Goal: Task Accomplishment & Management: Use online tool/utility

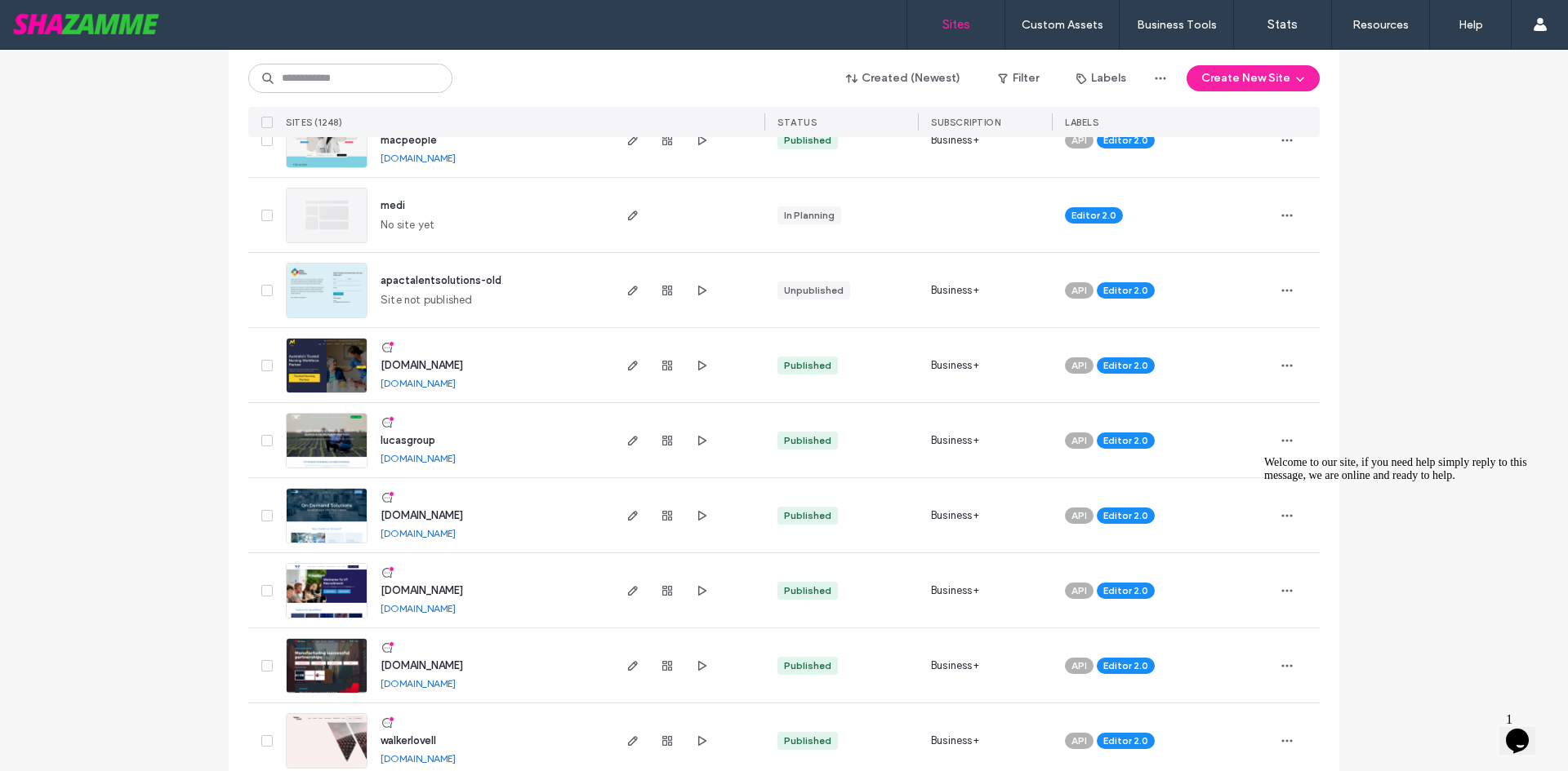
scroll to position [1878, 0]
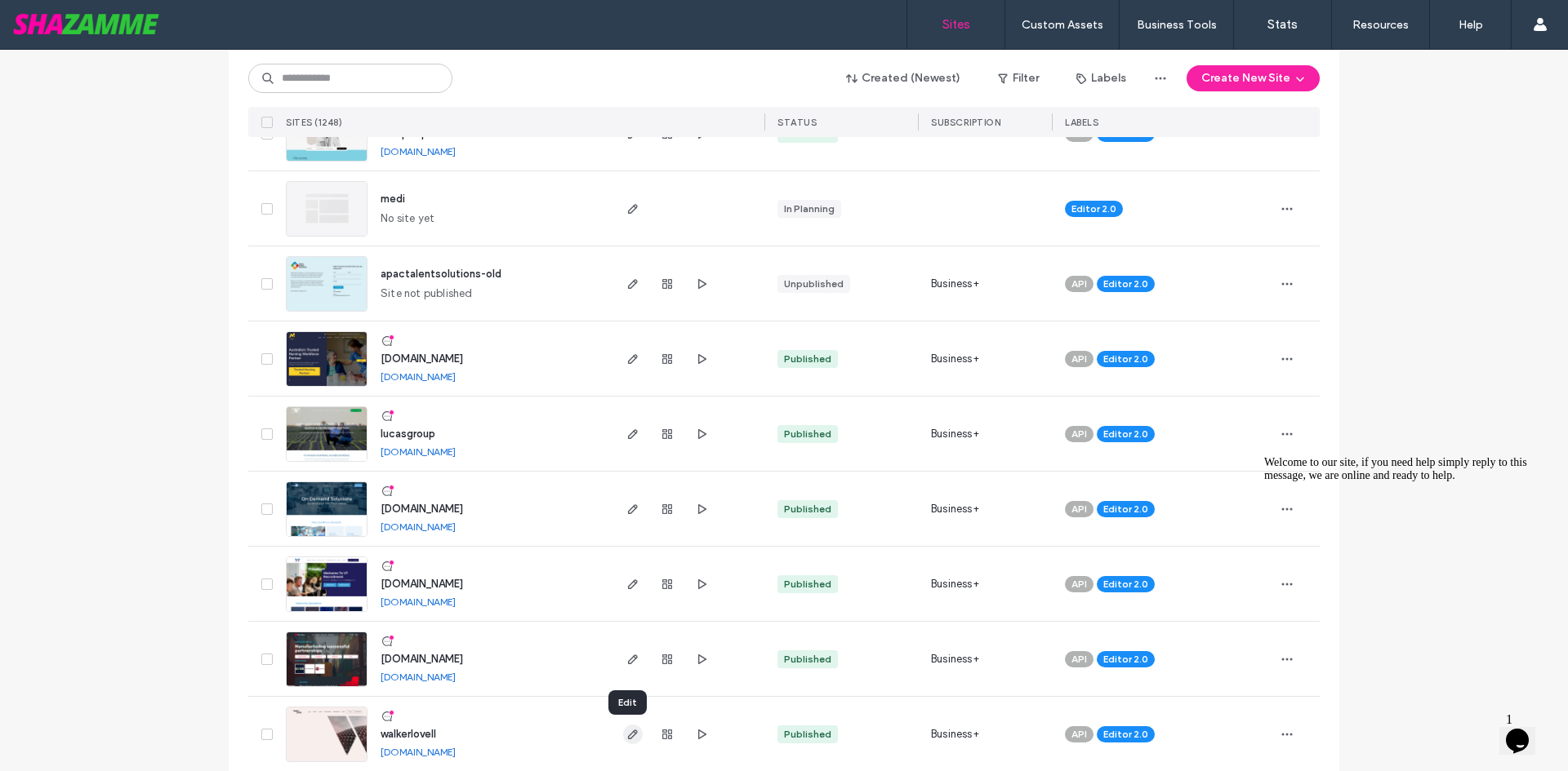
click at [631, 733] on use "button" at bounding box center [633, 734] width 10 height 10
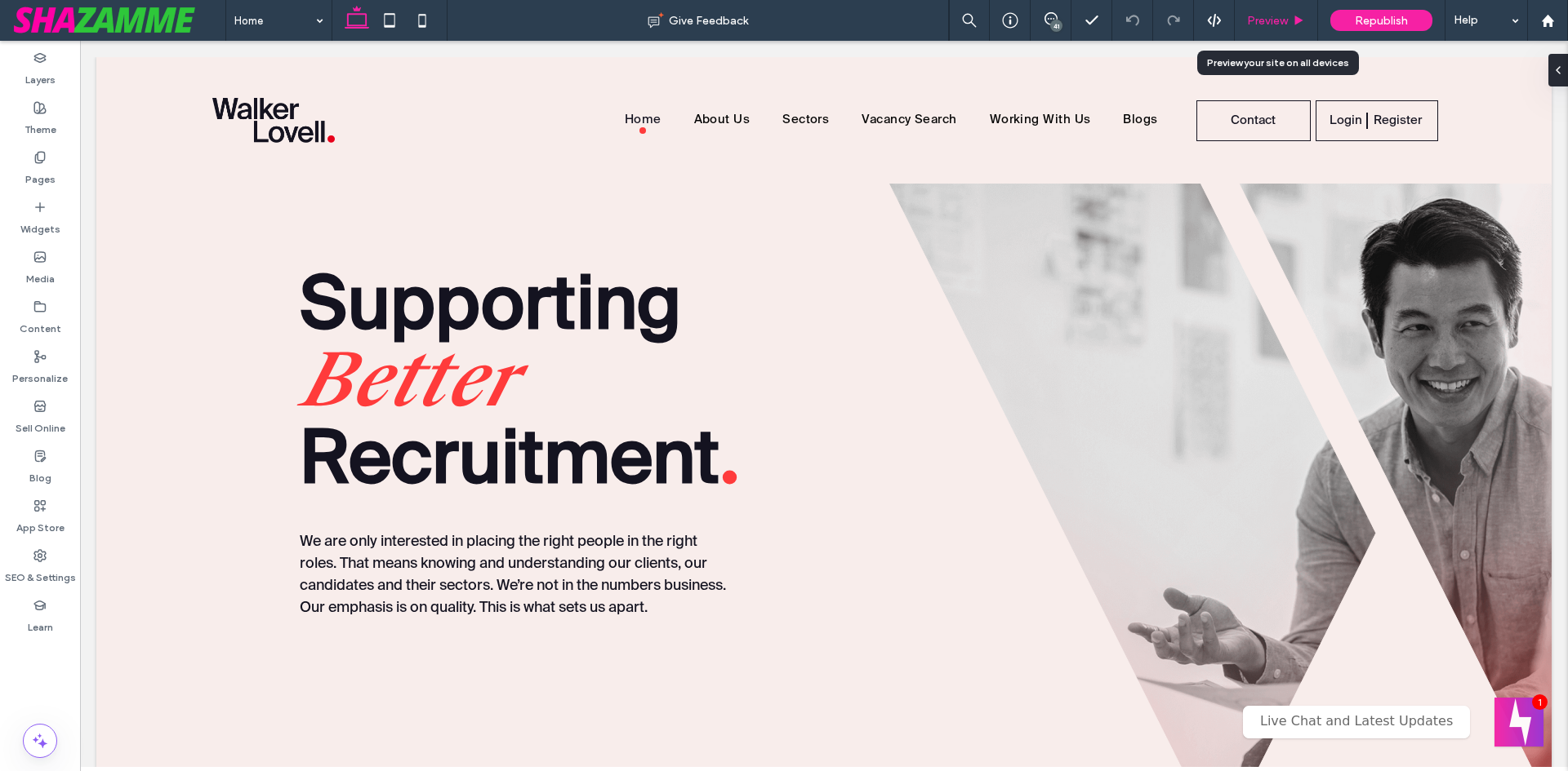
click at [1292, 16] on div "Preview" at bounding box center [1276, 20] width 83 height 13
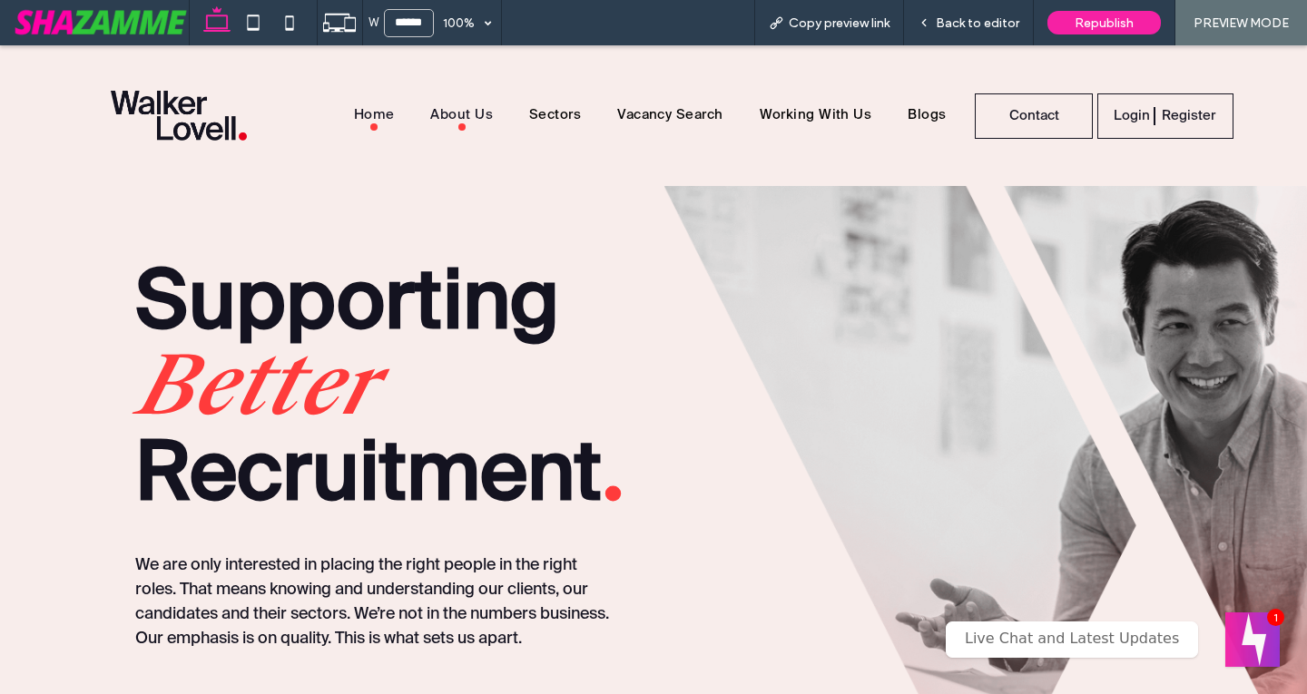
click at [465, 109] on span "About Us" at bounding box center [461, 116] width 63 height 29
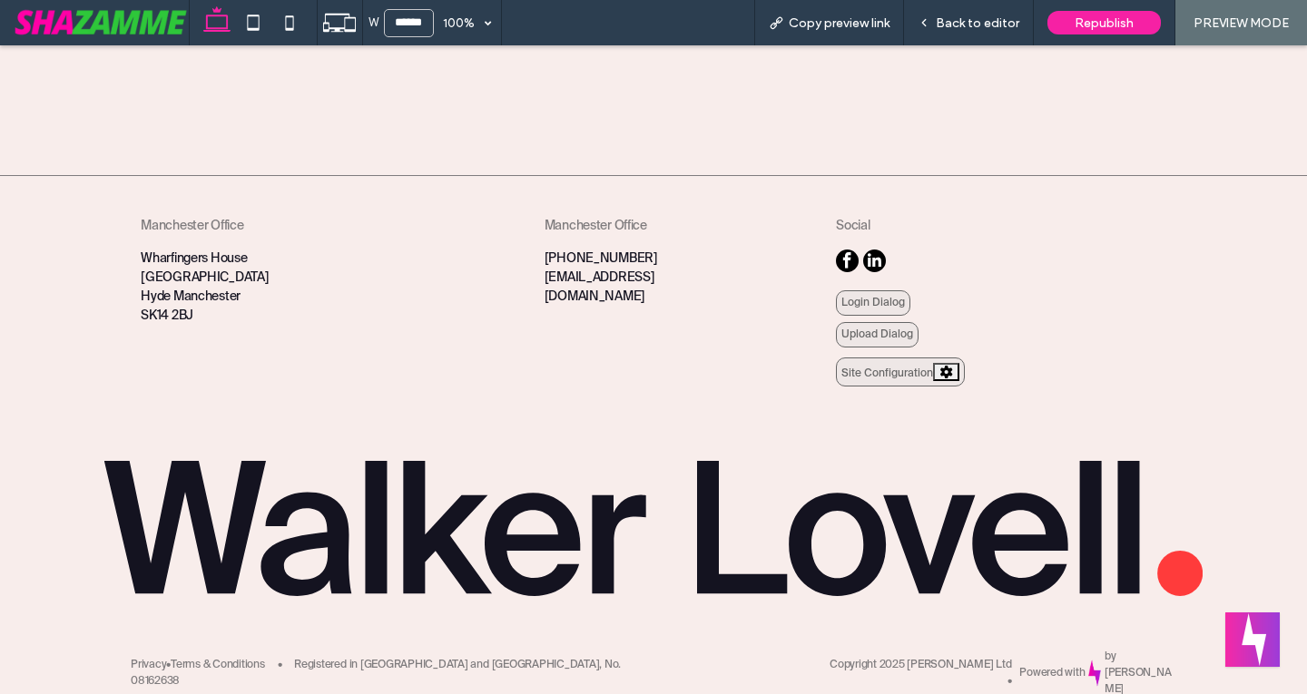
scroll to position [5037, 0]
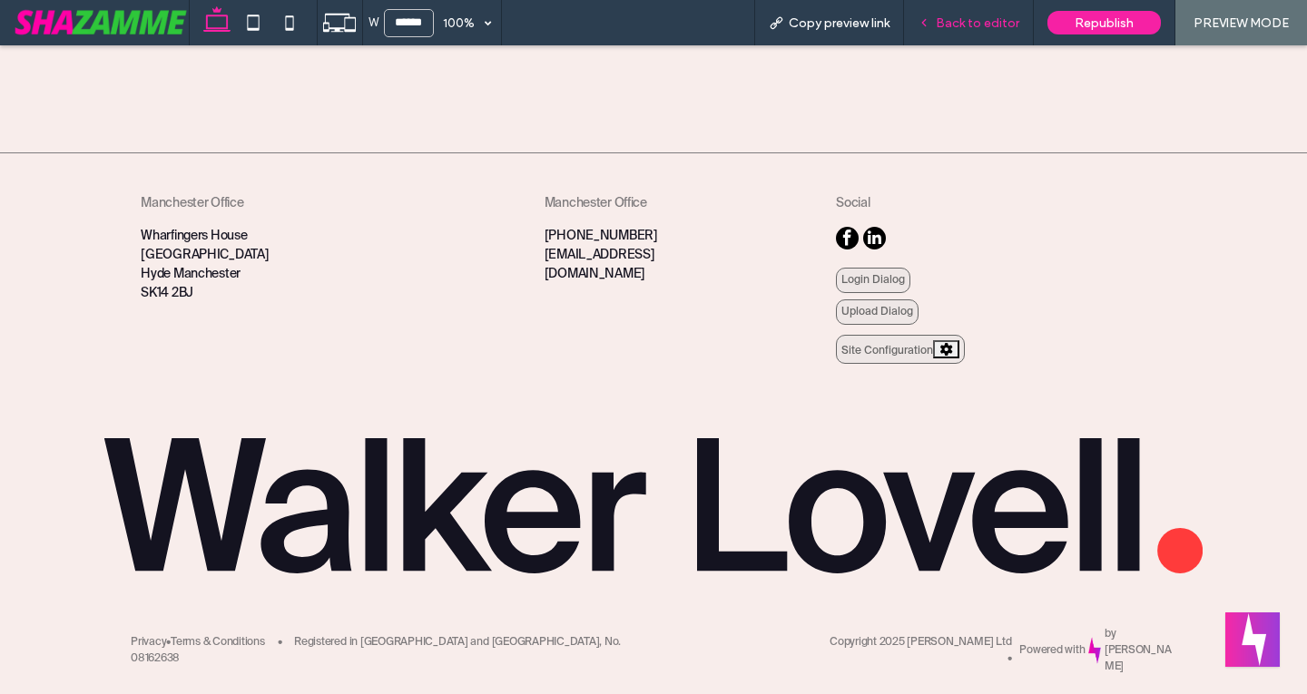
click at [985, 29] on span "Back to editor" at bounding box center [976, 22] width 83 height 15
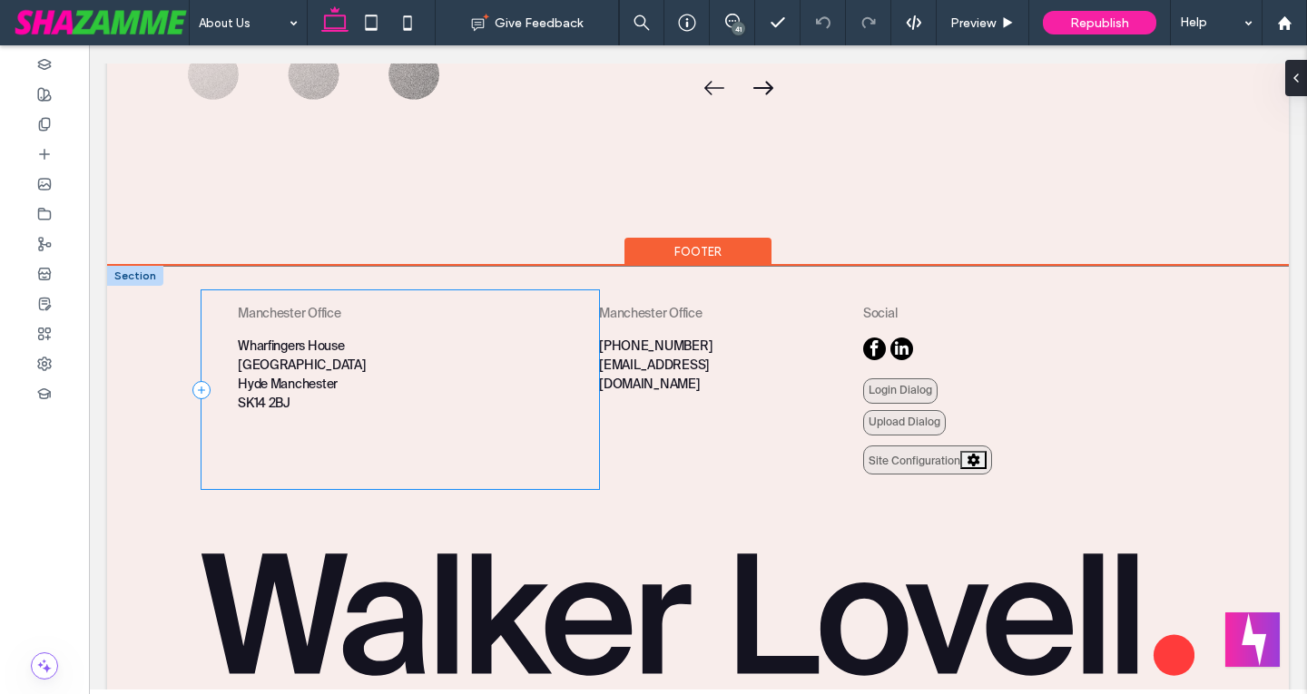
scroll to position [4895, 0]
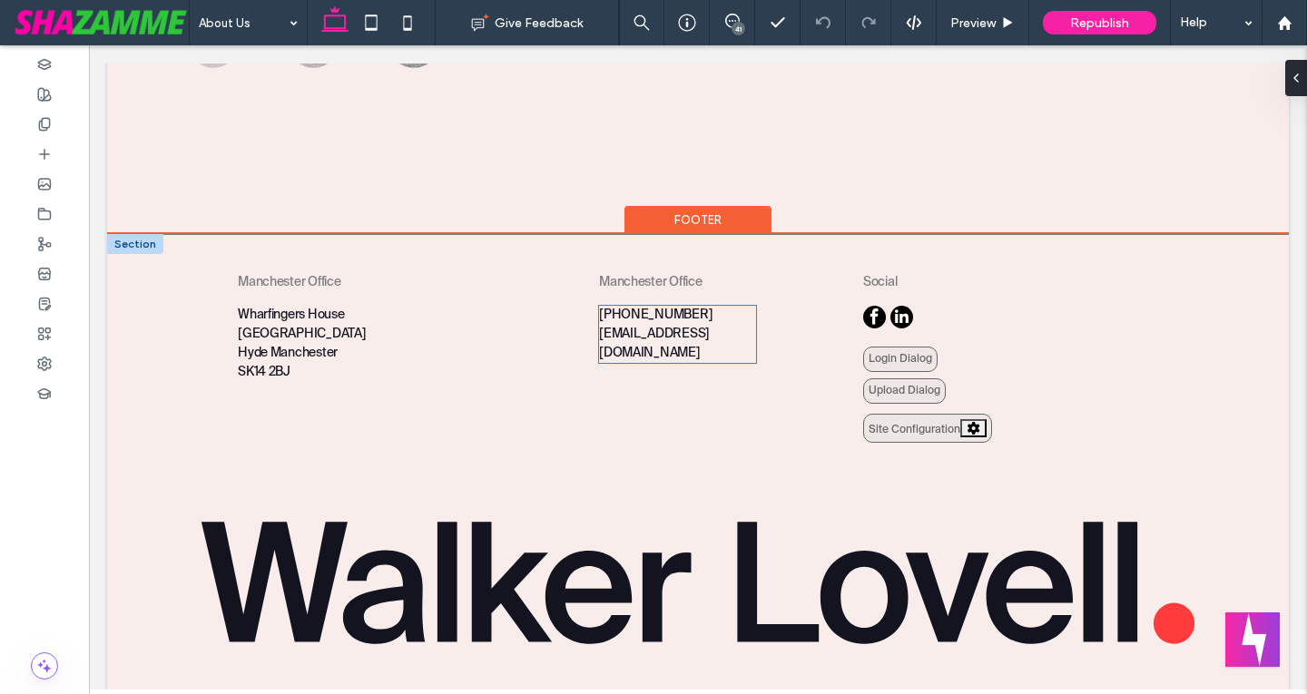
click at [672, 328] on span "enquiries@walkerlovell.co.uk" at bounding box center [654, 344] width 111 height 32
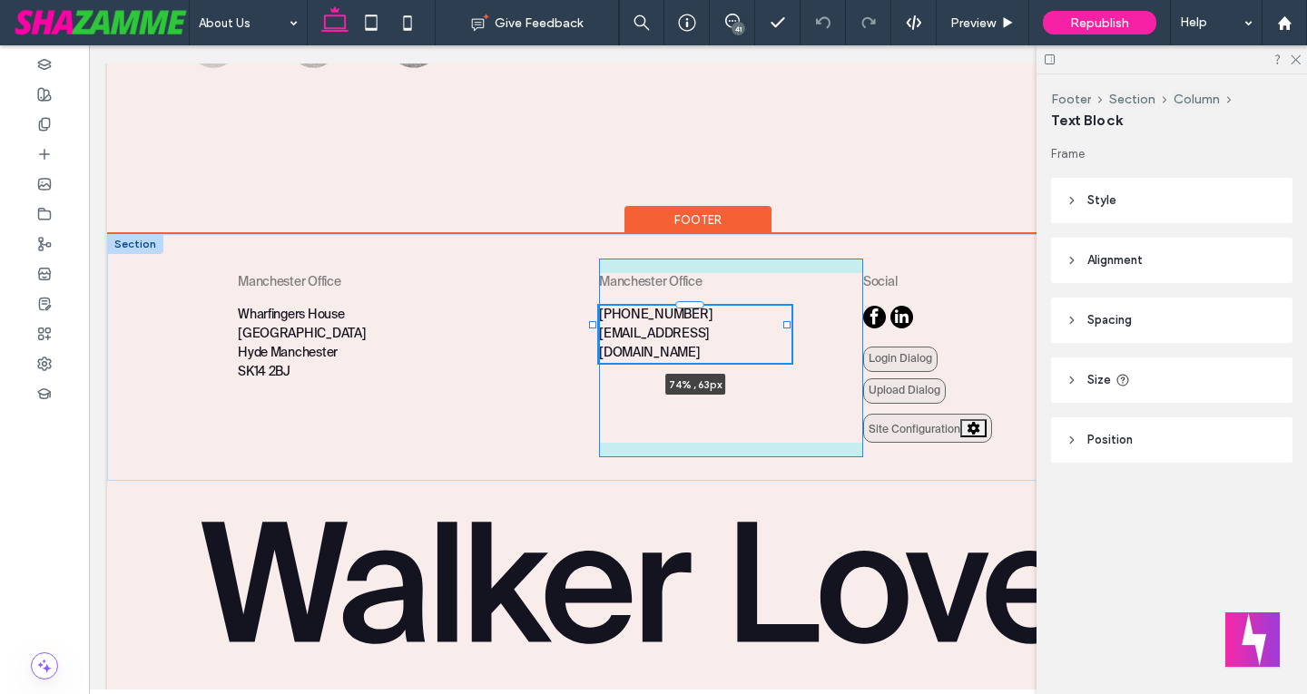
drag, startPoint x: 751, startPoint y: 325, endPoint x: 788, endPoint y: 327, distance: 37.2
click at [788, 327] on div "**********" at bounding box center [697, 358] width 1181 height 246
type input "**"
type input "****"
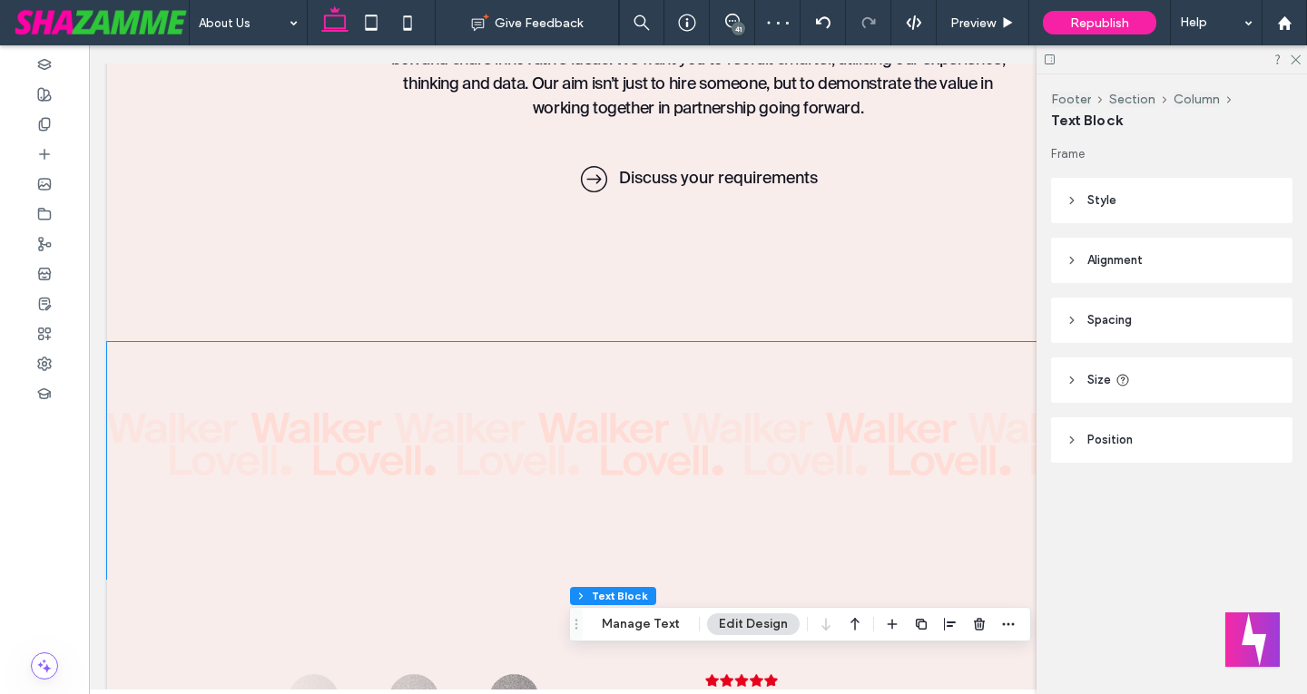
scroll to position [3806, 0]
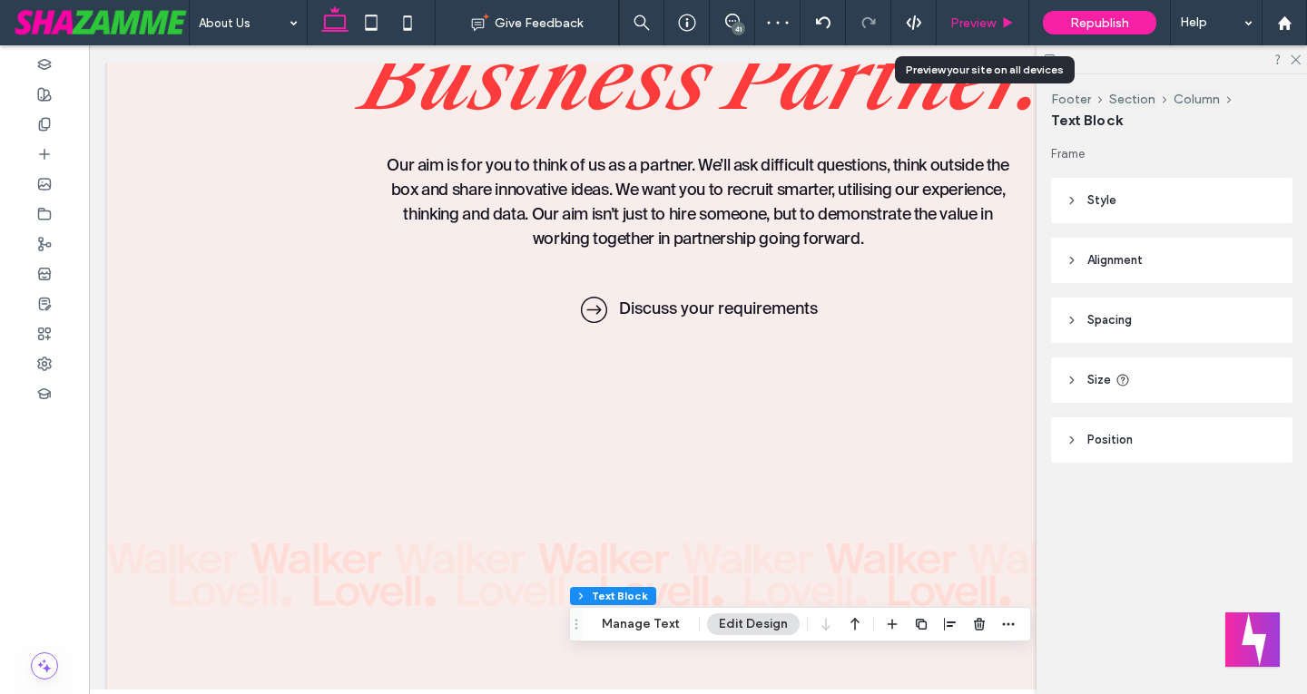
click at [982, 26] on span "Preview" at bounding box center [972, 22] width 45 height 15
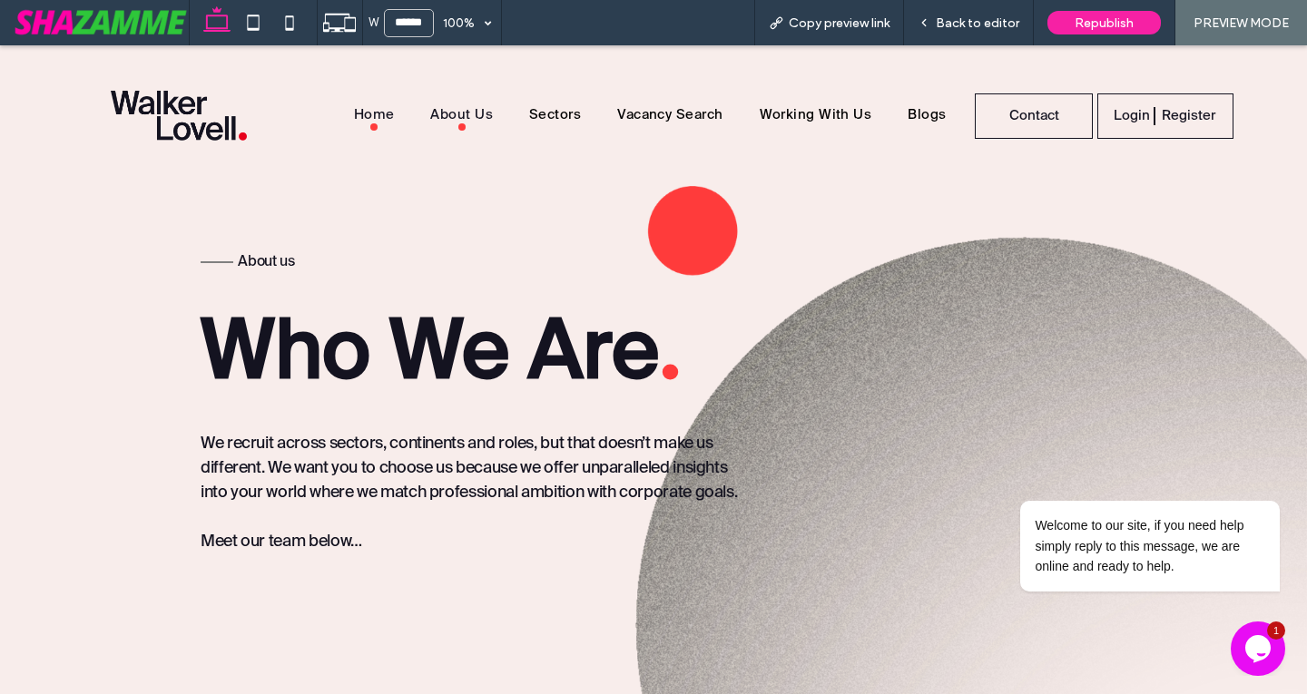
click at [358, 113] on span "Home" at bounding box center [374, 116] width 41 height 29
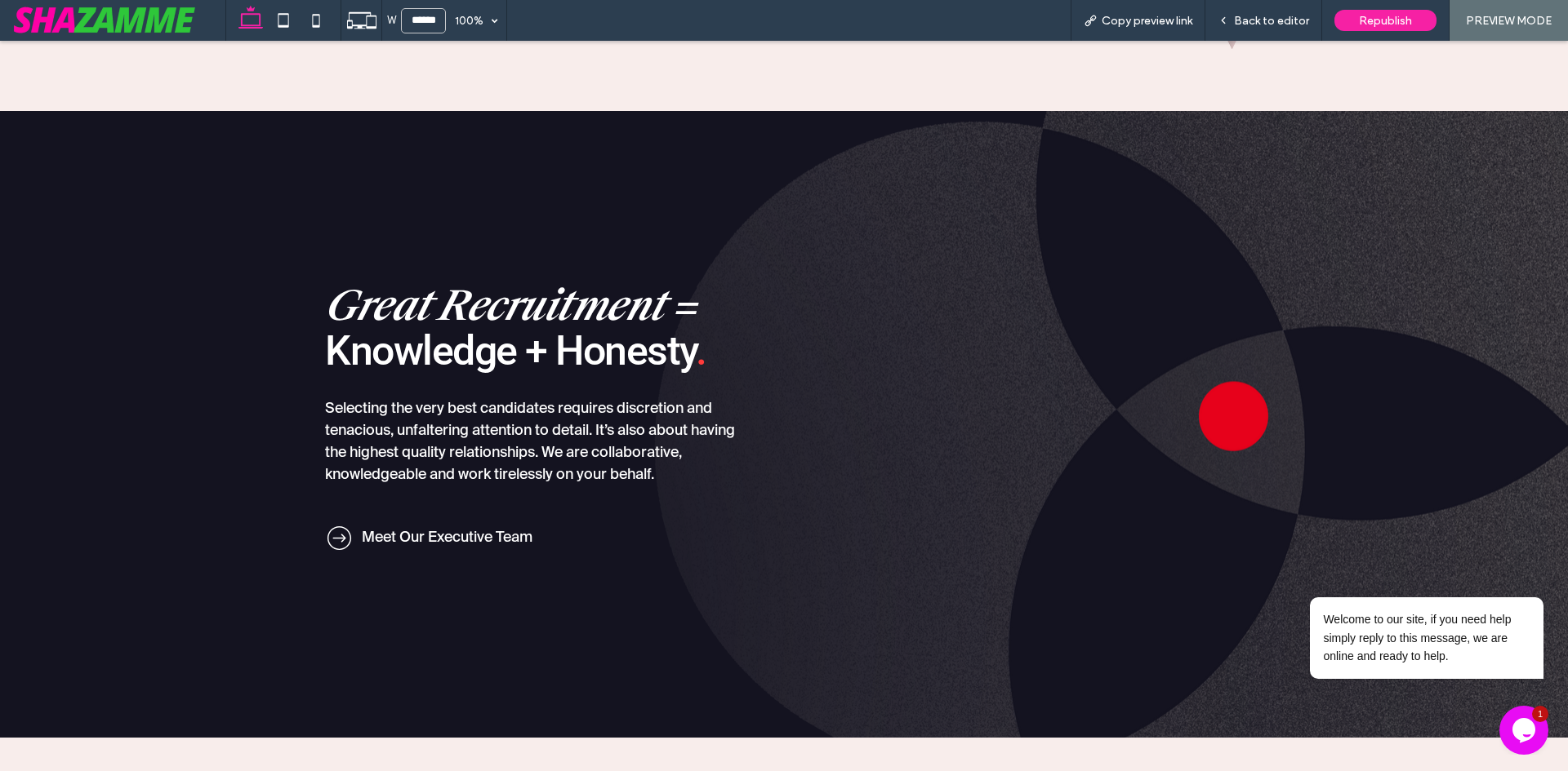
scroll to position [816, 0]
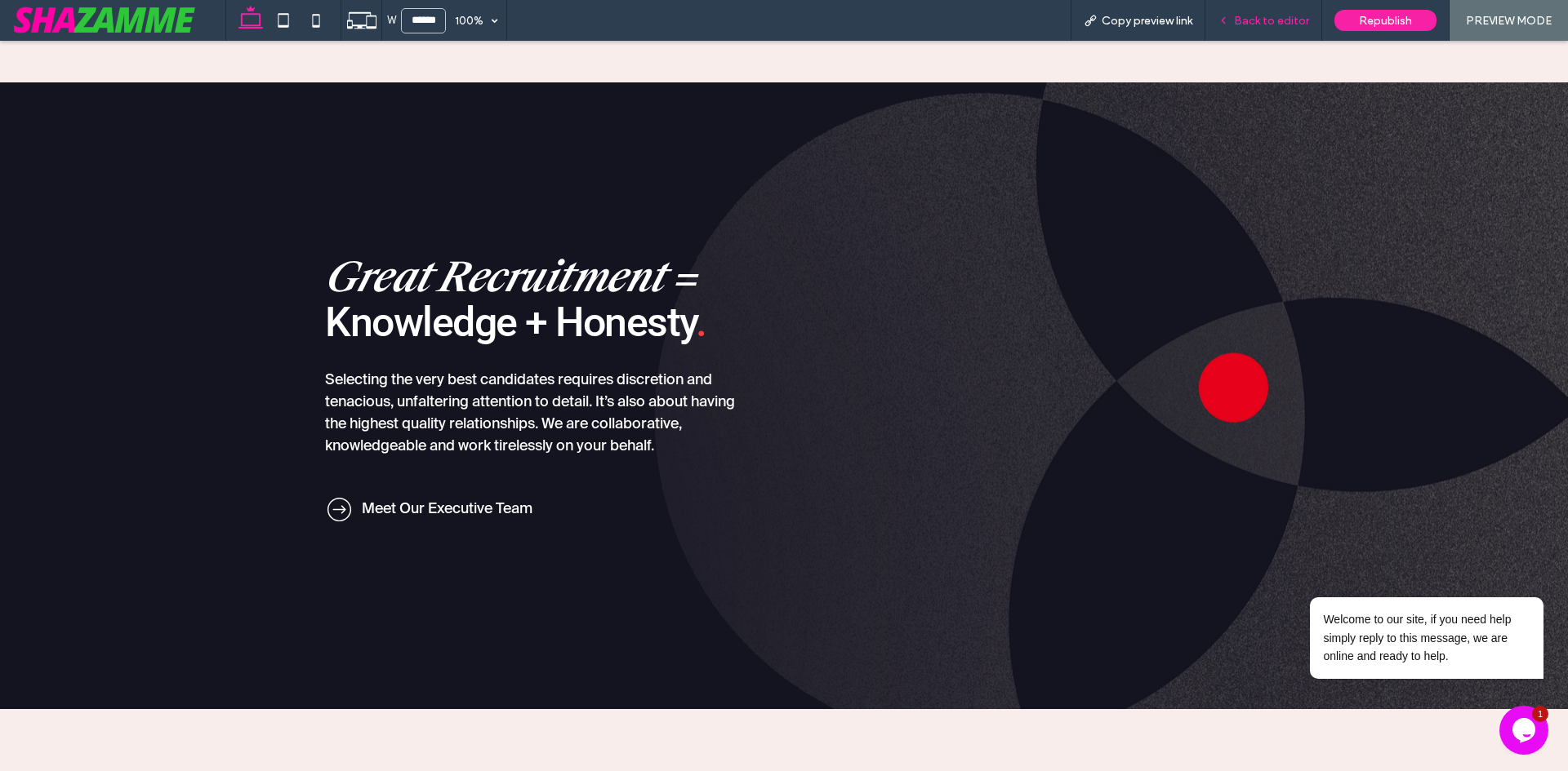
click at [1256, 13] on div "Back to editor" at bounding box center [1264, 20] width 117 height 40
click at [1251, 22] on span "Back to editor" at bounding box center [1271, 20] width 75 height 13
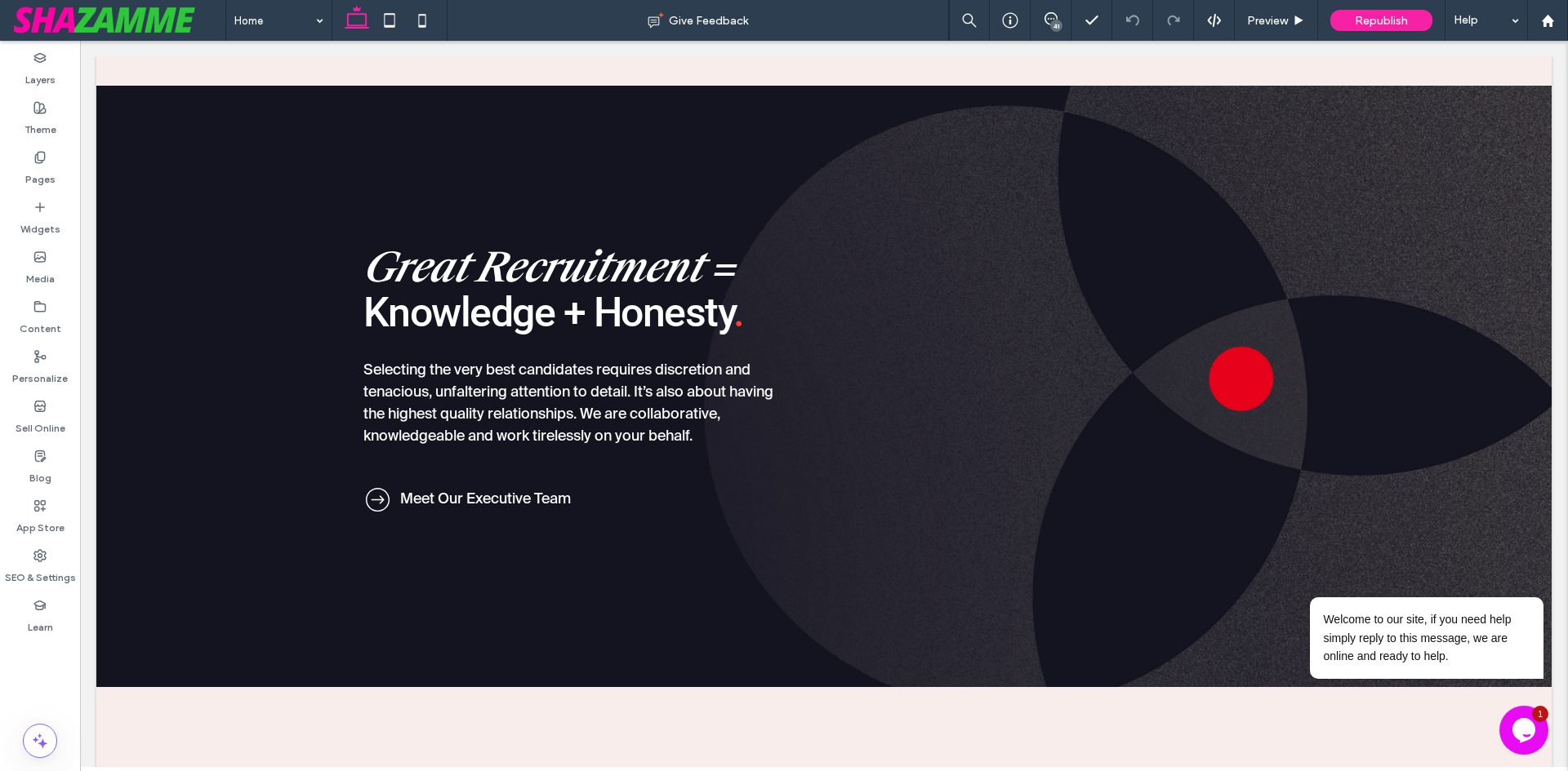
scroll to position [832, 0]
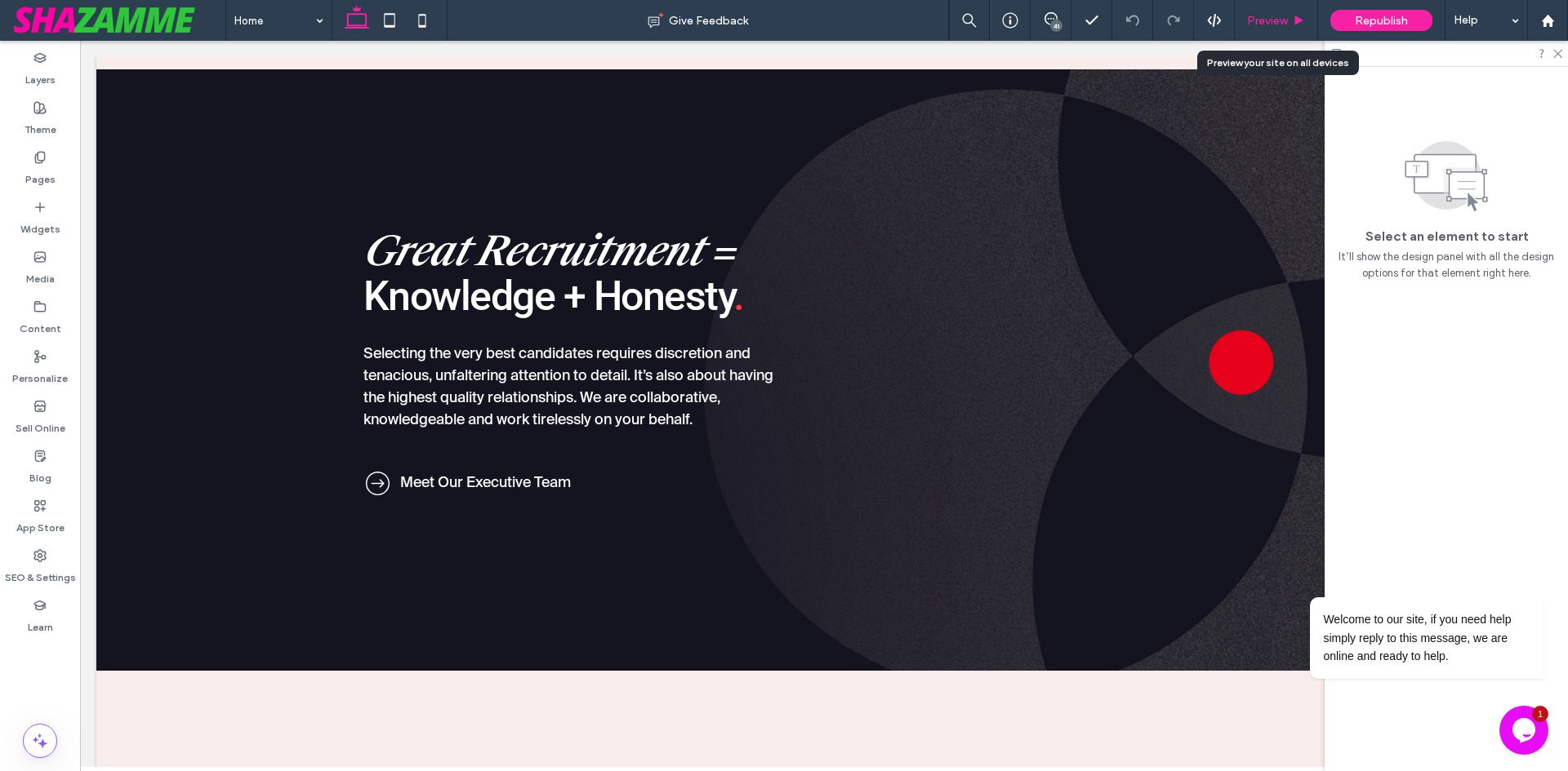
click at [1273, 20] on span "Preview" at bounding box center [1266, 20] width 41 height 13
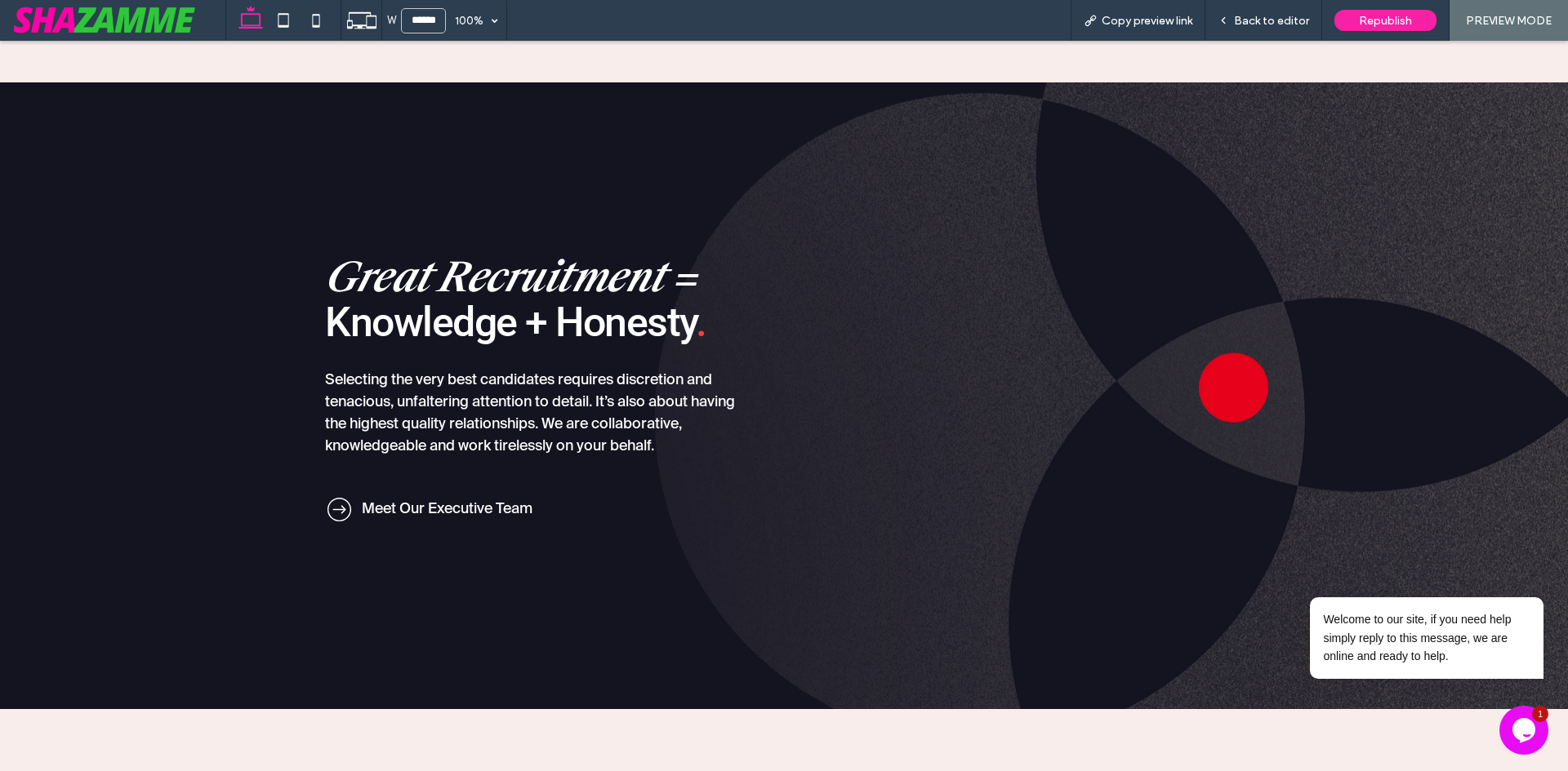
click at [1273, 20] on span "Back to editor" at bounding box center [1271, 20] width 75 height 13
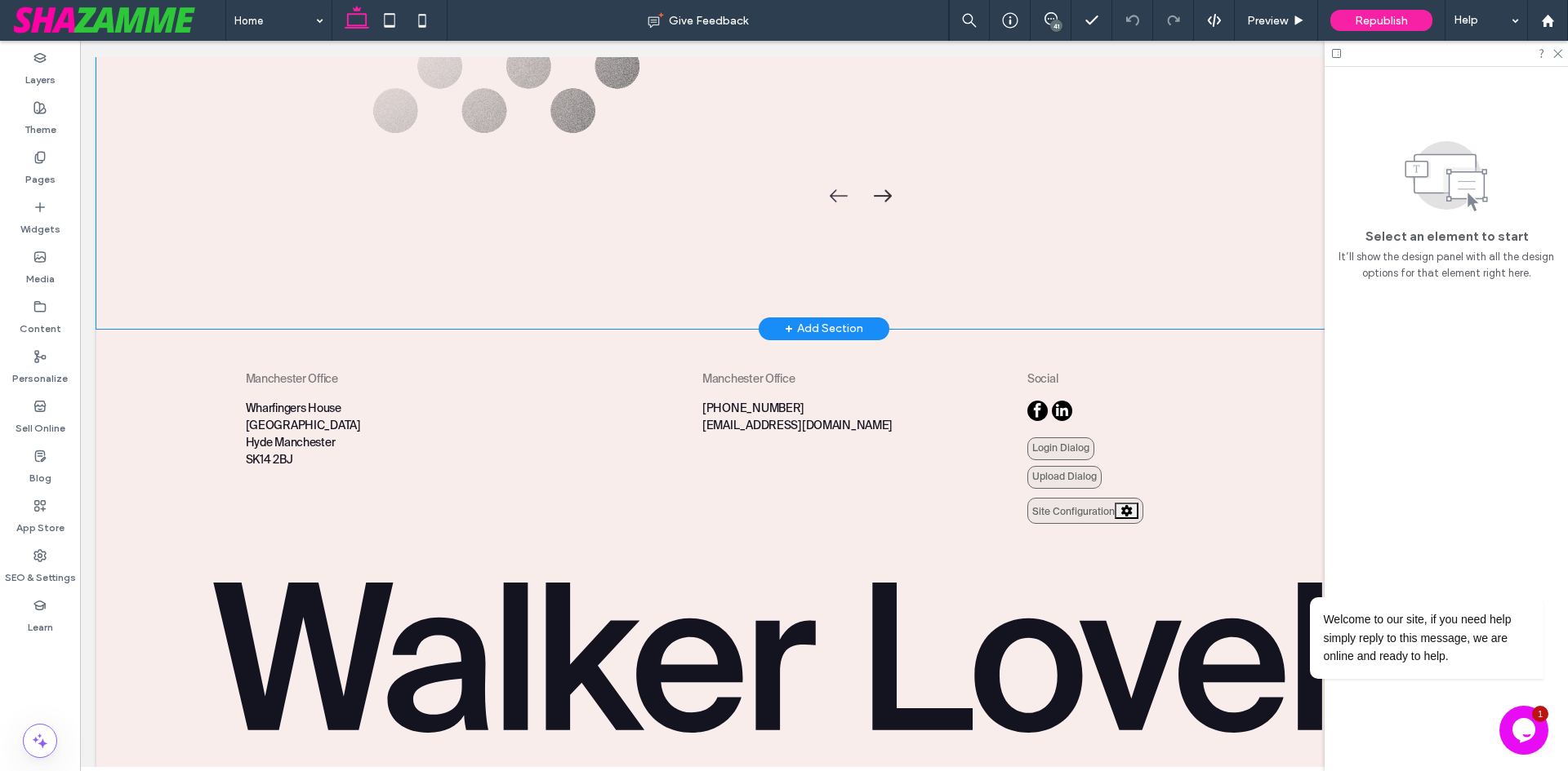
scroll to position [4326, 0]
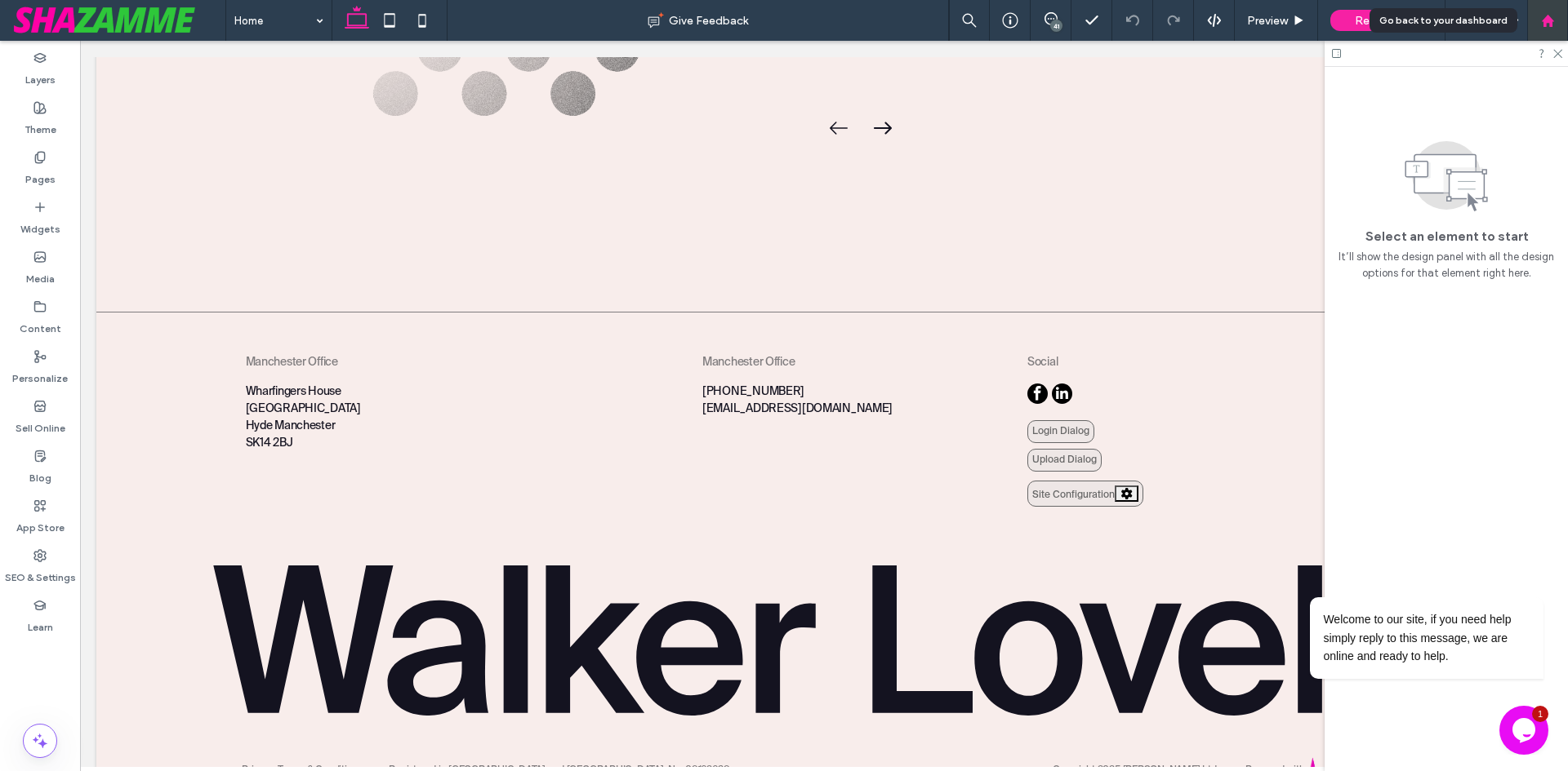
click at [1548, 20] on use at bounding box center [1547, 20] width 13 height 13
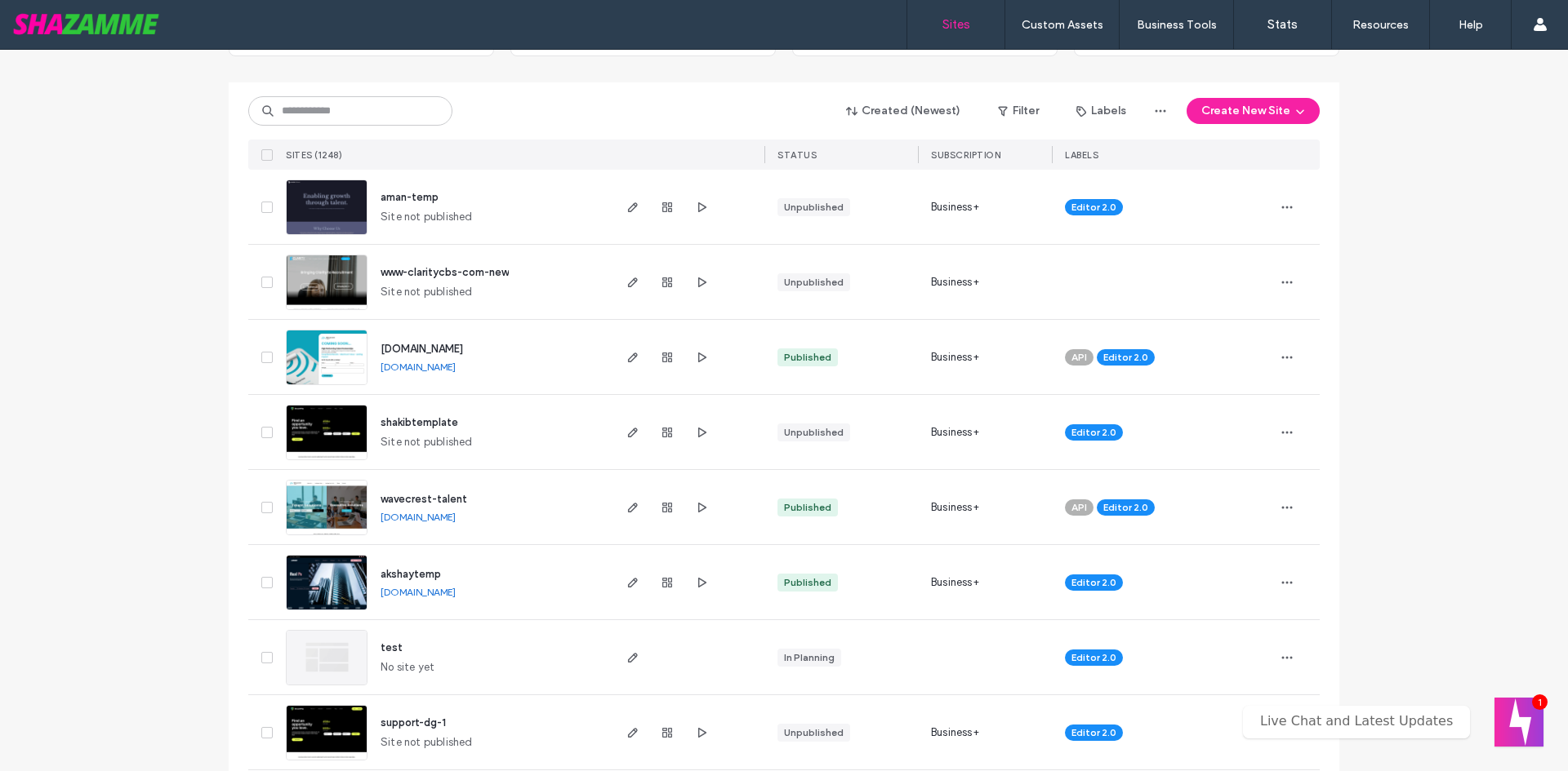
scroll to position [163, 0]
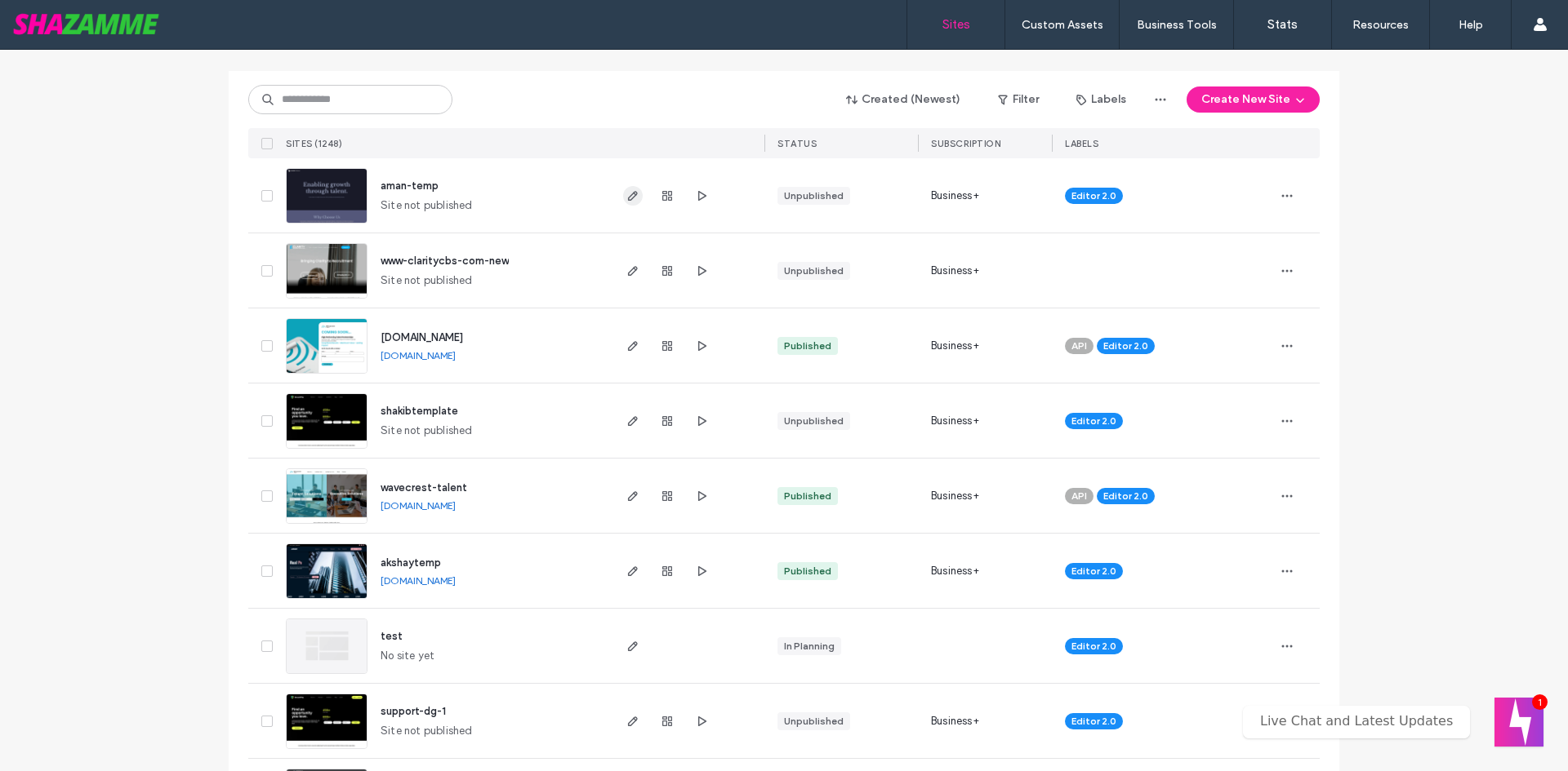
click at [626, 190] on icon "button" at bounding box center [633, 196] width 14 height 13
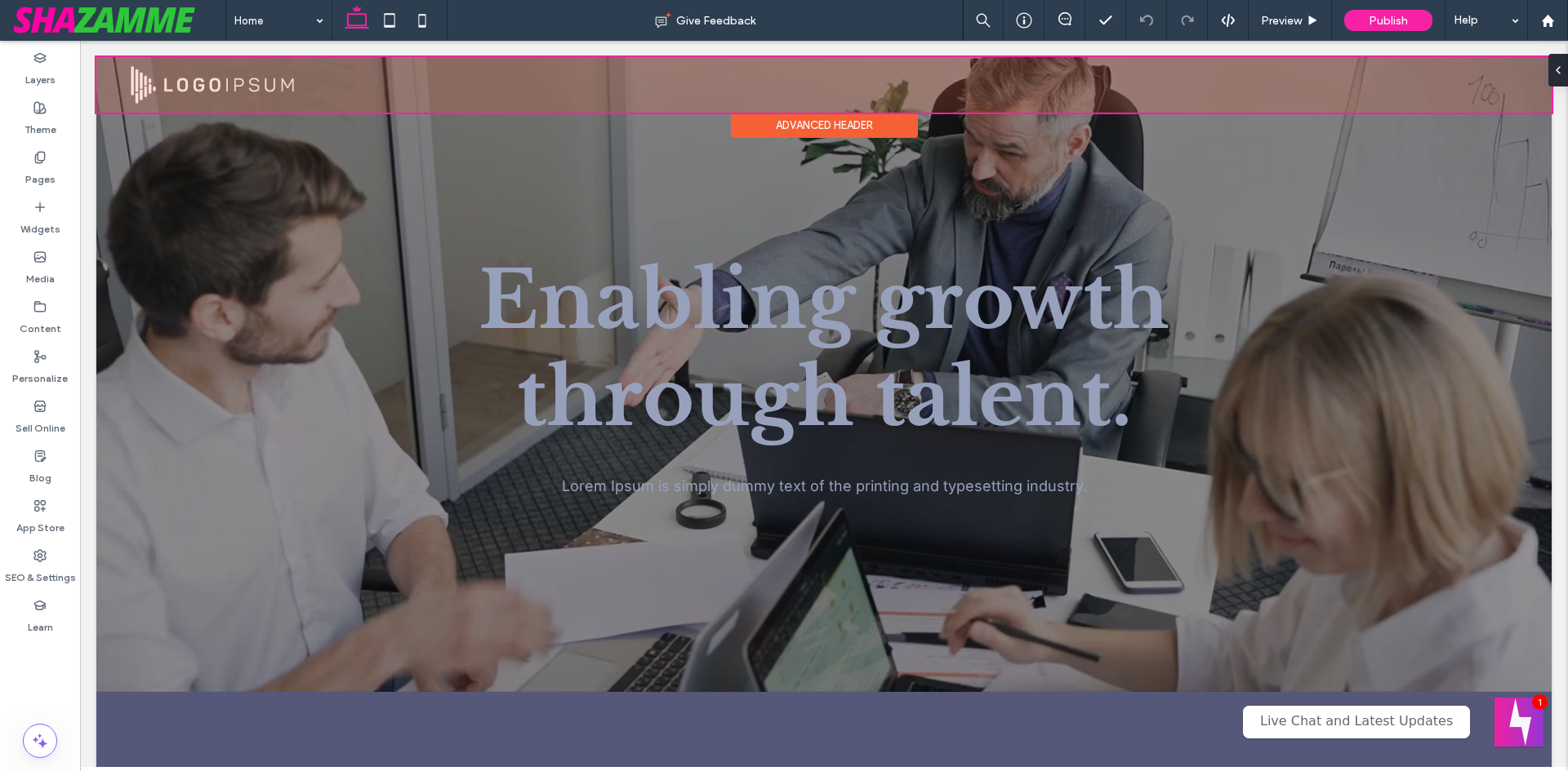
click at [201, 87] on div at bounding box center [824, 85] width 1455 height 56
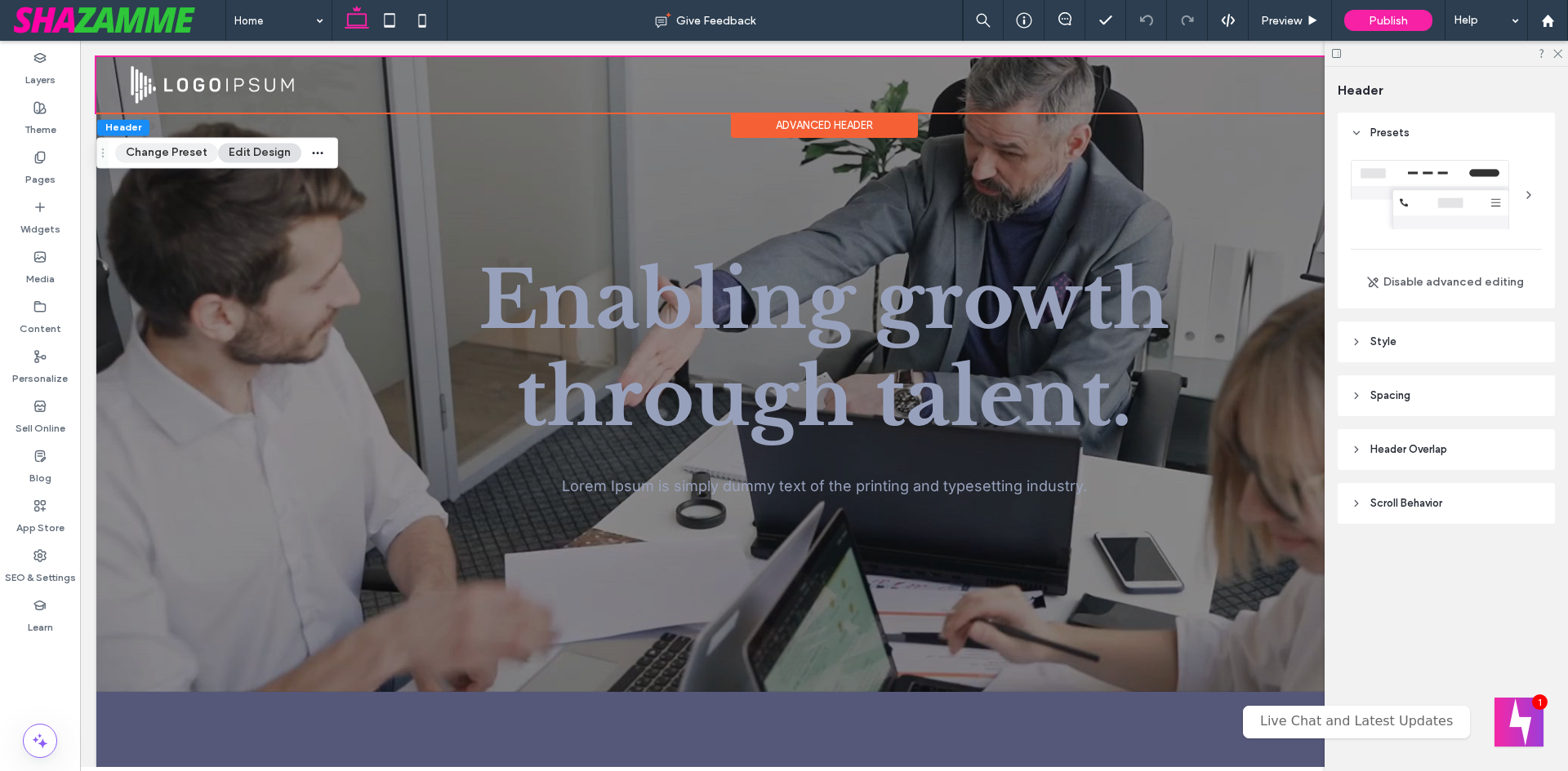
click at [167, 150] on button "Change Preset" at bounding box center [167, 153] width 103 height 20
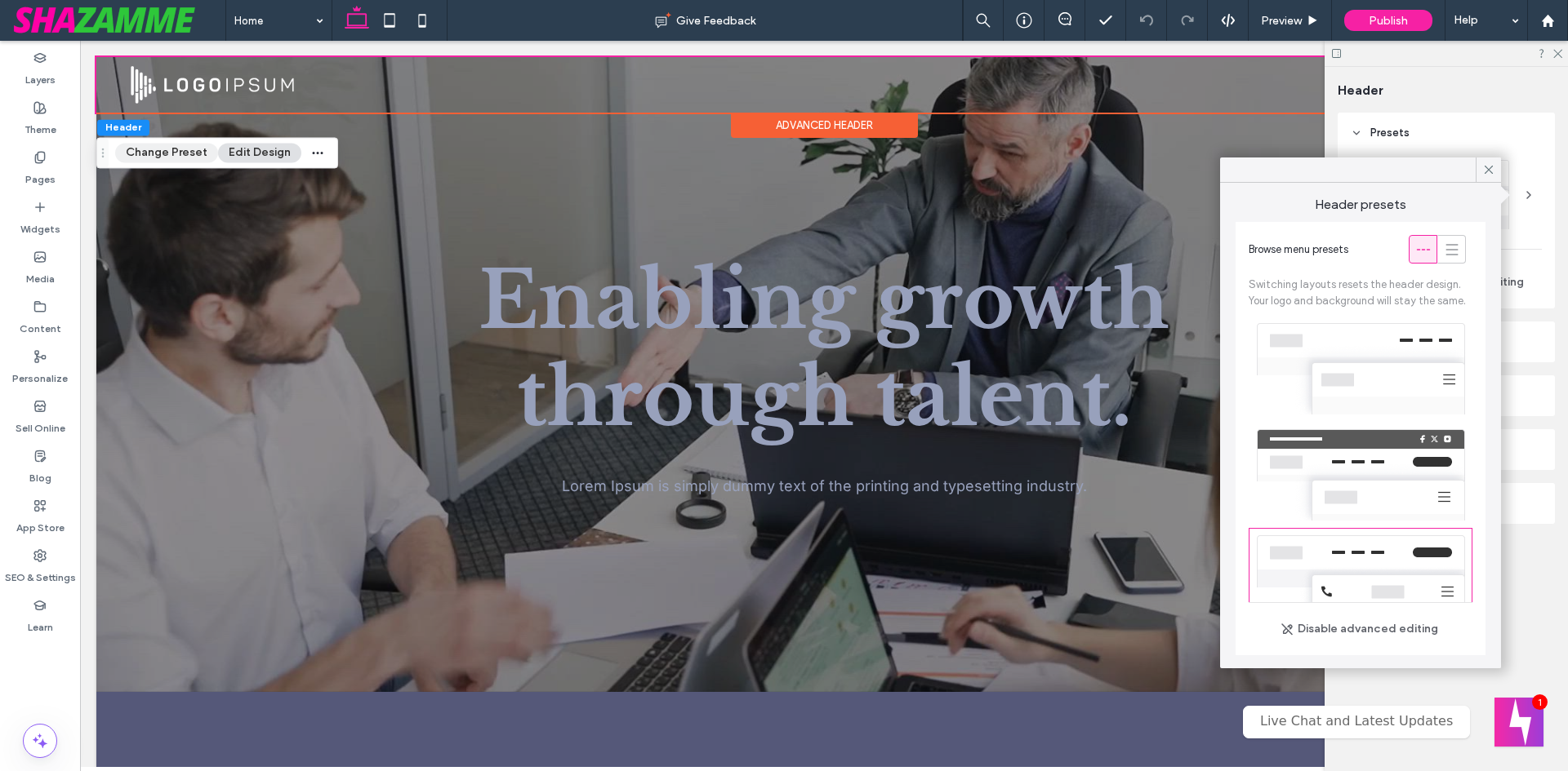
scroll to position [179, 0]
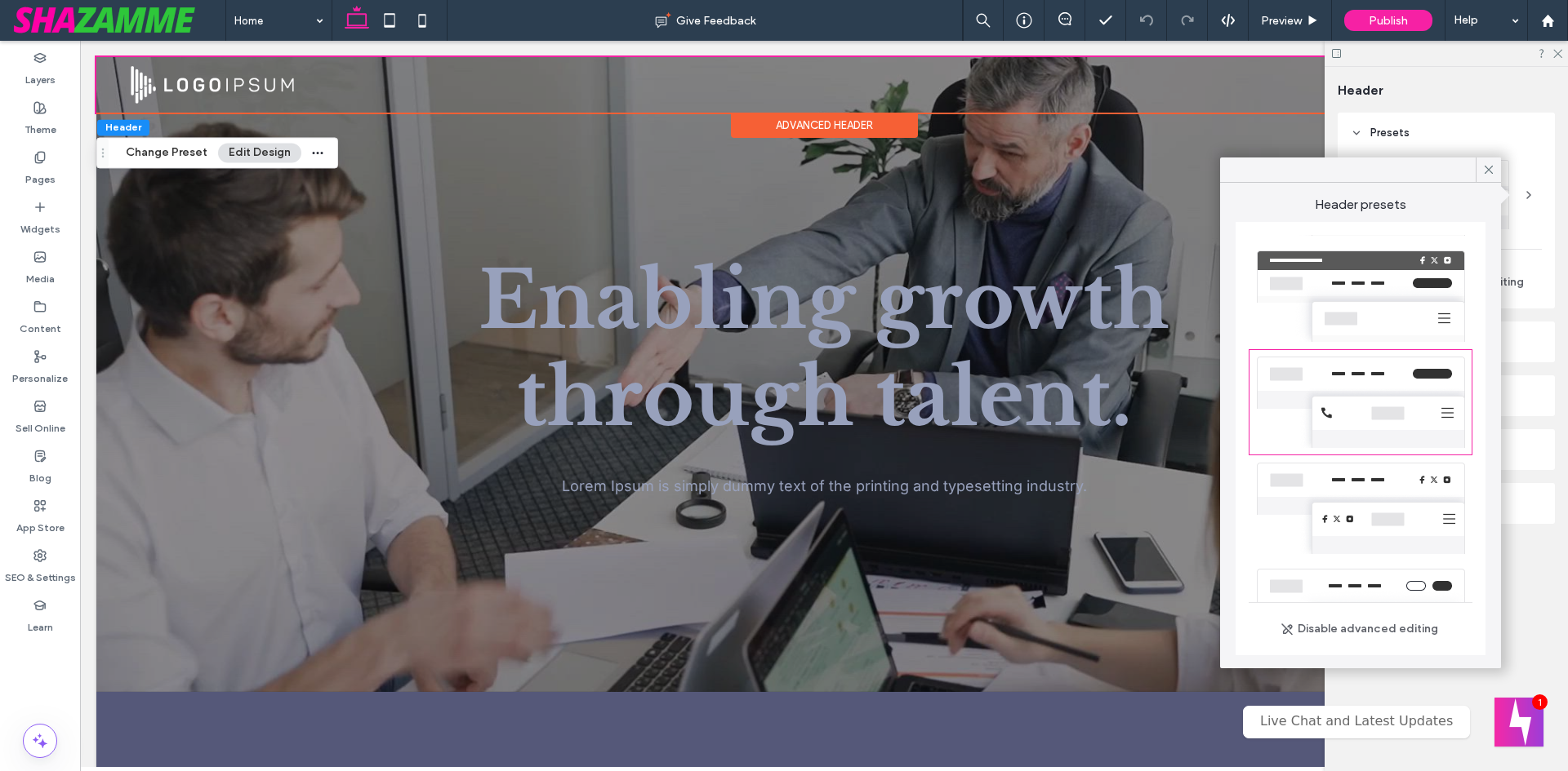
click at [264, 149] on button "Edit Design" at bounding box center [259, 153] width 84 height 20
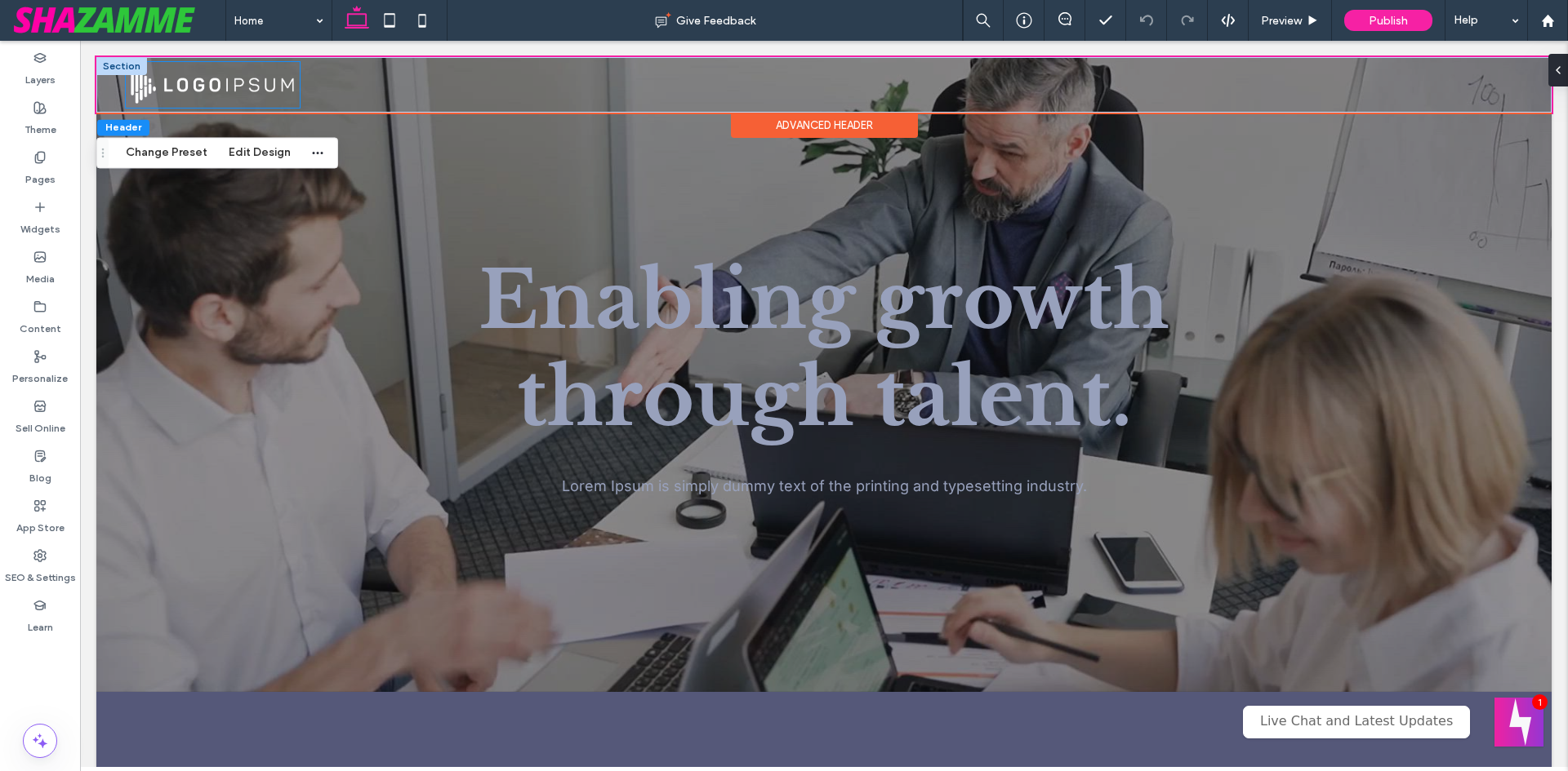
click at [167, 77] on img at bounding box center [212, 85] width 174 height 46
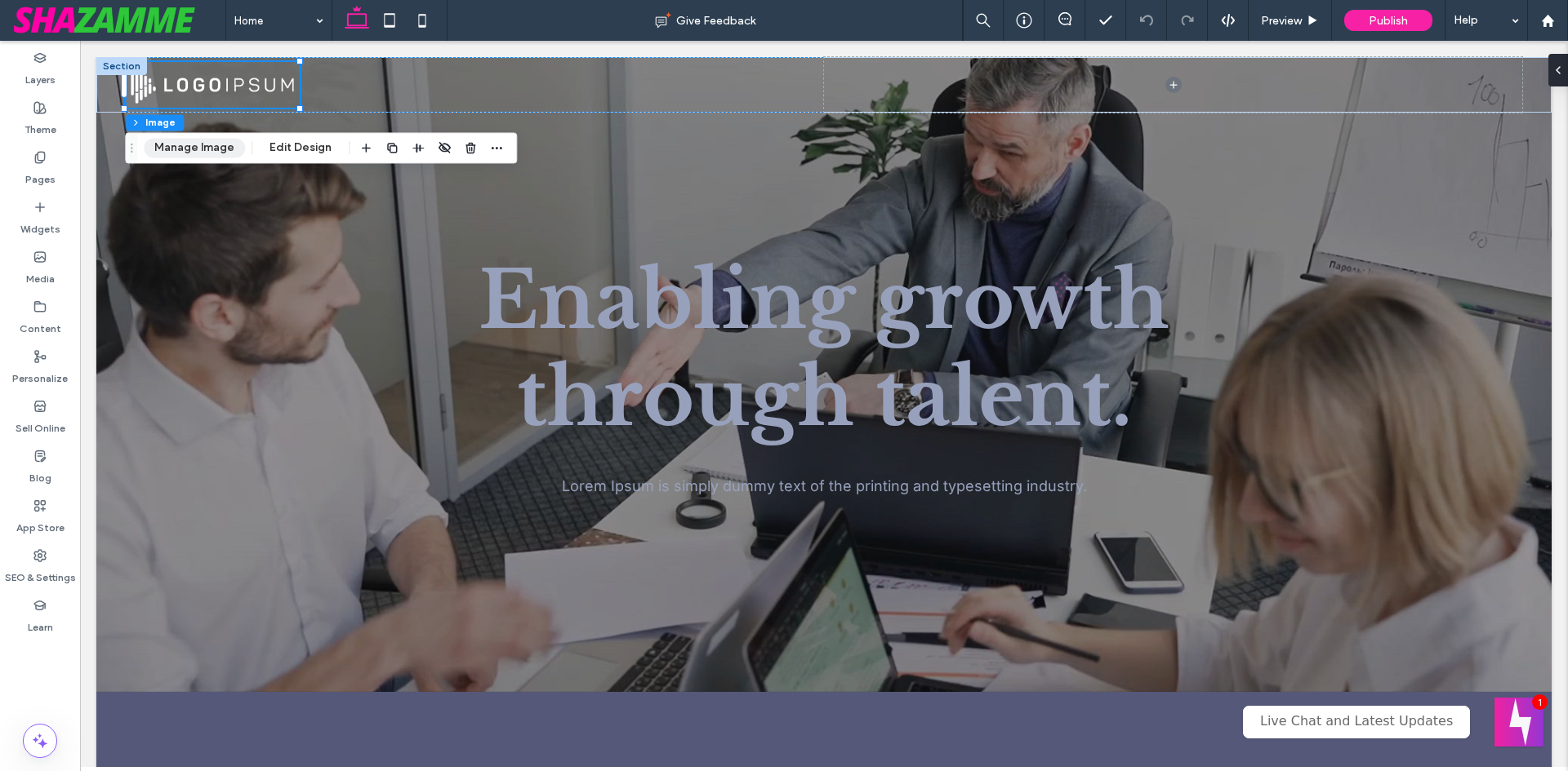
click at [167, 140] on button "Manage Image" at bounding box center [194, 148] width 102 height 20
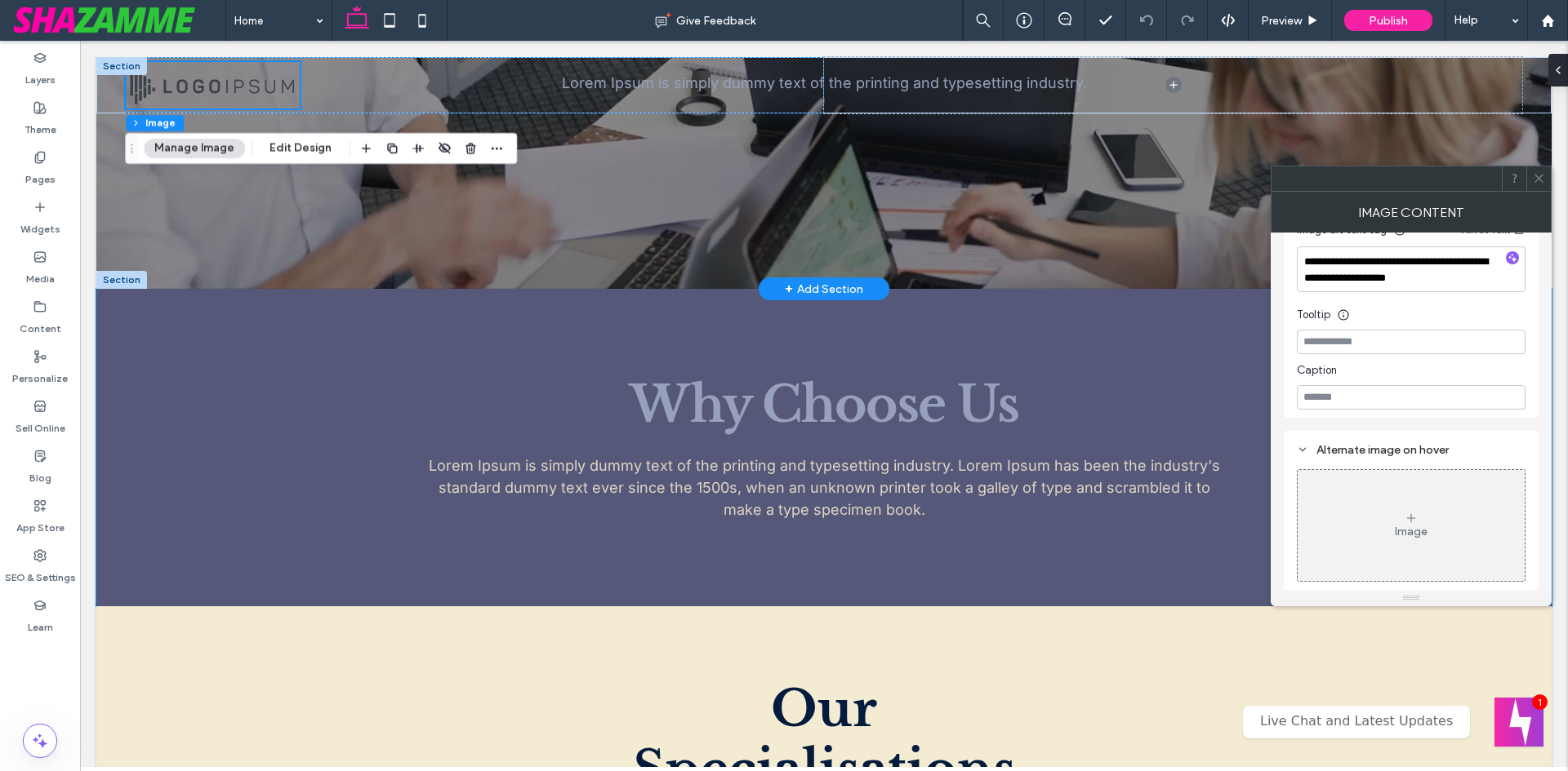
scroll to position [408, 0]
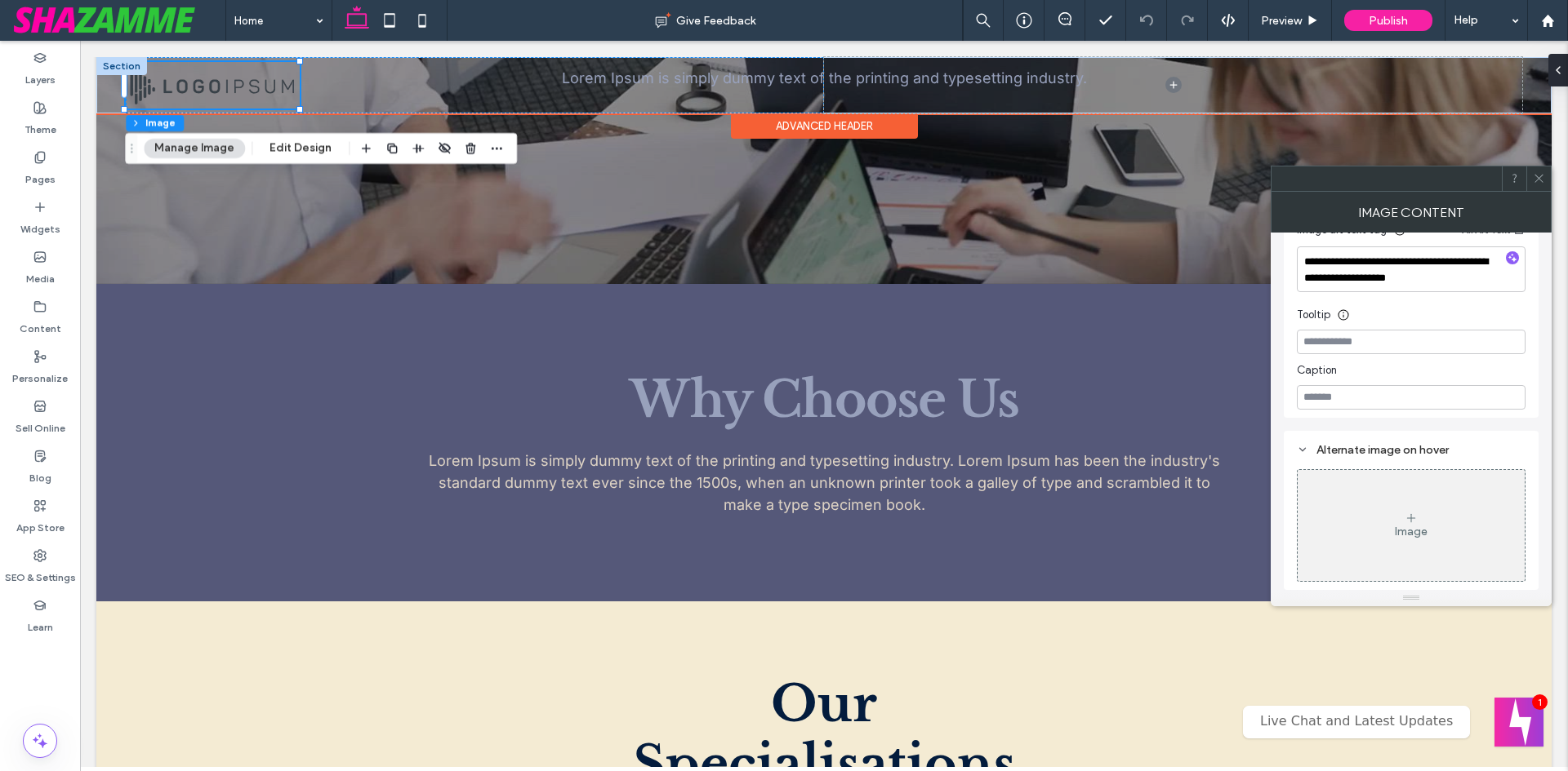
click at [163, 67] on img at bounding box center [212, 85] width 174 height 47
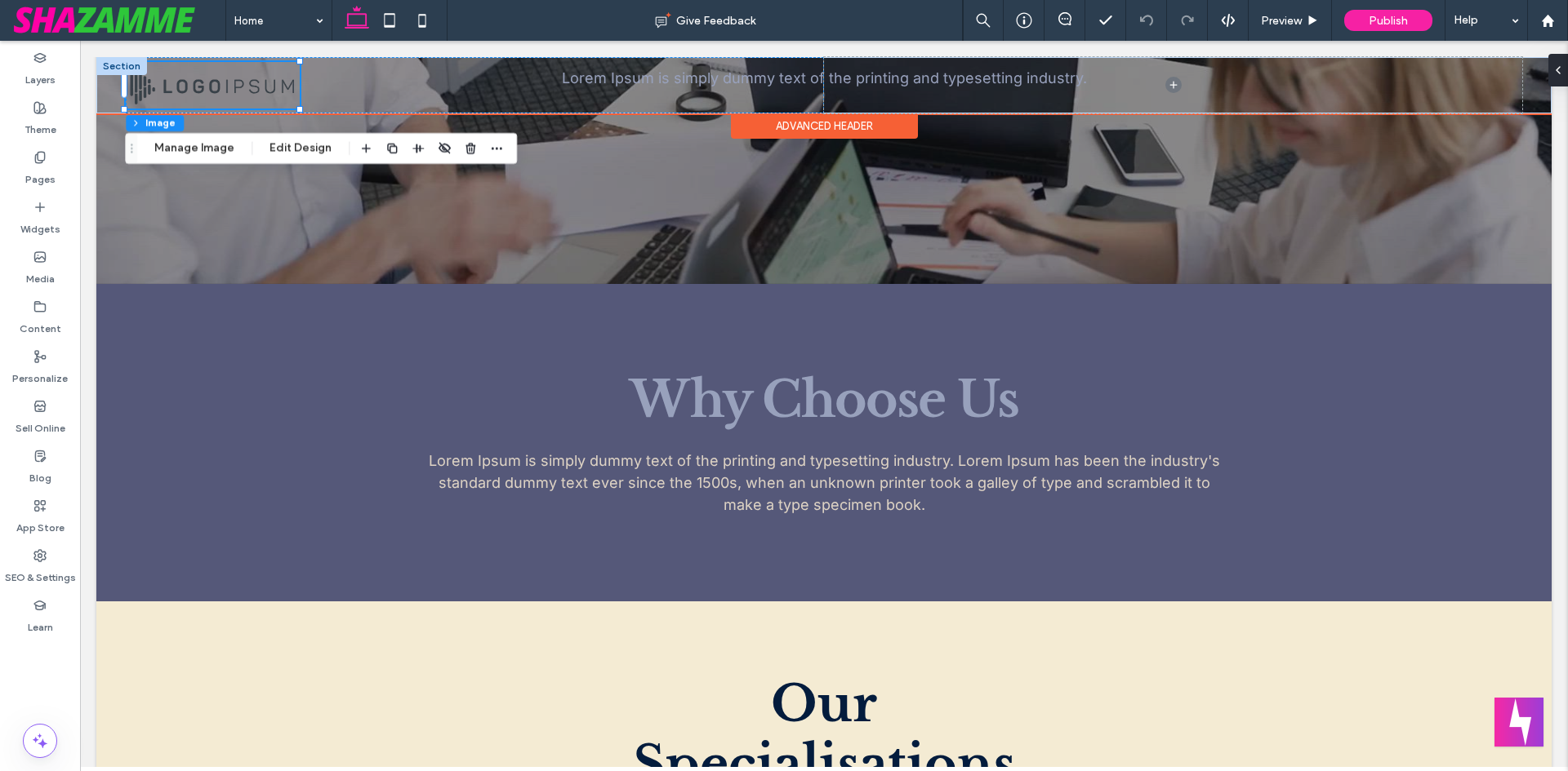
click at [163, 67] on img at bounding box center [212, 85] width 174 height 47
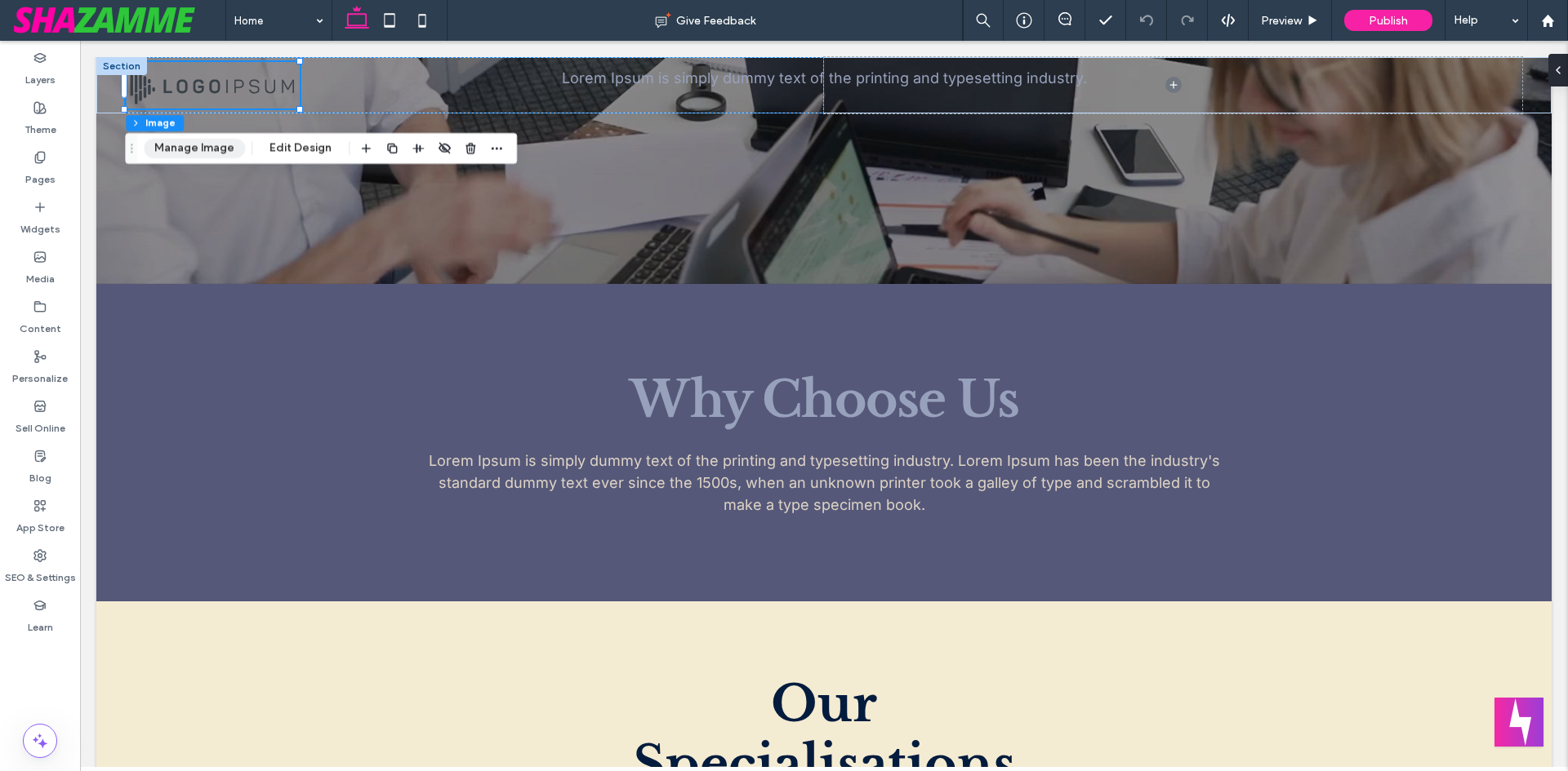
click at [187, 145] on button "Manage Image" at bounding box center [194, 148] width 102 height 20
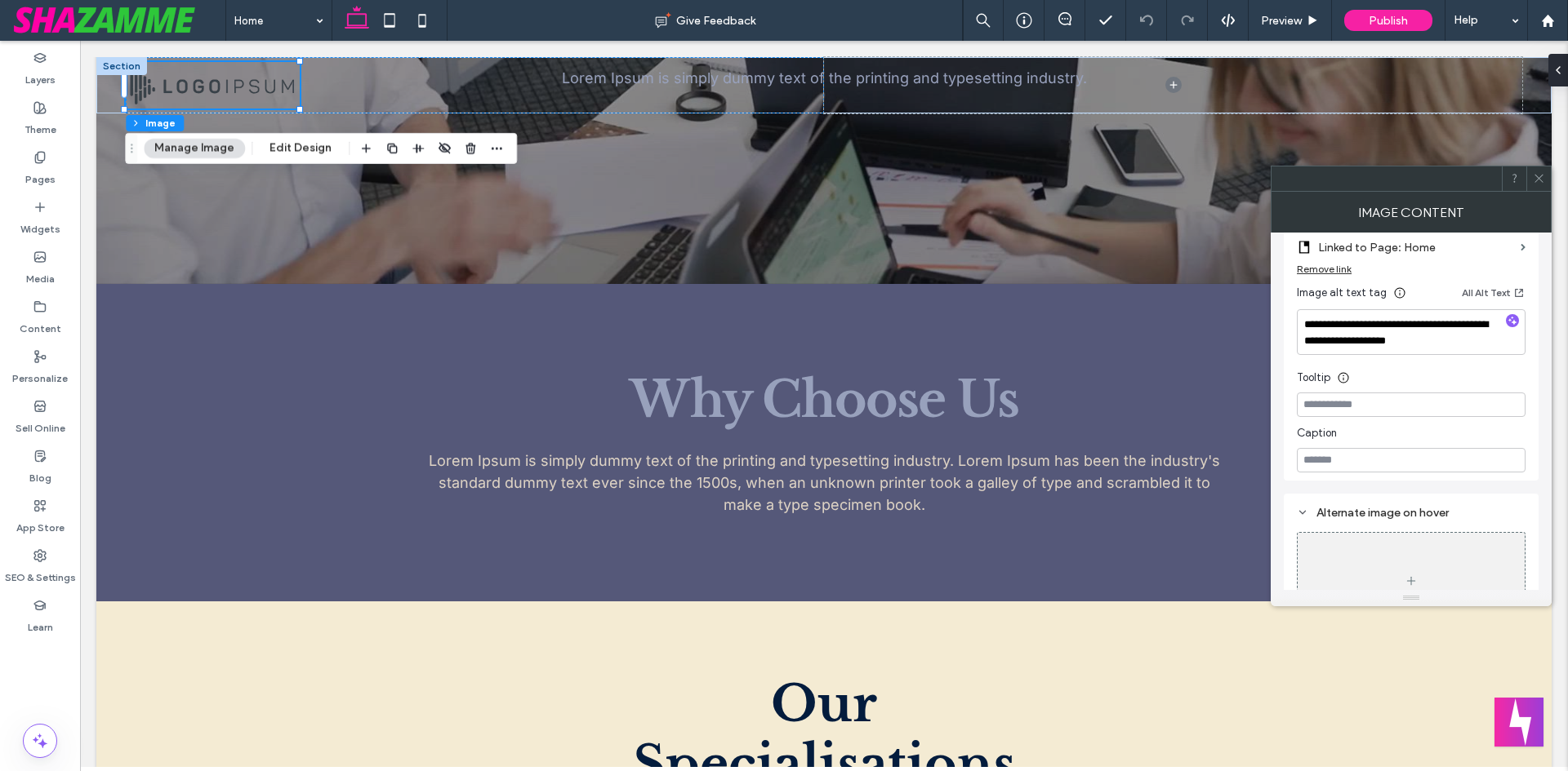
scroll to position [462, 0]
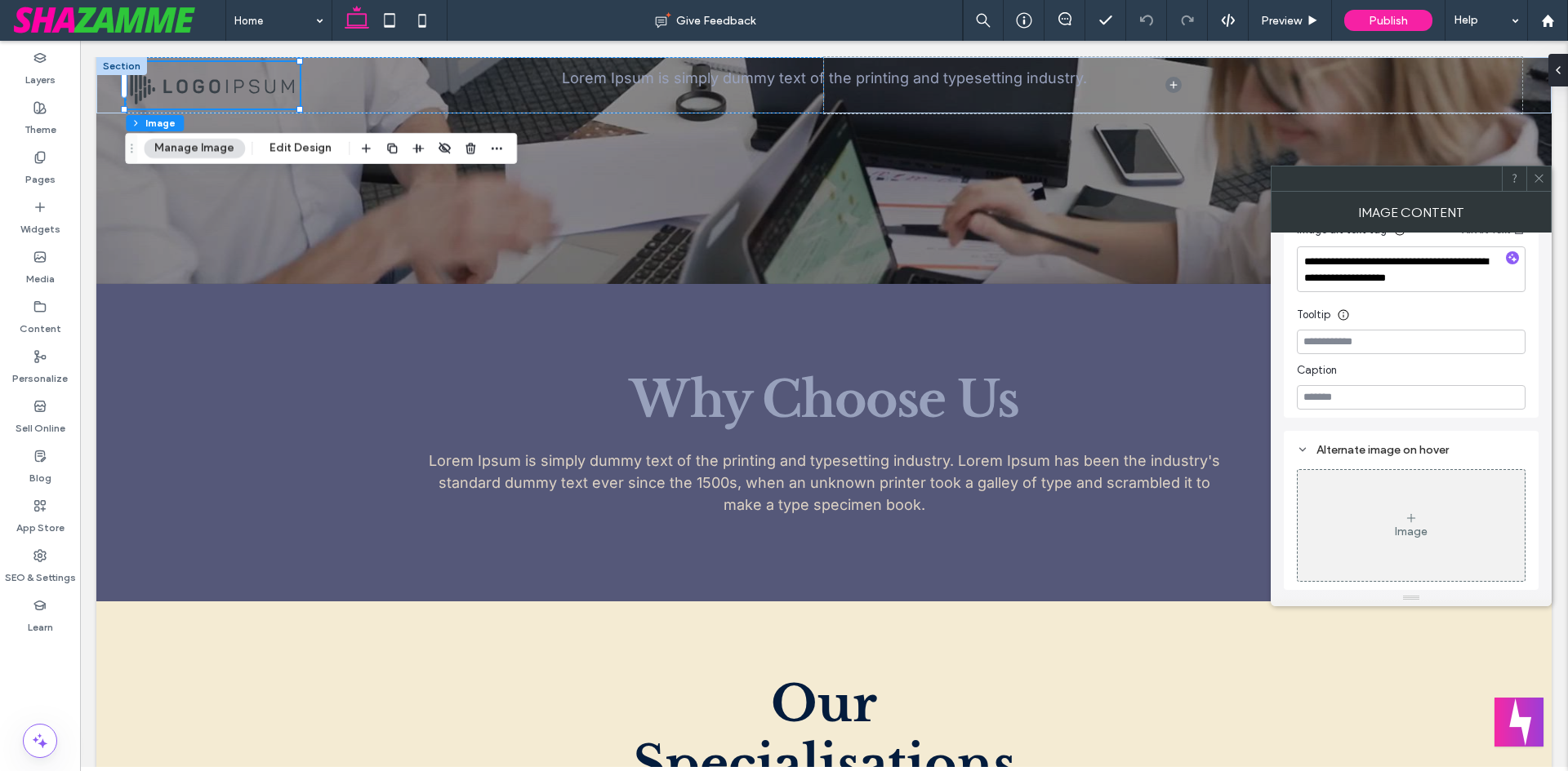
click at [1536, 175] on use at bounding box center [1538, 178] width 8 height 8
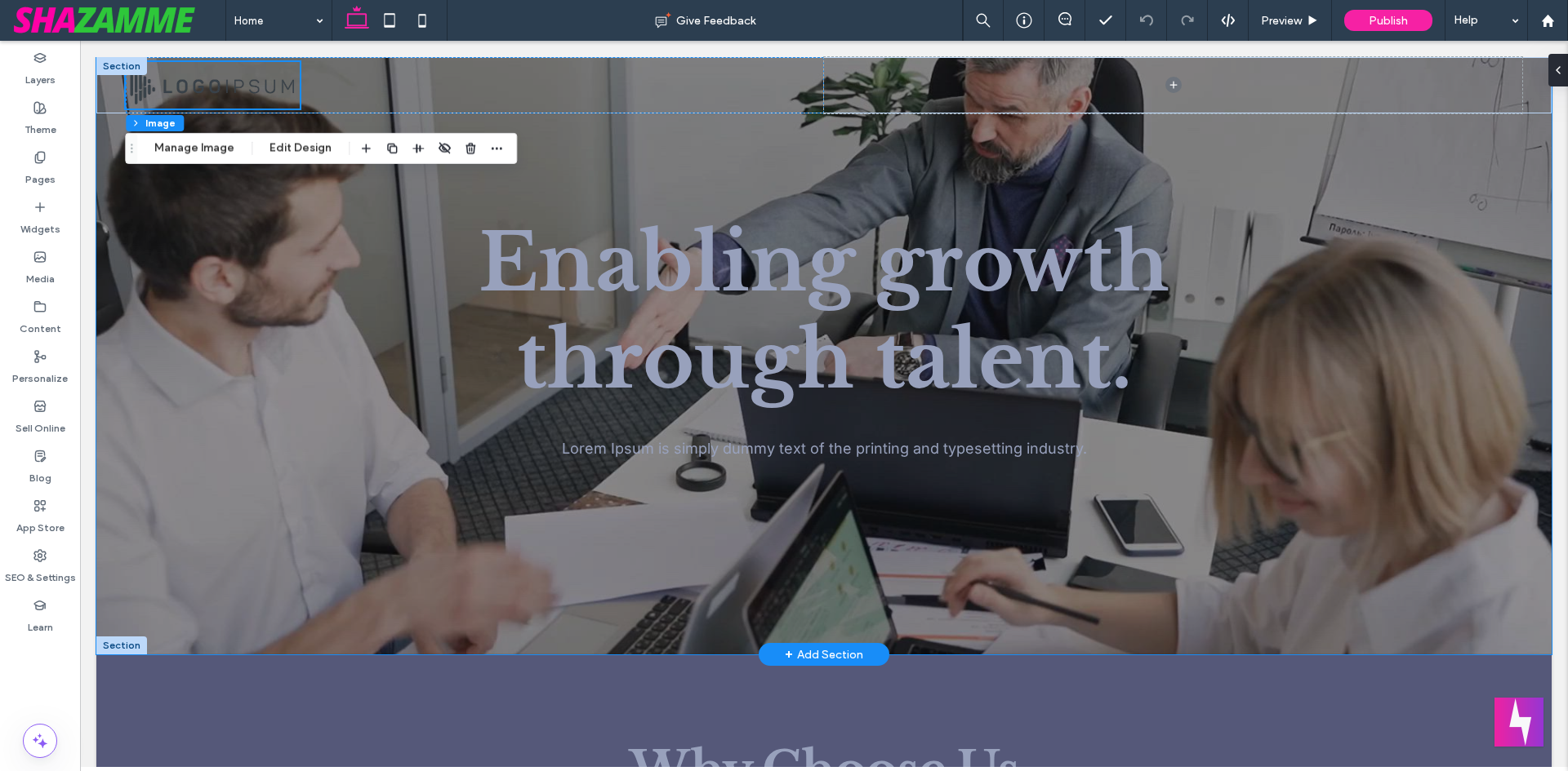
scroll to position [0, 0]
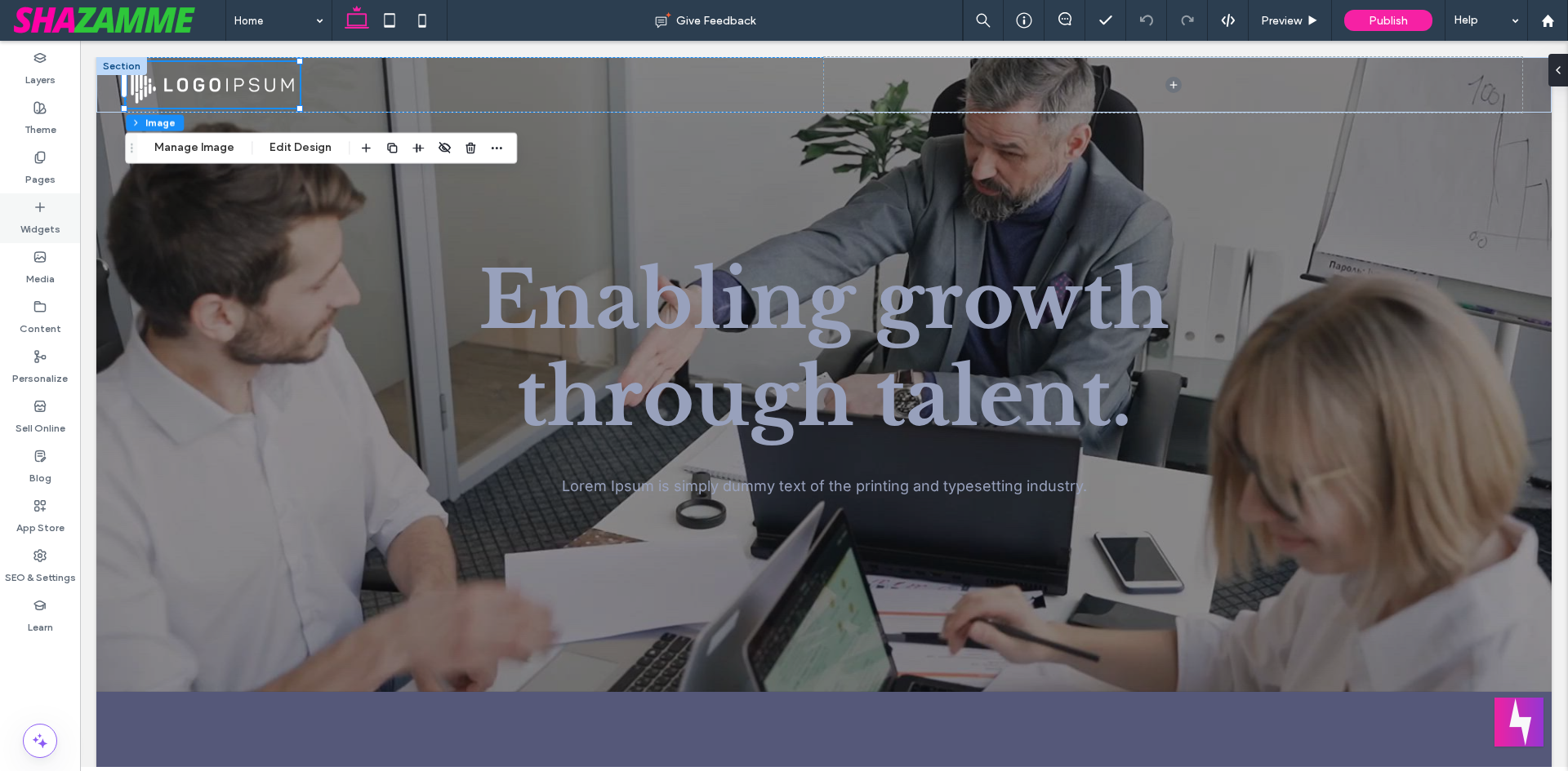
click at [23, 233] on label "Widgets" at bounding box center [41, 225] width 40 height 22
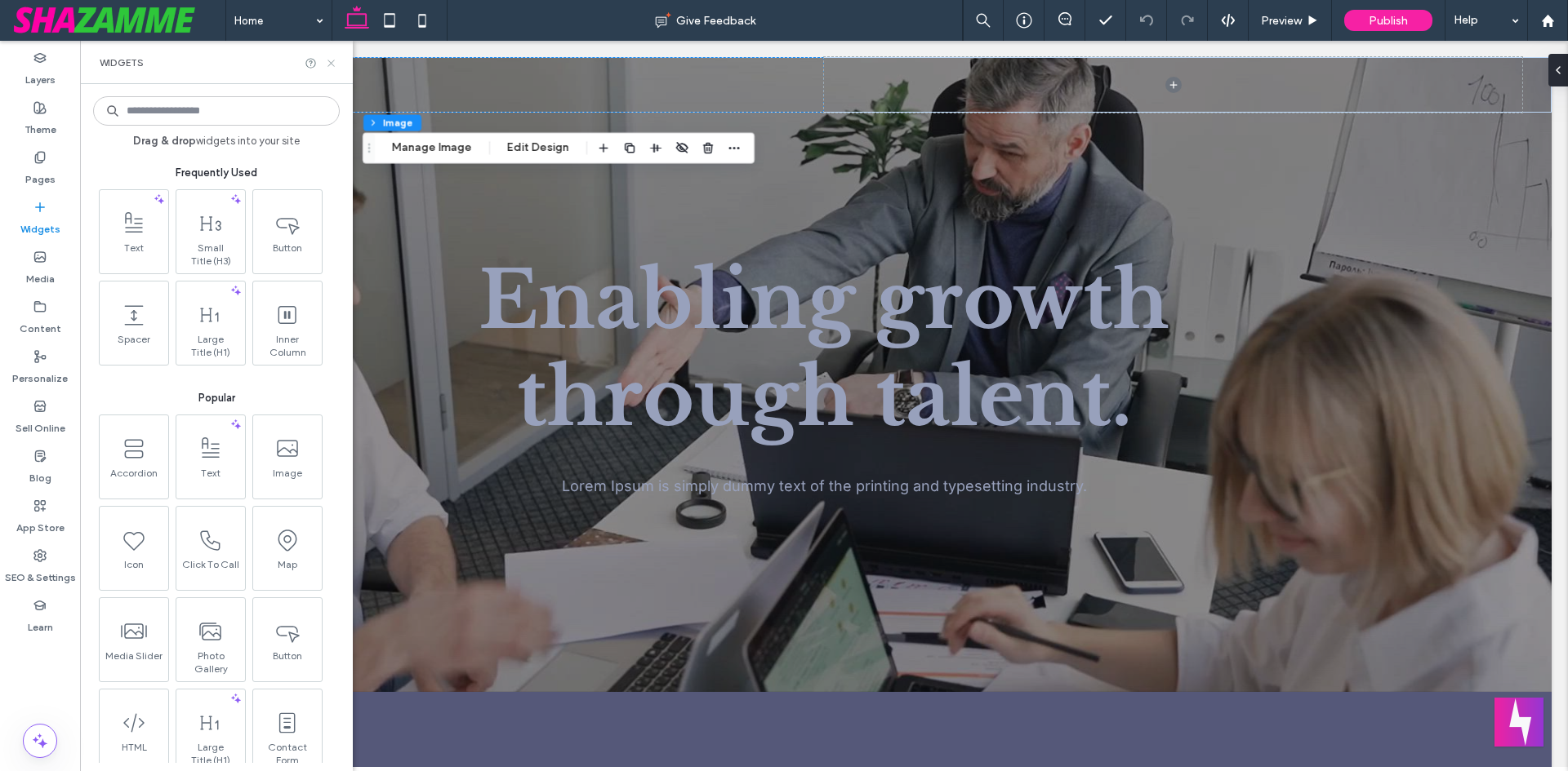
click at [335, 65] on icon at bounding box center [331, 64] width 13 height 13
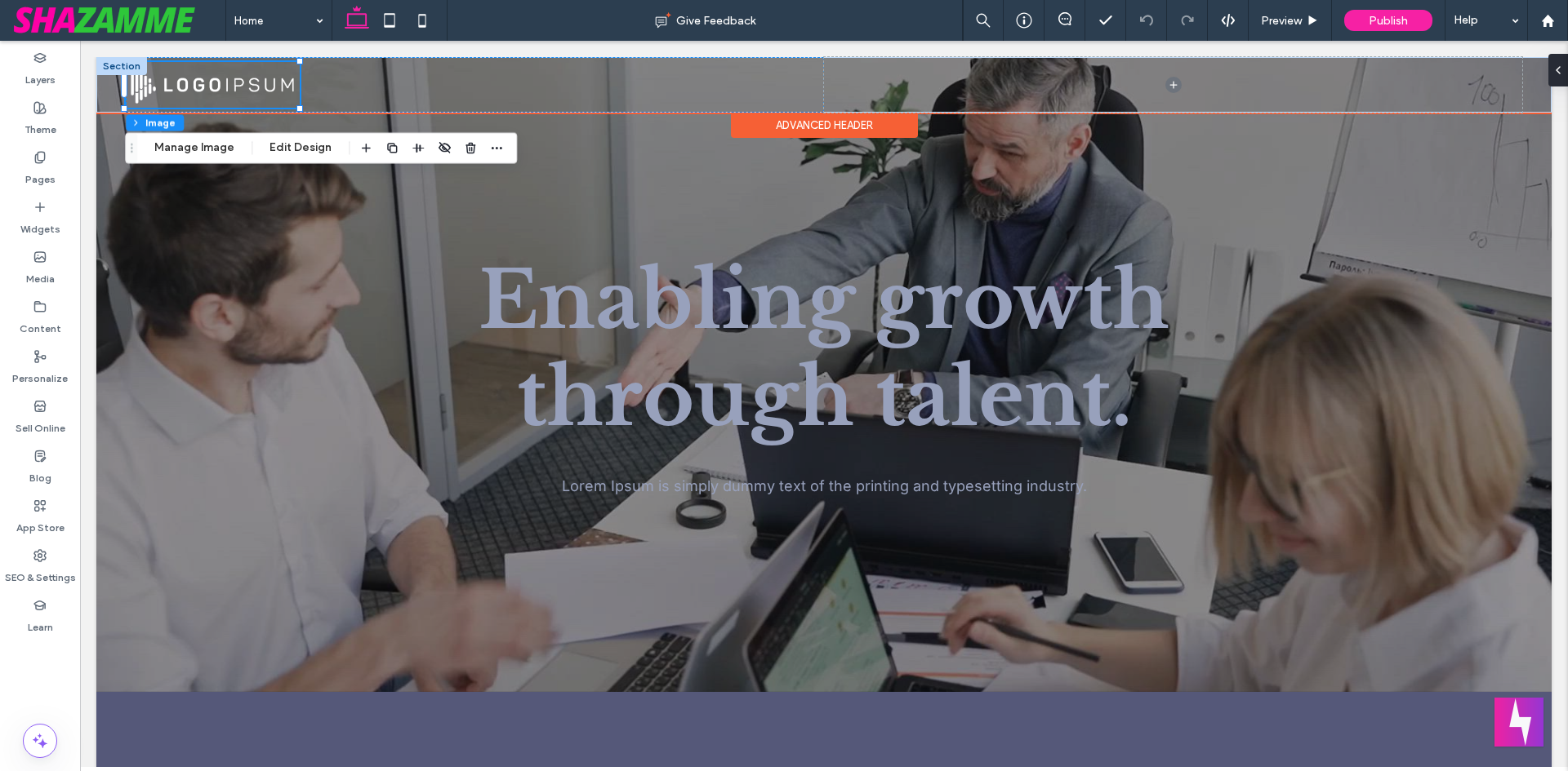
click at [799, 121] on div "Advanced Header" at bounding box center [825, 125] width 187 height 25
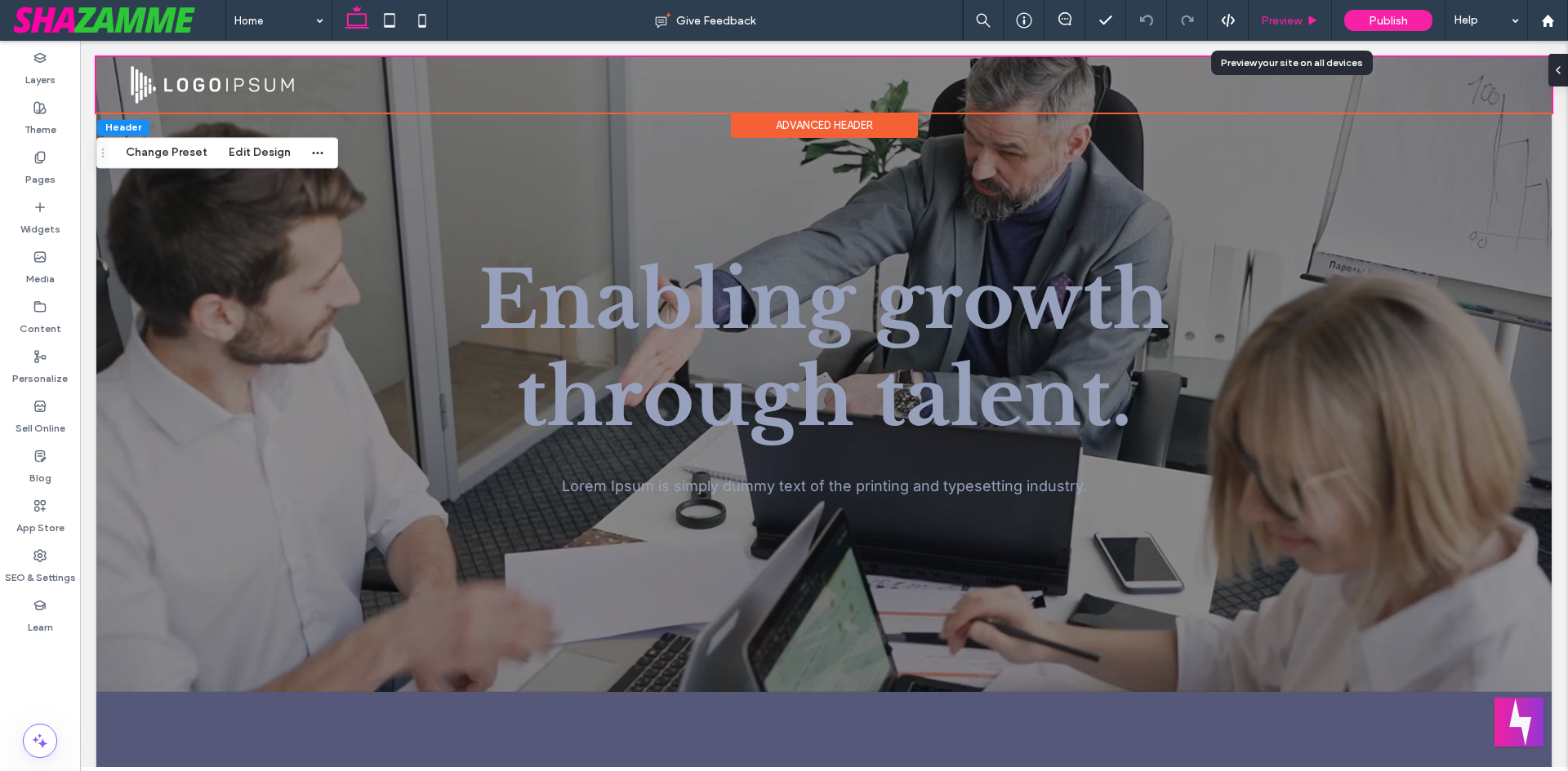
click at [1291, 25] on span "Preview" at bounding box center [1281, 20] width 41 height 13
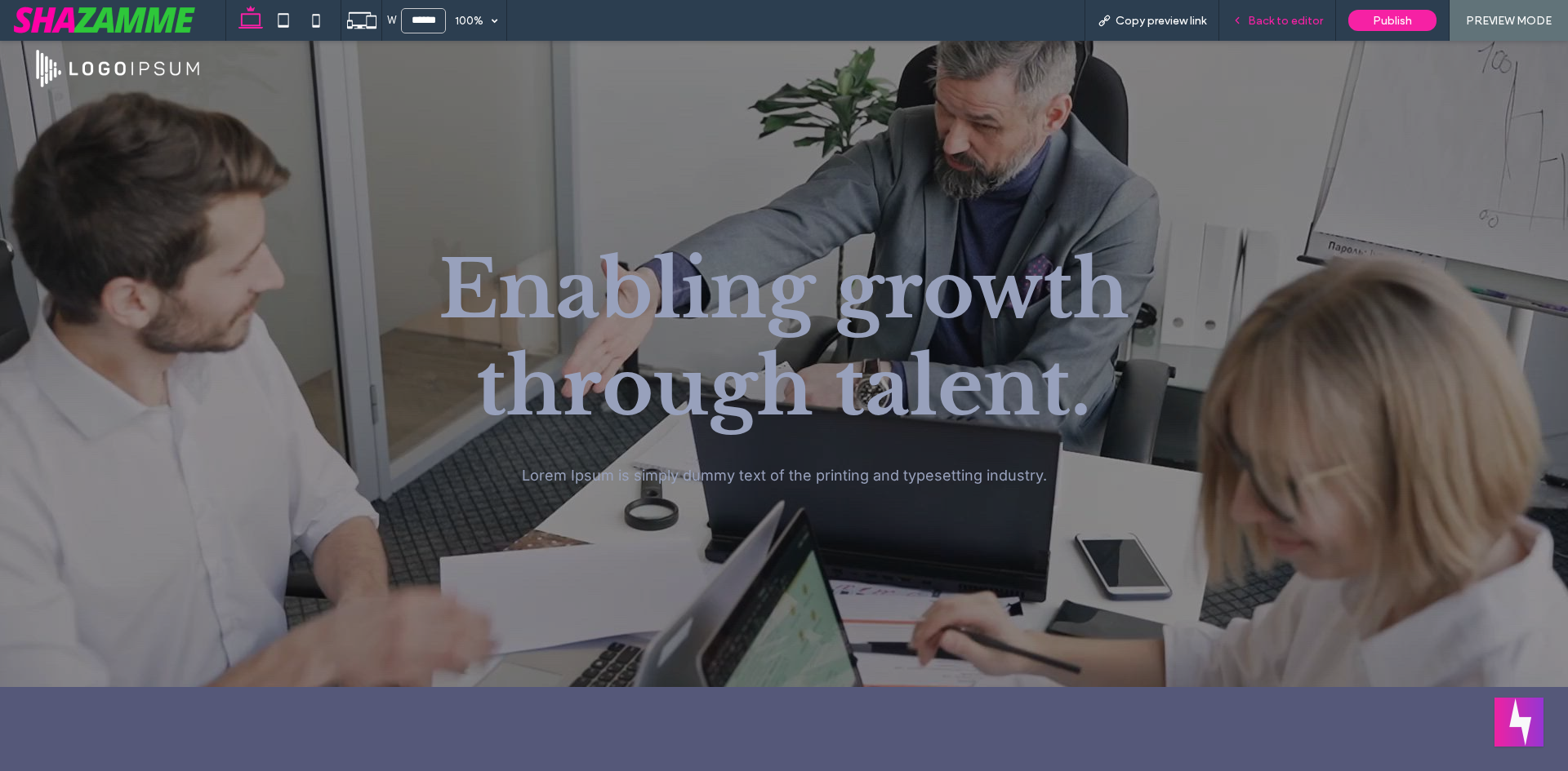
click at [1270, 15] on span "Back to editor" at bounding box center [1284, 20] width 75 height 13
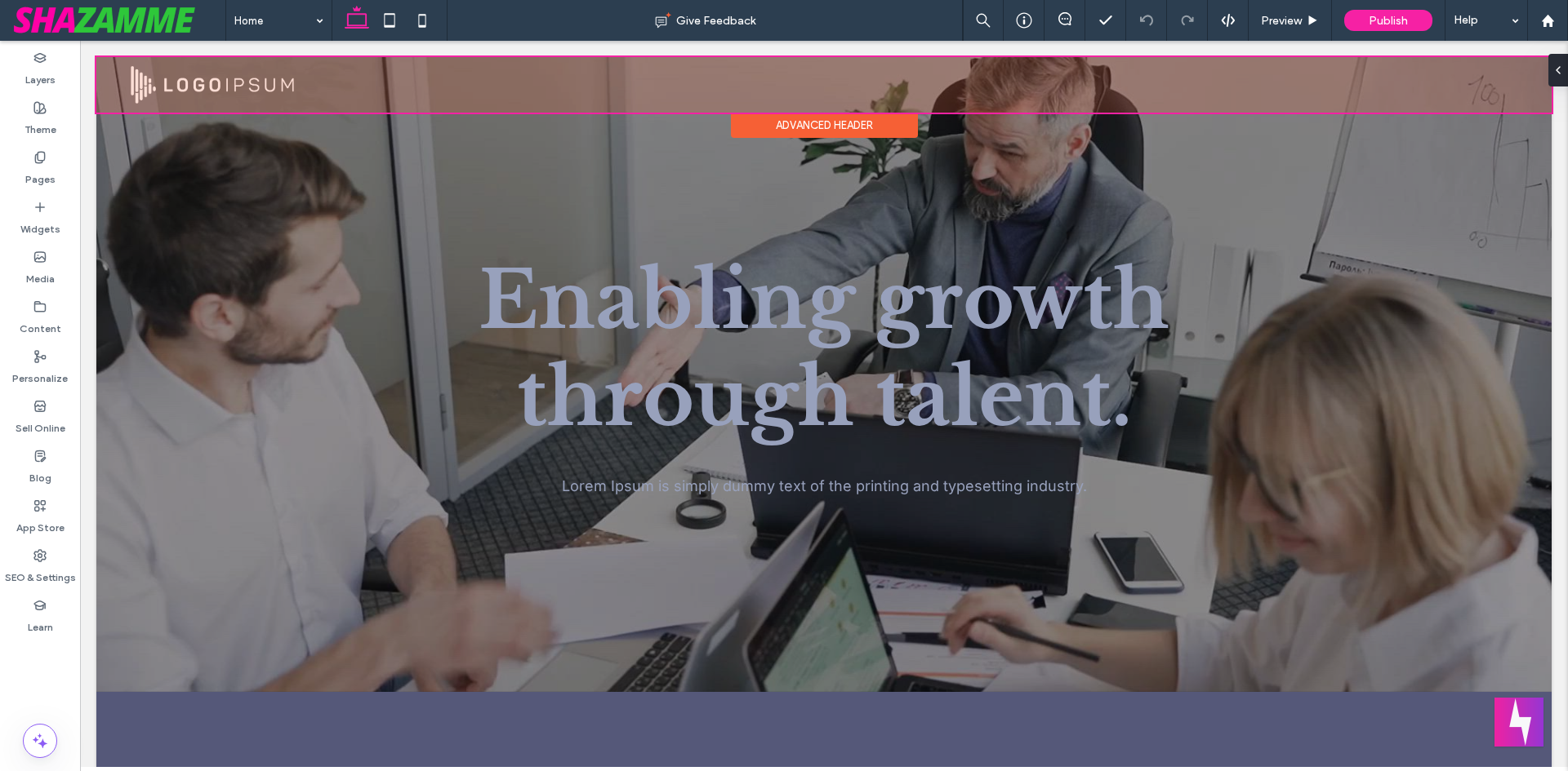
click at [848, 119] on div "Advanced Header" at bounding box center [825, 125] width 187 height 25
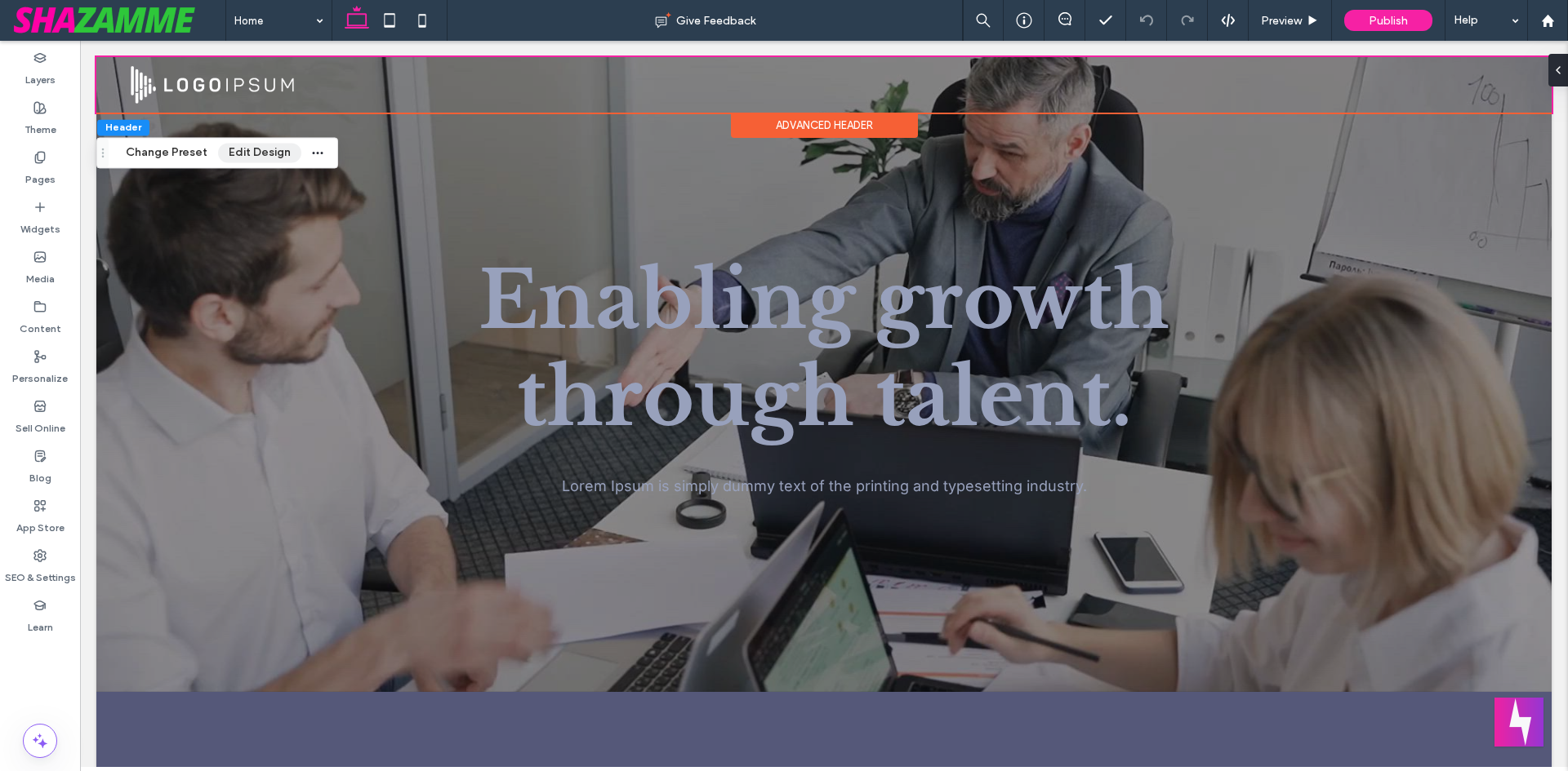
click at [251, 162] on button "Edit Design" at bounding box center [259, 153] width 84 height 20
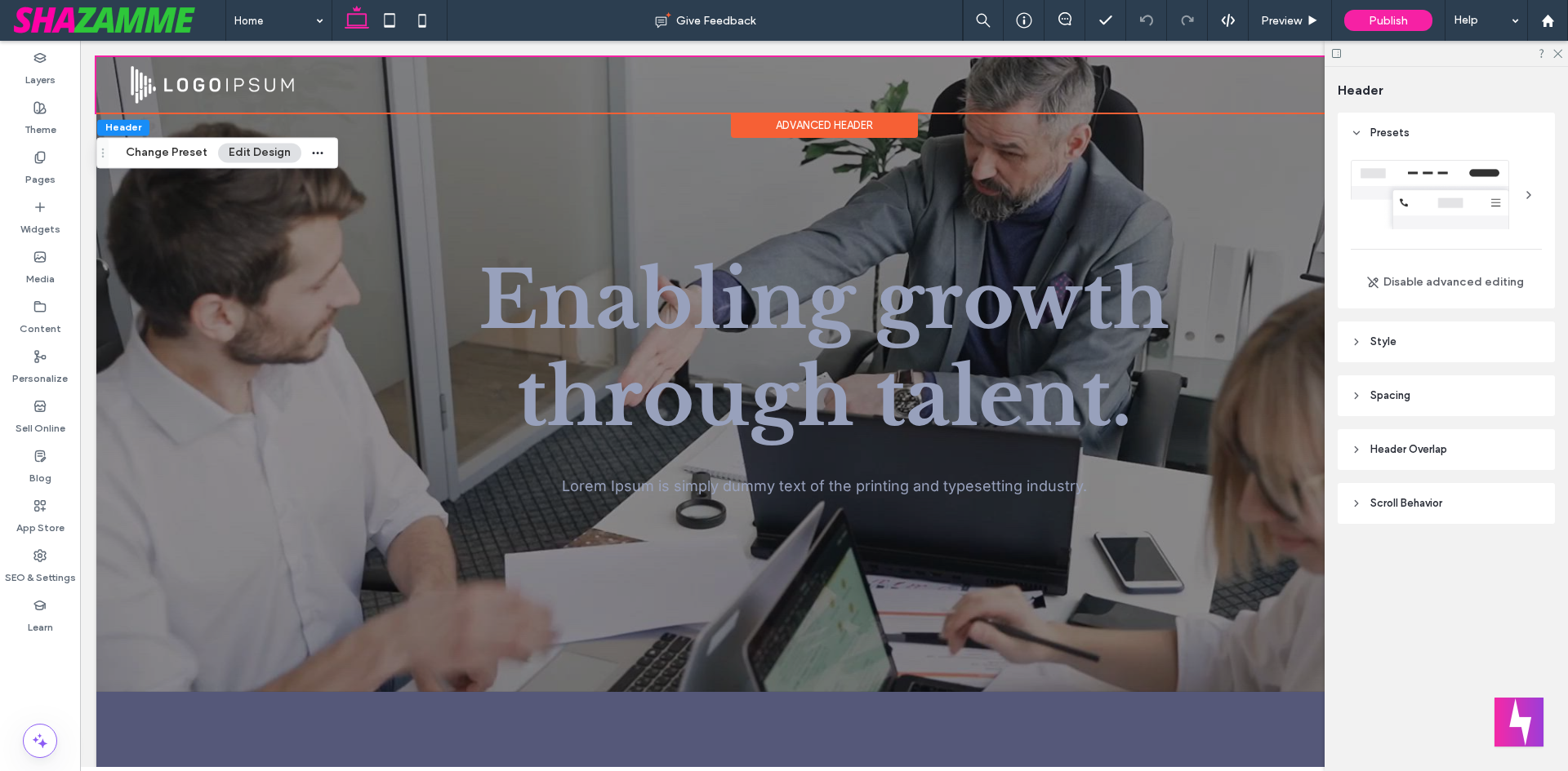
click at [1405, 345] on header "Style" at bounding box center [1446, 341] width 217 height 40
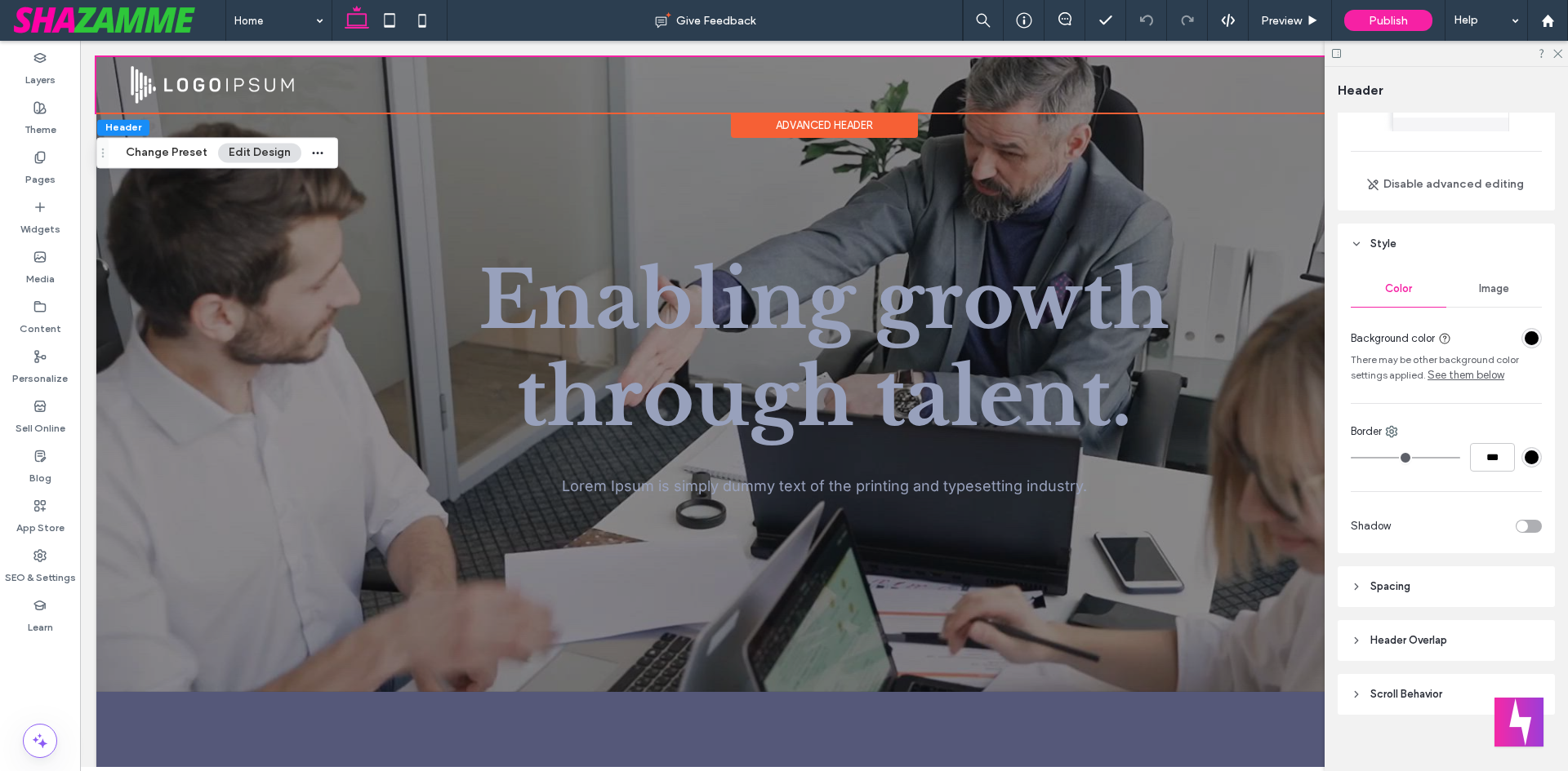
scroll to position [113, 0]
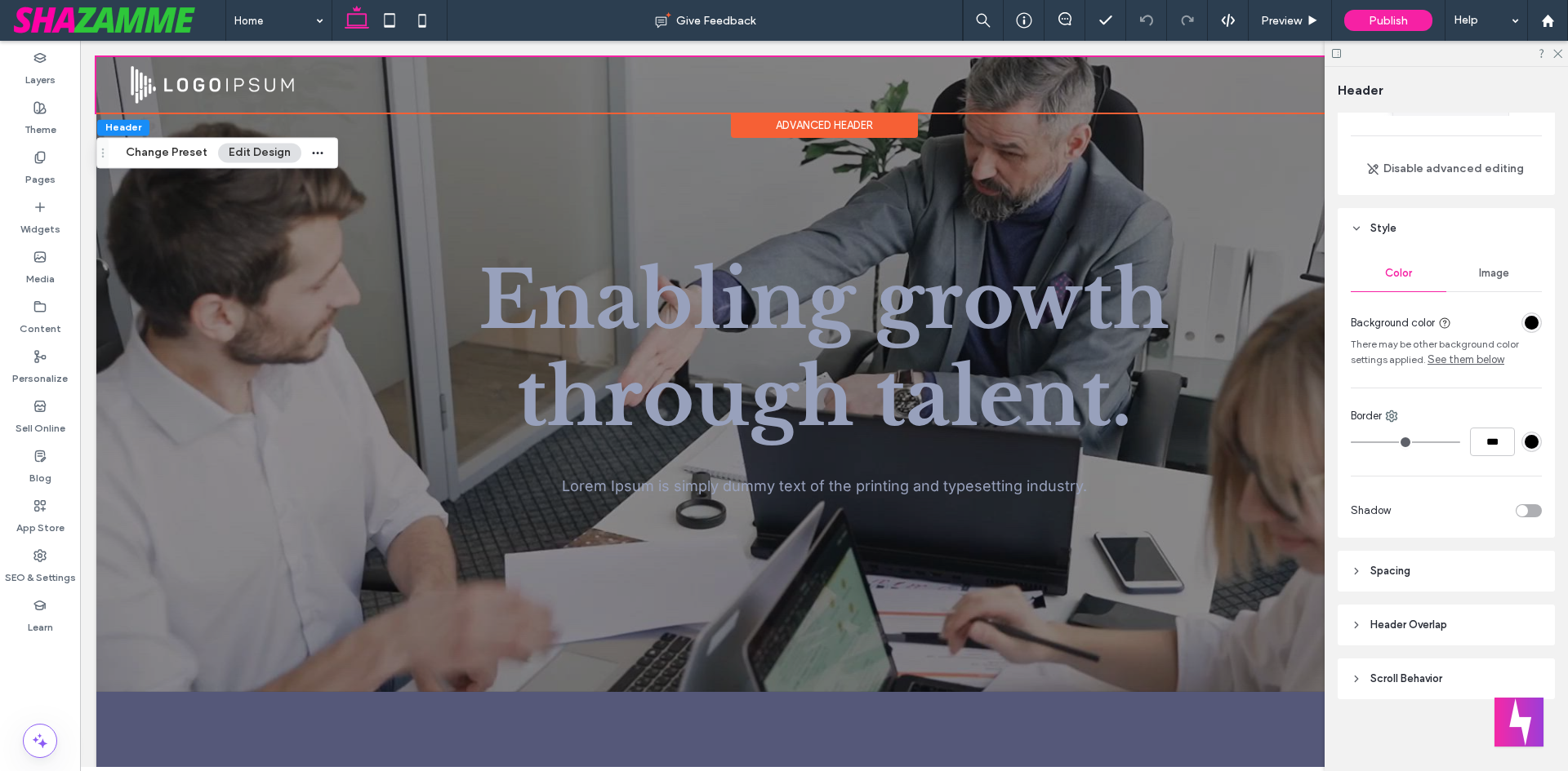
click at [796, 125] on div "Advanced Header" at bounding box center [825, 125] width 187 height 25
click at [1419, 621] on span "Header Overlap" at bounding box center [1409, 625] width 77 height 16
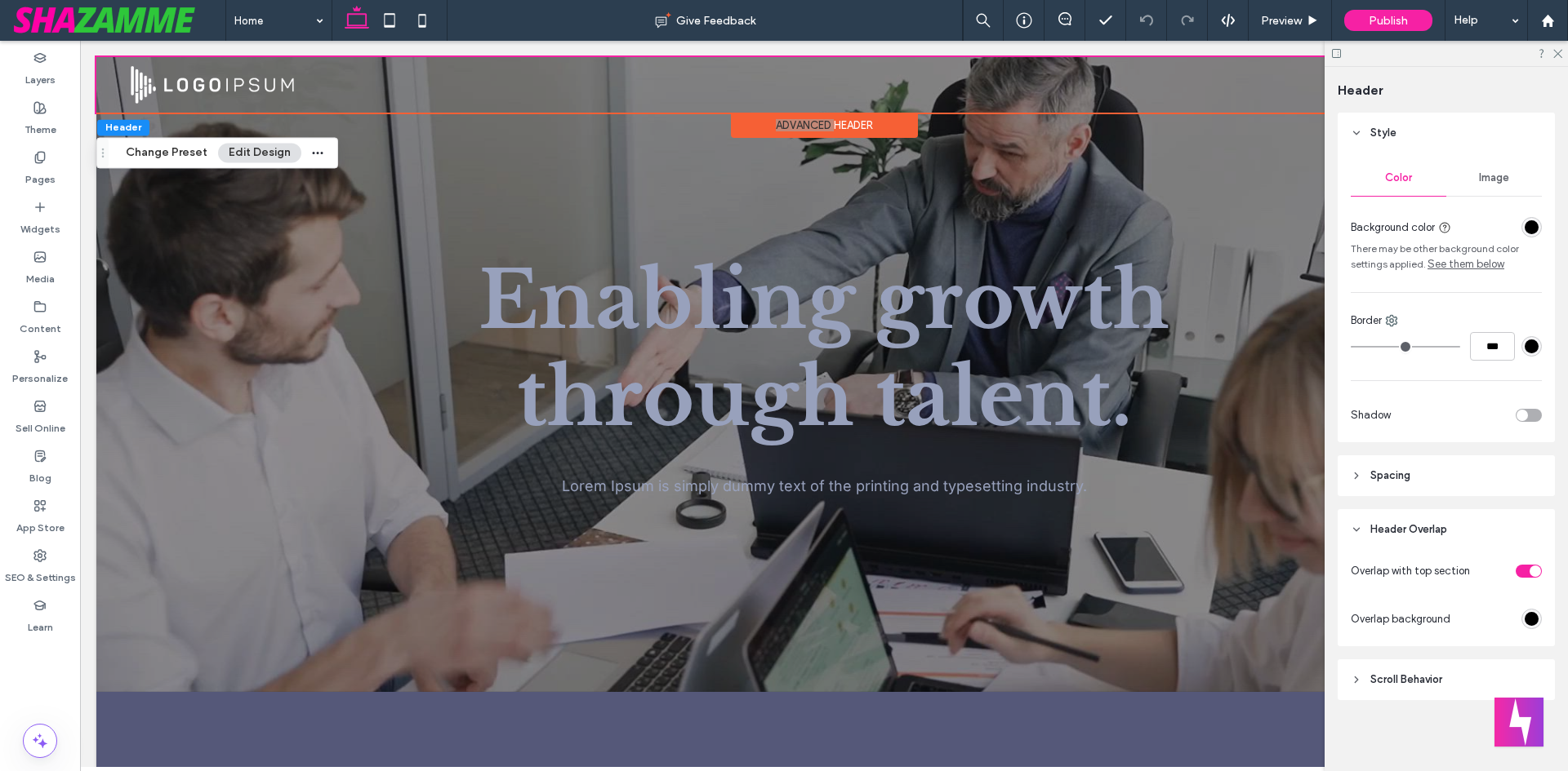
scroll to position [210, 0]
click at [1388, 683] on span "Scroll Behavior" at bounding box center [1407, 679] width 72 height 16
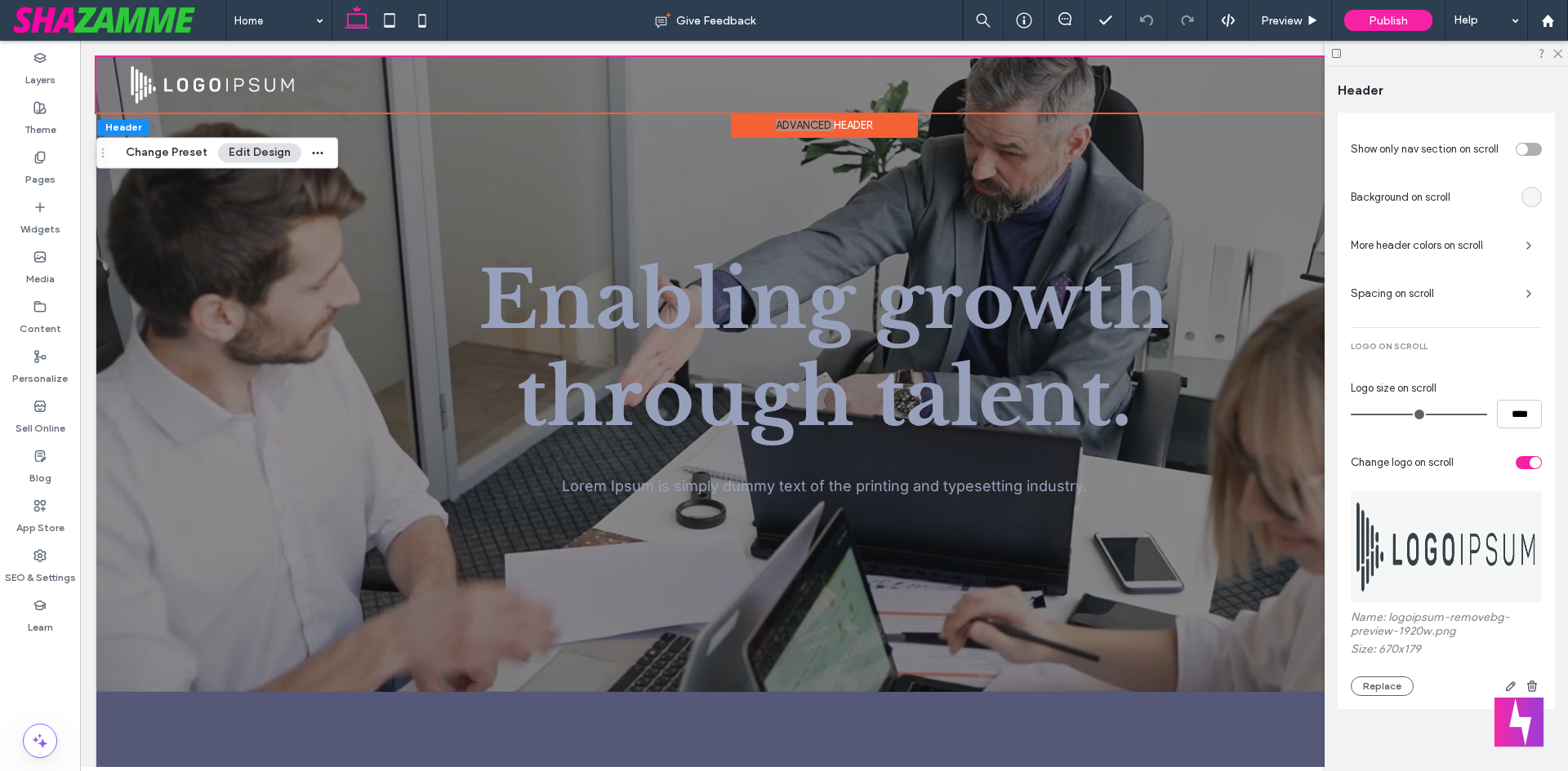
scroll to position [887, 0]
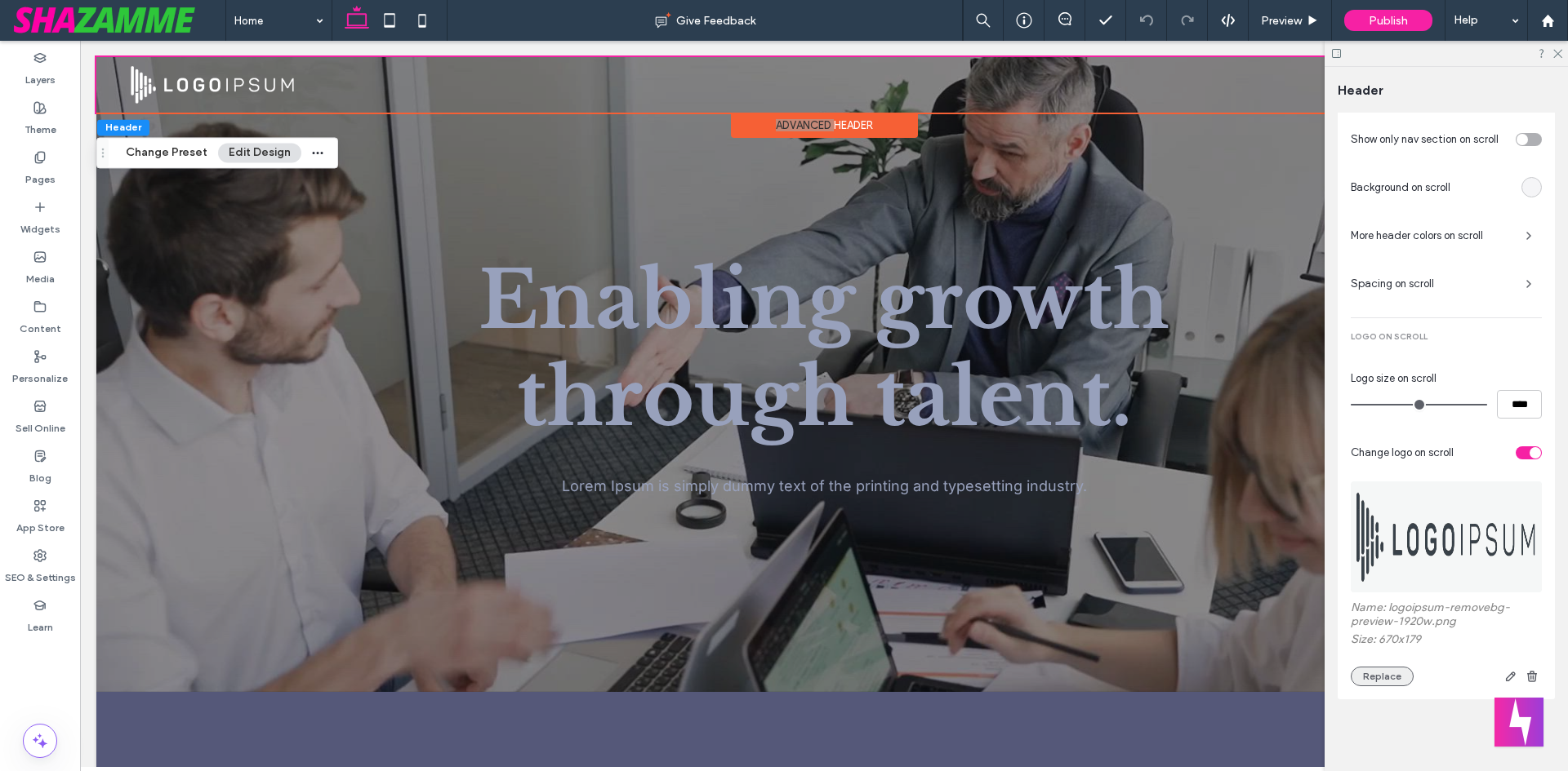
click at [1383, 683] on button "Replace" at bounding box center [1383, 677] width 63 height 20
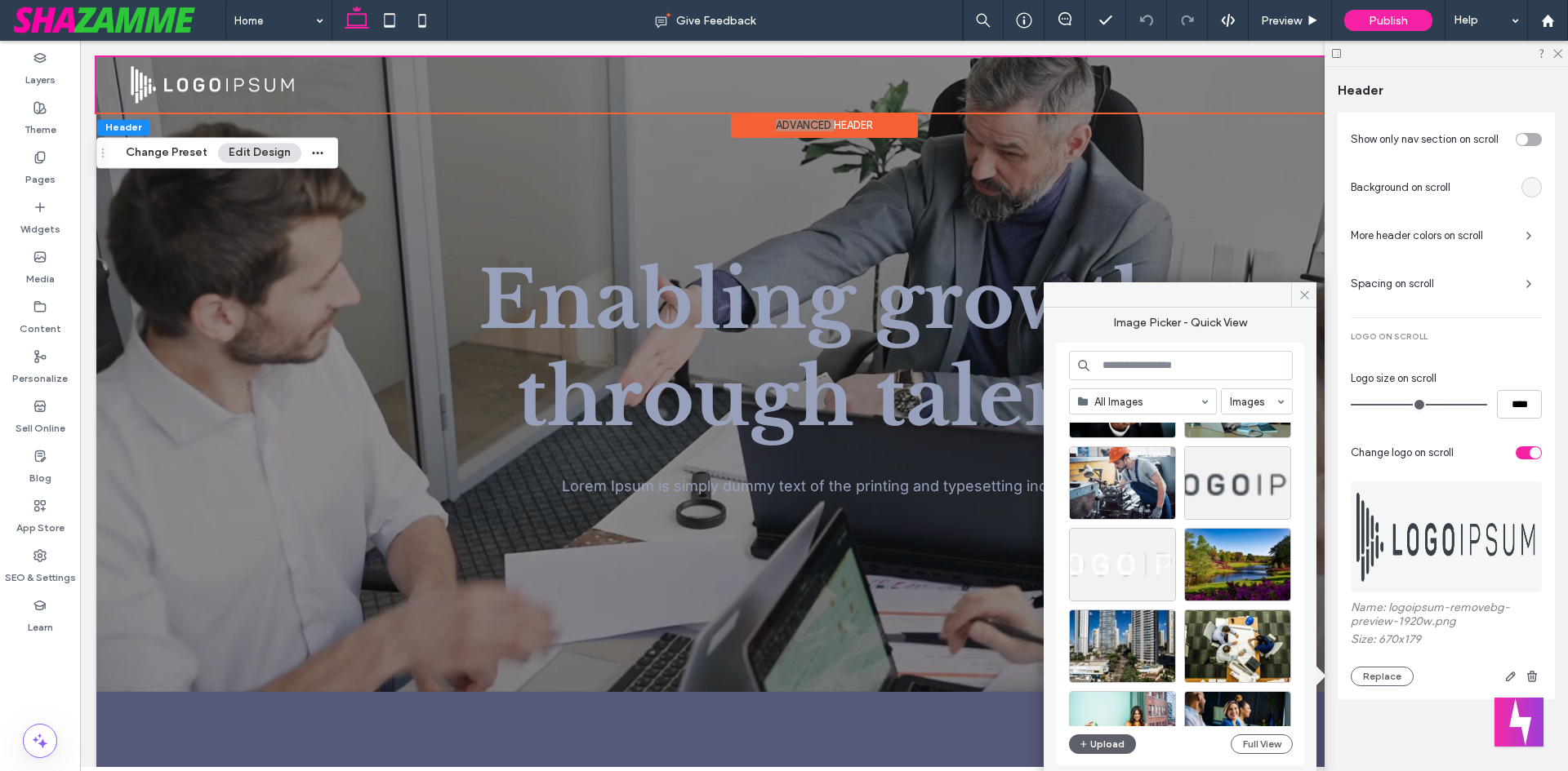
scroll to position [1042, 0]
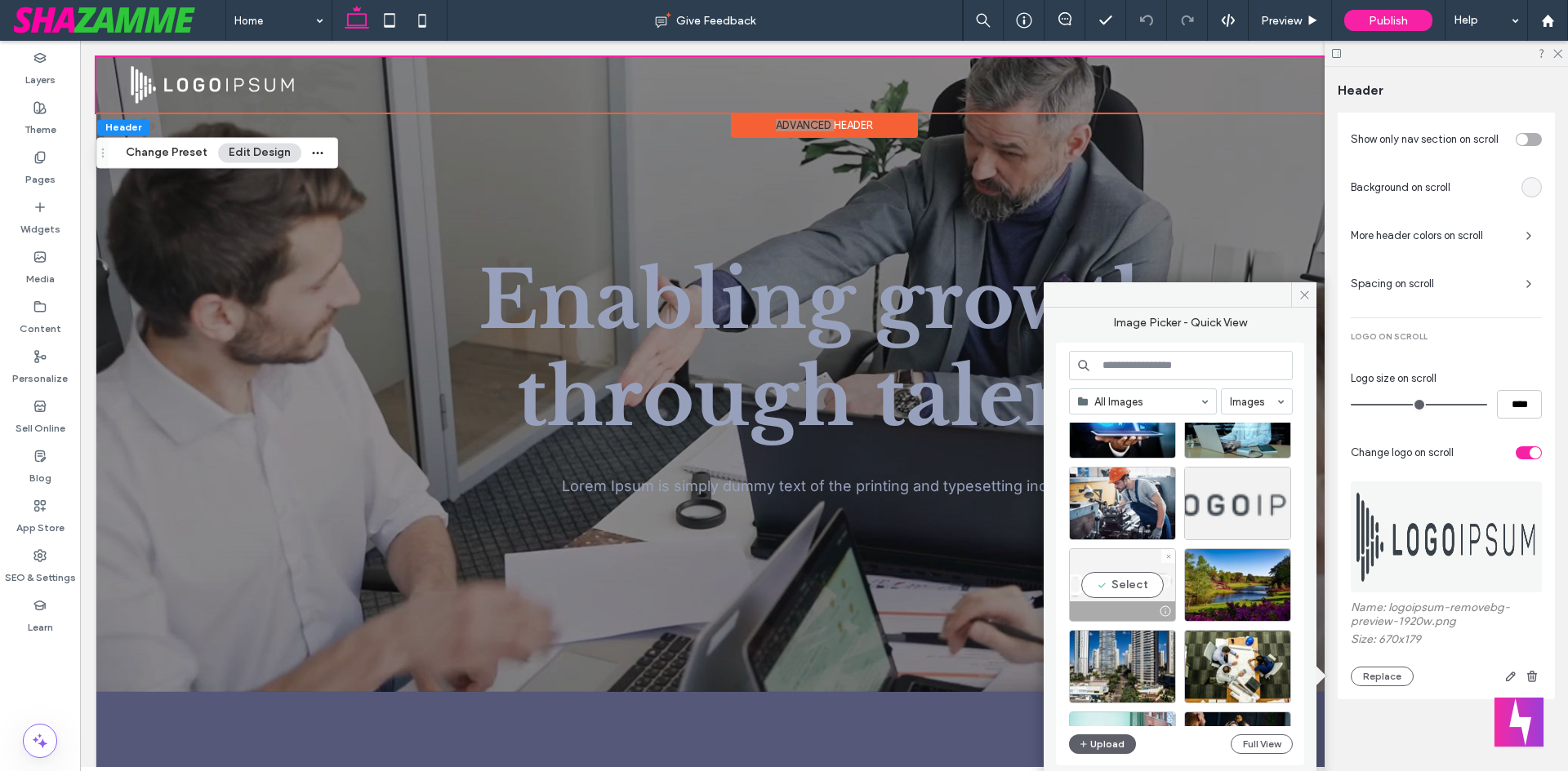
click at [1129, 588] on div "Select" at bounding box center [1122, 586] width 107 height 74
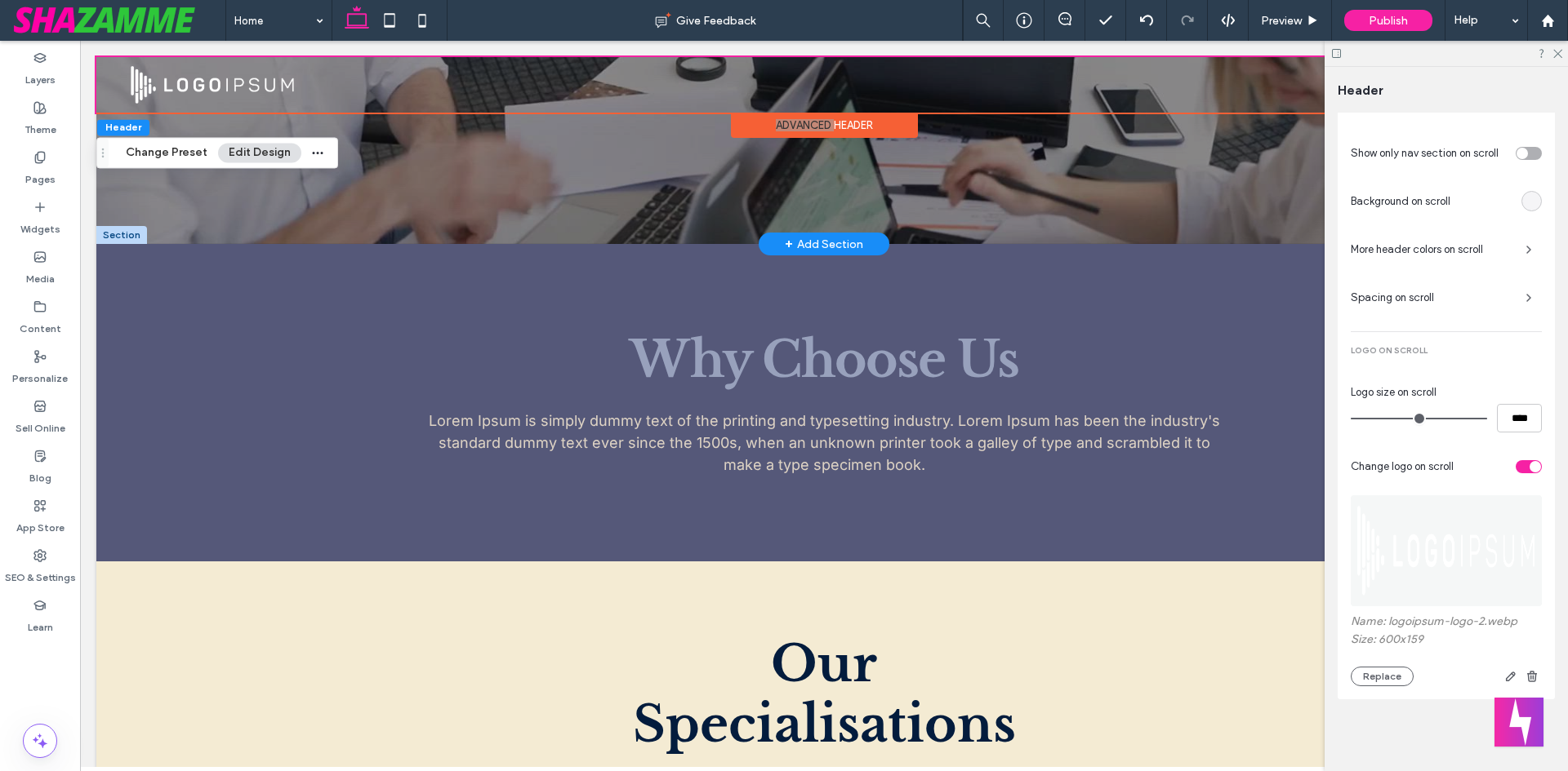
scroll to position [0, 0]
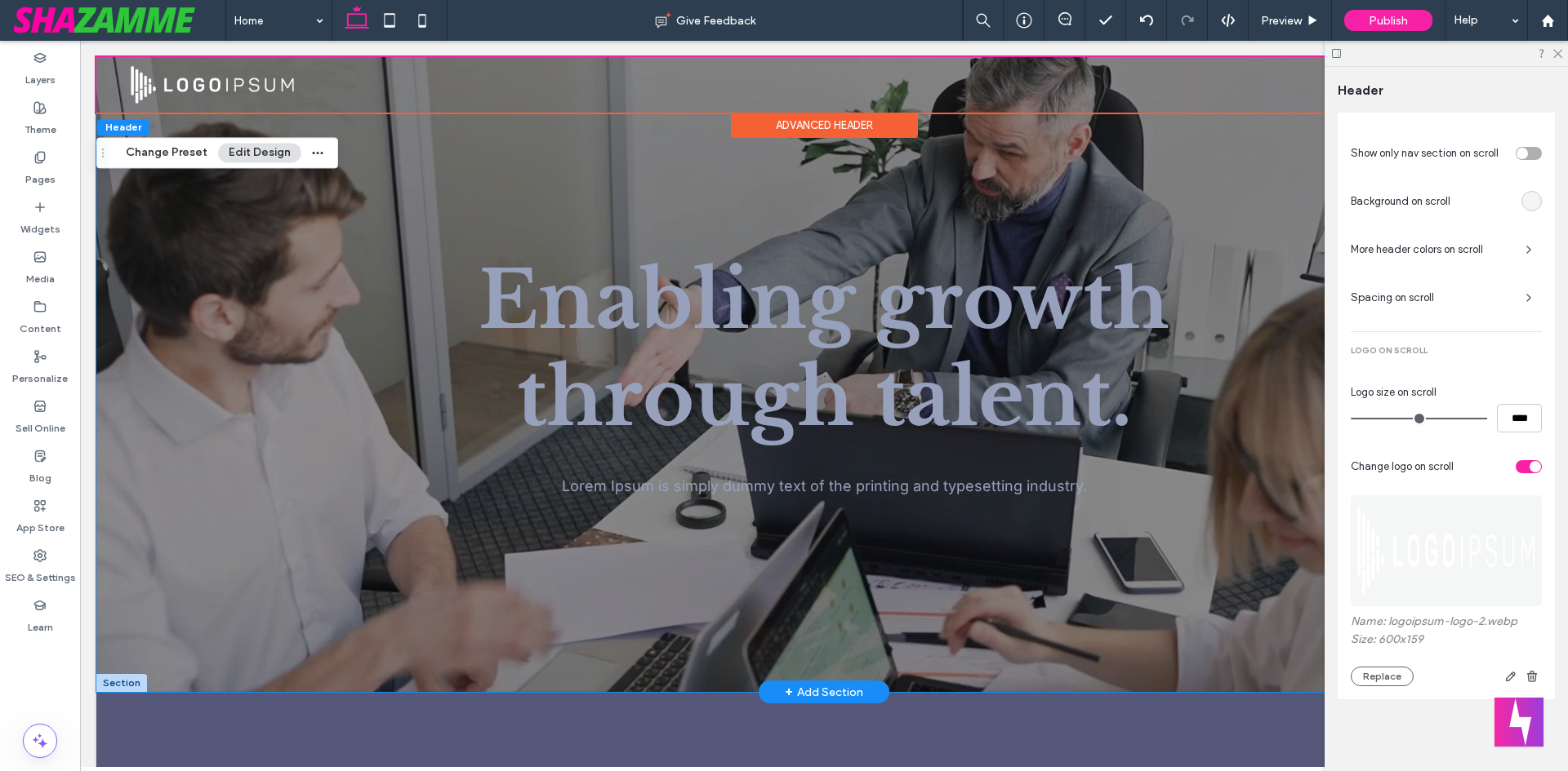
click at [203, 364] on div at bounding box center [824, 375] width 1455 height 635
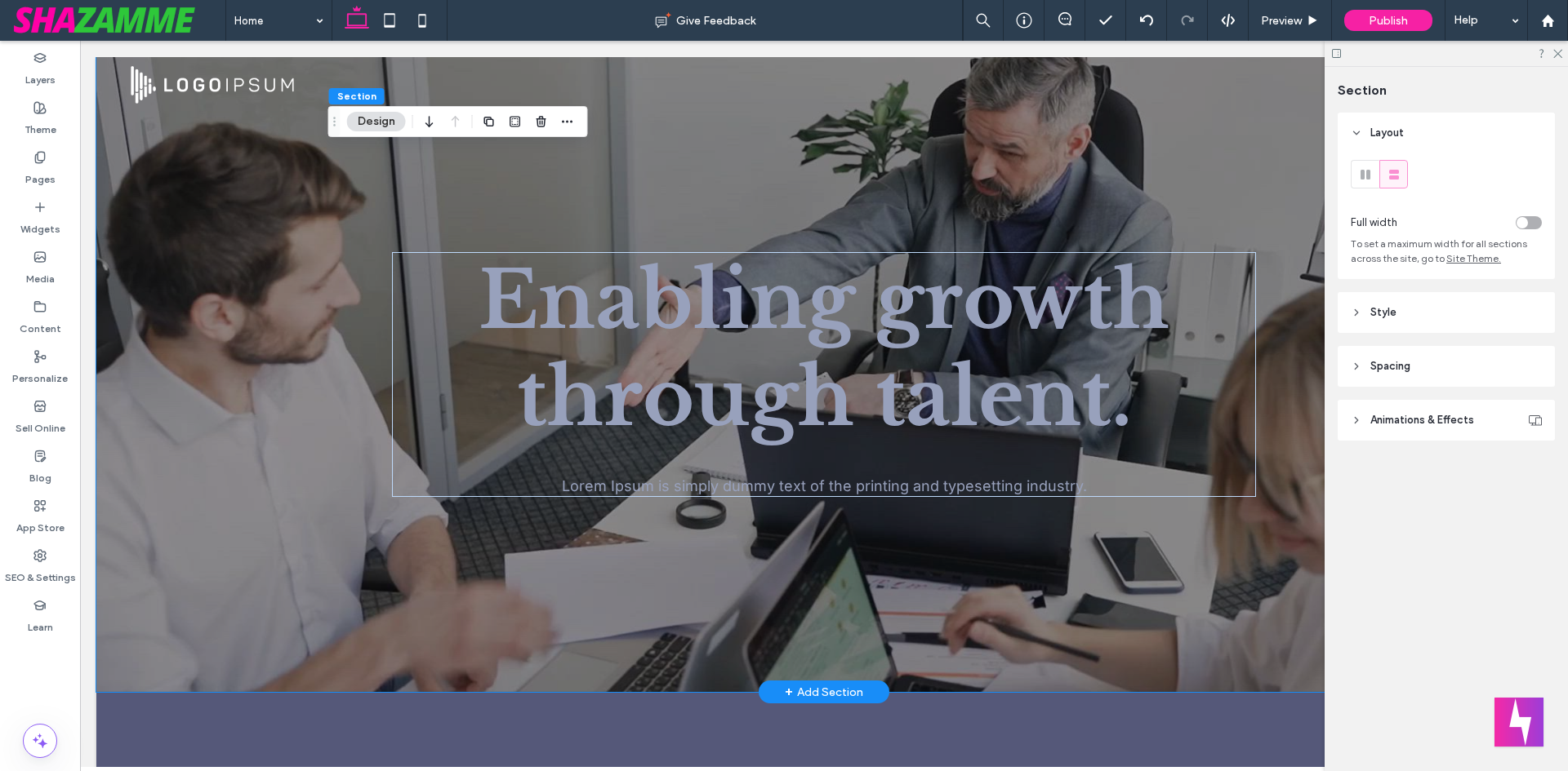
click at [383, 126] on button "Design" at bounding box center [376, 121] width 59 height 20
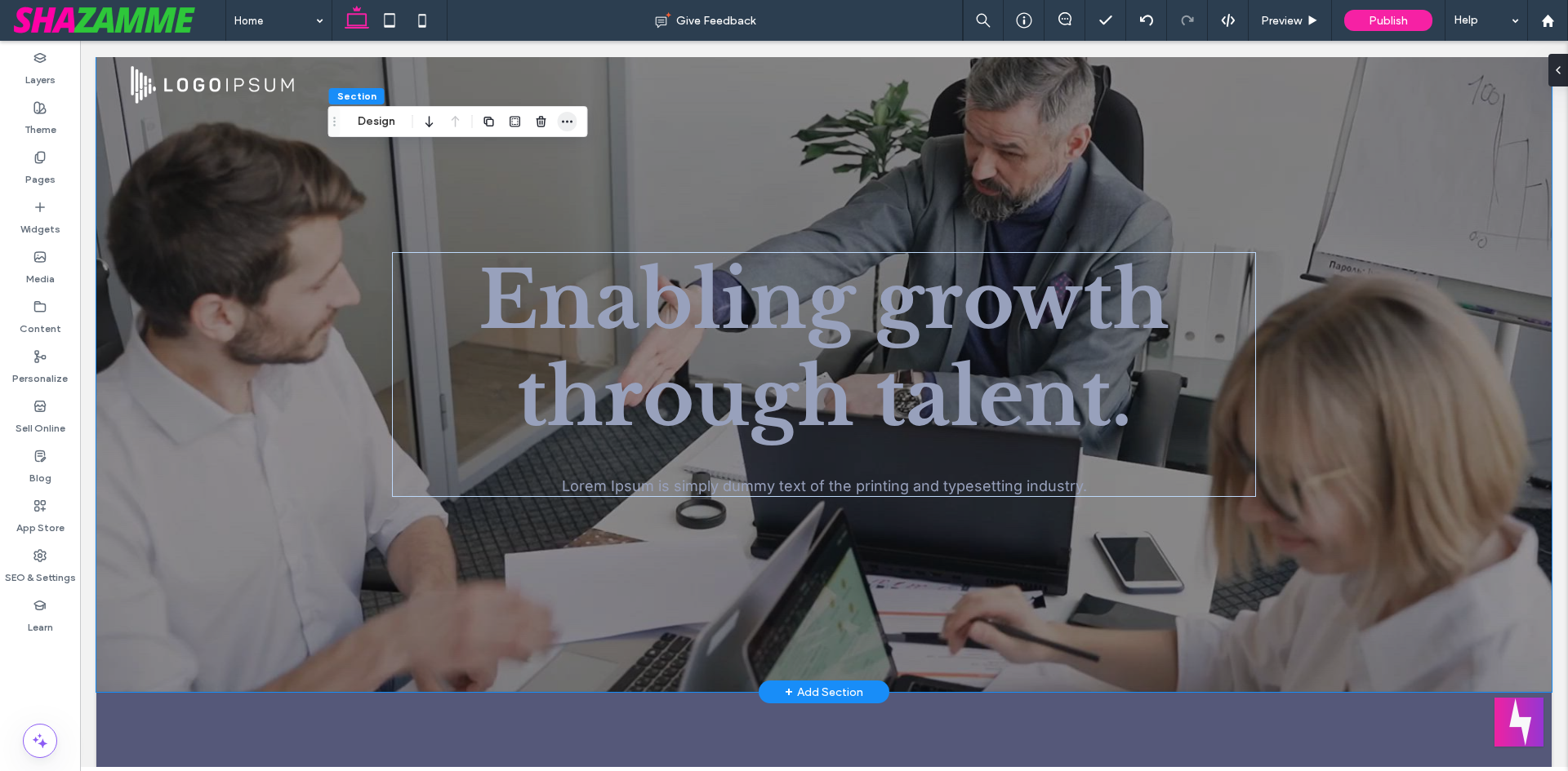
click at [576, 121] on span "button" at bounding box center [568, 121] width 20 height 20
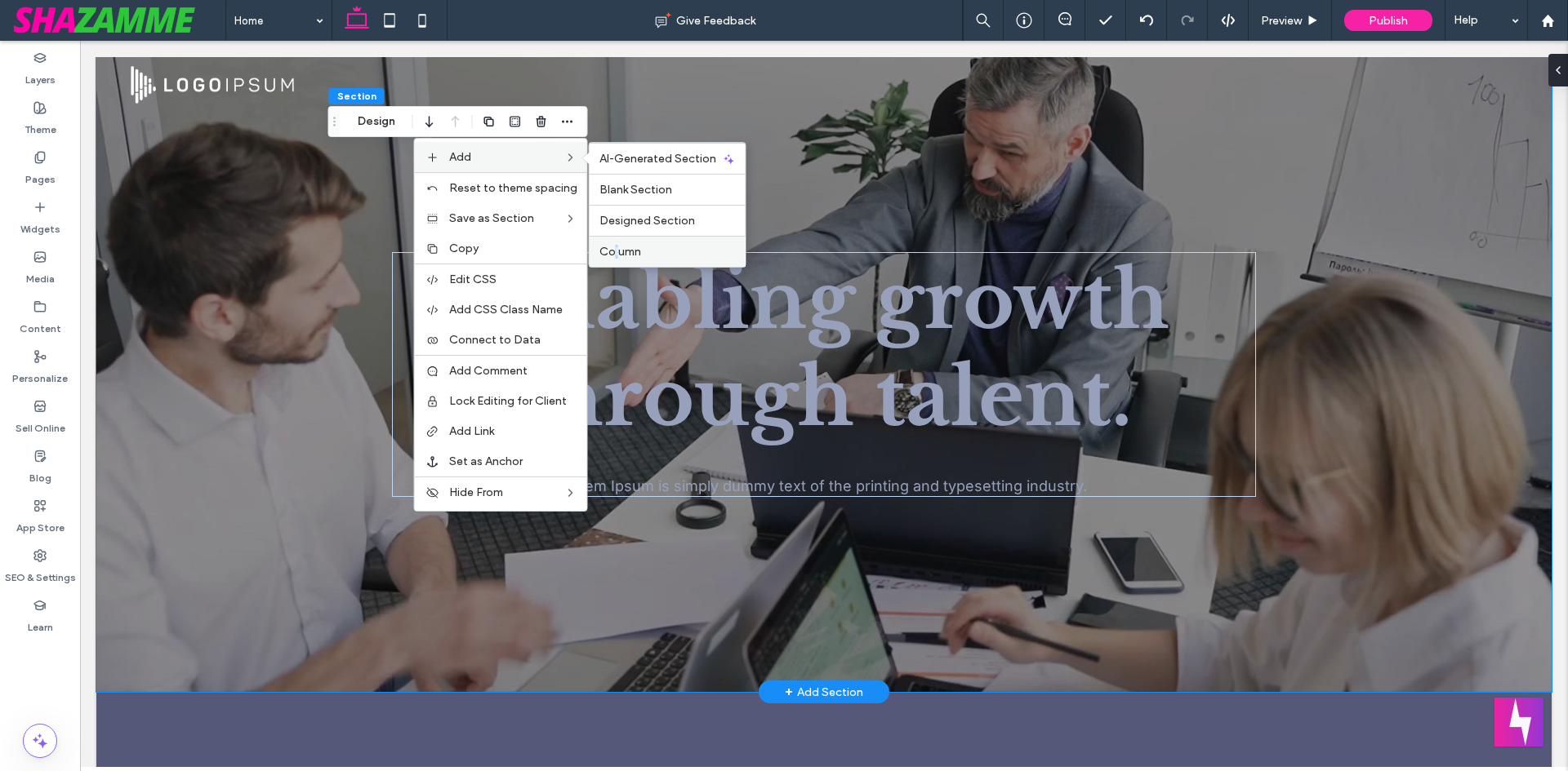
click at [617, 264] on div "Column" at bounding box center [667, 251] width 156 height 31
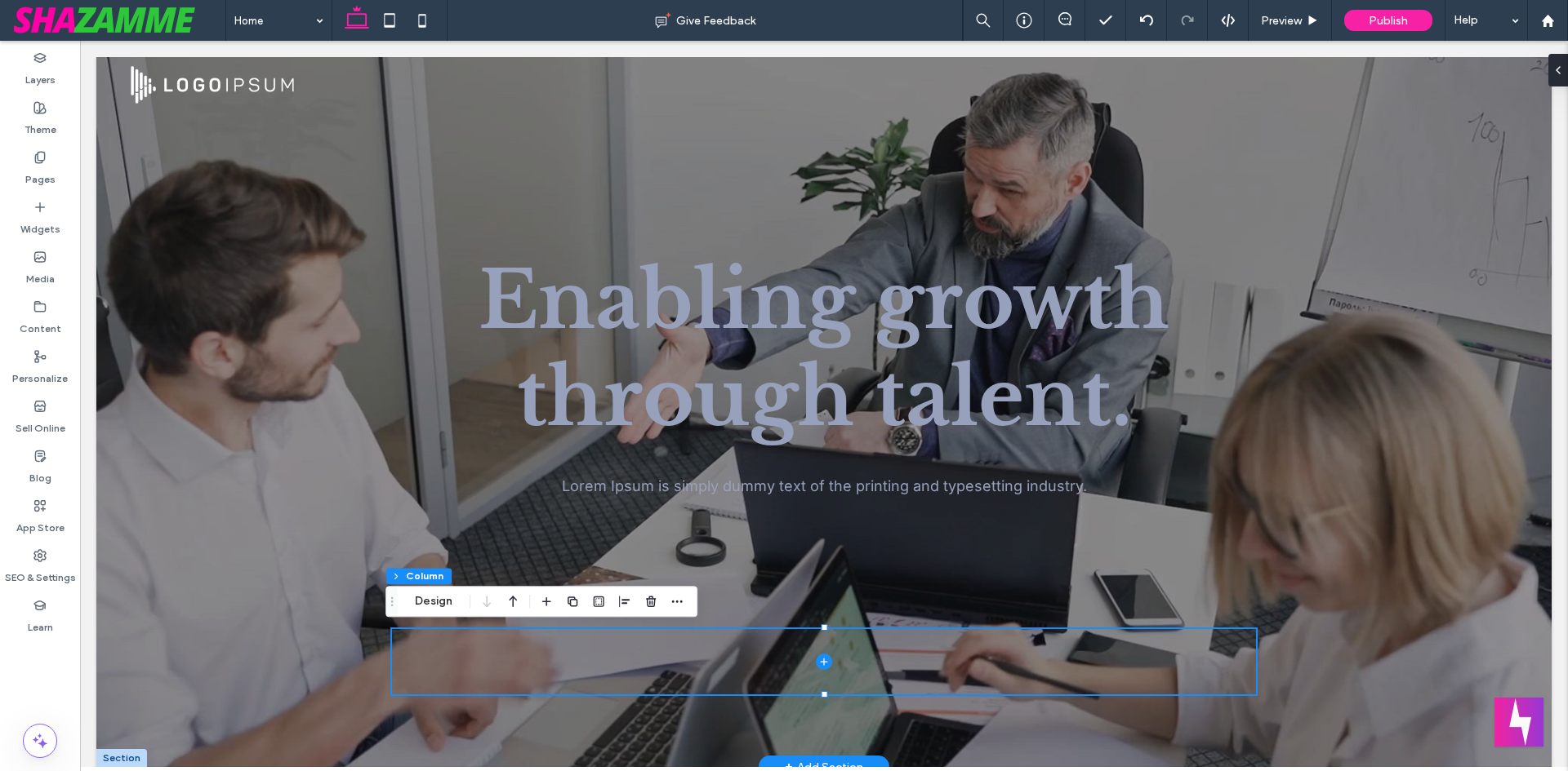
click at [194, 401] on div at bounding box center [824, 412] width 1455 height 710
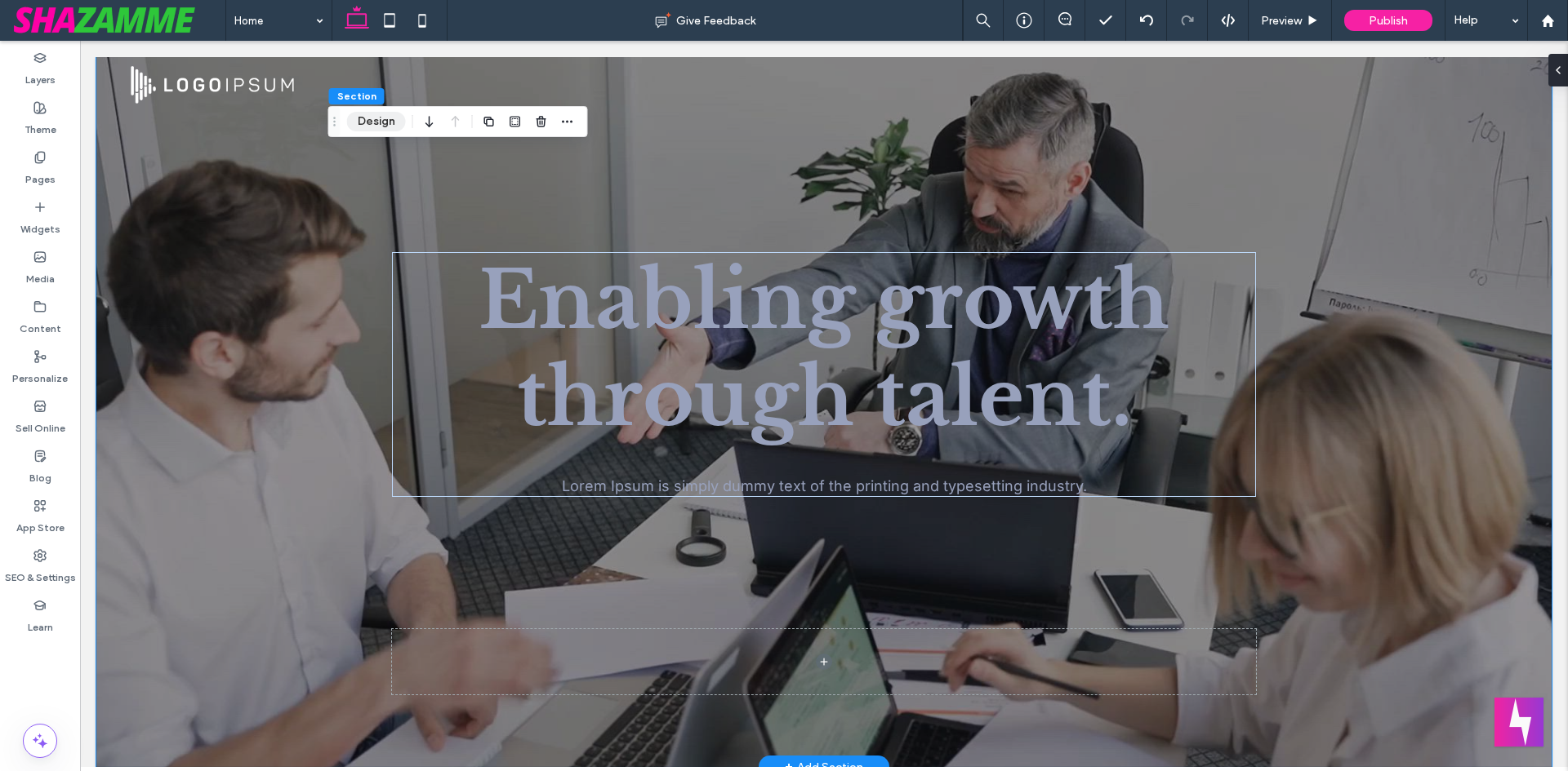
click at [383, 114] on button "Design" at bounding box center [376, 121] width 59 height 20
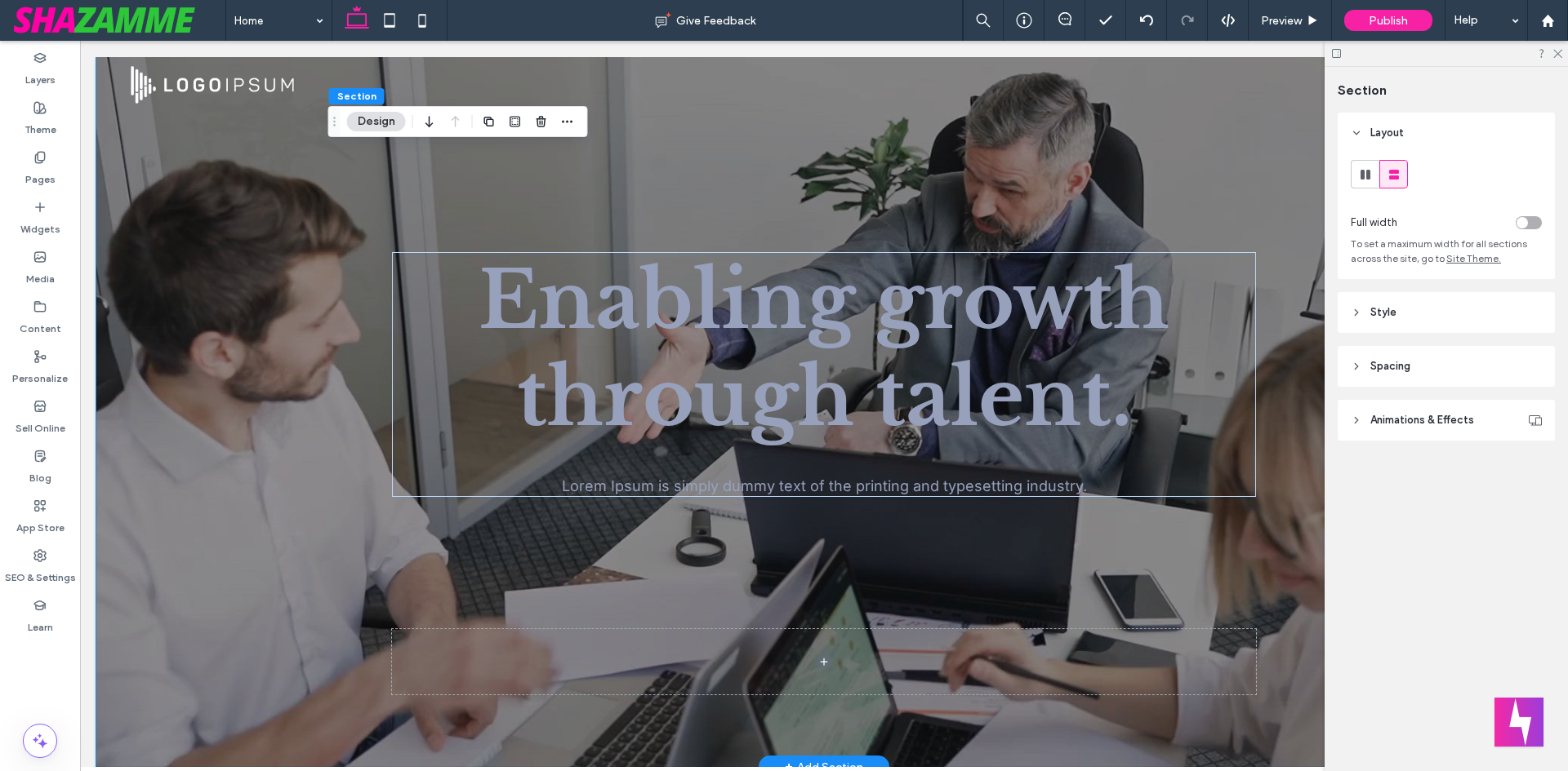
click at [1403, 310] on header "Style" at bounding box center [1446, 312] width 217 height 40
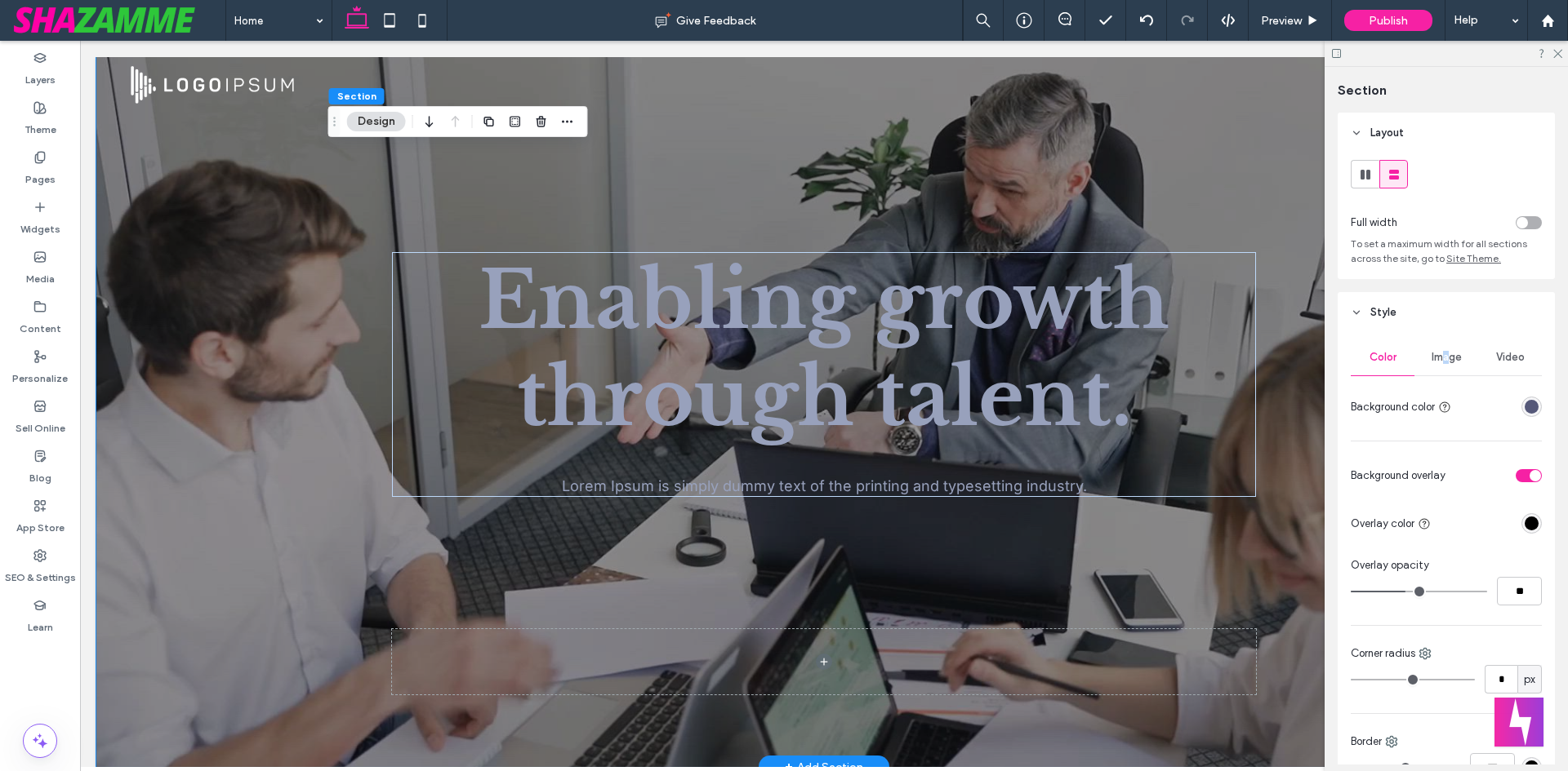
click at [1443, 359] on span "Image" at bounding box center [1447, 357] width 31 height 13
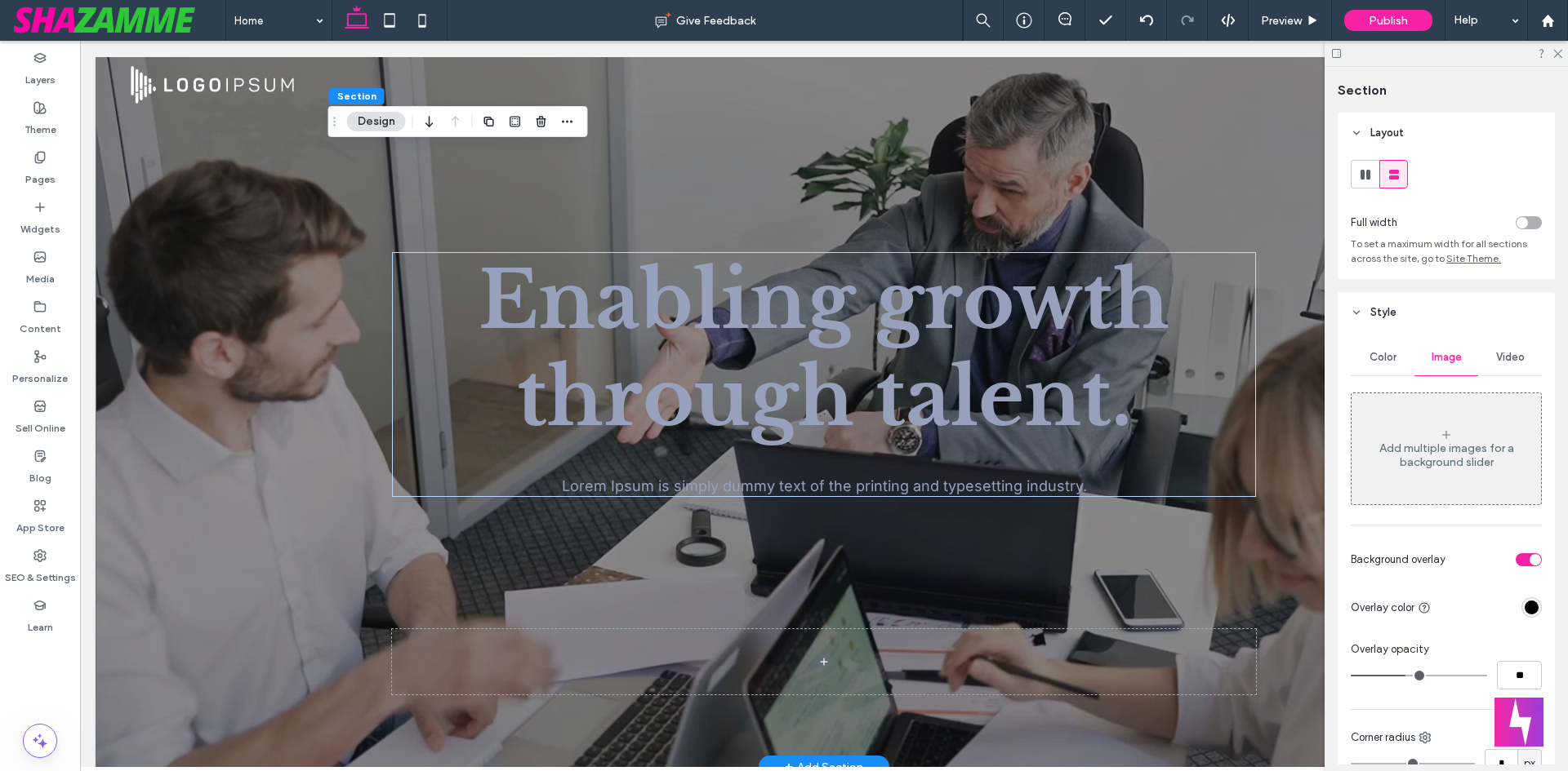
click at [1501, 364] on div "Video" at bounding box center [1509, 357] width 64 height 36
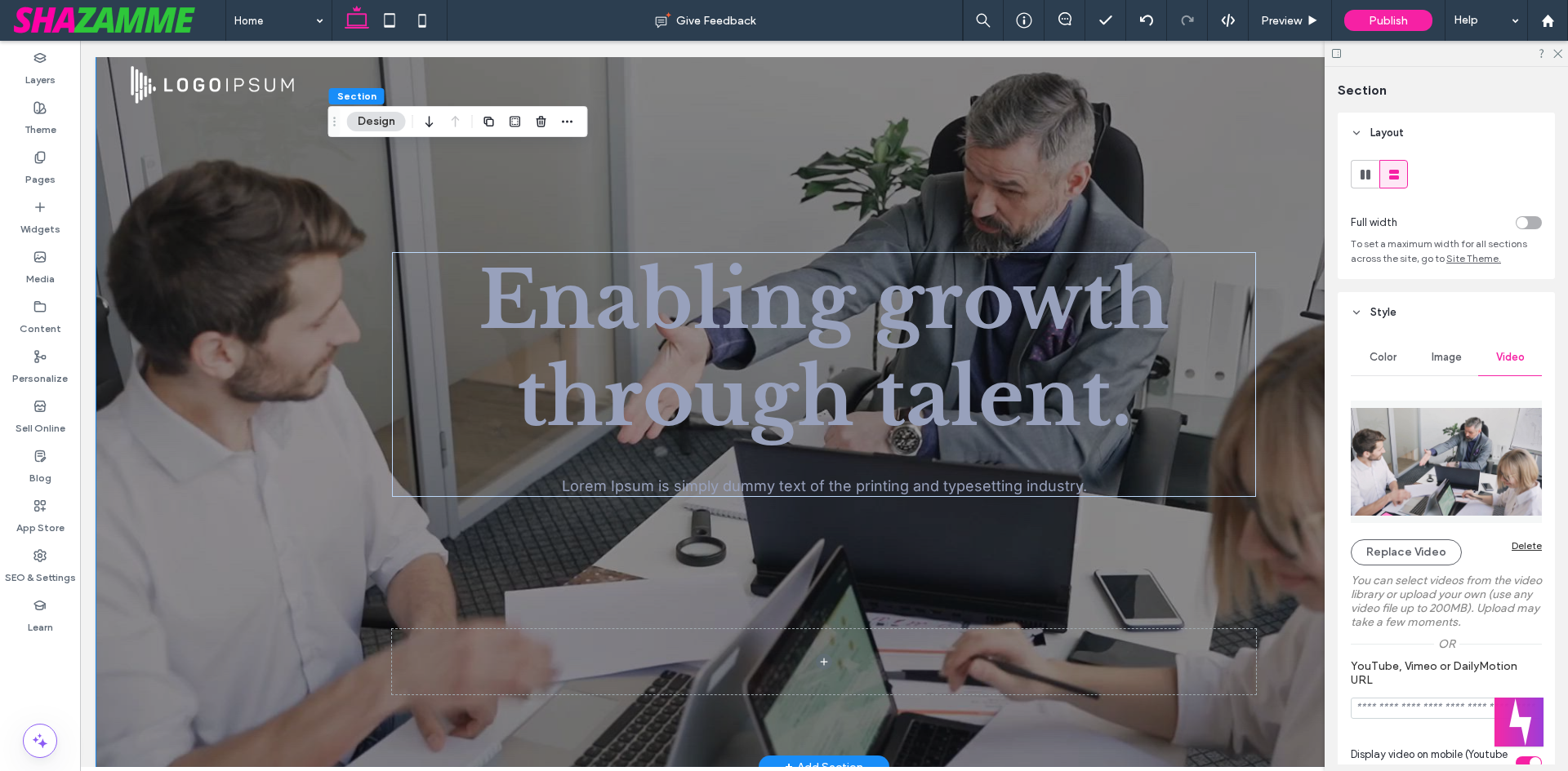
click at [1511, 542] on div "Delete" at bounding box center [1527, 546] width 31 height 13
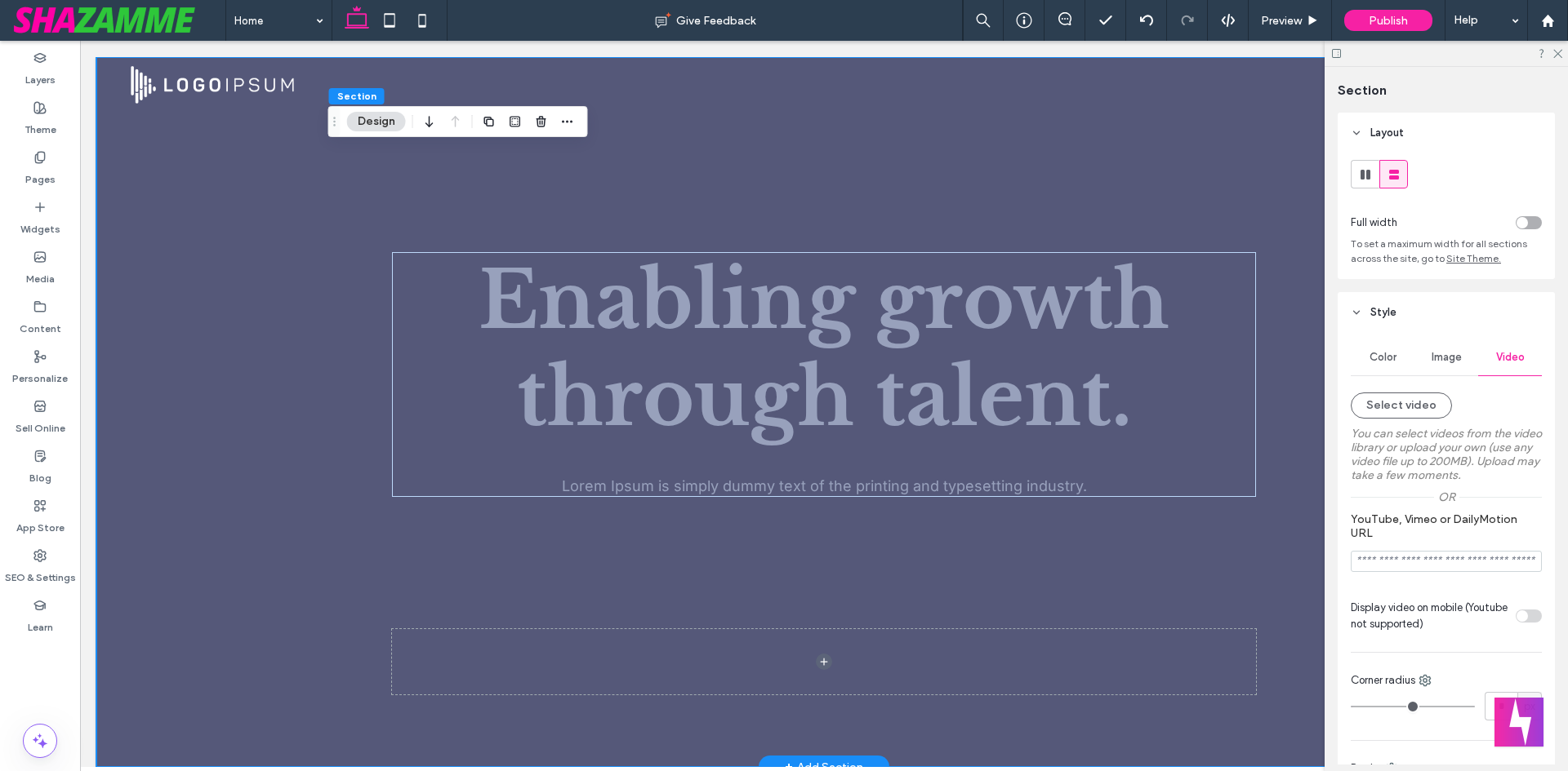
click at [276, 400] on div "Enabling growth through talent. Lorem Ipsum is simply dummy text of the printin…" at bounding box center [824, 412] width 1455 height 710
click at [1368, 179] on use at bounding box center [1365, 175] width 10 height 10
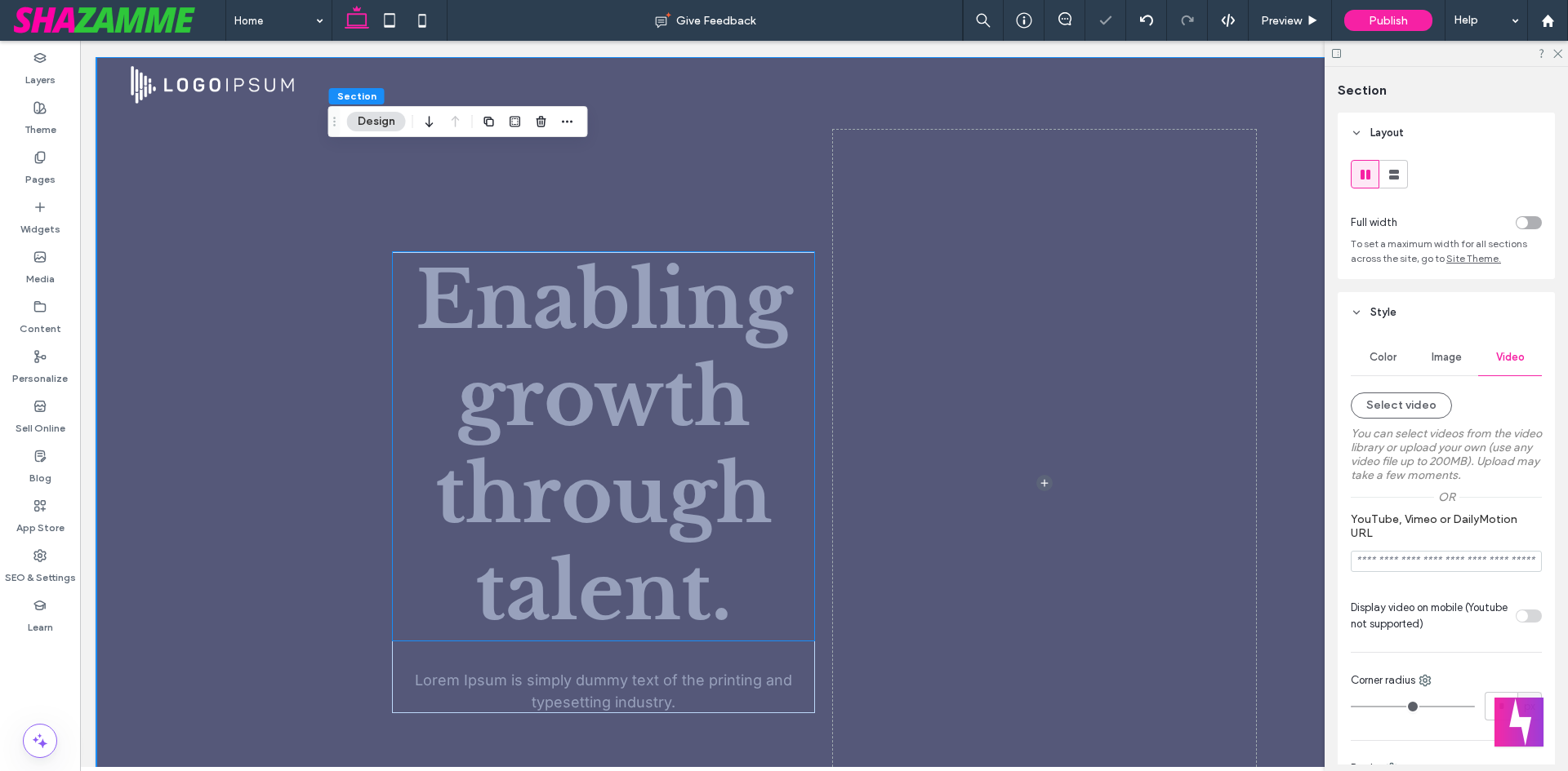
click at [641, 429] on span "Enabling growth through talent." at bounding box center [604, 446] width 376 height 389
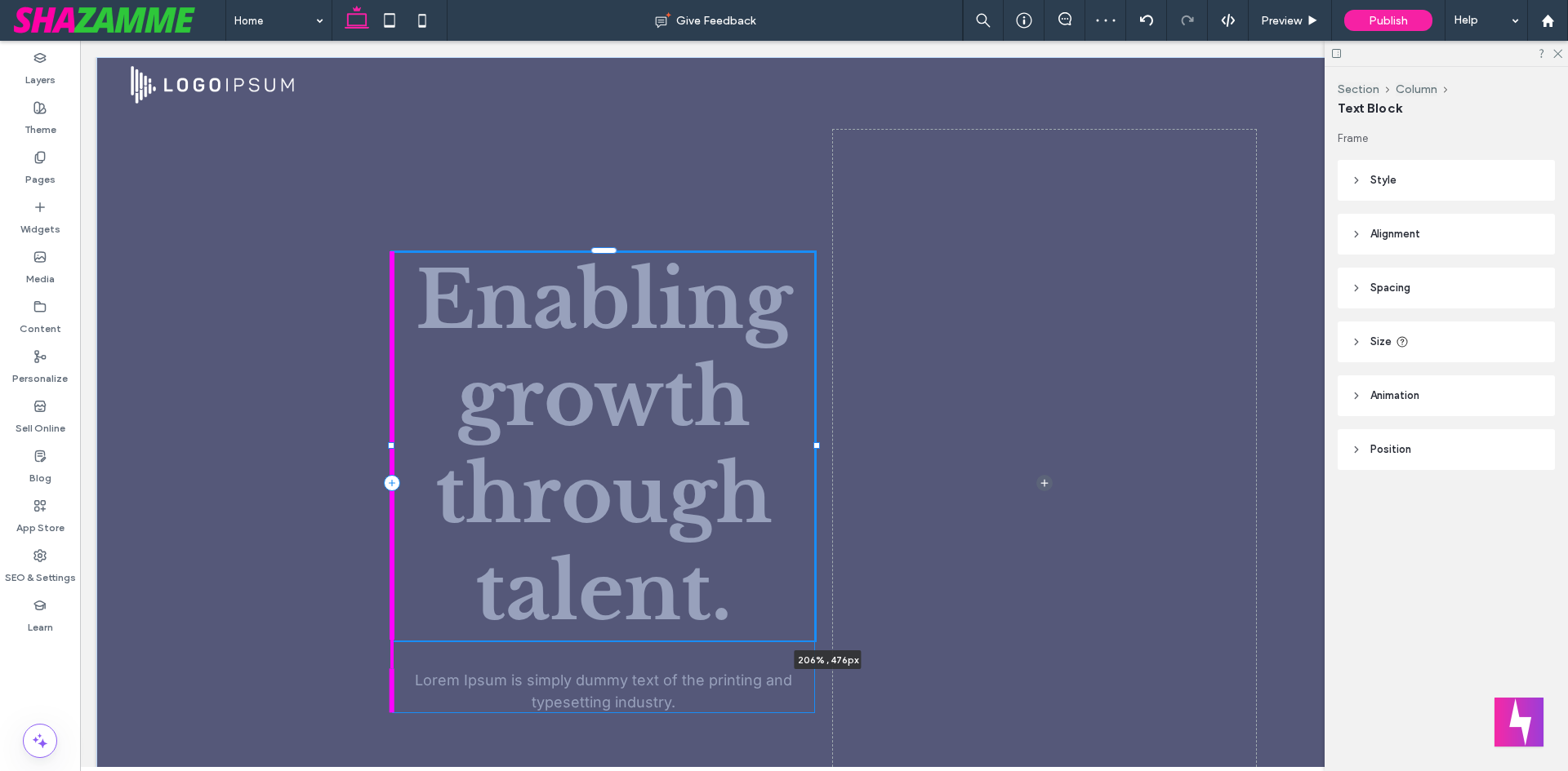
drag, startPoint x: 387, startPoint y: 443, endPoint x: 160, endPoint y: 412, distance: 229.1
click at [160, 412] on div "Enabling growth through talent. 206% , 476px Lorem Ipsum is simply dummy text o…" at bounding box center [824, 483] width 1455 height 851
type input "***"
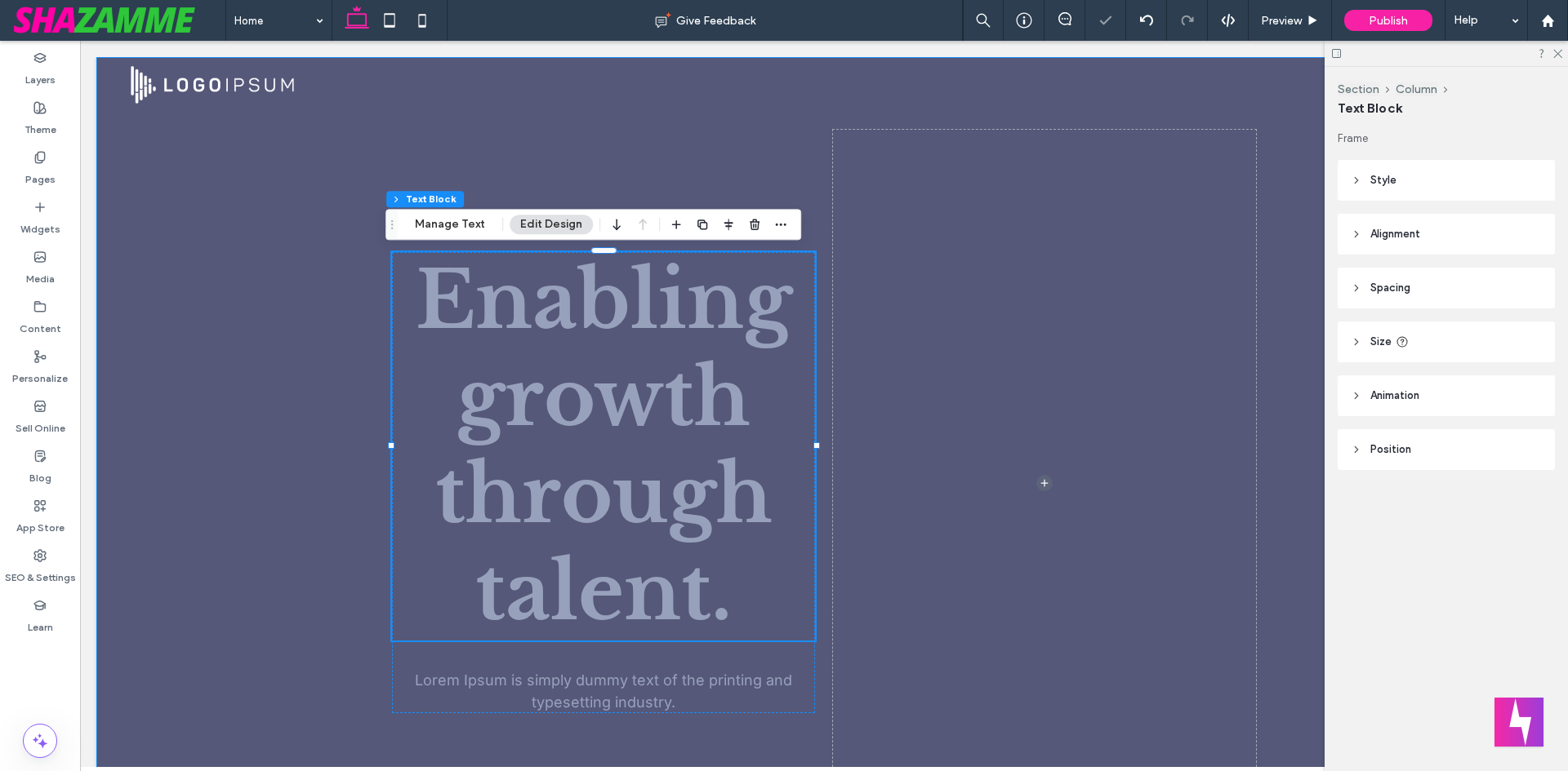
click at [310, 176] on div "Enabling growth through talent. 206% , 476px Lorem Ipsum is simply dummy text o…" at bounding box center [824, 483] width 1455 height 851
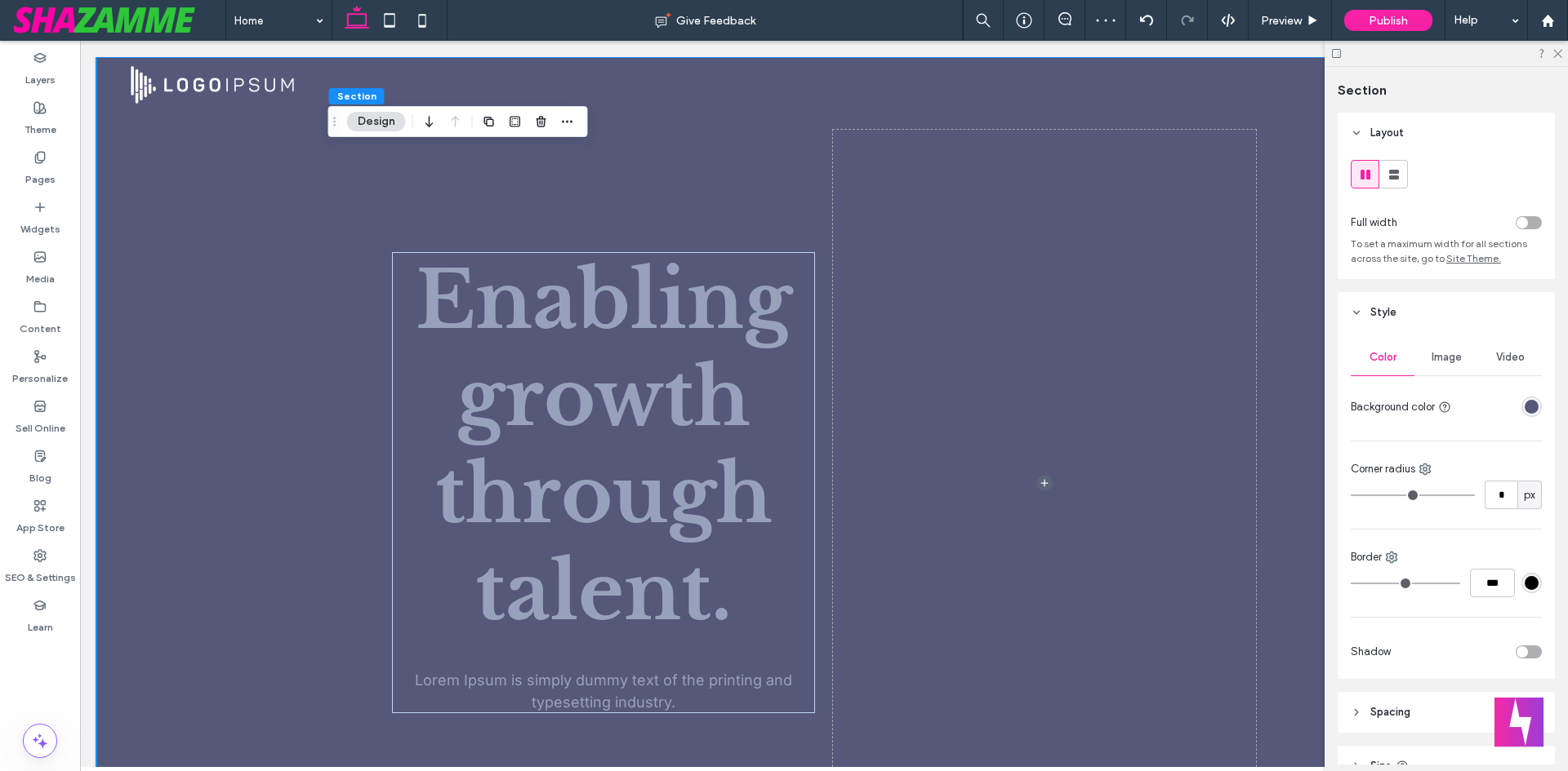
click at [1522, 223] on div "toggle" at bounding box center [1528, 222] width 26 height 13
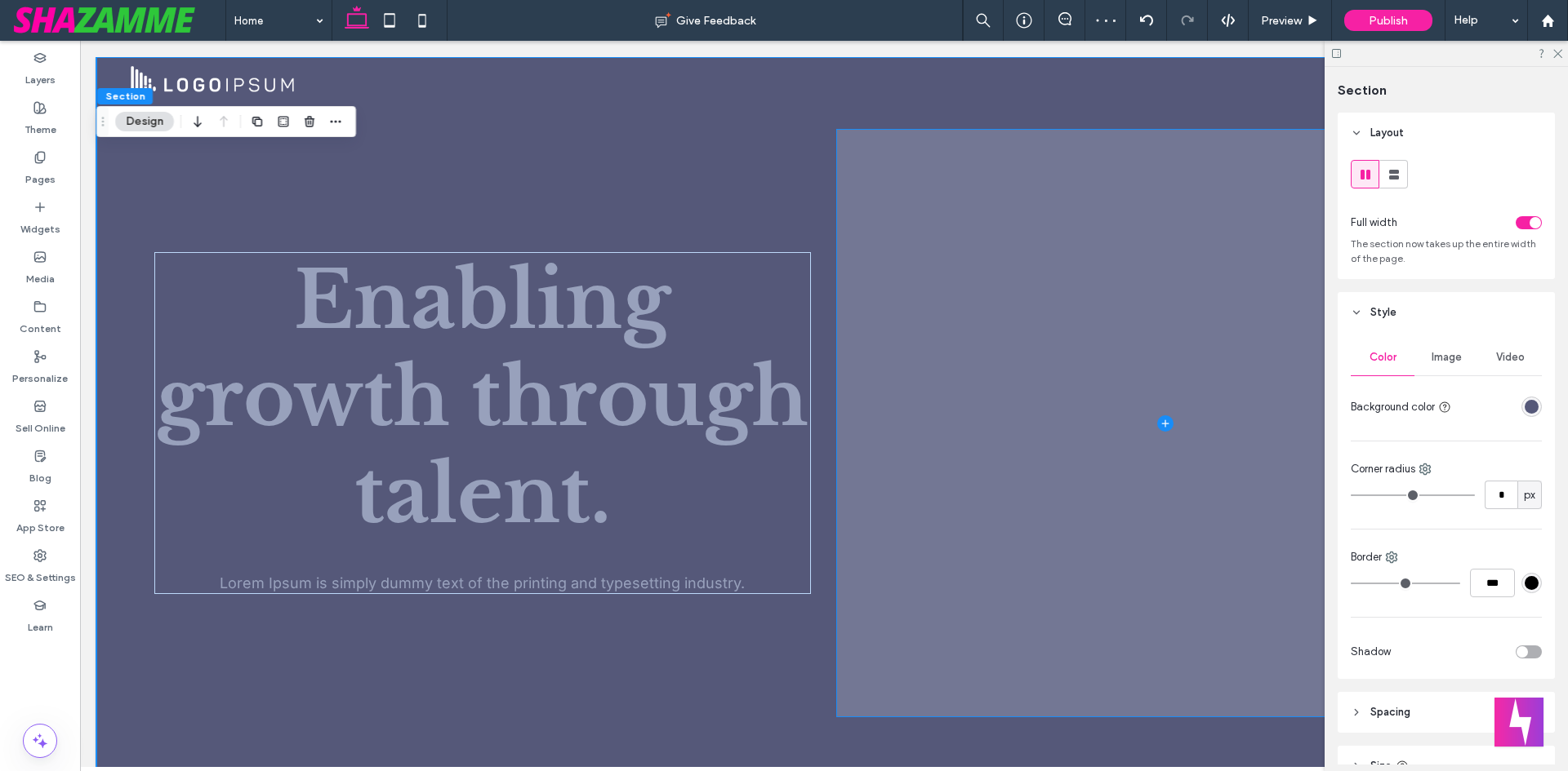
click at [969, 312] on span at bounding box center [1165, 423] width 656 height 587
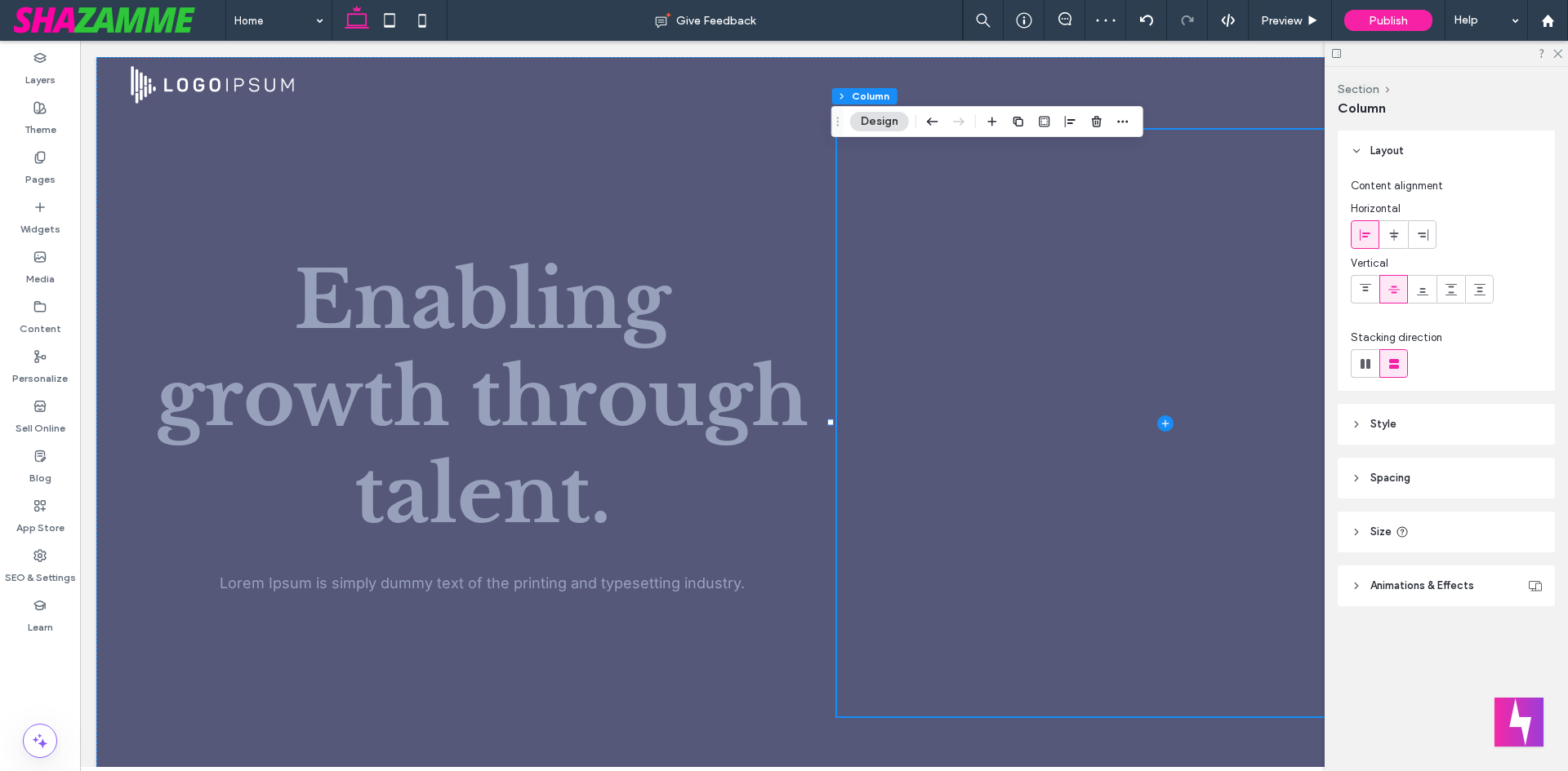
click at [1435, 481] on header "Spacing" at bounding box center [1446, 478] width 217 height 40
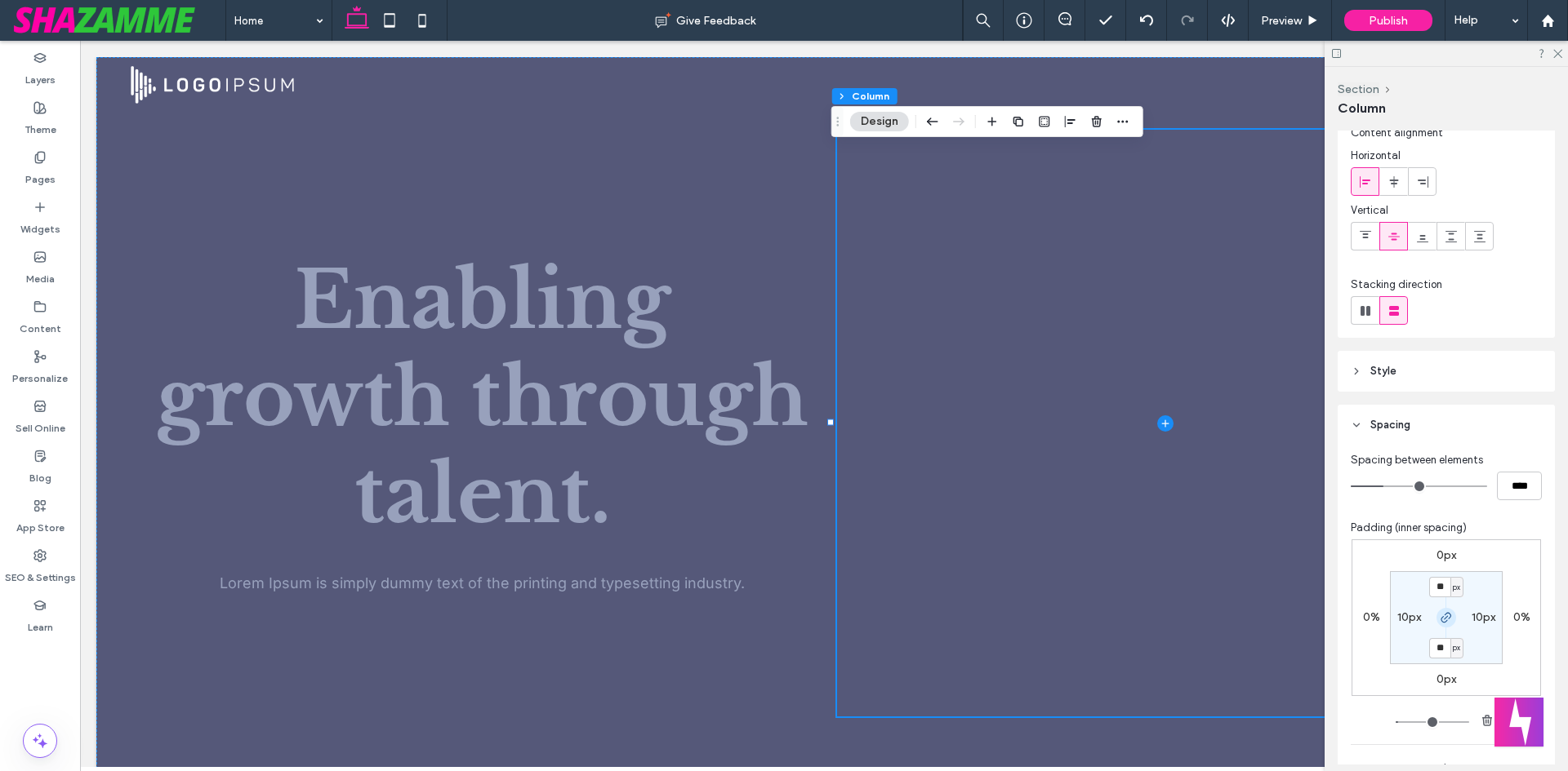
scroll to position [82, 0]
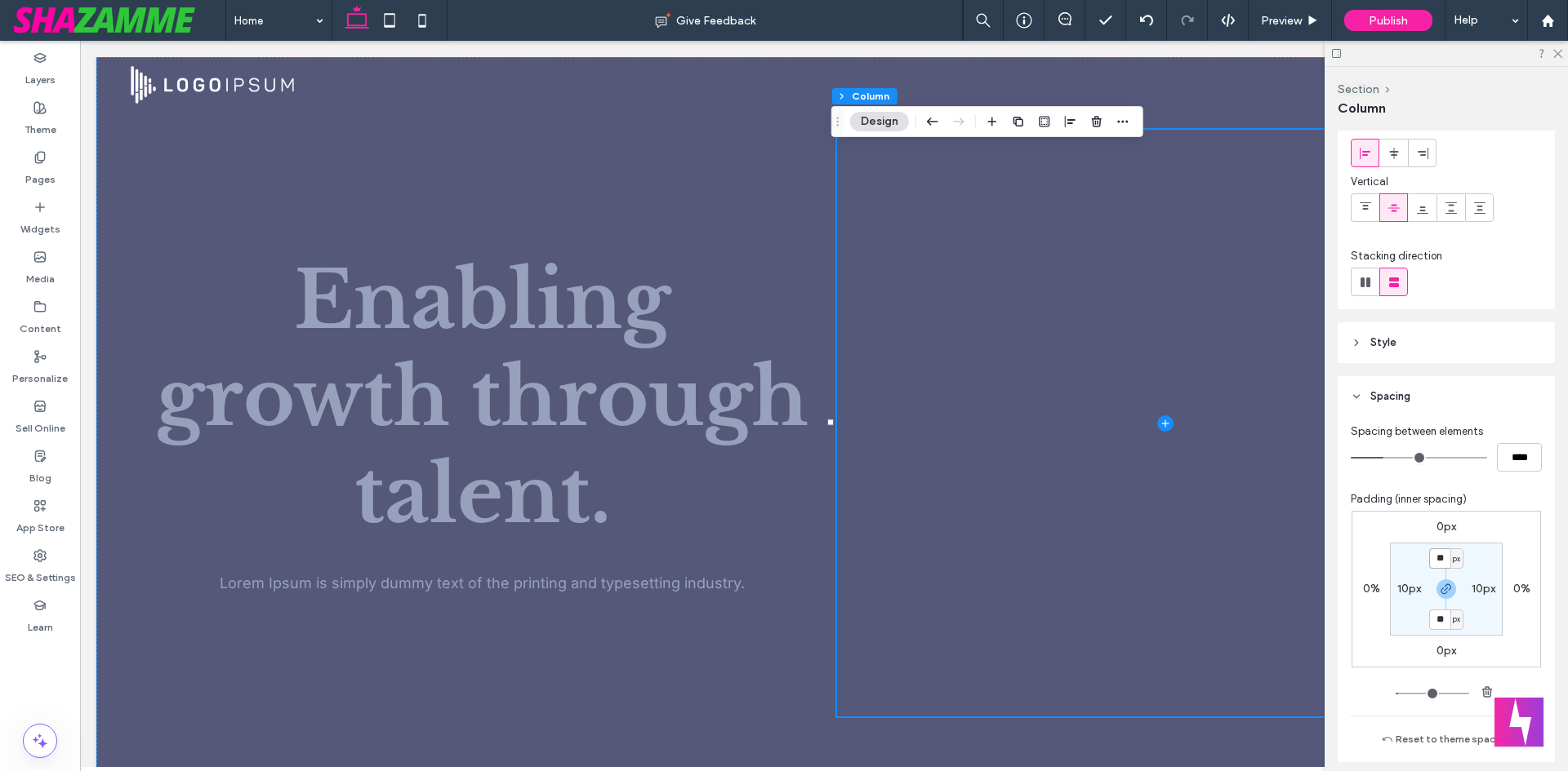
click at [1429, 560] on input "**" at bounding box center [1440, 559] width 22 height 21
type input "*"
click at [708, 233] on div "Enabling growth through talent. Lorem Ipsum is simply dummy text of the printin…" at bounding box center [824, 424] width 1455 height 732
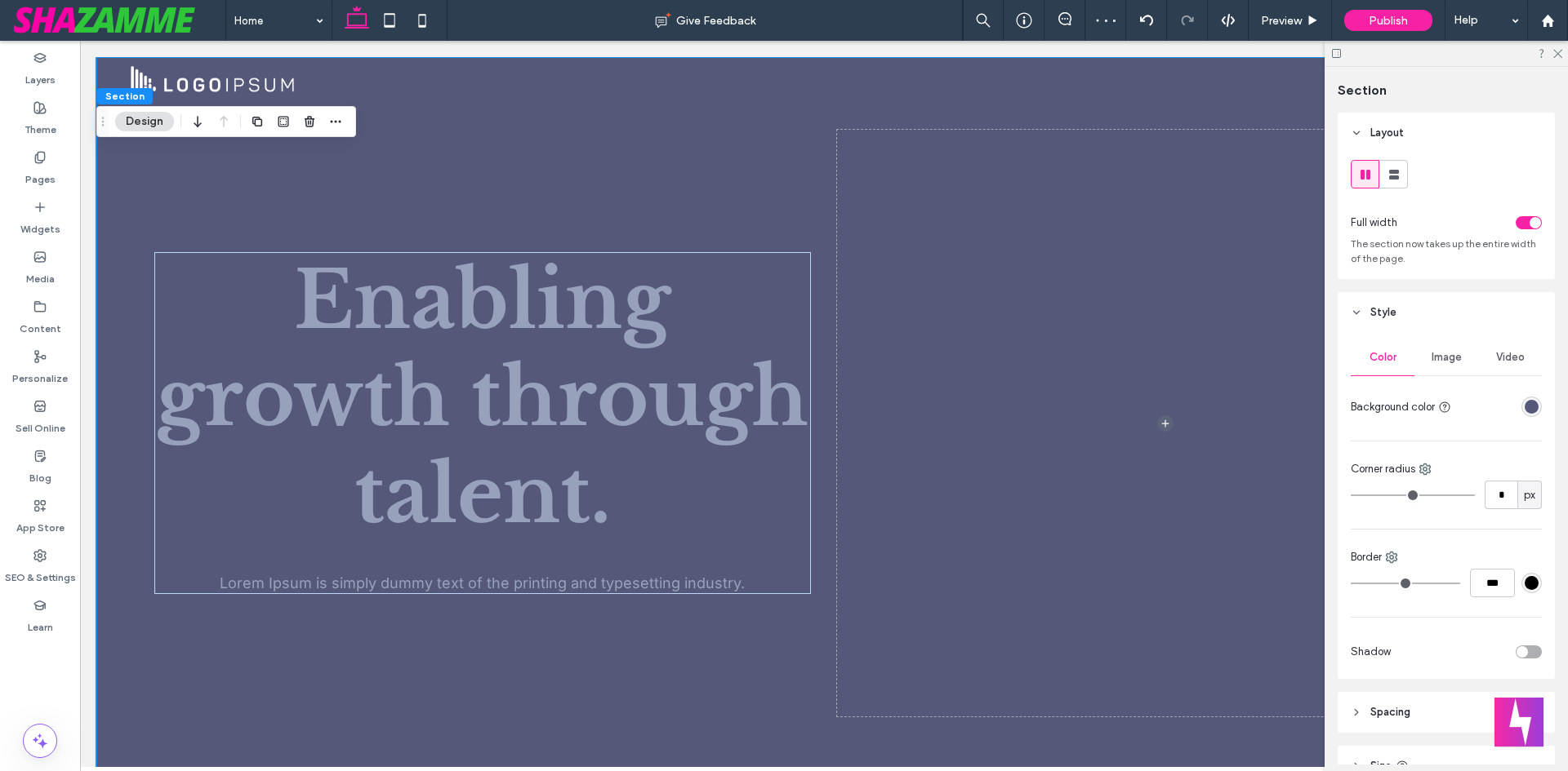
click at [749, 201] on div "Enabling growth through talent. Lorem Ipsum is simply dummy text of the printin…" at bounding box center [824, 424] width 1455 height 732
click at [885, 183] on span at bounding box center [1165, 423] width 656 height 587
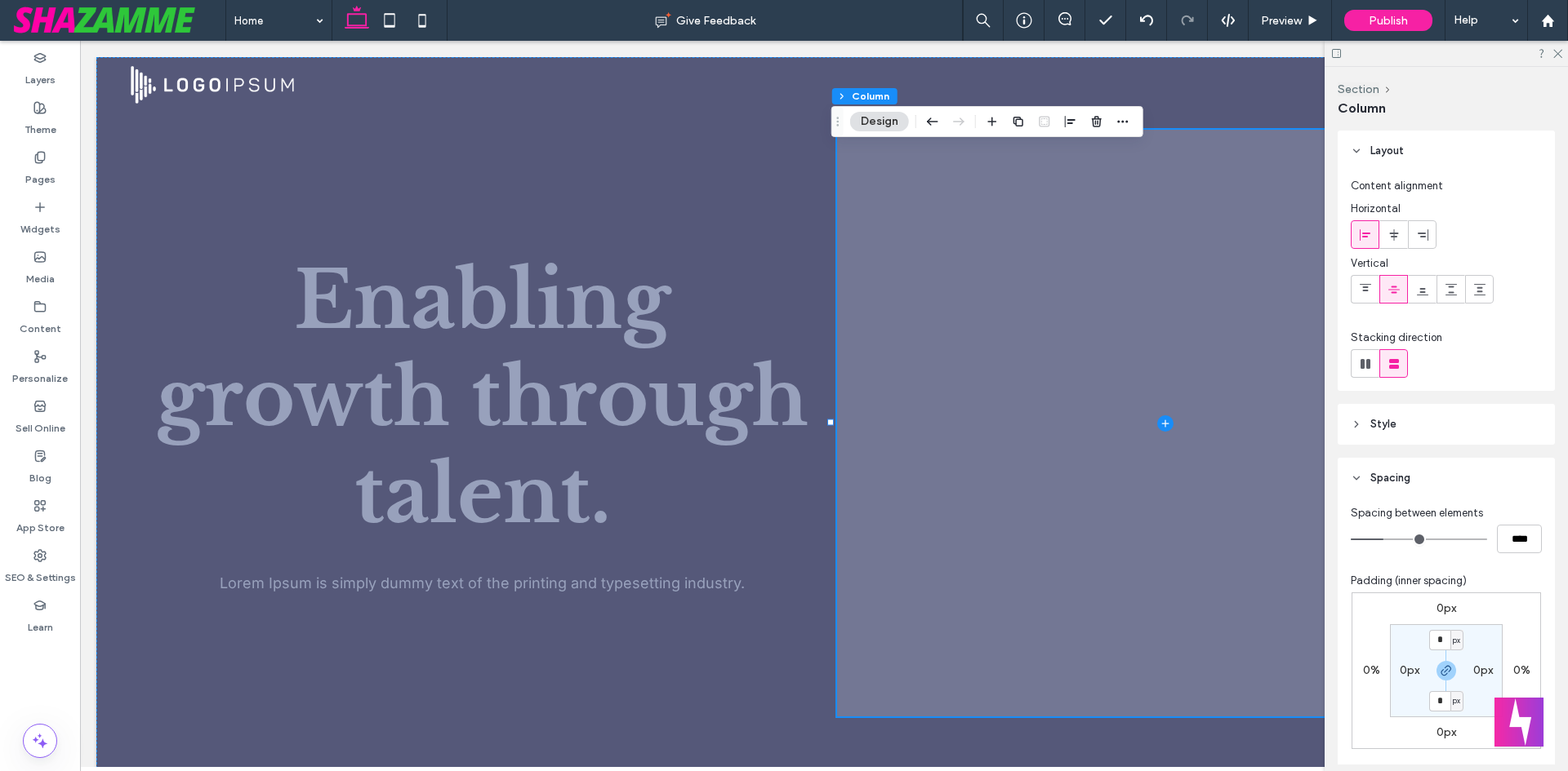
click at [1044, 224] on span at bounding box center [1165, 423] width 656 height 587
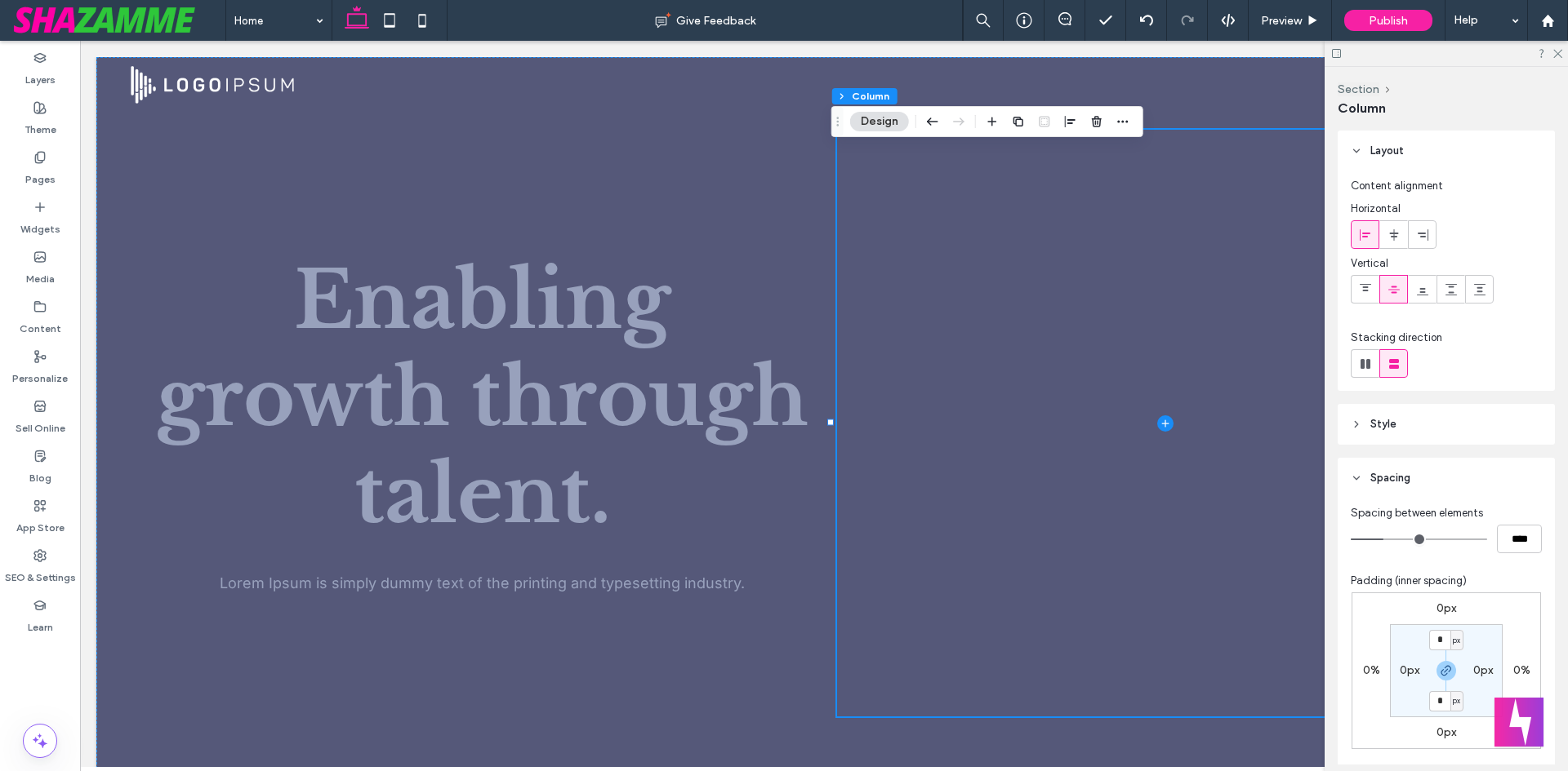
click at [208, 188] on div "Enabling growth through talent. Lorem Ipsum is simply dummy text of the printin…" at bounding box center [824, 424] width 1455 height 732
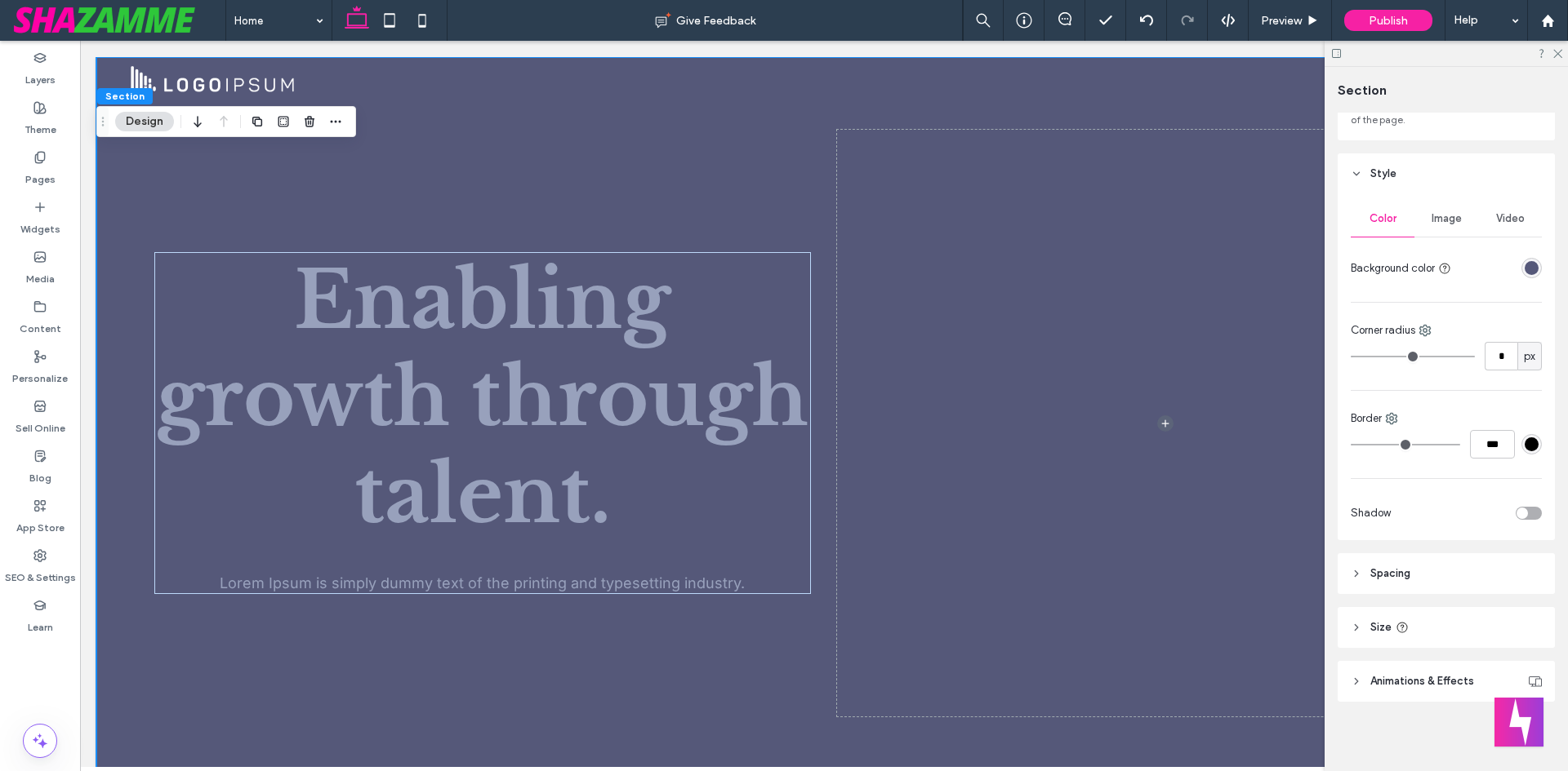
scroll to position [141, 0]
click at [1410, 569] on span "Spacing" at bounding box center [1391, 571] width 40 height 16
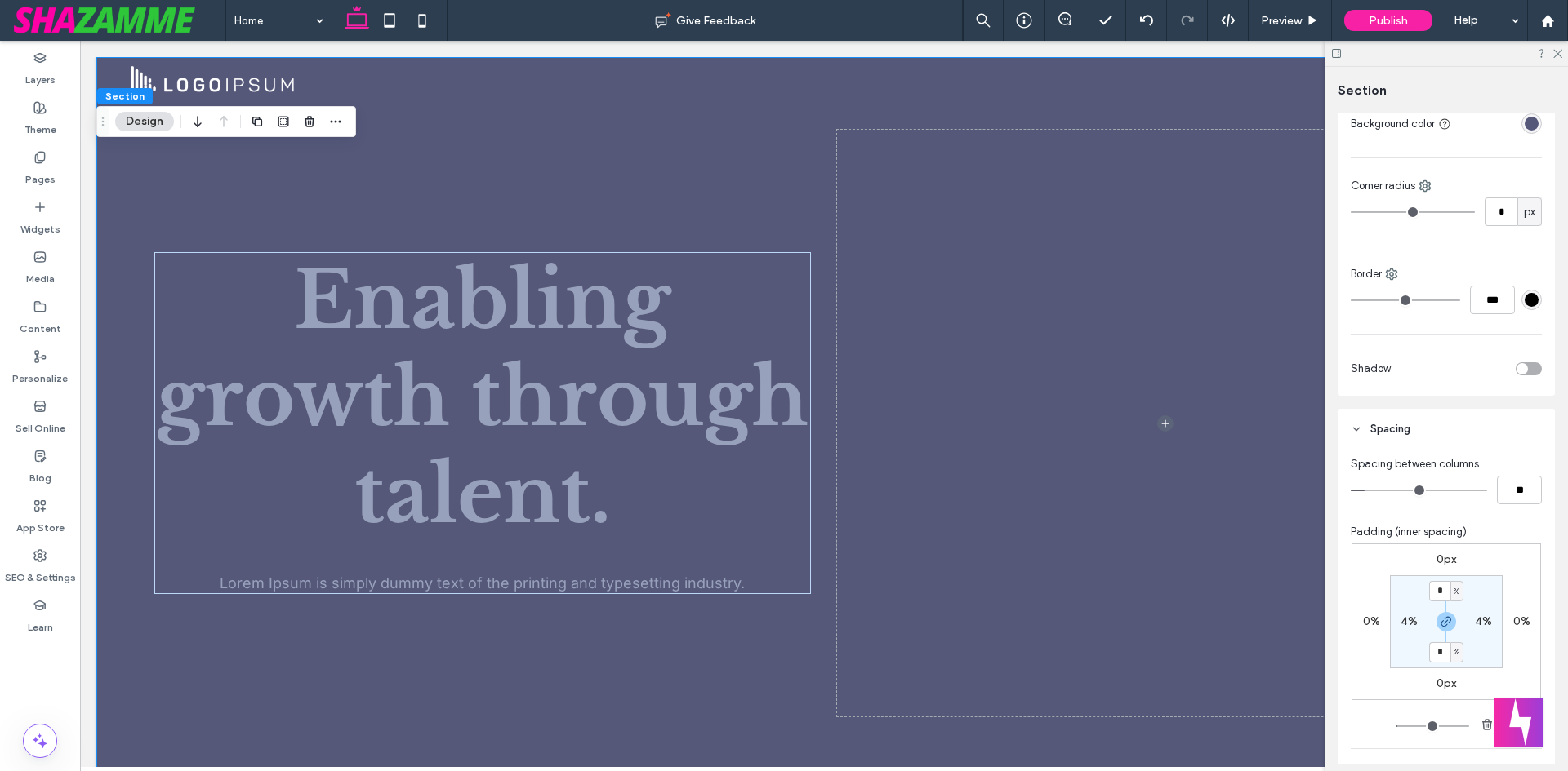
scroll to position [468, 0]
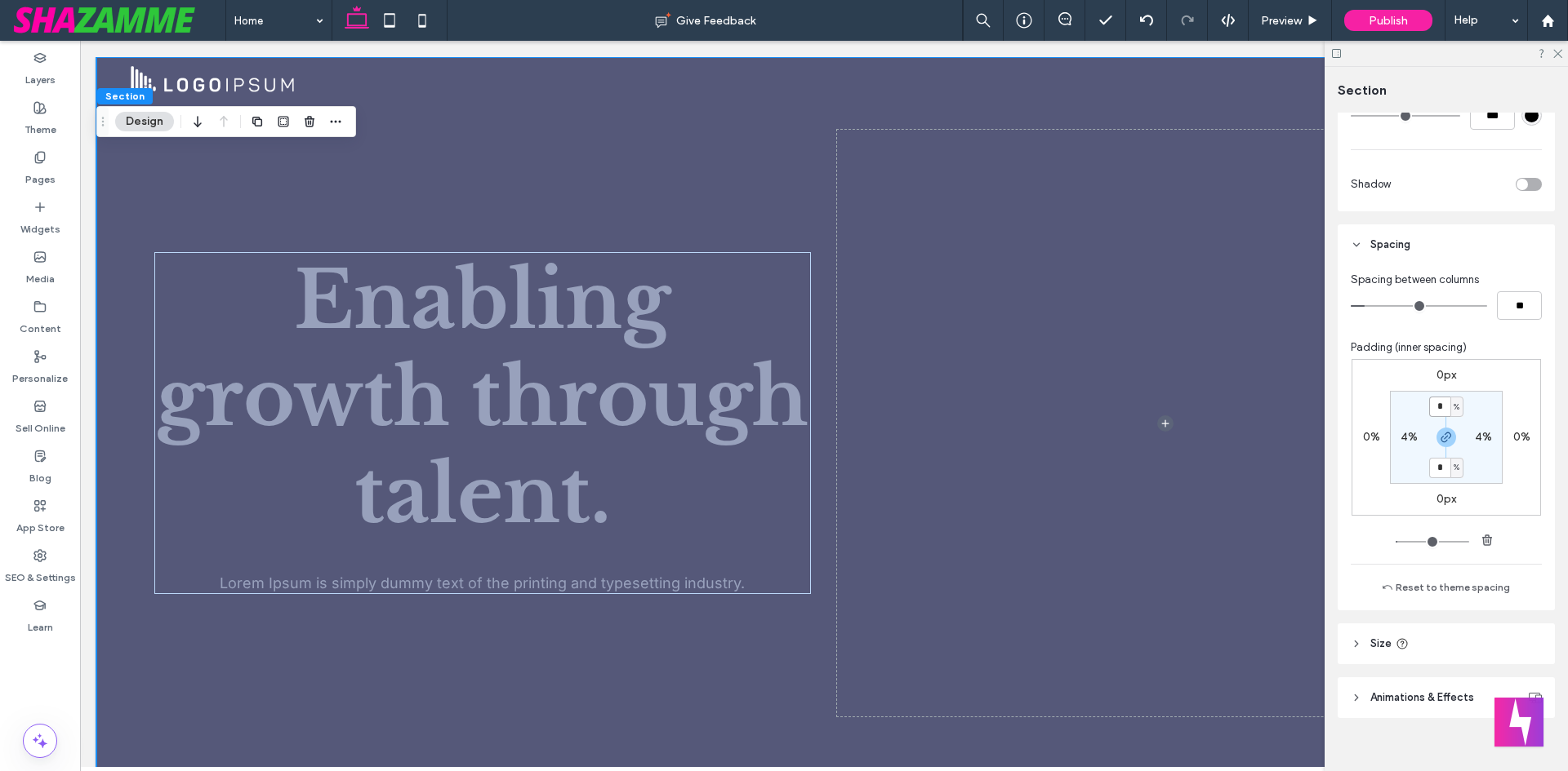
click at [1442, 401] on input "*" at bounding box center [1440, 407] width 22 height 21
type input "*"
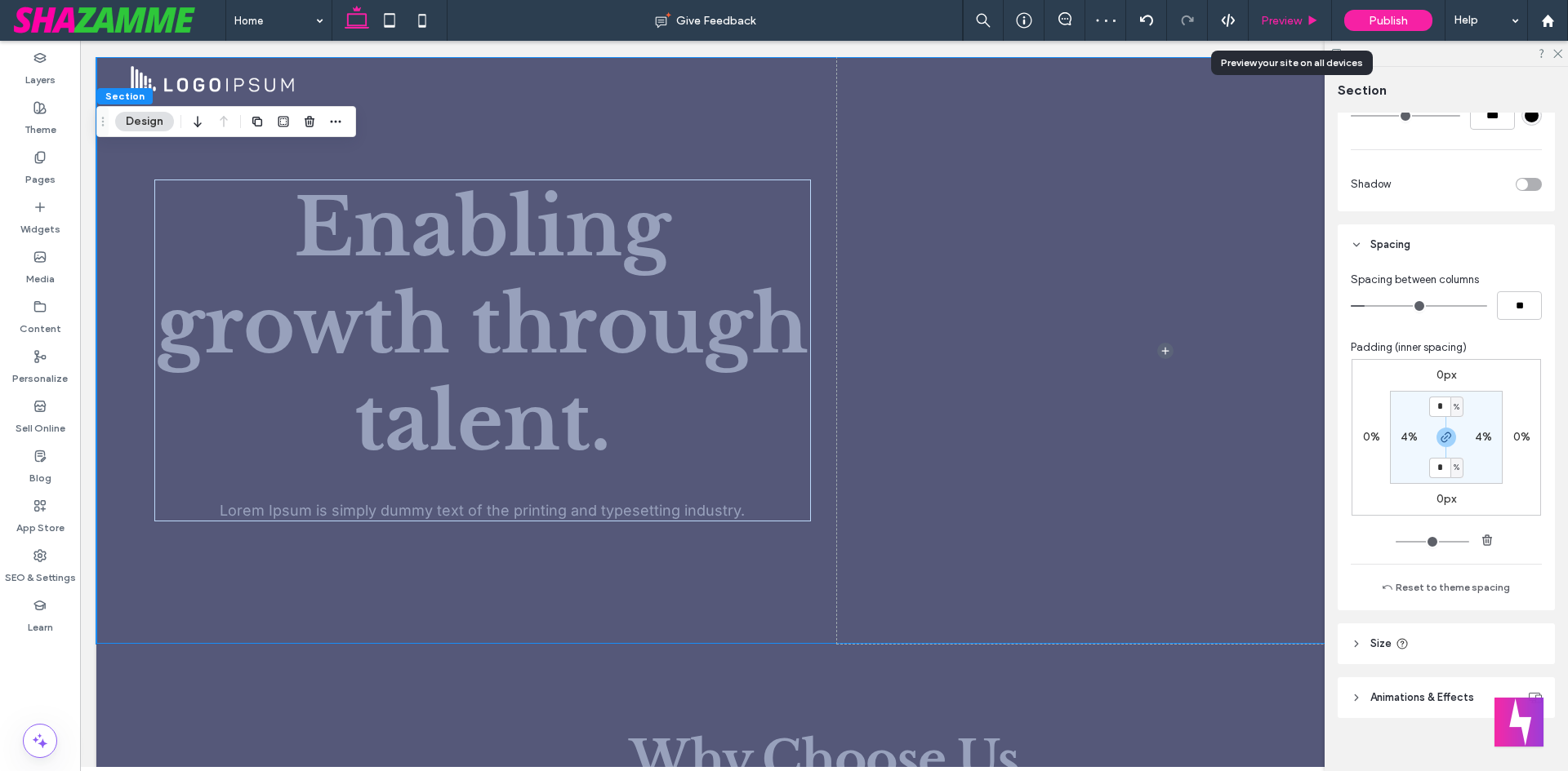
click at [1263, 14] on span "Preview" at bounding box center [1281, 20] width 41 height 13
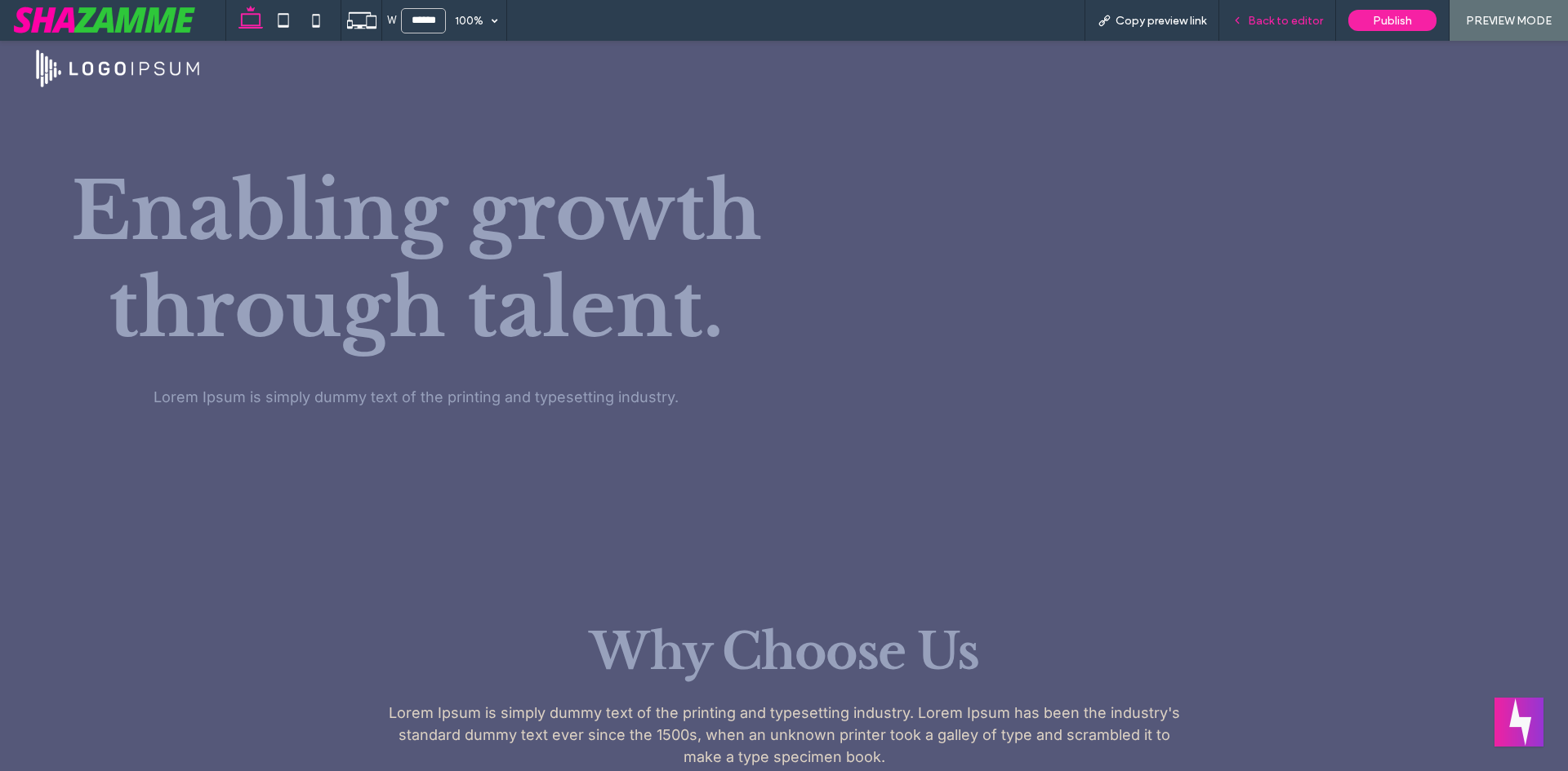
click at [1264, 14] on span "Back to editor" at bounding box center [1284, 20] width 75 height 13
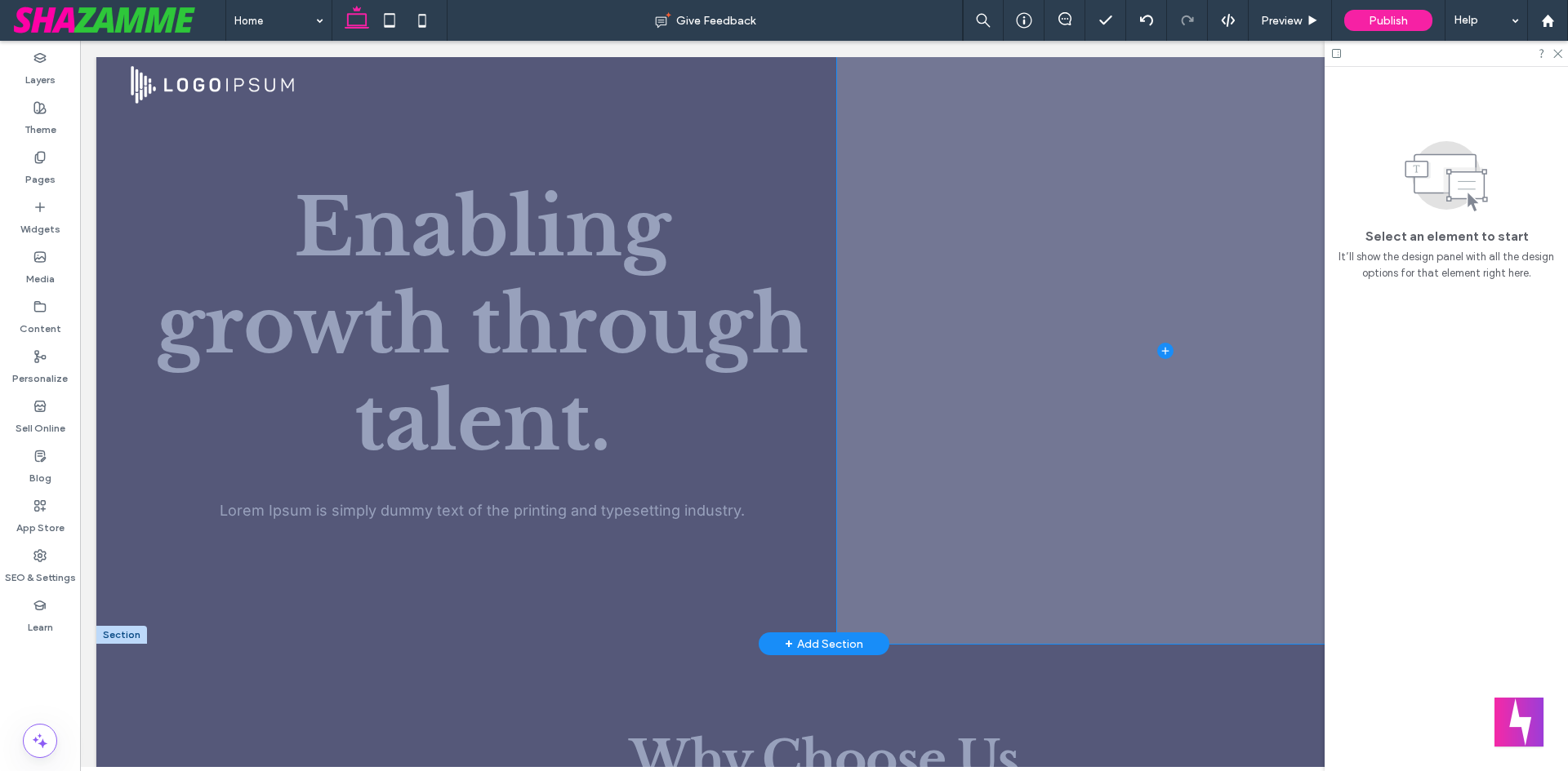
click at [1002, 377] on span at bounding box center [1165, 351] width 656 height 587
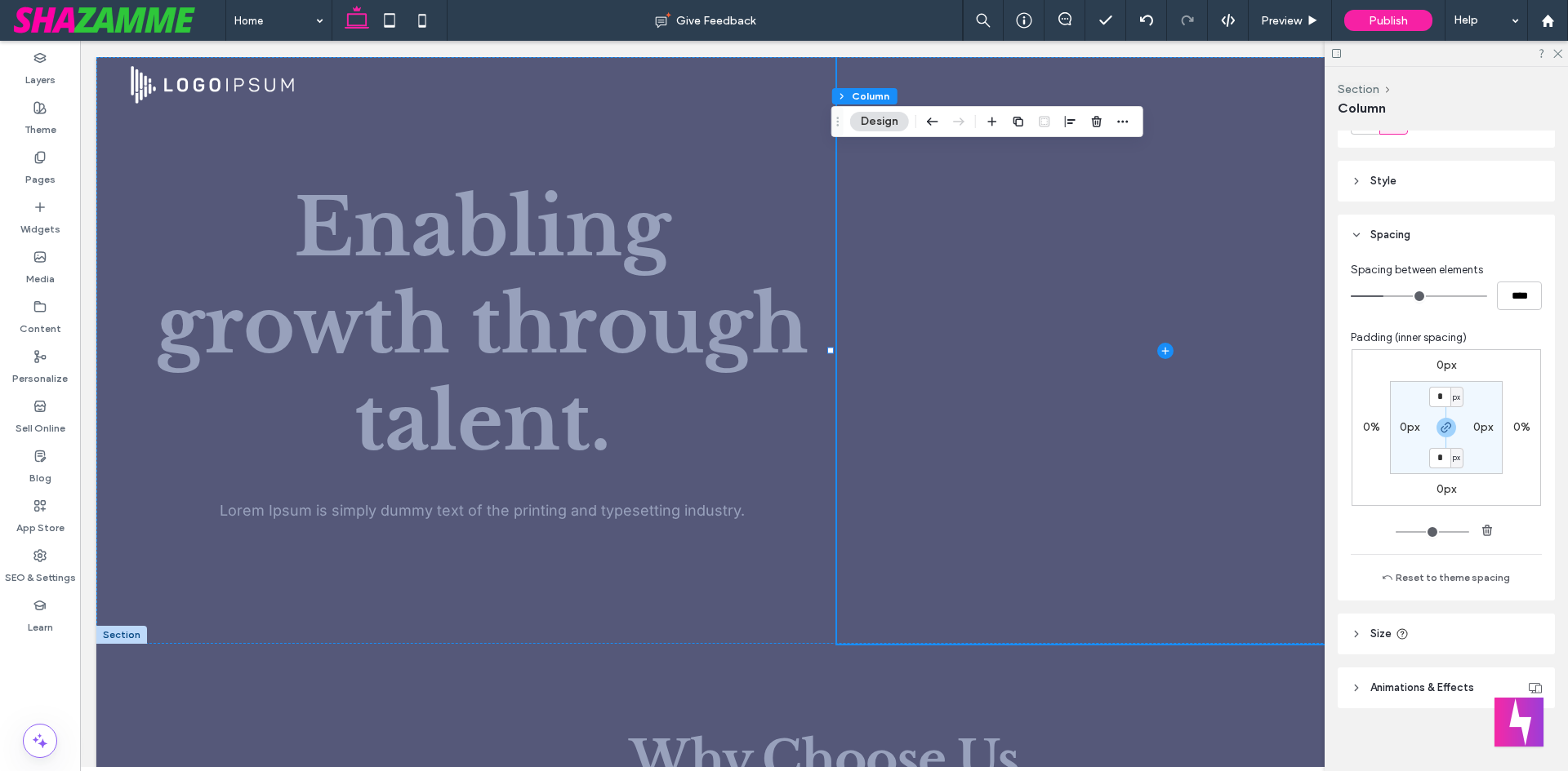
scroll to position [252, 0]
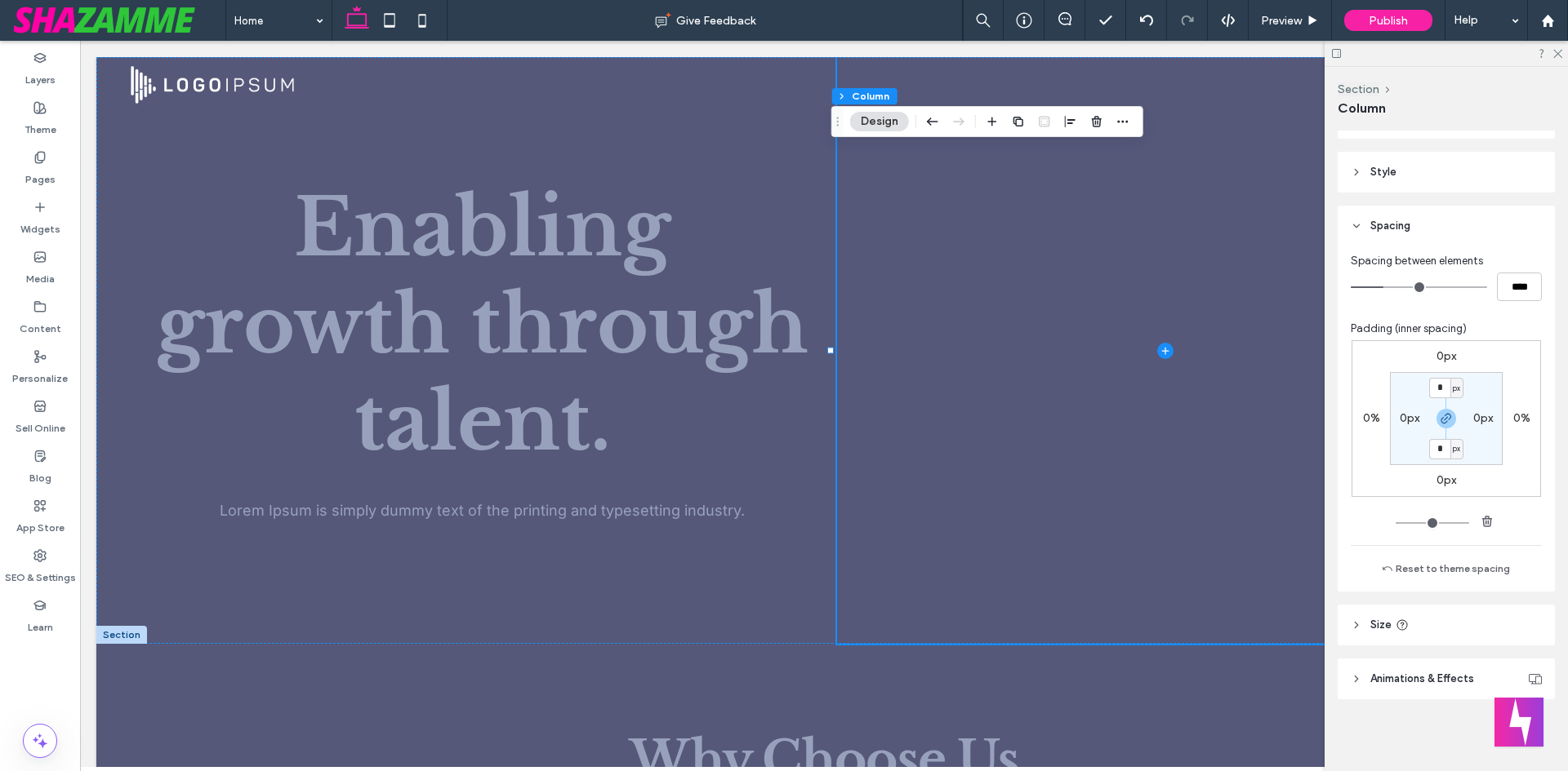
click at [1414, 678] on span "Animations & Effects" at bounding box center [1422, 679] width 104 height 16
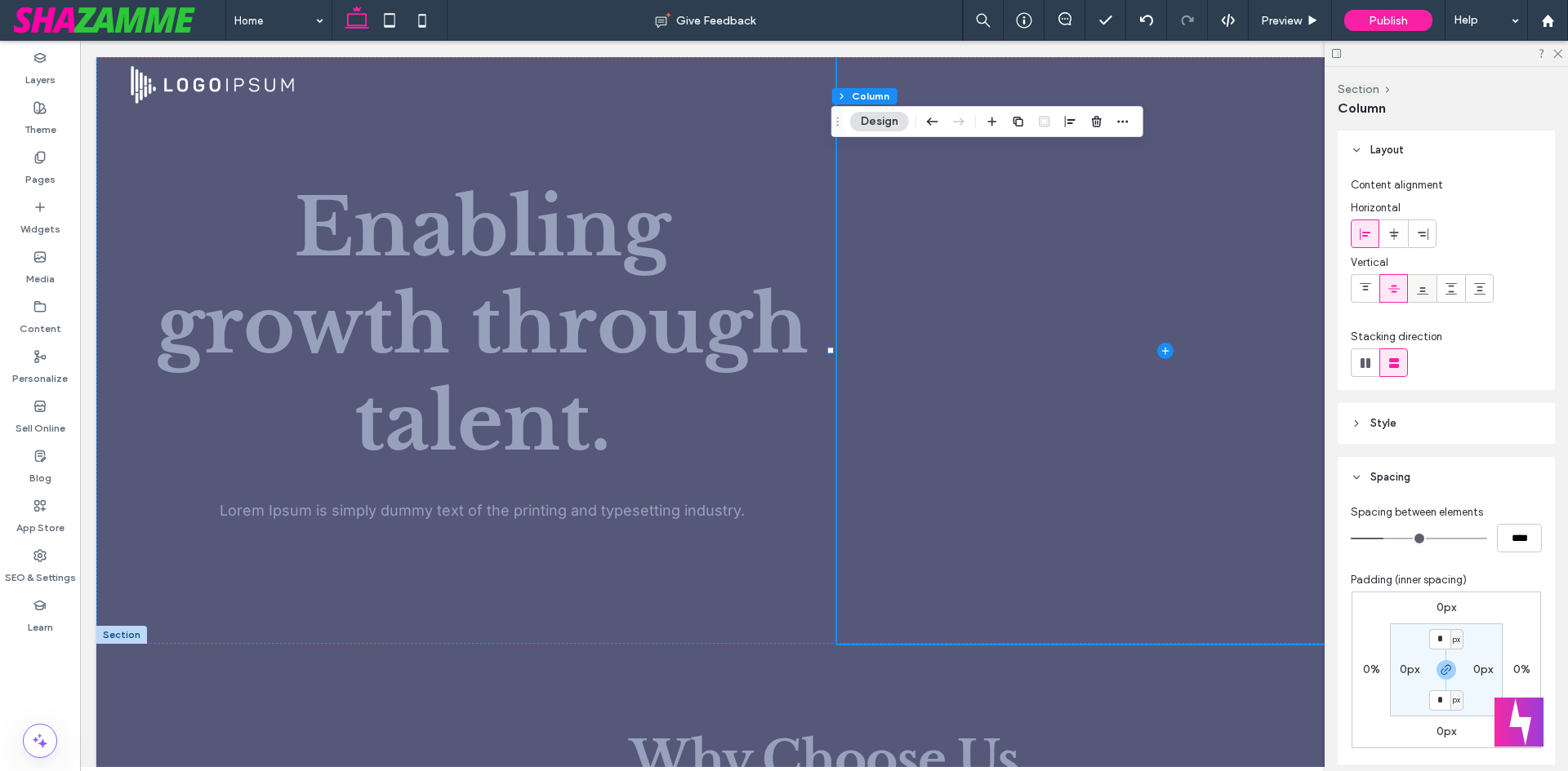
scroll to position [0, 0]
click at [1389, 418] on span "Style" at bounding box center [1383, 425] width 26 height 16
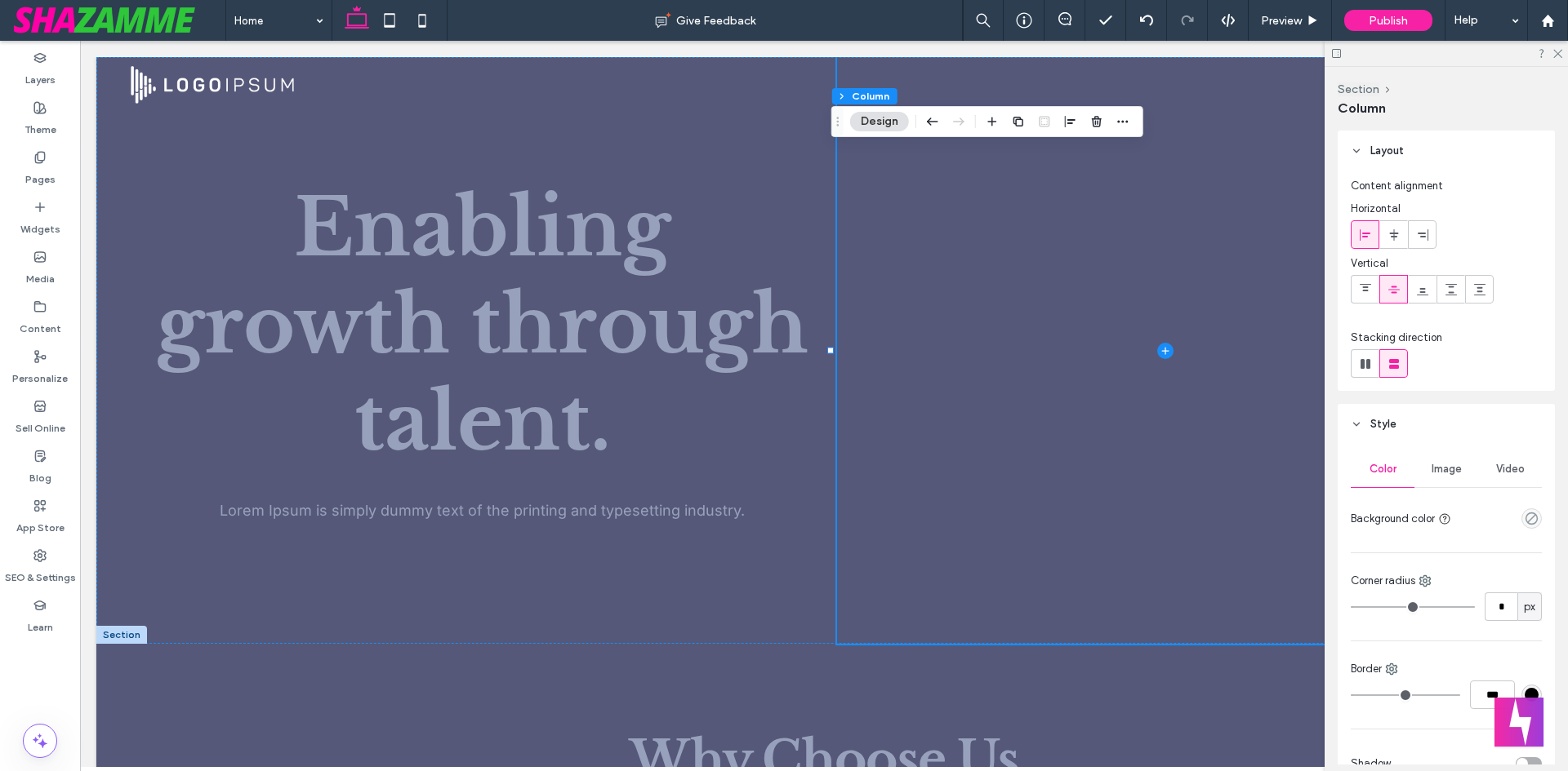
scroll to position [82, 0]
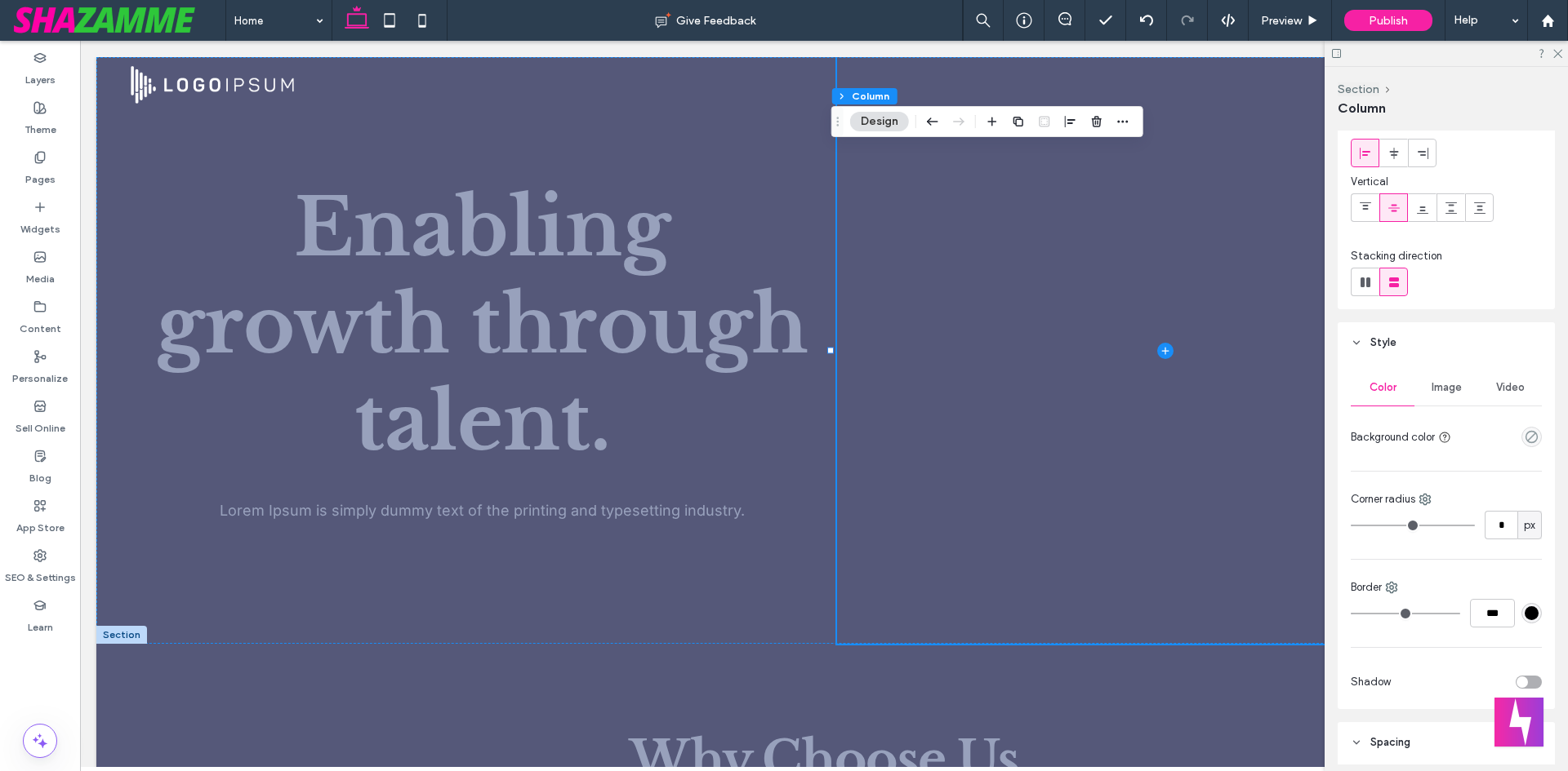
click at [1441, 469] on div "Color Image Video Background color Corner radius * px Border *** Shadow" at bounding box center [1446, 536] width 217 height 346
click at [1455, 382] on span "Image" at bounding box center [1447, 388] width 31 height 13
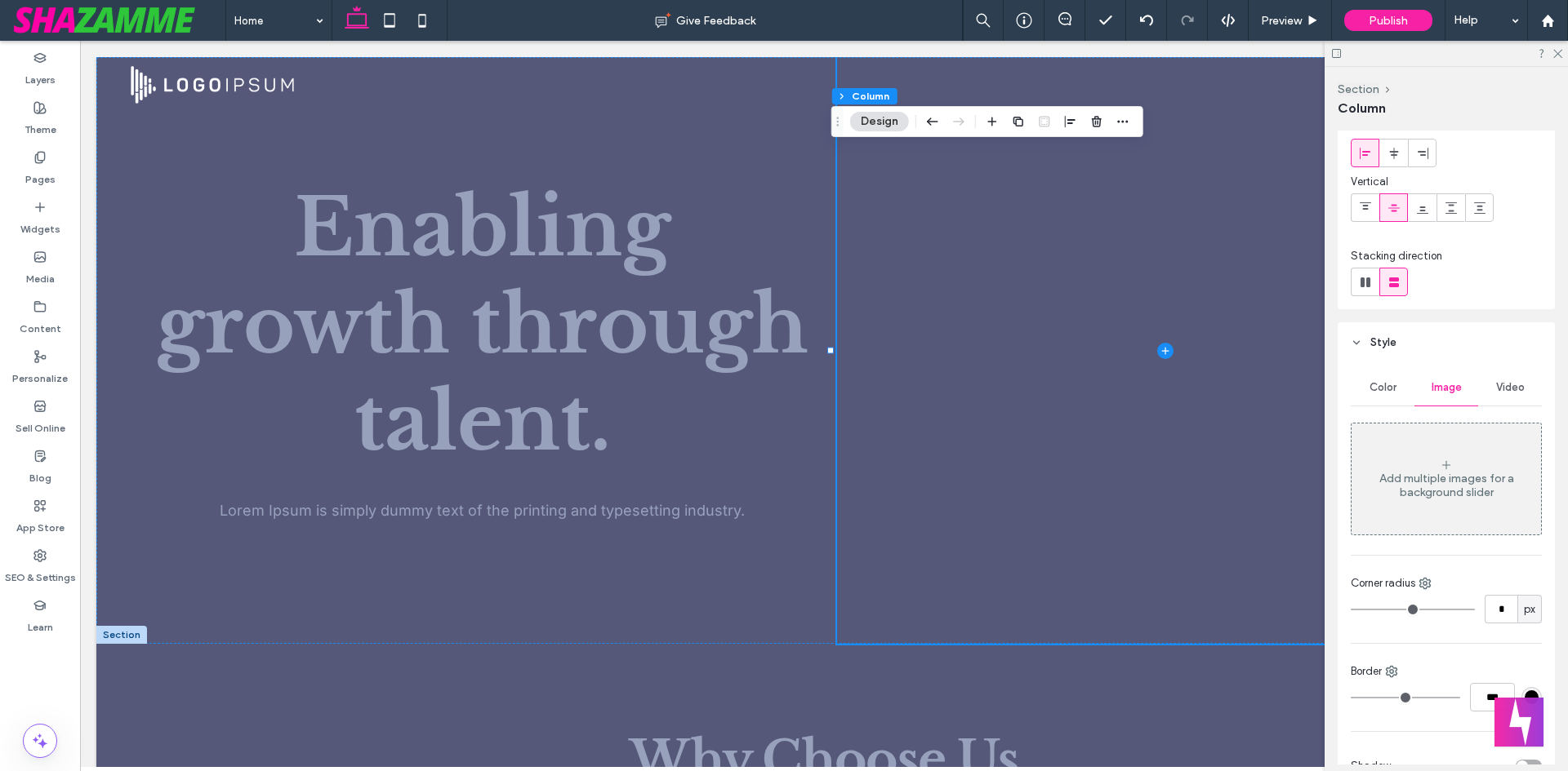
click at [1427, 475] on div "Add multiple images for a background slider" at bounding box center [1446, 485] width 190 height 28
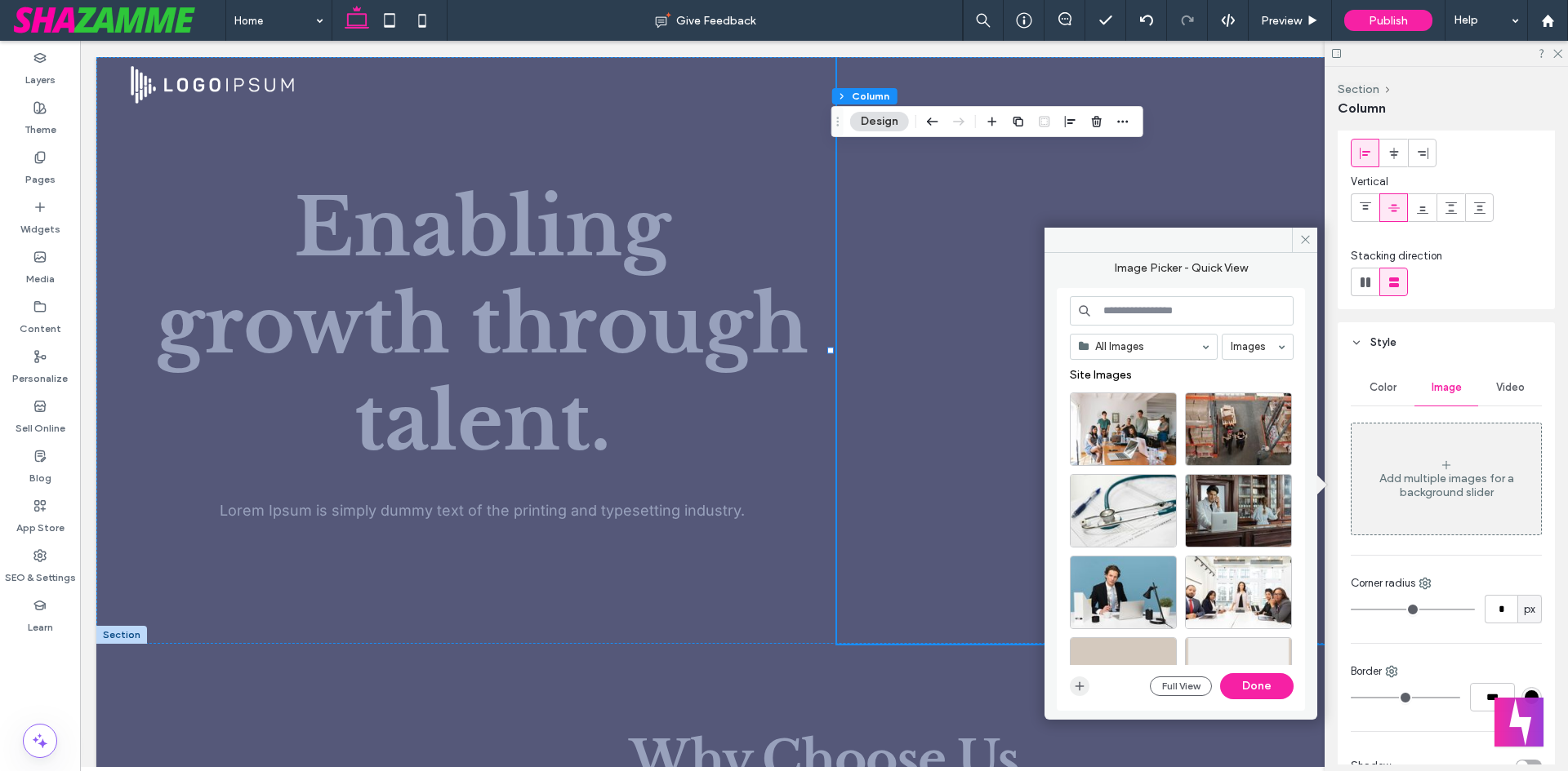
click at [1086, 688] on span "button" at bounding box center [1080, 686] width 20 height 20
click at [1083, 695] on span "button" at bounding box center [1080, 686] width 20 height 20
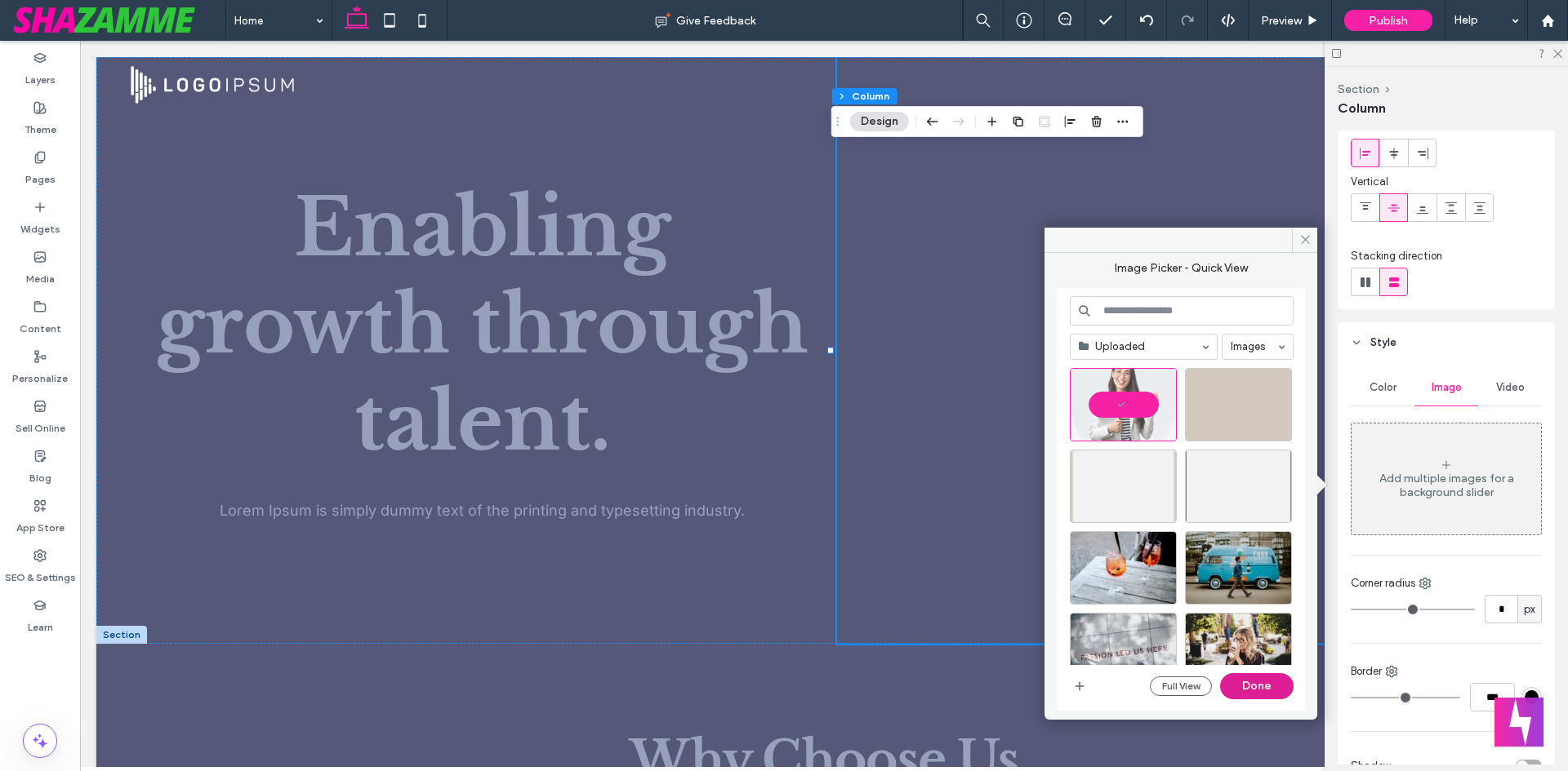
click at [1266, 693] on button "Done" at bounding box center [1257, 686] width 74 height 26
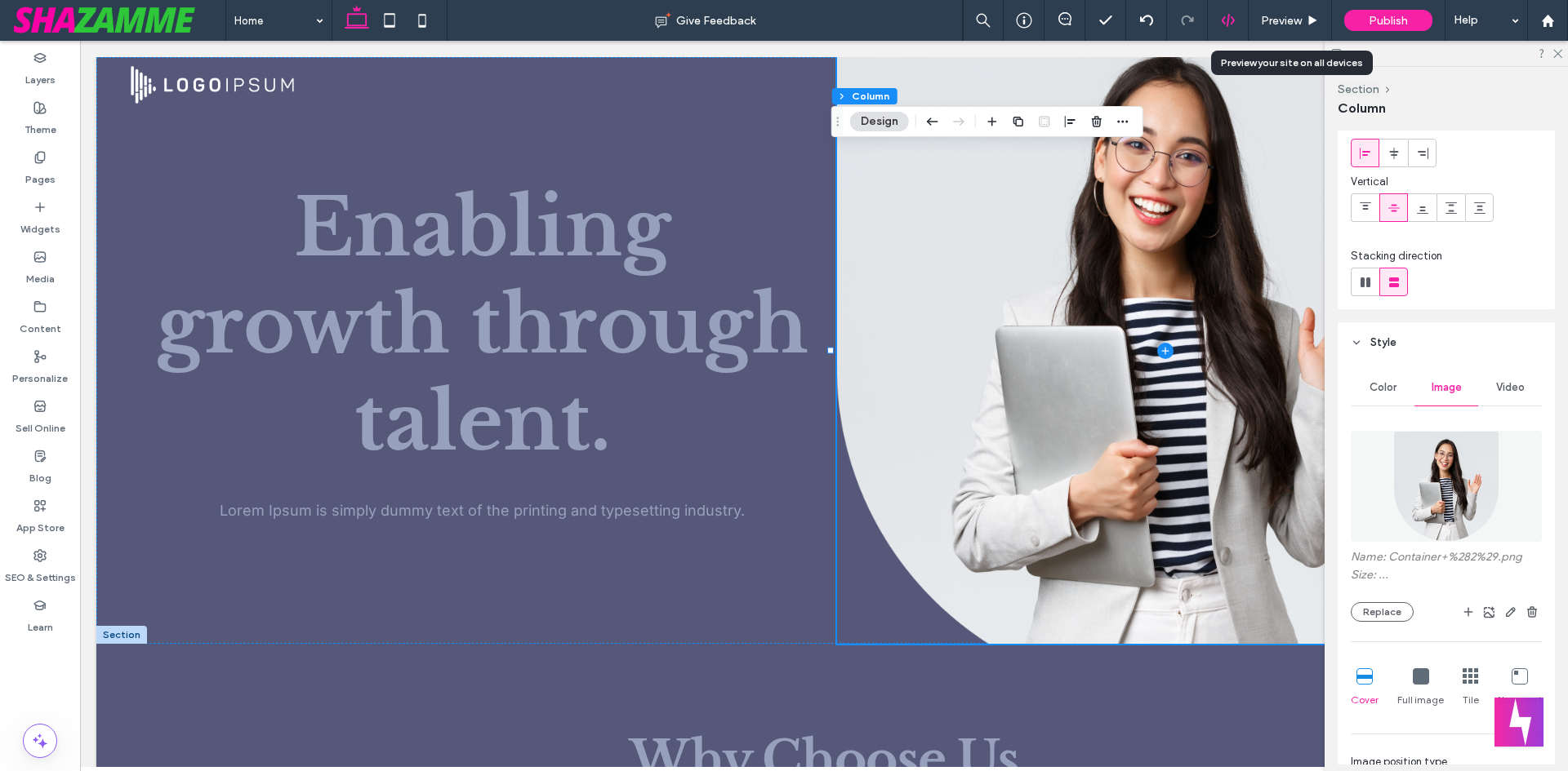
click at [1231, 13] on div at bounding box center [1228, 20] width 41 height 40
click at [1280, 20] on span "Preview" at bounding box center [1281, 20] width 41 height 13
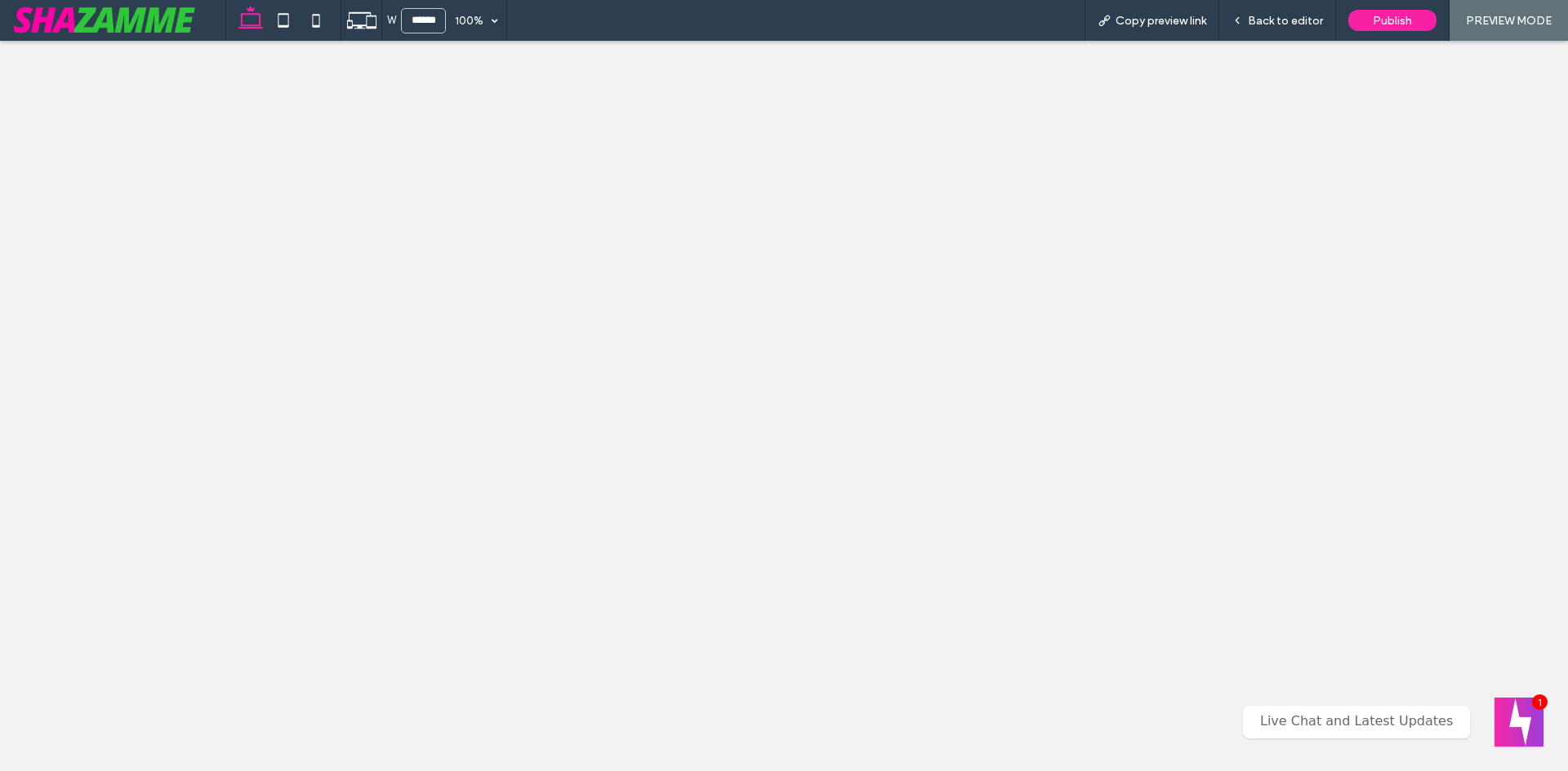
click at [1300, 22] on span "Back to editor" at bounding box center [1284, 20] width 75 height 13
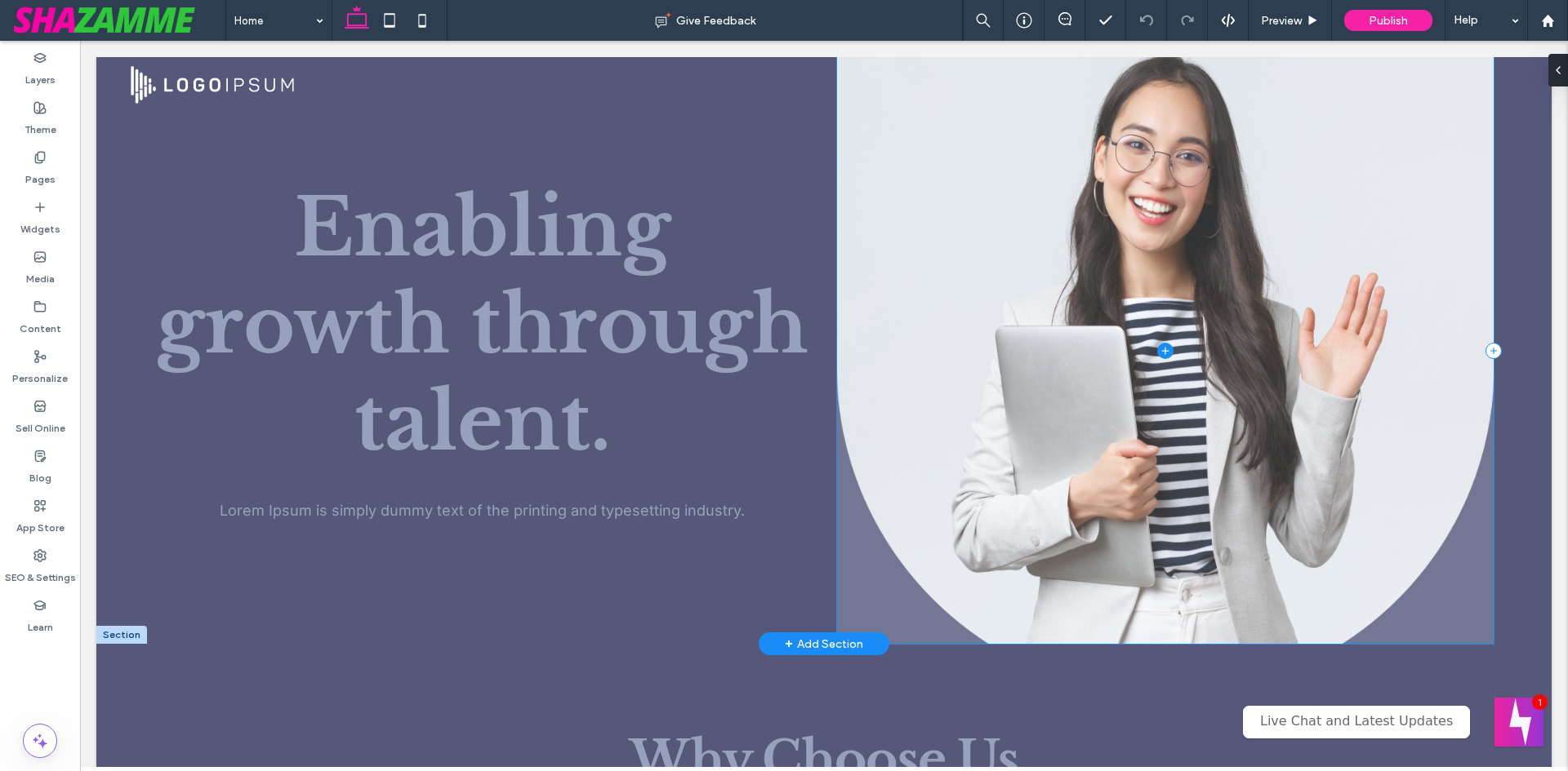
click at [1131, 195] on span at bounding box center [1165, 351] width 656 height 587
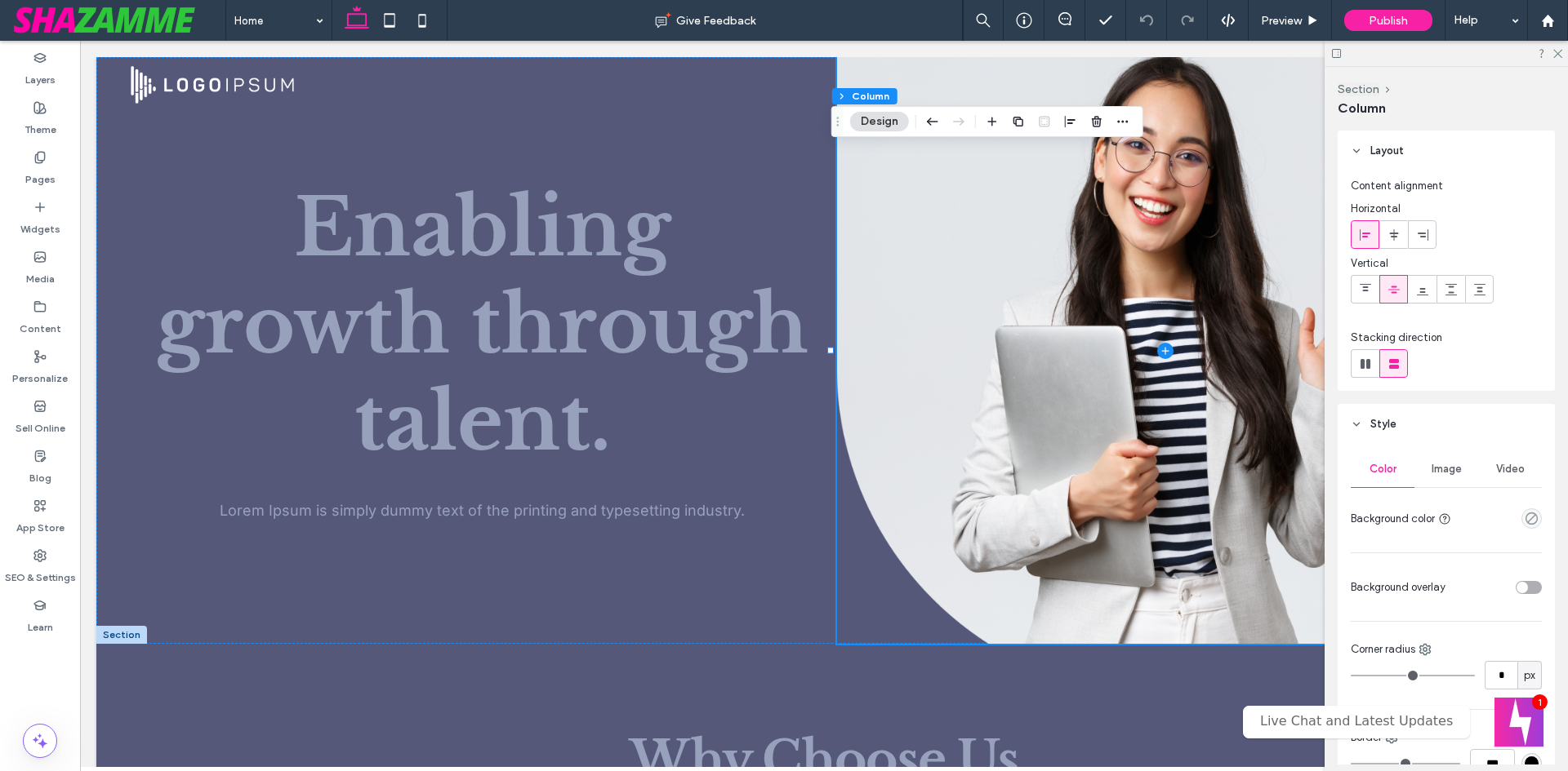
click at [1443, 468] on span "Image" at bounding box center [1447, 469] width 31 height 13
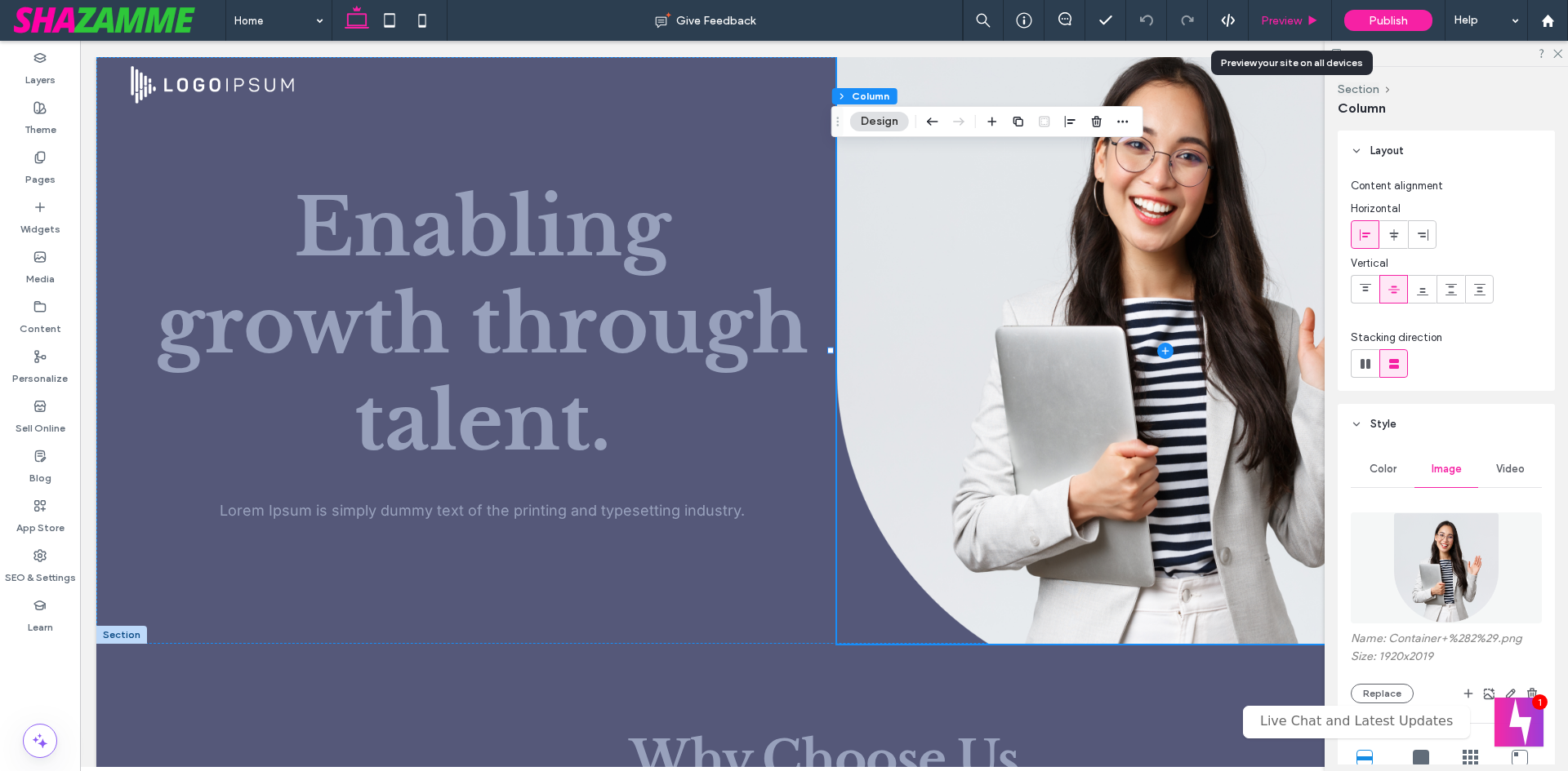
click at [1288, 20] on span "Preview" at bounding box center [1281, 20] width 41 height 13
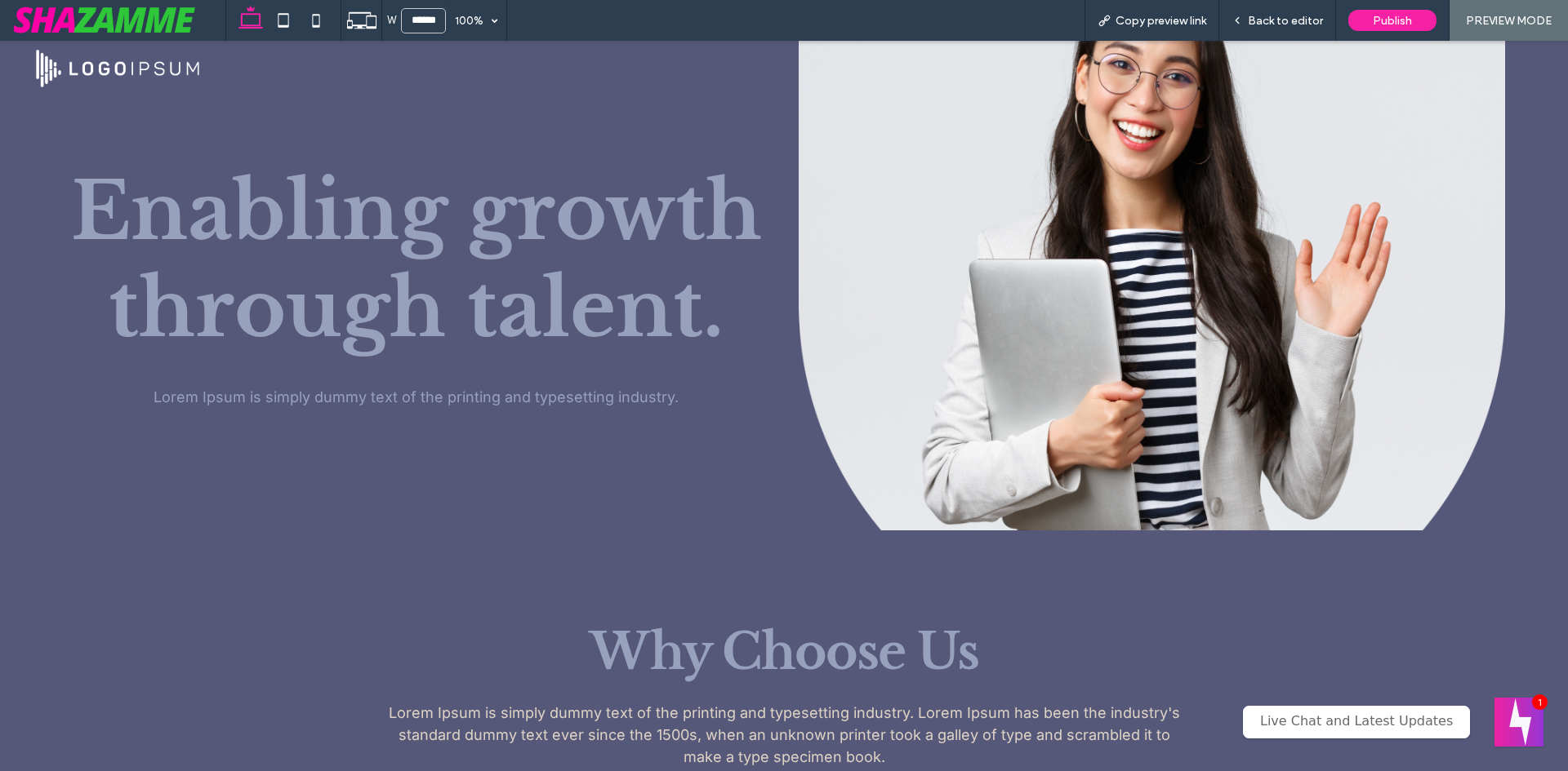
click at [1288, 20] on span "Back to editor" at bounding box center [1284, 20] width 75 height 13
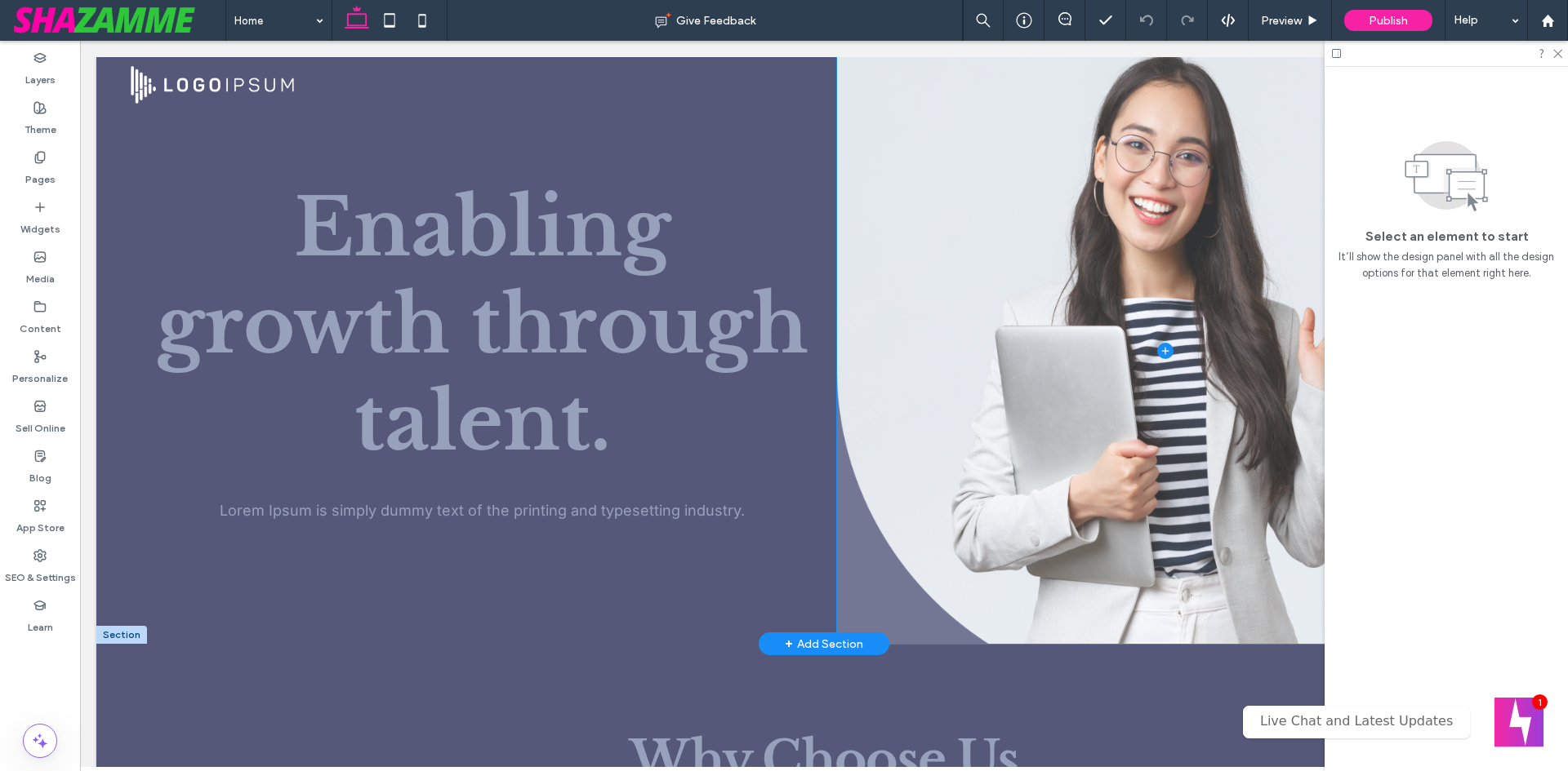
click at [1125, 309] on span at bounding box center [1165, 351] width 656 height 587
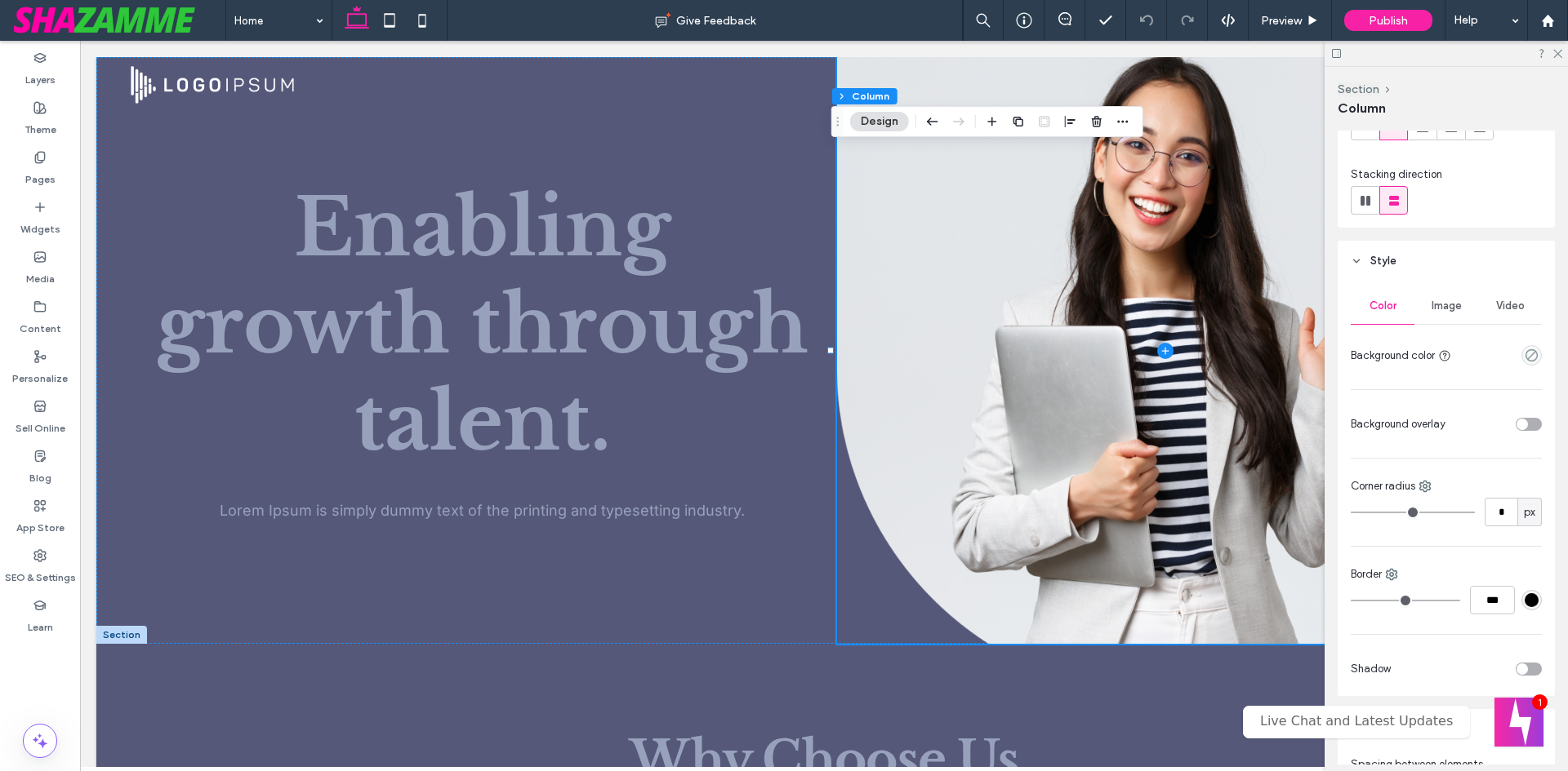
click at [1446, 314] on div "Image" at bounding box center [1446, 306] width 64 height 36
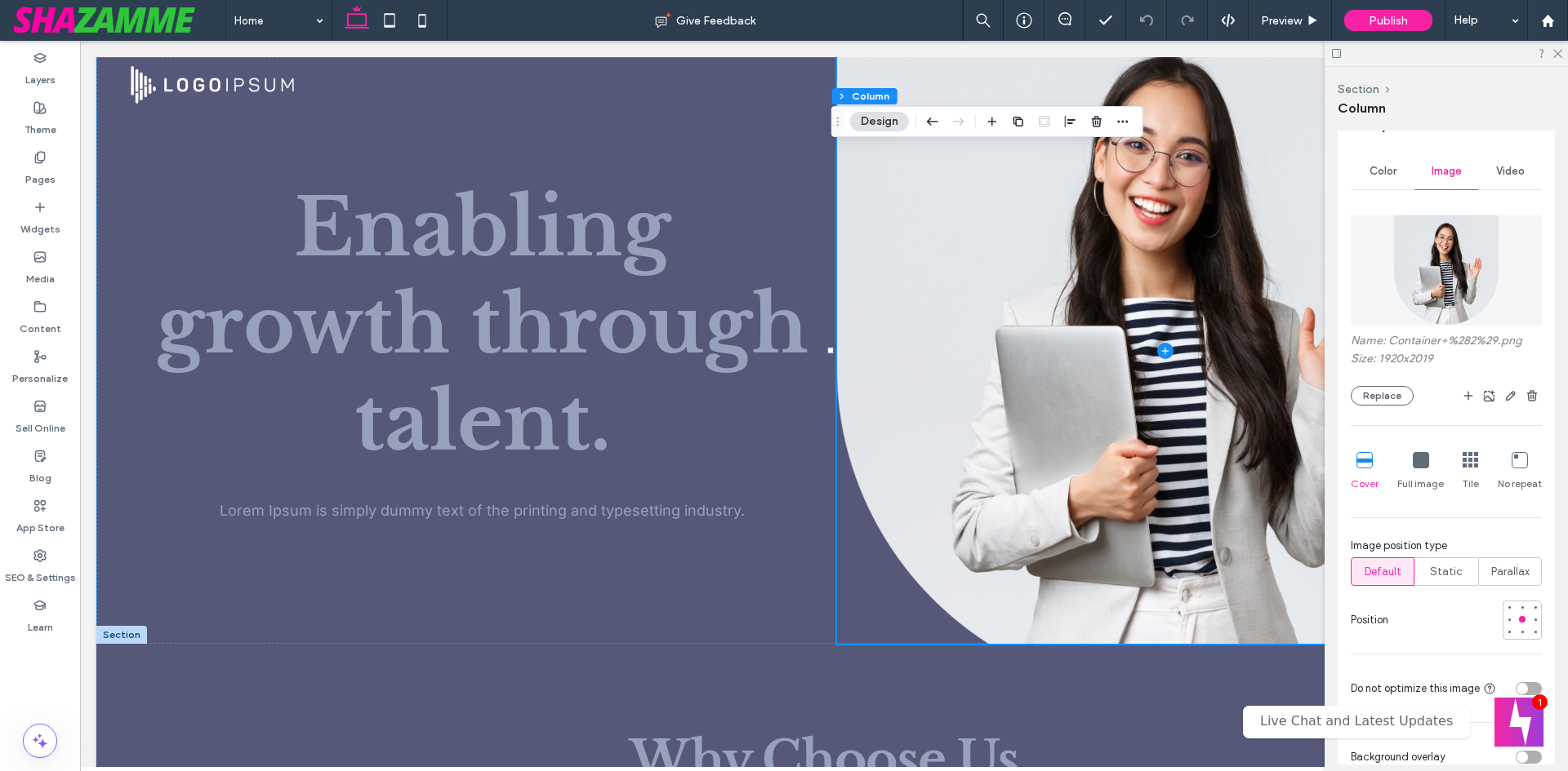
scroll to position [327, 0]
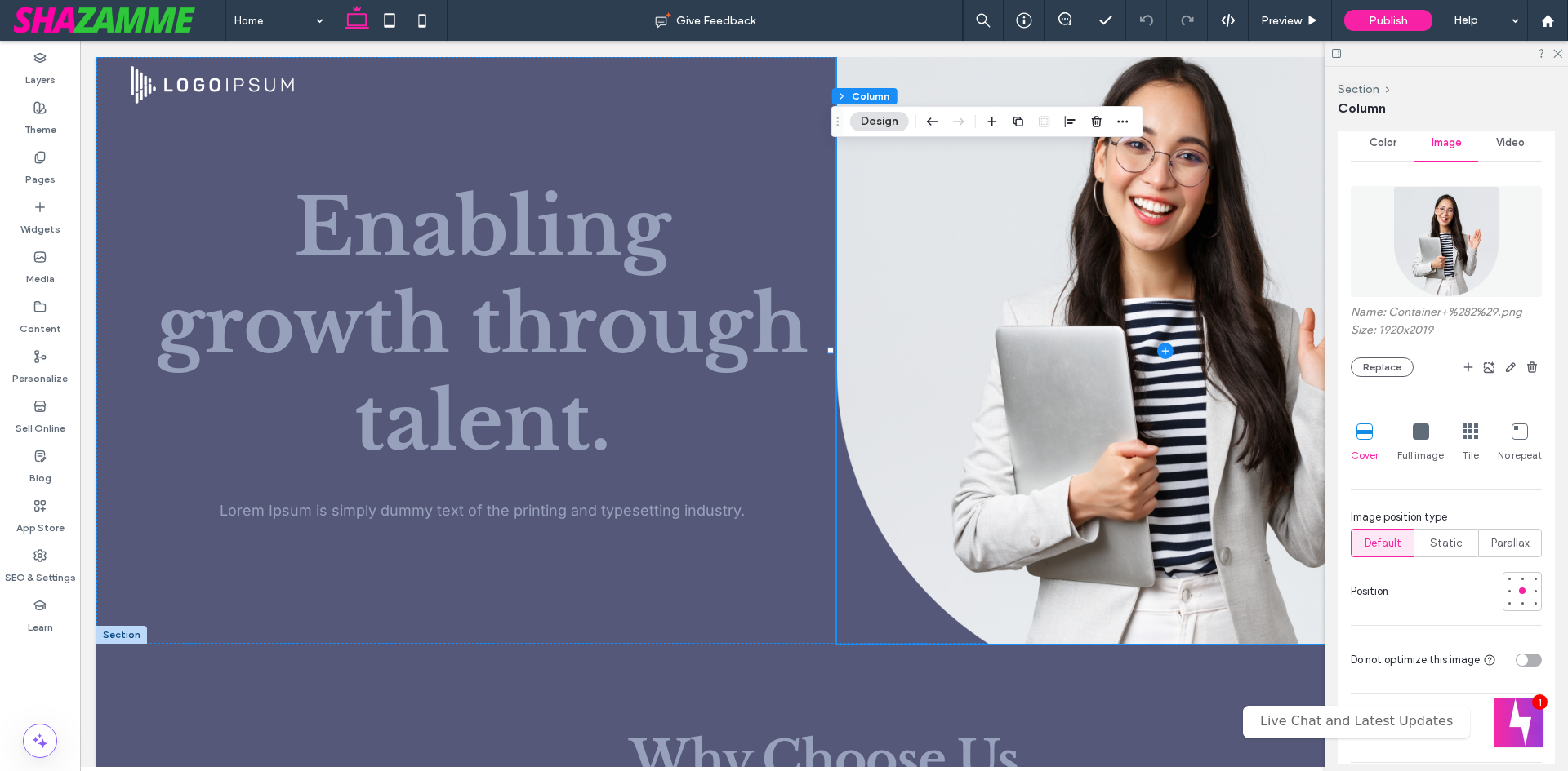
click at [1415, 447] on div "Full image" at bounding box center [1420, 444] width 47 height 52
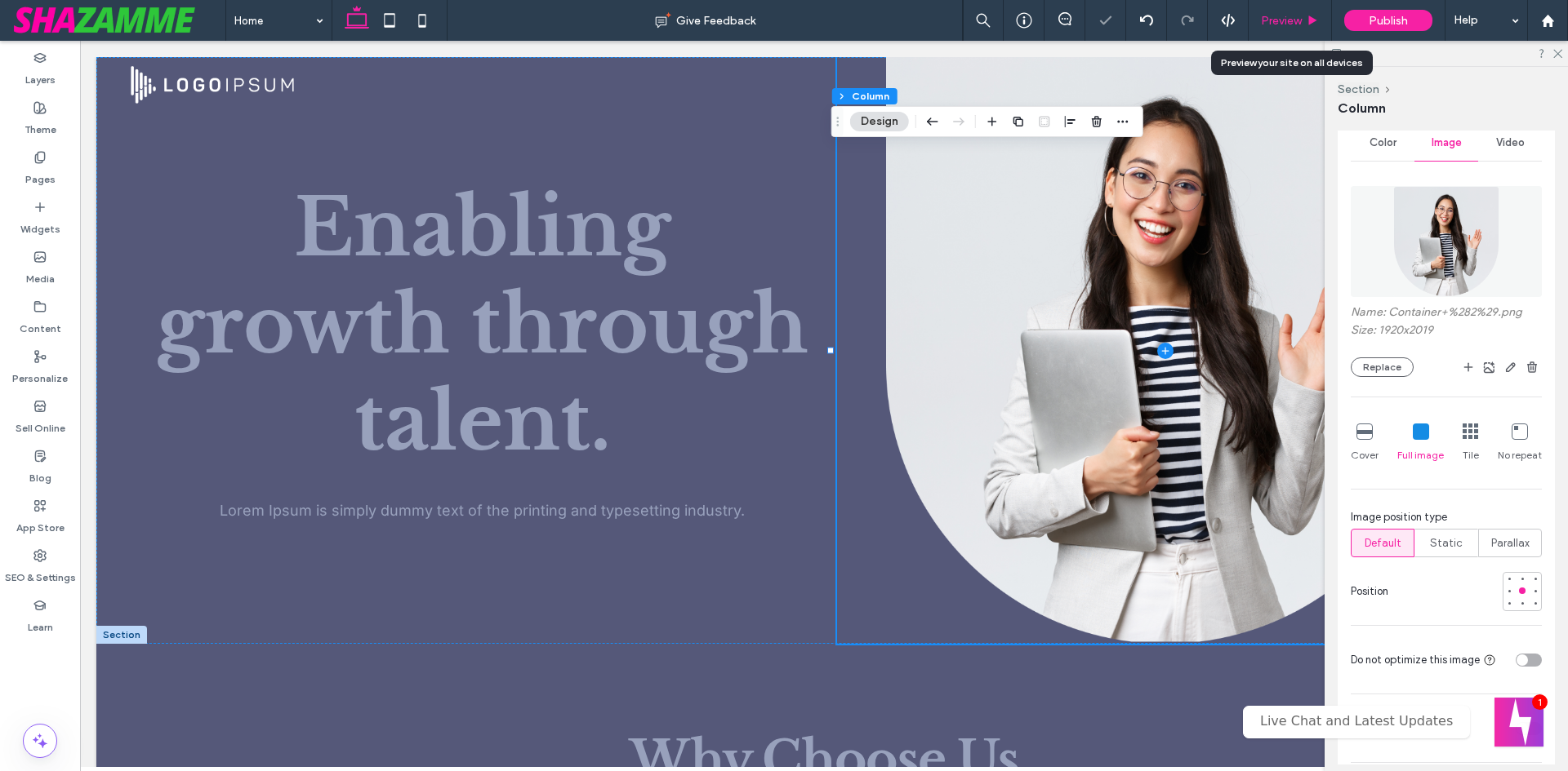
click at [1291, 22] on span "Preview" at bounding box center [1281, 20] width 41 height 13
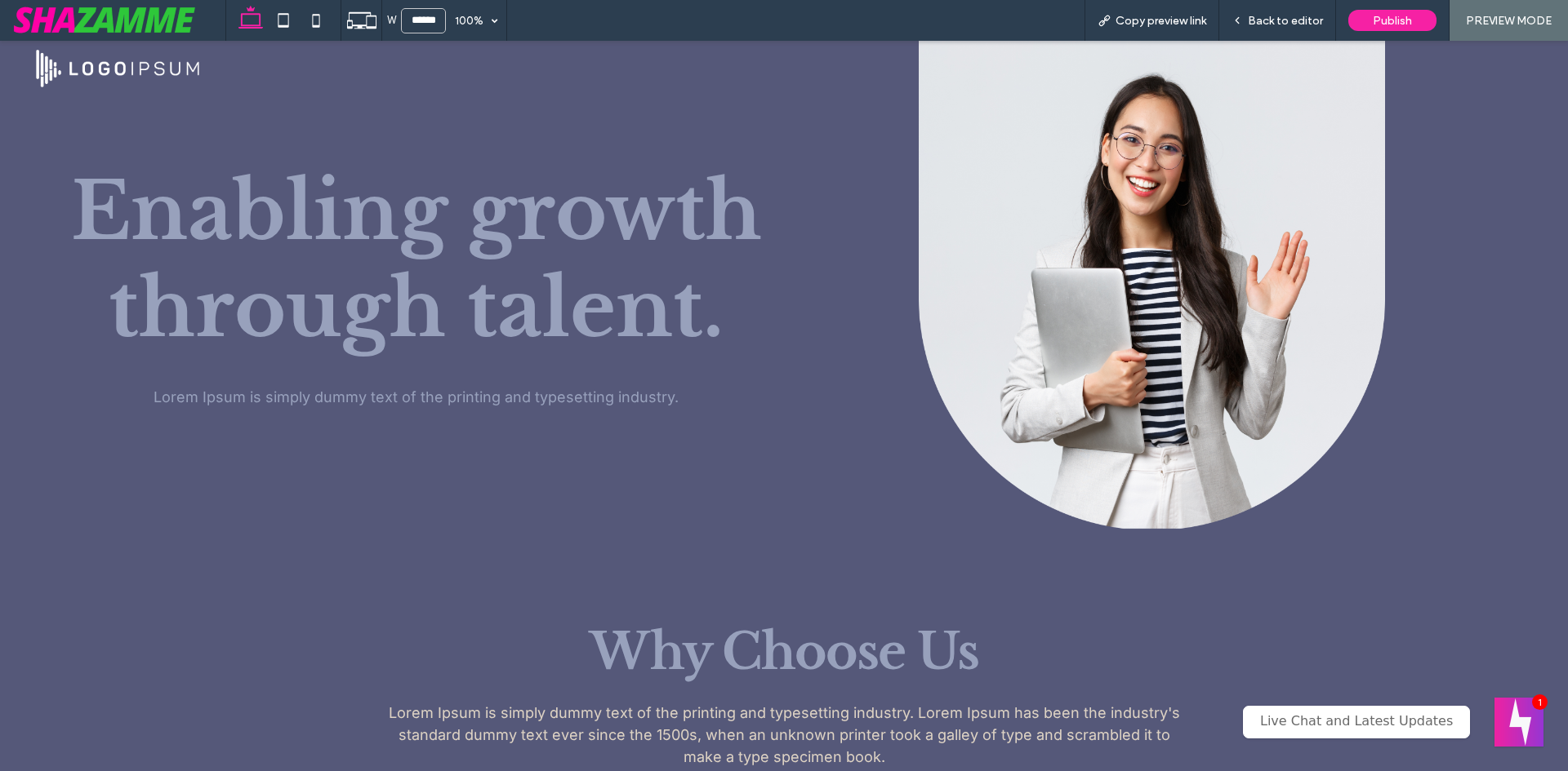
click at [1291, 22] on span "Back to editor" at bounding box center [1284, 20] width 75 height 13
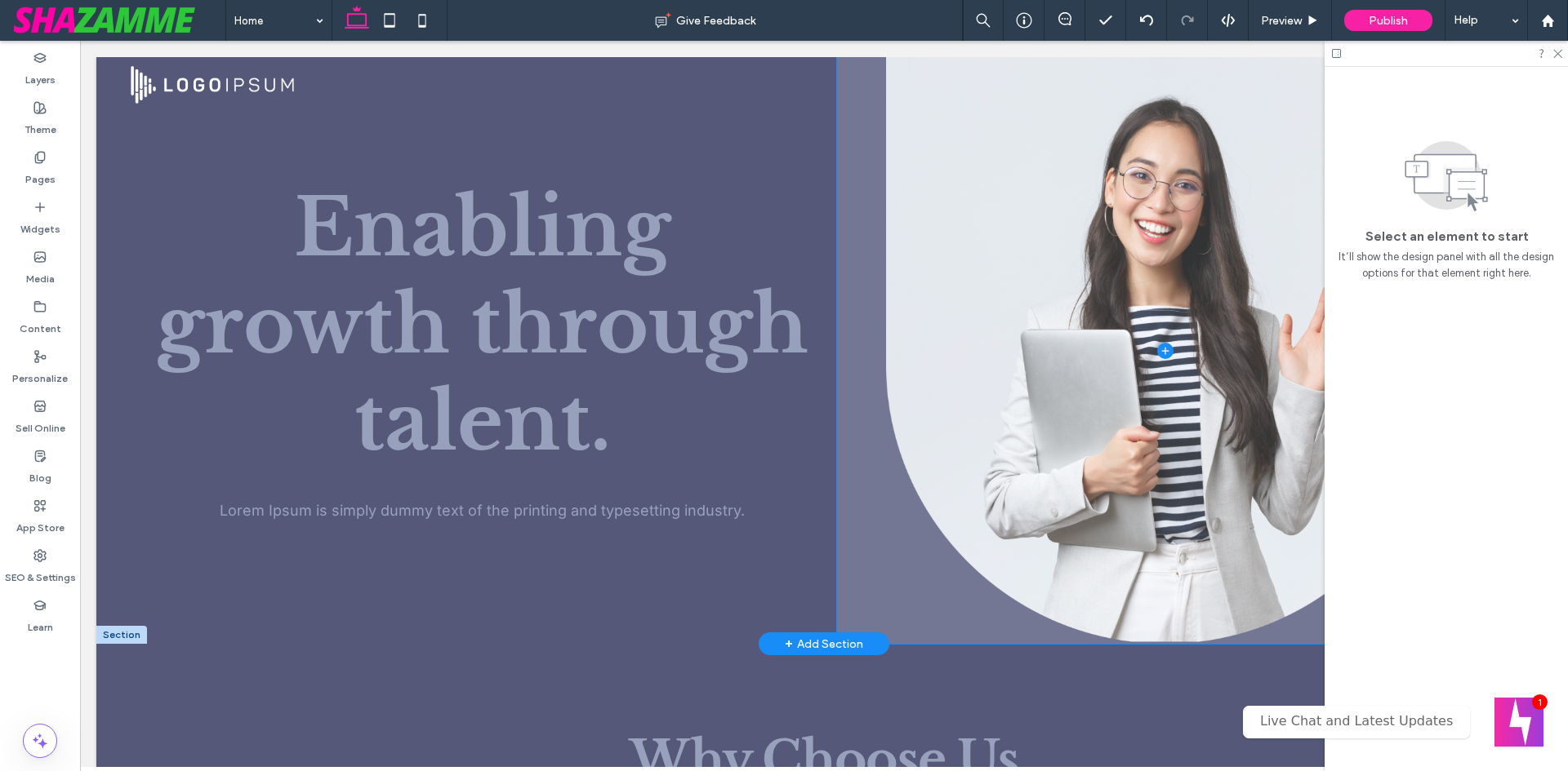
click at [940, 273] on span at bounding box center [1165, 351] width 656 height 587
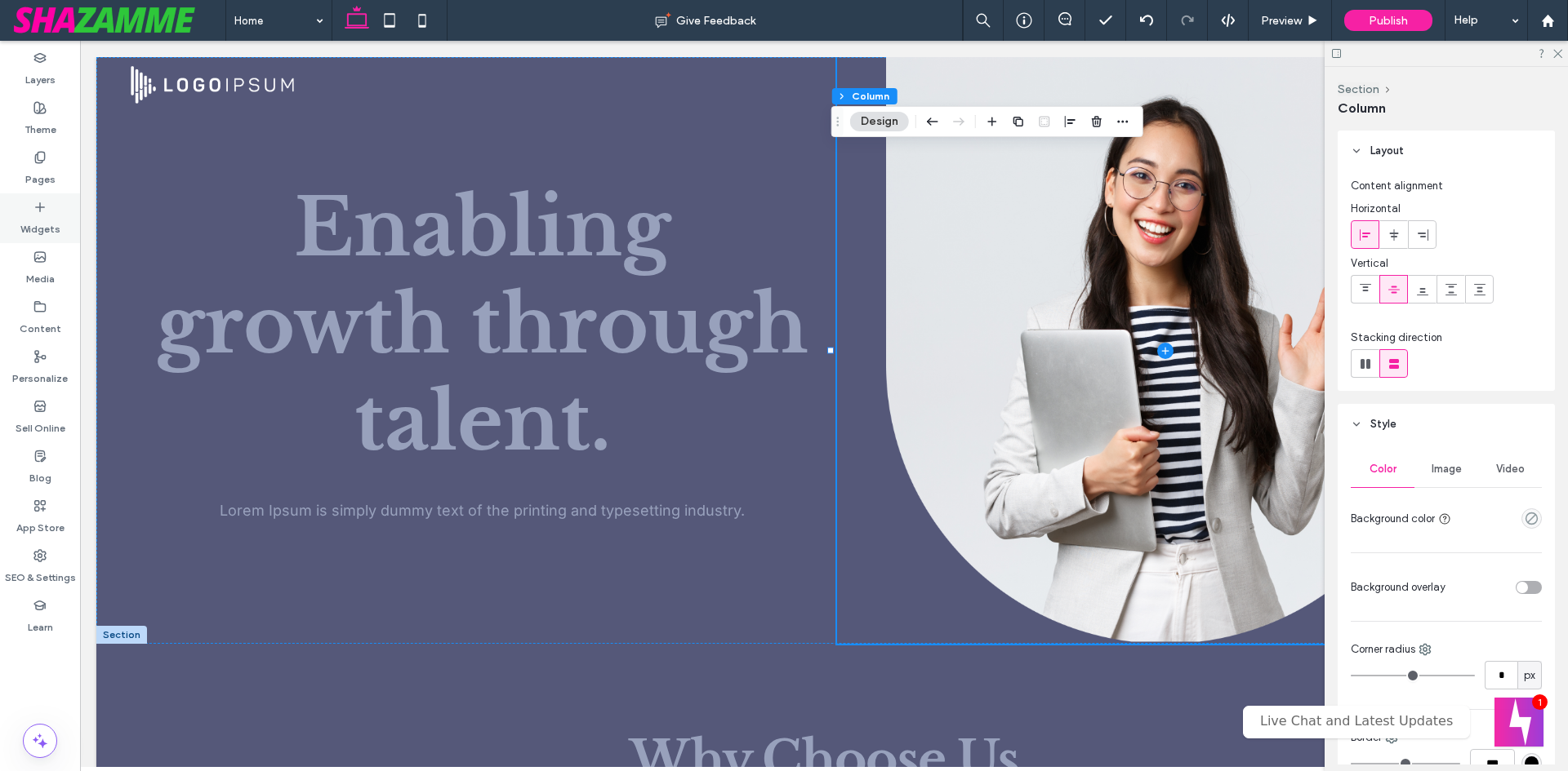
click at [42, 204] on icon at bounding box center [40, 207] width 14 height 13
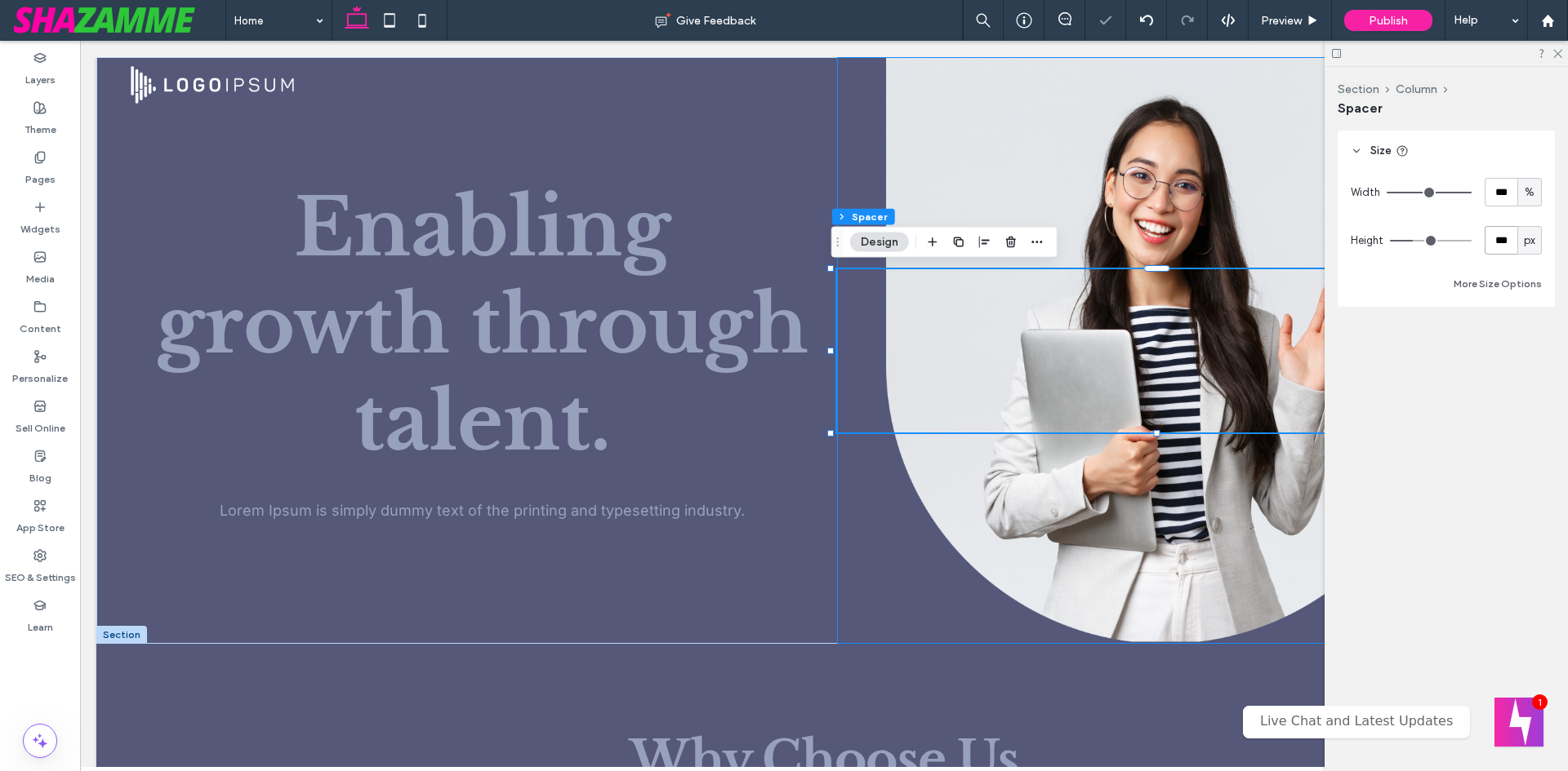
drag, startPoint x: 1502, startPoint y: 242, endPoint x: 1488, endPoint y: 222, distance: 24.4
click at [1502, 243] on input "***" at bounding box center [1501, 240] width 32 height 29
type input "*"
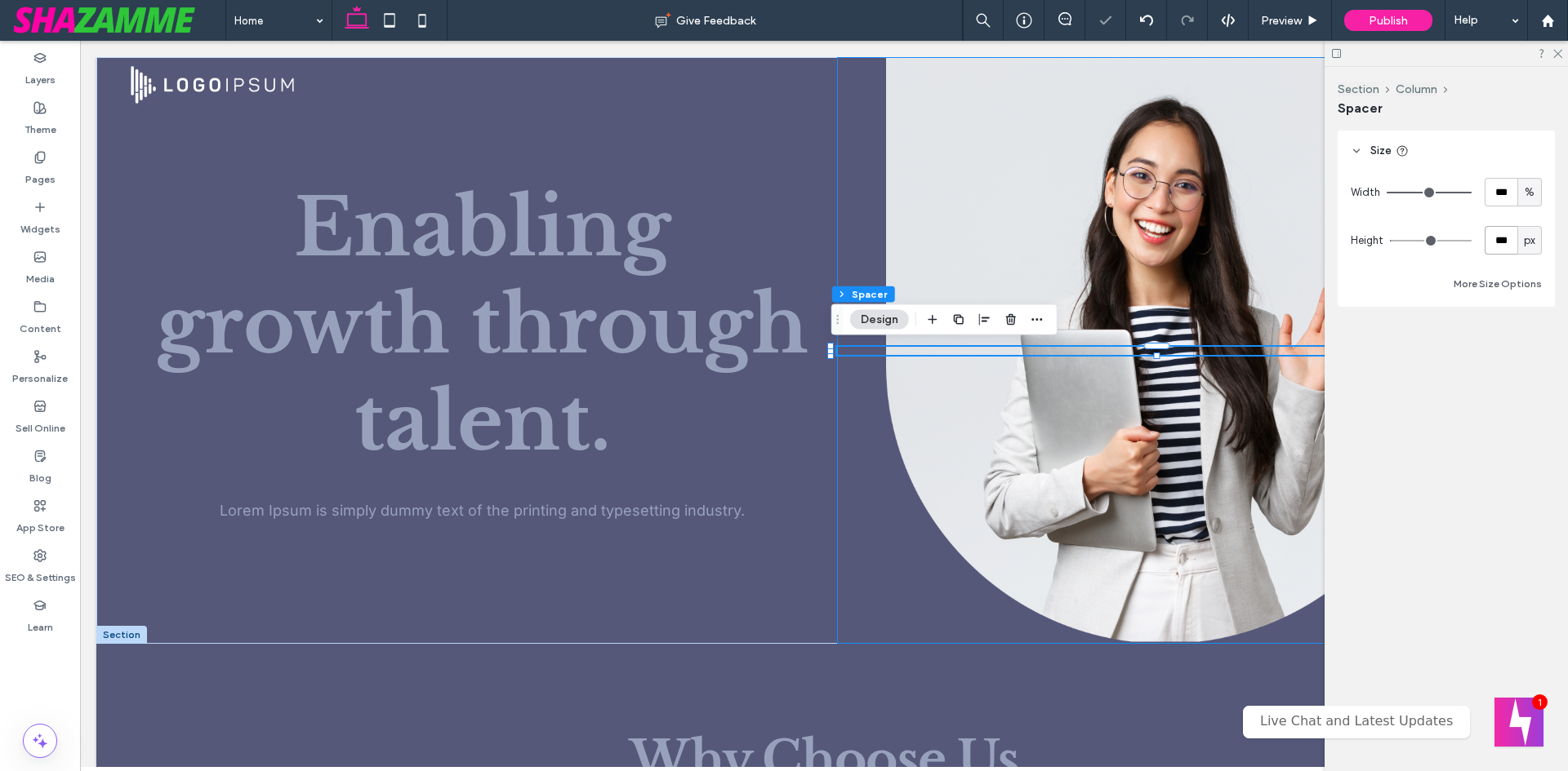
type input "***"
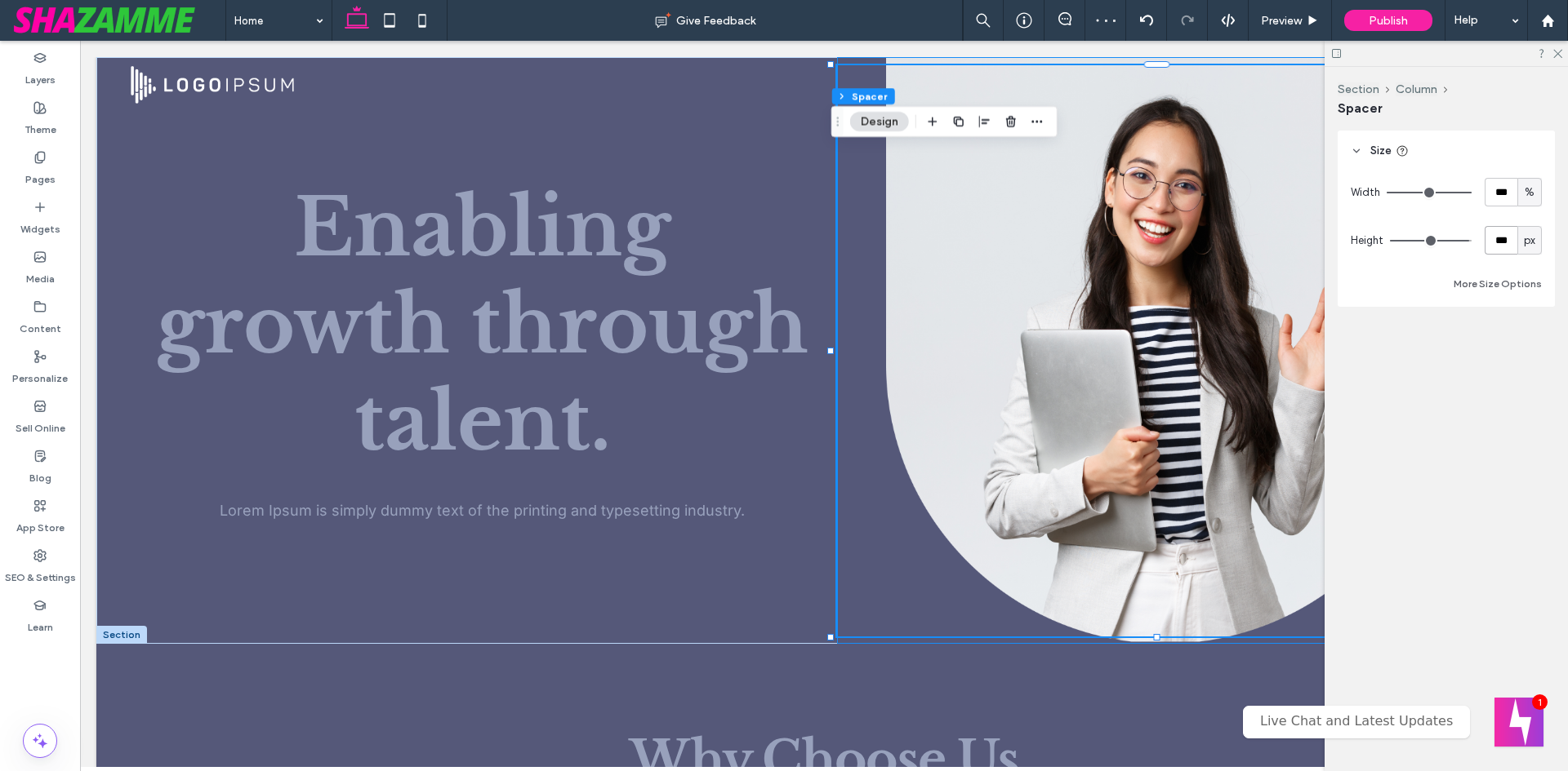
type input "***"
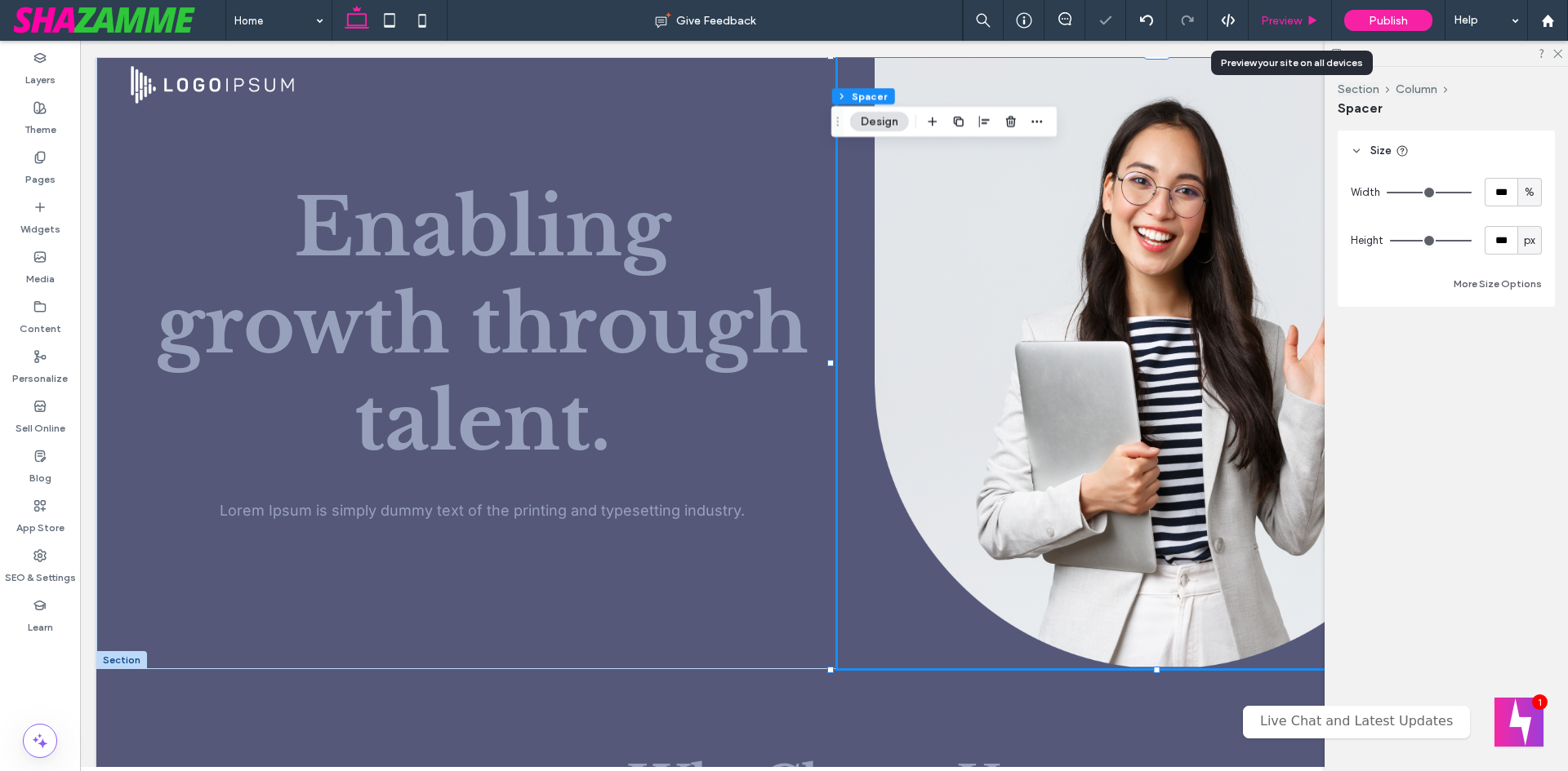
click at [1271, 26] on span "Preview" at bounding box center [1281, 20] width 41 height 13
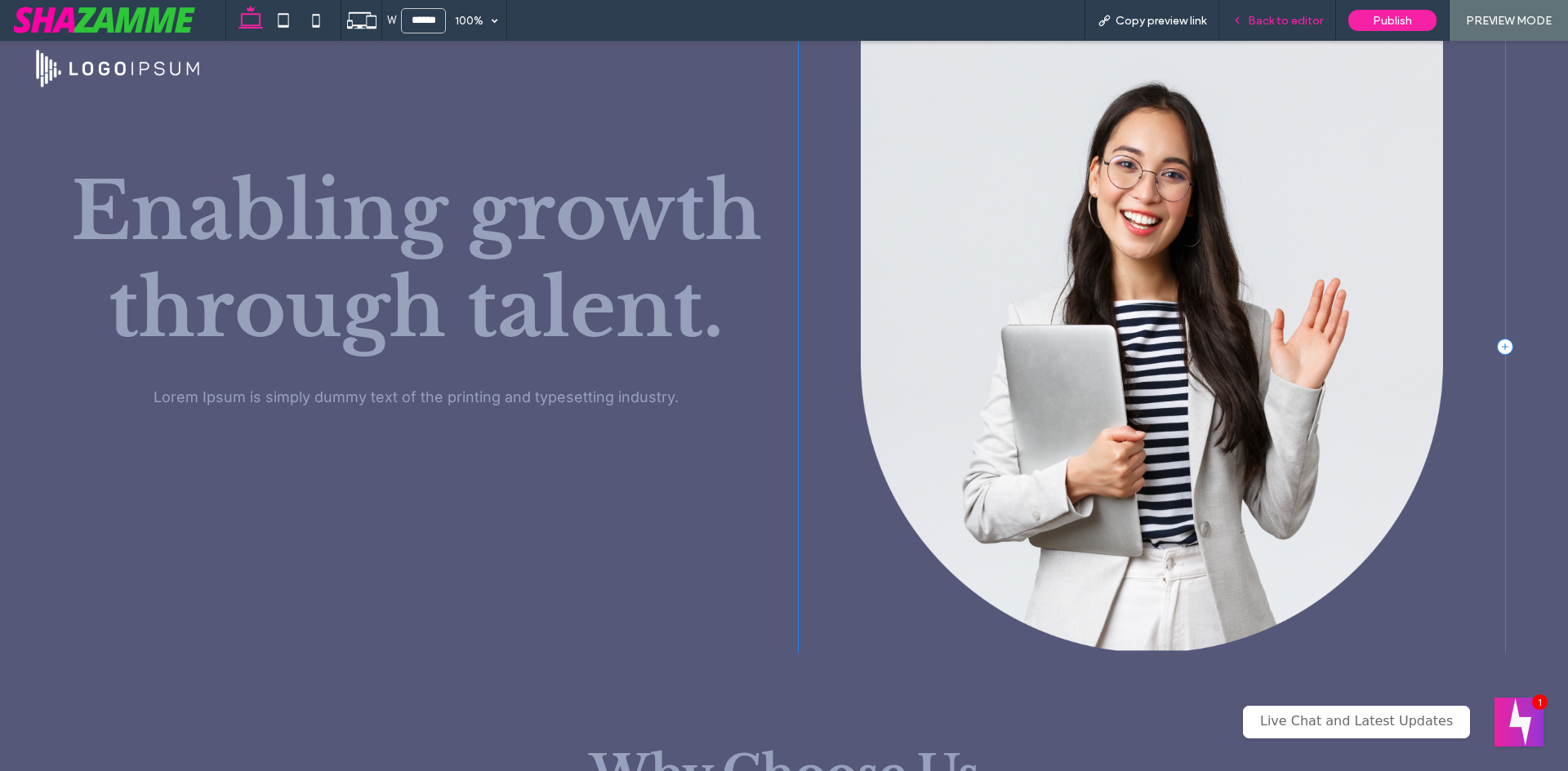
click at [1247, 11] on div "Back to editor" at bounding box center [1278, 20] width 117 height 40
click at [1286, 48] on div at bounding box center [1160, 68] width 753 height 56
click at [1266, 30] on div "Back to editor" at bounding box center [1278, 20] width 117 height 40
click at [1289, 13] on span "Back to editor" at bounding box center [1284, 20] width 75 height 13
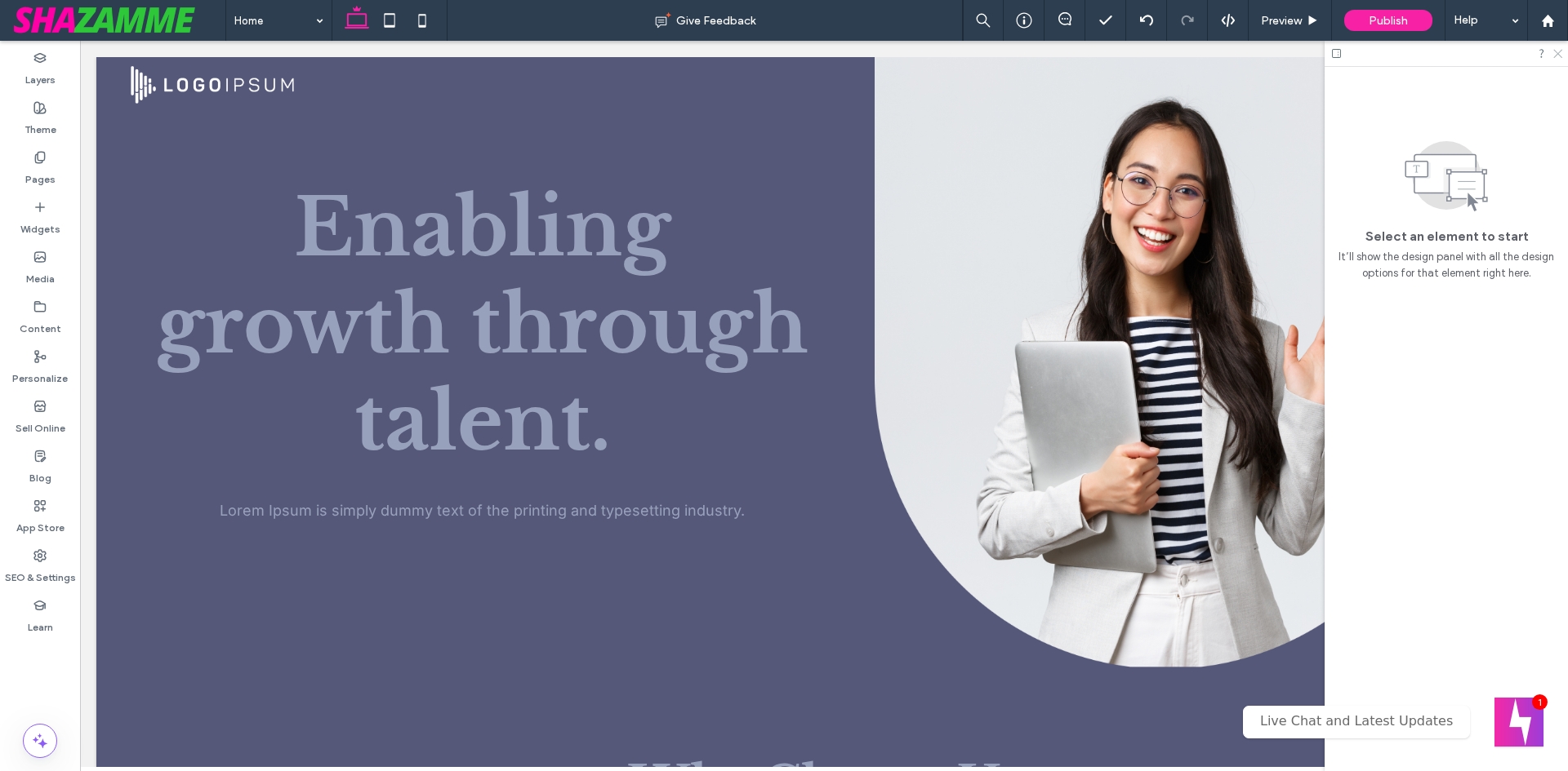
click at [1560, 53] on icon at bounding box center [1557, 53] width 11 height 11
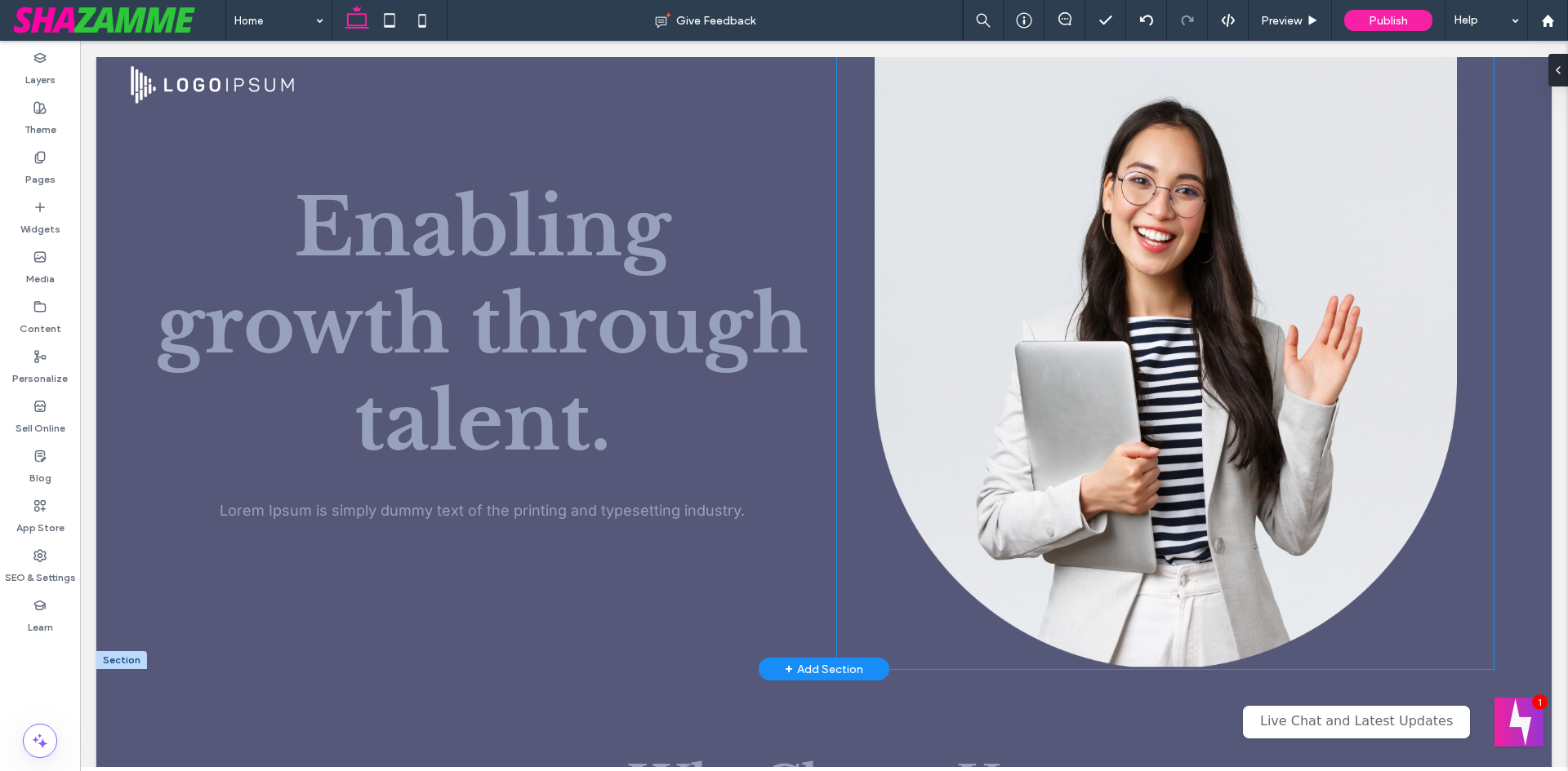
click at [1346, 166] on div at bounding box center [1165, 363] width 656 height 612
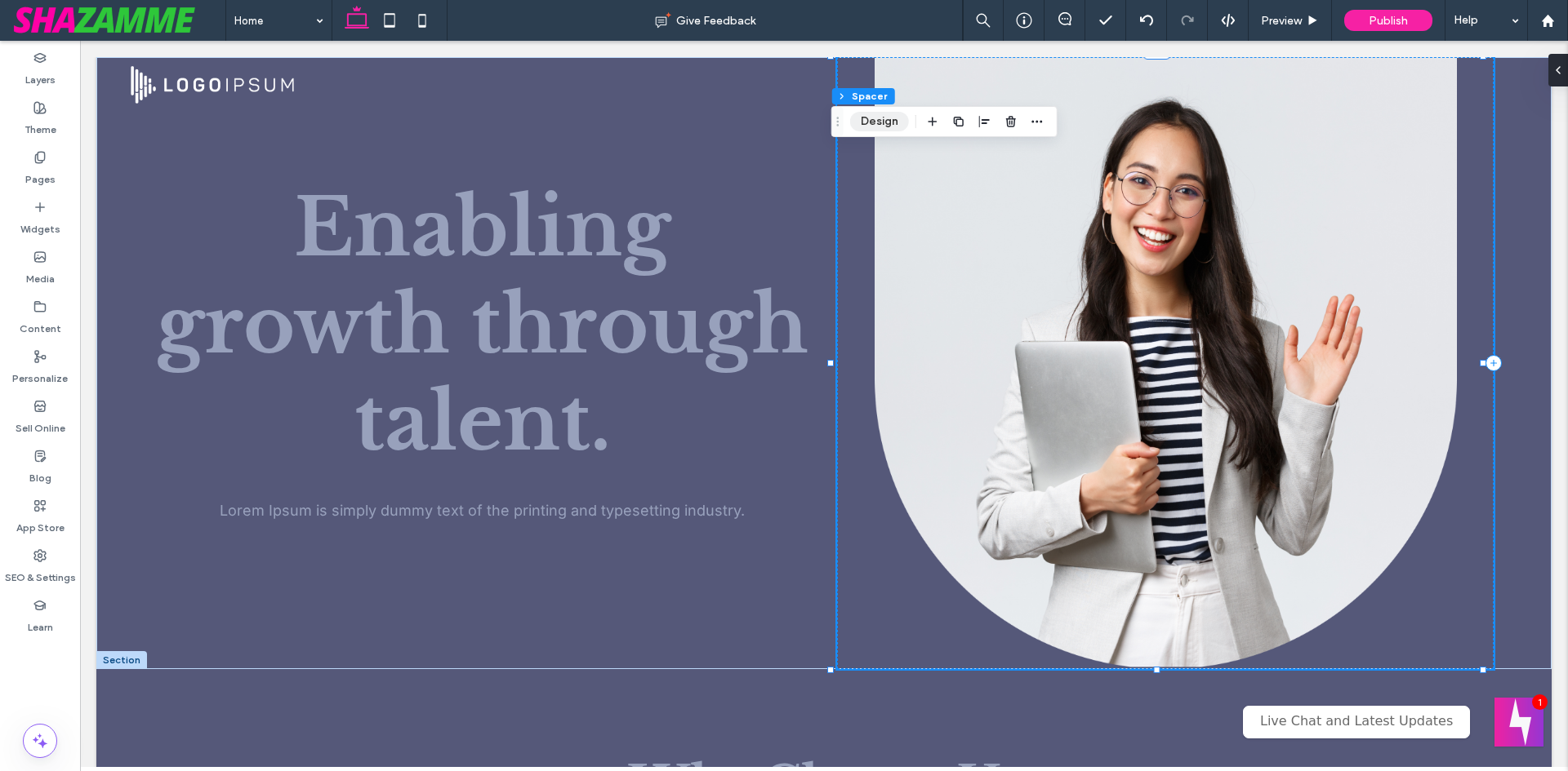
click at [872, 130] on button "Design" at bounding box center [879, 121] width 59 height 20
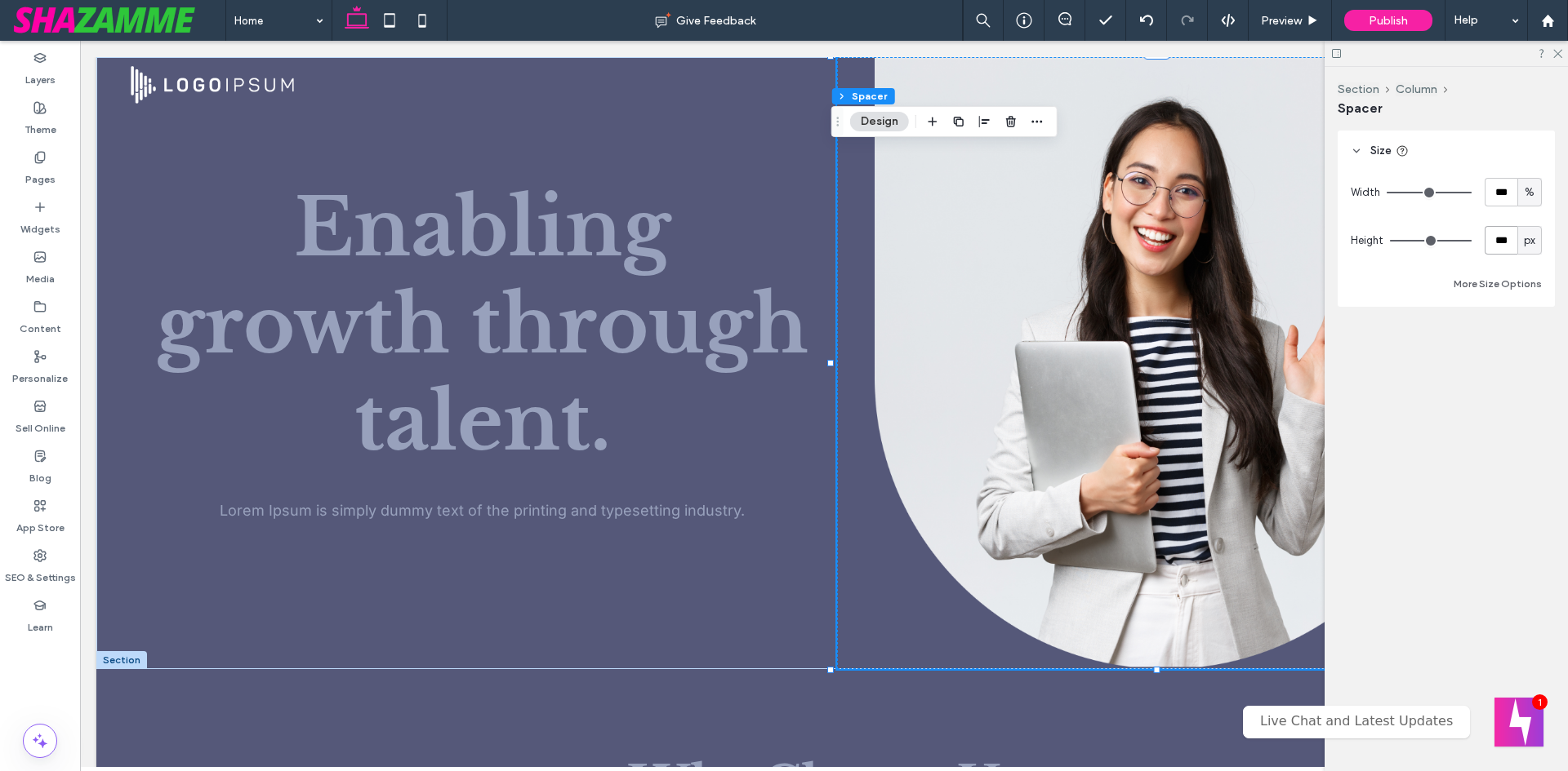
click at [1493, 238] on input "***" at bounding box center [1501, 240] width 32 height 29
type input "***"
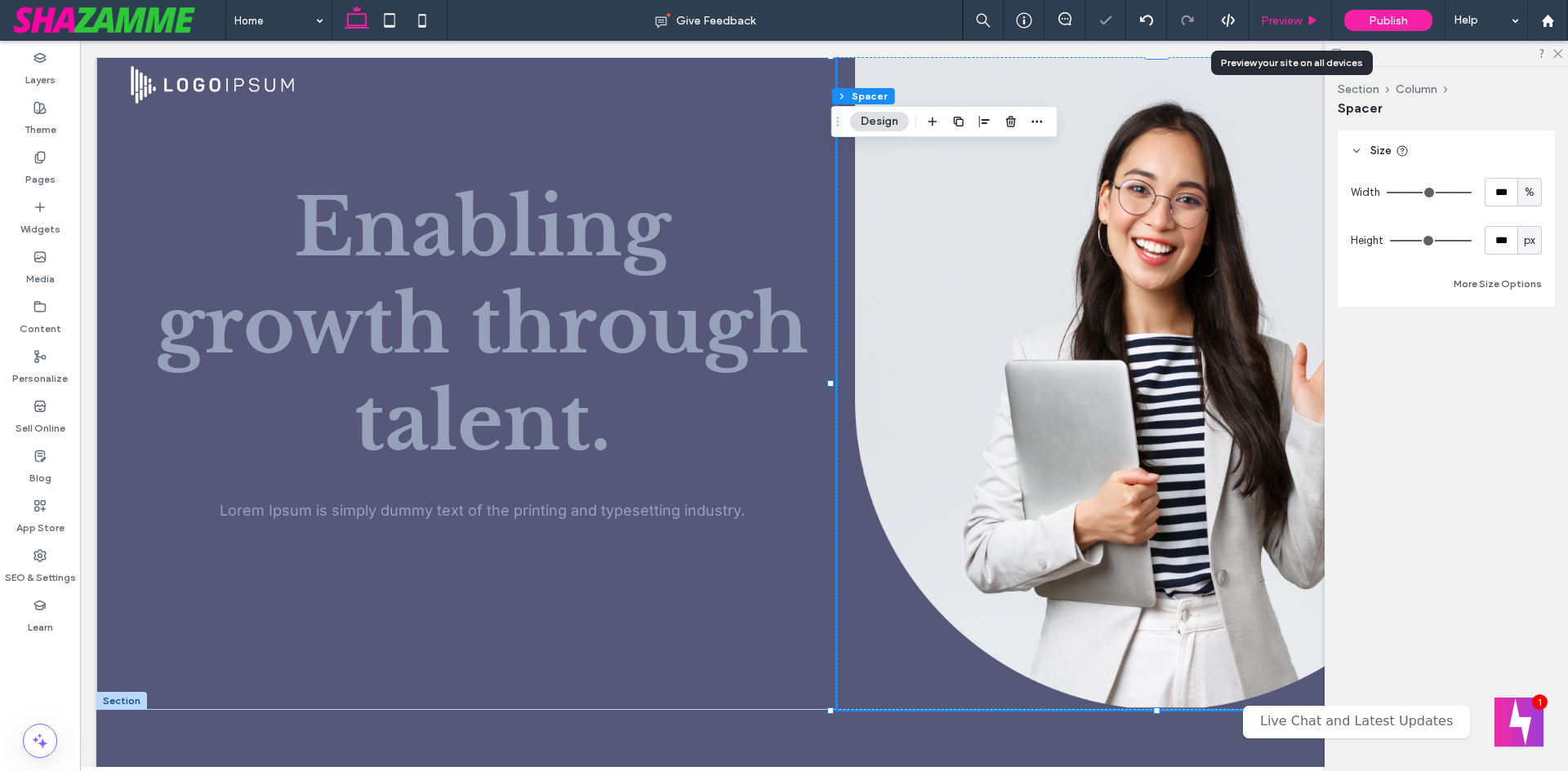
click at [1295, 26] on span "Preview" at bounding box center [1281, 20] width 41 height 13
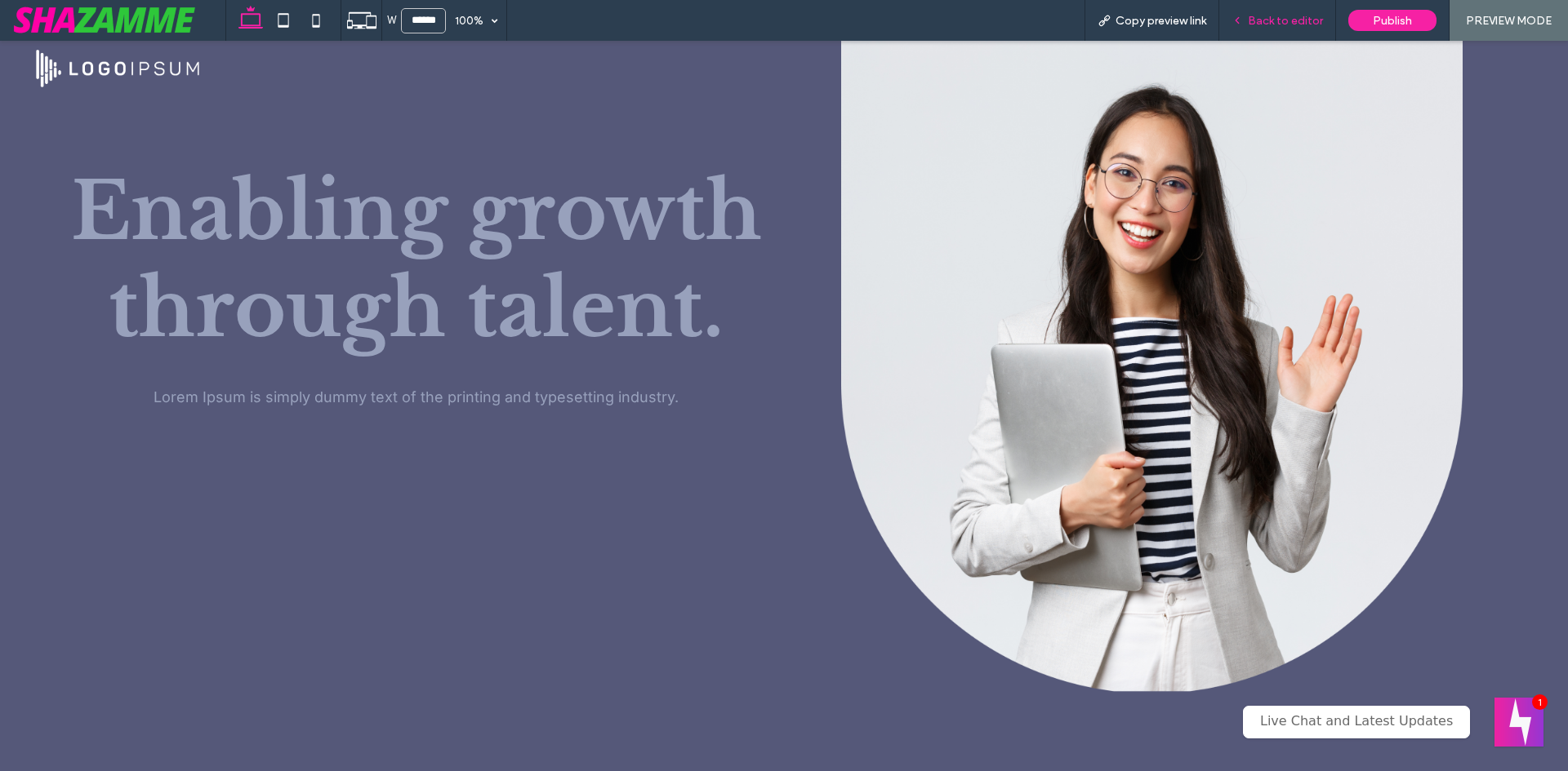
click at [1289, 22] on span "Back to editor" at bounding box center [1284, 20] width 75 height 13
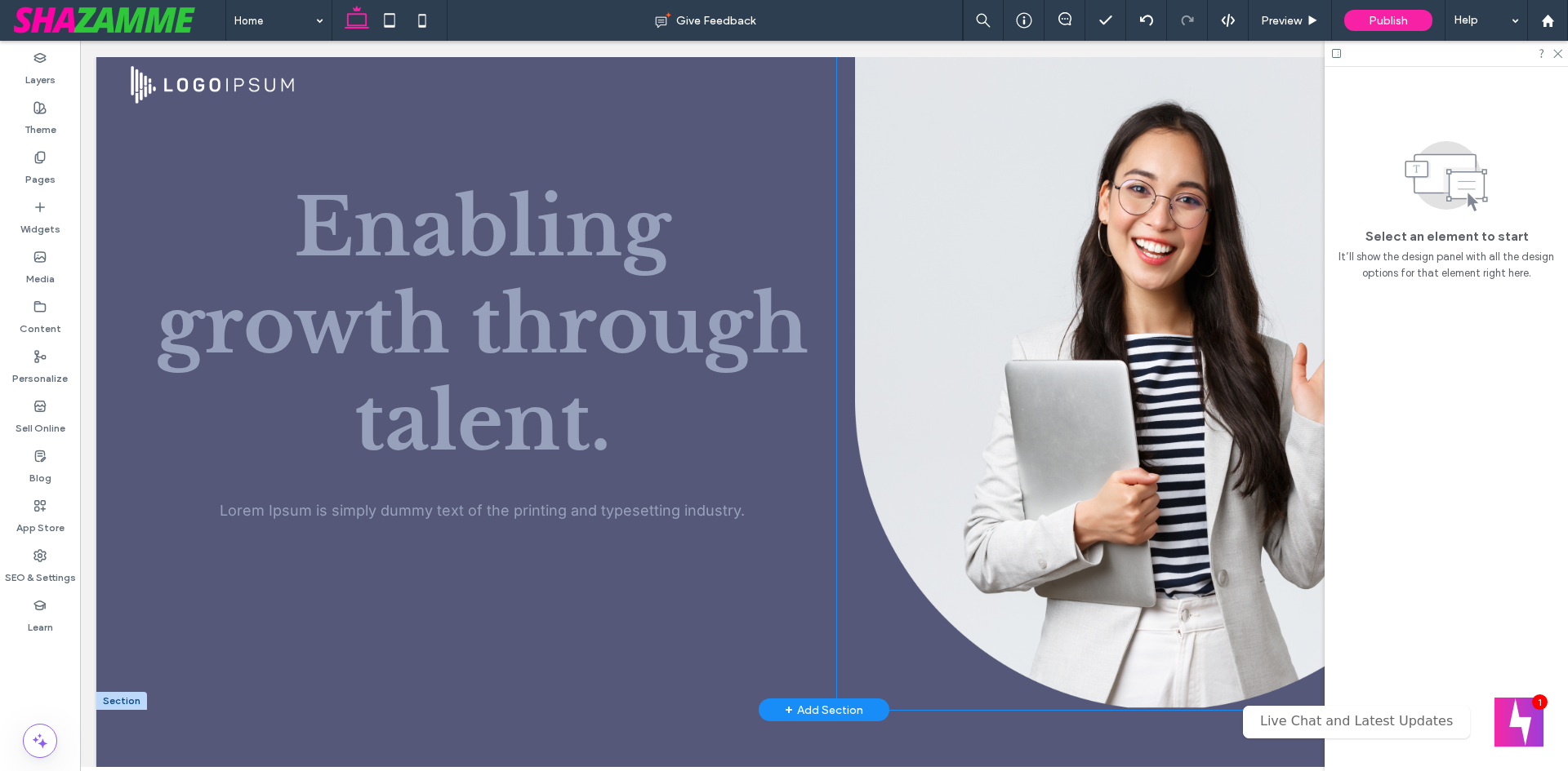
click at [1123, 655] on div at bounding box center [1165, 384] width 656 height 653
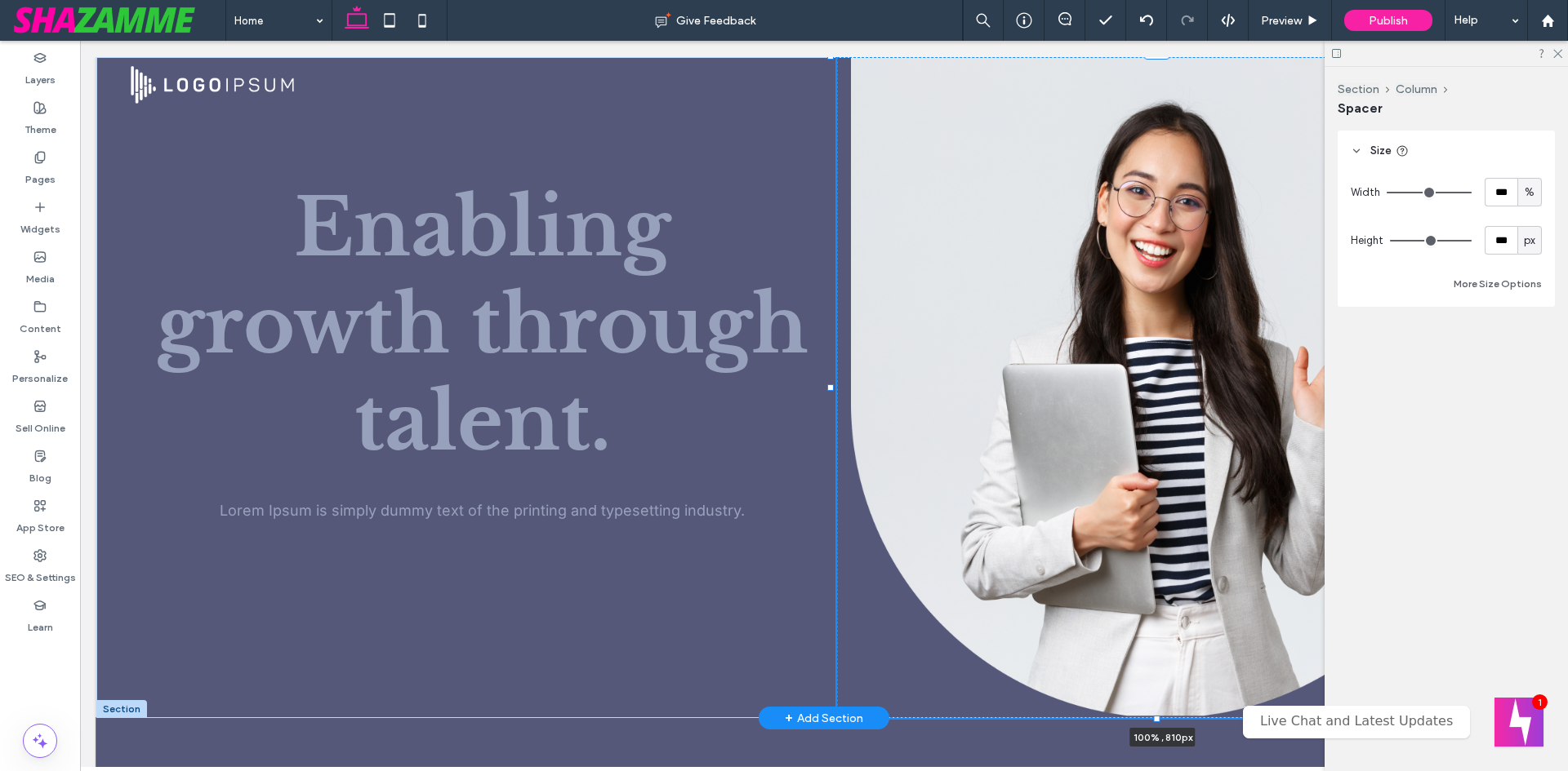
click at [1155, 712] on div "Enabling growth through talent. Lorem Ipsum is simply dummy text of the printin…" at bounding box center [824, 388] width 1455 height 661
type input "***"
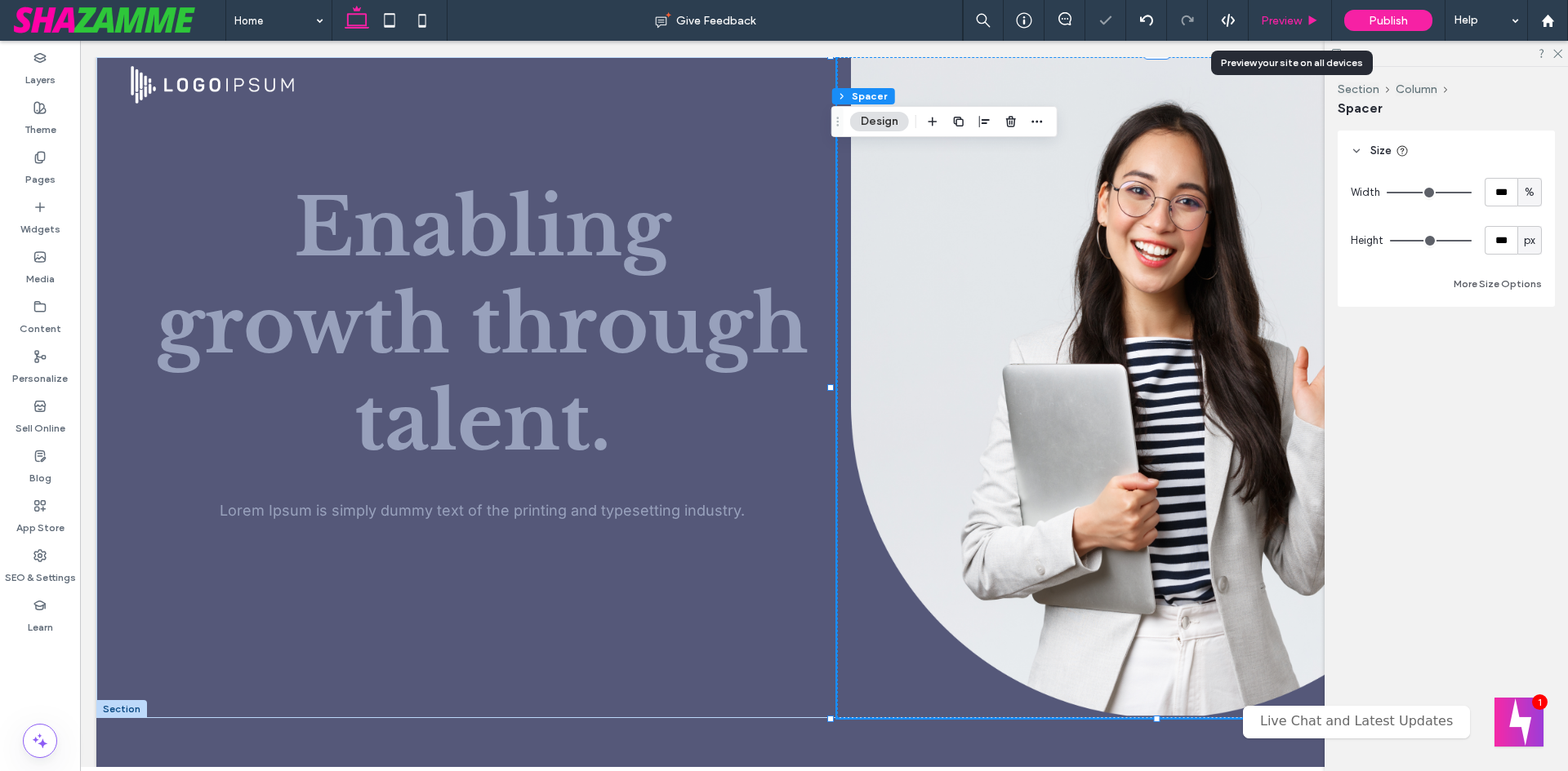
click at [1294, 13] on span "Preview" at bounding box center [1281, 20] width 41 height 13
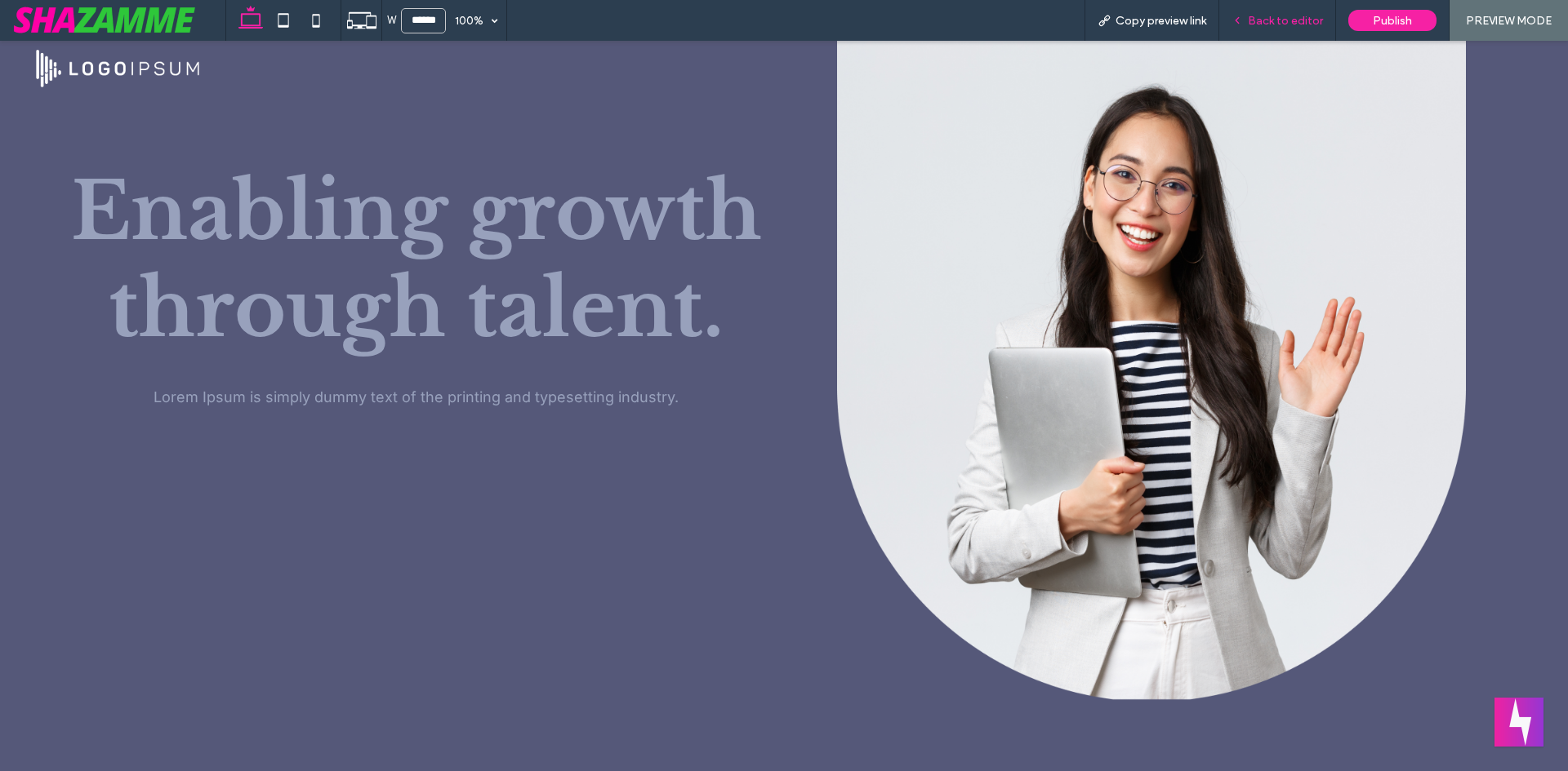
click at [1280, 24] on span "Back to editor" at bounding box center [1284, 20] width 75 height 13
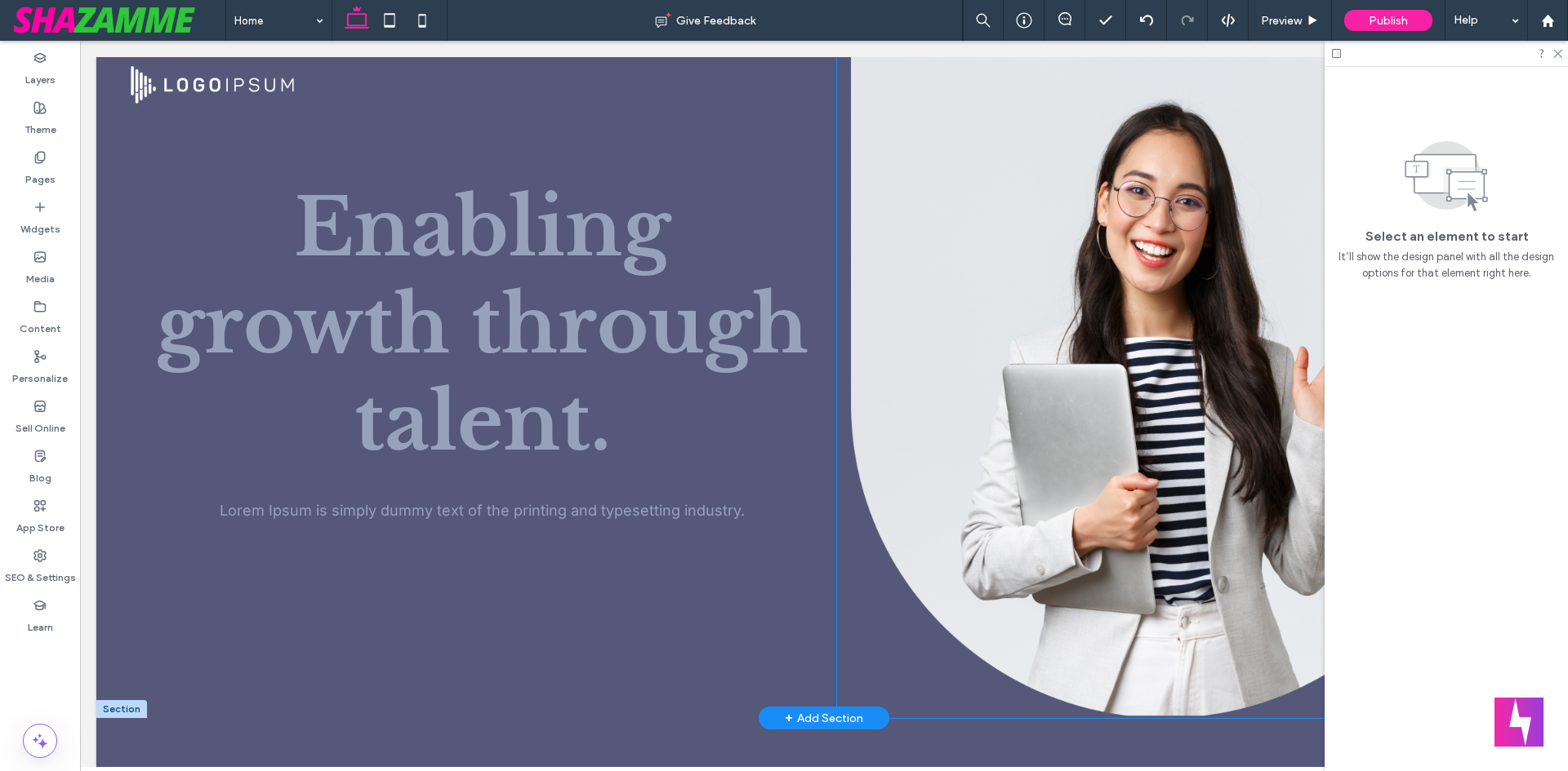
click at [931, 181] on div at bounding box center [1165, 388] width 656 height 661
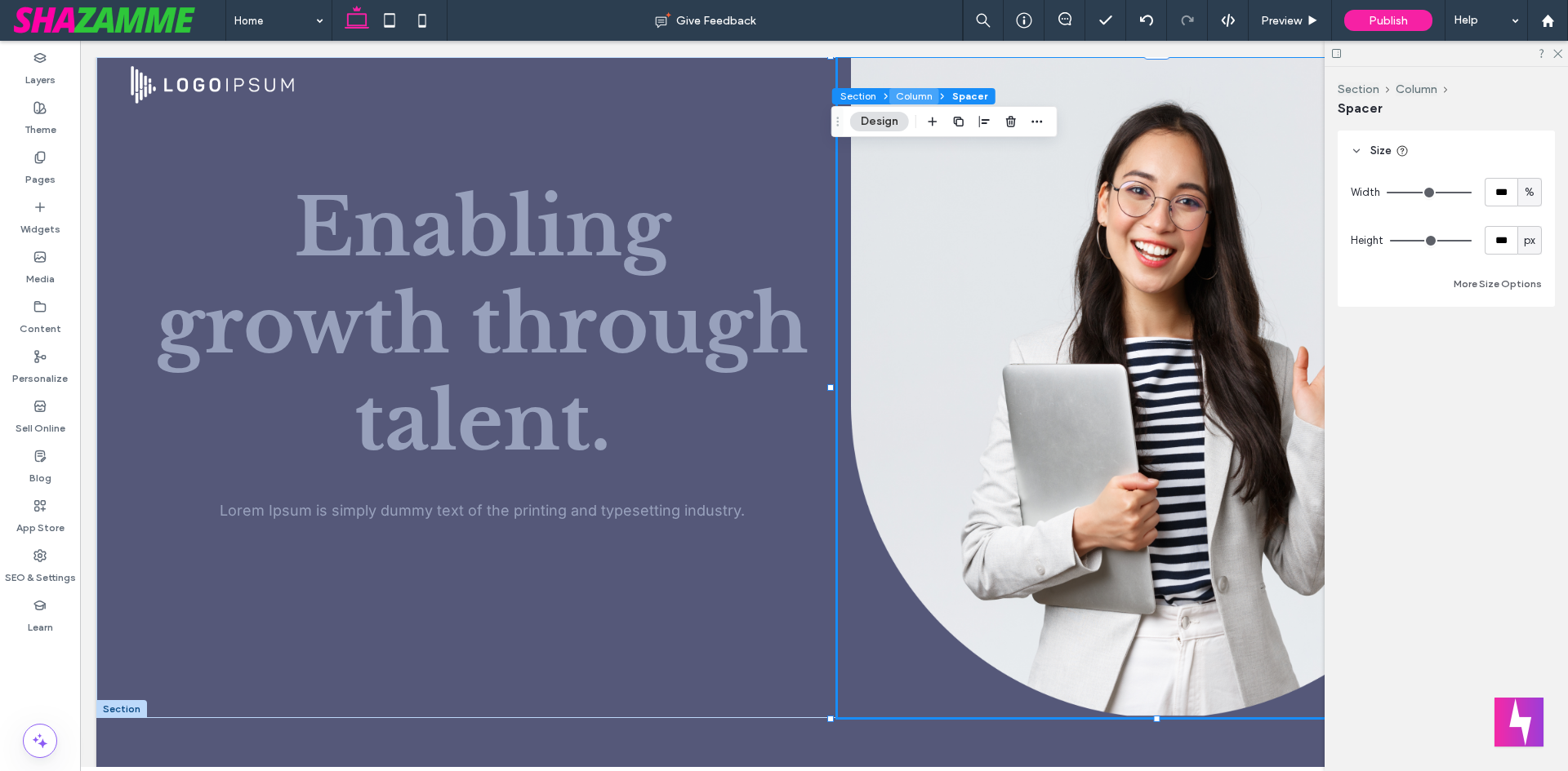
click at [904, 96] on button "Column" at bounding box center [914, 96] width 50 height 16
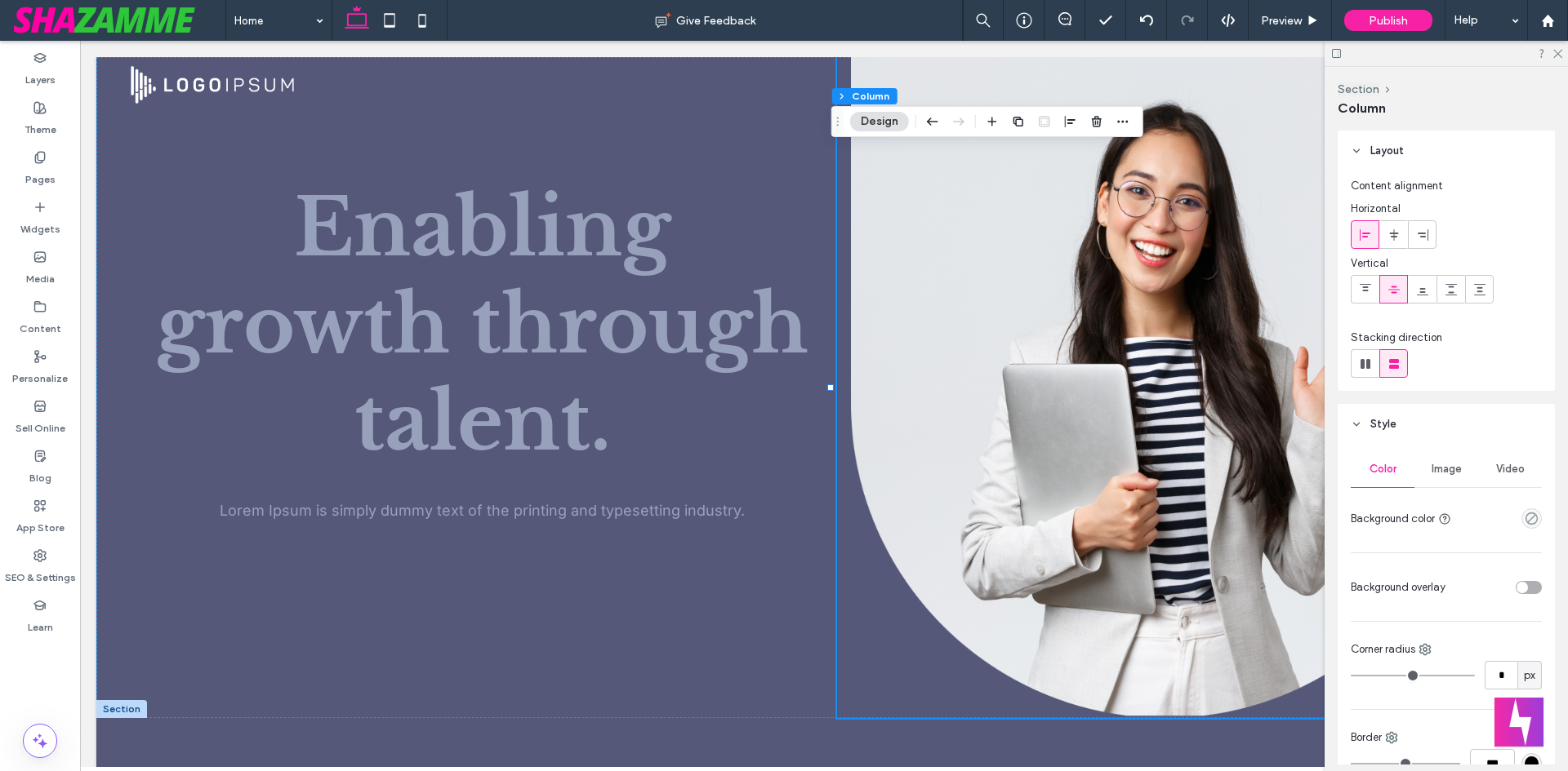
click at [1432, 480] on div "Image" at bounding box center [1446, 470] width 64 height 36
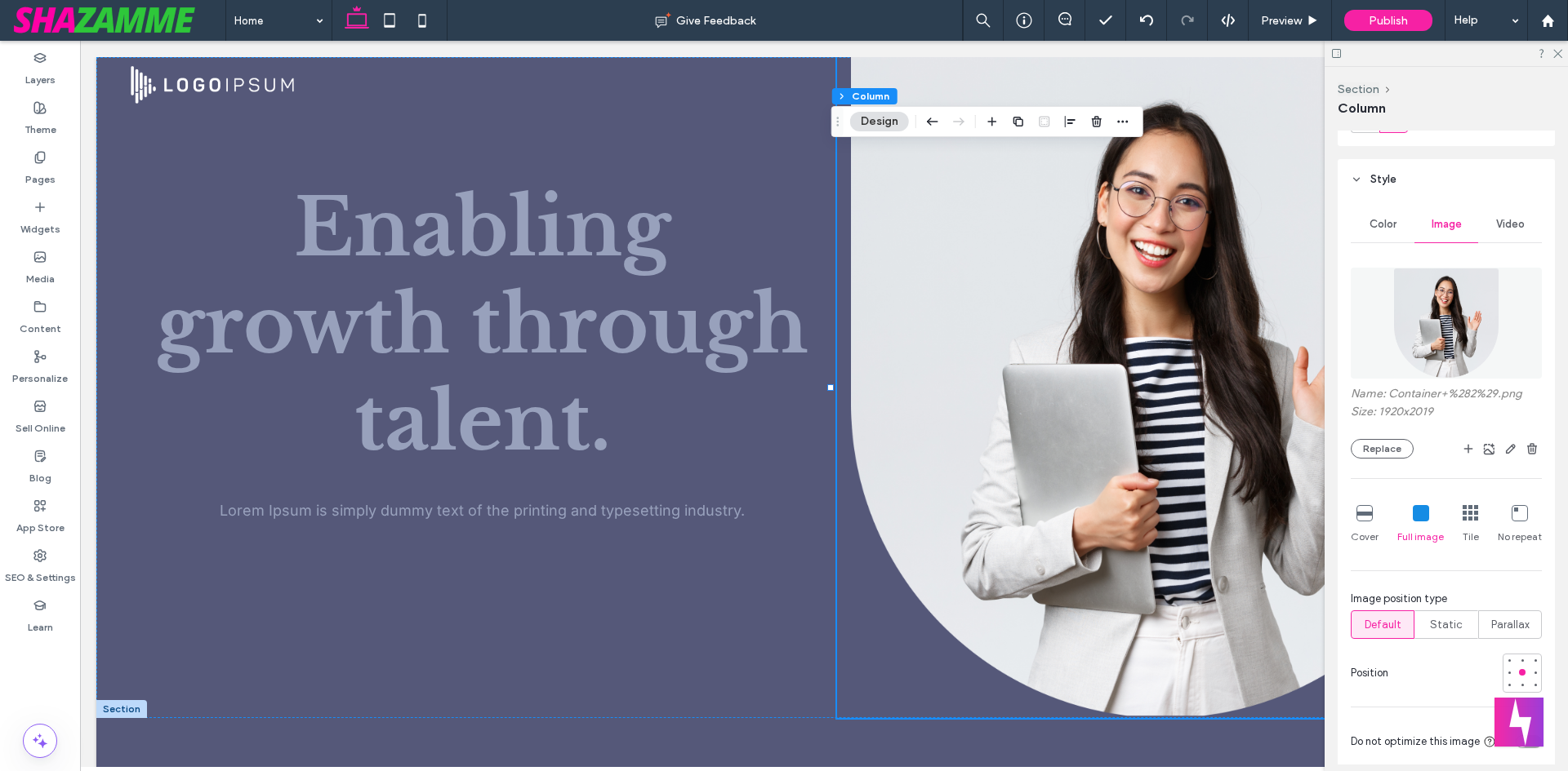
scroll to position [327, 0]
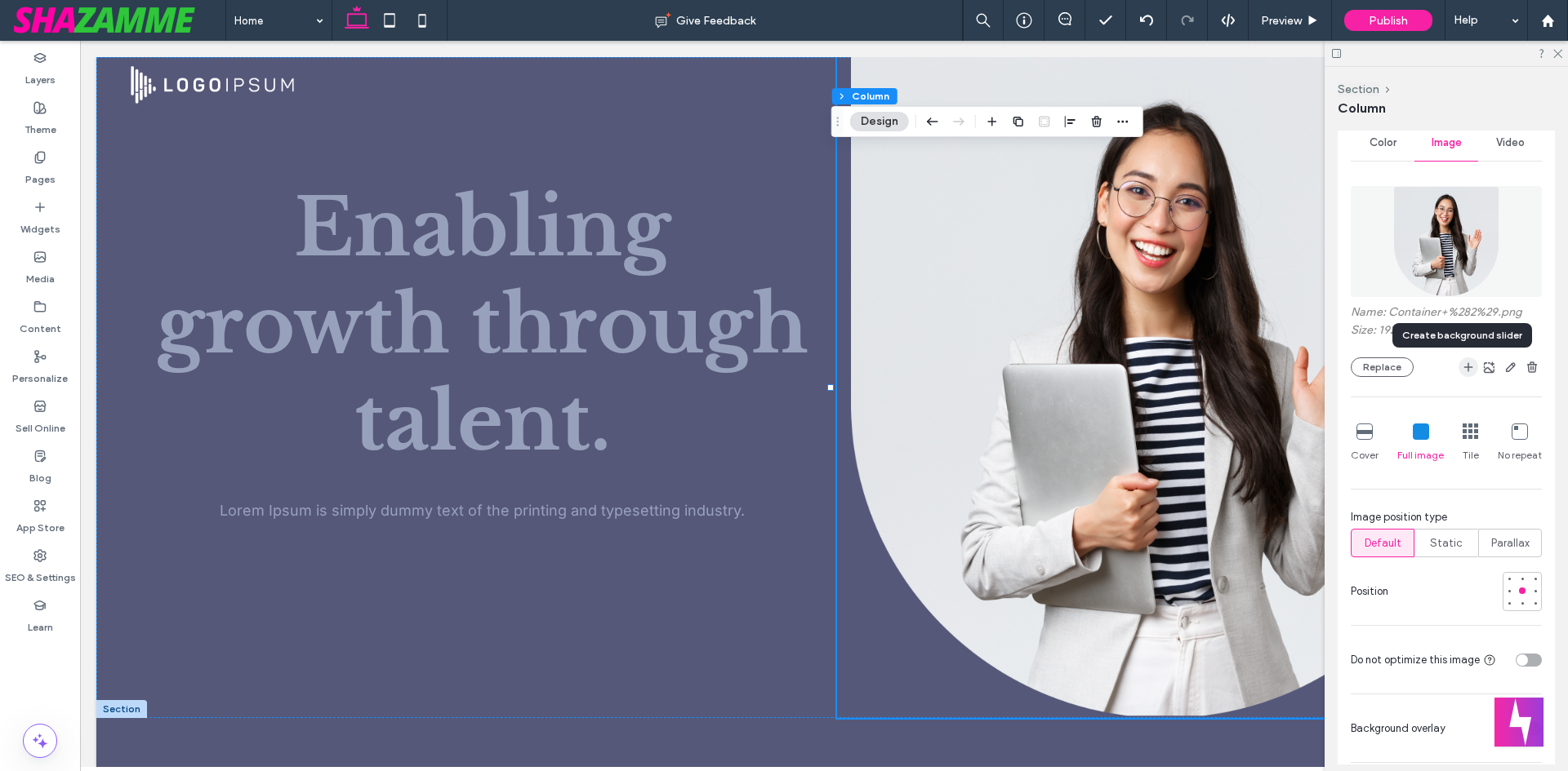
click at [1462, 364] on icon "button" at bounding box center [1468, 367] width 14 height 13
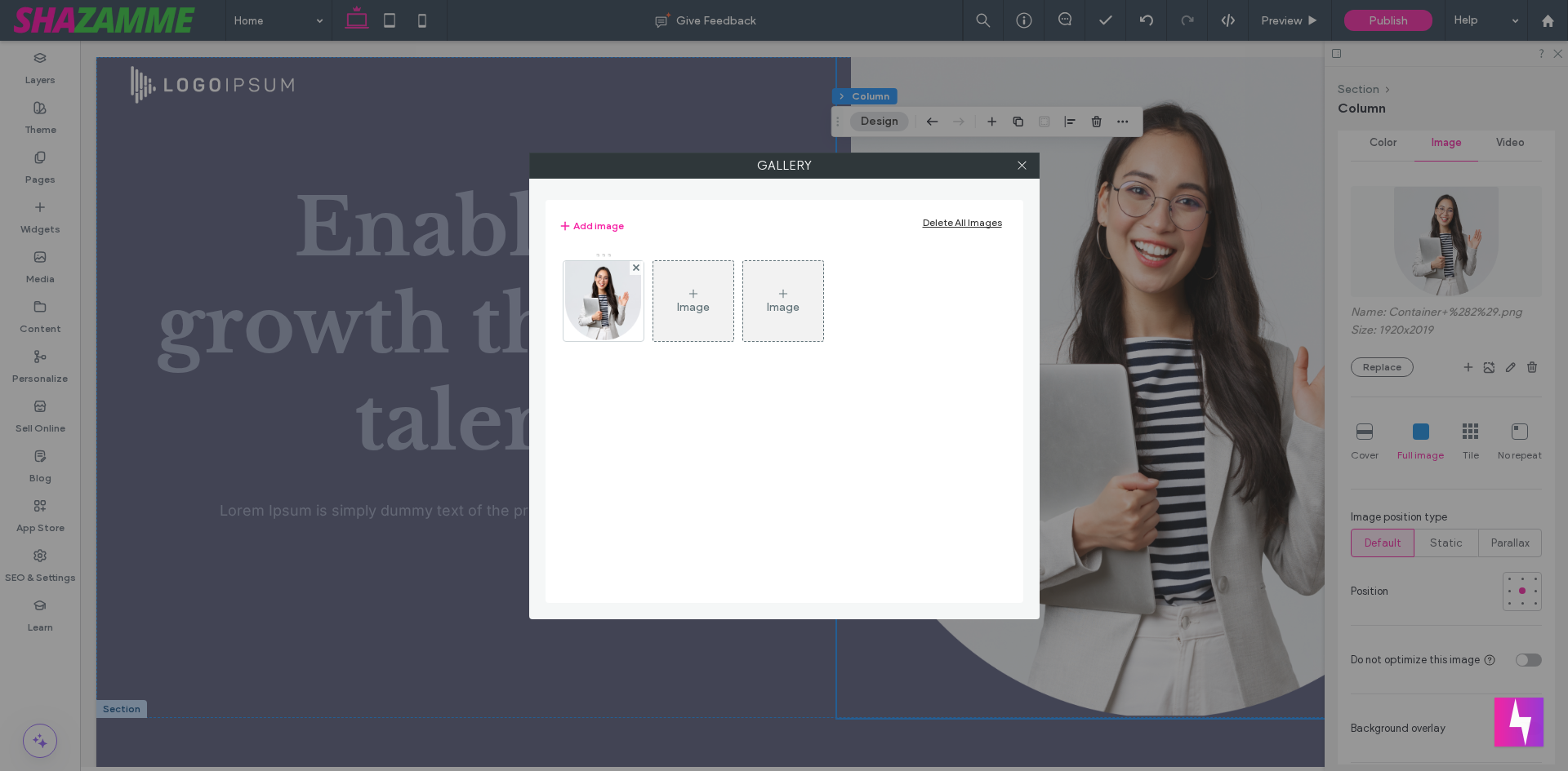
click at [692, 301] on div "Image" at bounding box center [693, 300] width 80 height 76
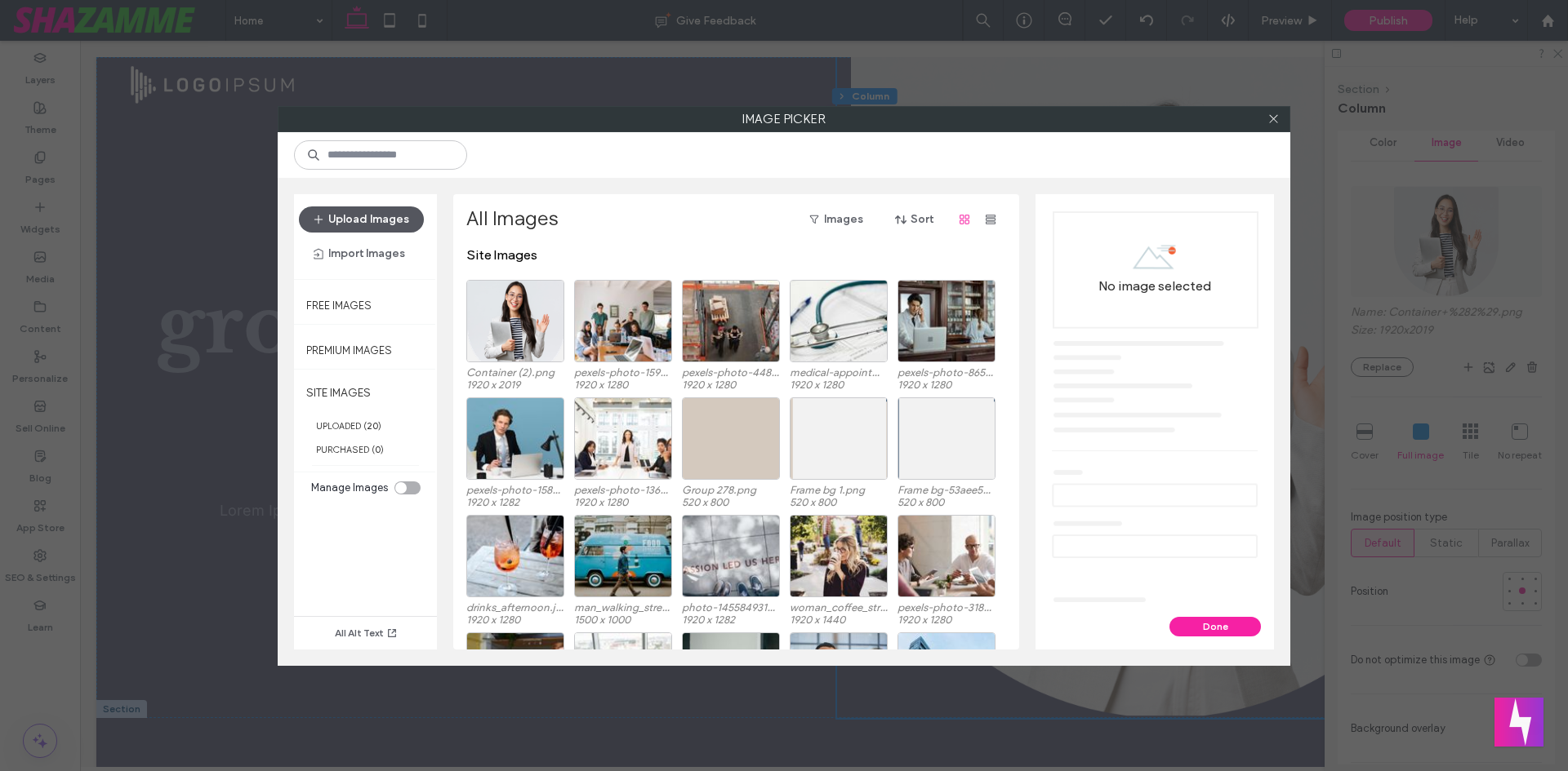
click at [362, 220] on button "Upload Images" at bounding box center [361, 220] width 125 height 26
click at [1271, 114] on icon at bounding box center [1274, 119] width 13 height 13
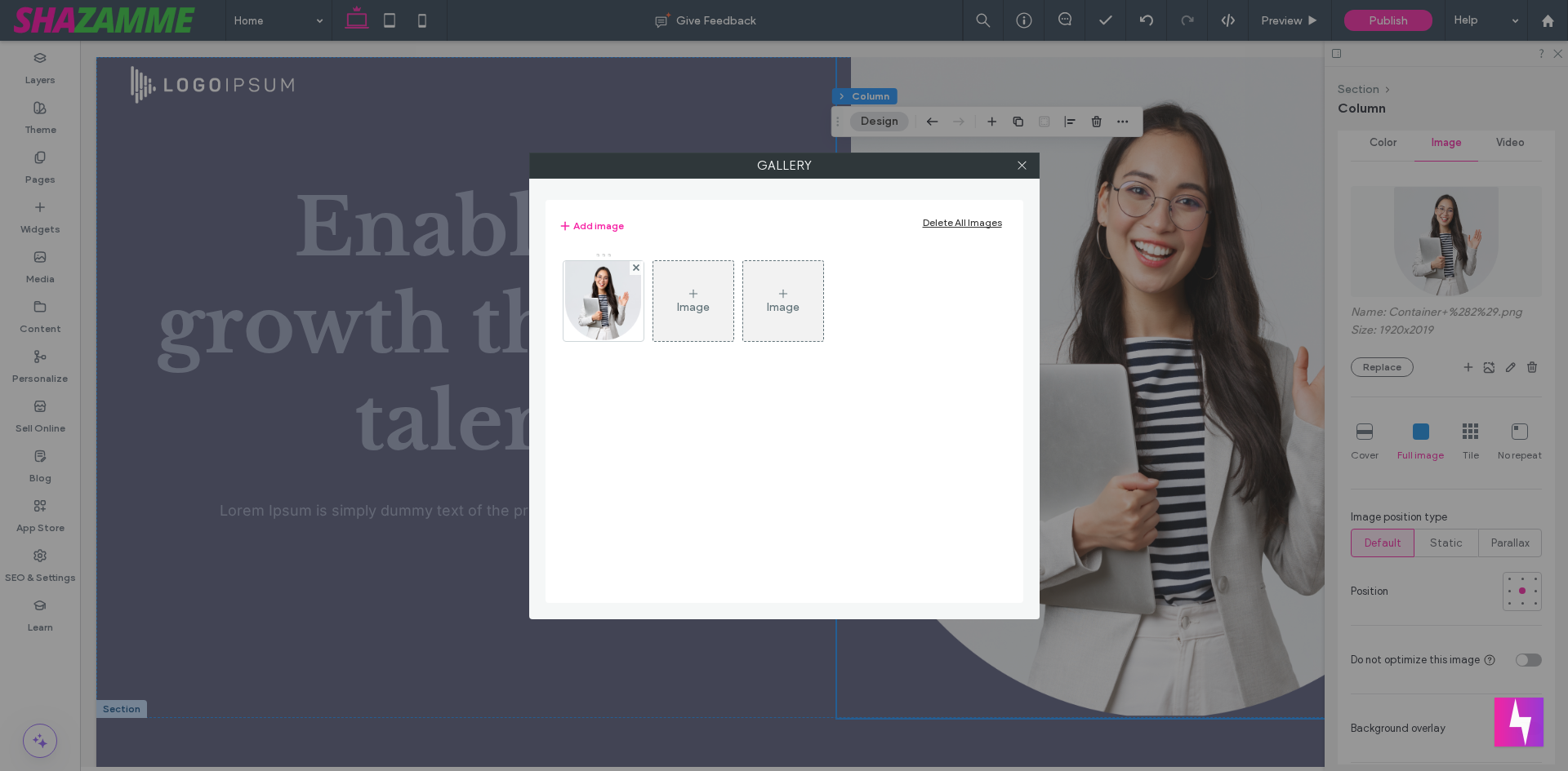
click at [696, 318] on div "Image" at bounding box center [693, 300] width 80 height 76
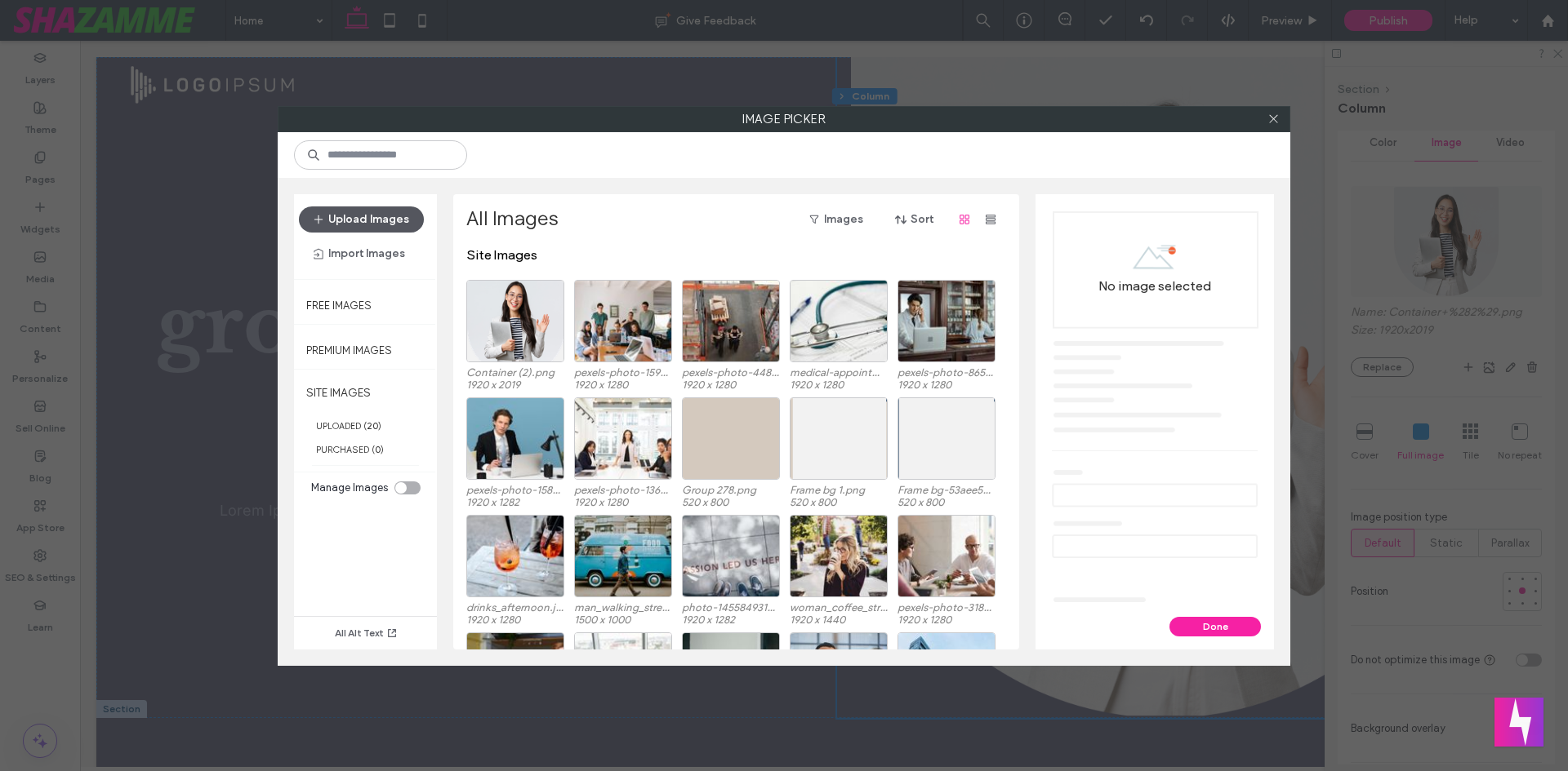
click at [392, 220] on button "Upload Images" at bounding box center [361, 220] width 125 height 26
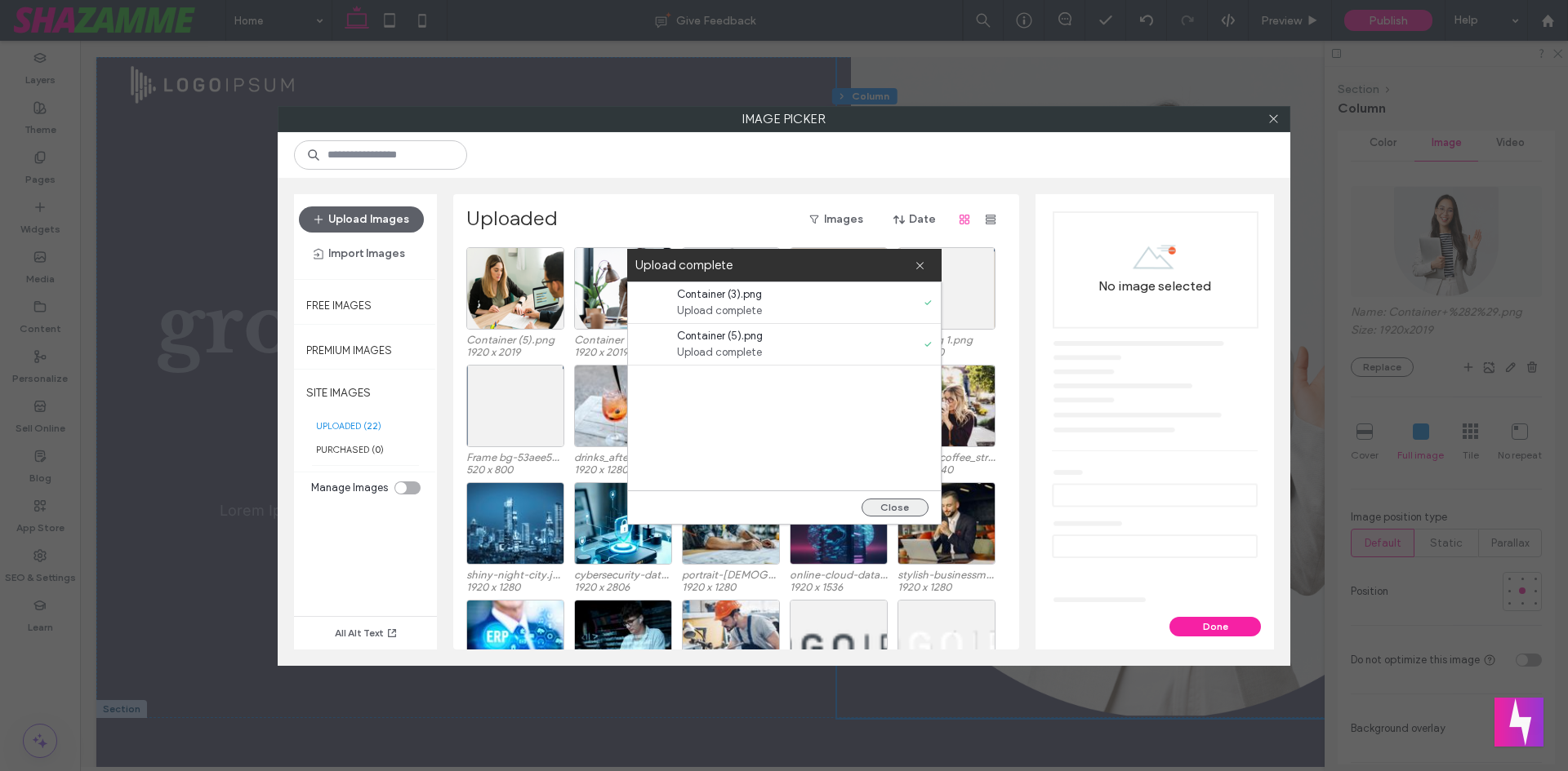
click at [896, 510] on button "Close" at bounding box center [895, 507] width 67 height 18
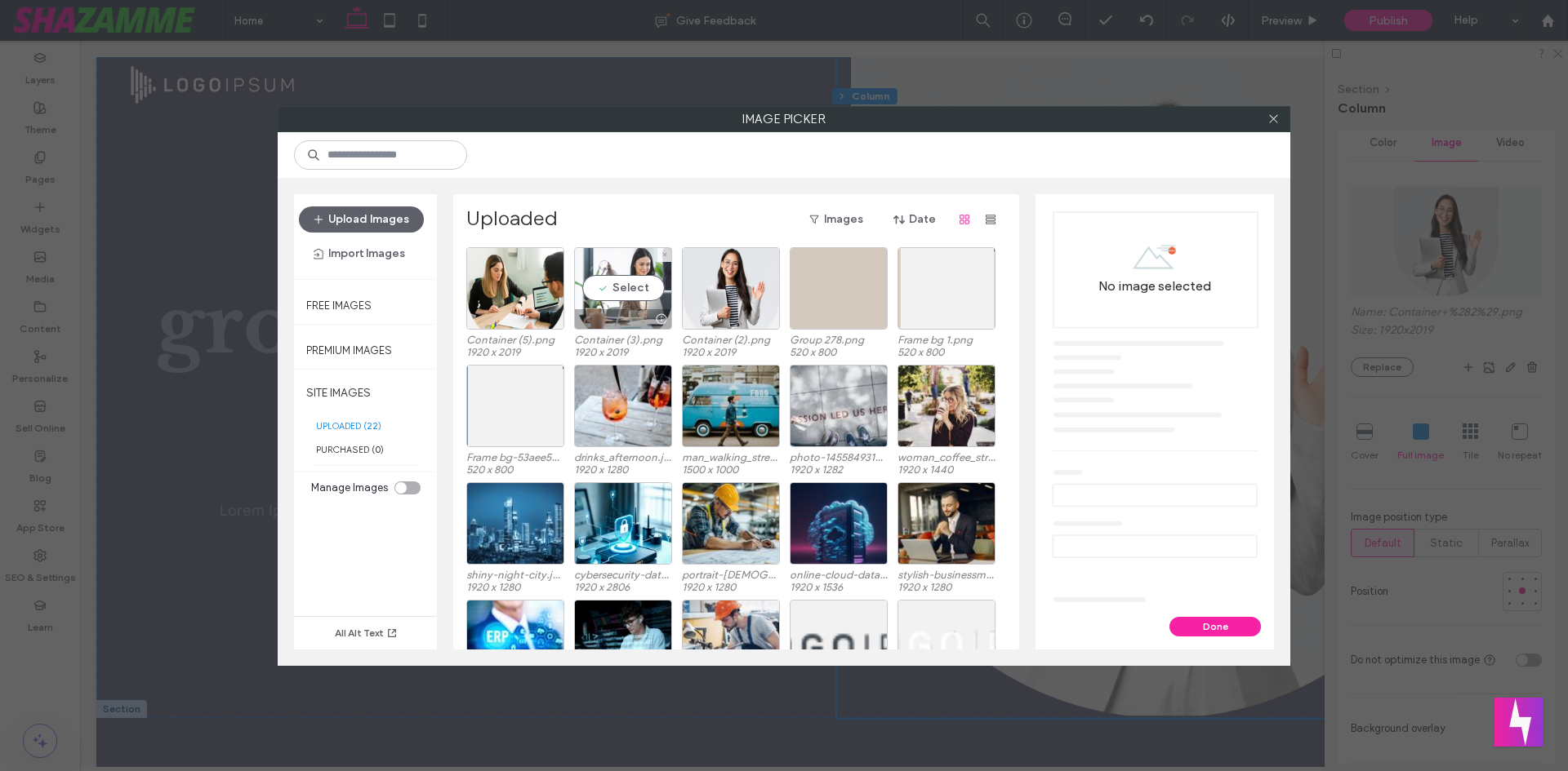
click at [606, 291] on div "Select" at bounding box center [623, 289] width 98 height 83
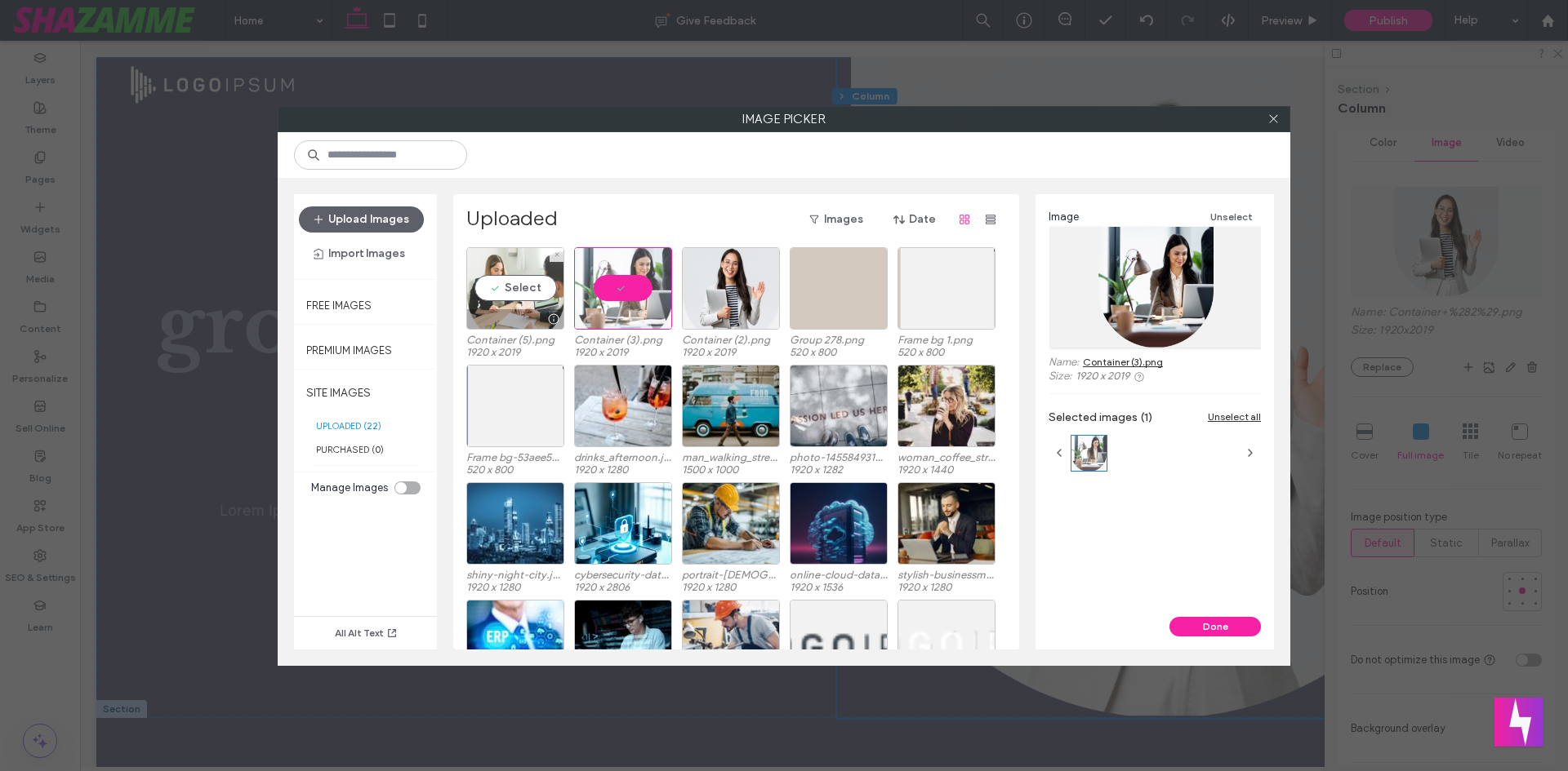
click at [529, 295] on div "Select" at bounding box center [515, 289] width 98 height 83
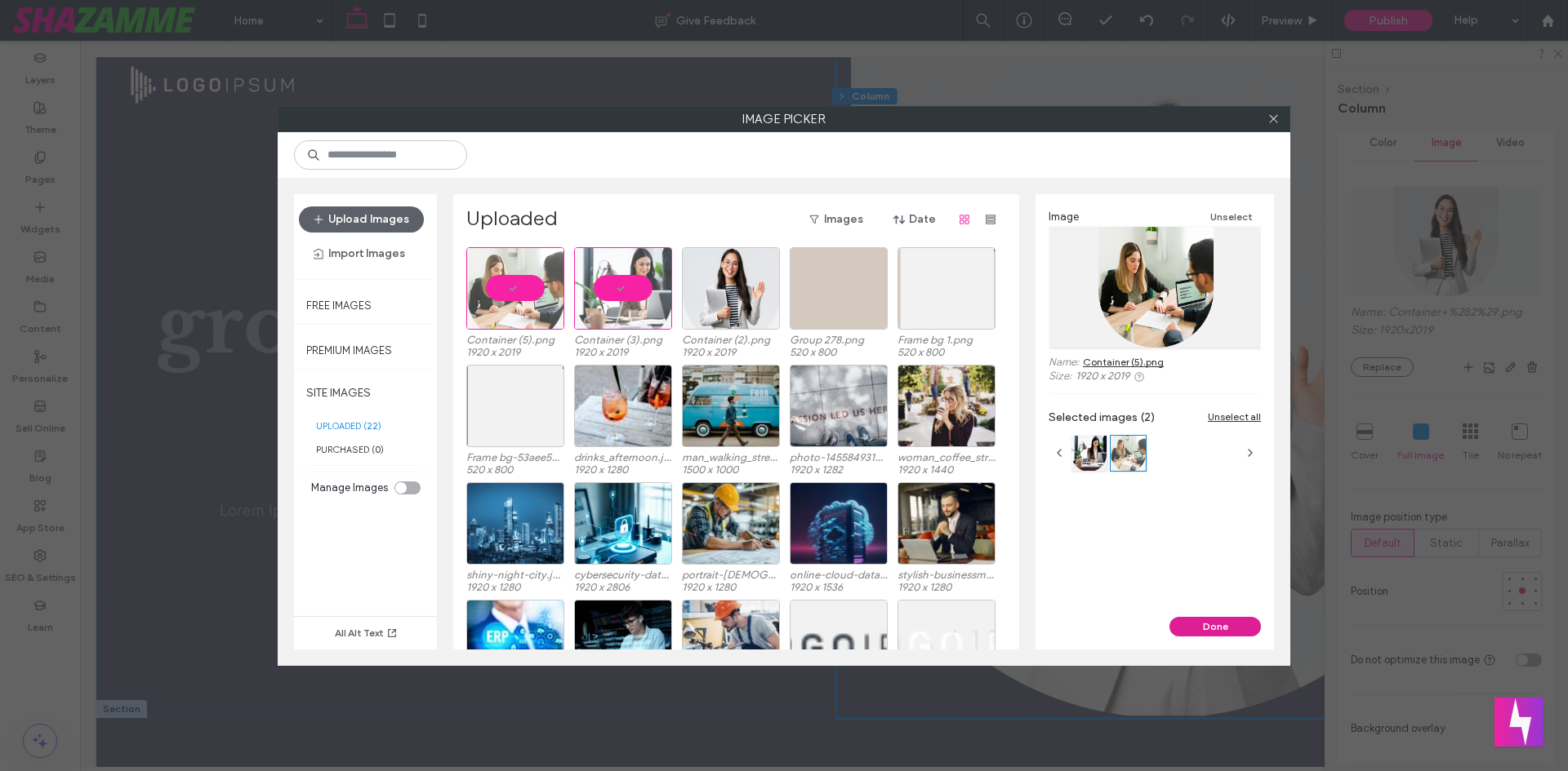
click at [1212, 623] on button "Done" at bounding box center [1215, 627] width 92 height 20
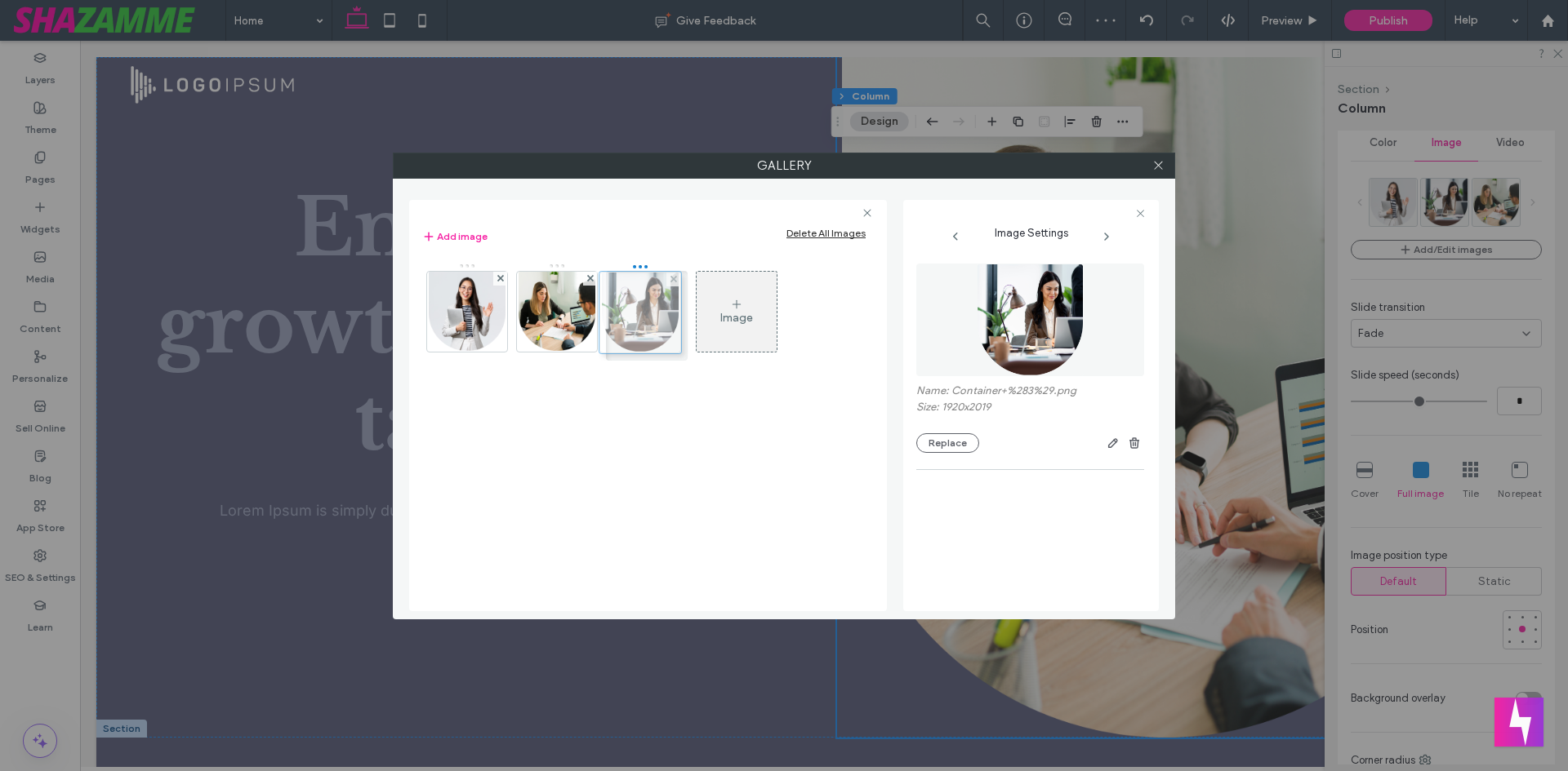
drag, startPoint x: 549, startPoint y: 304, endPoint x: 628, endPoint y: 304, distance: 79.0
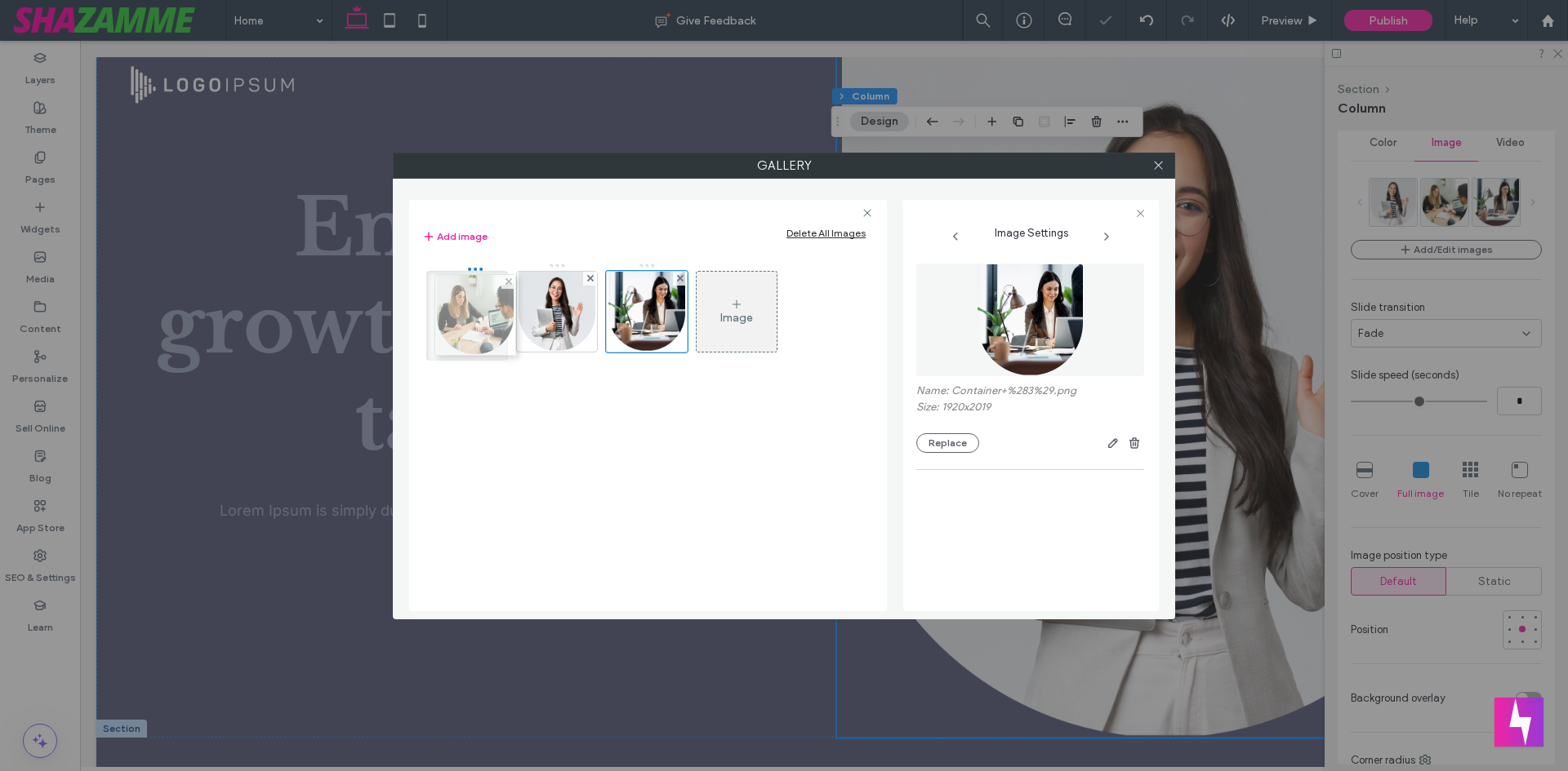
drag, startPoint x: 561, startPoint y: 311, endPoint x: 475, endPoint y: 313, distance: 86.0
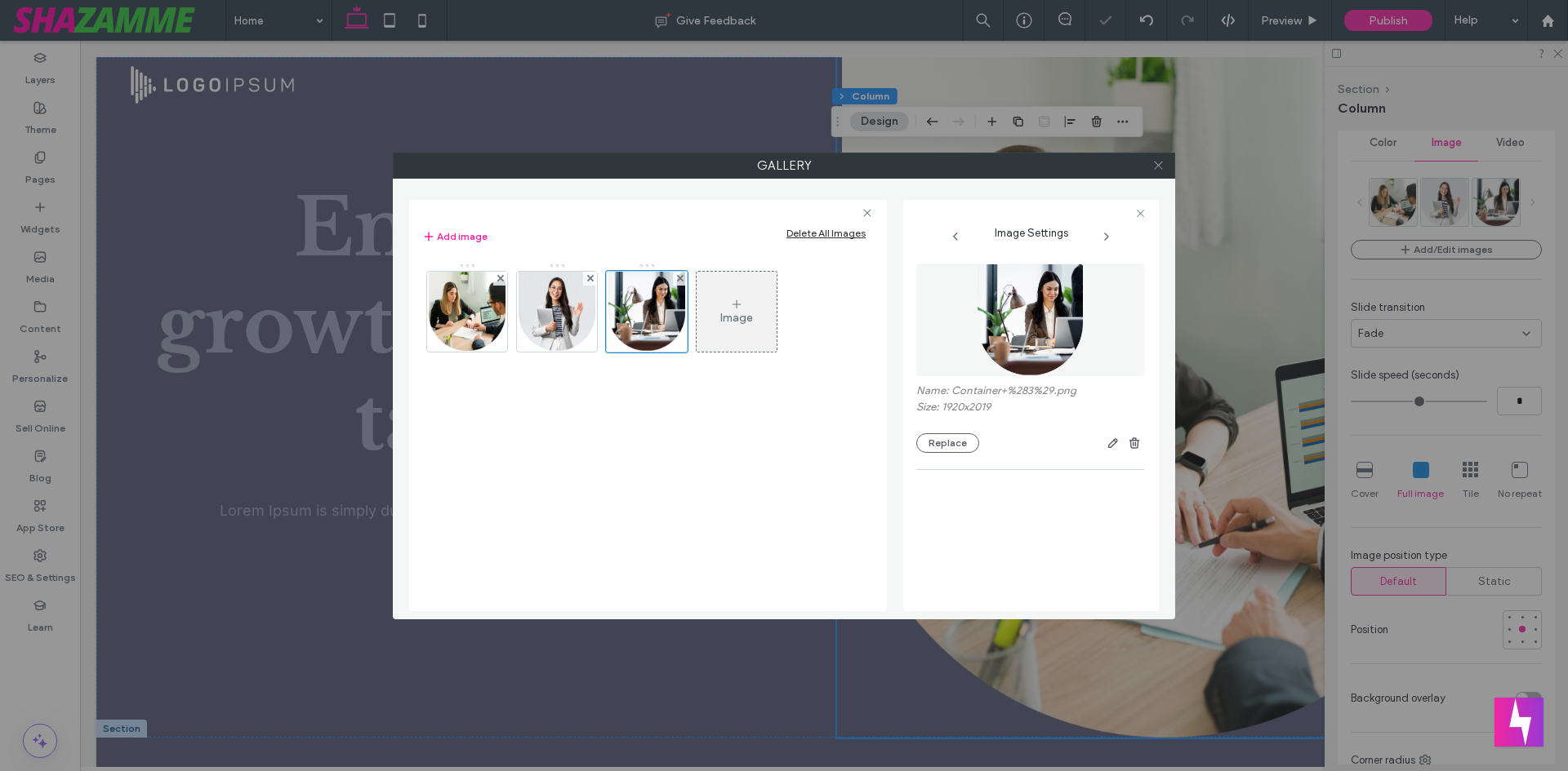
click at [1166, 166] on div at bounding box center [1158, 166] width 24 height 24
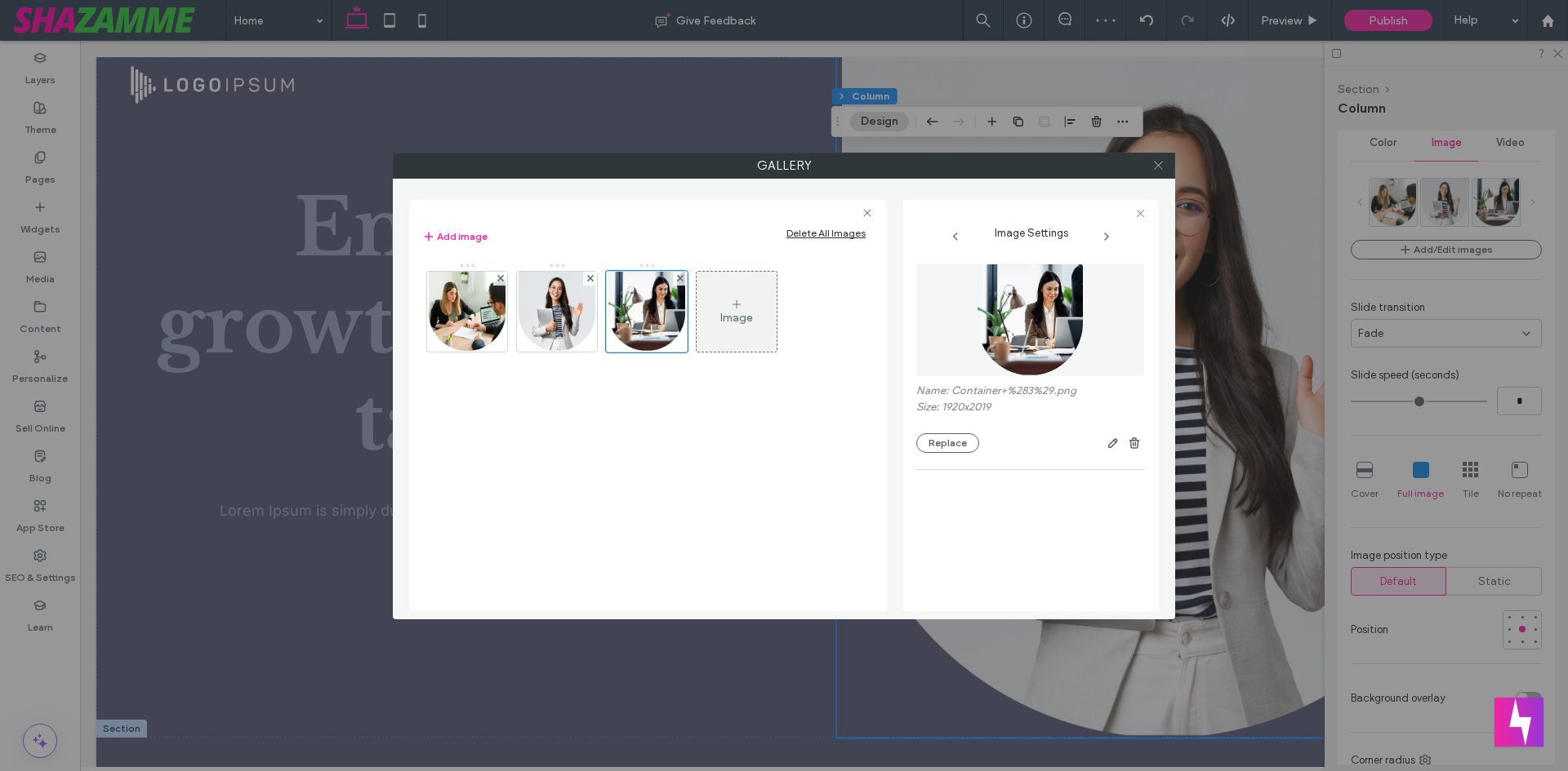
click at [1159, 163] on icon at bounding box center [1158, 166] width 13 height 13
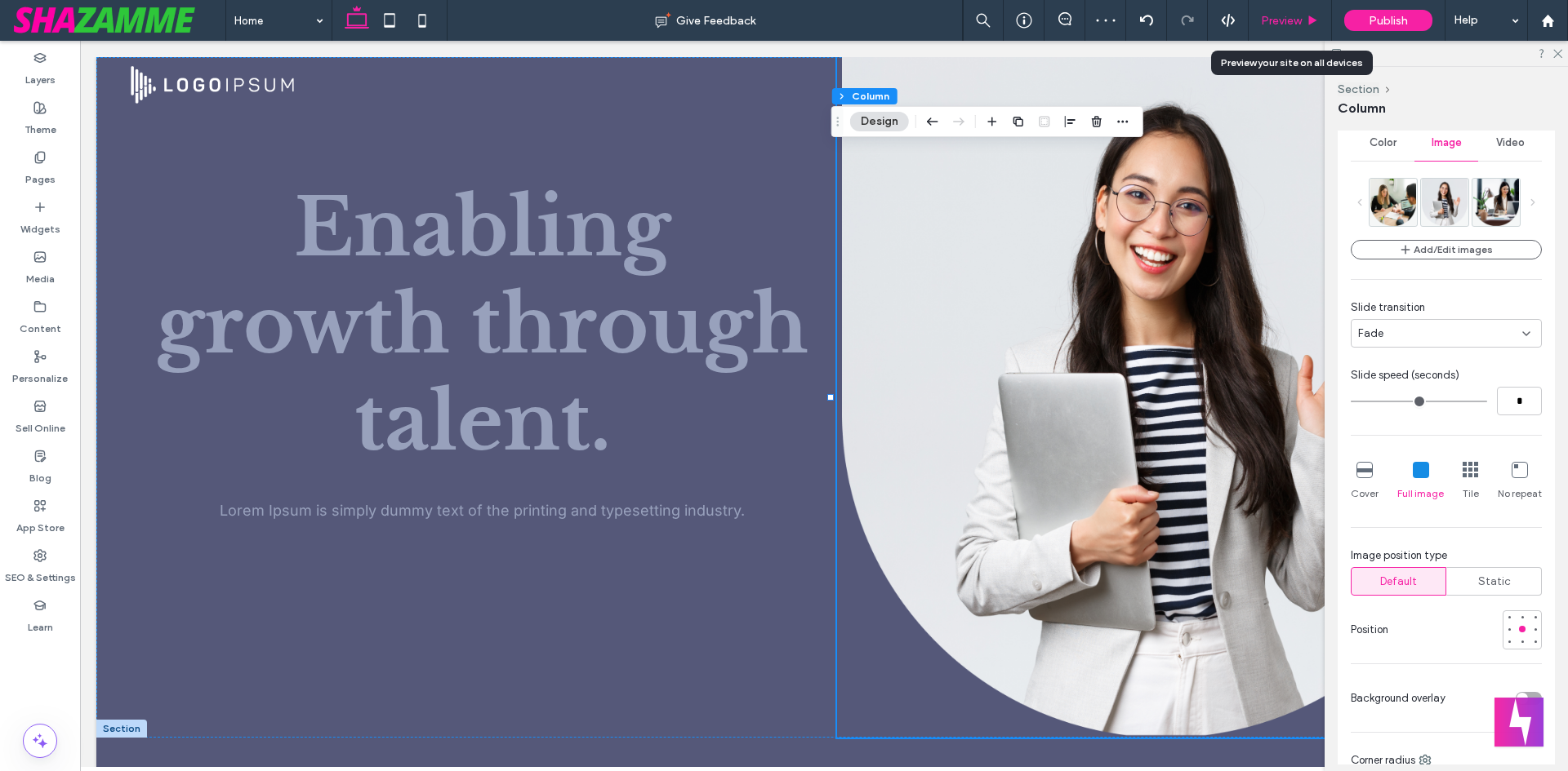
click at [1285, 30] on div "Preview" at bounding box center [1290, 20] width 84 height 40
click at [1283, 22] on span "Preview" at bounding box center [1281, 20] width 41 height 13
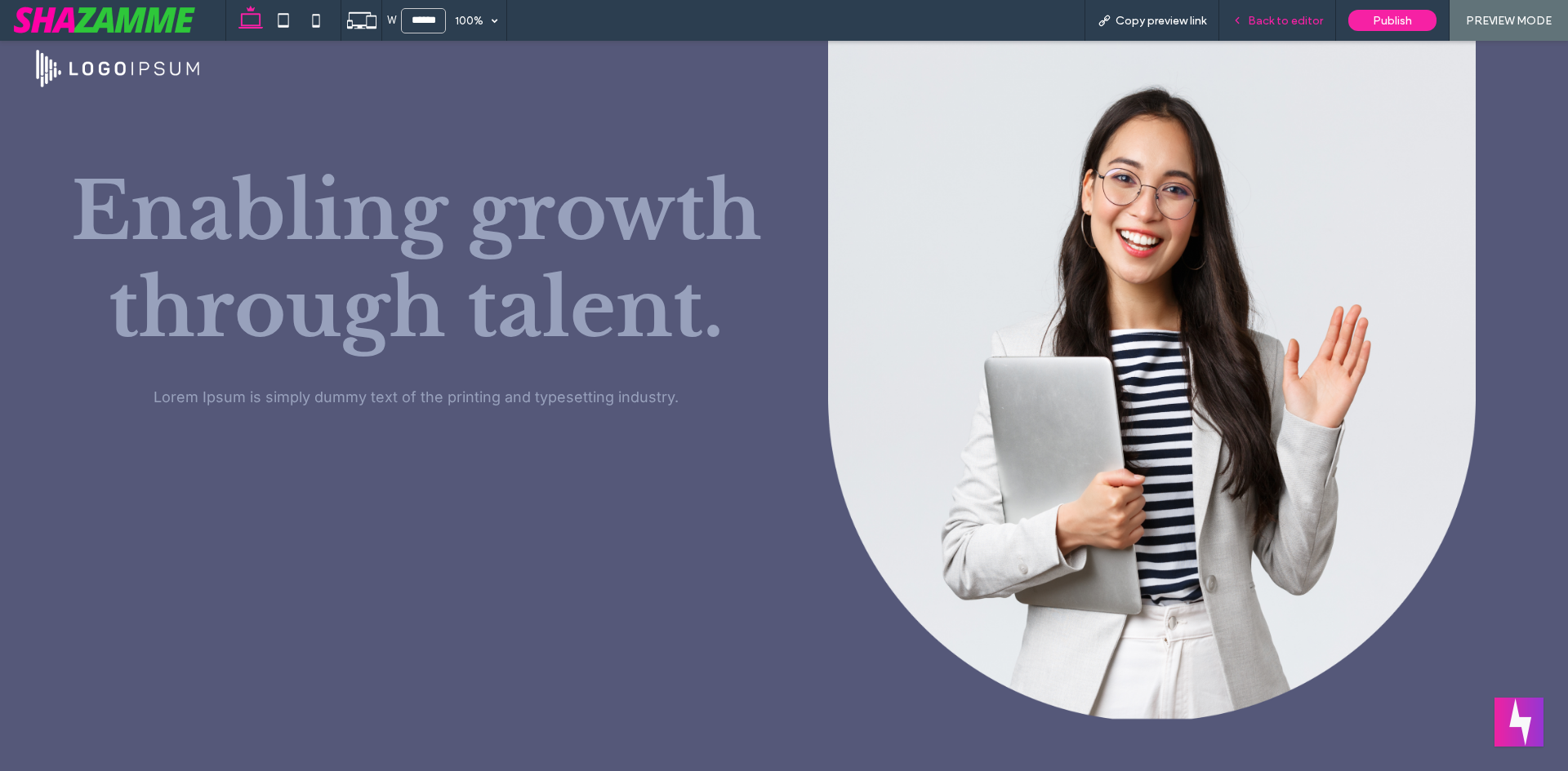
click at [1280, 18] on span "Back to editor" at bounding box center [1284, 20] width 75 height 13
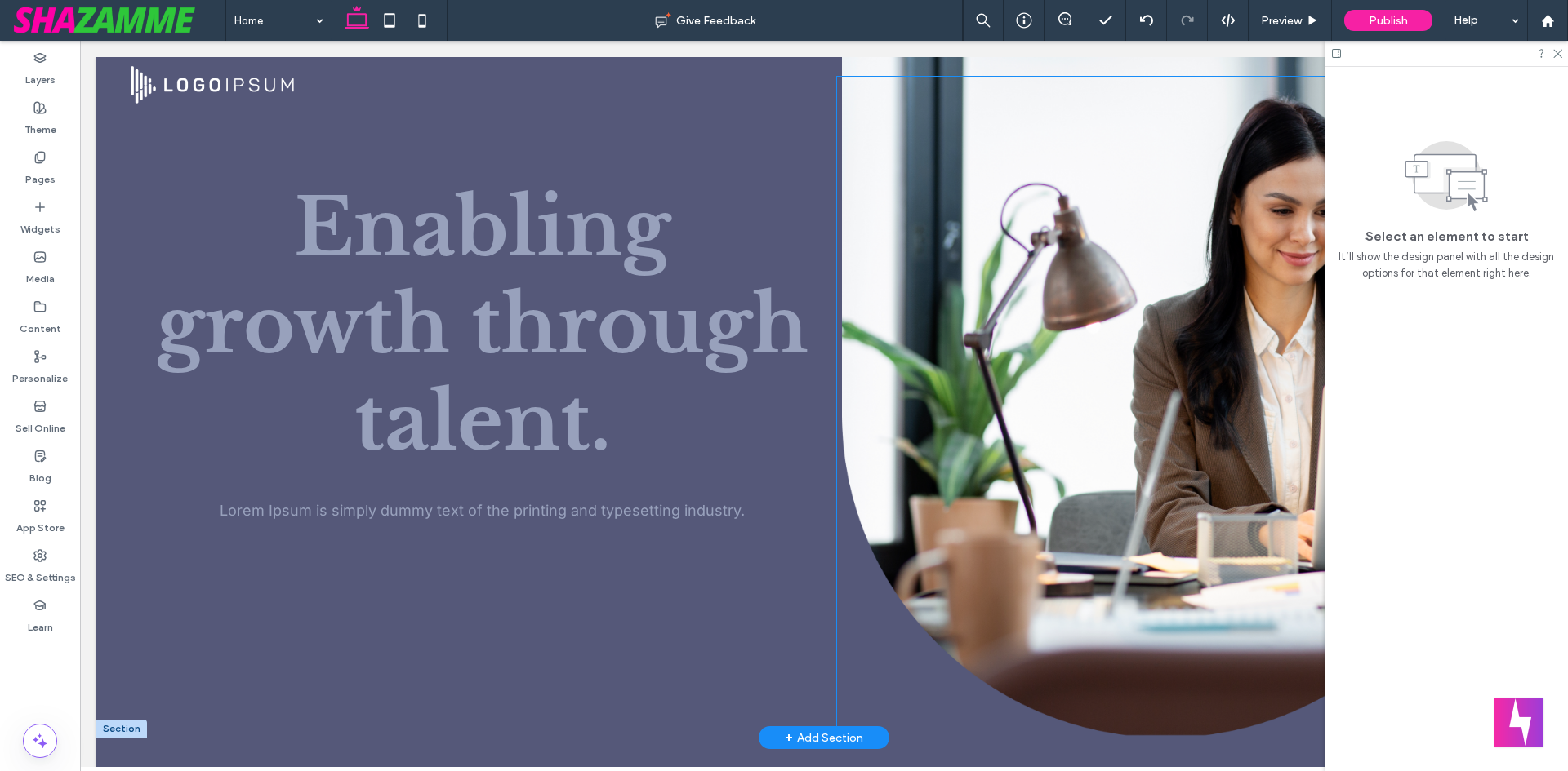
click at [873, 269] on div at bounding box center [1165, 407] width 656 height 661
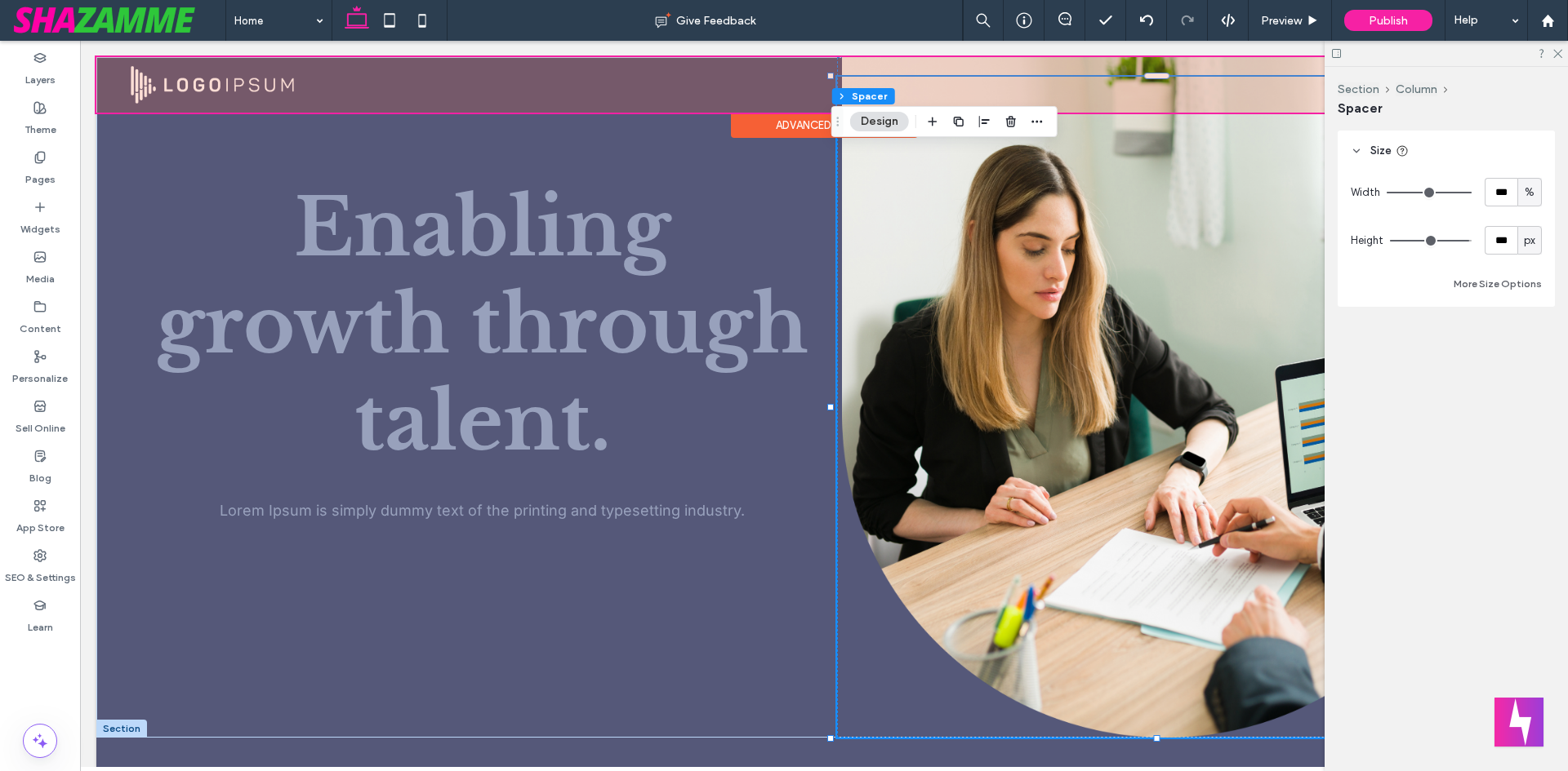
click at [850, 61] on div at bounding box center [824, 85] width 1455 height 56
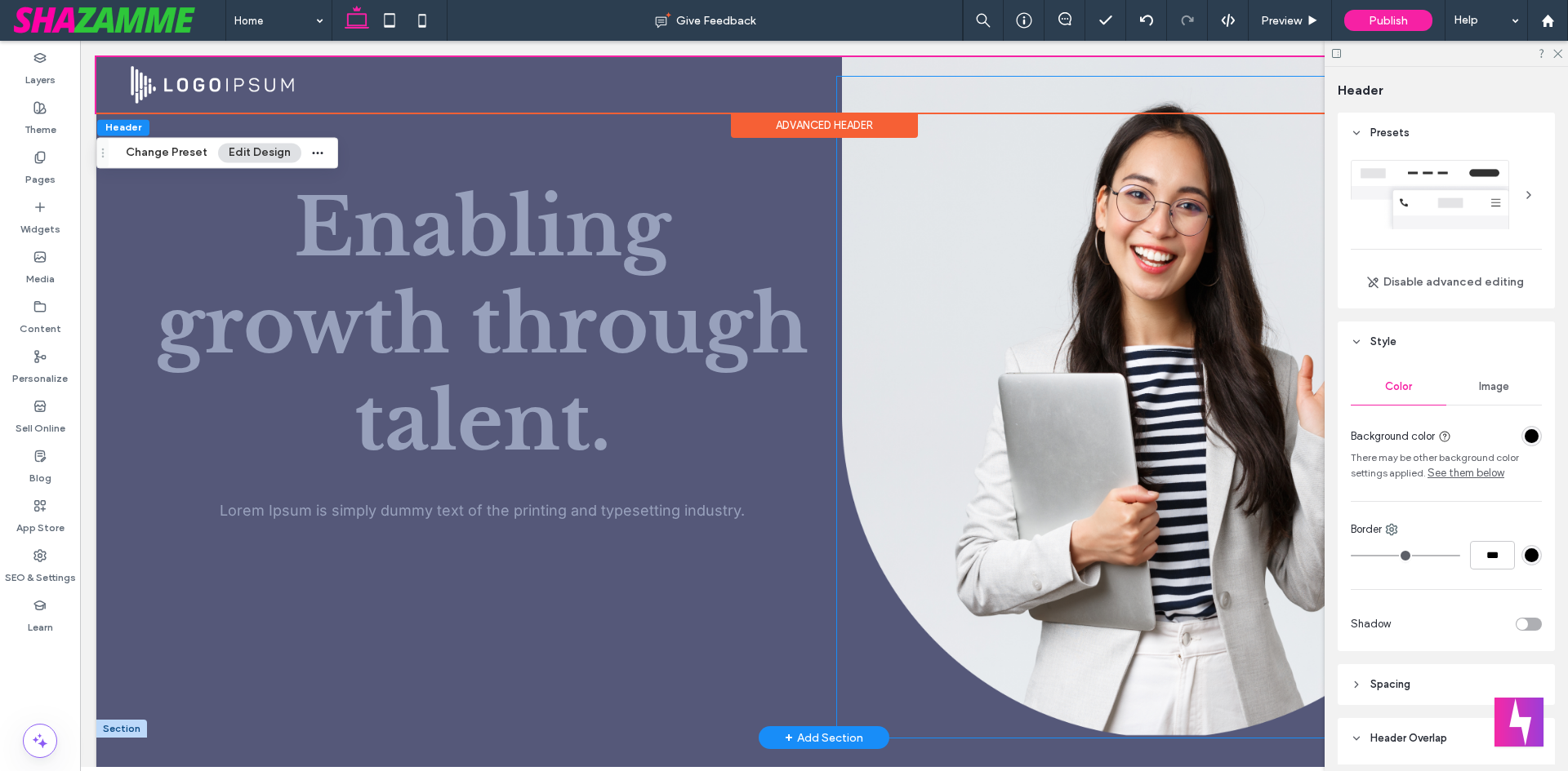
click at [862, 161] on div at bounding box center [1165, 407] width 656 height 661
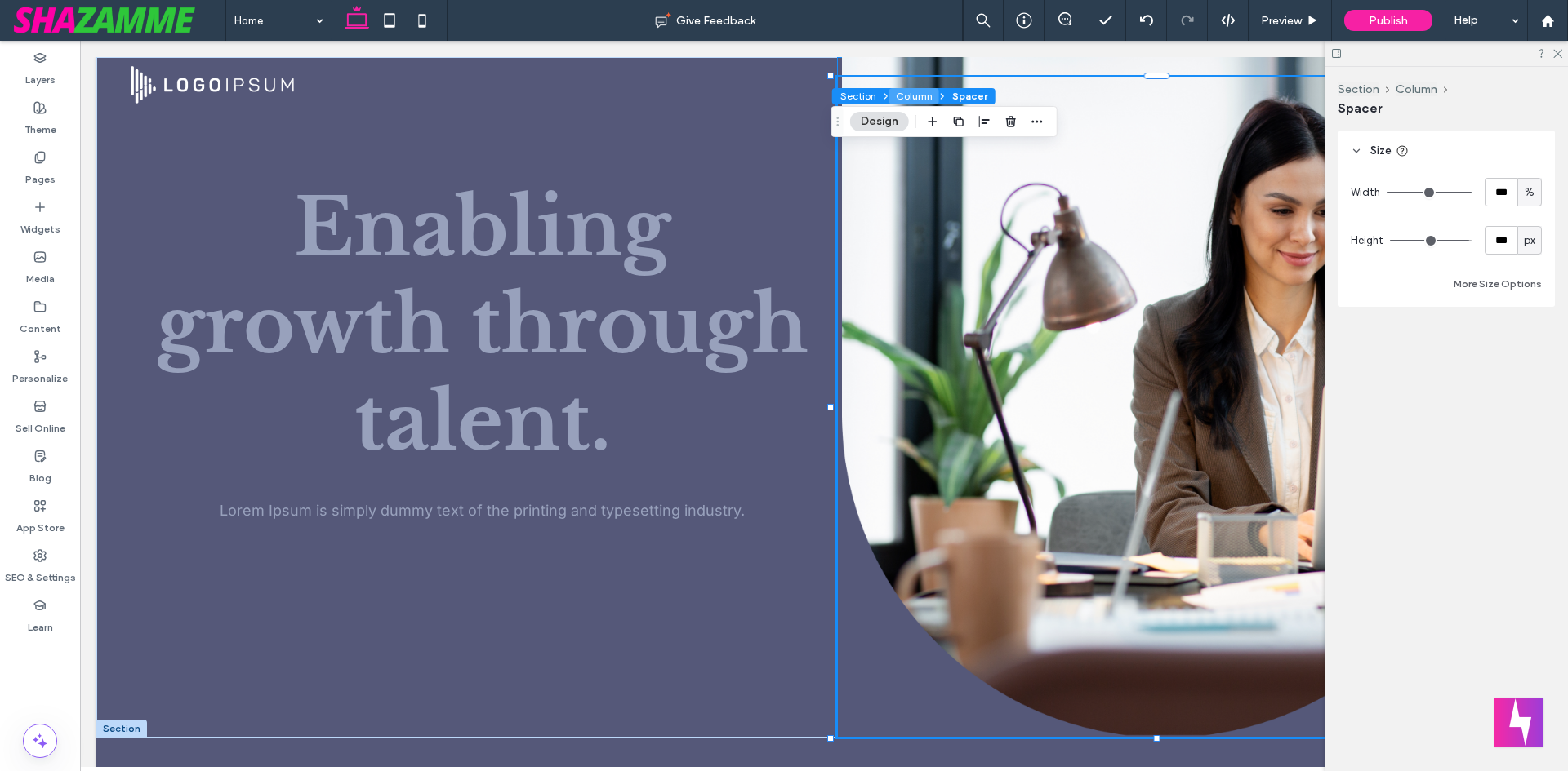
drag, startPoint x: 836, startPoint y: 53, endPoint x: 916, endPoint y: 94, distance: 89.9
click at [916, 94] on button "Column" at bounding box center [914, 96] width 50 height 16
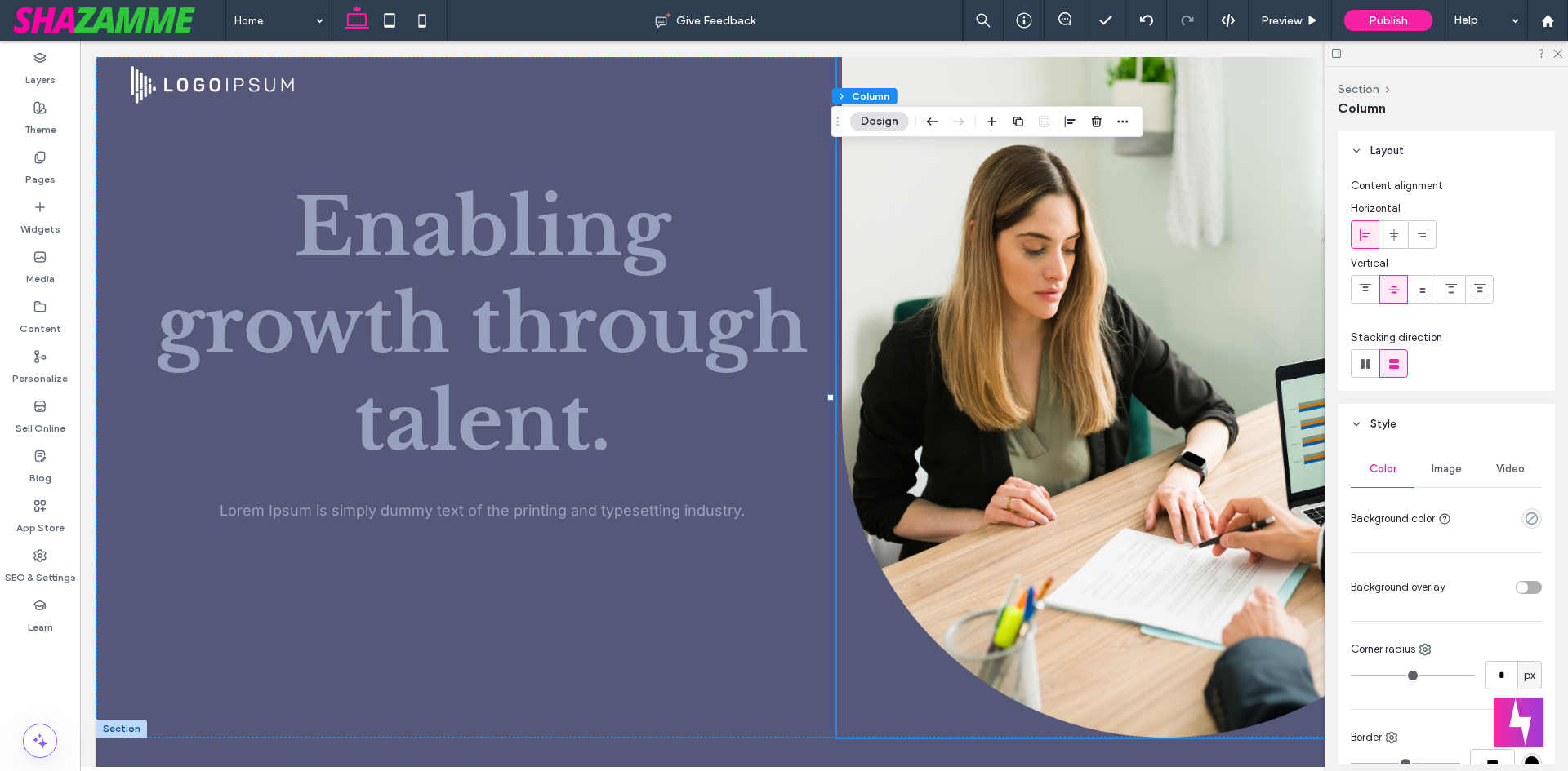
scroll to position [82, 0]
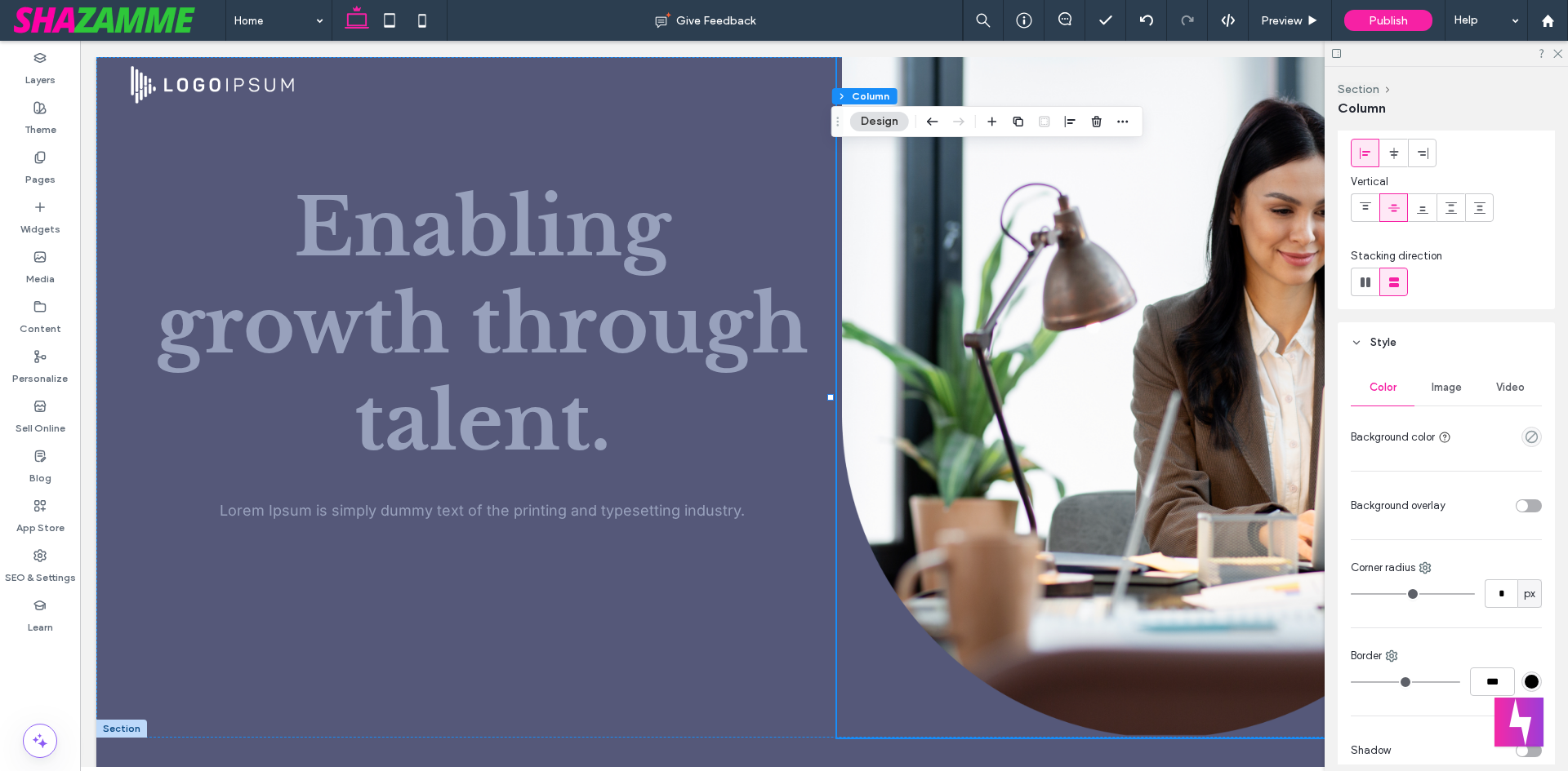
click at [1461, 395] on div "Image" at bounding box center [1446, 388] width 64 height 36
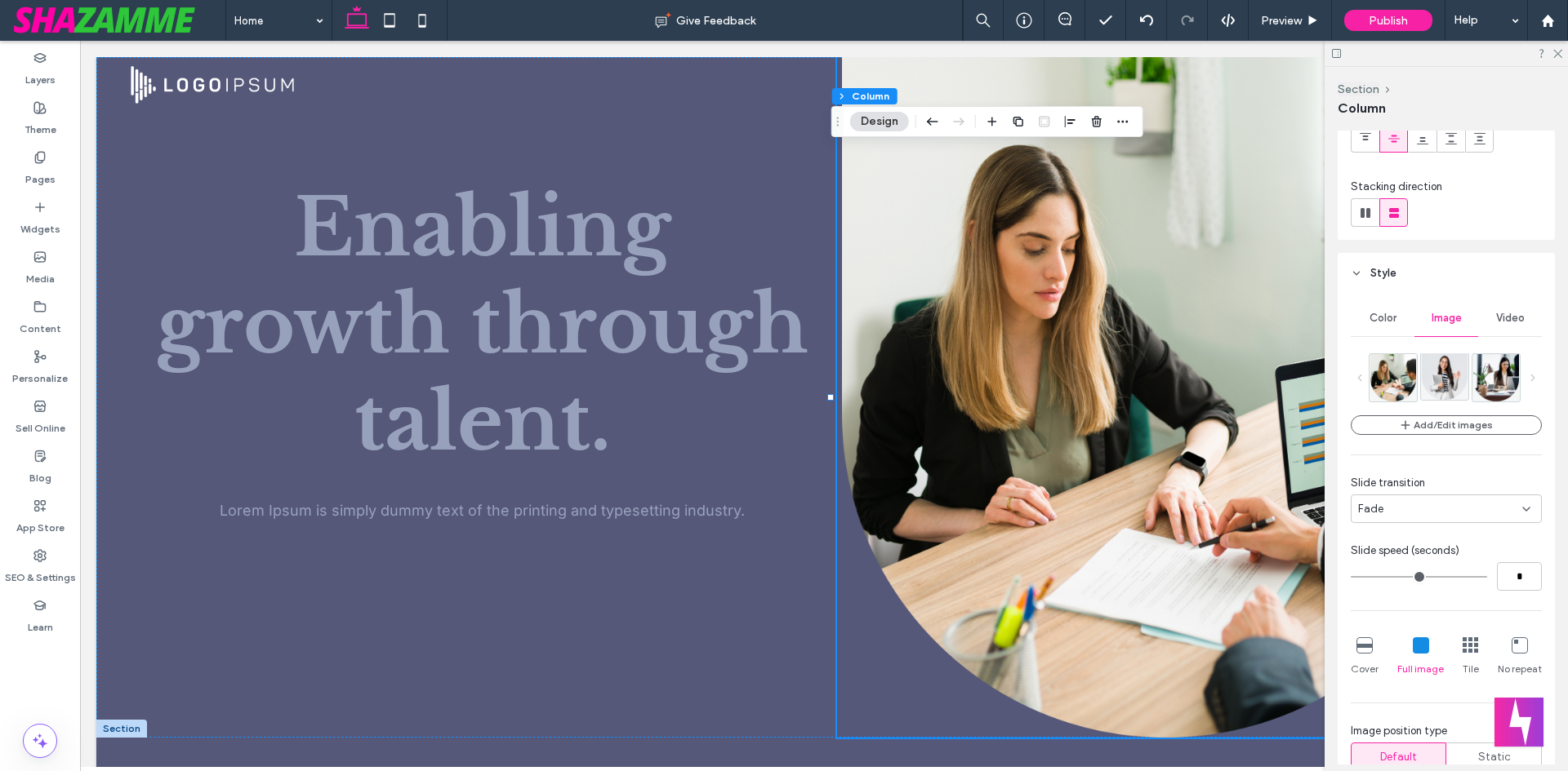
scroll to position [245, 0]
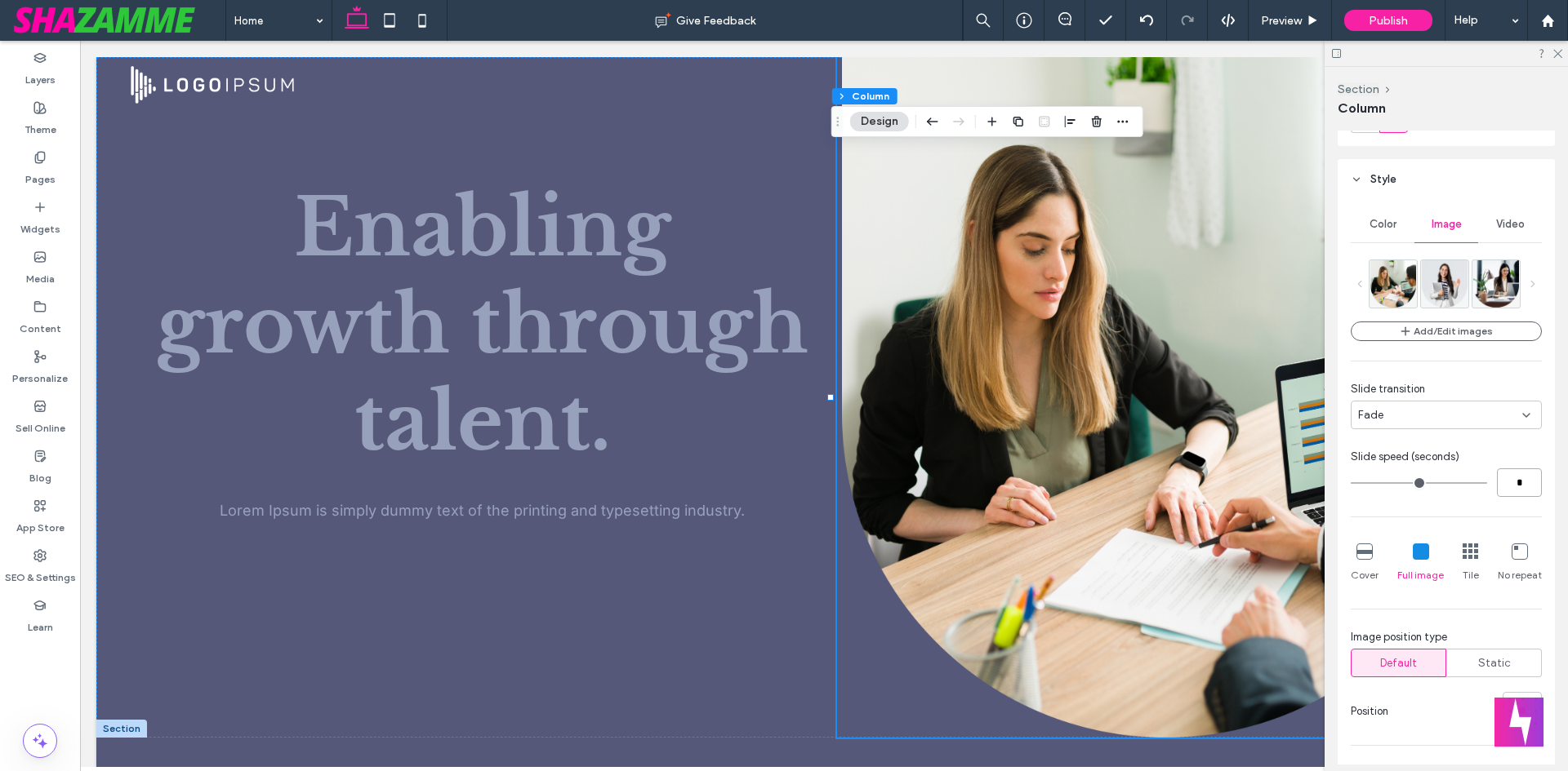
click at [1518, 473] on input "*" at bounding box center [1519, 483] width 45 height 29
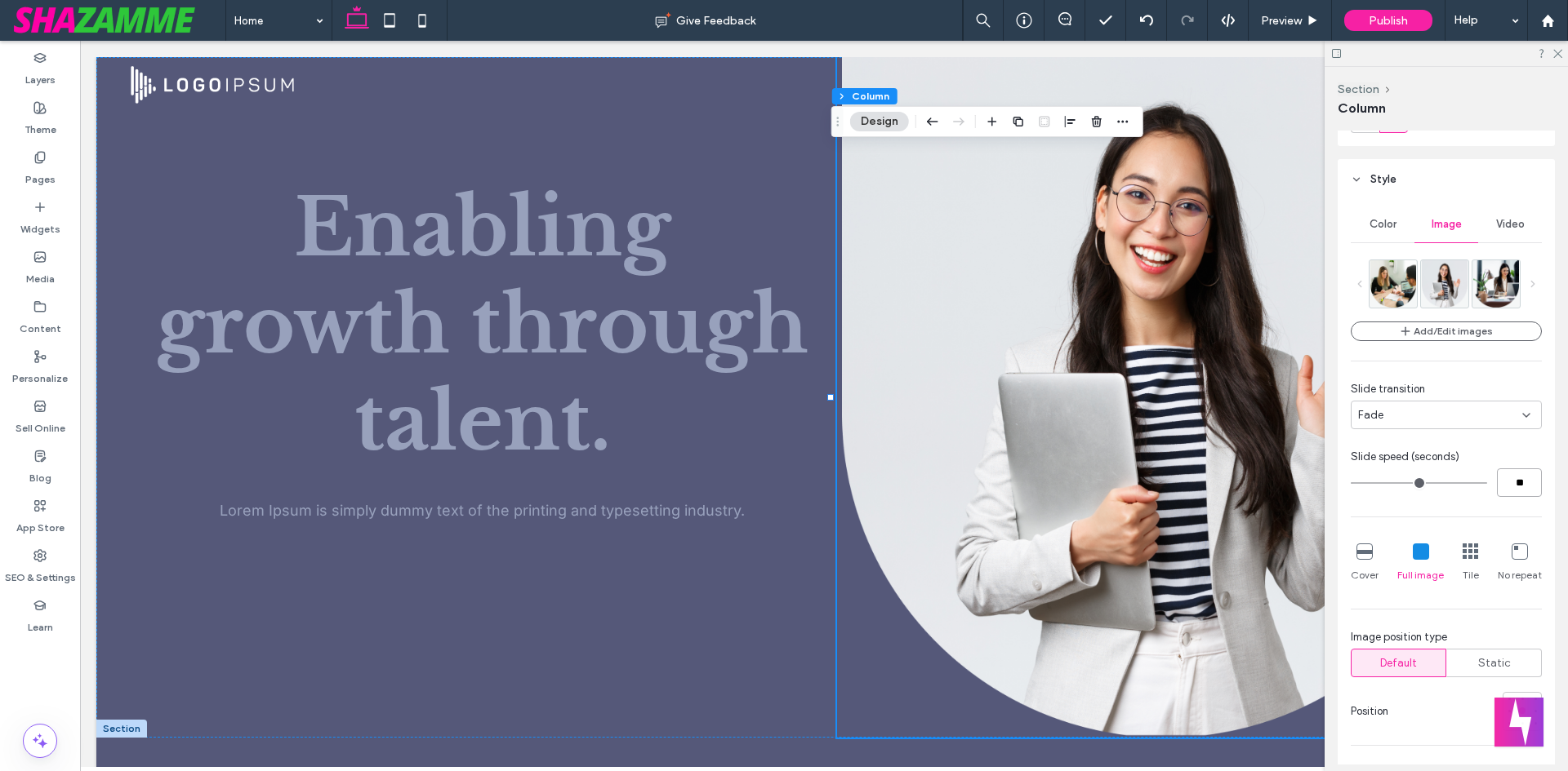
type input "**"
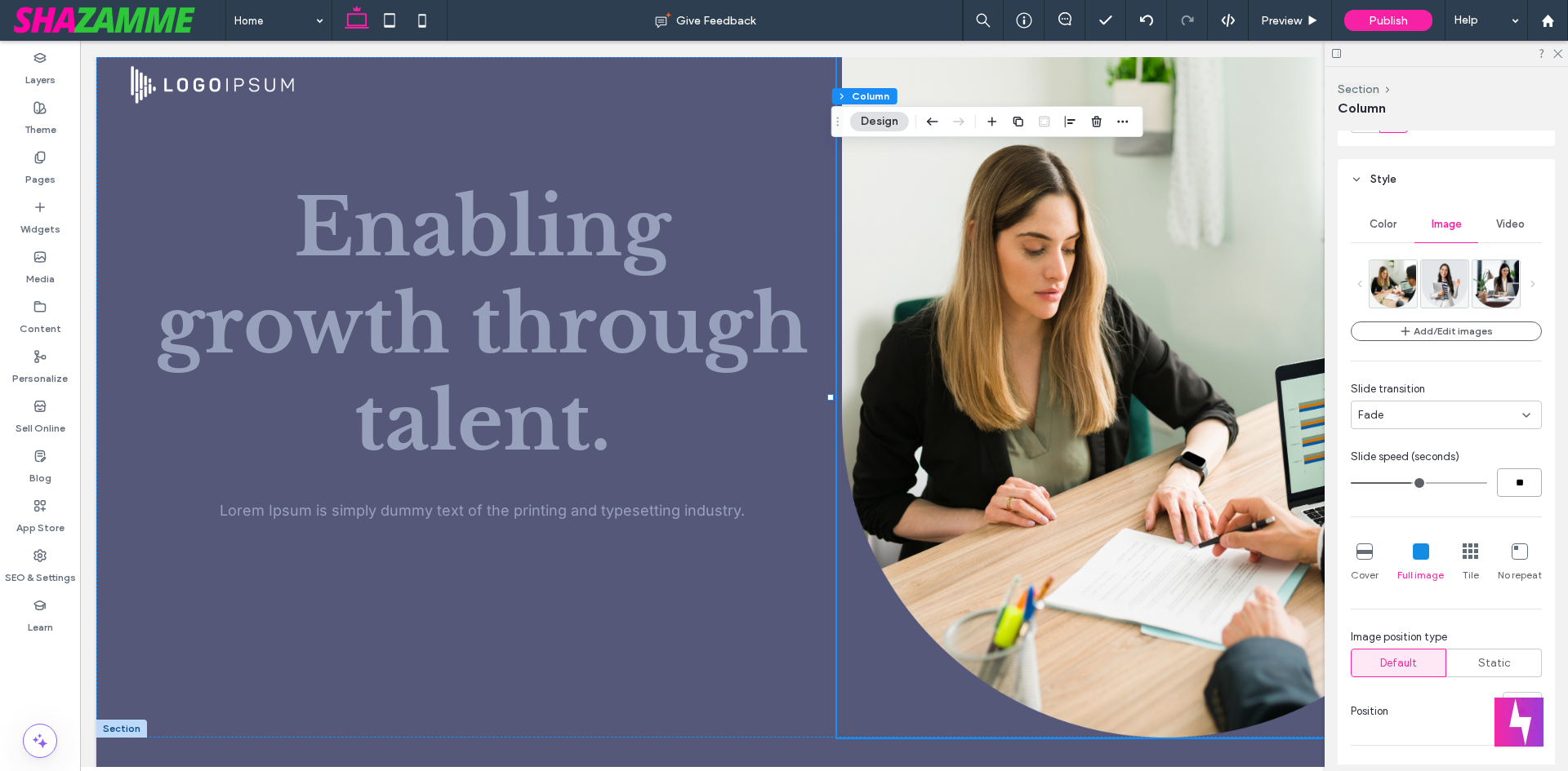
type input "*"
click at [1271, 21] on span "Preview" at bounding box center [1281, 20] width 41 height 13
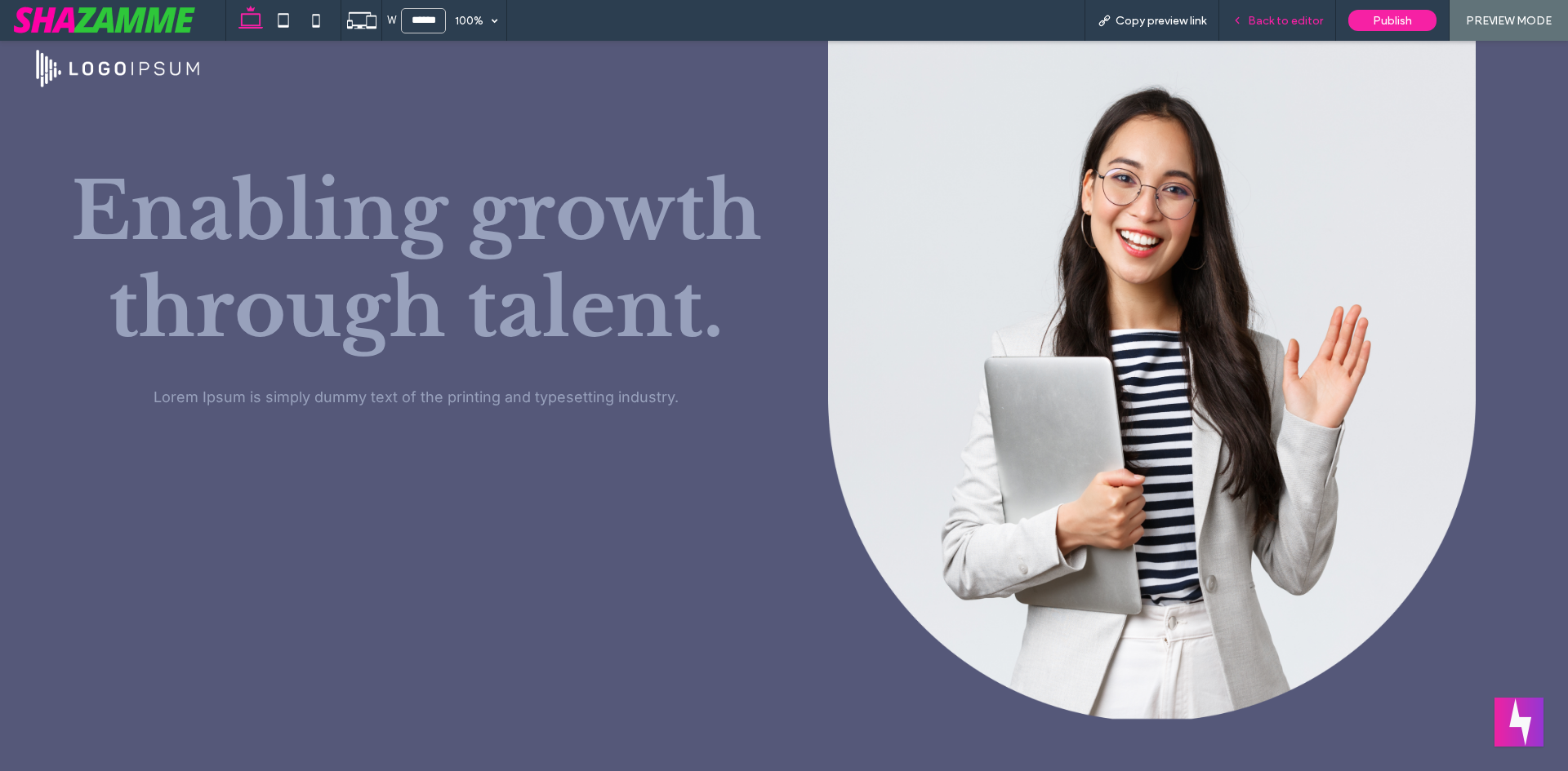
click at [1252, 22] on span "Back to editor" at bounding box center [1284, 20] width 75 height 13
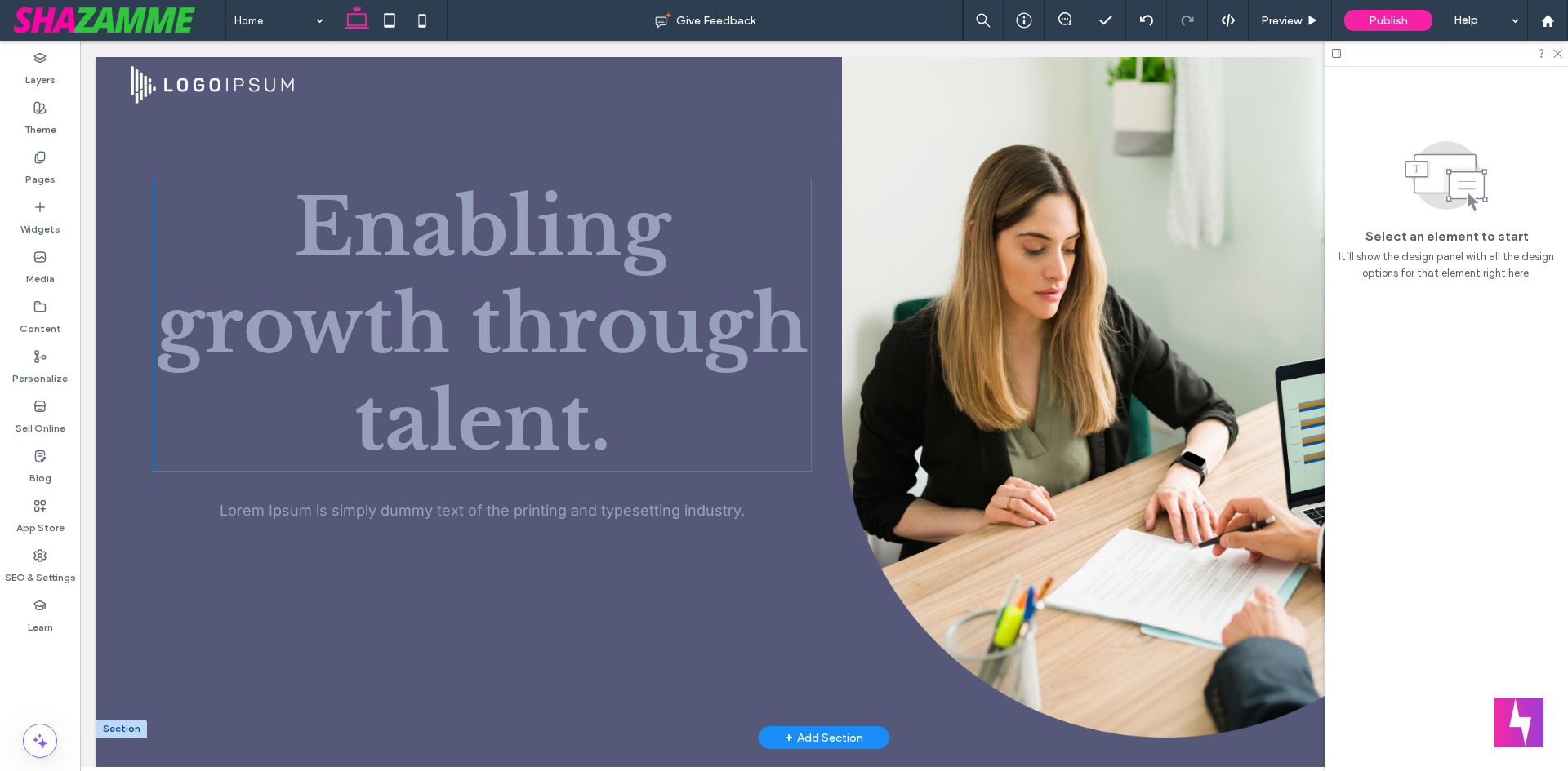
click at [495, 345] on span "Enabling growth through talent." at bounding box center [482, 326] width 653 height 291
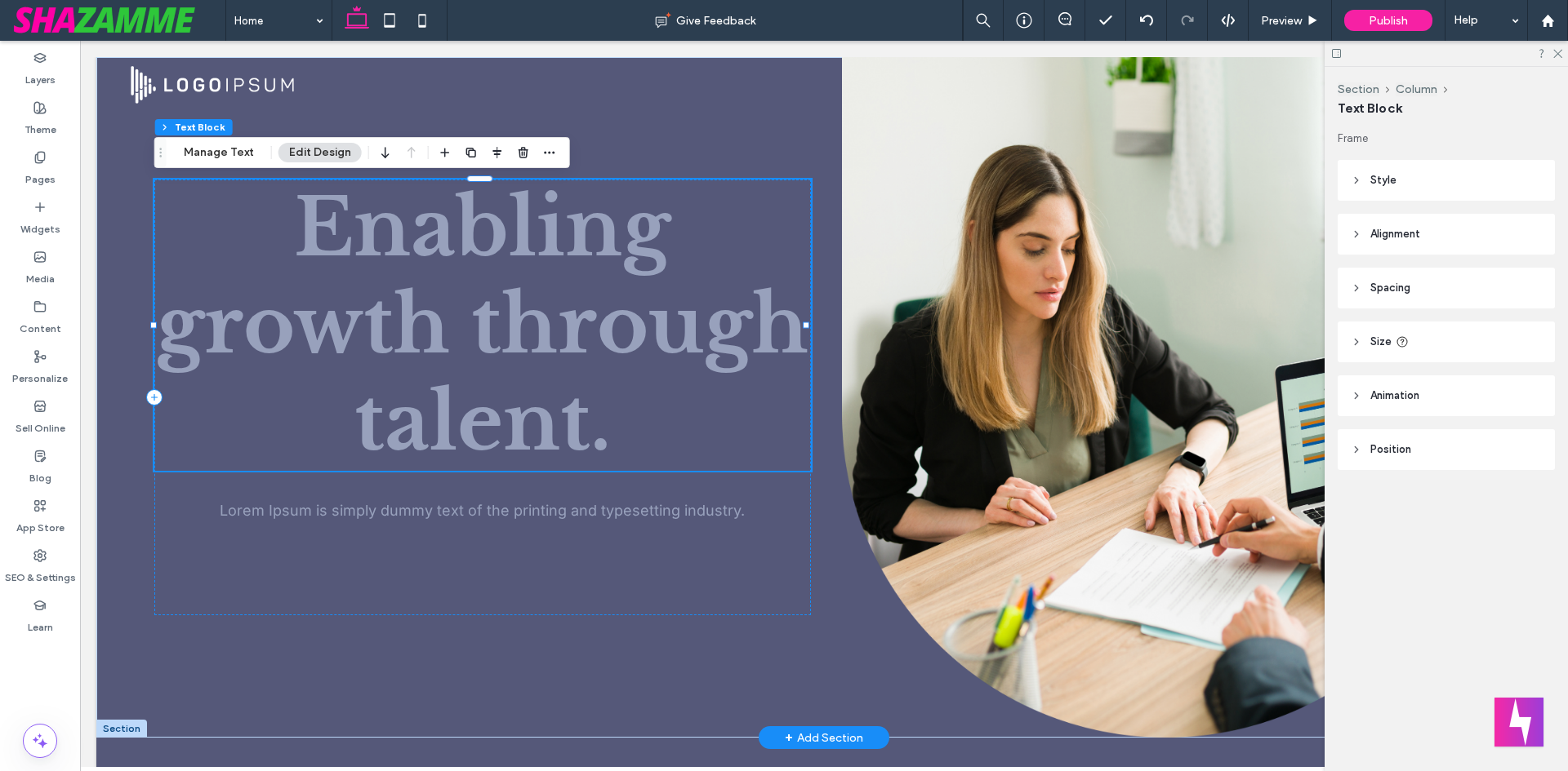
click at [494, 344] on span "Enabling growth through talent." at bounding box center [482, 326] width 653 height 291
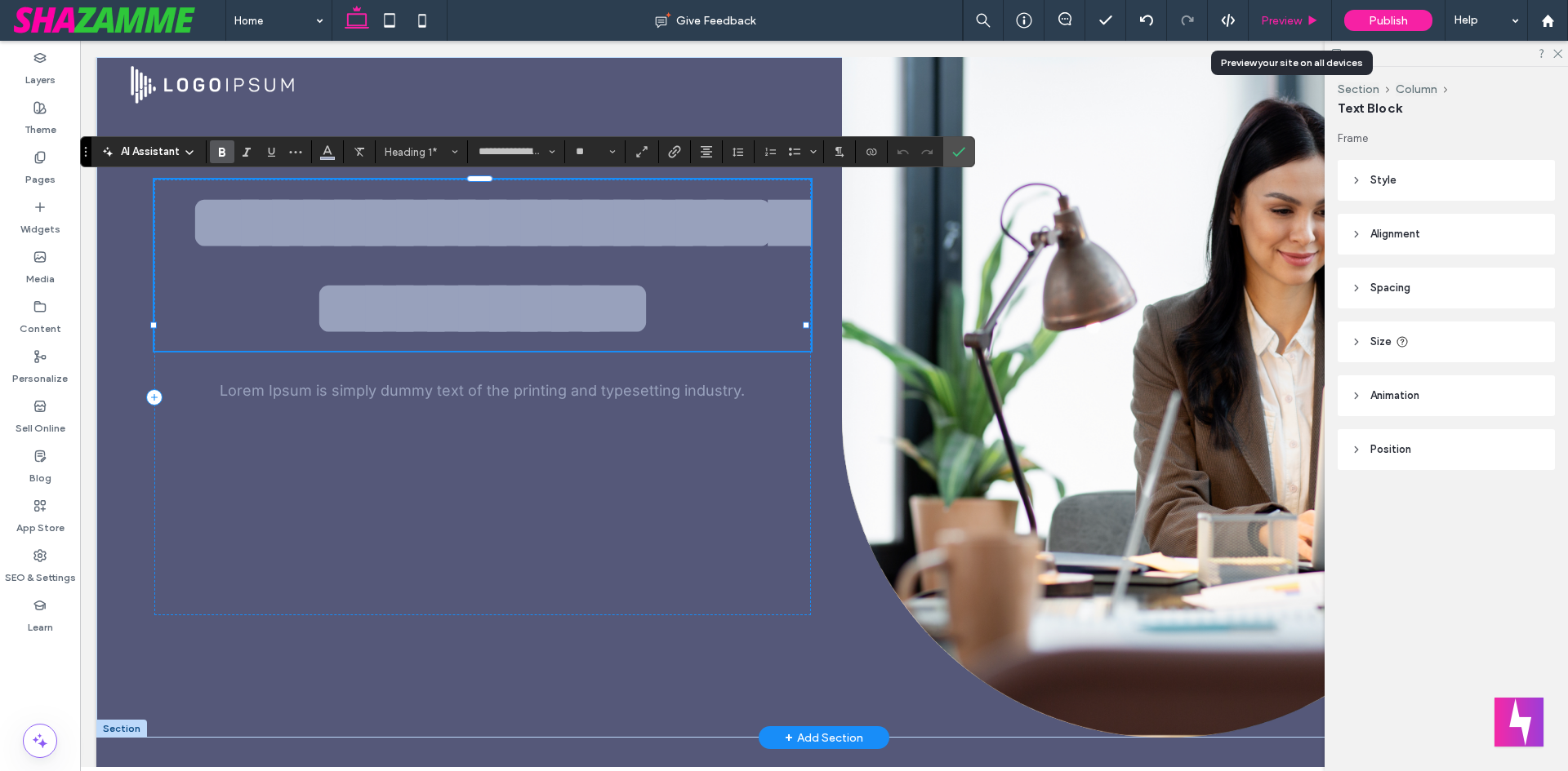
click at [1283, 24] on span "Preview" at bounding box center [1281, 20] width 41 height 13
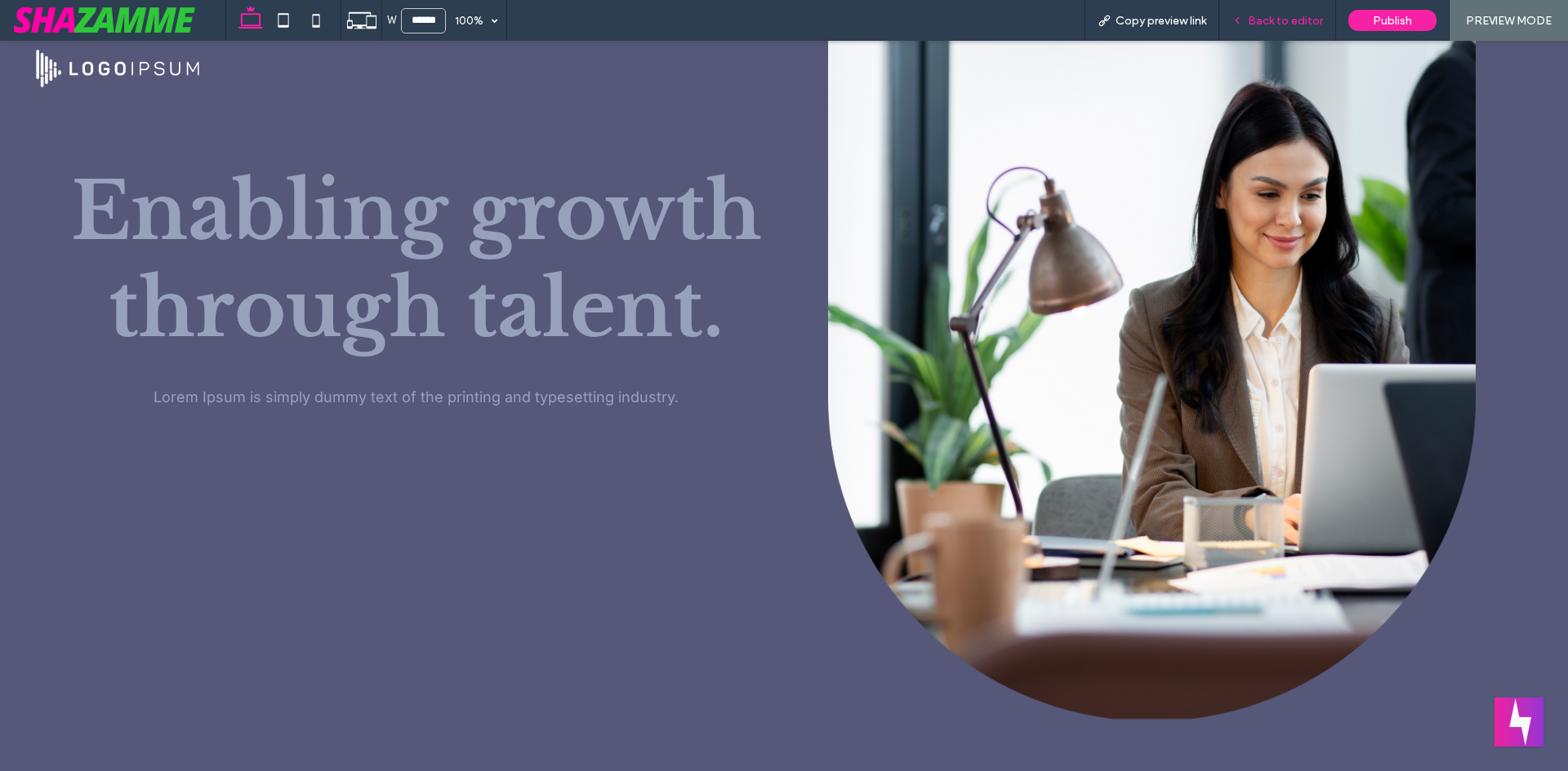
click at [1272, 31] on div "Back to editor" at bounding box center [1278, 20] width 117 height 40
click at [1274, 22] on span "Back to editor" at bounding box center [1284, 20] width 75 height 13
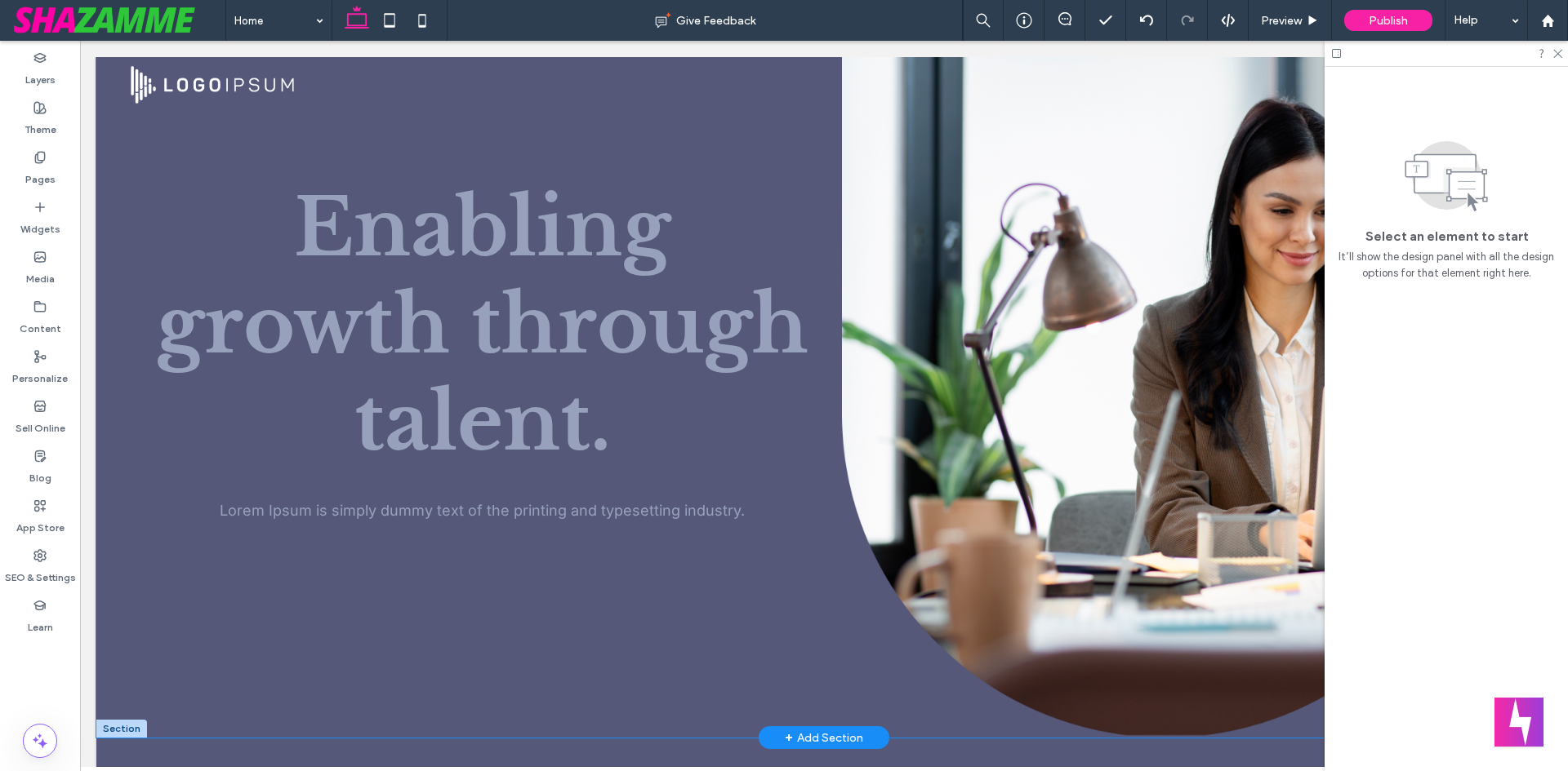
click at [153, 154] on div "Enabling growth through talent. Lorem Ipsum is simply dummy text of the printin…" at bounding box center [824, 398] width 1455 height 681
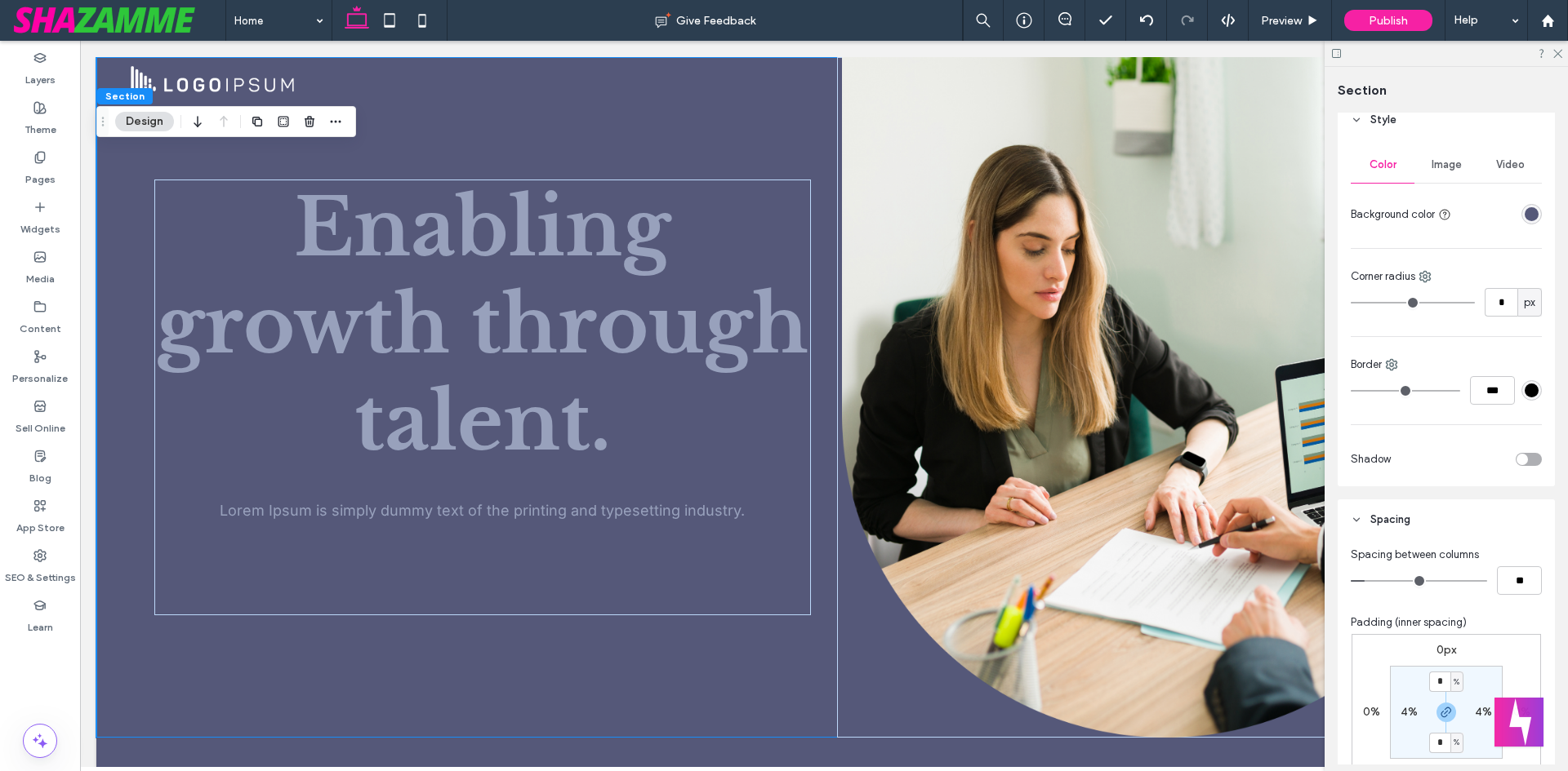
scroll to position [245, 0]
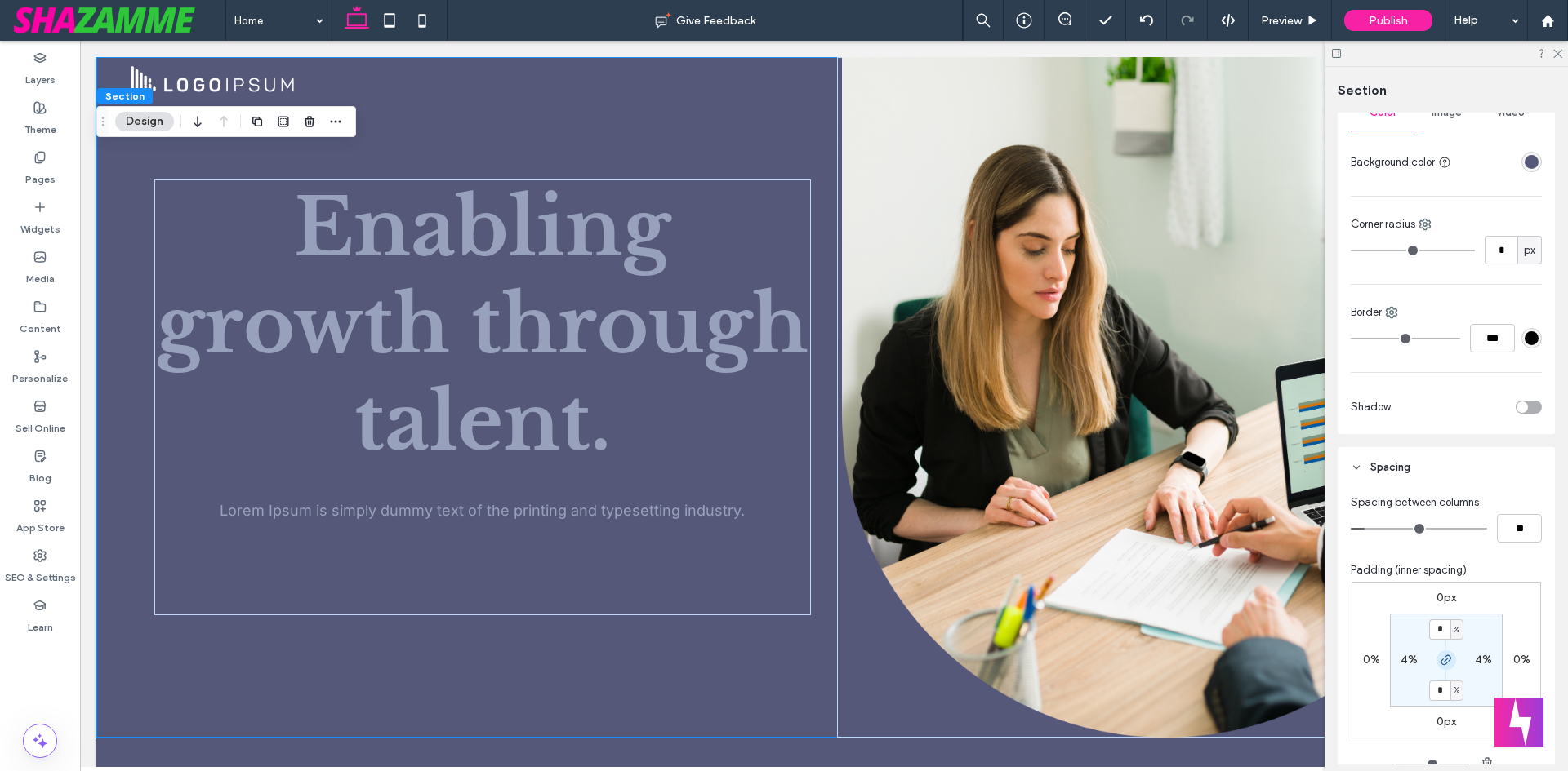
click at [1442, 659] on icon "button" at bounding box center [1446, 660] width 14 height 13
click at [1465, 660] on div "4%" at bounding box center [1483, 660] width 37 height 14
click at [1475, 661] on label "4%" at bounding box center [1483, 659] width 17 height 13
type input "*"
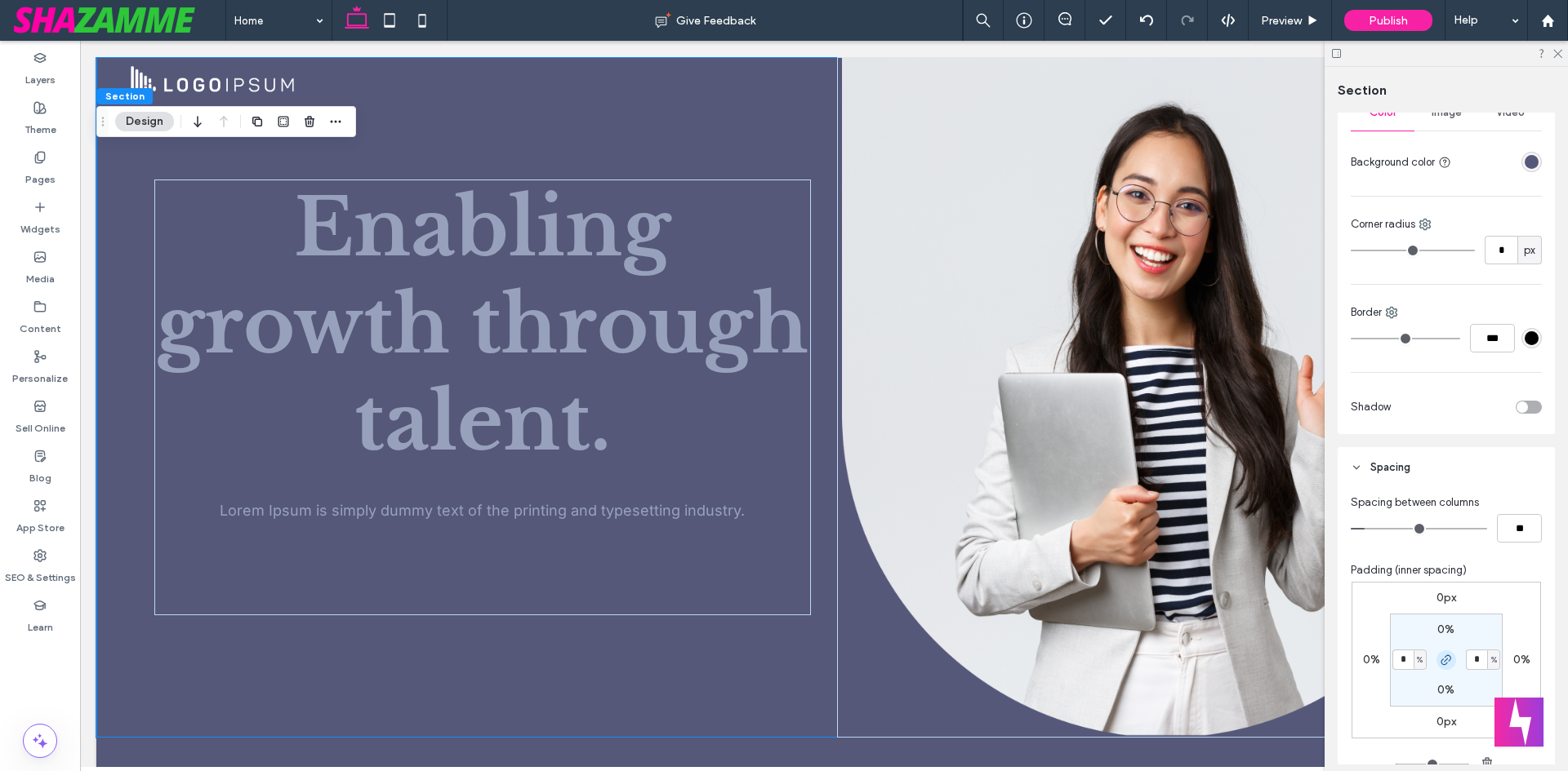
click at [1445, 665] on icon "button" at bounding box center [1446, 660] width 14 height 13
click at [1472, 663] on input "*" at bounding box center [1477, 659] width 22 height 21
type input "*"
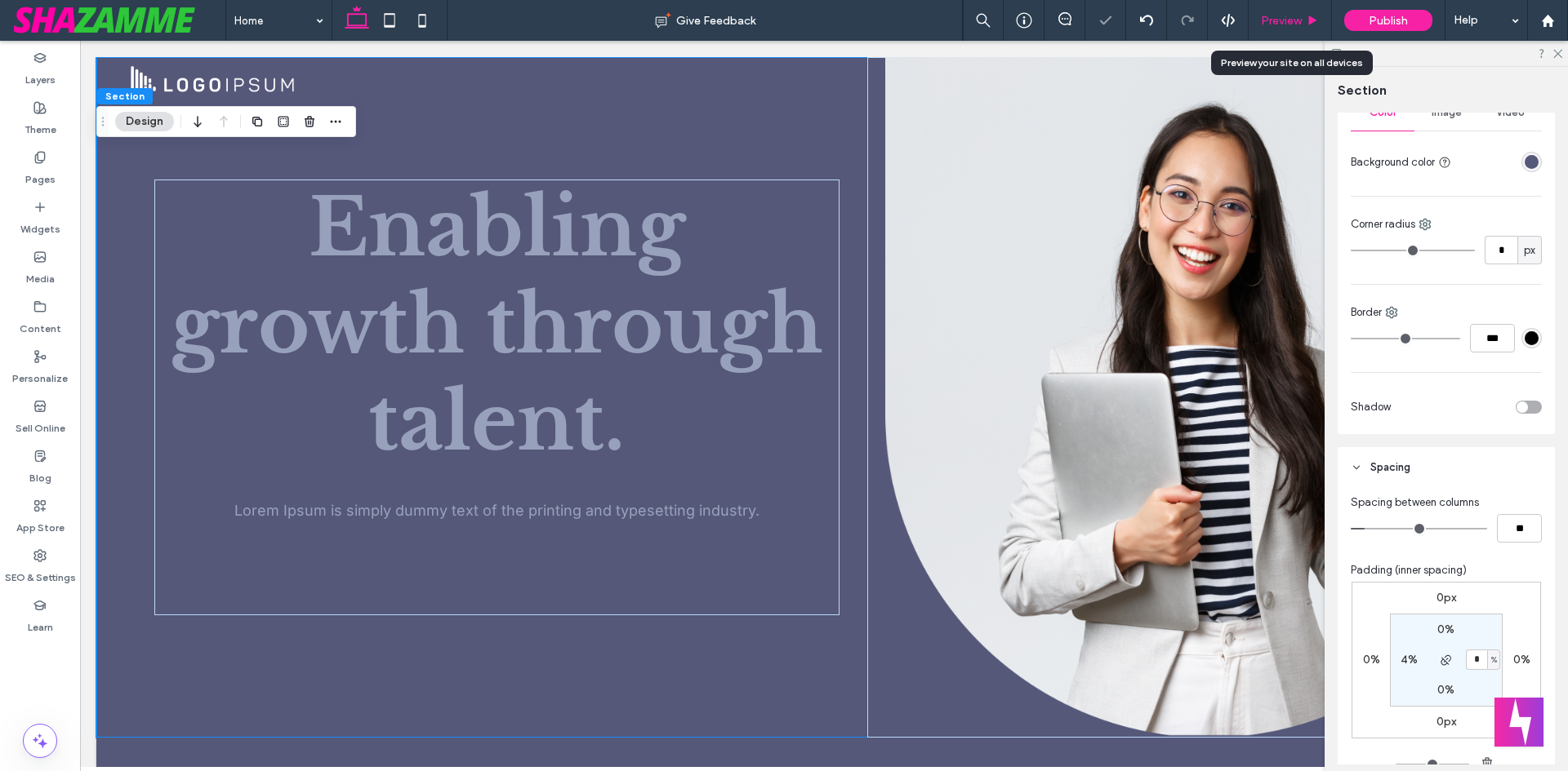
click at [1275, 13] on span "Preview" at bounding box center [1281, 20] width 41 height 13
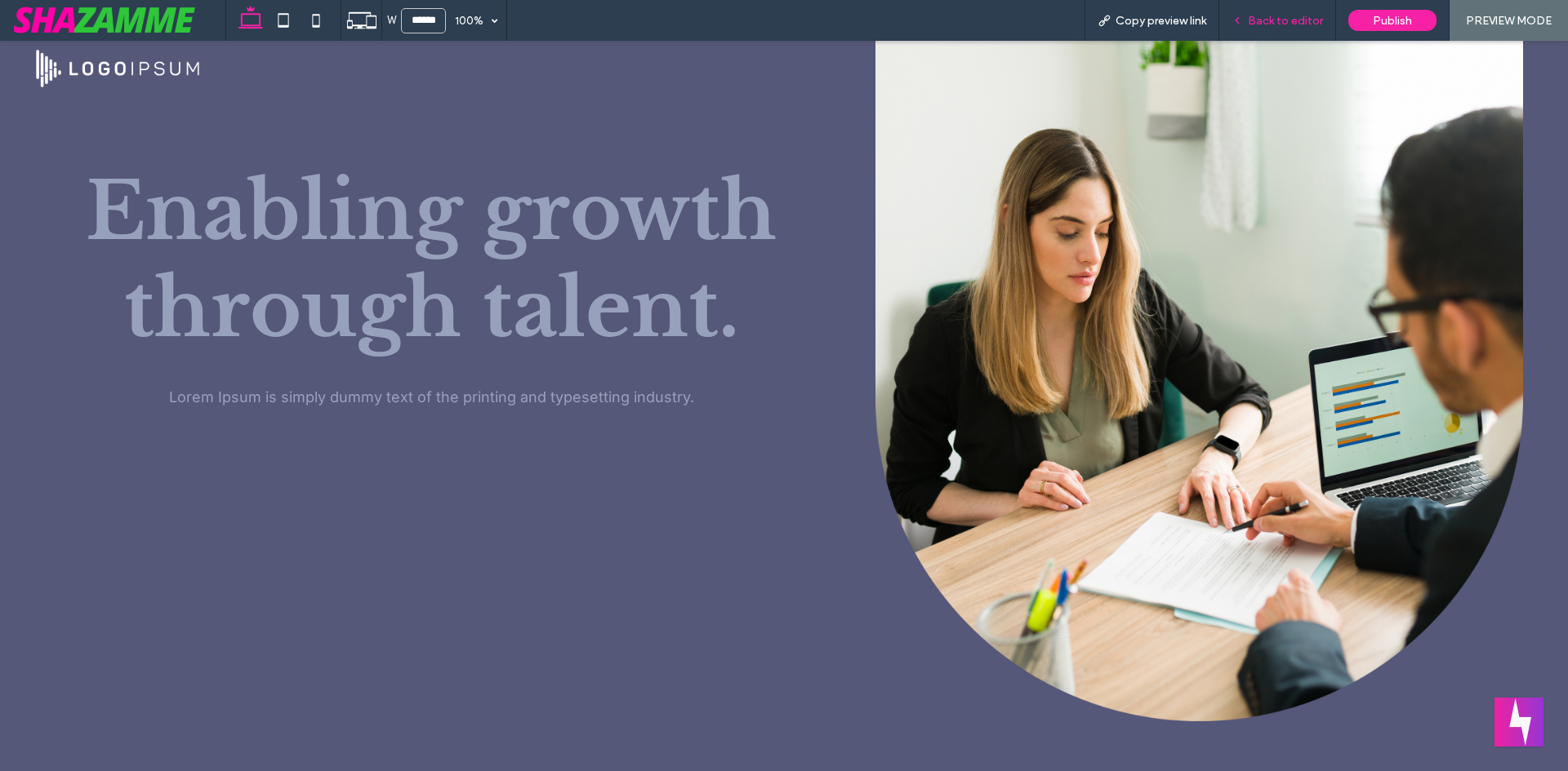
click at [1260, 29] on div "Back to editor" at bounding box center [1278, 20] width 117 height 40
click at [1260, 27] on span "Back to editor" at bounding box center [1284, 20] width 75 height 13
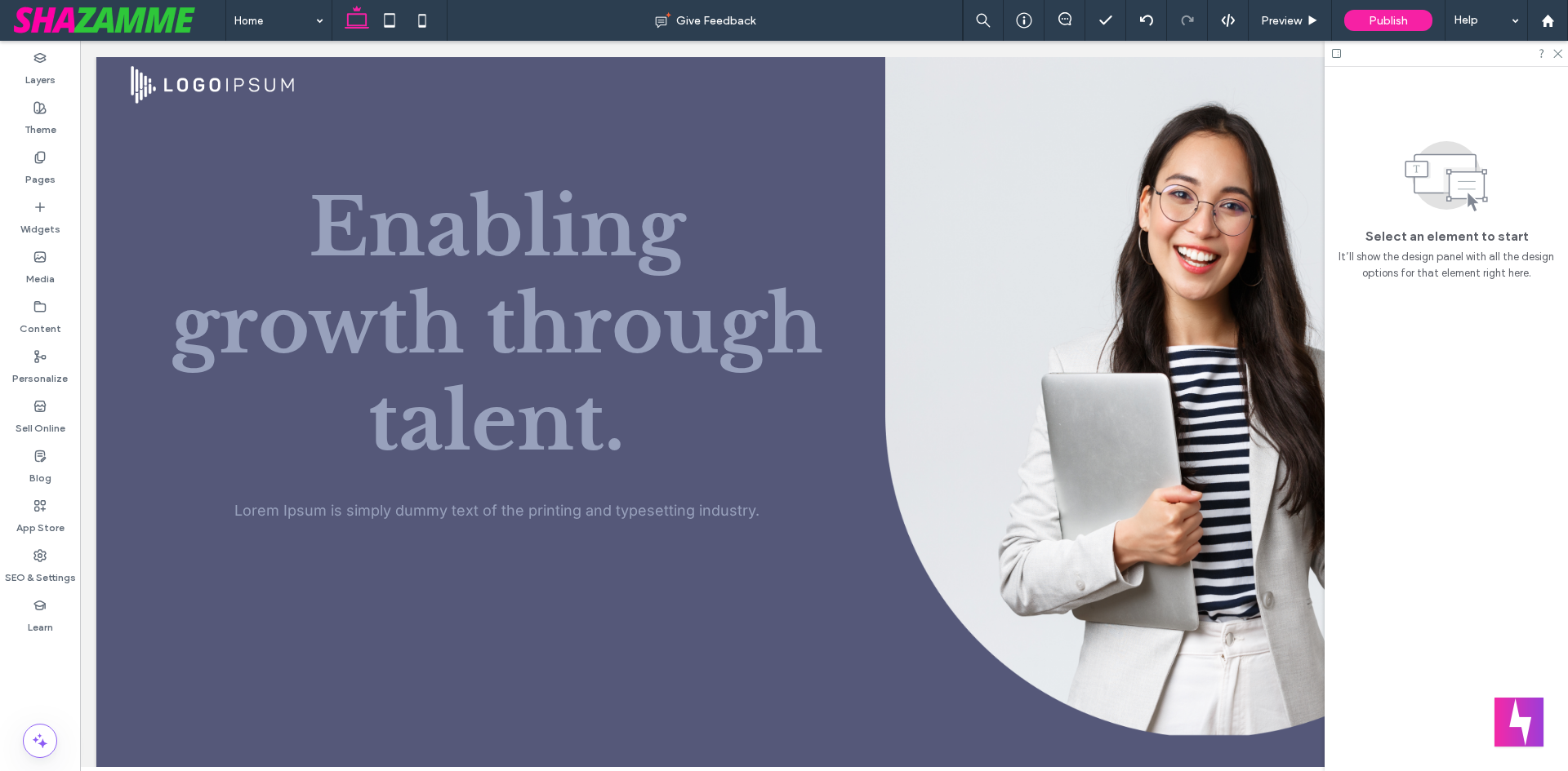
click at [1563, 54] on div at bounding box center [1446, 53] width 243 height 25
click at [1561, 48] on div at bounding box center [1446, 53] width 243 height 25
click at [1556, 49] on icon at bounding box center [1557, 53] width 11 height 11
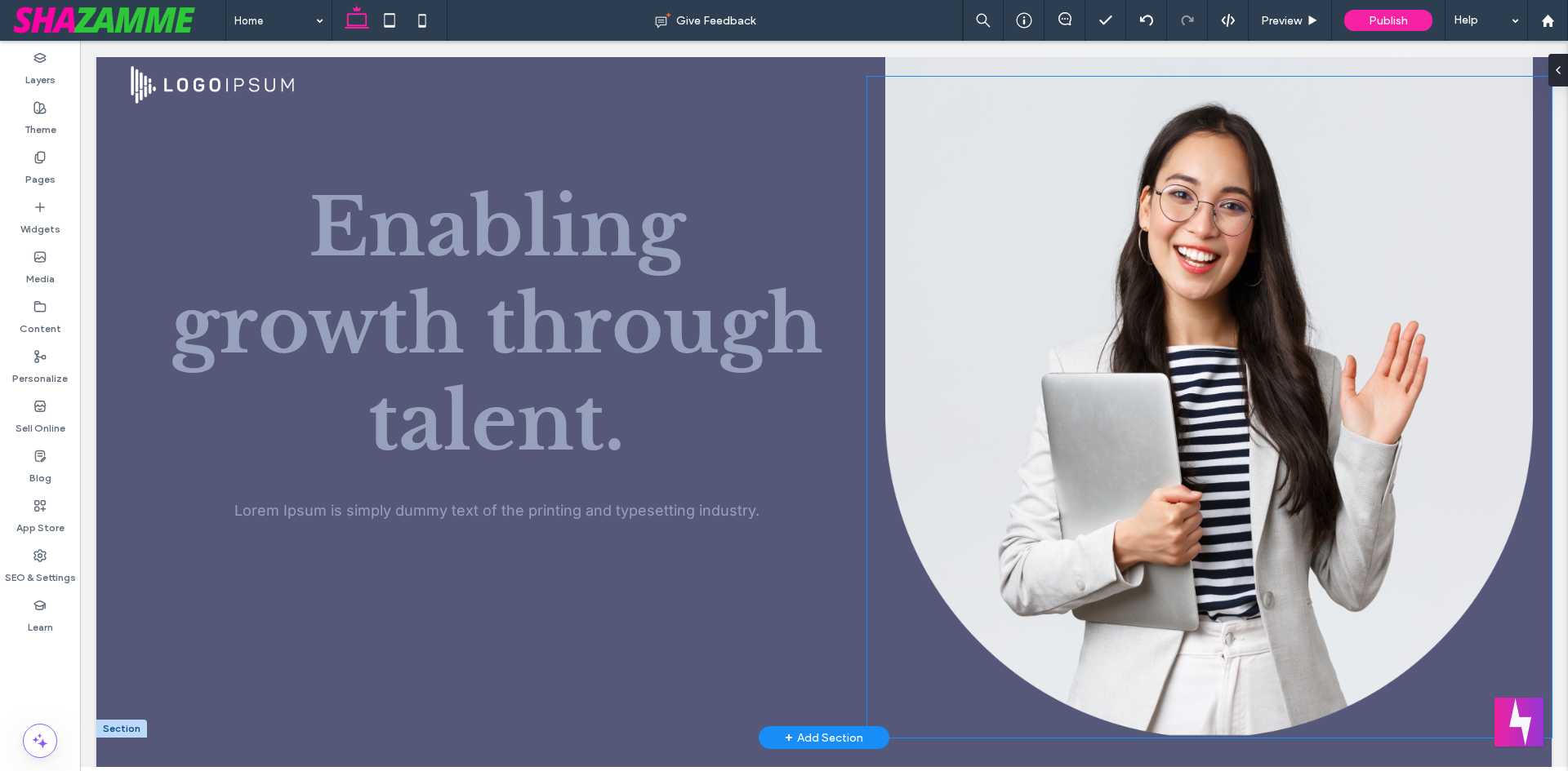
click at [1518, 193] on div at bounding box center [1210, 407] width 684 height 661
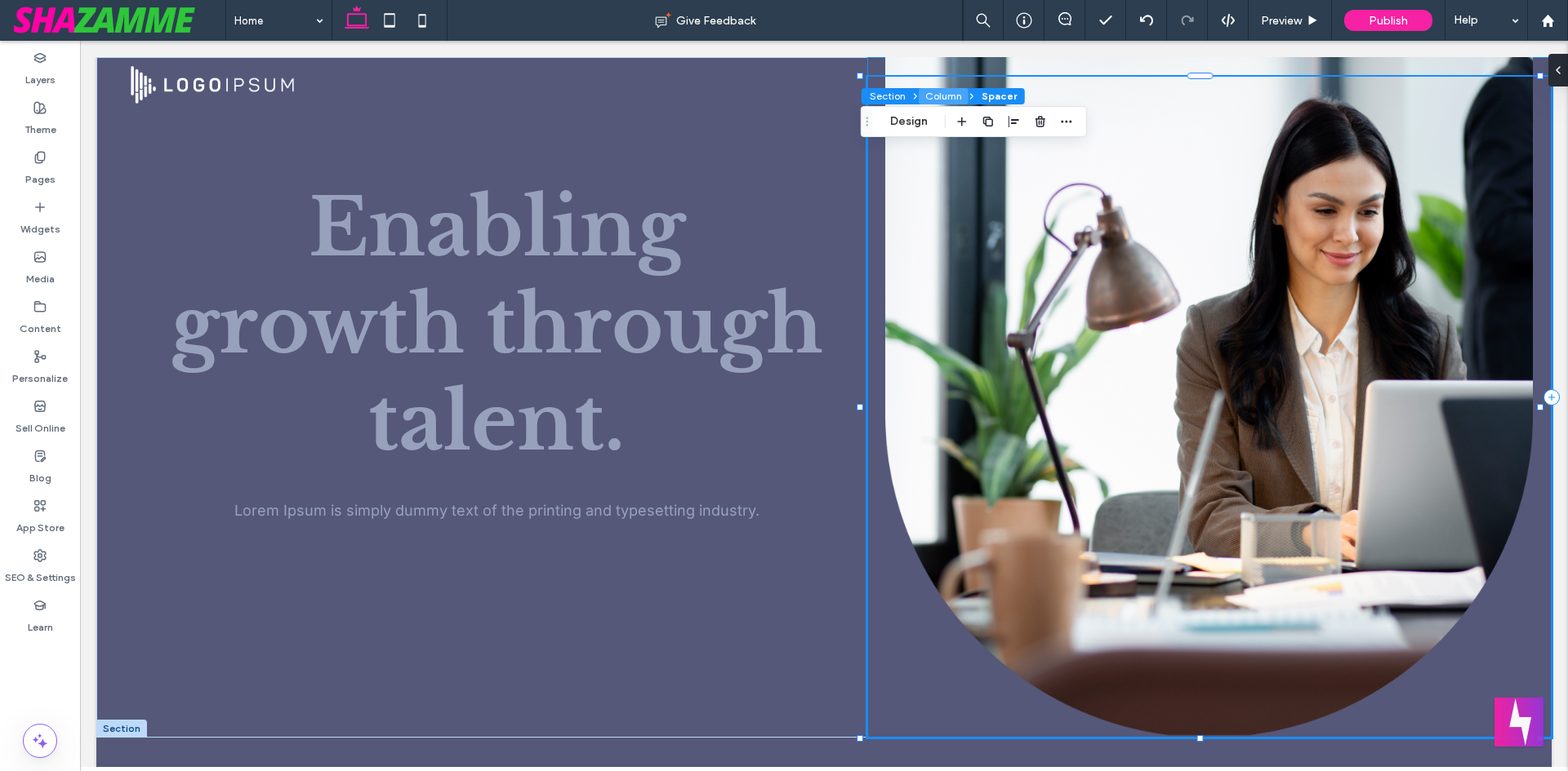
click at [931, 94] on button "Column" at bounding box center [943, 96] width 50 height 16
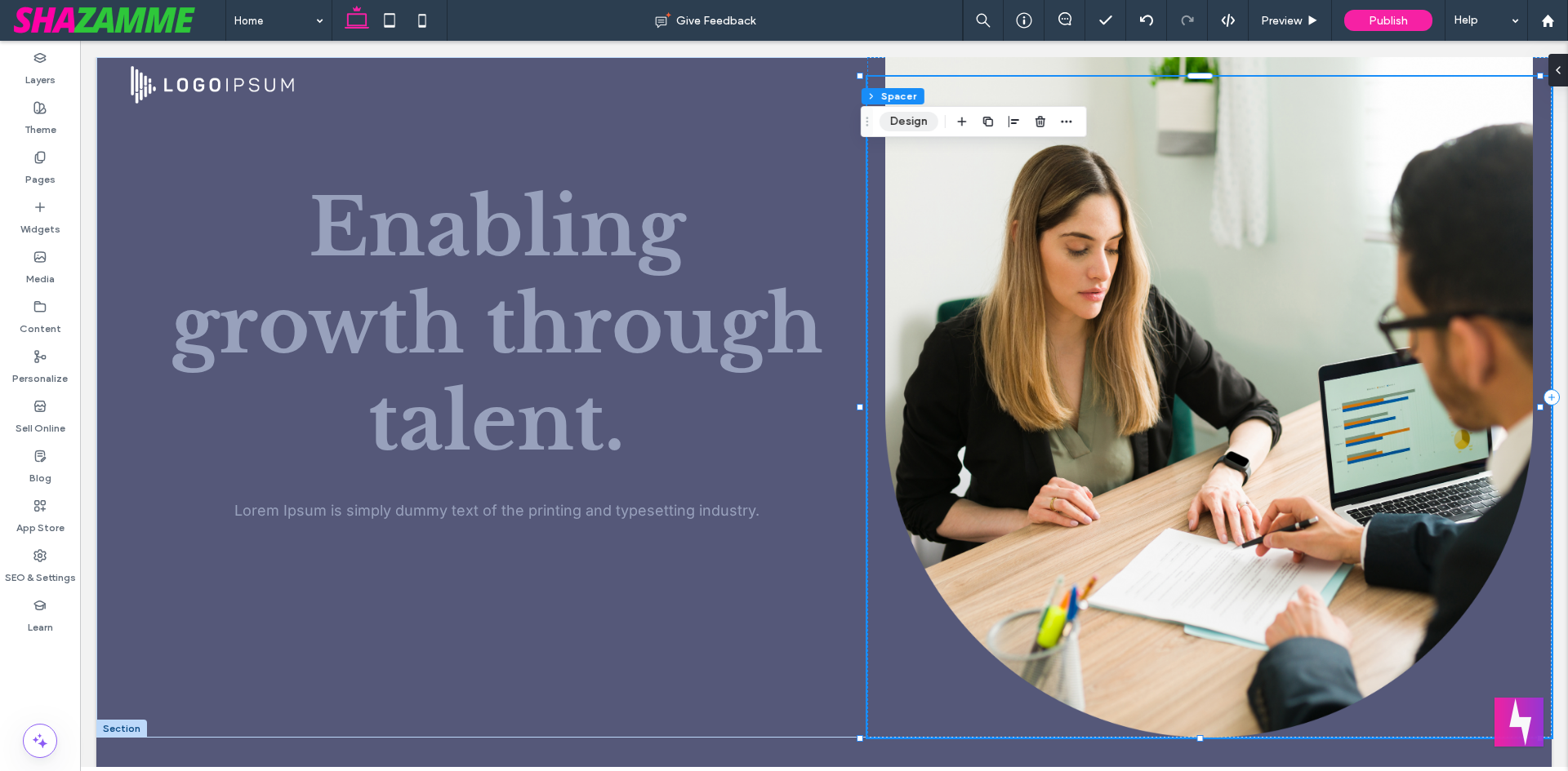
click at [914, 126] on button "Design" at bounding box center [908, 121] width 59 height 20
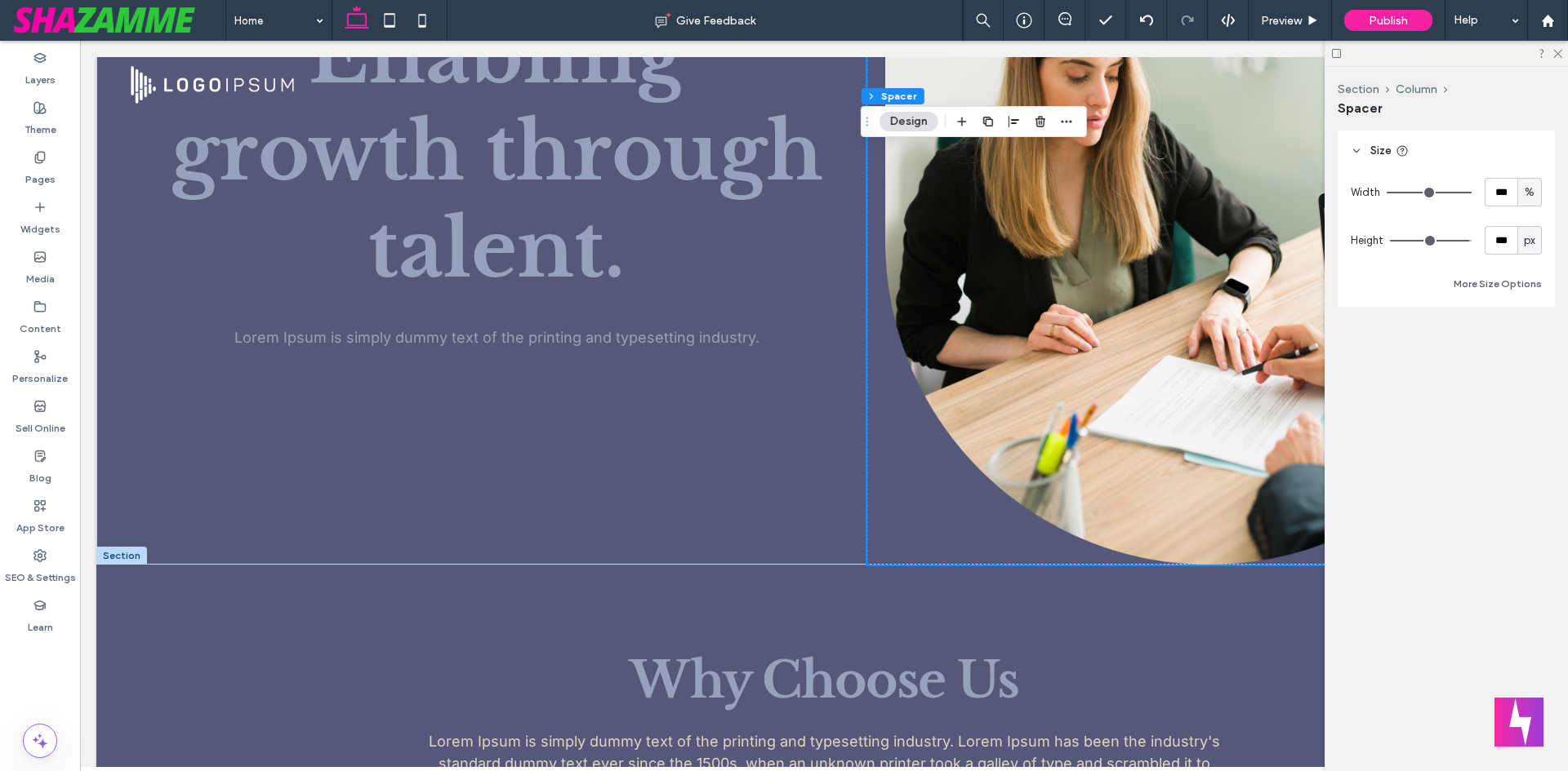
scroll to position [327, 0]
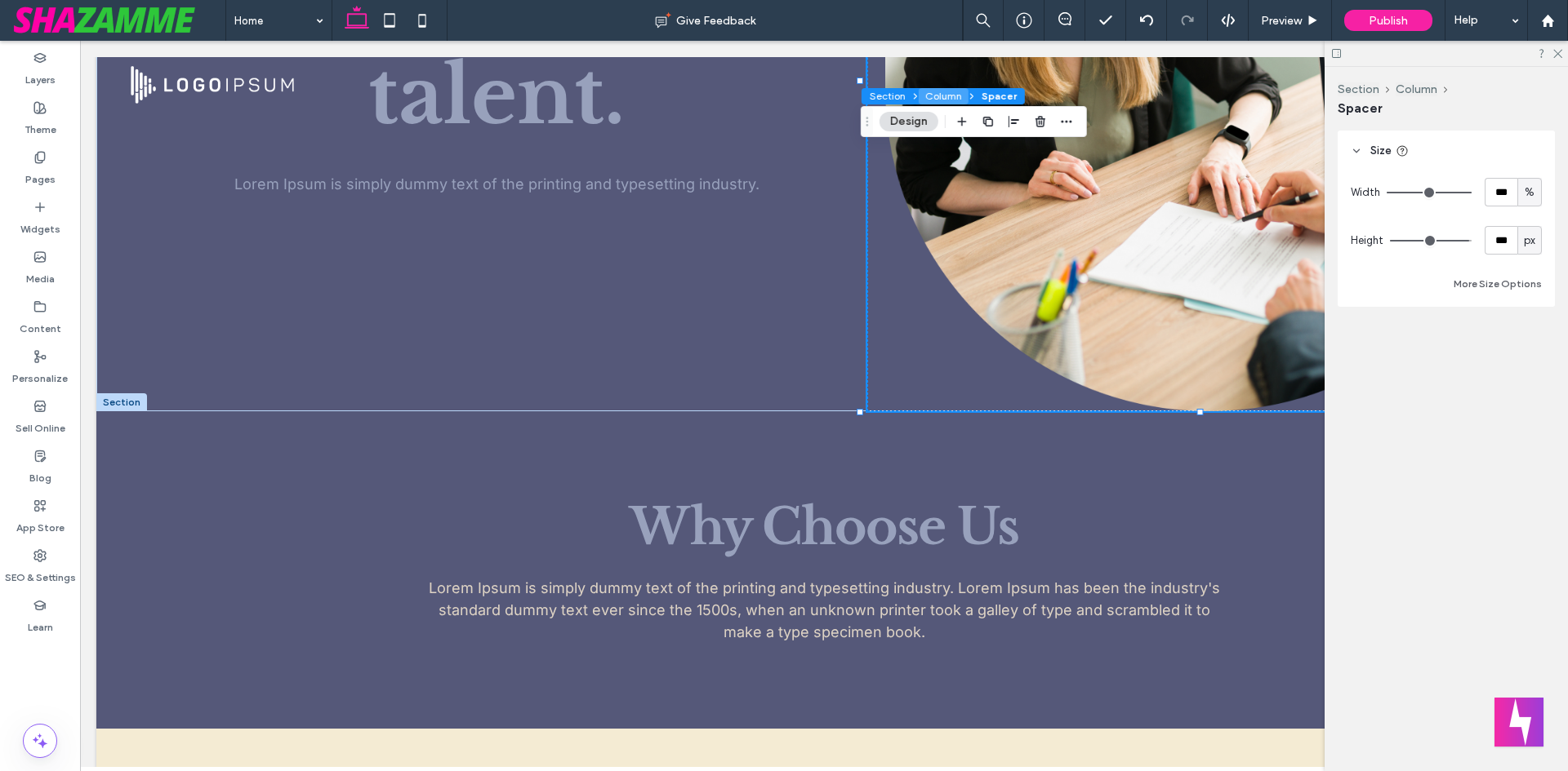
click at [932, 95] on button "Column" at bounding box center [943, 96] width 50 height 16
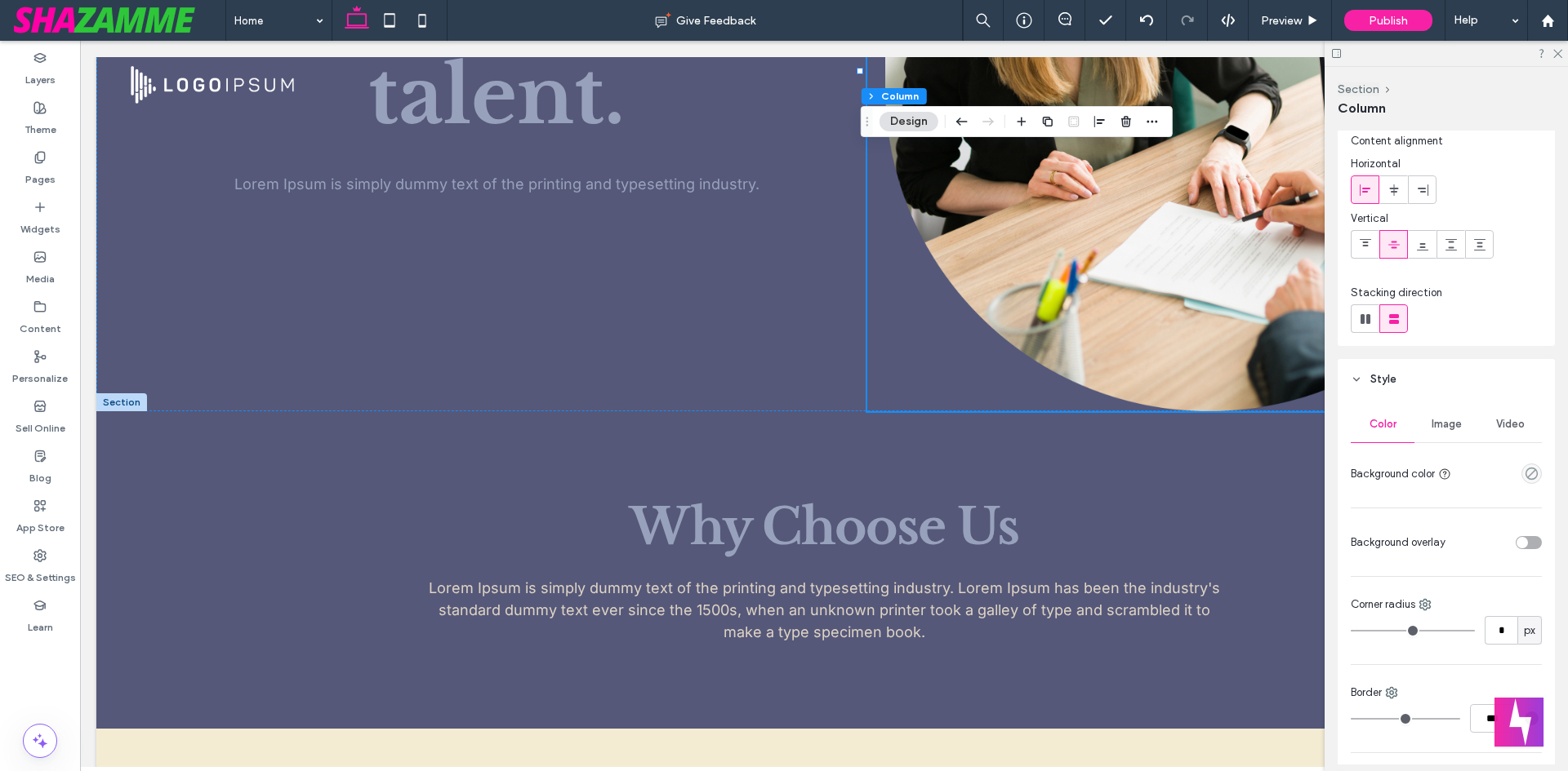
scroll to position [82, 0]
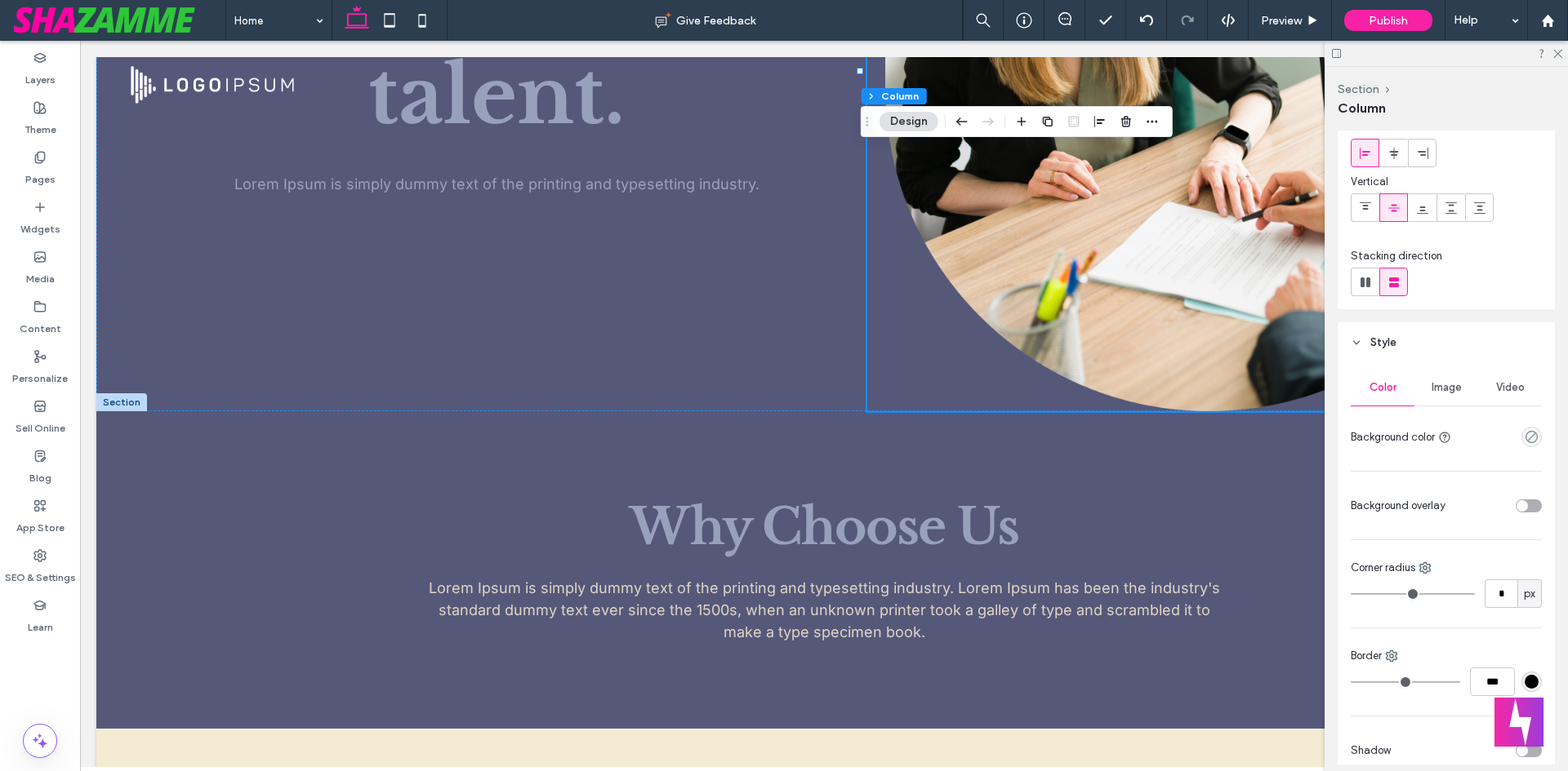
click at [1437, 396] on div "Image" at bounding box center [1446, 388] width 64 height 36
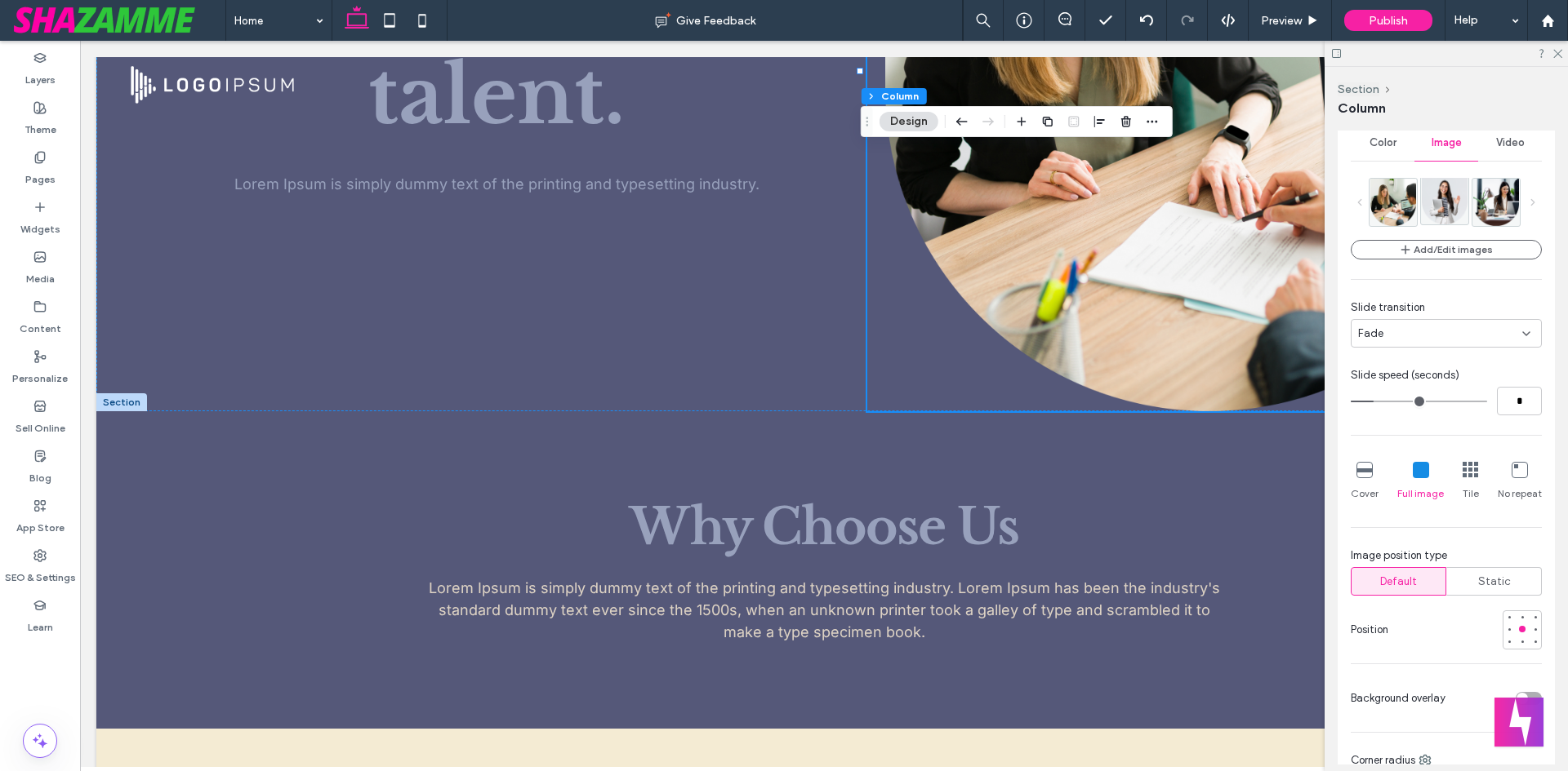
scroll to position [408, 0]
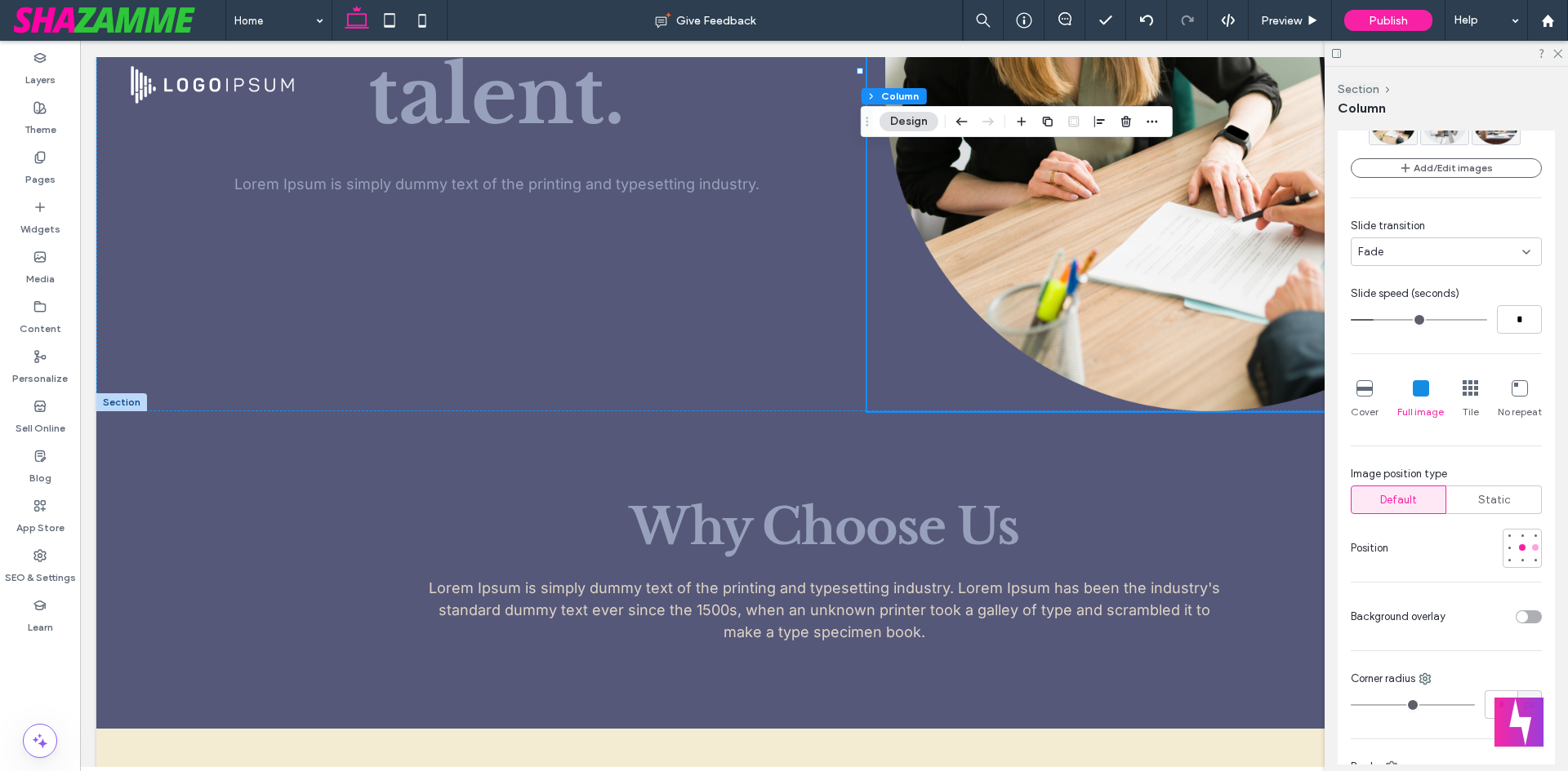
click at [1532, 549] on div at bounding box center [1535, 547] width 6 height 6
click at [1303, 23] on div "Preview" at bounding box center [1290, 20] width 83 height 13
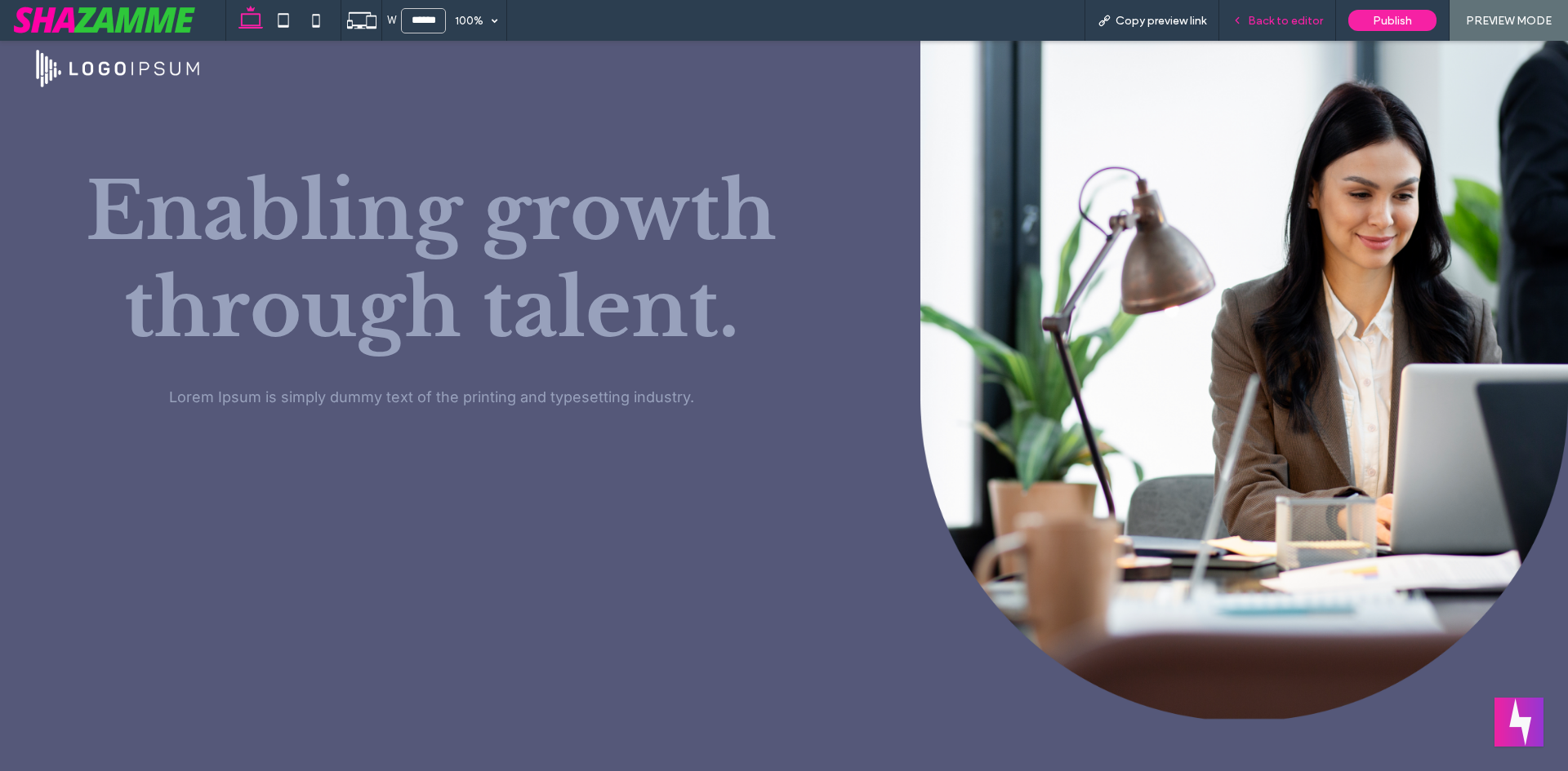
click at [1282, 21] on span "Back to editor" at bounding box center [1284, 20] width 75 height 13
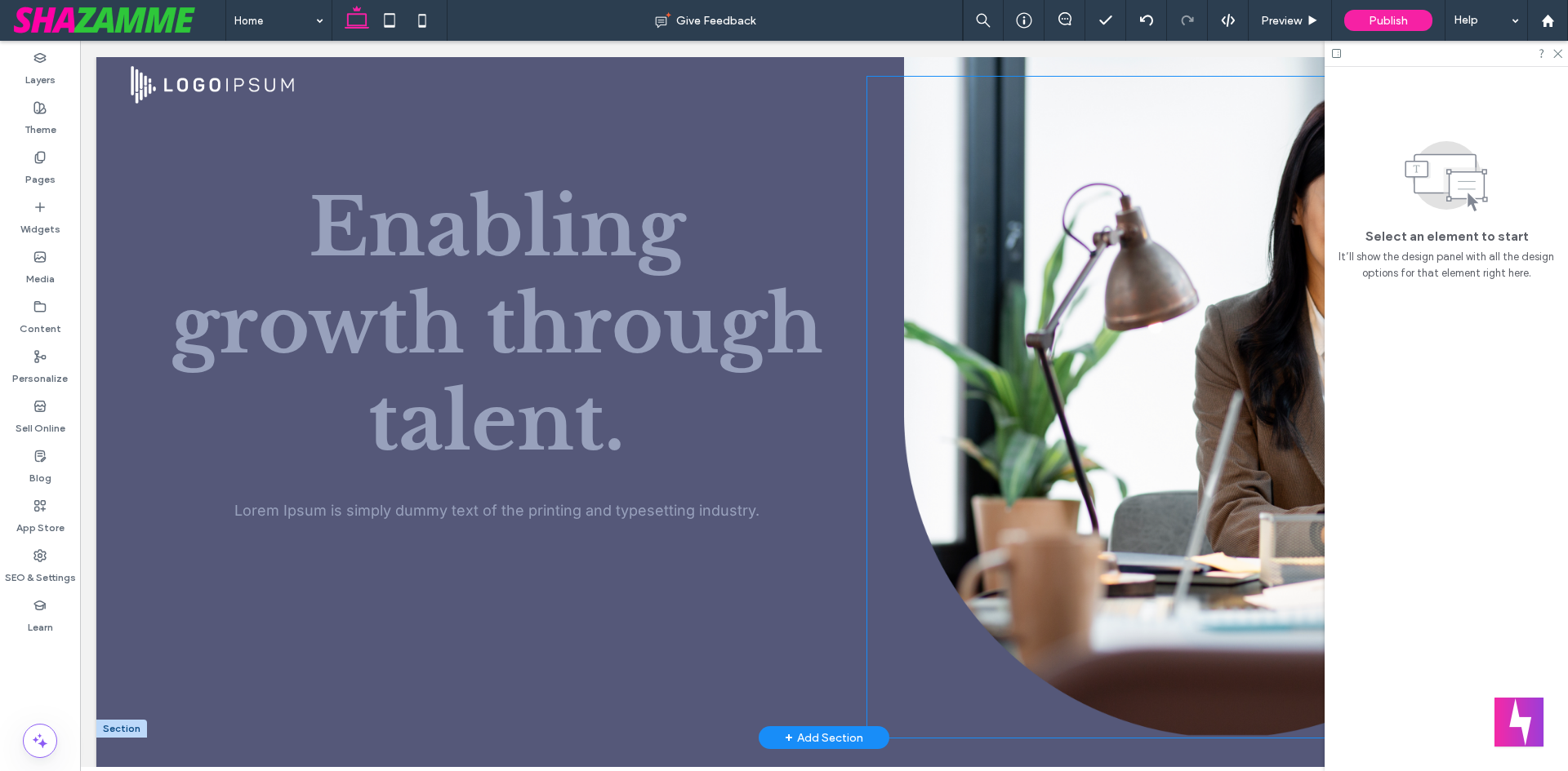
click at [903, 151] on div at bounding box center [1210, 407] width 684 height 661
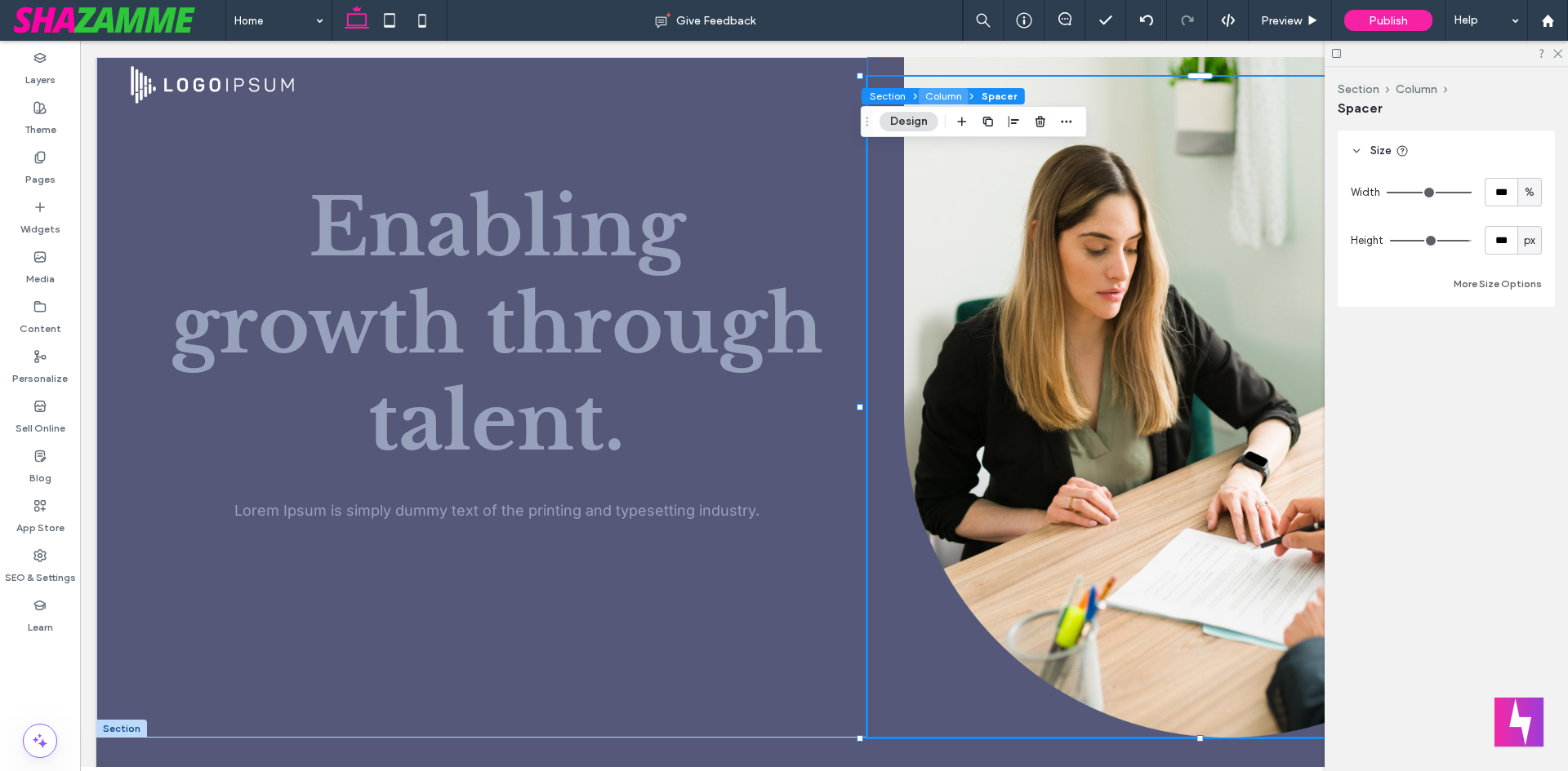
click at [951, 96] on button "Column" at bounding box center [943, 96] width 50 height 16
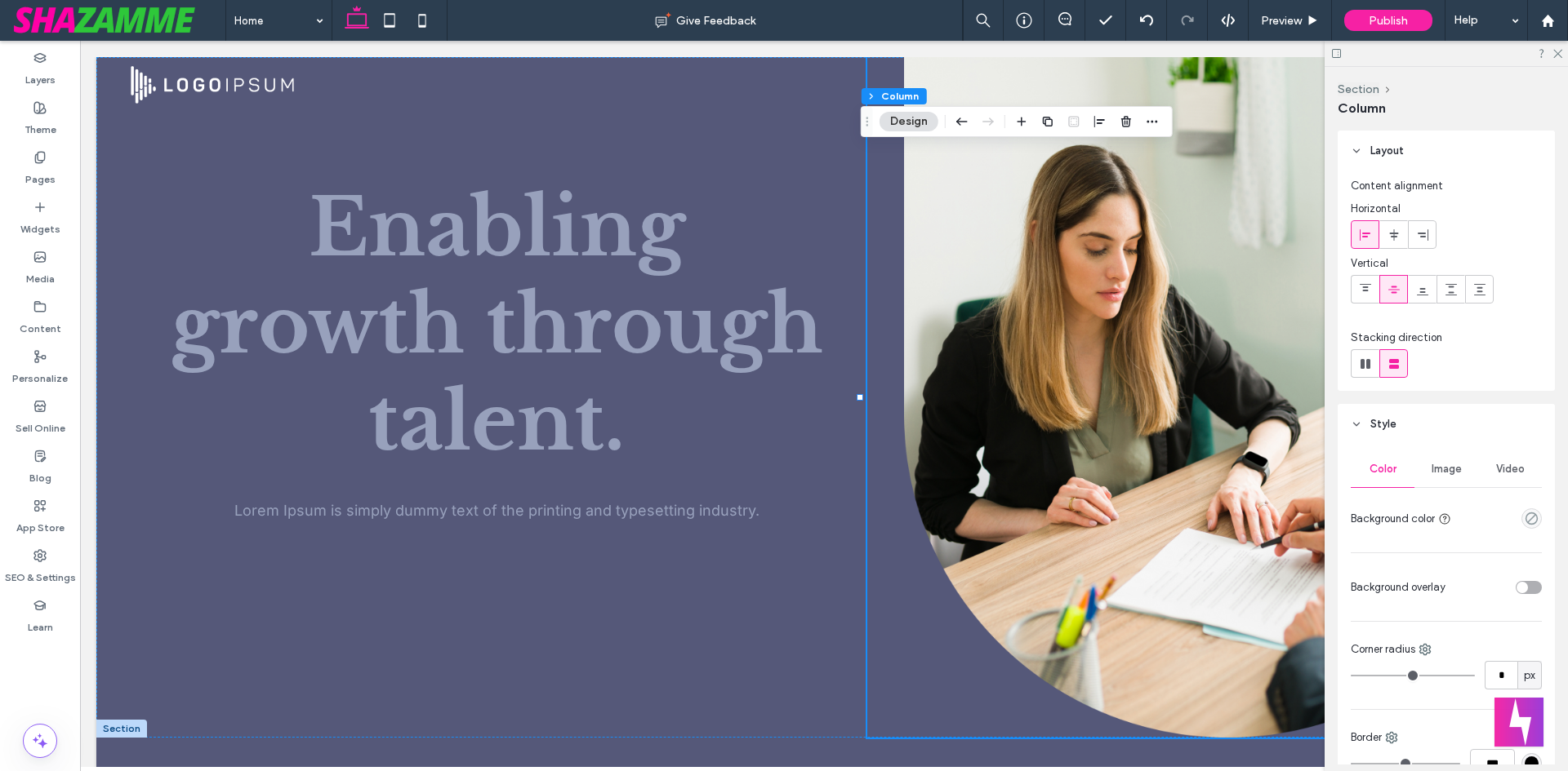
click at [1434, 466] on span "Image" at bounding box center [1447, 469] width 31 height 13
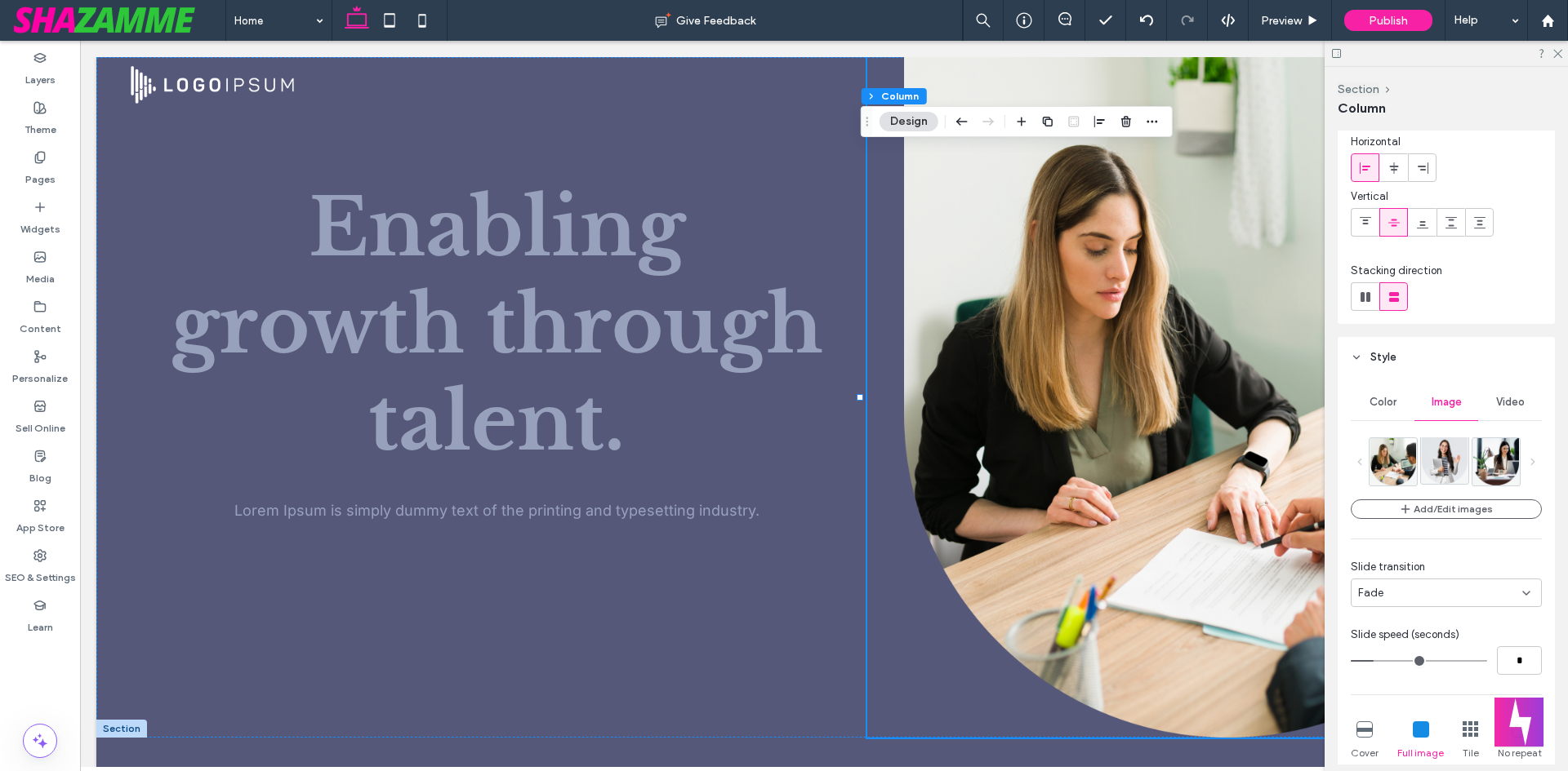
scroll to position [327, 0]
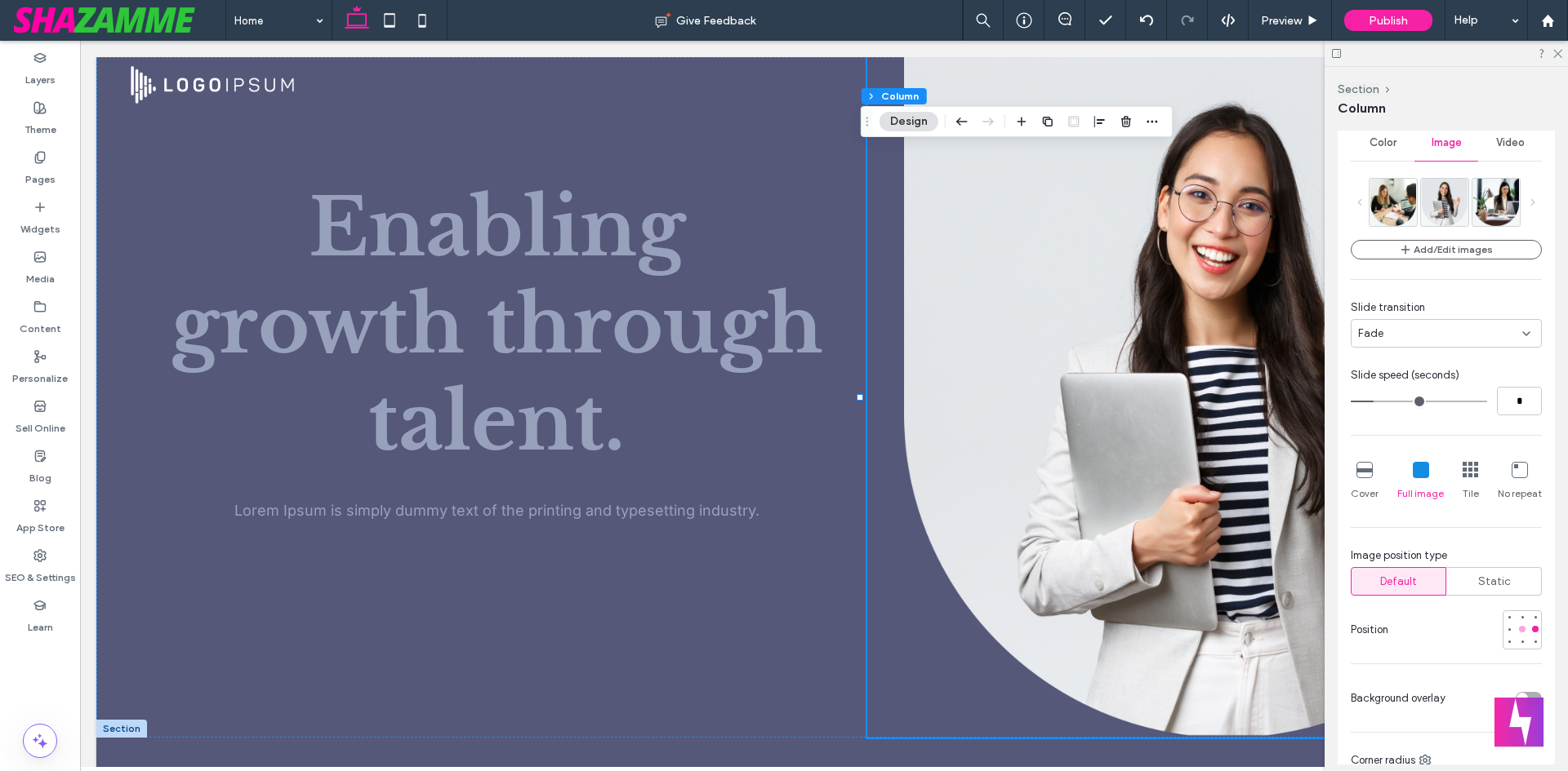
click at [1517, 634] on div at bounding box center [1522, 629] width 12 height 12
click at [1279, 20] on span "Preview" at bounding box center [1281, 20] width 41 height 13
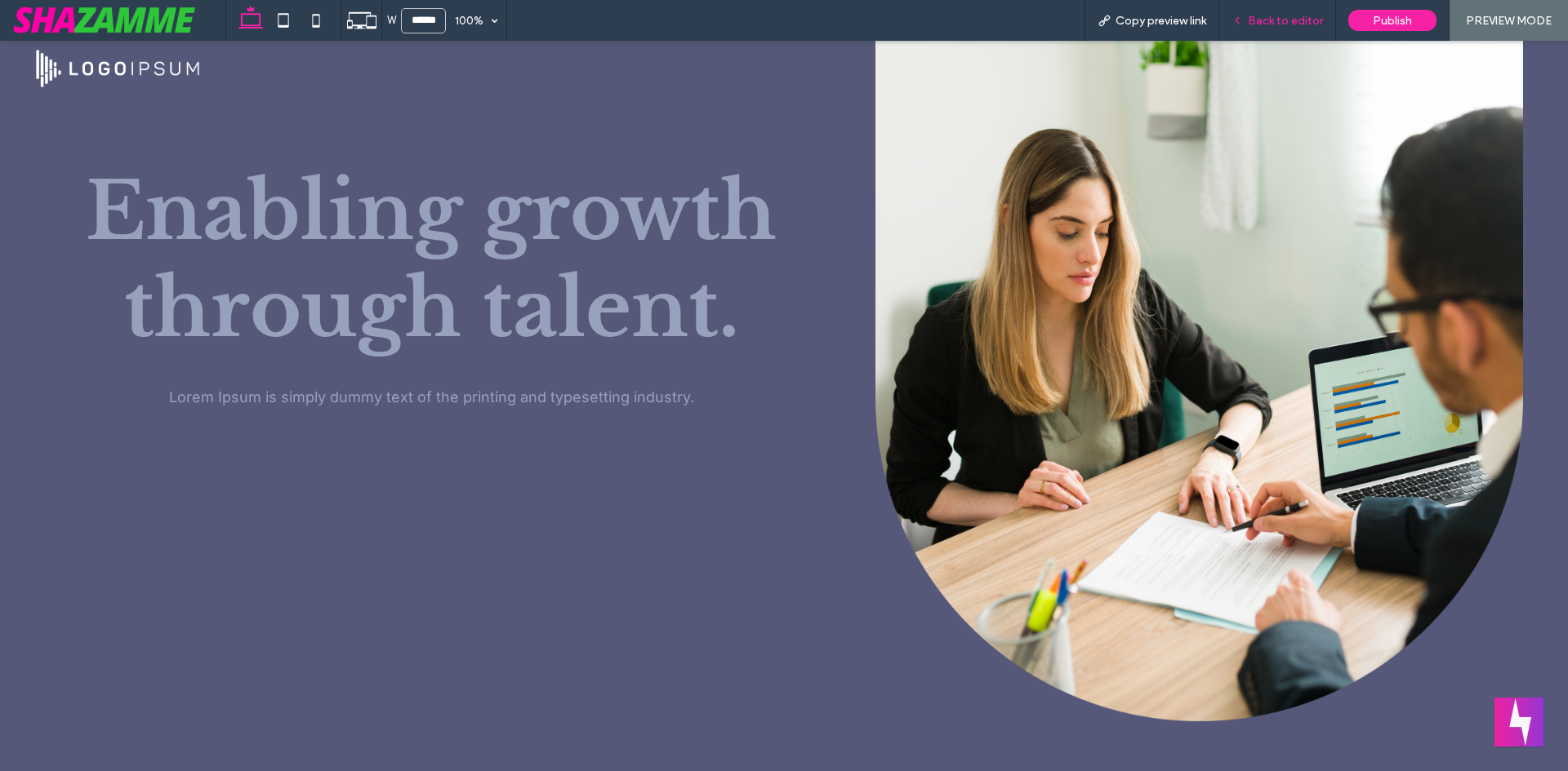
click at [1257, 20] on span "Back to editor" at bounding box center [1284, 20] width 75 height 13
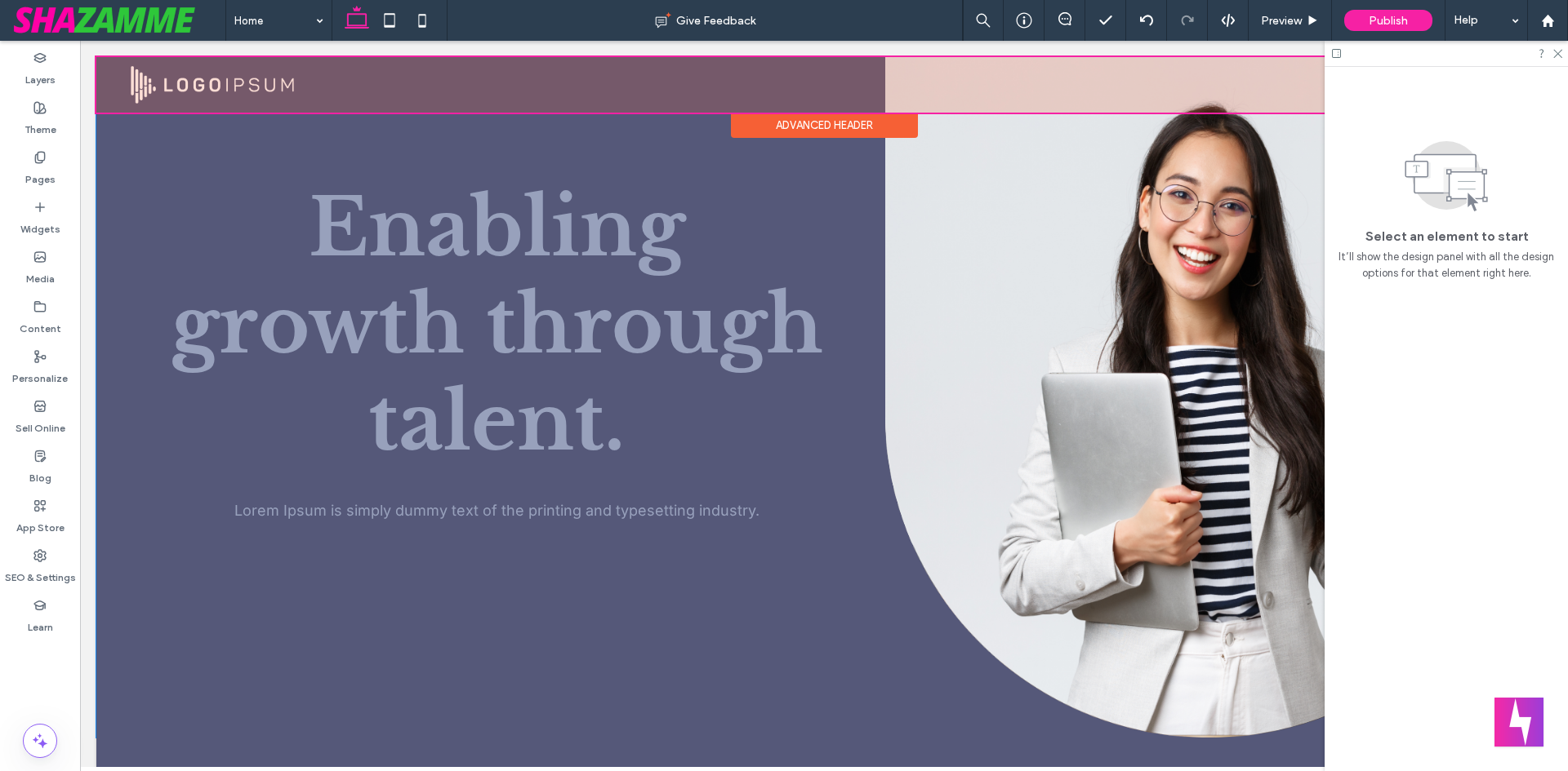
click at [803, 137] on div "Advanced Header" at bounding box center [825, 125] width 187 height 25
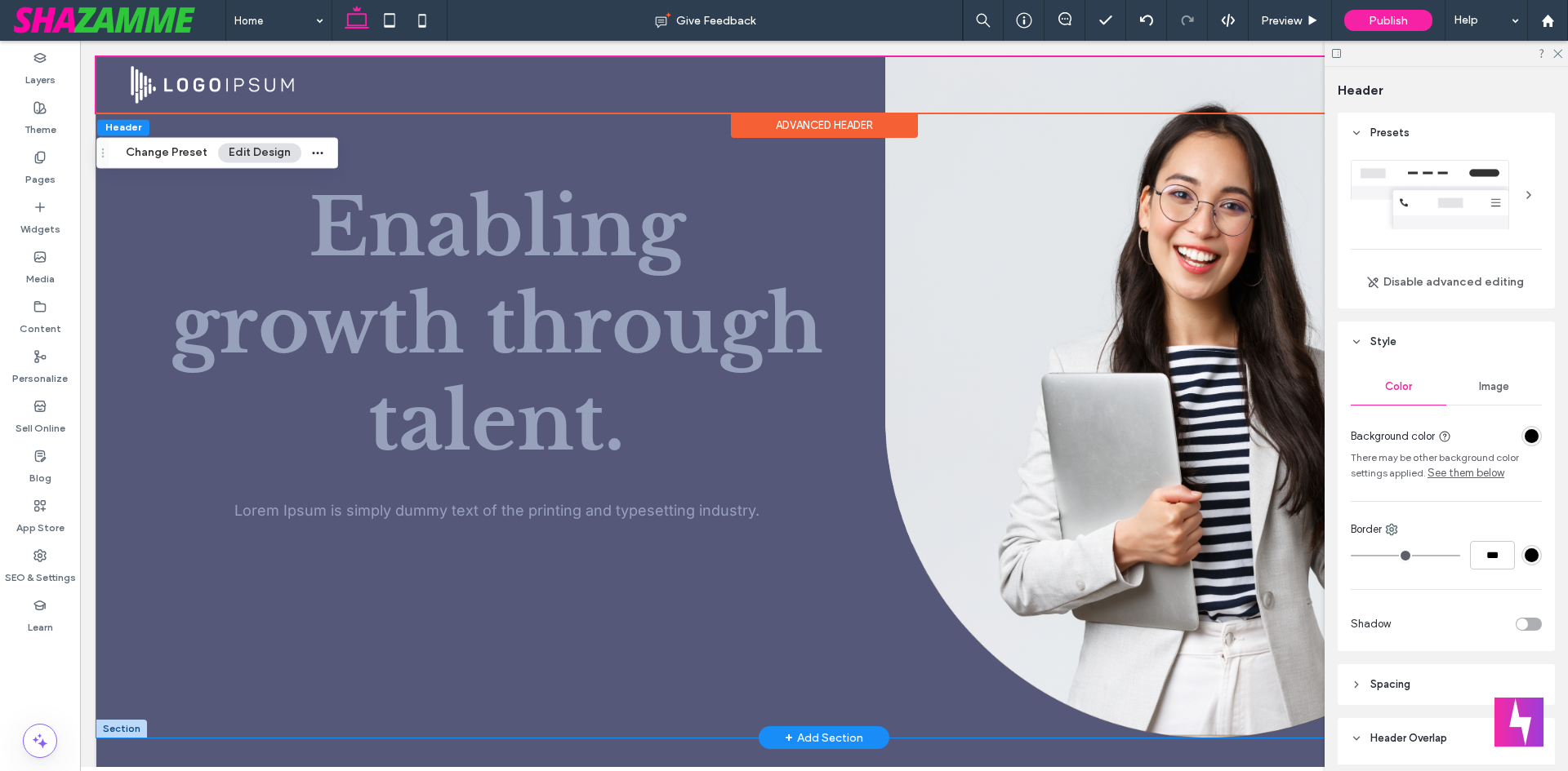
click at [812, 171] on div "Enabling growth through talent. Lorem Ipsum is simply dummy text of the printin…" at bounding box center [824, 398] width 1455 height 681
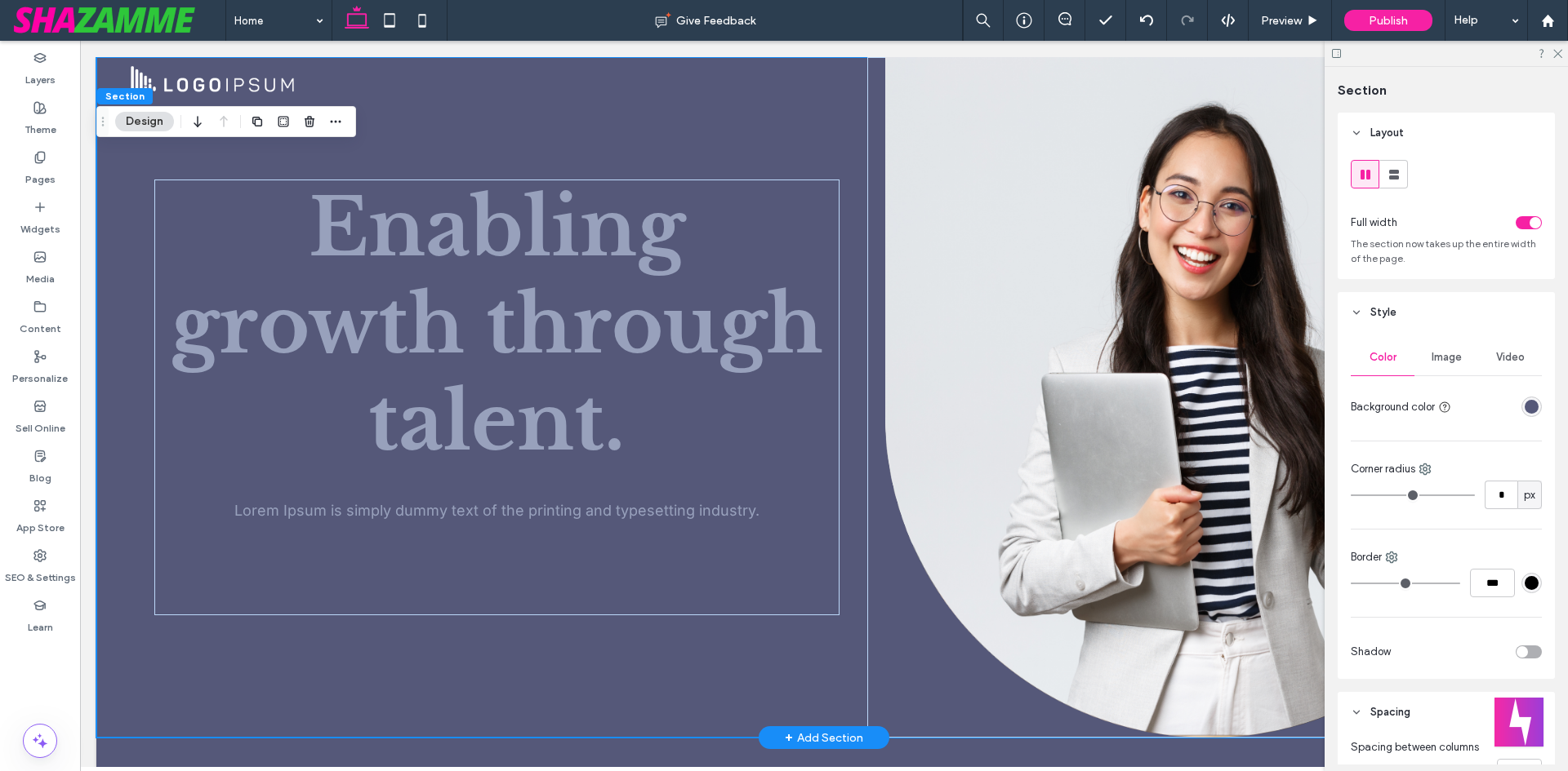
click at [847, 203] on div "Enabling growth through talent. Lorem Ipsum is simply dummy text of the printin…" at bounding box center [824, 398] width 1455 height 681
click at [858, 365] on div "Enabling growth through talent. Lorem Ipsum is simply dummy text of the printin…" at bounding box center [824, 398] width 1455 height 681
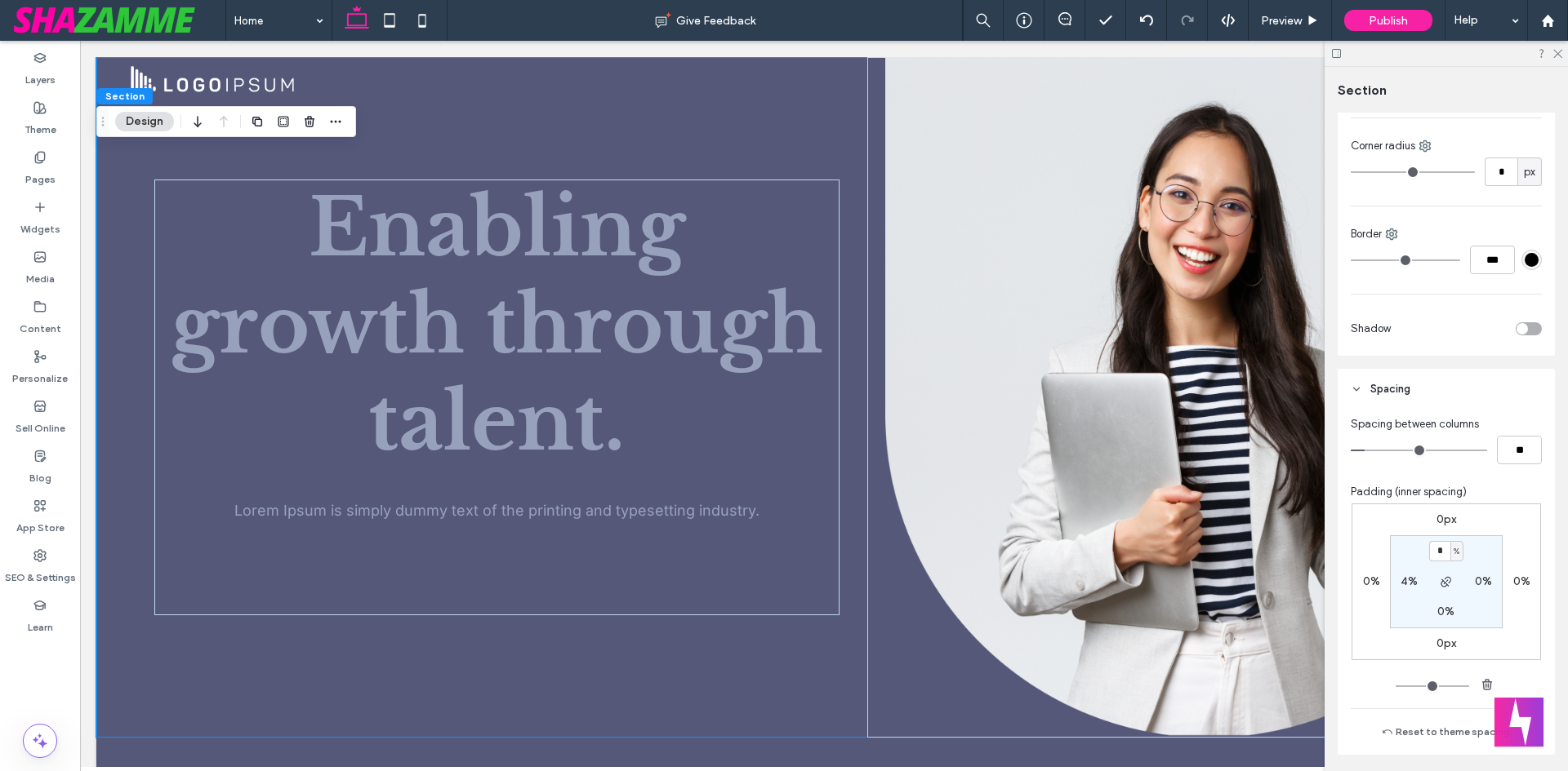
scroll to position [327, 0]
click at [868, 331] on div at bounding box center [1210, 407] width 684 height 661
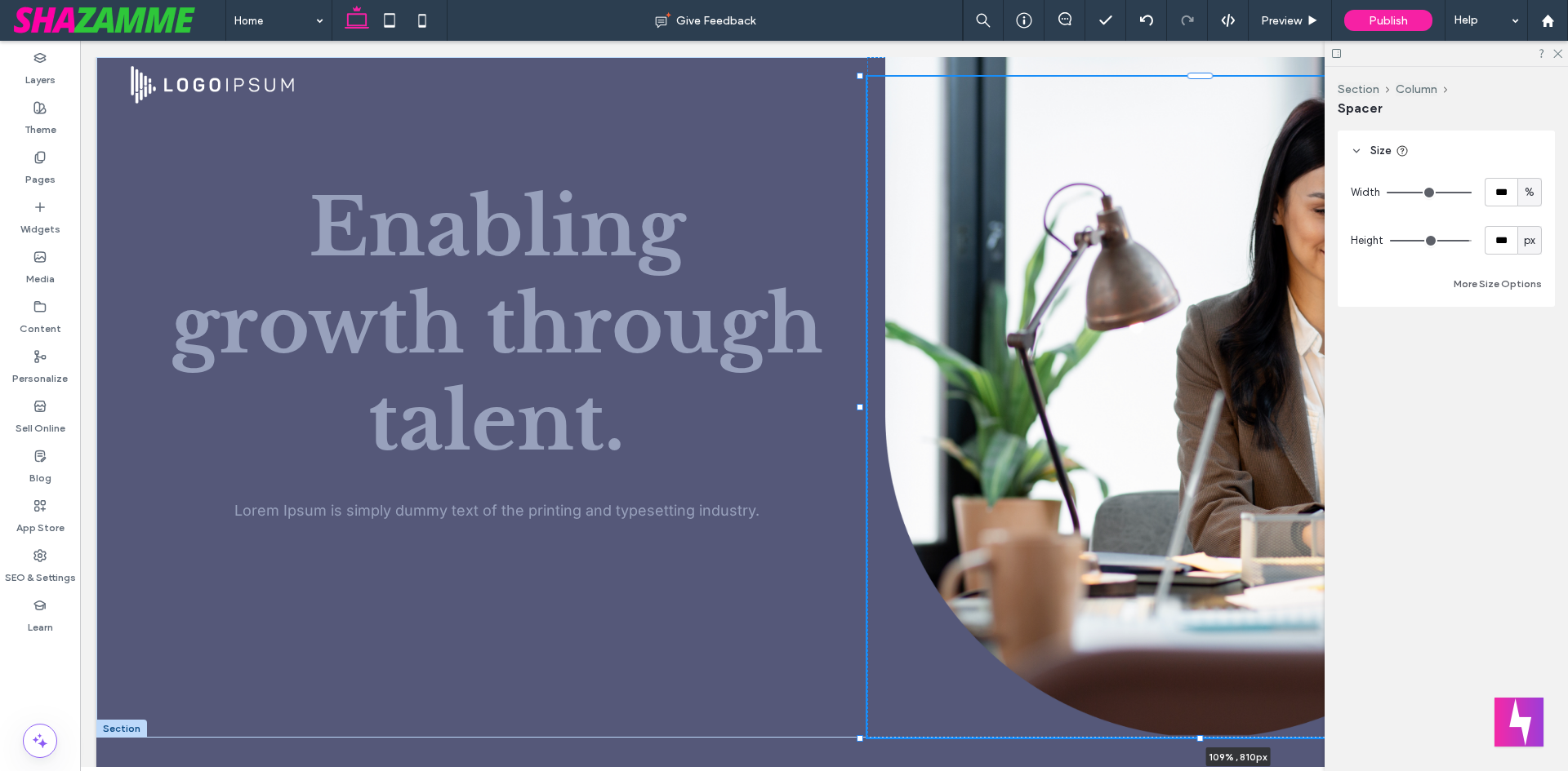
drag, startPoint x: 860, startPoint y: 406, endPoint x: 798, endPoint y: 394, distance: 63.2
click at [798, 394] on div "Enabling growth through talent. Lorem Ipsum is simply dummy text of the printin…" at bounding box center [824, 398] width 1455 height 681
click at [930, 99] on button "Column" at bounding box center [943, 96] width 50 height 16
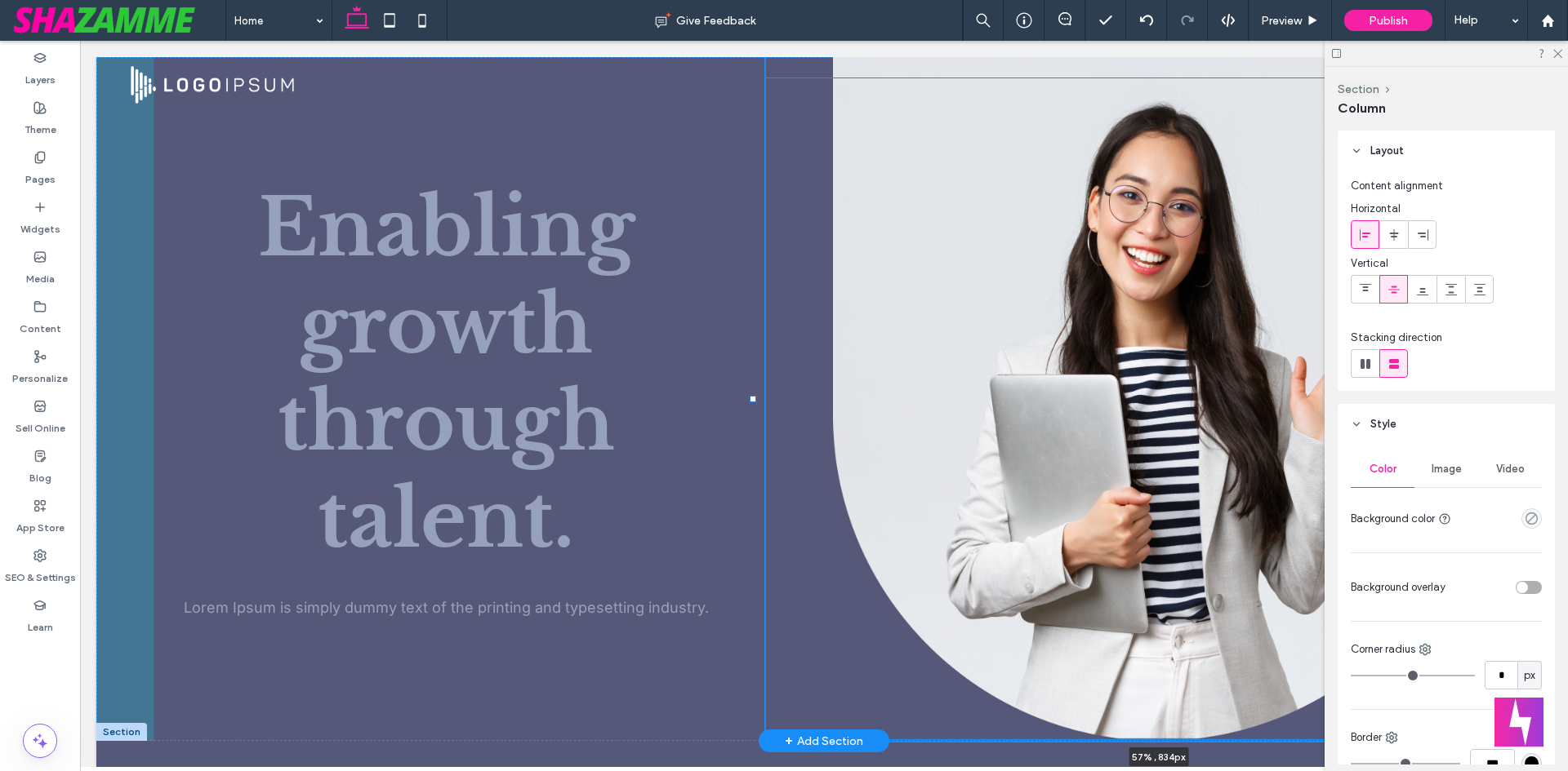
drag, startPoint x: 860, startPoint y: 398, endPoint x: 753, endPoint y: 390, distance: 107.3
click at [753, 58] on div at bounding box center [753, 58] width 1 height 1
type input "**"
type input "*****"
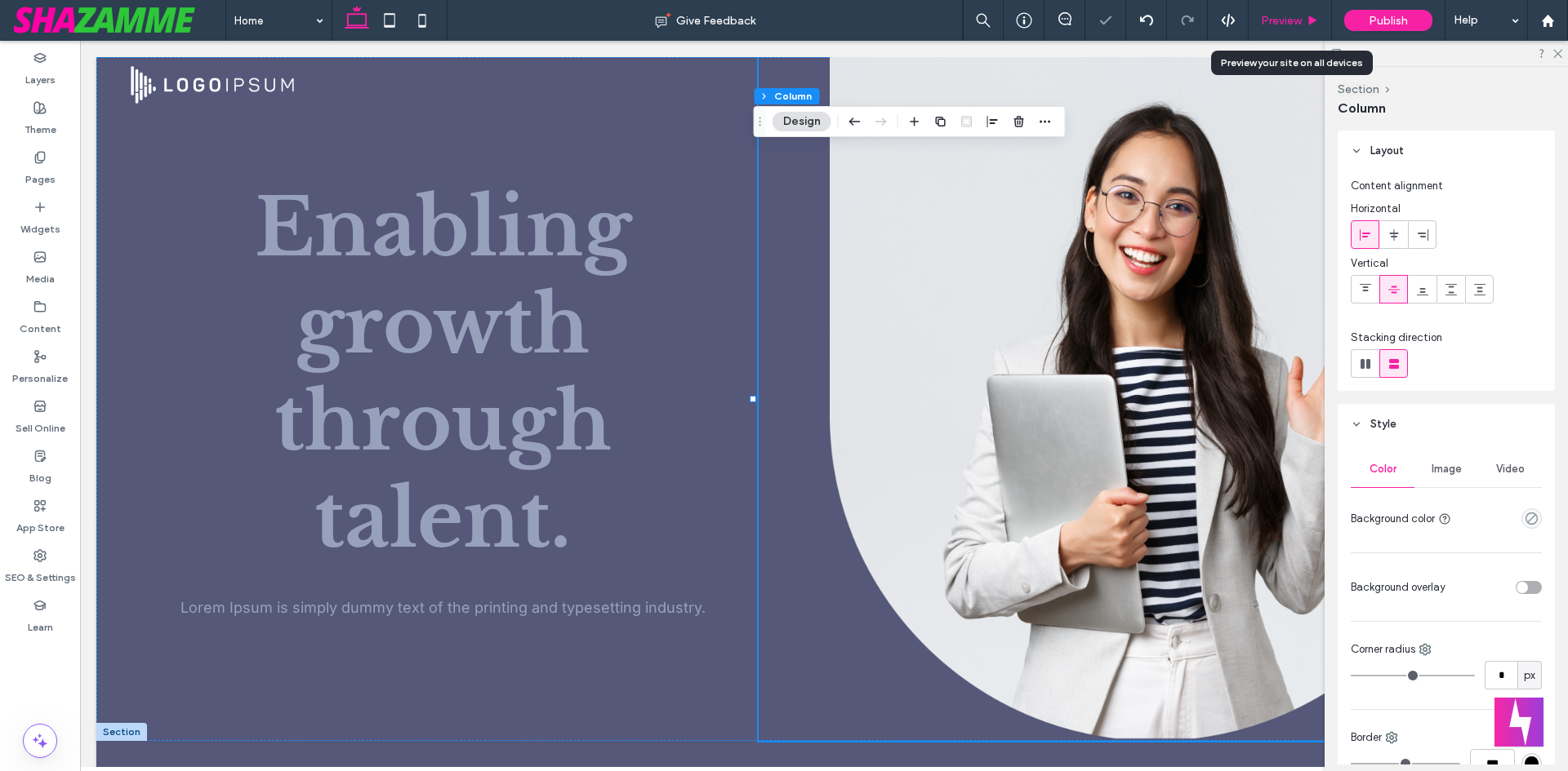
click at [1278, 19] on span "Preview" at bounding box center [1281, 20] width 41 height 13
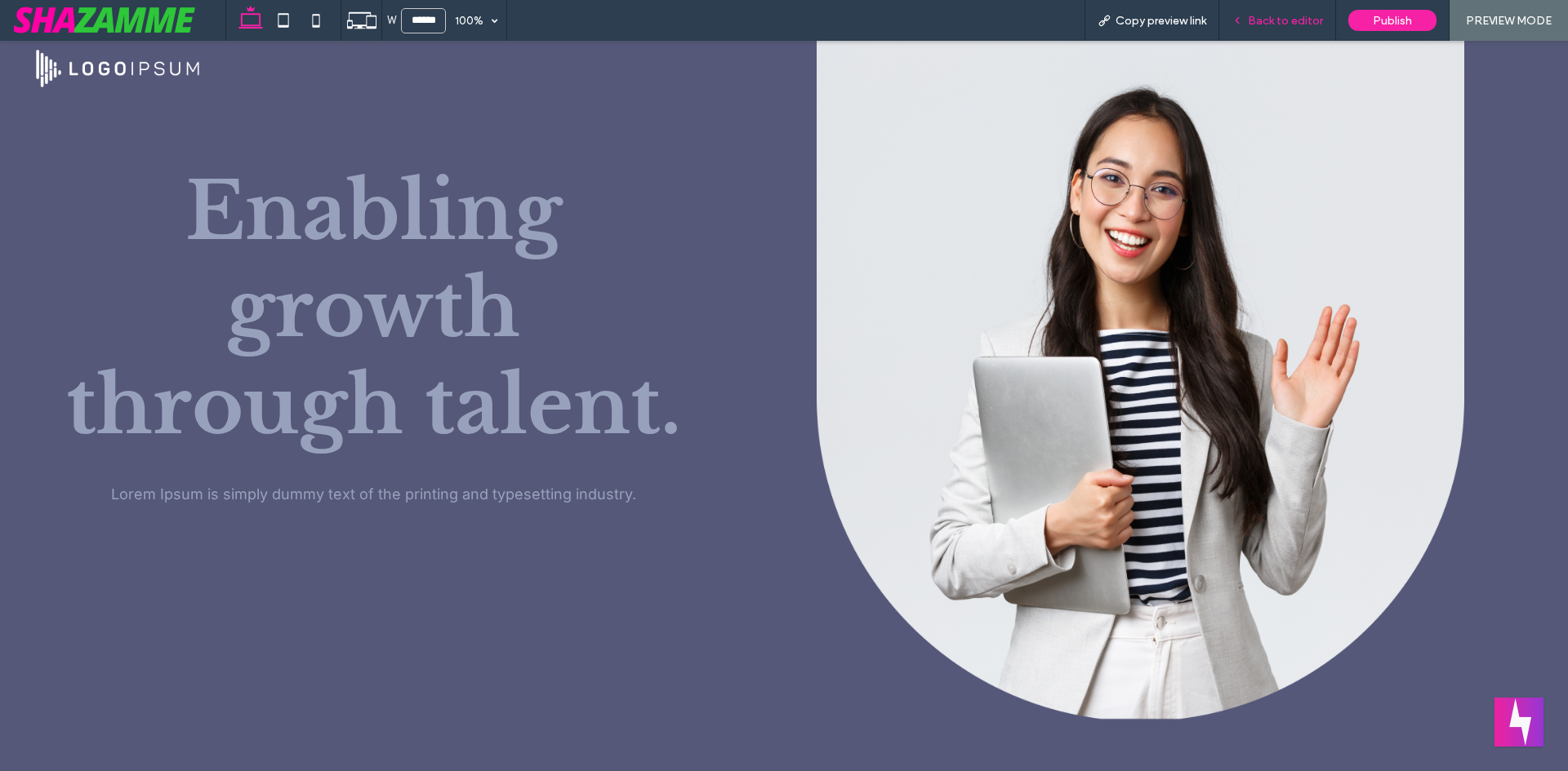
click at [1268, 18] on span "Back to editor" at bounding box center [1284, 20] width 75 height 13
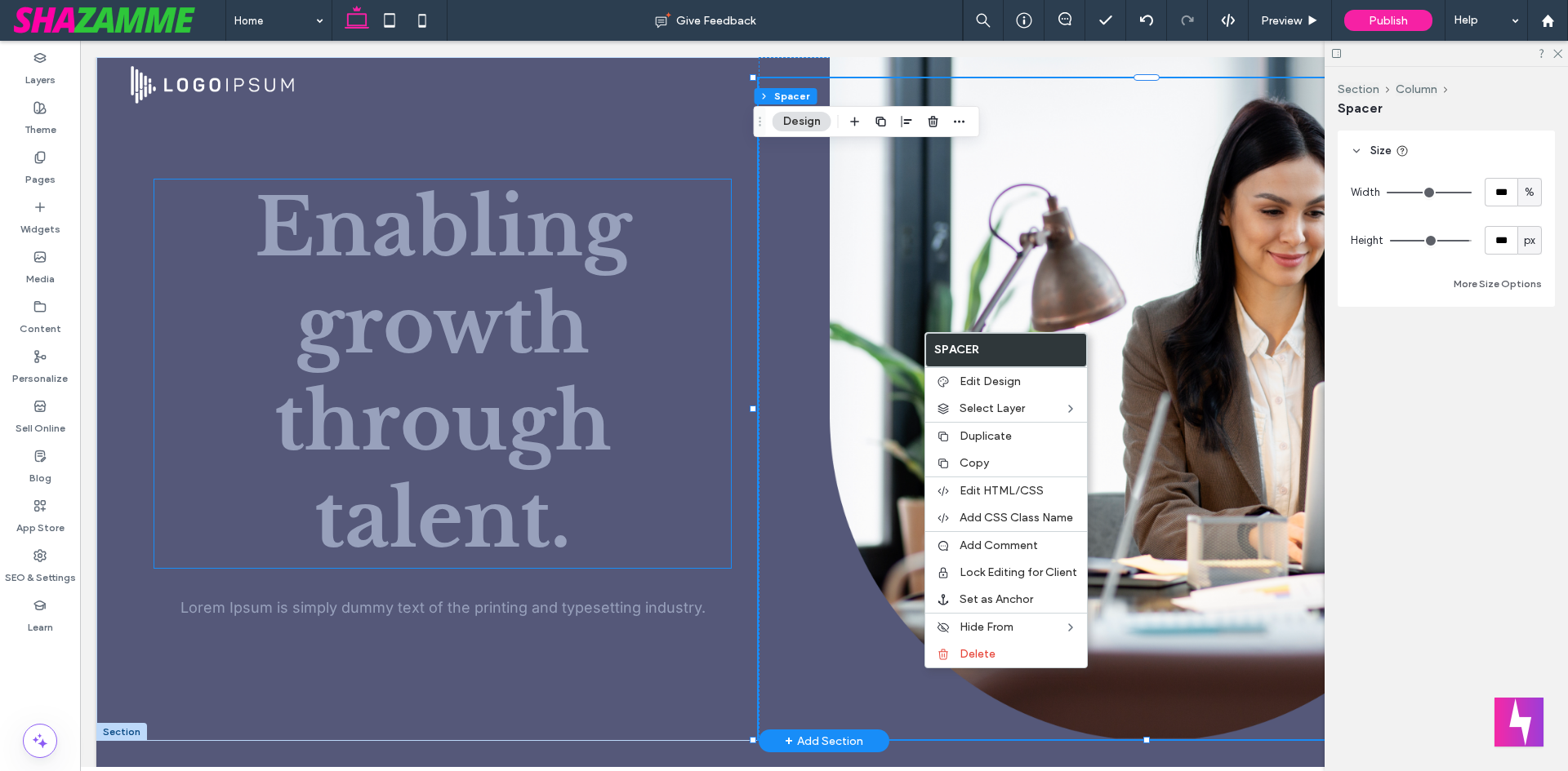
click at [617, 304] on h1 "Enabling growth through talent." at bounding box center [442, 374] width 577 height 389
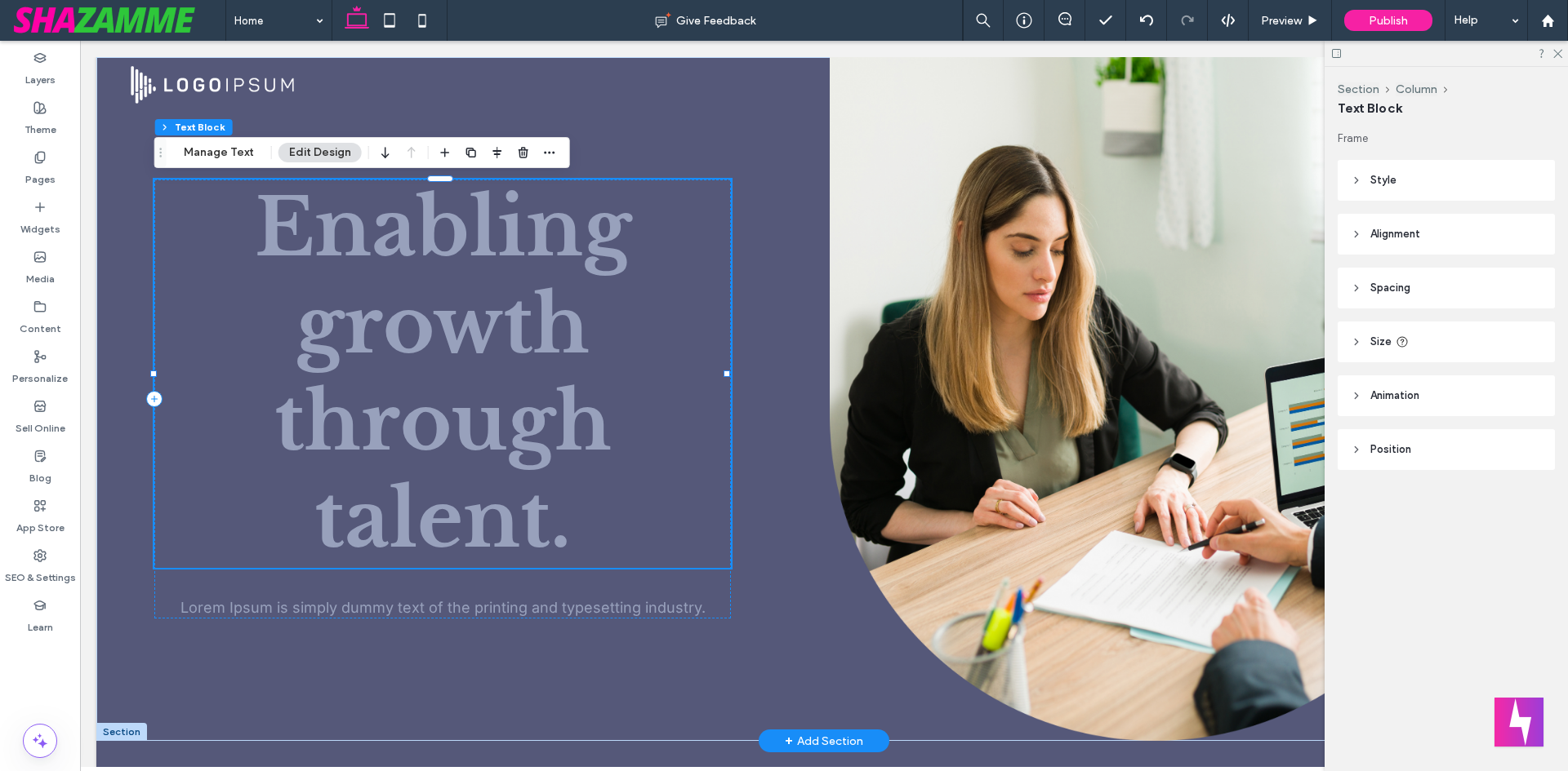
click at [618, 304] on h1 "Enabling growth through talent." at bounding box center [442, 374] width 577 height 389
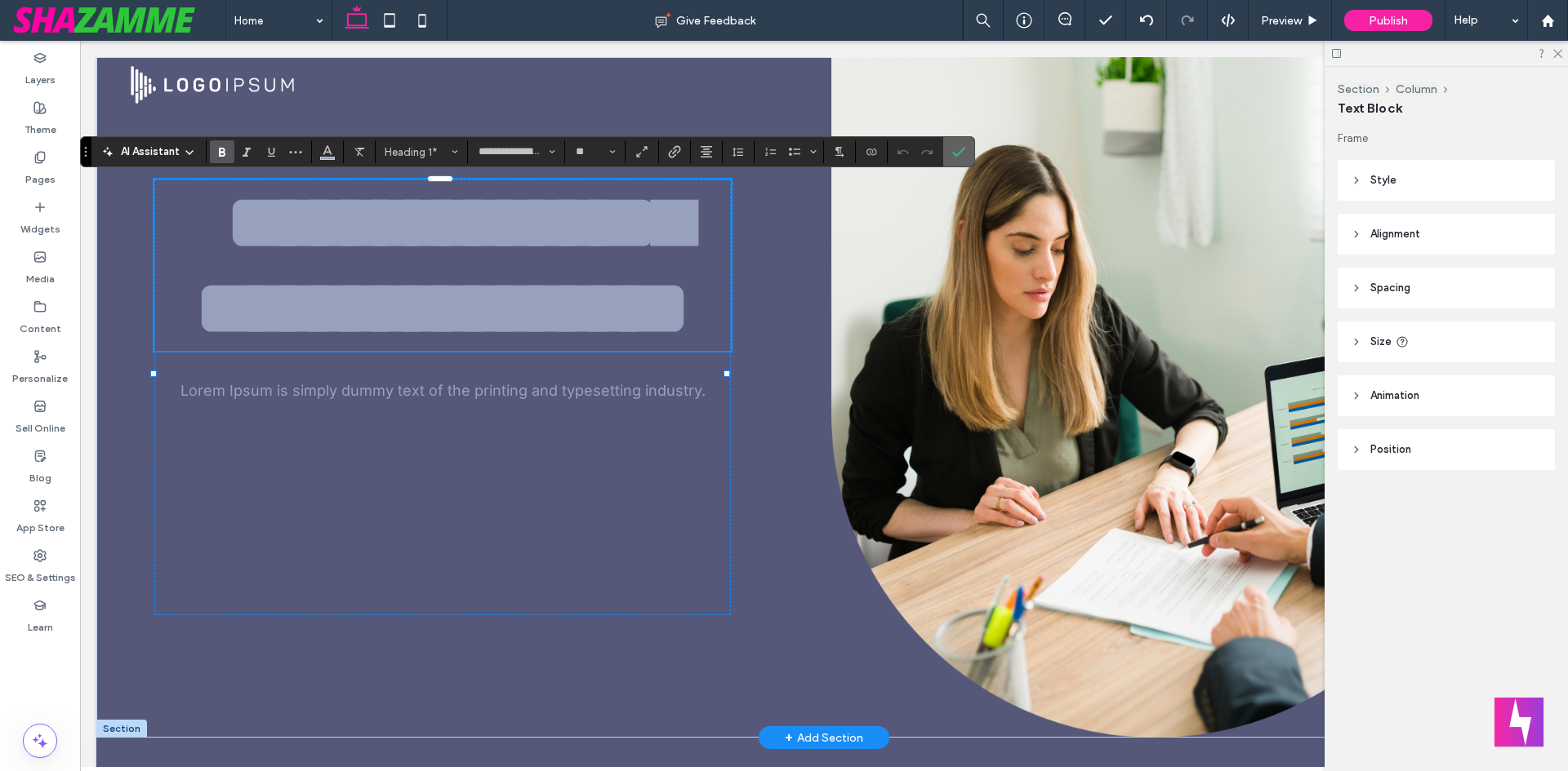
click at [956, 154] on use "Confirm" at bounding box center [960, 151] width 14 height 10
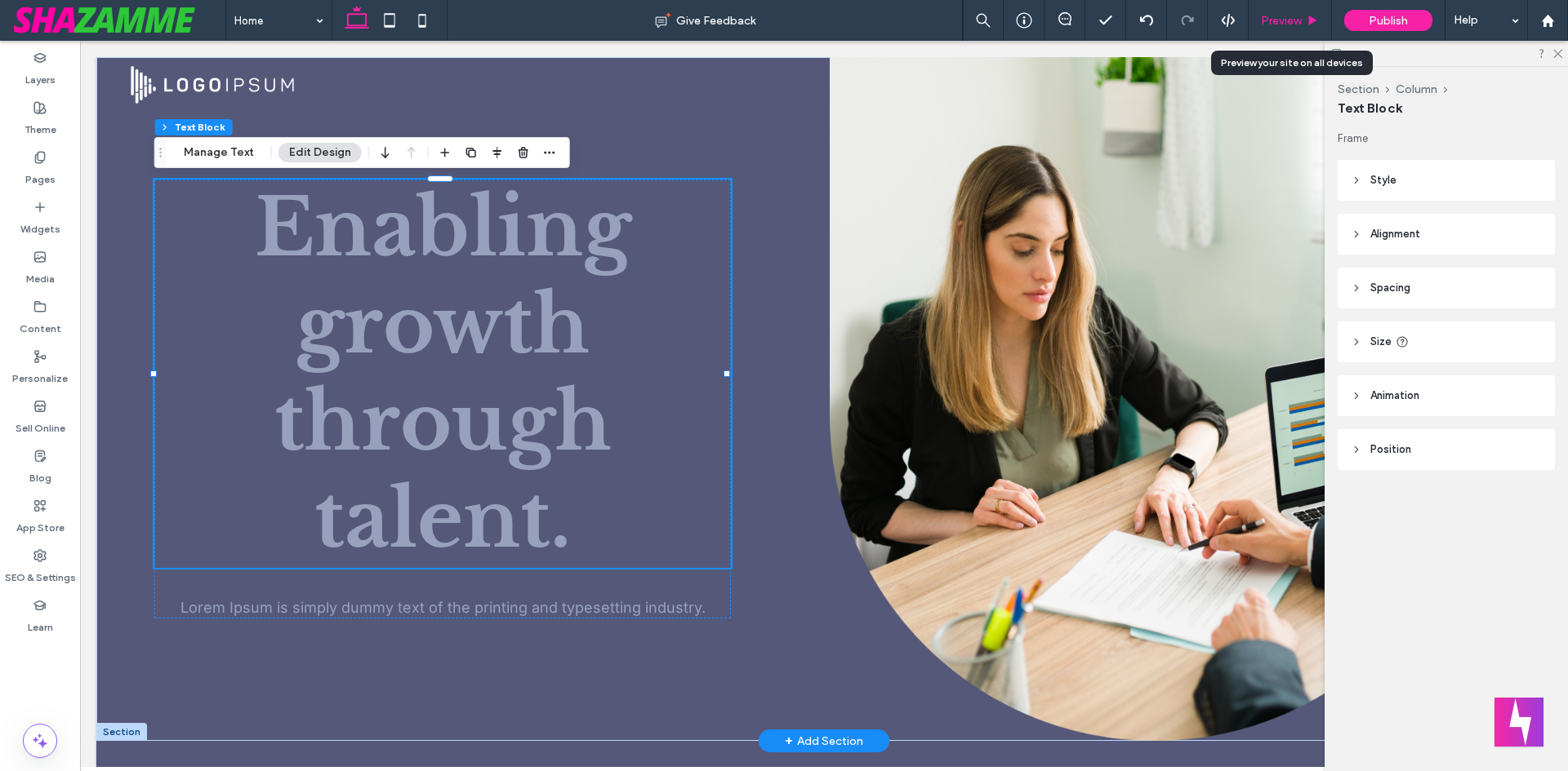
click at [1265, 16] on span "Preview" at bounding box center [1281, 20] width 41 height 13
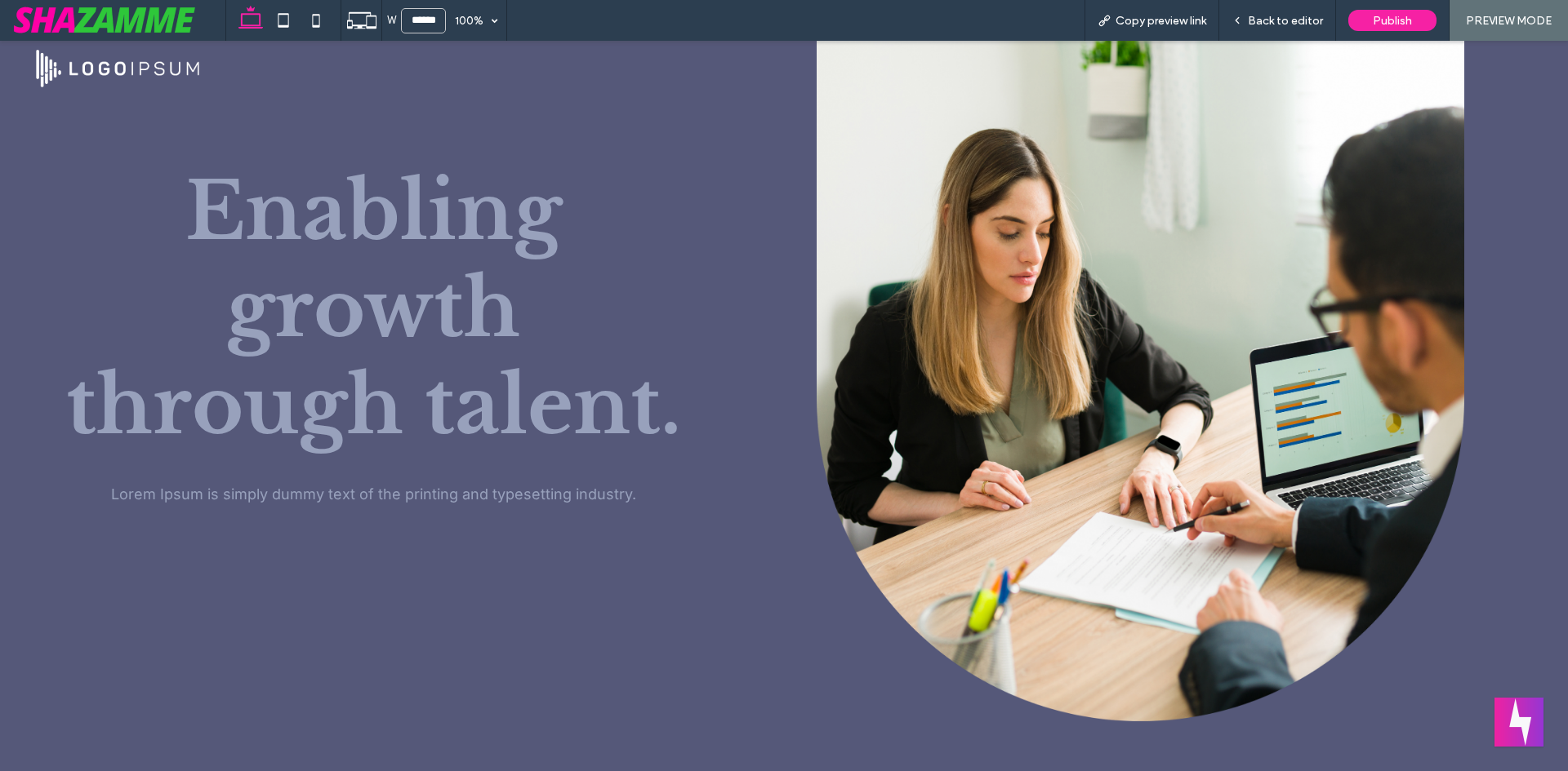
click at [1345, 13] on div "Publish" at bounding box center [1392, 20] width 113 height 40
click at [1318, 16] on span "Back to editor" at bounding box center [1284, 20] width 75 height 13
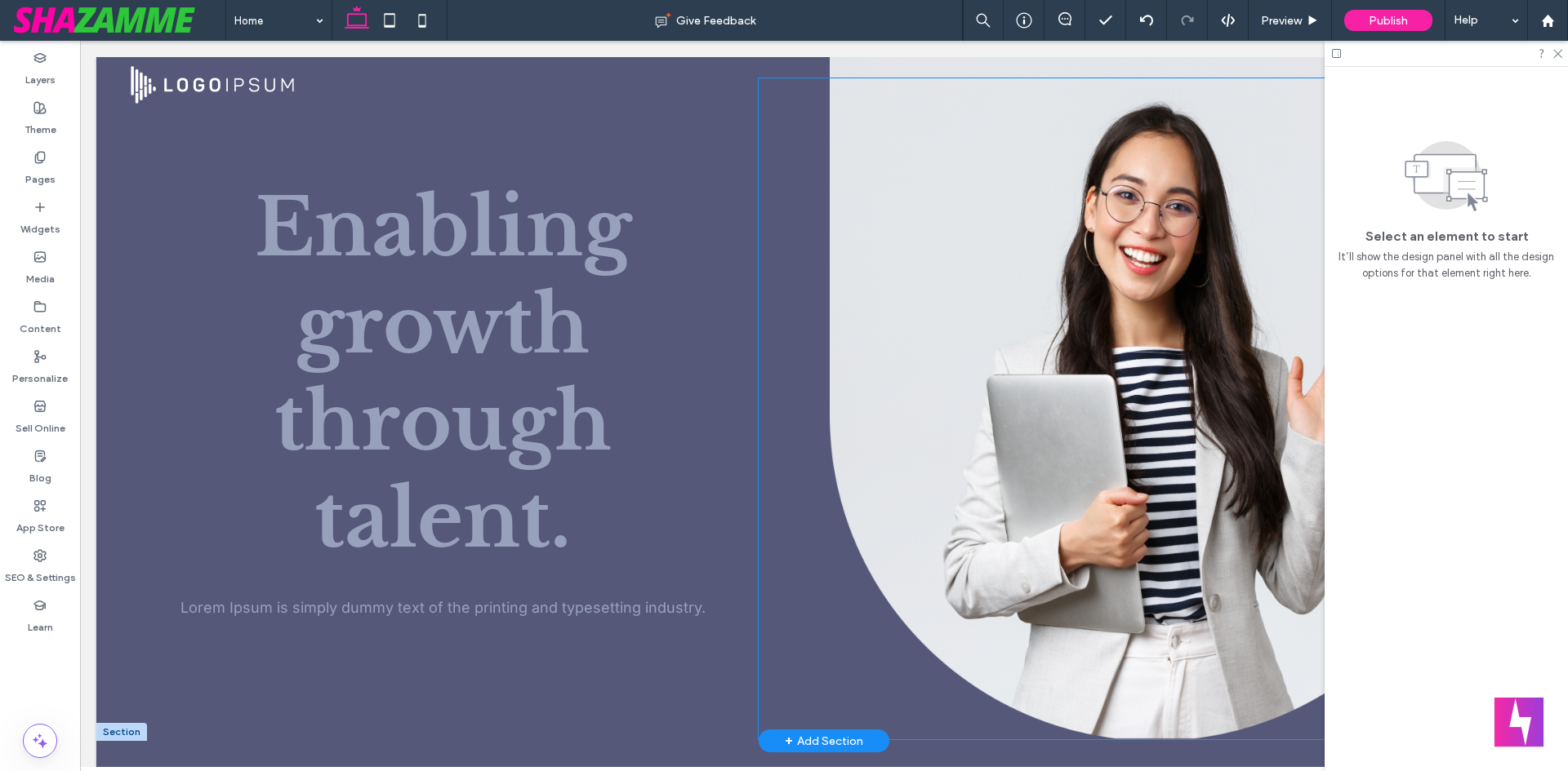
click at [773, 253] on div at bounding box center [1155, 408] width 792 height 661
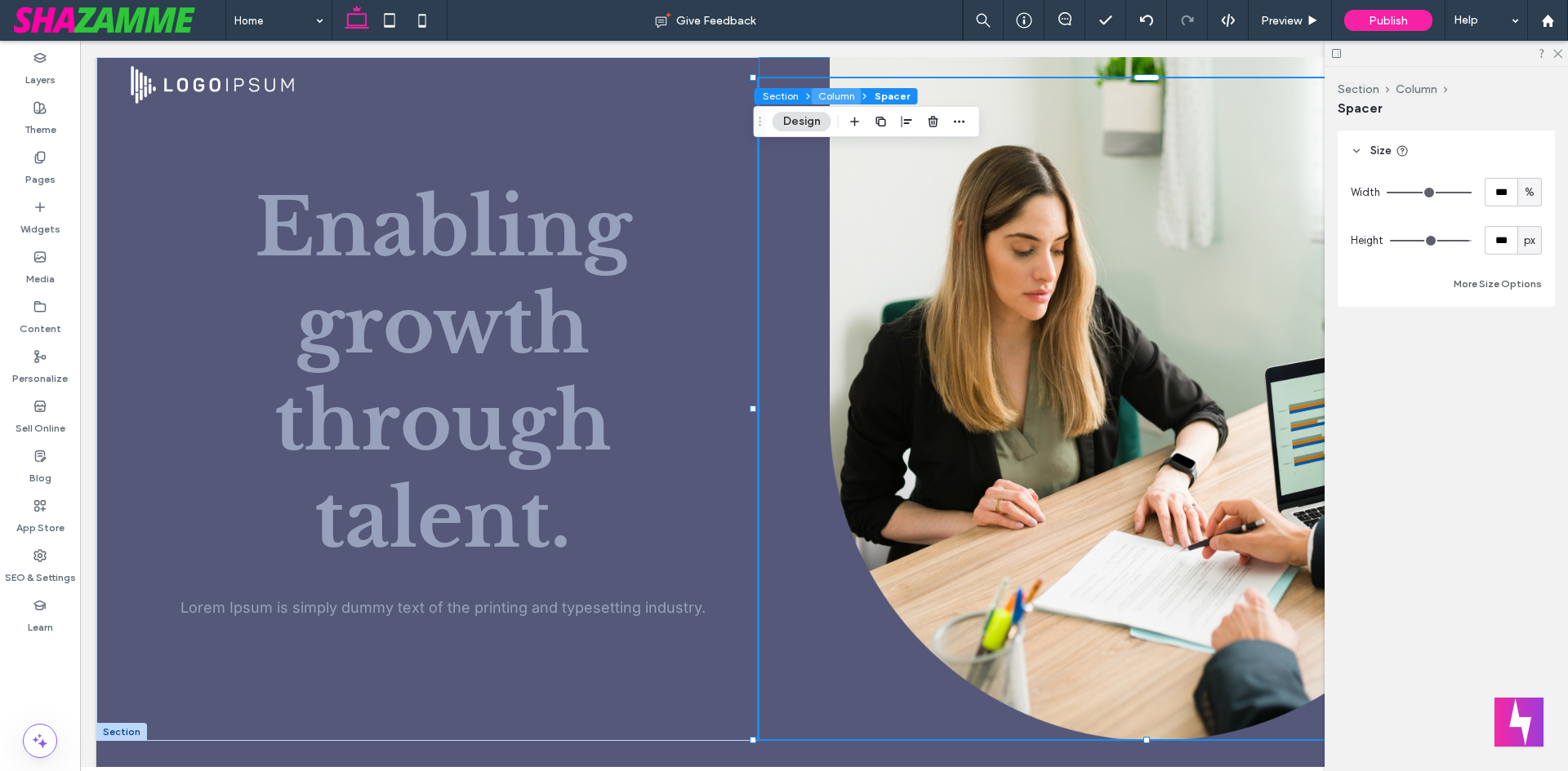
click at [827, 93] on button "Column" at bounding box center [836, 96] width 50 height 16
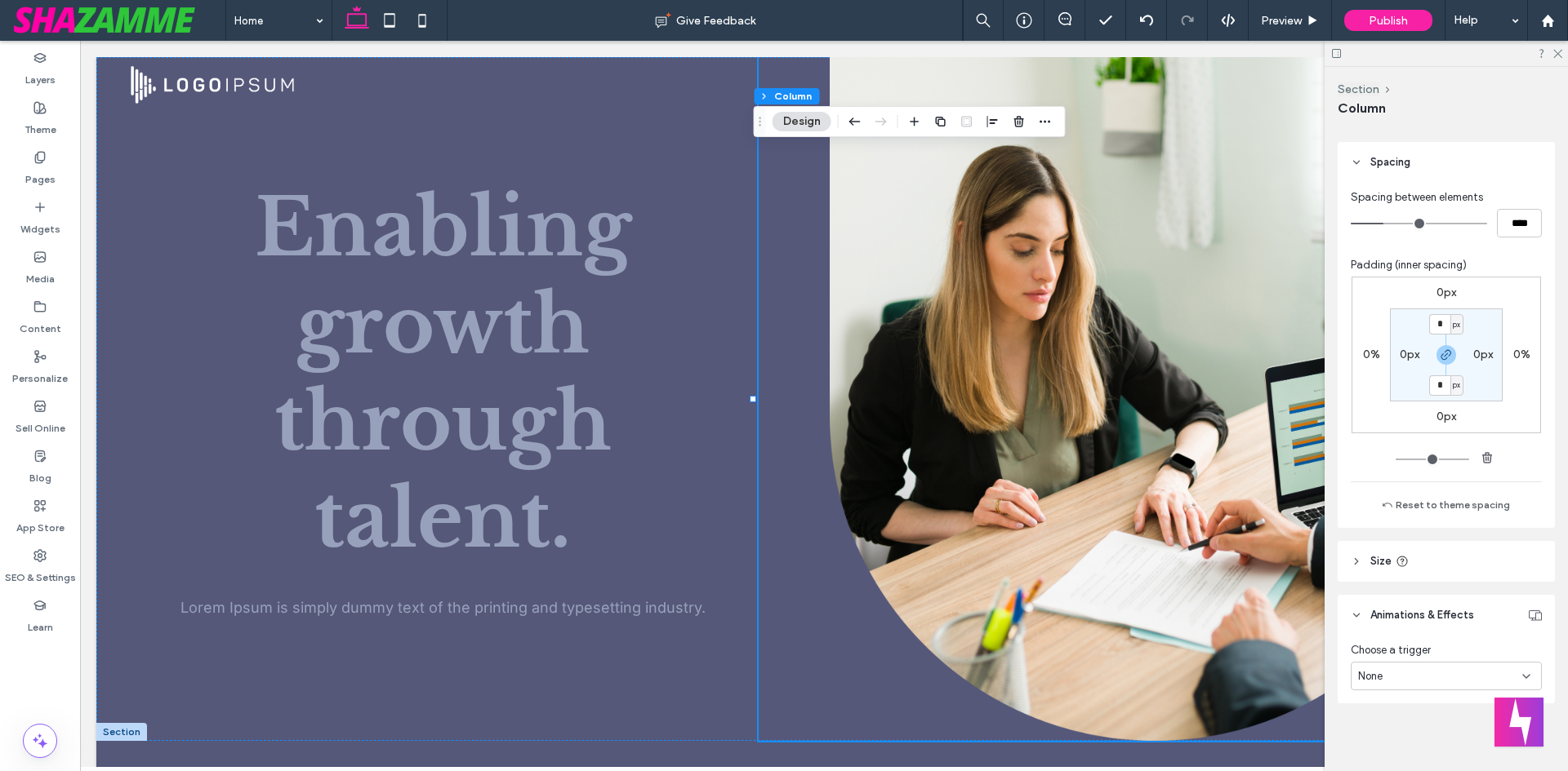
scroll to position [735, 0]
click at [1386, 542] on header "Size" at bounding box center [1446, 557] width 217 height 40
click at [1511, 592] on input "*****" at bounding box center [1519, 599] width 45 height 29
type input "**"
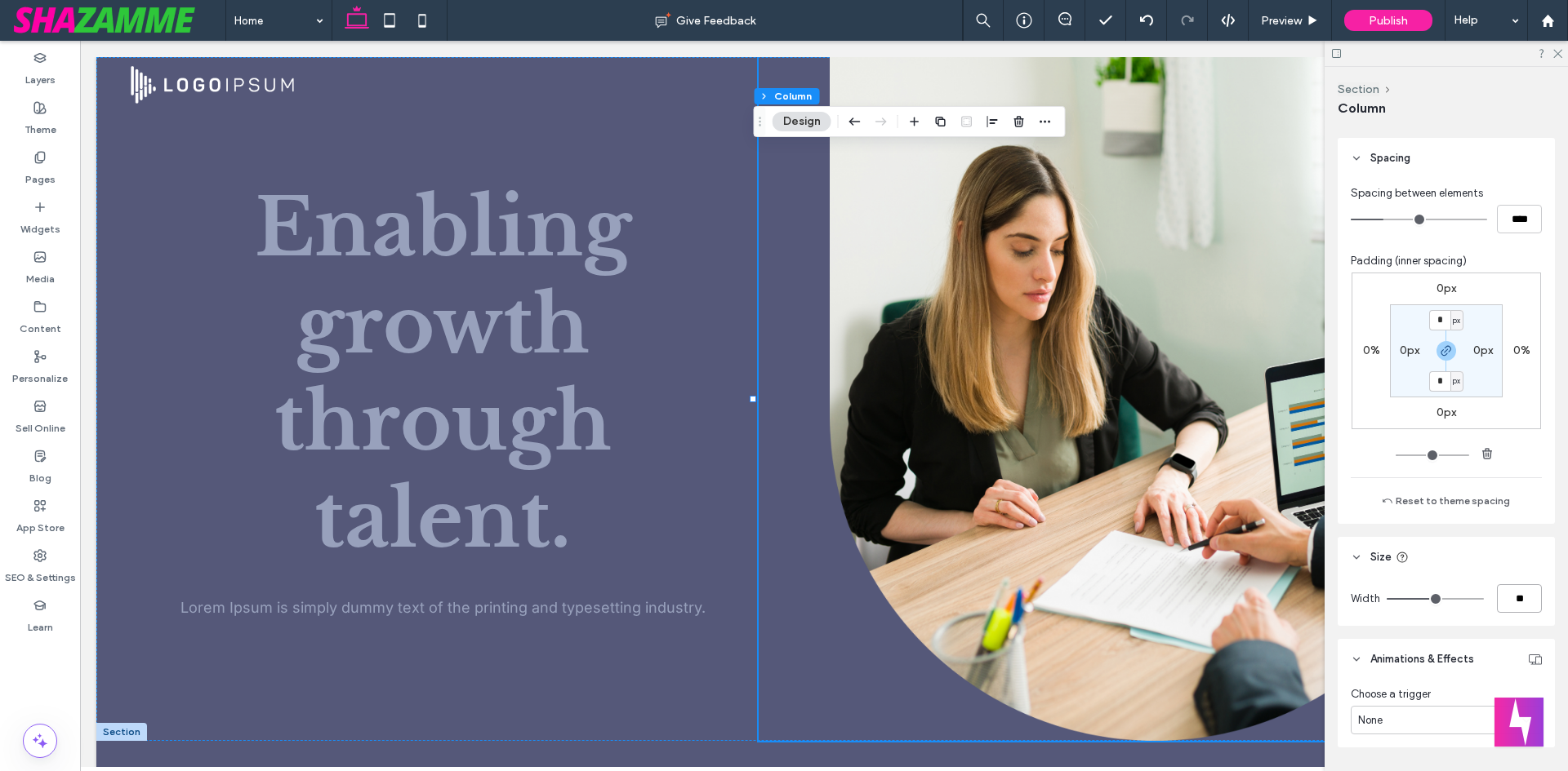
type input "***"
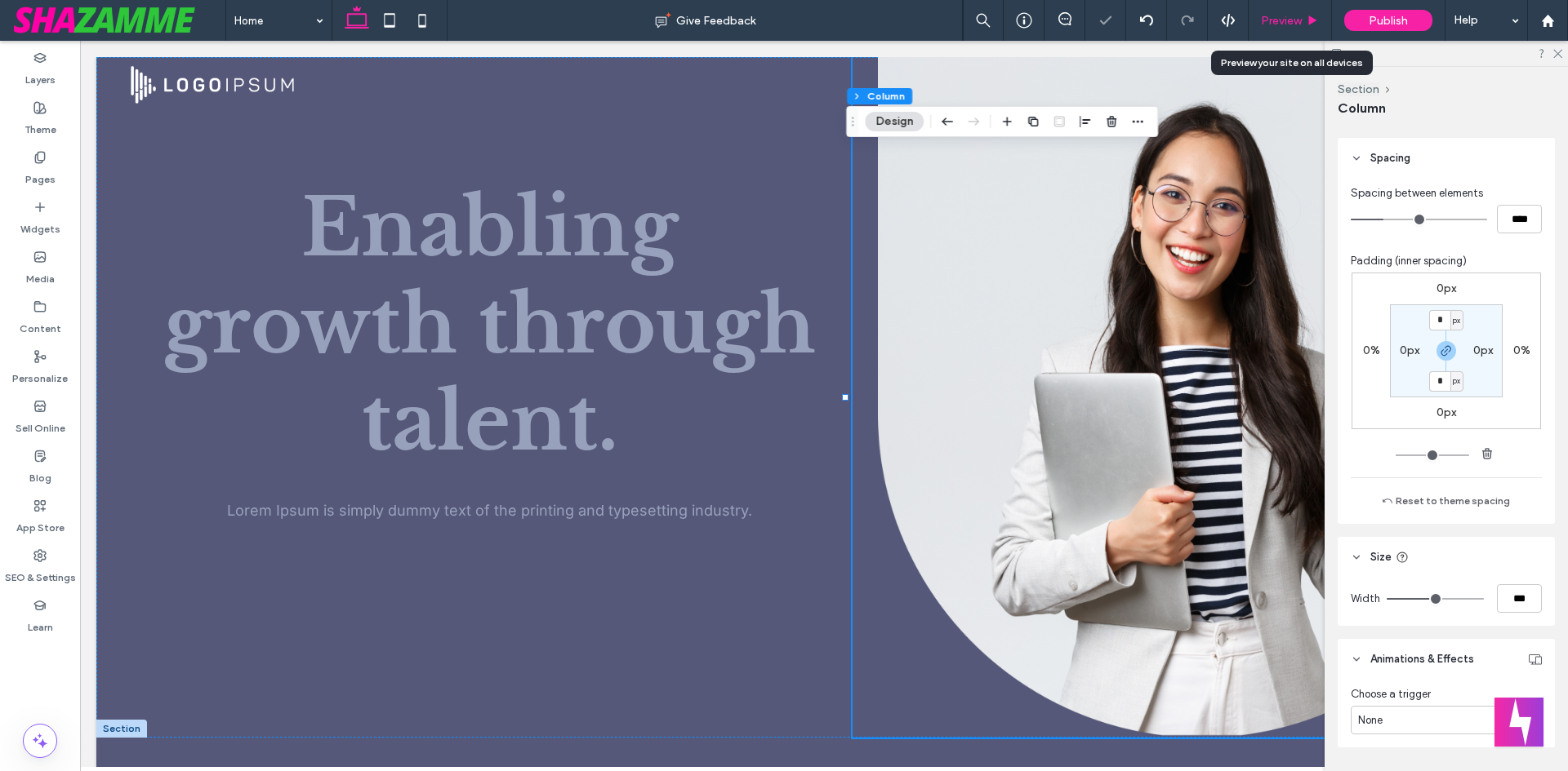
click at [1294, 23] on span "Preview" at bounding box center [1281, 20] width 41 height 13
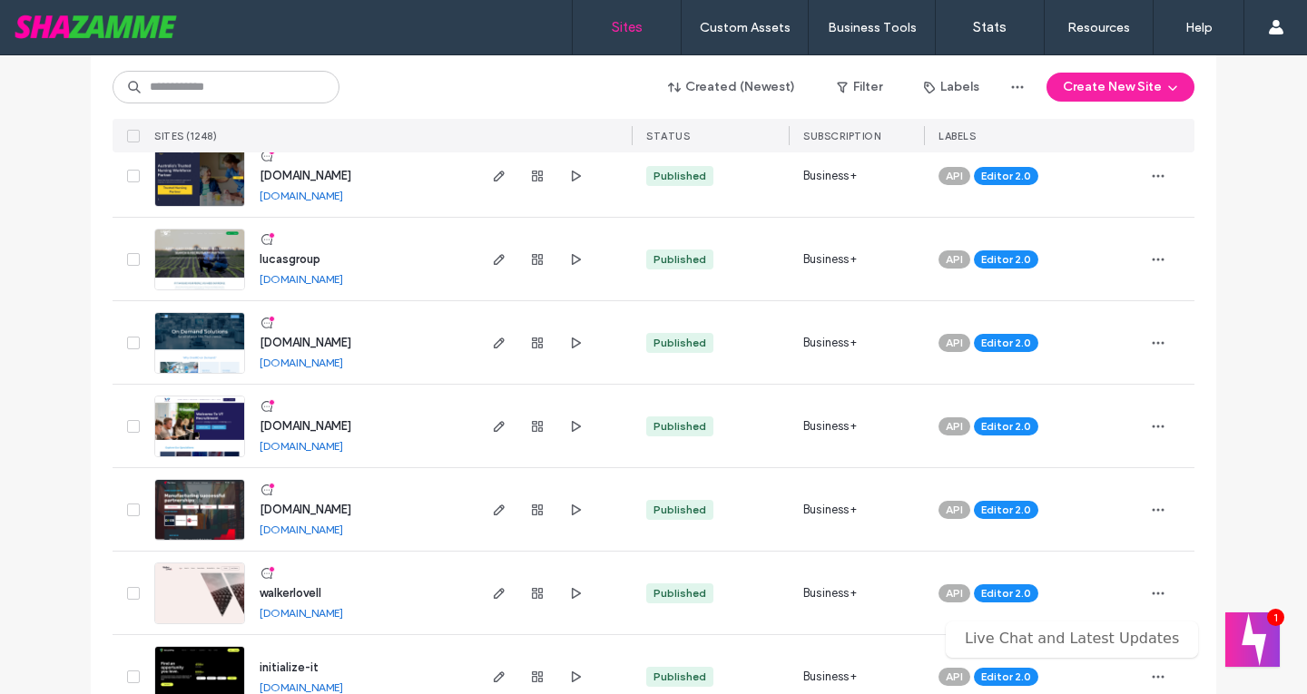
scroll to position [2450, 0]
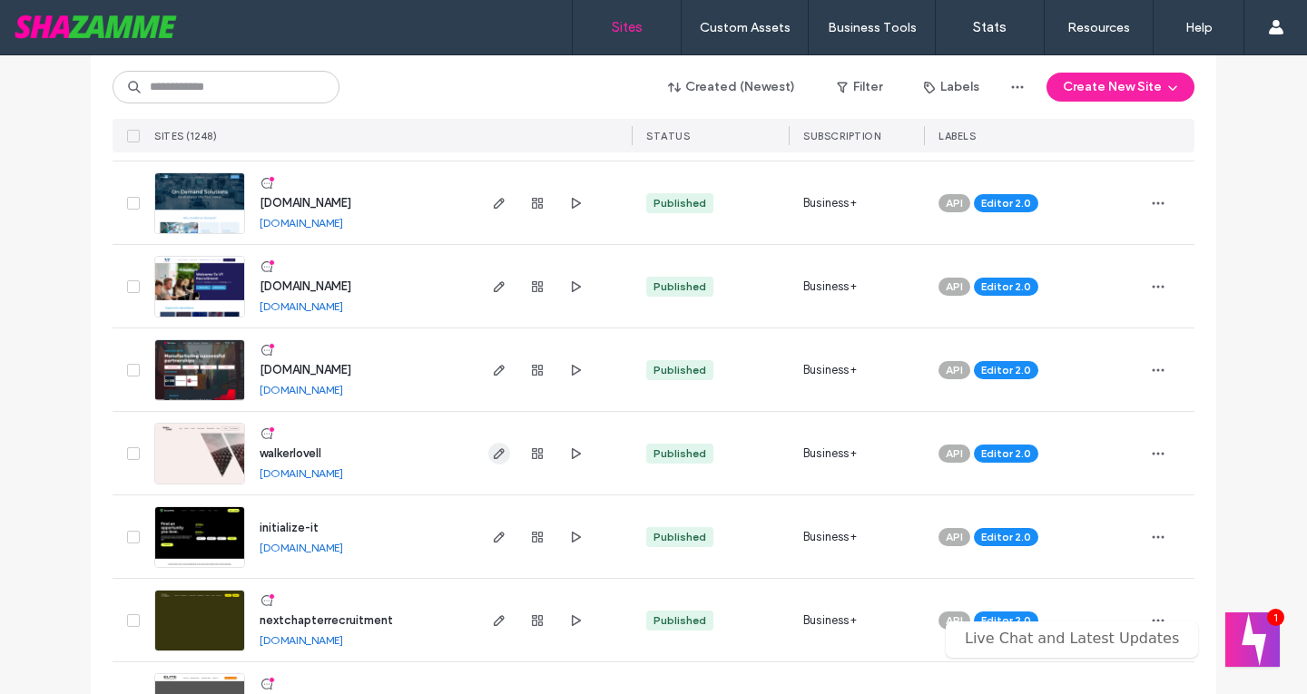
click at [504, 455] on div at bounding box center [537, 453] width 98 height 83
click at [498, 456] on icon "button" at bounding box center [499, 453] width 15 height 15
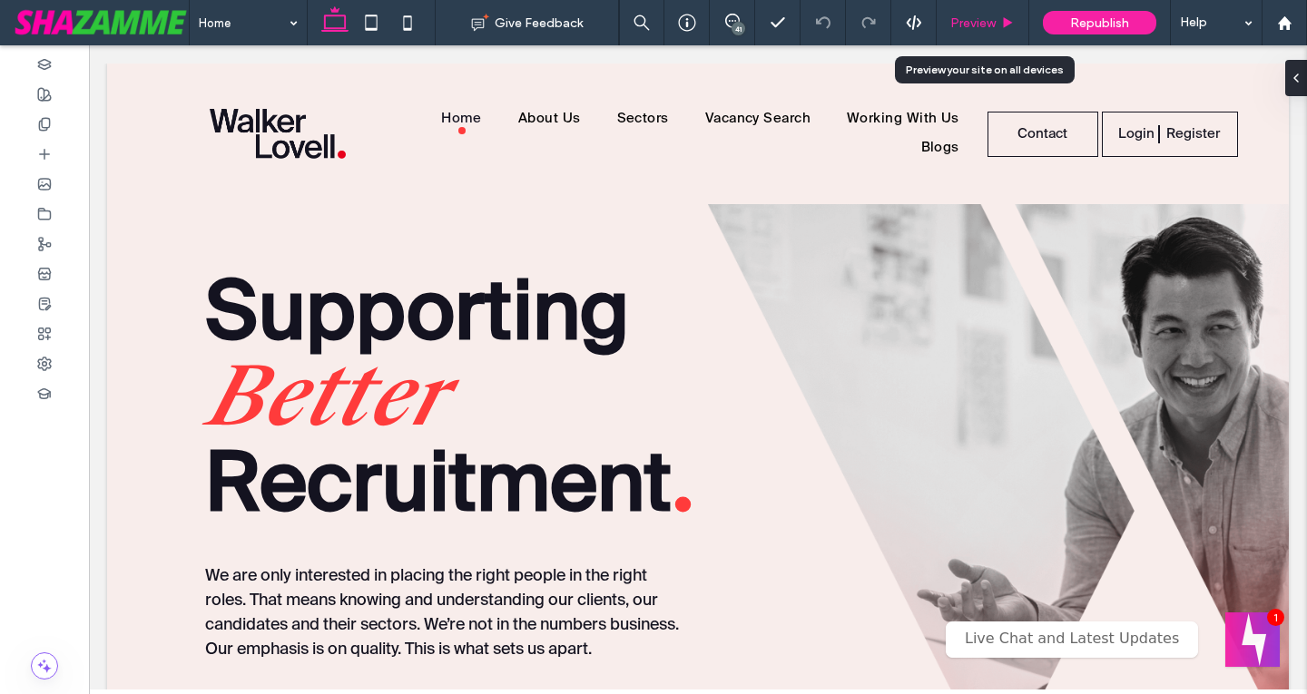
click at [996, 20] on div "Preview" at bounding box center [982, 22] width 92 height 15
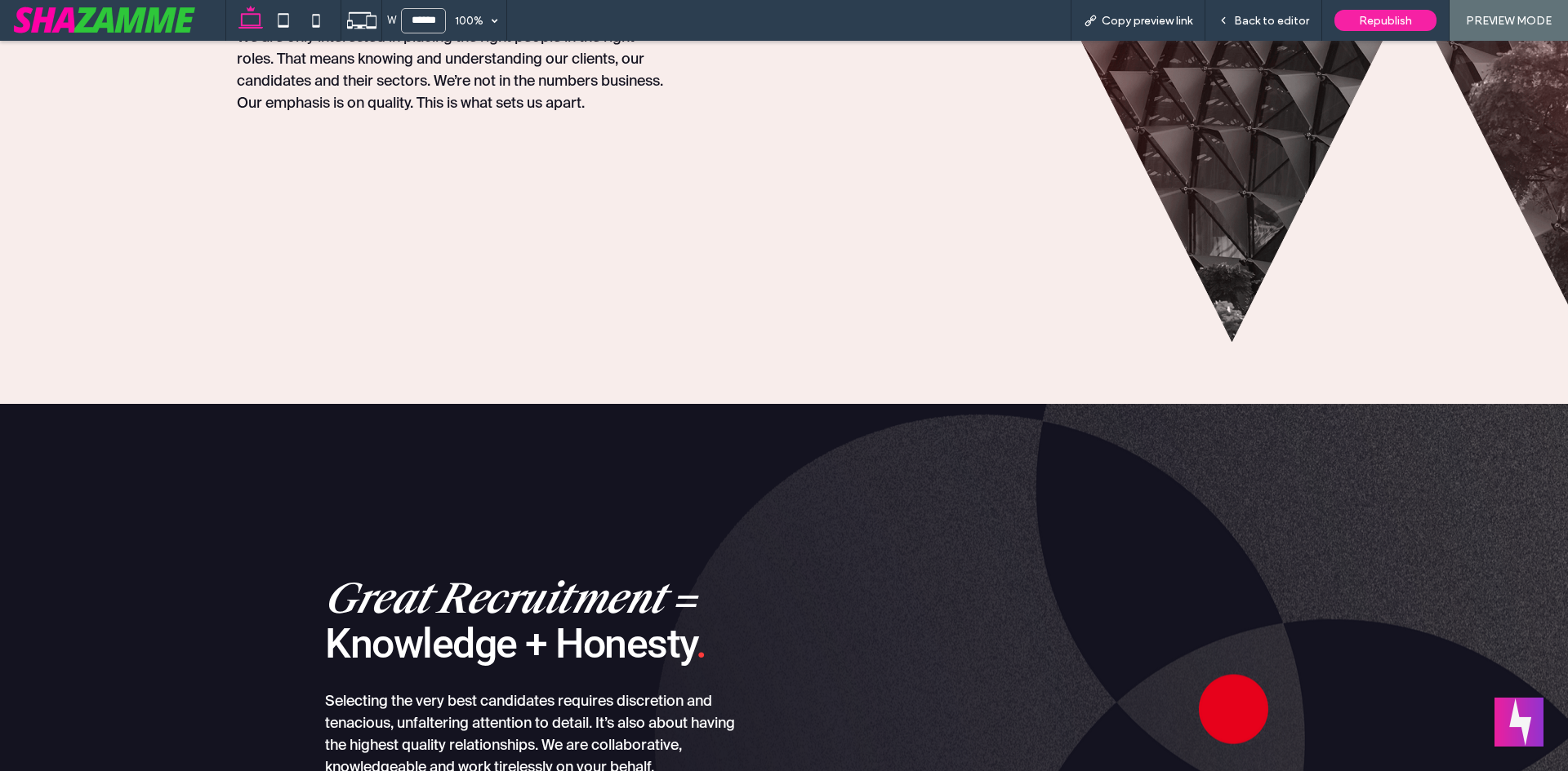
scroll to position [408, 0]
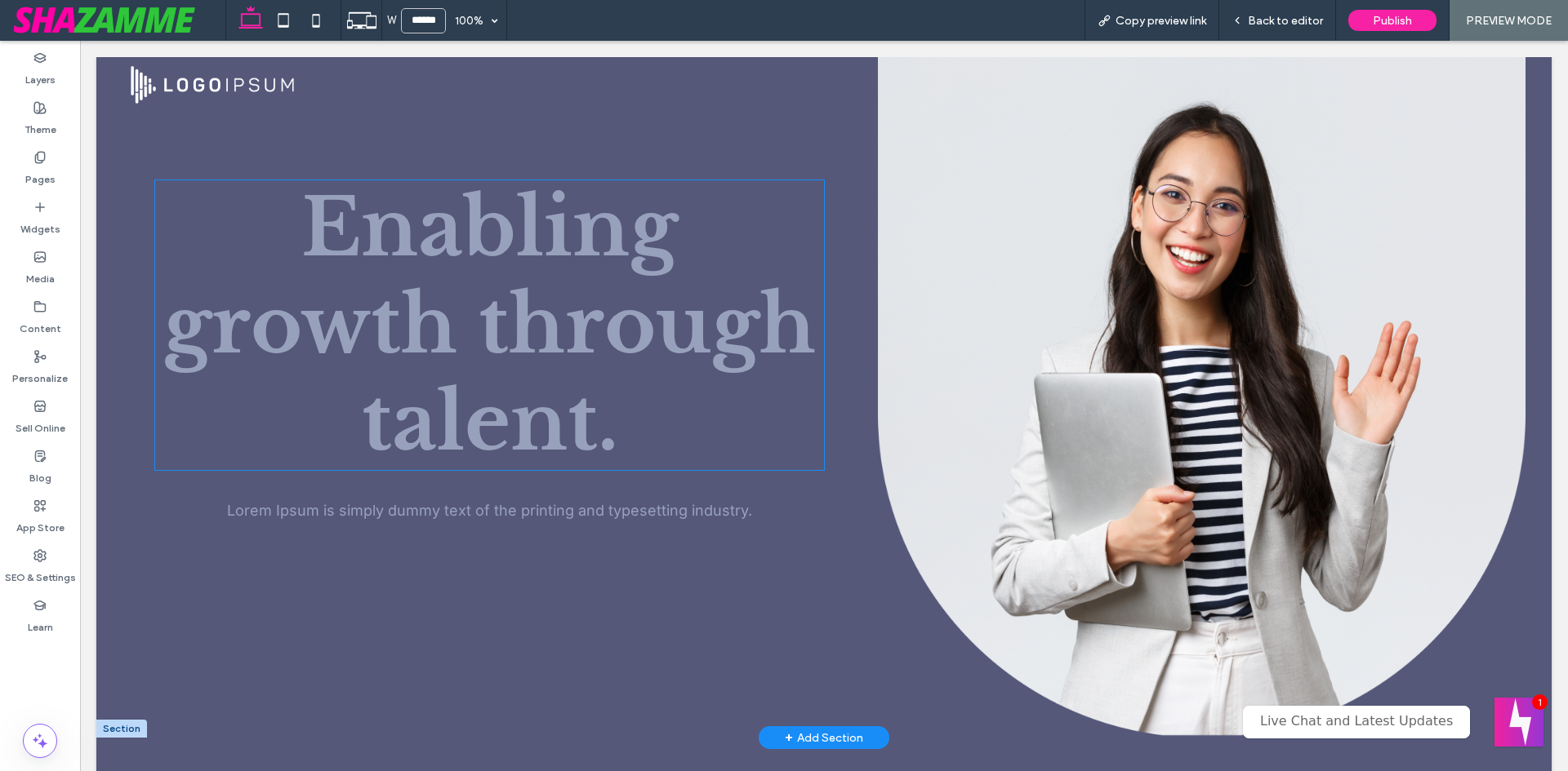
click at [437, 256] on span "Enabling growth through talent." at bounding box center [489, 326] width 653 height 291
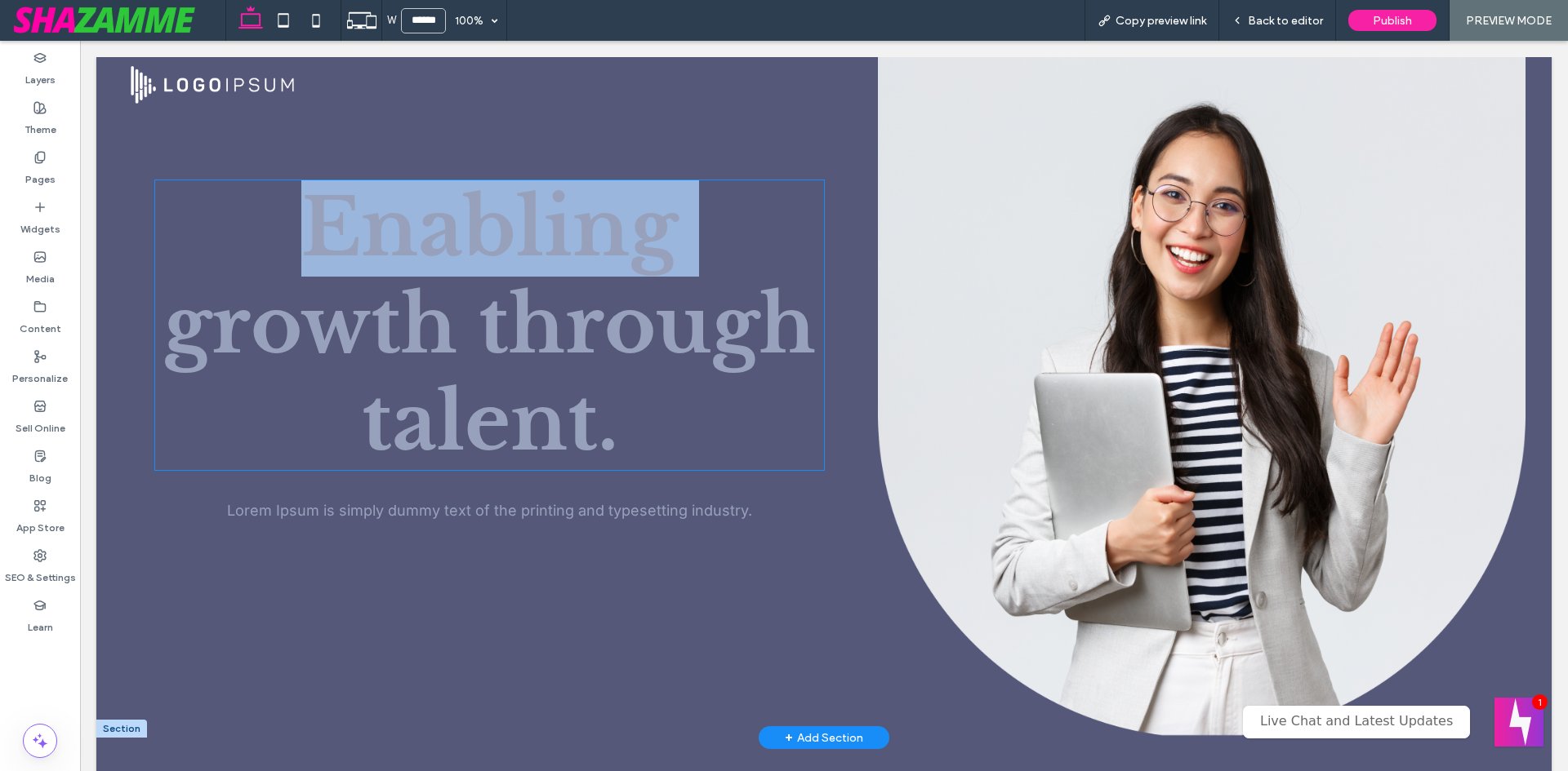
click at [437, 256] on span "Enabling growth through talent." at bounding box center [489, 326] width 653 height 291
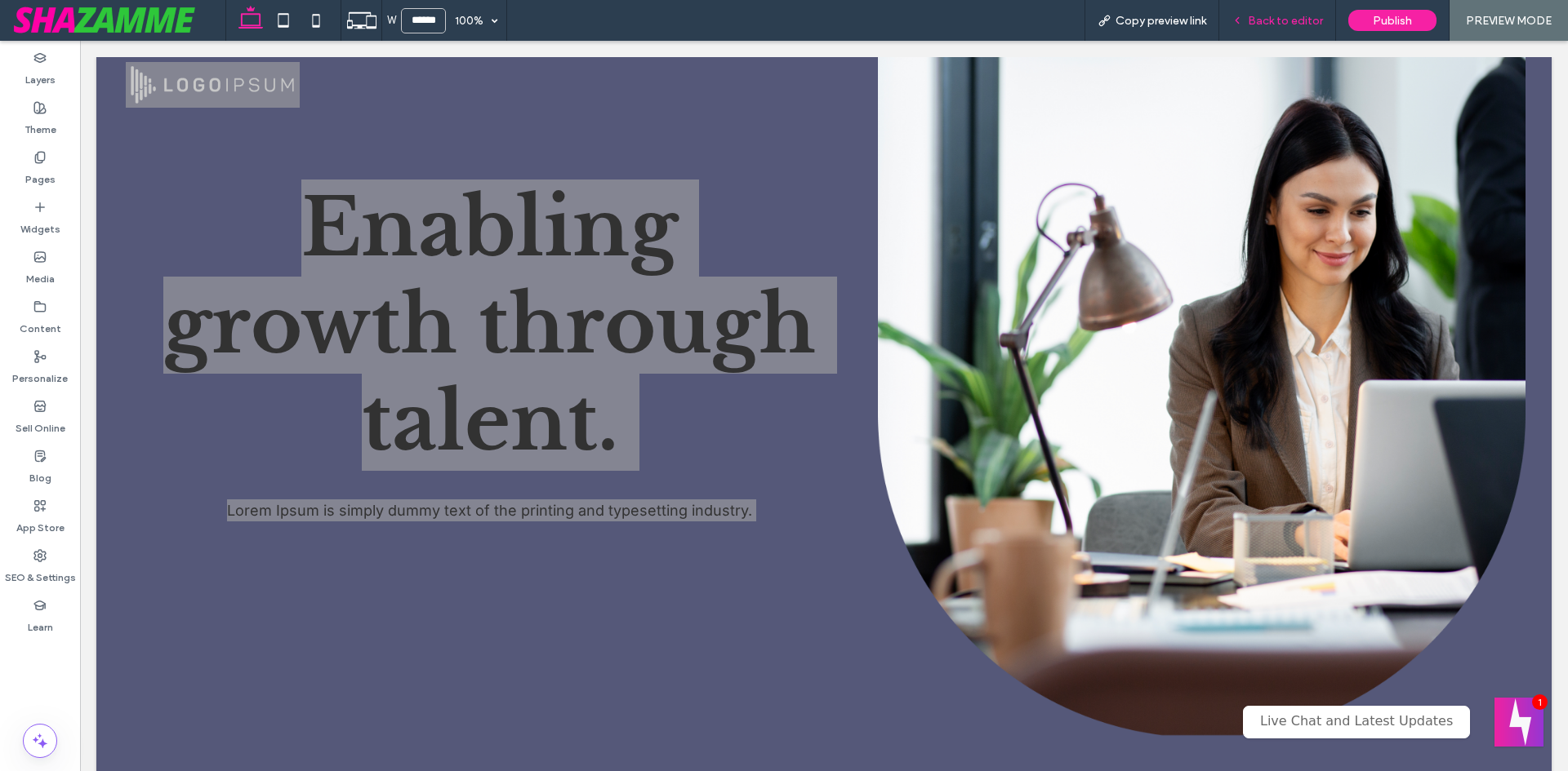
click at [1274, 5] on div "Back to editor" at bounding box center [1278, 20] width 117 height 40
click at [1274, 18] on span "Back to editor" at bounding box center [1284, 20] width 75 height 13
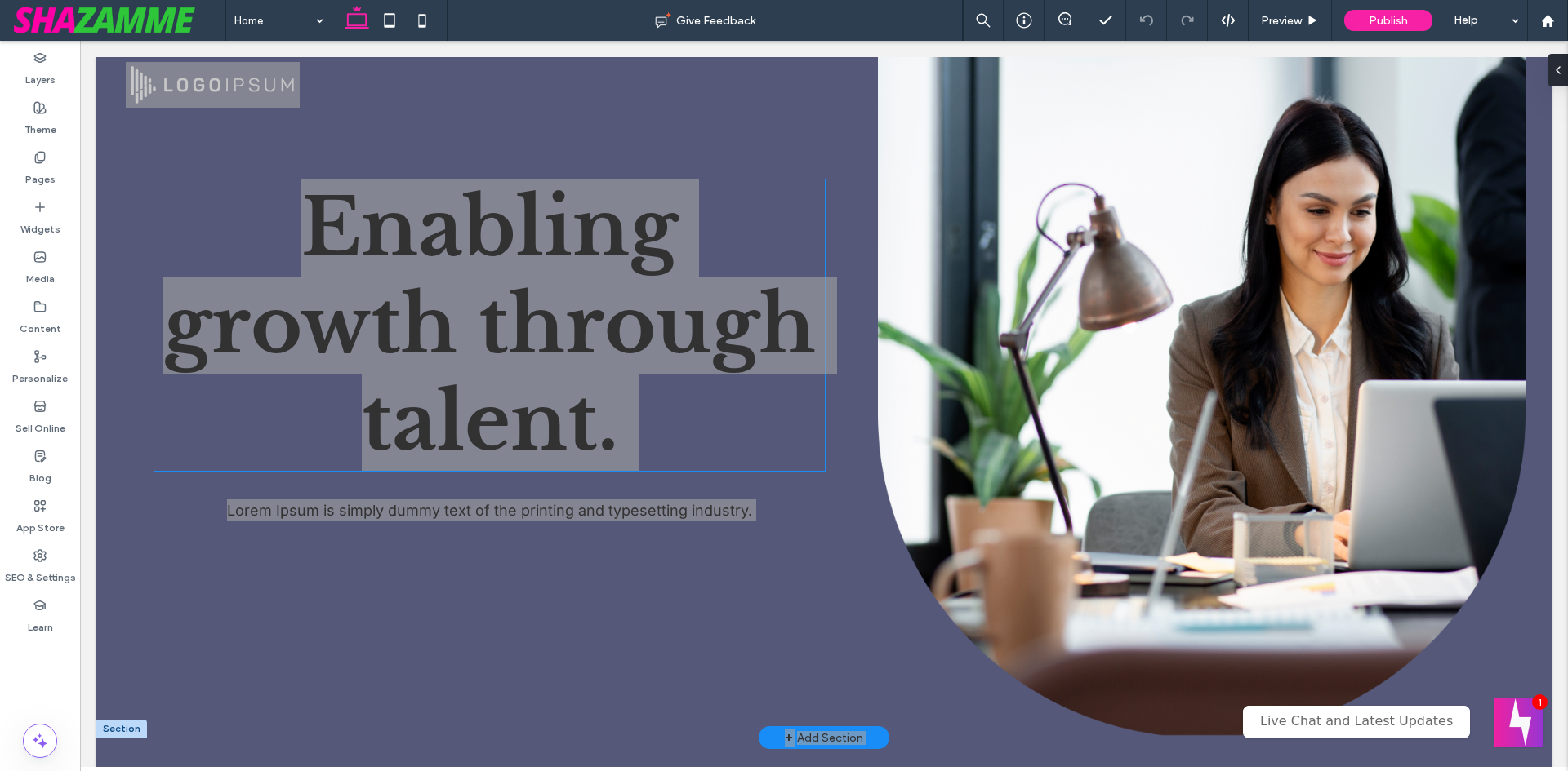
click at [588, 286] on span "Enabling growth through talent." at bounding box center [489, 326] width 653 height 291
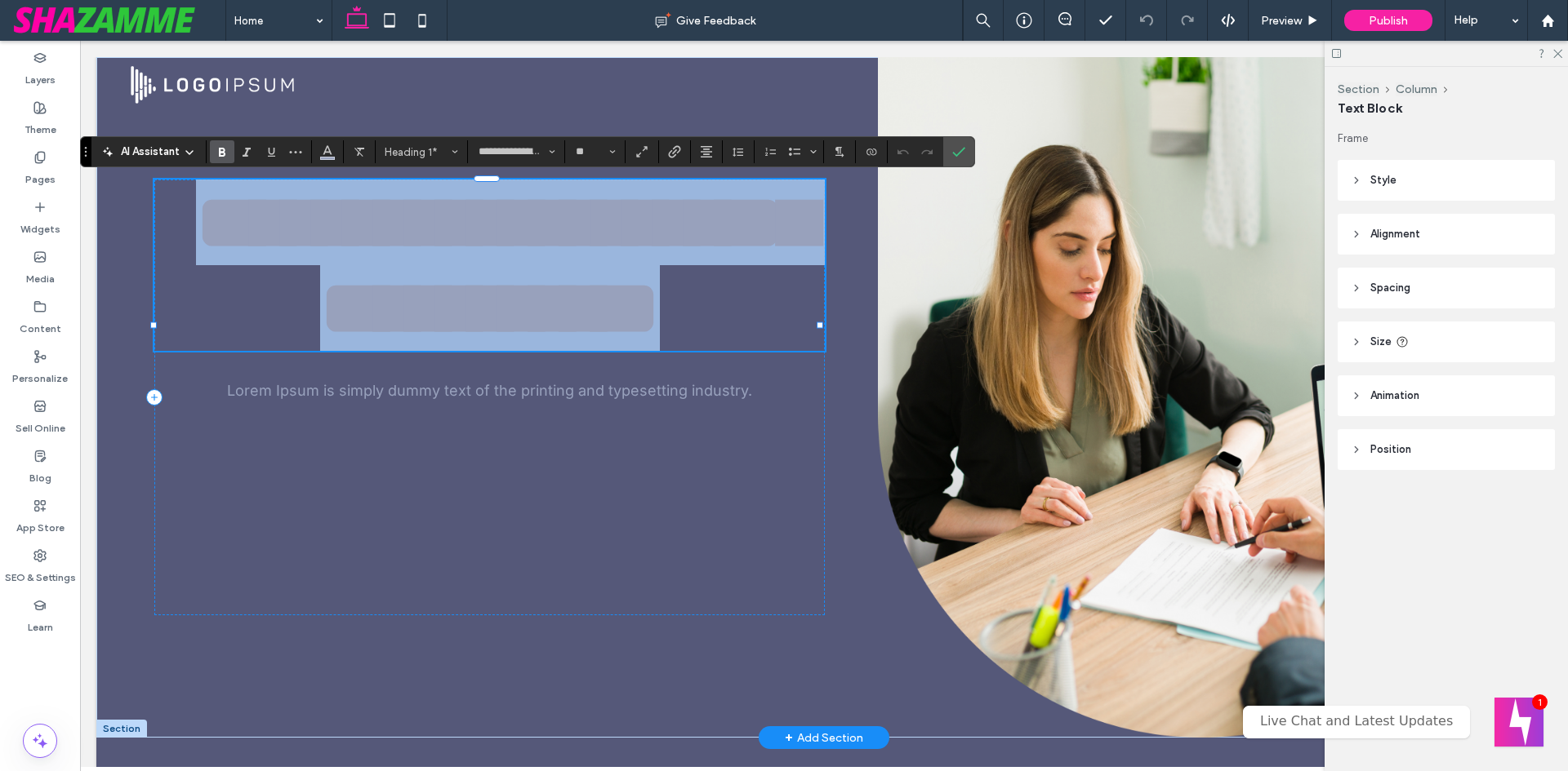
type input "*****"
type input "**"
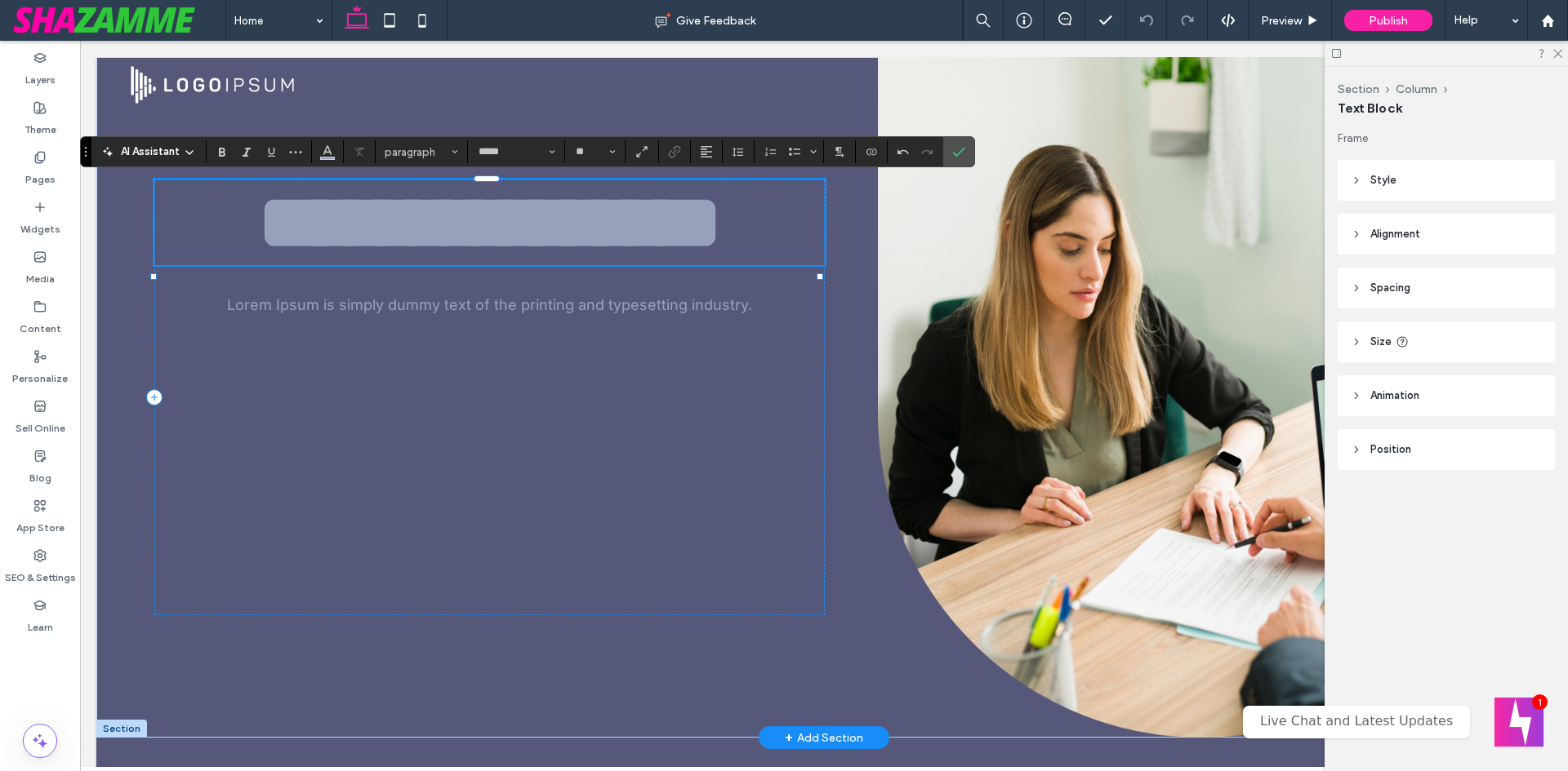
type input "**********"
type input "**"
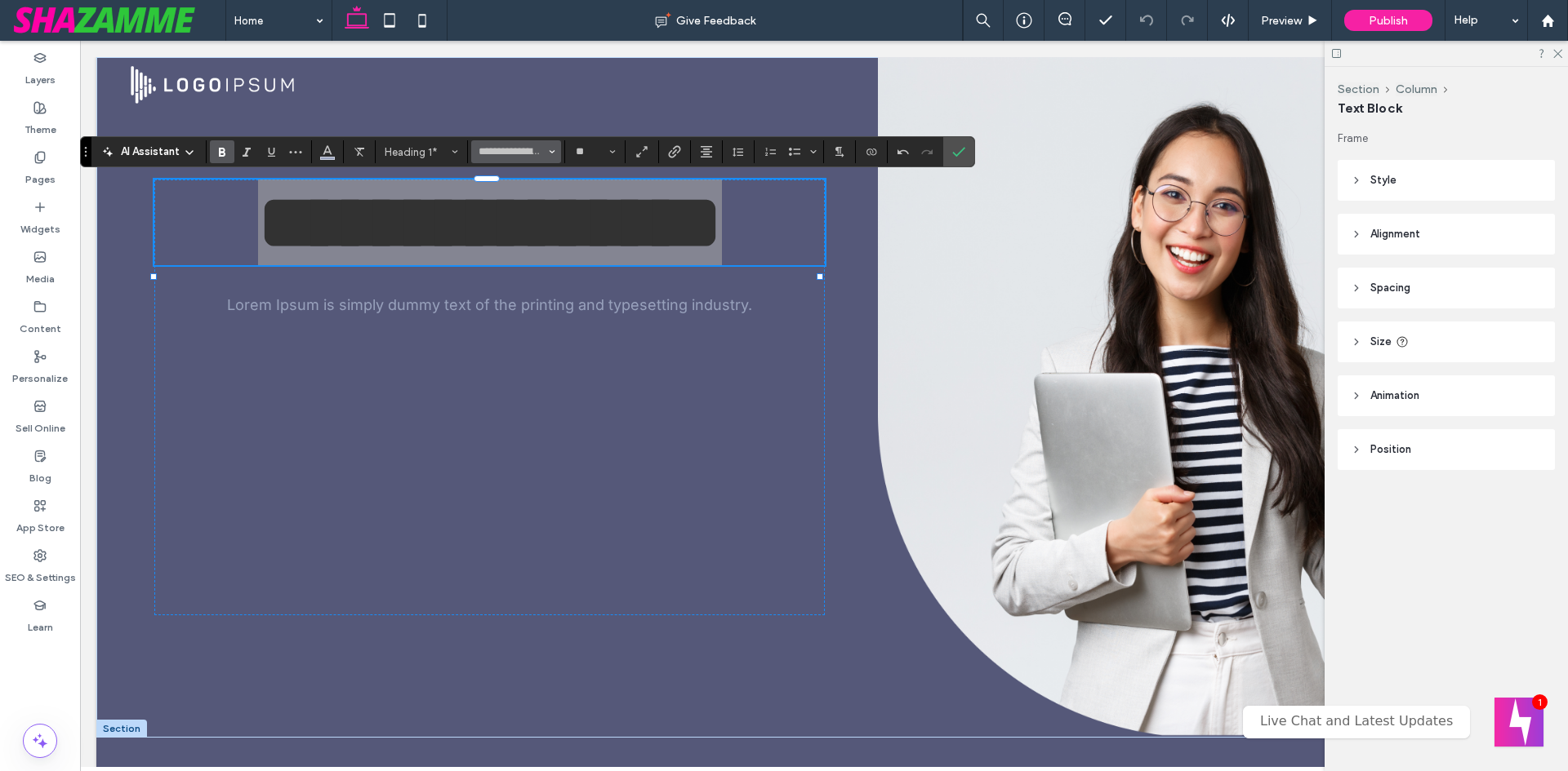
click at [552, 147] on span "Font & Font weight" at bounding box center [552, 152] width 6 height 22
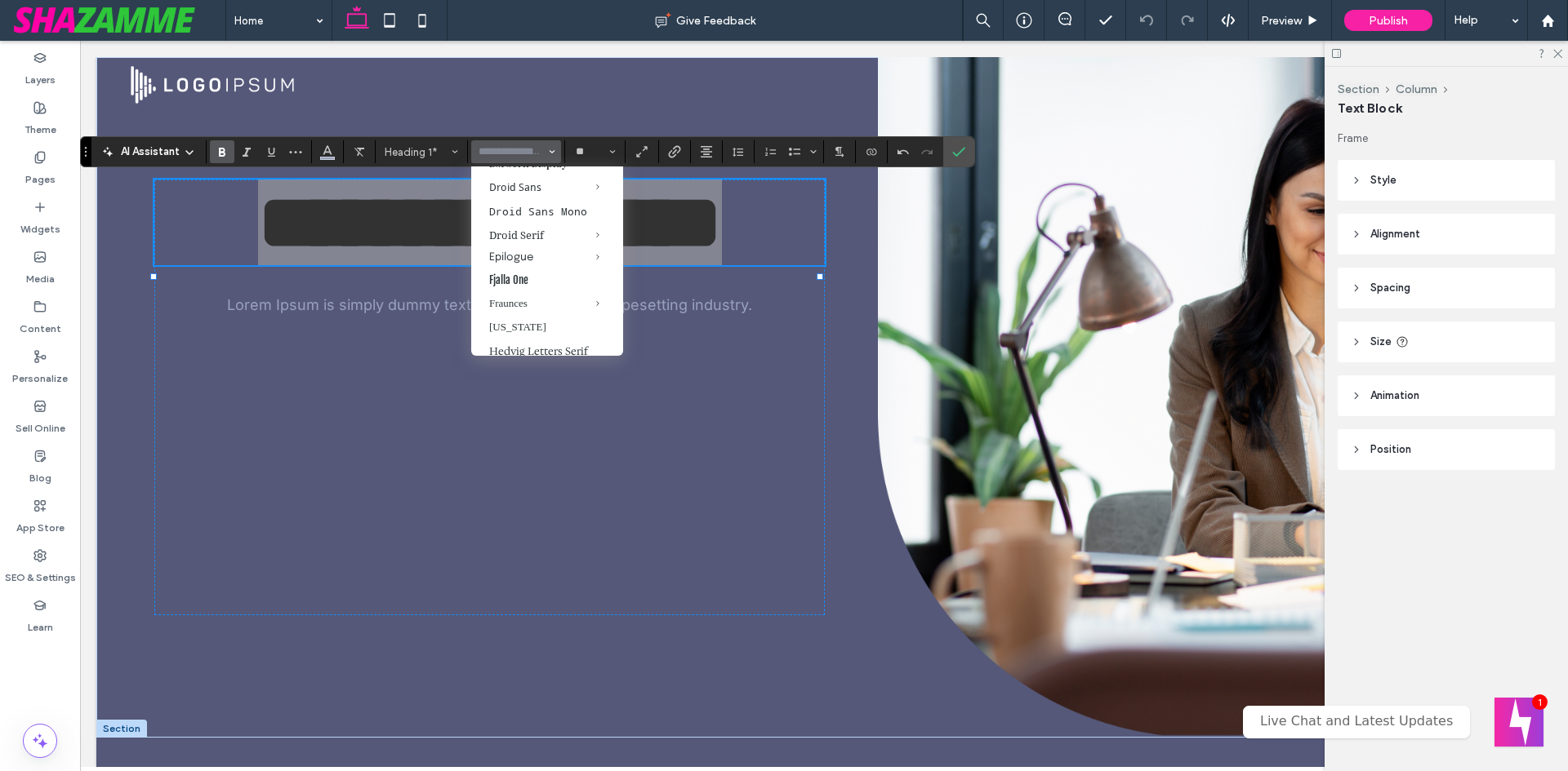
scroll to position [489, 0]
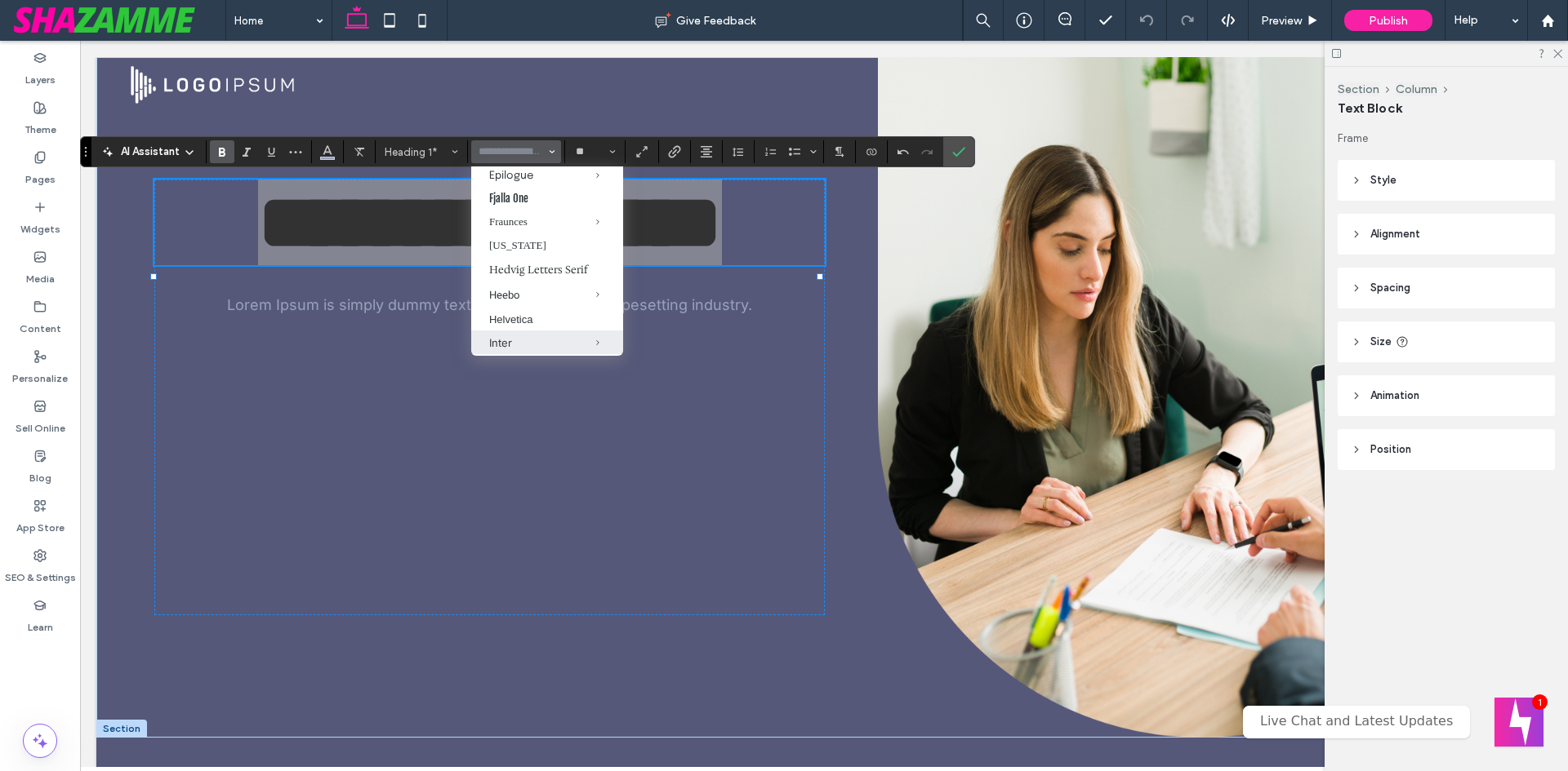
click at [519, 336] on div "Inter" at bounding box center [546, 343] width 116 height 13
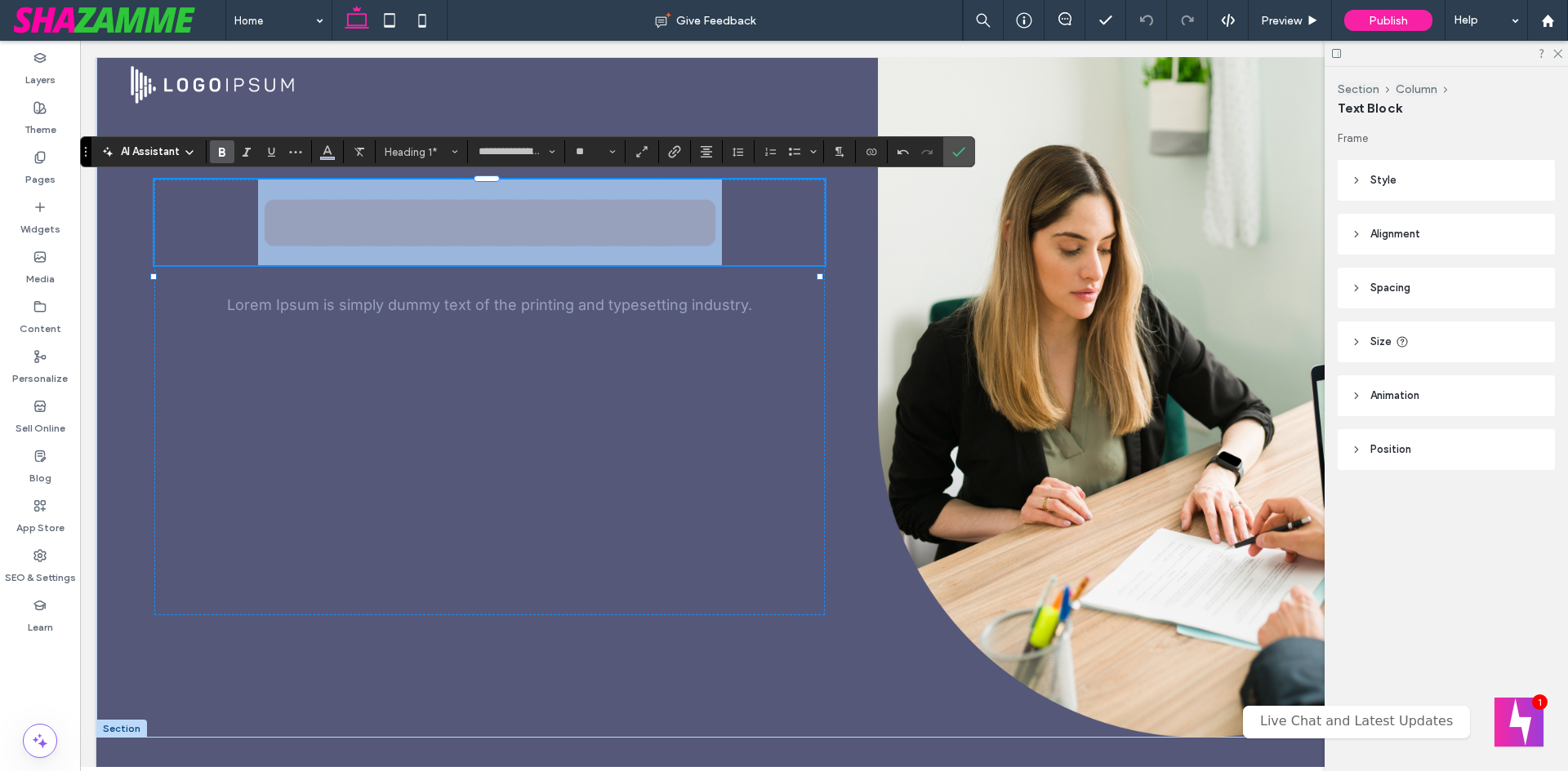
type input "*****"
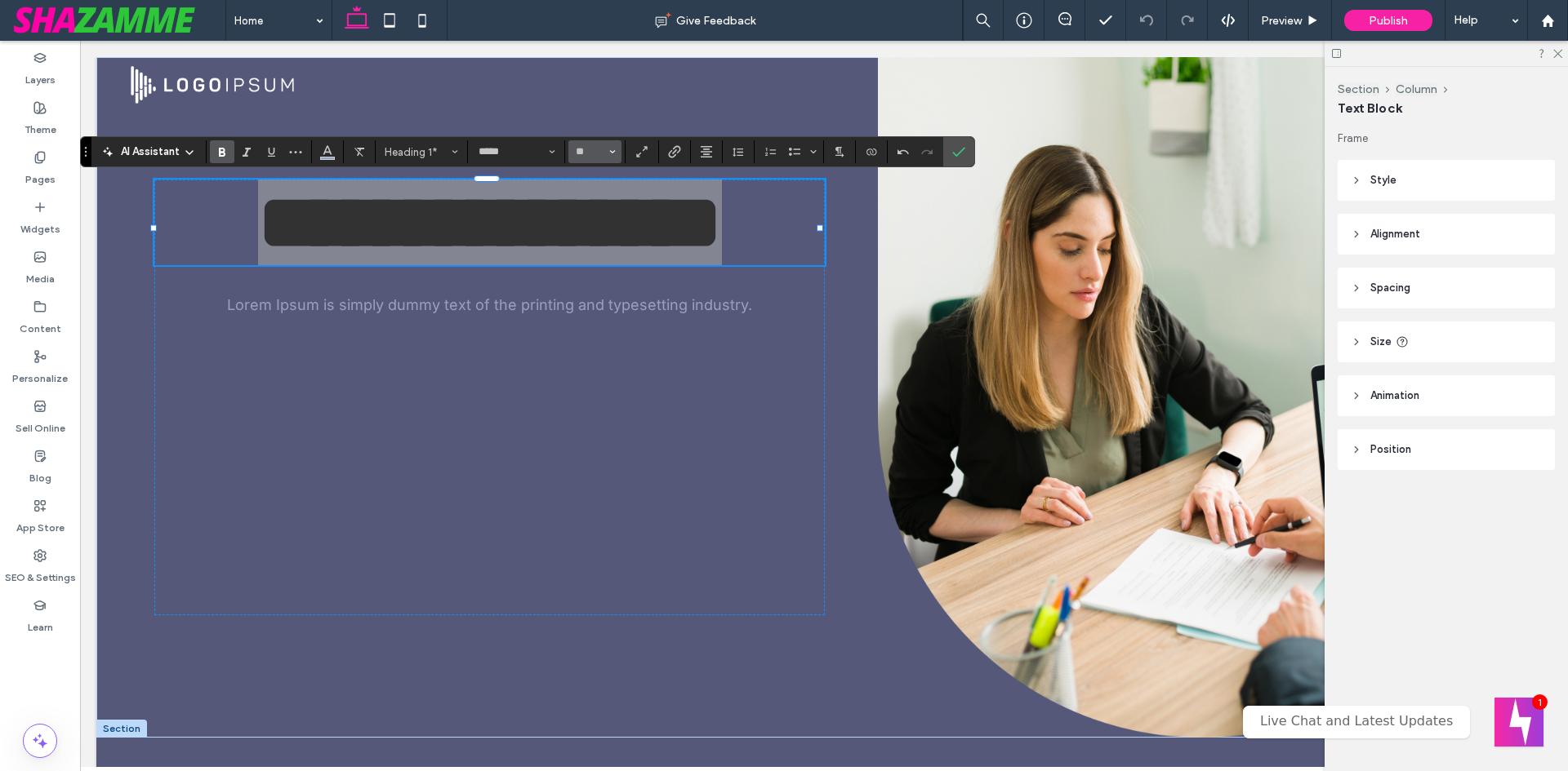
click at [607, 146] on button "**" at bounding box center [595, 151] width 53 height 22
click at [604, 287] on label "60" at bounding box center [595, 298] width 52 height 22
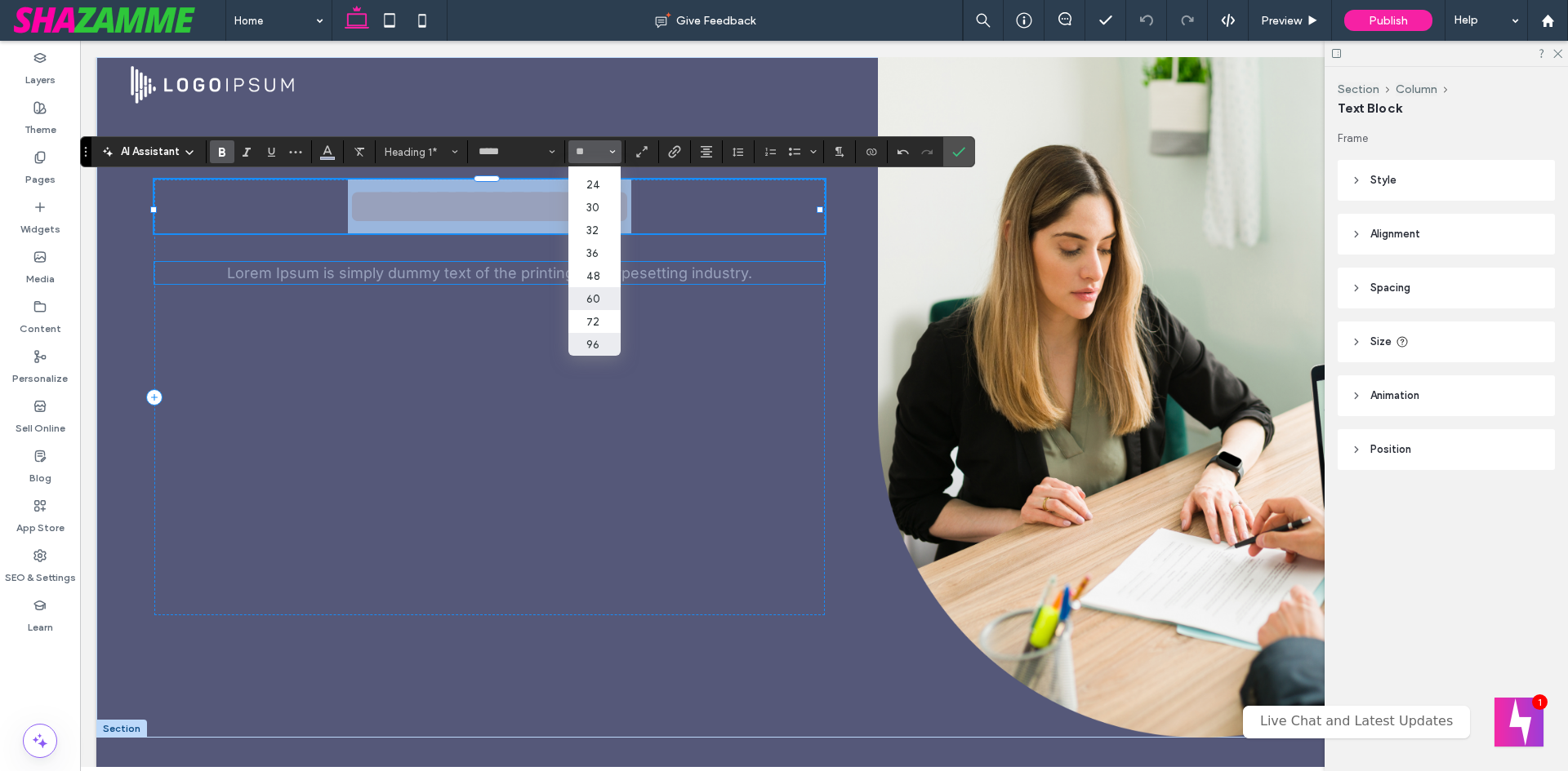
type input "**"
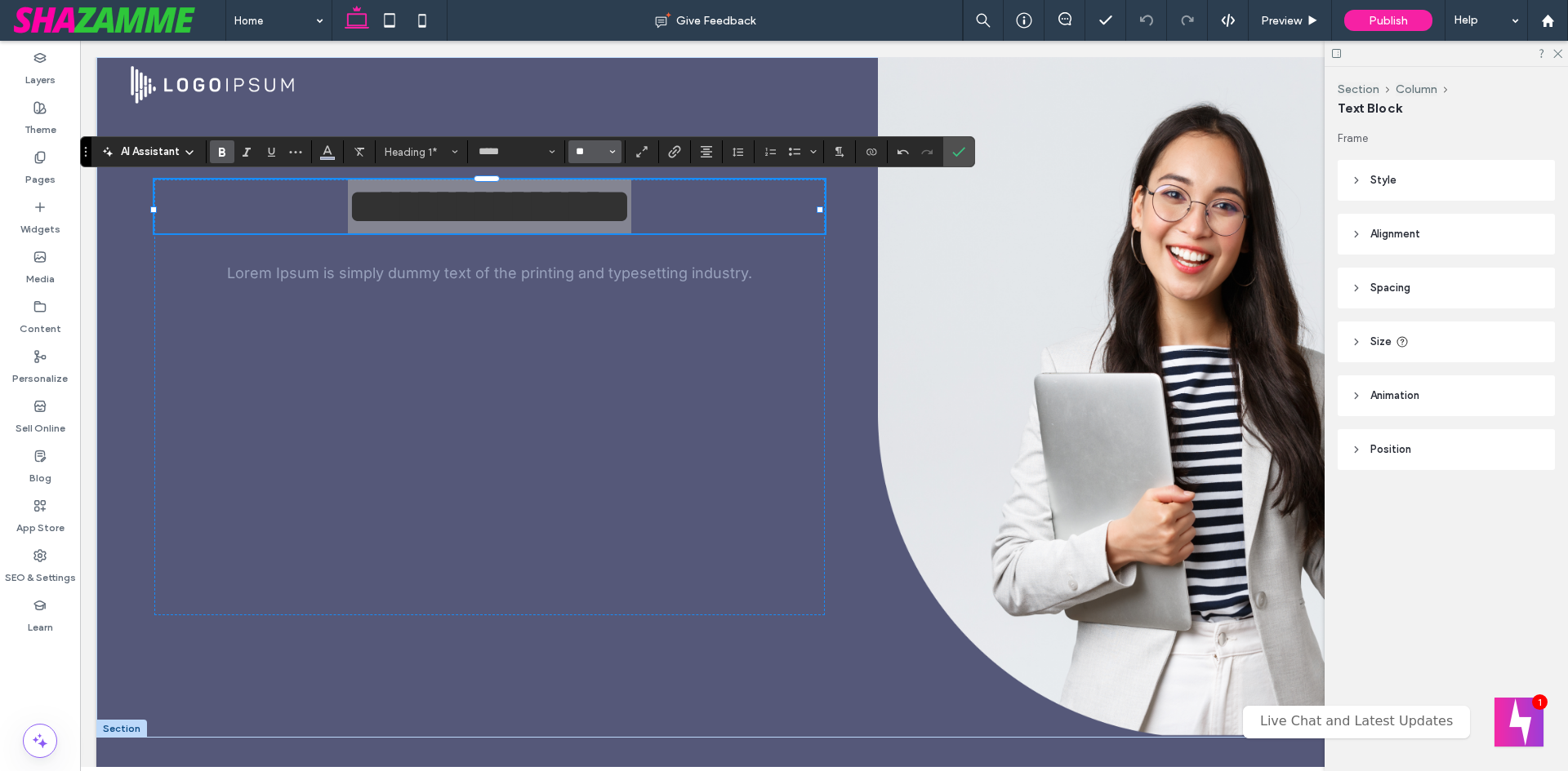
click at [579, 146] on input "**" at bounding box center [590, 152] width 32 height 13
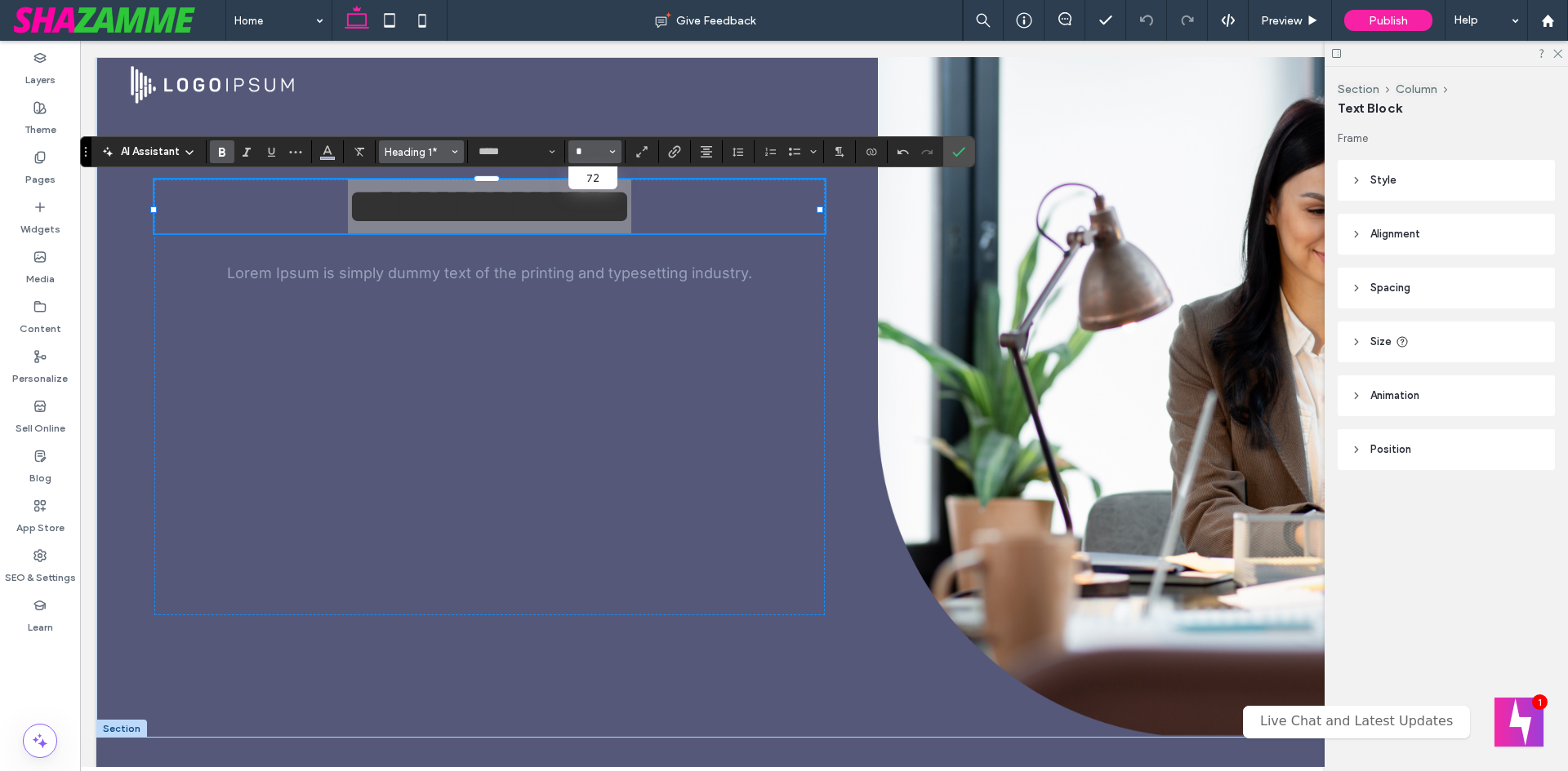
scroll to position [0, 0]
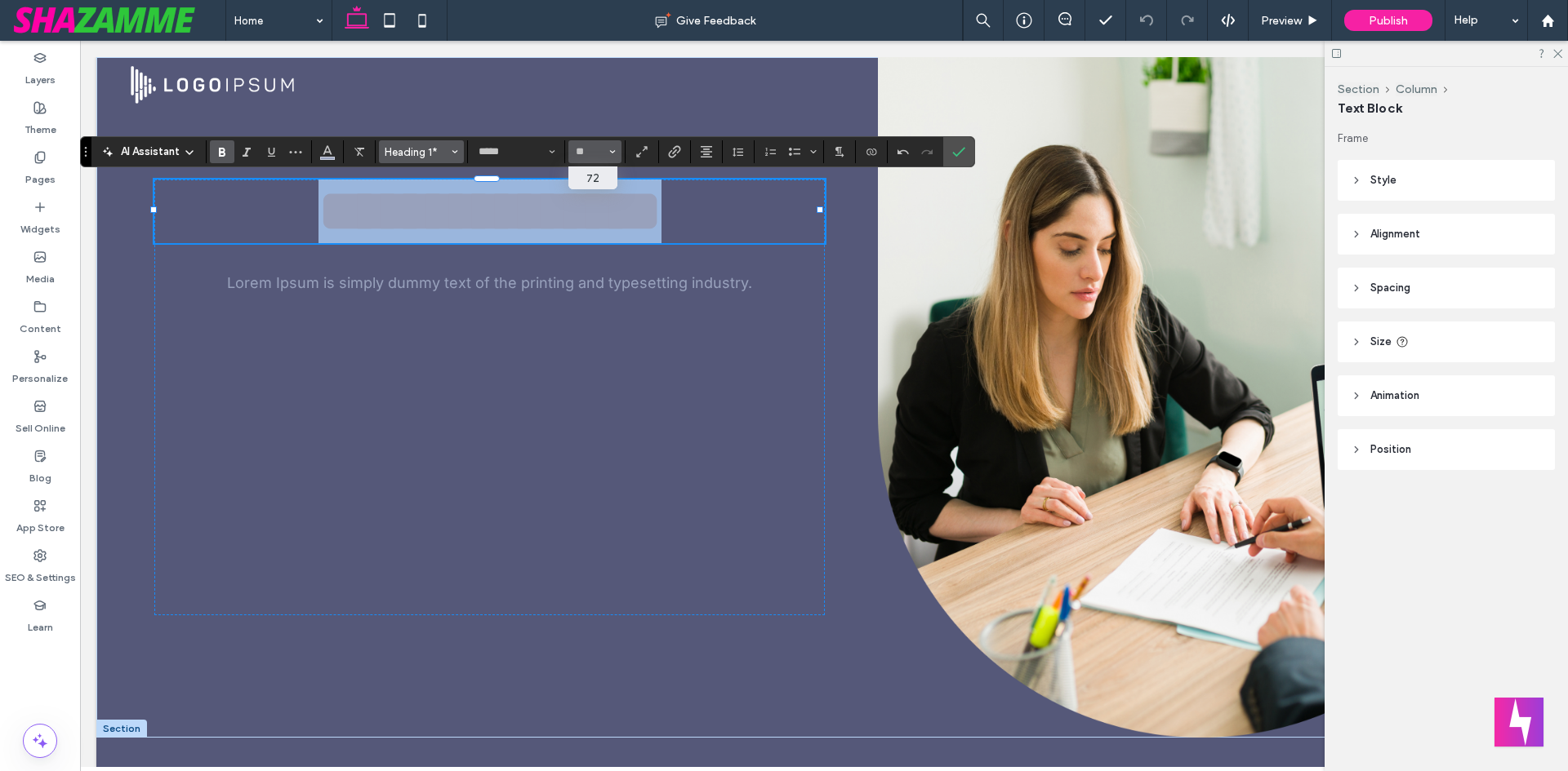
type input "**"
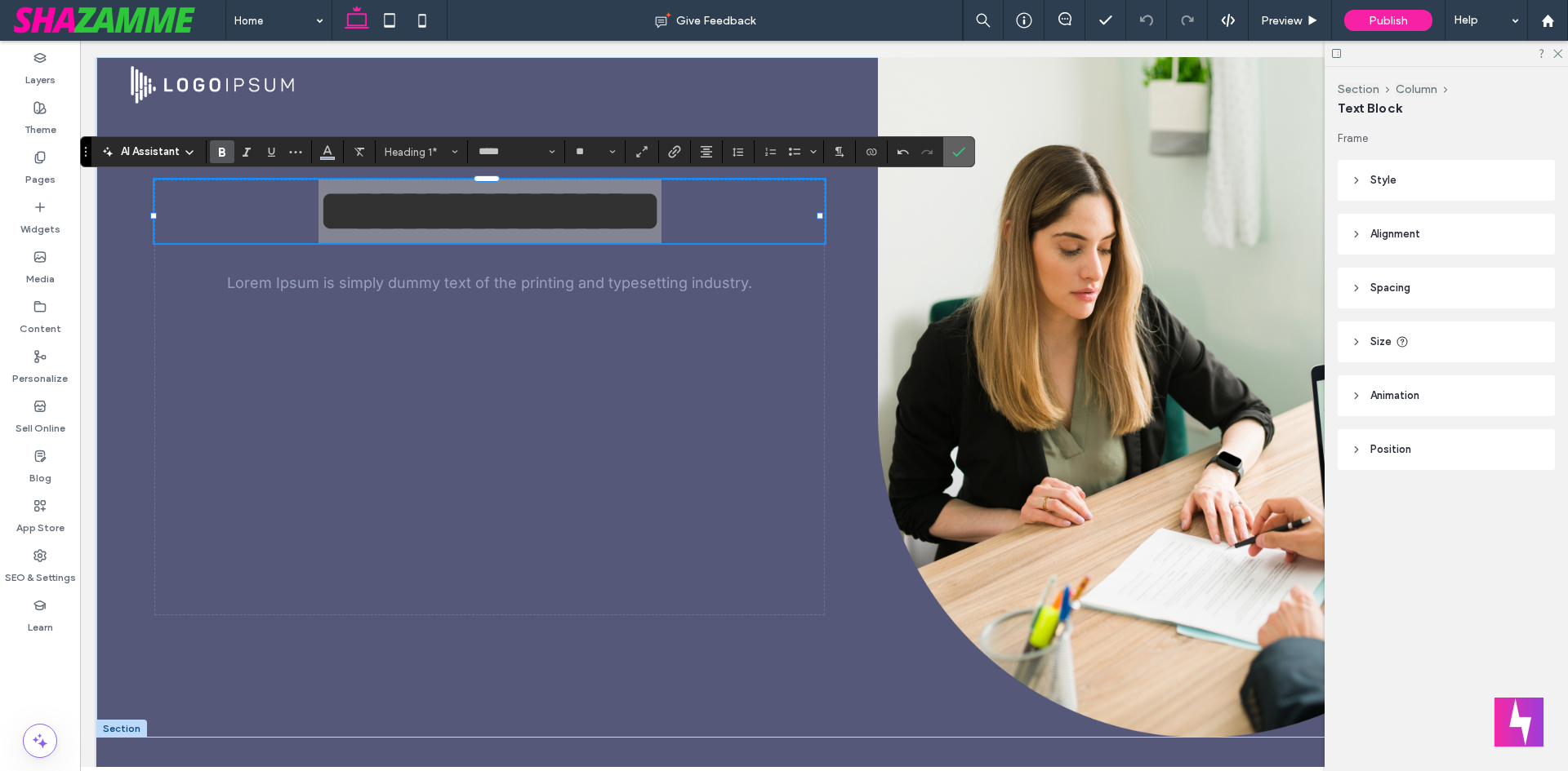
click at [972, 153] on section at bounding box center [959, 151] width 31 height 30
drag, startPoint x: 966, startPoint y: 151, endPoint x: 886, endPoint y: 111, distance: 89.4
click at [966, 151] on label "Confirm" at bounding box center [959, 151] width 24 height 30
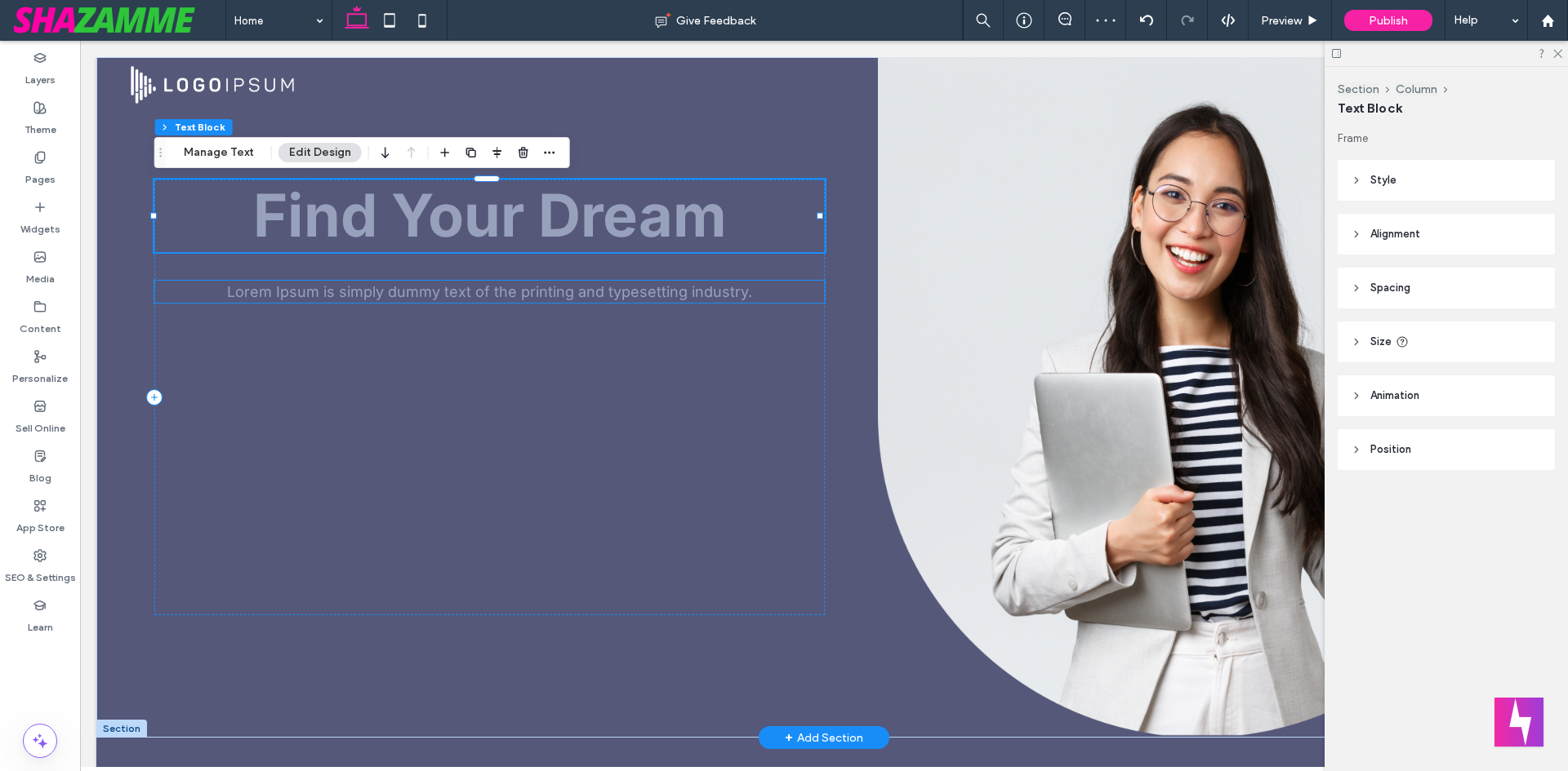
click at [621, 291] on span "Lorem Ipsum is simply dummy text of the printing and typesetting industry." at bounding box center [489, 291] width 525 height 17
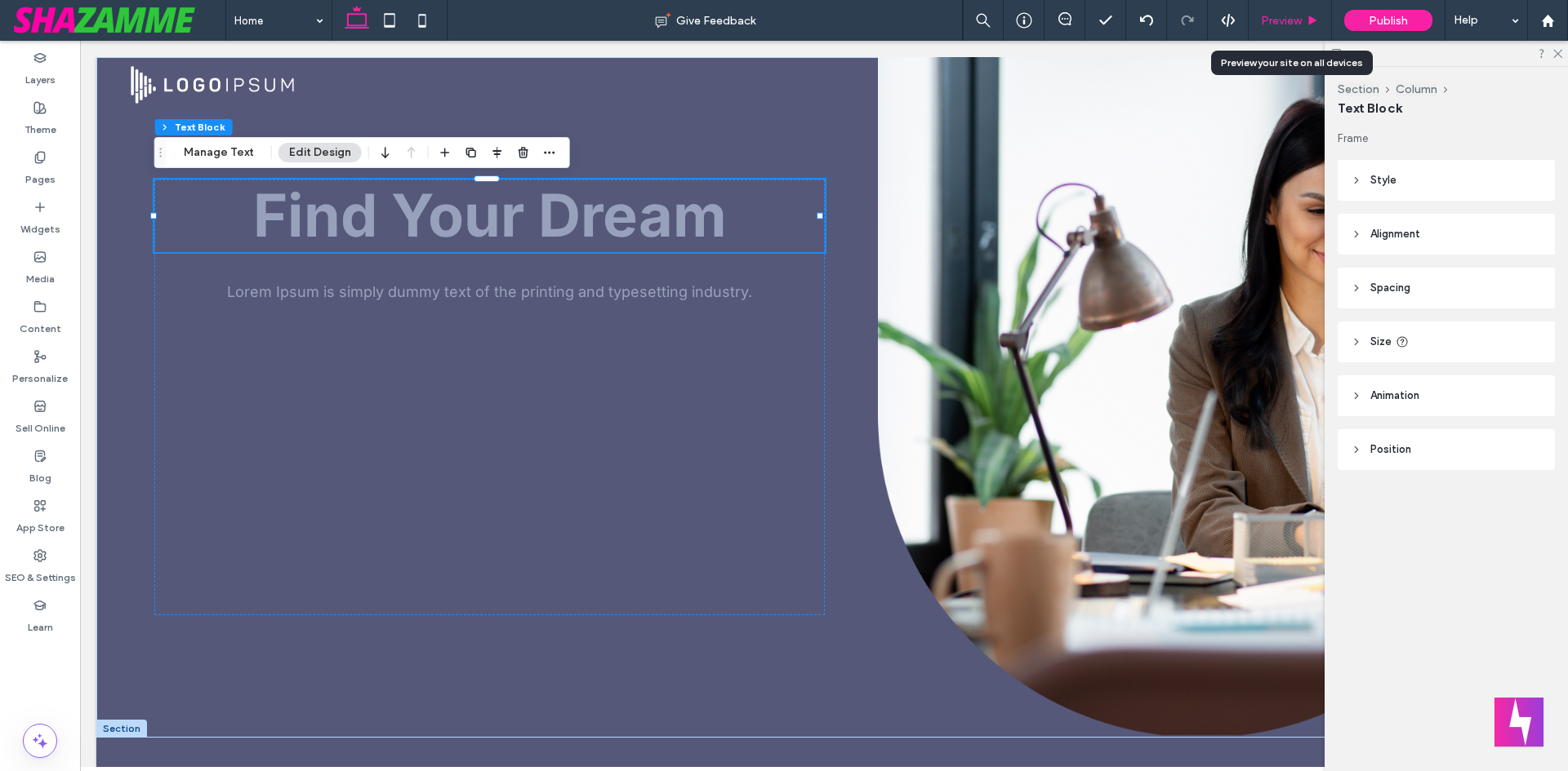
click at [1273, 19] on span "Preview" at bounding box center [1281, 20] width 41 height 13
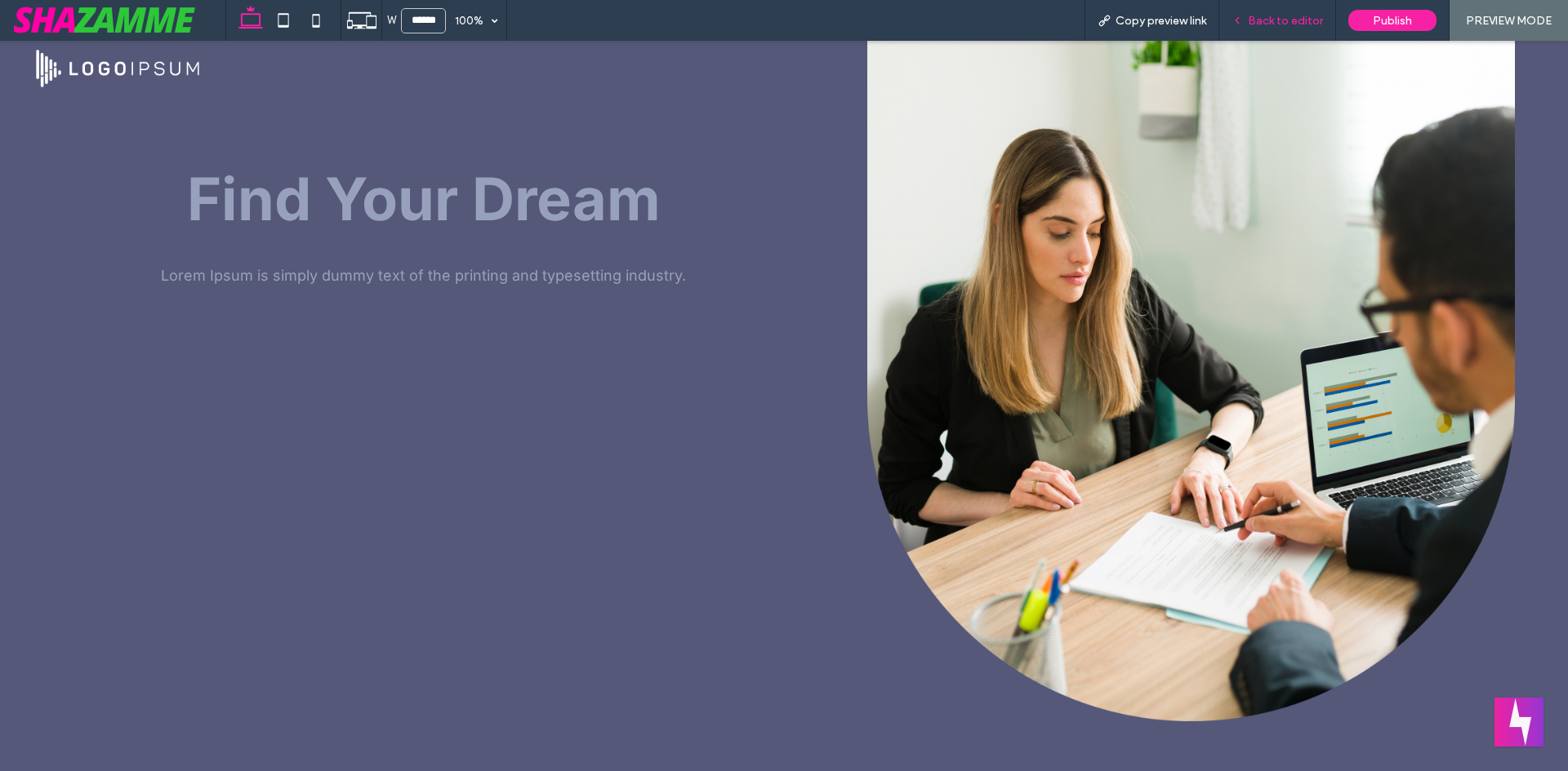
click at [1275, 20] on span "Back to editor" at bounding box center [1284, 20] width 75 height 13
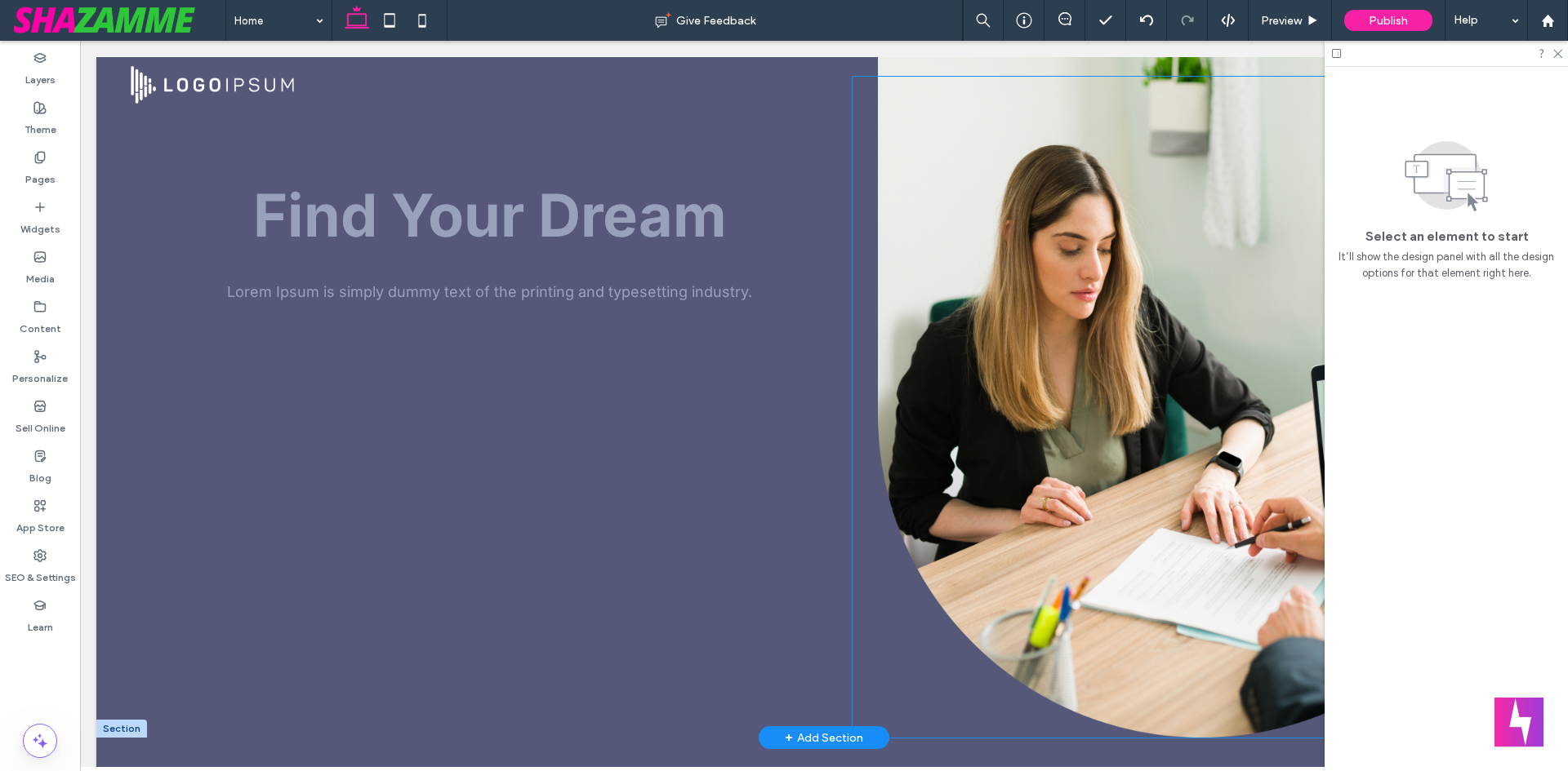
click at [852, 164] on div at bounding box center [1202, 407] width 698 height 661
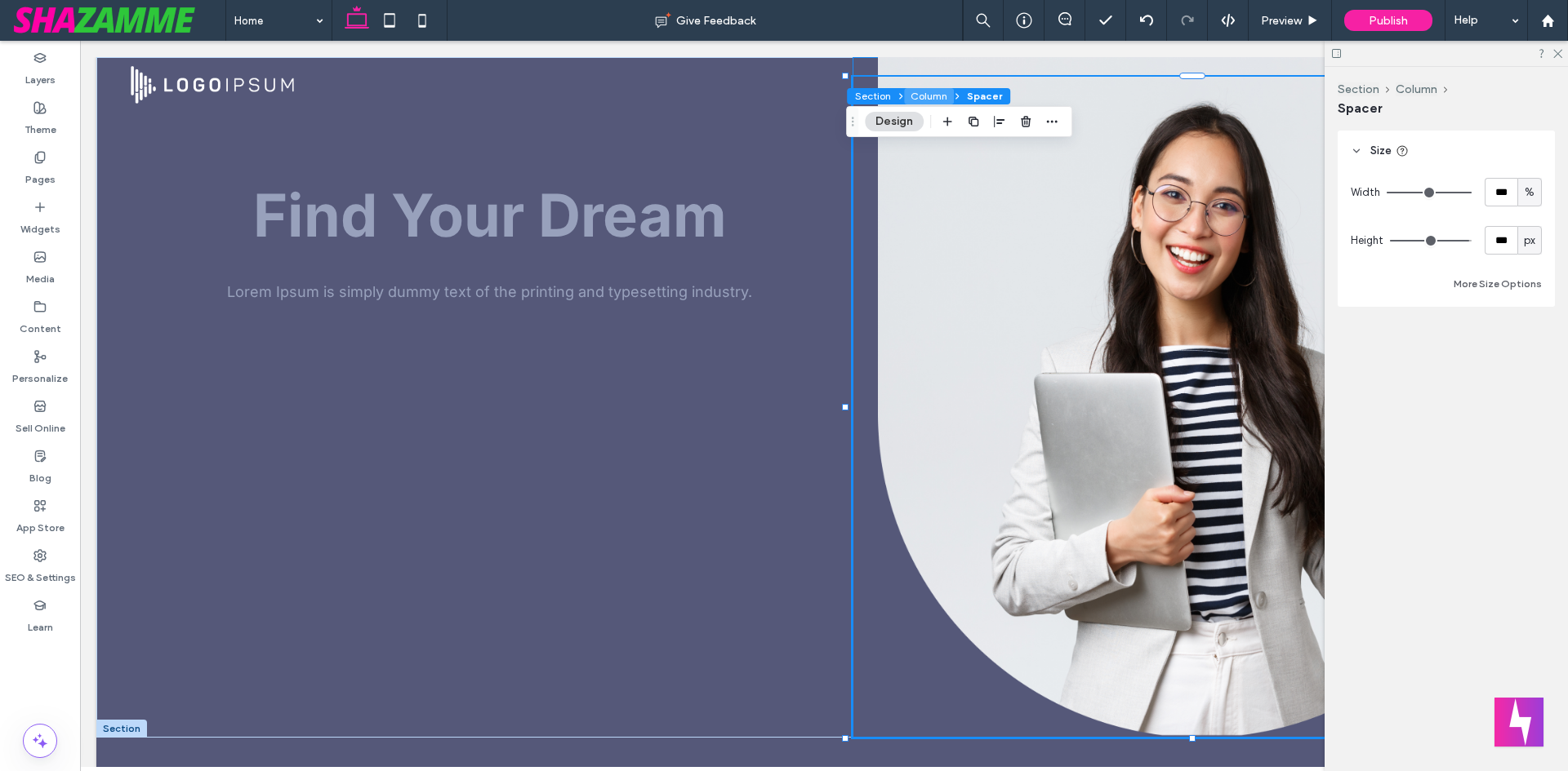
click at [923, 98] on button "Column" at bounding box center [928, 96] width 50 height 16
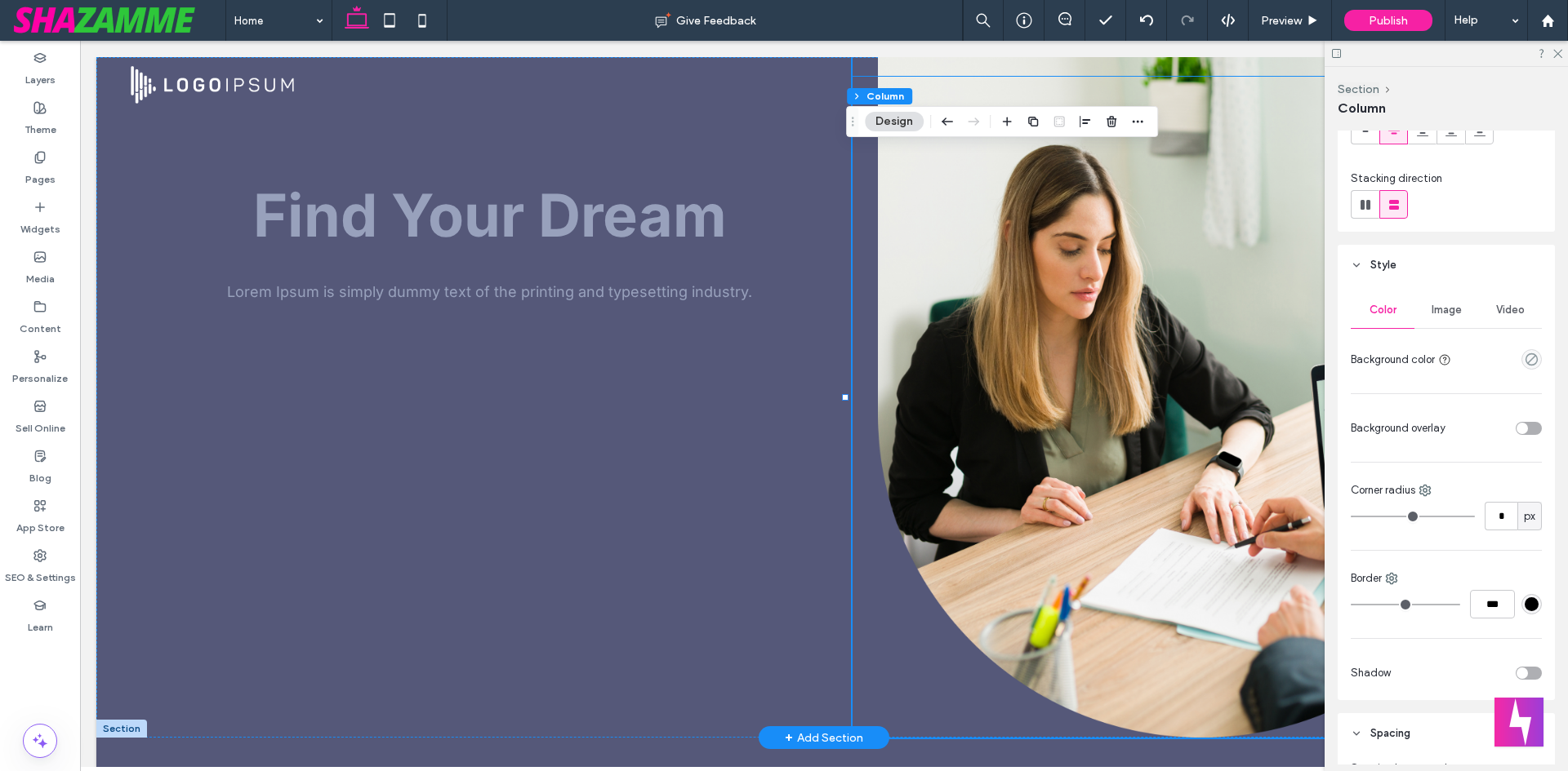
scroll to position [163, 0]
click at [1464, 314] on div "Image" at bounding box center [1446, 306] width 64 height 36
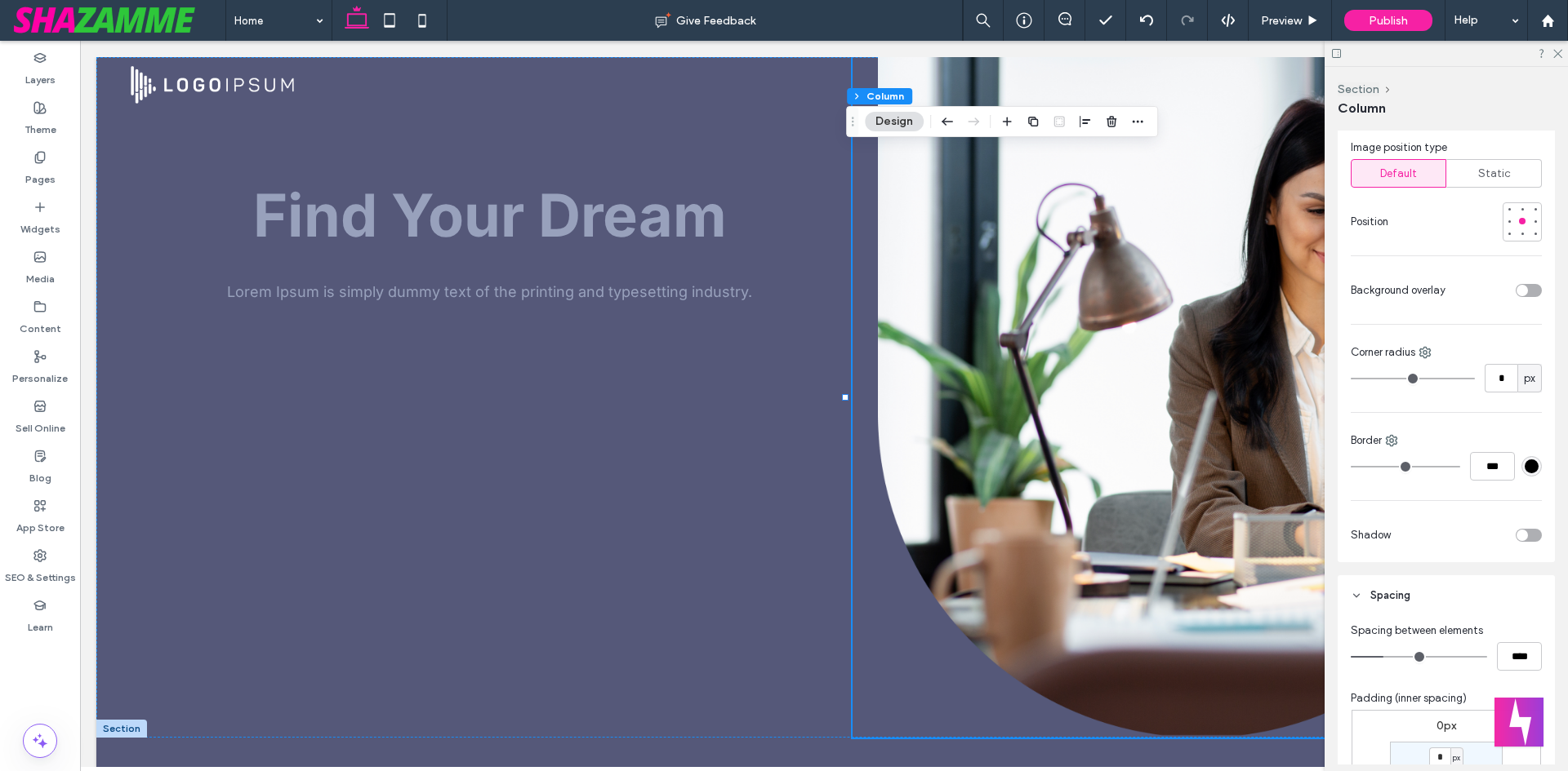
scroll to position [816, 0]
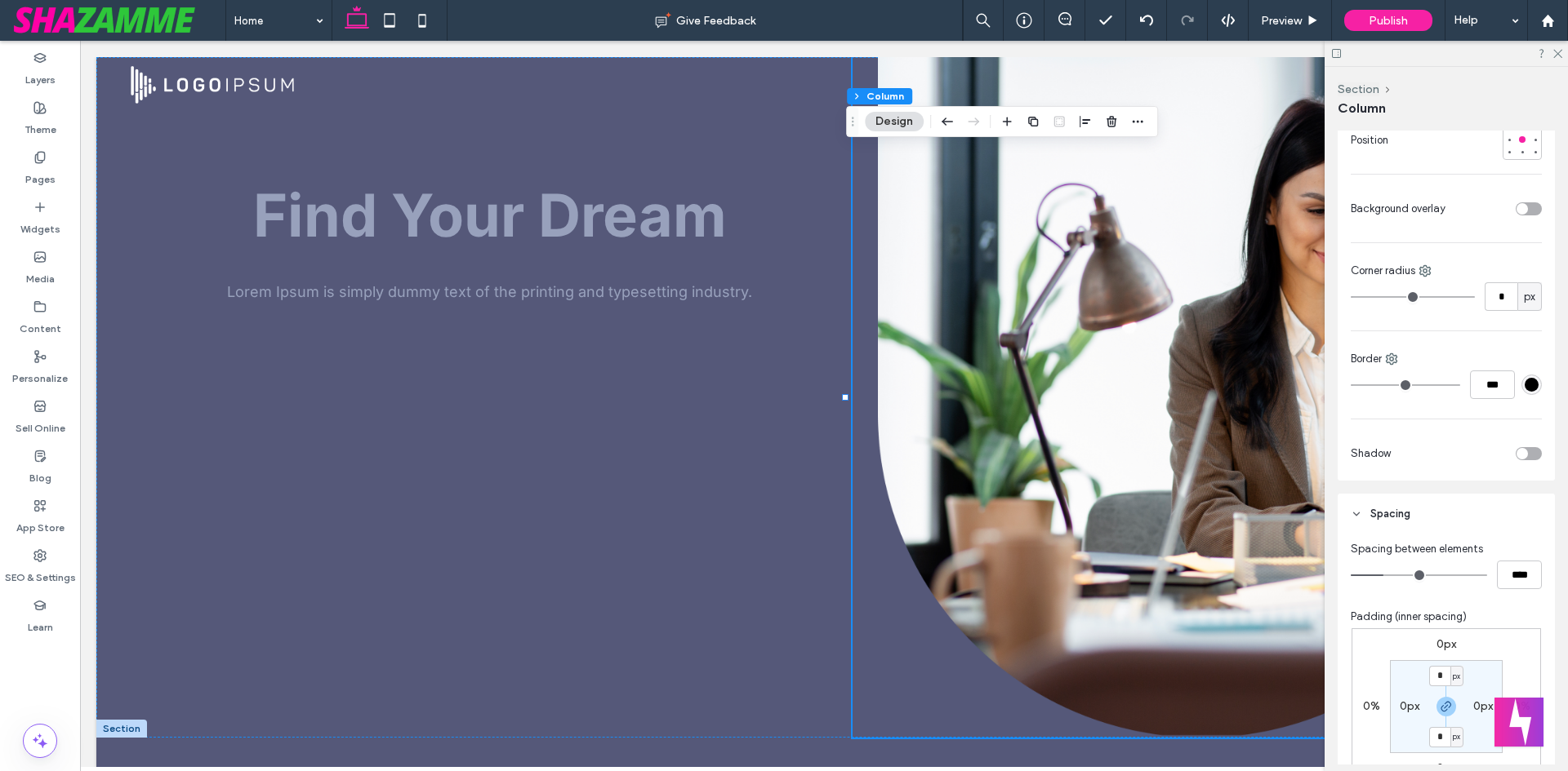
type input "*"
type input "***"
drag, startPoint x: 1385, startPoint y: 578, endPoint x: 878, endPoint y: 542, distance: 508.3
type input "*"
click at [1351, 575] on input "range" at bounding box center [1419, 576] width 137 height 2
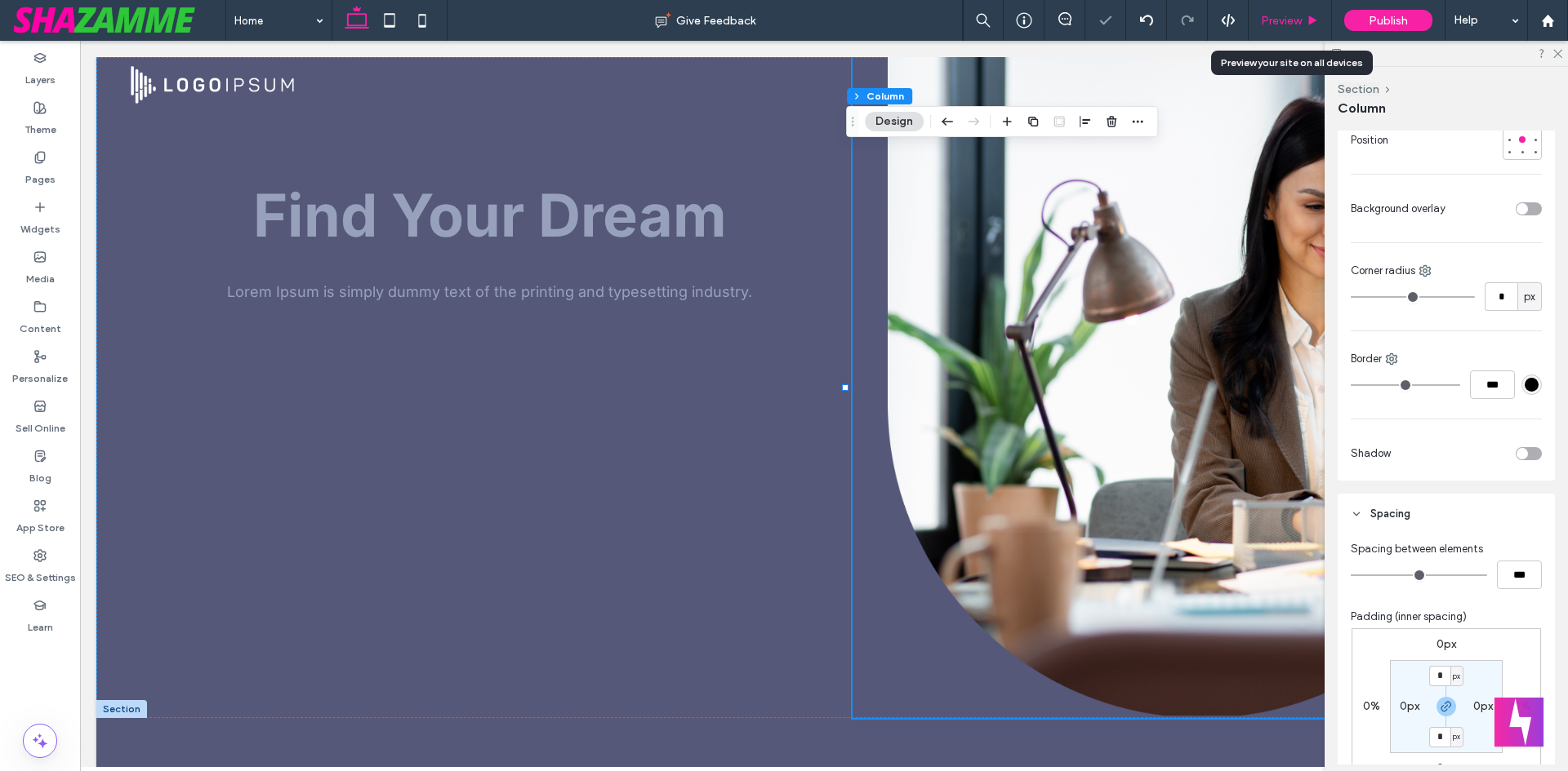
click at [1279, 22] on span "Preview" at bounding box center [1281, 20] width 41 height 13
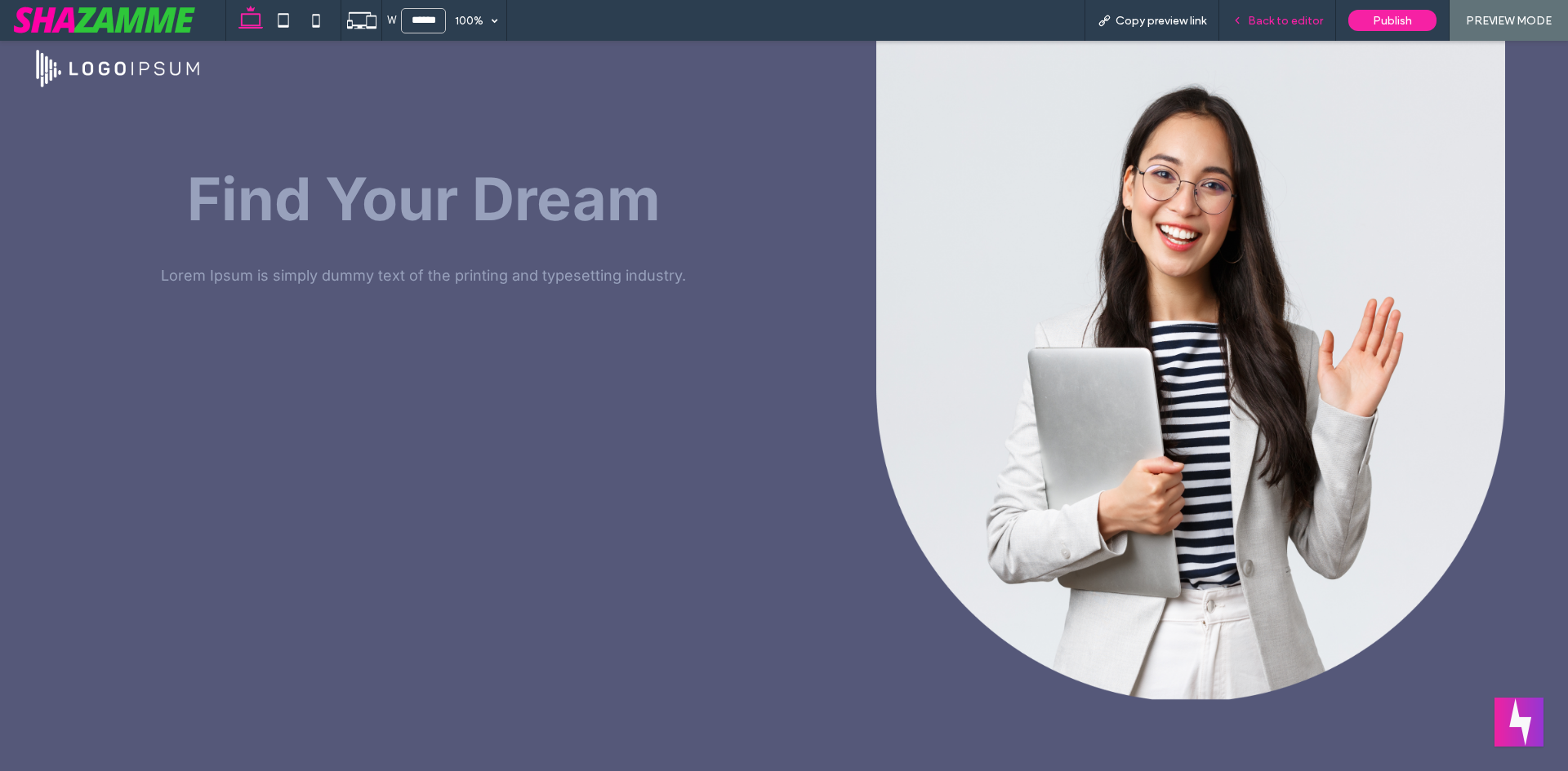
click at [1275, 27] on span "Back to editor" at bounding box center [1284, 20] width 75 height 13
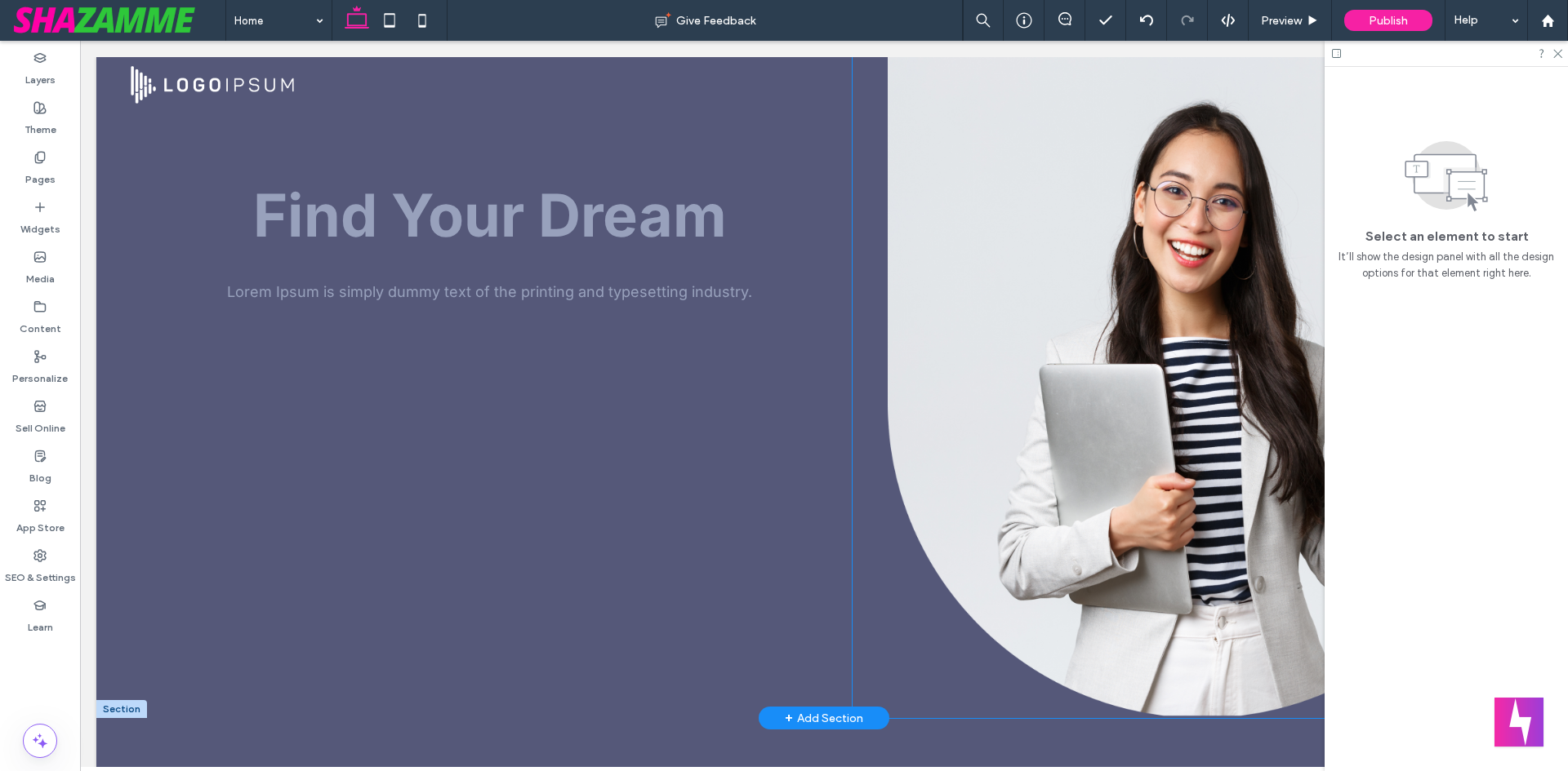
click at [1041, 247] on div at bounding box center [1202, 388] width 698 height 661
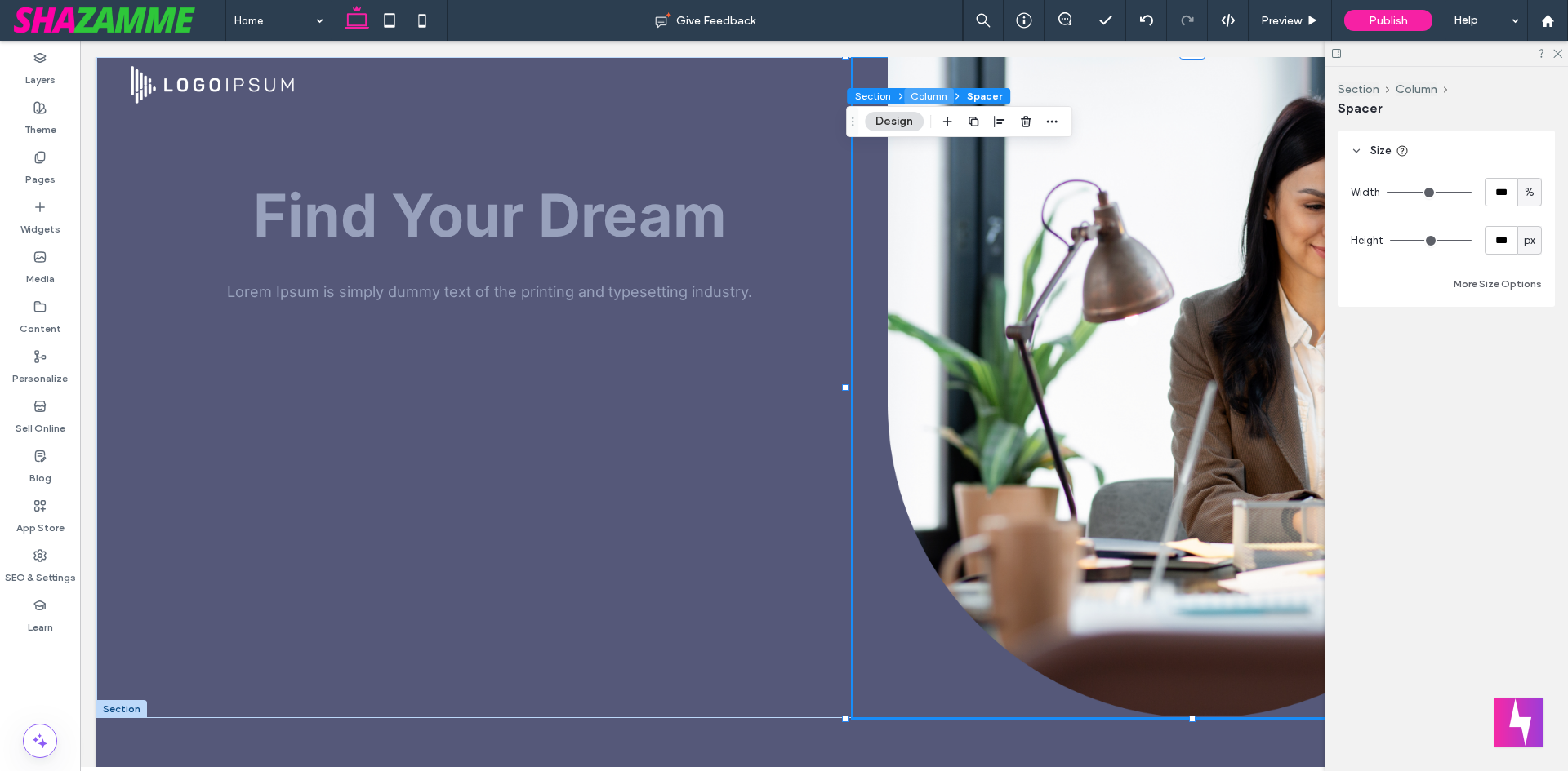
click at [921, 101] on button "Column" at bounding box center [928, 96] width 50 height 16
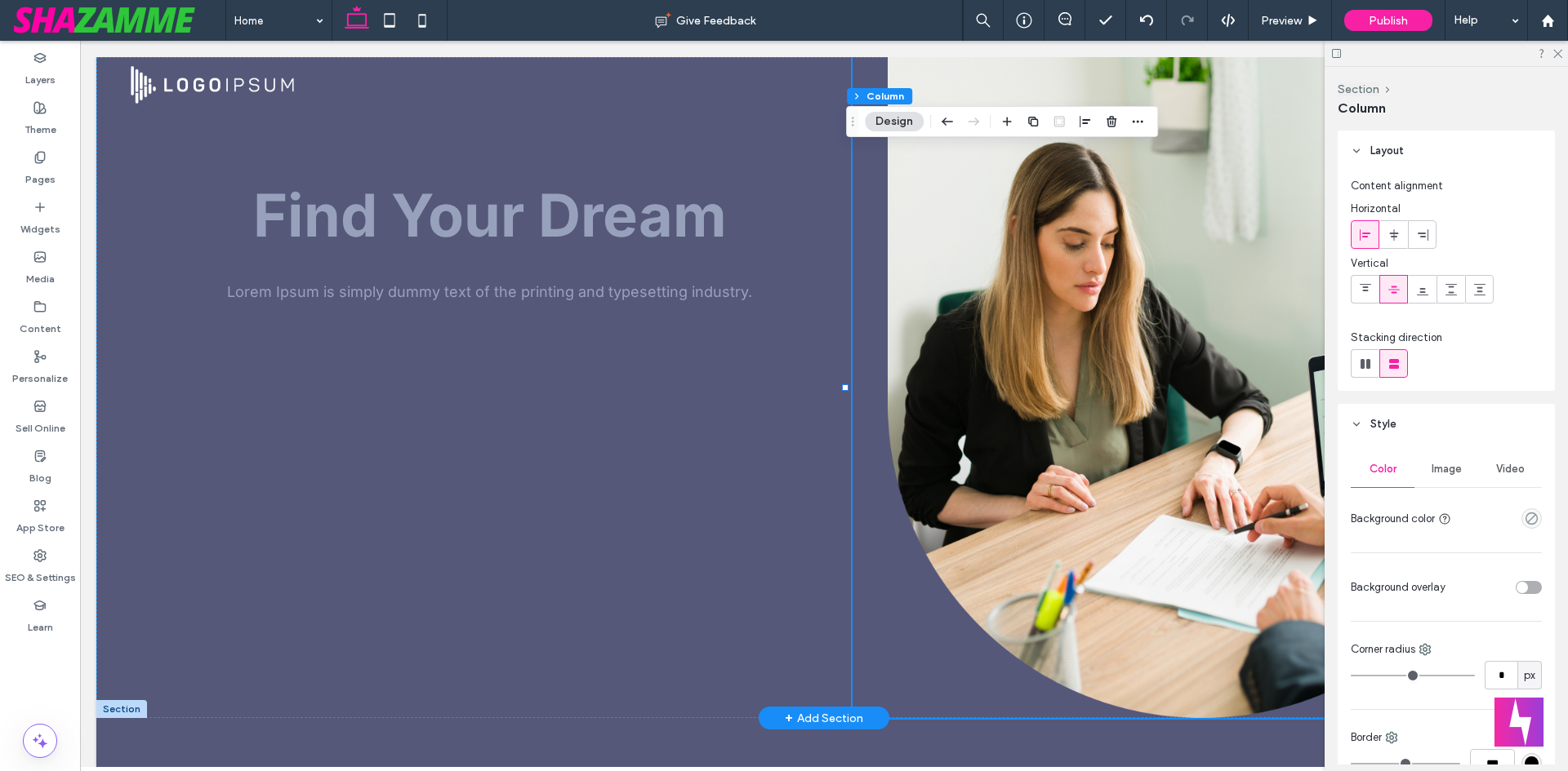
click at [946, 318] on div at bounding box center [1202, 388] width 698 height 661
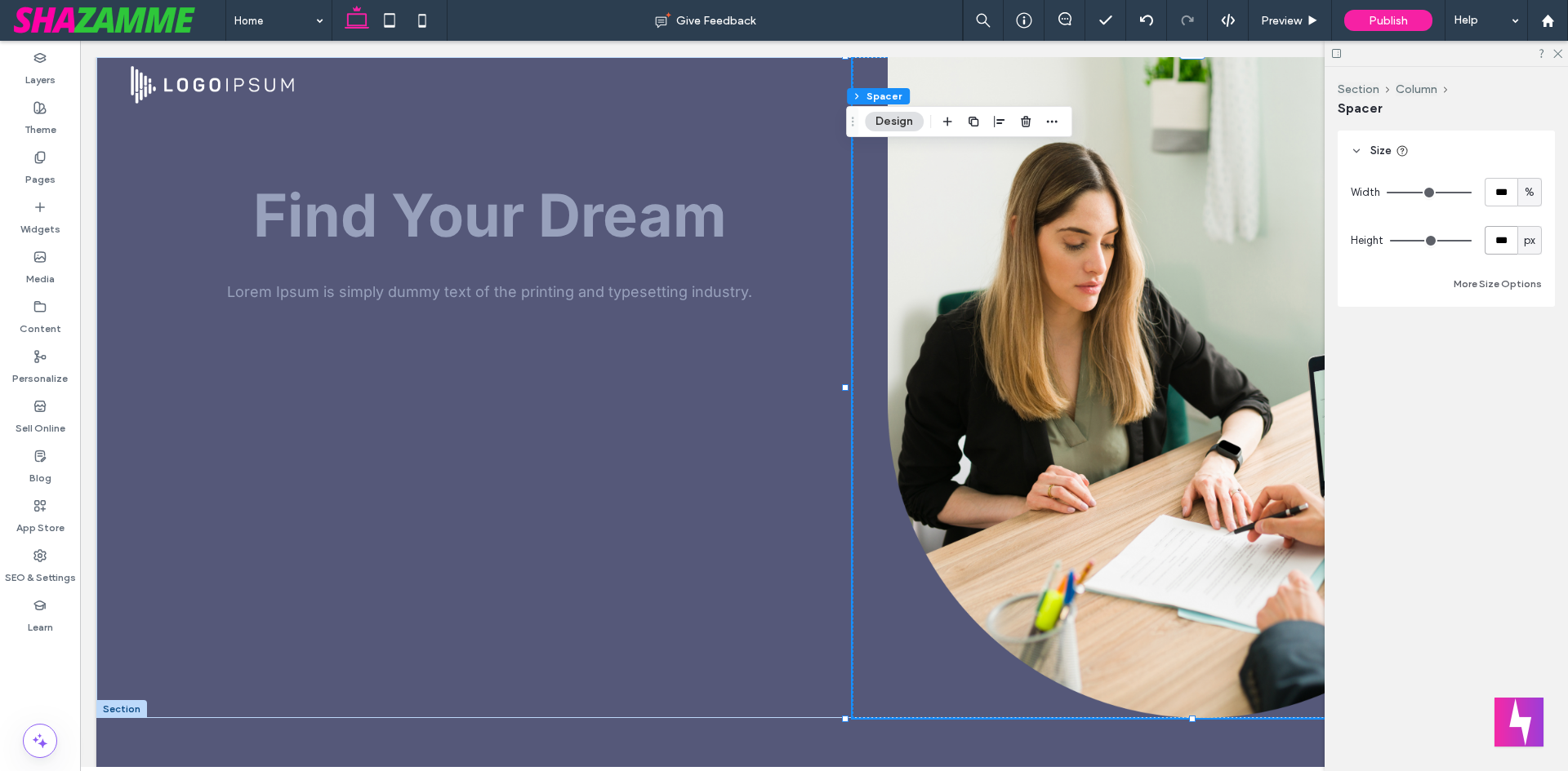
click at [1507, 243] on input "***" at bounding box center [1501, 240] width 32 height 29
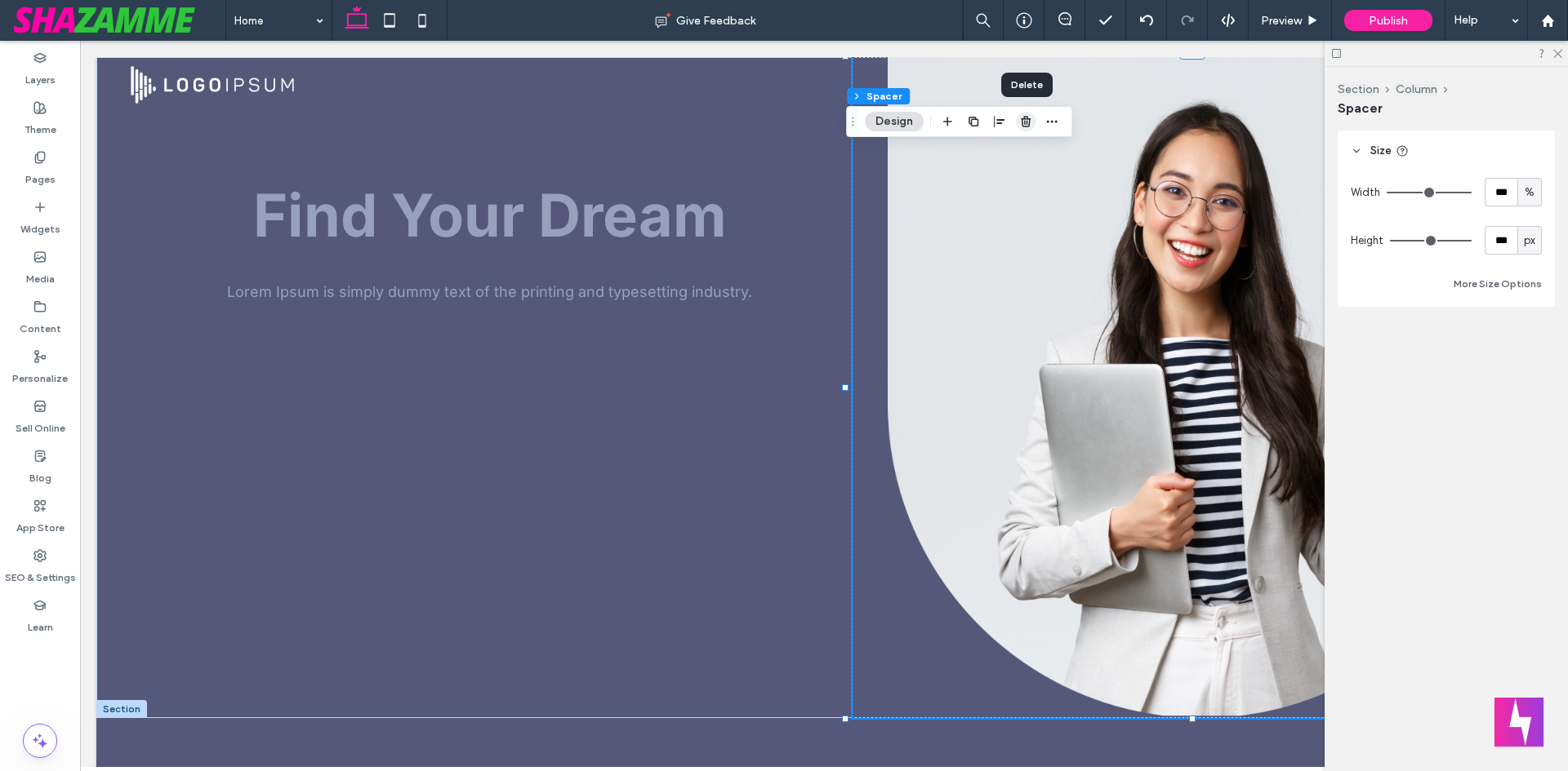
click at [1028, 121] on icon "button" at bounding box center [1025, 121] width 14 height 13
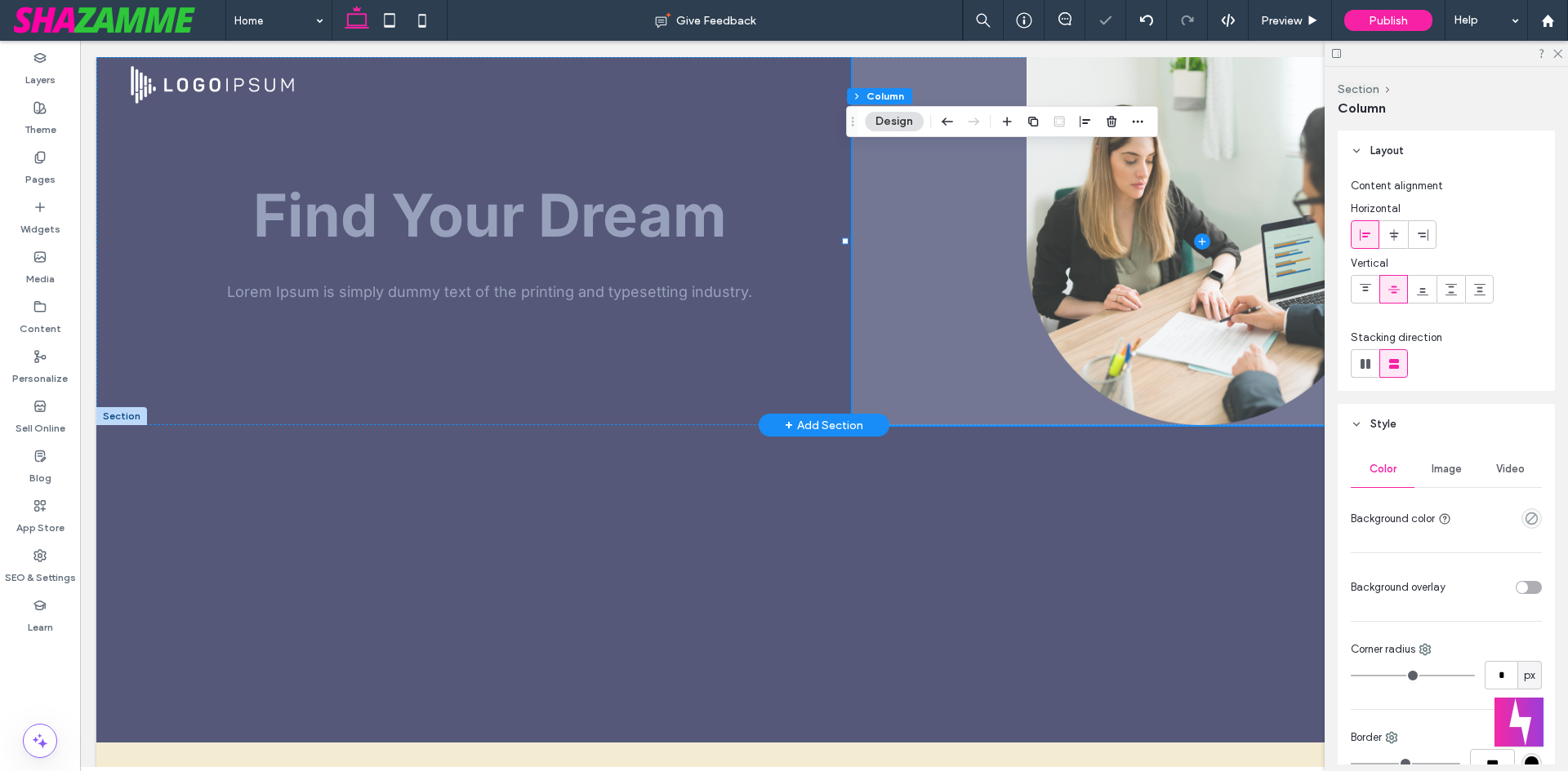
click at [1010, 381] on span at bounding box center [1202, 241] width 698 height 368
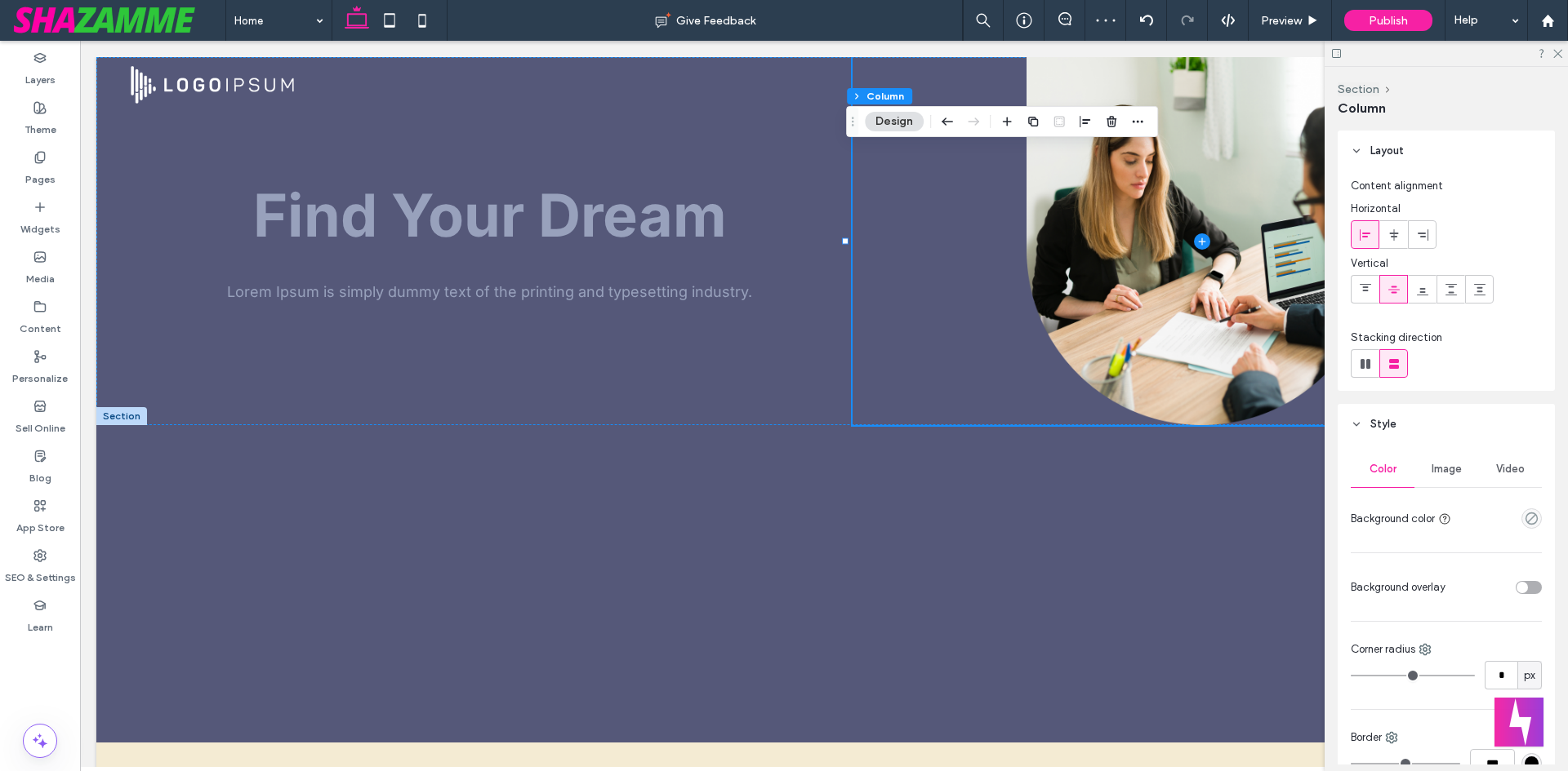
click at [897, 123] on button "Design" at bounding box center [894, 121] width 59 height 20
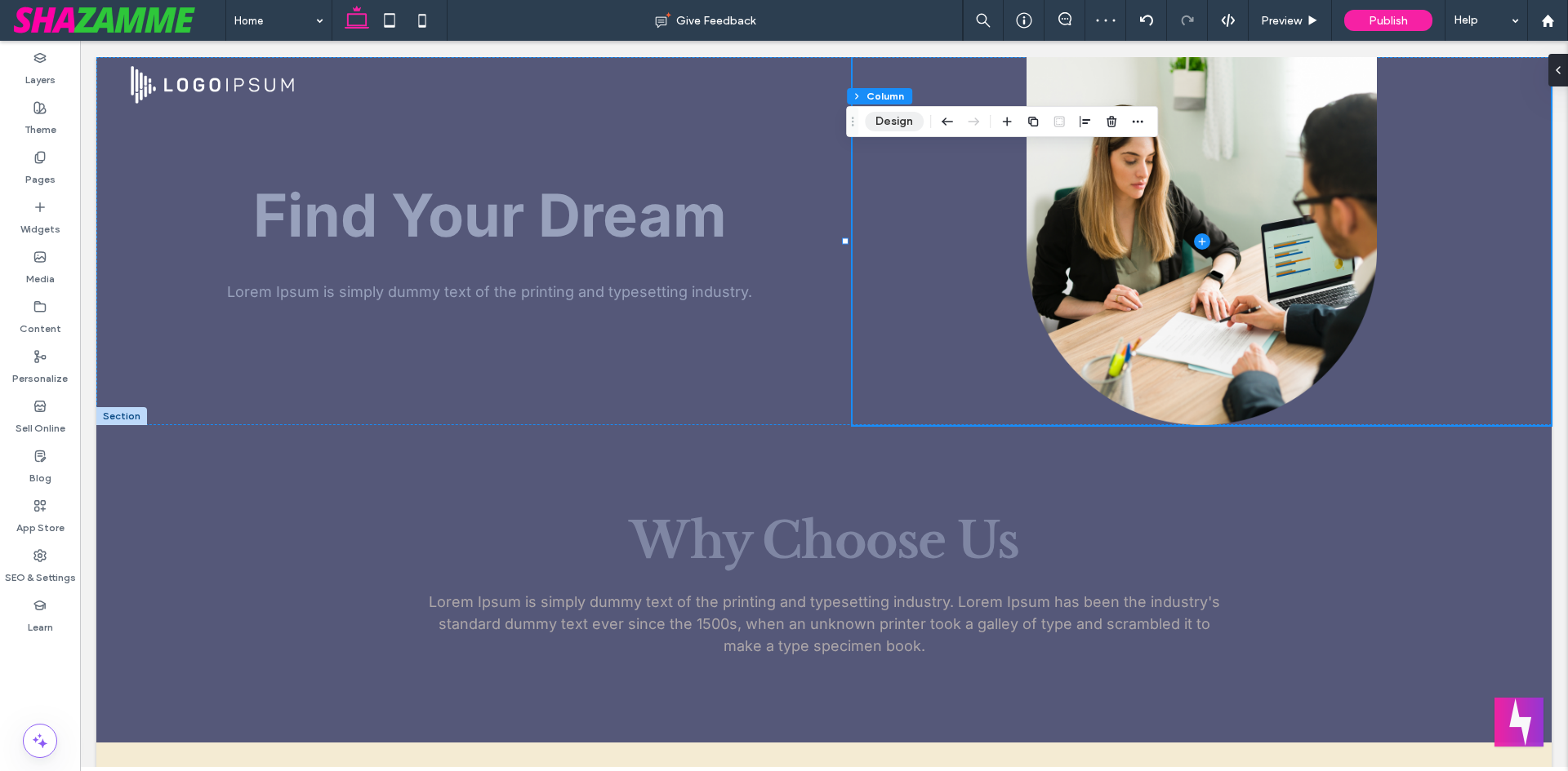
click at [895, 120] on button "Design" at bounding box center [894, 121] width 59 height 20
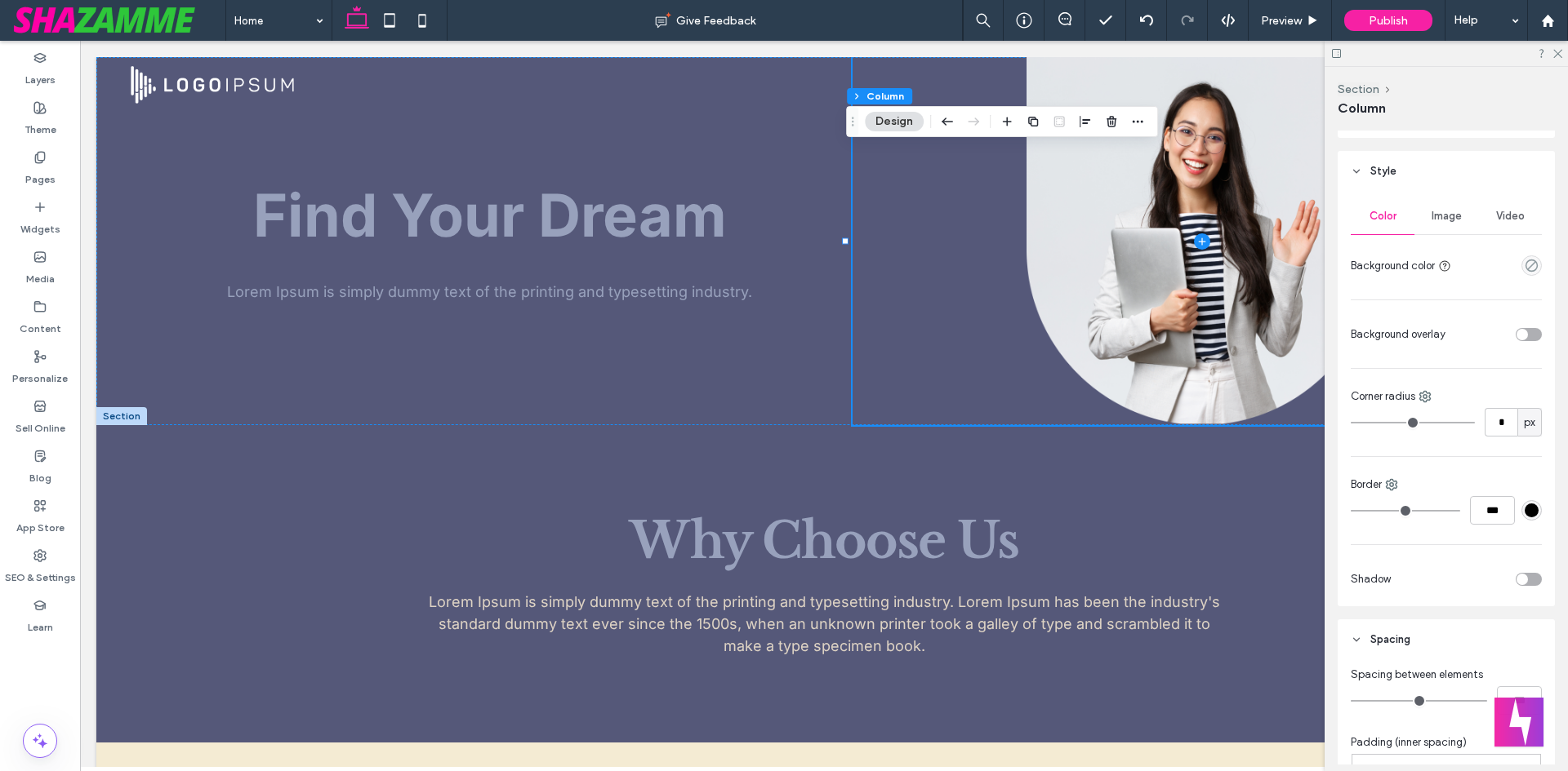
scroll to position [163, 0]
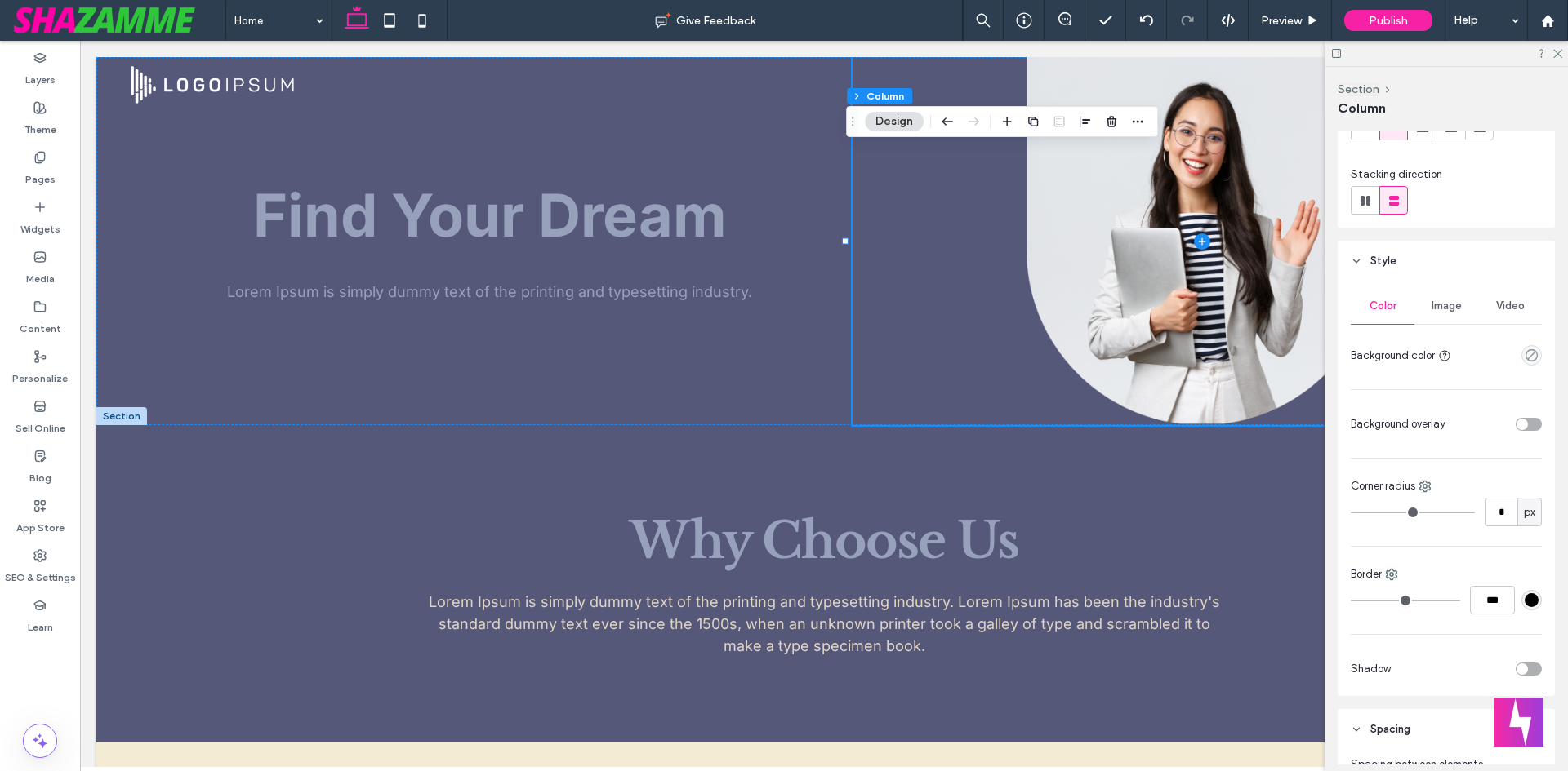
click at [1448, 316] on div "Image" at bounding box center [1446, 306] width 64 height 36
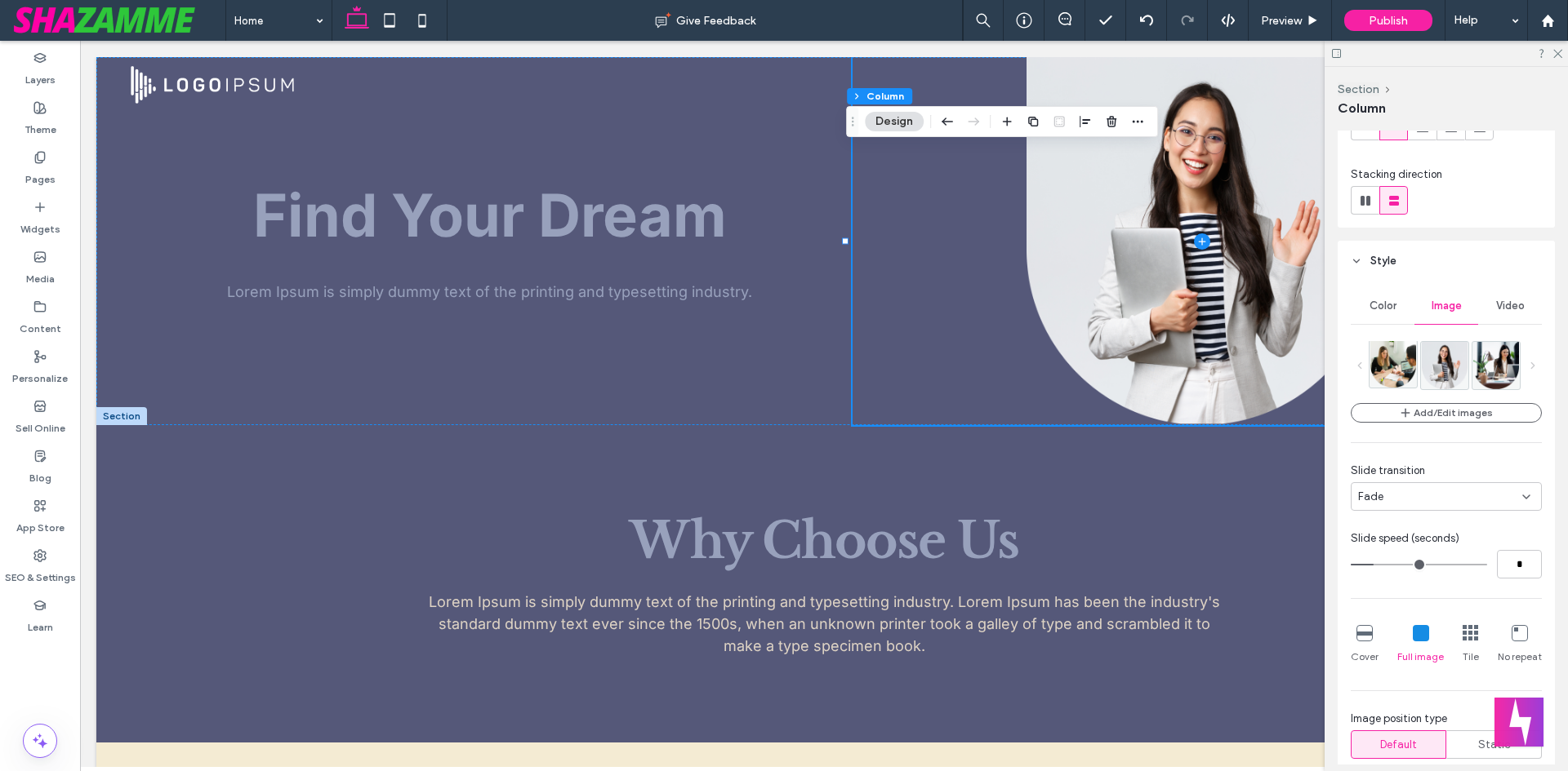
click at [1383, 372] on img at bounding box center [1393, 363] width 45 height 48
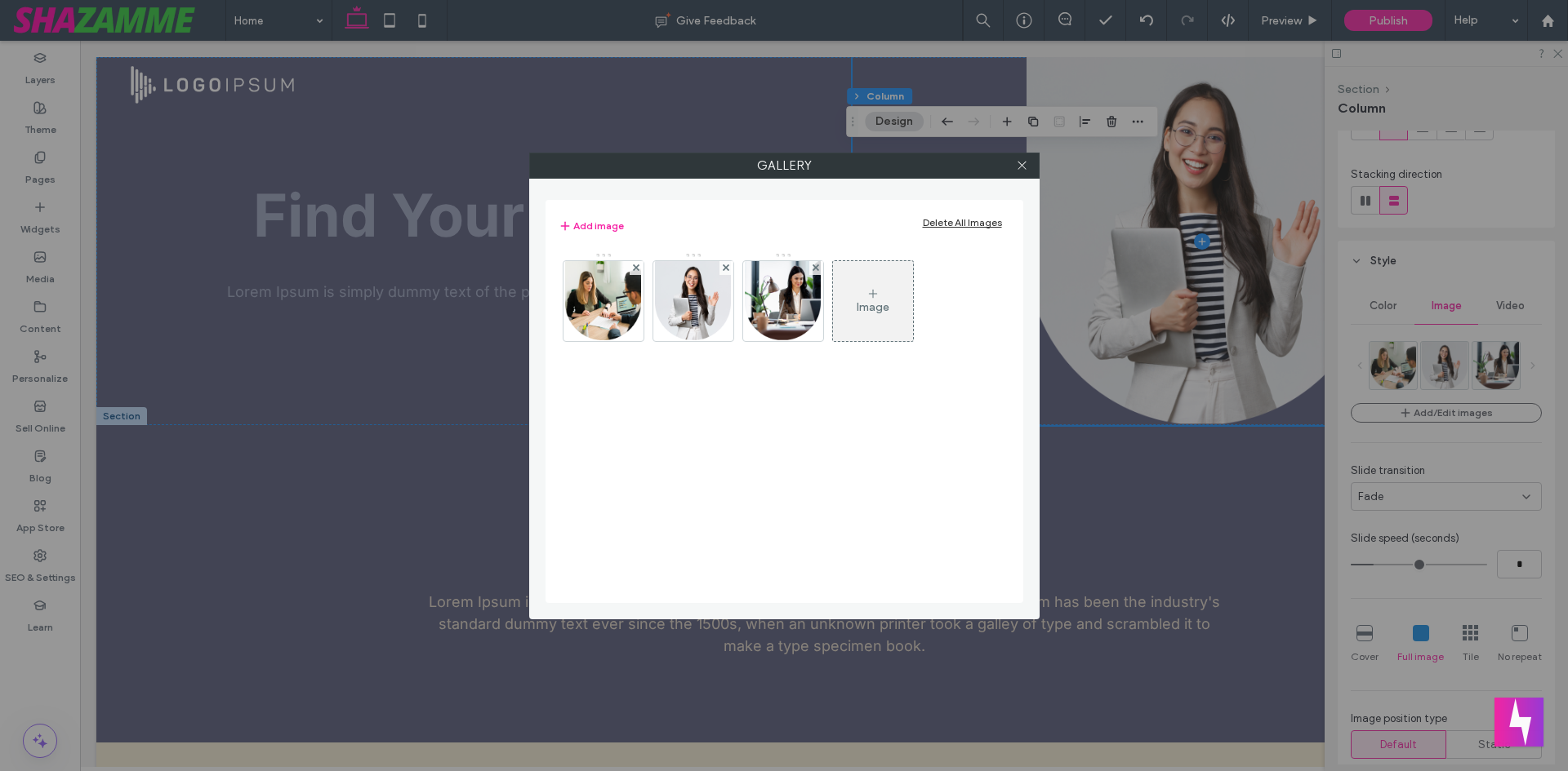
click at [886, 314] on div "Image" at bounding box center [872, 300] width 80 height 76
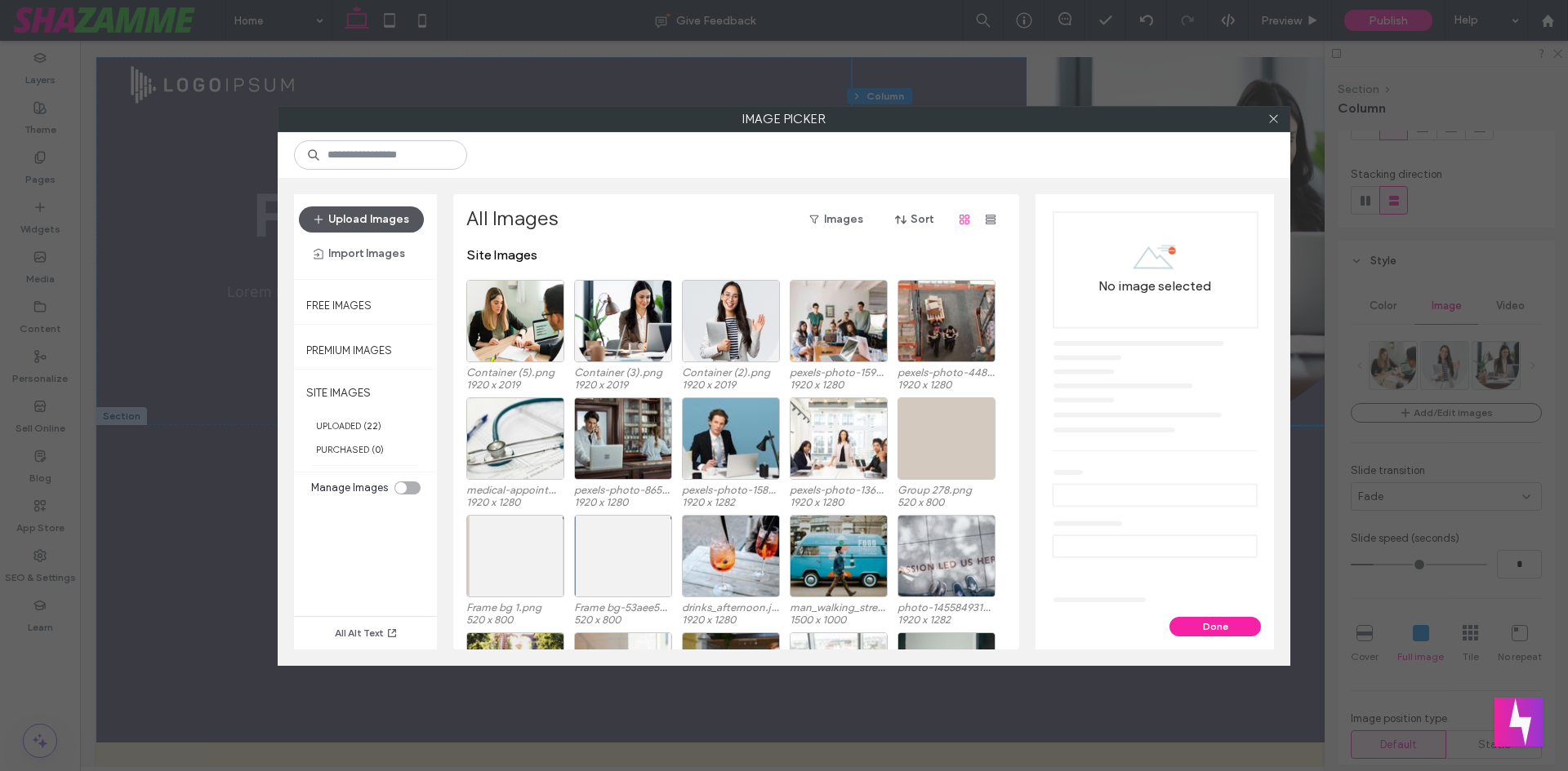
click at [347, 222] on button "Upload Images" at bounding box center [361, 220] width 125 height 26
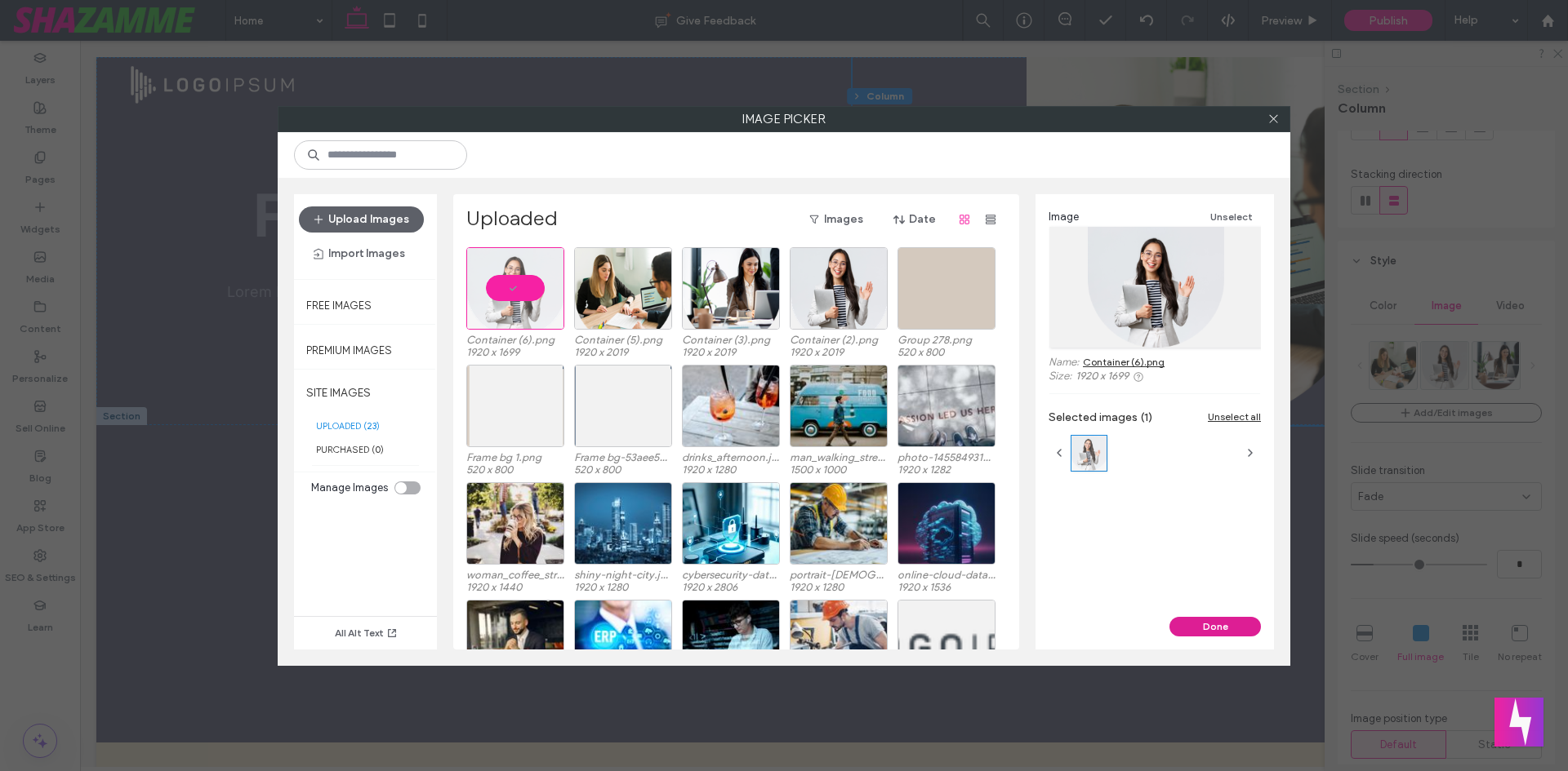
click at [1212, 634] on button "Done" at bounding box center [1215, 627] width 92 height 20
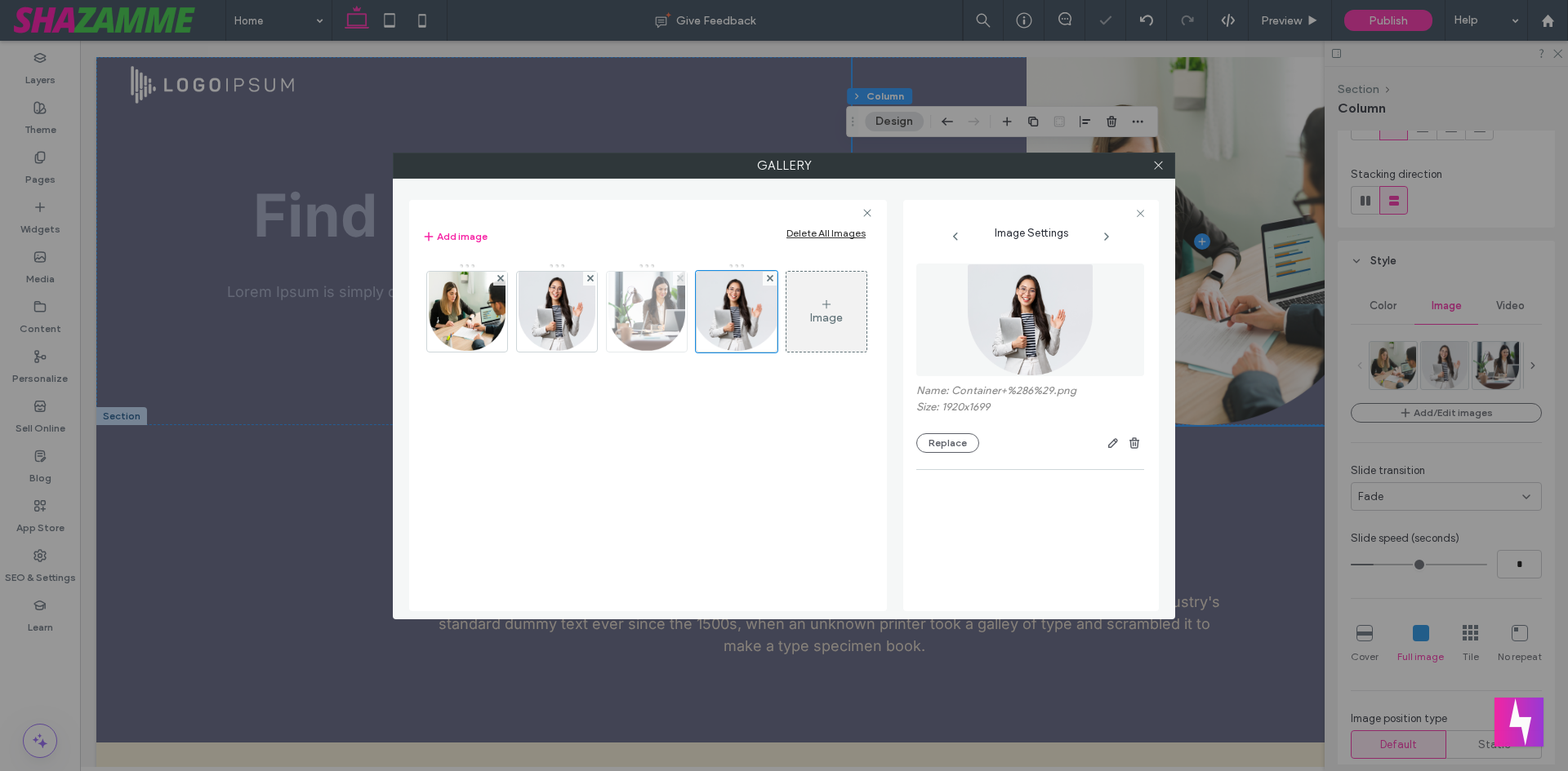
click at [677, 274] on span at bounding box center [680, 278] width 6 height 13
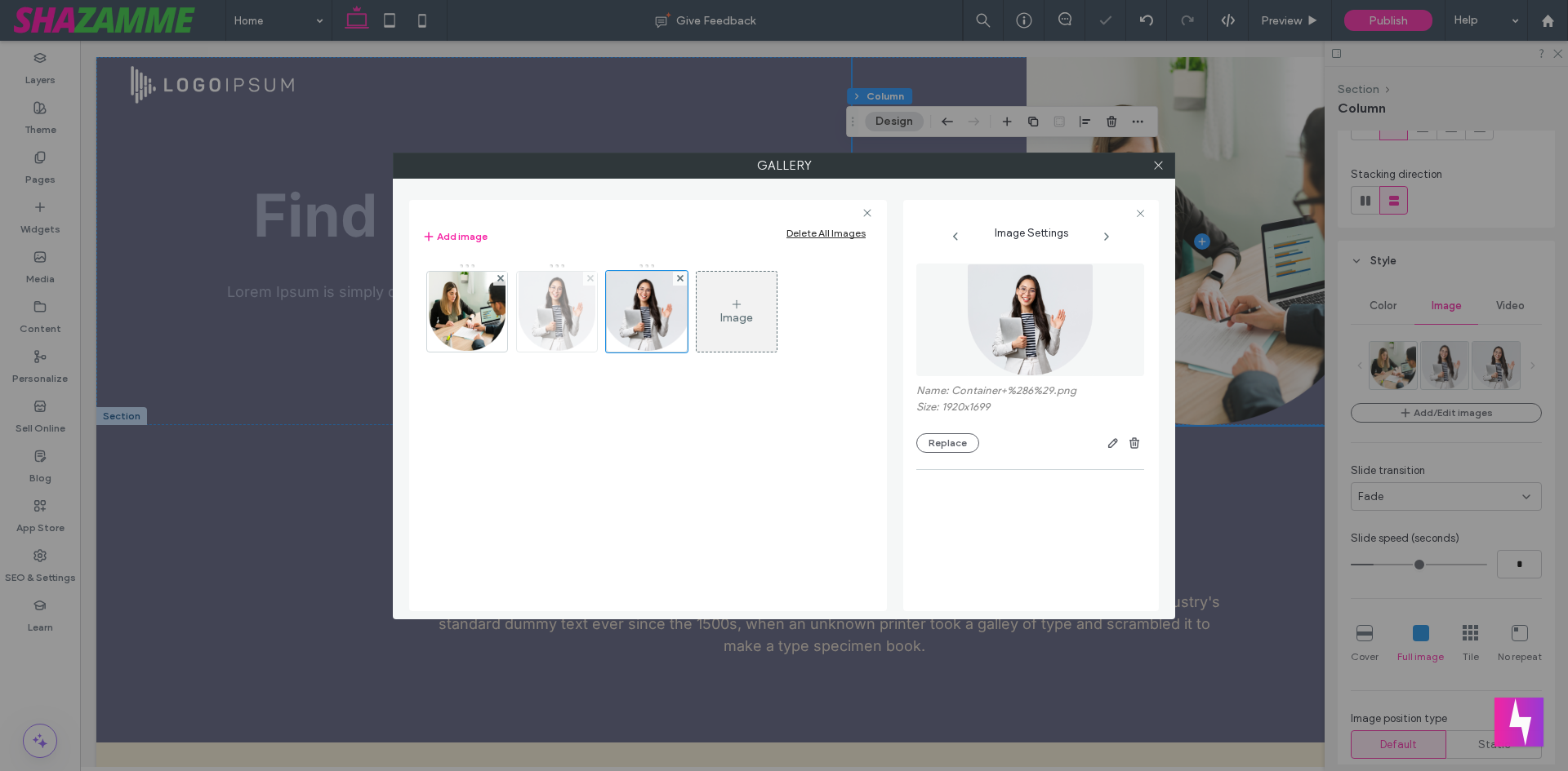
click at [589, 277] on use at bounding box center [589, 278] width 6 height 6
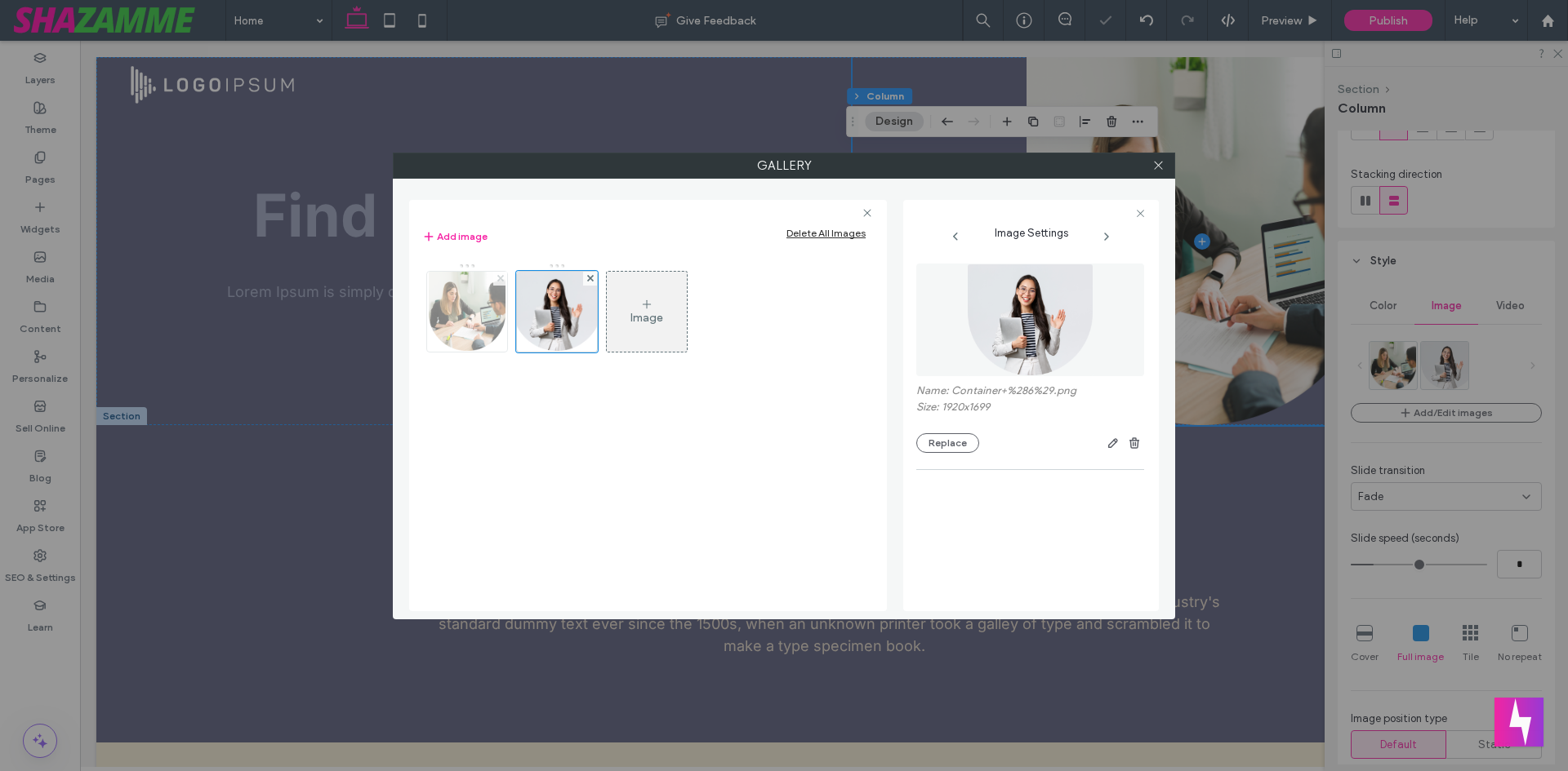
click at [503, 280] on icon at bounding box center [500, 278] width 6 height 6
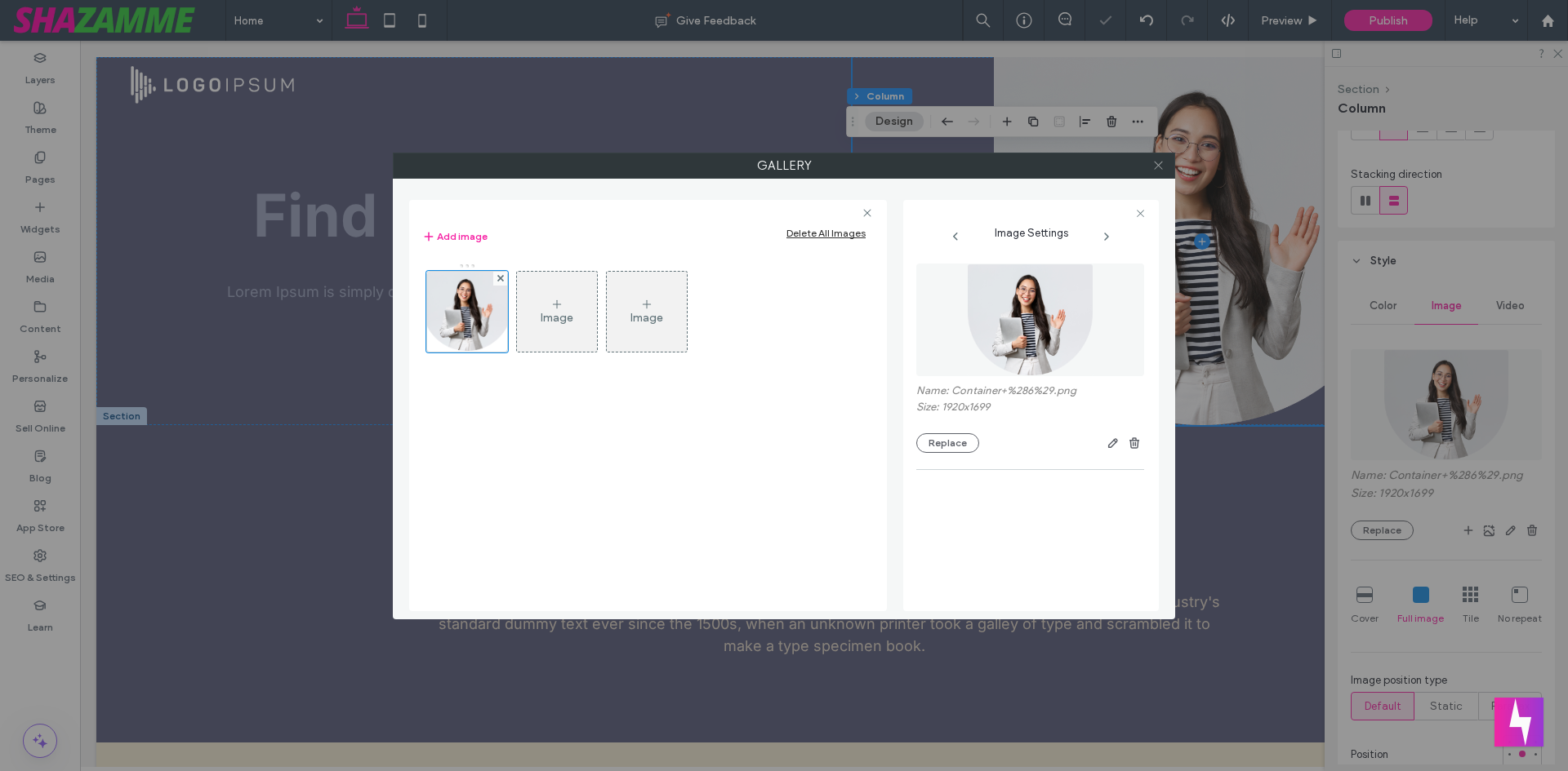
click at [1159, 167] on icon at bounding box center [1158, 166] width 13 height 13
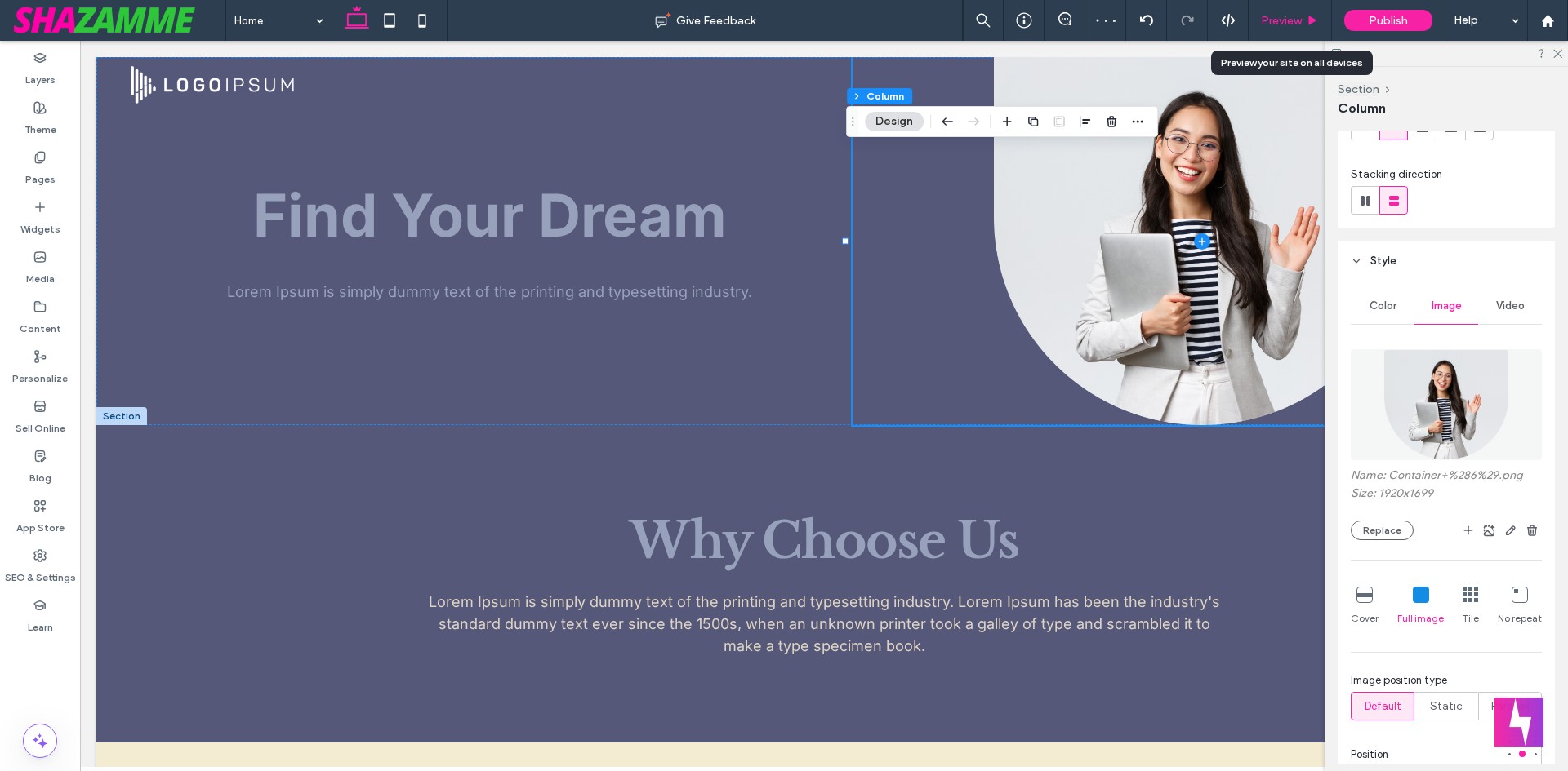
click at [1288, 24] on span "Preview" at bounding box center [1281, 20] width 41 height 13
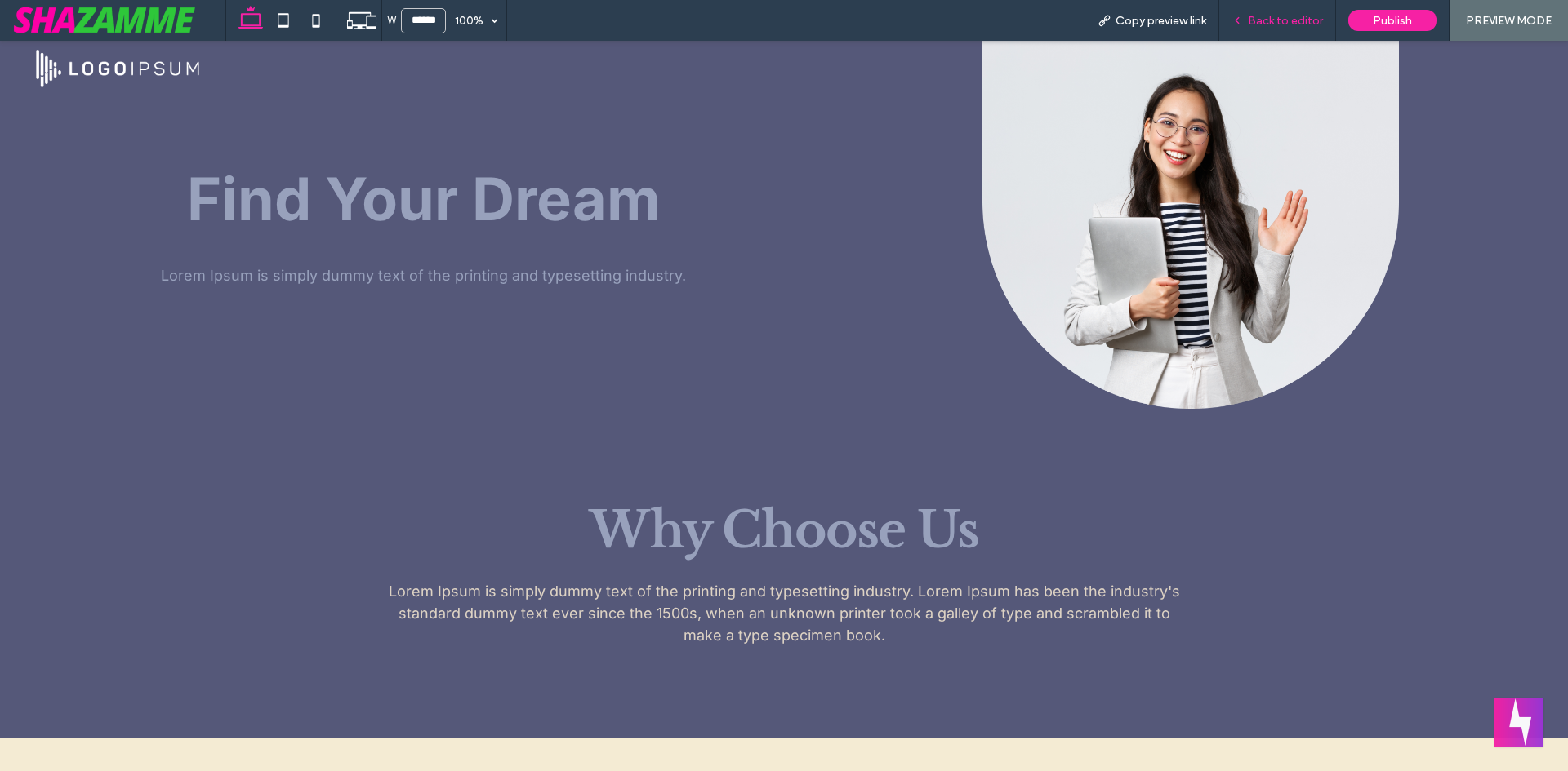
click at [1258, 17] on span "Back to editor" at bounding box center [1284, 20] width 75 height 13
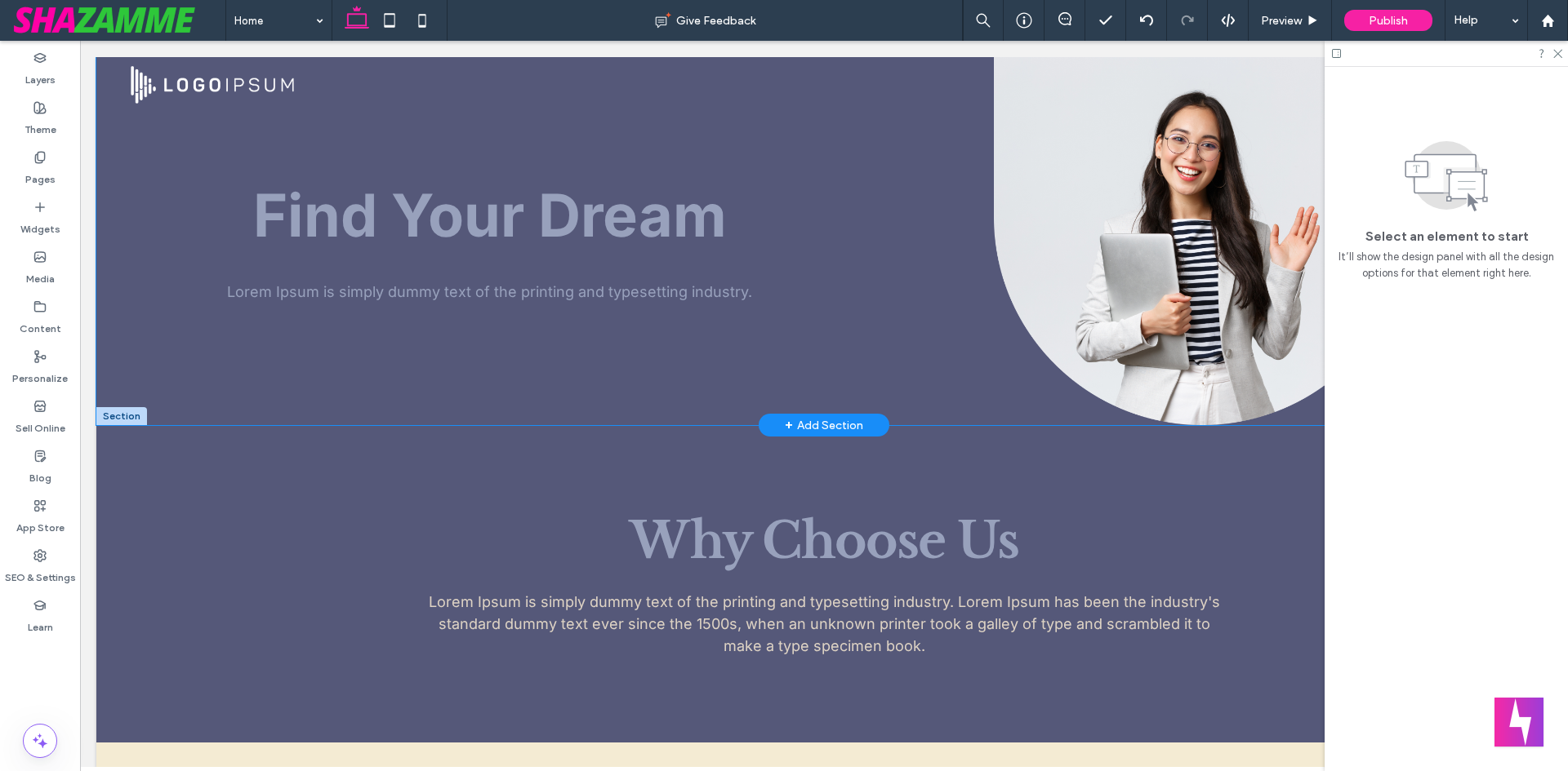
click at [570, 399] on div "Find Your Dream Lorem Ipsum is simply dummy text of the printing and typesettin…" at bounding box center [824, 241] width 1455 height 368
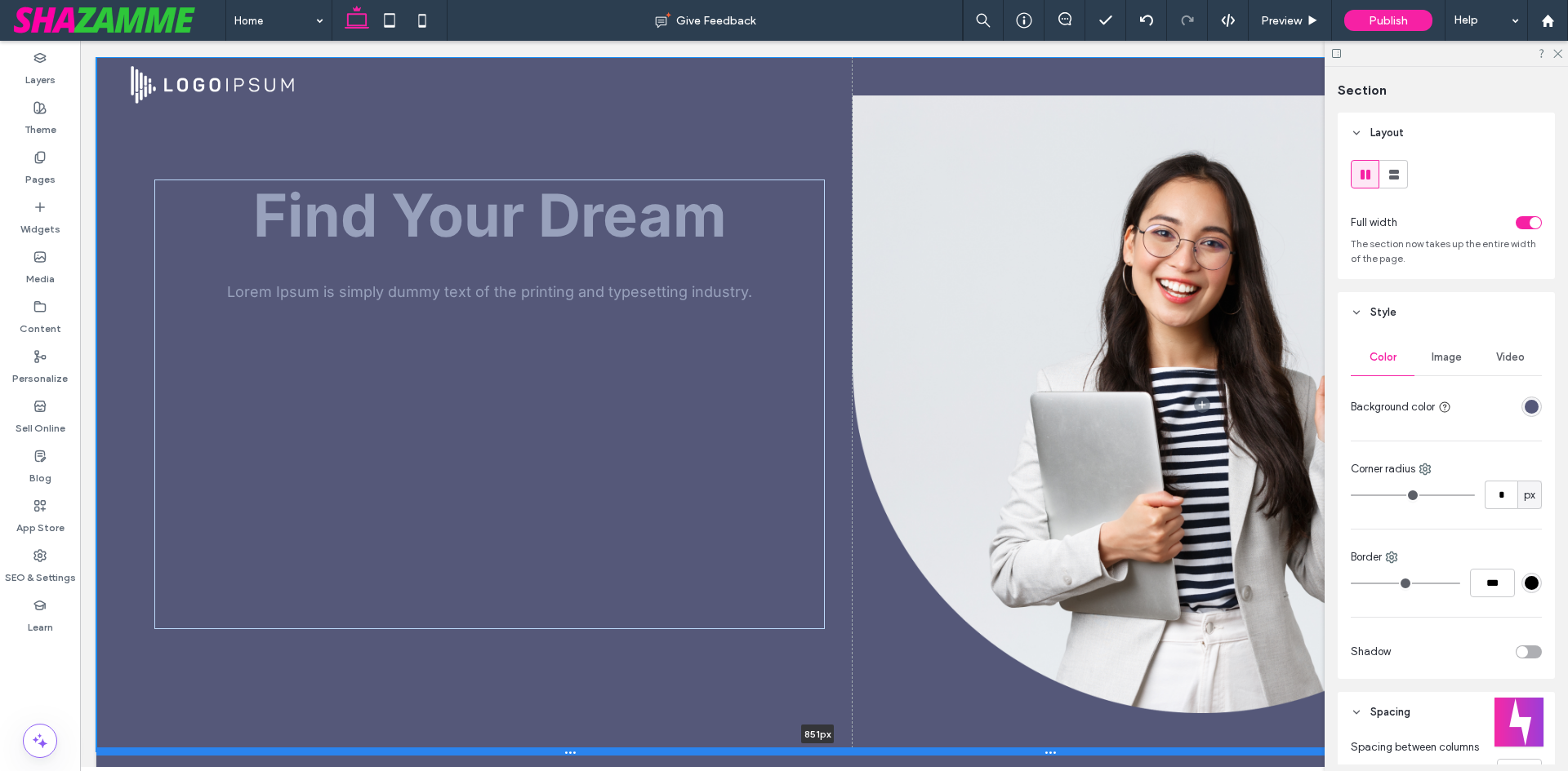
drag, startPoint x: 723, startPoint y: 425, endPoint x: 788, endPoint y: 751, distance: 332.4
click at [788, 751] on div at bounding box center [817, 751] width 1443 height 8
type input "***"
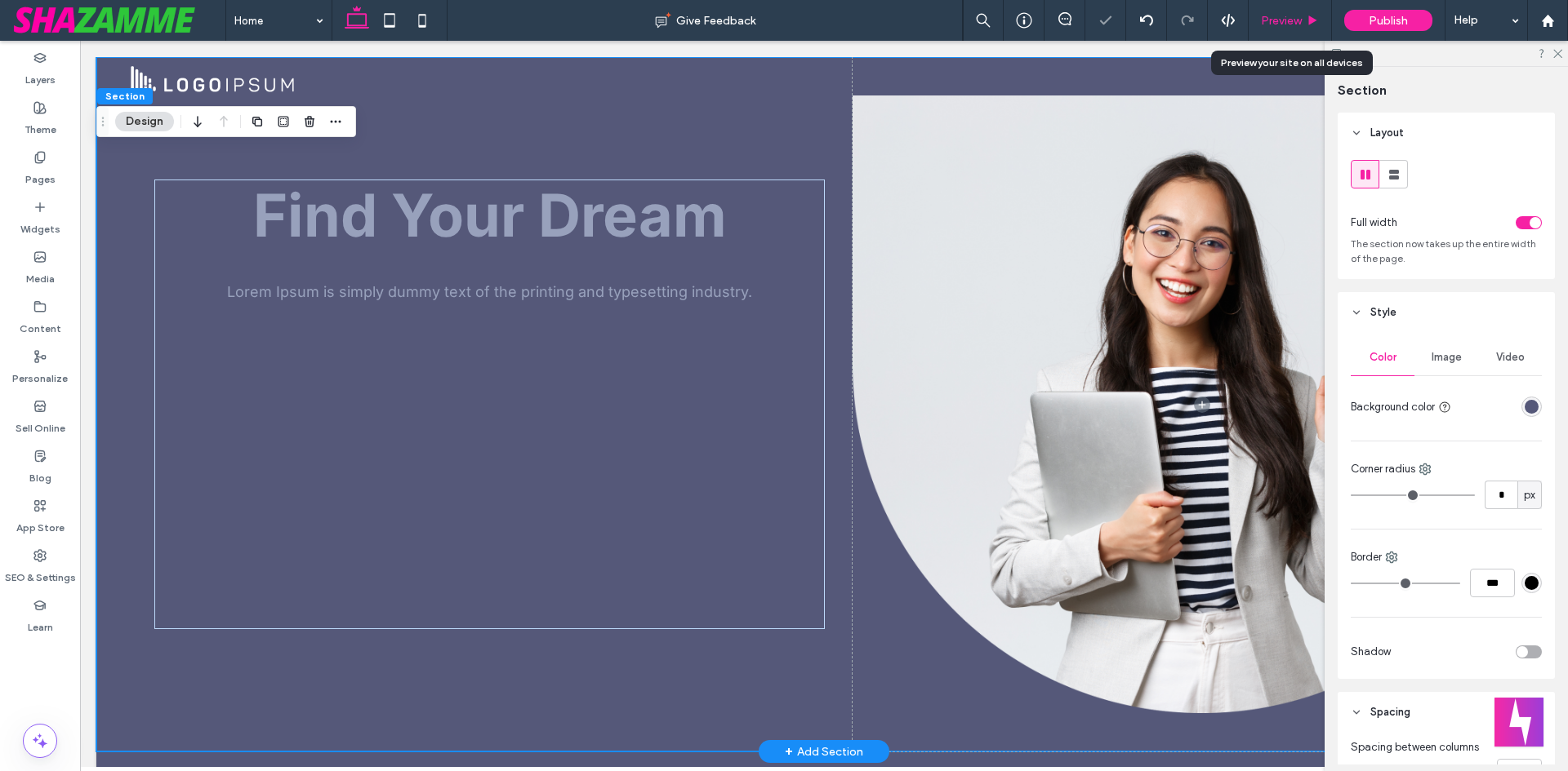
click at [1302, 17] on div "Preview" at bounding box center [1290, 20] width 83 height 13
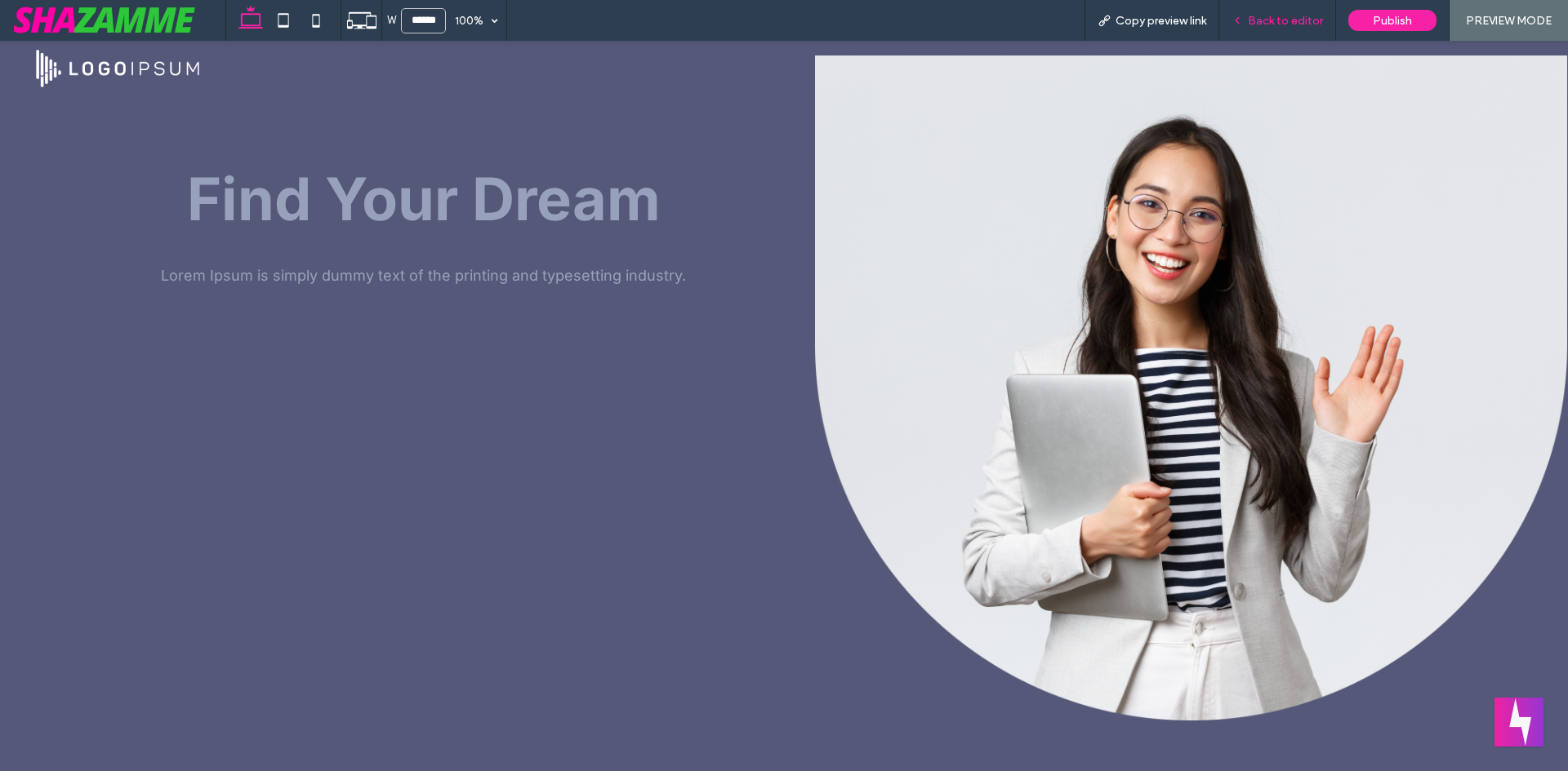
click at [1265, 20] on span "Back to editor" at bounding box center [1284, 20] width 75 height 13
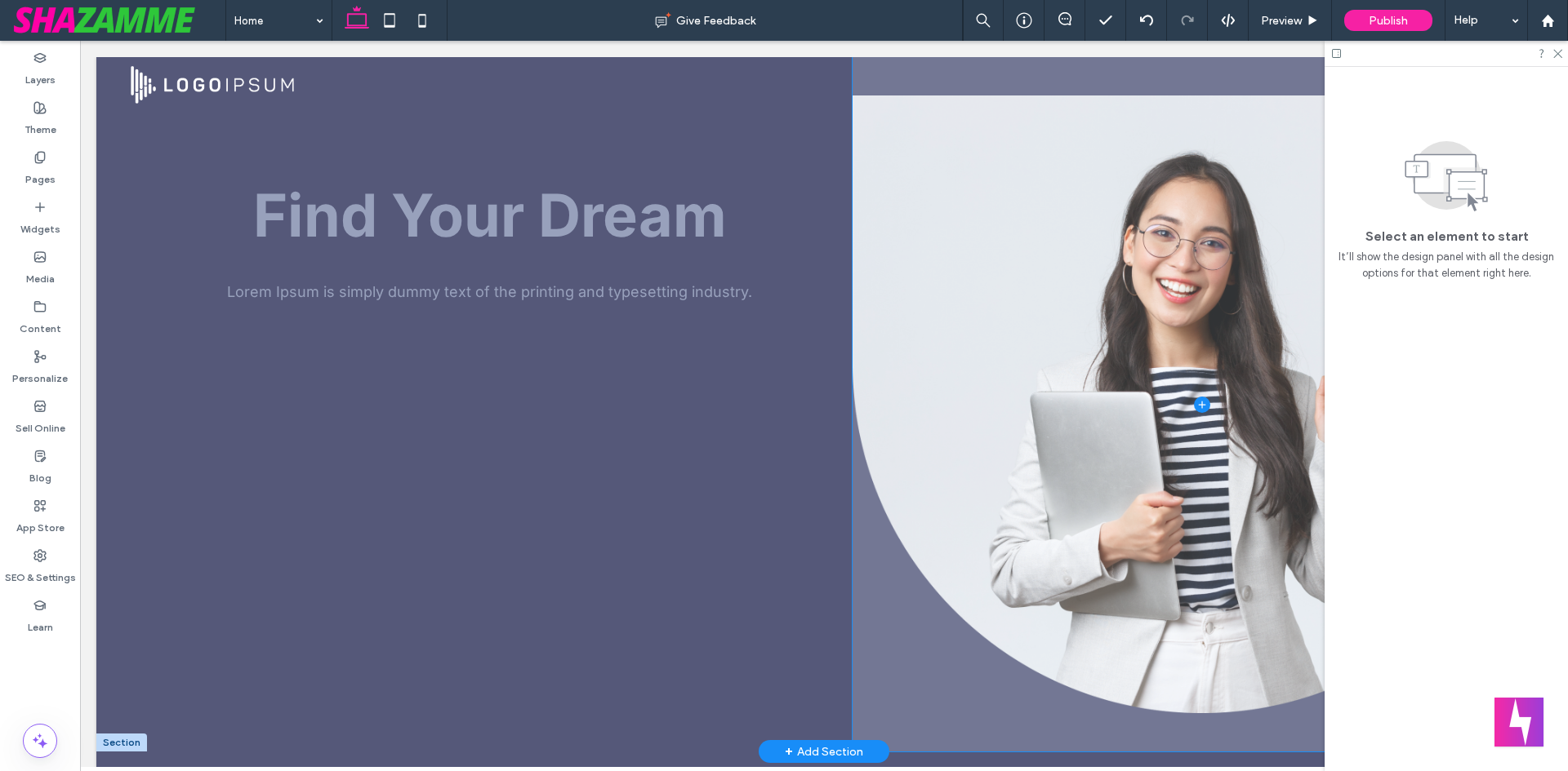
click at [926, 169] on span at bounding box center [1202, 405] width 698 height 695
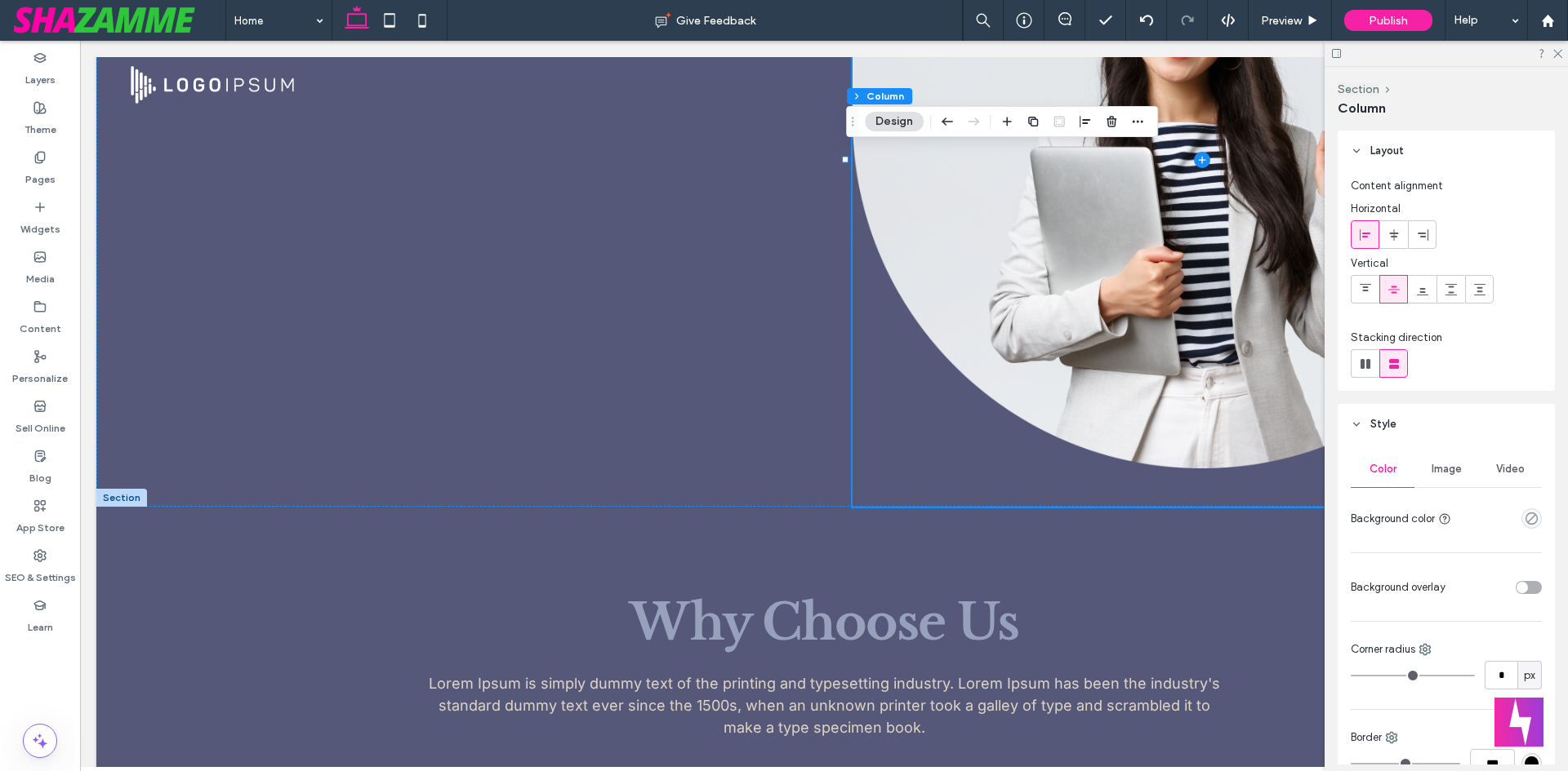
click at [1437, 471] on span "Image" at bounding box center [1447, 469] width 31 height 13
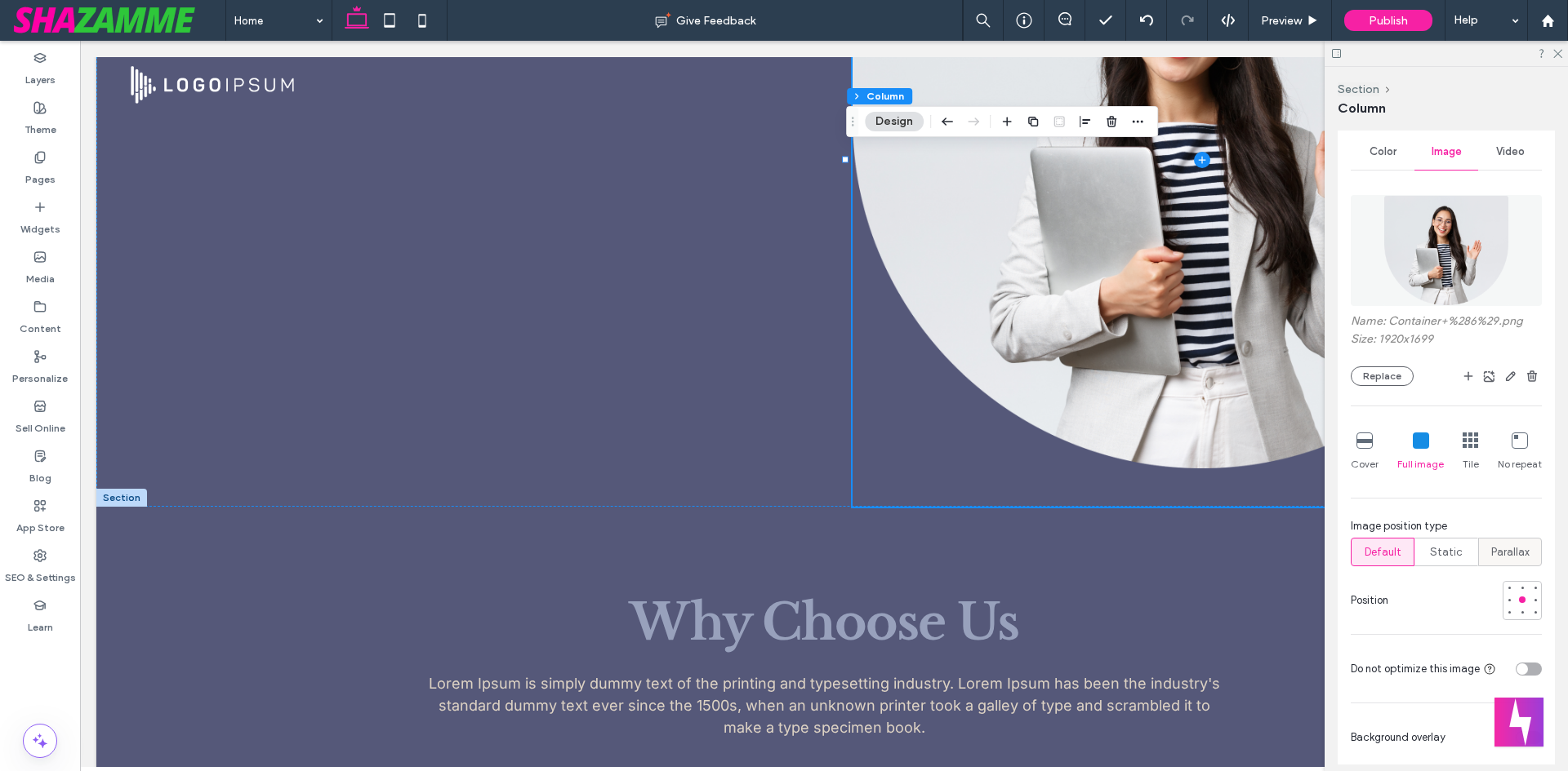
scroll to position [327, 0]
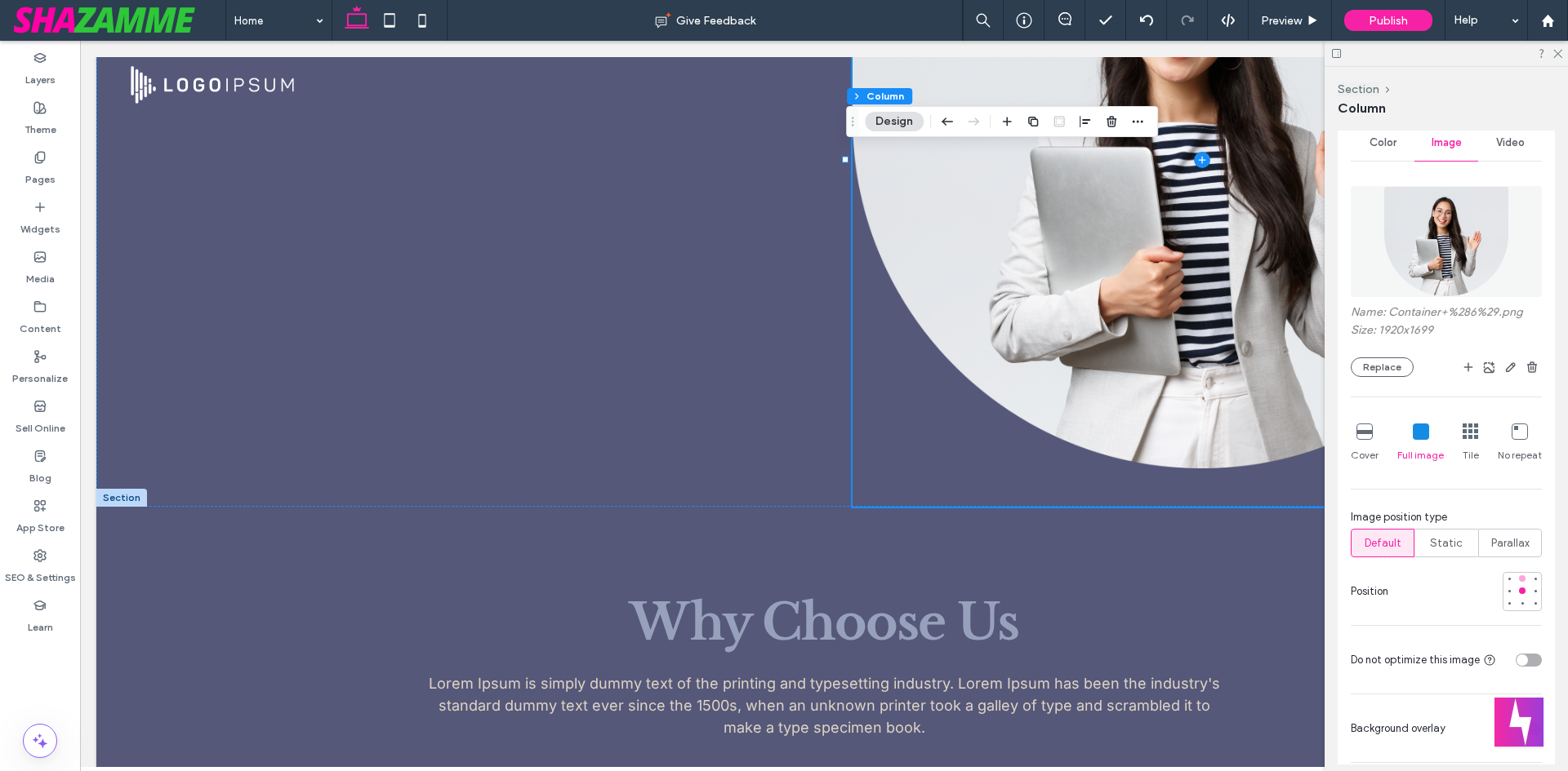
click at [1519, 578] on div at bounding box center [1522, 578] width 6 height 6
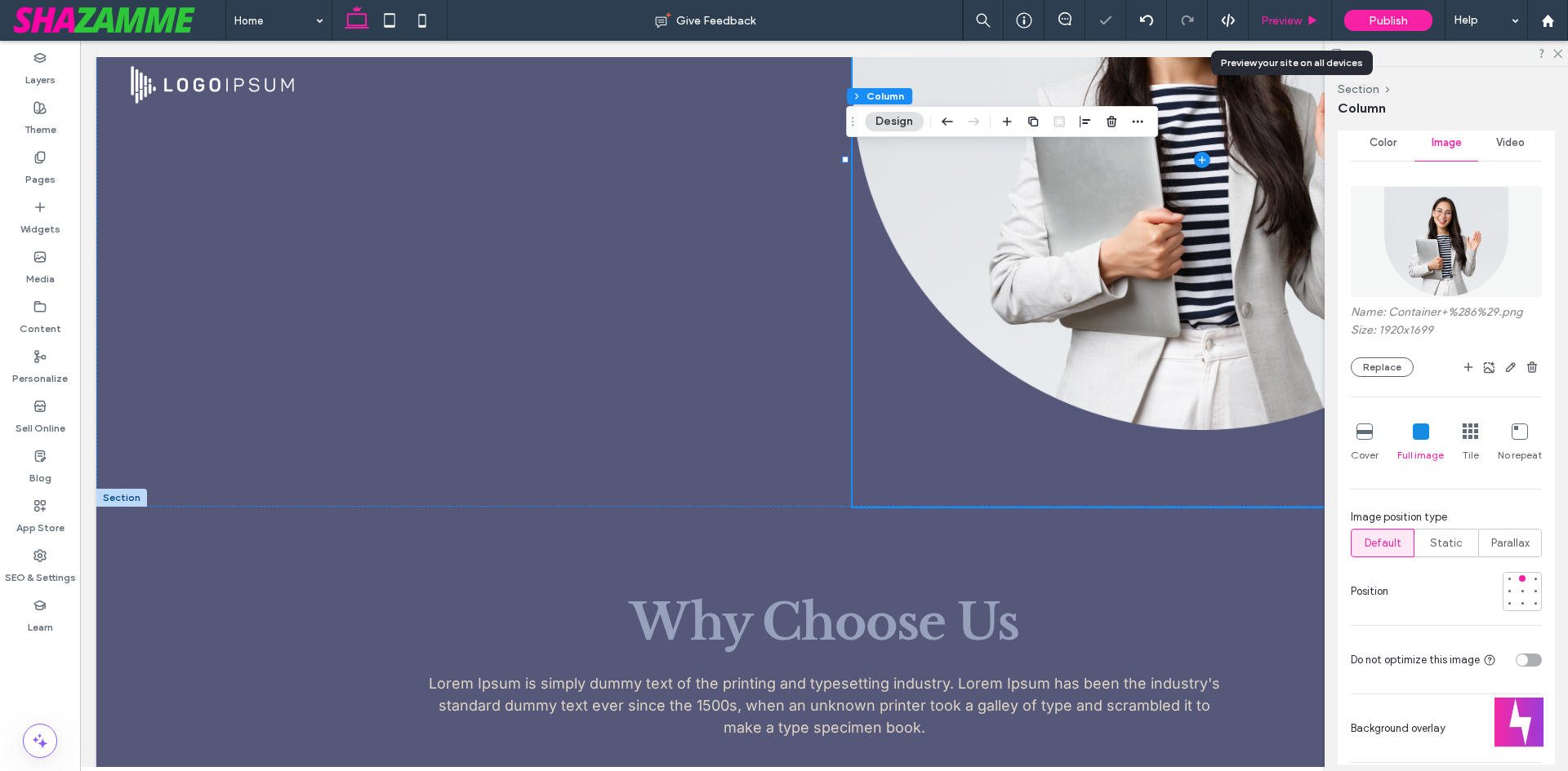
click at [1290, 22] on span "Preview" at bounding box center [1281, 20] width 41 height 13
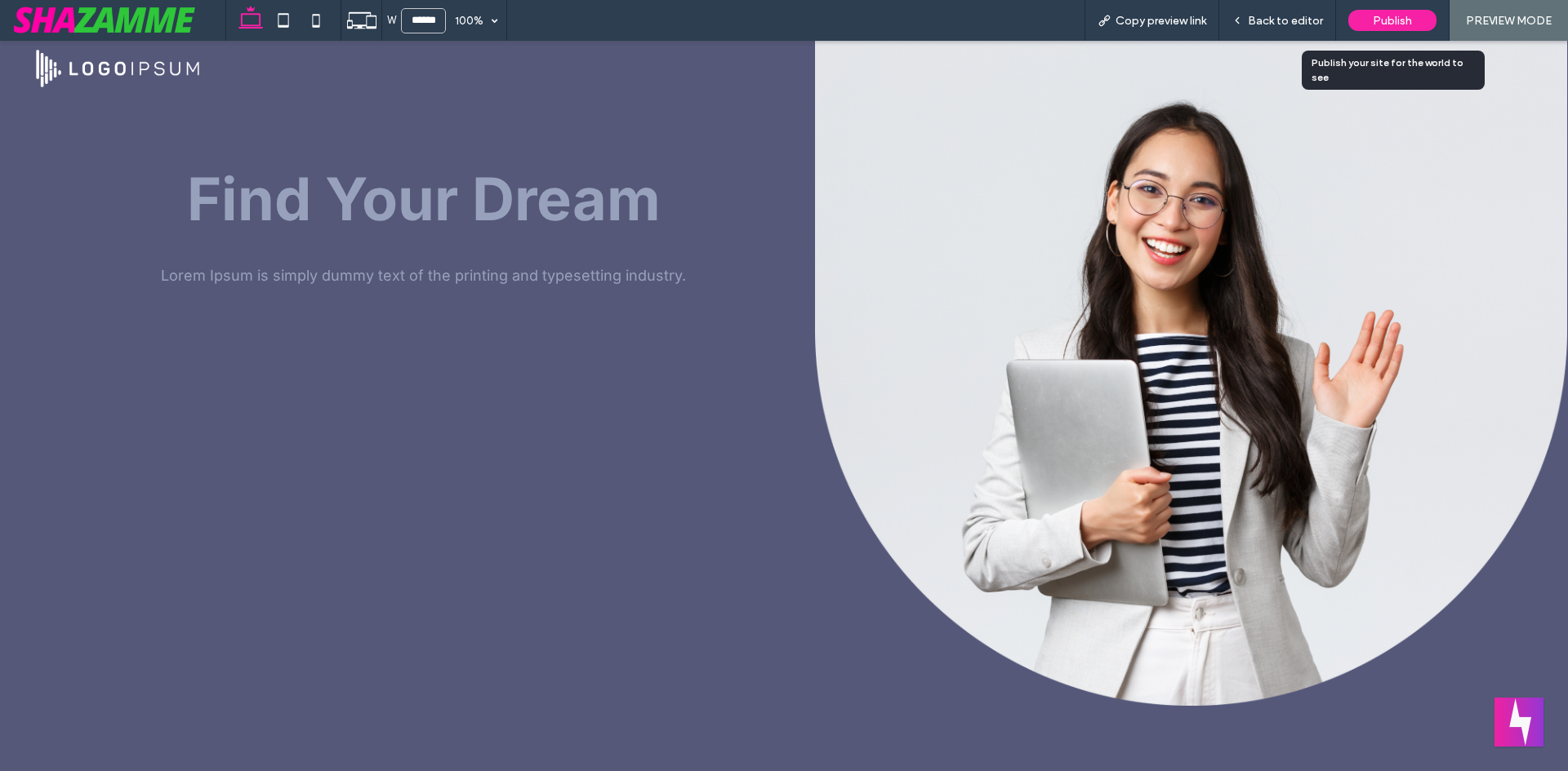
click at [1392, 12] on div "Publish" at bounding box center [1392, 21] width 88 height 22
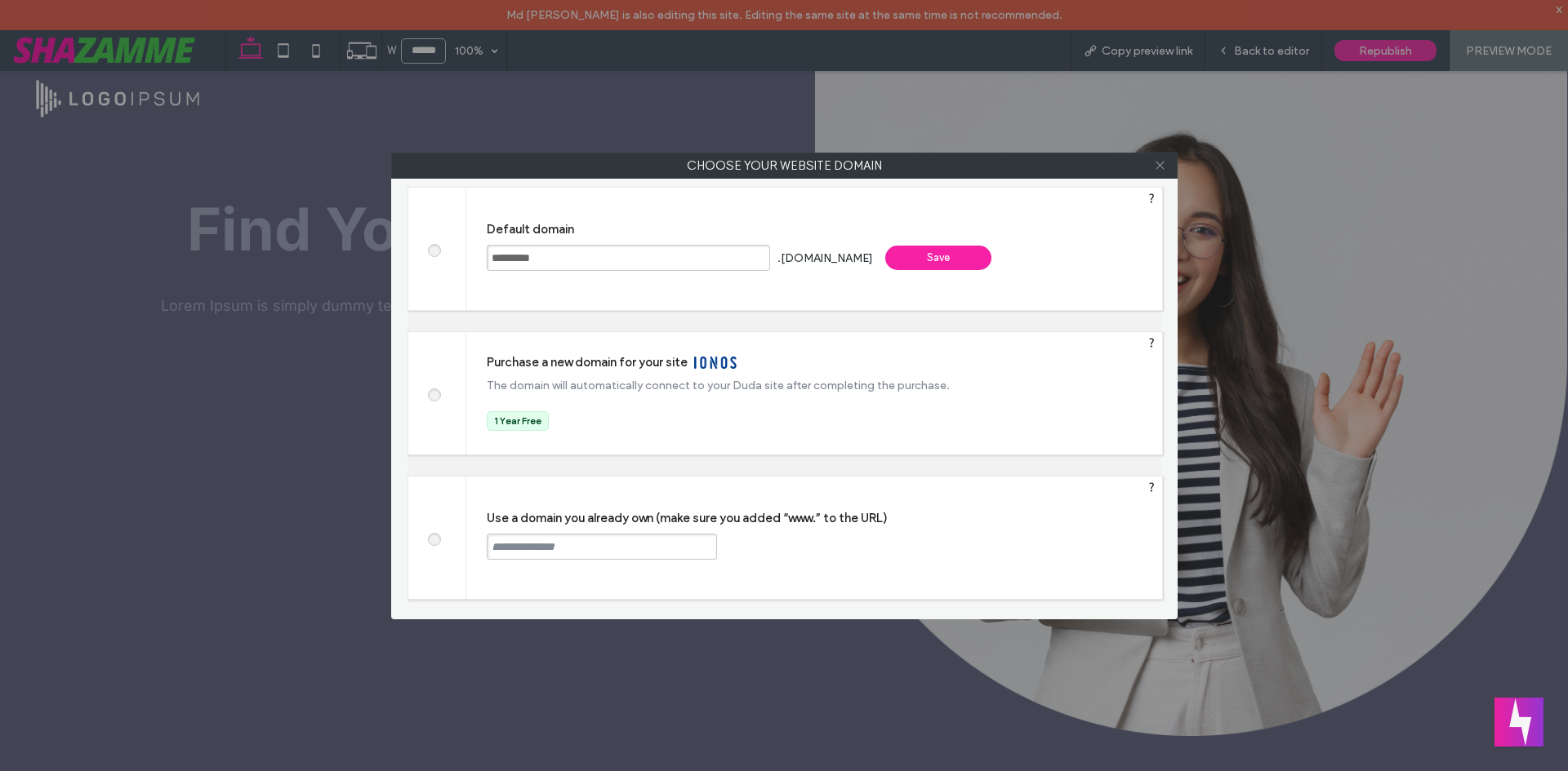
click at [1162, 169] on icon at bounding box center [1160, 166] width 13 height 13
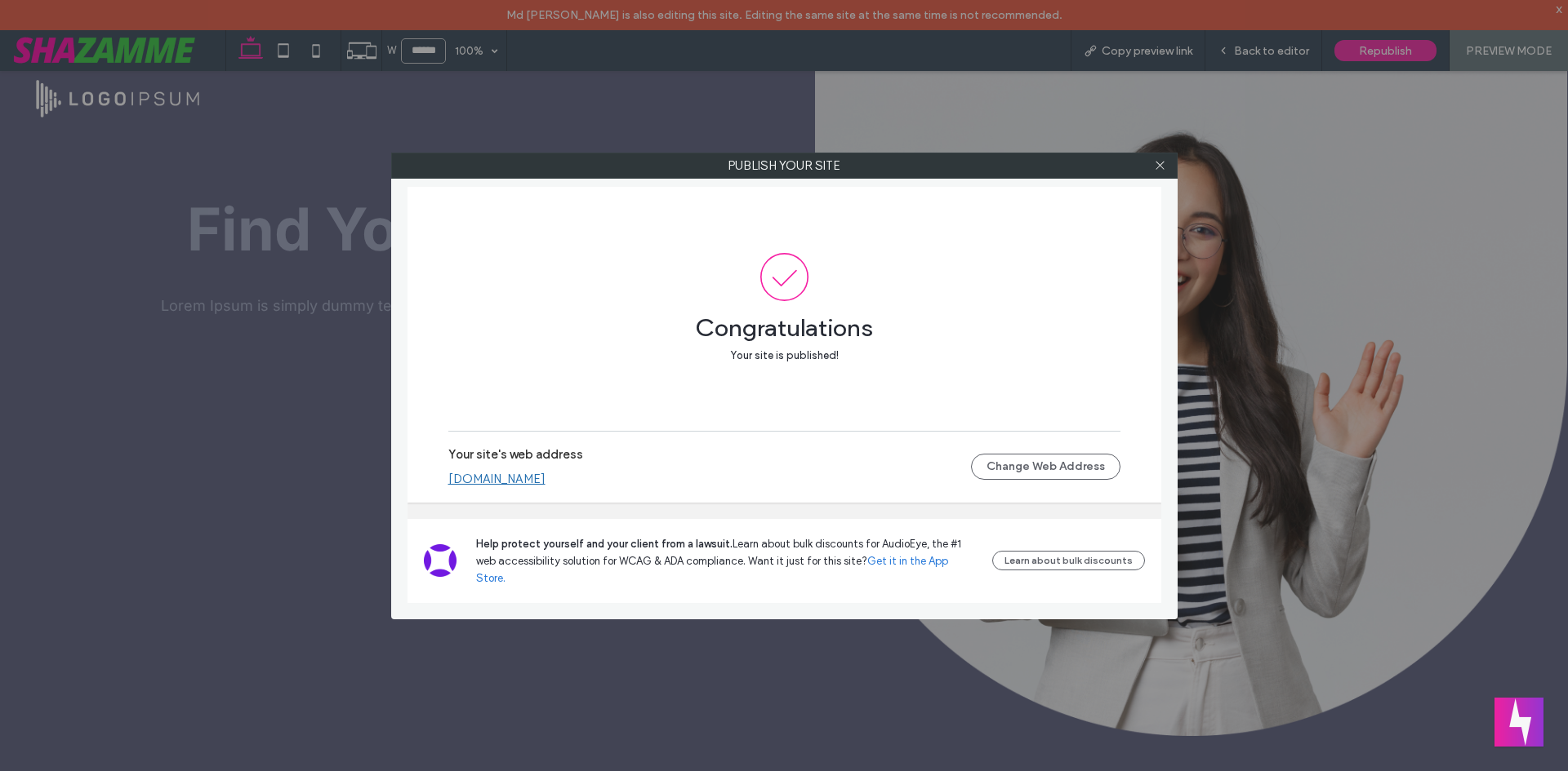
click at [1153, 172] on div at bounding box center [1160, 166] width 24 height 24
click at [1154, 166] on icon at bounding box center [1160, 166] width 13 height 13
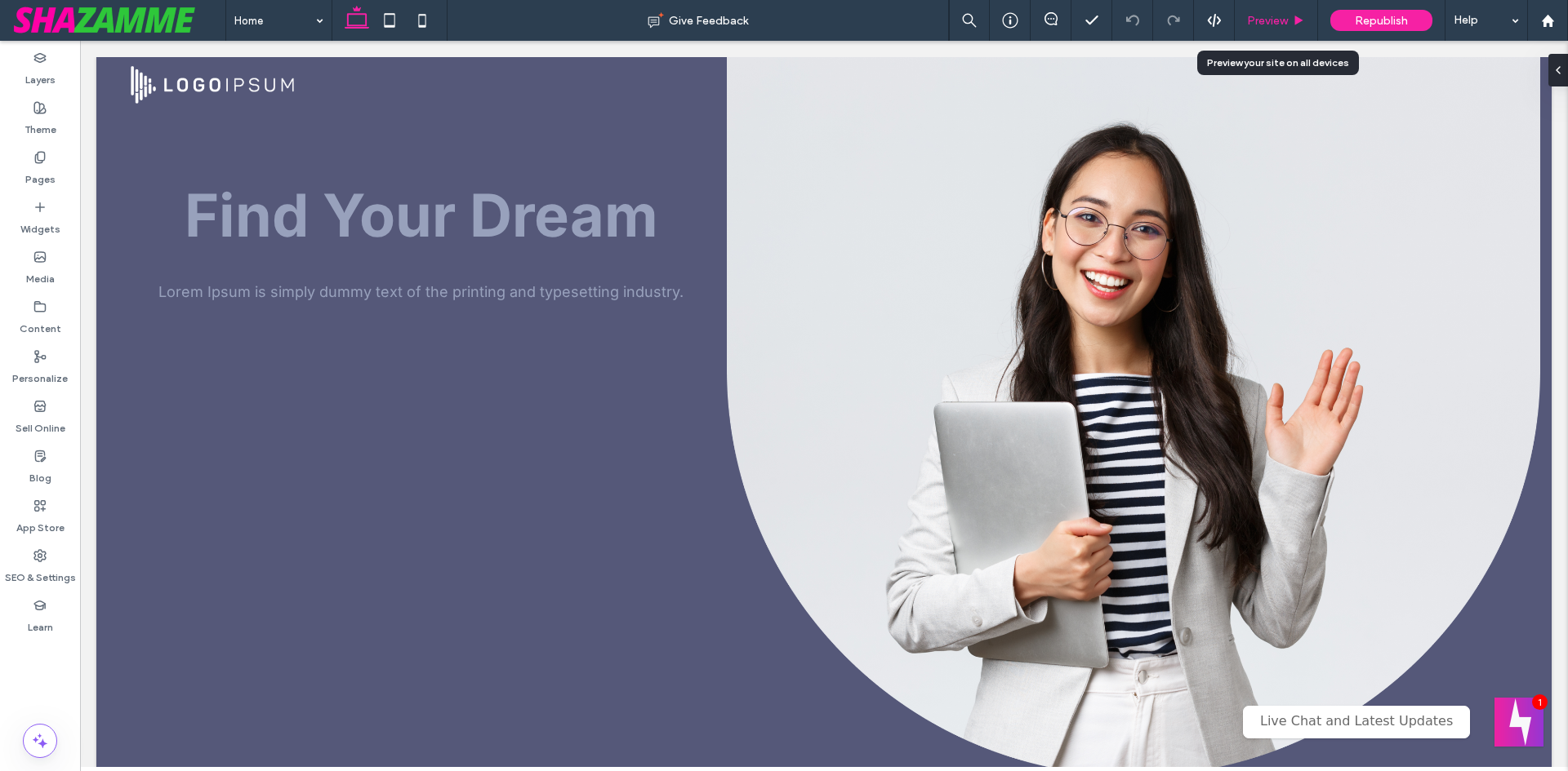
drag, startPoint x: 0, startPoint y: 0, endPoint x: 1277, endPoint y: 10, distance: 1277.0
click at [1277, 10] on div "Preview" at bounding box center [1276, 20] width 84 height 40
click at [1282, 19] on span "Preview" at bounding box center [1266, 20] width 41 height 13
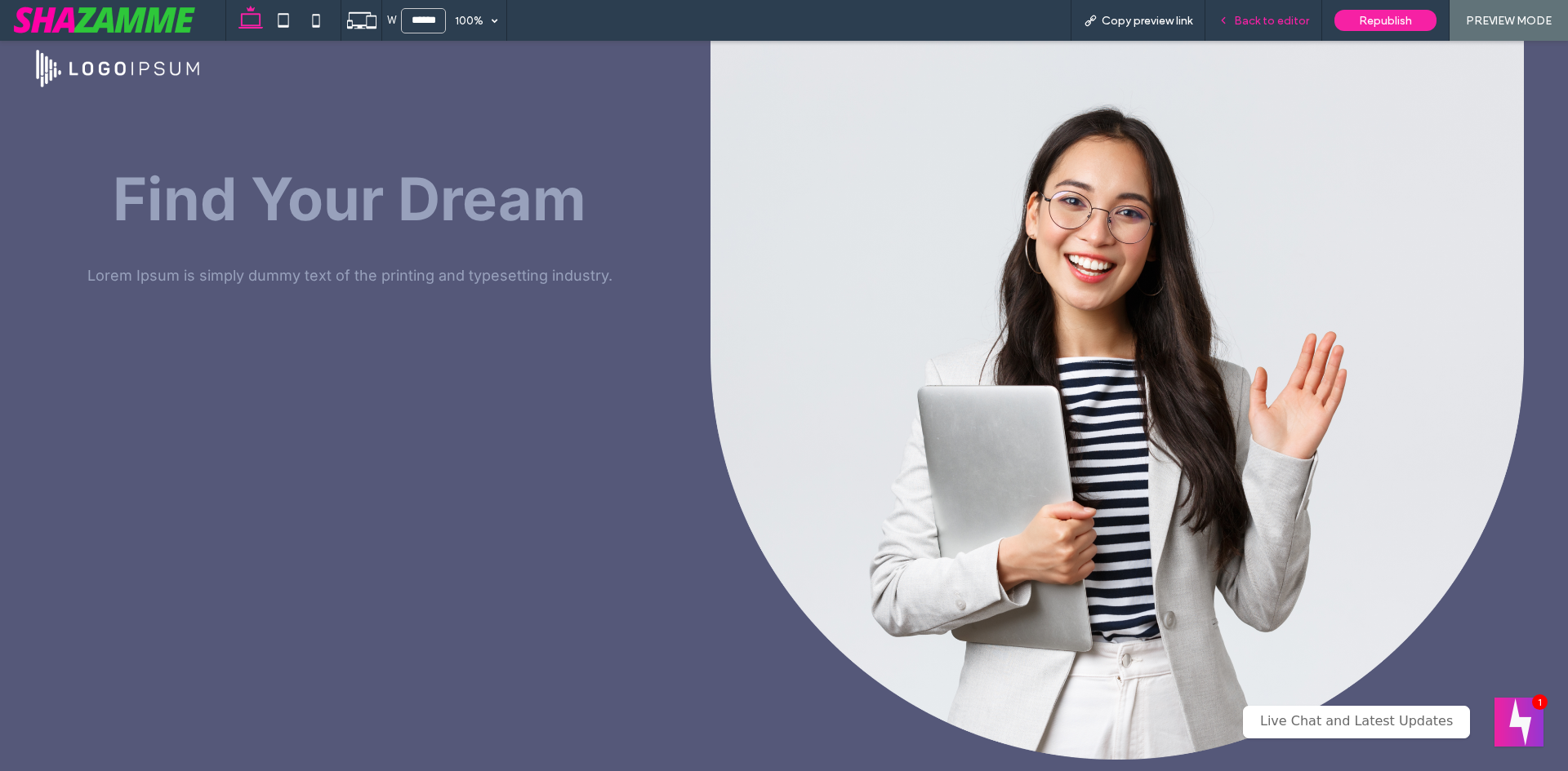
click at [1265, 29] on div "Back to editor" at bounding box center [1264, 20] width 117 height 40
click at [1270, 16] on span "Back to editor" at bounding box center [1271, 20] width 75 height 13
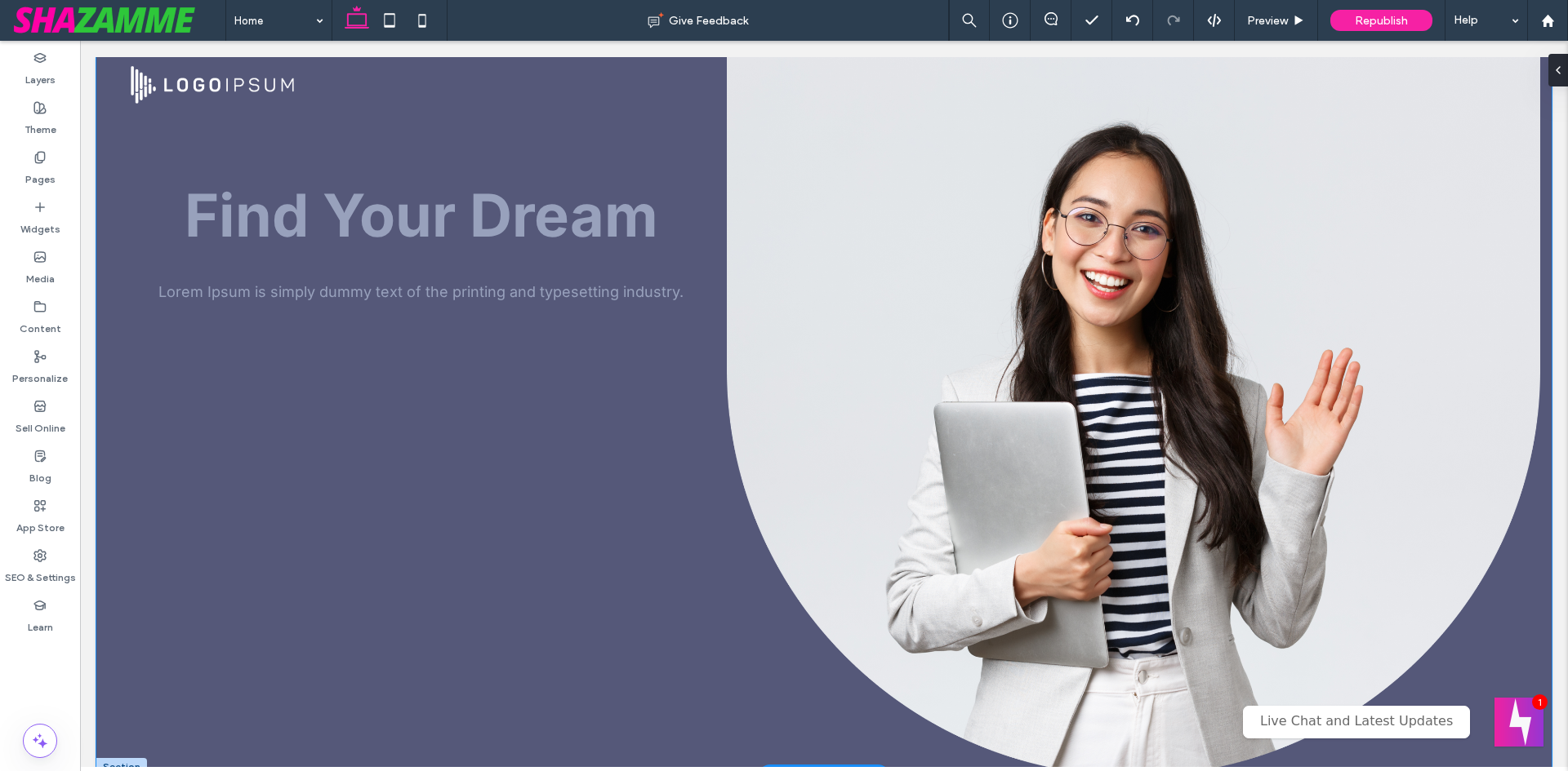
click at [474, 157] on div "Find Your Dream Lorem Ipsum is simply dummy text of the printing and typesettin…" at bounding box center [824, 417] width 1455 height 719
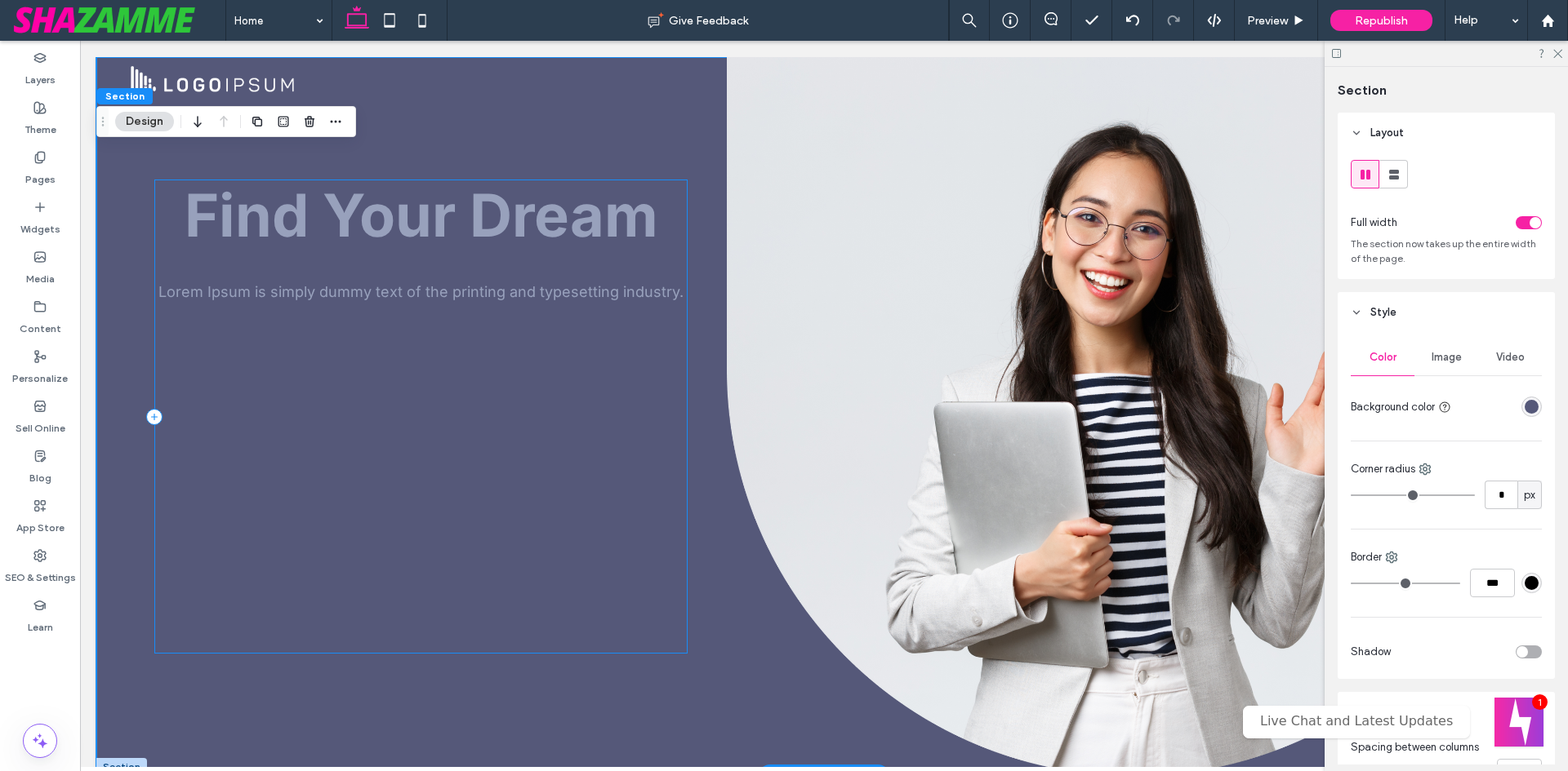
click at [403, 400] on div "Find Your Dream Lorem Ipsum is simply dummy text of the printing and typesettin…" at bounding box center [420, 417] width 533 height 474
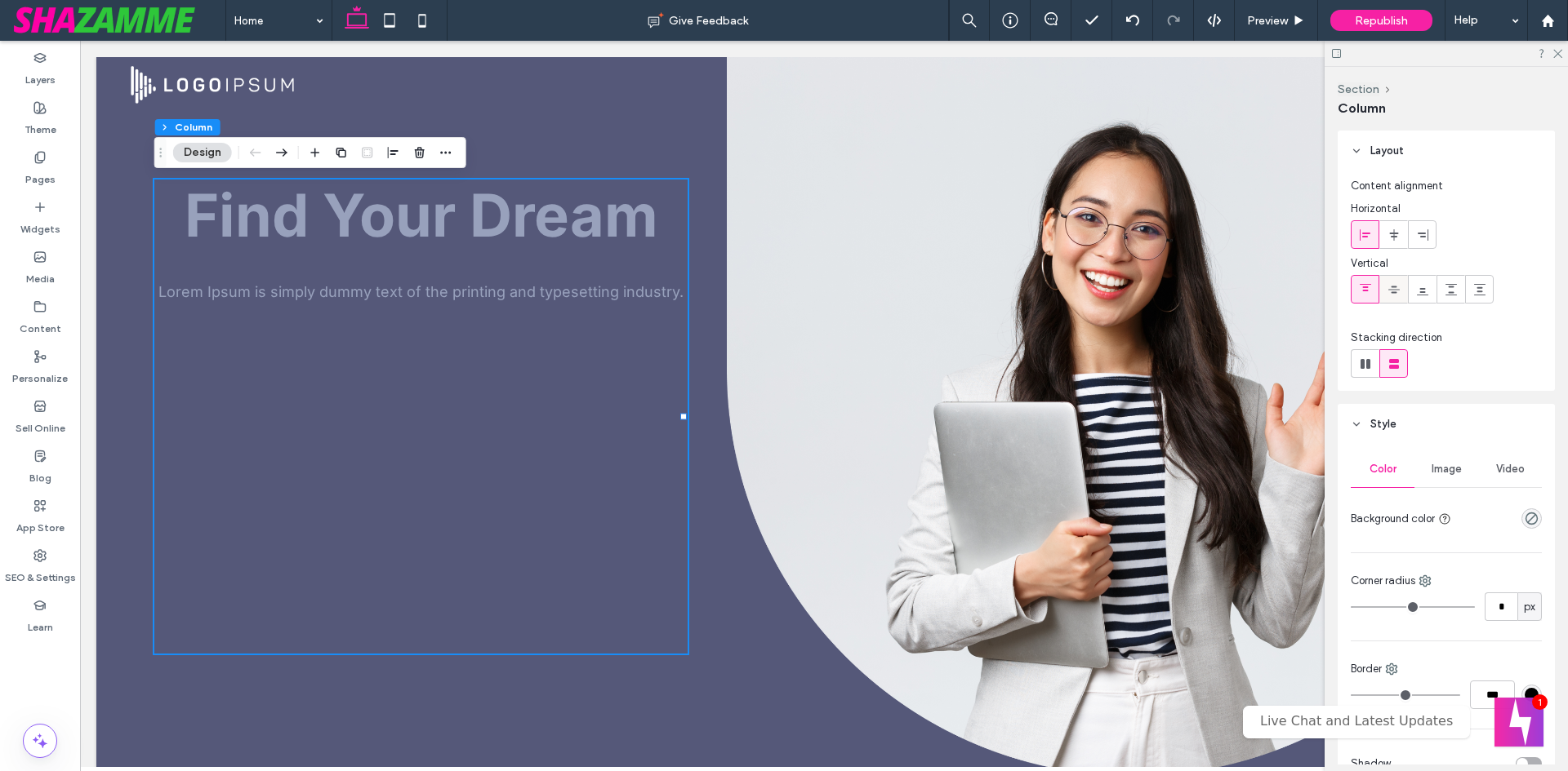
click at [1391, 288] on icon at bounding box center [1394, 290] width 14 height 13
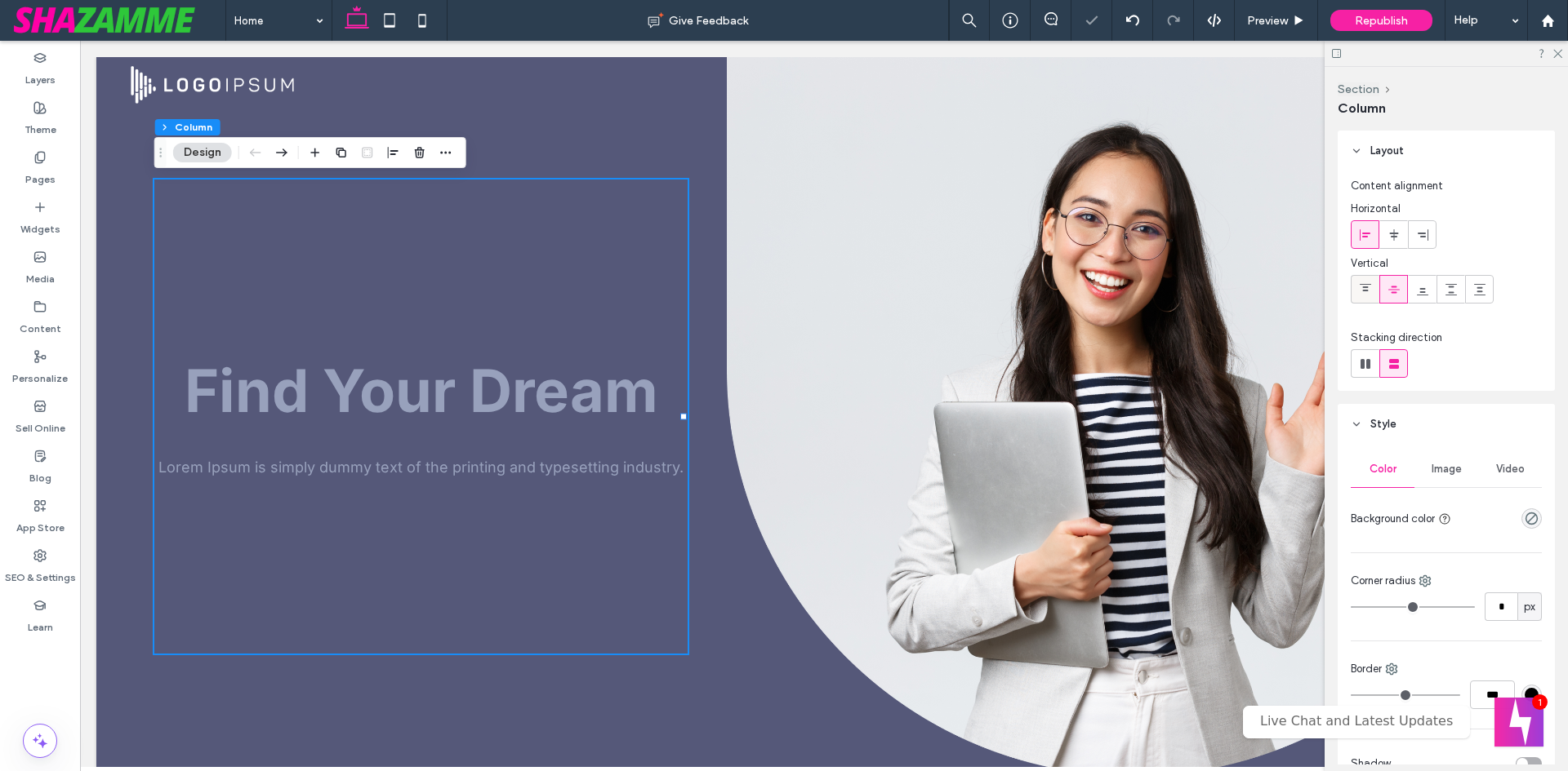
click at [1371, 289] on icon at bounding box center [1365, 290] width 14 height 13
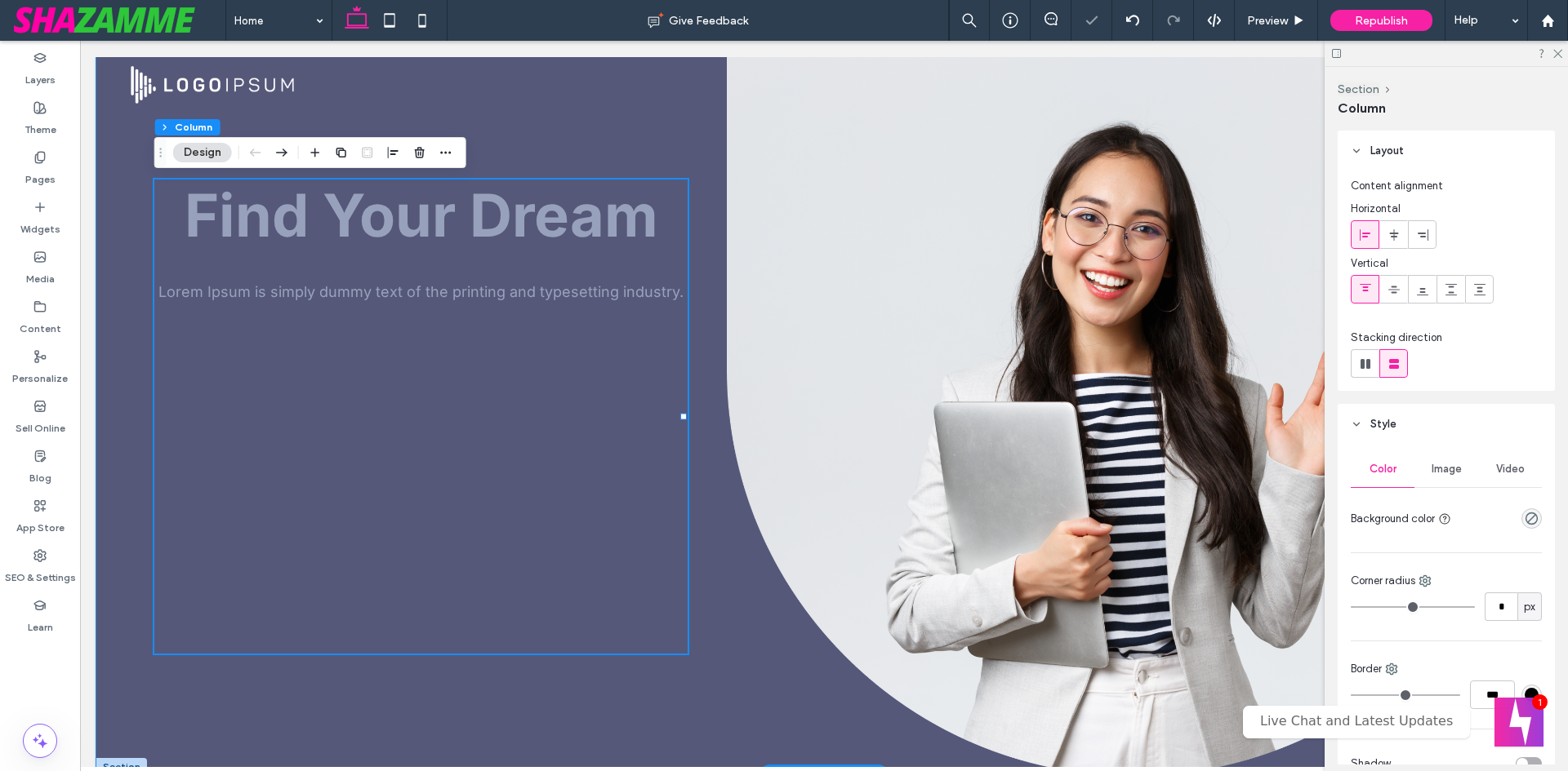
click at [115, 159] on div "Find Your Dream Lorem Ipsum is simply dummy text of the printing and typesettin…" at bounding box center [824, 417] width 1455 height 719
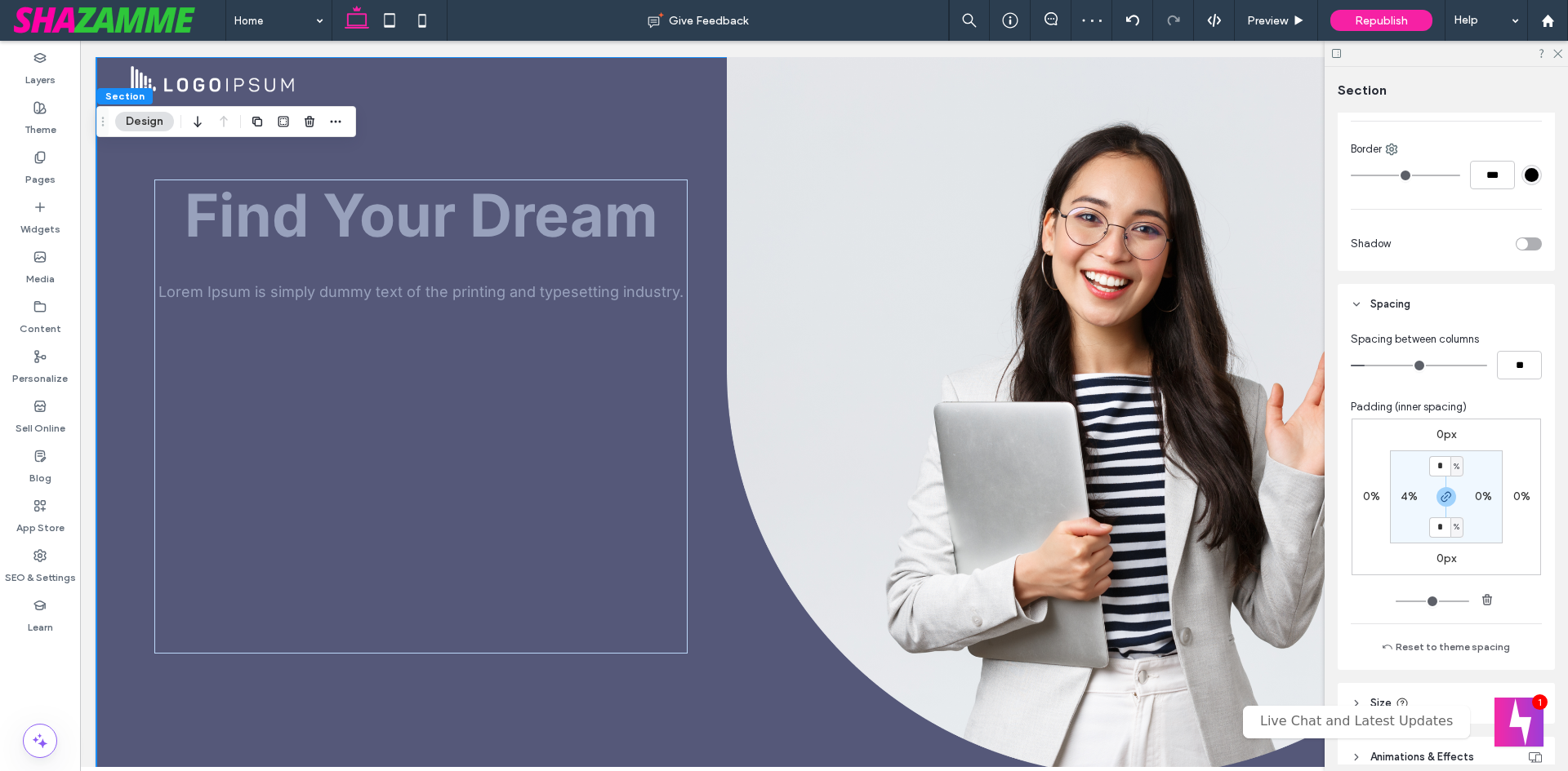
scroll to position [487, 0]
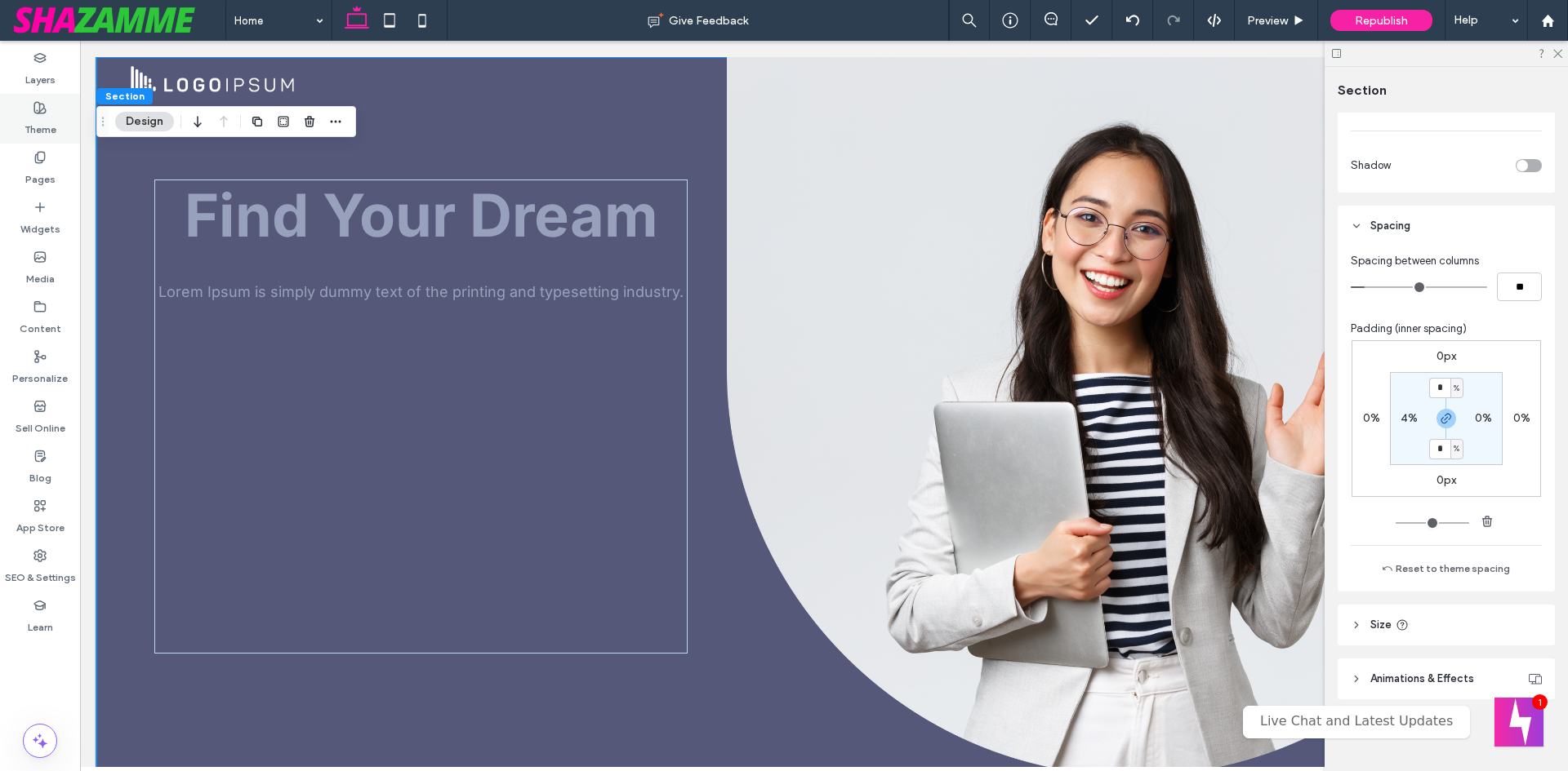
click at [35, 120] on label "Theme" at bounding box center [40, 125] width 32 height 22
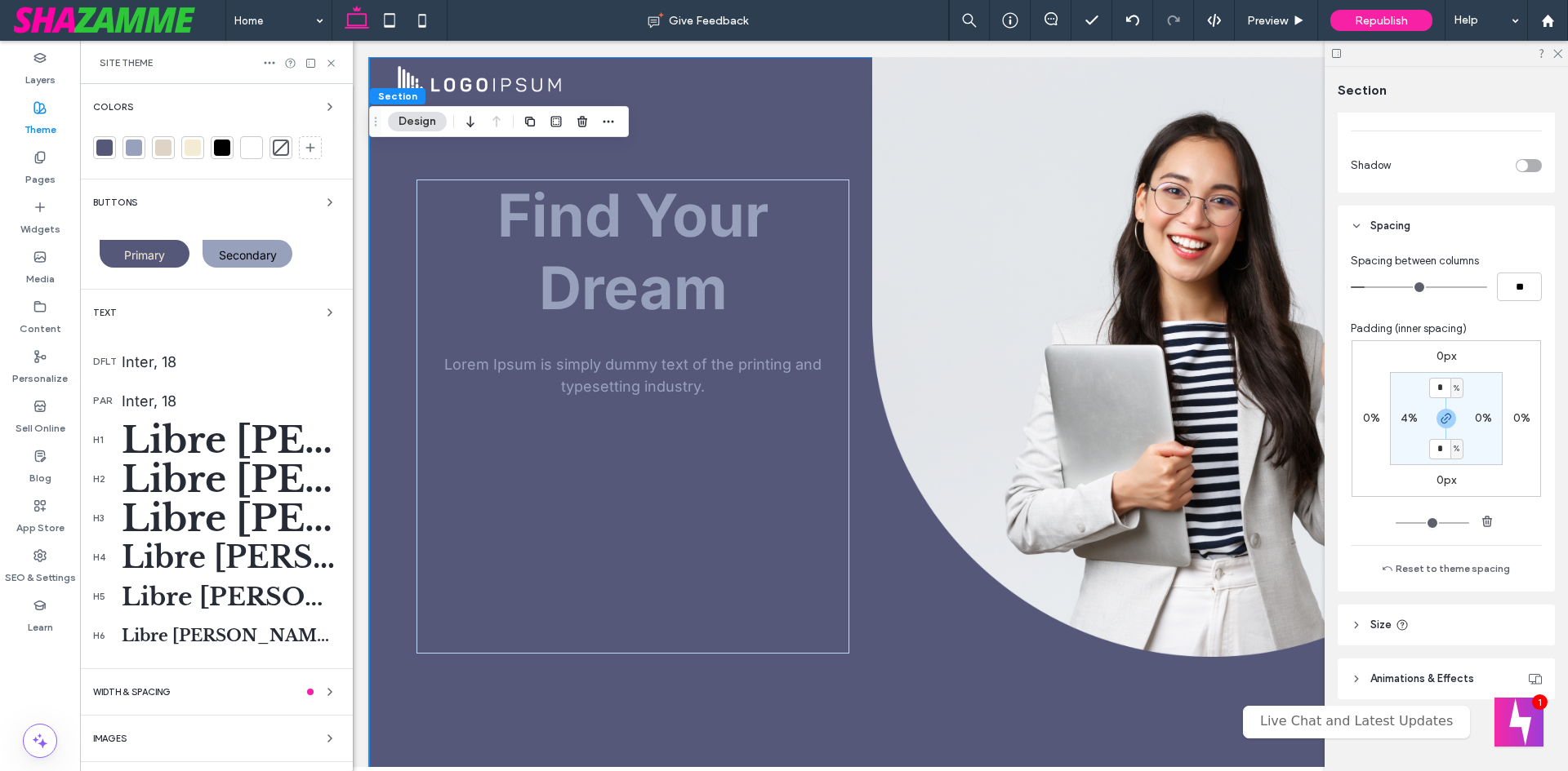
click at [100, 147] on div at bounding box center [104, 148] width 16 height 16
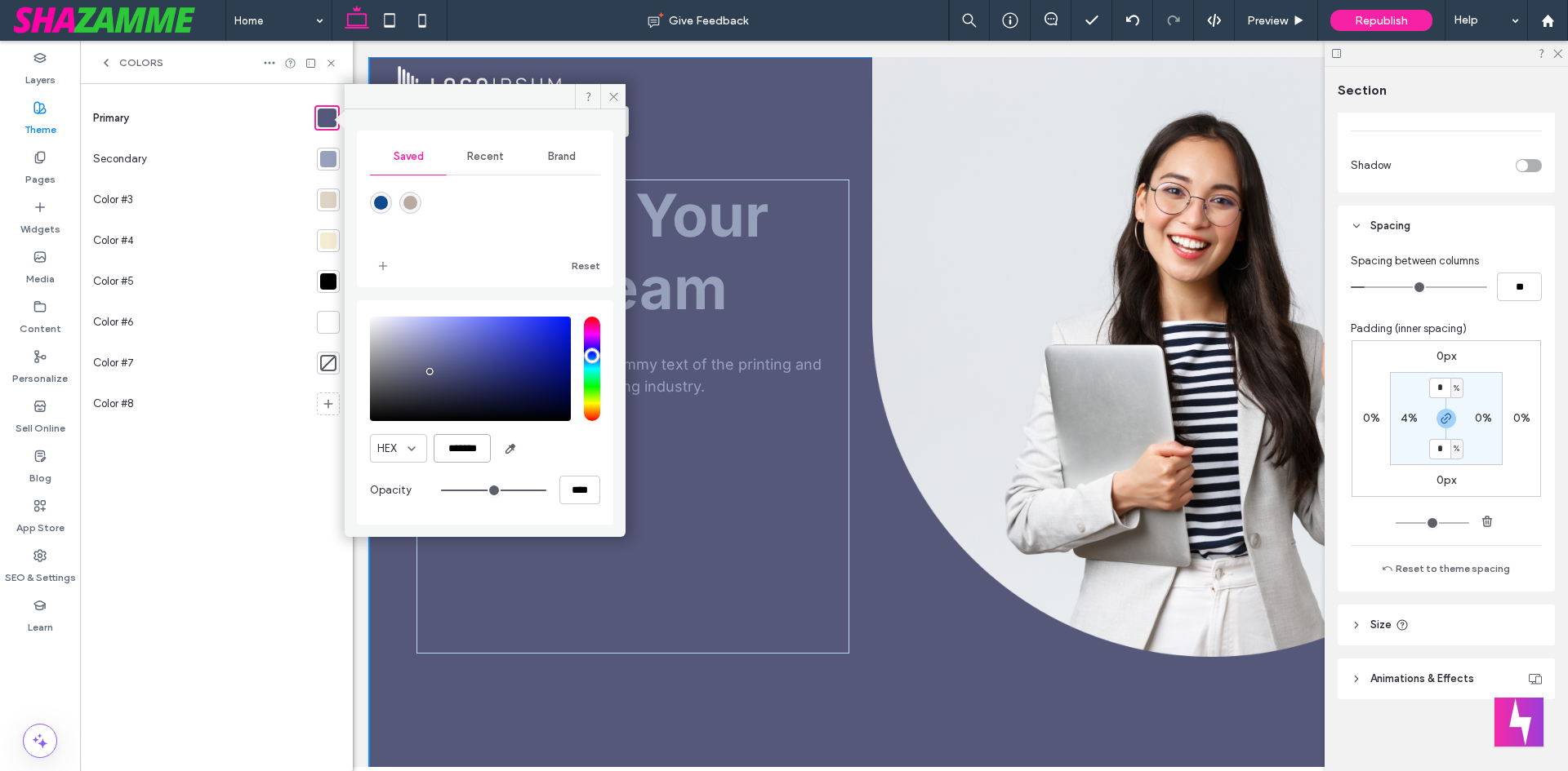
drag, startPoint x: 483, startPoint y: 458, endPoint x: 446, endPoint y: 463, distance: 37.3
click at [446, 463] on div "HEX ******* Opacity ****" at bounding box center [485, 412] width 230 height 208
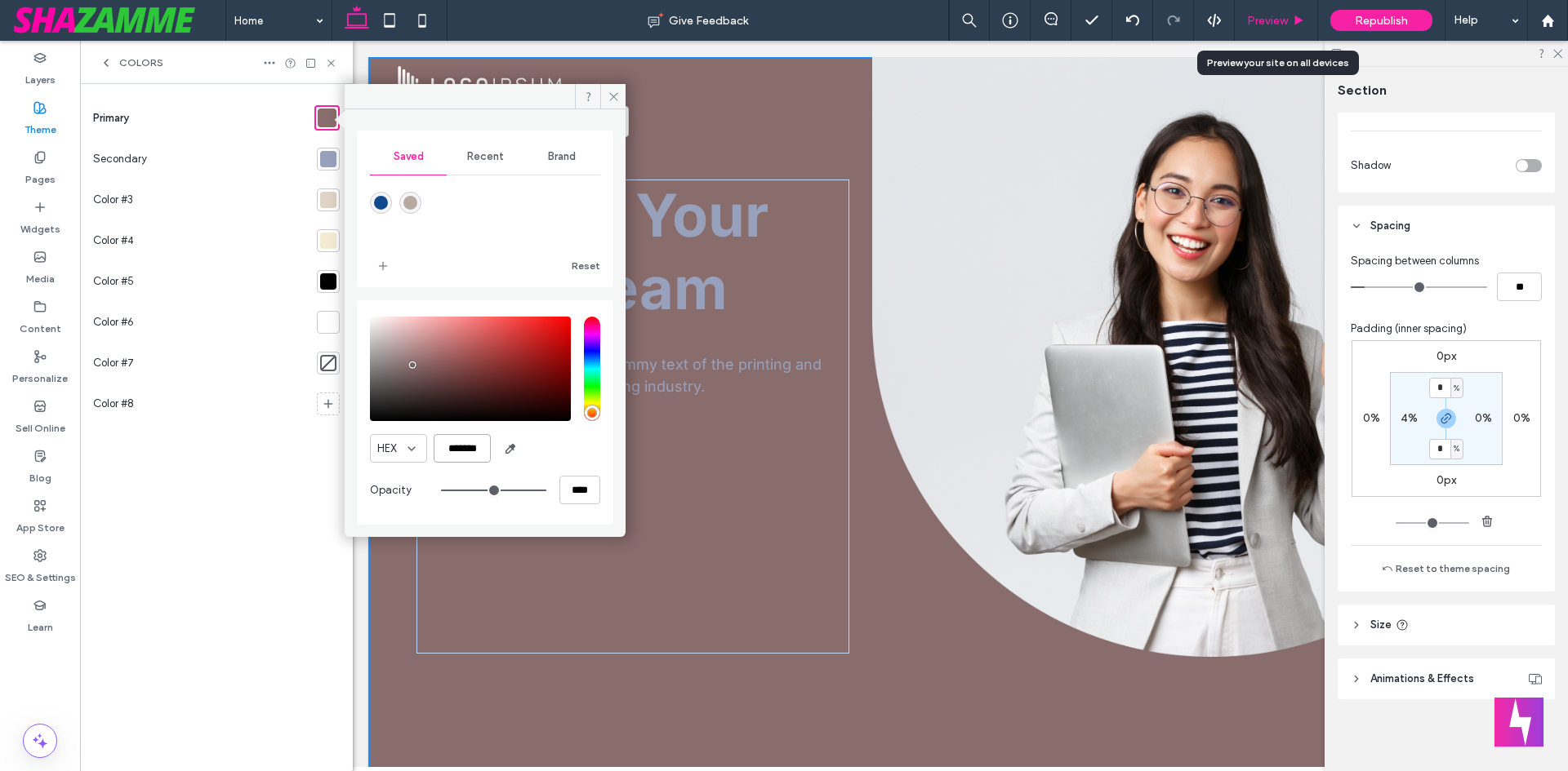
type input "*******"
click at [1266, 24] on span "Preview" at bounding box center [1266, 20] width 41 height 13
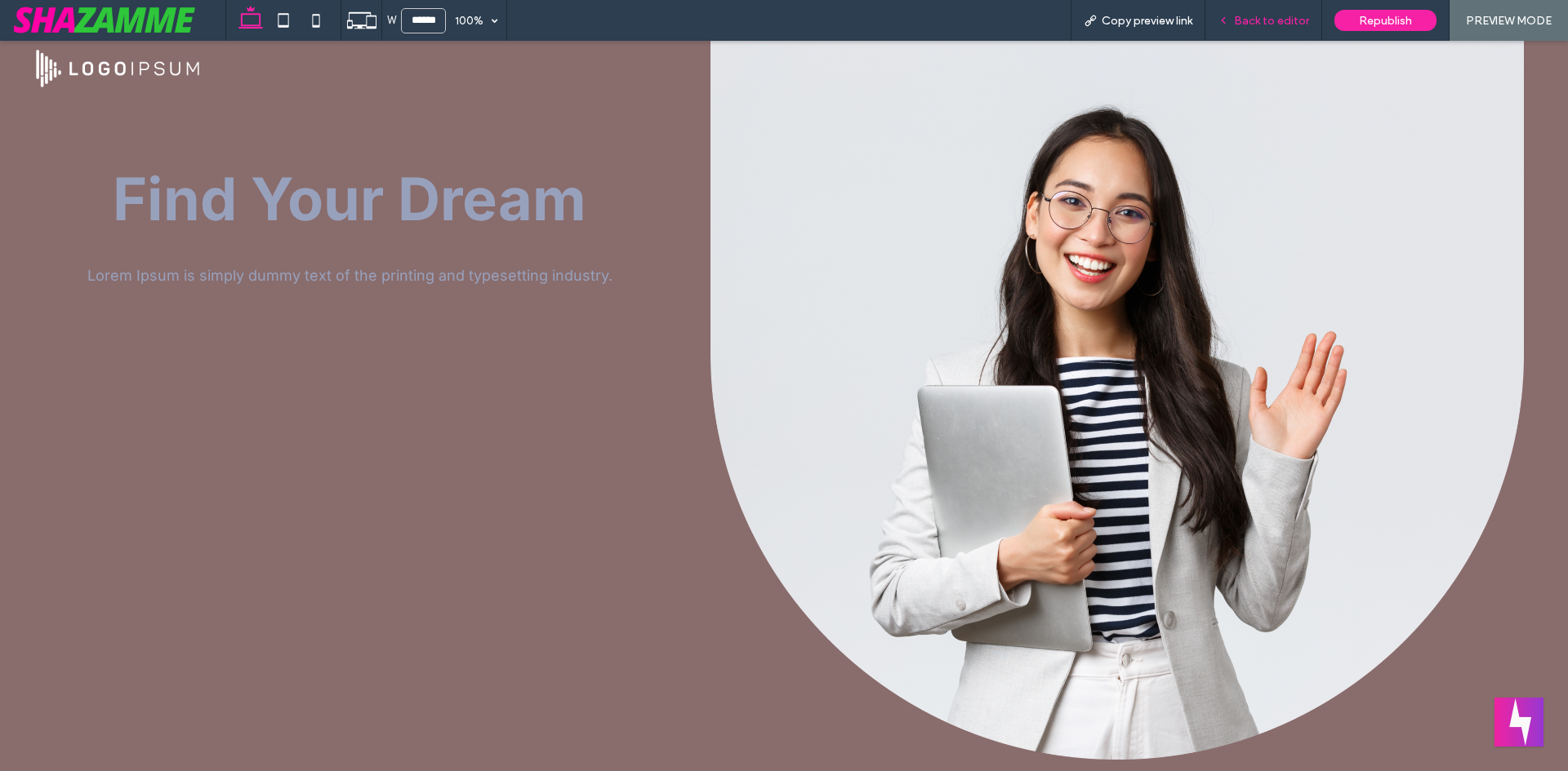
click at [1272, 16] on span "Back to editor" at bounding box center [1271, 20] width 75 height 13
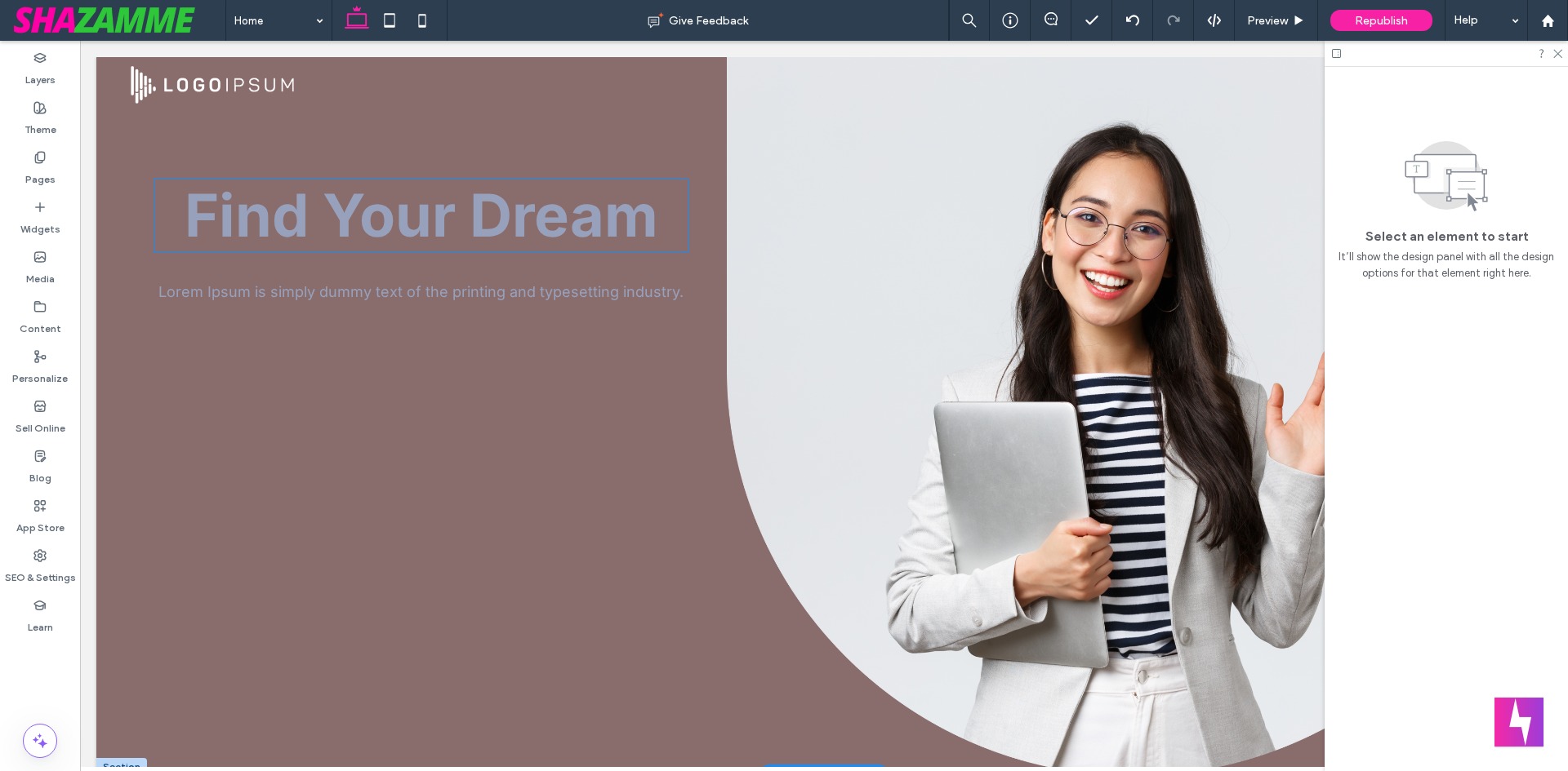
click at [515, 234] on span "Find Your Dream" at bounding box center [421, 215] width 473 height 71
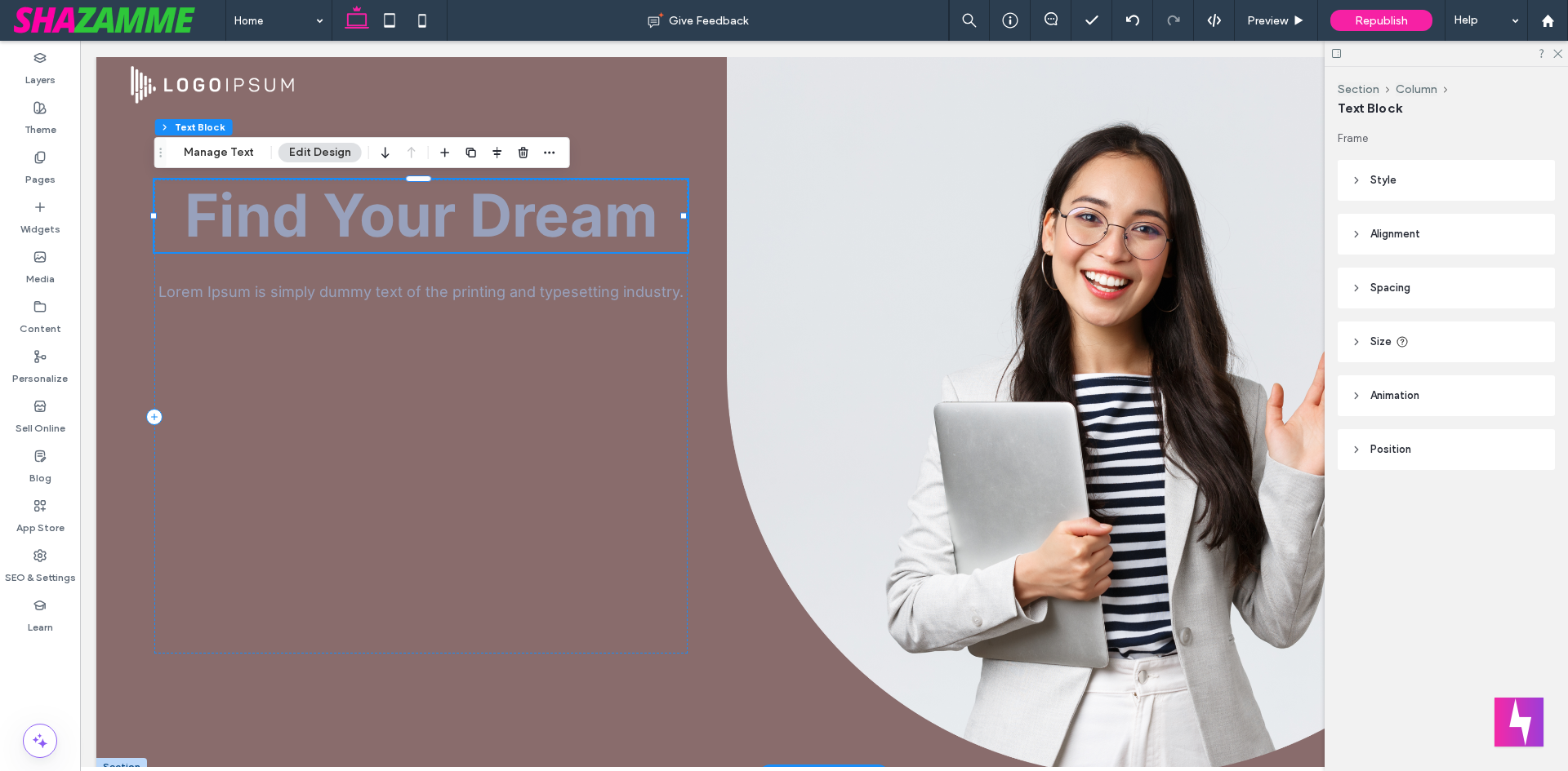
click at [515, 234] on span "Find Your Dream" at bounding box center [421, 215] width 473 height 71
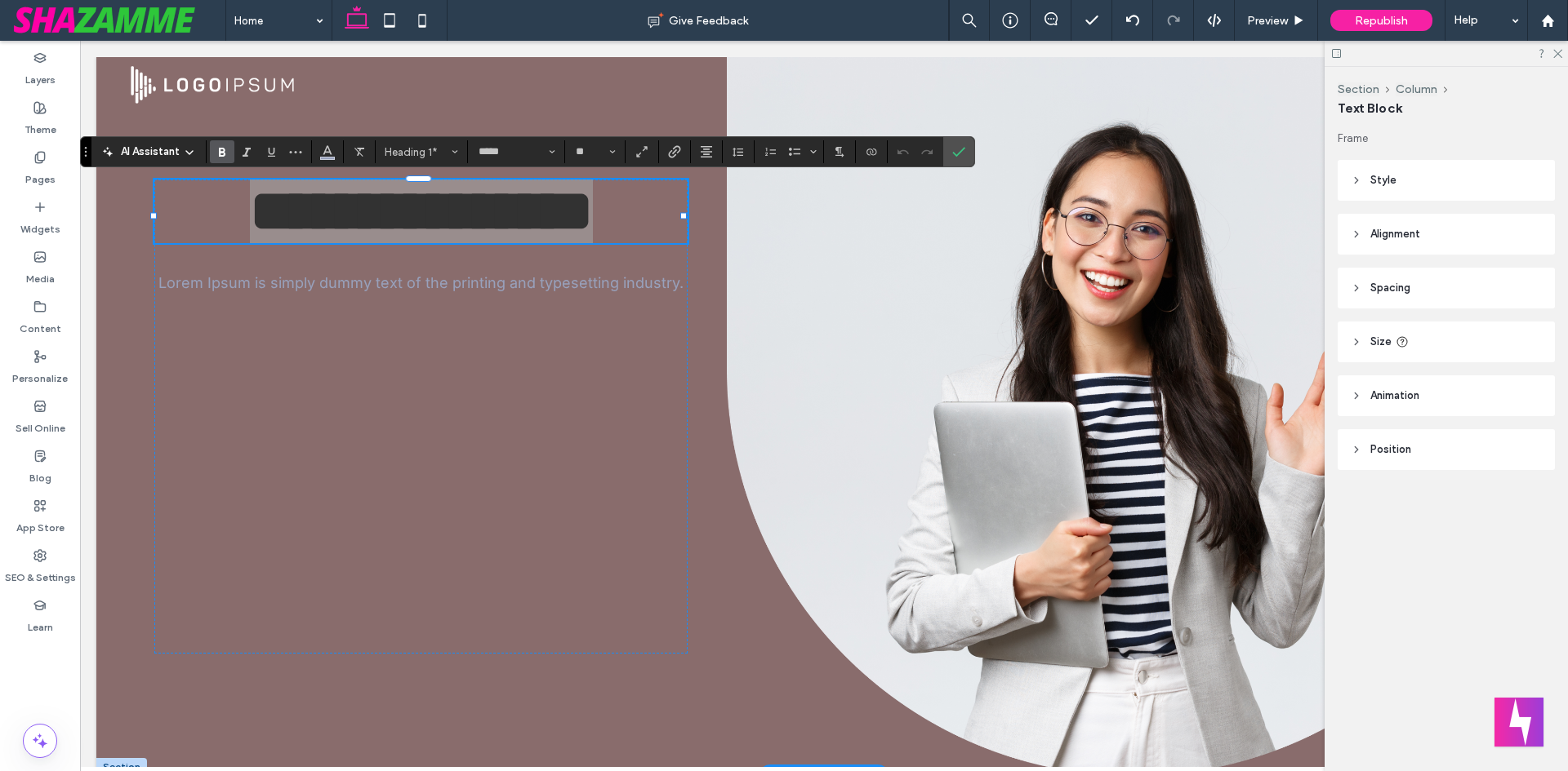
click at [310, 150] on section at bounding box center [259, 151] width 105 height 22
click at [318, 149] on button "Color" at bounding box center [327, 151] width 24 height 22
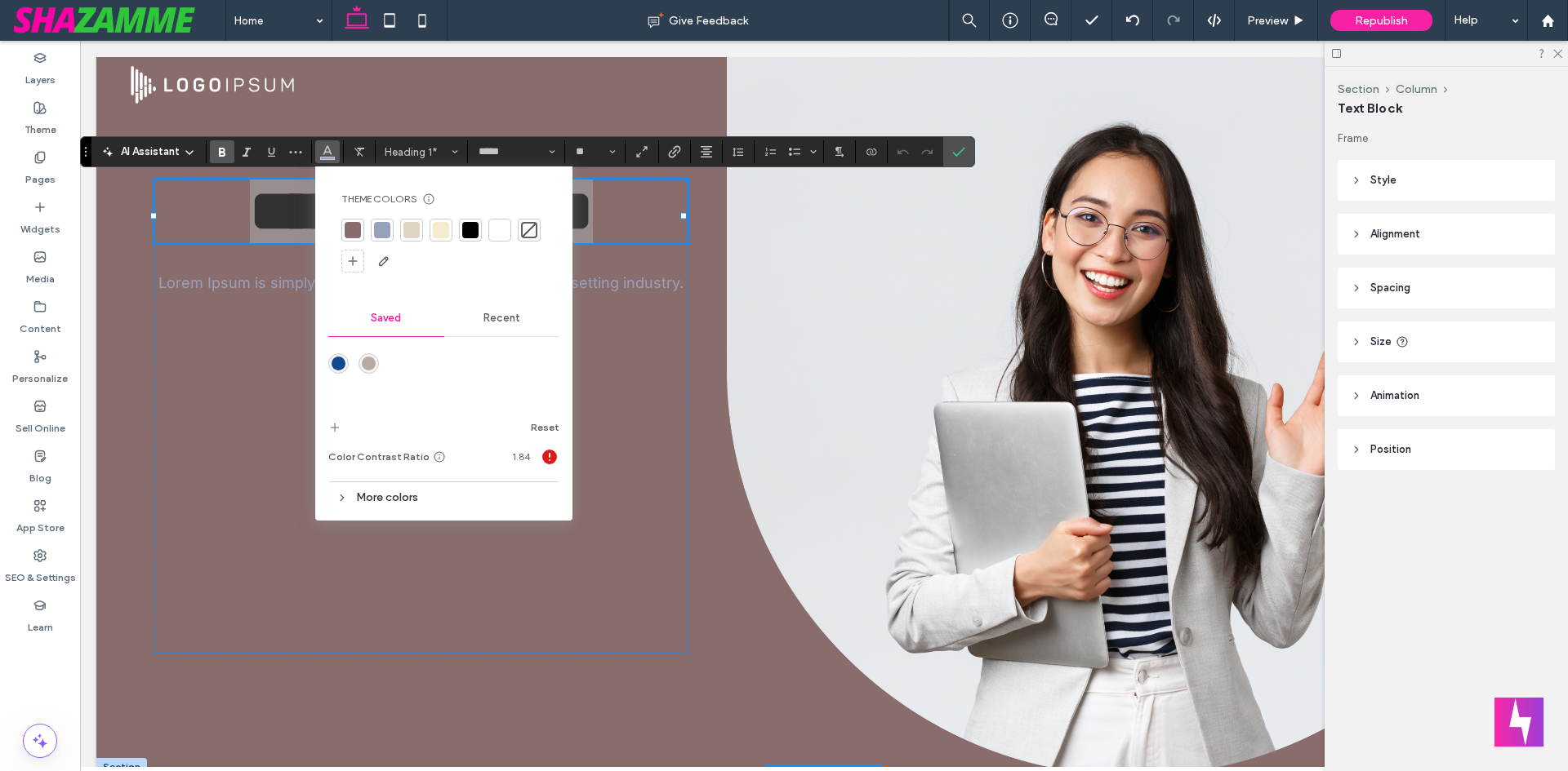
click at [504, 229] on div at bounding box center [500, 230] width 16 height 16
click at [960, 146] on icon "Confirm" at bounding box center [959, 152] width 14 height 13
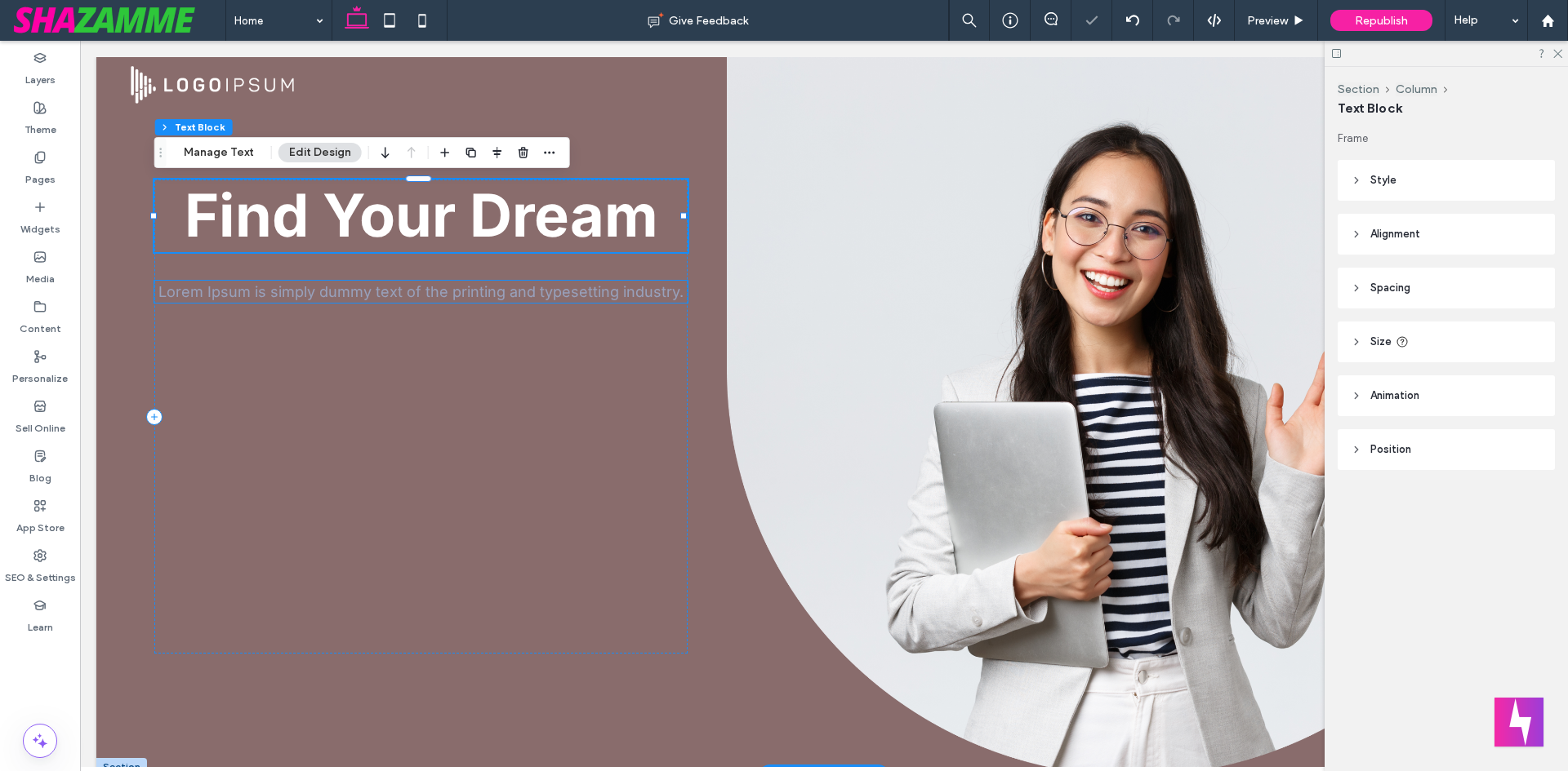
click at [533, 293] on span "Lorem Ipsum is simply dummy text of the printing and typesetting industry." at bounding box center [420, 291] width 525 height 17
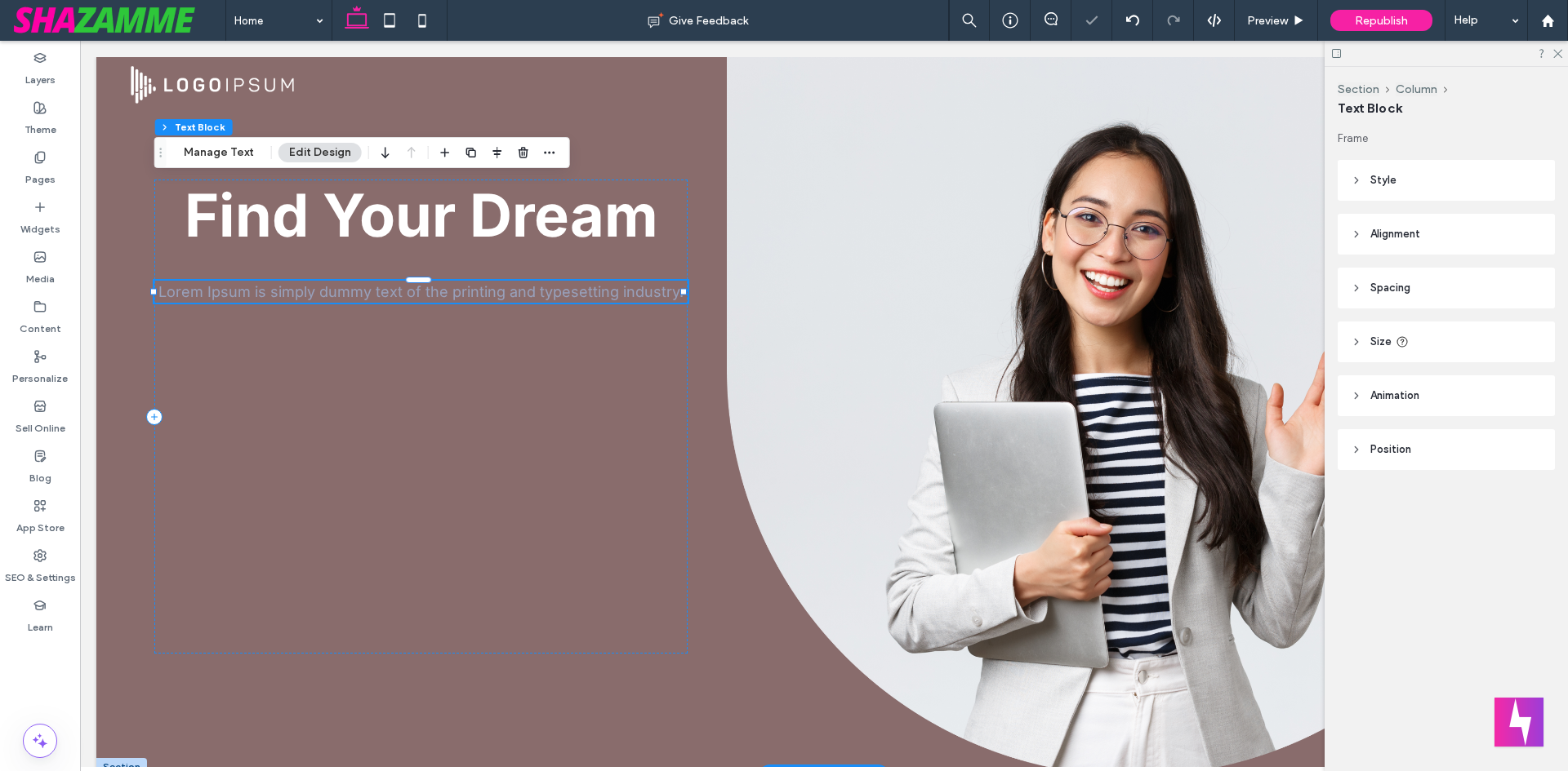
click at [533, 293] on div "Lorem Ipsum is simply dummy text of the printing and typesetting industry." at bounding box center [420, 291] width 533 height 22
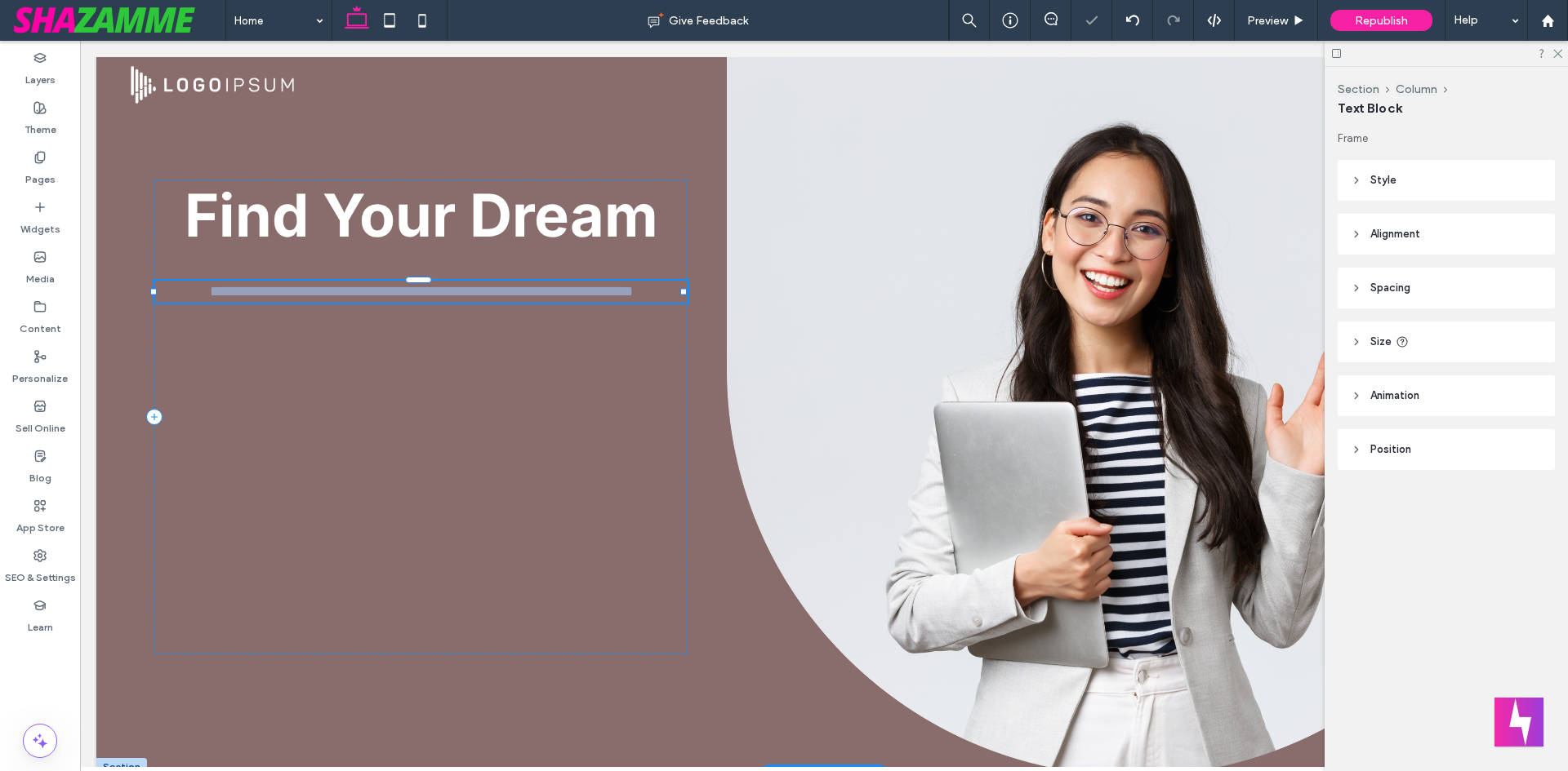
type input "*****"
type input "**"
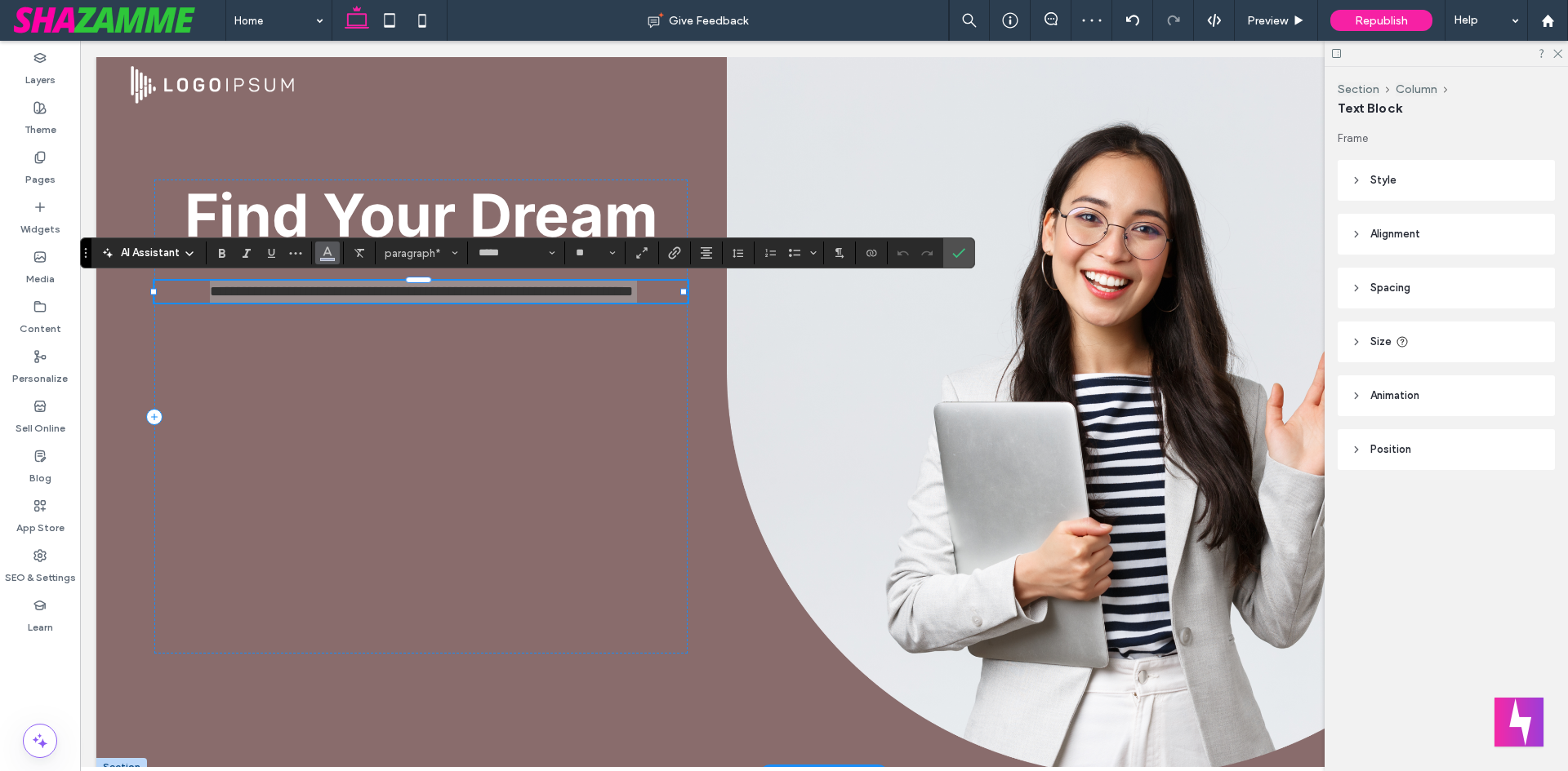
click at [339, 251] on button "Color" at bounding box center [327, 253] width 24 height 22
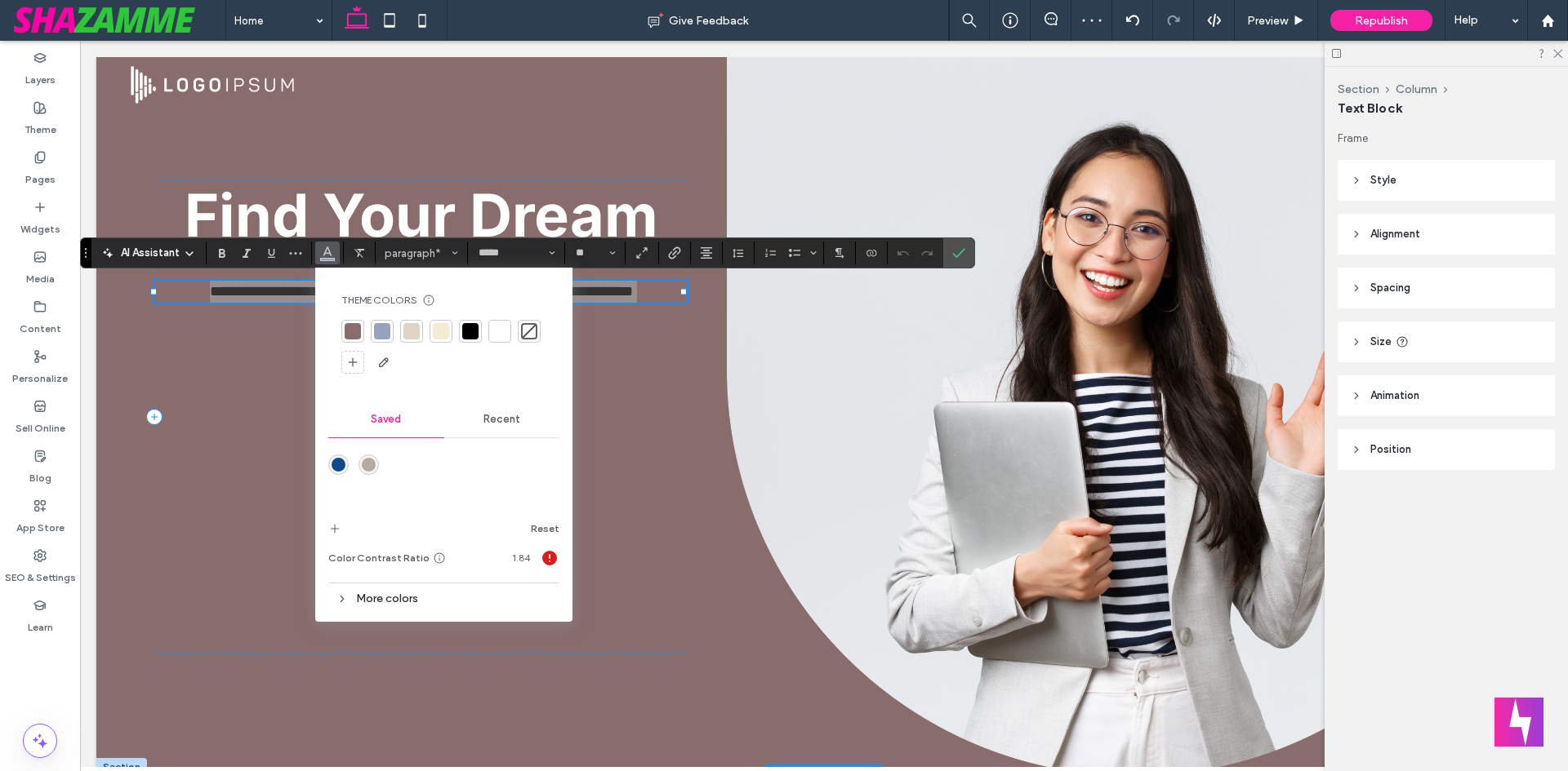
click at [518, 326] on div at bounding box center [528, 331] width 23 height 22
click at [510, 327] on div at bounding box center [500, 331] width 23 height 22
click at [960, 254] on use "Confirm" at bounding box center [960, 253] width 14 height 10
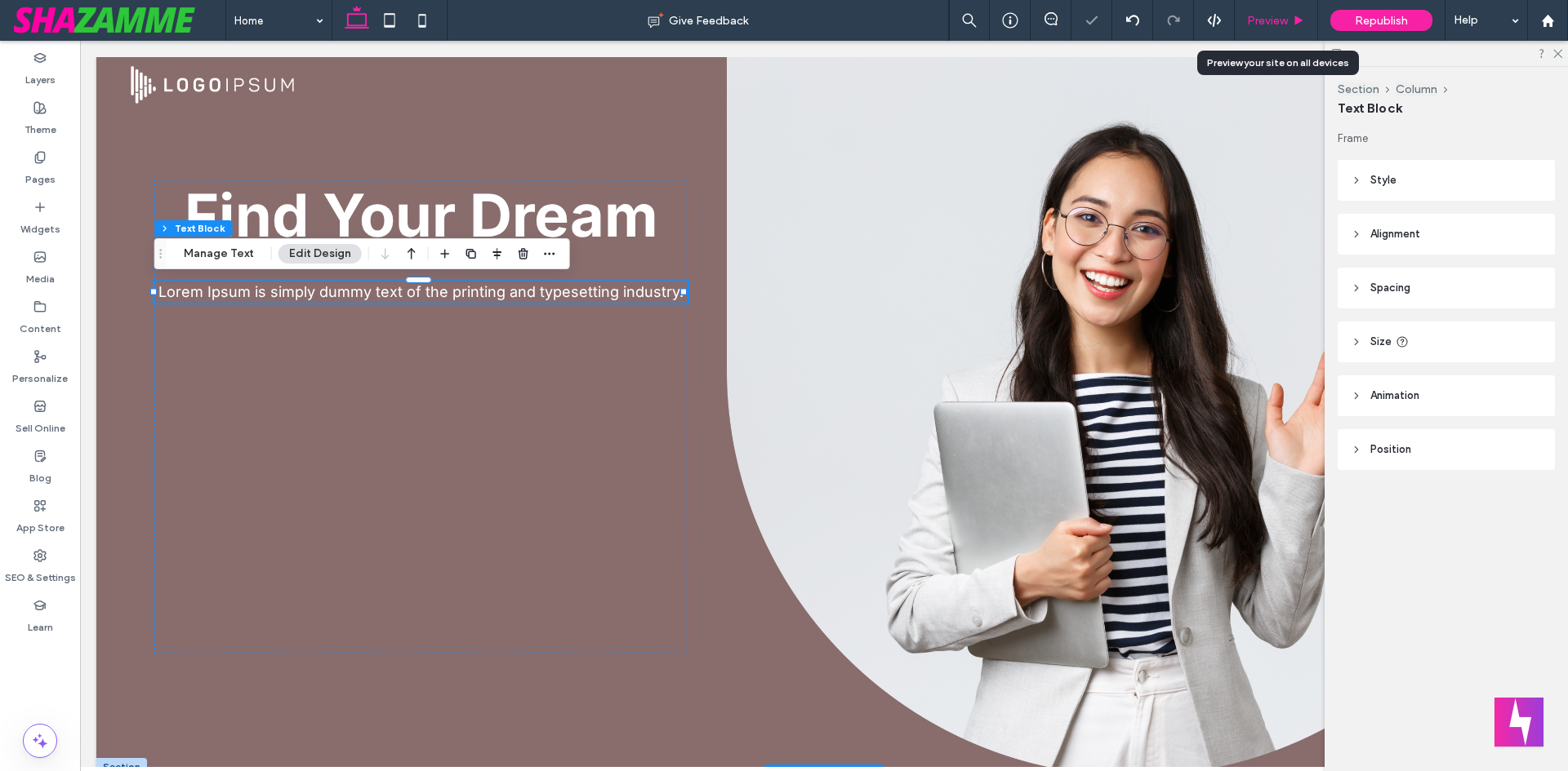
click at [1281, 22] on span "Preview" at bounding box center [1266, 20] width 41 height 13
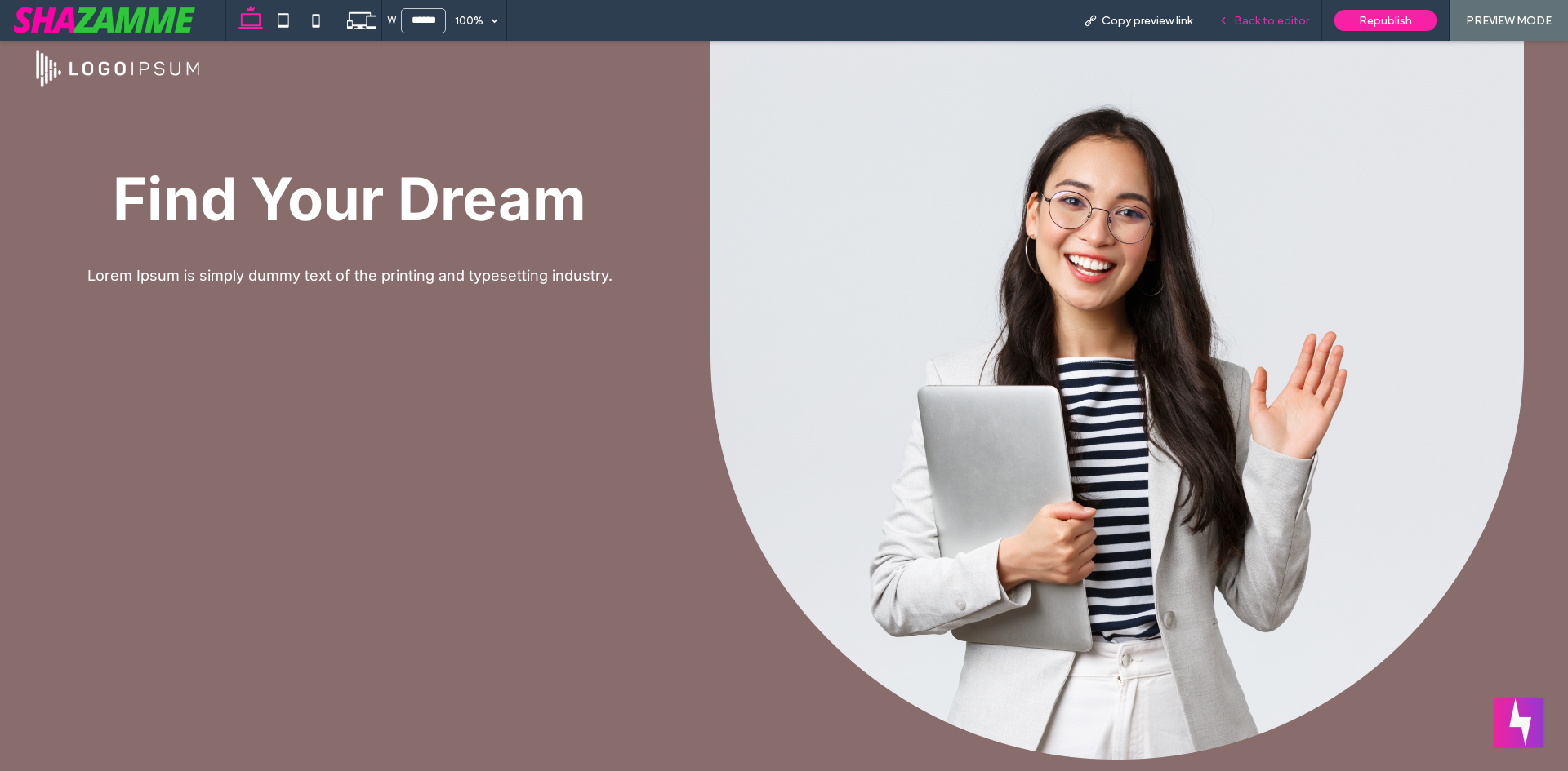
click at [1265, 13] on span "Back to editor" at bounding box center [1271, 20] width 75 height 13
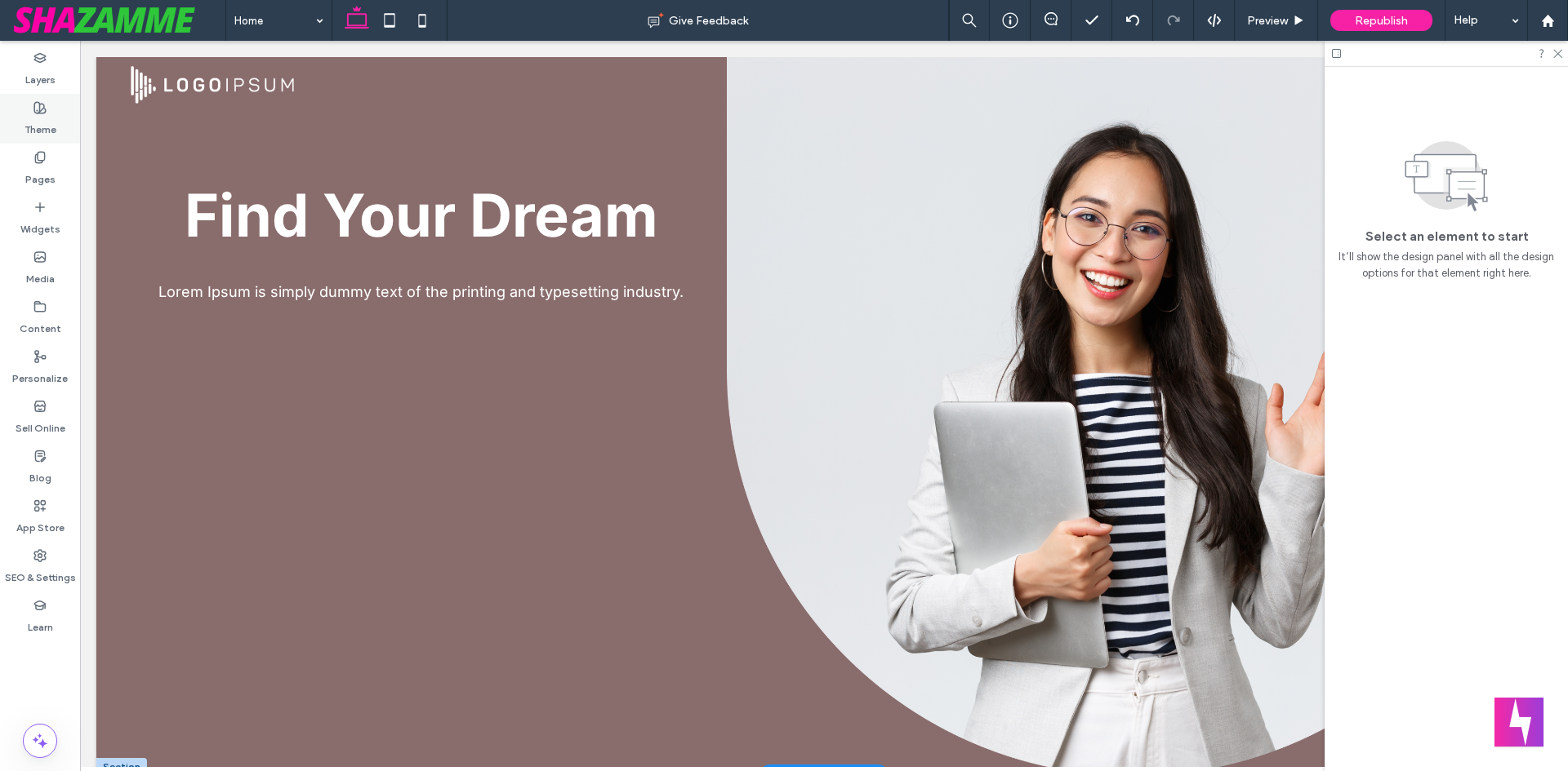
click at [17, 100] on div "Theme" at bounding box center [40, 118] width 80 height 49
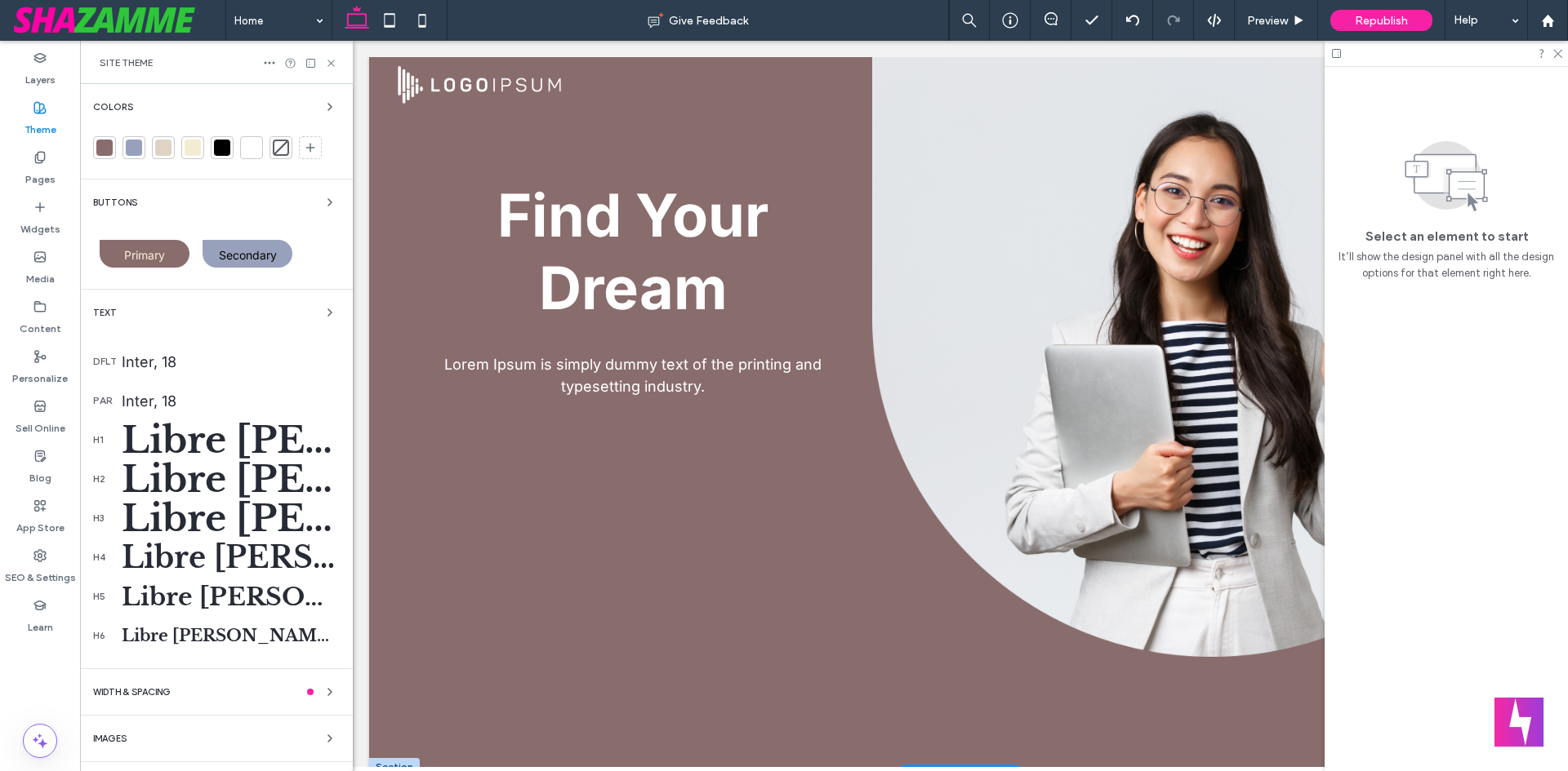
click at [104, 157] on div at bounding box center [104, 148] width 23 height 22
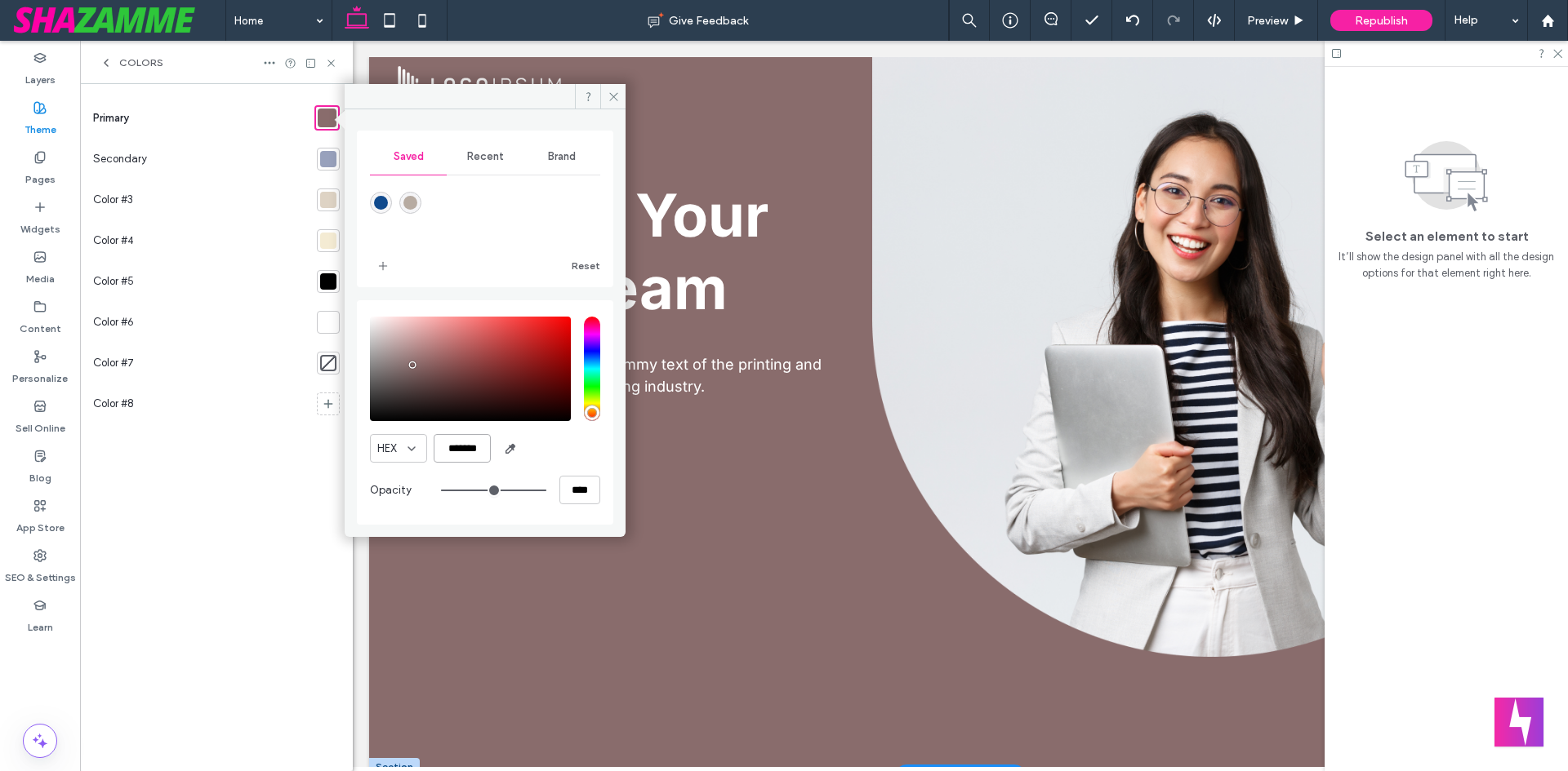
drag, startPoint x: 489, startPoint y: 457, endPoint x: 390, endPoint y: 454, distance: 99.0
click at [390, 454] on div "HEX *******" at bounding box center [485, 449] width 230 height 29
paste input "color picker textbox"
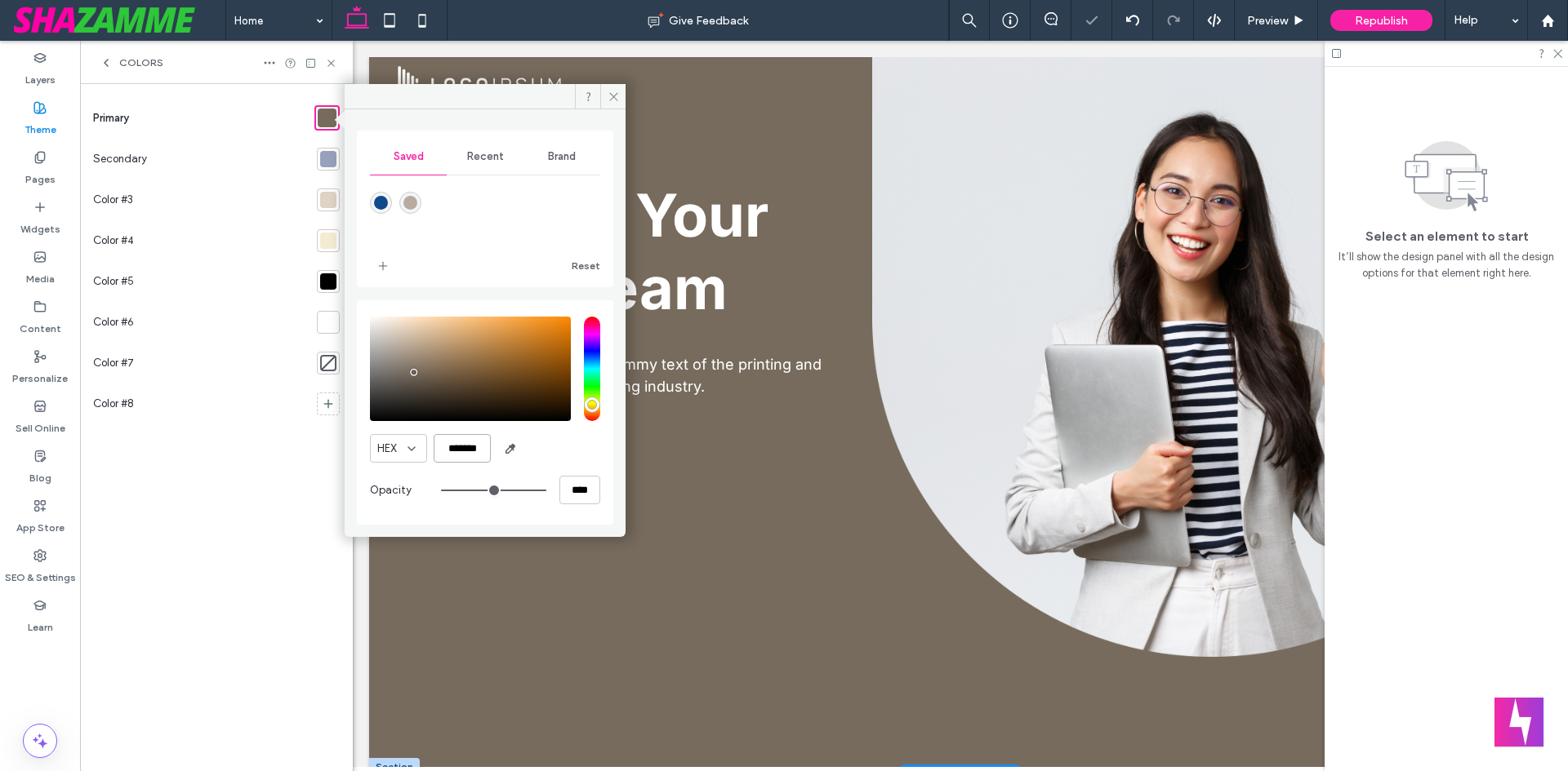
type input "*******"
click at [338, 66] on div "Colors" at bounding box center [216, 62] width 273 height 43
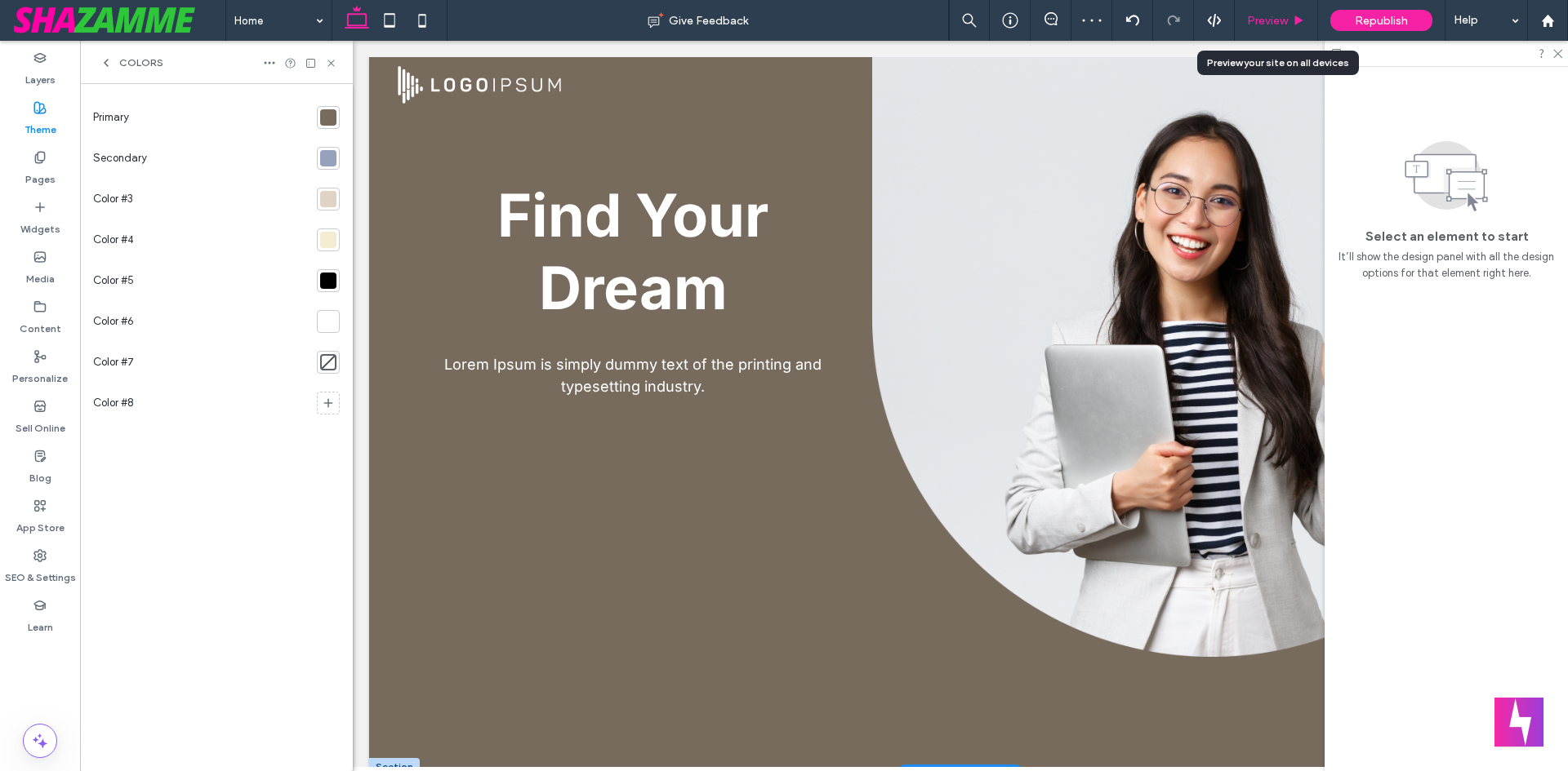
click at [1272, 26] on span "Preview" at bounding box center [1266, 20] width 41 height 13
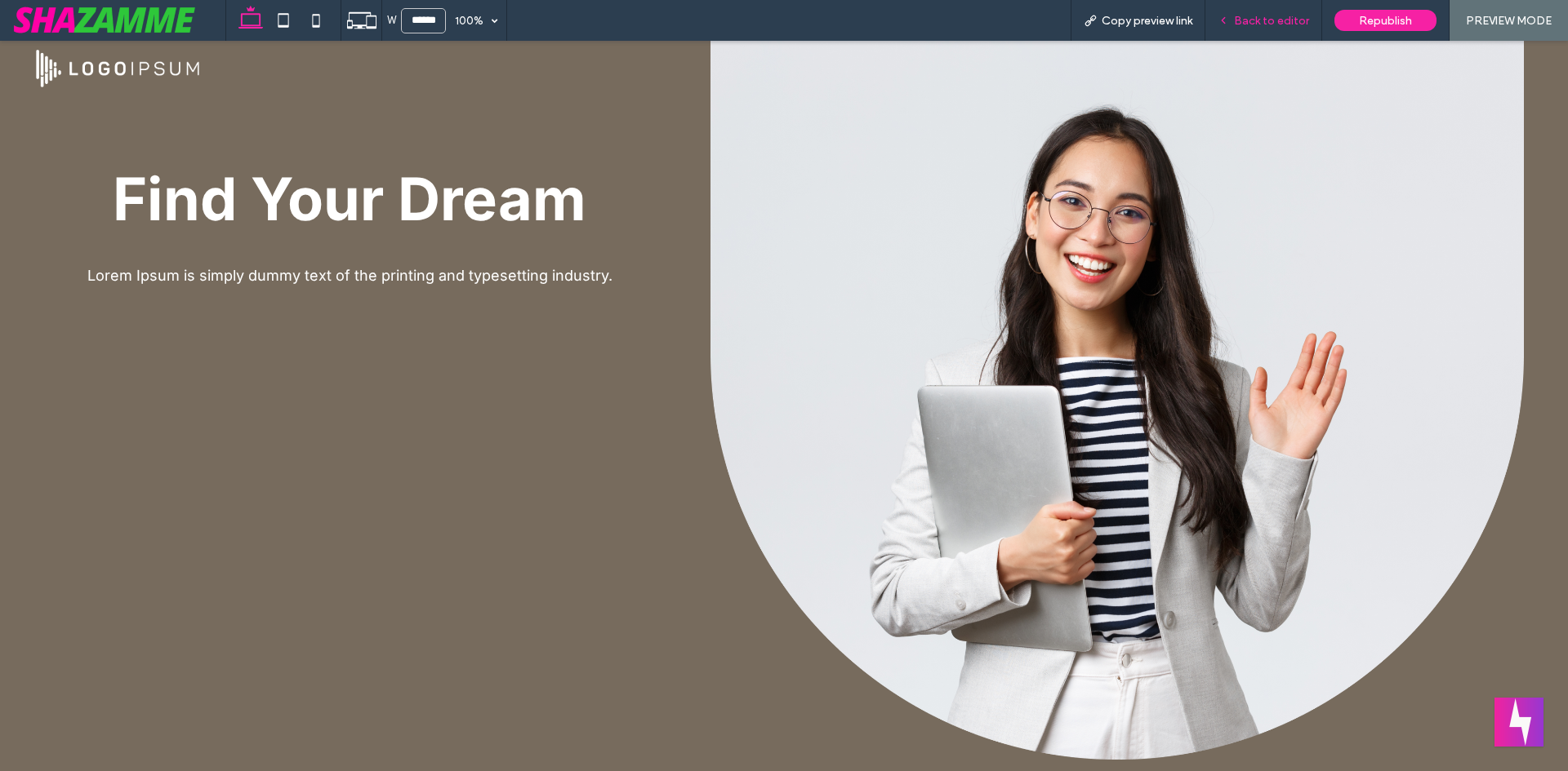
click at [1240, 22] on span "Back to editor" at bounding box center [1271, 20] width 75 height 13
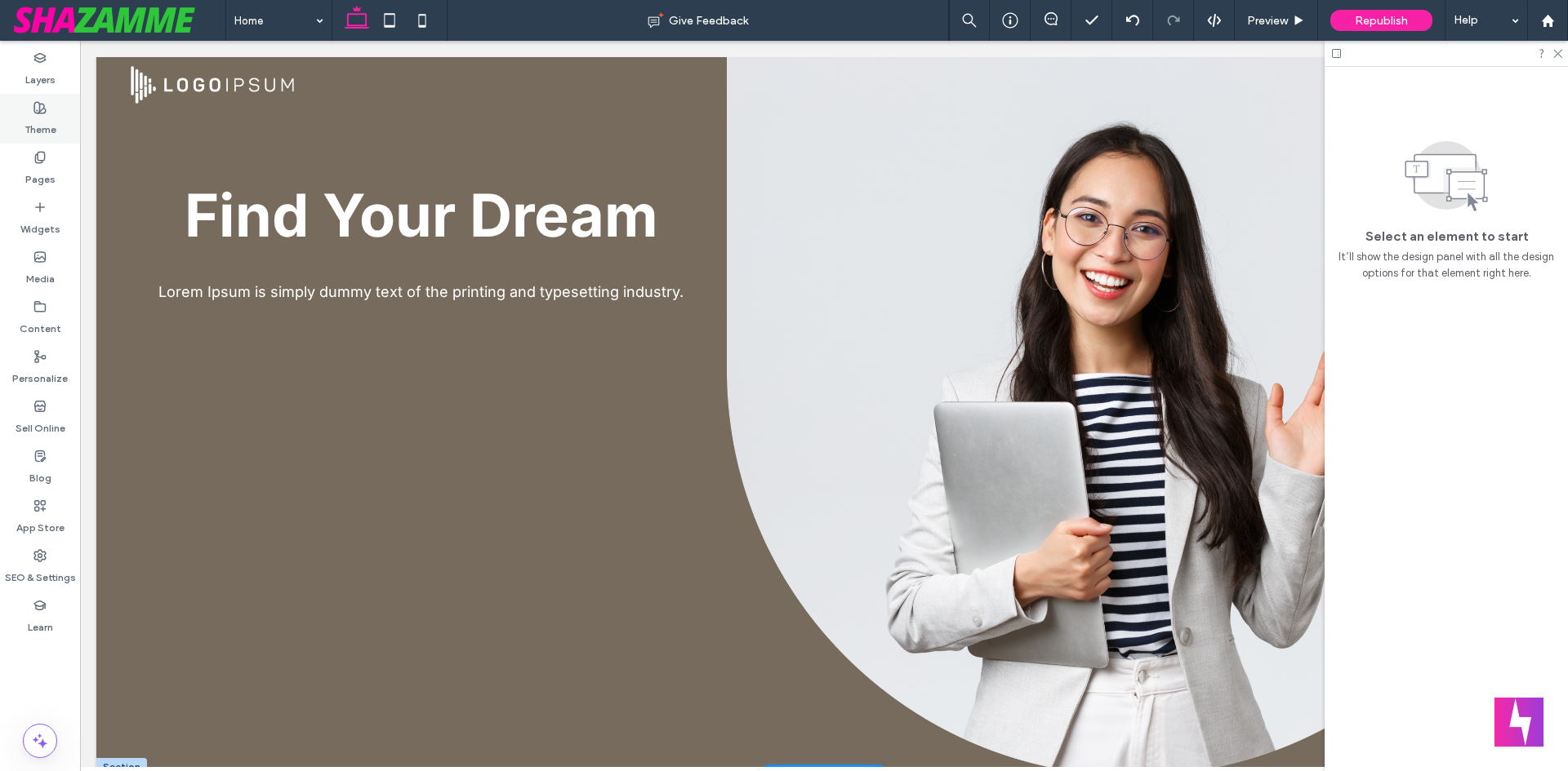
click at [36, 114] on label "Theme" at bounding box center [40, 125] width 32 height 22
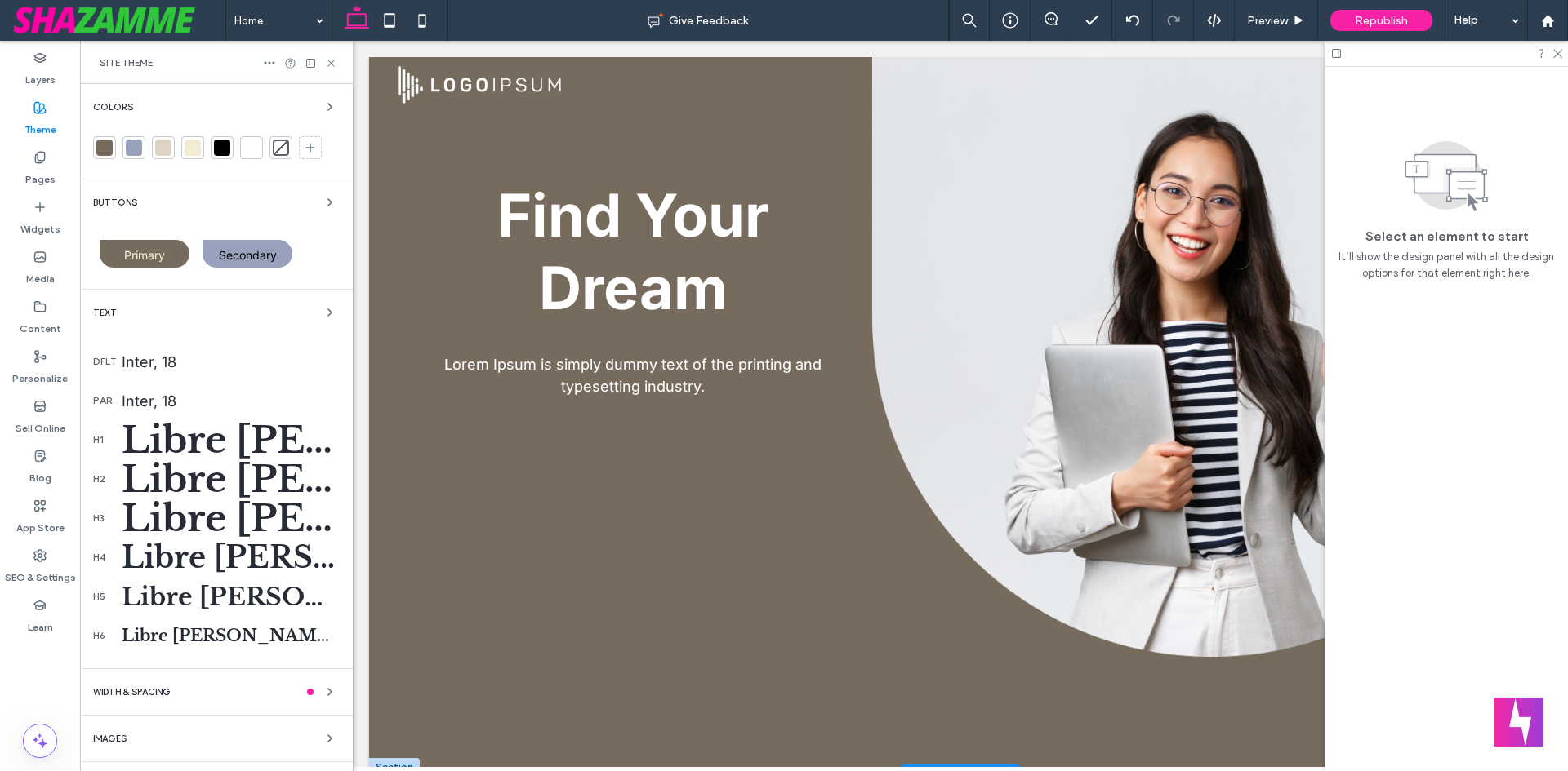
click at [104, 147] on div at bounding box center [104, 148] width 16 height 16
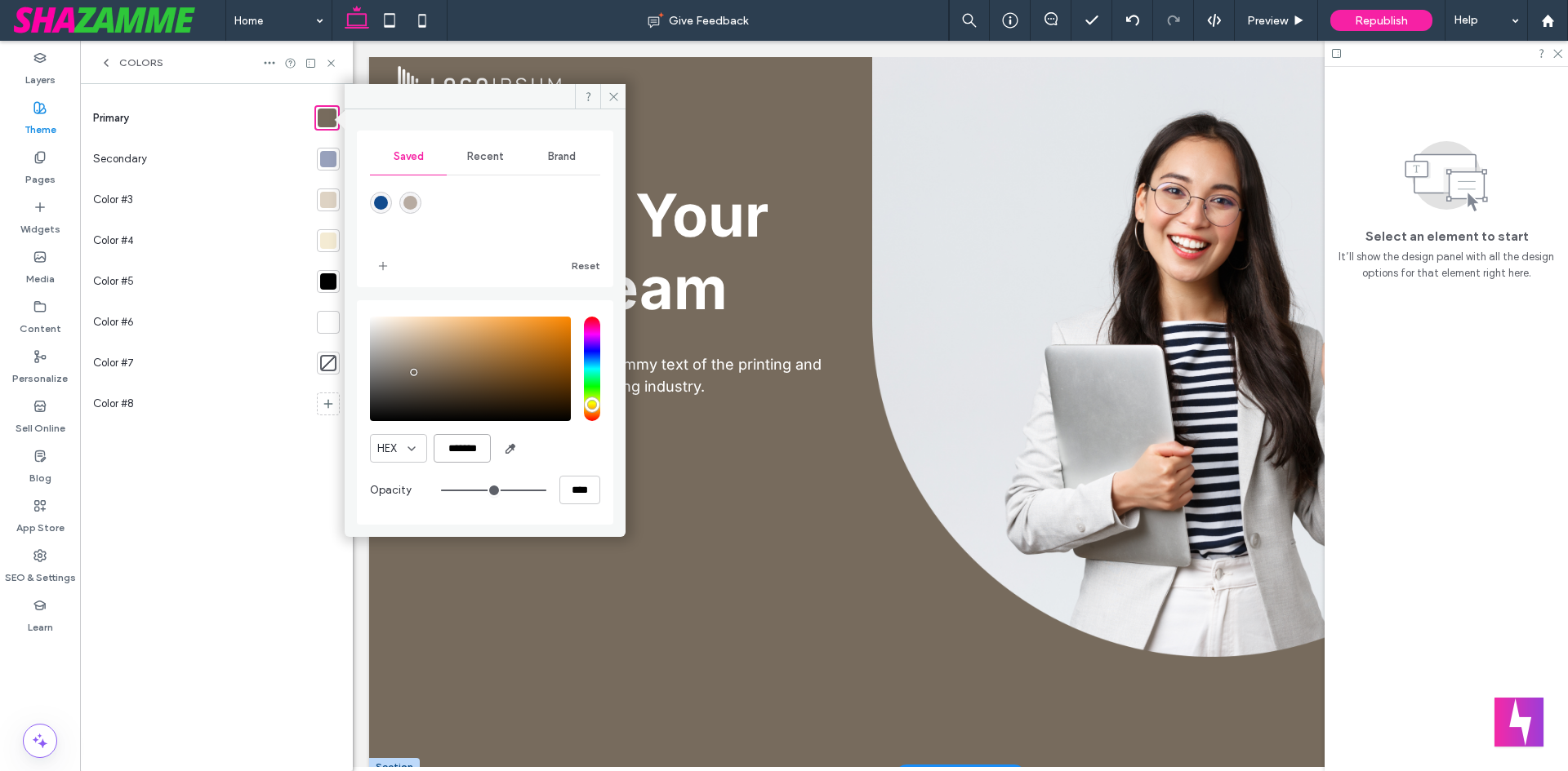
drag, startPoint x: 488, startPoint y: 447, endPoint x: 354, endPoint y: 450, distance: 134.0
click at [354, 450] on div "Saved Recent Brand Reset HEX ******* Opacity ****" at bounding box center [485, 318] width 281 height 416
paste input "color picker textbox"
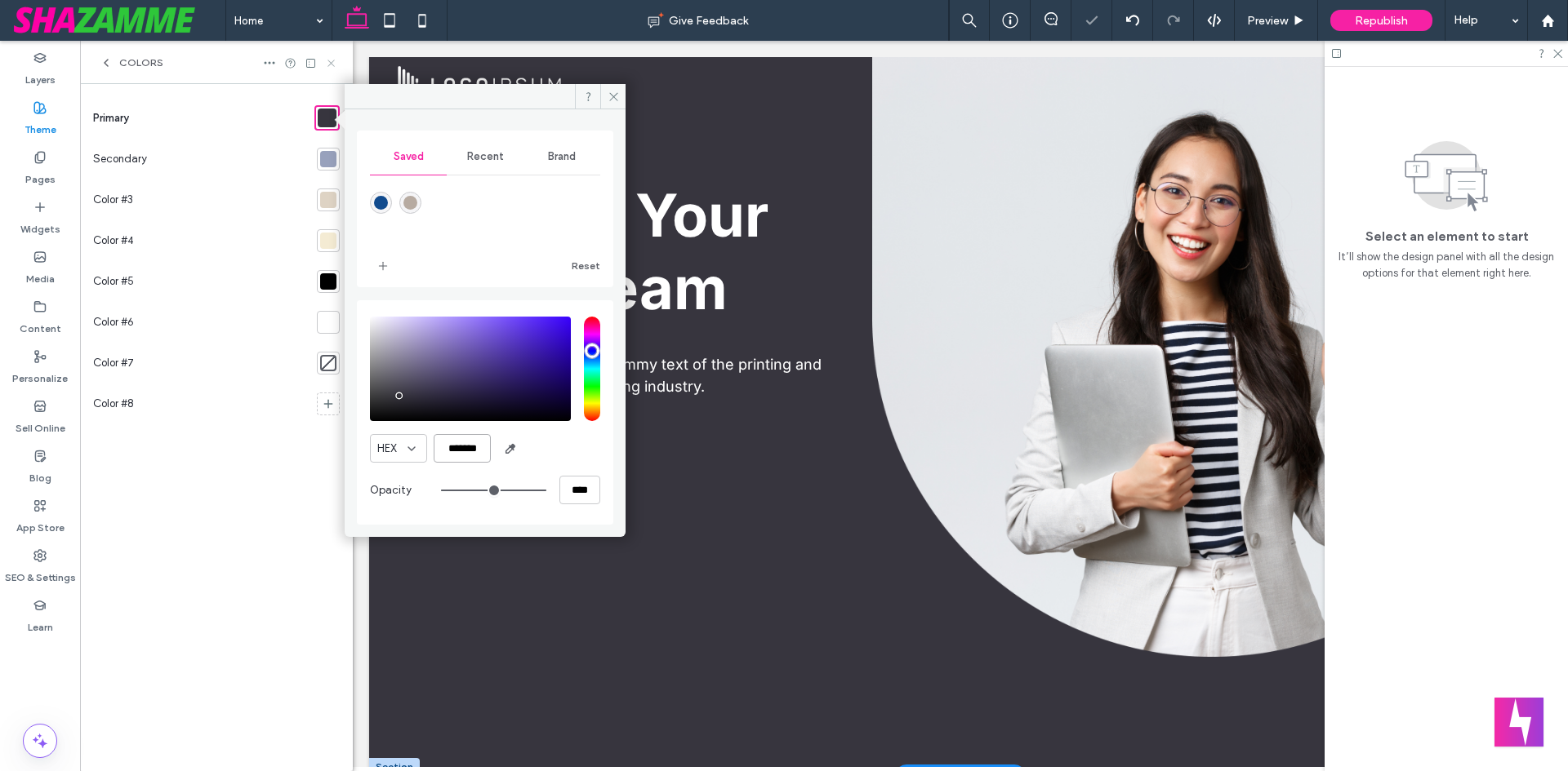
type input "*******"
click at [335, 64] on icon at bounding box center [331, 64] width 13 height 13
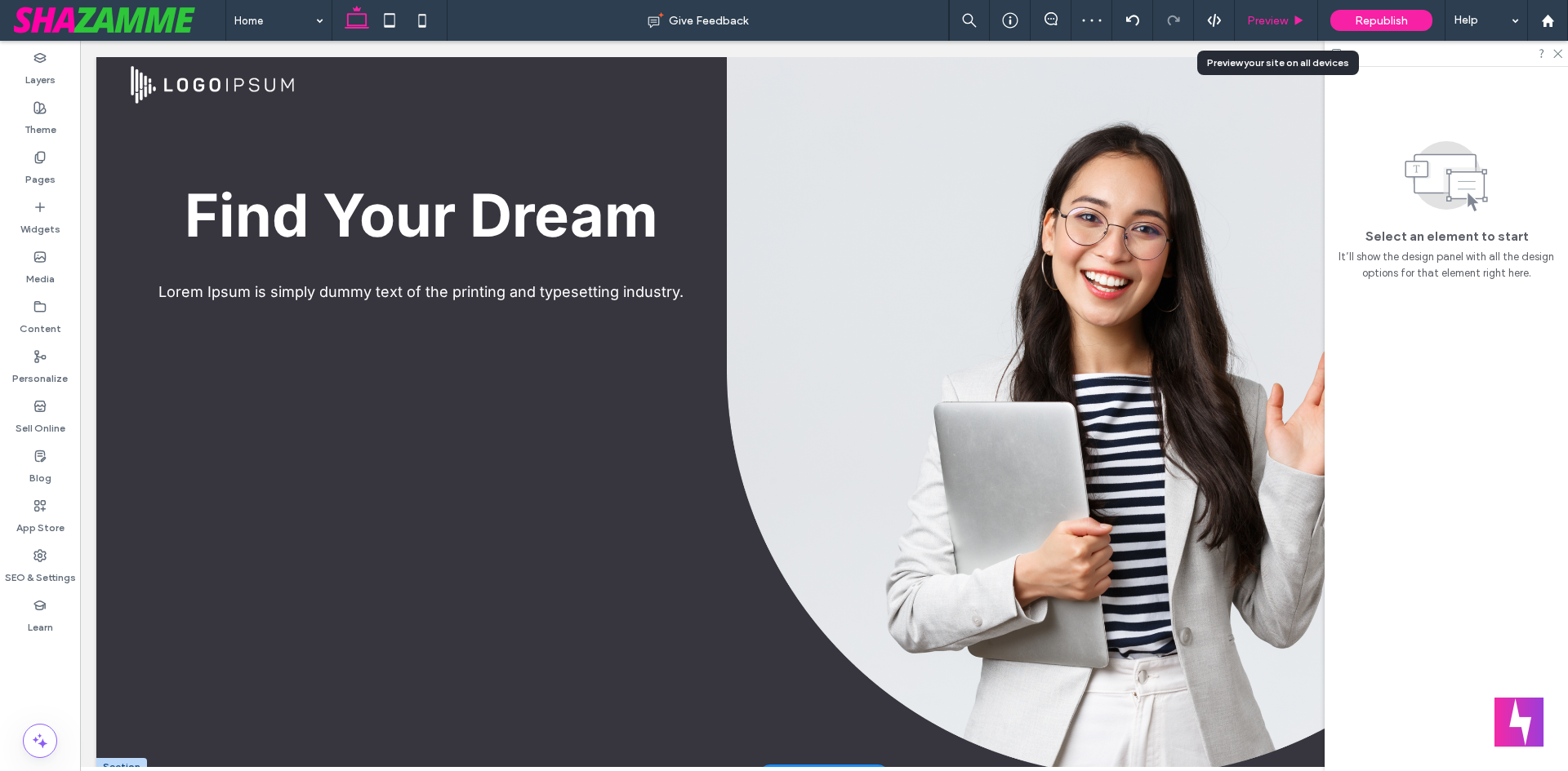
click at [1281, 22] on span "Preview" at bounding box center [1266, 20] width 41 height 13
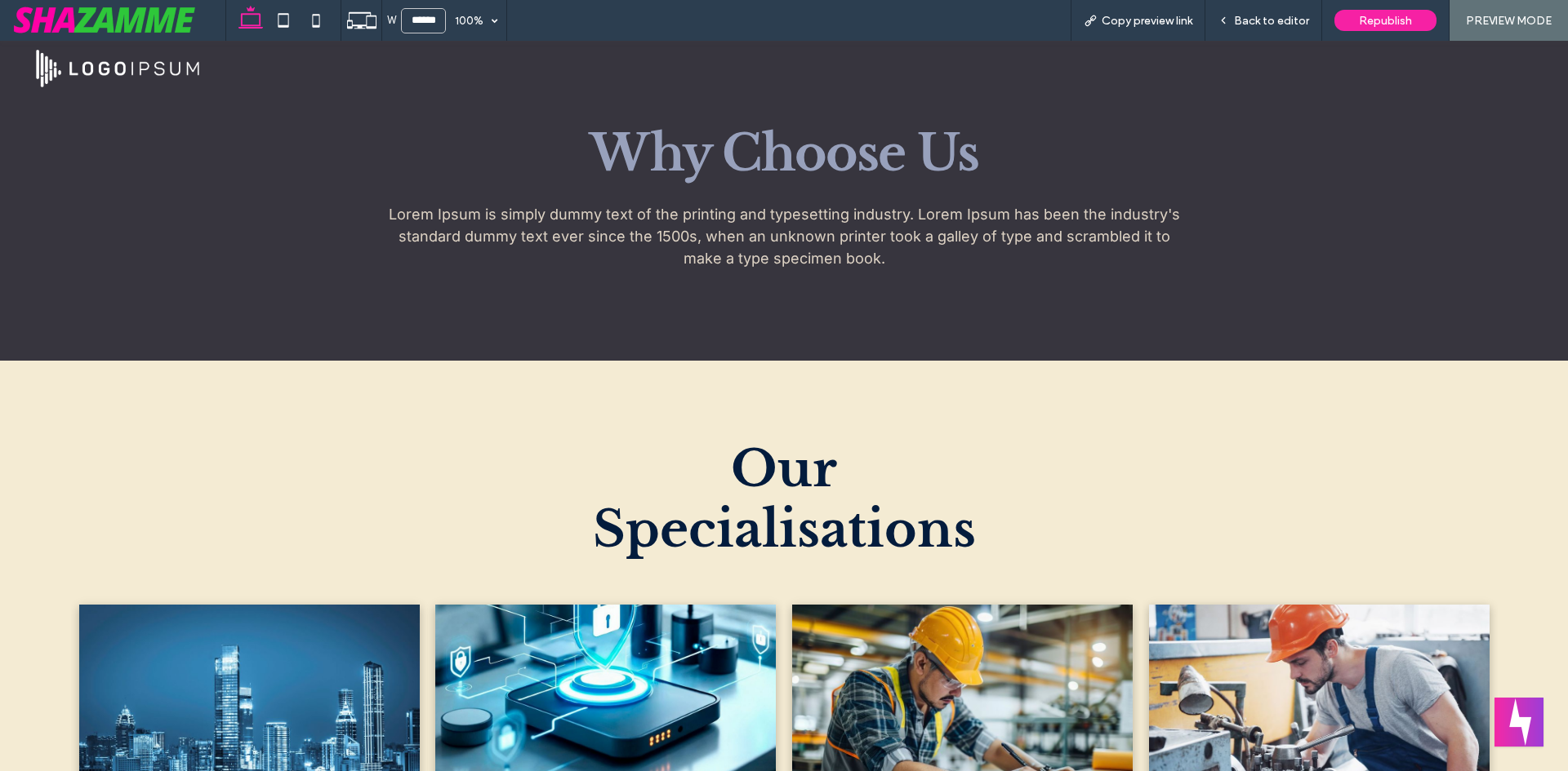
scroll to position [735, 0]
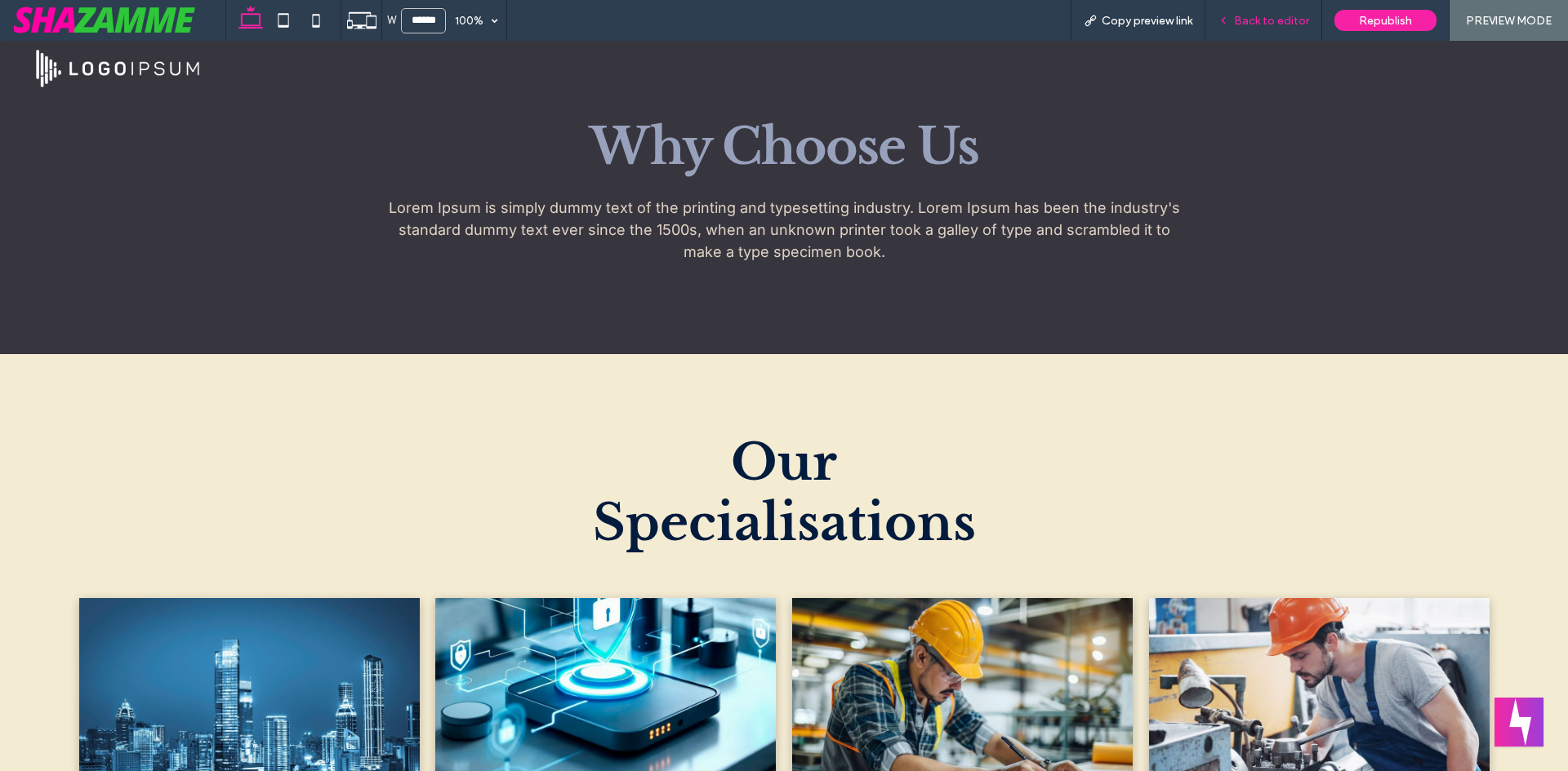
click at [1264, 14] on span "Back to editor" at bounding box center [1271, 20] width 75 height 13
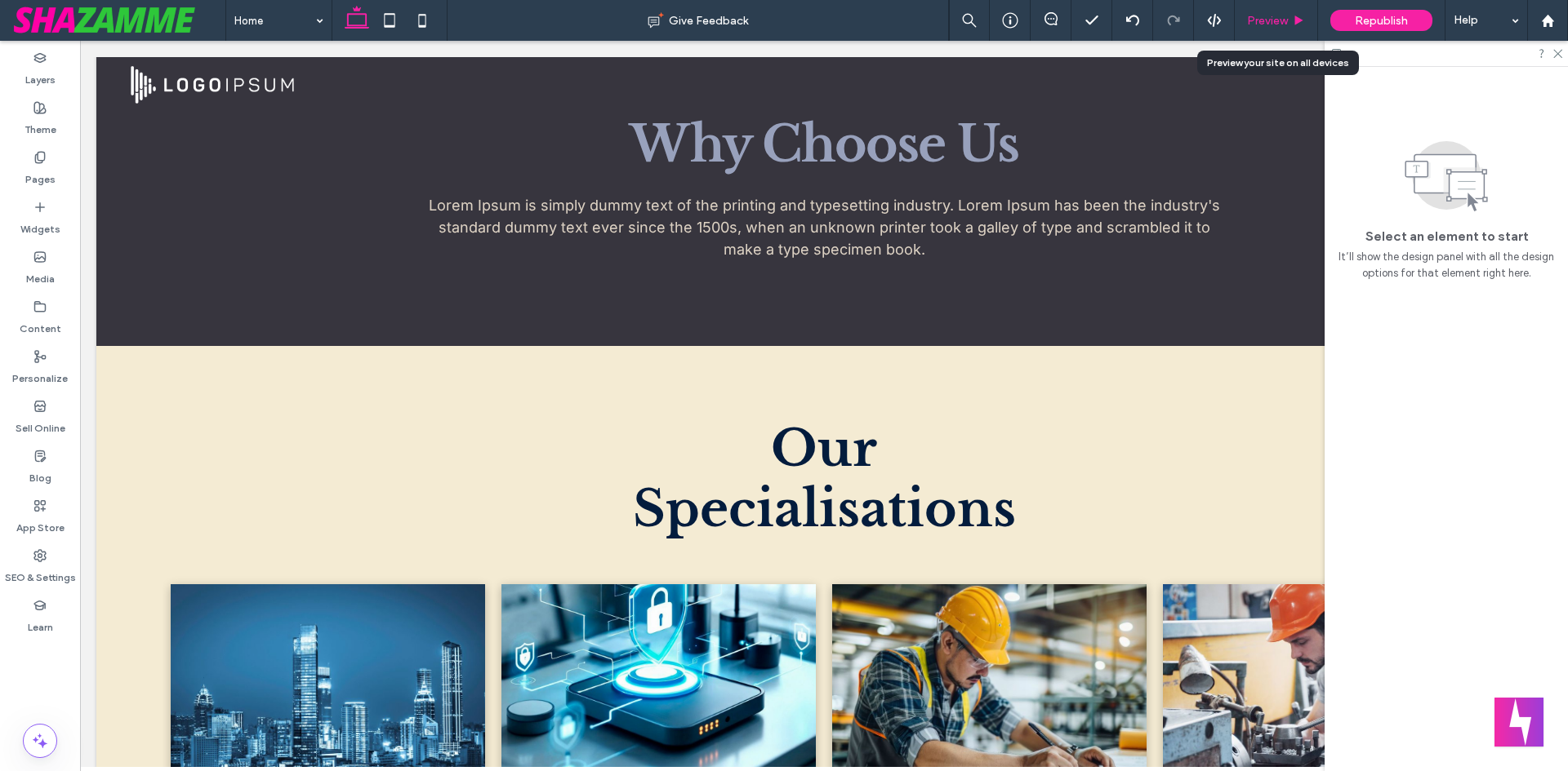
scroll to position [745, 0]
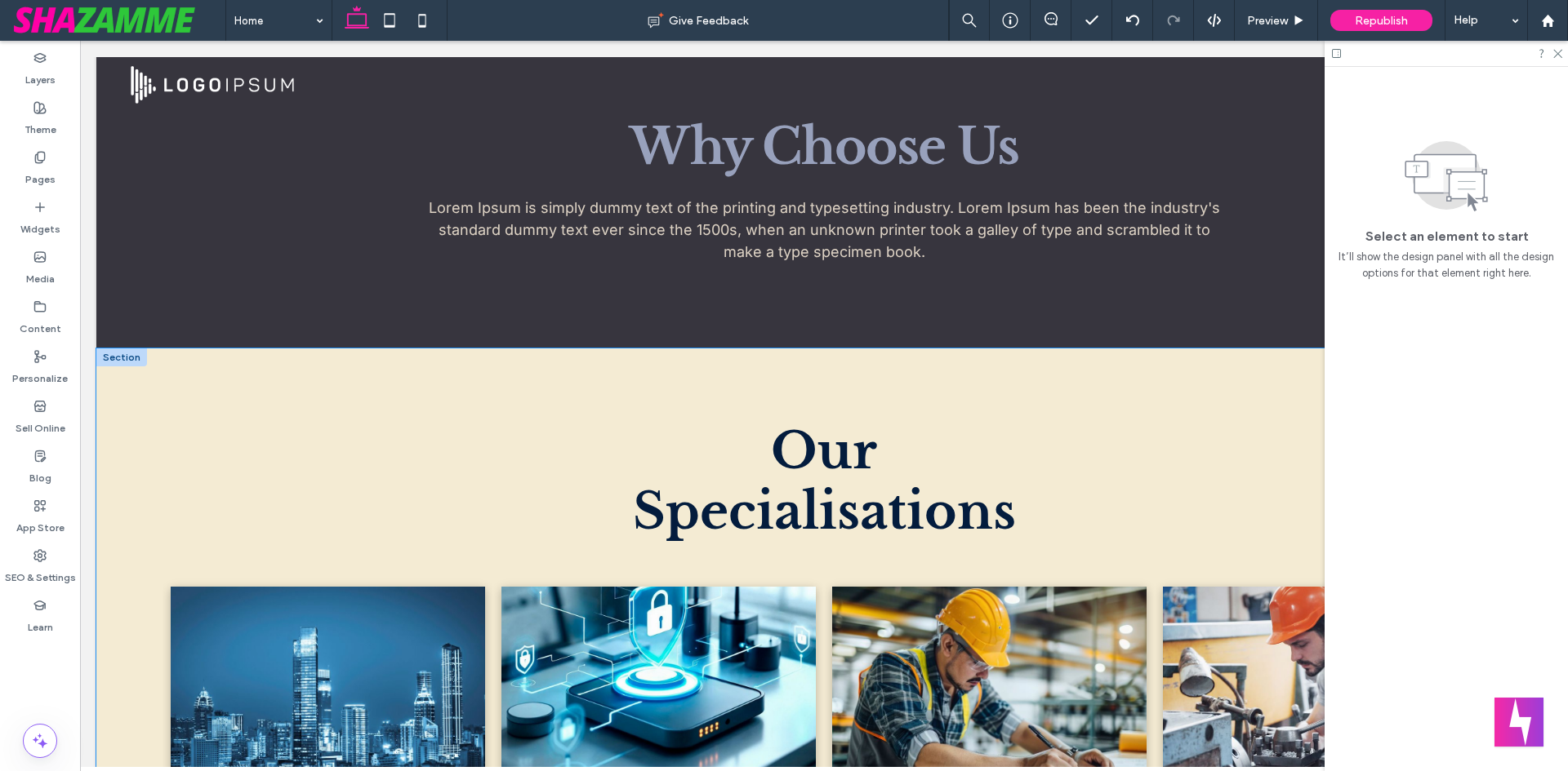
click at [154, 367] on div "Our Specialisations Sector 1 Breathtaking colors of our planet Button Sector 2 …" at bounding box center [824, 781] width 1455 height 866
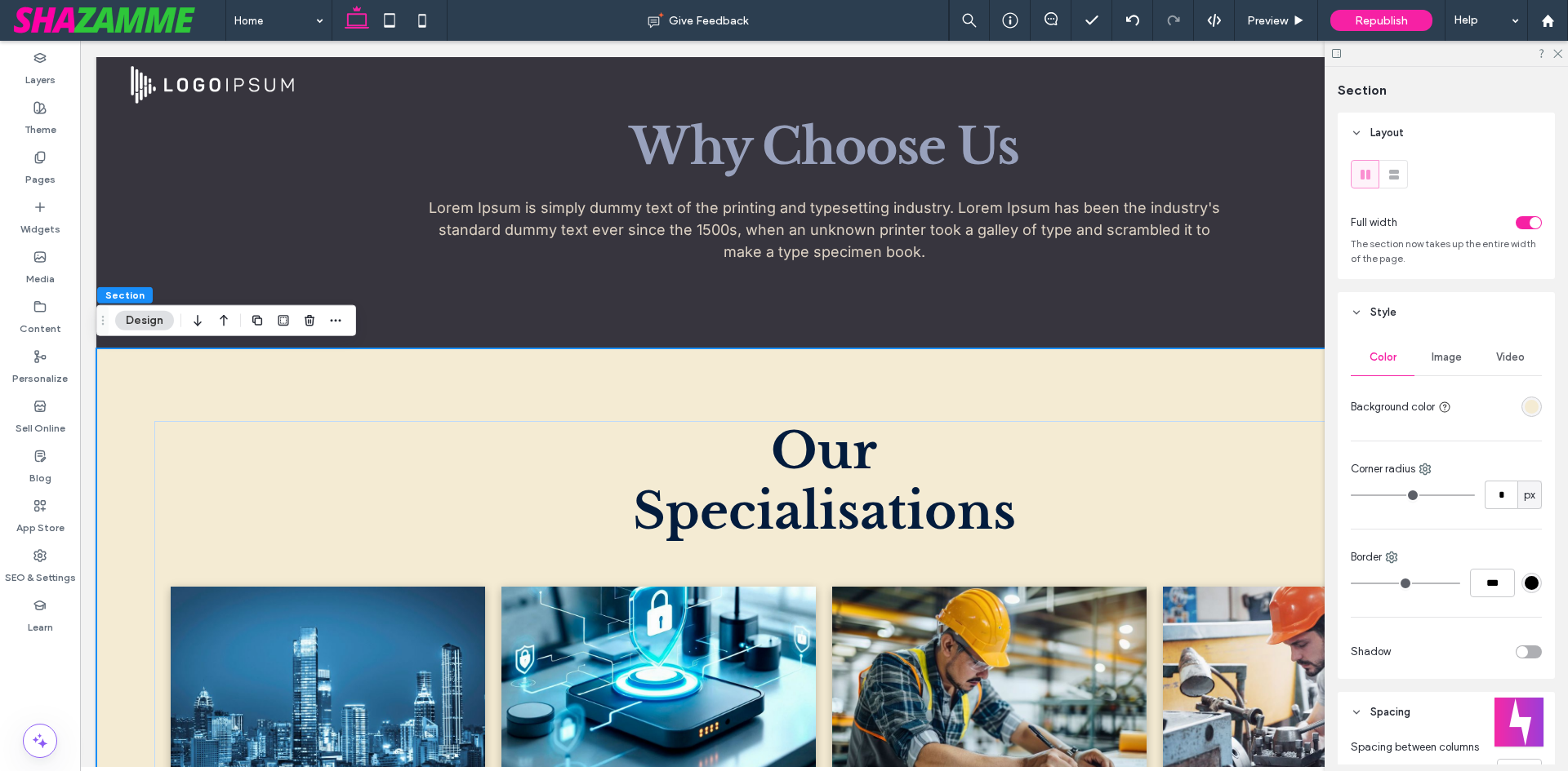
click at [143, 325] on button "Design" at bounding box center [144, 321] width 59 height 20
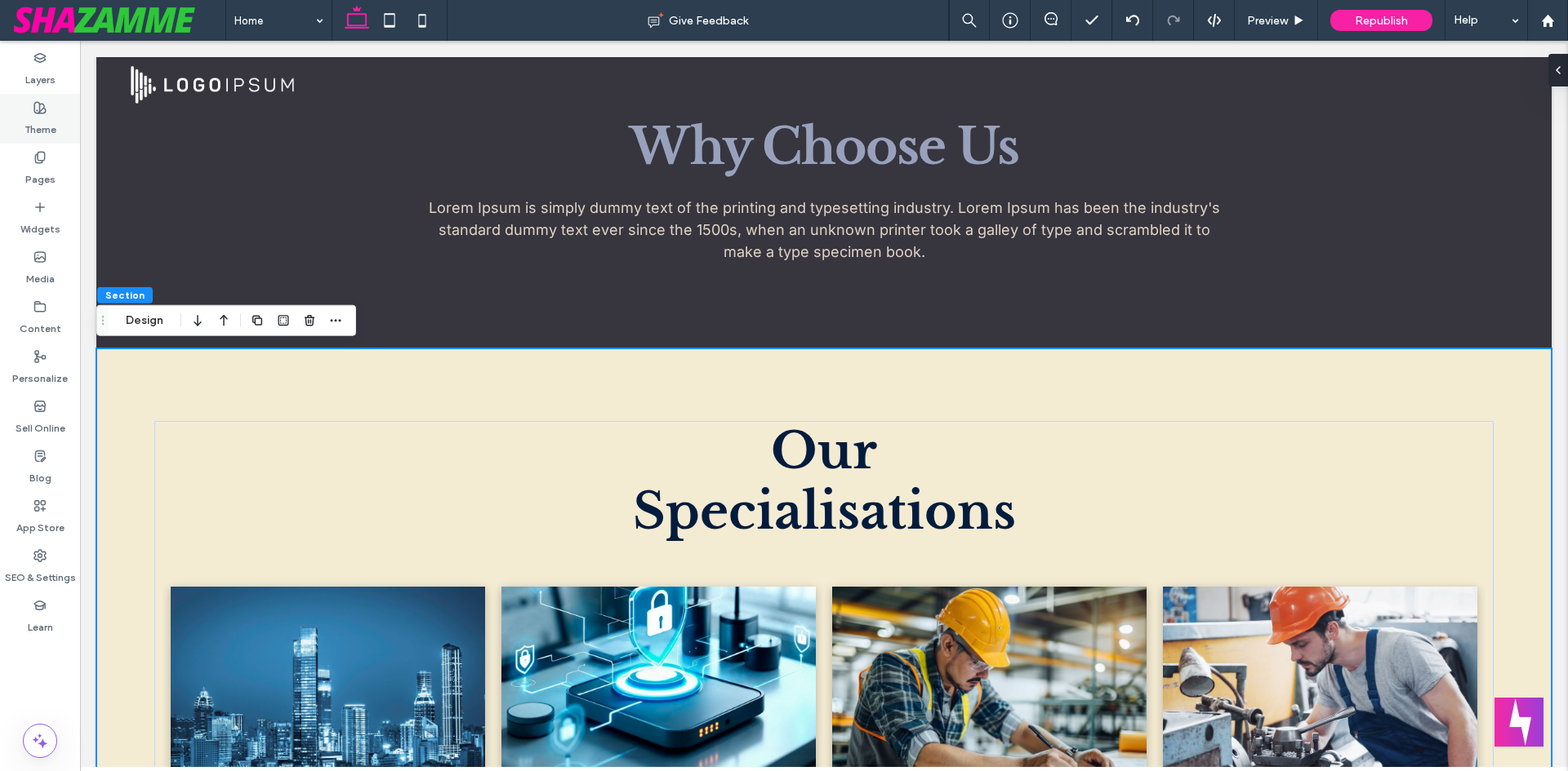
click at [14, 106] on div "Theme" at bounding box center [40, 118] width 80 height 49
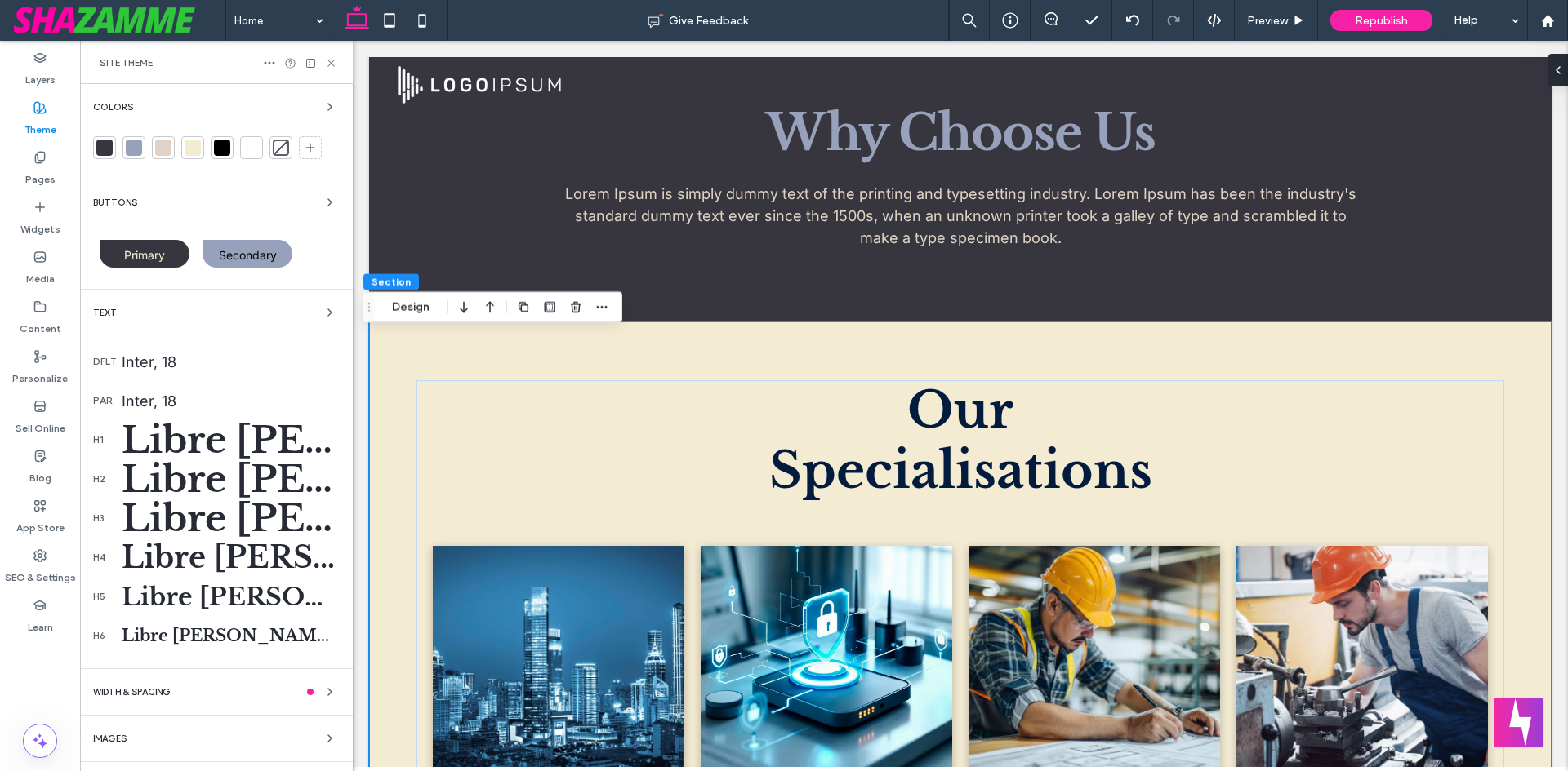
scroll to position [732, 0]
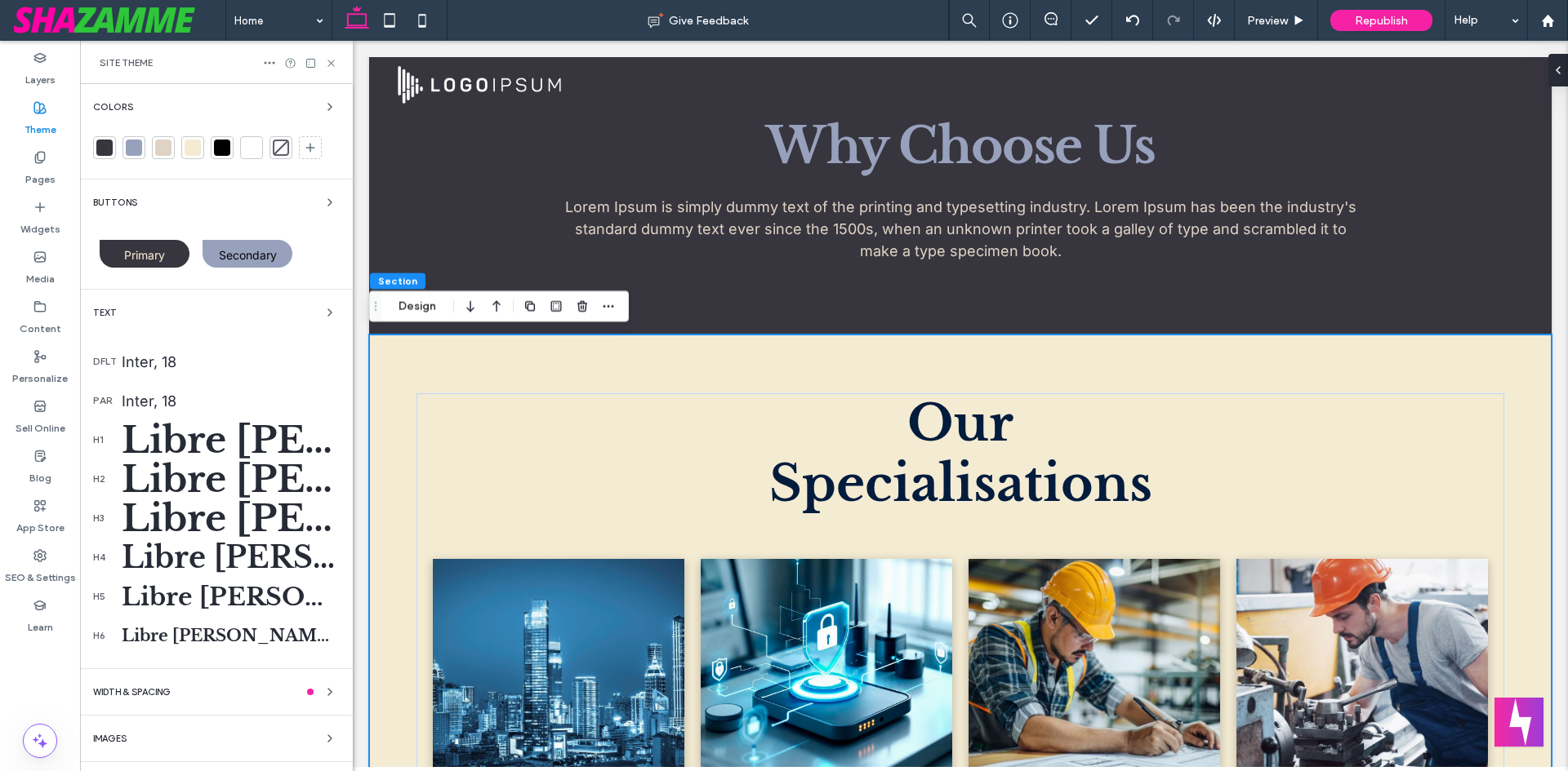
click at [125, 137] on div at bounding box center [133, 148] width 23 height 22
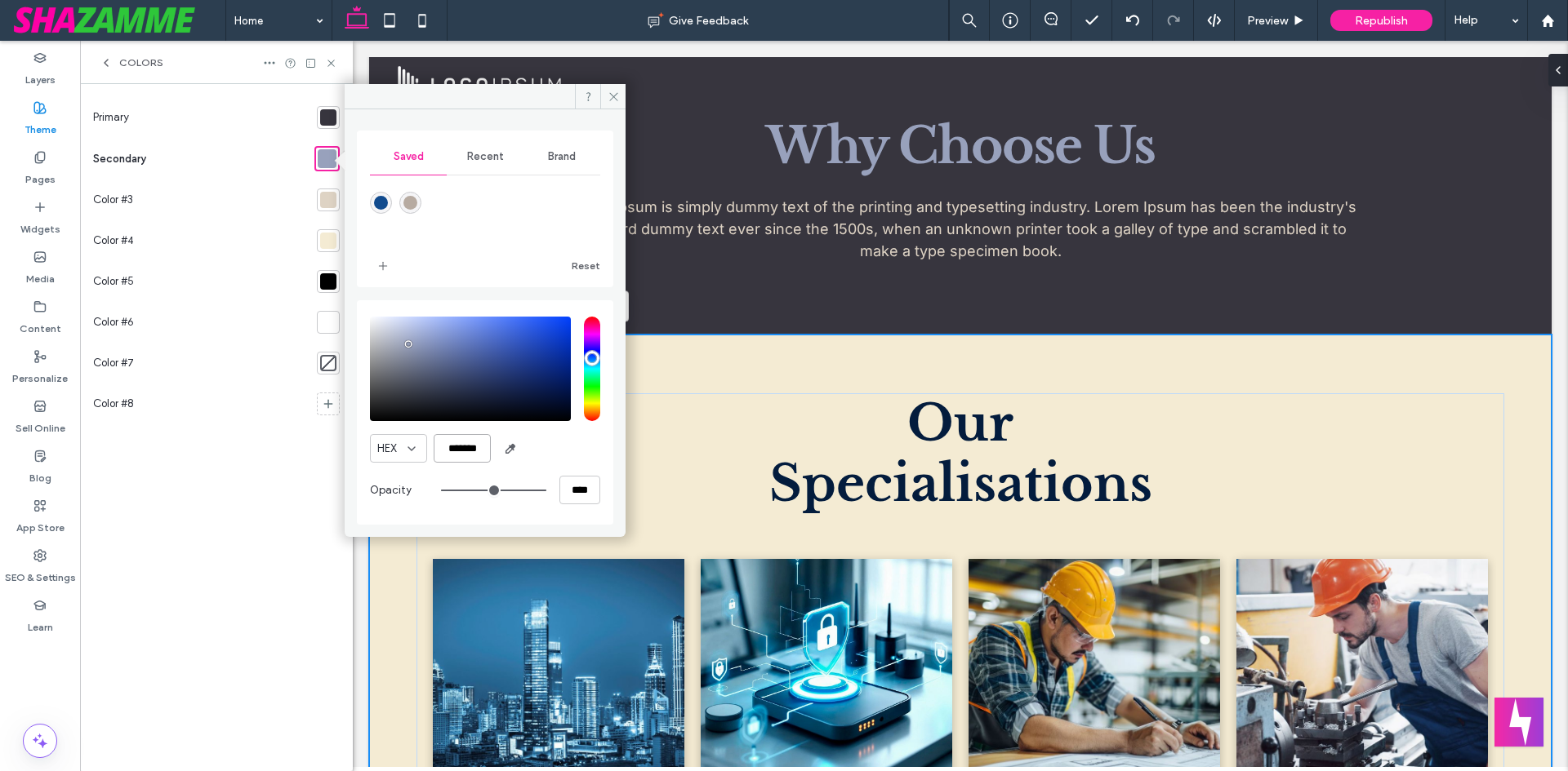
drag, startPoint x: 481, startPoint y: 451, endPoint x: 422, endPoint y: 453, distance: 59.0
click at [422, 453] on div "HEX *******" at bounding box center [485, 449] width 230 height 29
paste input "color picker textbox"
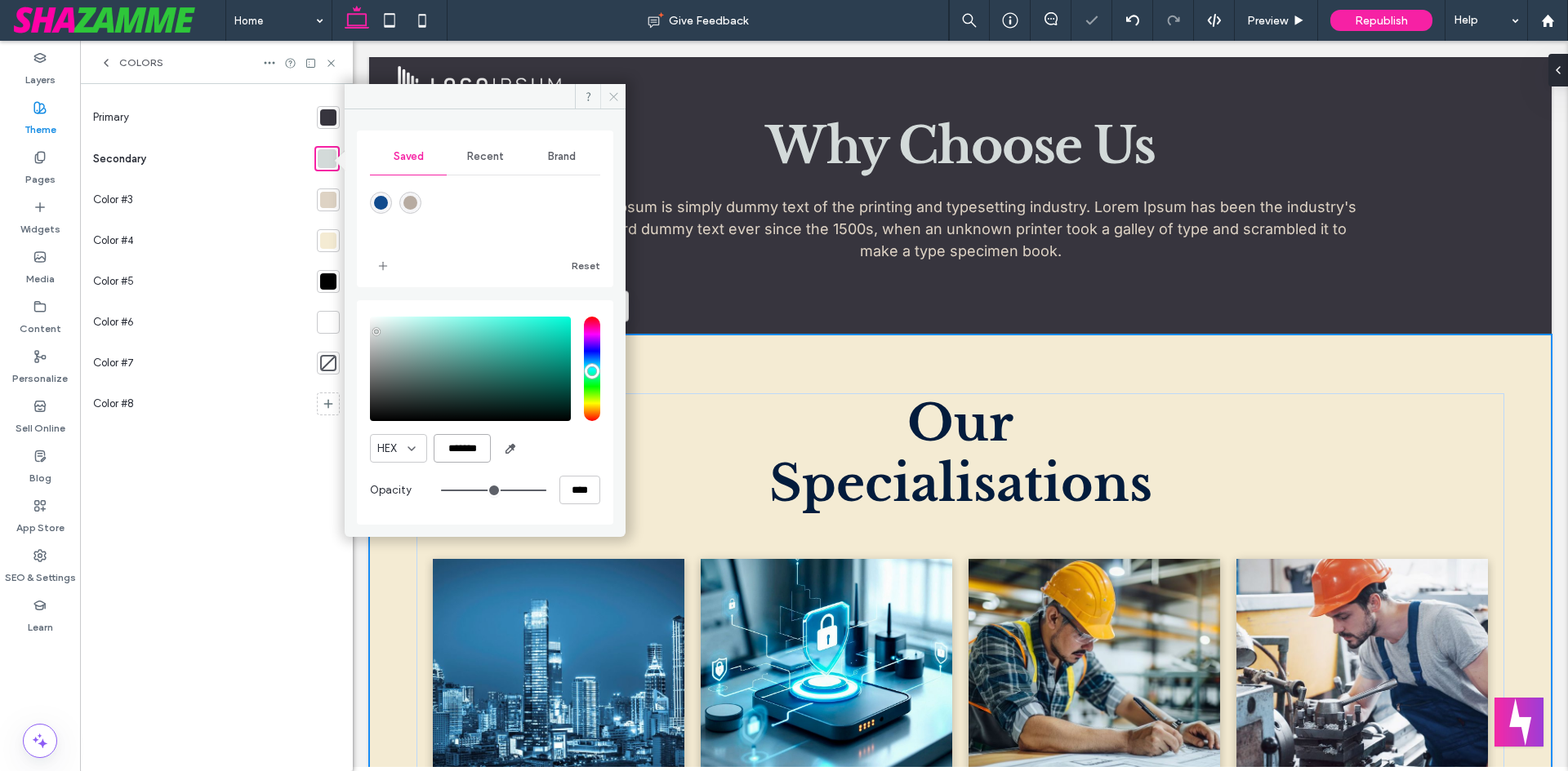
type input "*******"
click at [613, 99] on icon at bounding box center [614, 97] width 13 height 13
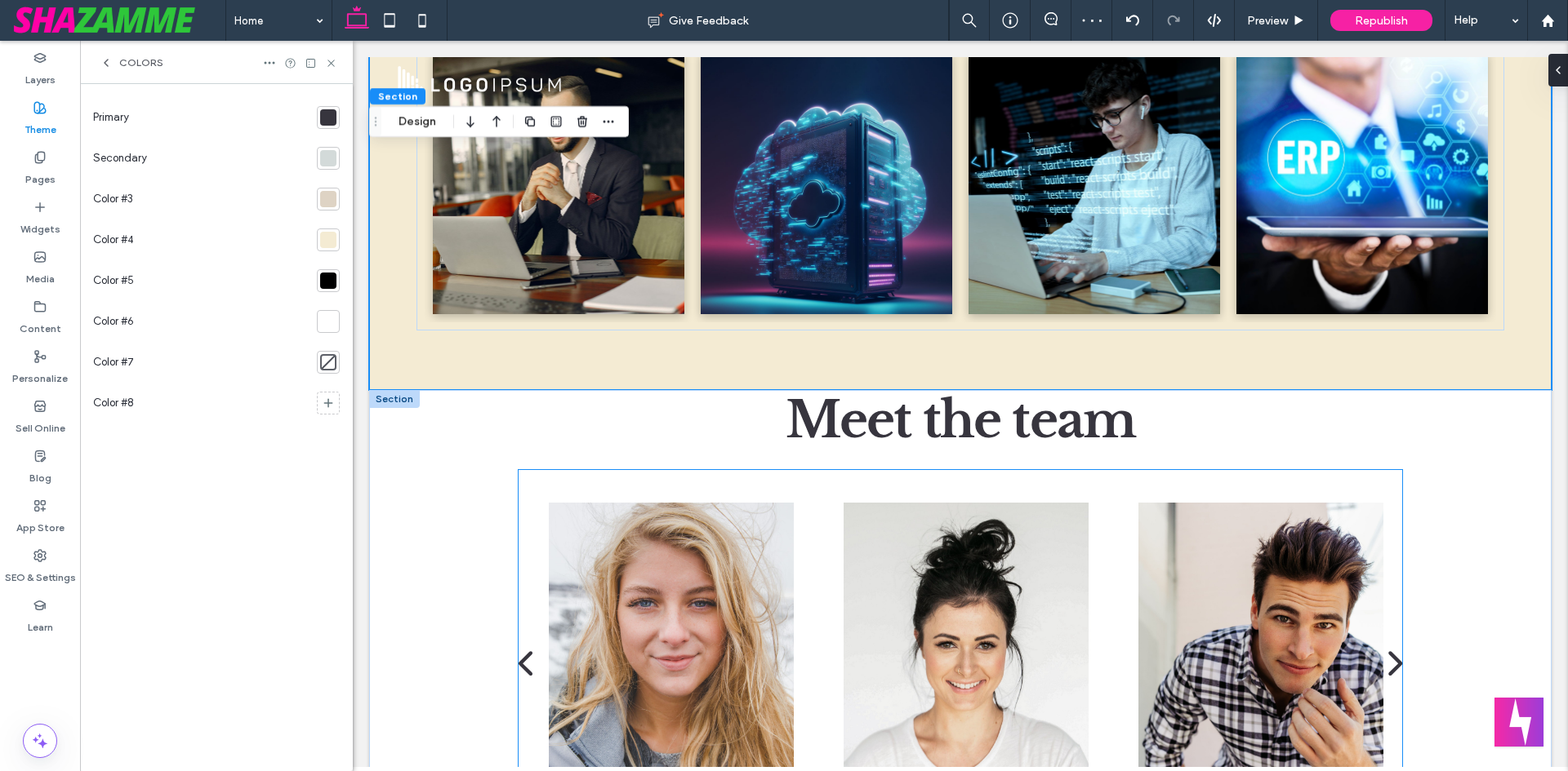
scroll to position [1712, 0]
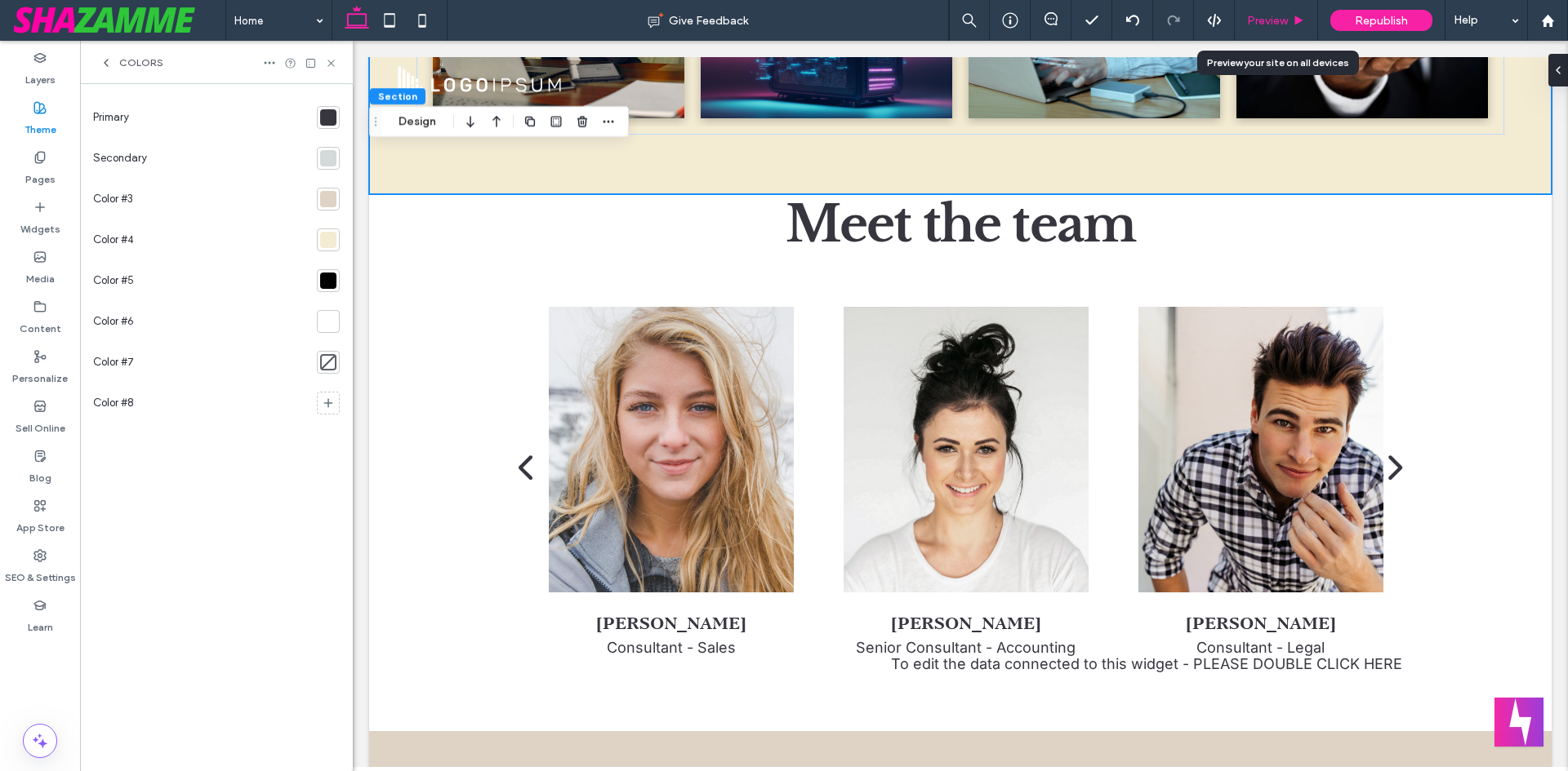
click at [1273, 22] on span "Preview" at bounding box center [1266, 20] width 41 height 13
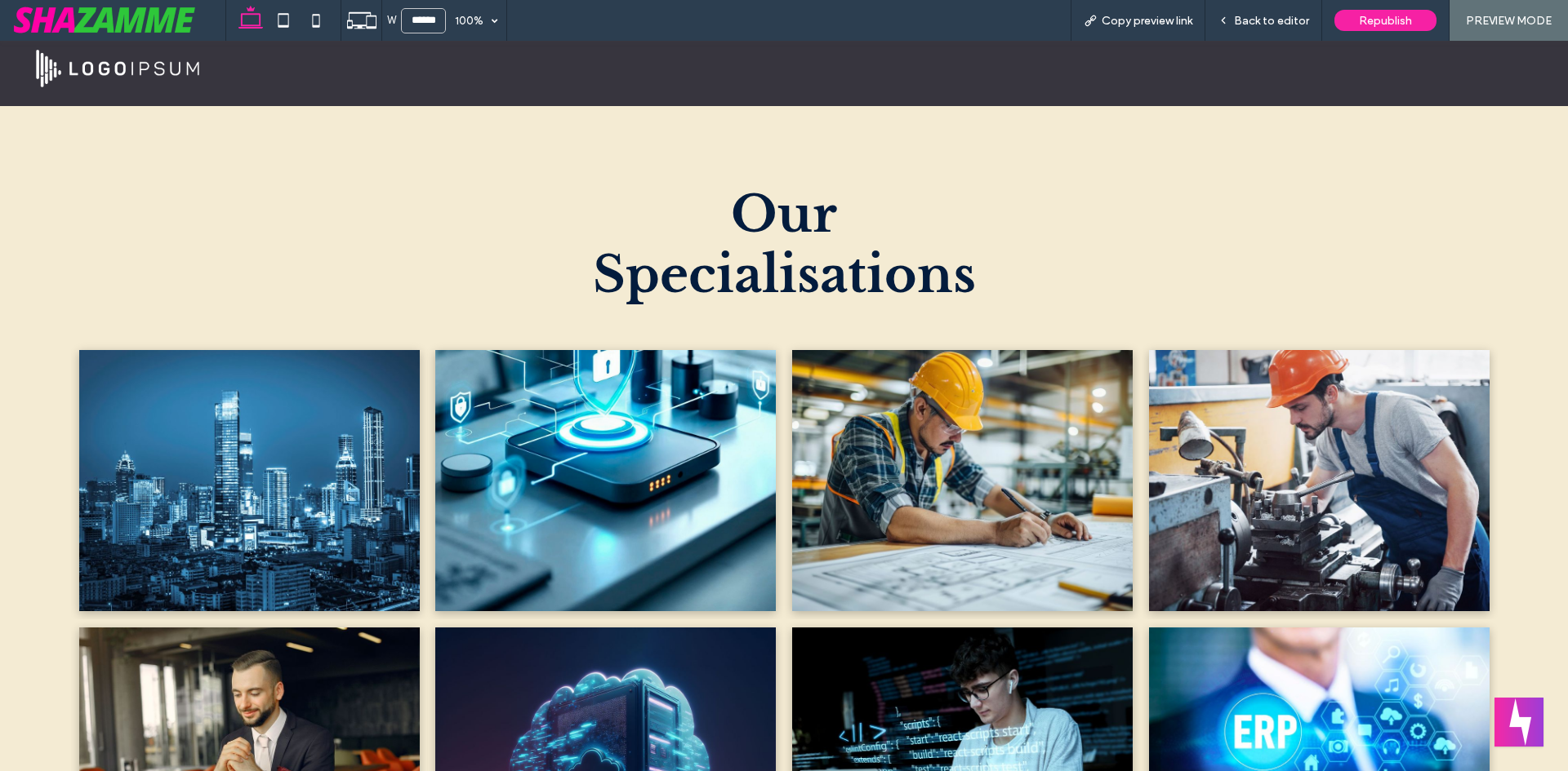
scroll to position [856, 0]
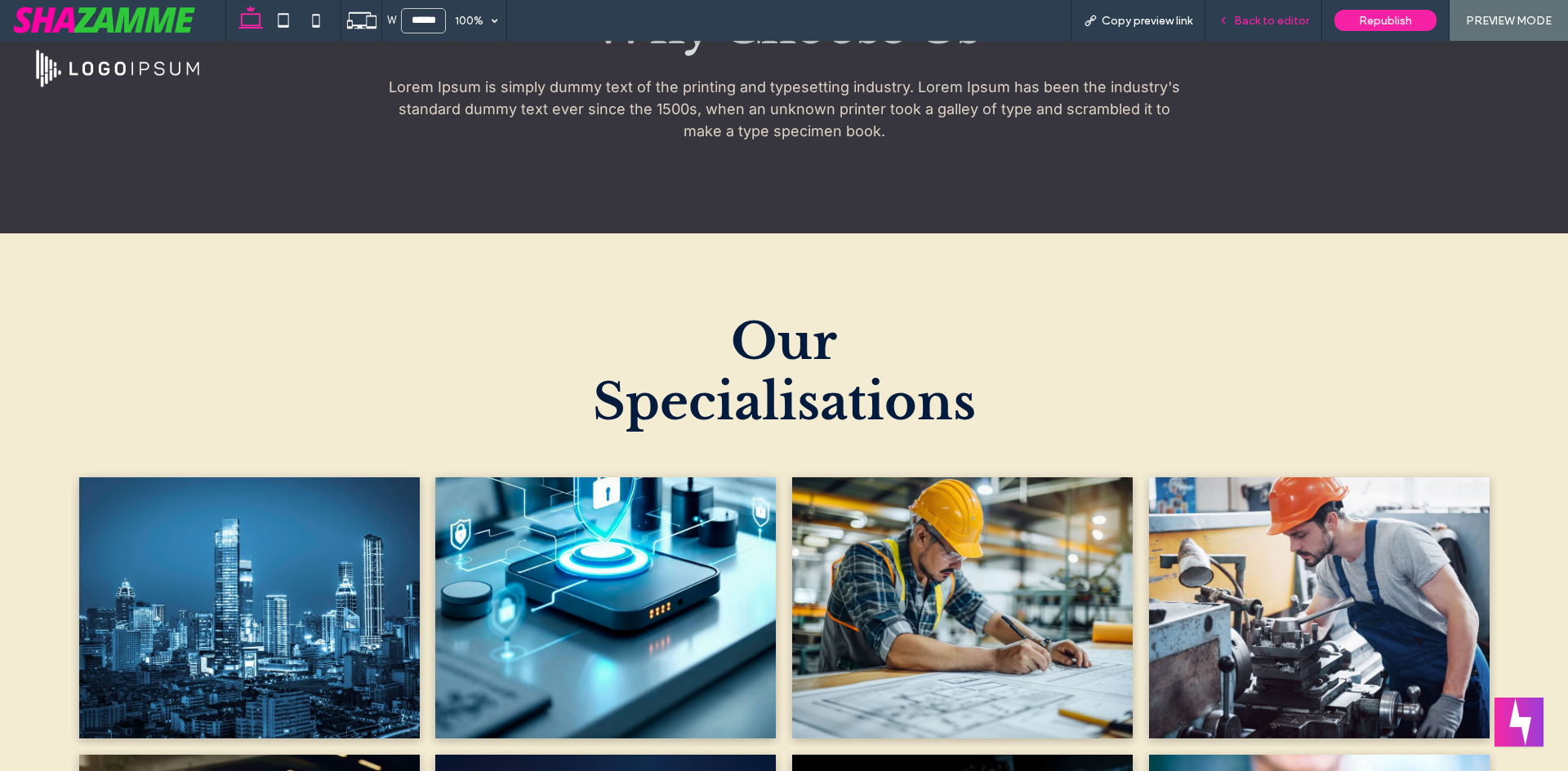
click at [1258, 14] on span "Back to editor" at bounding box center [1271, 20] width 75 height 13
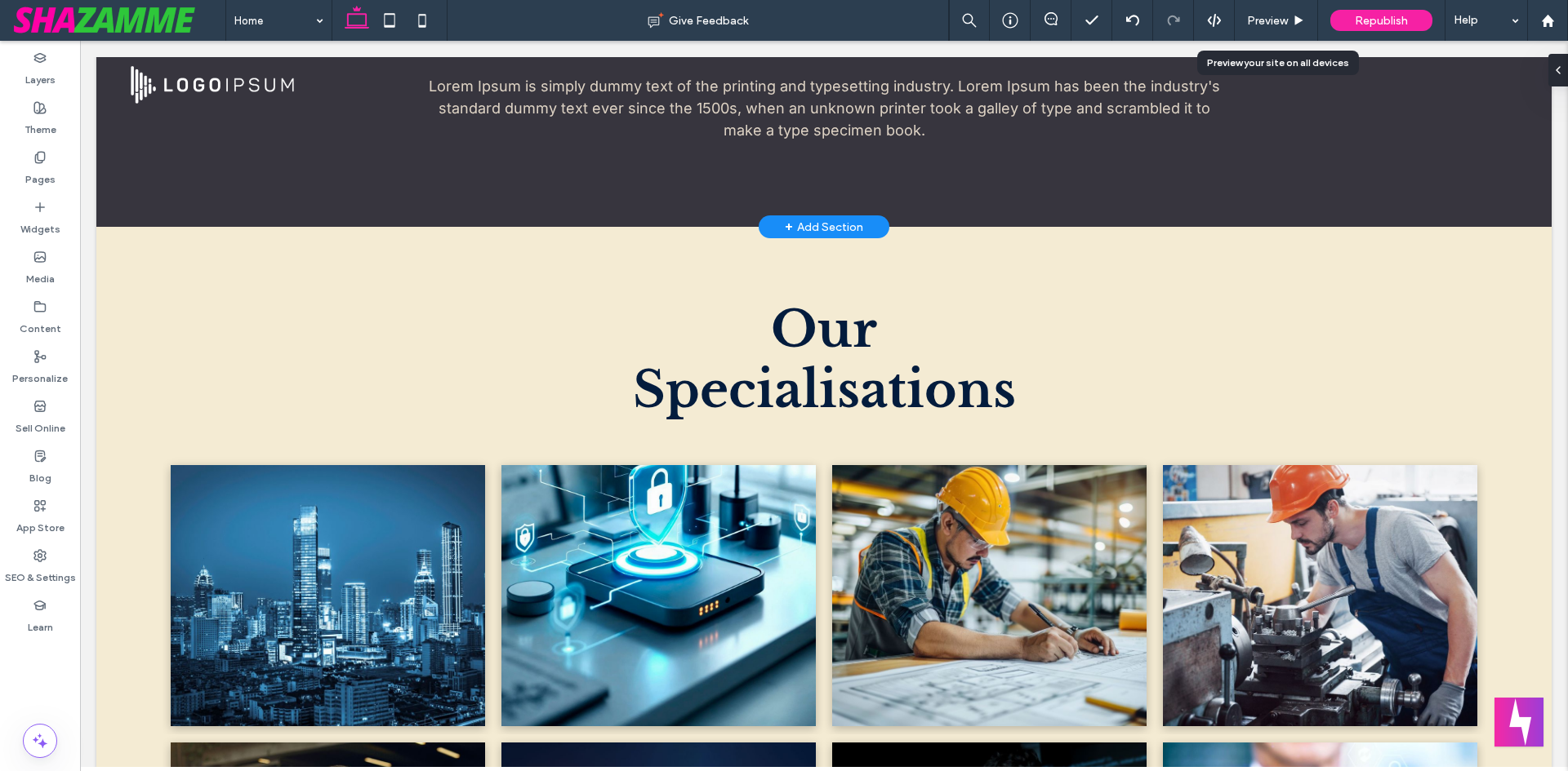
scroll to position [866, 0]
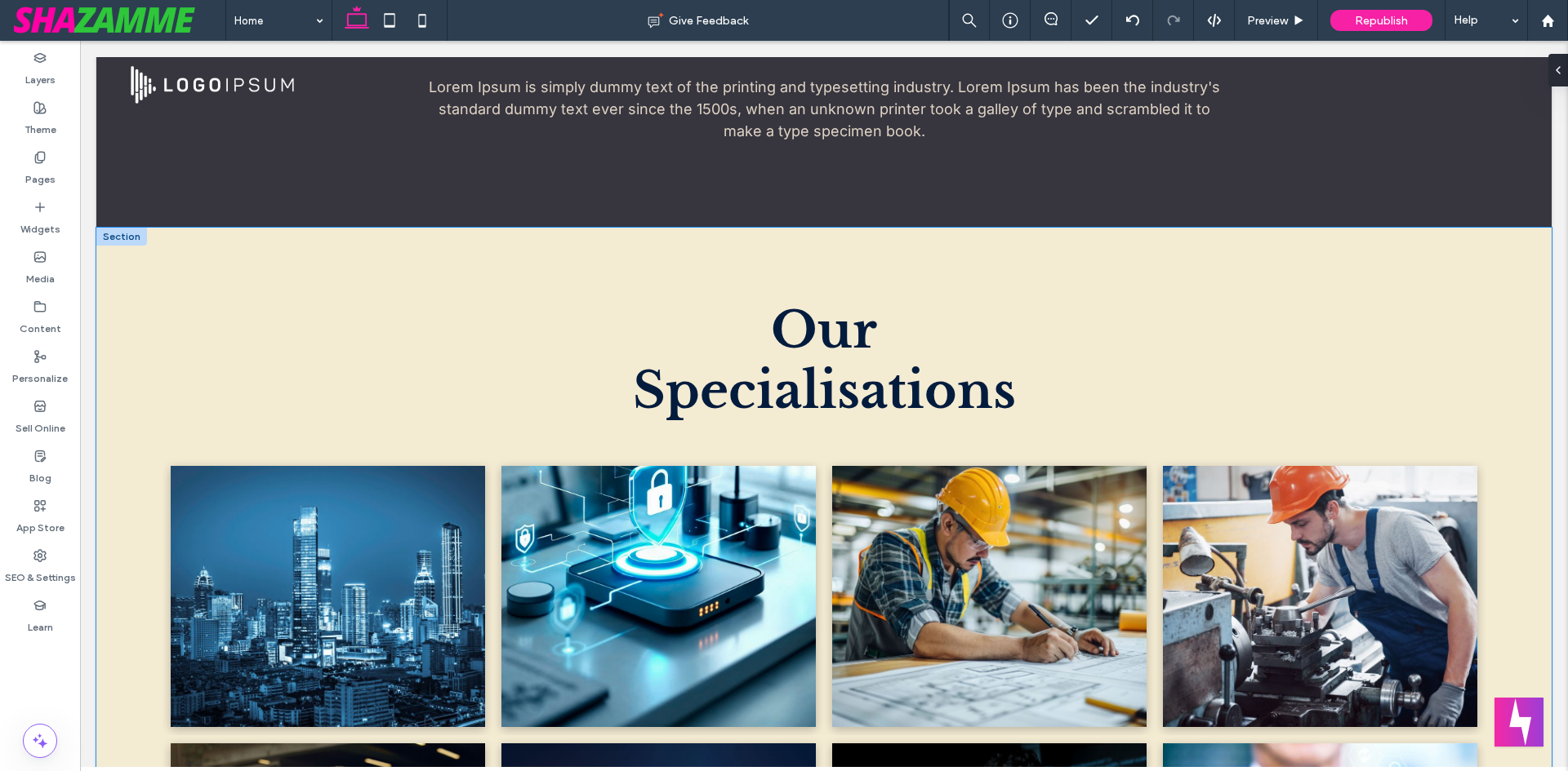
click at [532, 263] on div "Our Specialisations Sector 1 Breathtaking colors of our planet Button Sector 2 …" at bounding box center [824, 660] width 1455 height 866
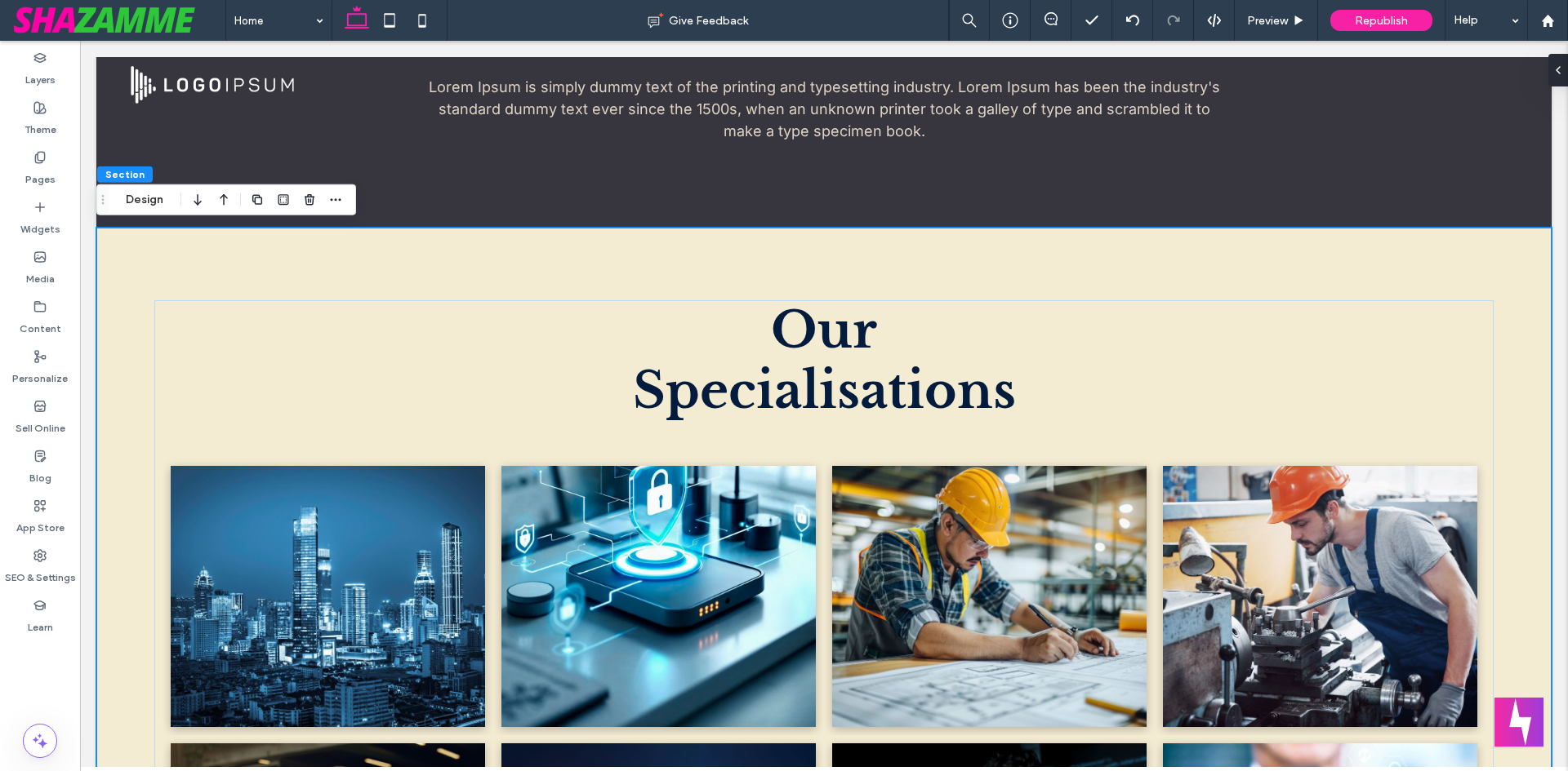
click at [151, 211] on div "Section Design" at bounding box center [226, 200] width 260 height 31
click at [147, 207] on button "Design" at bounding box center [144, 200] width 59 height 20
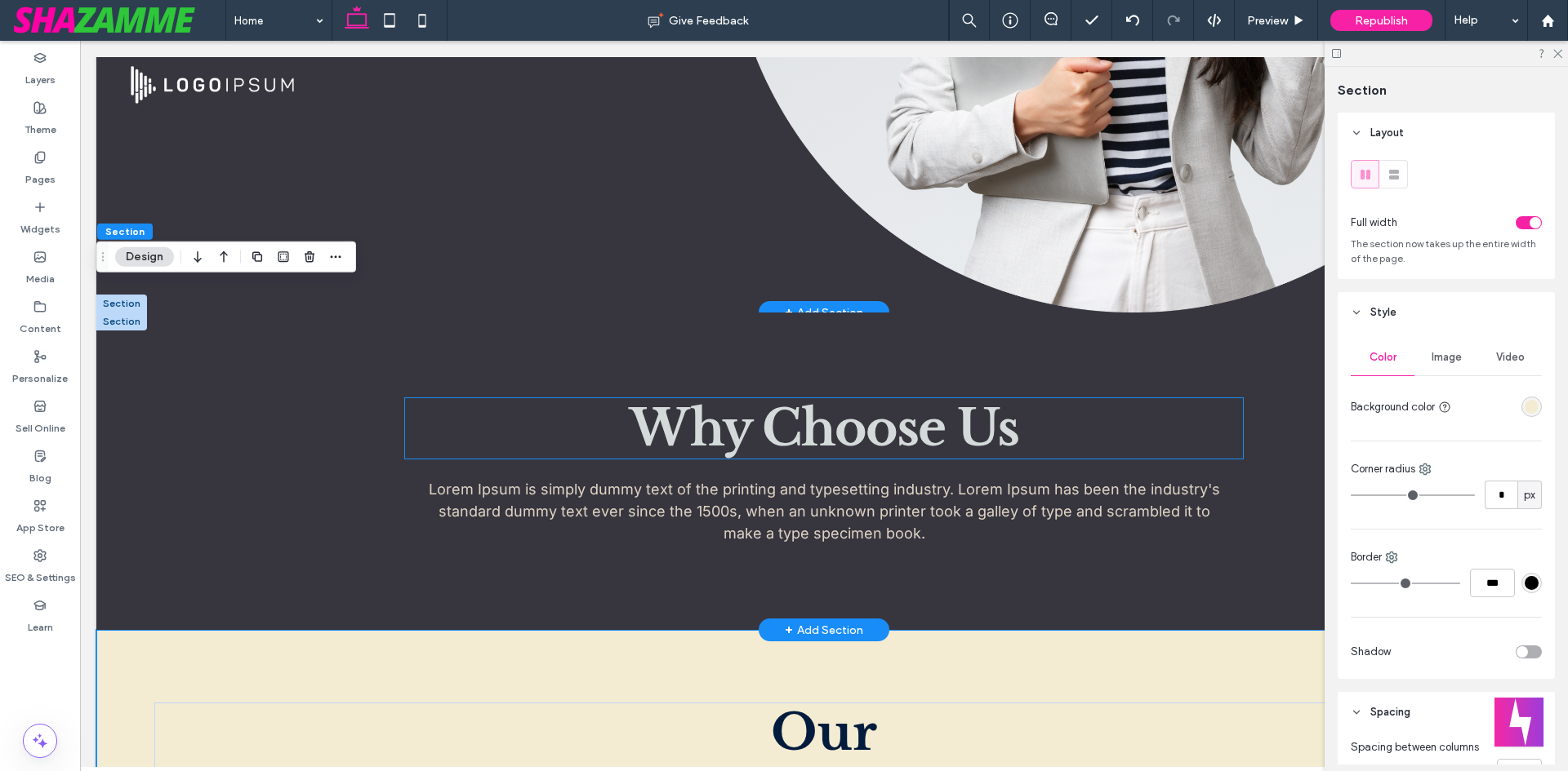
scroll to position [458, 0]
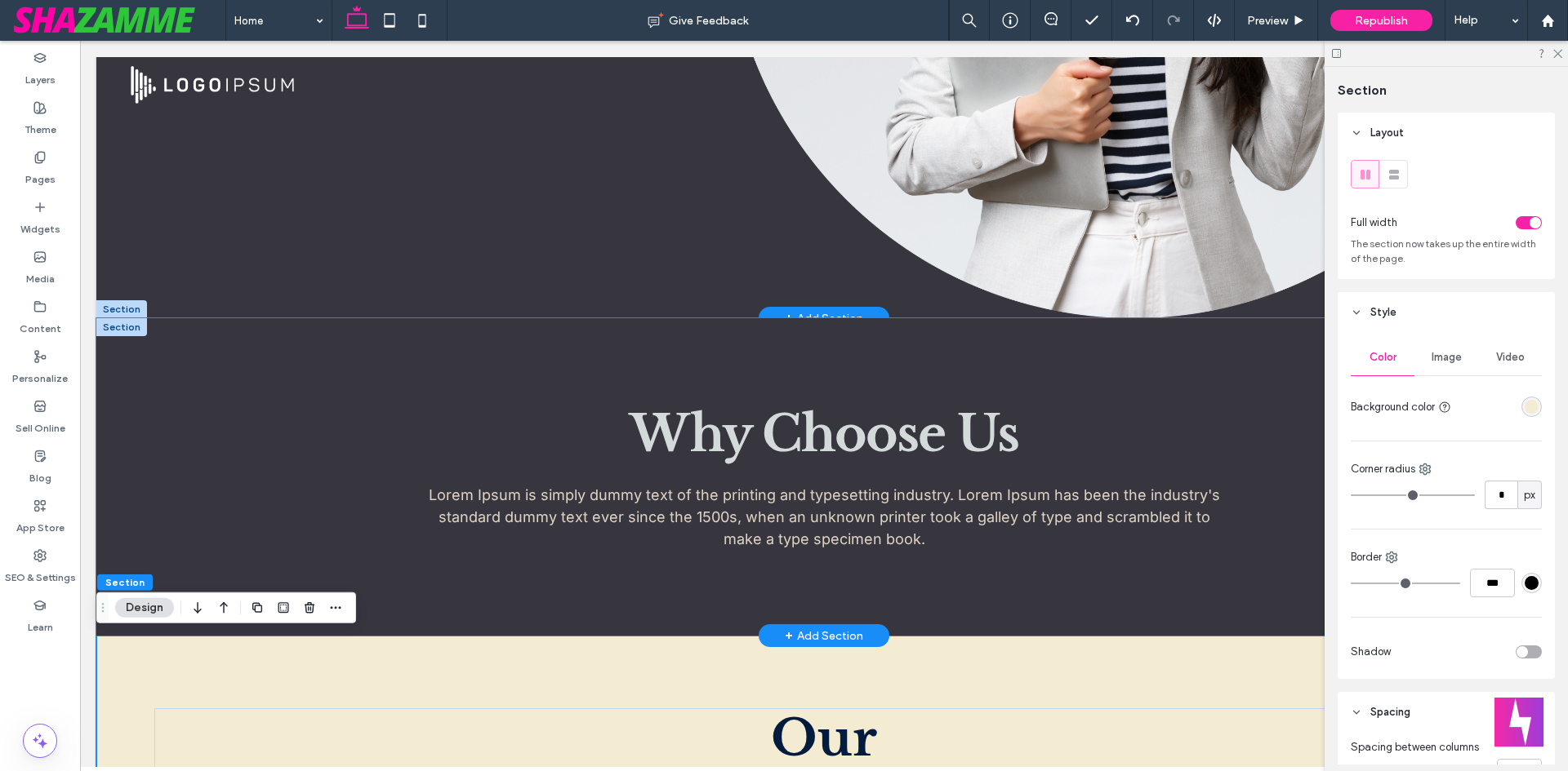
click at [237, 367] on div "Why Choose Us Lorem Ipsum is simply dummy text of the printing and typesetting …" at bounding box center [824, 477] width 1455 height 318
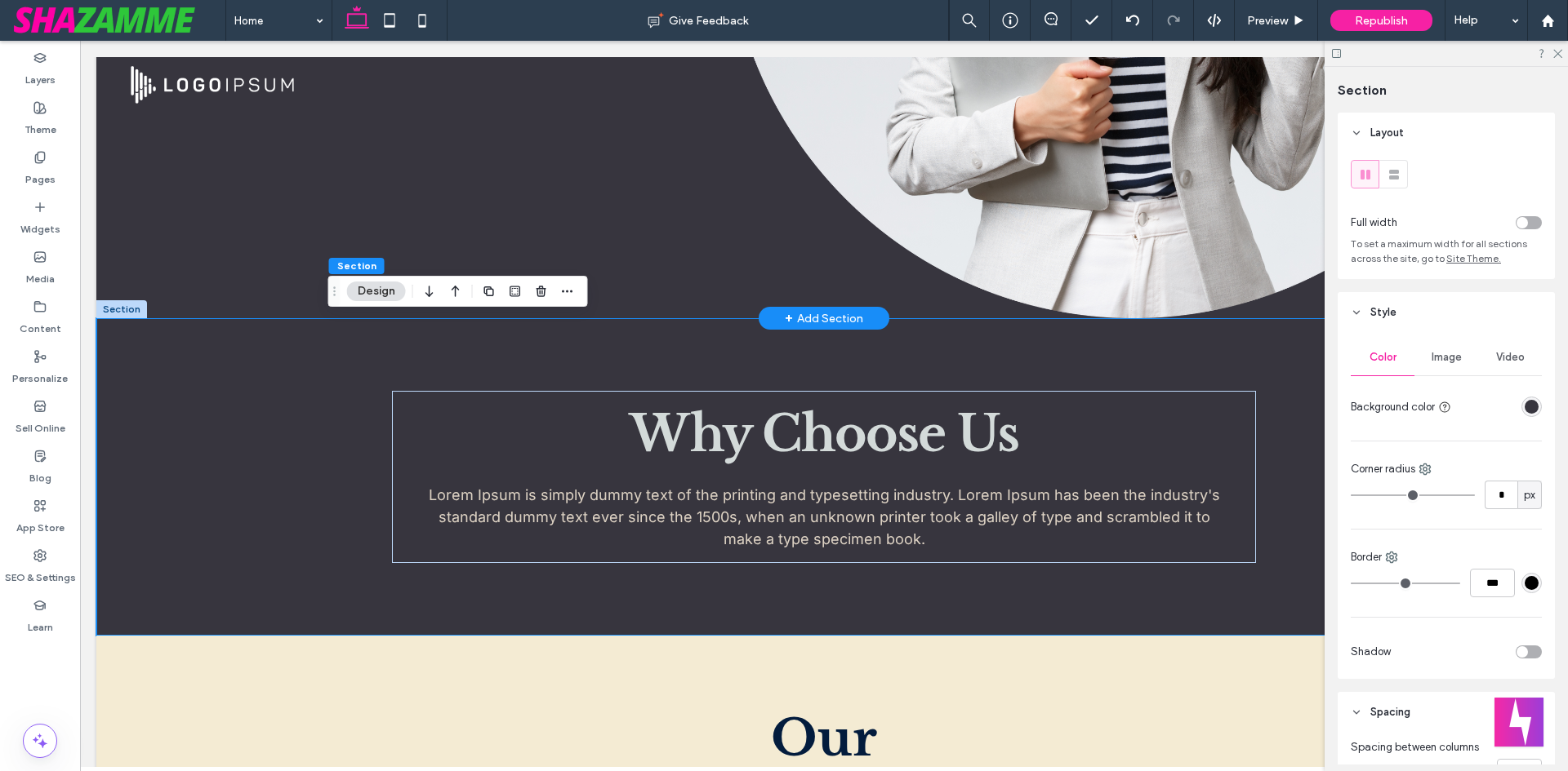
click at [1525, 400] on div "rgba(55, 53, 62, 1)" at bounding box center [1531, 407] width 14 height 13
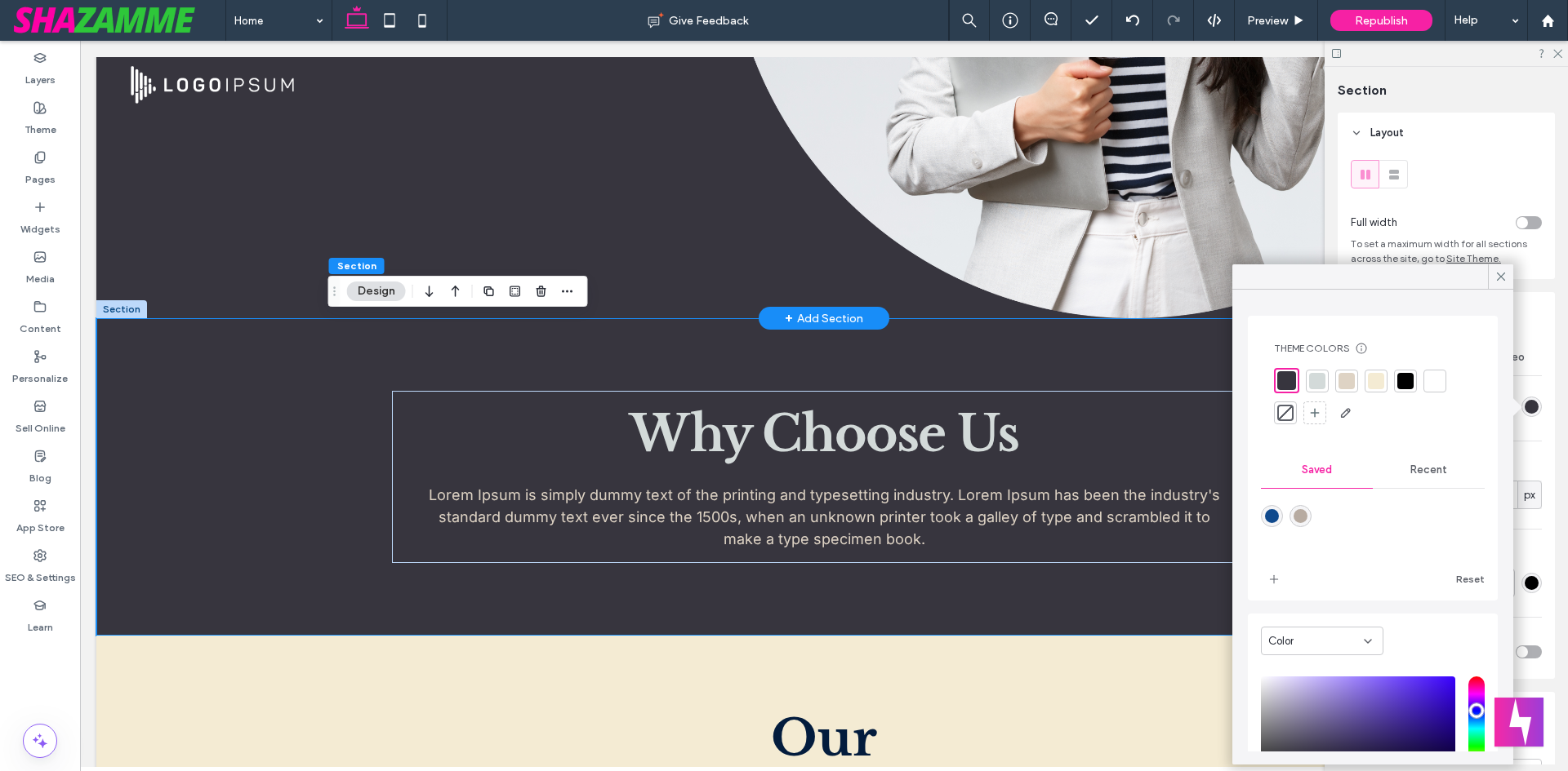
click at [1319, 381] on div at bounding box center [1317, 381] width 16 height 16
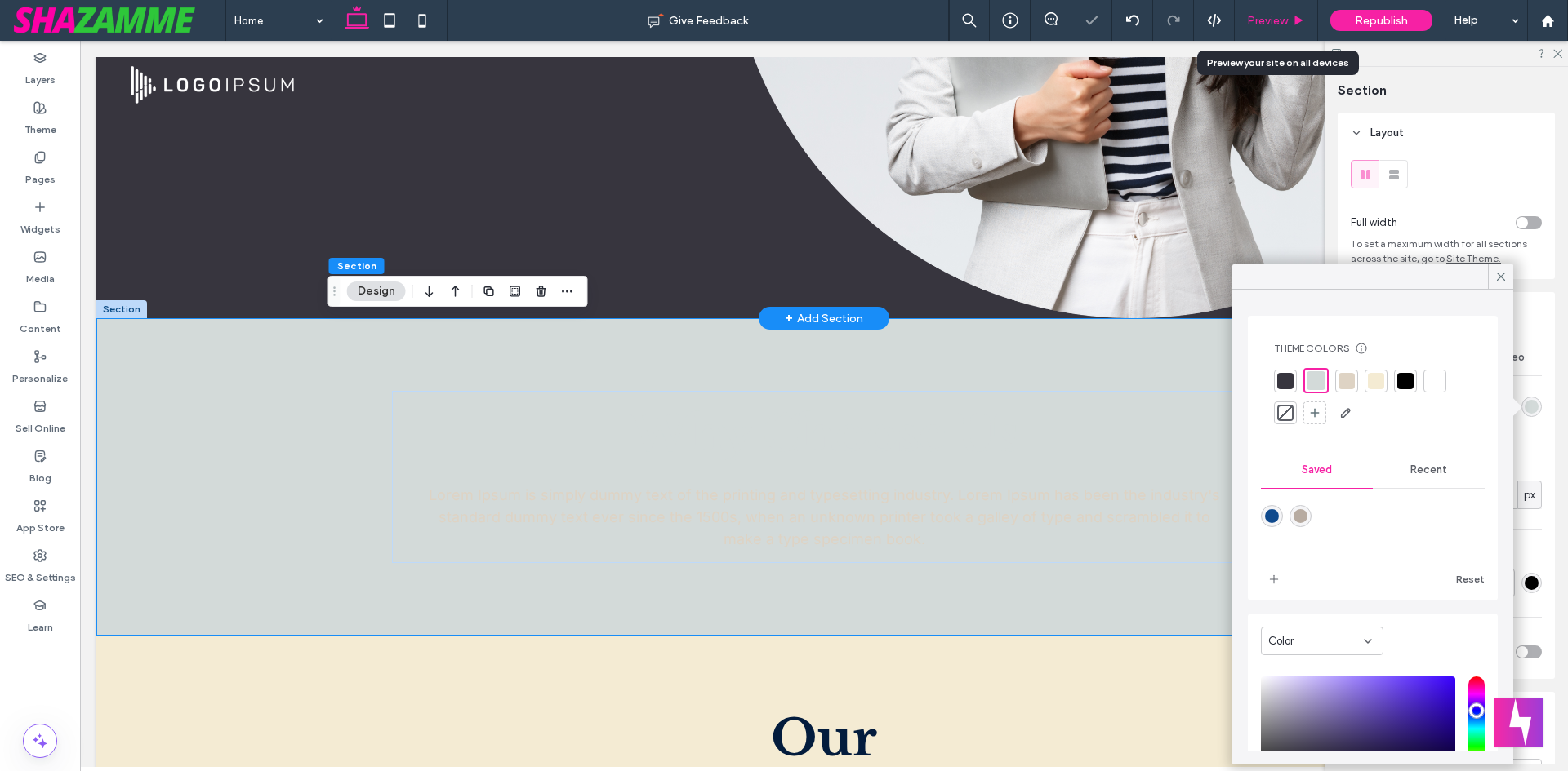
click at [1281, 14] on span "Preview" at bounding box center [1266, 20] width 41 height 13
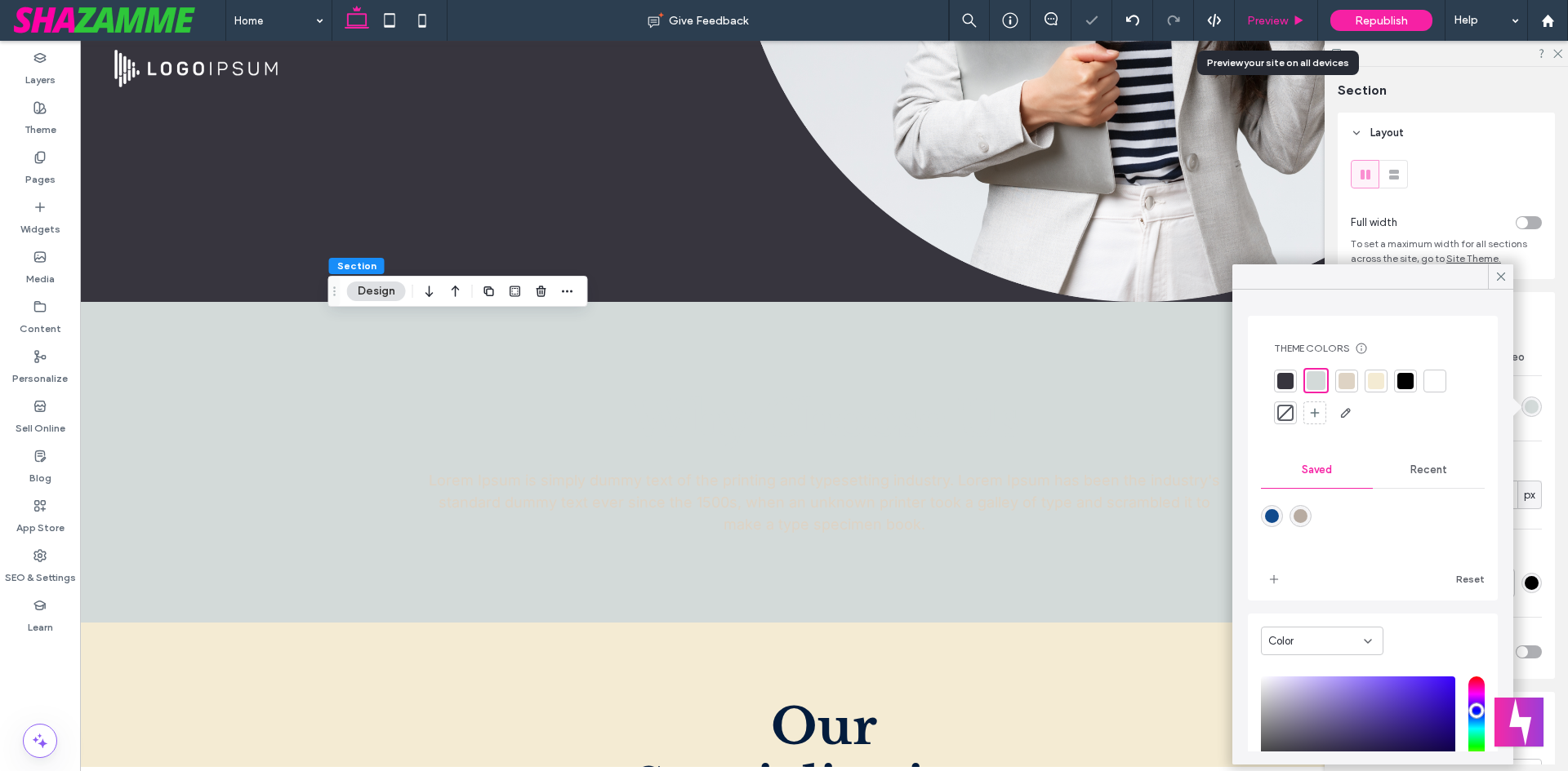
scroll to position [442, 0]
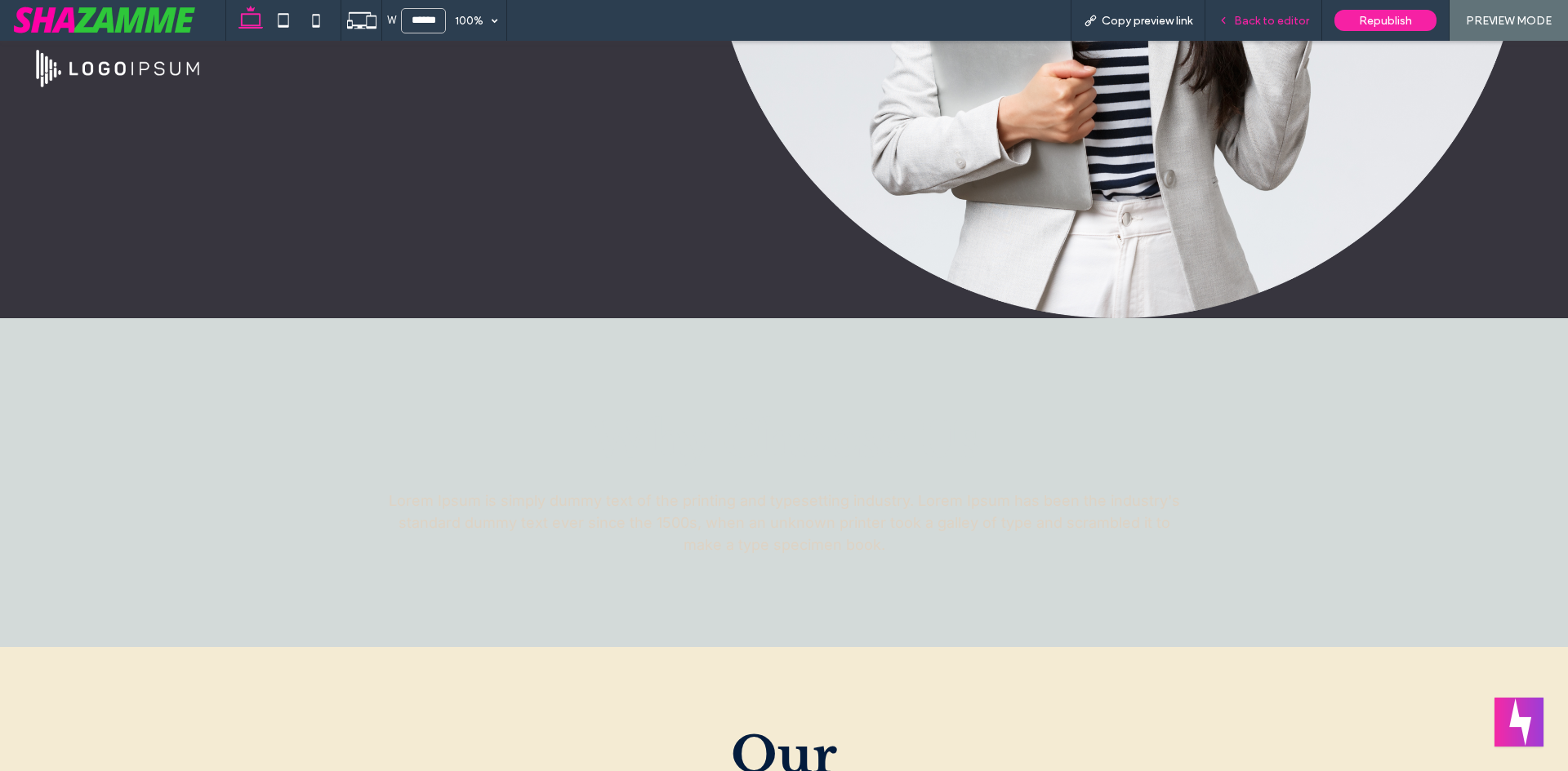
click at [1269, 22] on span "Back to editor" at bounding box center [1271, 20] width 75 height 13
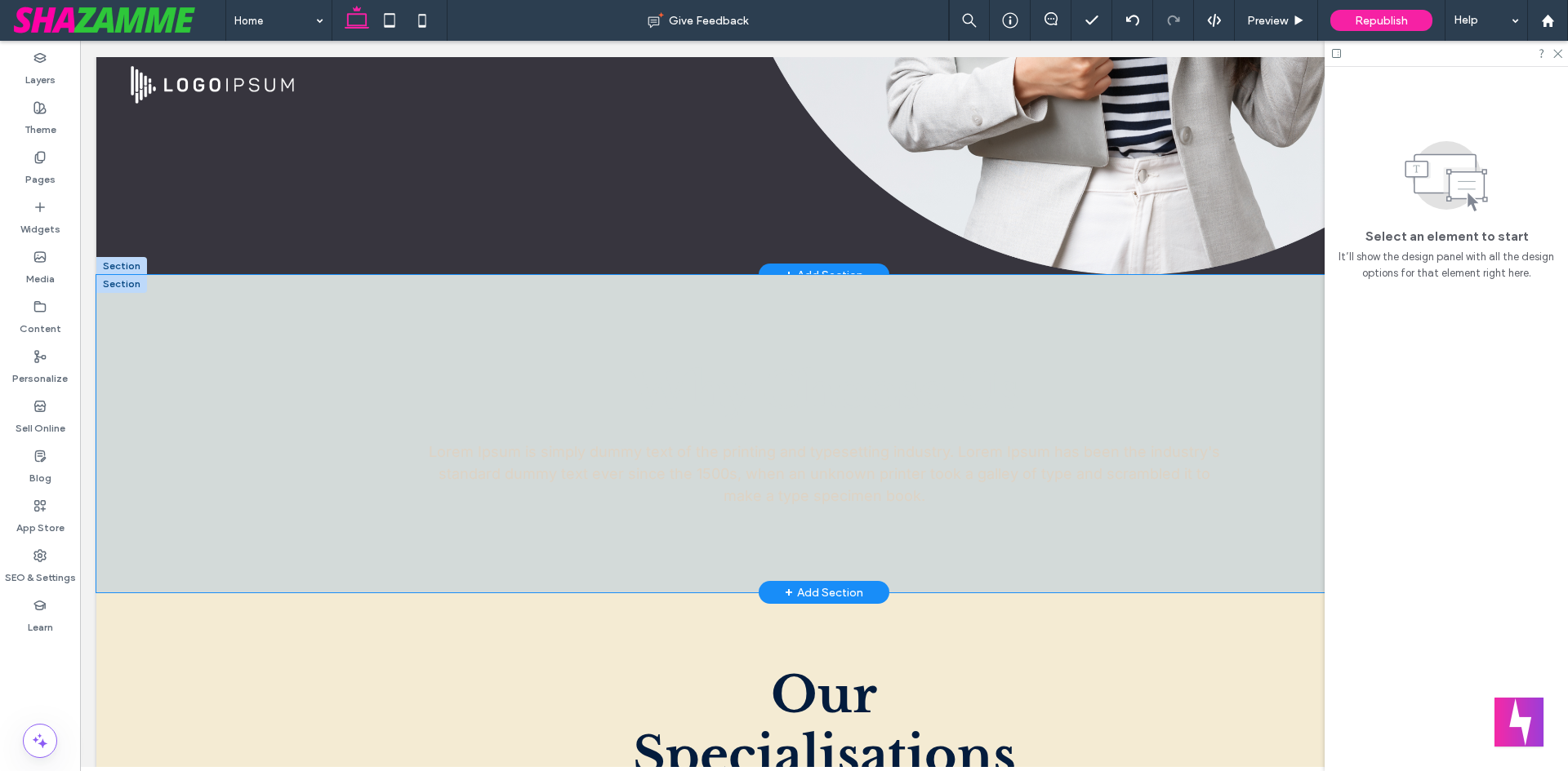
scroll to position [540, 0]
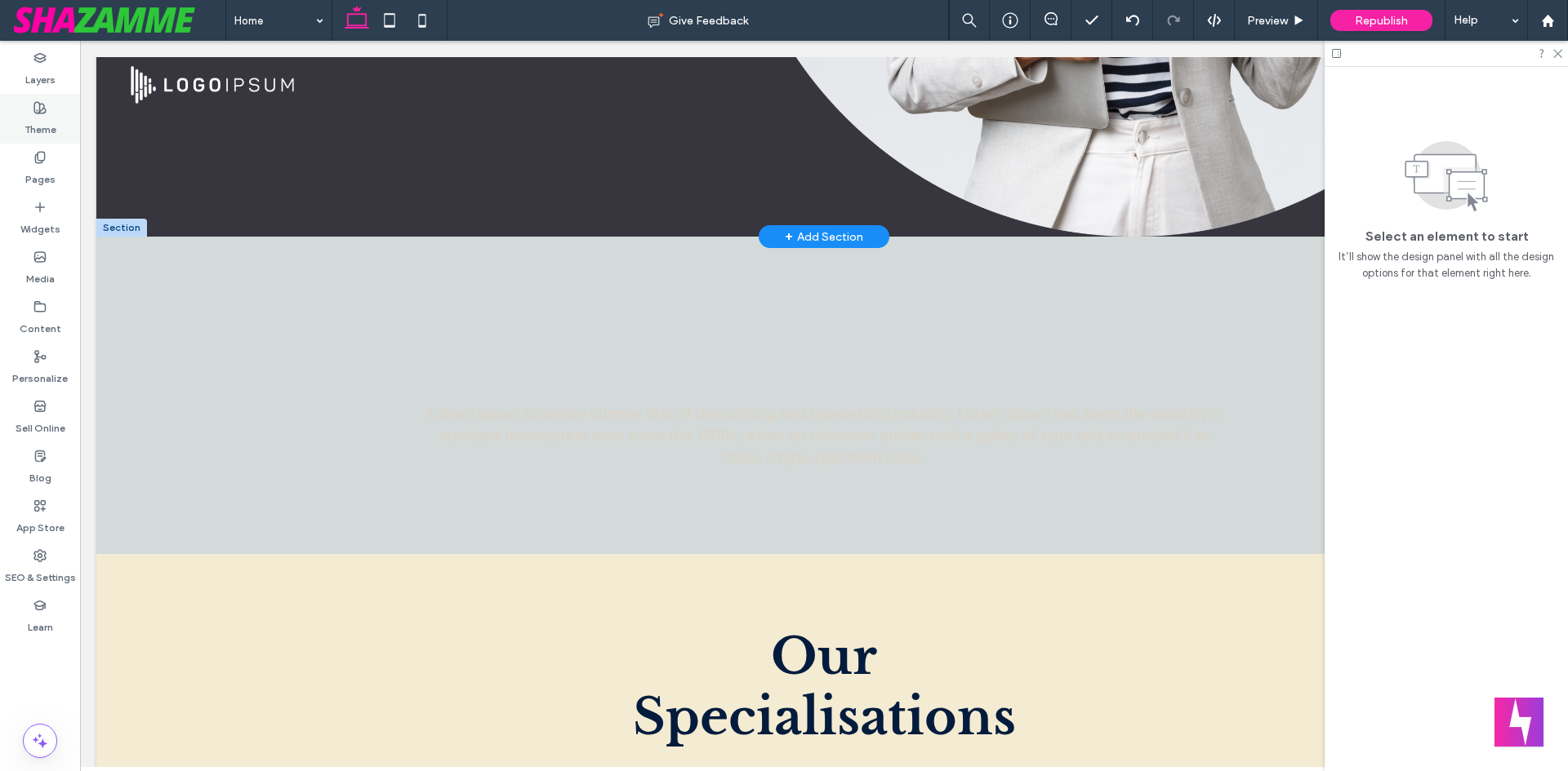
click at [32, 125] on label "Theme" at bounding box center [40, 125] width 32 height 22
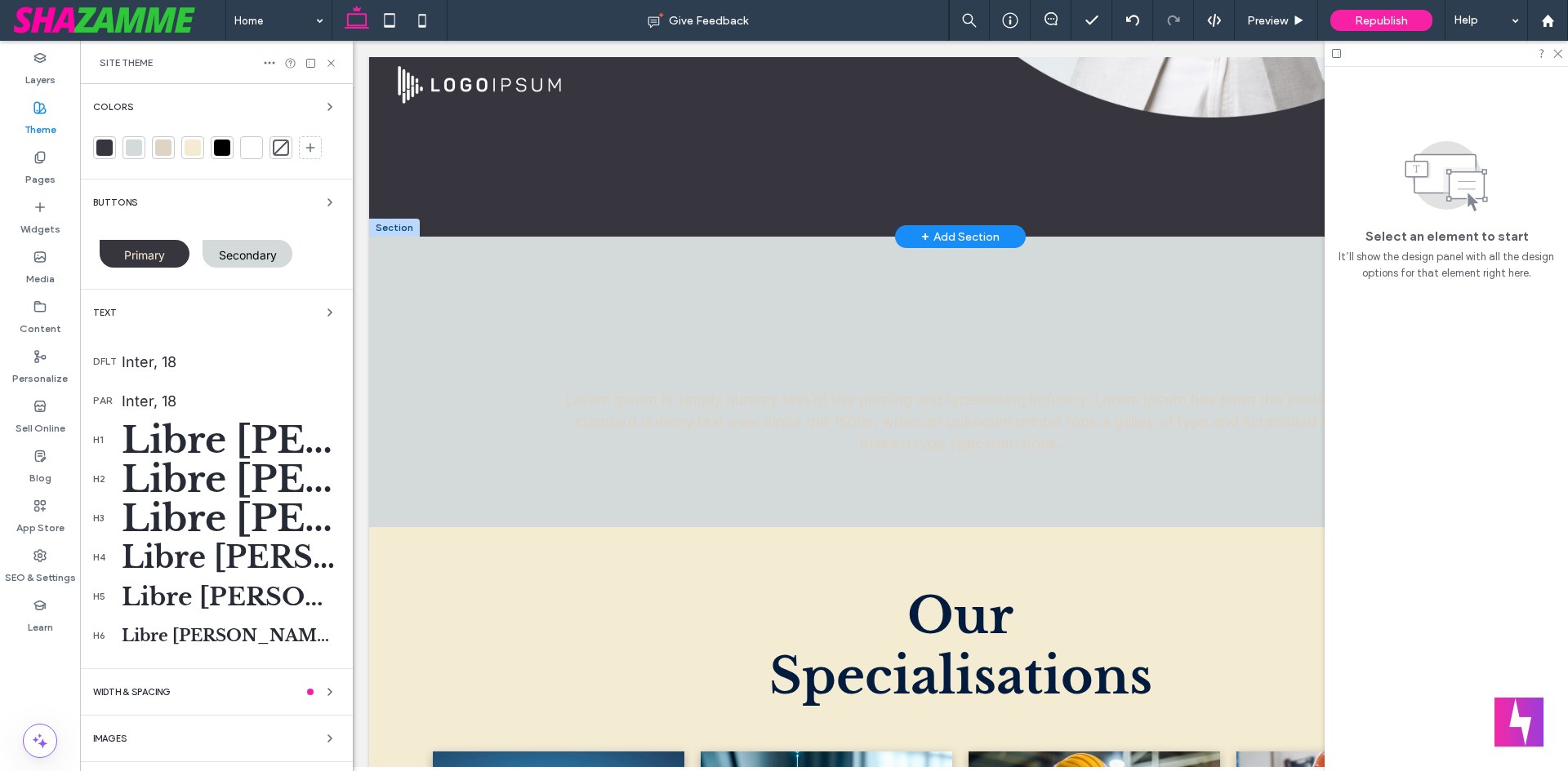
click at [136, 142] on div at bounding box center [134, 148] width 16 height 16
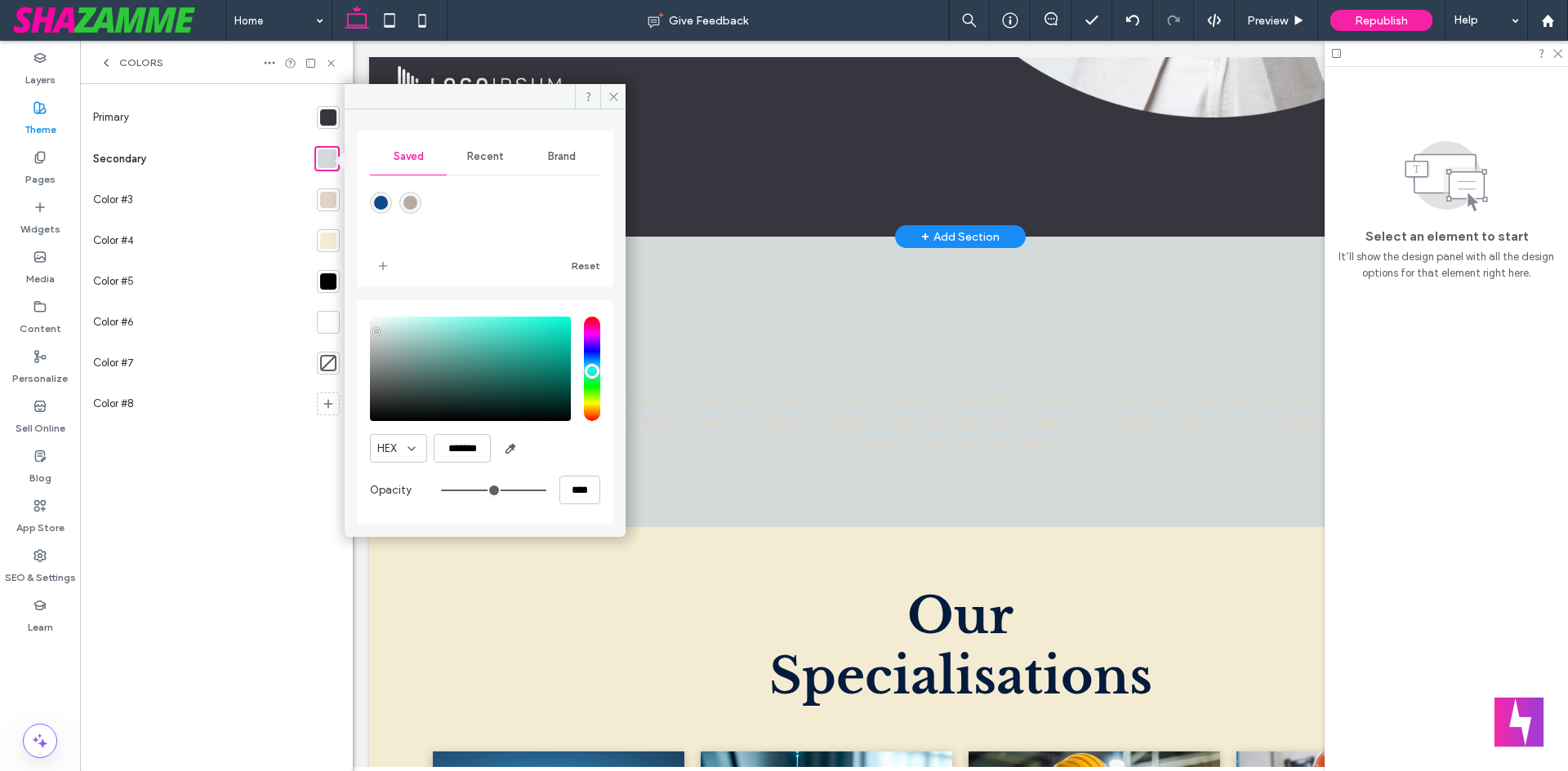
drag, startPoint x: 329, startPoint y: 198, endPoint x: 337, endPoint y: 194, distance: 8.9
click at [330, 198] on div at bounding box center [329, 200] width 16 height 16
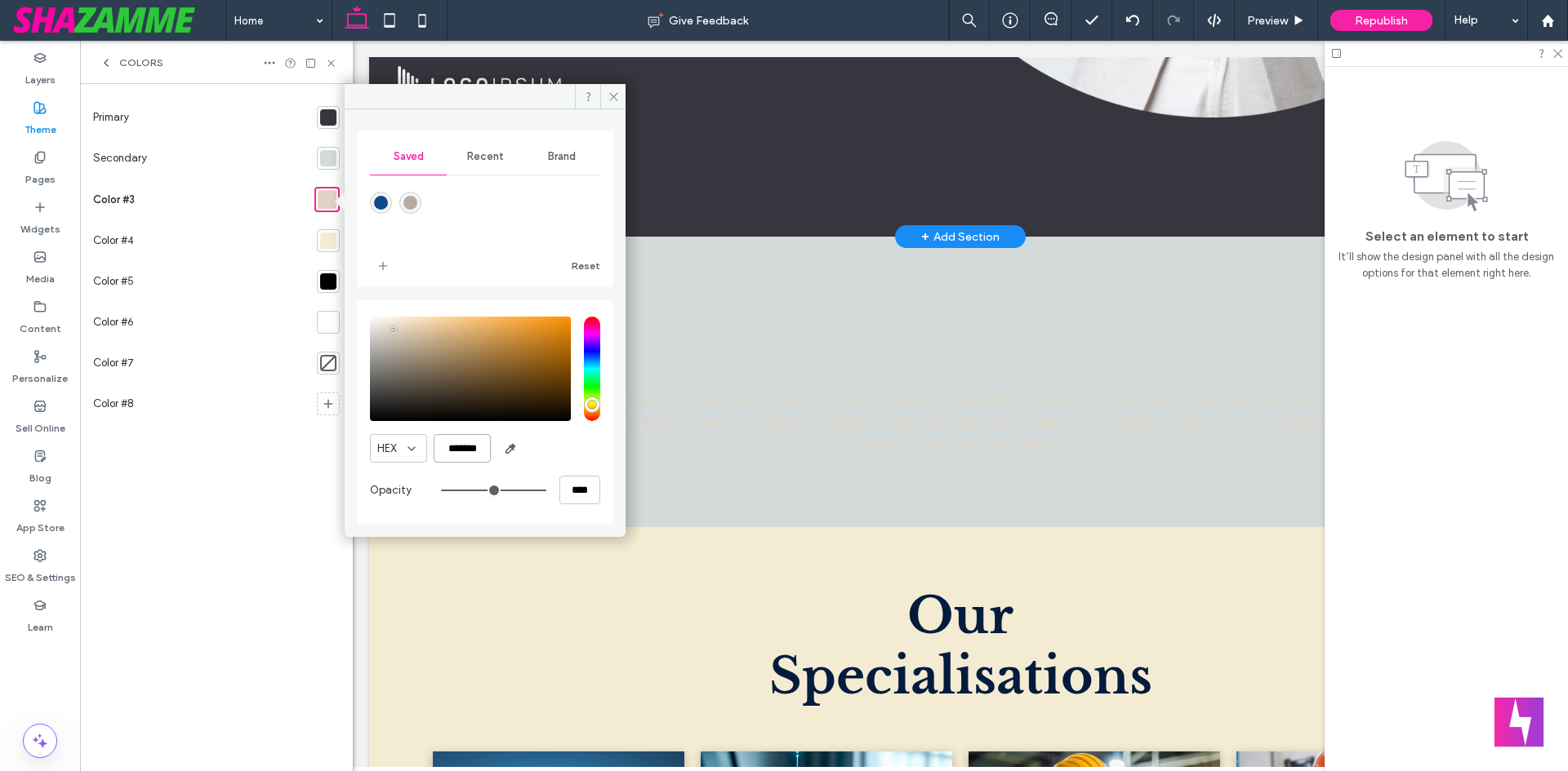
drag, startPoint x: 483, startPoint y: 450, endPoint x: 411, endPoint y: 441, distance: 72.6
click at [411, 441] on div "HEX *******" at bounding box center [485, 449] width 230 height 29
paste input "color picker textbox"
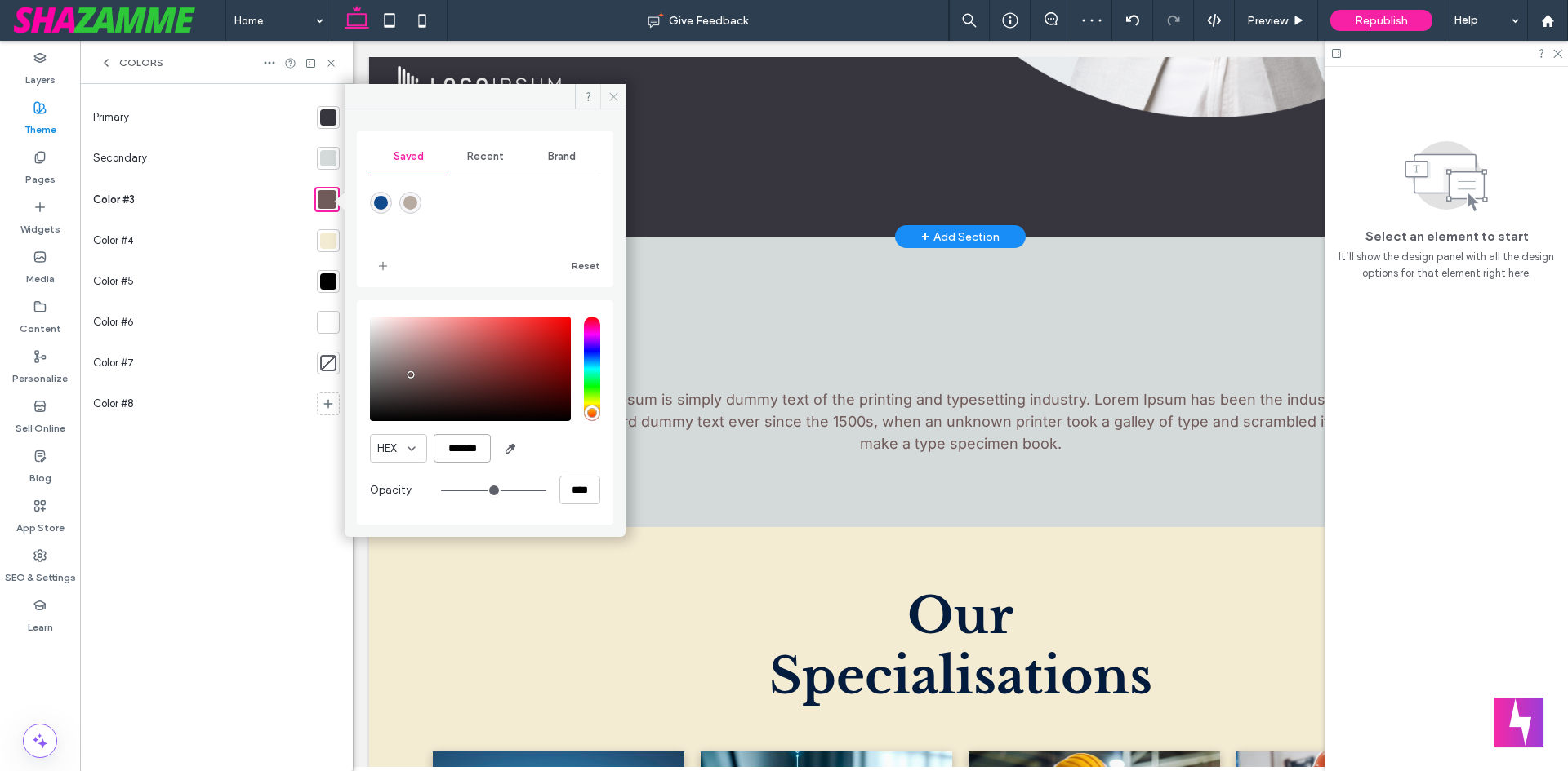
type input "*******"
click at [617, 92] on icon at bounding box center [614, 97] width 13 height 13
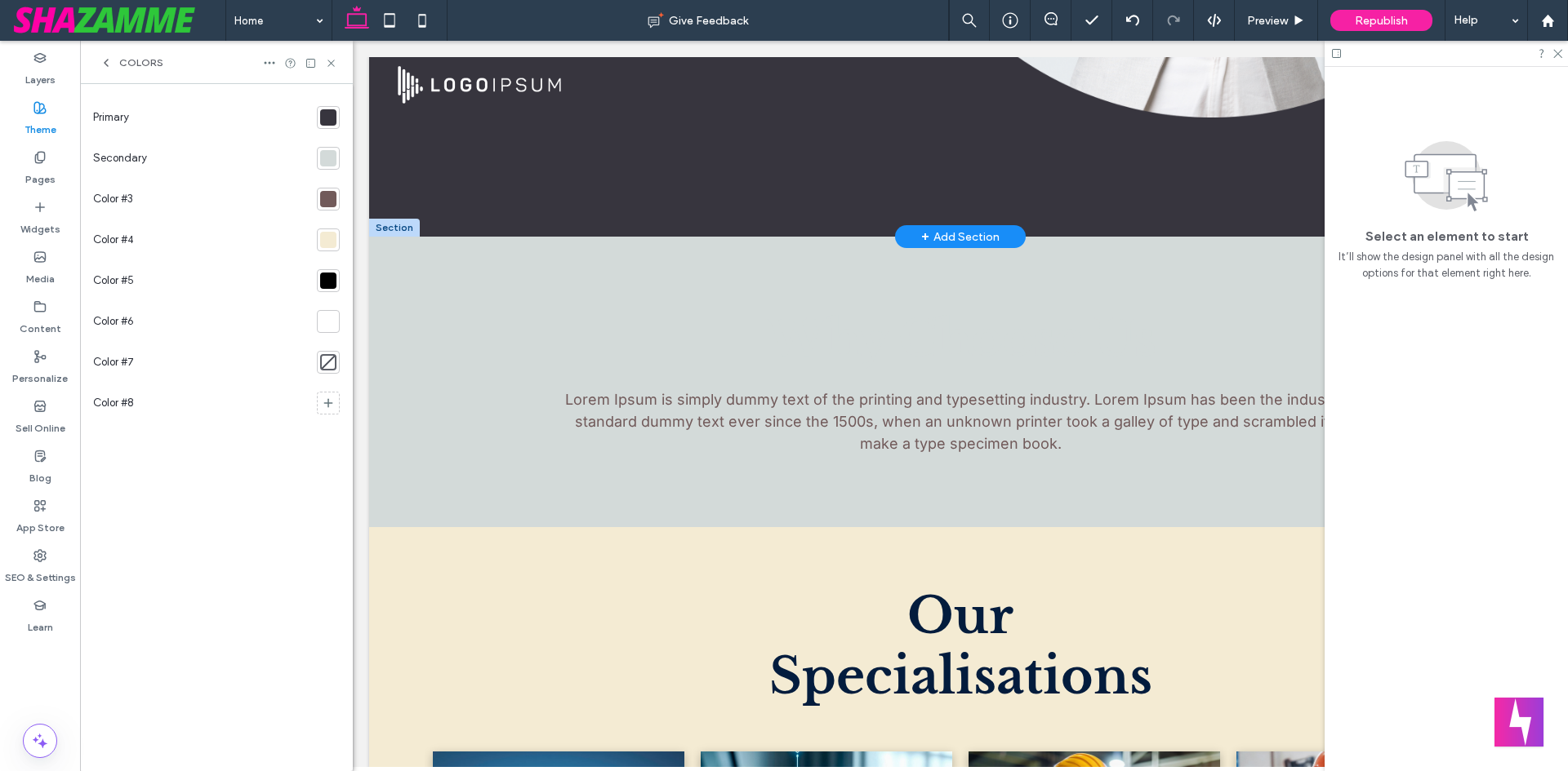
click at [330, 237] on div at bounding box center [329, 240] width 16 height 16
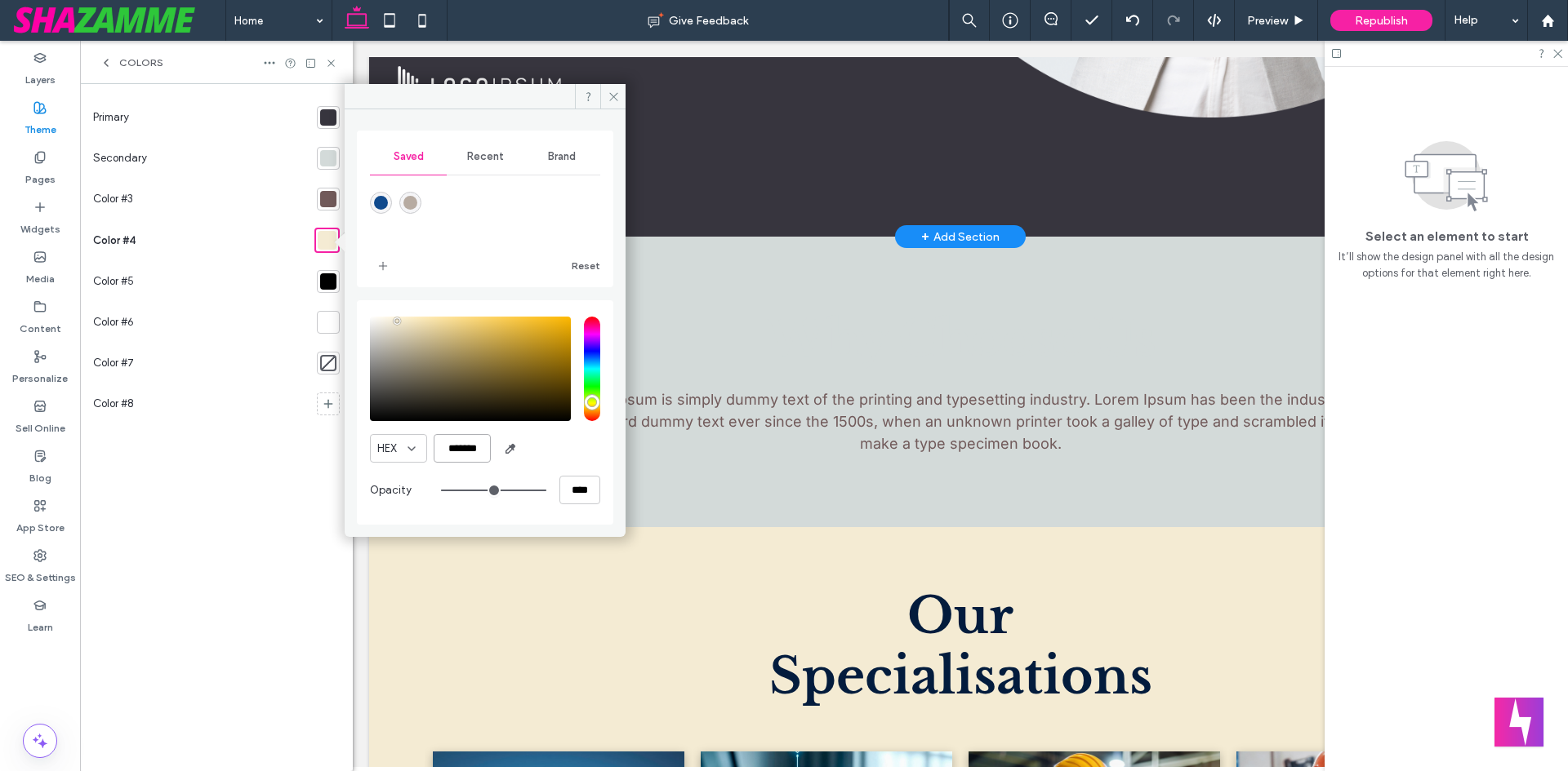
drag, startPoint x: 482, startPoint y: 449, endPoint x: 364, endPoint y: 448, distance: 118.0
click at [364, 448] on div "HEX ******* Opacity ****" at bounding box center [485, 413] width 257 height 225
paste input "color picker textbox"
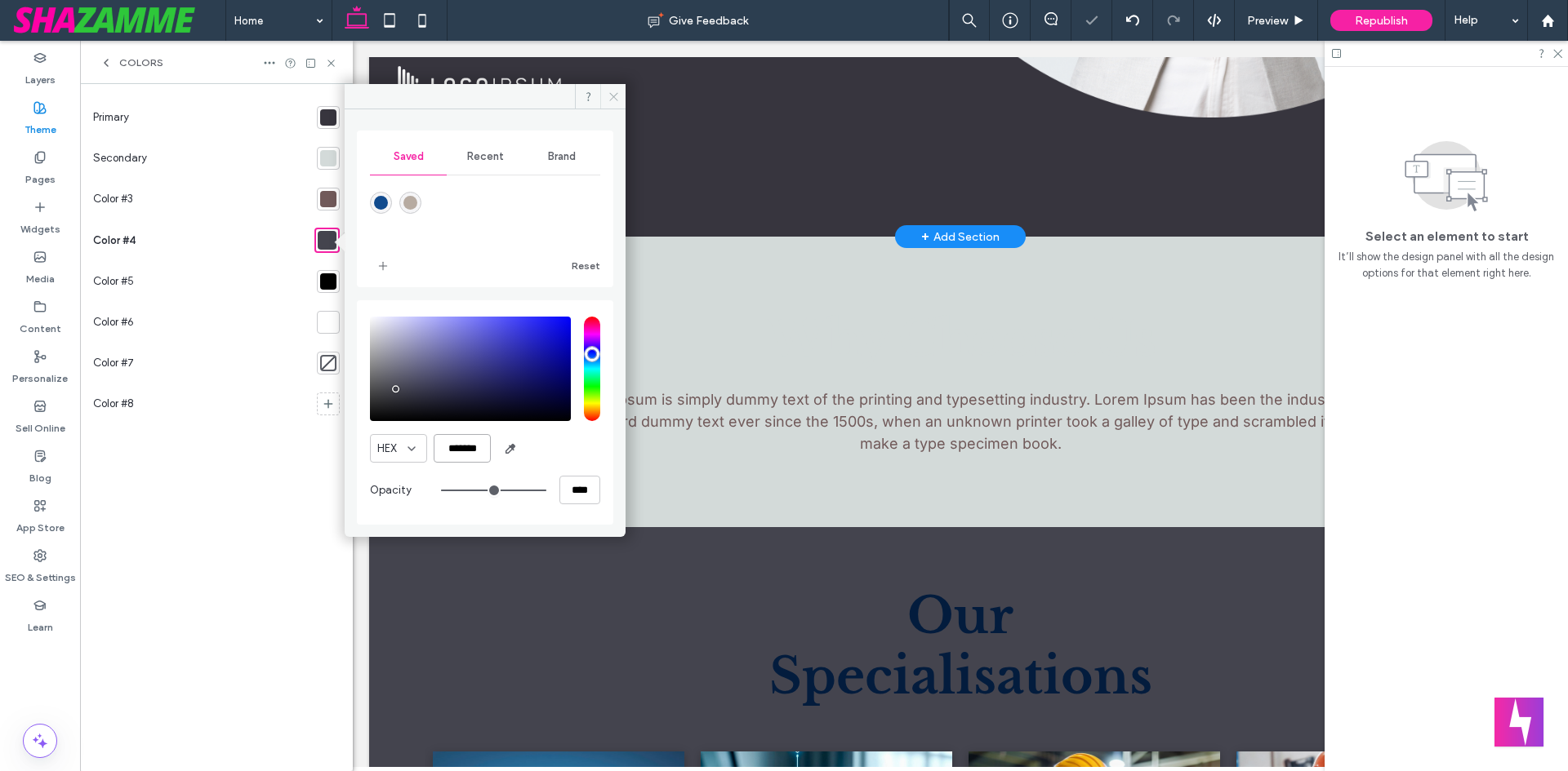
type input "*******"
click at [617, 89] on span at bounding box center [613, 95] width 25 height 24
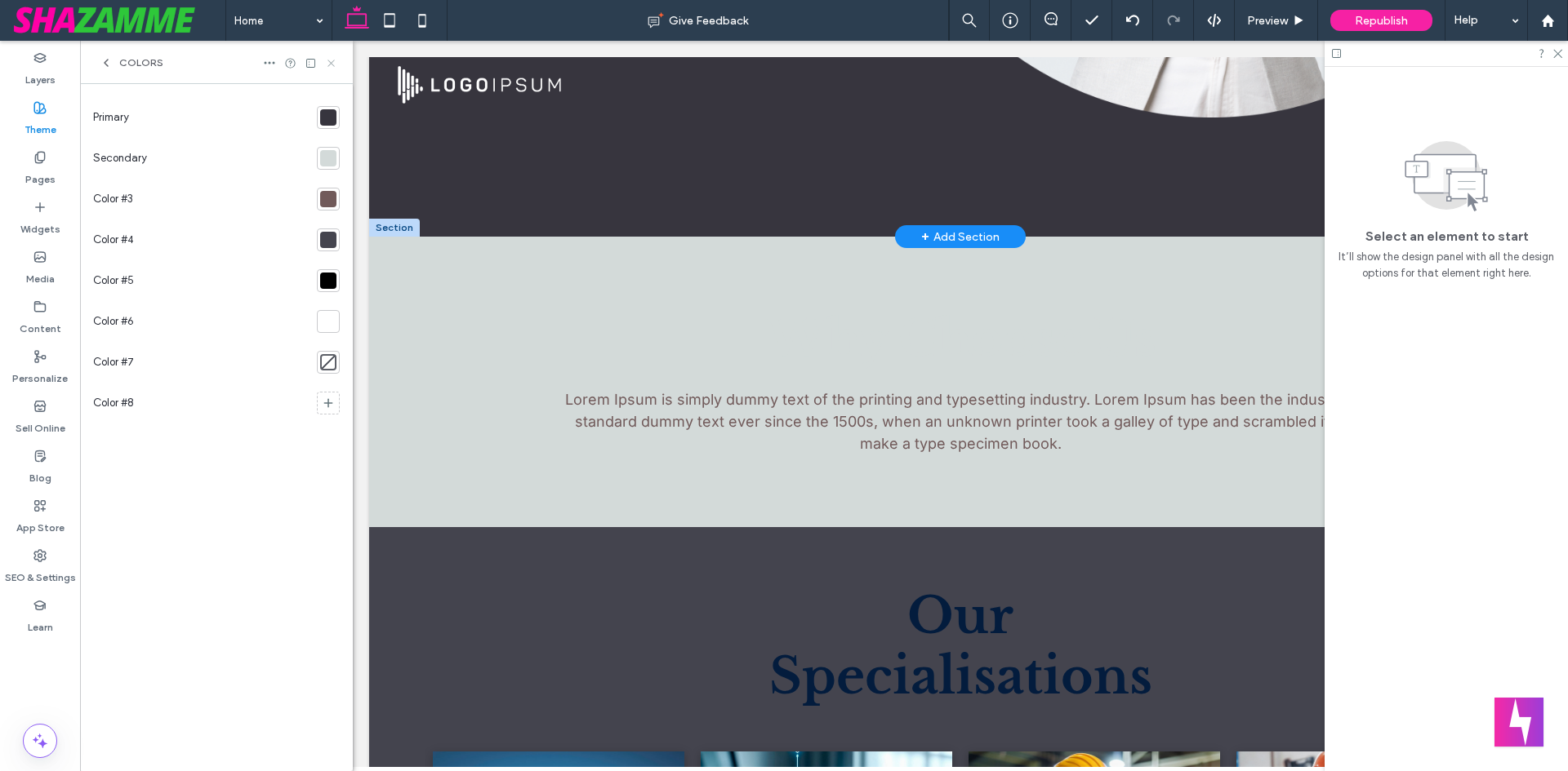
click at [333, 66] on use at bounding box center [330, 62] width 6 height 6
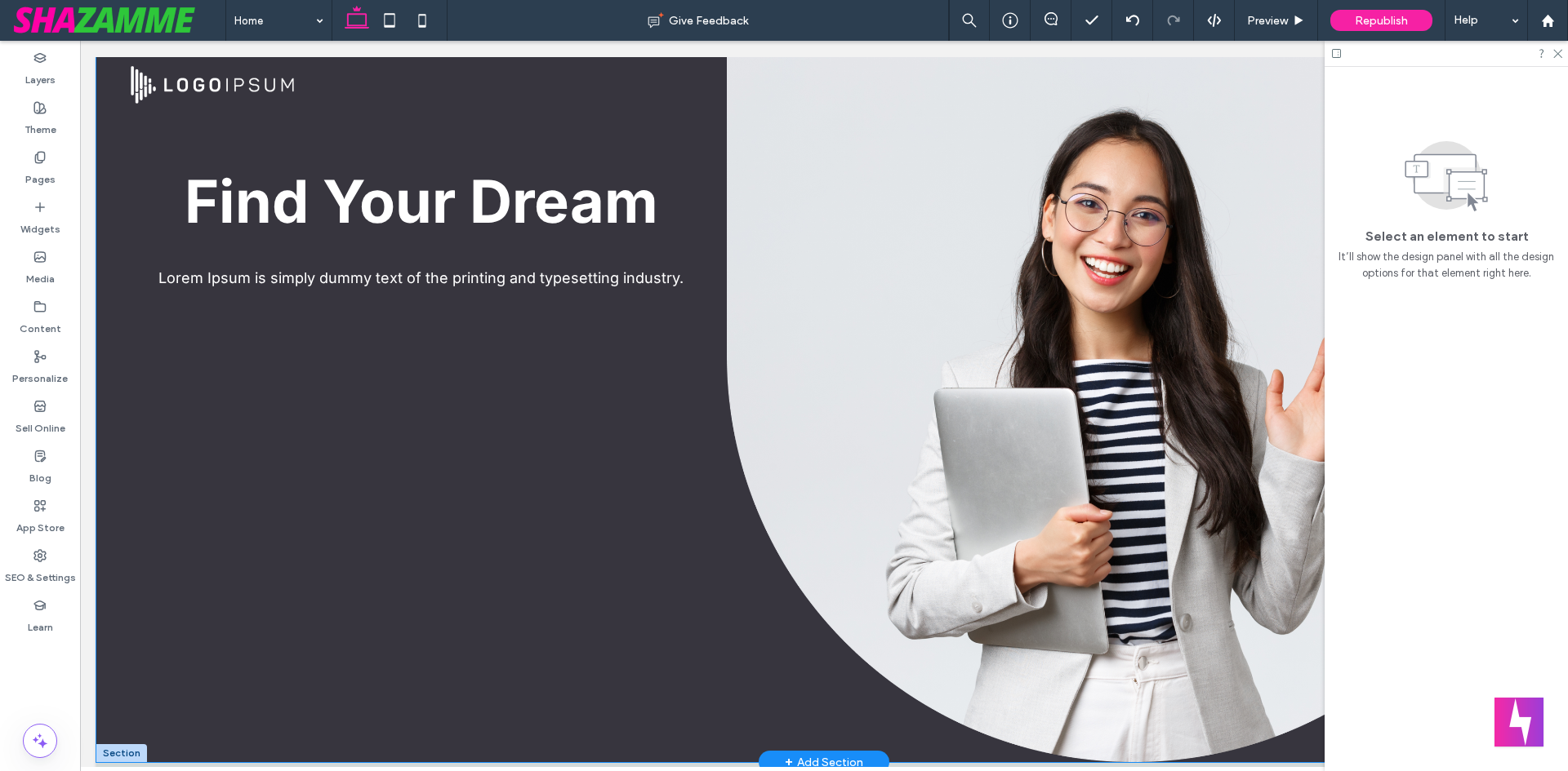
scroll to position [0, 0]
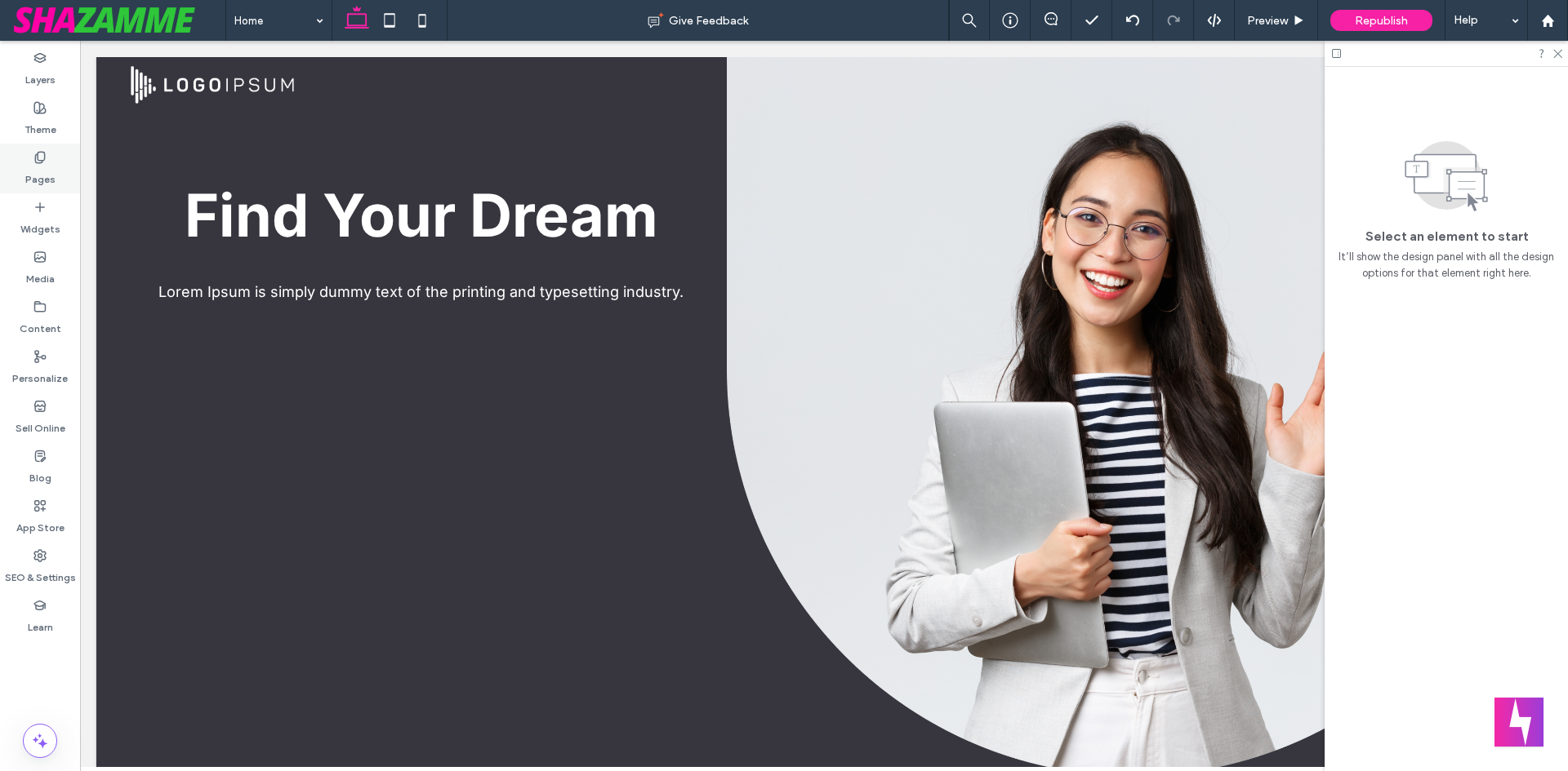
click at [9, 172] on div "Pages" at bounding box center [40, 168] width 80 height 49
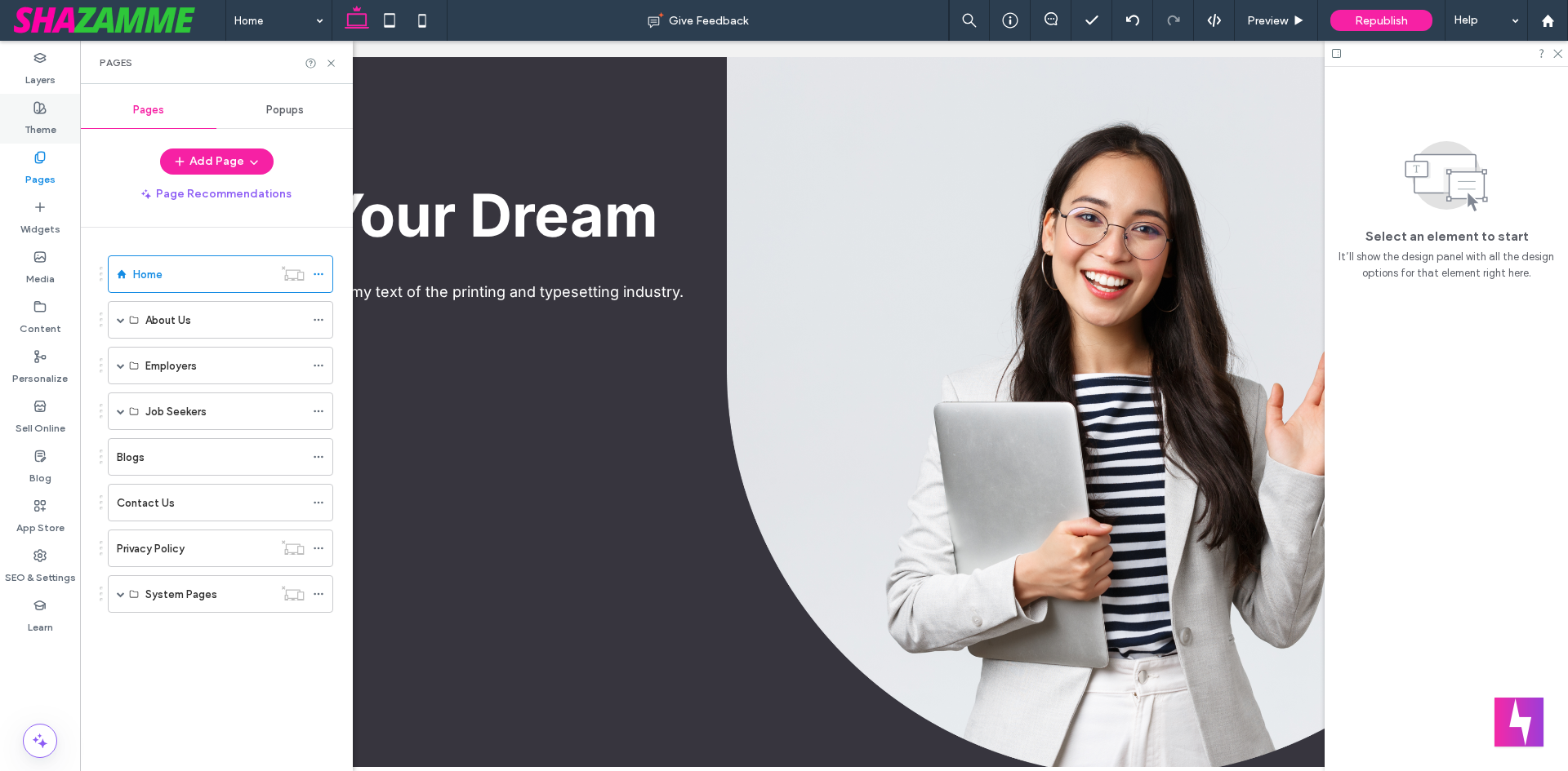
click at [57, 114] on div "Theme" at bounding box center [40, 118] width 80 height 49
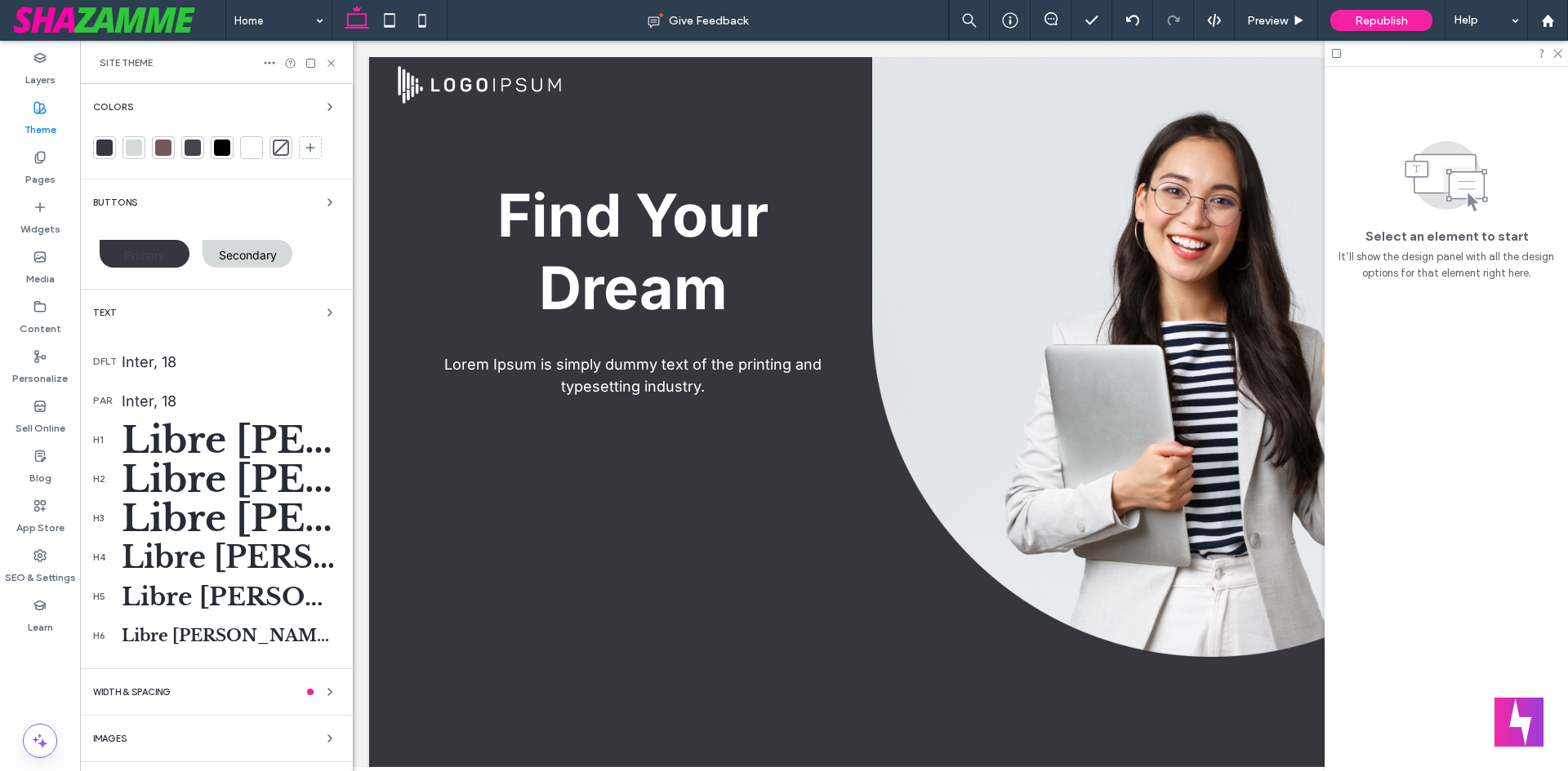
click at [104, 153] on div at bounding box center [104, 148] width 16 height 16
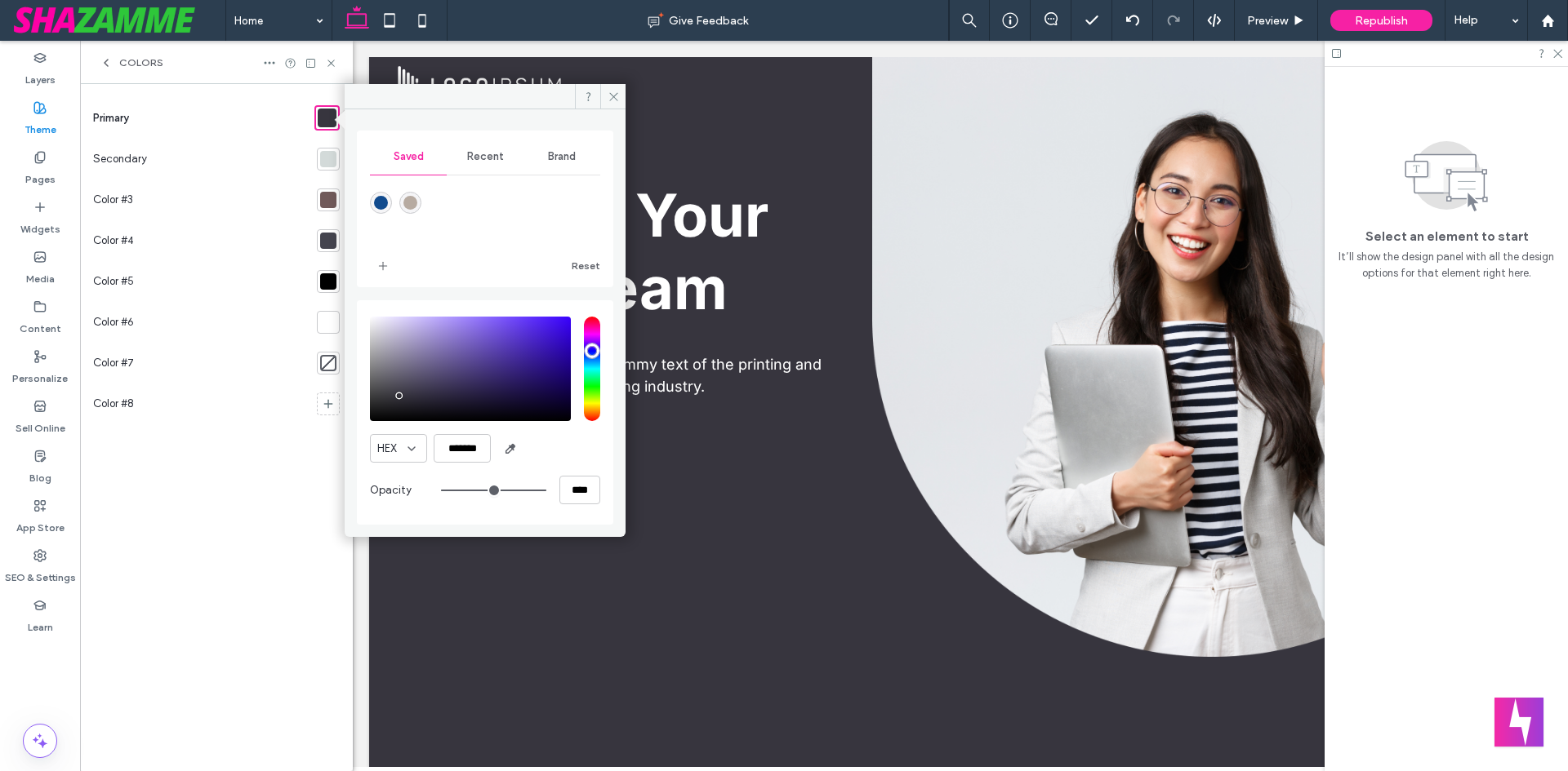
click at [331, 166] on div at bounding box center [329, 159] width 16 height 16
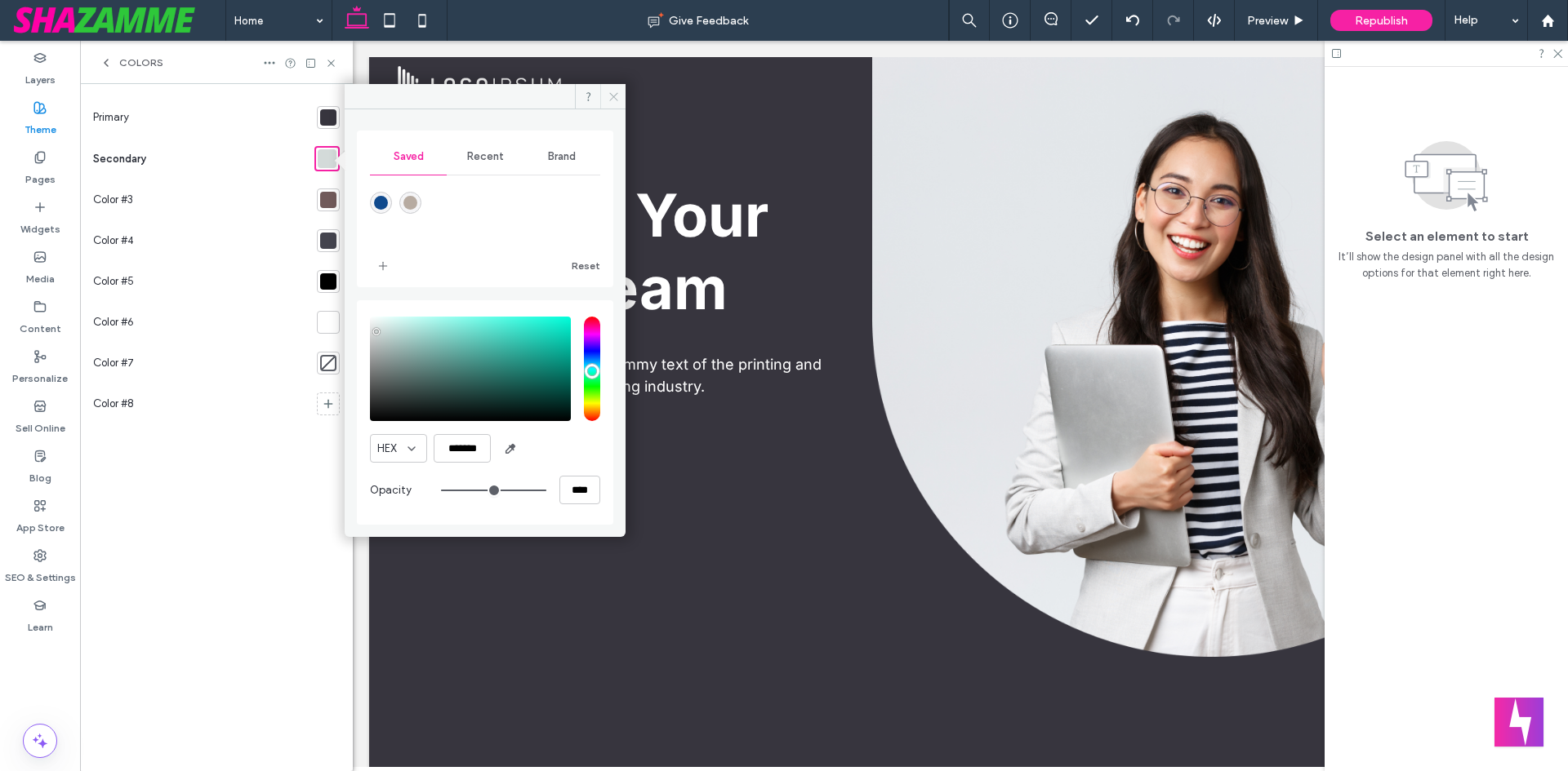
click at [613, 94] on icon at bounding box center [614, 97] width 13 height 13
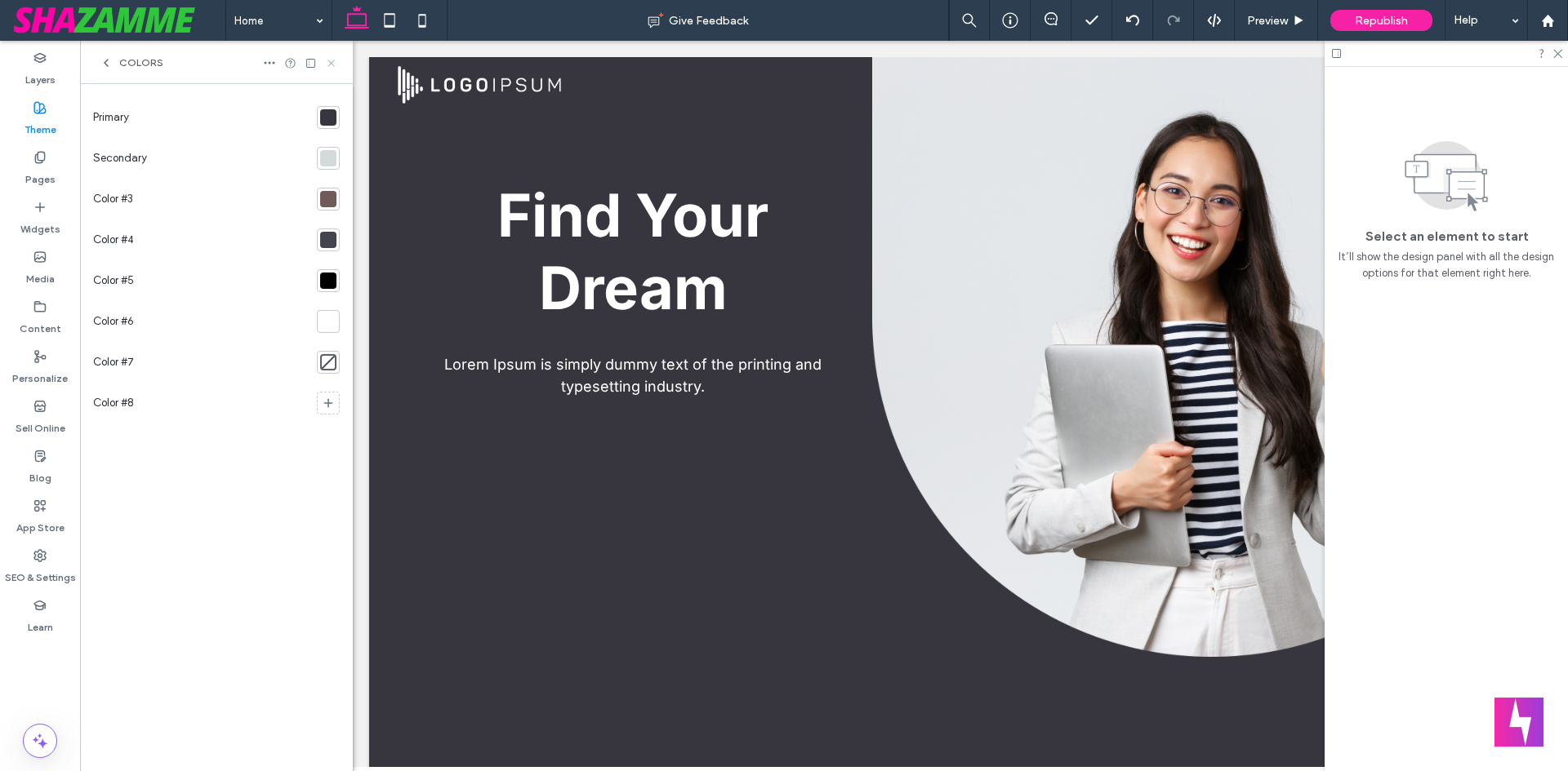
click at [327, 67] on icon at bounding box center [331, 64] width 13 height 13
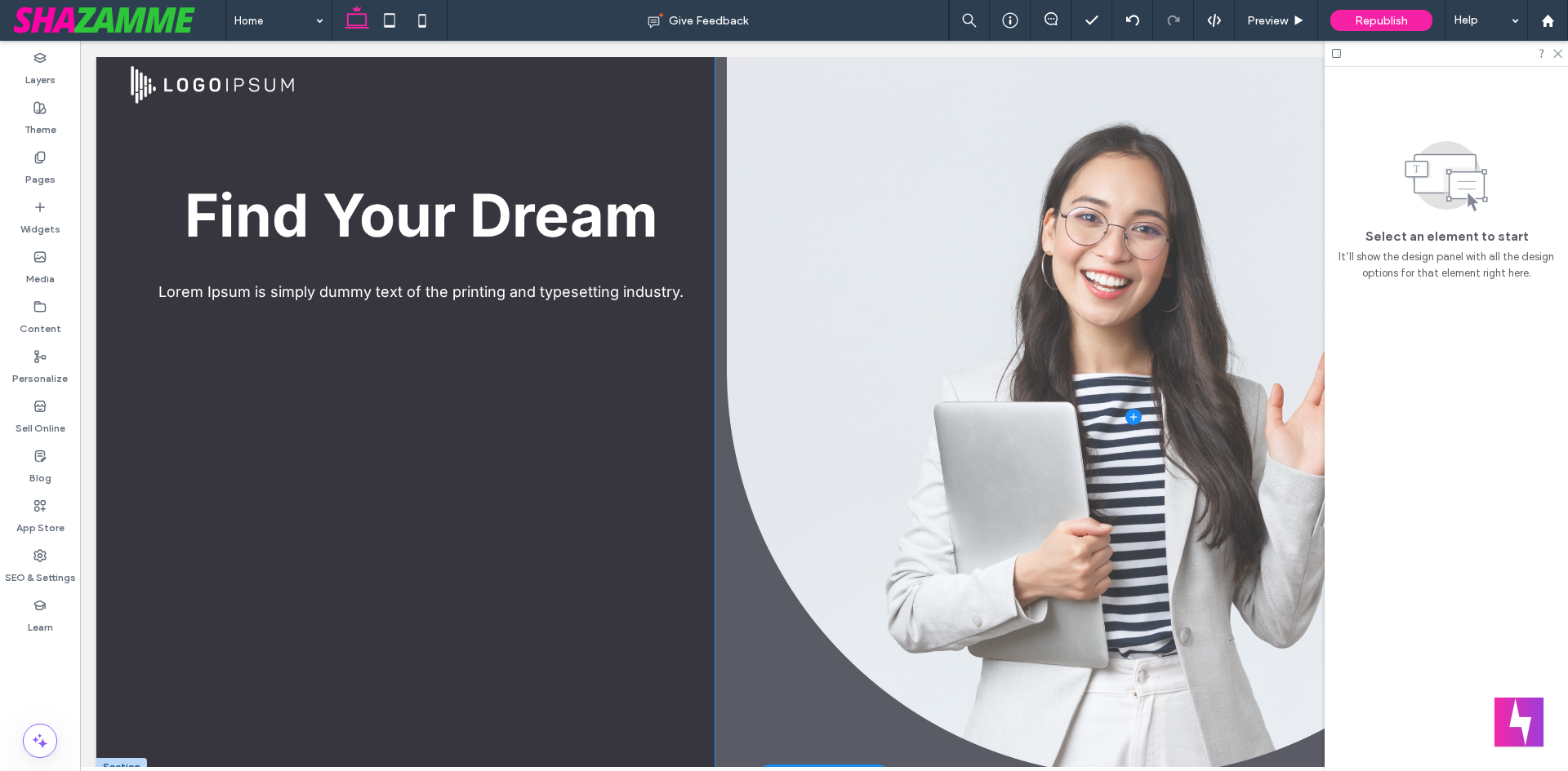
click at [764, 219] on span at bounding box center [1133, 417] width 835 height 719
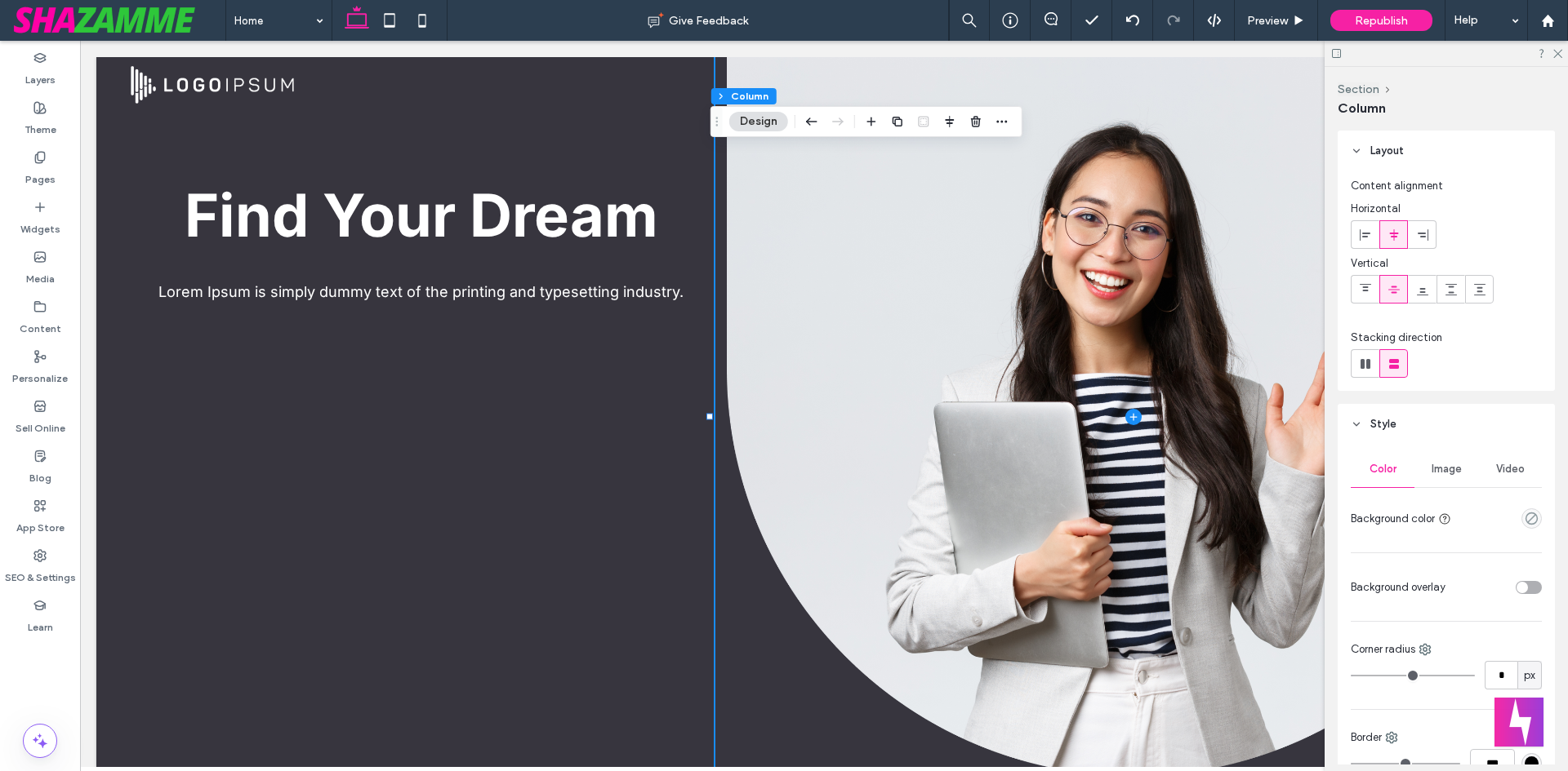
click at [738, 122] on button "Design" at bounding box center [758, 121] width 59 height 20
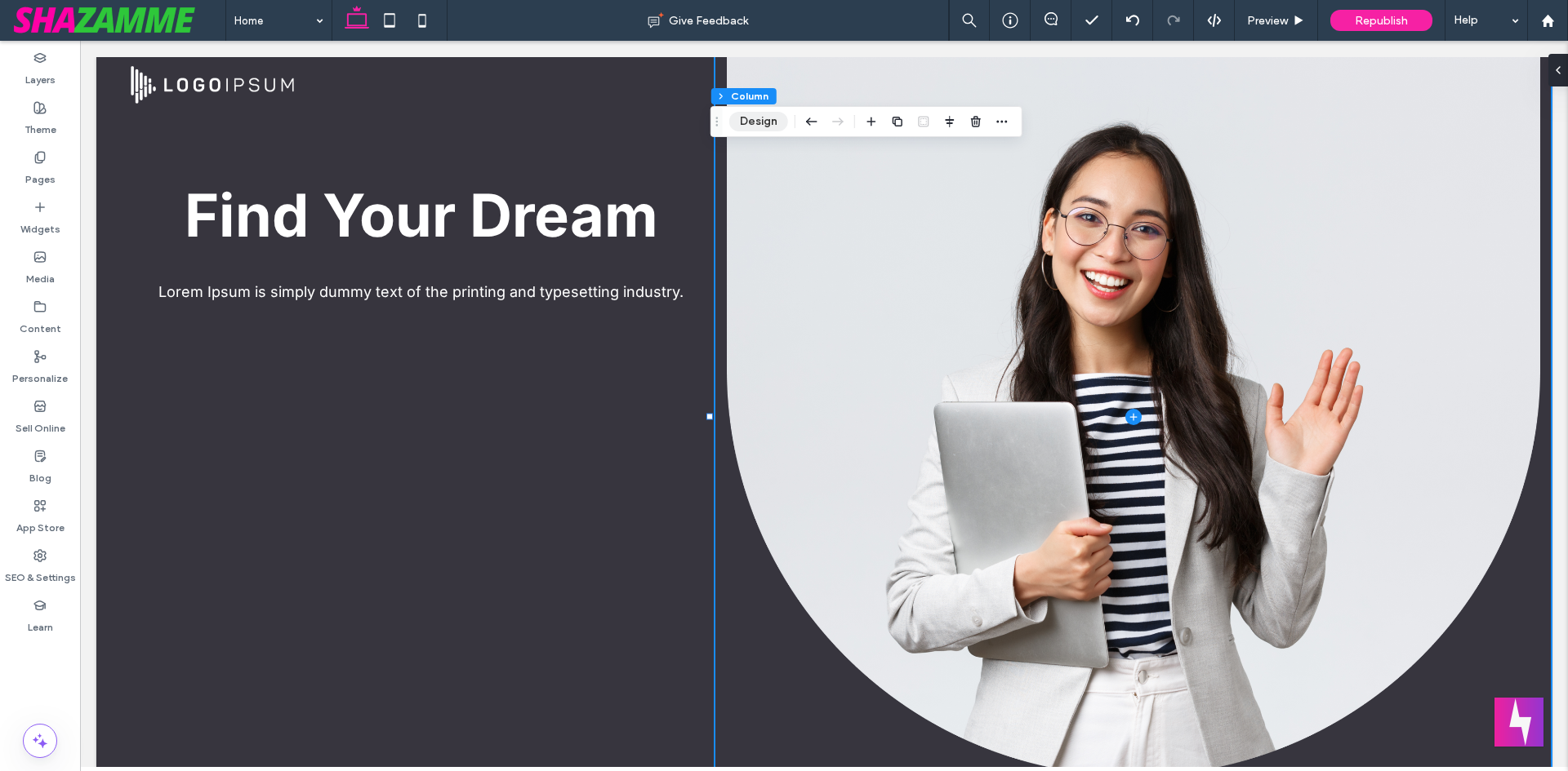
click at [751, 121] on button "Design" at bounding box center [758, 121] width 59 height 20
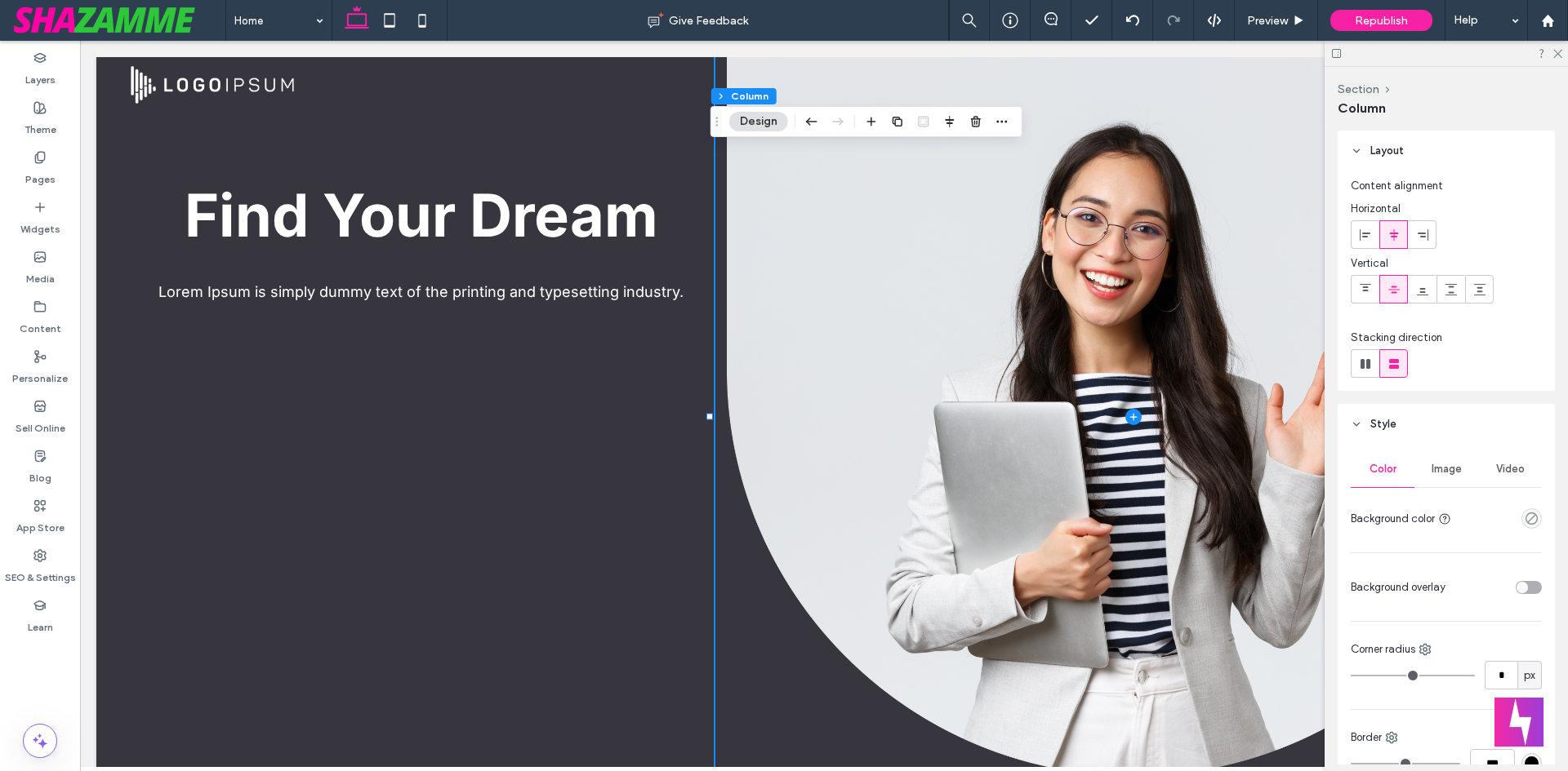
click at [1437, 476] on div "Image" at bounding box center [1446, 470] width 64 height 36
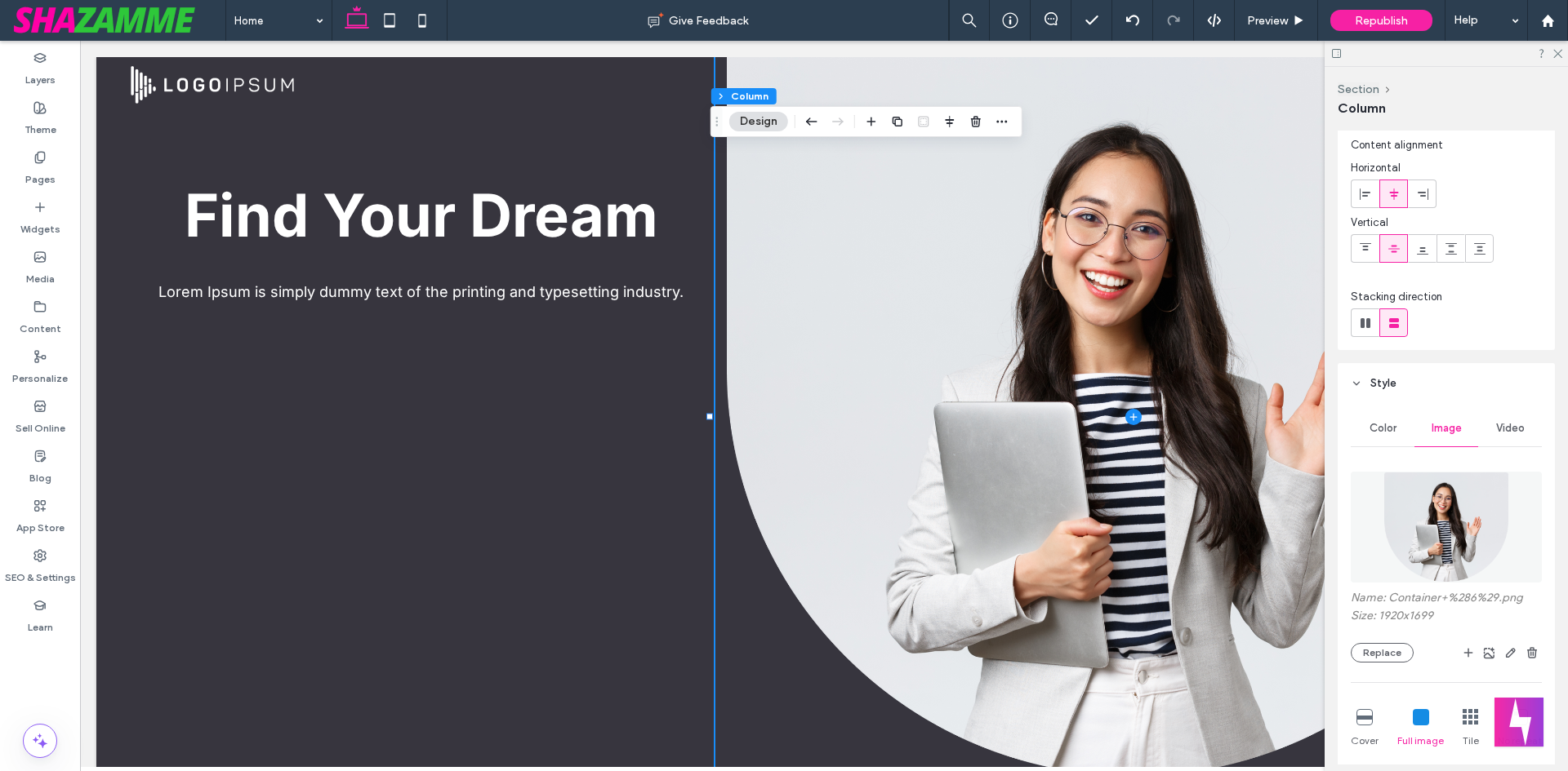
scroll to position [82, 0]
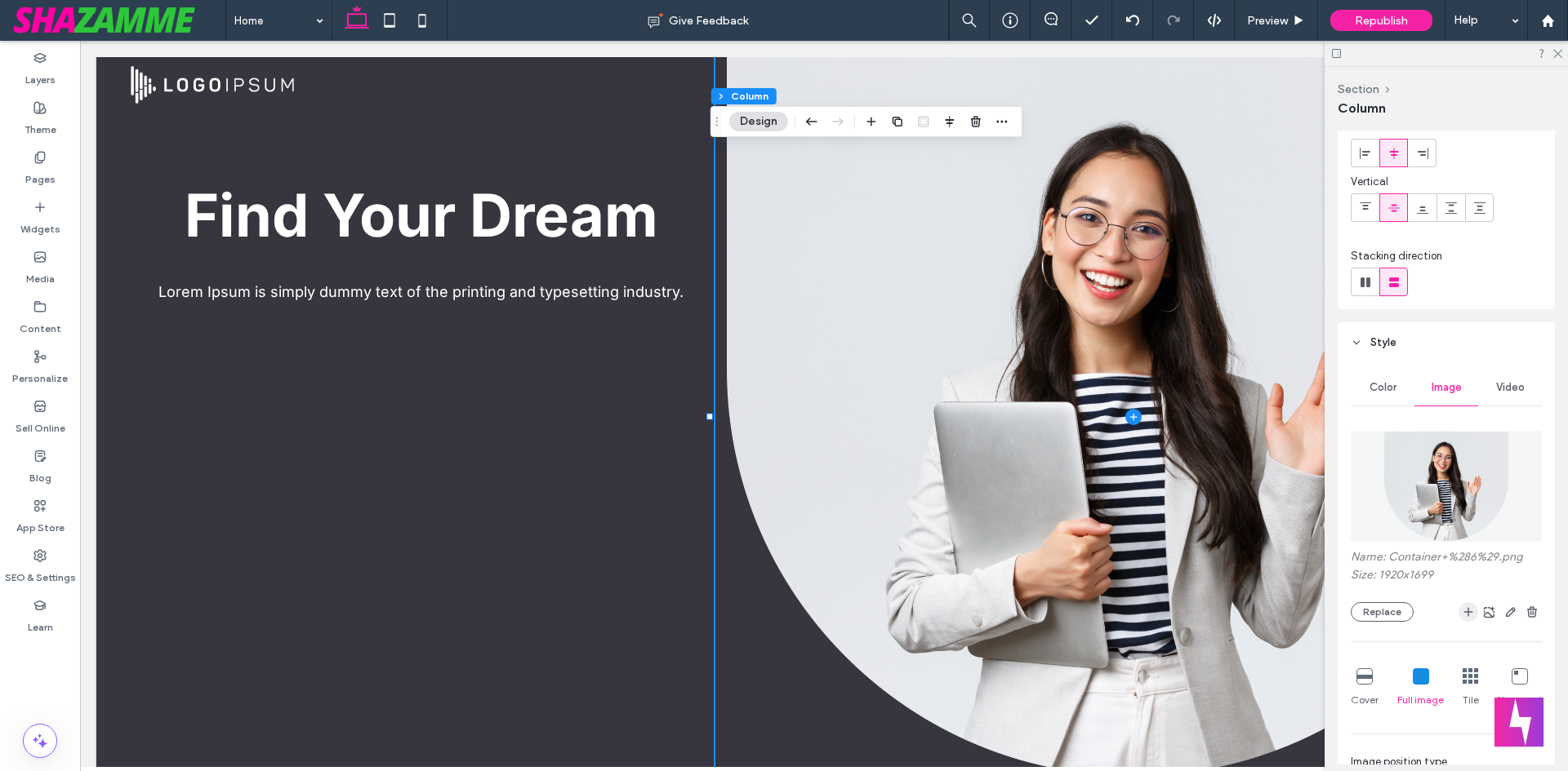
click at [1462, 619] on span "button" at bounding box center [1468, 613] width 20 height 20
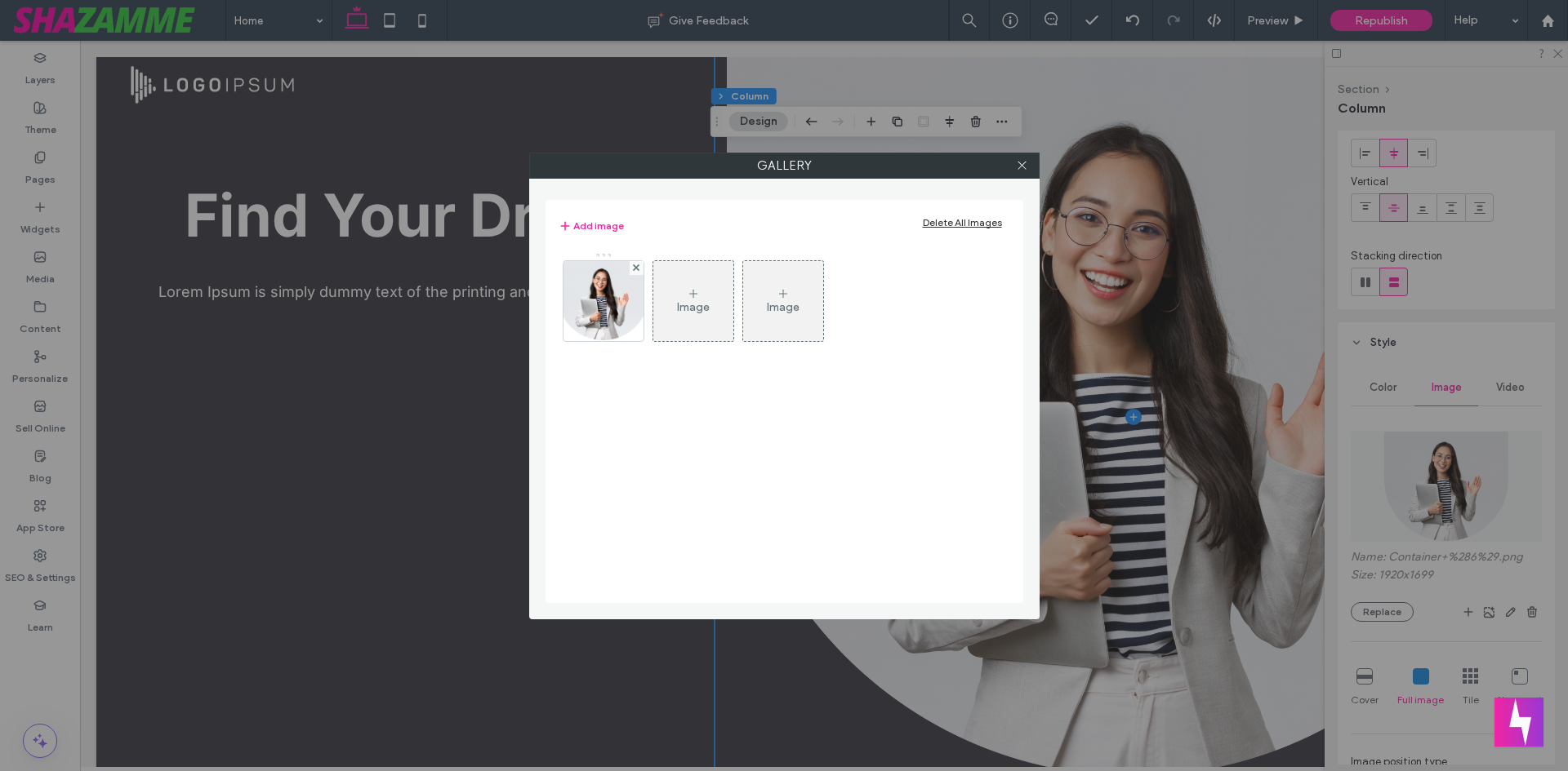
click at [650, 279] on div "Image Image" at bounding box center [784, 305] width 450 height 106
click at [663, 279] on div "Image" at bounding box center [693, 300] width 80 height 76
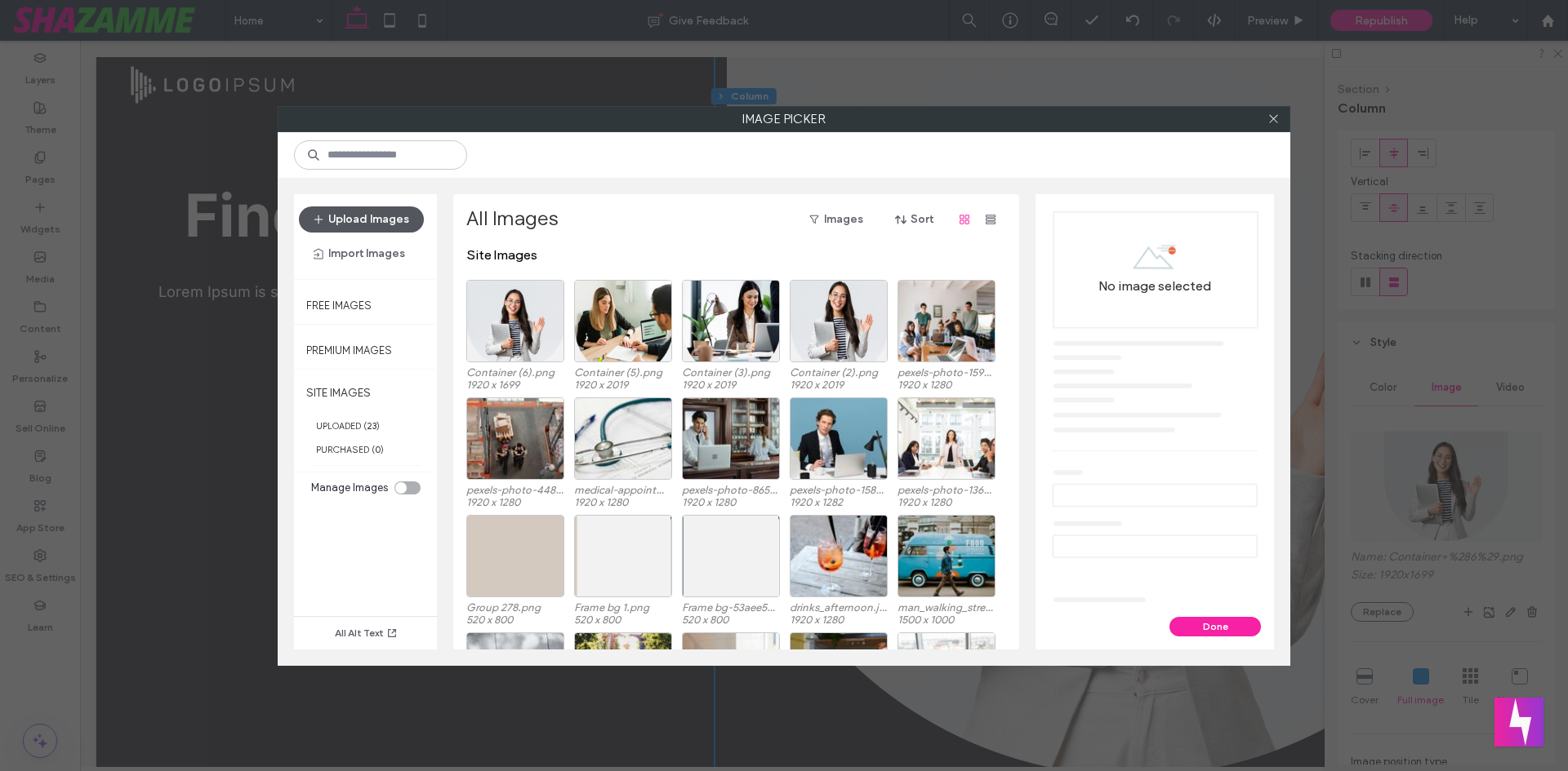
click at [355, 216] on button "Upload Images" at bounding box center [361, 220] width 125 height 26
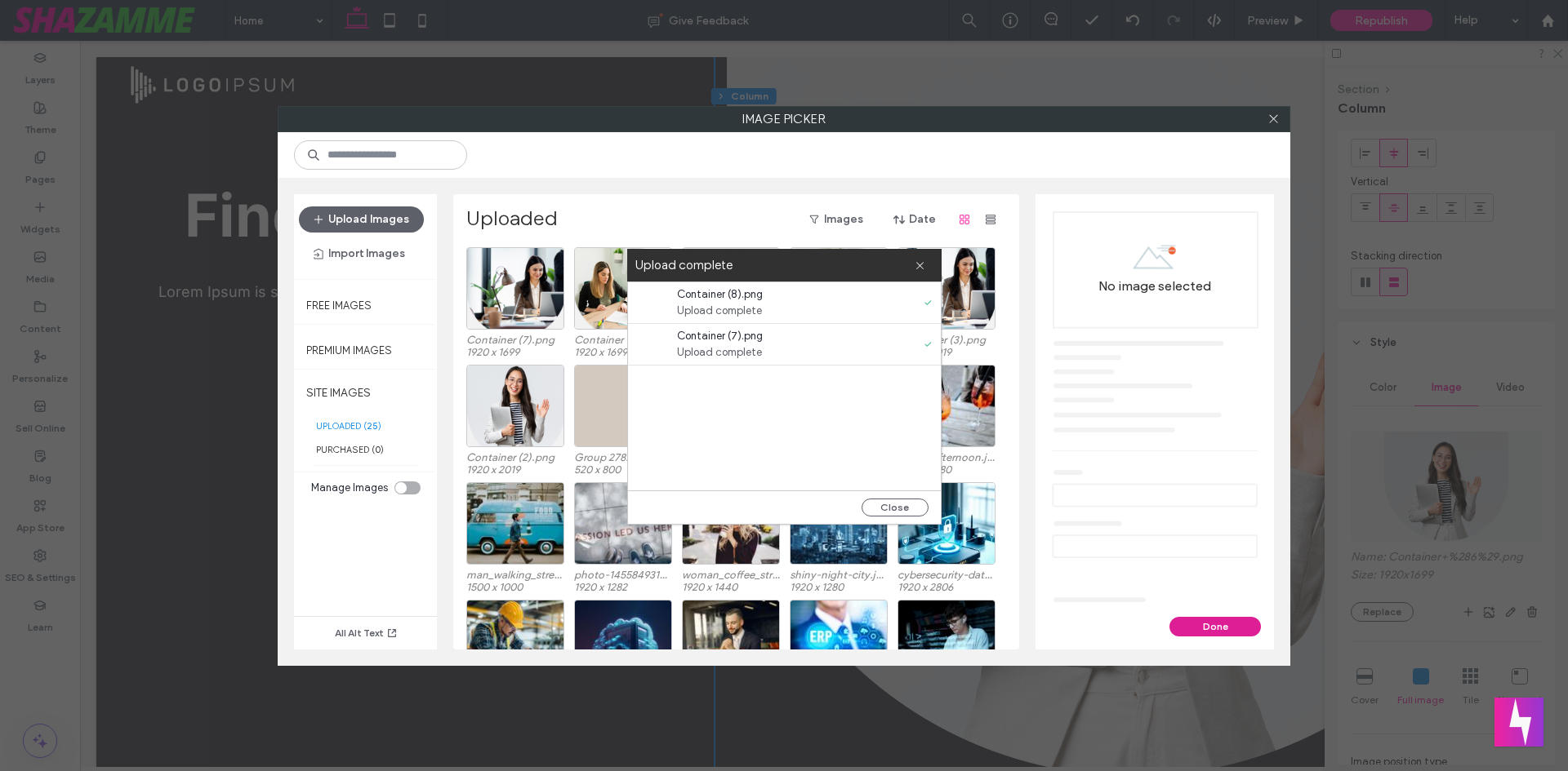
click at [1237, 621] on button "Done" at bounding box center [1215, 627] width 92 height 20
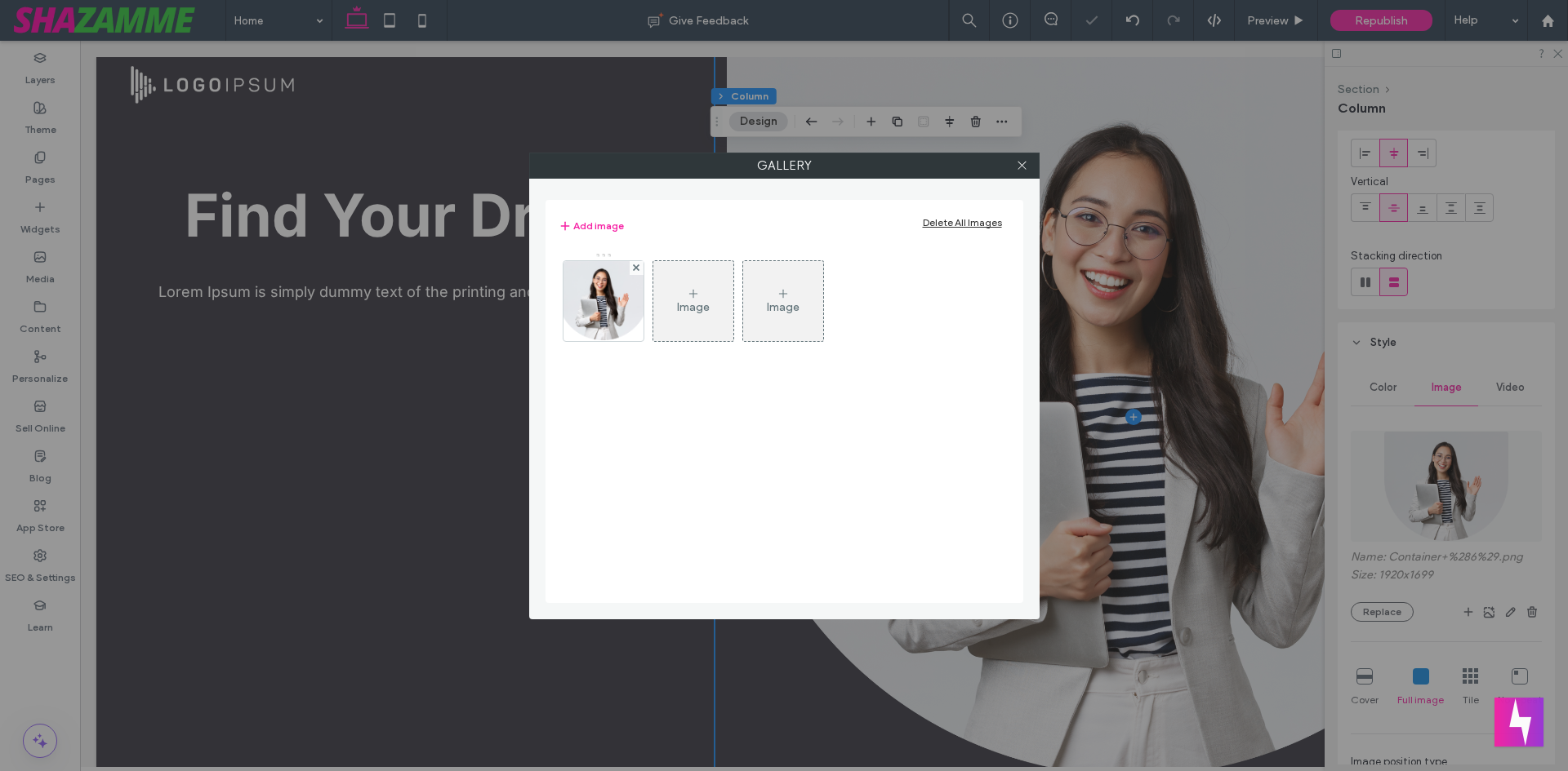
click at [702, 312] on div "Image" at bounding box center [693, 307] width 32 height 13
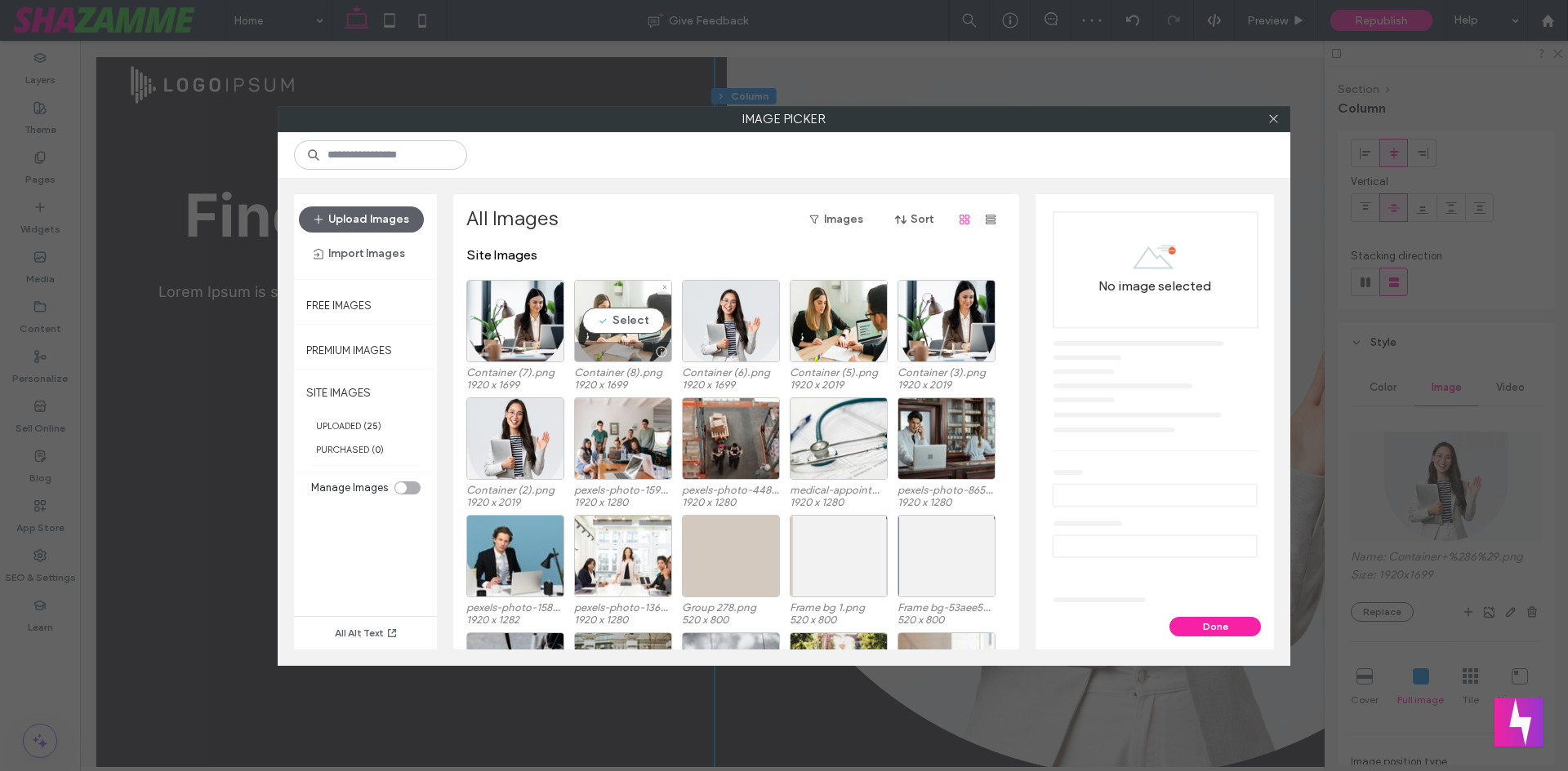
click at [629, 314] on div "Select" at bounding box center [623, 321] width 98 height 83
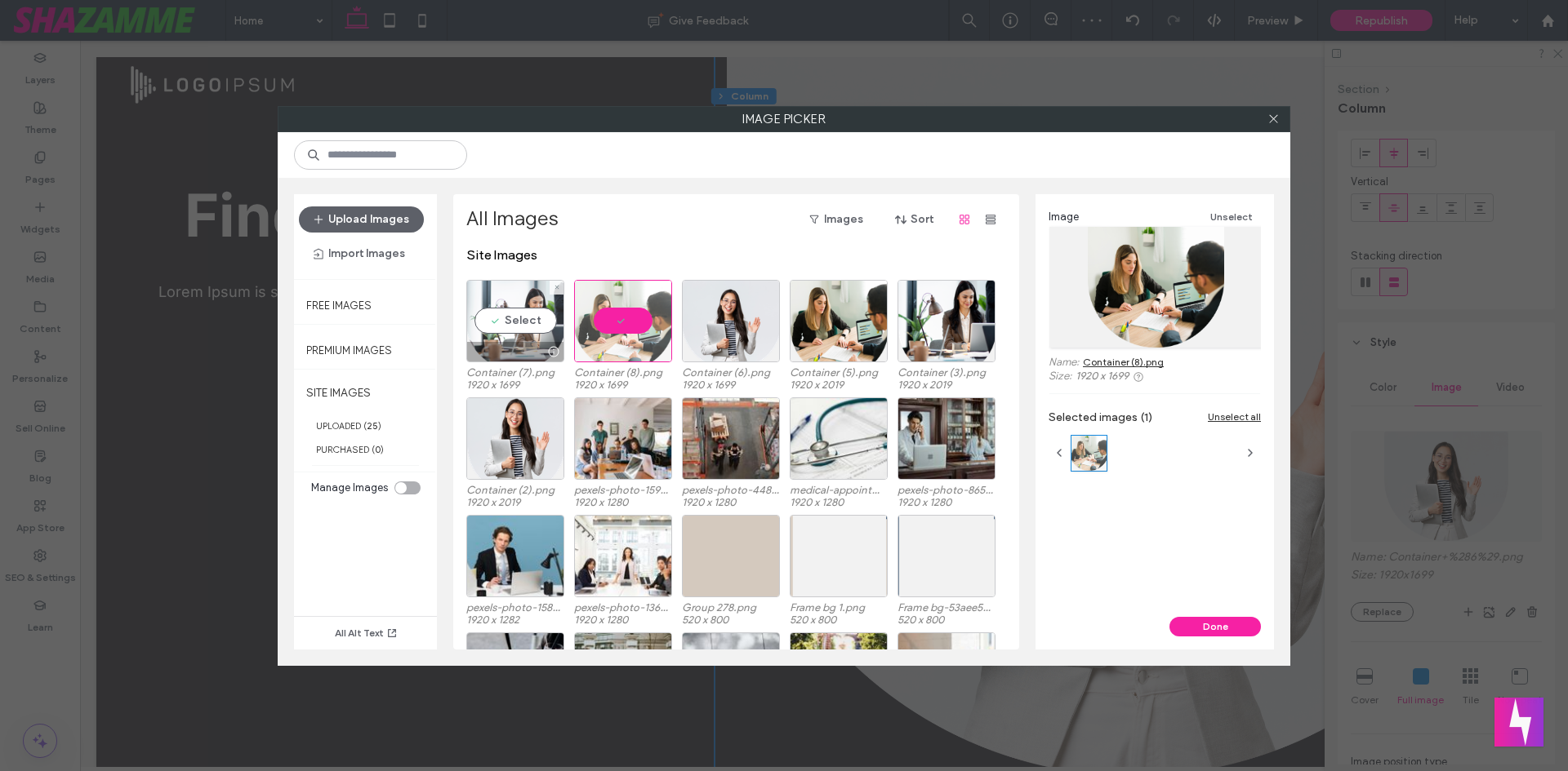
click at [544, 322] on div "Select" at bounding box center [515, 321] width 98 height 83
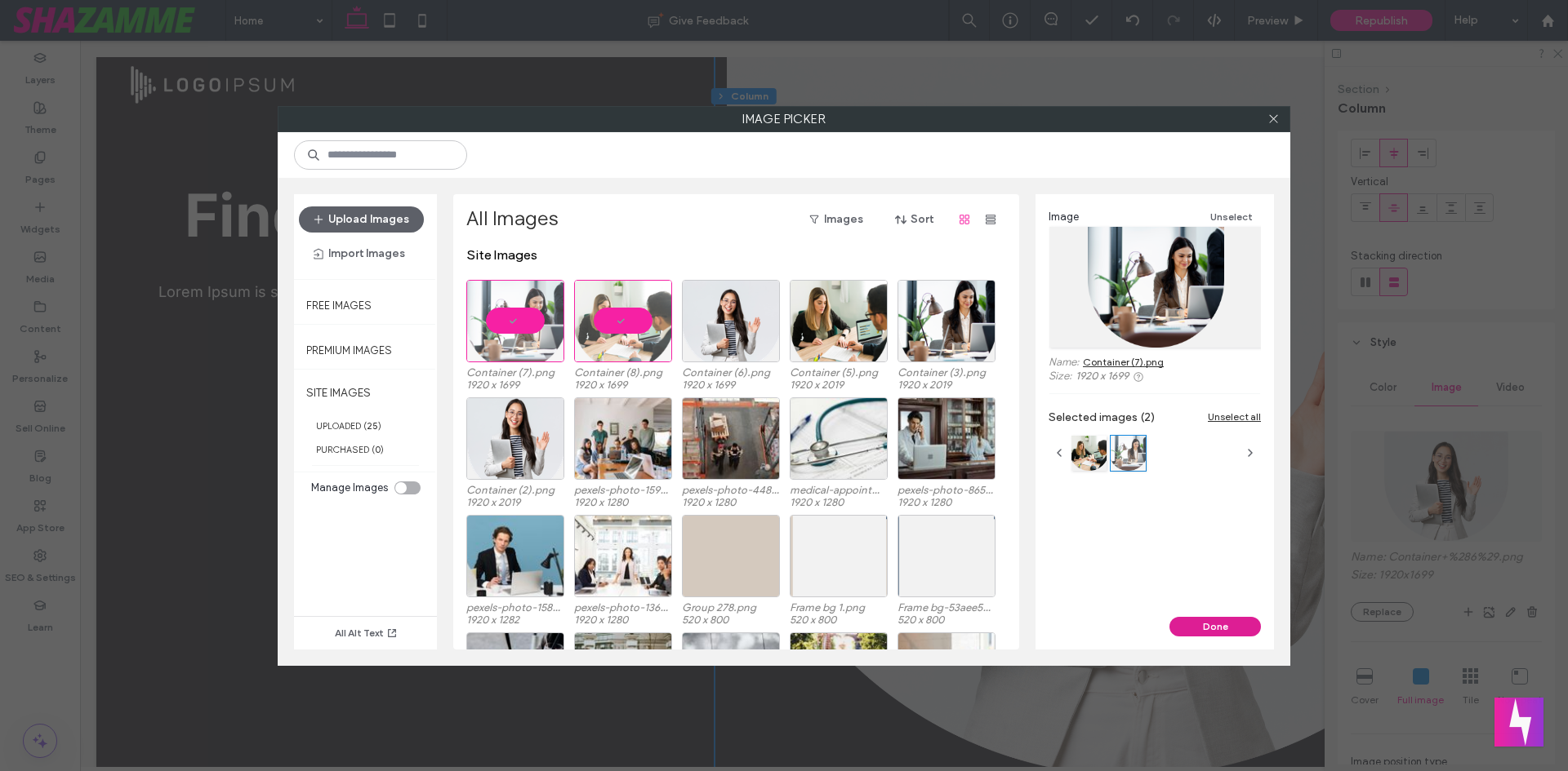
click at [1224, 621] on button "Done" at bounding box center [1215, 627] width 92 height 20
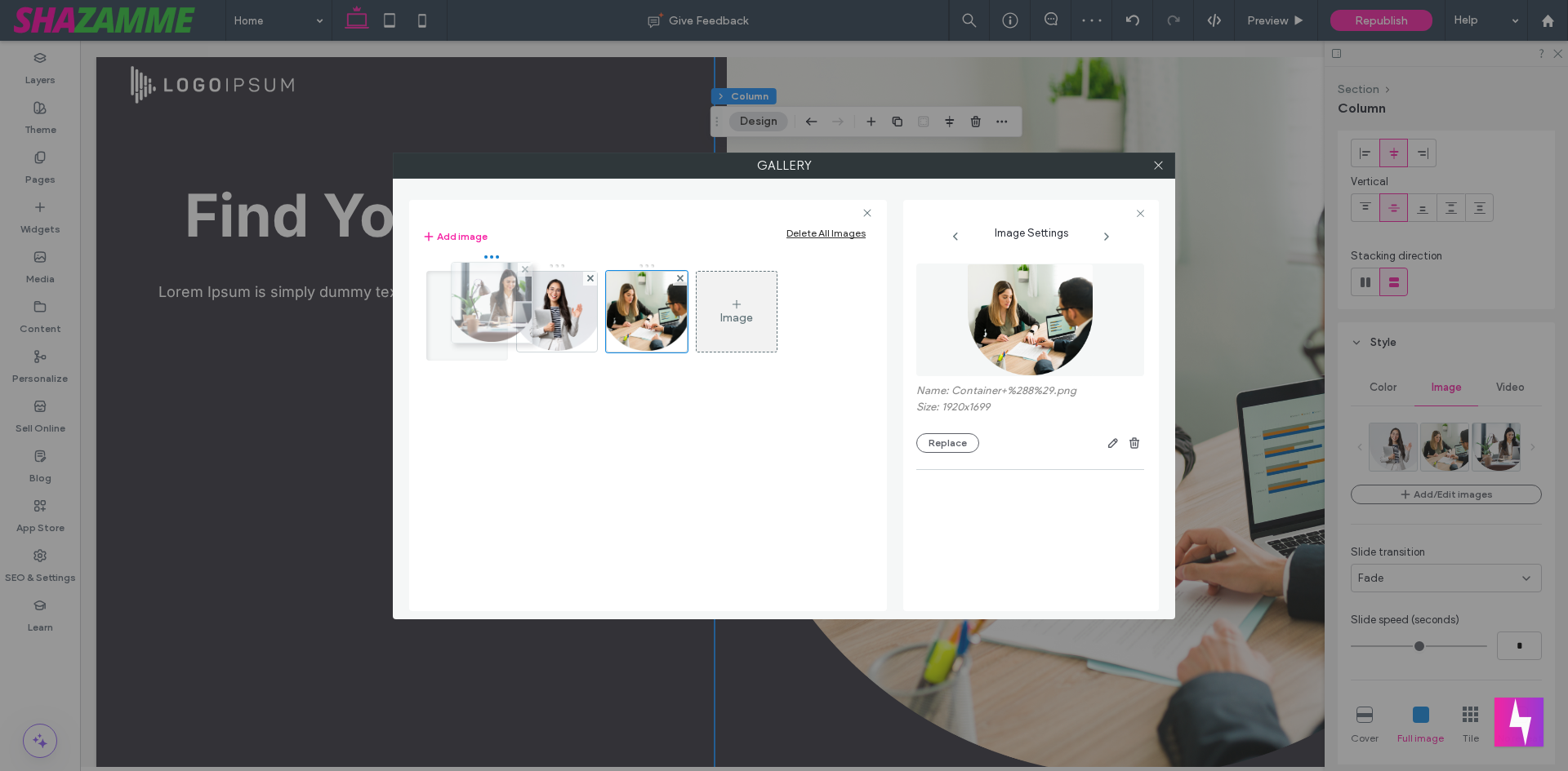
drag, startPoint x: 642, startPoint y: 309, endPoint x: 482, endPoint y: 300, distance: 160.3
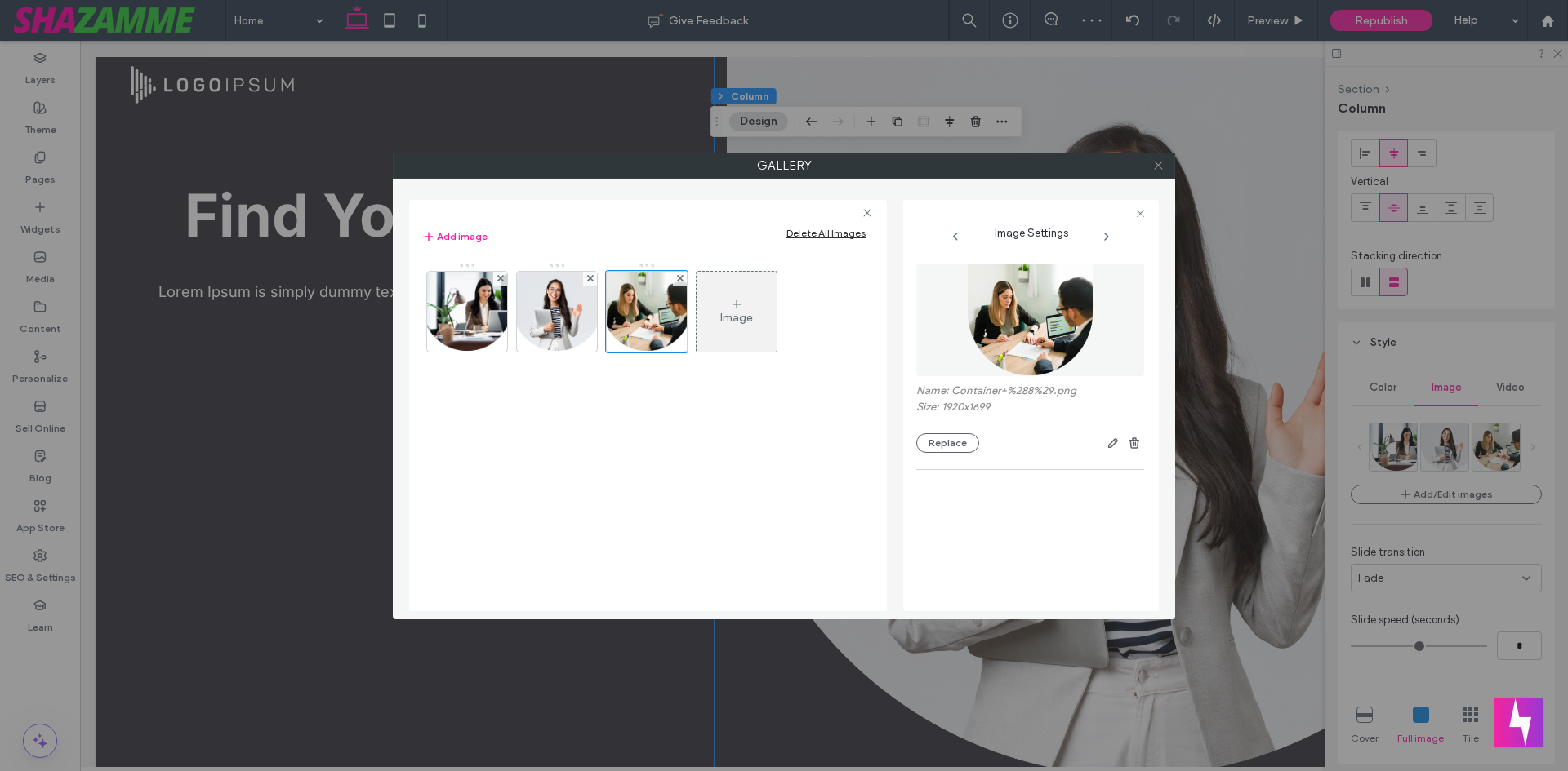
click at [1158, 168] on icon at bounding box center [1158, 166] width 13 height 13
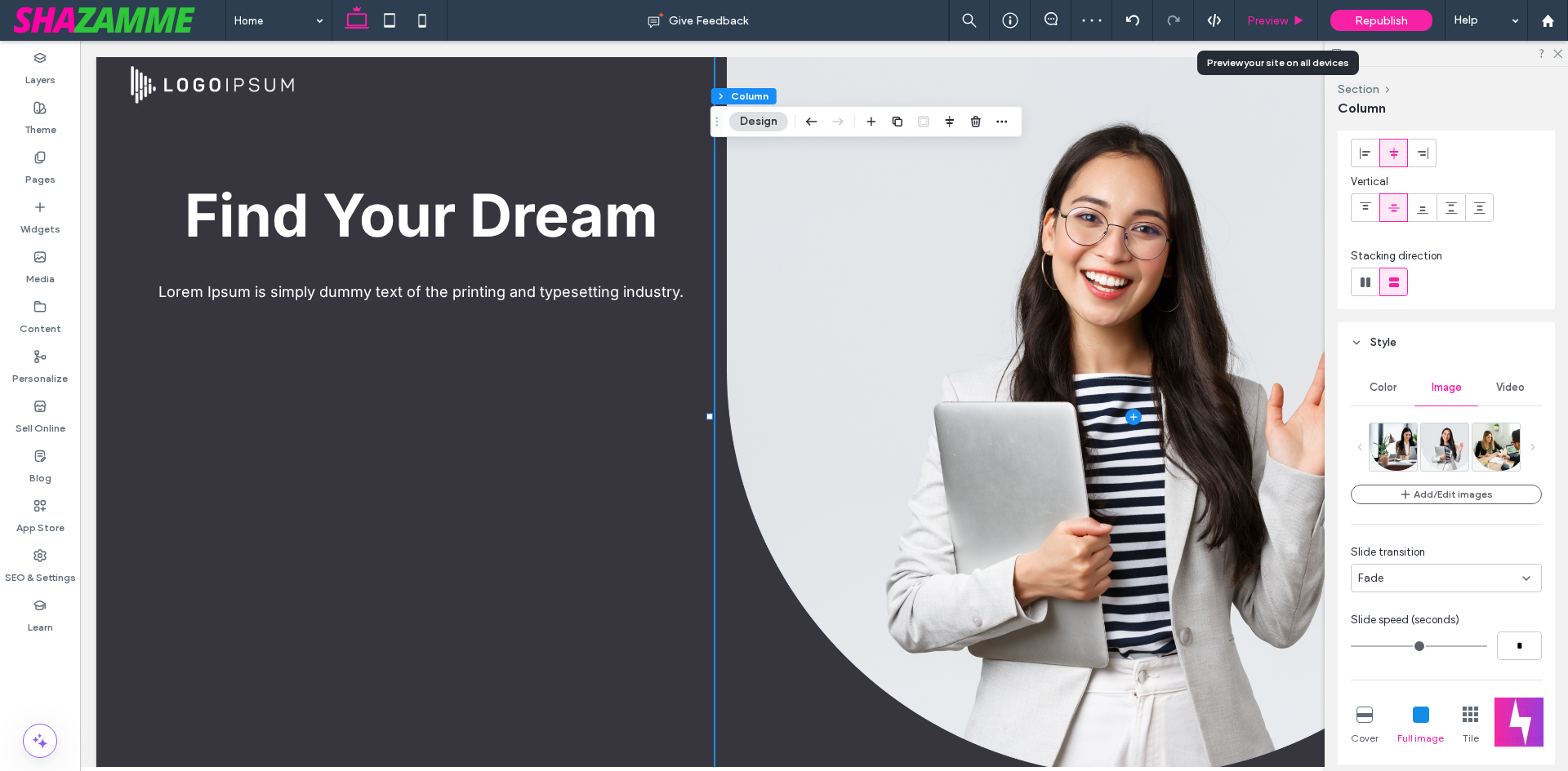
click at [1288, 21] on span "Preview" at bounding box center [1266, 20] width 41 height 13
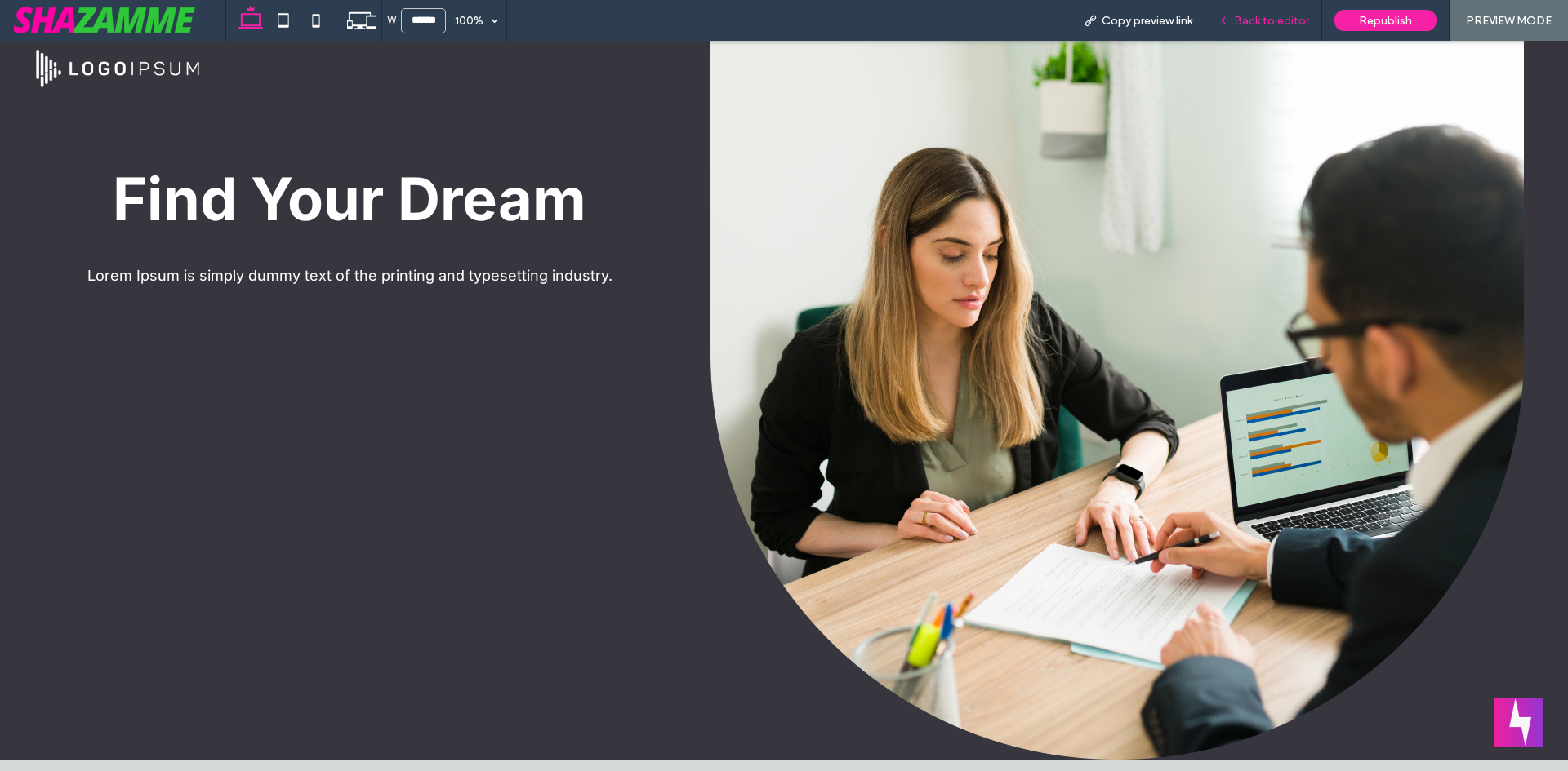
click at [1273, 13] on span "Back to editor" at bounding box center [1271, 20] width 75 height 13
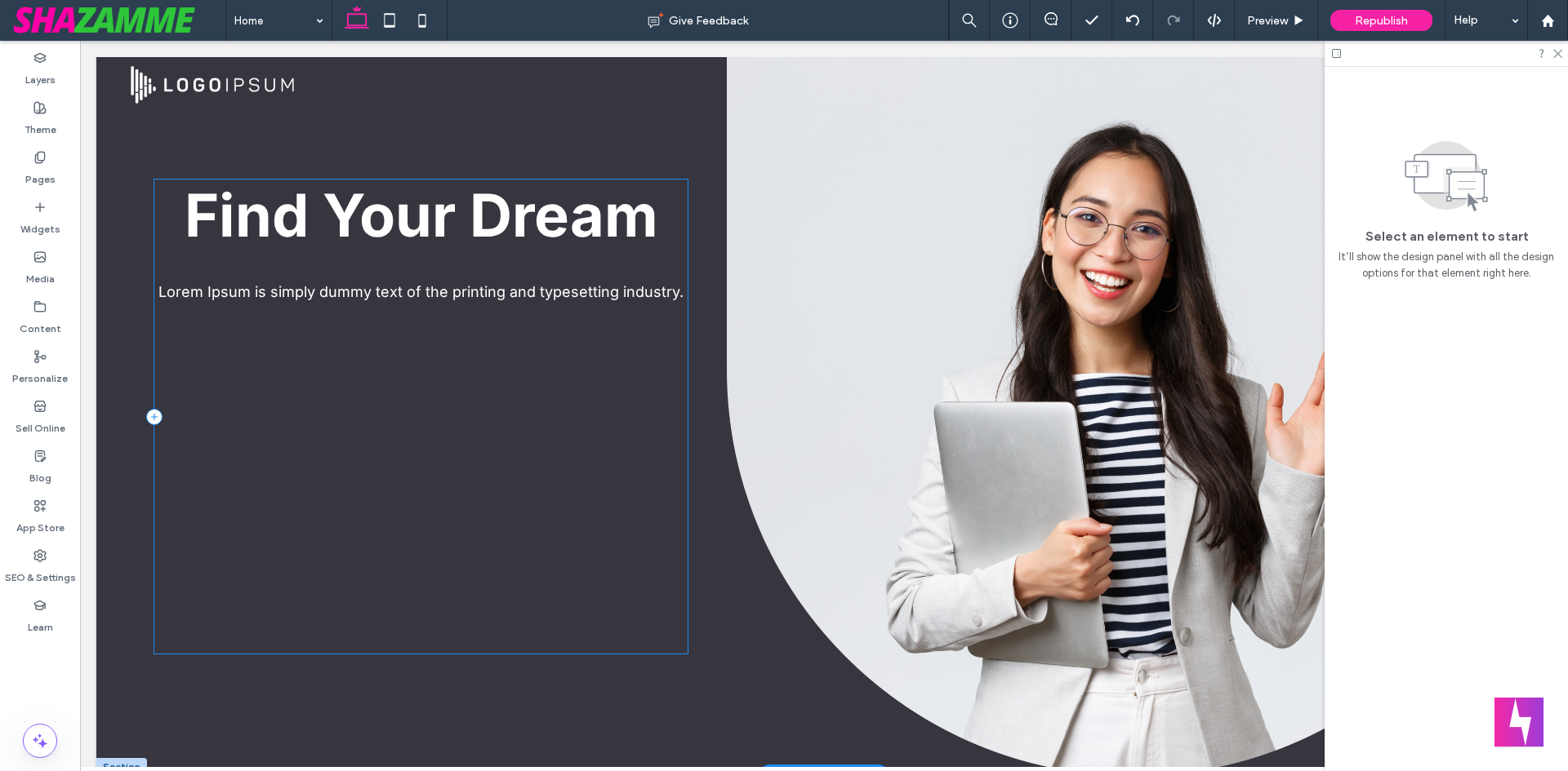
click at [257, 431] on div "Find Your Dream Lorem Ipsum is simply dummy text of the printing and typesettin…" at bounding box center [420, 417] width 533 height 474
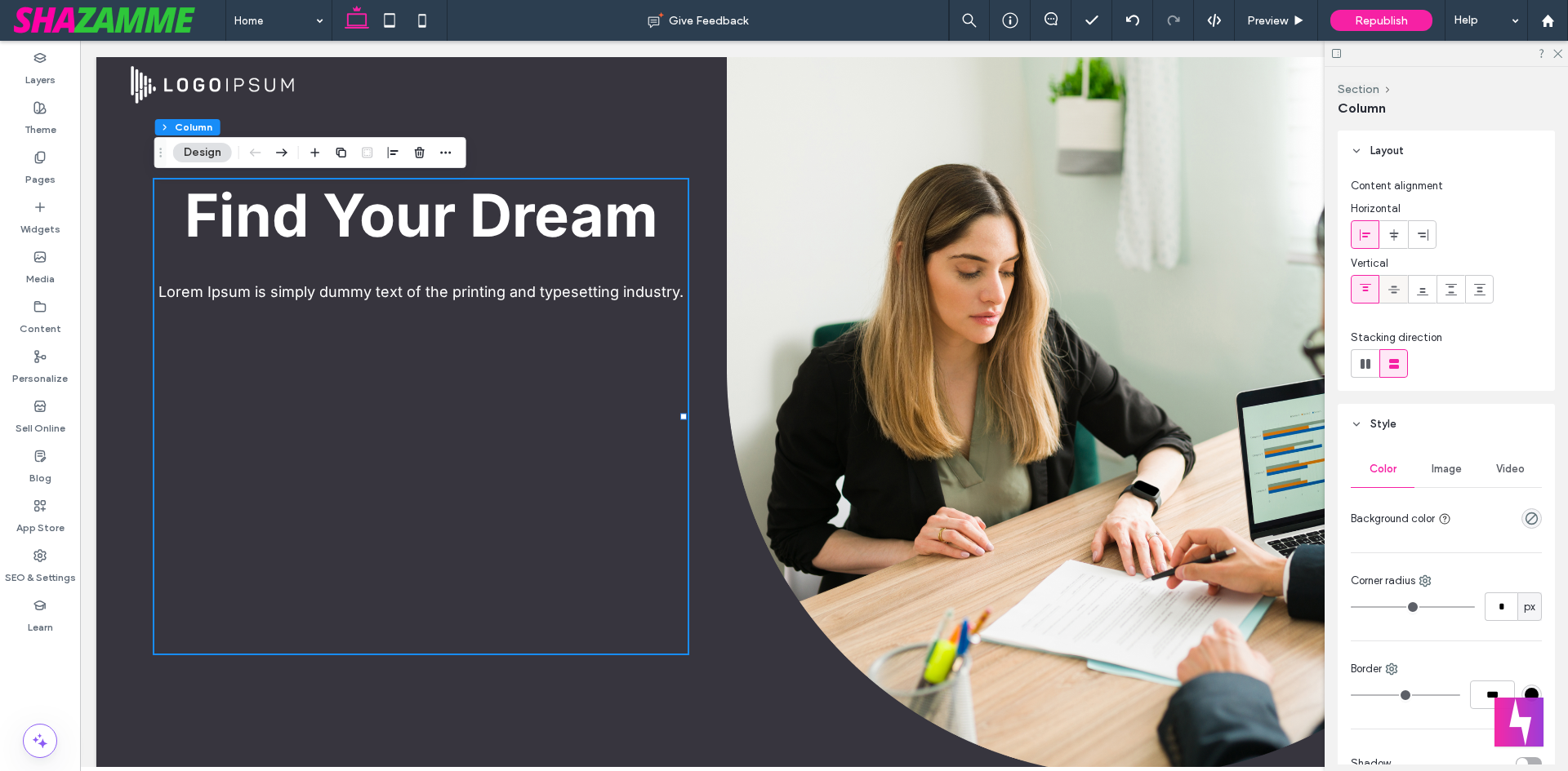
click at [1394, 287] on use at bounding box center [1393, 290] width 12 height 7
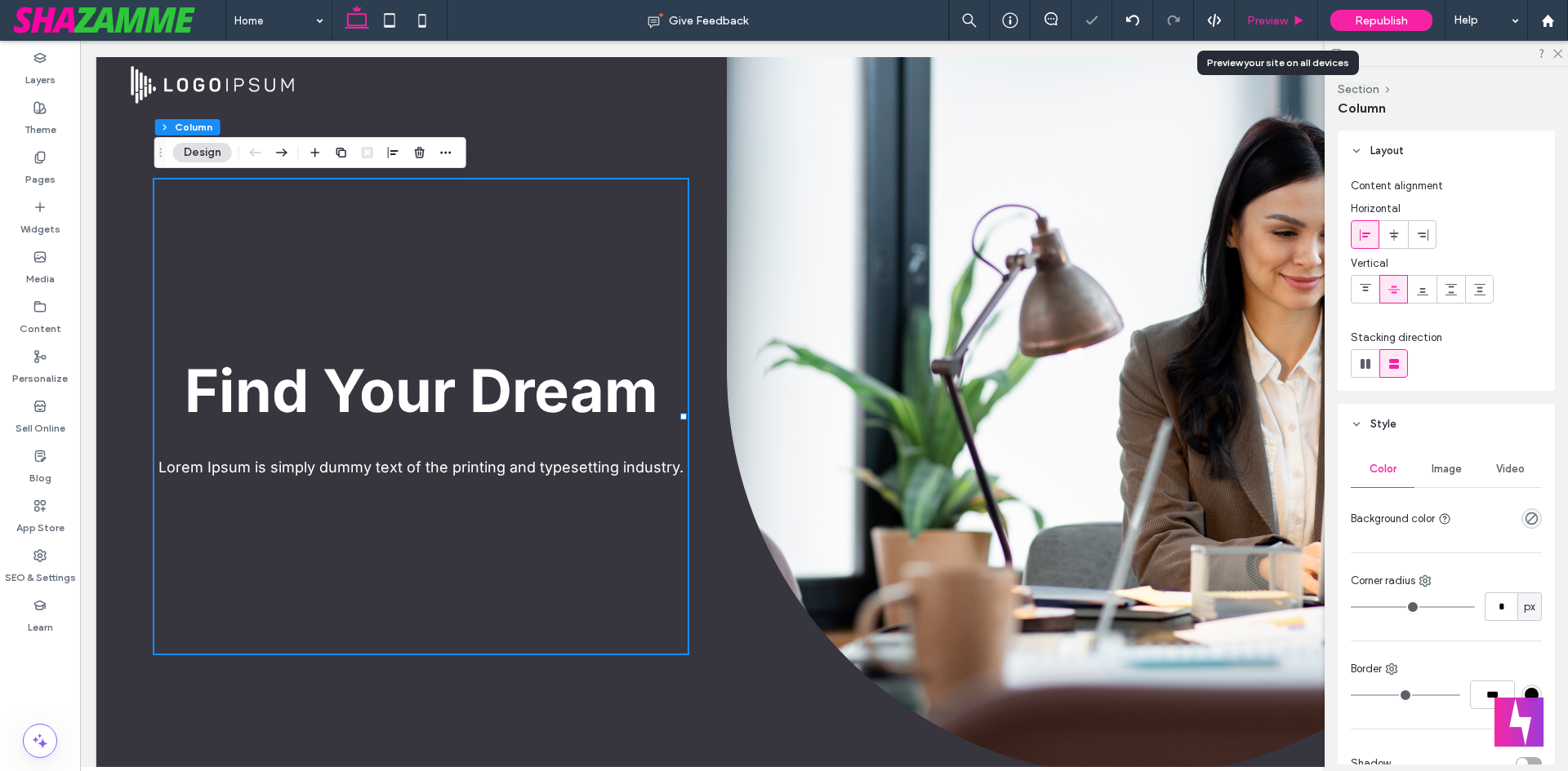
click at [1301, 22] on icon at bounding box center [1299, 21] width 13 height 13
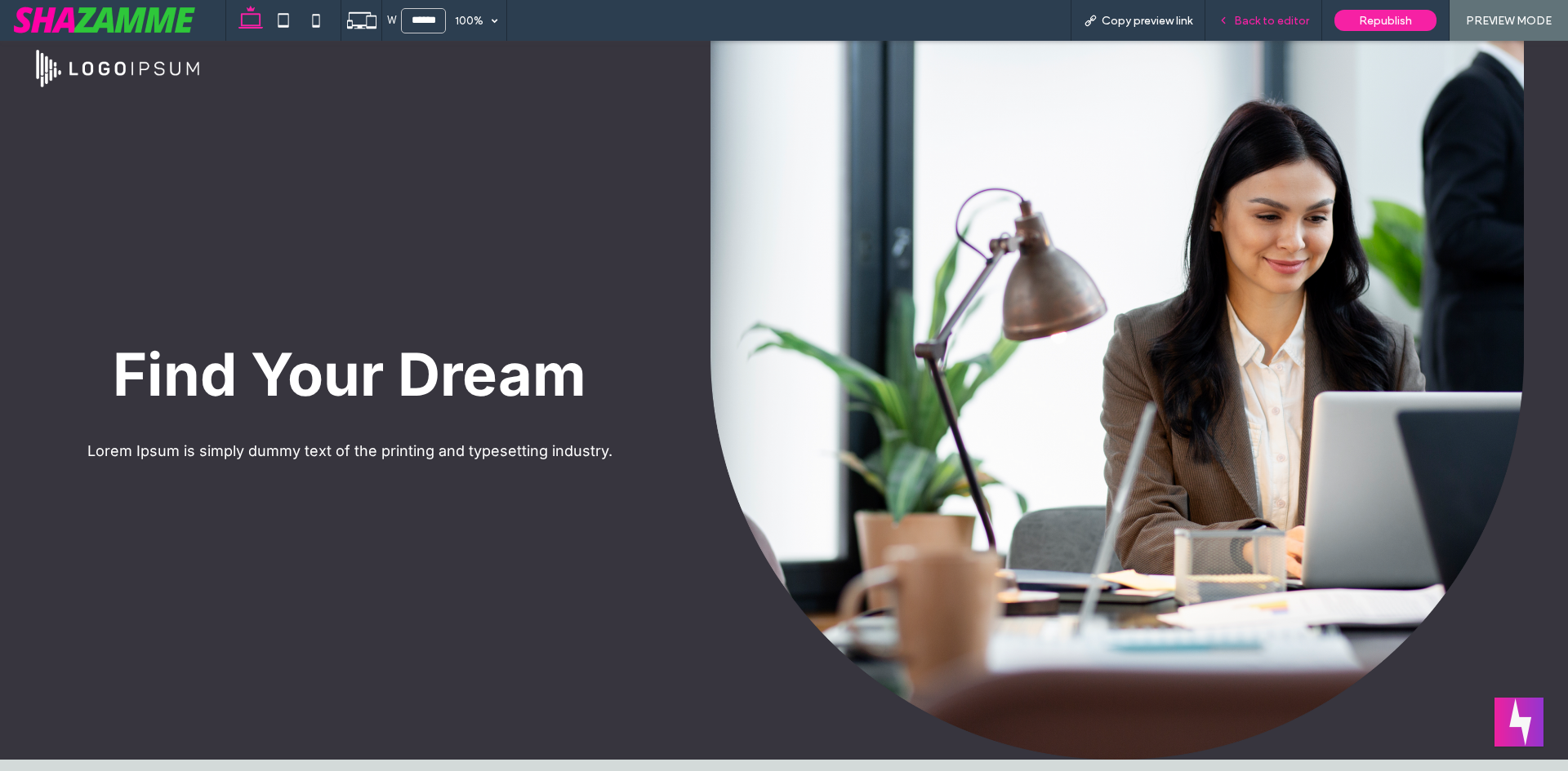
click at [1294, 18] on span "Back to editor" at bounding box center [1271, 20] width 75 height 13
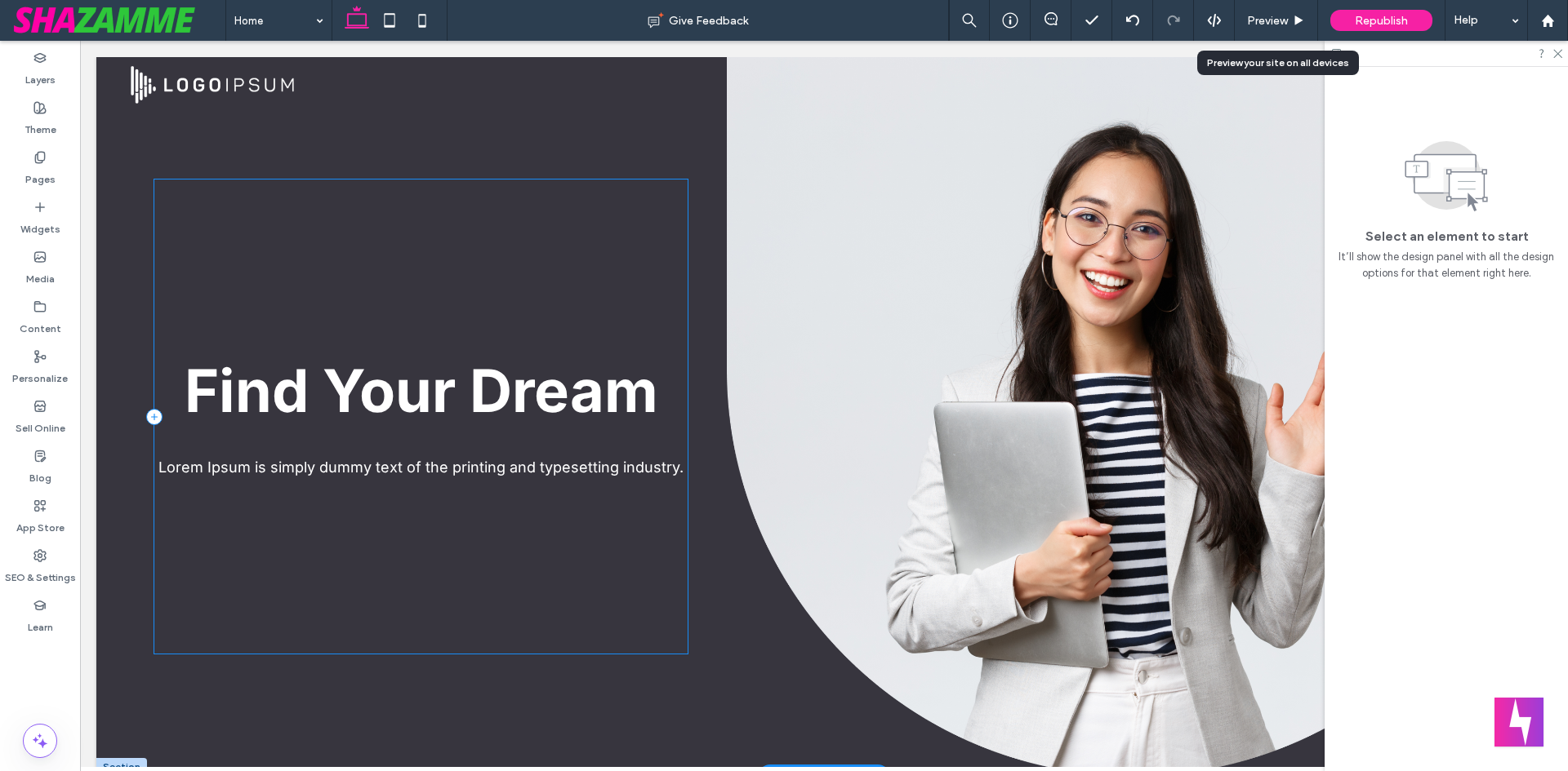
click at [396, 515] on div "Find Your Dream Lorem Ipsum is simply dummy text of the printing and typesettin…" at bounding box center [420, 417] width 533 height 474
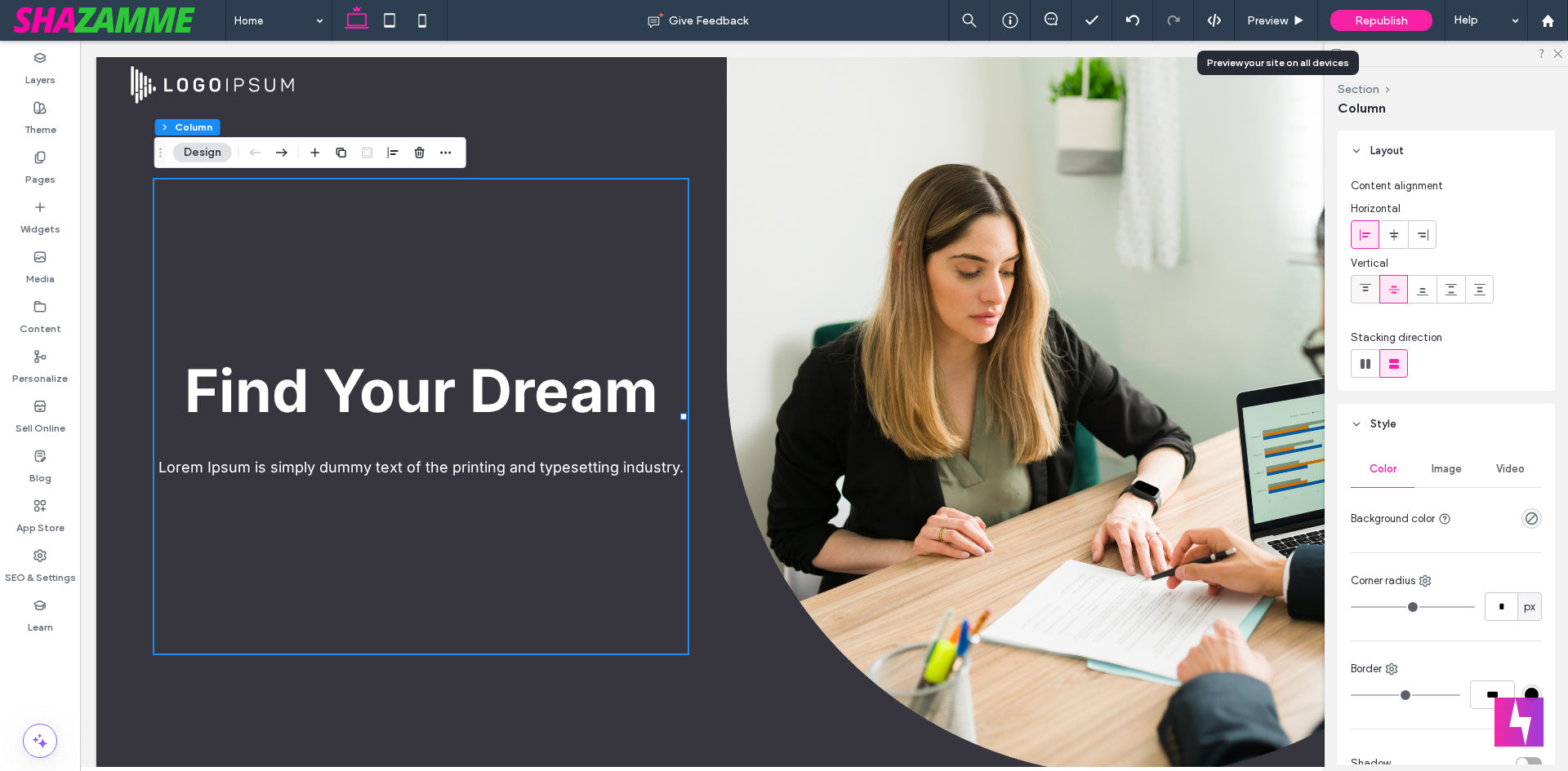
click at [1364, 284] on use at bounding box center [1365, 288] width 12 height 7
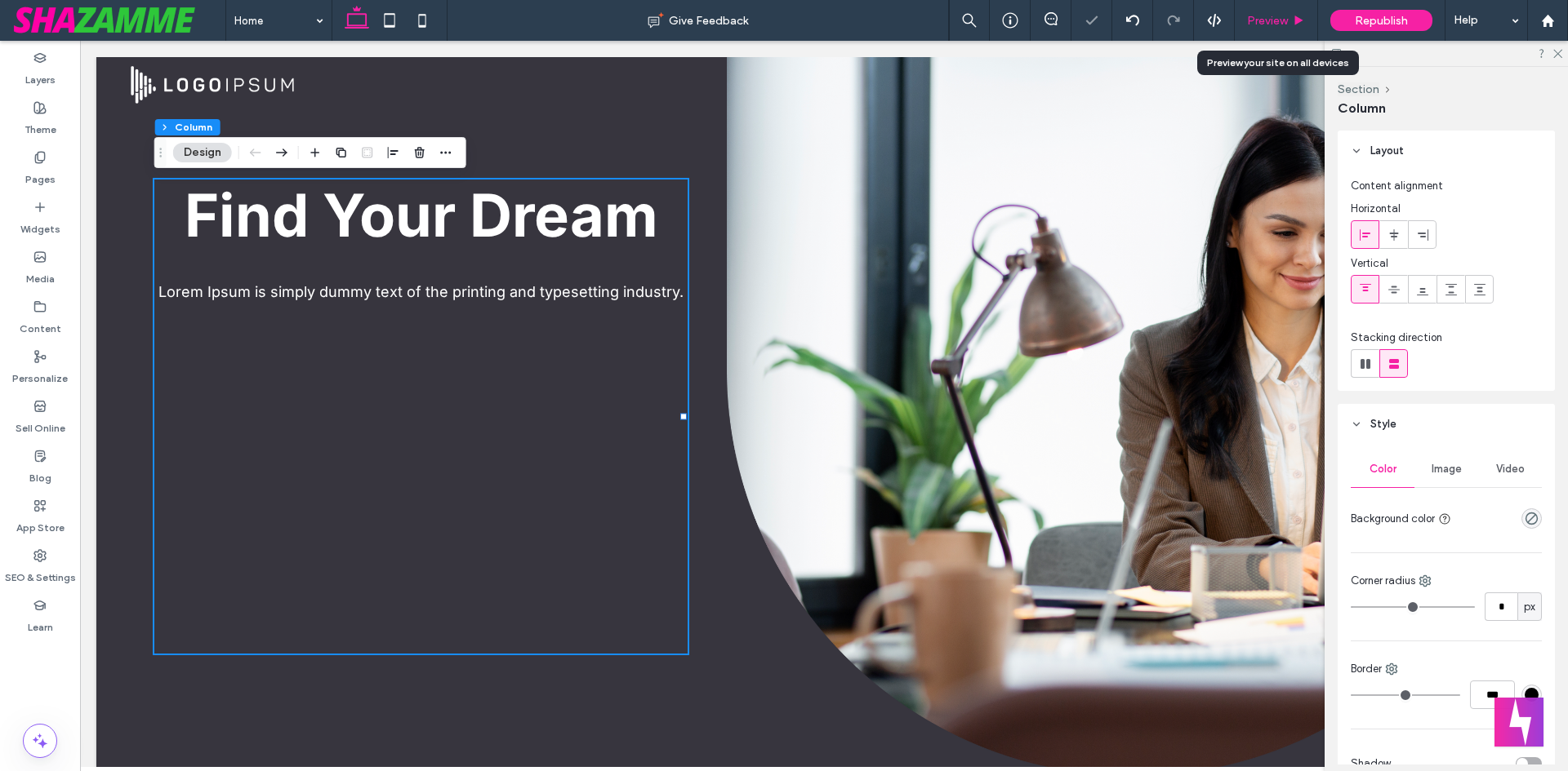
click at [1273, 29] on div "Preview" at bounding box center [1276, 20] width 84 height 40
click at [1273, 22] on span "Preview" at bounding box center [1266, 20] width 41 height 13
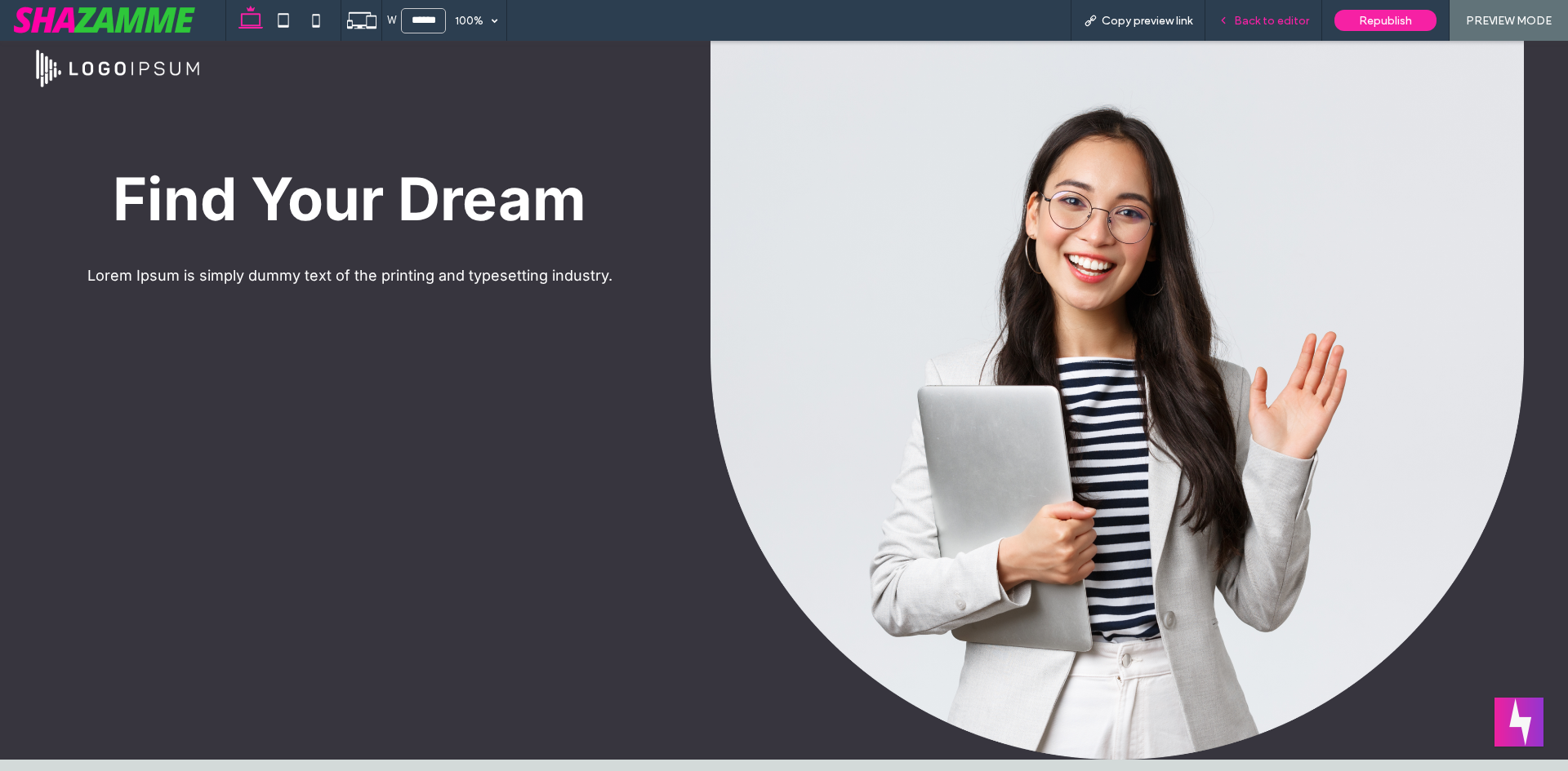
click at [1276, 22] on span "Back to editor" at bounding box center [1271, 20] width 75 height 13
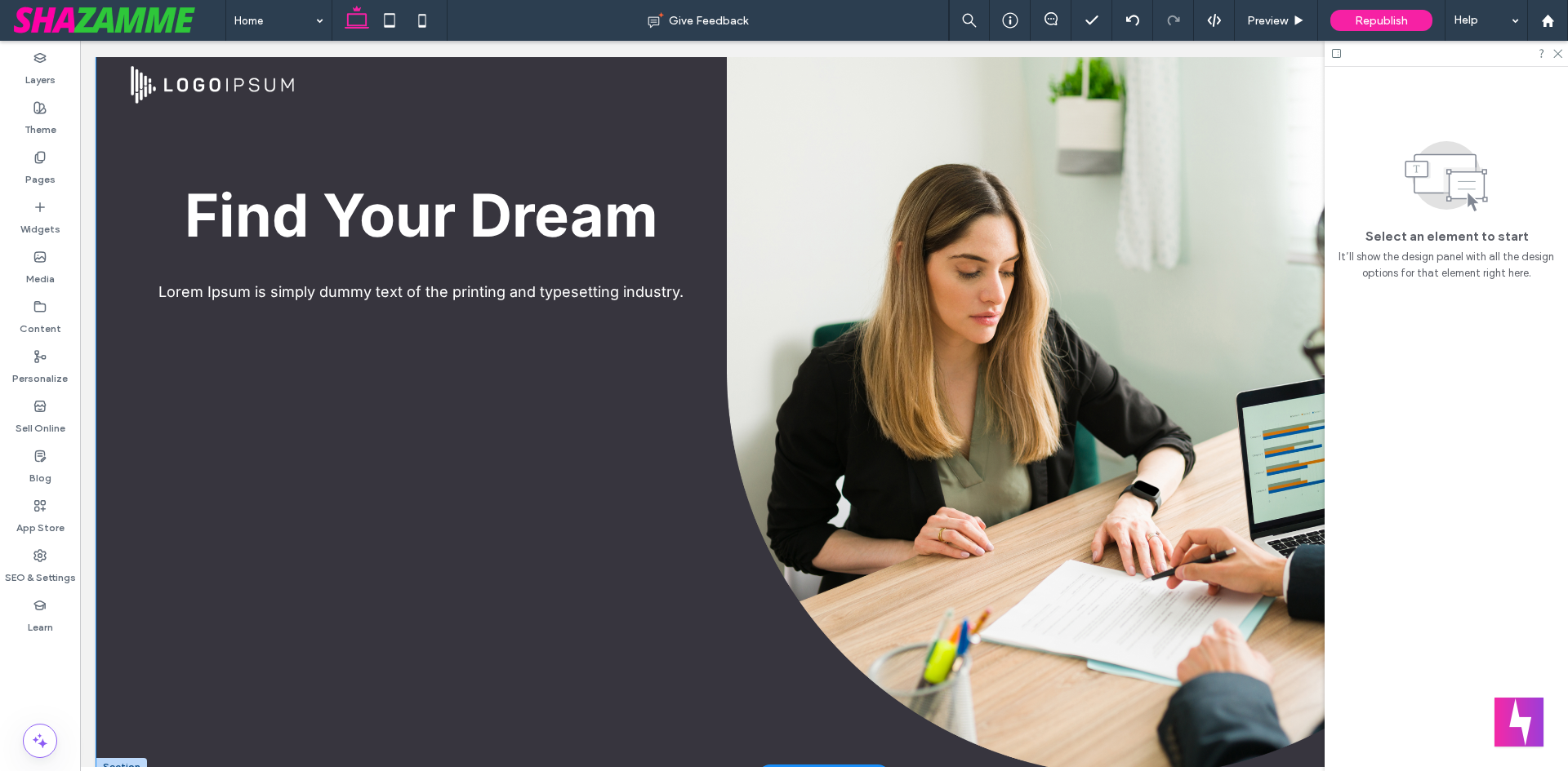
click at [697, 309] on div "Find Your Dream Lorem Ipsum is simply dummy text of the printing and typesettin…" at bounding box center [824, 417] width 1455 height 719
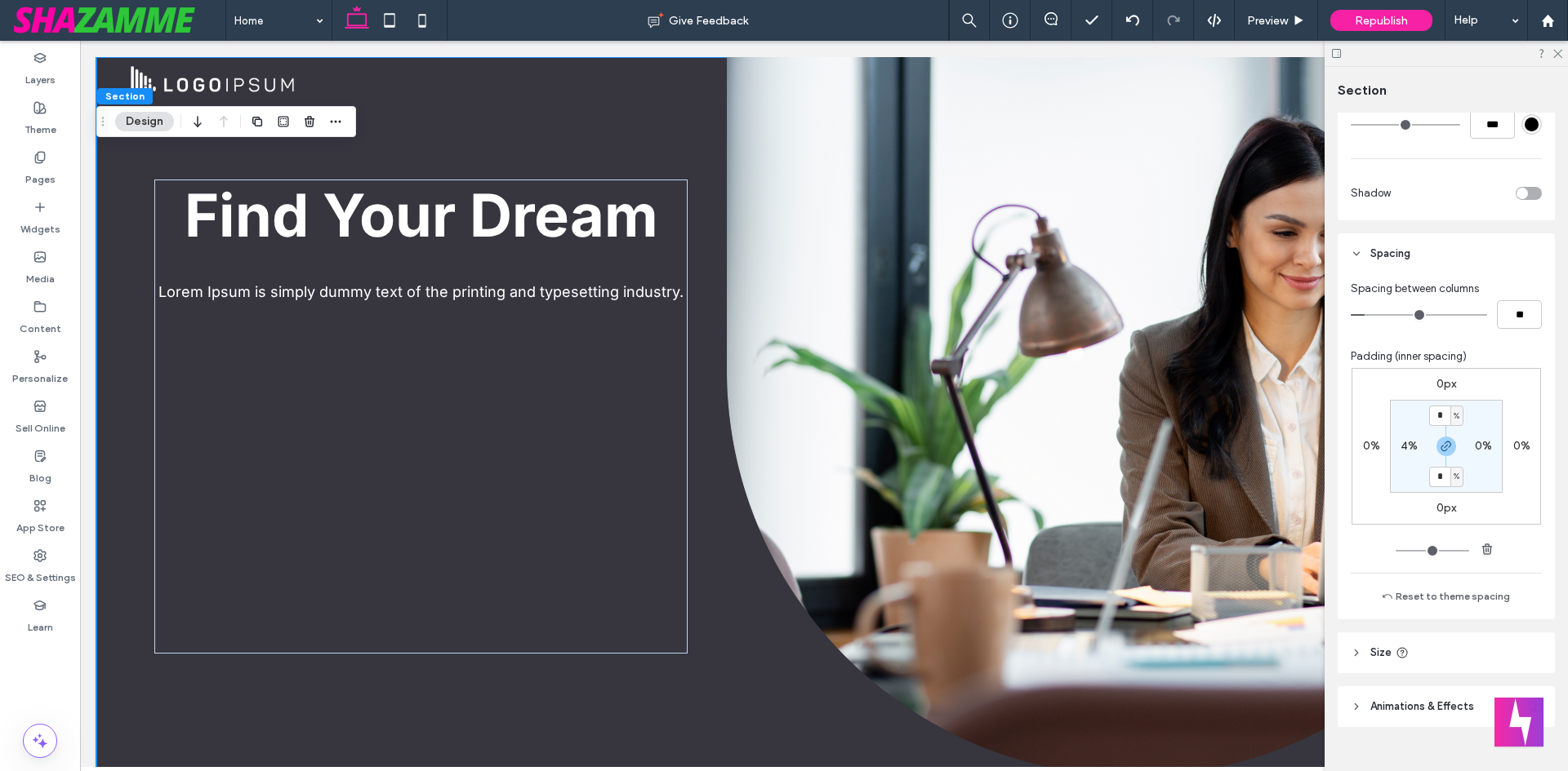
scroll to position [487, 0]
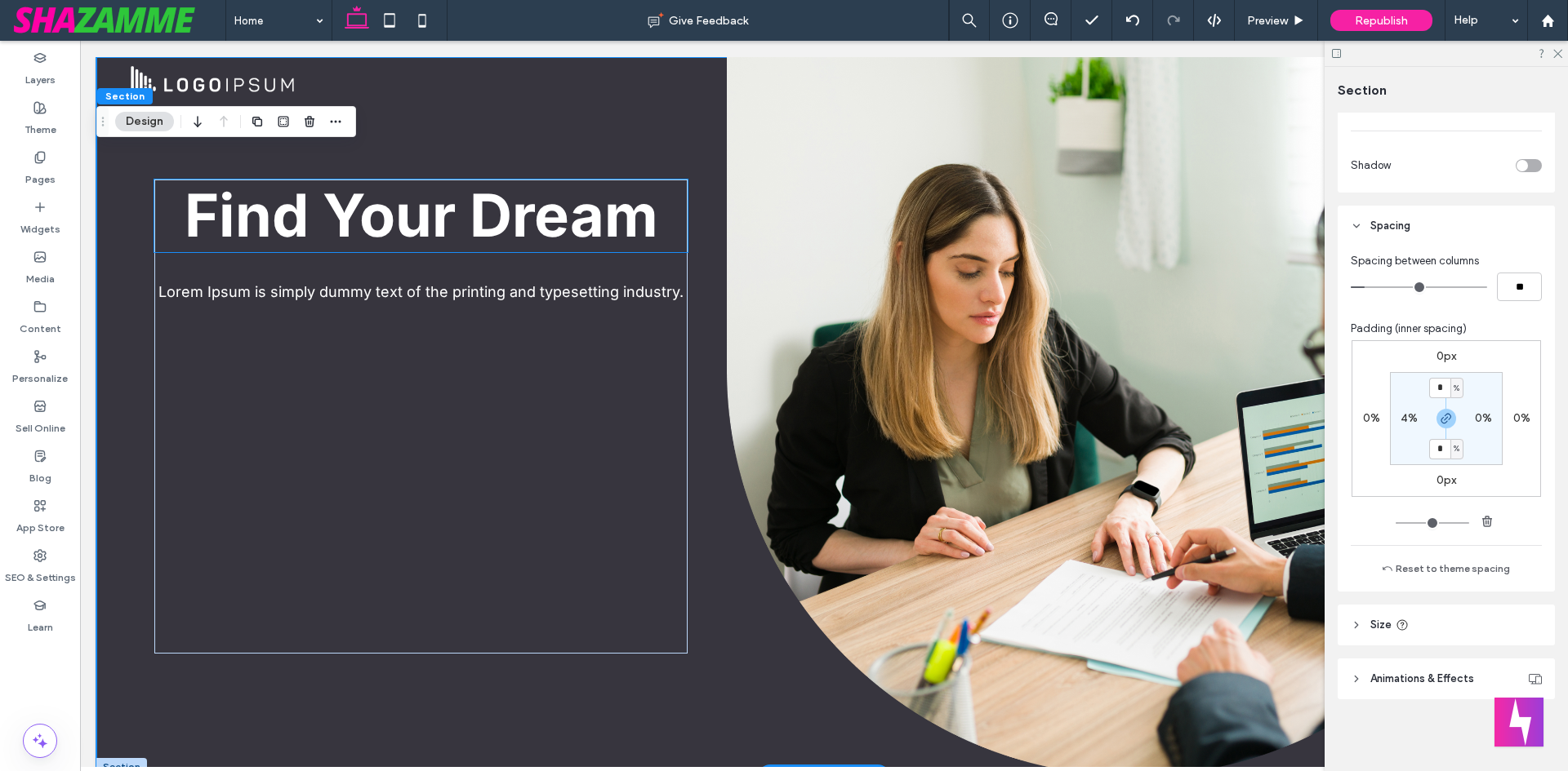
click at [170, 190] on h1 "Find Your Dream" at bounding box center [420, 216] width 533 height 73
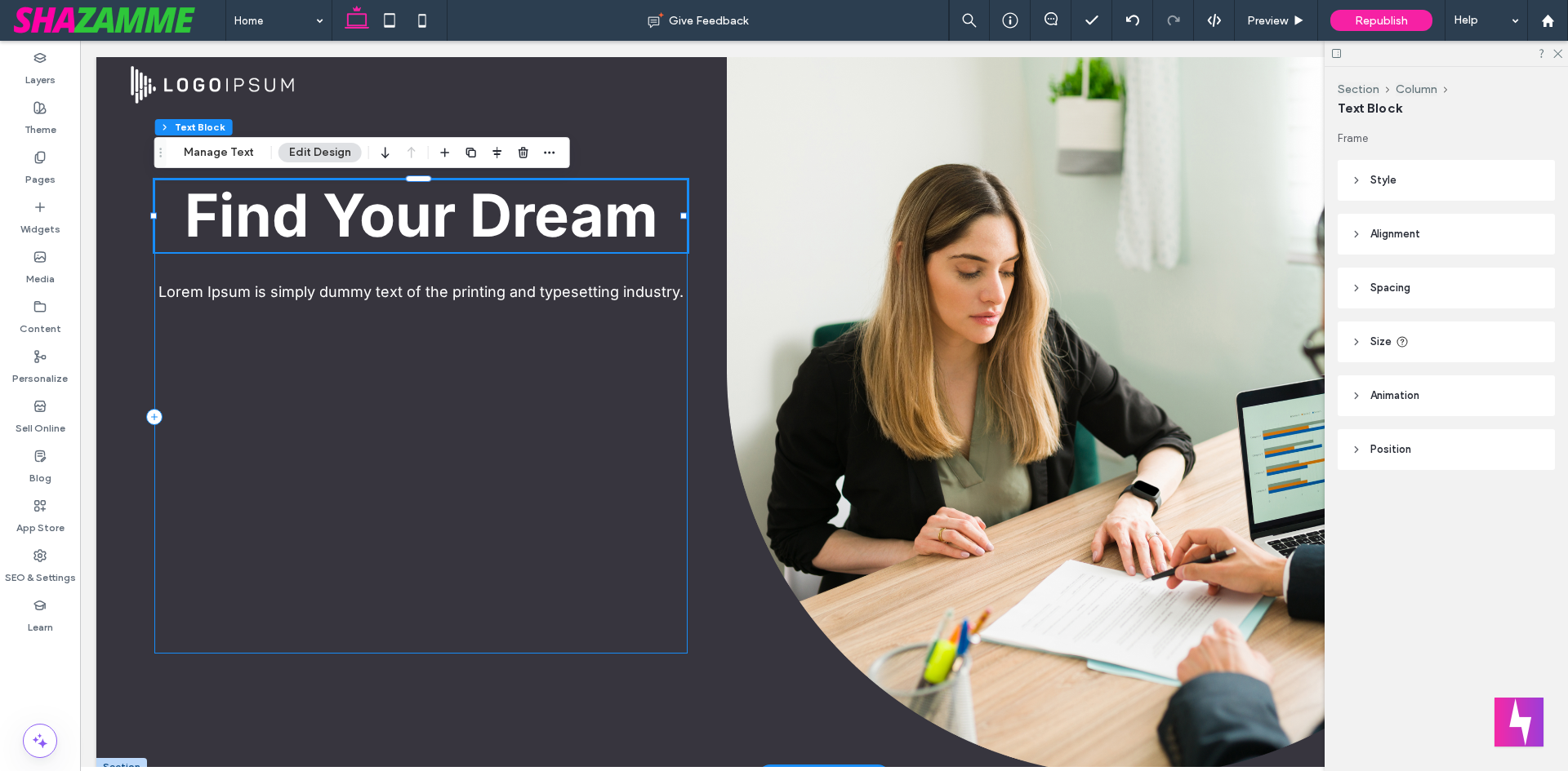
click at [187, 362] on div "Find Your Dream Lorem Ipsum is simply dummy text of the printing and typesettin…" at bounding box center [420, 417] width 533 height 474
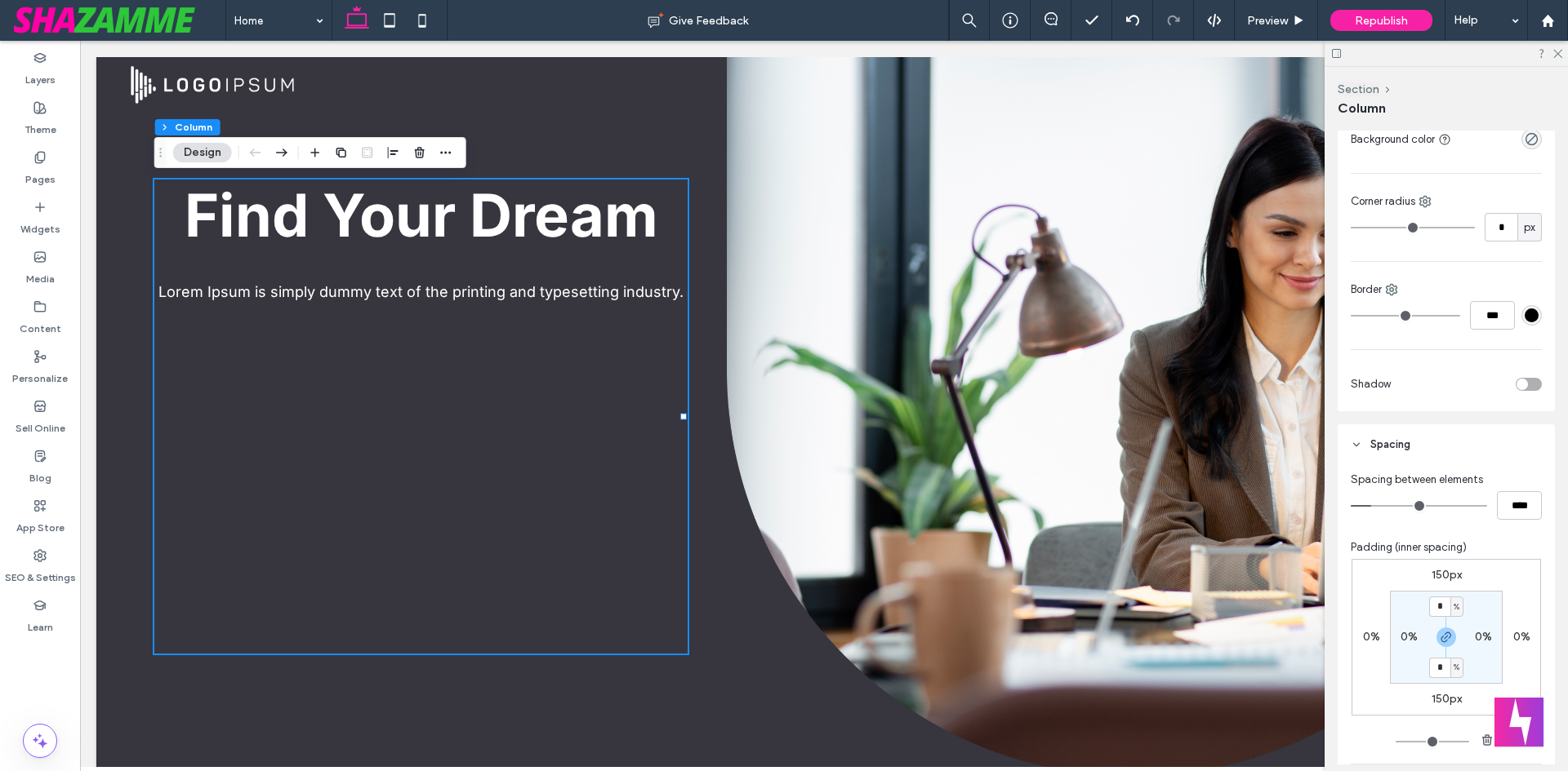
scroll to position [408, 0]
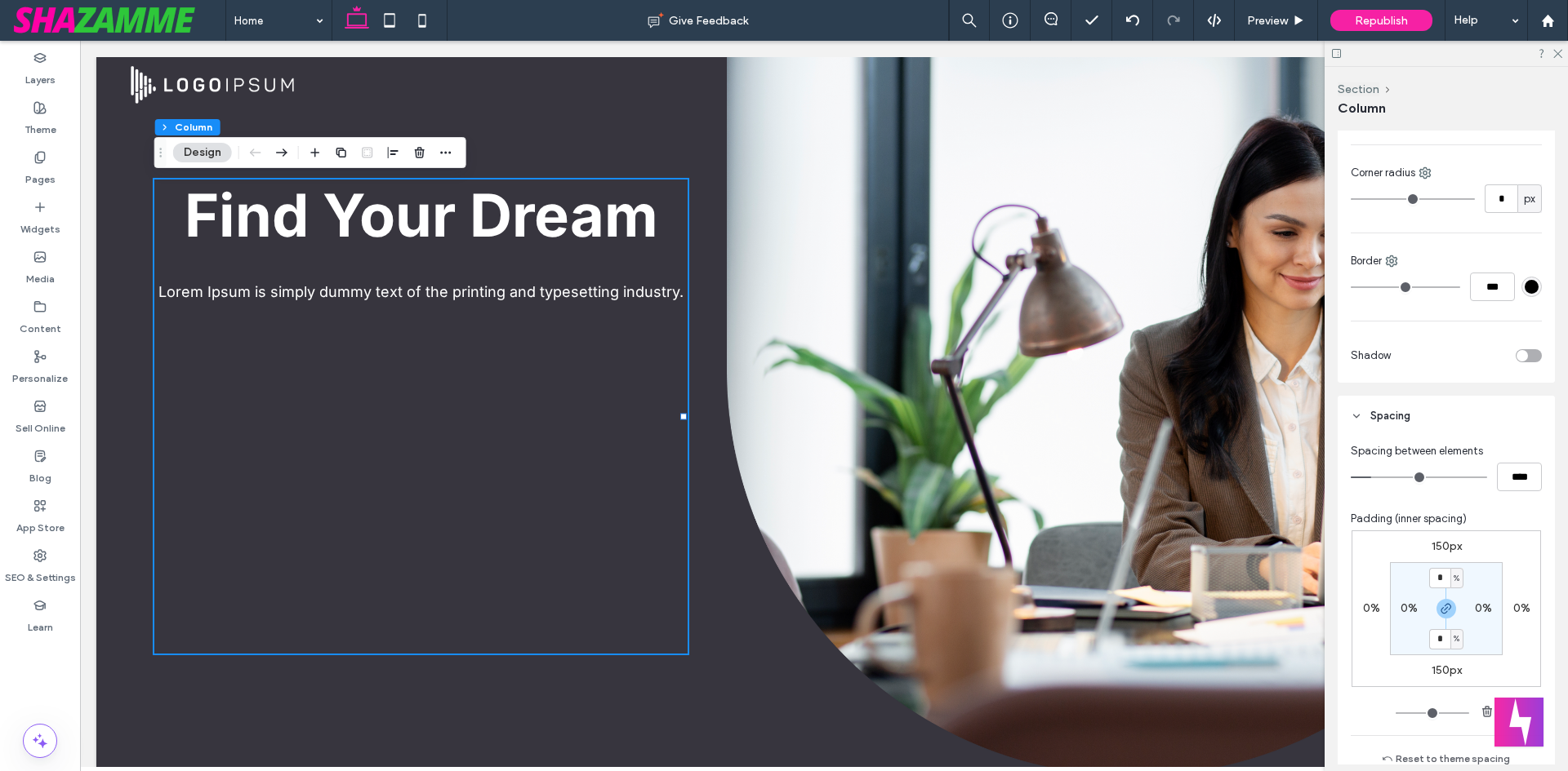
click at [1434, 547] on label "150px" at bounding box center [1447, 546] width 31 height 13
type input "***"
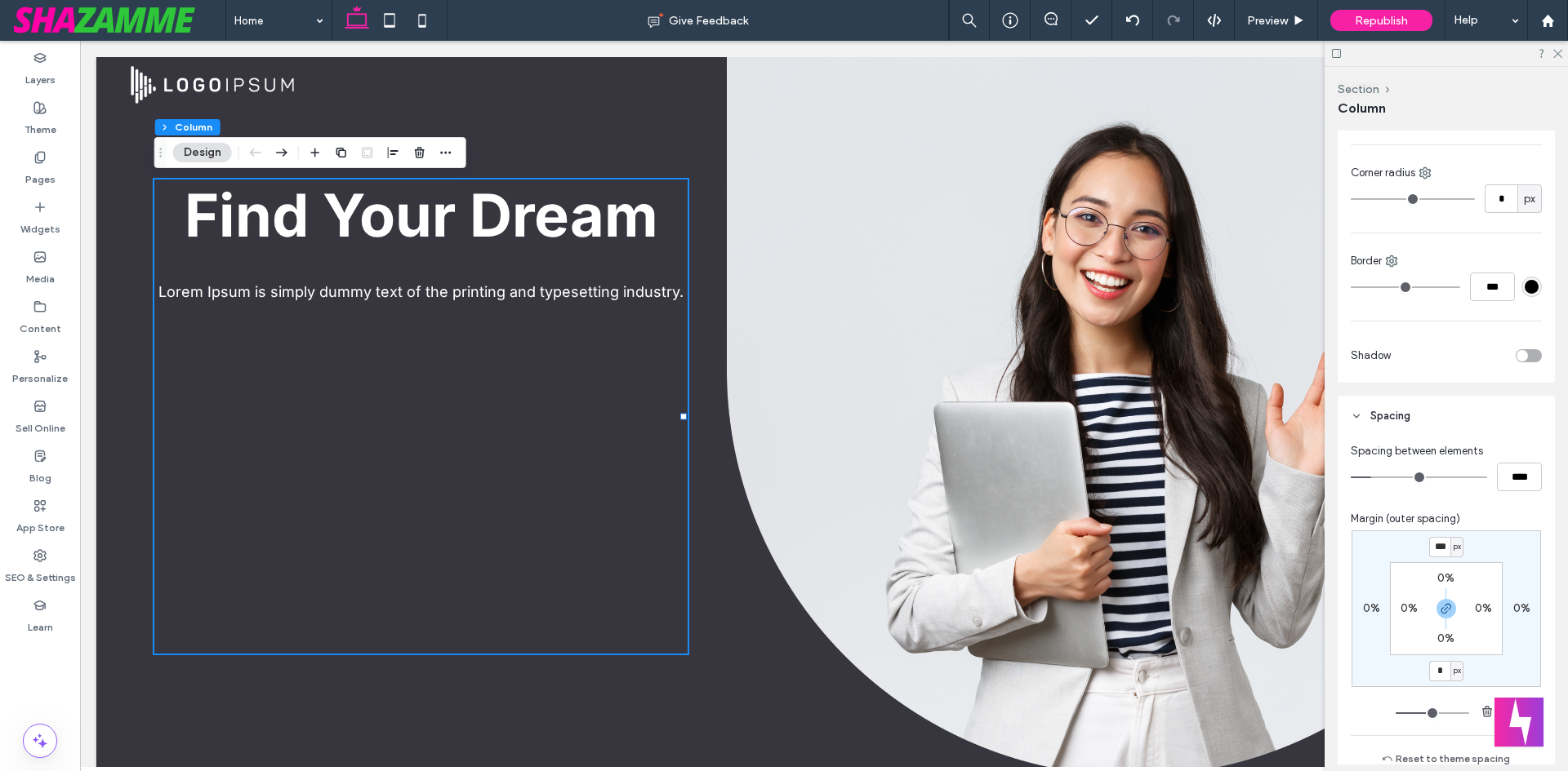
type input "*"
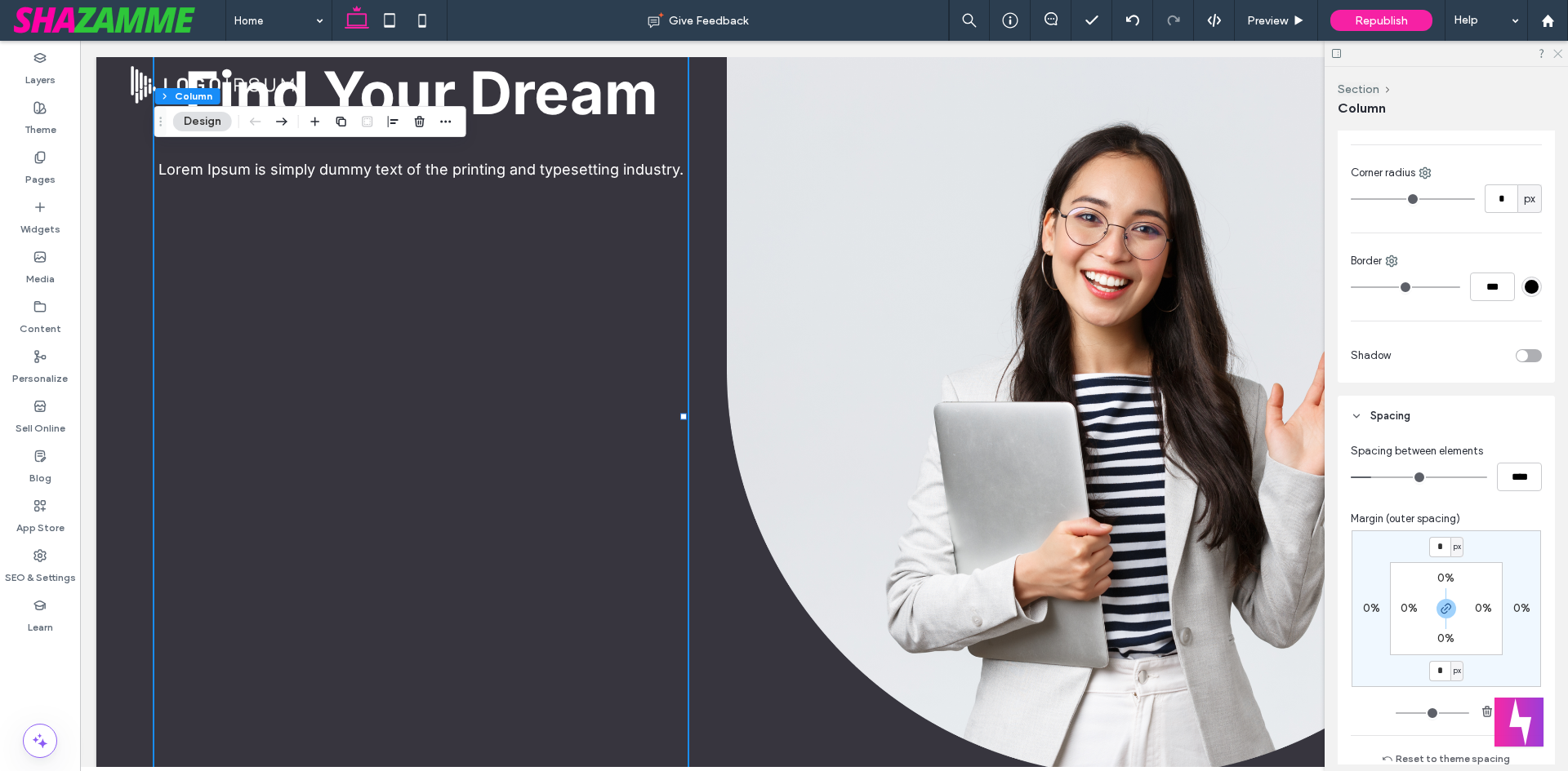
click at [1557, 49] on icon at bounding box center [1557, 53] width 11 height 11
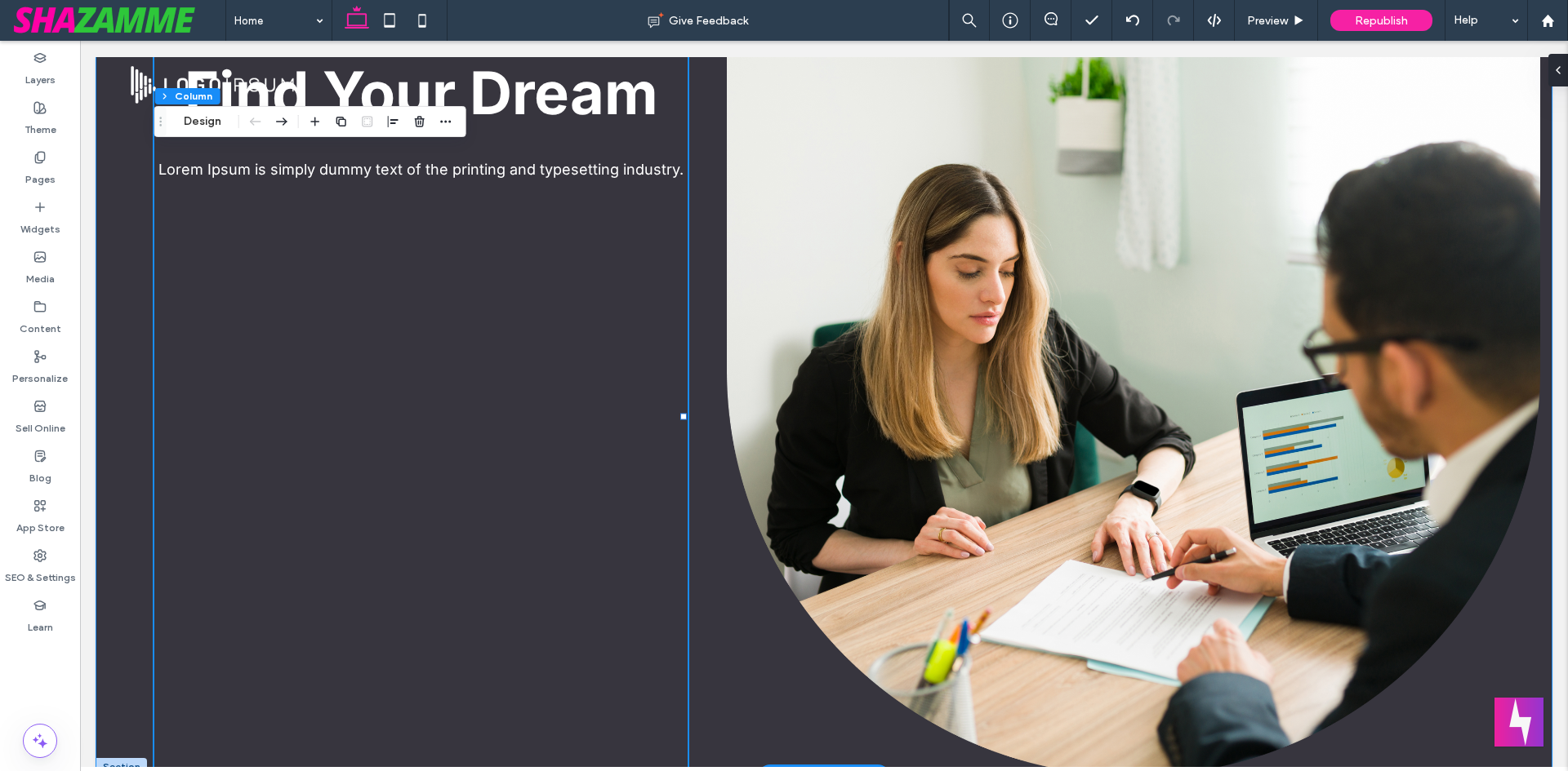
click at [117, 257] on div "Find Your Dream Lorem Ipsum is simply dummy text of the printing and typesettin…" at bounding box center [824, 417] width 1455 height 719
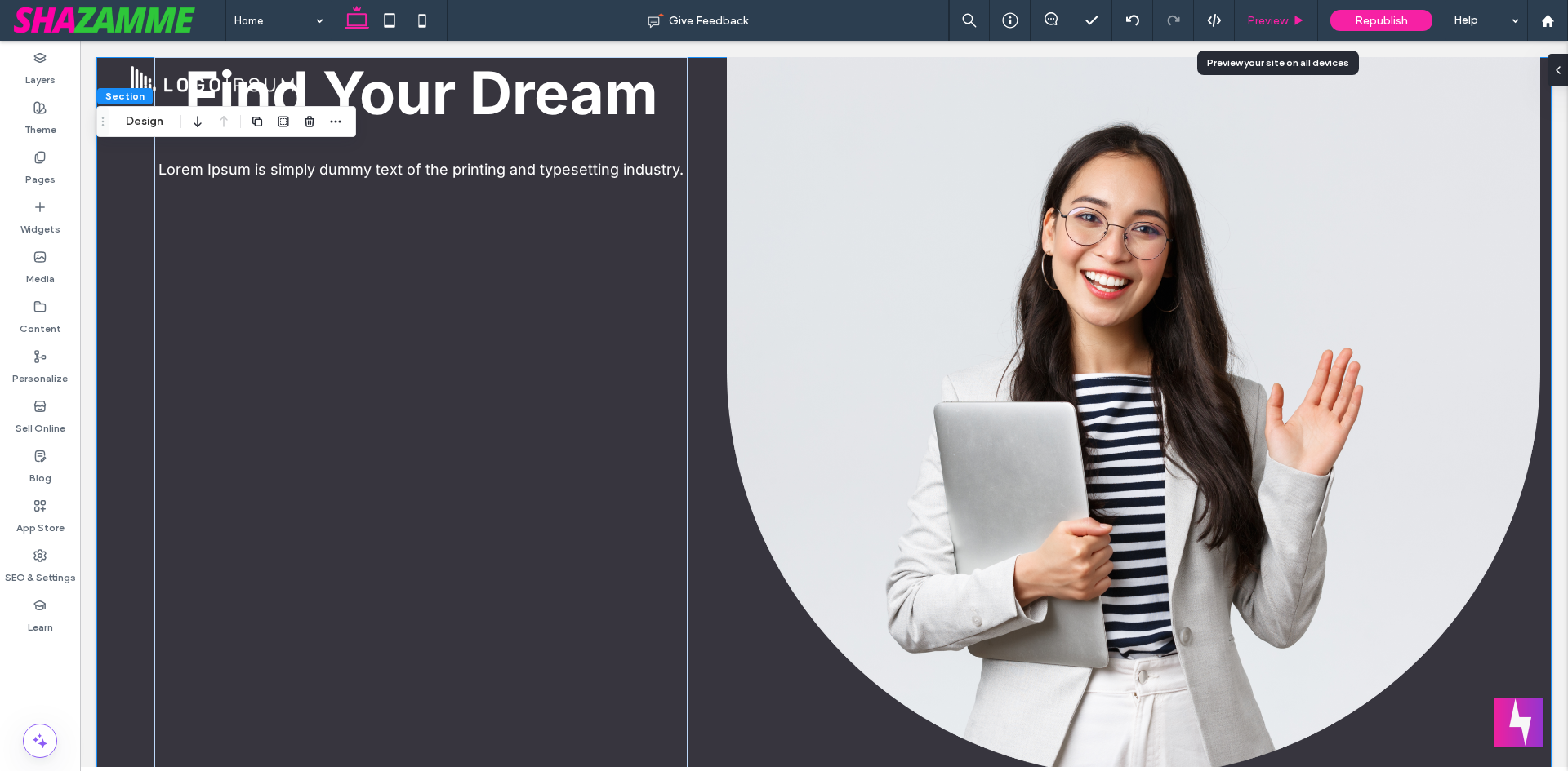
click at [1281, 4] on div "Preview" at bounding box center [1276, 20] width 84 height 40
click at [1276, 12] on div "Preview" at bounding box center [1276, 20] width 84 height 40
click at [1277, 10] on div "Preview" at bounding box center [1276, 20] width 84 height 40
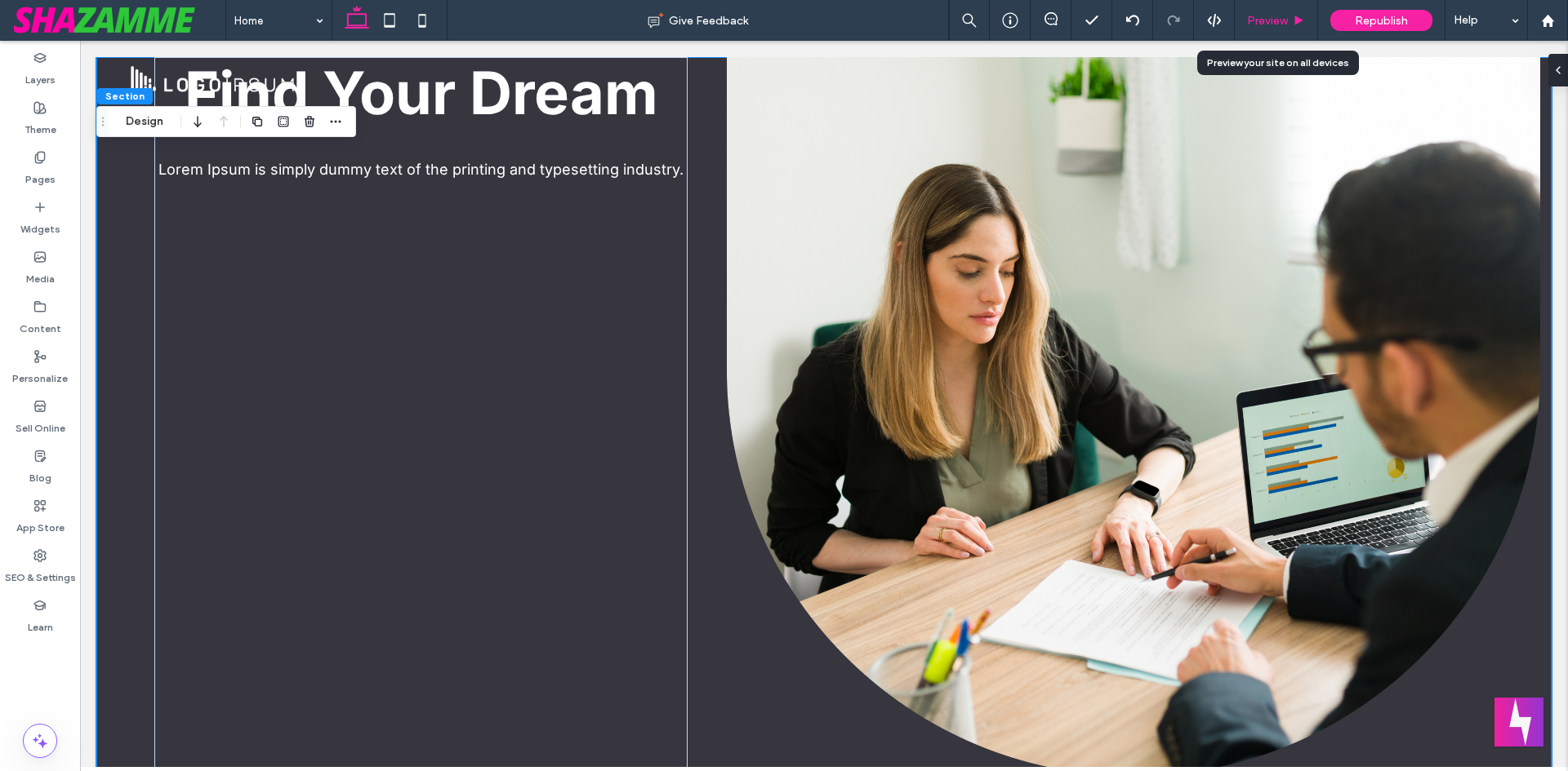
click at [1269, 28] on div "Preview" at bounding box center [1276, 20] width 84 height 40
click at [1271, 22] on span "Preview" at bounding box center [1266, 20] width 41 height 13
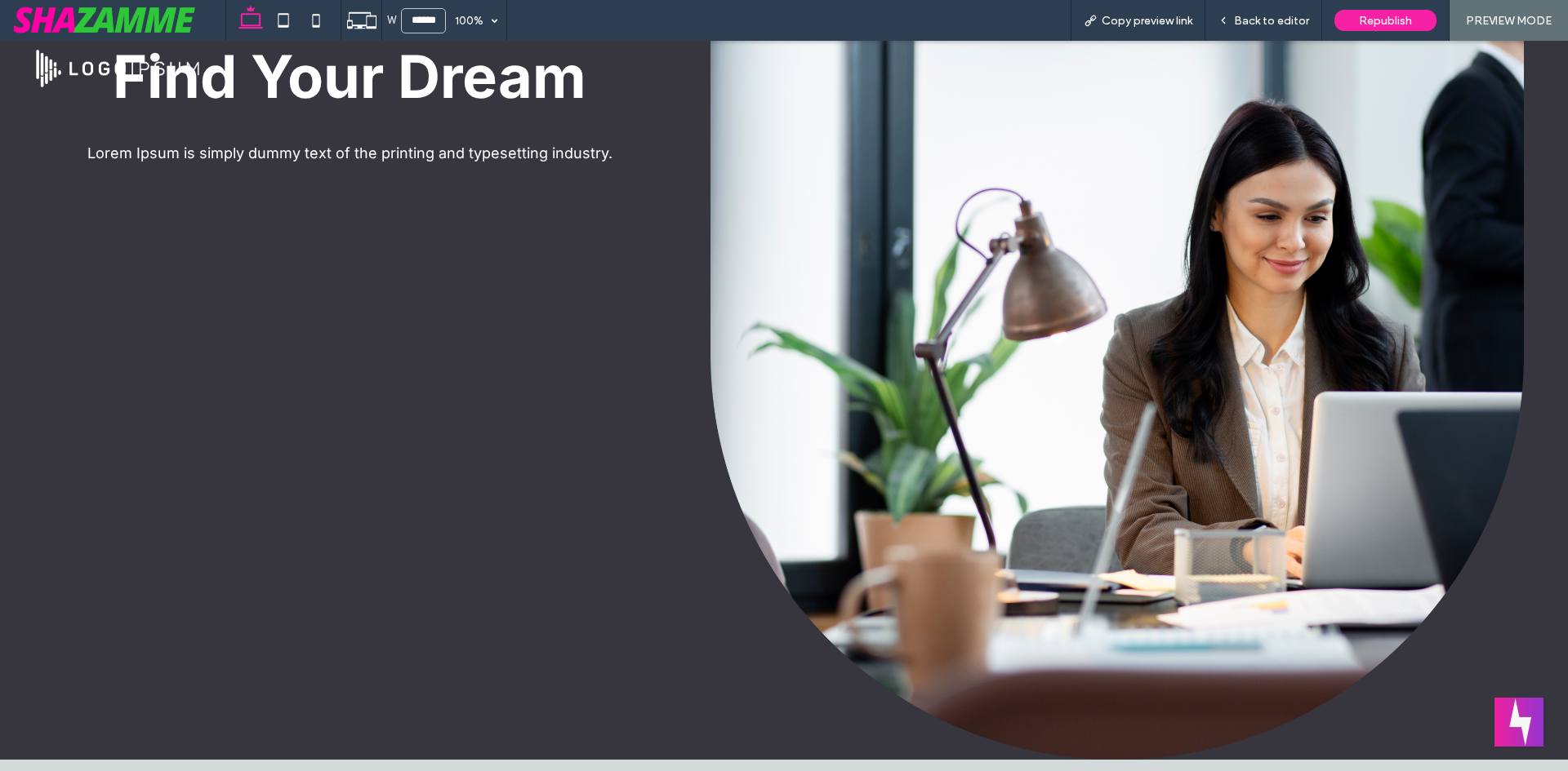
click at [1271, 22] on span "Back to editor" at bounding box center [1271, 20] width 75 height 13
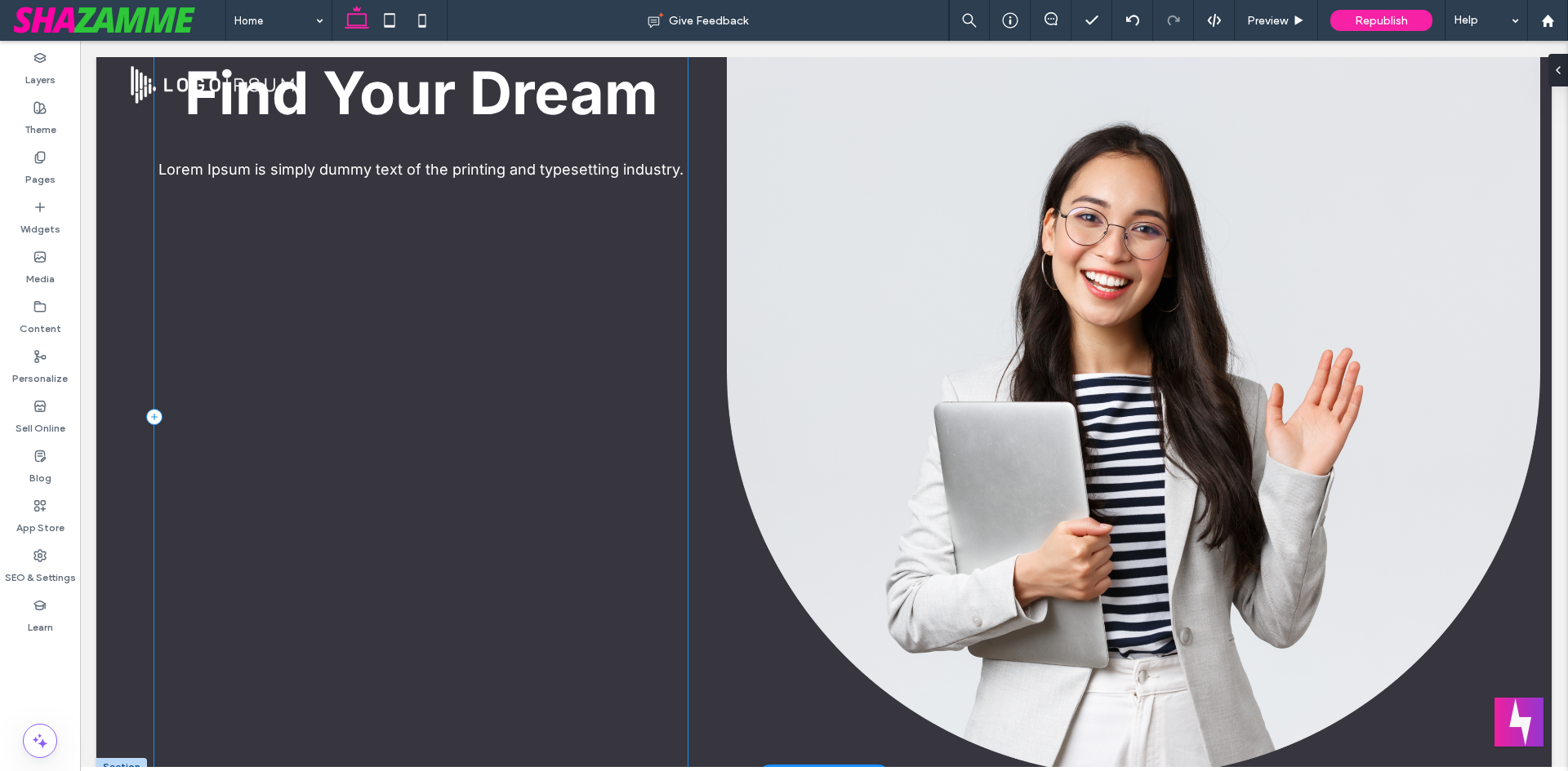
click at [615, 236] on div "Find Your Dream Lorem Ipsum is simply dummy text of the printing and typesettin…" at bounding box center [420, 417] width 533 height 719
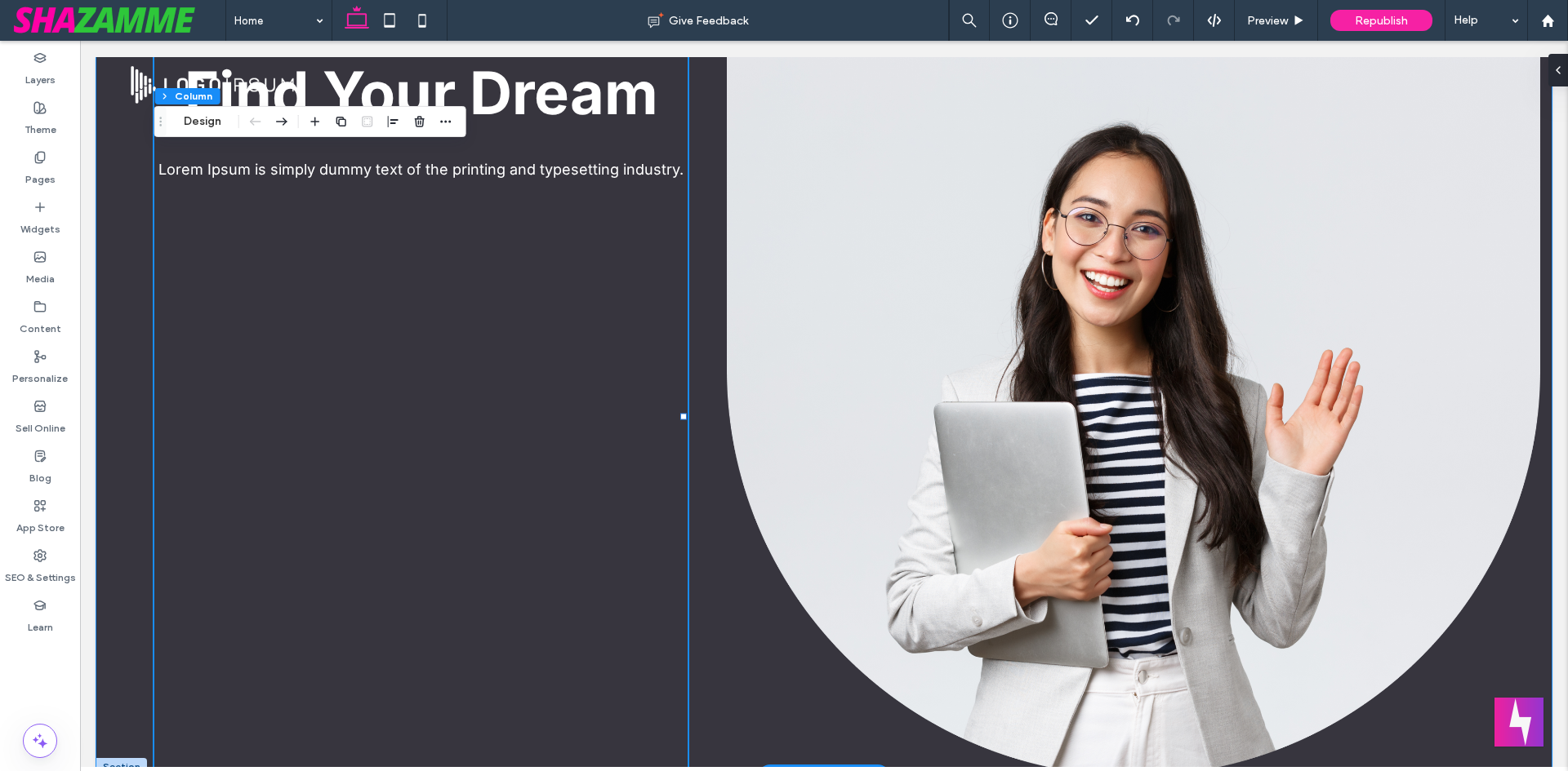
click at [698, 241] on div "Find Your Dream Lorem Ipsum is simply dummy text of the printing and typesettin…" at bounding box center [824, 417] width 1455 height 719
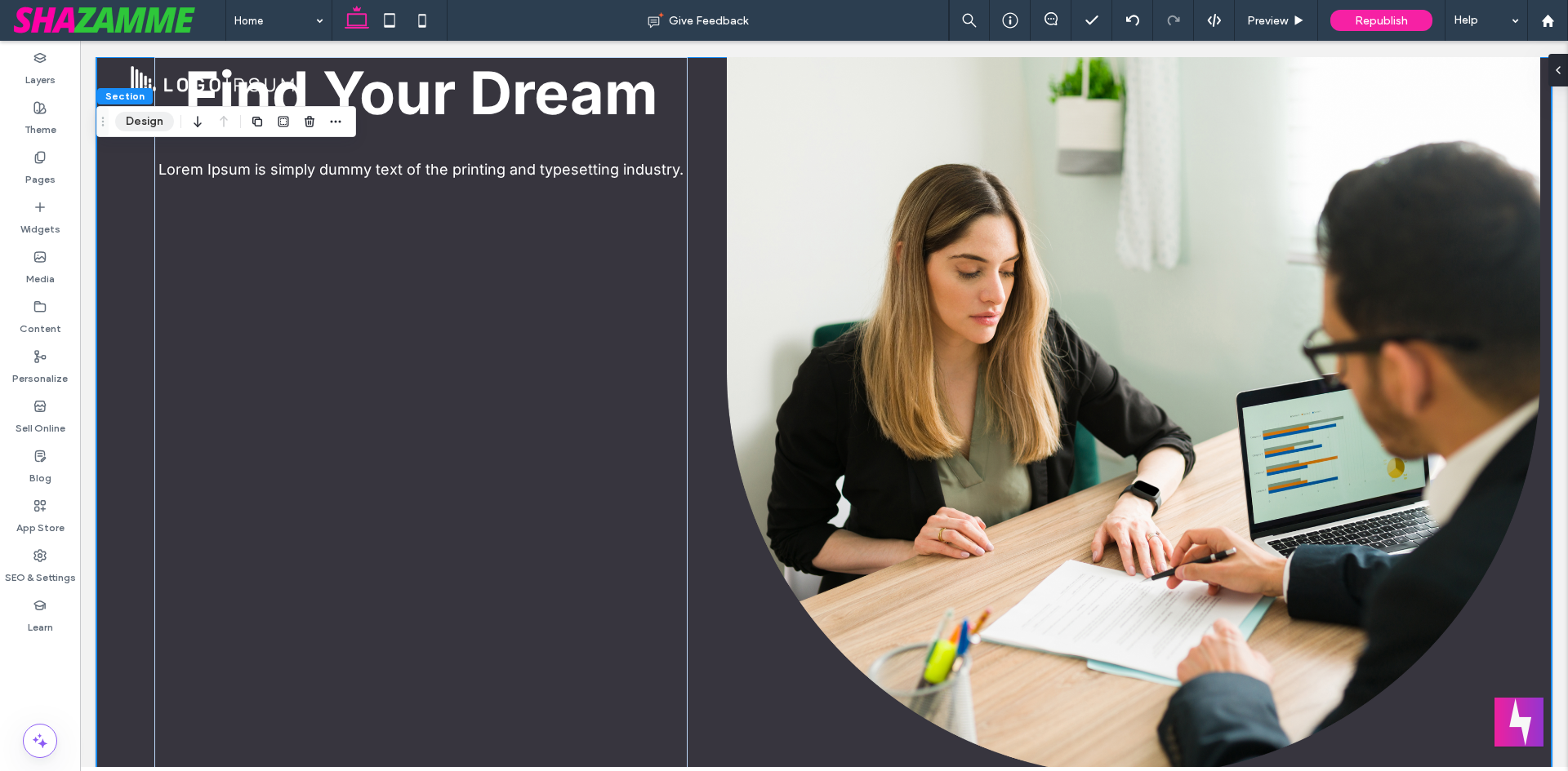
click at [161, 121] on button "Design" at bounding box center [144, 121] width 59 height 20
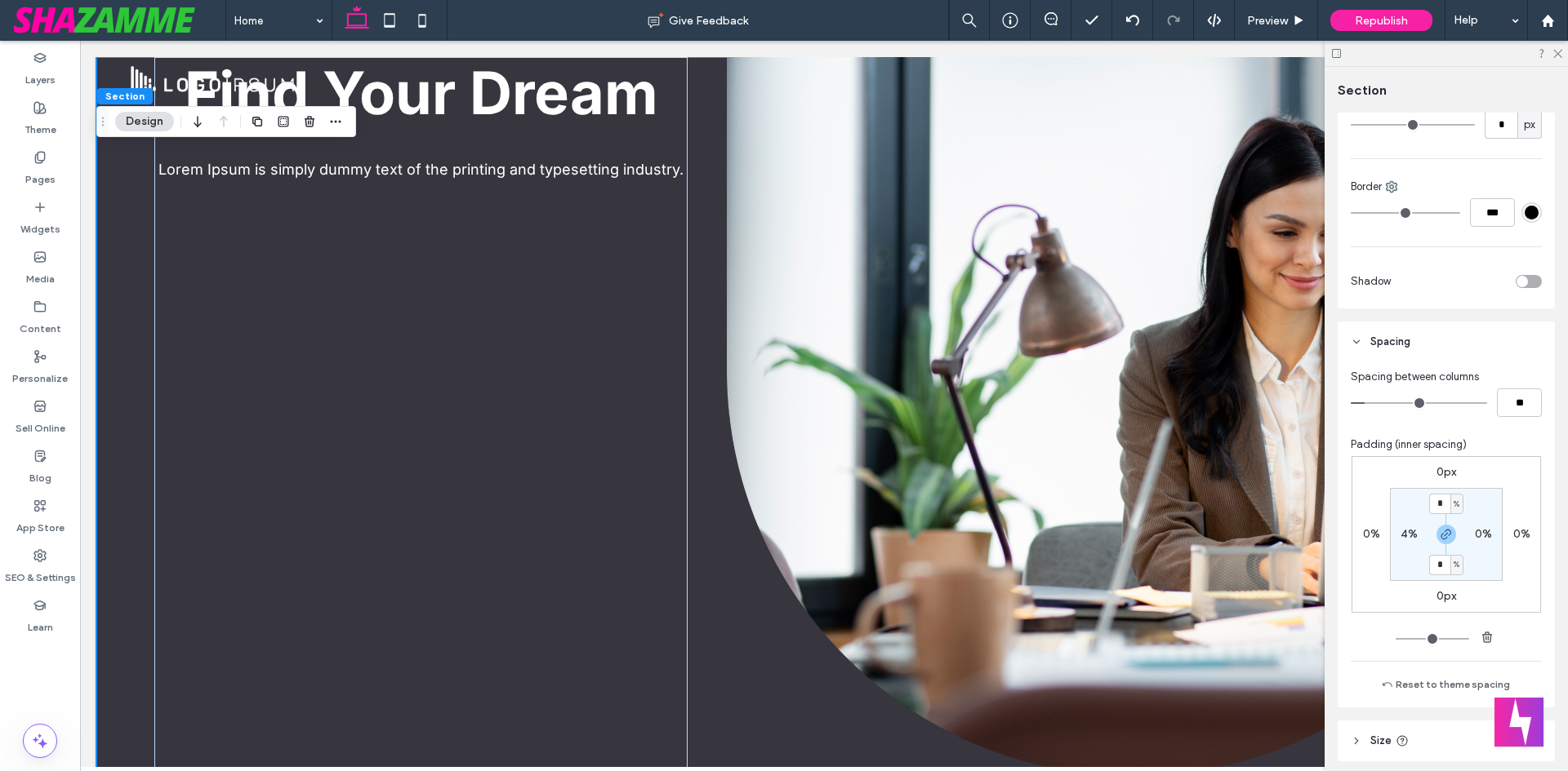
scroll to position [408, 0]
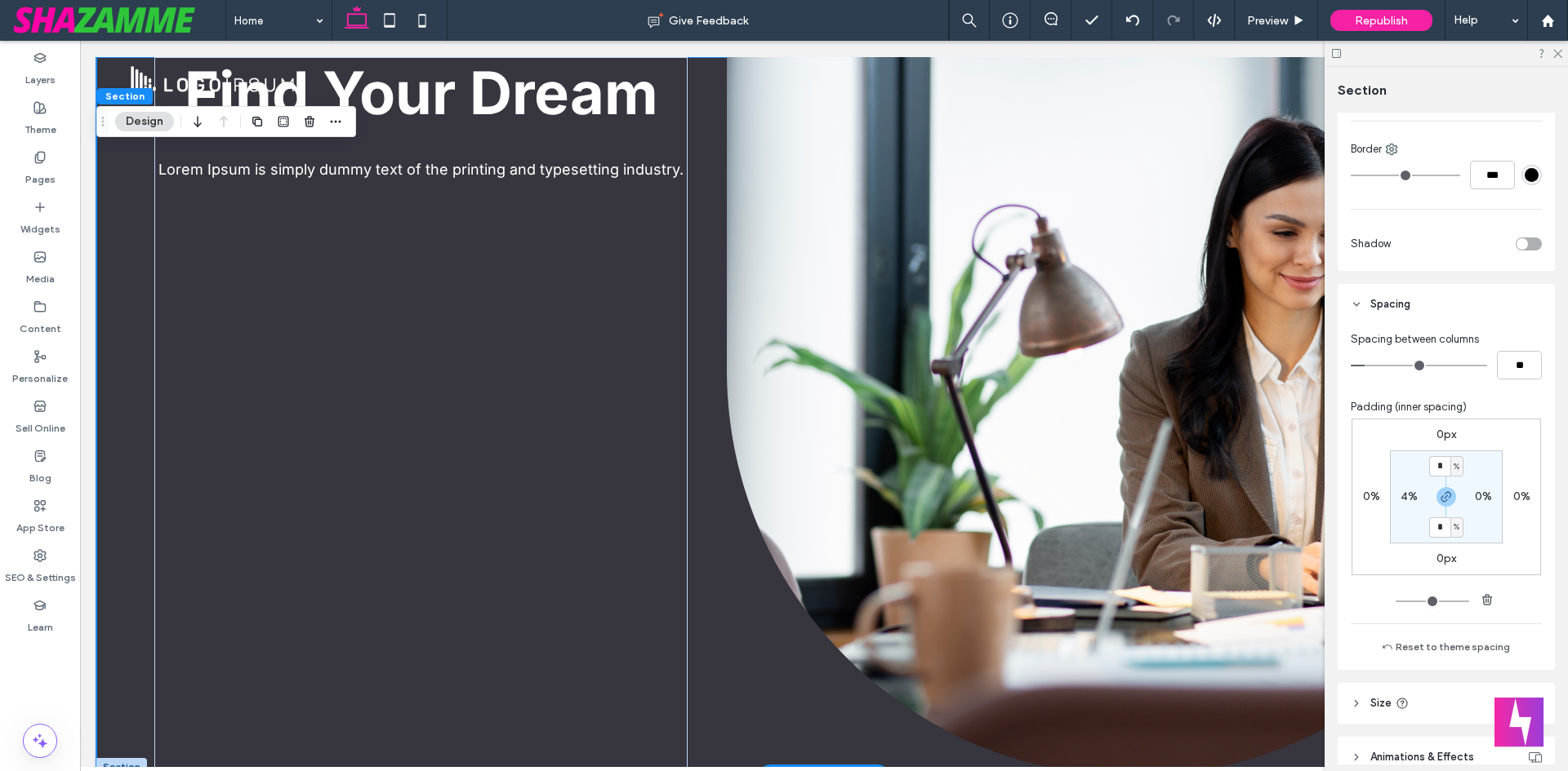
drag, startPoint x: 1452, startPoint y: 399, endPoint x: 993, endPoint y: 337, distance: 463.2
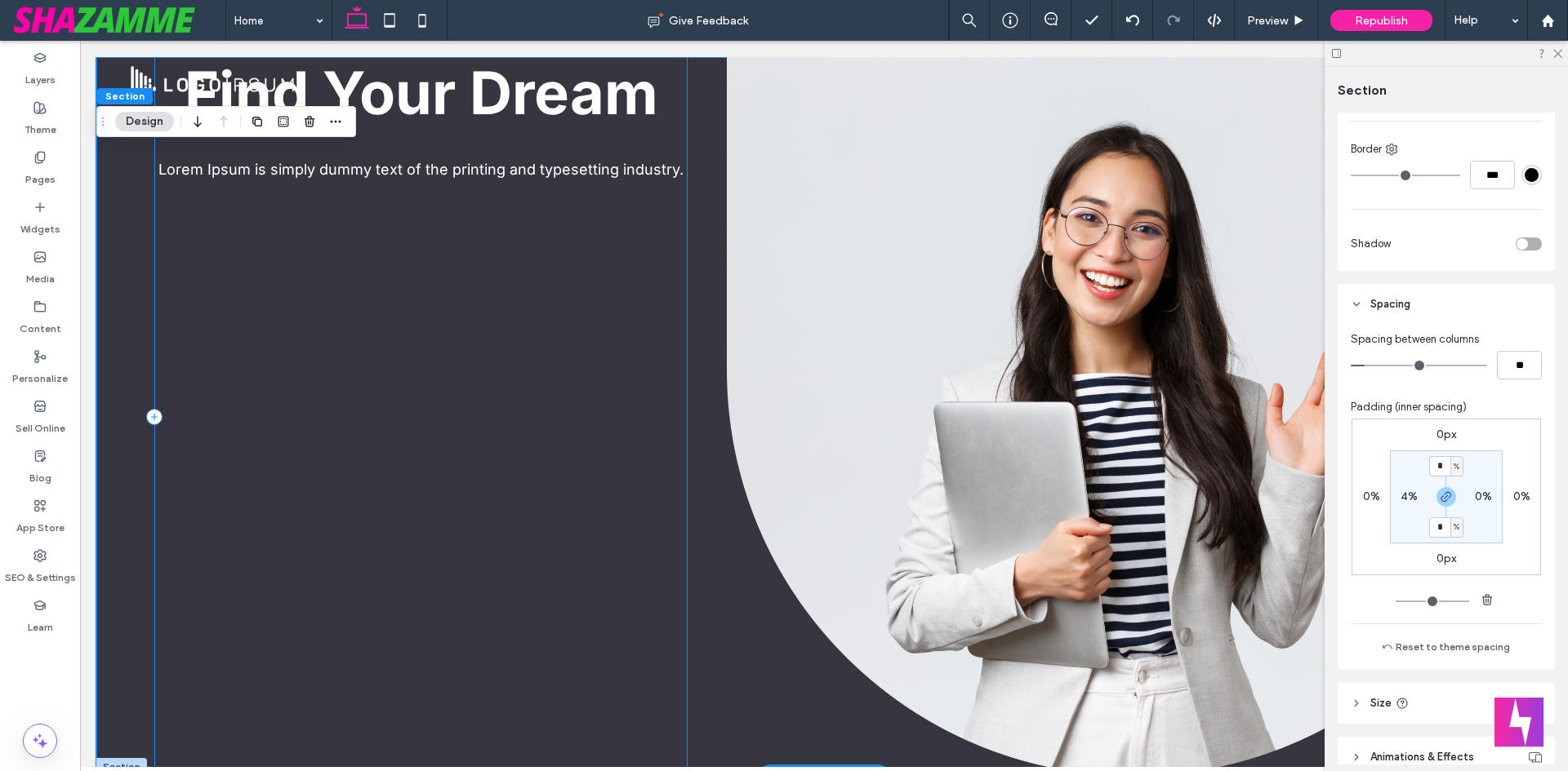
click at [649, 321] on div "Find Your Dream Lorem Ipsum is simply dummy text of the printing and typesettin…" at bounding box center [420, 417] width 533 height 719
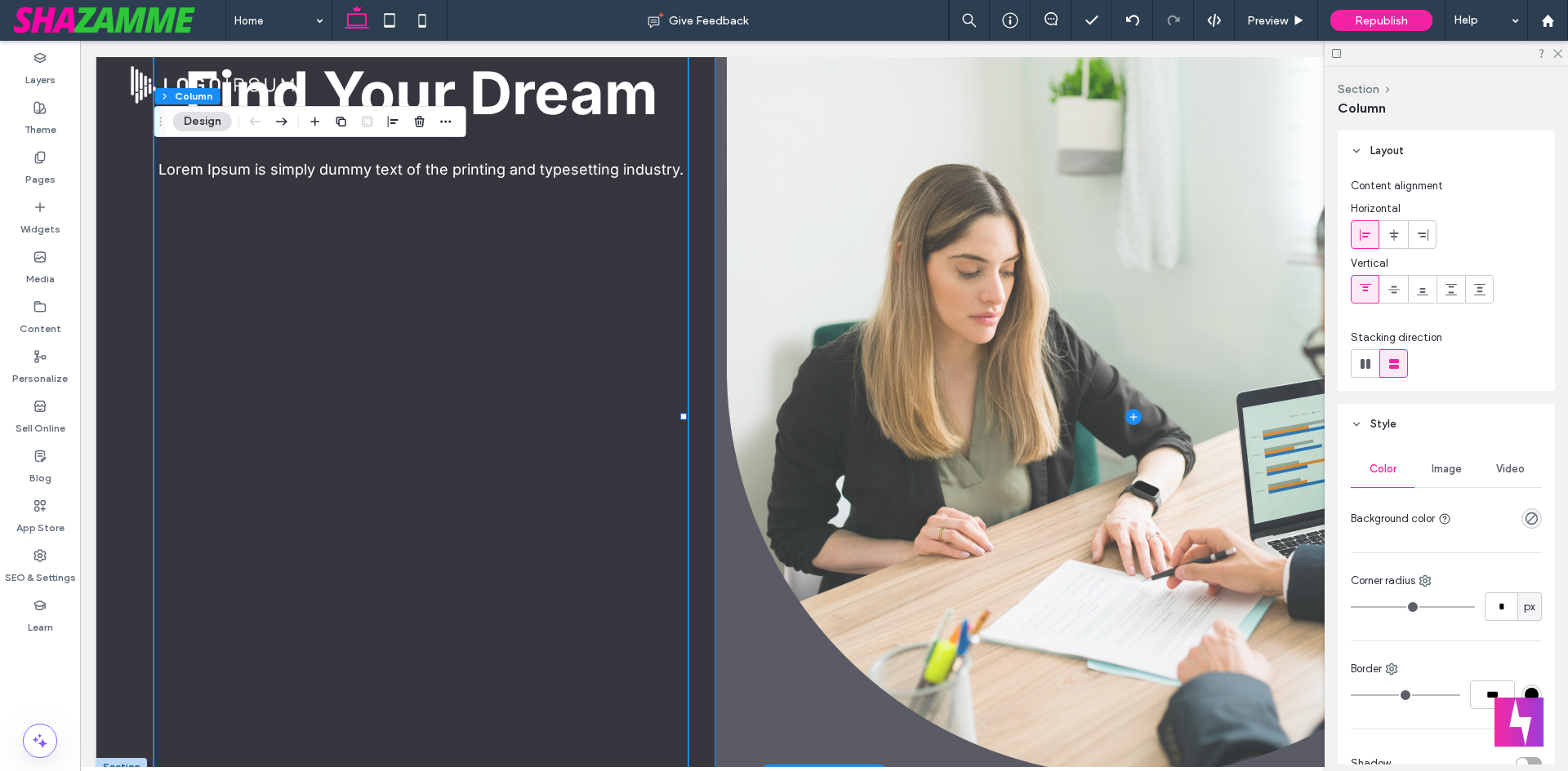
click at [722, 399] on span at bounding box center [1133, 417] width 835 height 719
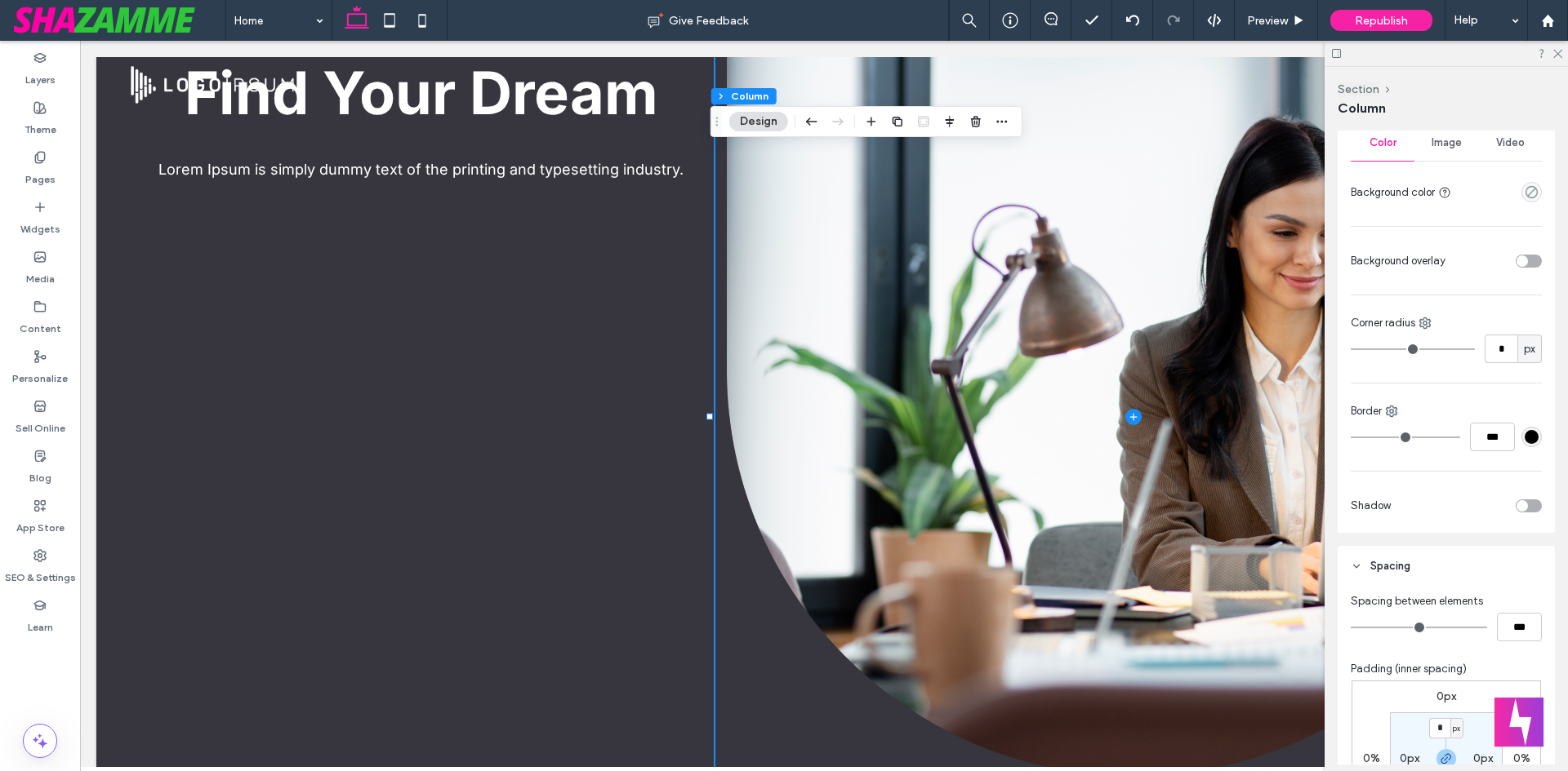
scroll to position [489, 0]
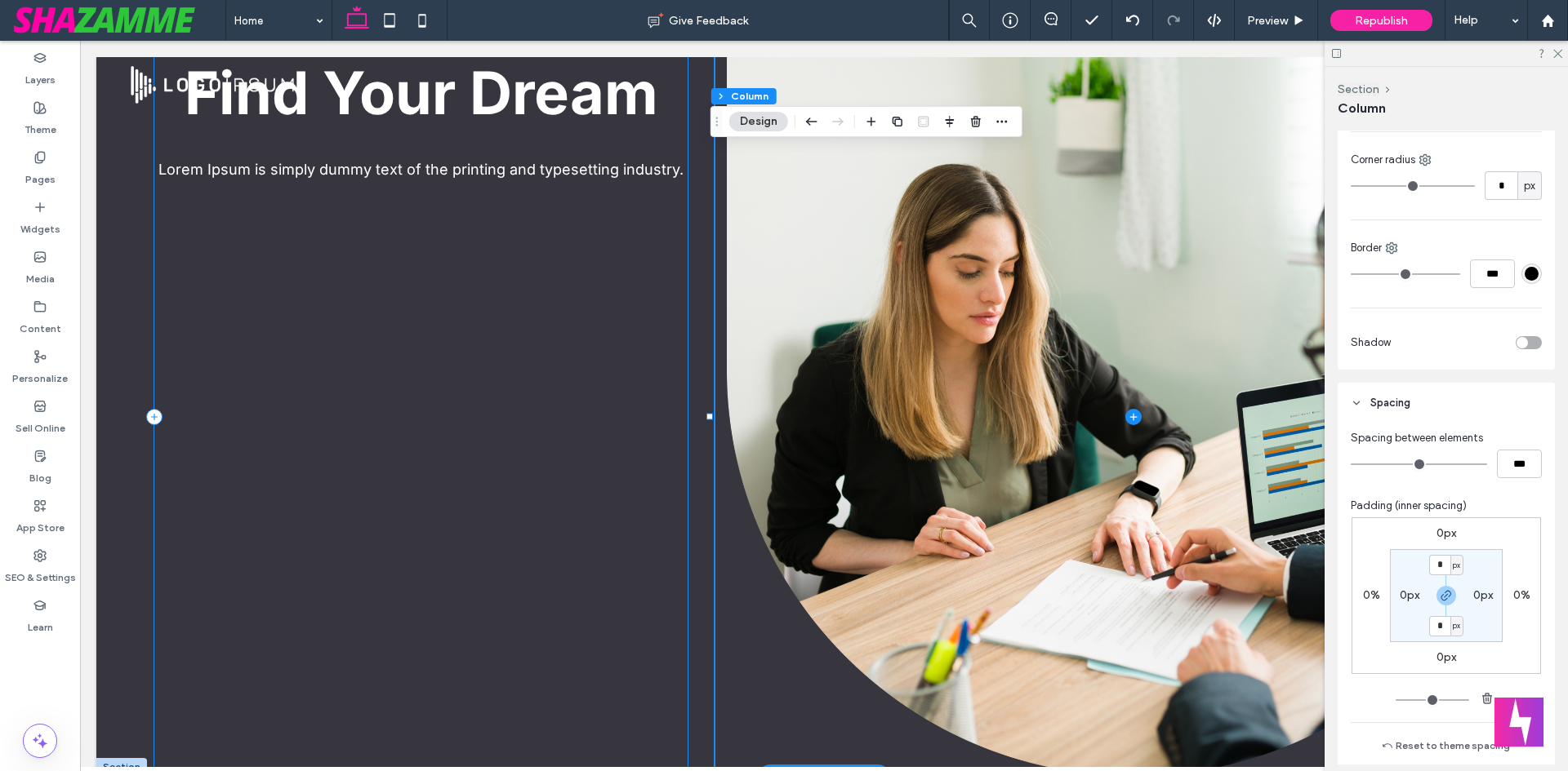
click at [370, 596] on div "Find Your Dream Lorem Ipsum is simply dummy text of the printing and typesettin…" at bounding box center [420, 417] width 533 height 719
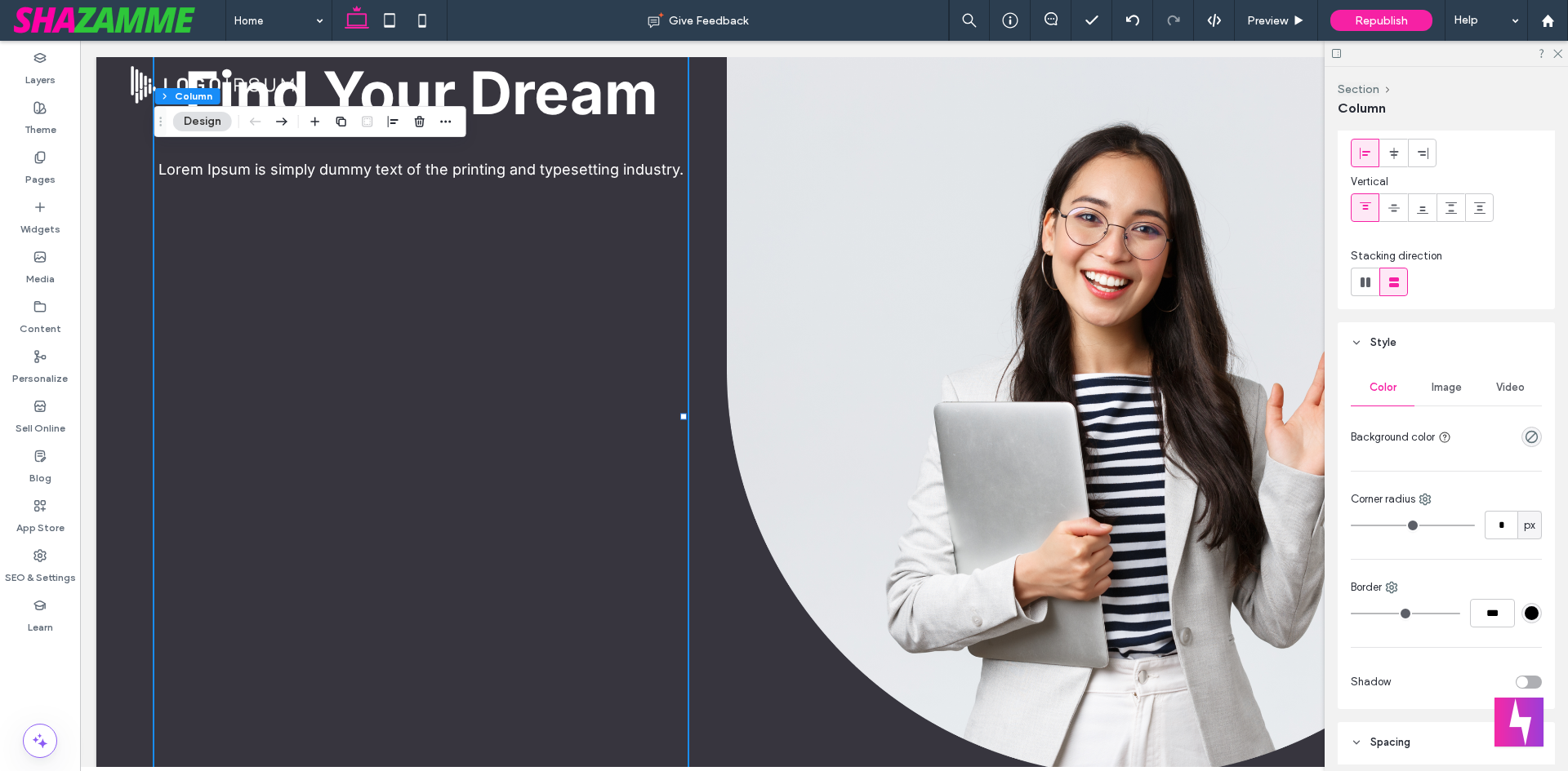
scroll to position [0, 0]
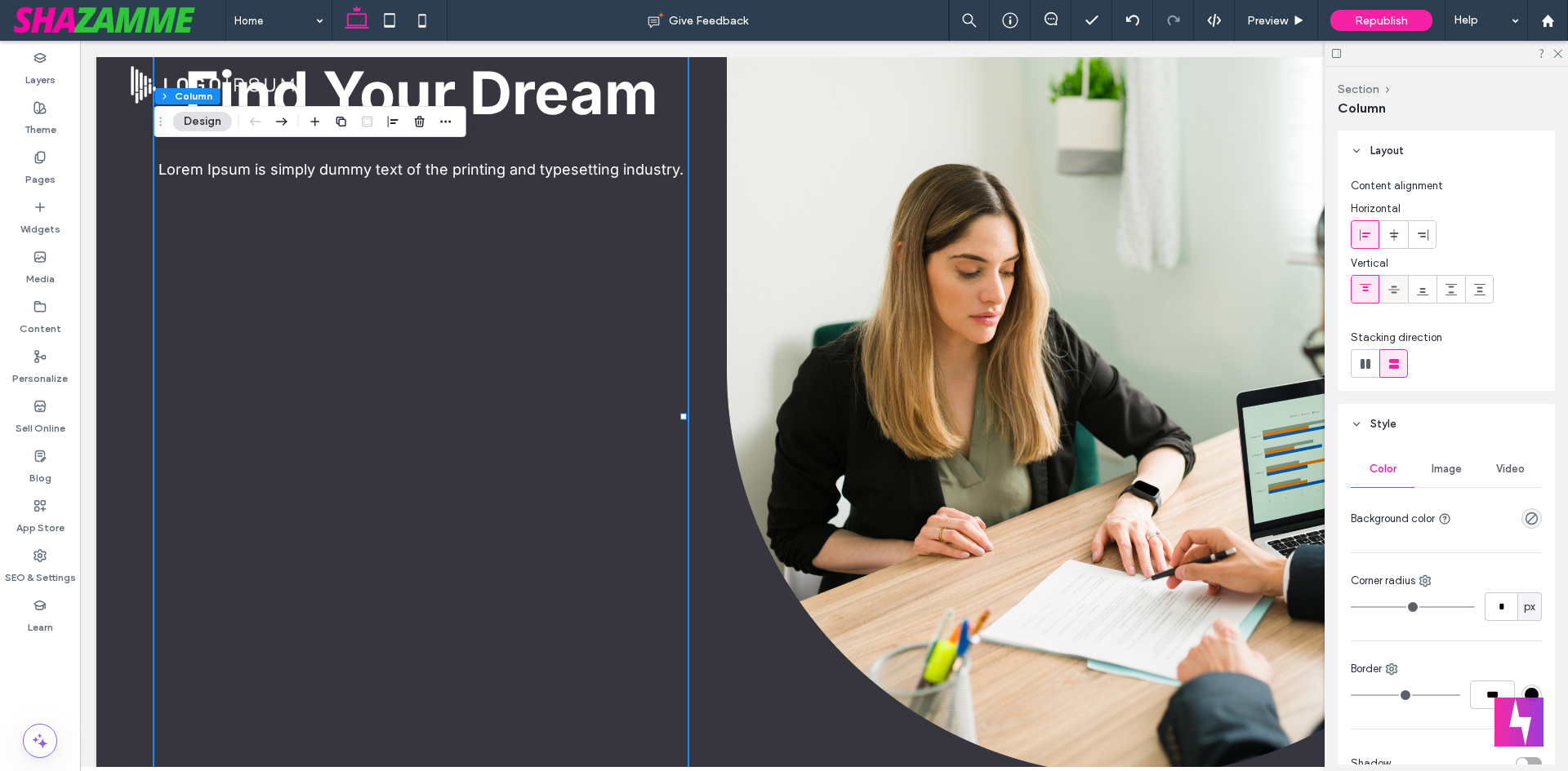
click at [1396, 295] on icon at bounding box center [1394, 290] width 14 height 13
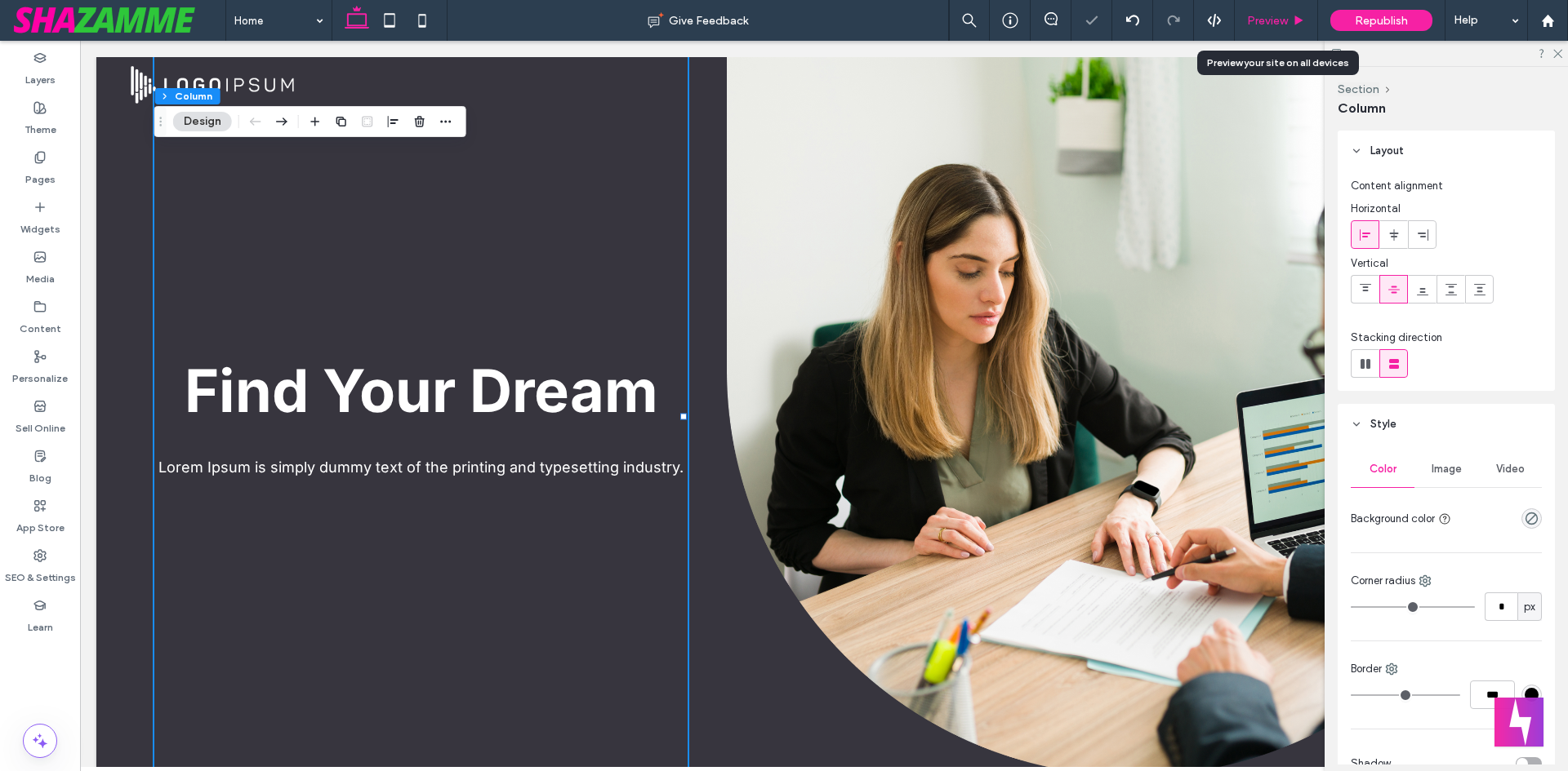
click at [1270, 22] on span "Preview" at bounding box center [1266, 20] width 41 height 13
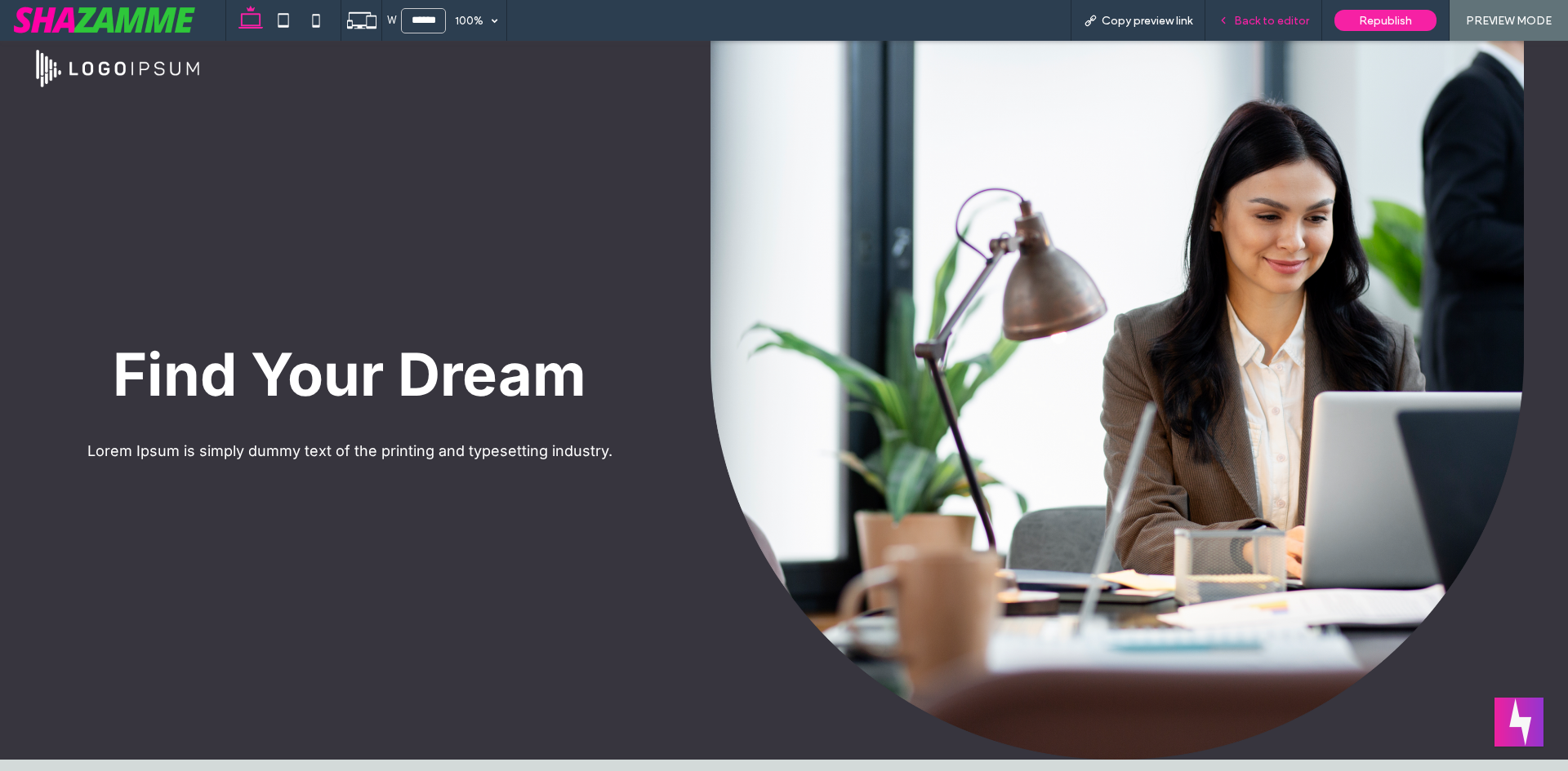
click at [1267, 20] on span "Back to editor" at bounding box center [1271, 20] width 75 height 13
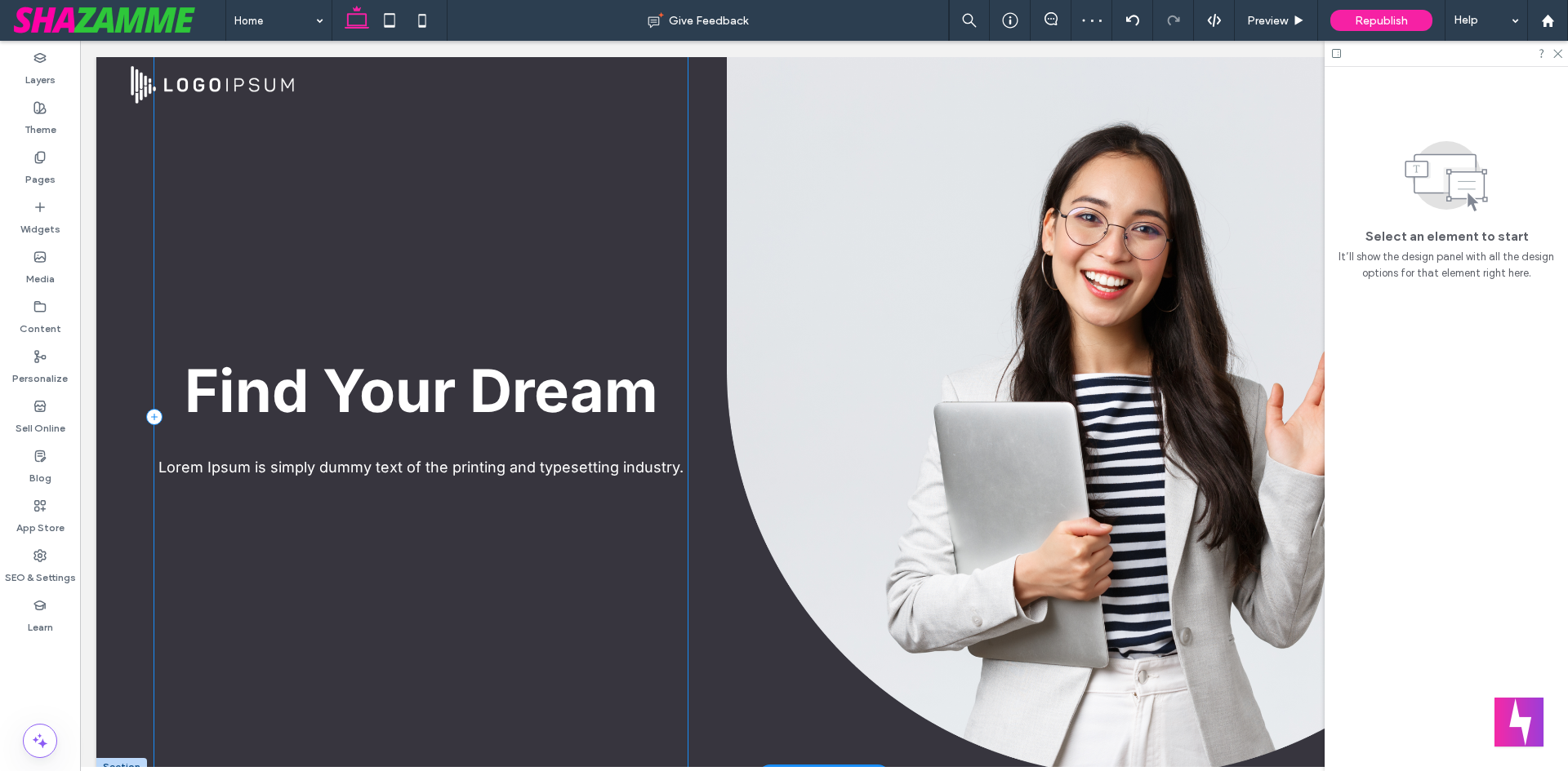
click at [410, 292] on div "Find Your Dream Lorem Ipsum is simply dummy text of the printing and typesettin…" at bounding box center [420, 417] width 533 height 719
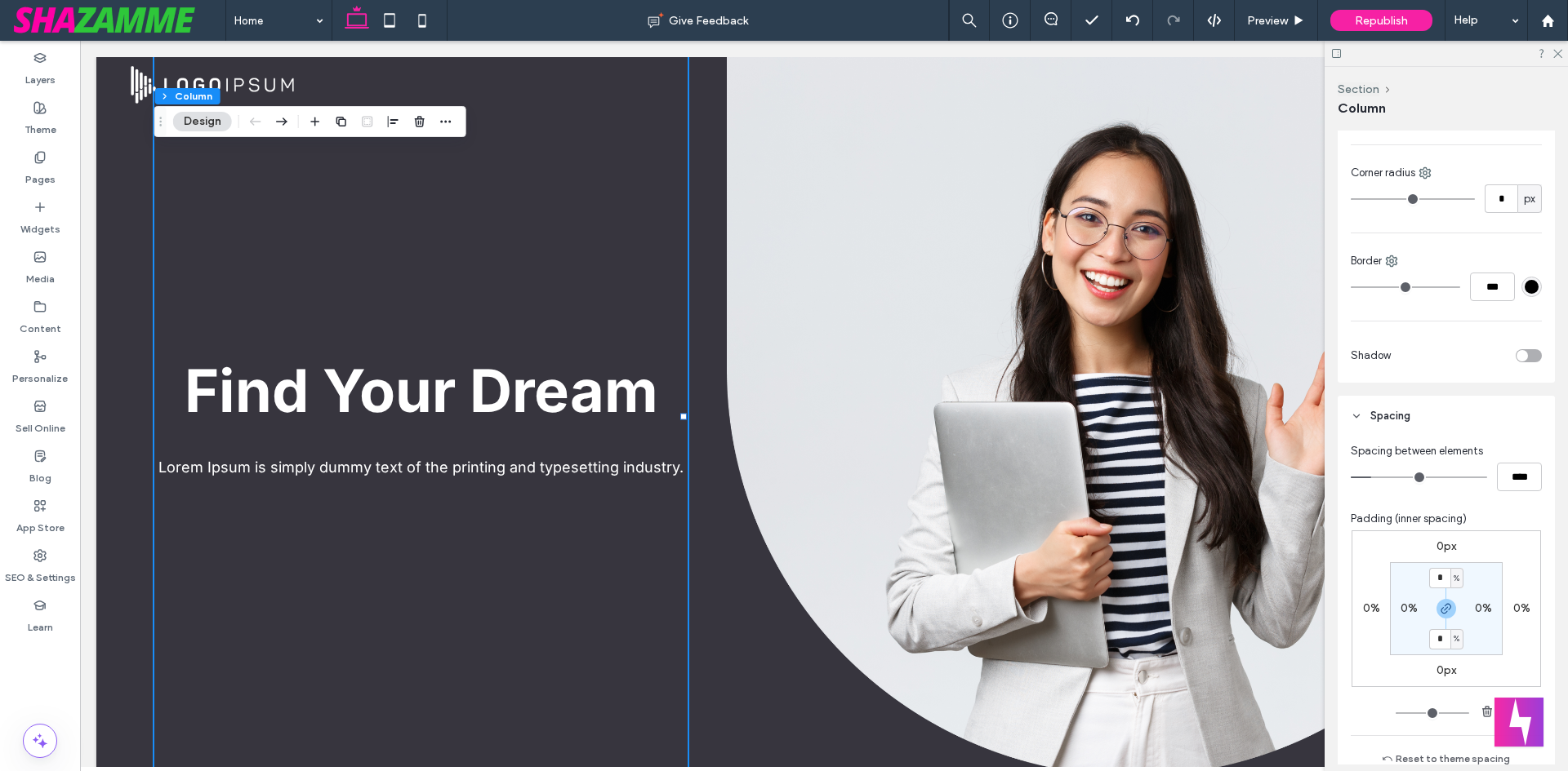
scroll to position [489, 0]
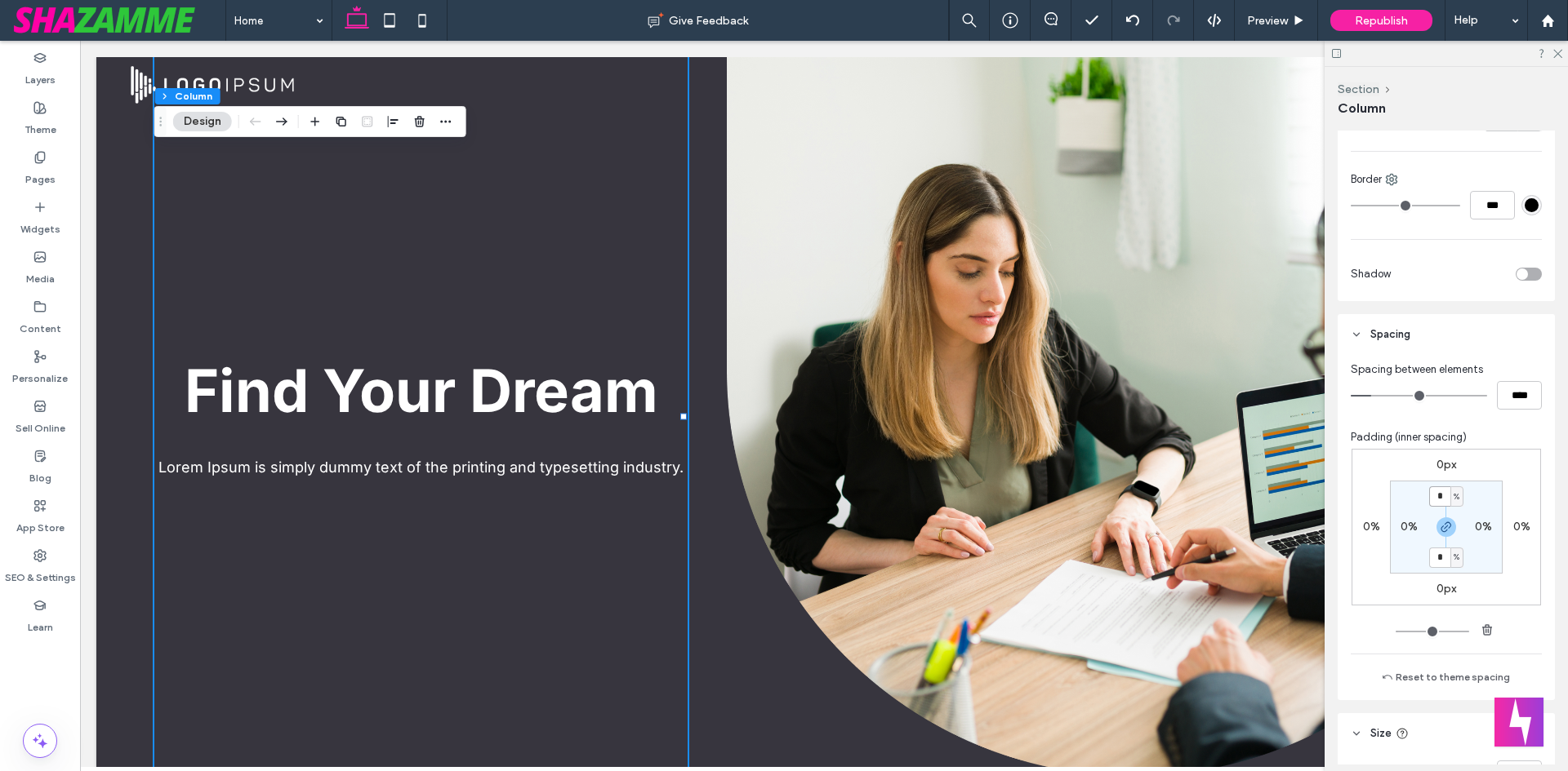
click at [1432, 498] on input "*" at bounding box center [1440, 497] width 22 height 21
type input "*"
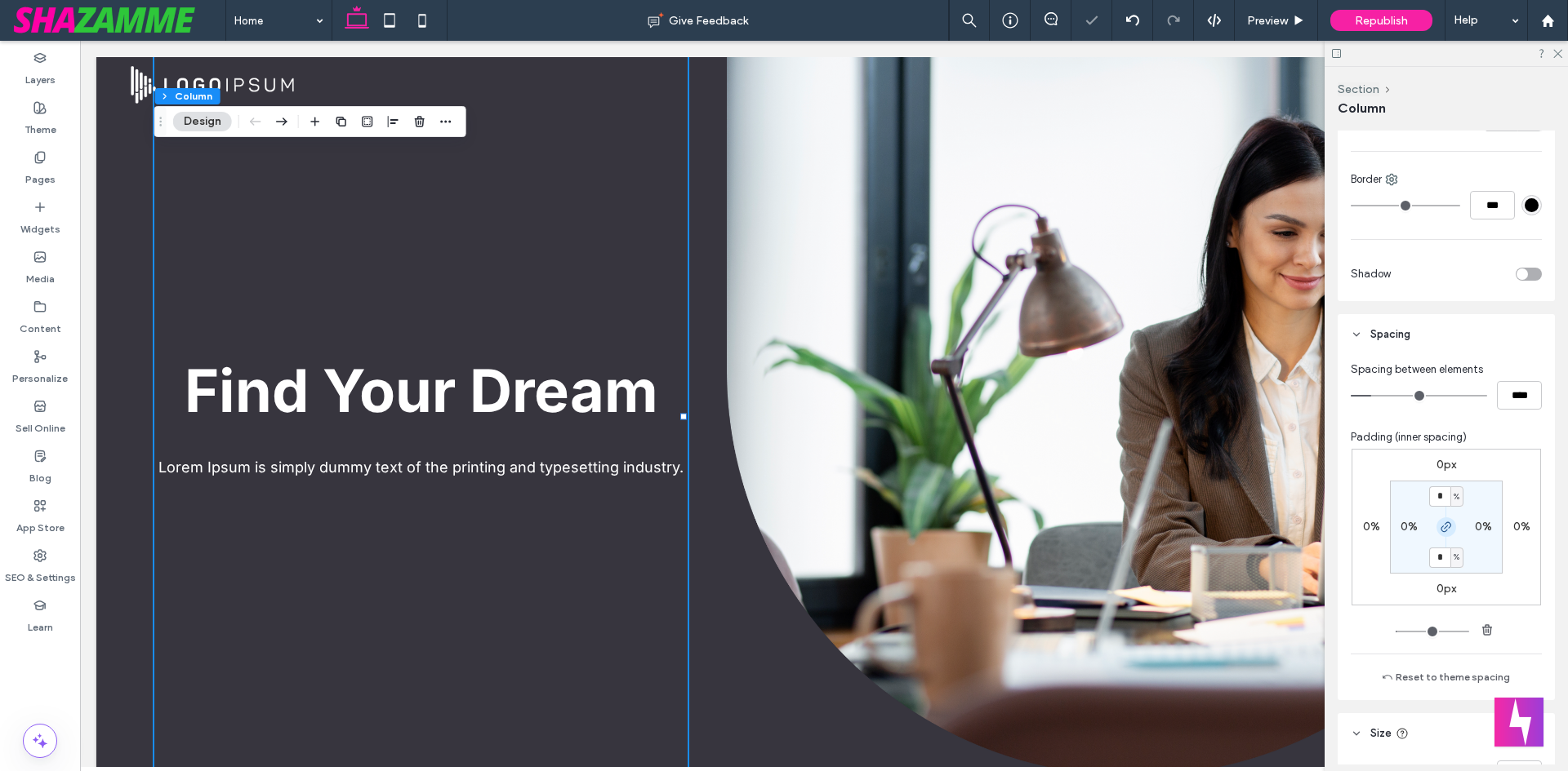
click at [1440, 525] on icon "button" at bounding box center [1446, 527] width 14 height 13
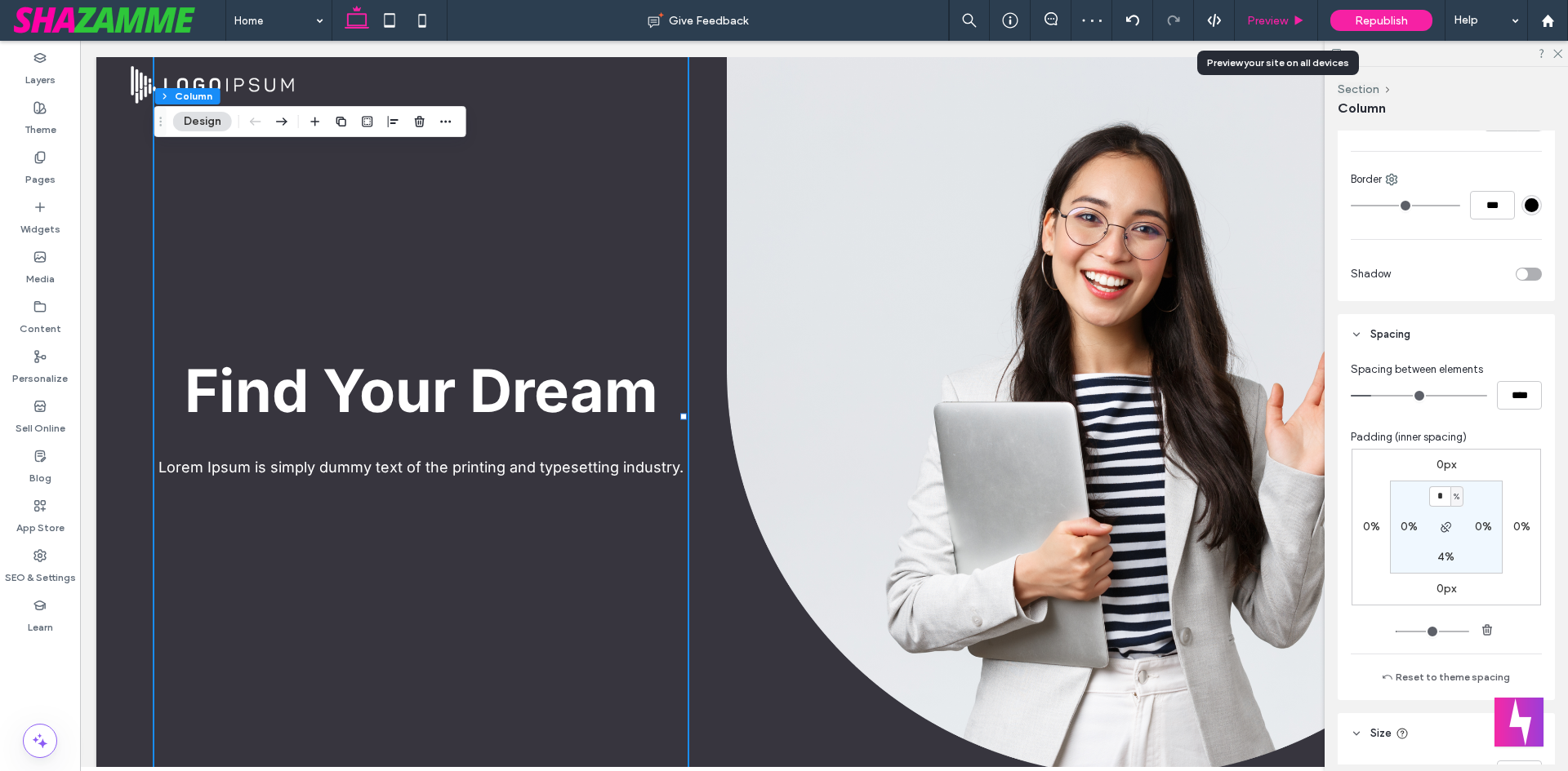
click at [1274, 28] on div "Preview" at bounding box center [1276, 20] width 84 height 40
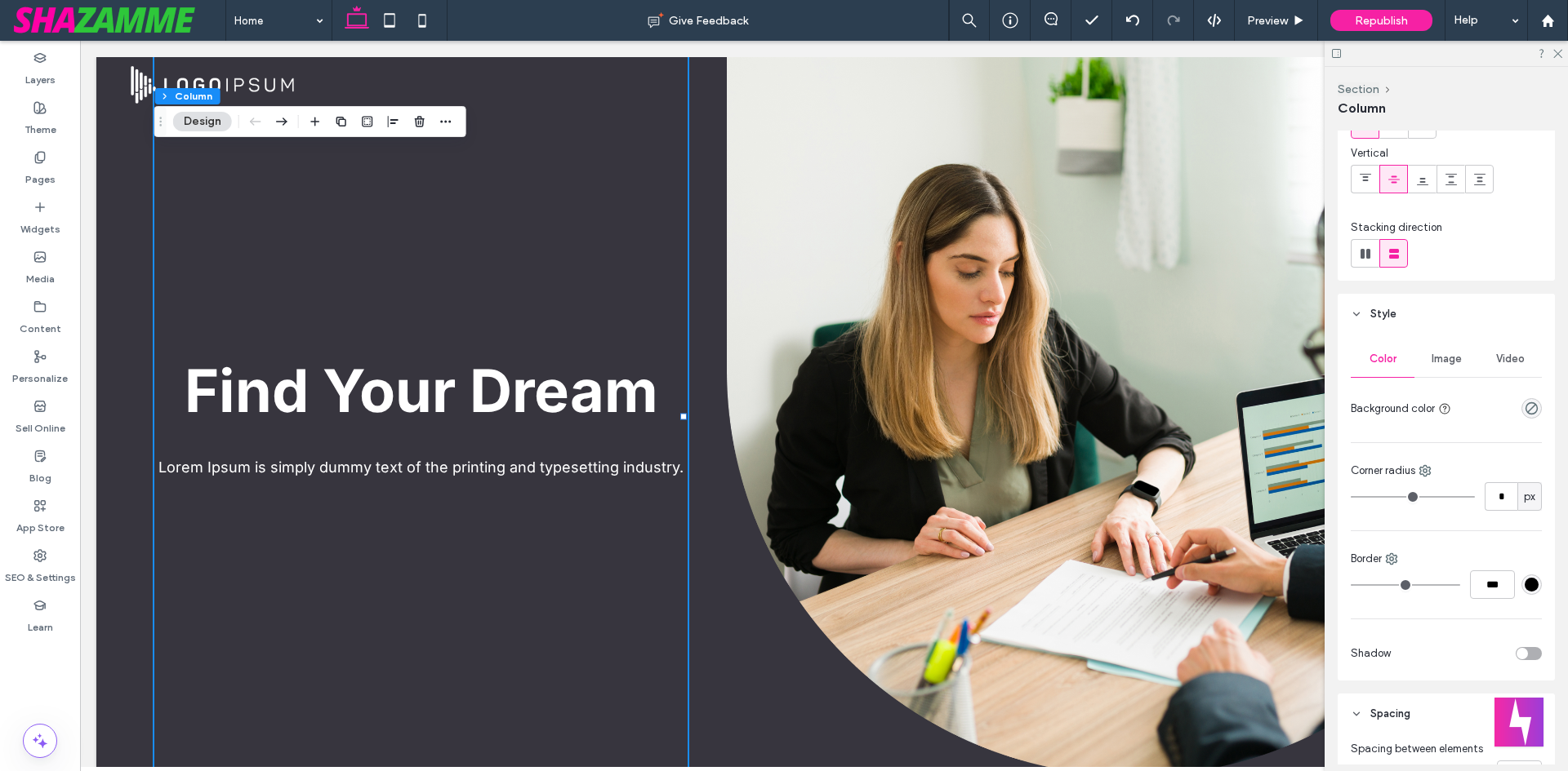
scroll to position [82, 0]
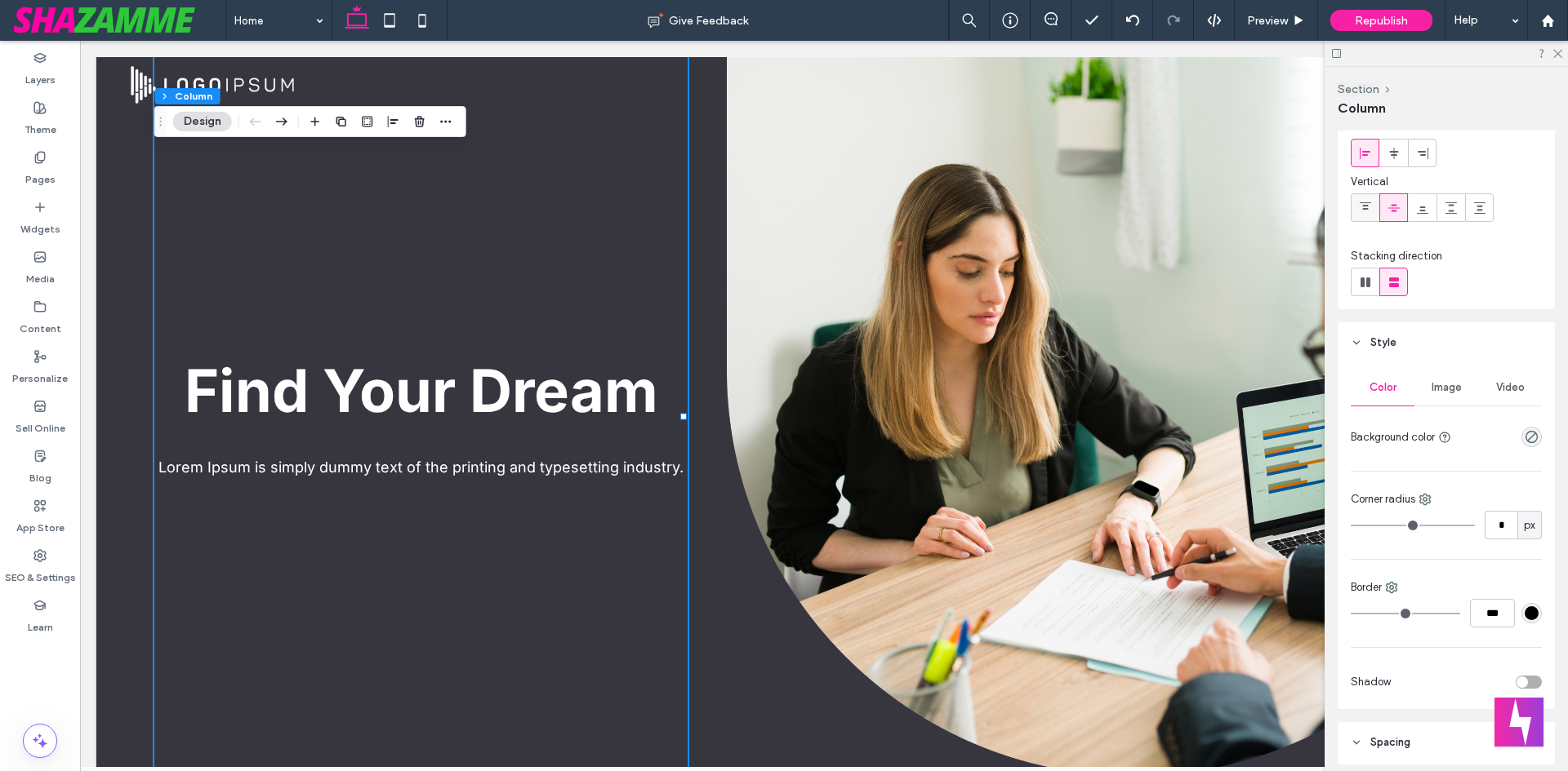
click at [1369, 209] on icon at bounding box center [1365, 208] width 14 height 13
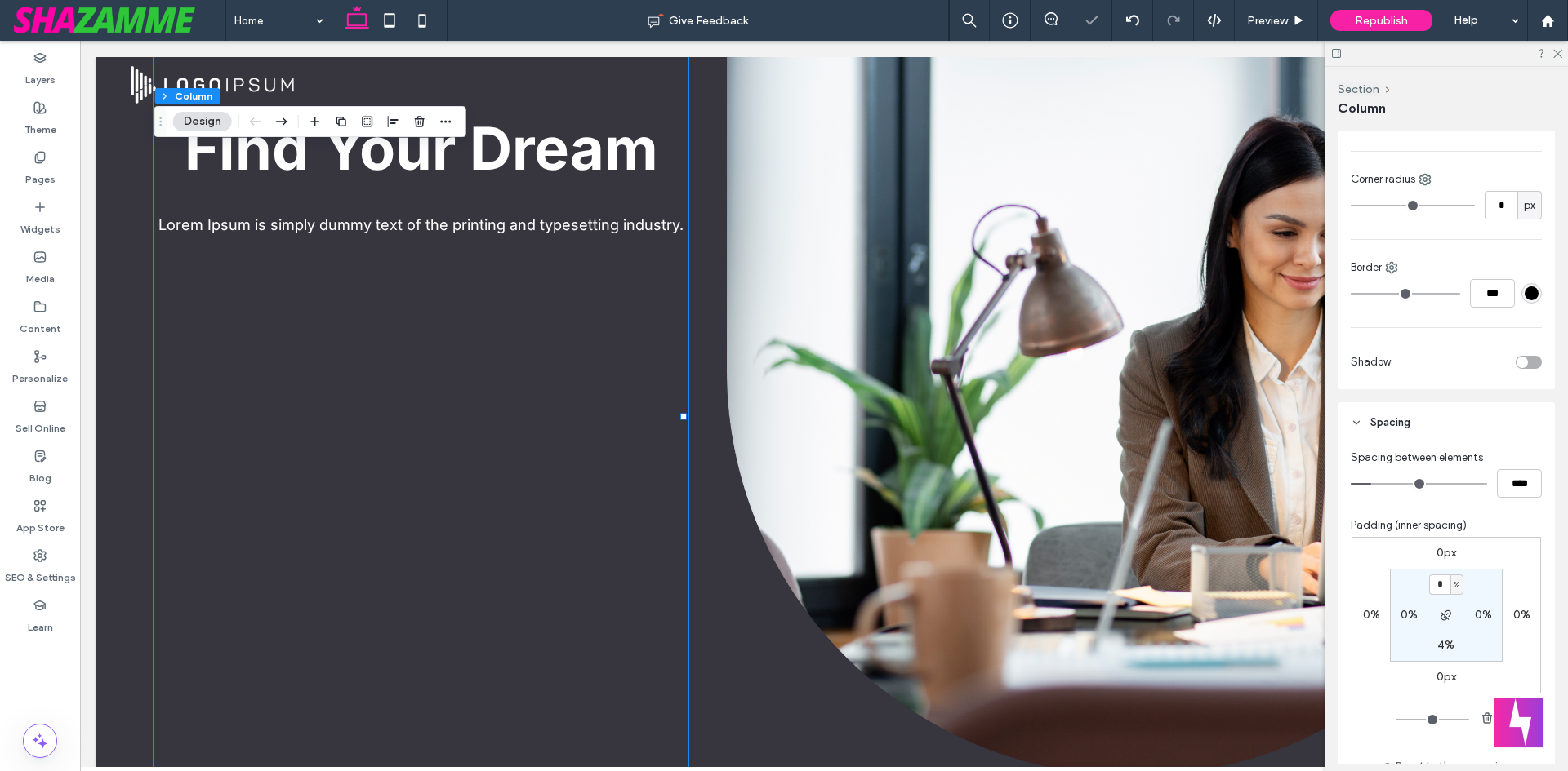
scroll to position [408, 0]
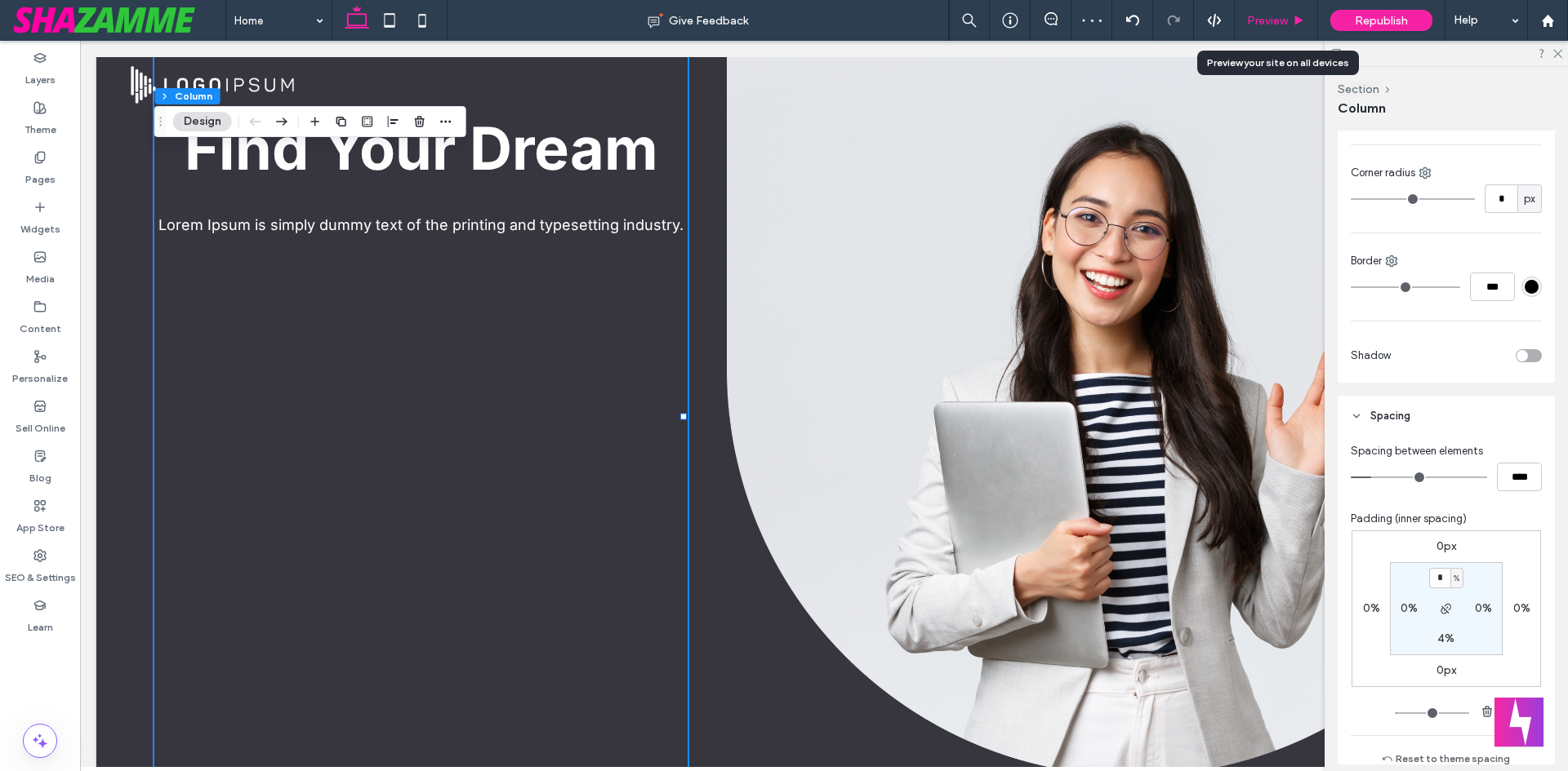
click at [1274, 22] on span "Preview" at bounding box center [1266, 20] width 41 height 13
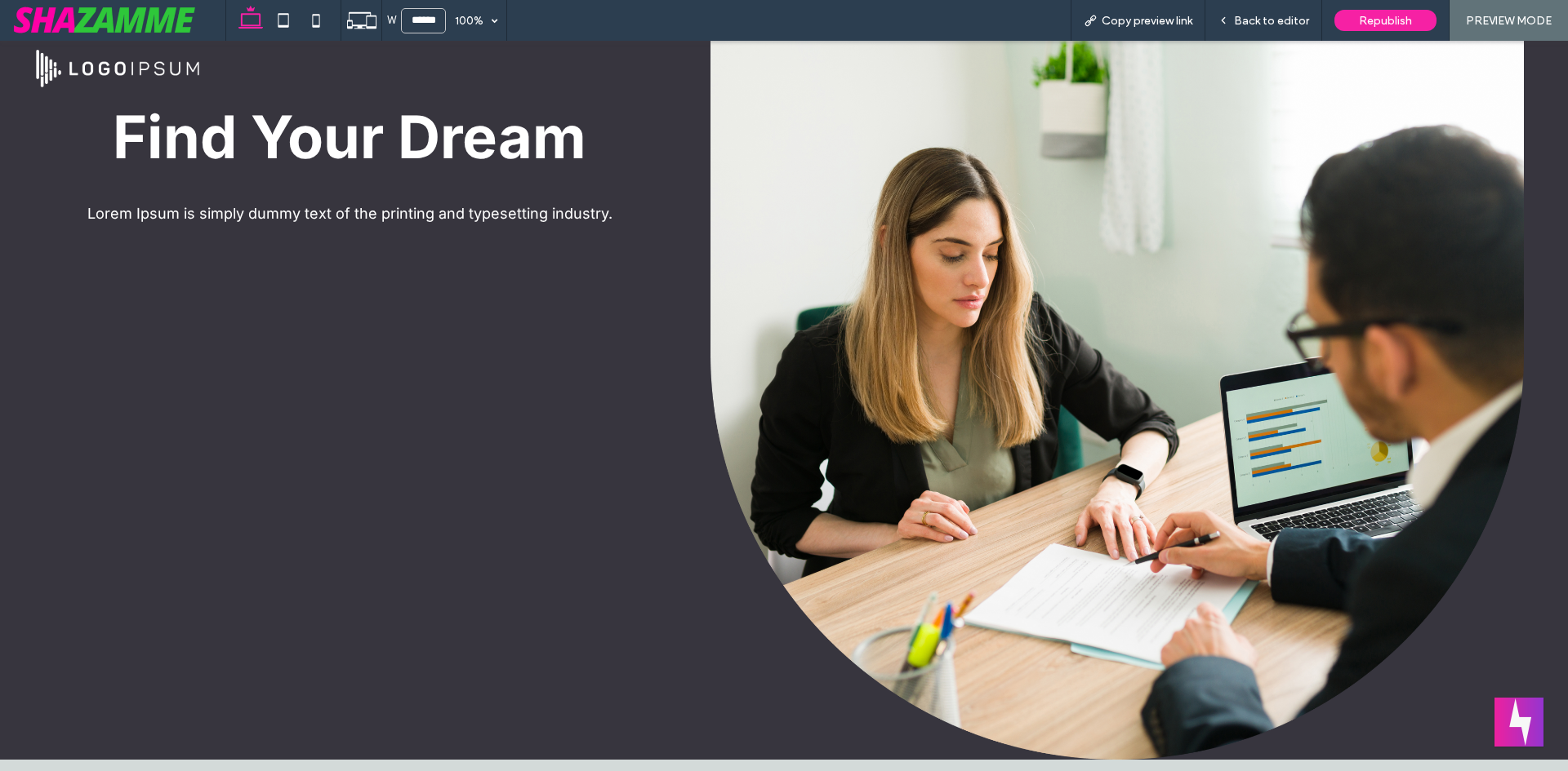
click at [1274, 22] on span "Back to editor" at bounding box center [1271, 20] width 75 height 13
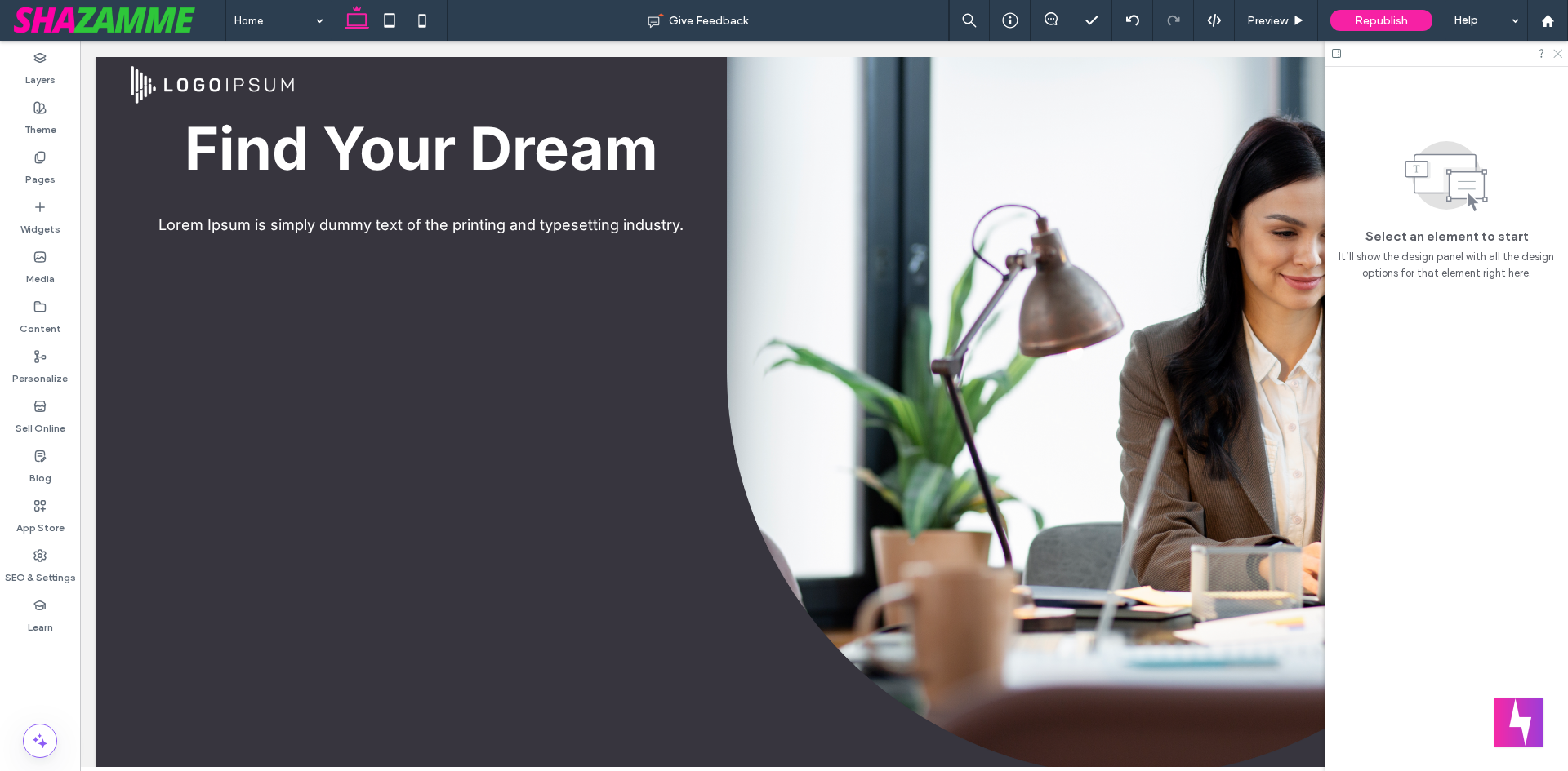
click at [1560, 54] on div at bounding box center [1446, 53] width 243 height 25
click at [1560, 54] on icon at bounding box center [1557, 53] width 11 height 11
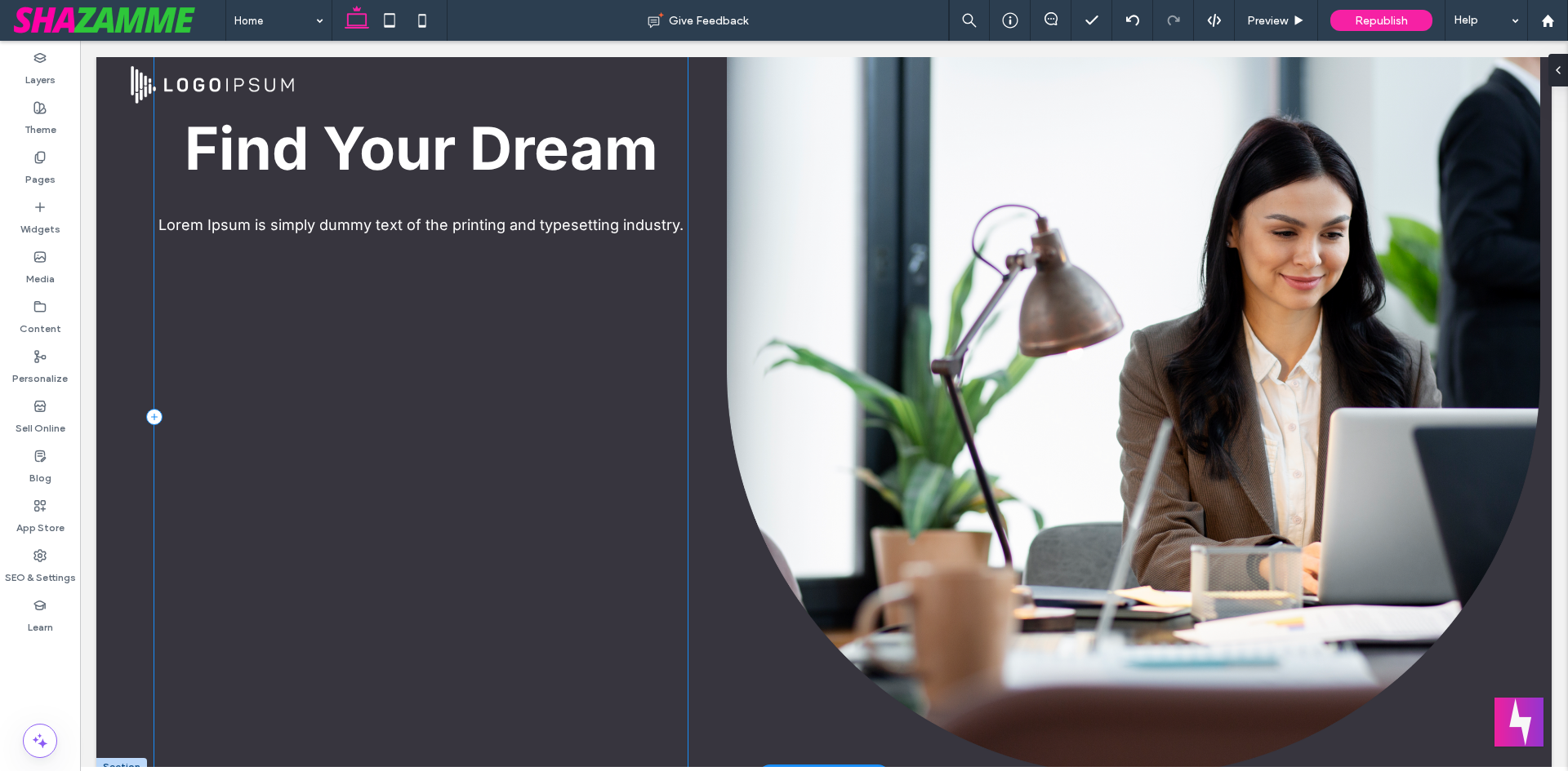
click at [563, 327] on div "Find Your Dream Lorem Ipsum is simply dummy text of the printing and typesettin…" at bounding box center [420, 417] width 533 height 719
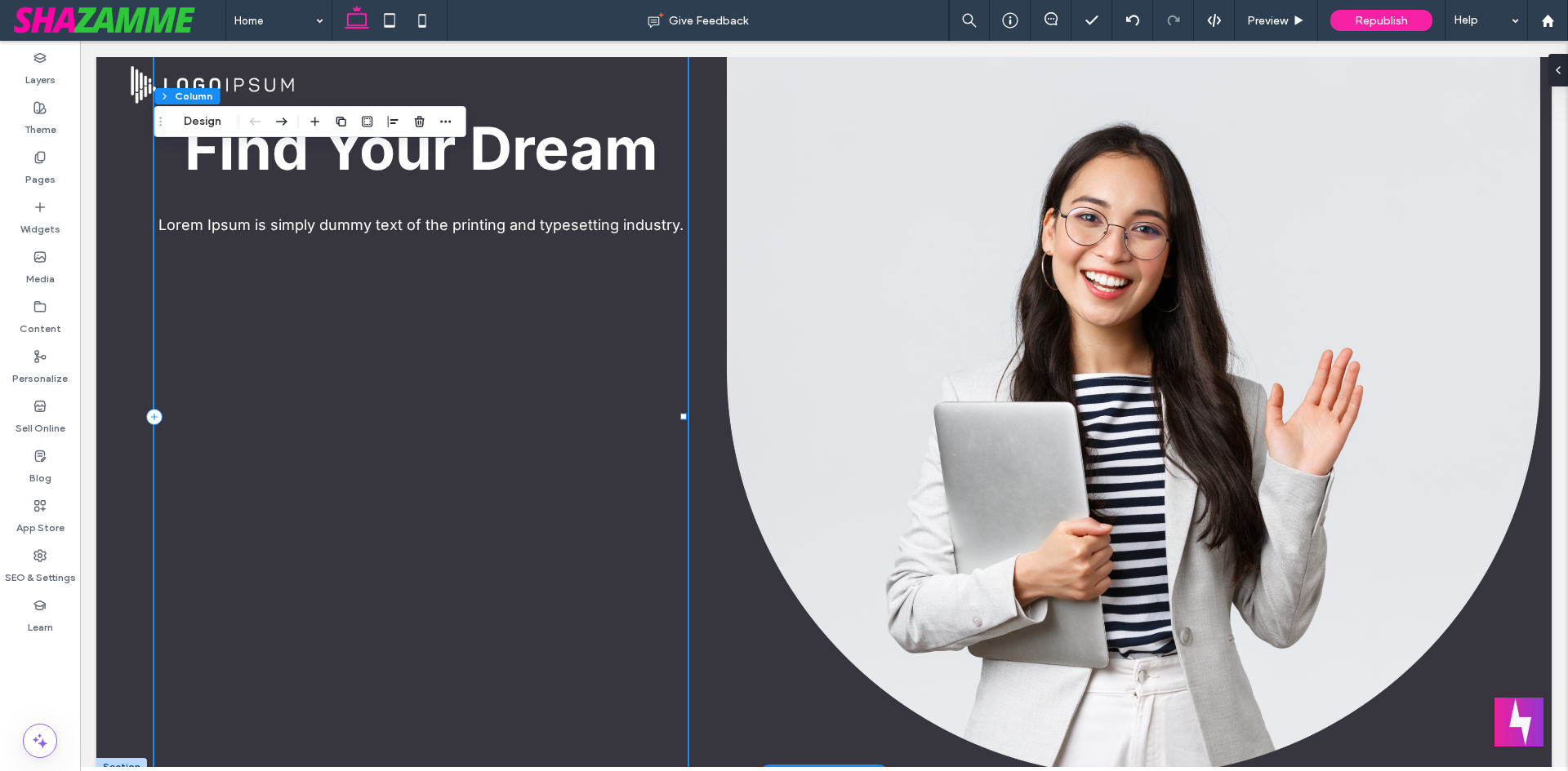
click at [402, 344] on div "Find Your Dream Lorem Ipsum is simply dummy text of the printing and typesettin…" at bounding box center [420, 417] width 533 height 719
click at [203, 137] on div "Section Column Design" at bounding box center [310, 121] width 312 height 31
click at [202, 127] on button "Design" at bounding box center [202, 121] width 59 height 20
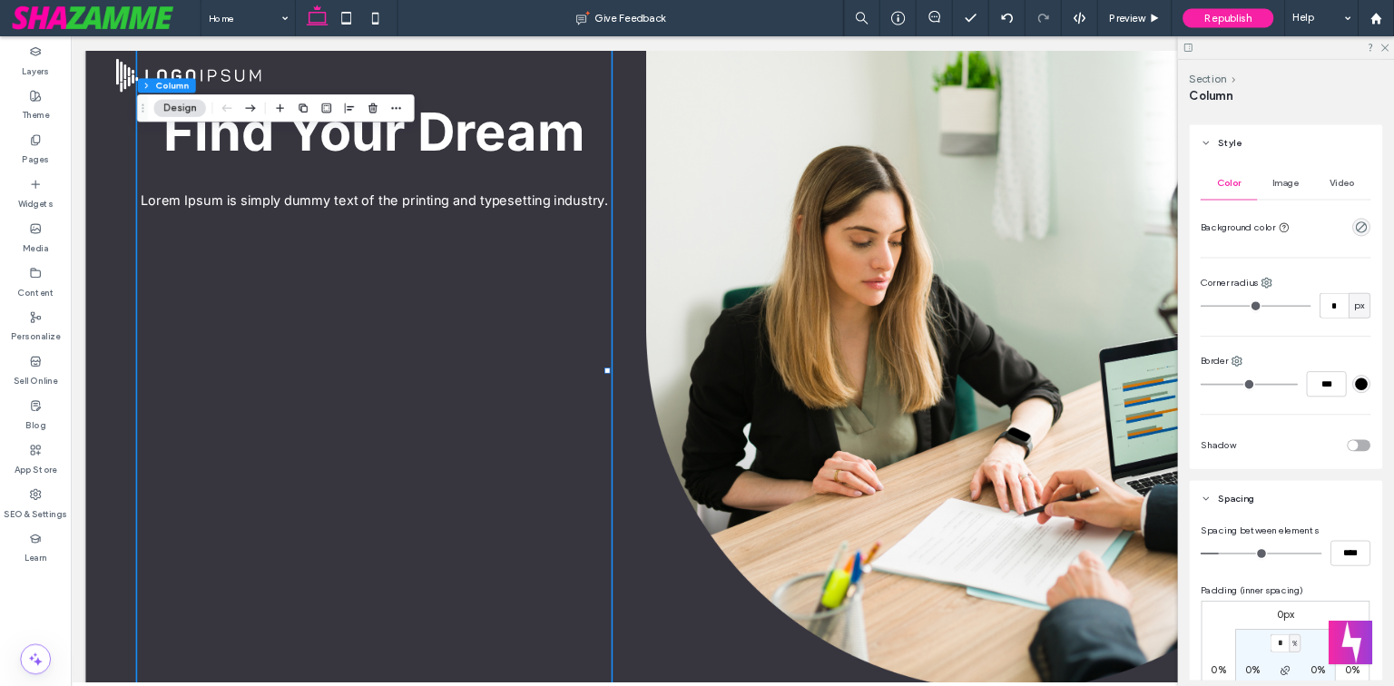
scroll to position [363, 0]
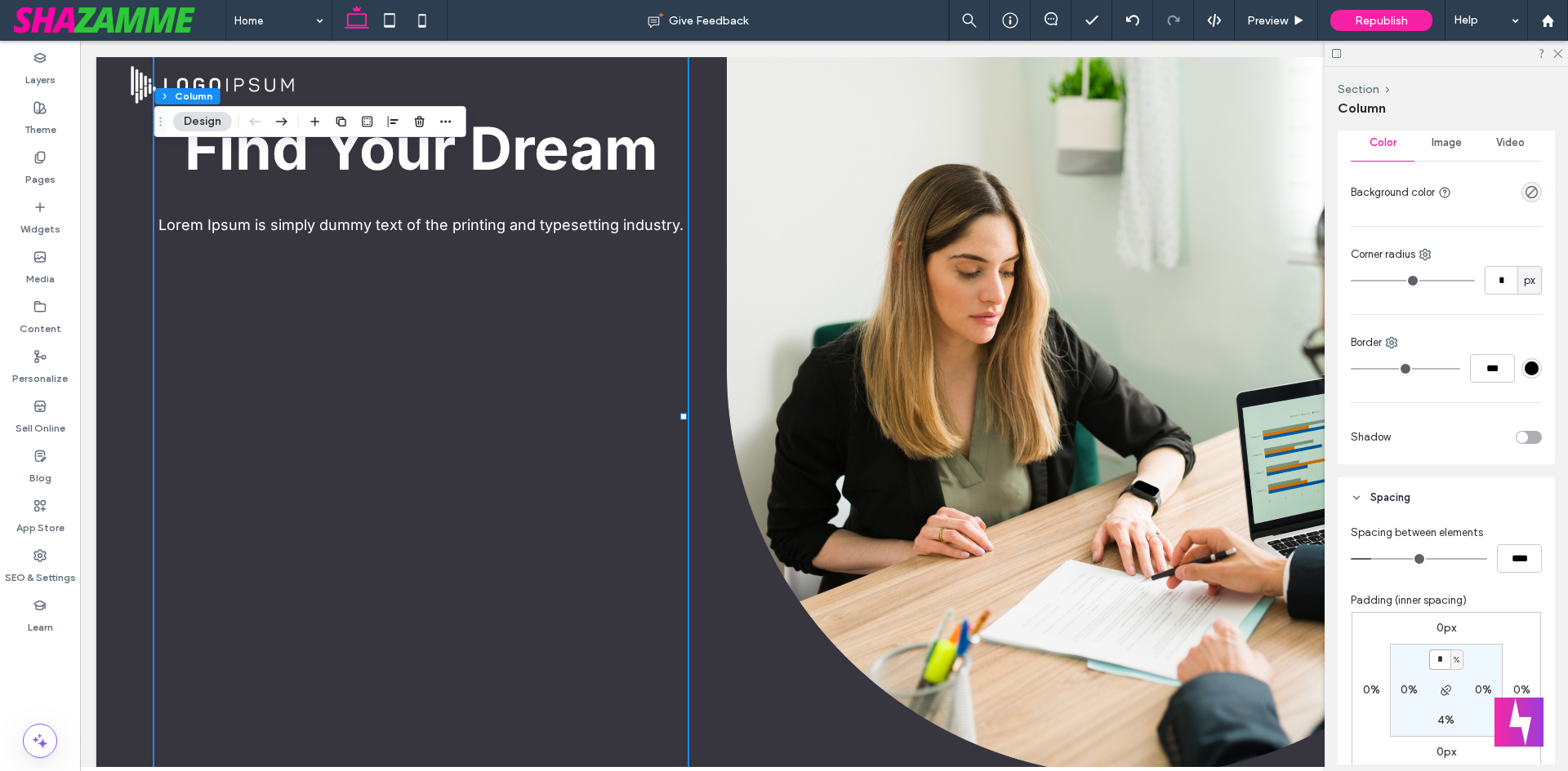
click at [1437, 658] on input "*" at bounding box center [1440, 659] width 22 height 21
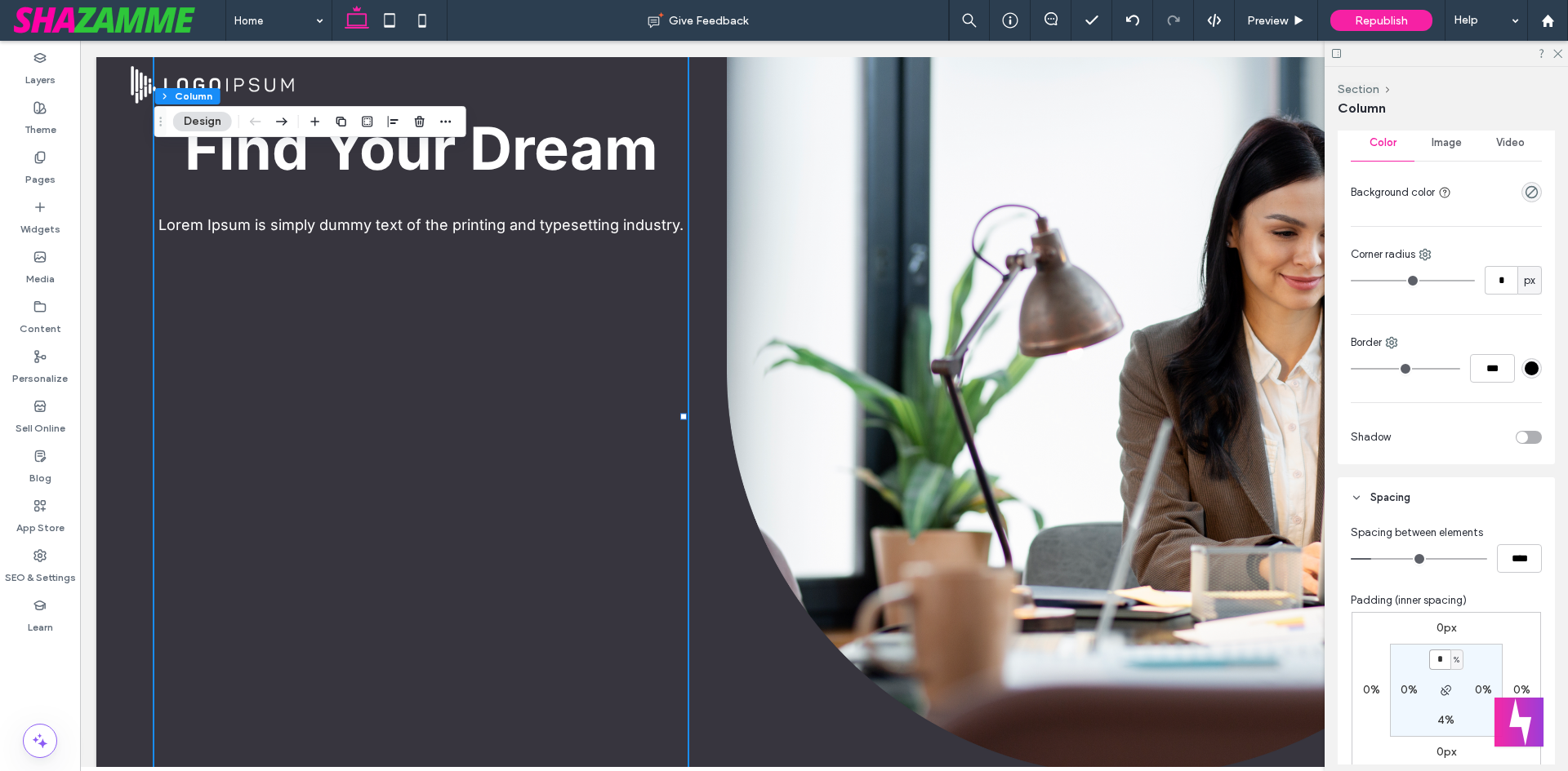
type input "*"
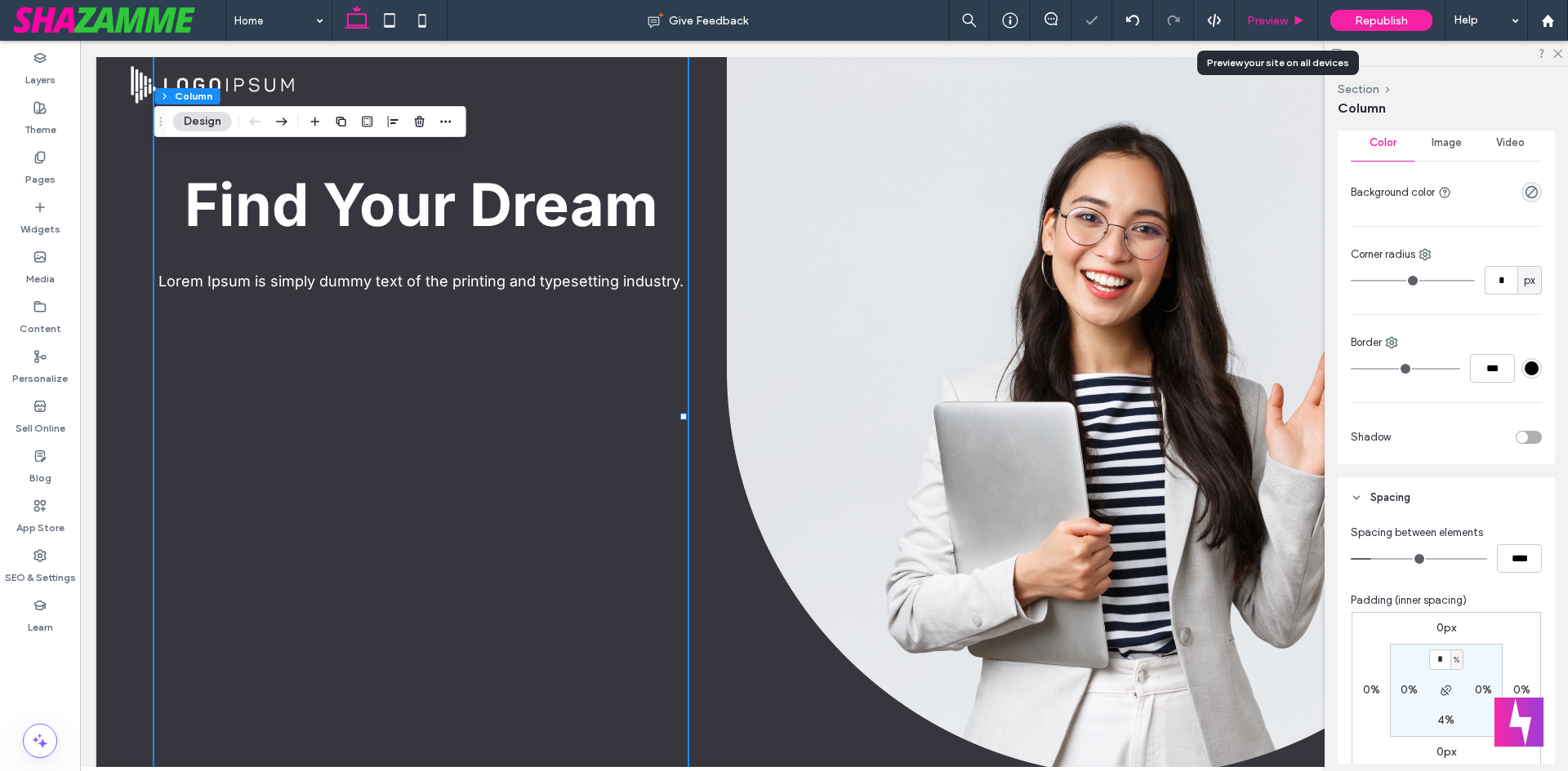
click at [1261, 17] on span "Preview" at bounding box center [1266, 20] width 41 height 13
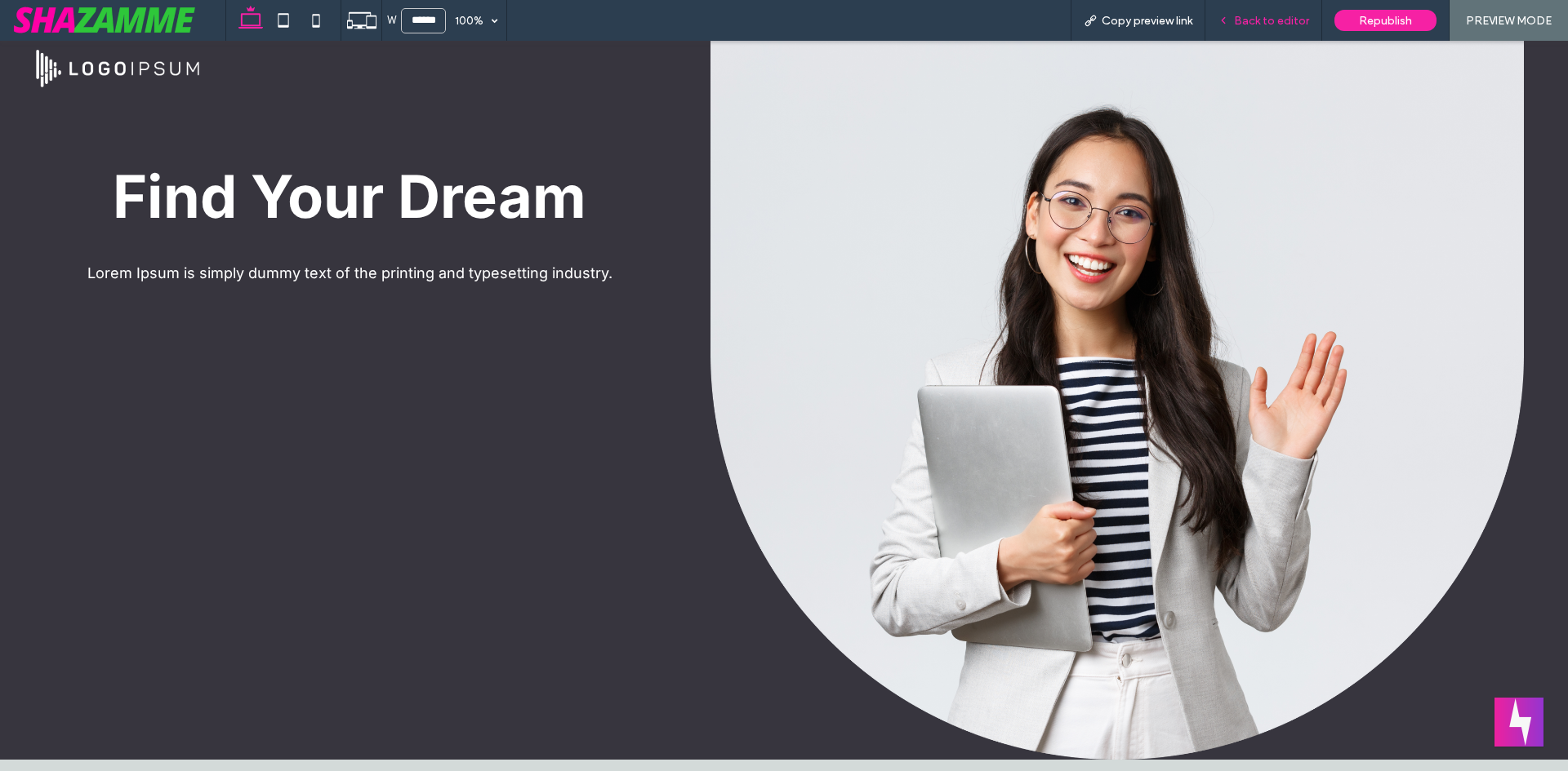
click at [1278, 25] on span "Back to editor" at bounding box center [1271, 20] width 75 height 13
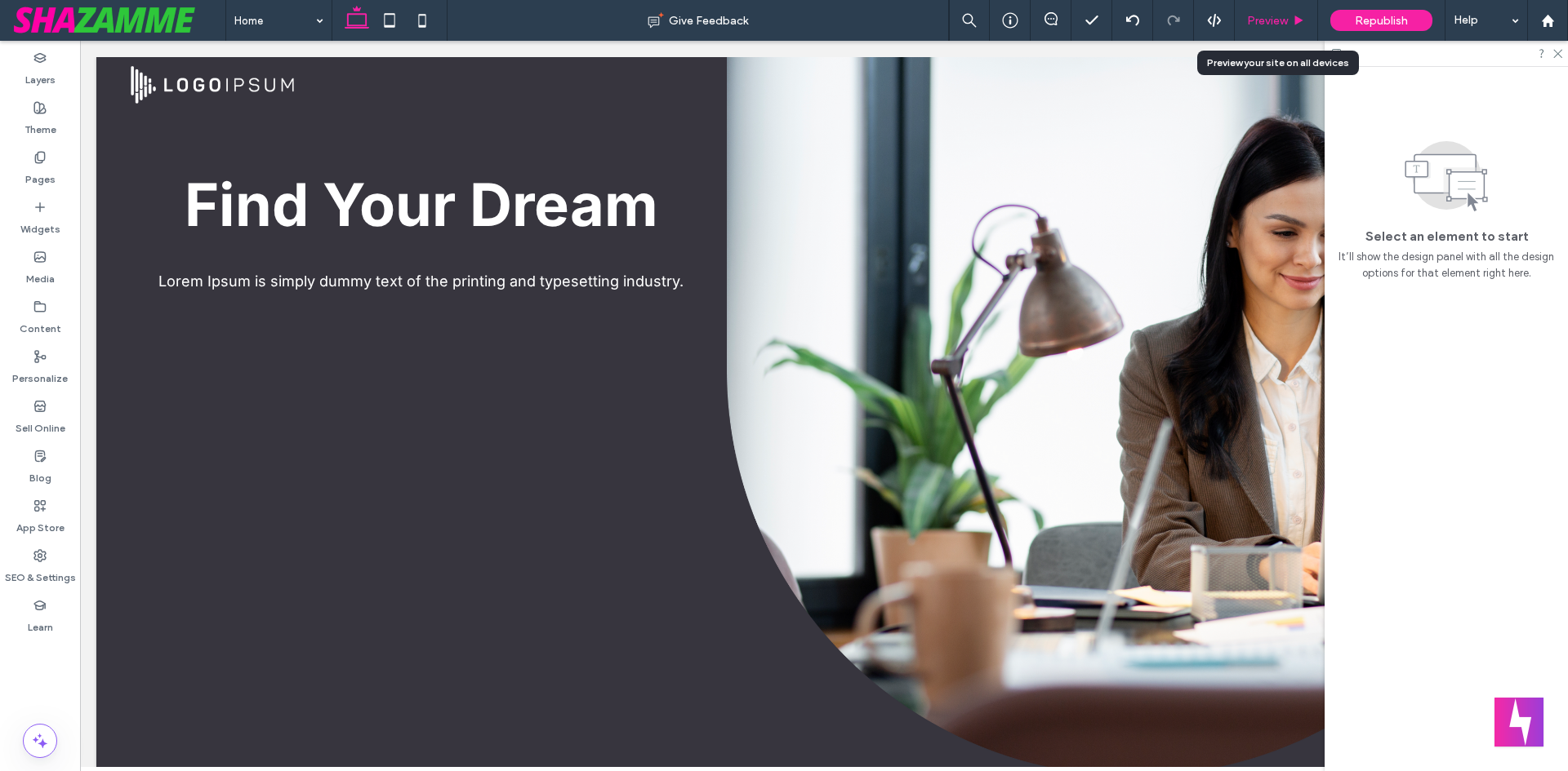
click at [1271, 22] on span "Preview" at bounding box center [1266, 20] width 41 height 13
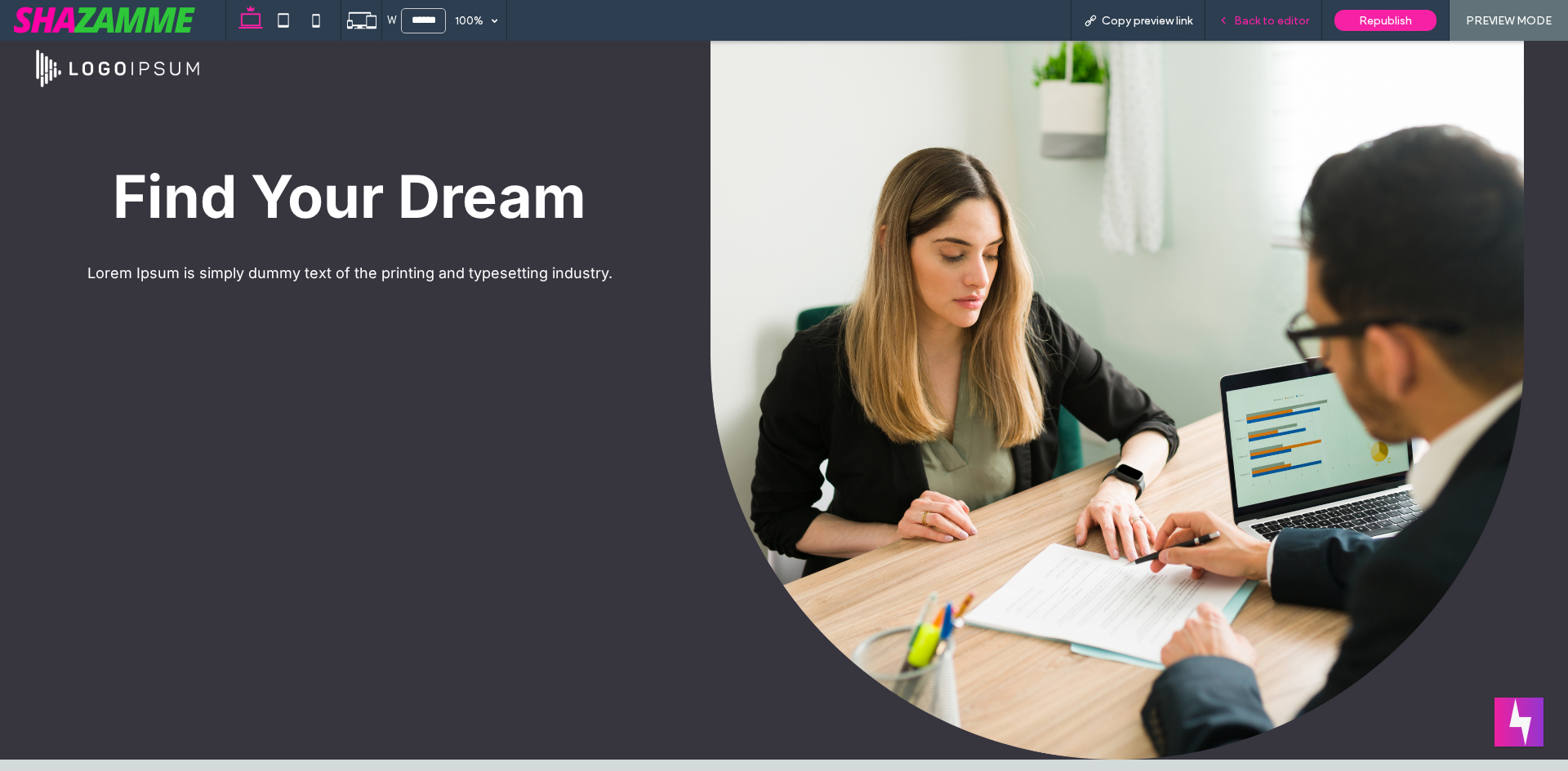
click at [1309, 20] on span "Back to editor" at bounding box center [1271, 20] width 75 height 13
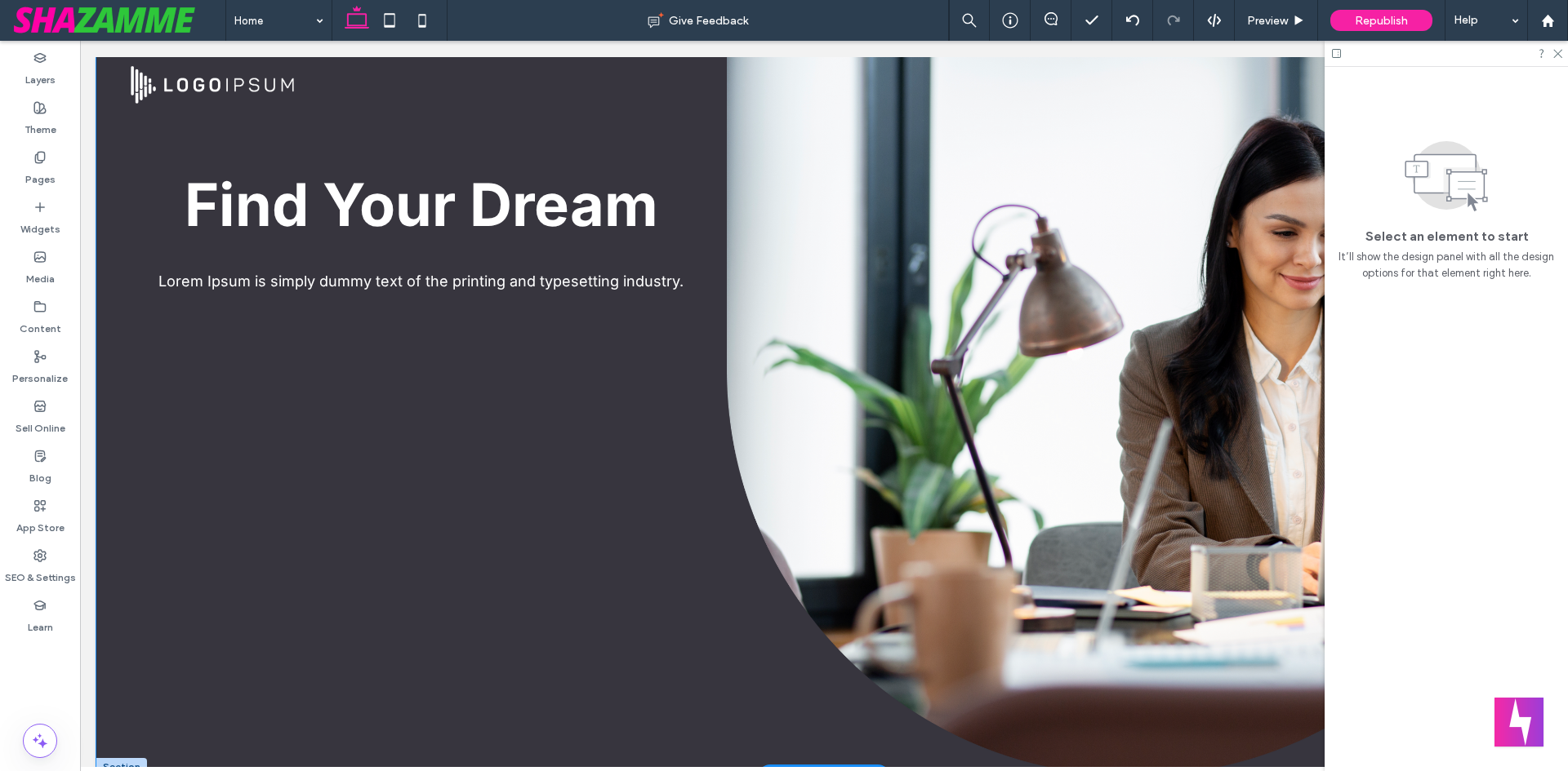
click at [125, 386] on div "Find Your Dream Lorem Ipsum is simply dummy text of the printing and typesettin…" at bounding box center [824, 417] width 1455 height 719
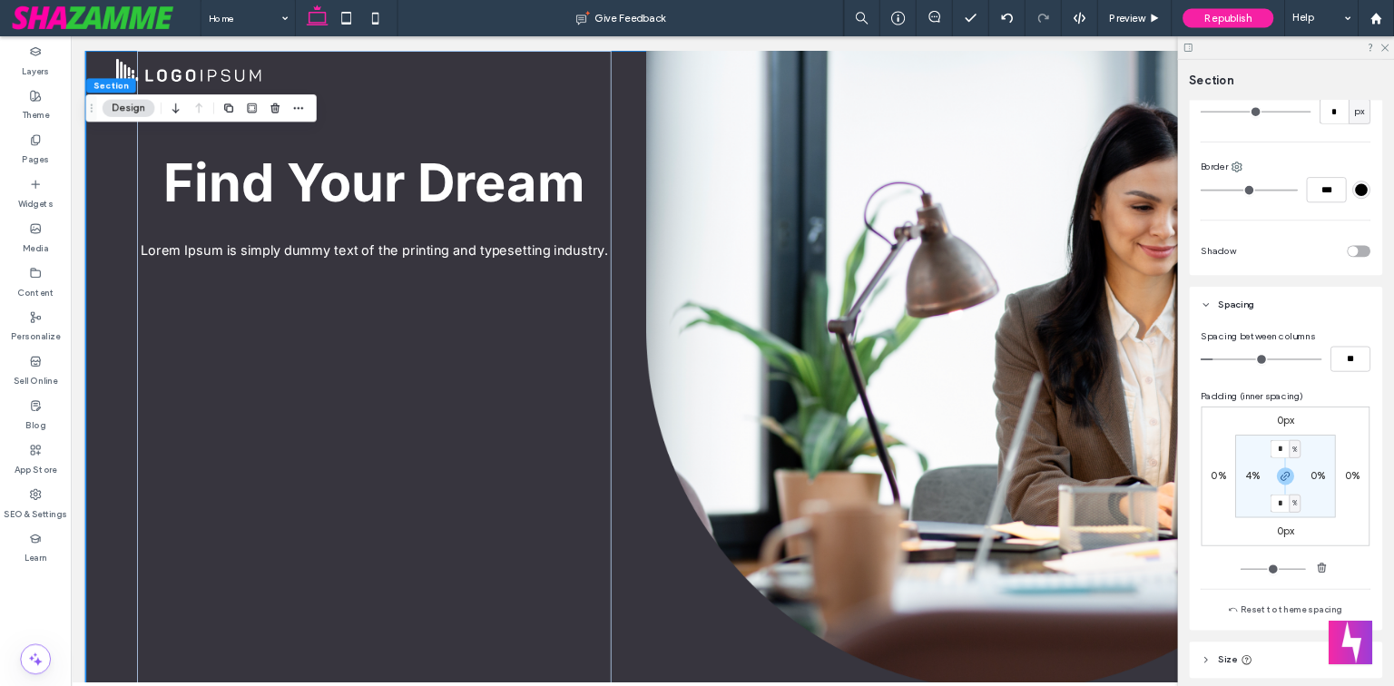
scroll to position [541, 0]
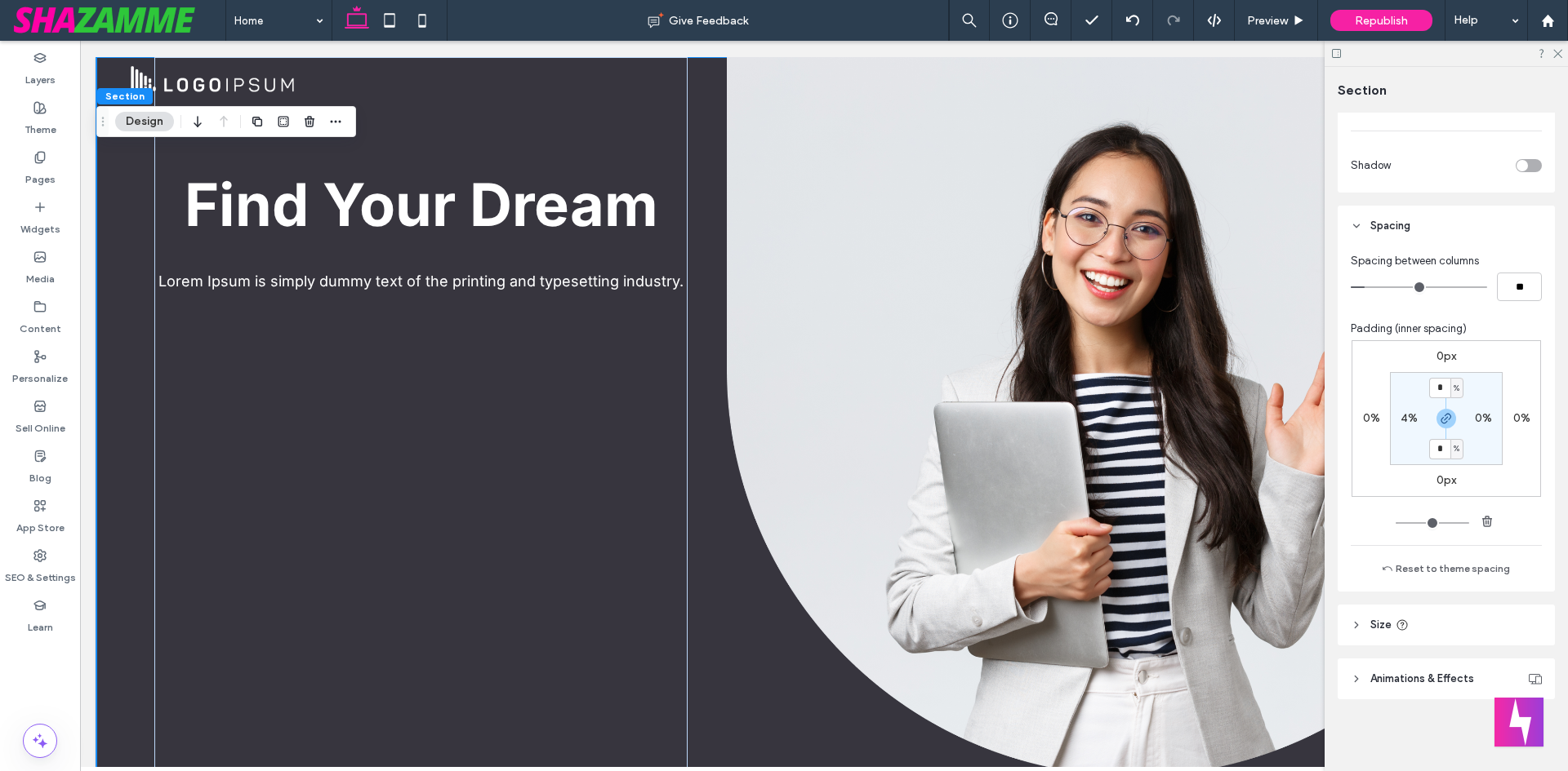
click at [1475, 413] on label "0%" at bounding box center [1483, 417] width 17 height 13
click at [1440, 419] on icon "button" at bounding box center [1446, 418] width 14 height 13
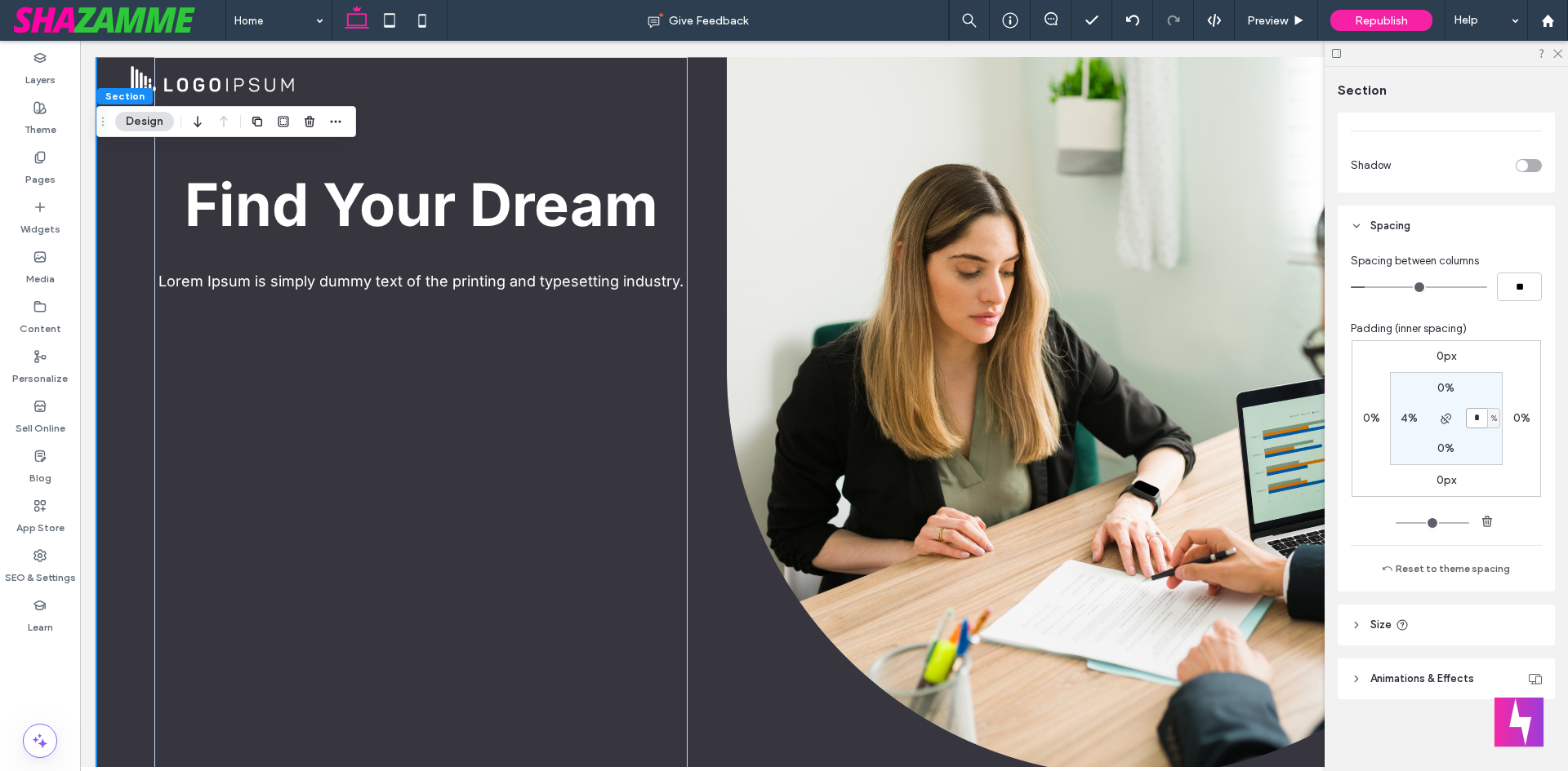
click at [1468, 420] on input "*" at bounding box center [1477, 418] width 22 height 21
type input "*"
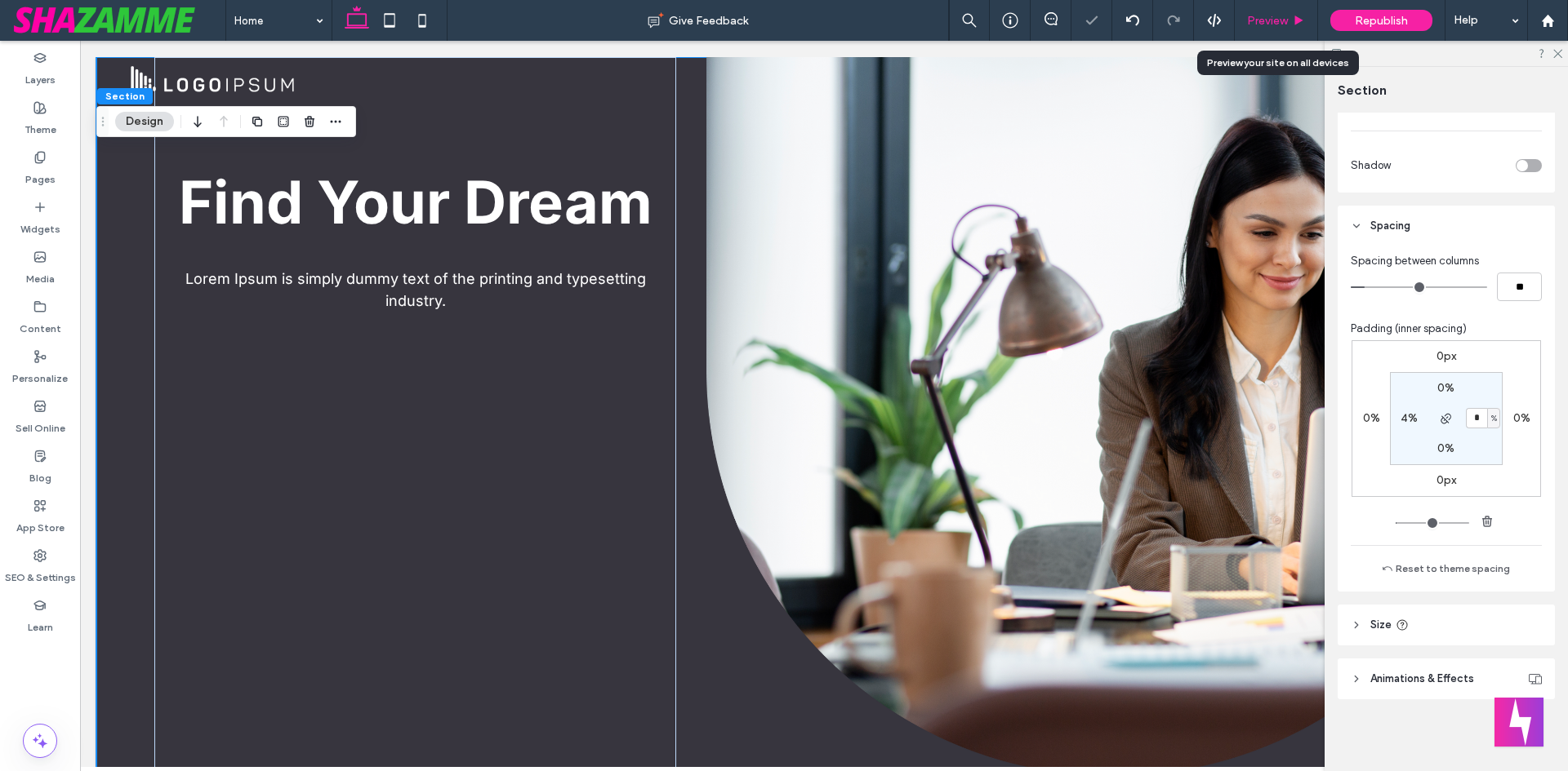
click at [1261, 16] on span "Preview" at bounding box center [1266, 20] width 41 height 13
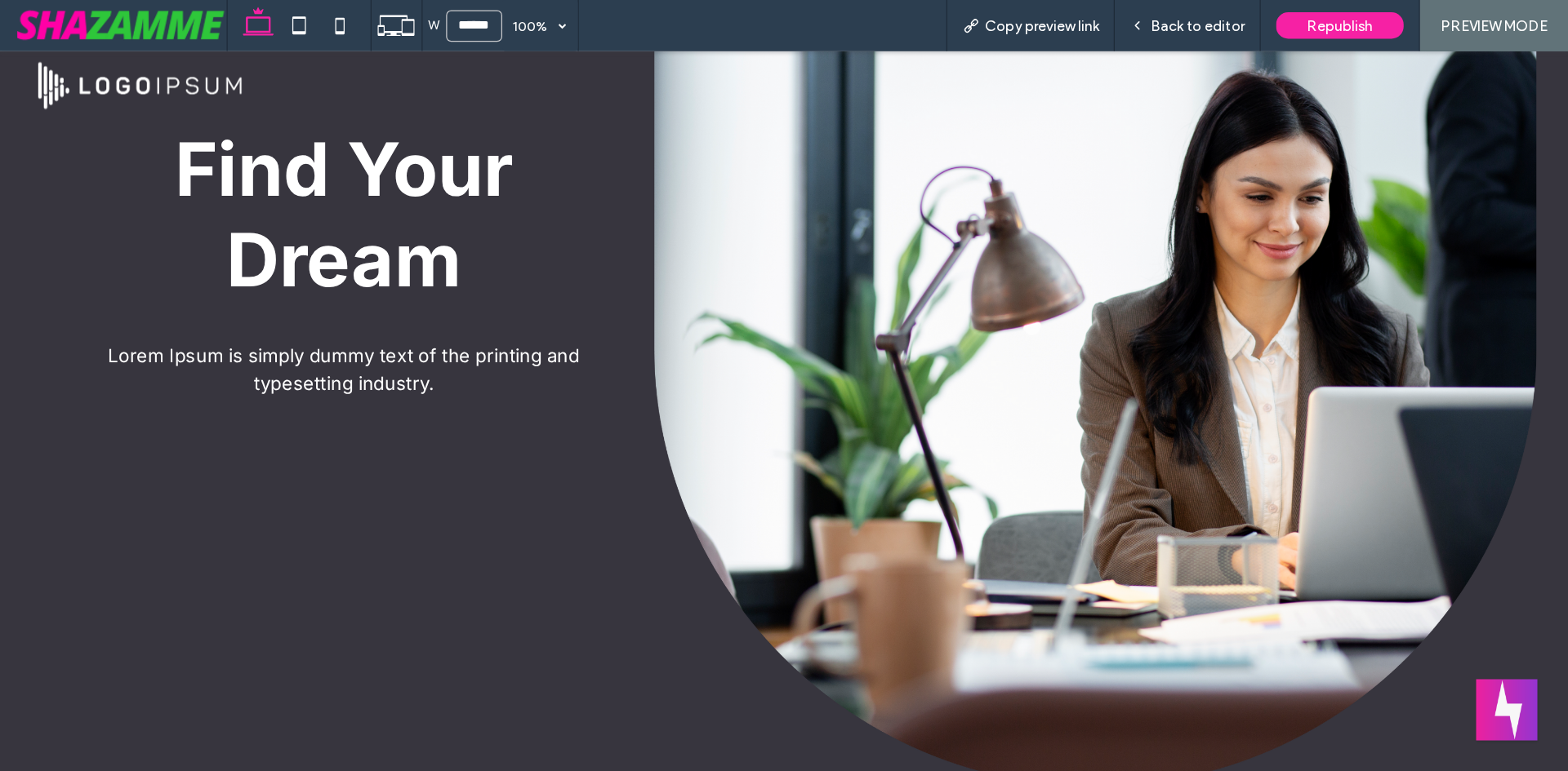
scroll to position [66, 0]
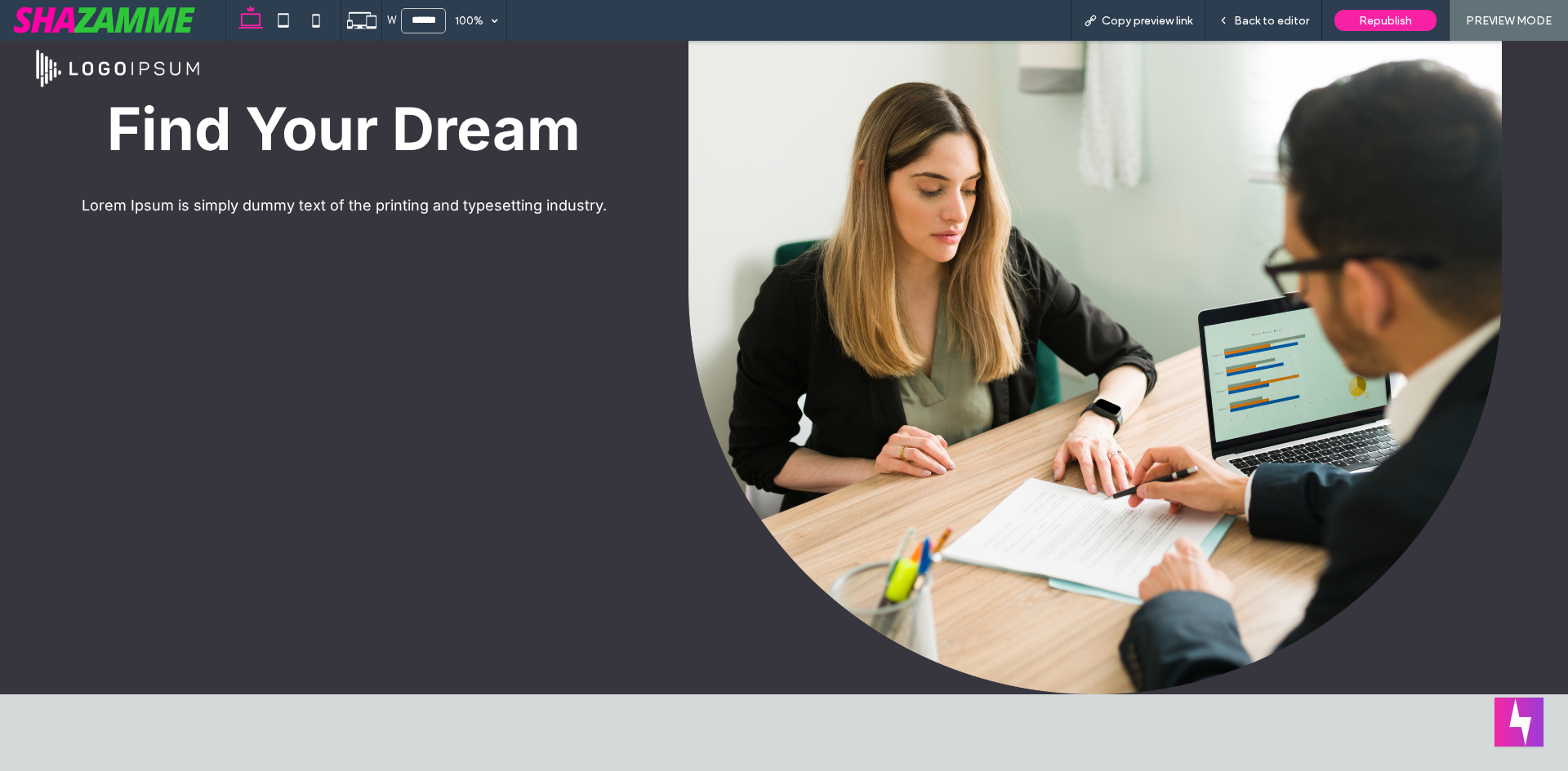
click at [428, 513] on div "Find Your Dream Lorem Ipsum is simply dummy text of the printing and typesettin…" at bounding box center [344, 335] width 563 height 719
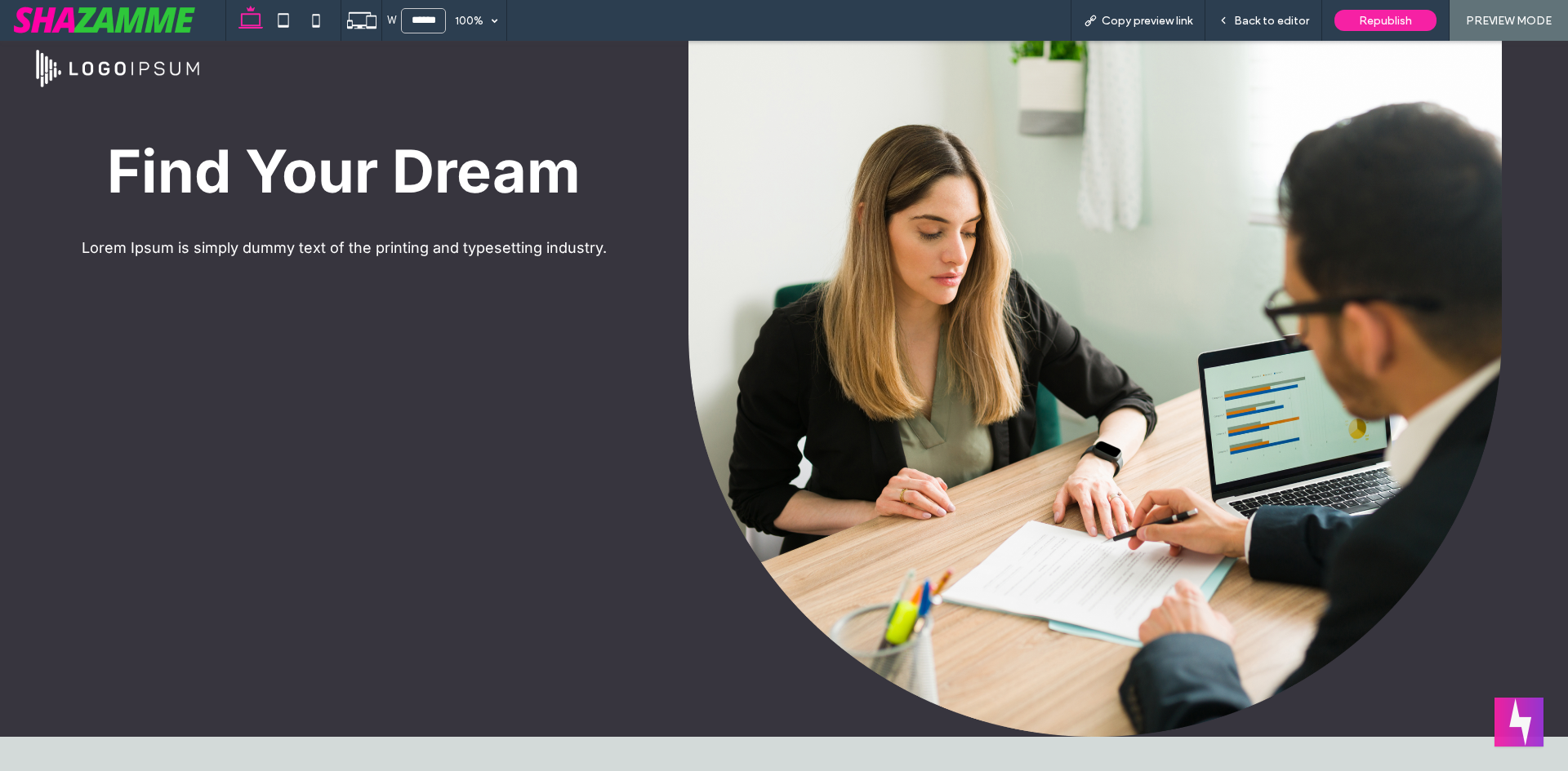
scroll to position [0, 0]
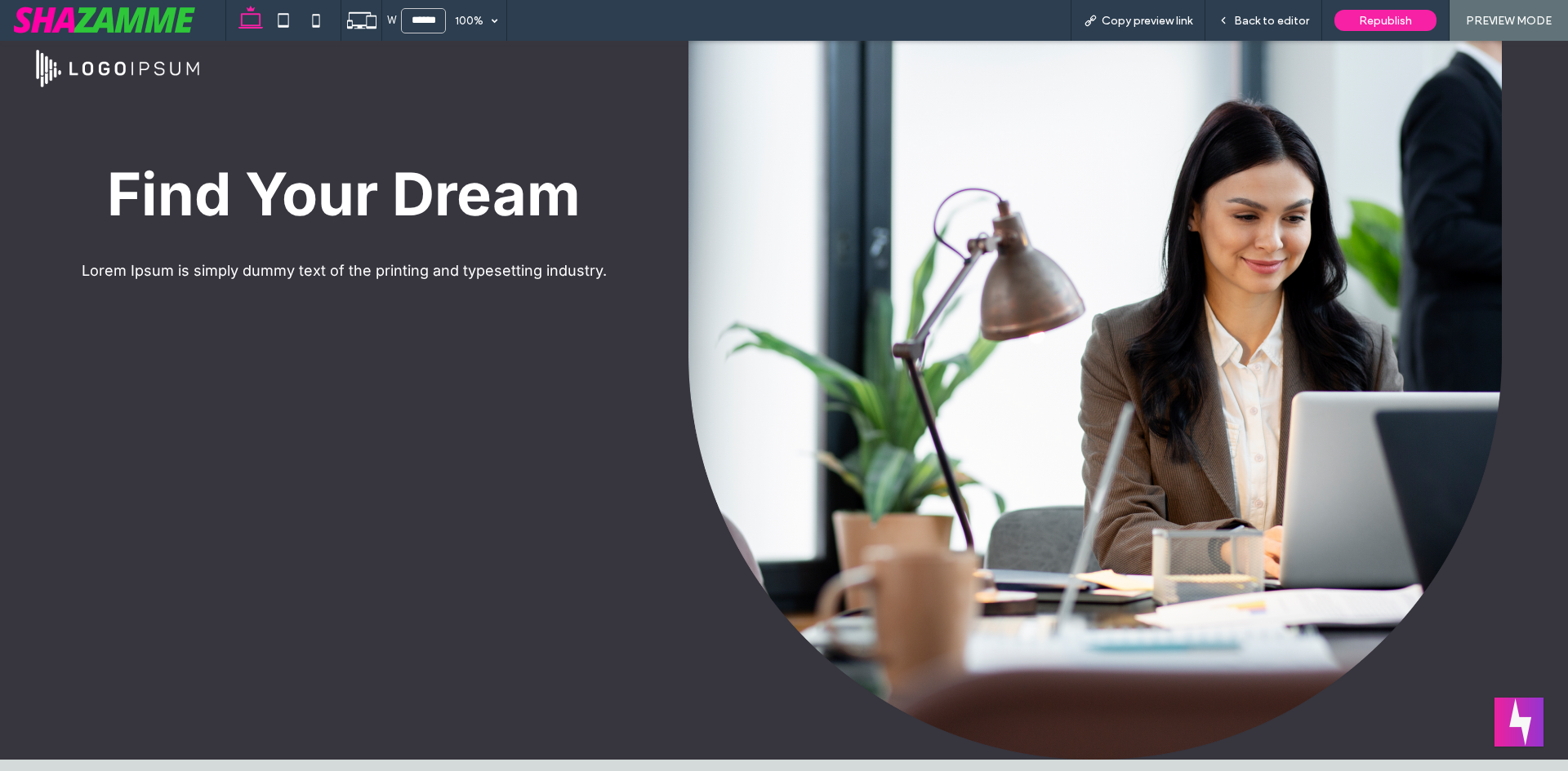
click at [298, 415] on div "Find Your Dream Lorem Ipsum is simply dummy text of the printing and typesettin…" at bounding box center [344, 399] width 563 height 719
click at [1257, 38] on div "Back to editor" at bounding box center [1264, 20] width 117 height 40
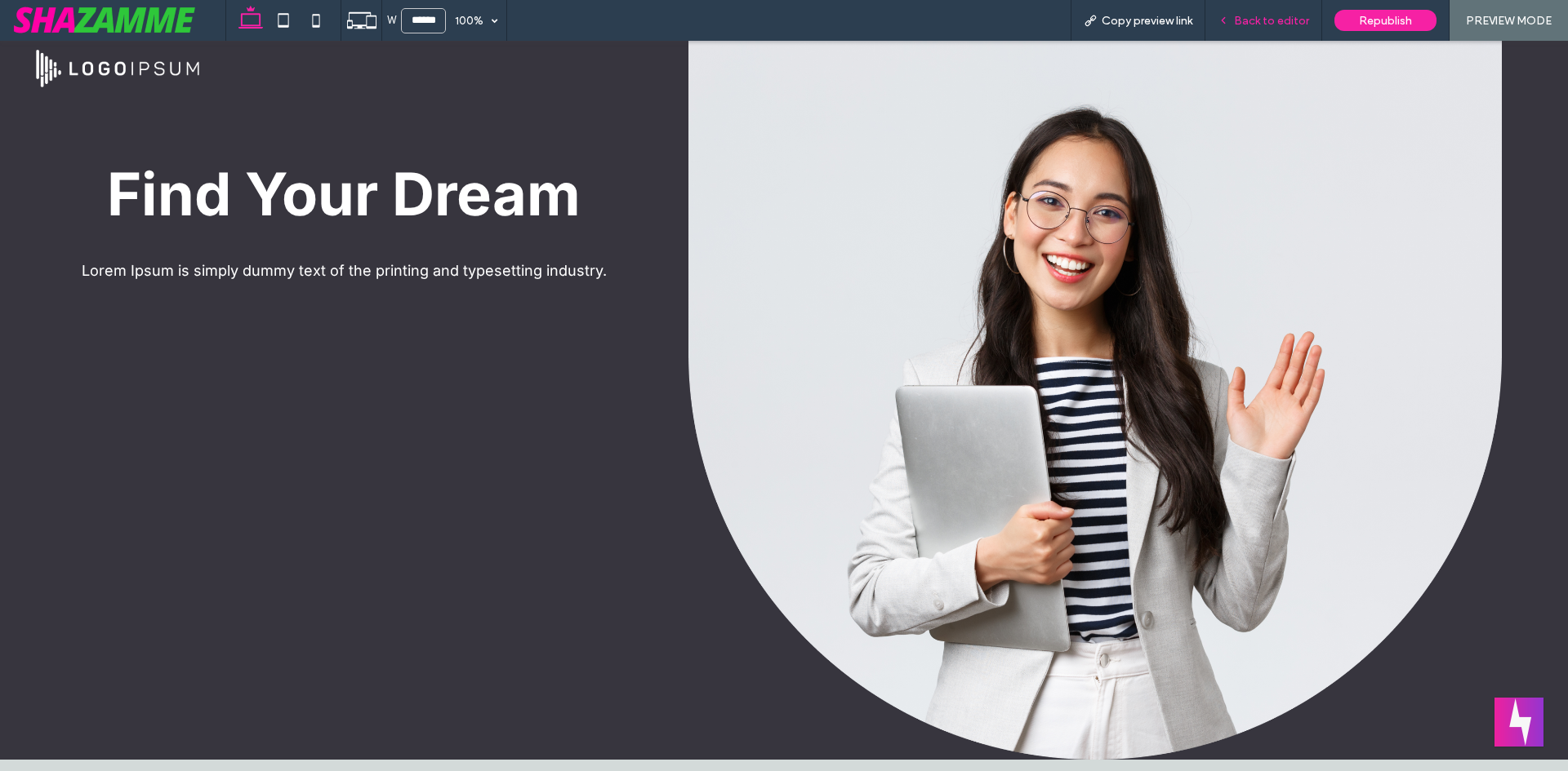
click at [1259, 28] on div "Back to editor" at bounding box center [1264, 20] width 117 height 40
click at [1261, 23] on span "Back to editor" at bounding box center [1271, 20] width 75 height 13
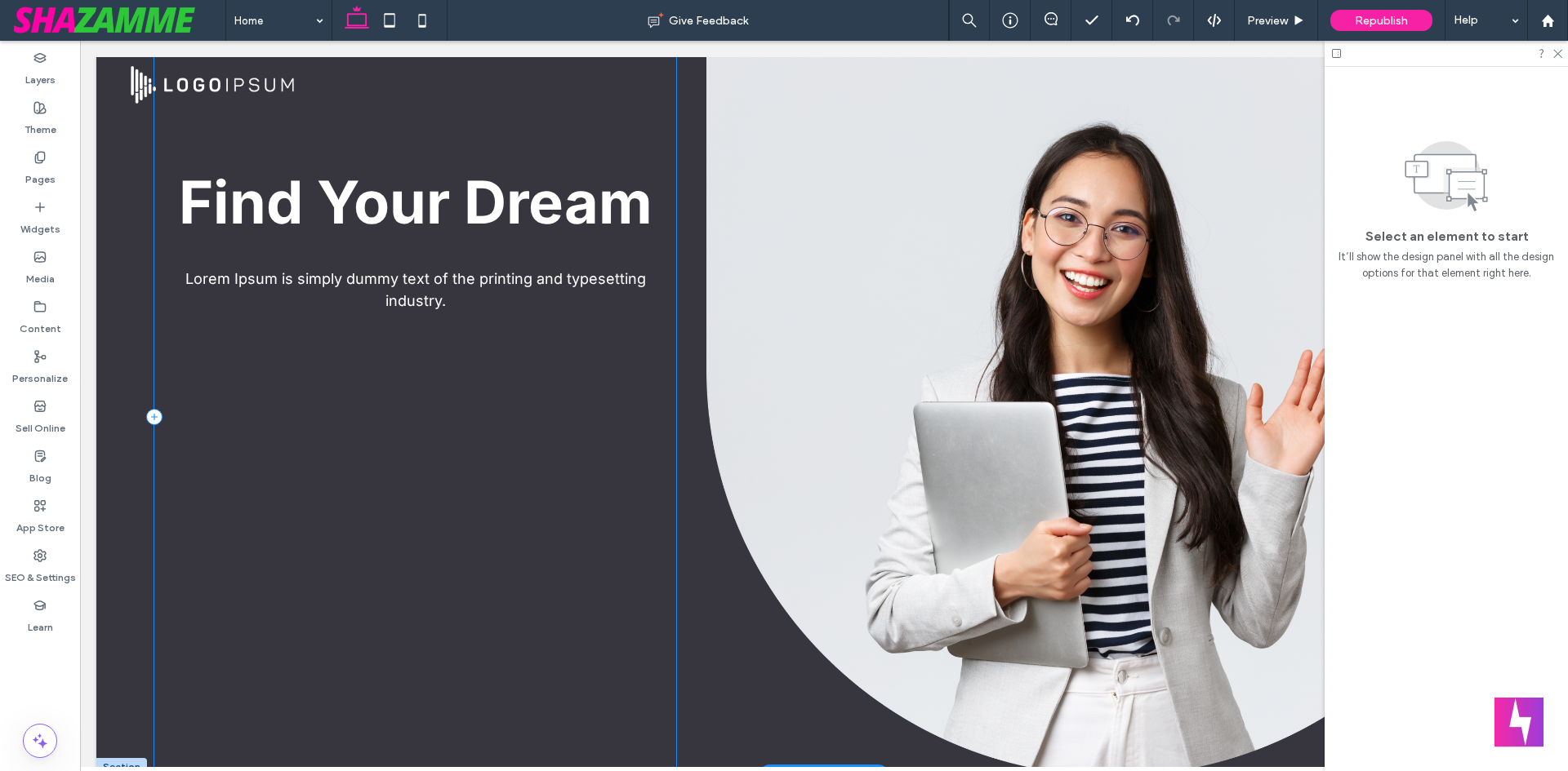
click at [356, 586] on div "Find Your Dream Lorem Ipsum is simply dummy text of the printing and typesettin…" at bounding box center [415, 417] width 522 height 719
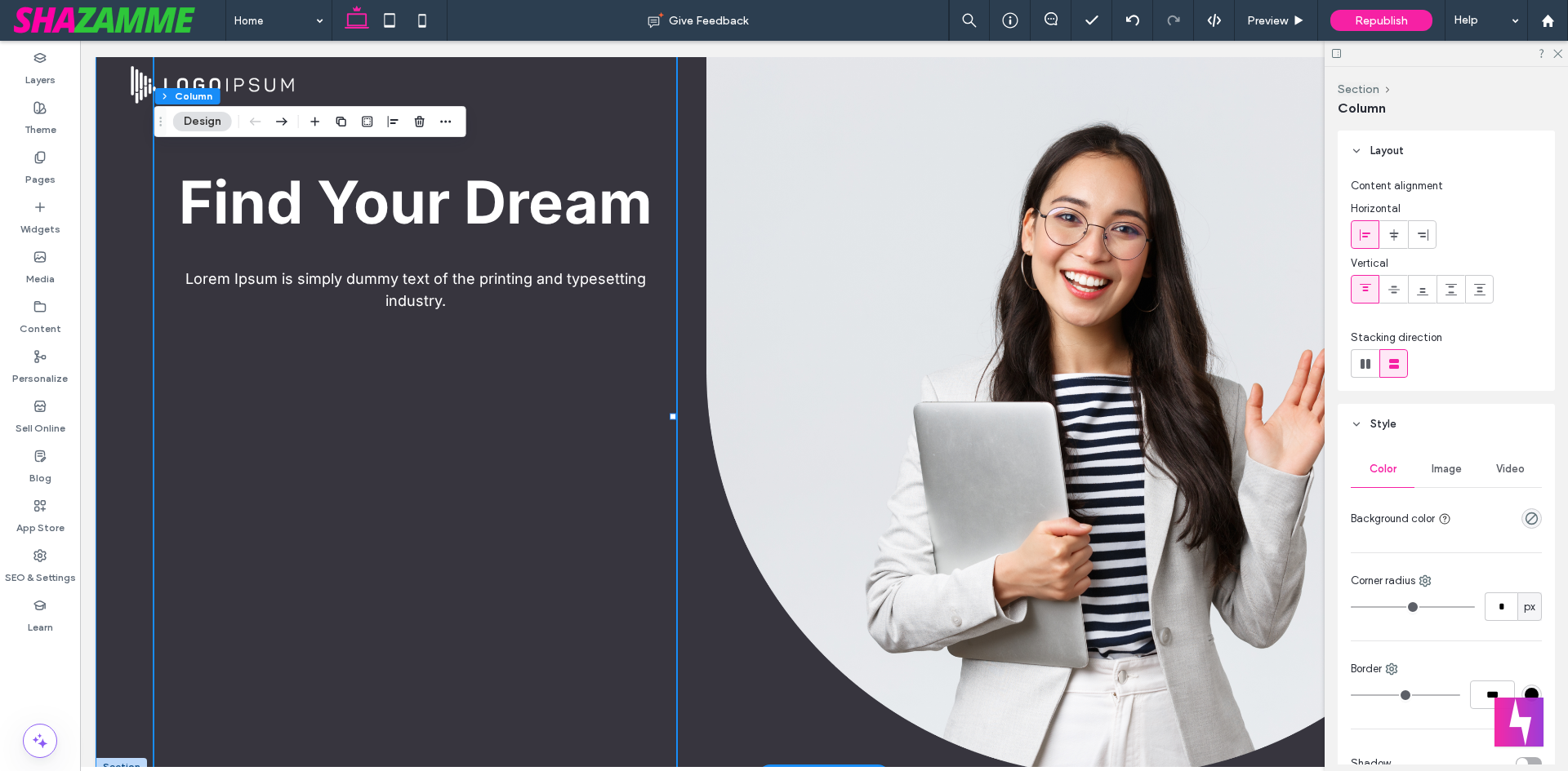
click at [135, 531] on div "Find Your Dream Lorem Ipsum is simply dummy text of the printing and typesettin…" at bounding box center [824, 417] width 1455 height 719
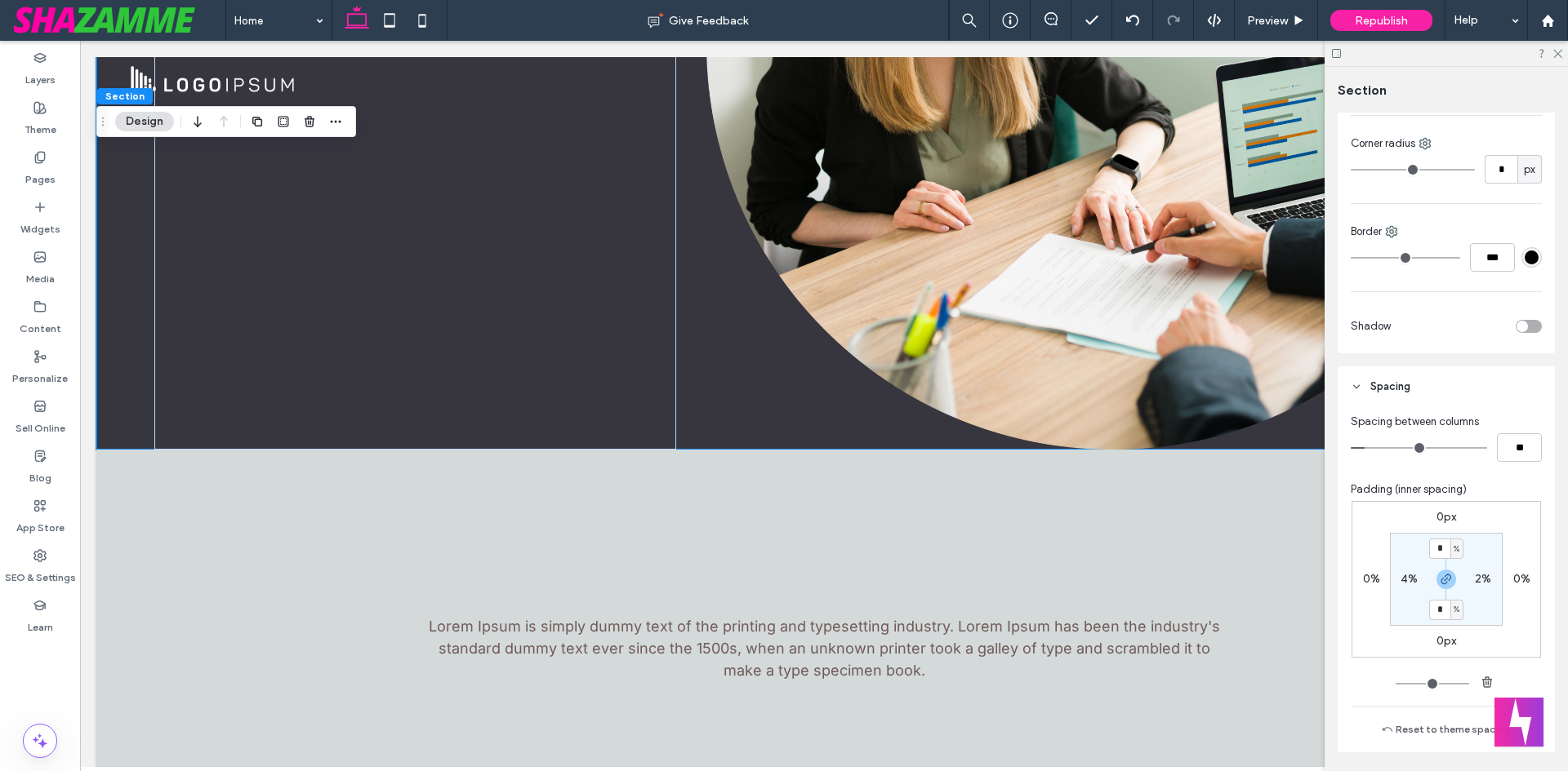
scroll to position [327, 0]
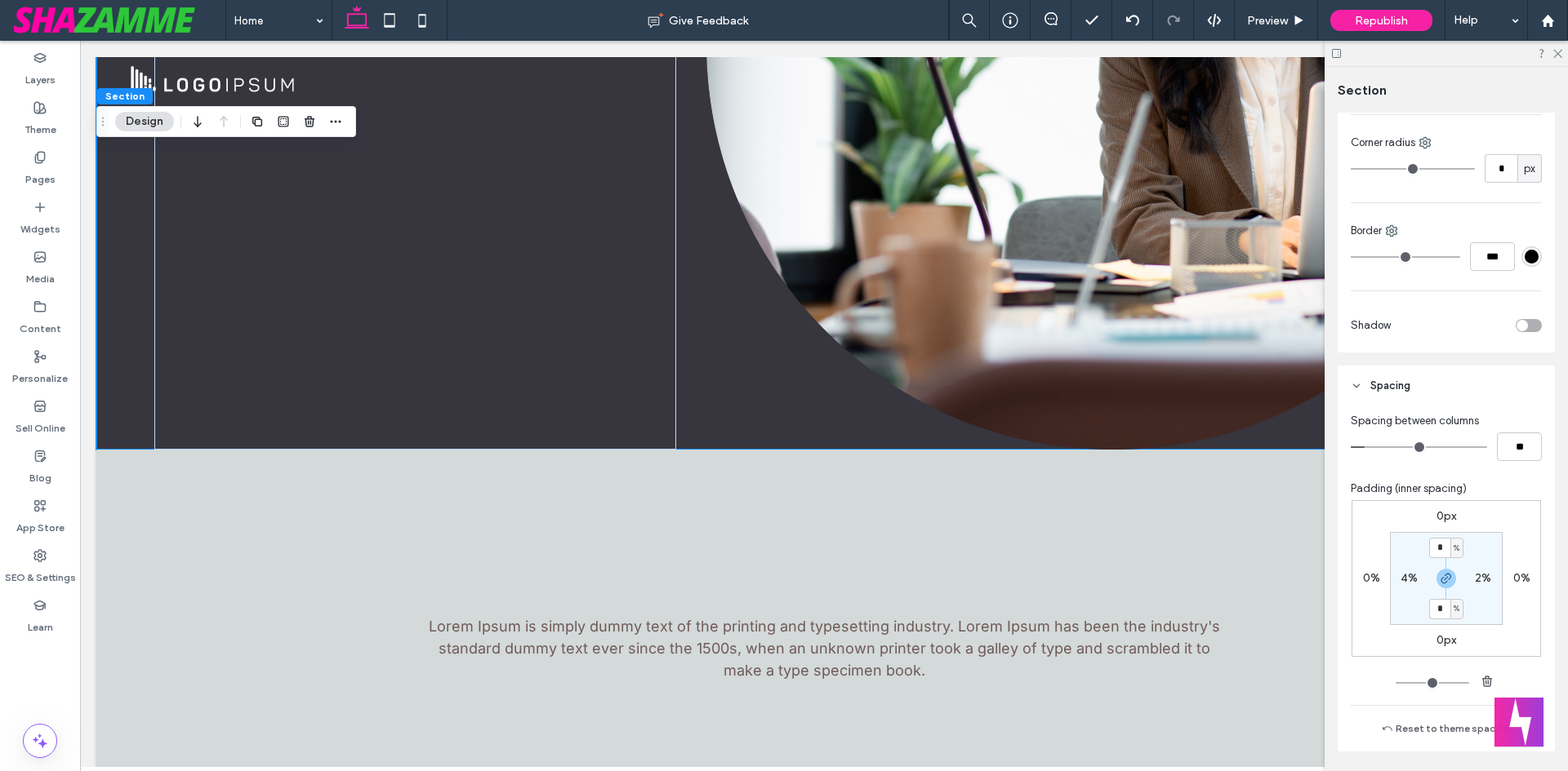
type input "*"
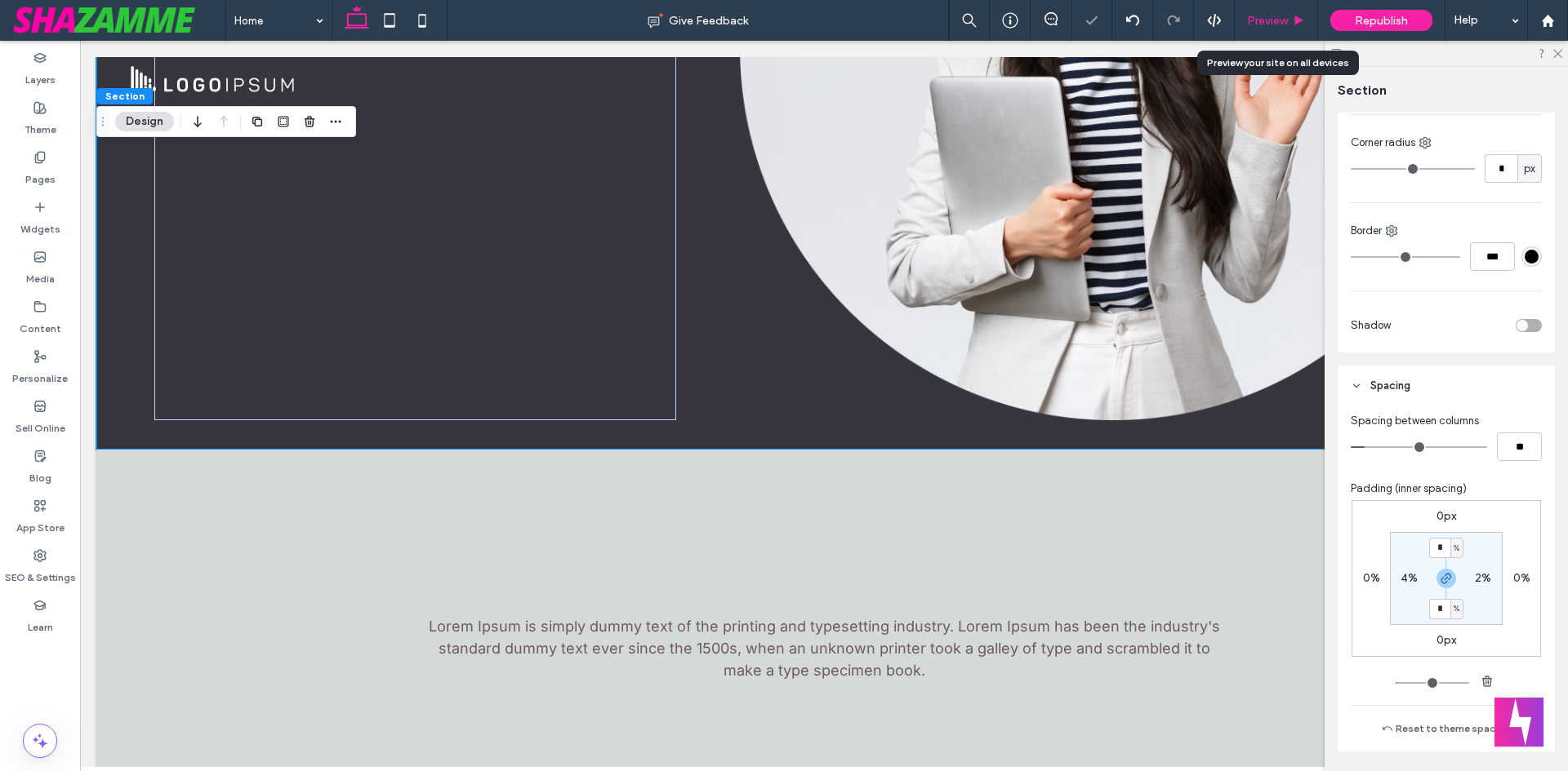
click at [1280, 24] on span "Preview" at bounding box center [1266, 20] width 41 height 13
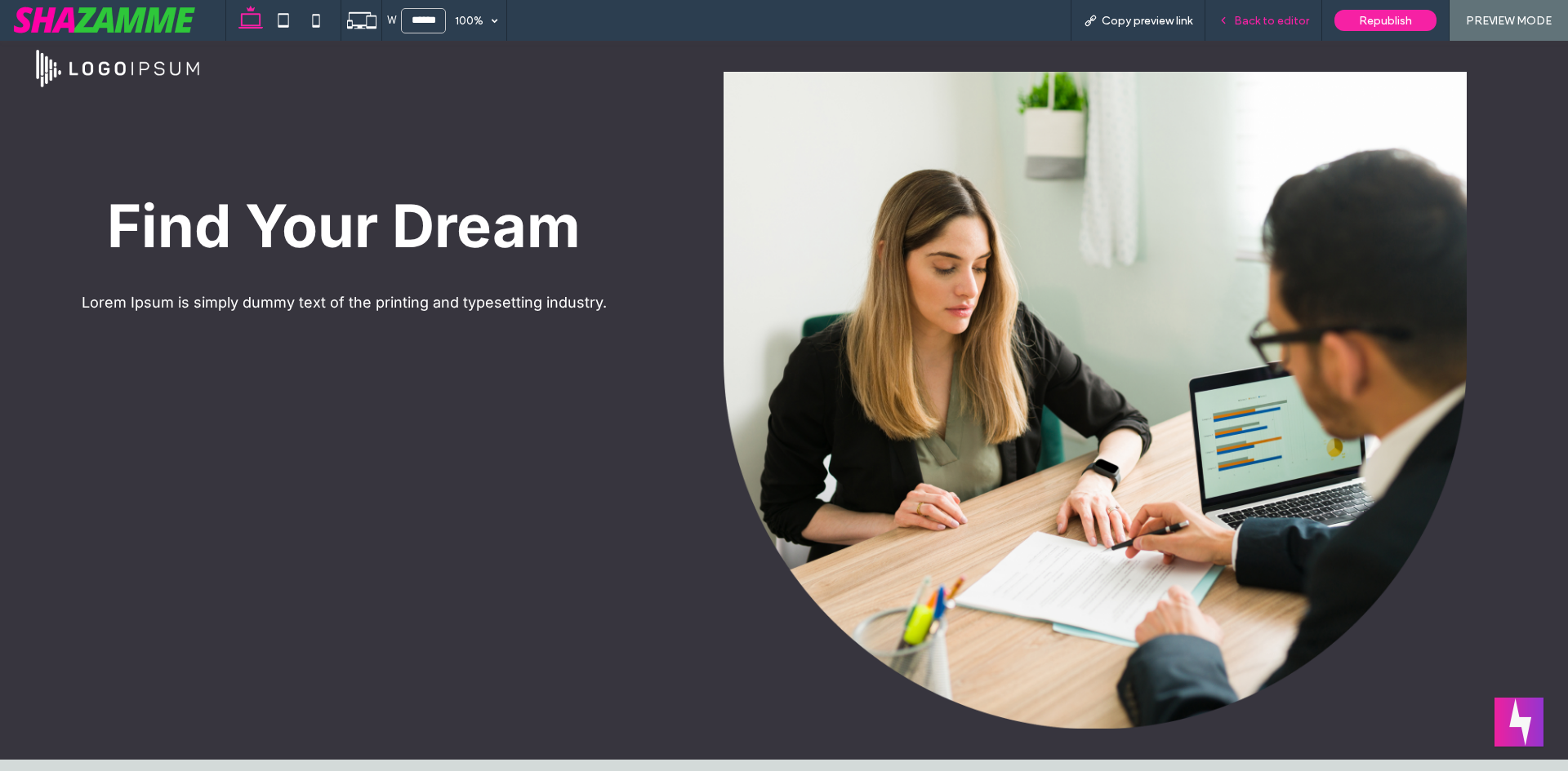
click at [1261, 17] on span "Back to editor" at bounding box center [1271, 20] width 75 height 13
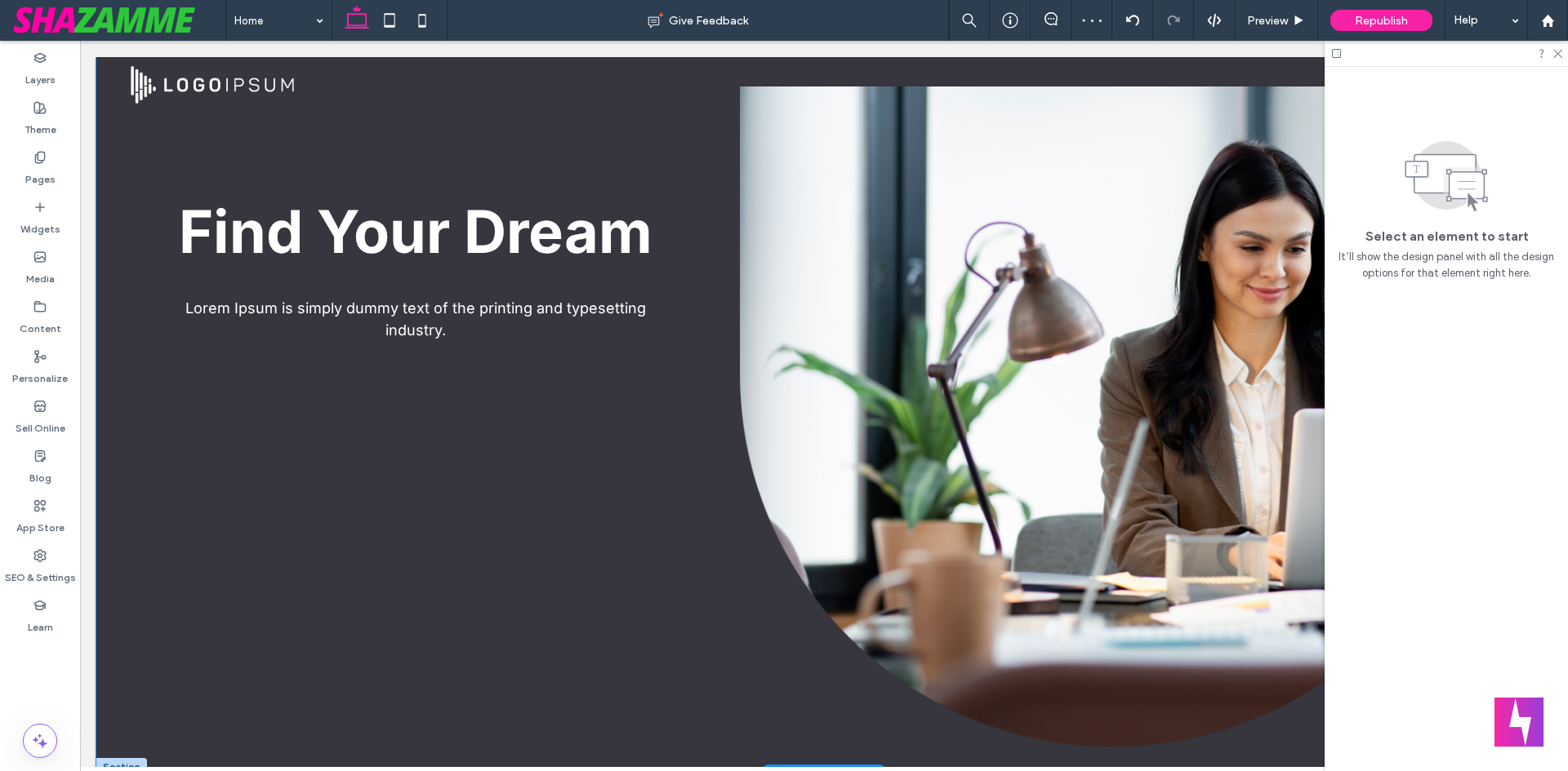
click at [102, 700] on div "Find Your Dream Lorem Ipsum is simply dummy text of the printing and typesettin…" at bounding box center [824, 417] width 1455 height 719
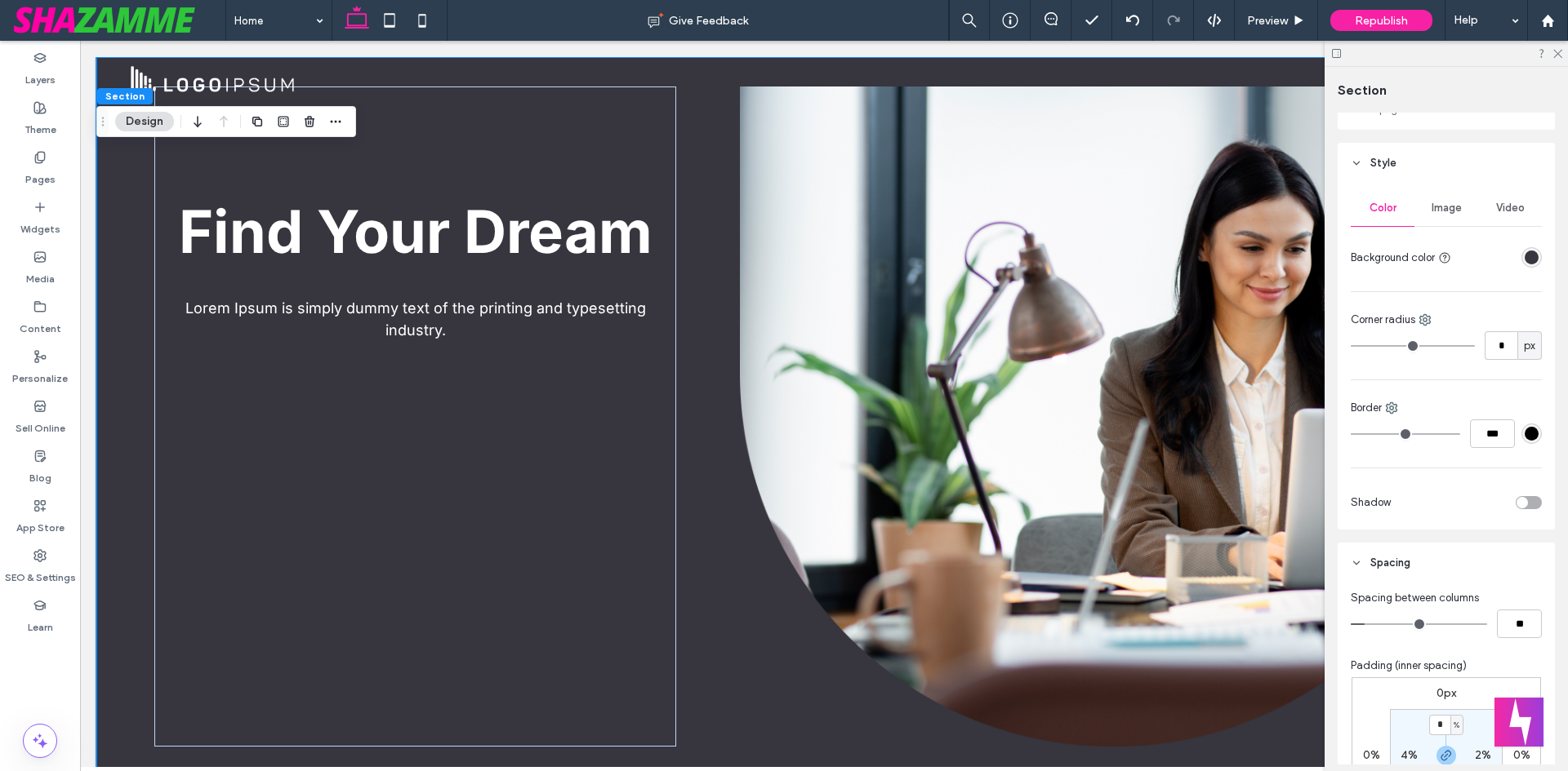
scroll to position [487, 0]
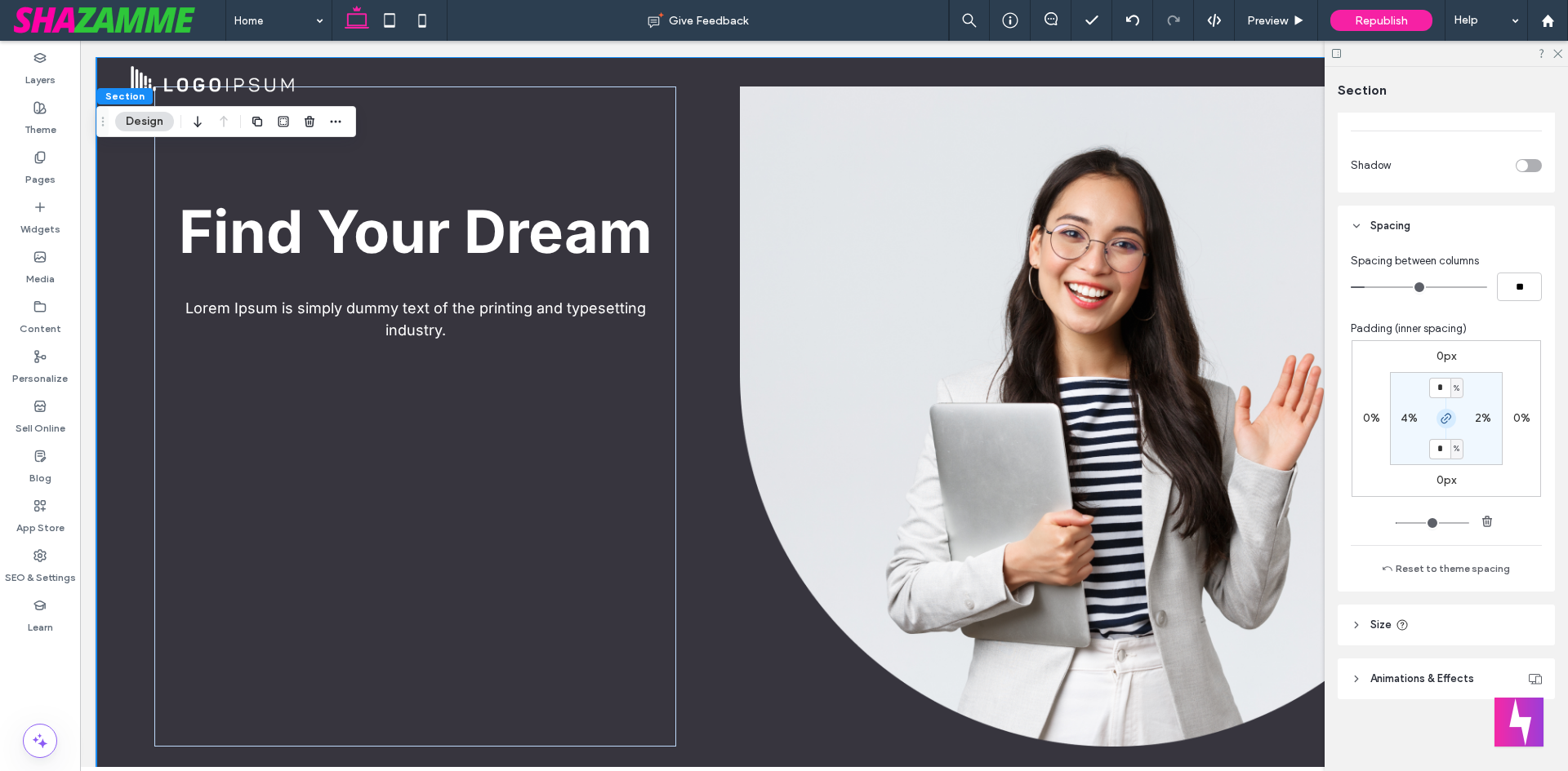
click at [1446, 418] on use "button" at bounding box center [1446, 418] width 10 height 10
click at [1440, 390] on input "*" at bounding box center [1440, 388] width 22 height 21
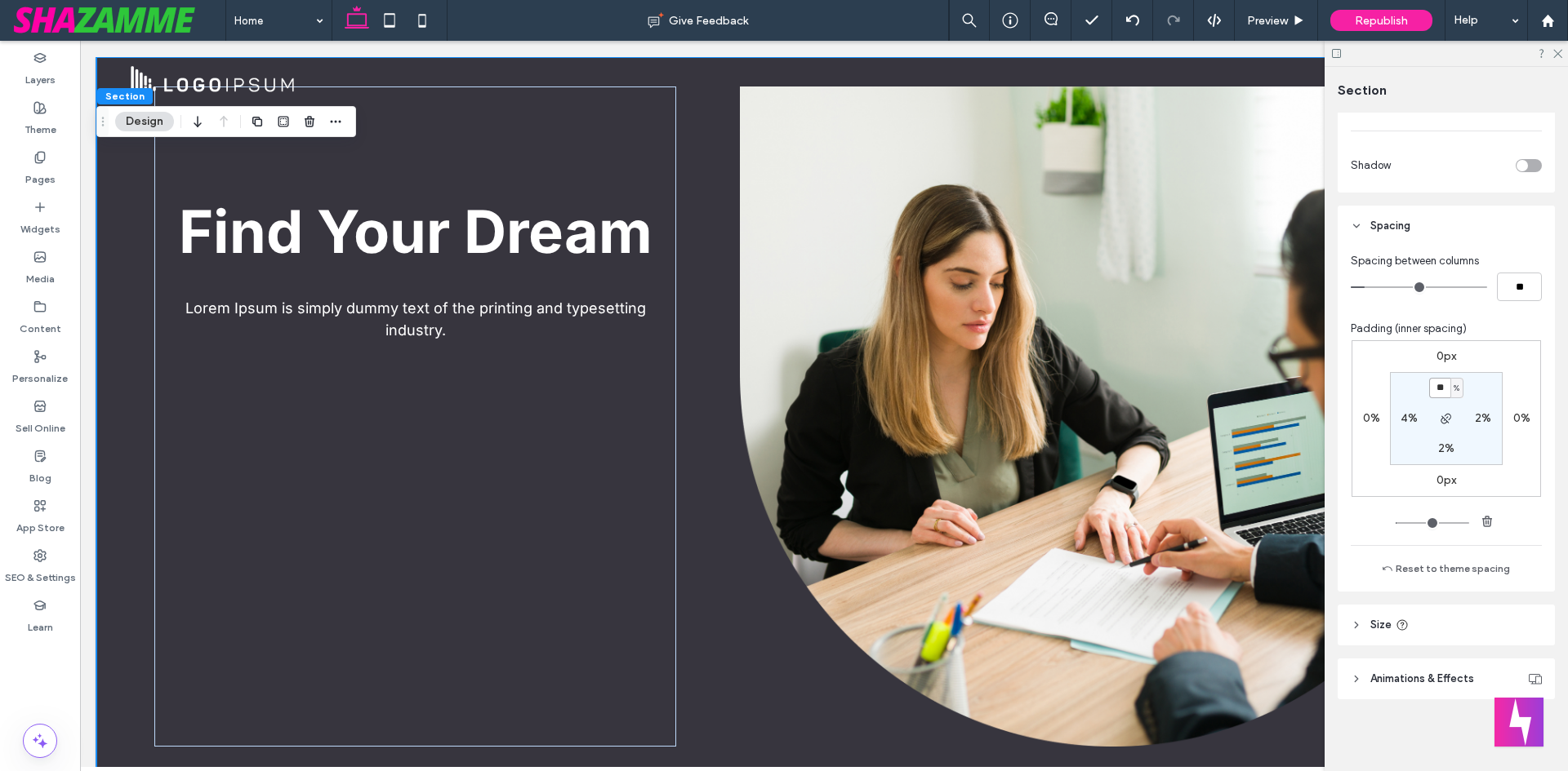
type input "*"
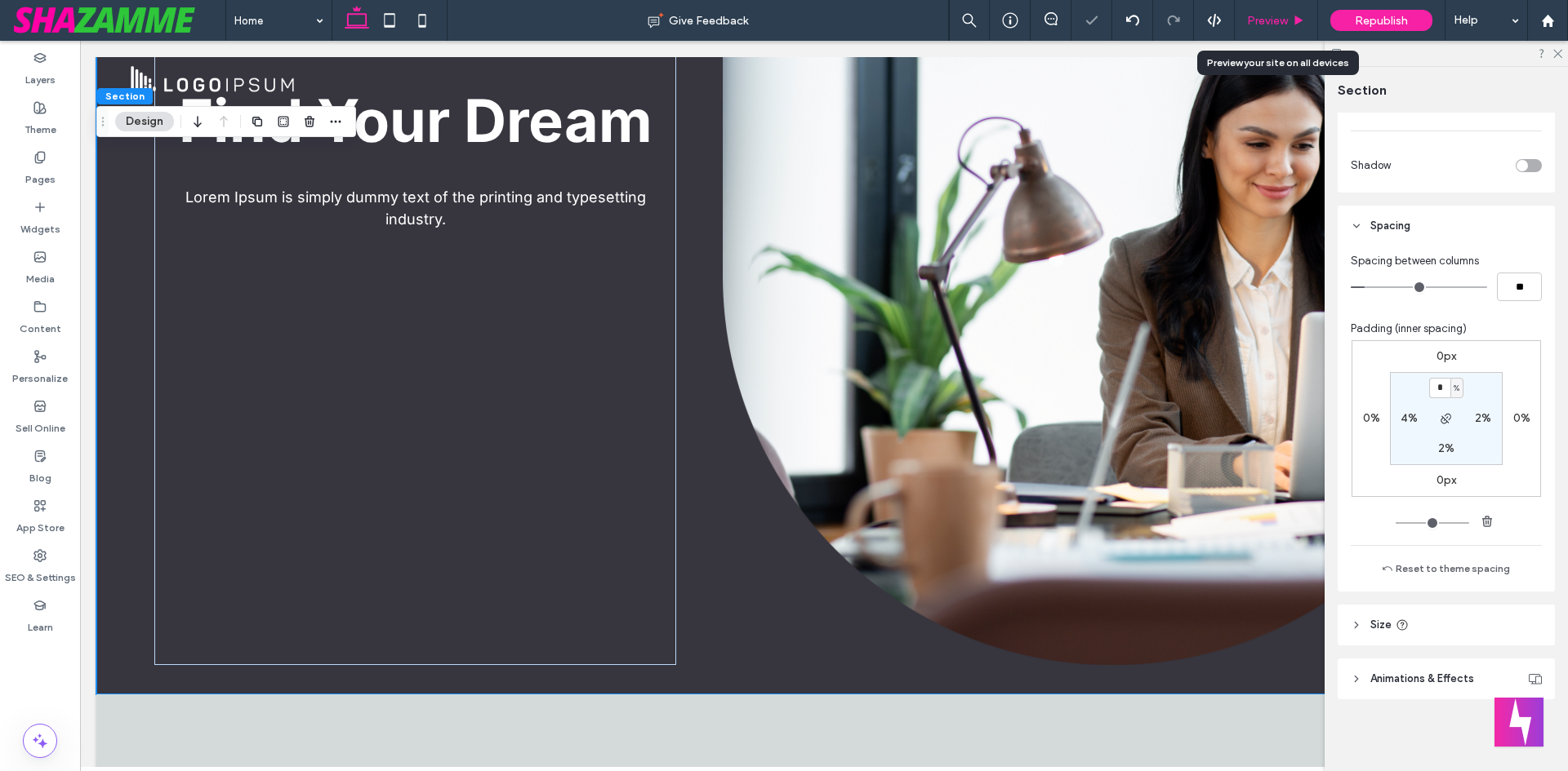
click at [1280, 19] on span "Preview" at bounding box center [1266, 20] width 41 height 13
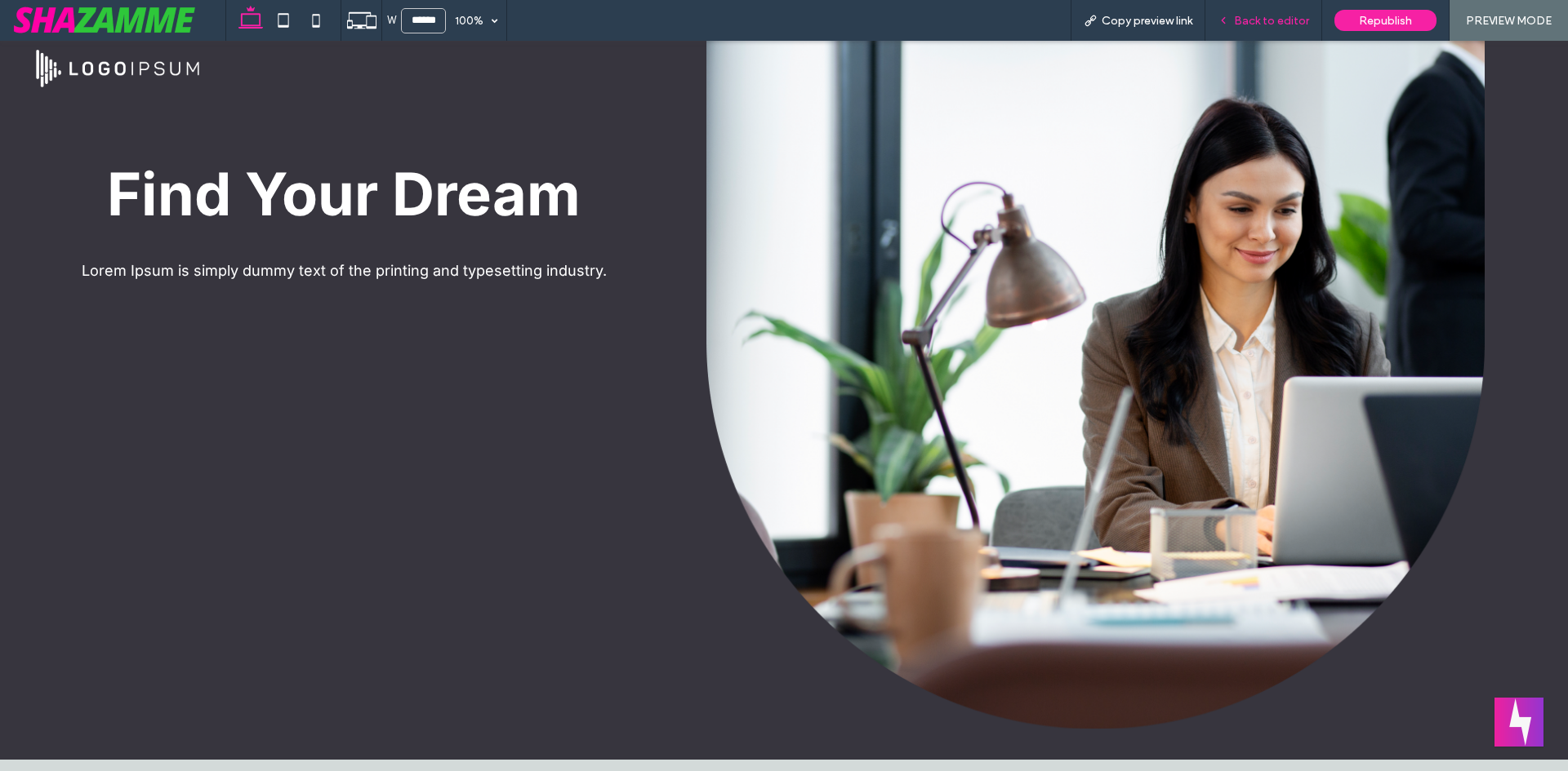
click at [1255, 22] on span "Back to editor" at bounding box center [1271, 20] width 75 height 13
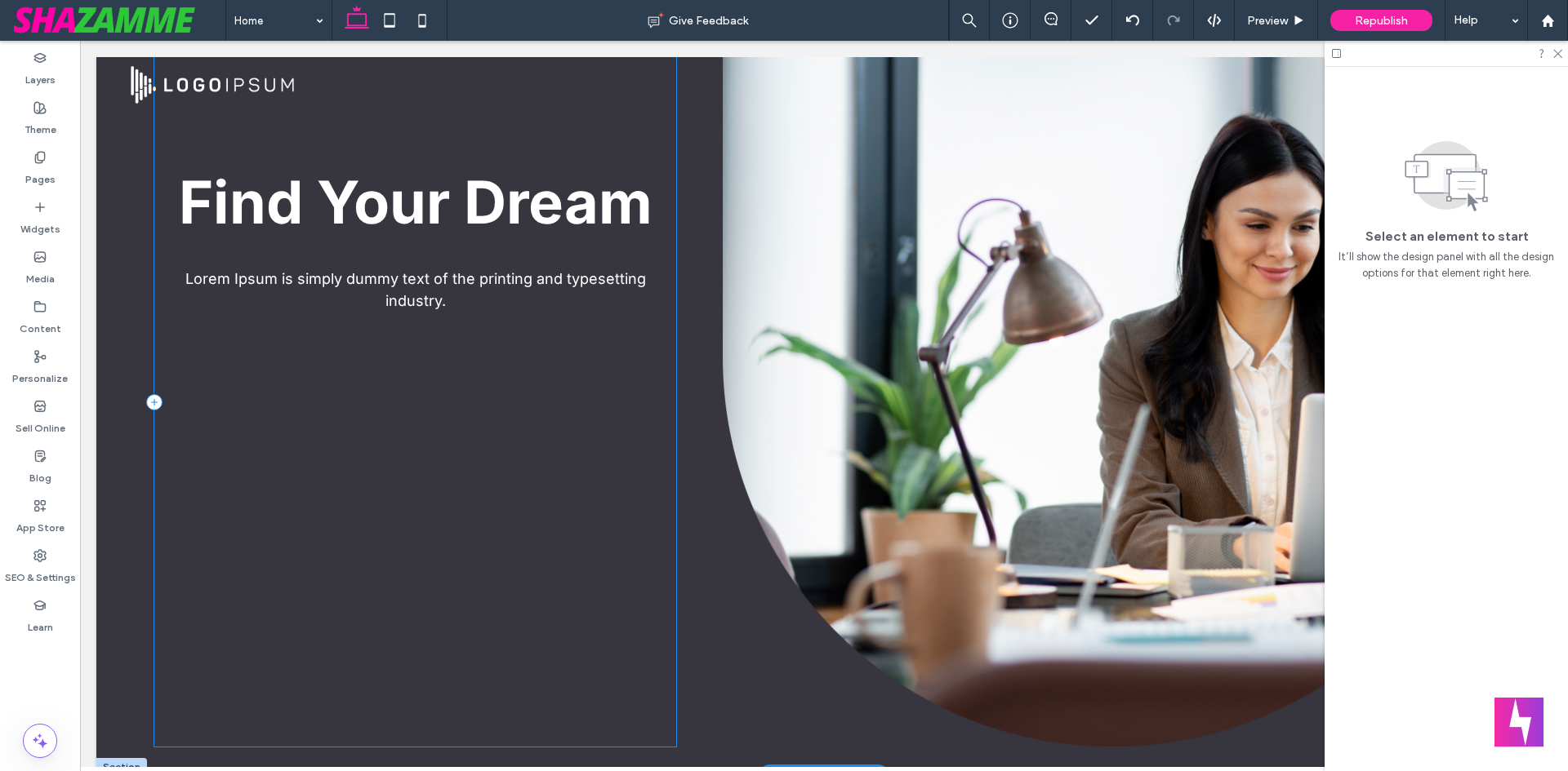
click at [392, 370] on div "Find Your Dream Lorem Ipsum is simply dummy text of the printing and typesettin…" at bounding box center [415, 402] width 522 height 690
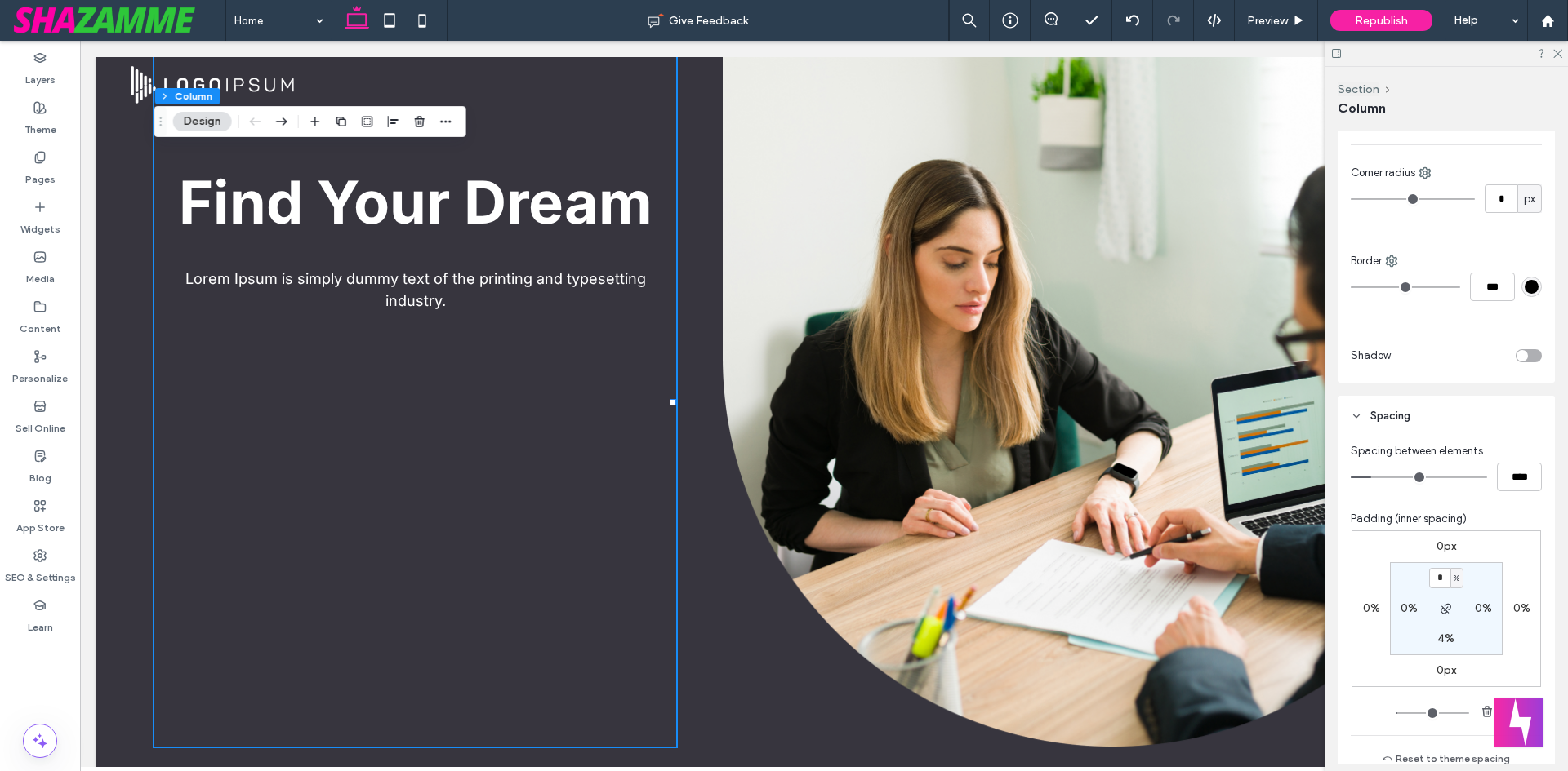
click at [1450, 581] on div "%" at bounding box center [1456, 578] width 14 height 21
click at [1433, 576] on input "*" at bounding box center [1440, 578] width 22 height 21
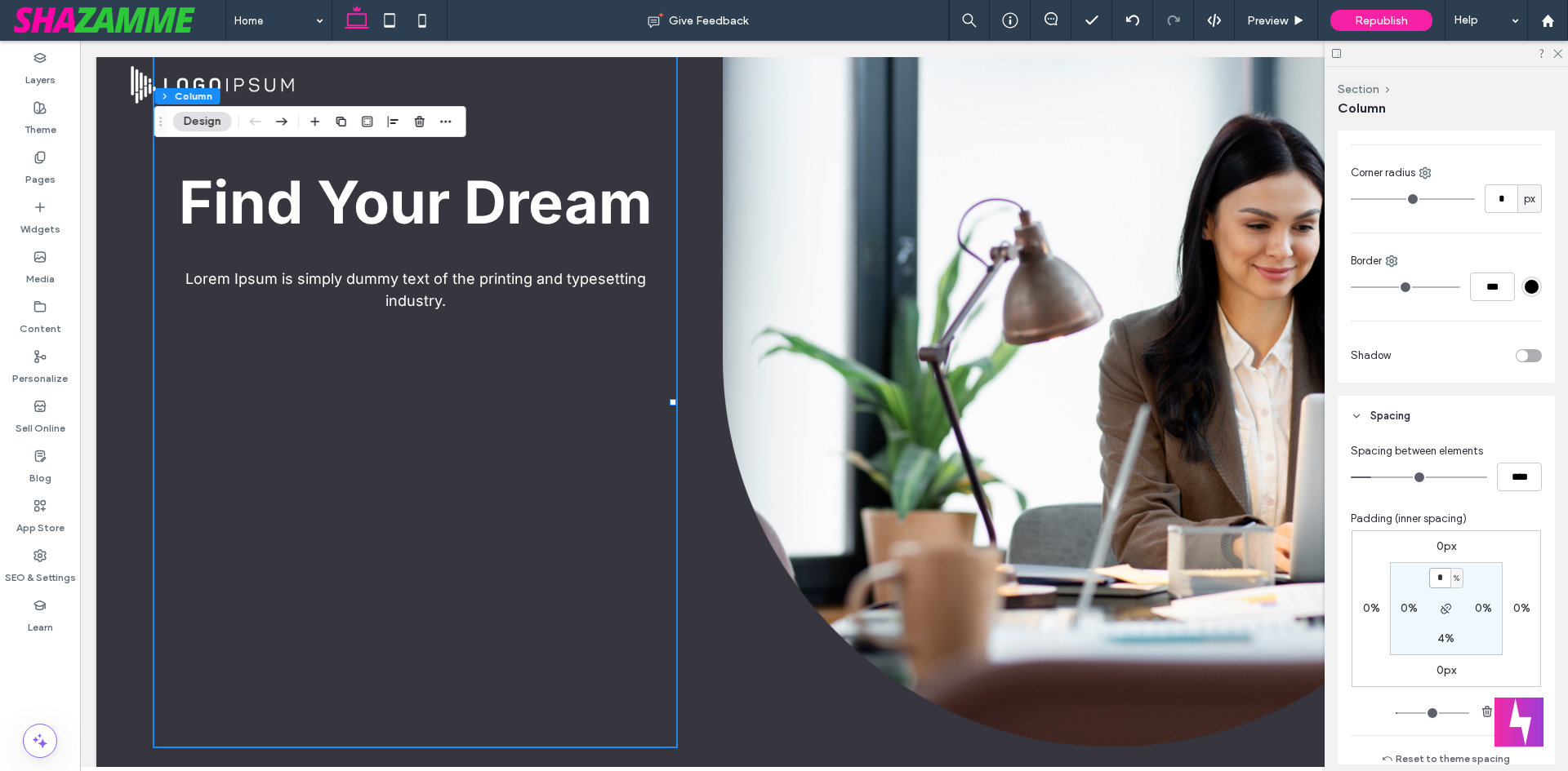
type input "*"
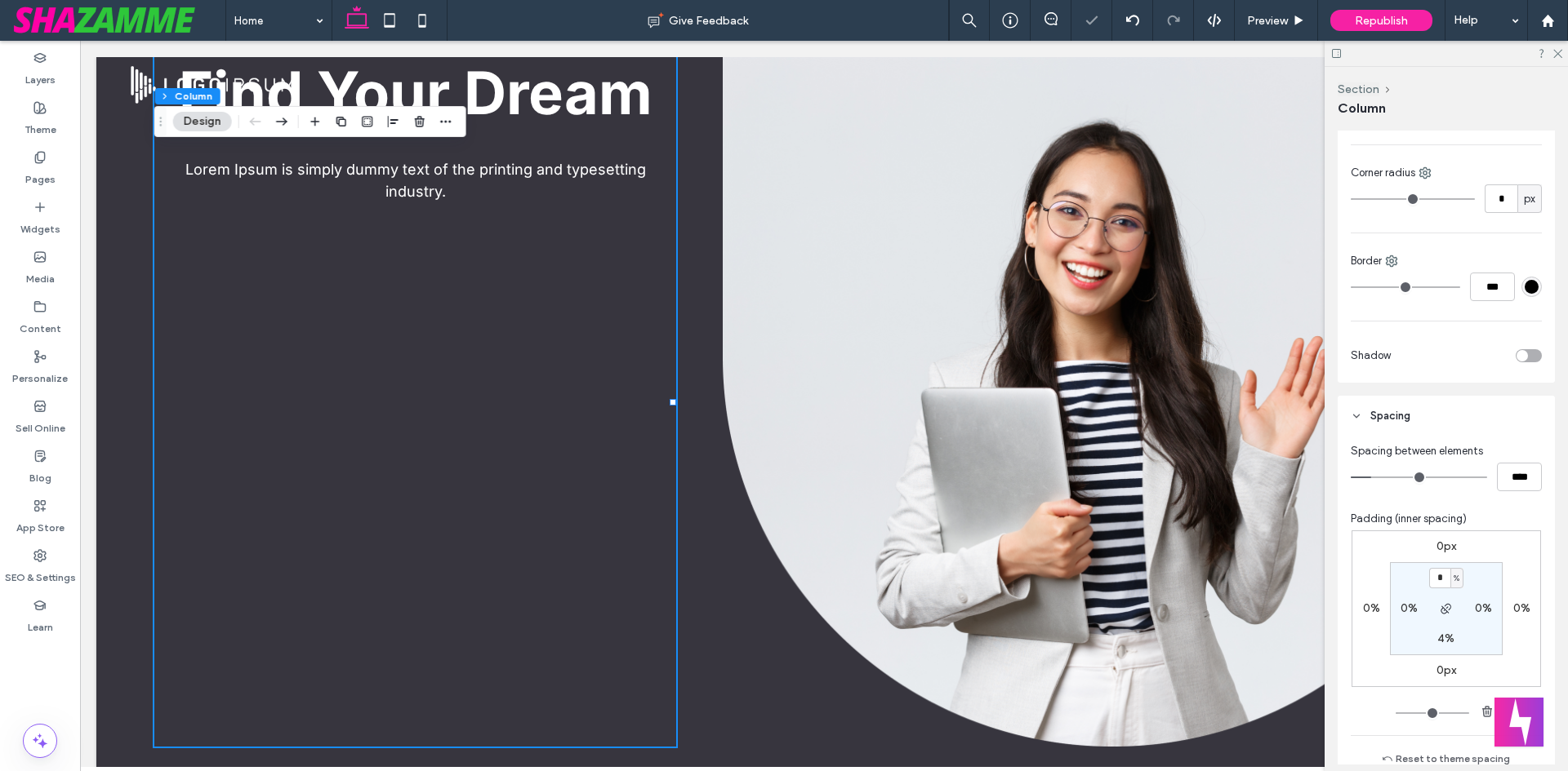
click at [1450, 636] on div "4%" at bounding box center [1446, 639] width 37 height 14
click at [1442, 641] on label "4%" at bounding box center [1446, 638] width 17 height 13
type input "*"
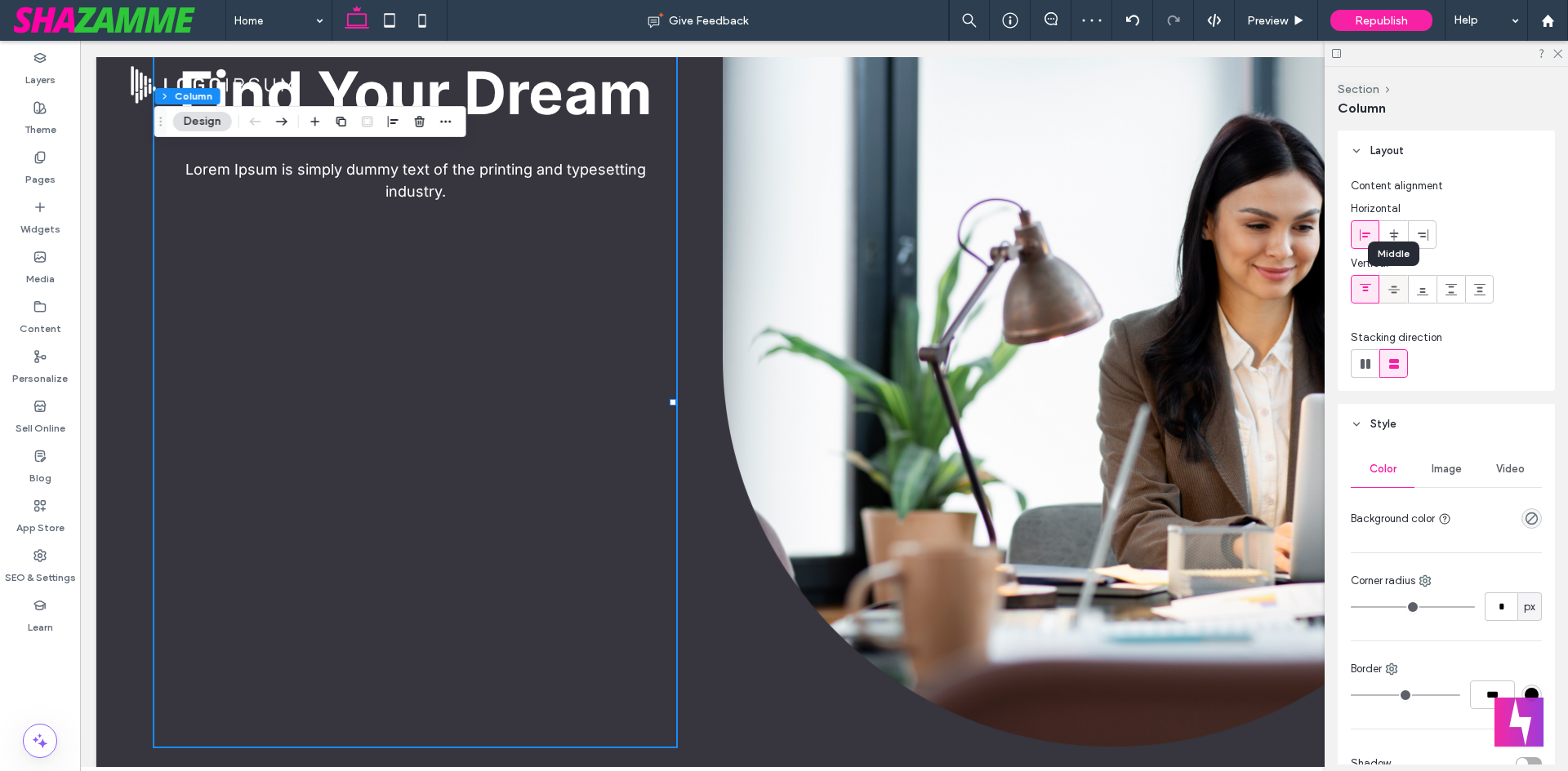
click at [1398, 293] on icon at bounding box center [1394, 290] width 14 height 13
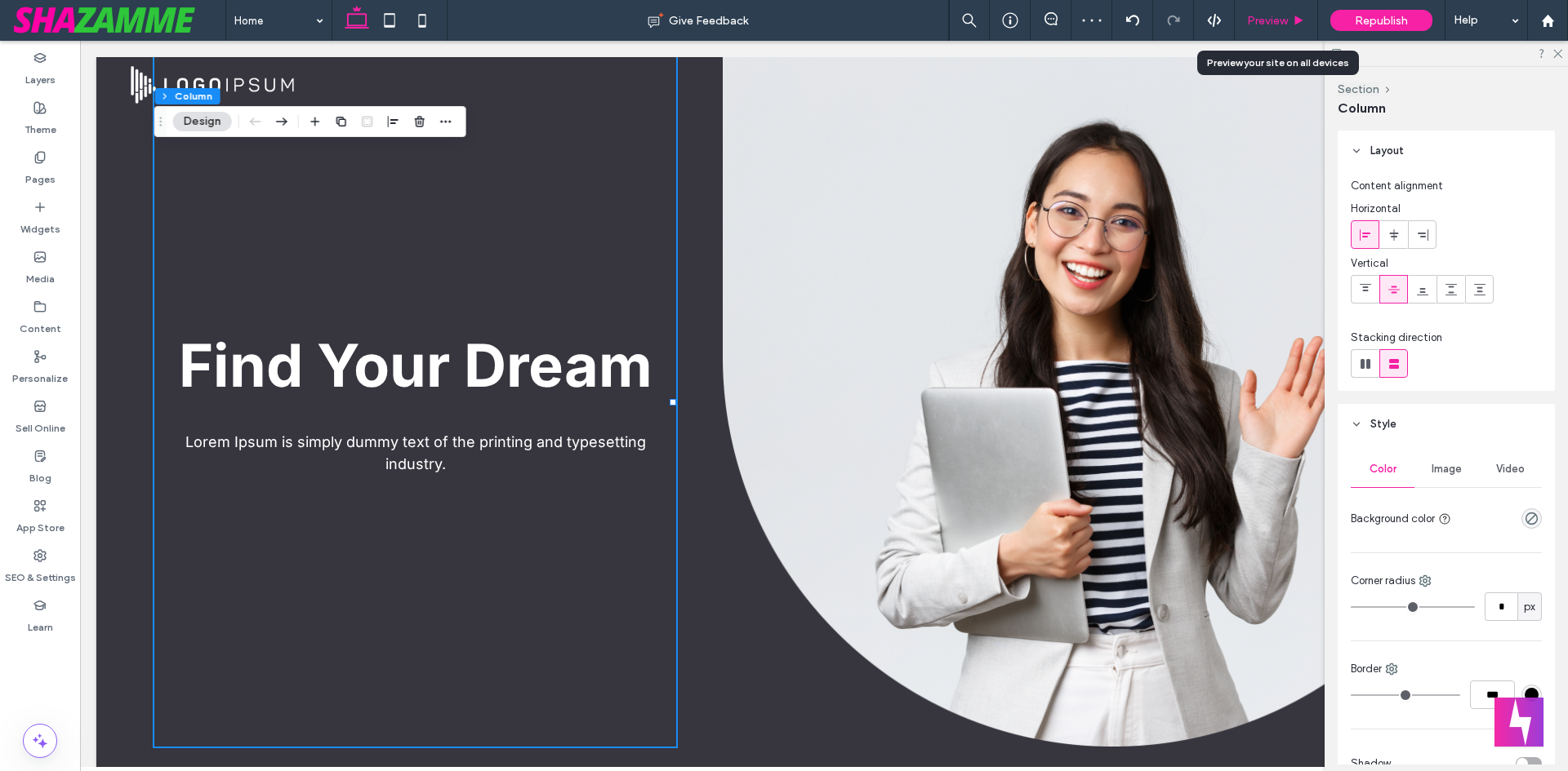
click at [1275, 23] on span "Preview" at bounding box center [1266, 20] width 41 height 13
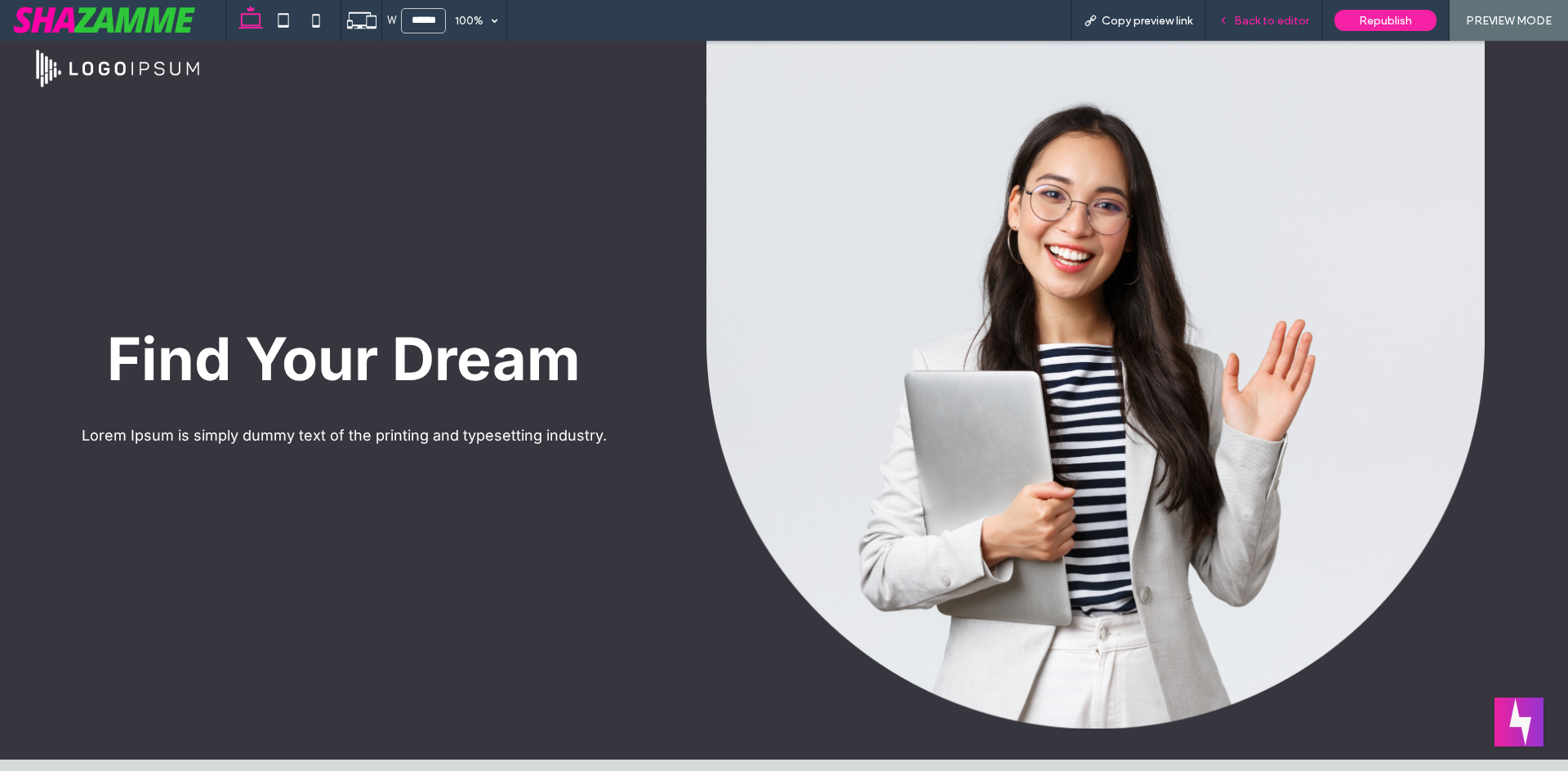
click at [1252, 20] on span "Back to editor" at bounding box center [1271, 20] width 75 height 13
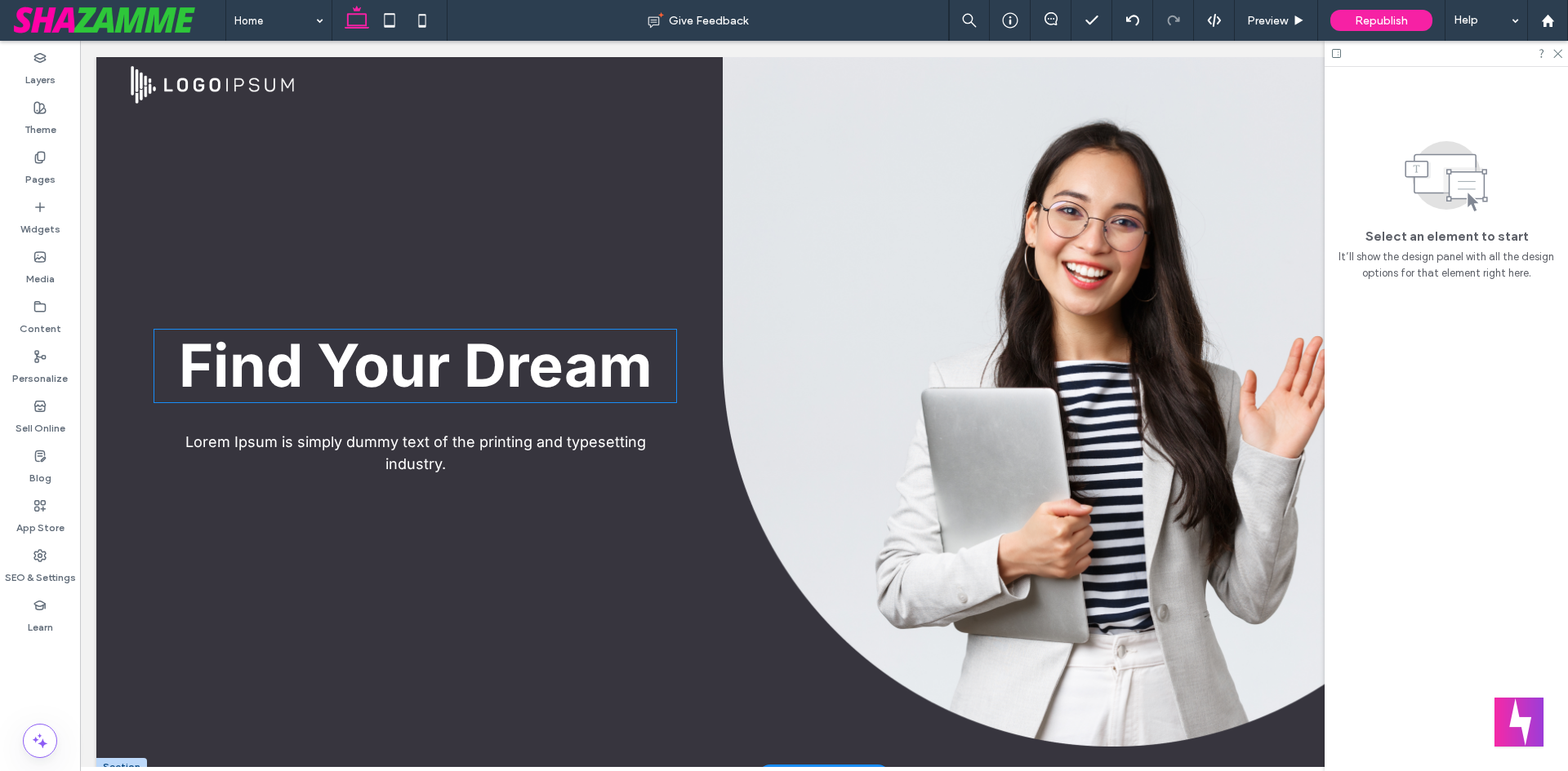
click at [516, 365] on span "Find Your Dream" at bounding box center [416, 365] width 473 height 71
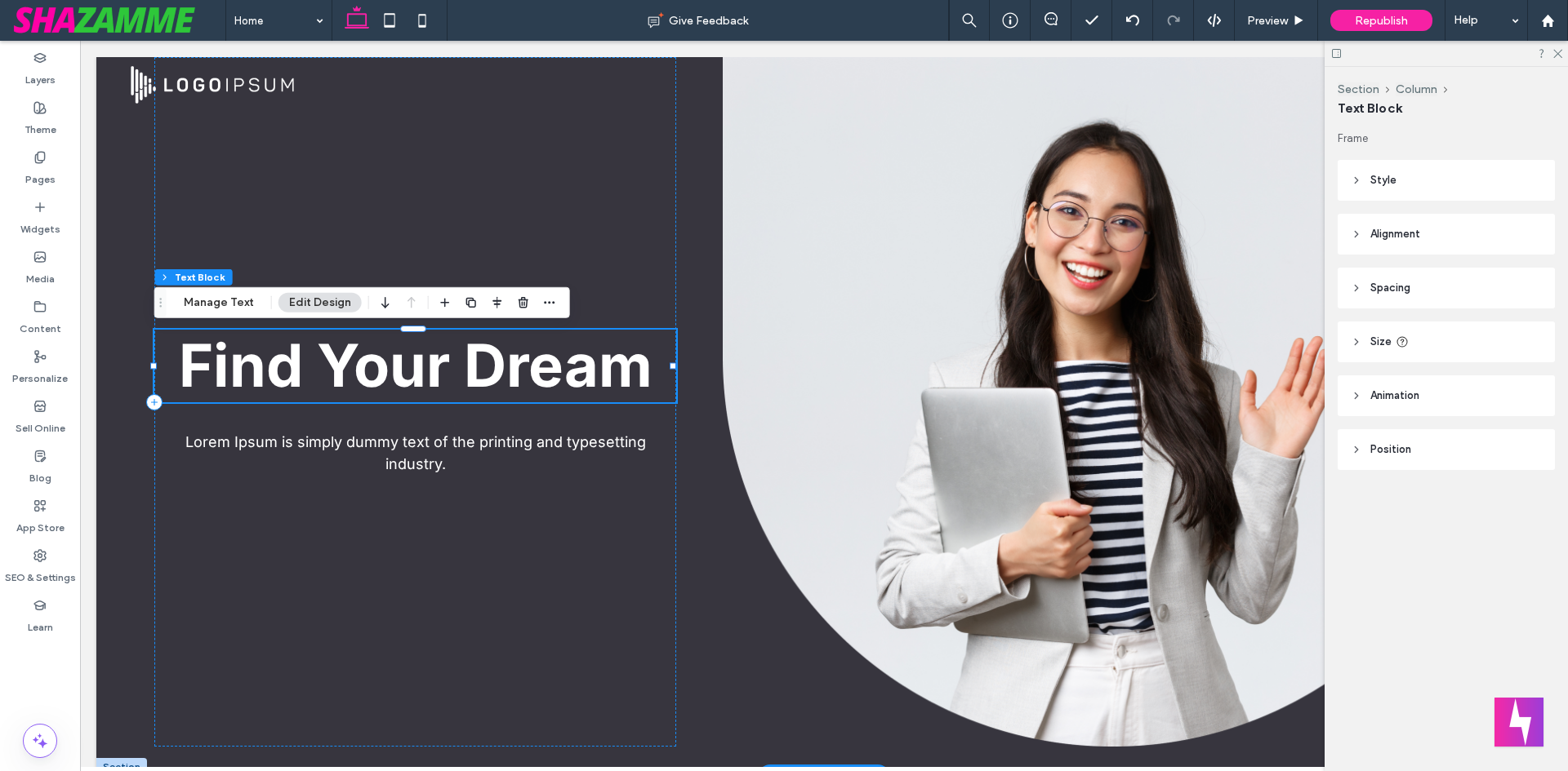
click at [516, 365] on div "Find Your Dream" at bounding box center [415, 366] width 522 height 73
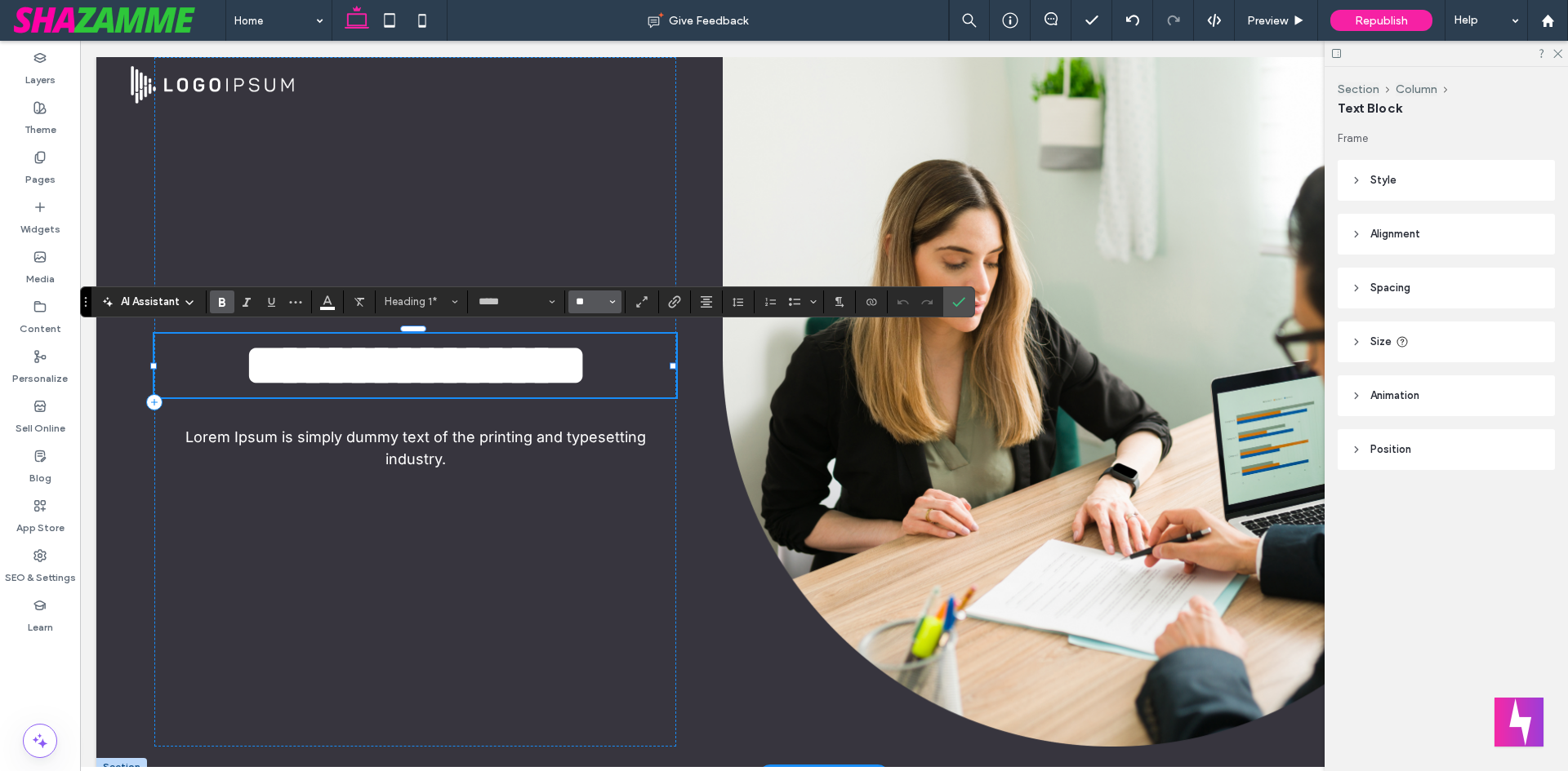
click at [581, 308] on input "**" at bounding box center [590, 301] width 32 height 13
type input "**"
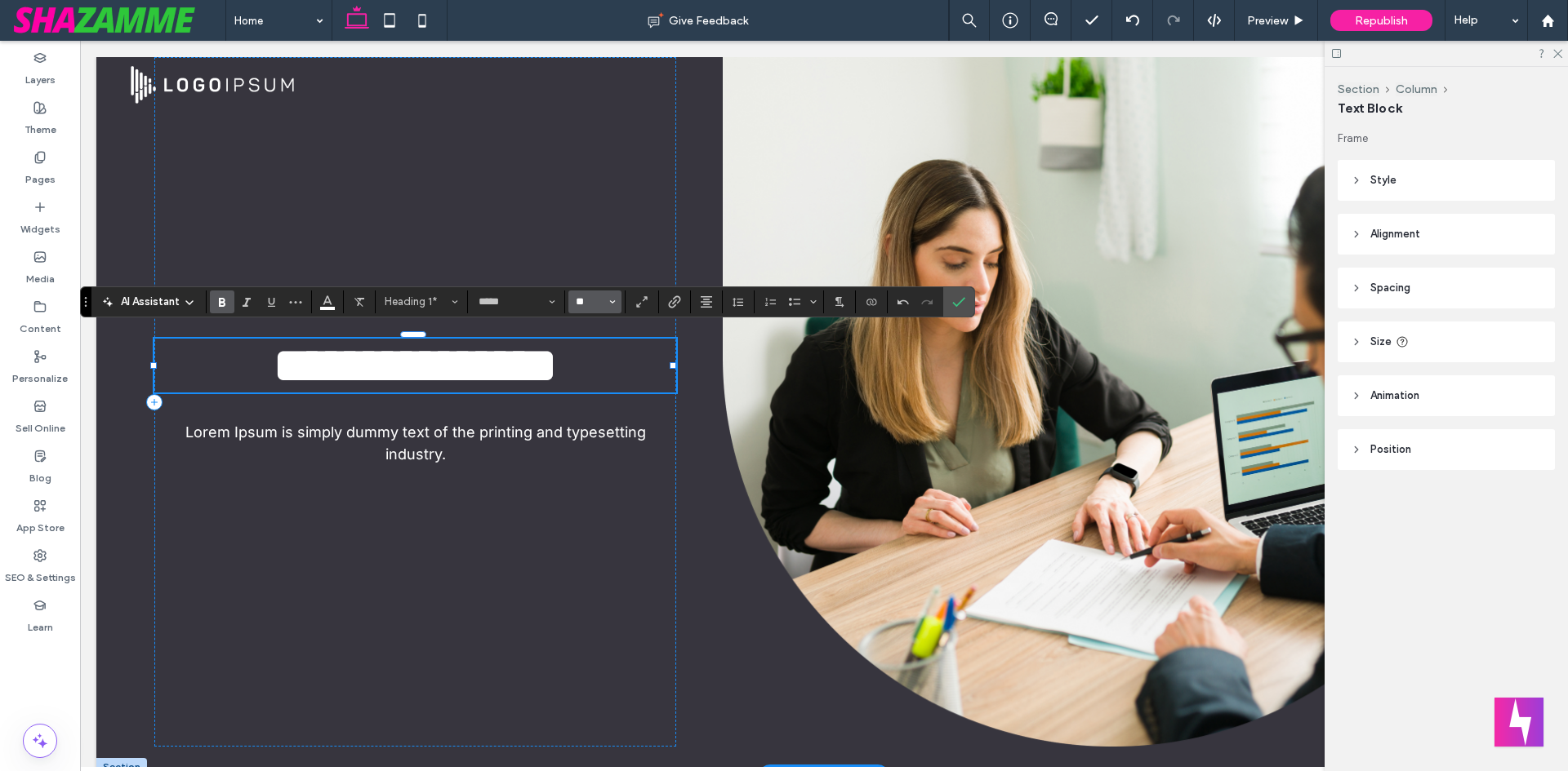
click at [583, 305] on input "**" at bounding box center [590, 301] width 32 height 13
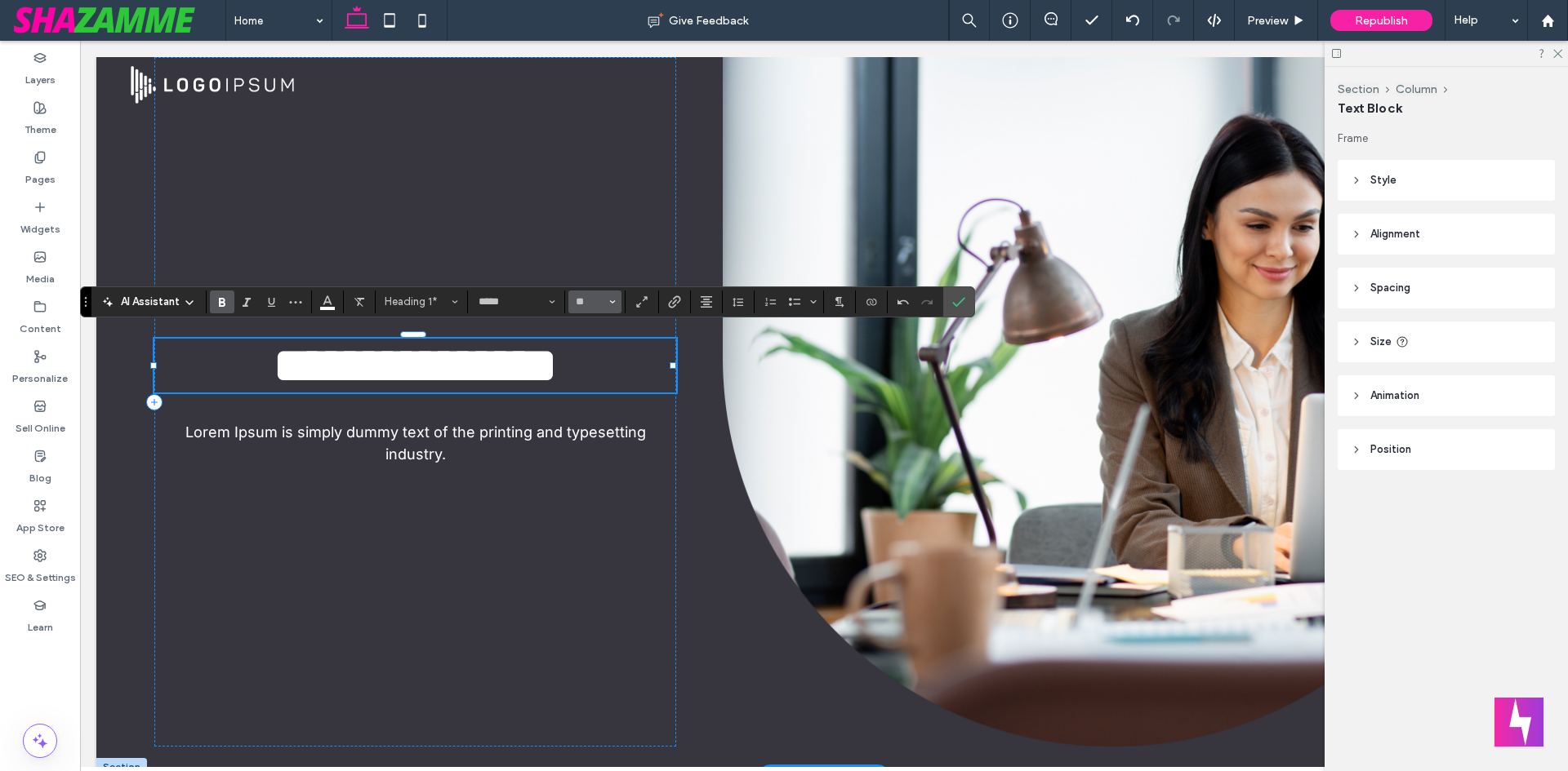
type input "**"
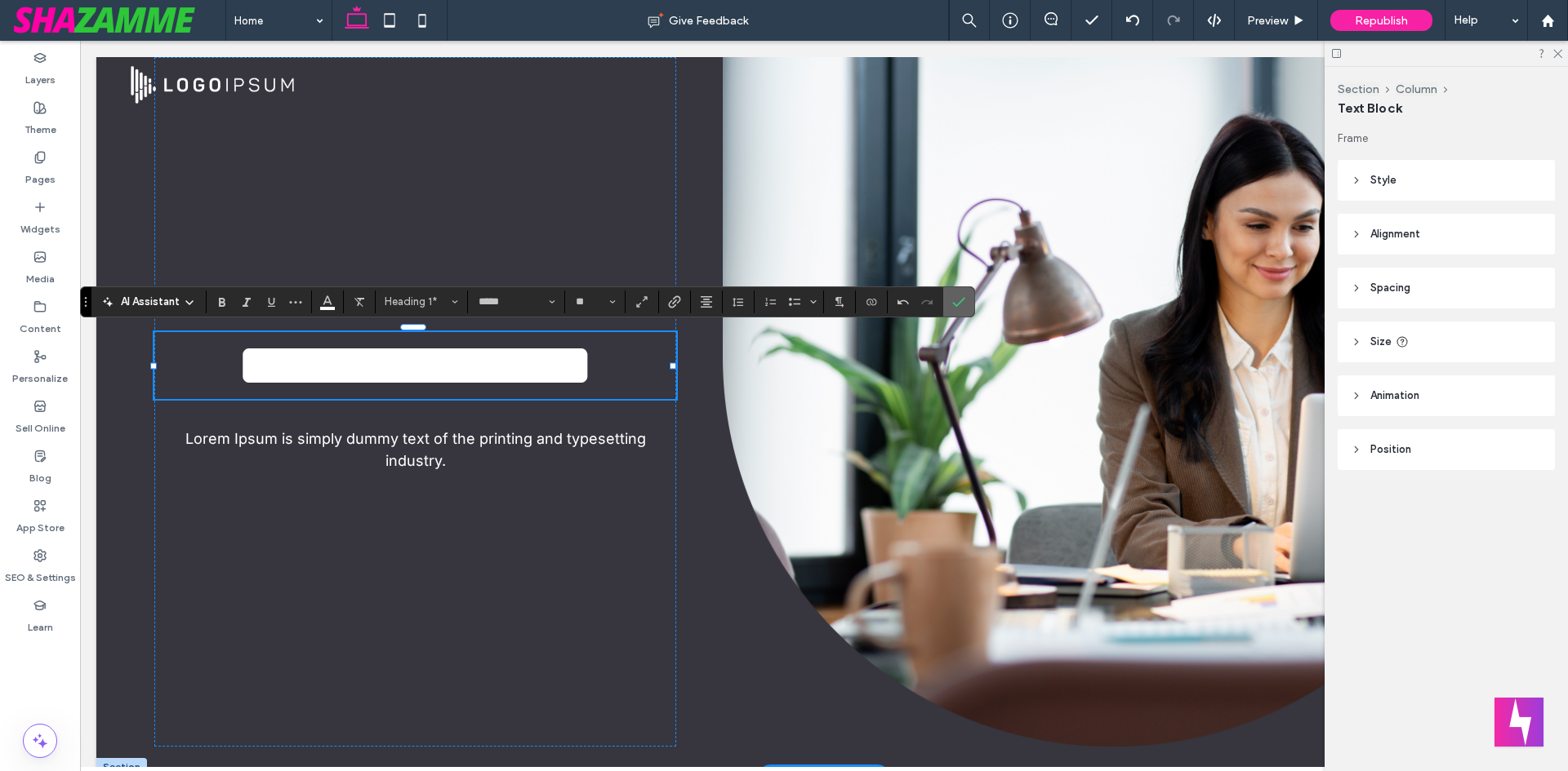
drag, startPoint x: 963, startPoint y: 301, endPoint x: 834, endPoint y: 278, distance: 131.0
click at [963, 301] on icon "Confirm" at bounding box center [959, 301] width 14 height 13
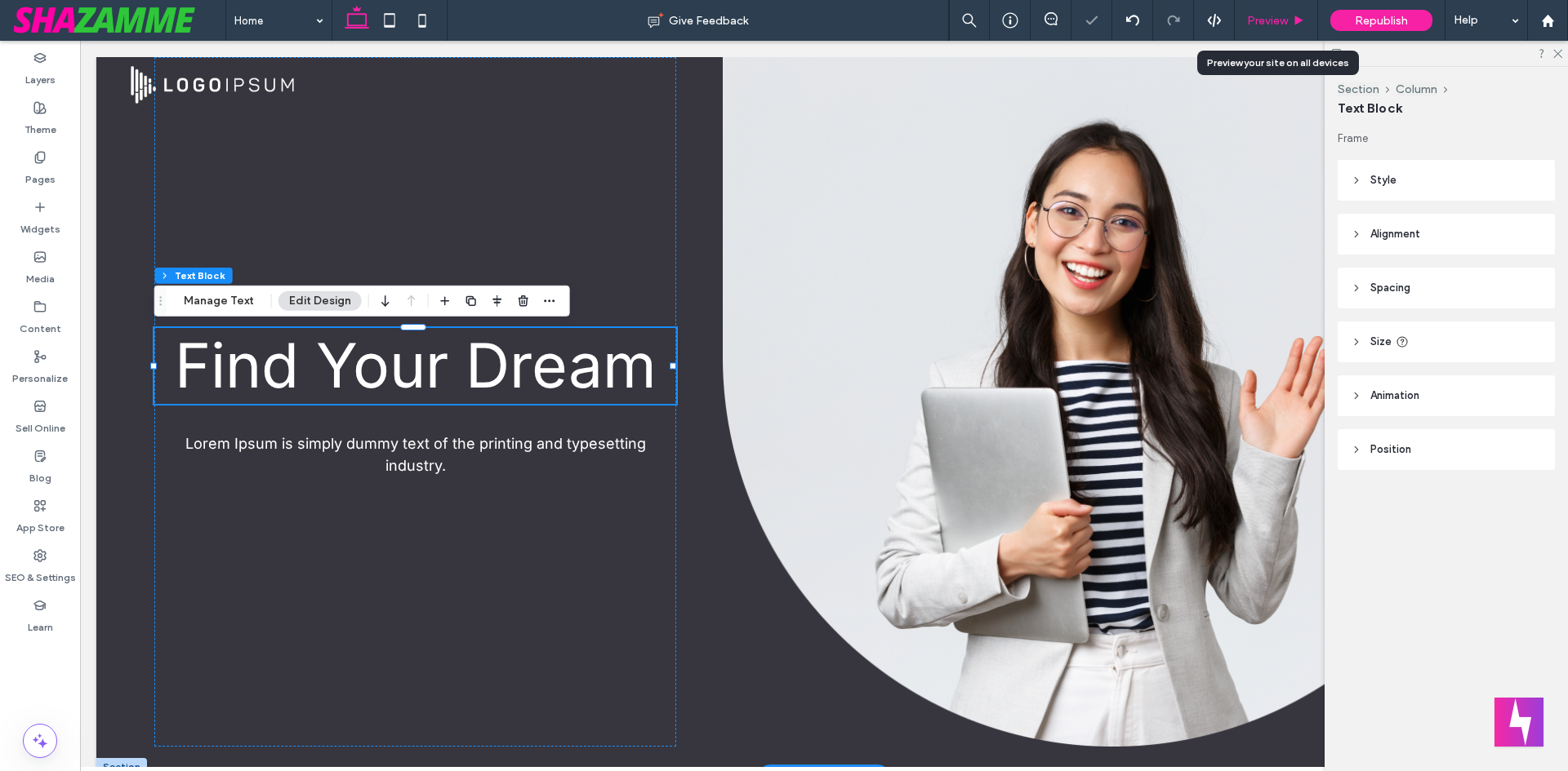
click at [1258, 22] on span "Preview" at bounding box center [1266, 20] width 41 height 13
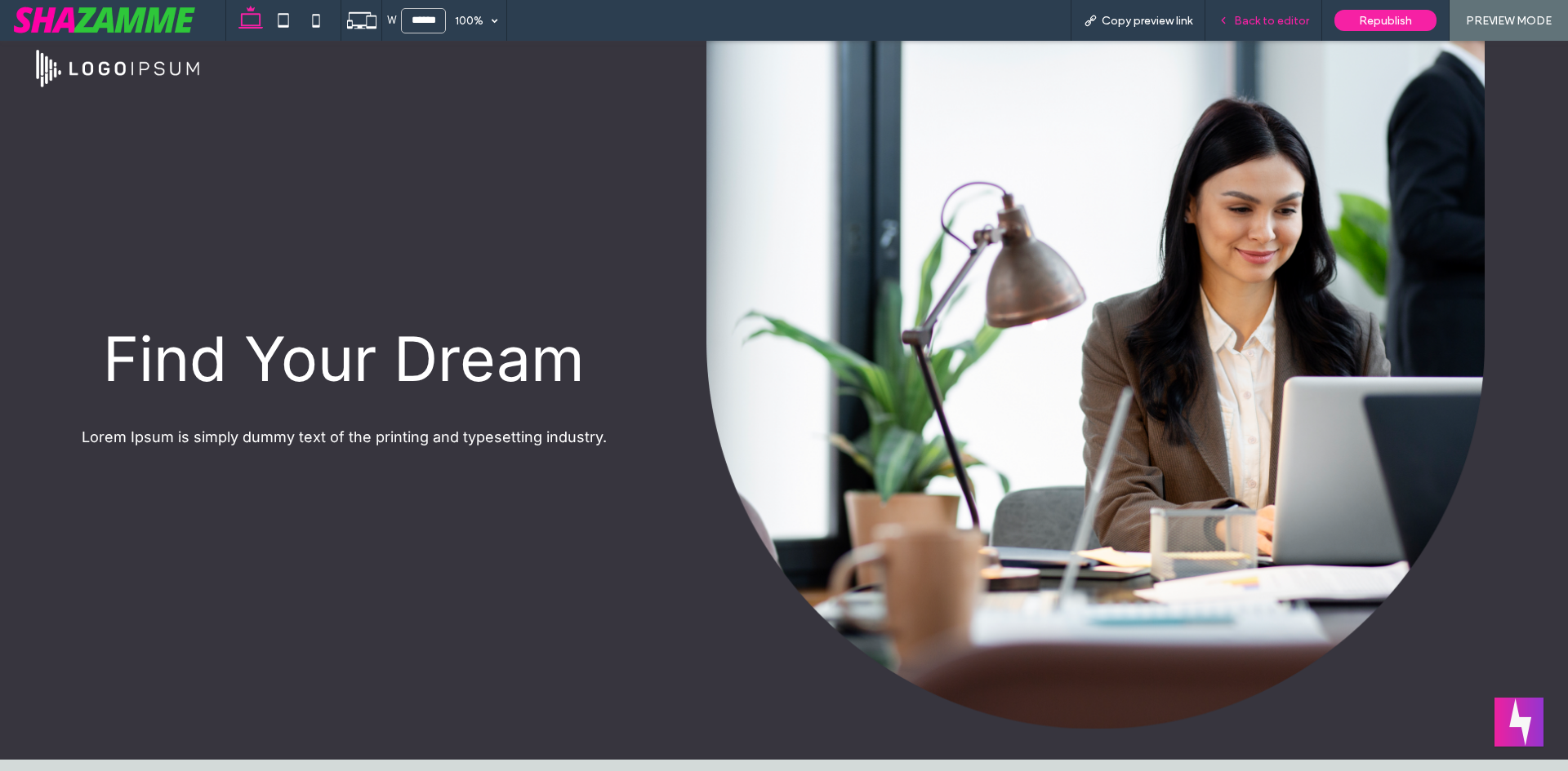
drag, startPoint x: 1312, startPoint y: 2, endPoint x: 1287, endPoint y: 18, distance: 29.7
click at [1293, 13] on div "Back to editor" at bounding box center [1264, 20] width 117 height 40
click at [1285, 18] on span "Back to editor" at bounding box center [1271, 20] width 75 height 13
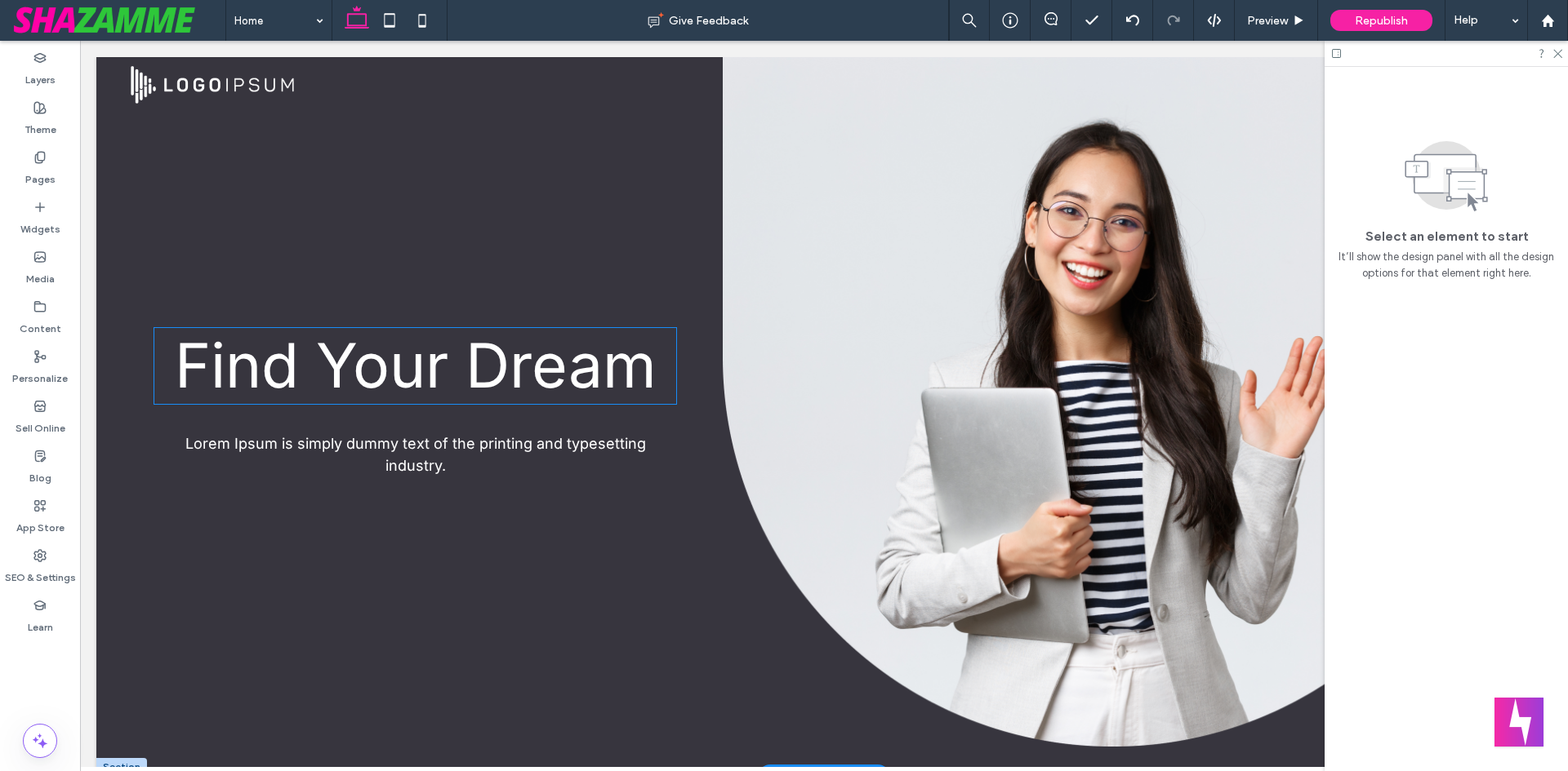
click at [317, 379] on span "Find Your Dream" at bounding box center [415, 365] width 482 height 75
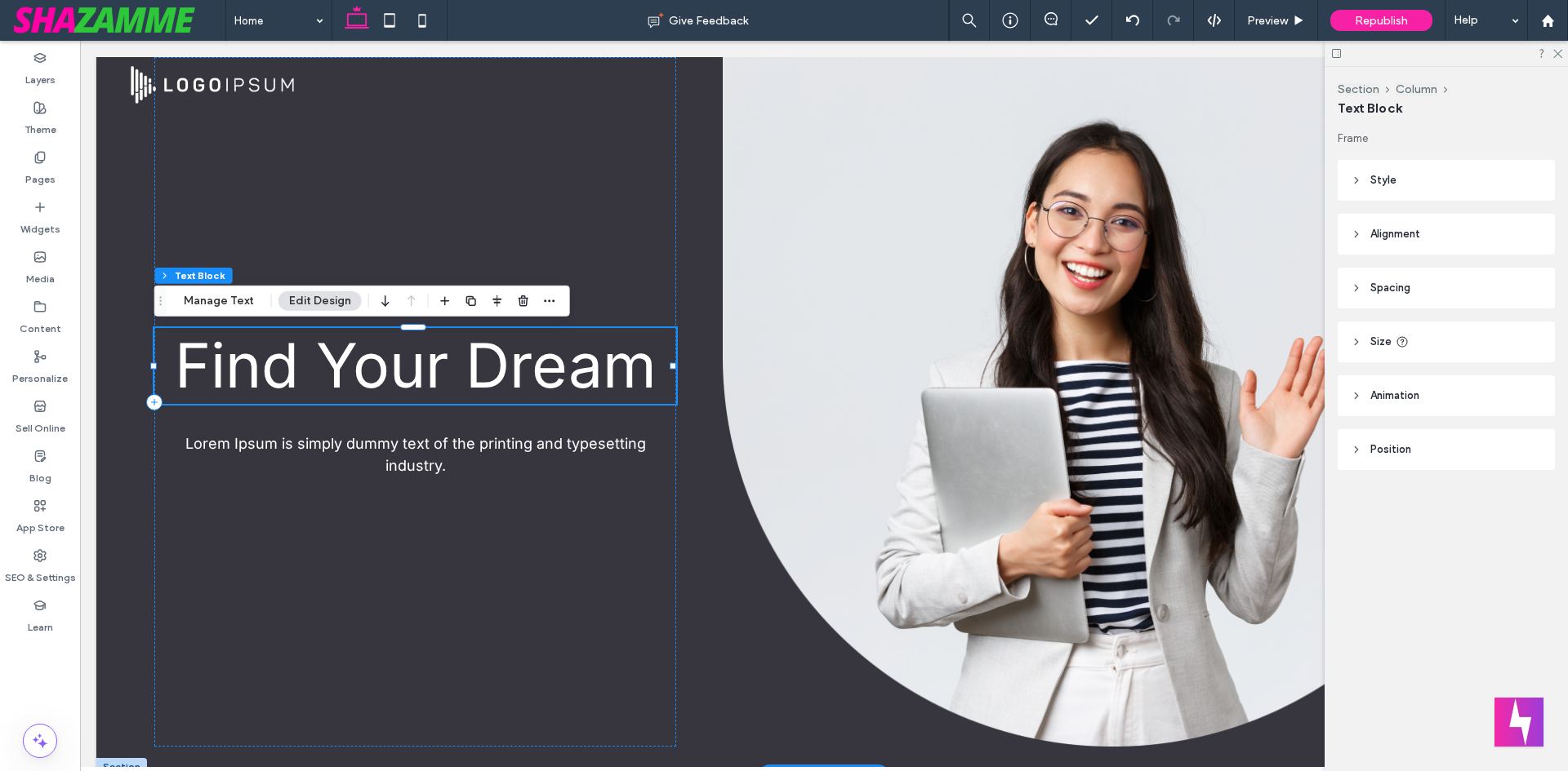
click at [315, 378] on span "Find Your Dream" at bounding box center [415, 365] width 482 height 75
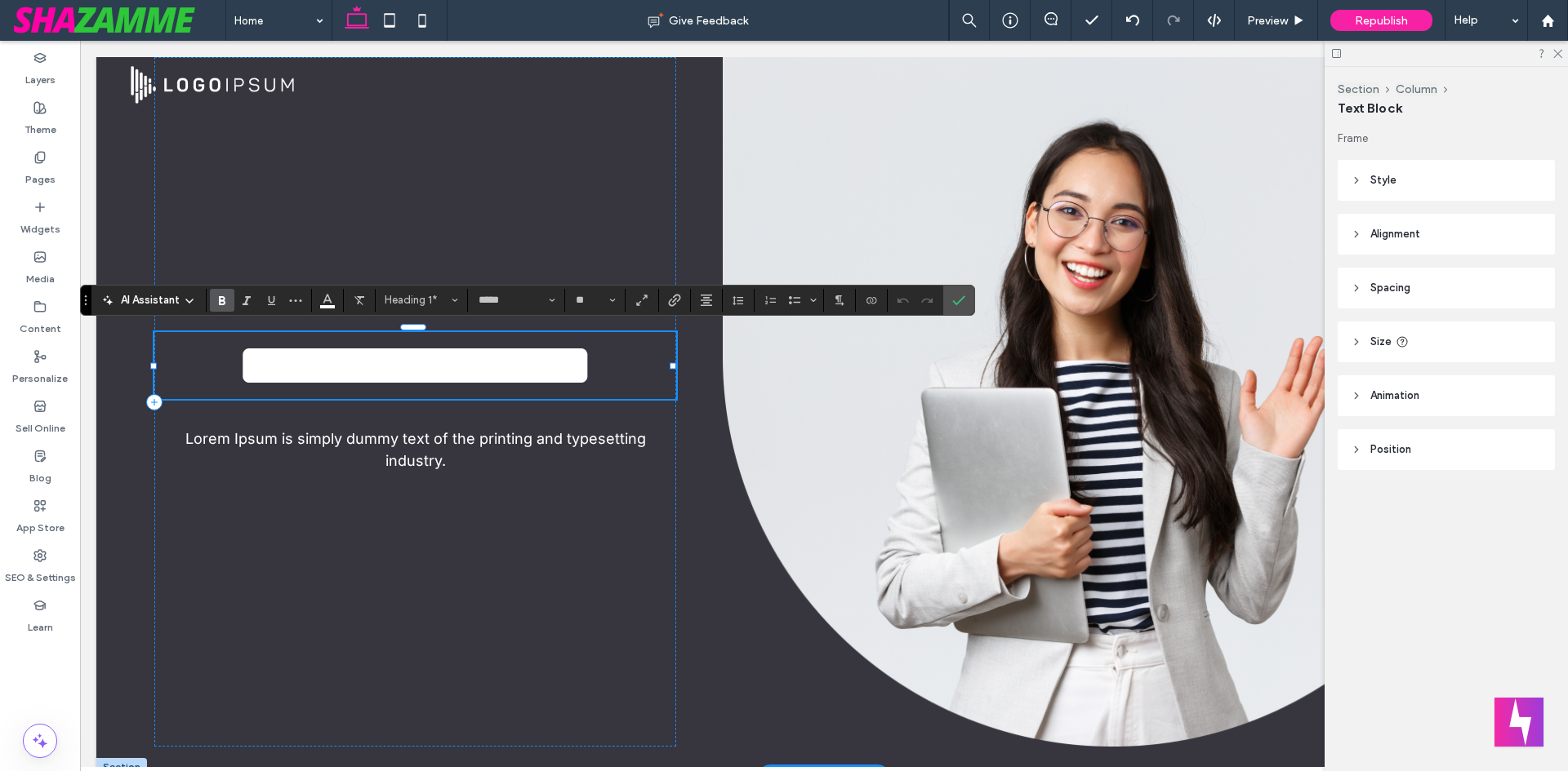
click at [216, 304] on icon "Bold" at bounding box center [222, 300] width 14 height 13
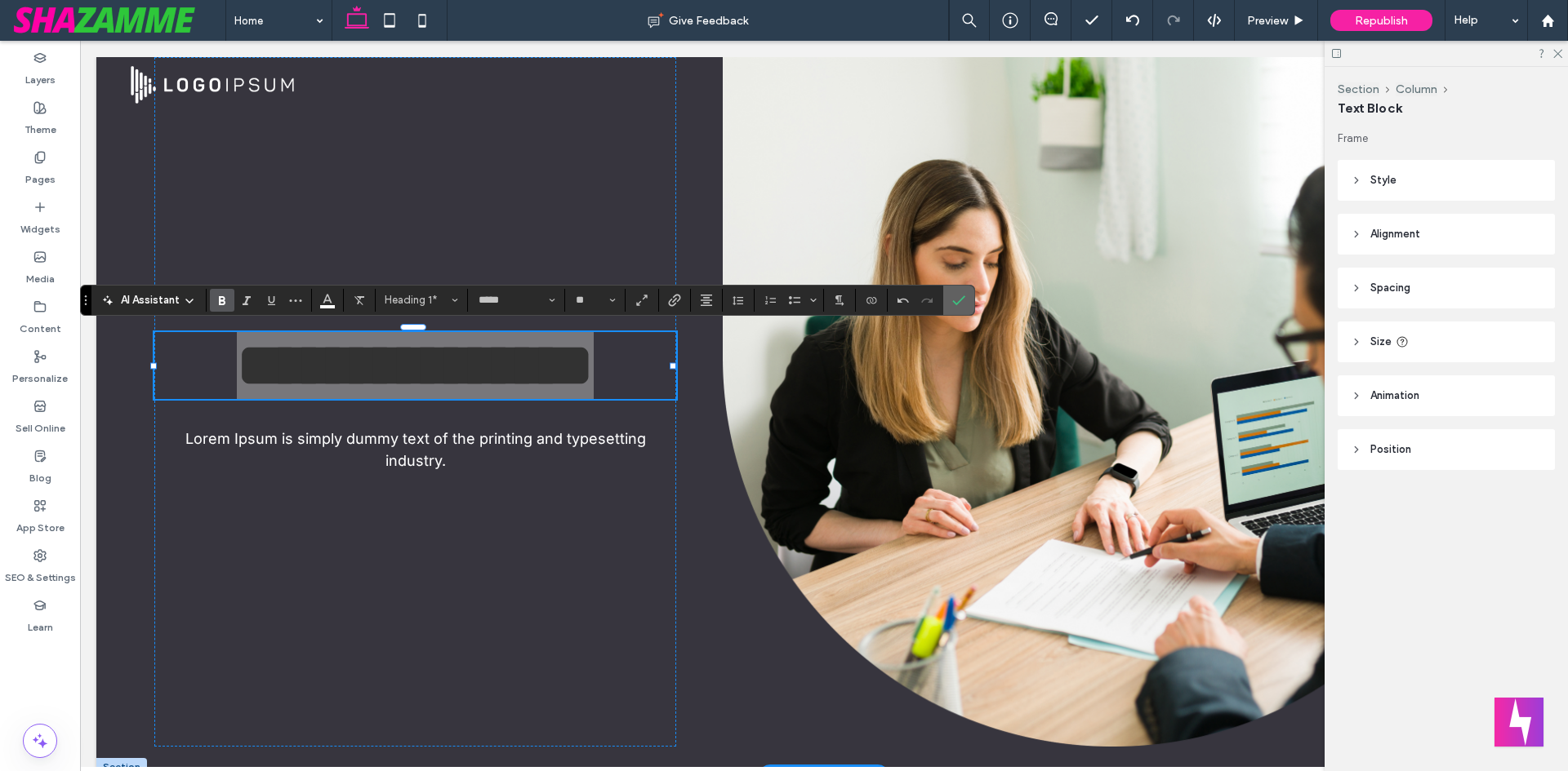
click at [958, 296] on icon "Confirm" at bounding box center [959, 300] width 14 height 13
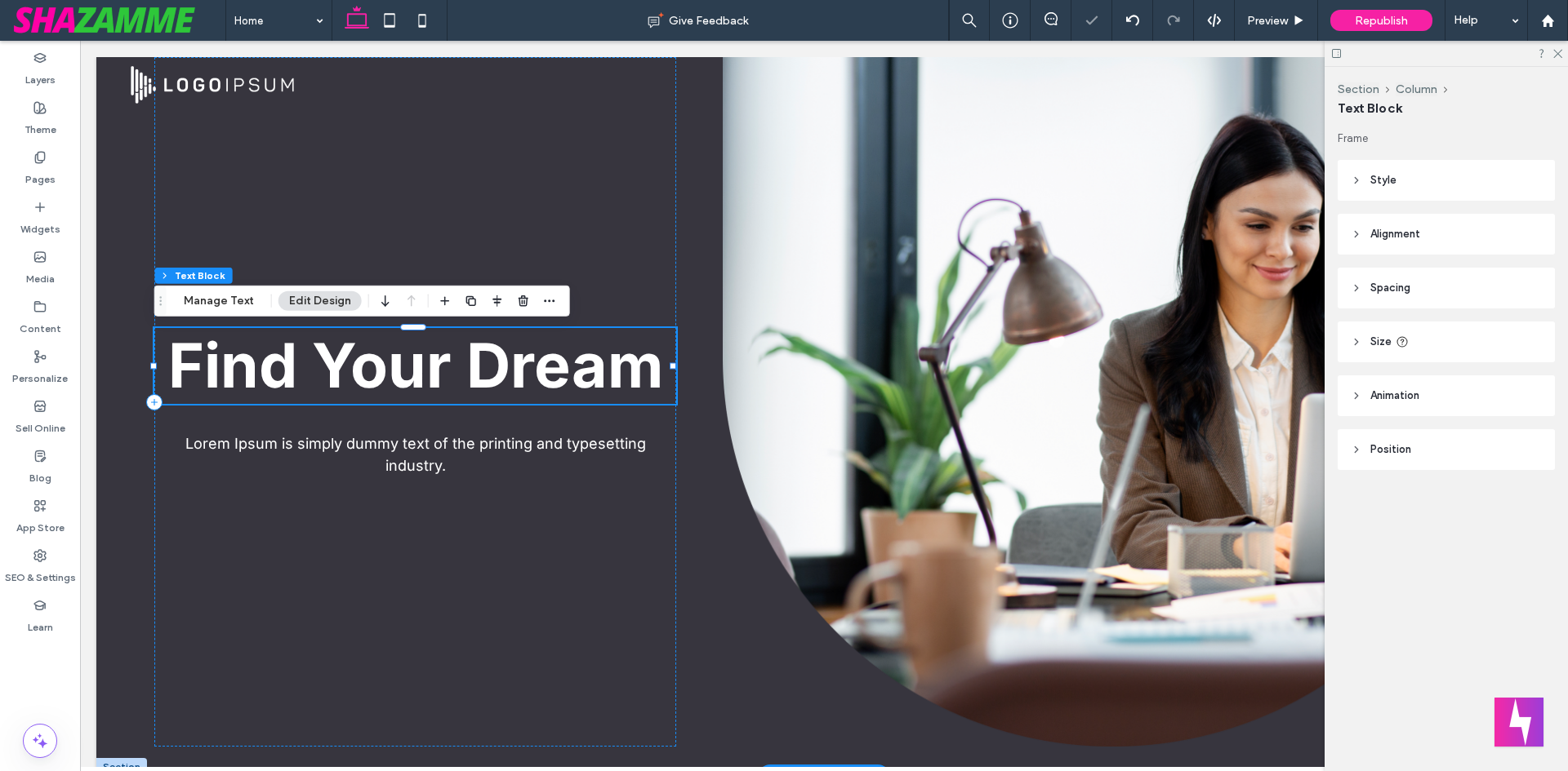
click at [361, 387] on strong "Find Your Dream" at bounding box center [416, 365] width 495 height 75
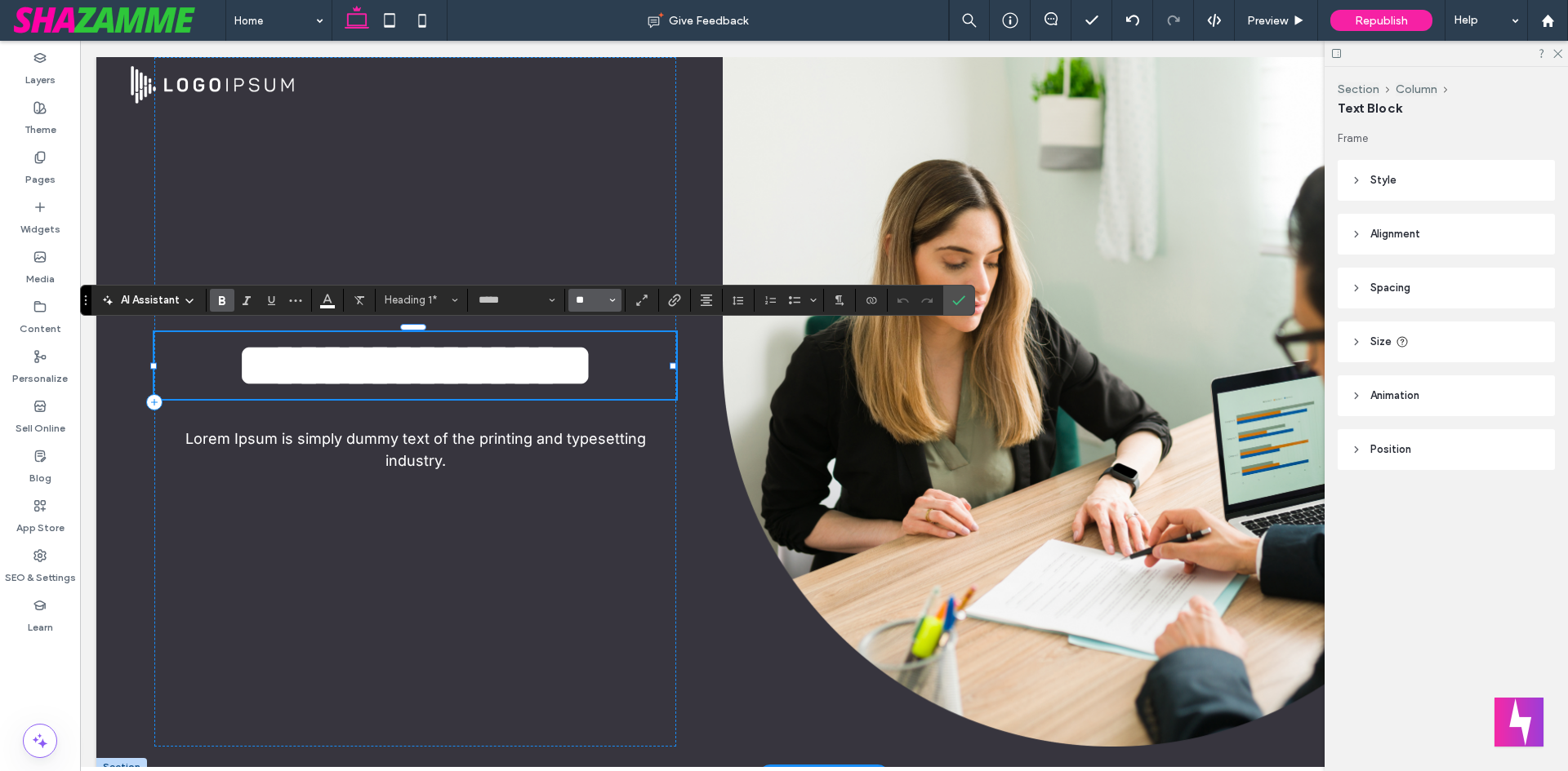
click at [595, 304] on input "**" at bounding box center [590, 300] width 32 height 13
type input "**"
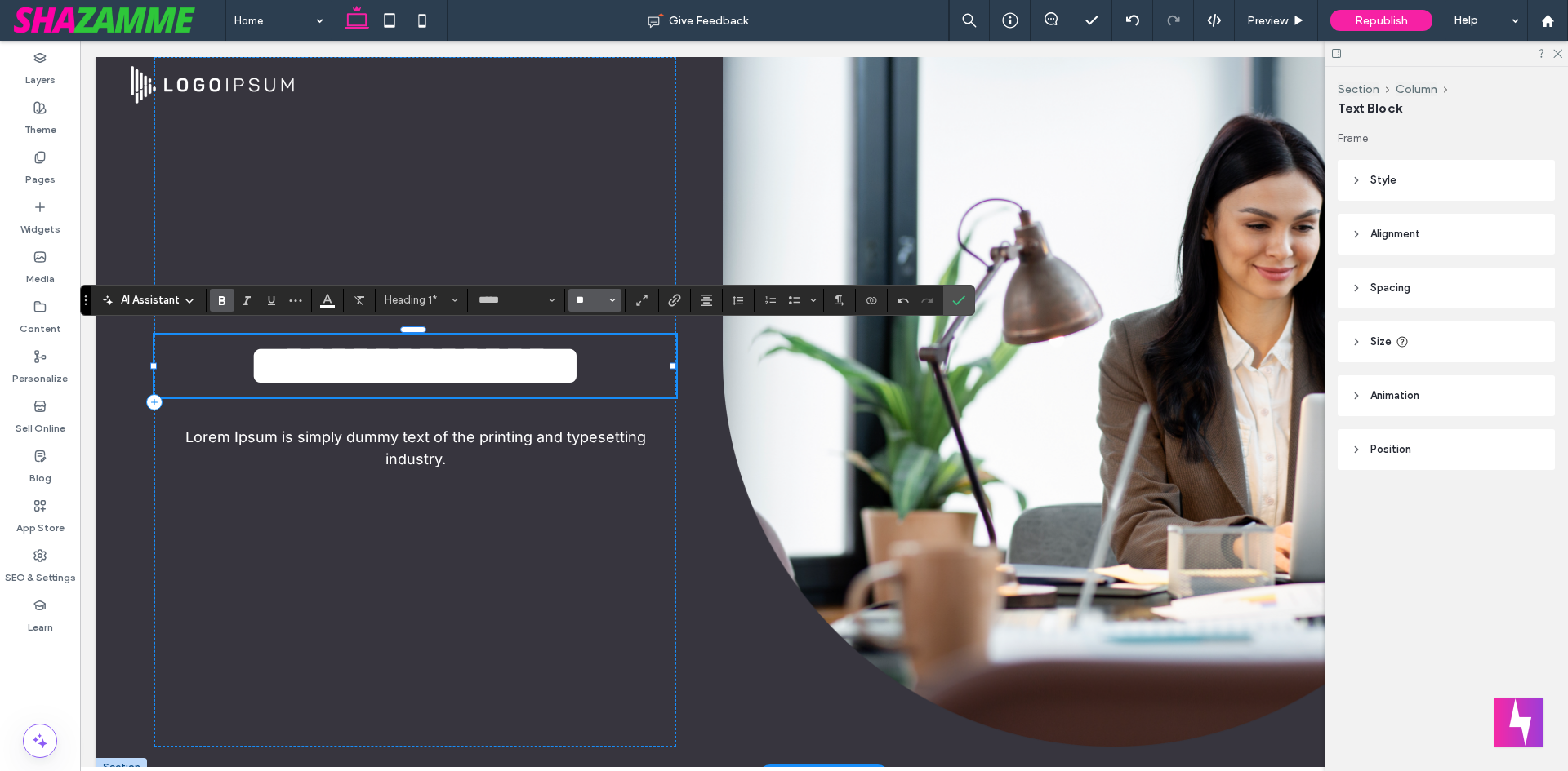
click at [604, 303] on input "**" at bounding box center [590, 300] width 32 height 13
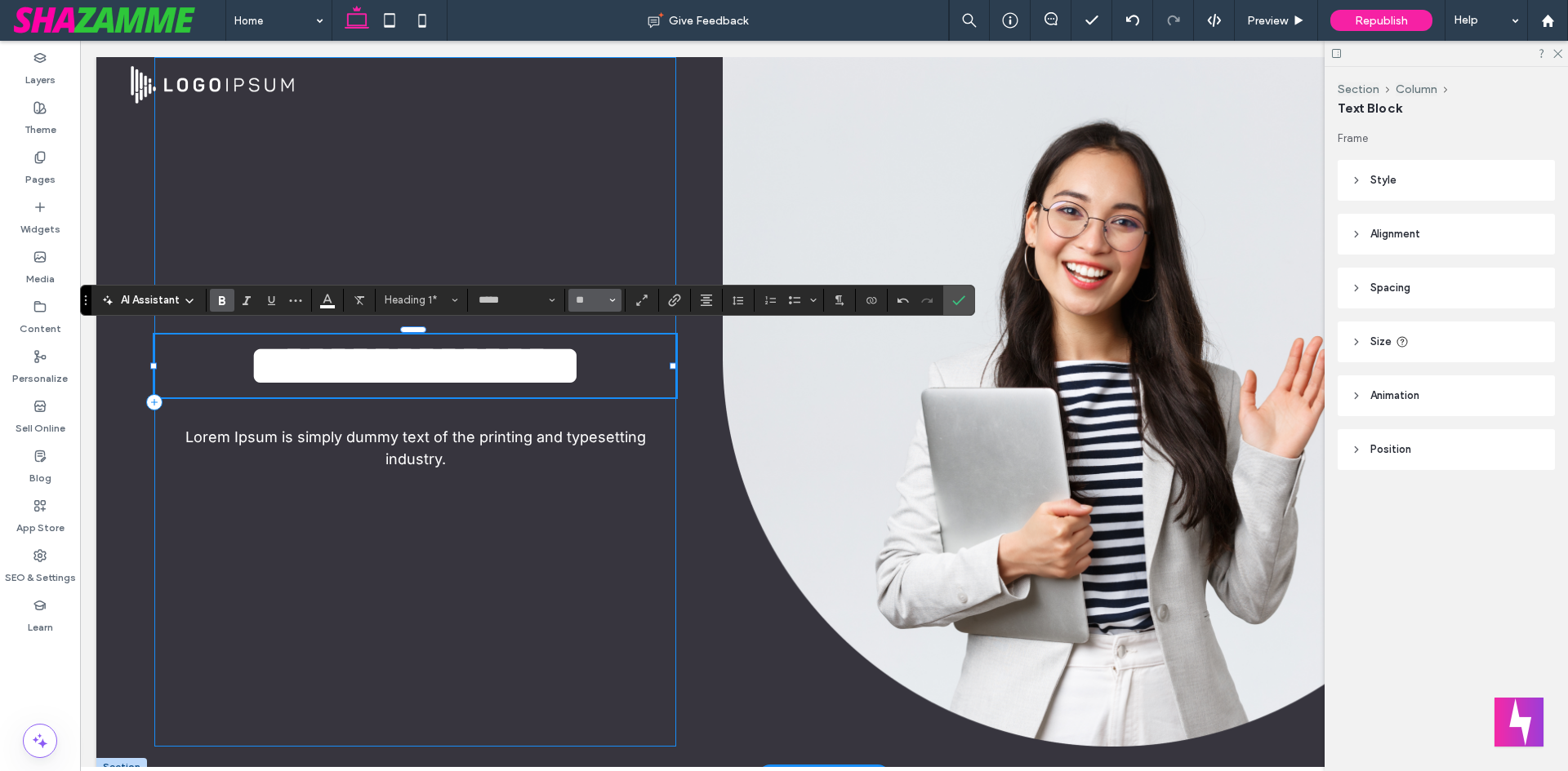
type input "**"
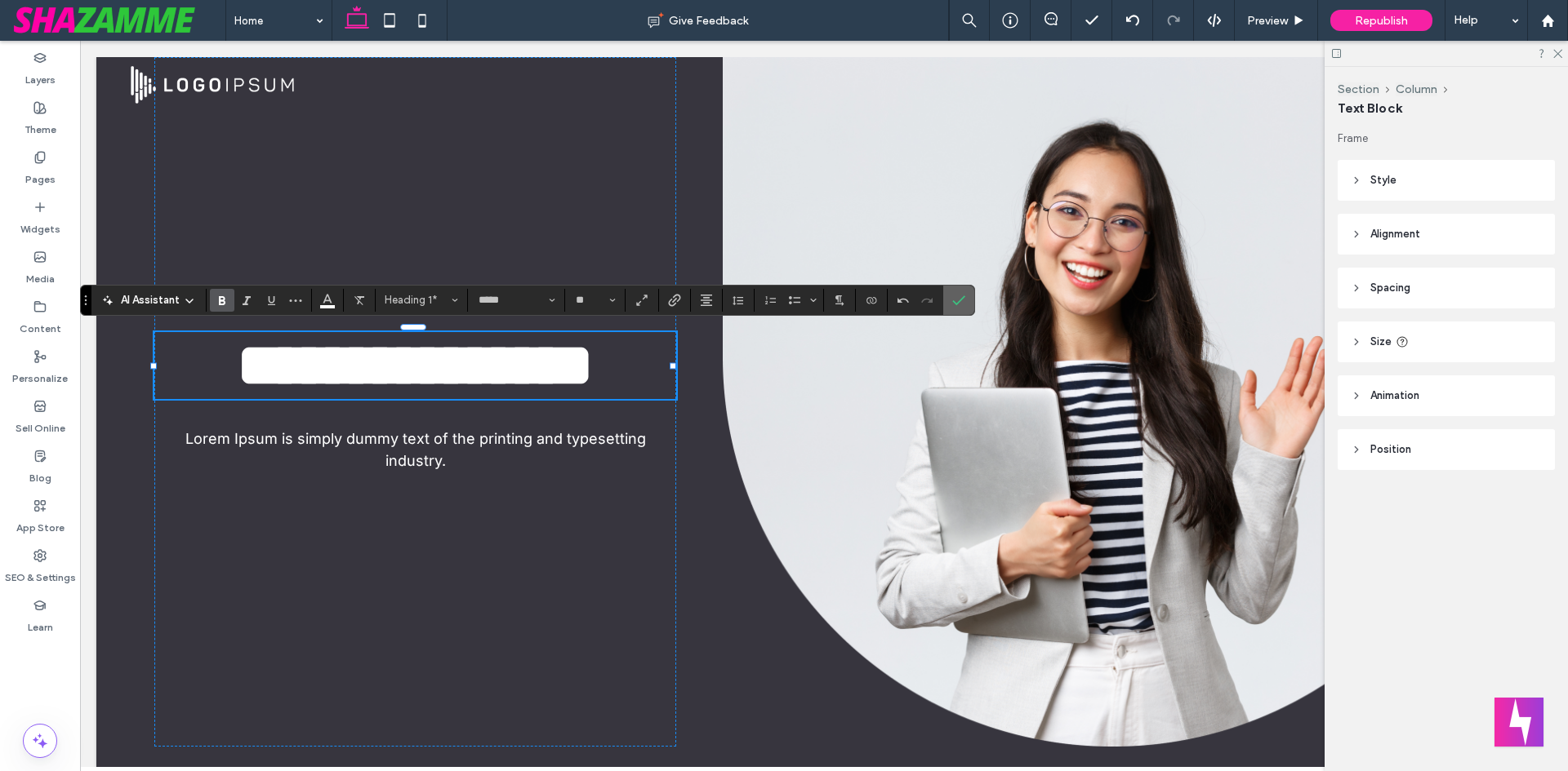
click at [966, 302] on label "Confirm" at bounding box center [959, 300] width 24 height 30
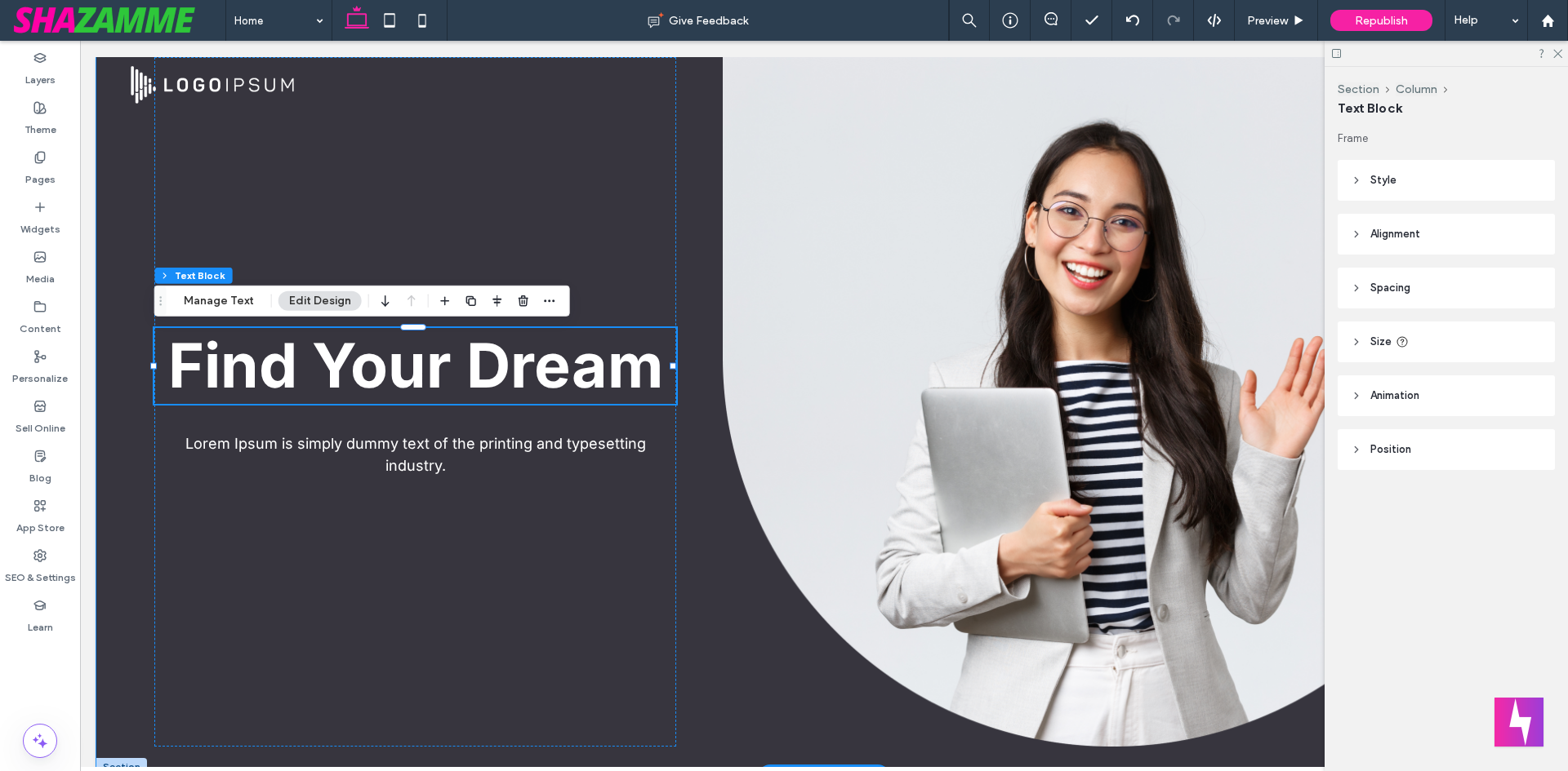
click at [691, 172] on div "Find Your Dream Lorem Ipsum is simply dummy text of the printing and typesettin…" at bounding box center [824, 417] width 1455 height 719
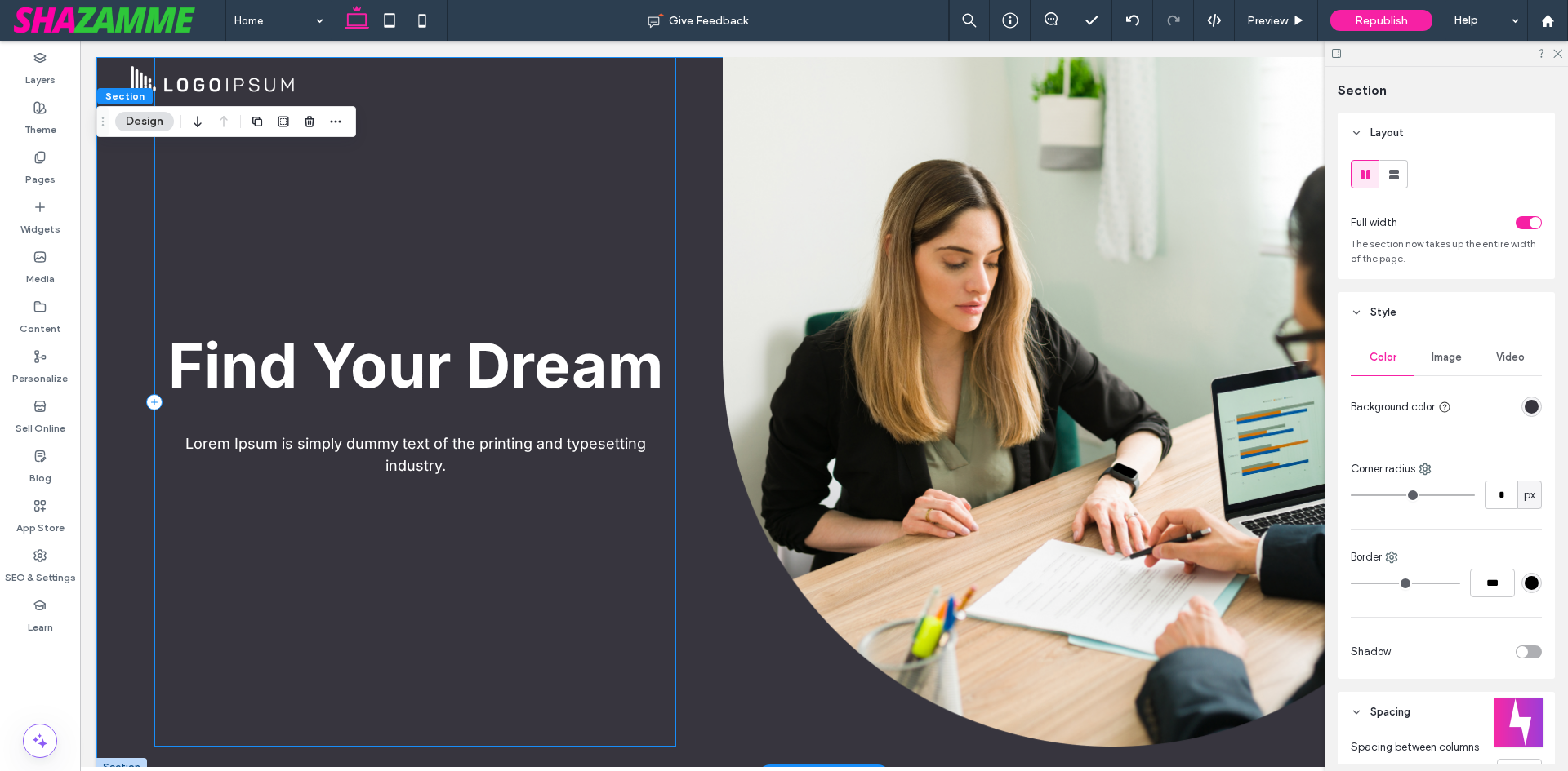
click at [401, 214] on div "Find Your Dream Lorem Ipsum is simply dummy text of the printing and typesettin…" at bounding box center [415, 402] width 522 height 690
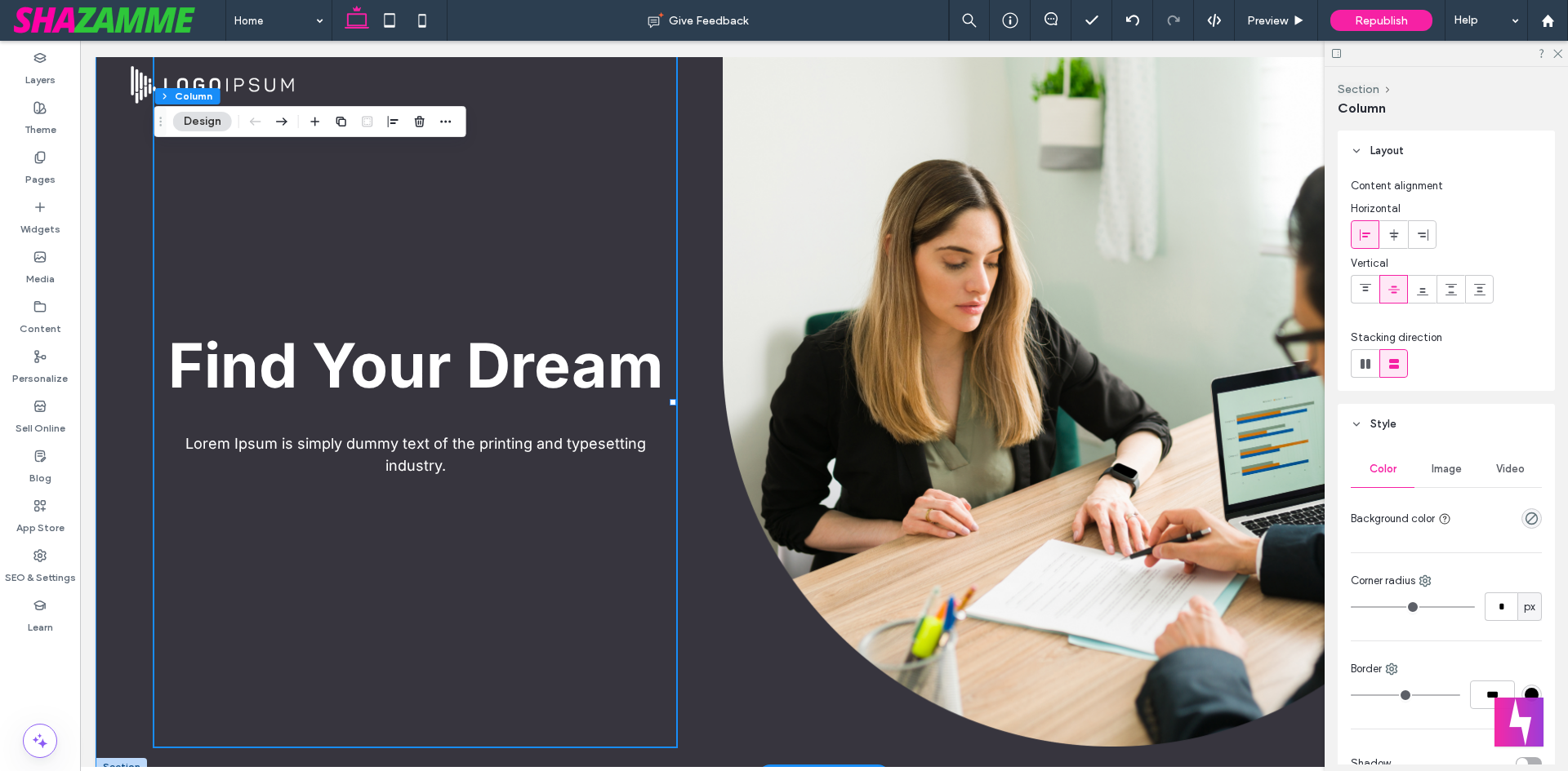
click at [684, 211] on div "Find Your Dream Lorem Ipsum is simply dummy text of the printing and typesettin…" at bounding box center [824, 417] width 1455 height 719
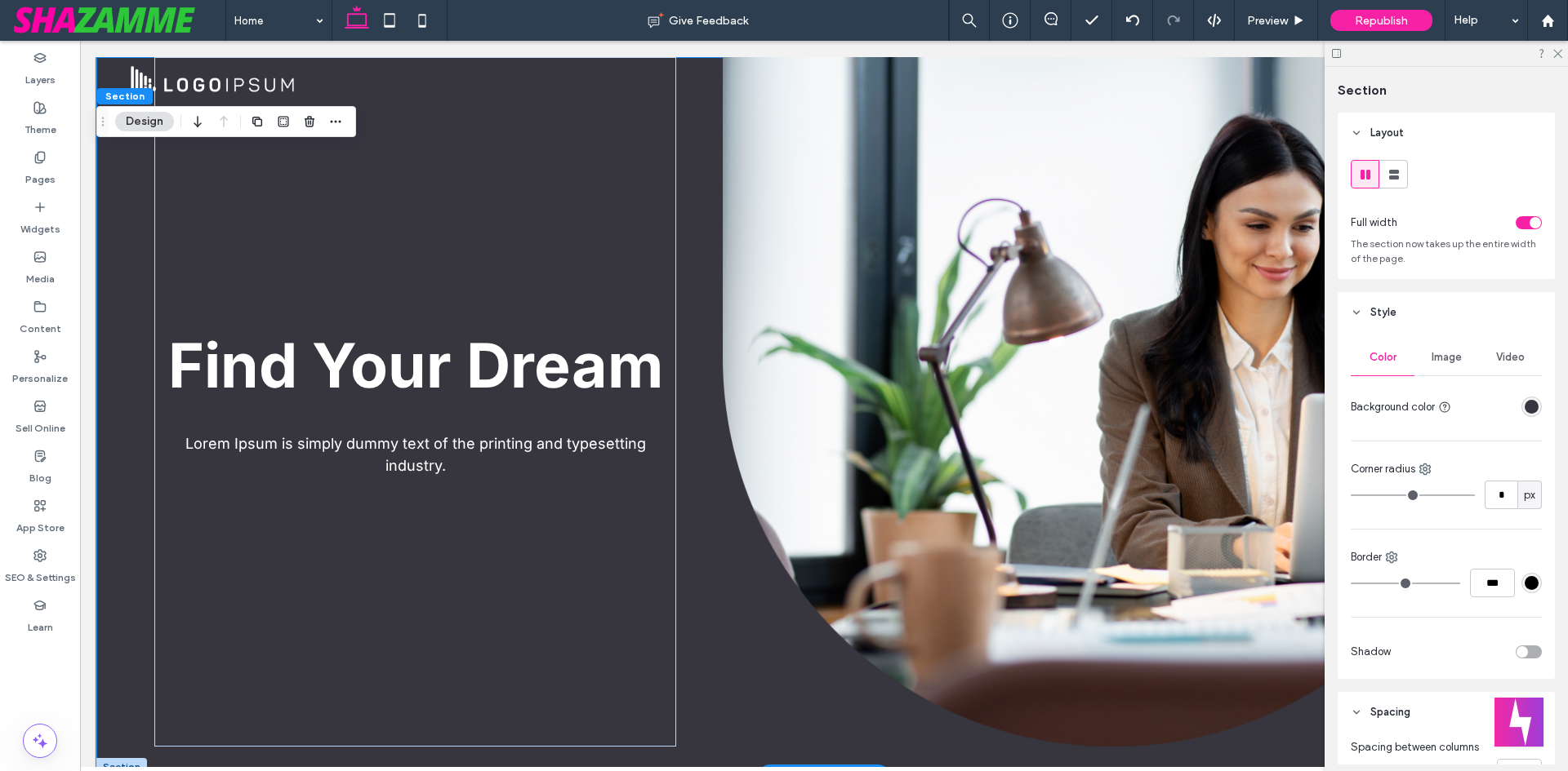
click at [119, 223] on div "Find Your Dream Lorem Ipsum is simply dummy text of the printing and typesettin…" at bounding box center [824, 417] width 1455 height 719
click at [696, 229] on div "Find Your Dream Lorem Ipsum is simply dummy text of the printing and typesettin…" at bounding box center [824, 417] width 1455 height 719
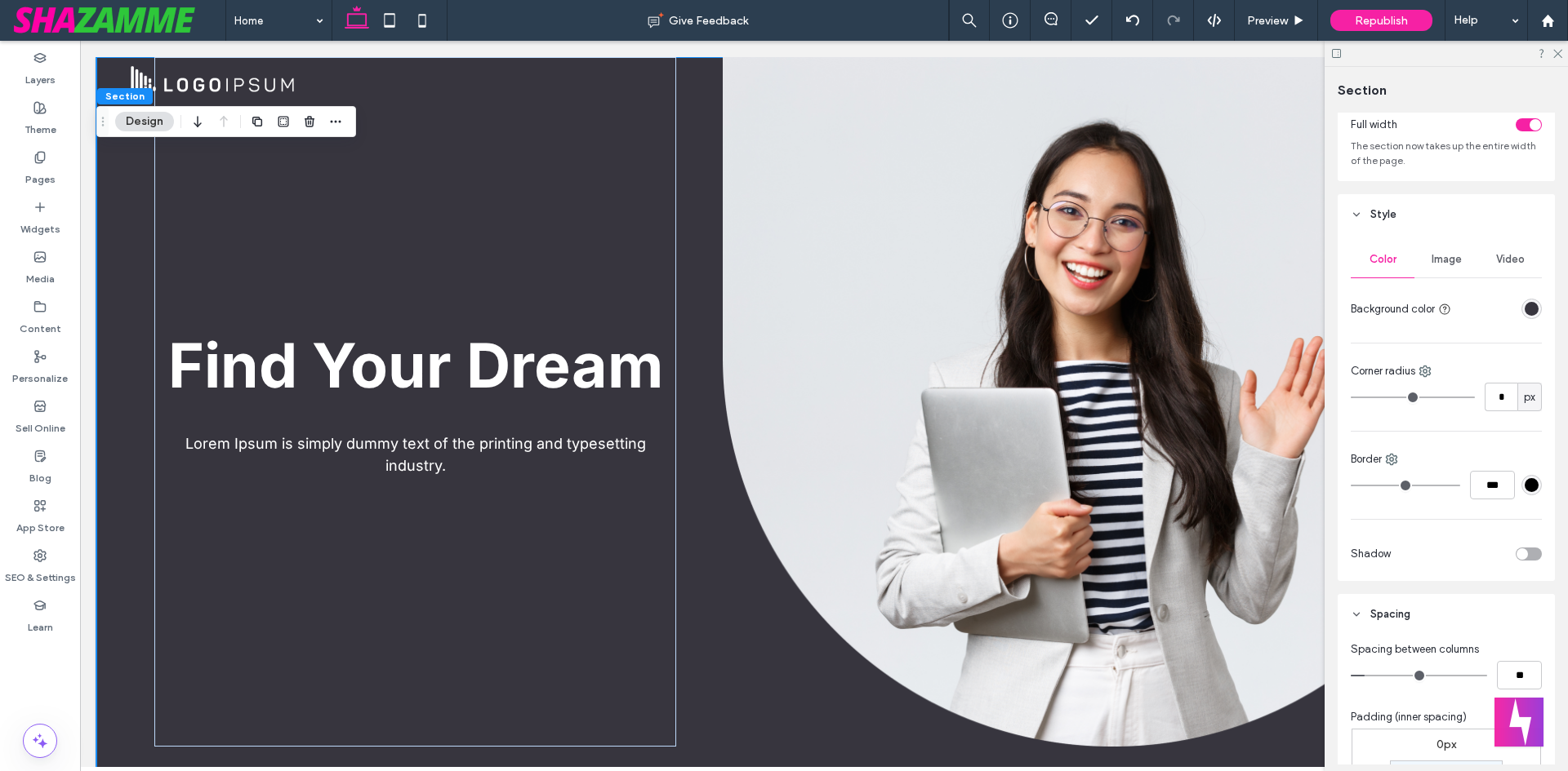
scroll to position [487, 0]
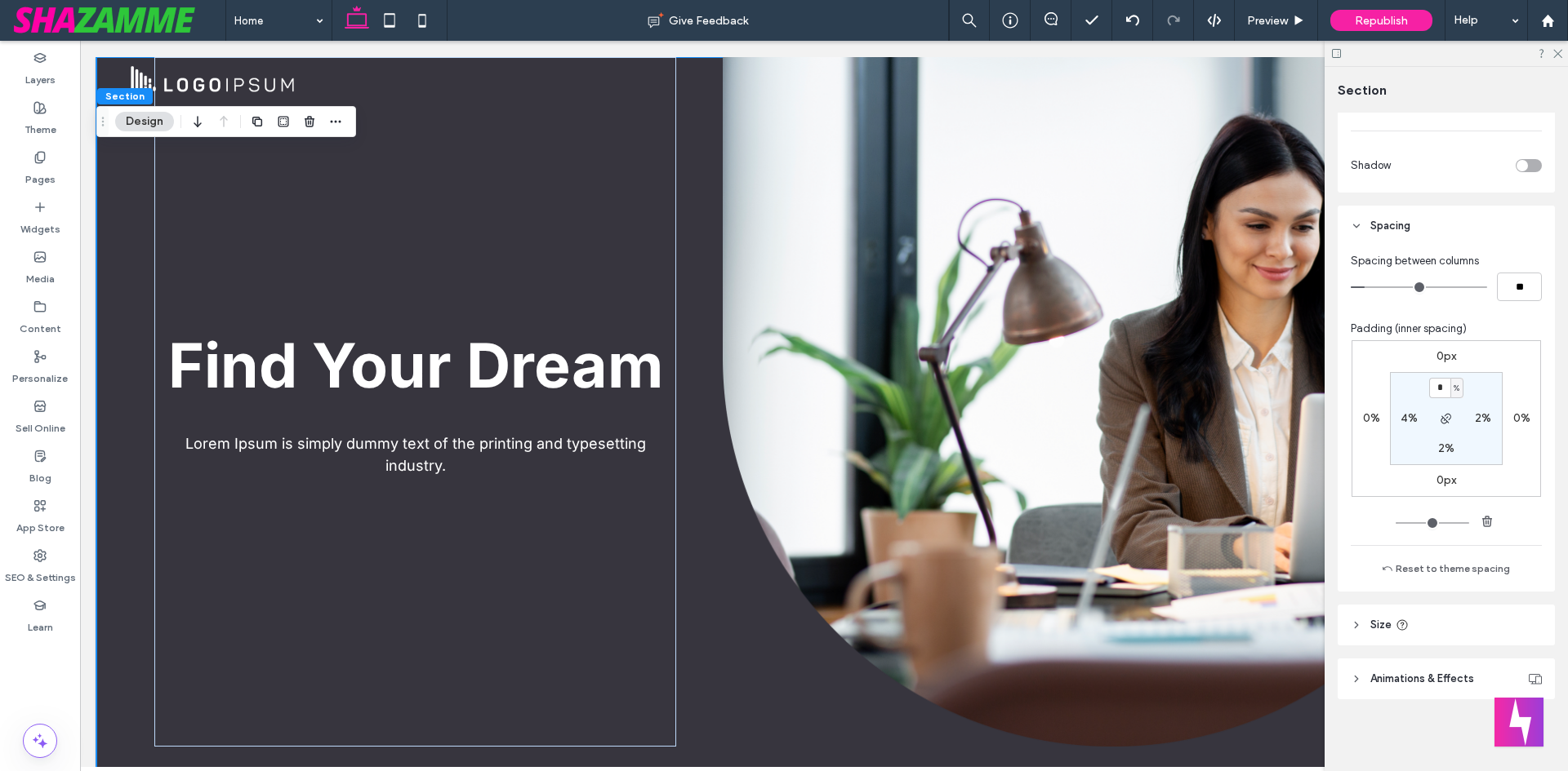
click at [1477, 417] on label "2%" at bounding box center [1483, 417] width 16 height 13
type input "*"
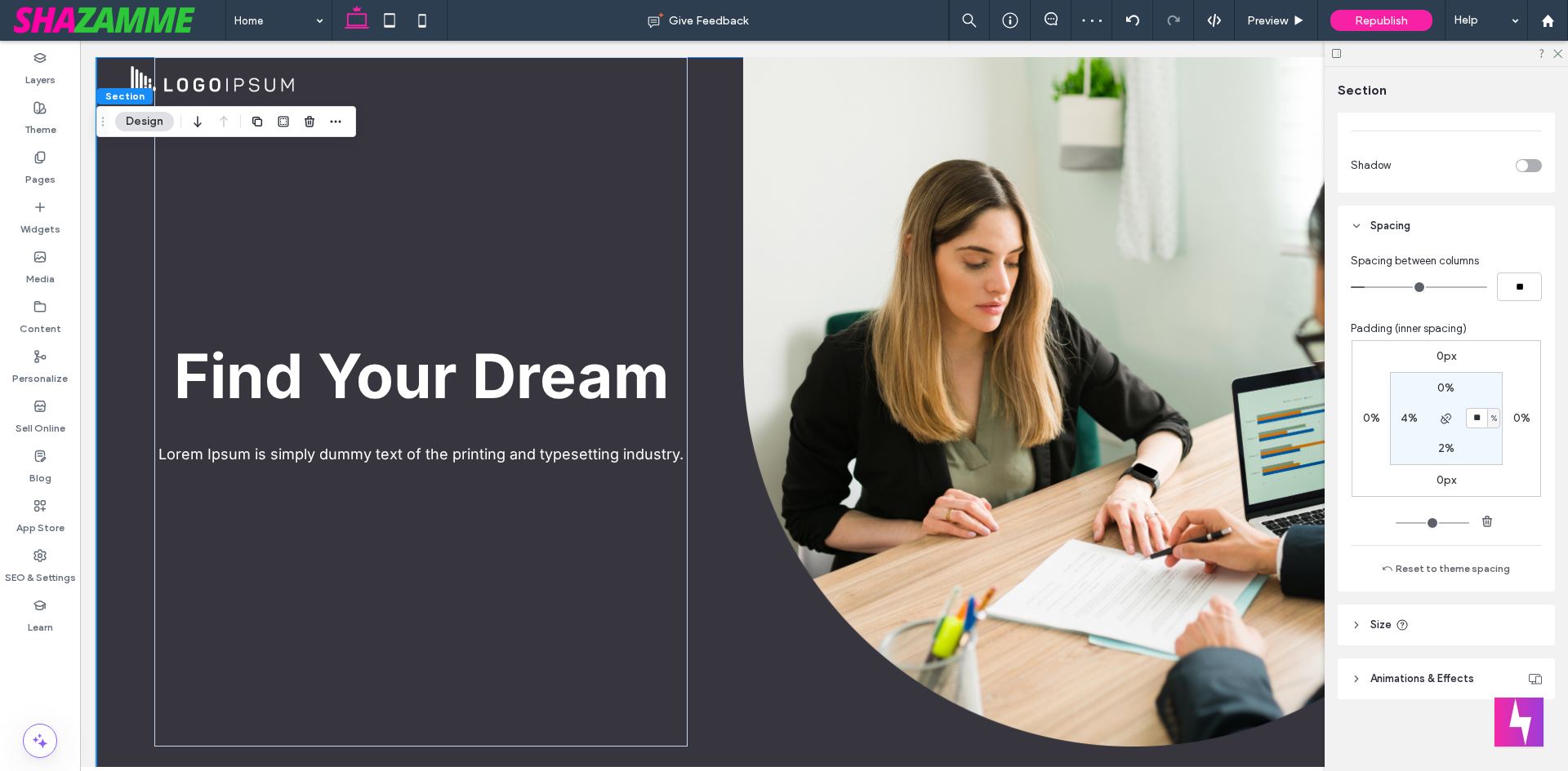
type input "**"
type input "*"
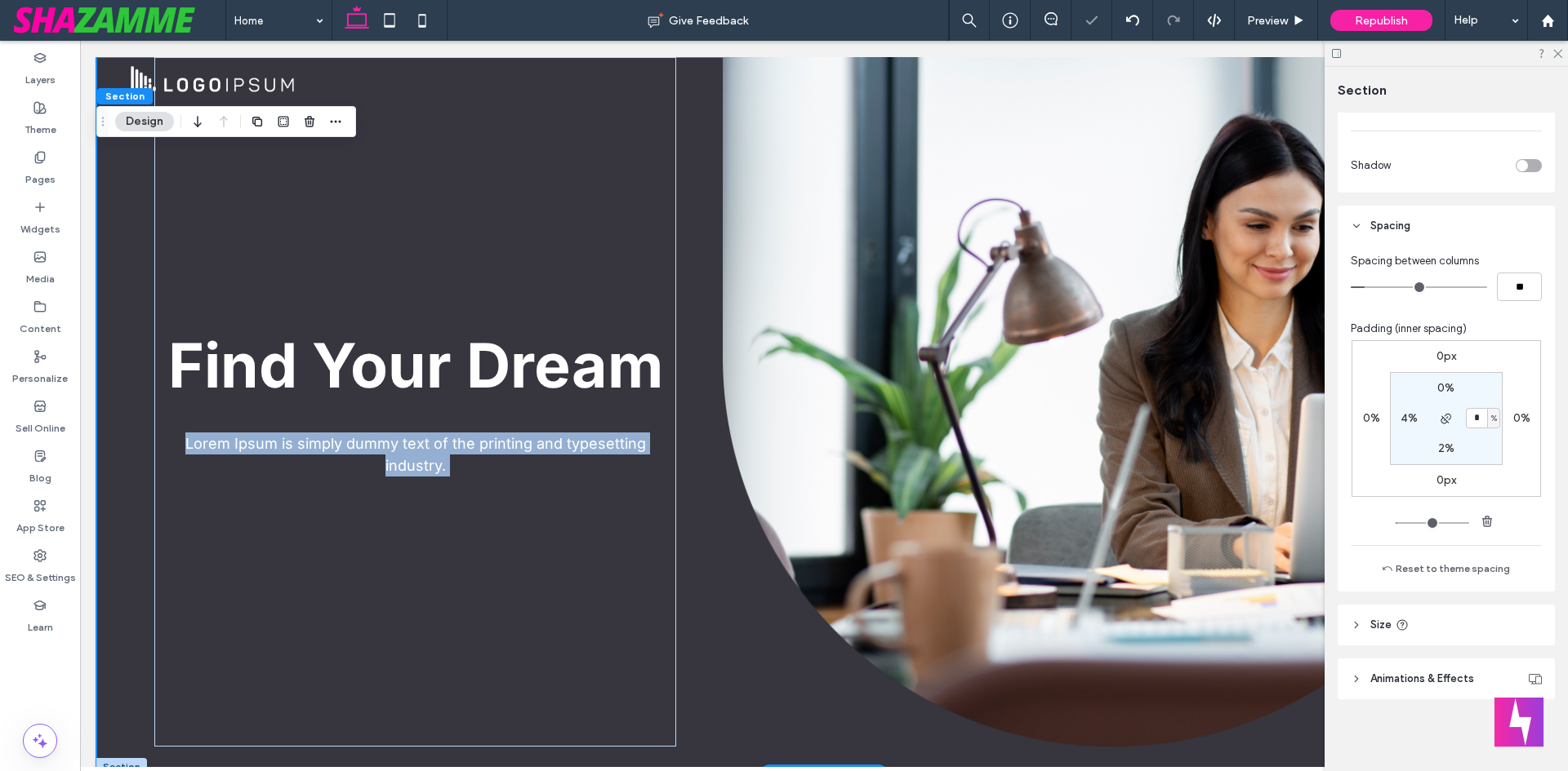
click at [685, 262] on div "Find Your Dream Lorem Ipsum is simply dummy text of the printing and typesettin…" at bounding box center [824, 417] width 1455 height 719
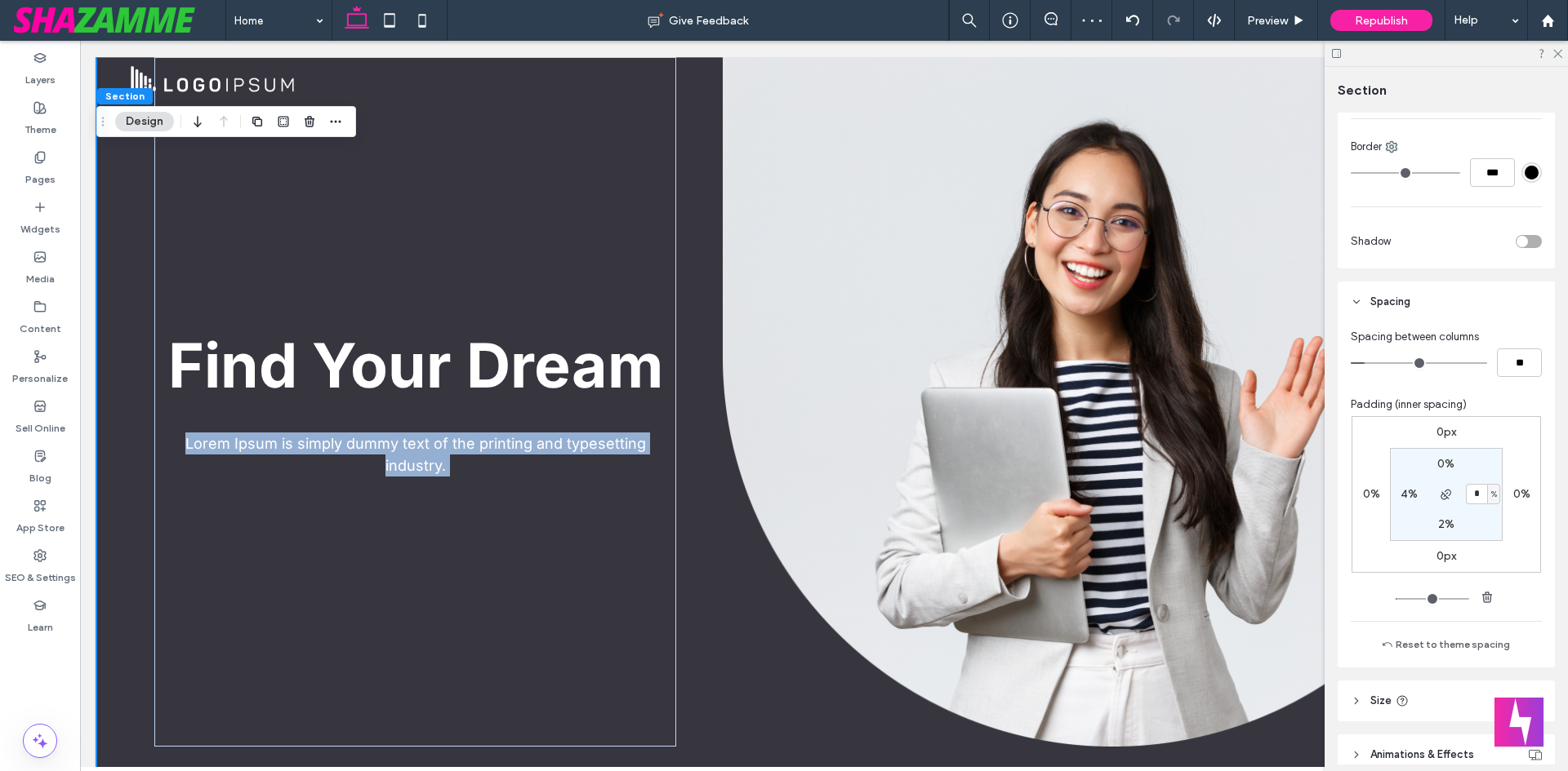
scroll to position [323, 0]
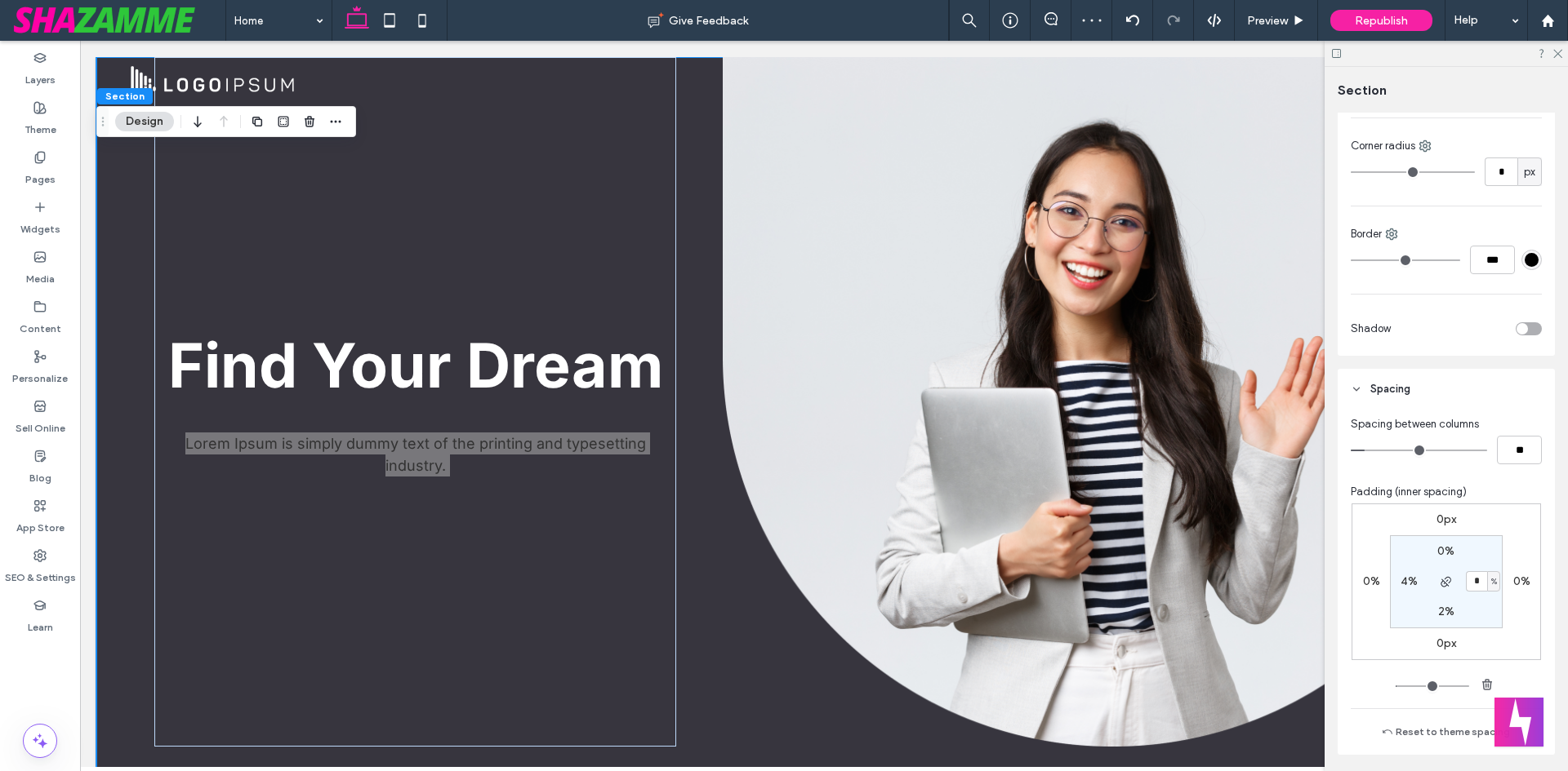
type input "*"
type input "**"
type input "*"
type input "**"
drag, startPoint x: 1367, startPoint y: 448, endPoint x: 1336, endPoint y: 451, distance: 31.1
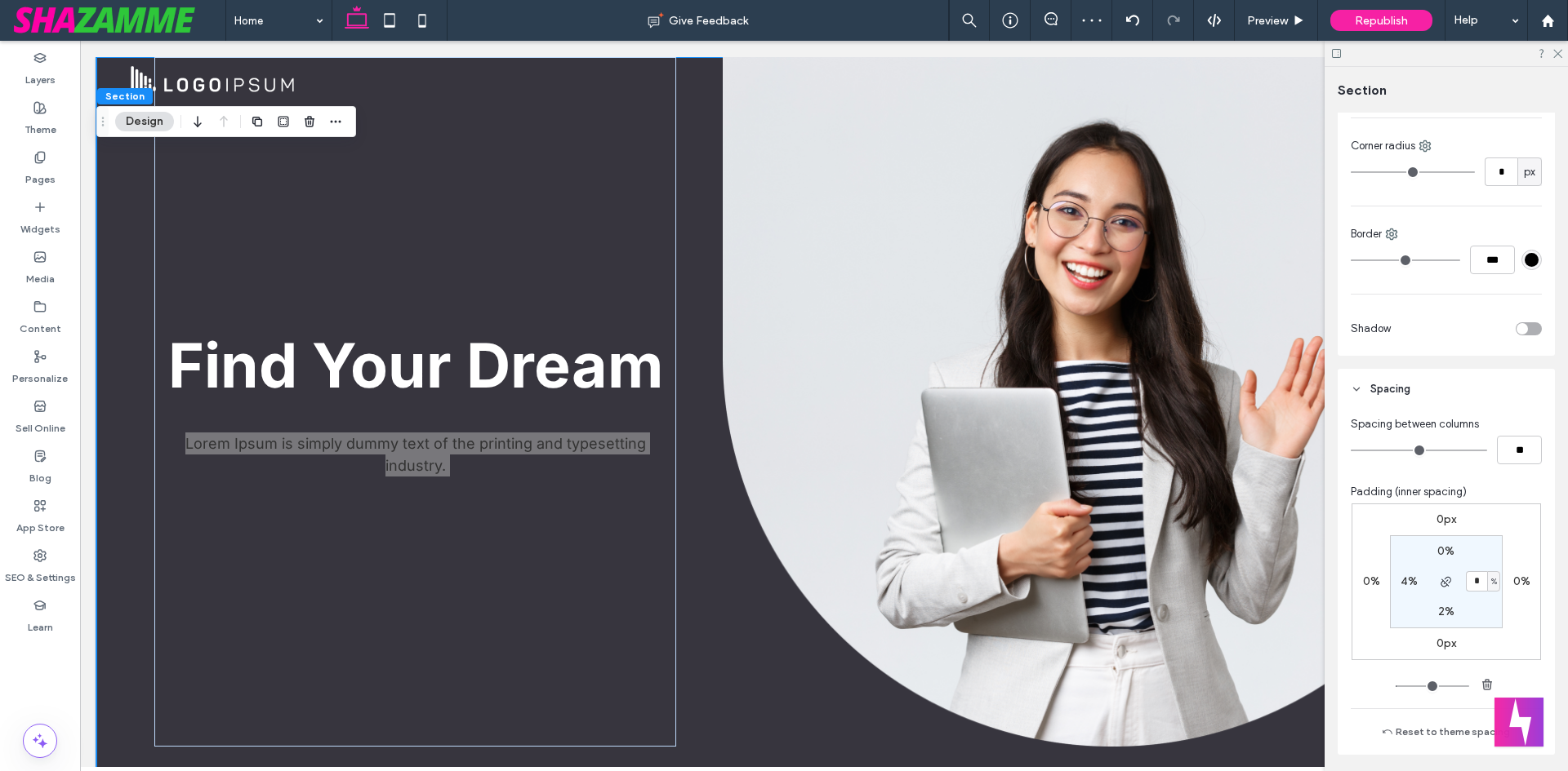
type input "*"
click at [1351, 451] on input "range" at bounding box center [1419, 451] width 137 height 2
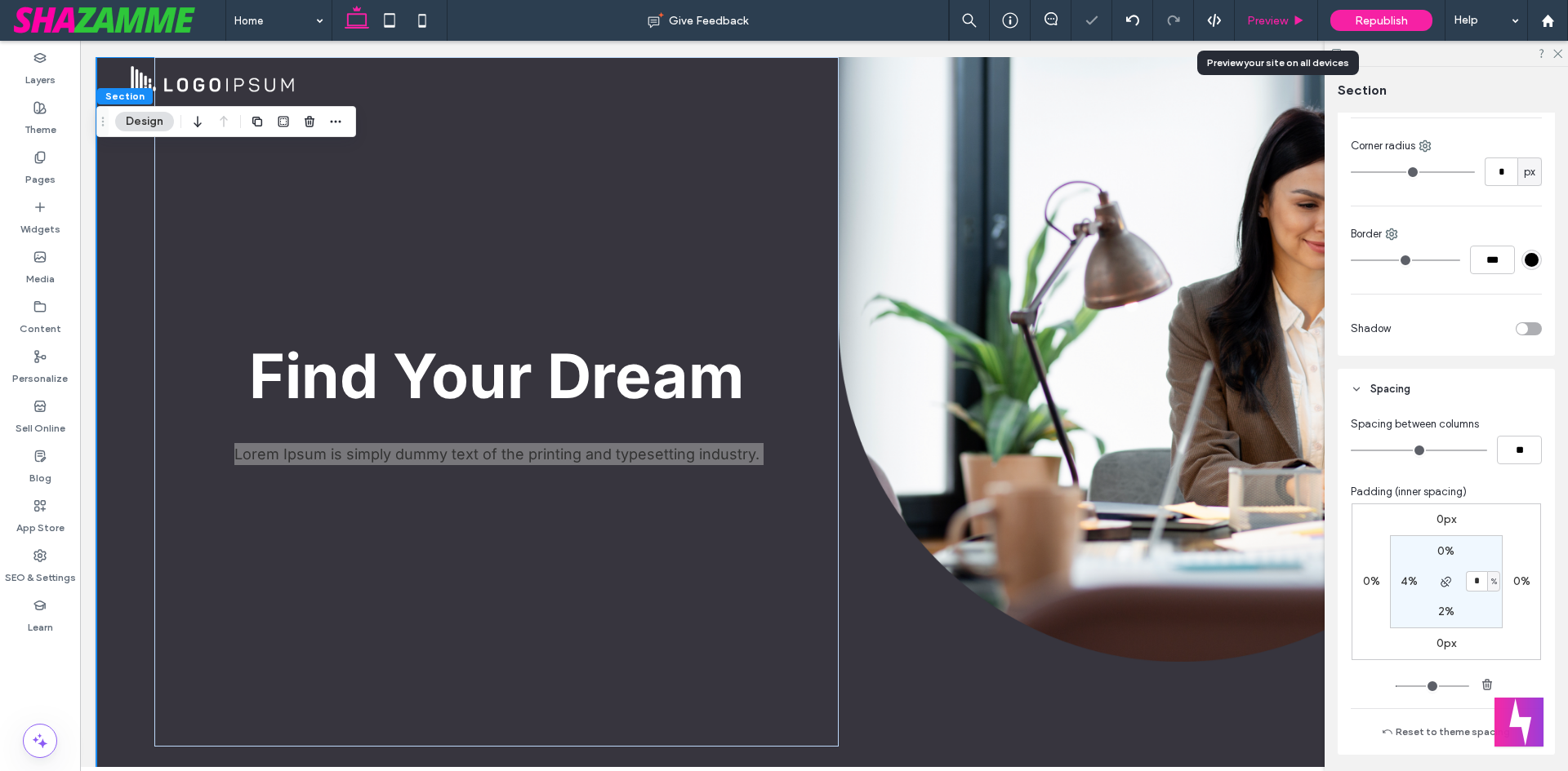
click at [1263, 22] on span "Preview" at bounding box center [1266, 20] width 41 height 13
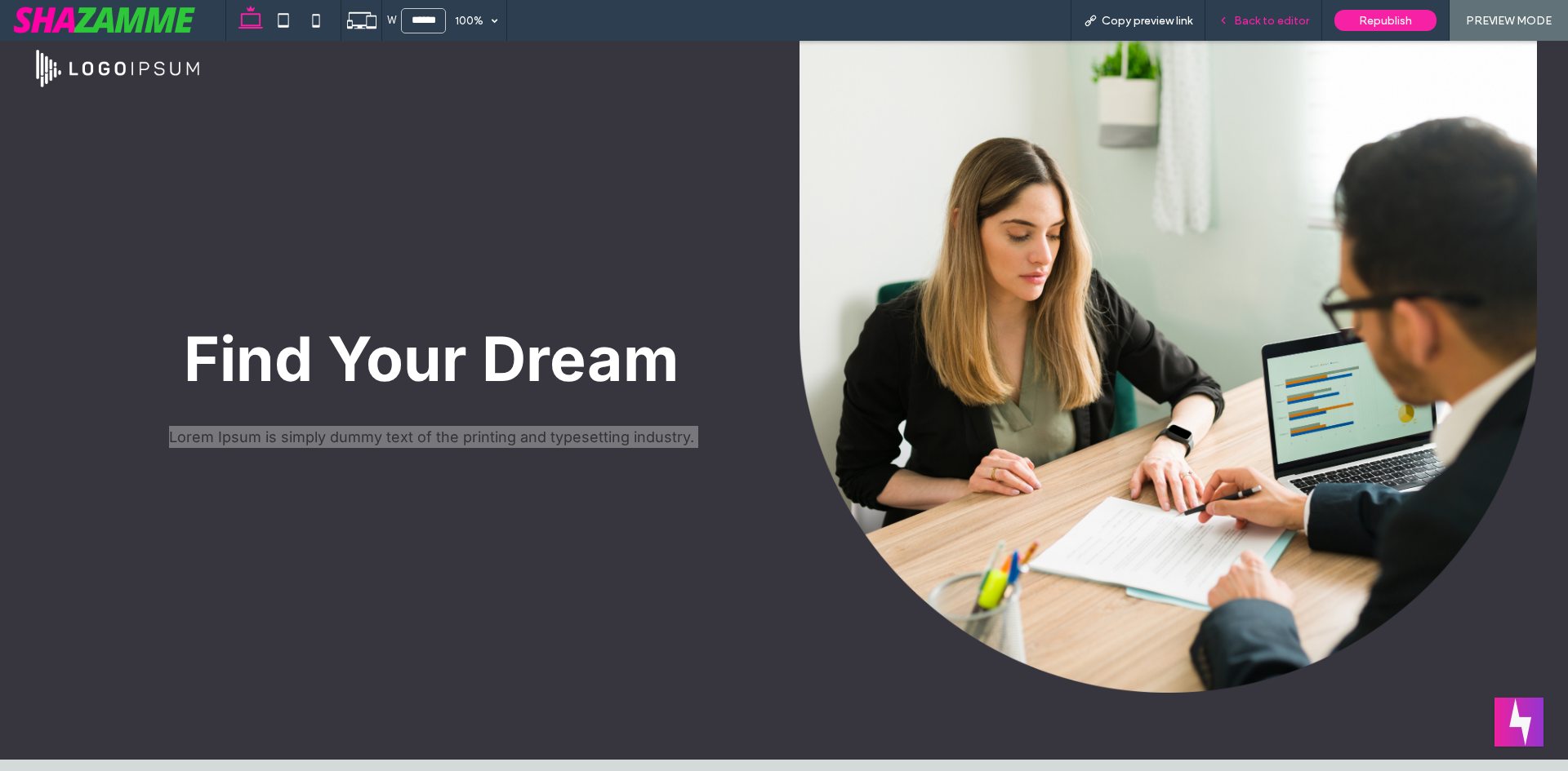
click at [1275, 13] on div "Back to editor" at bounding box center [1264, 20] width 117 height 40
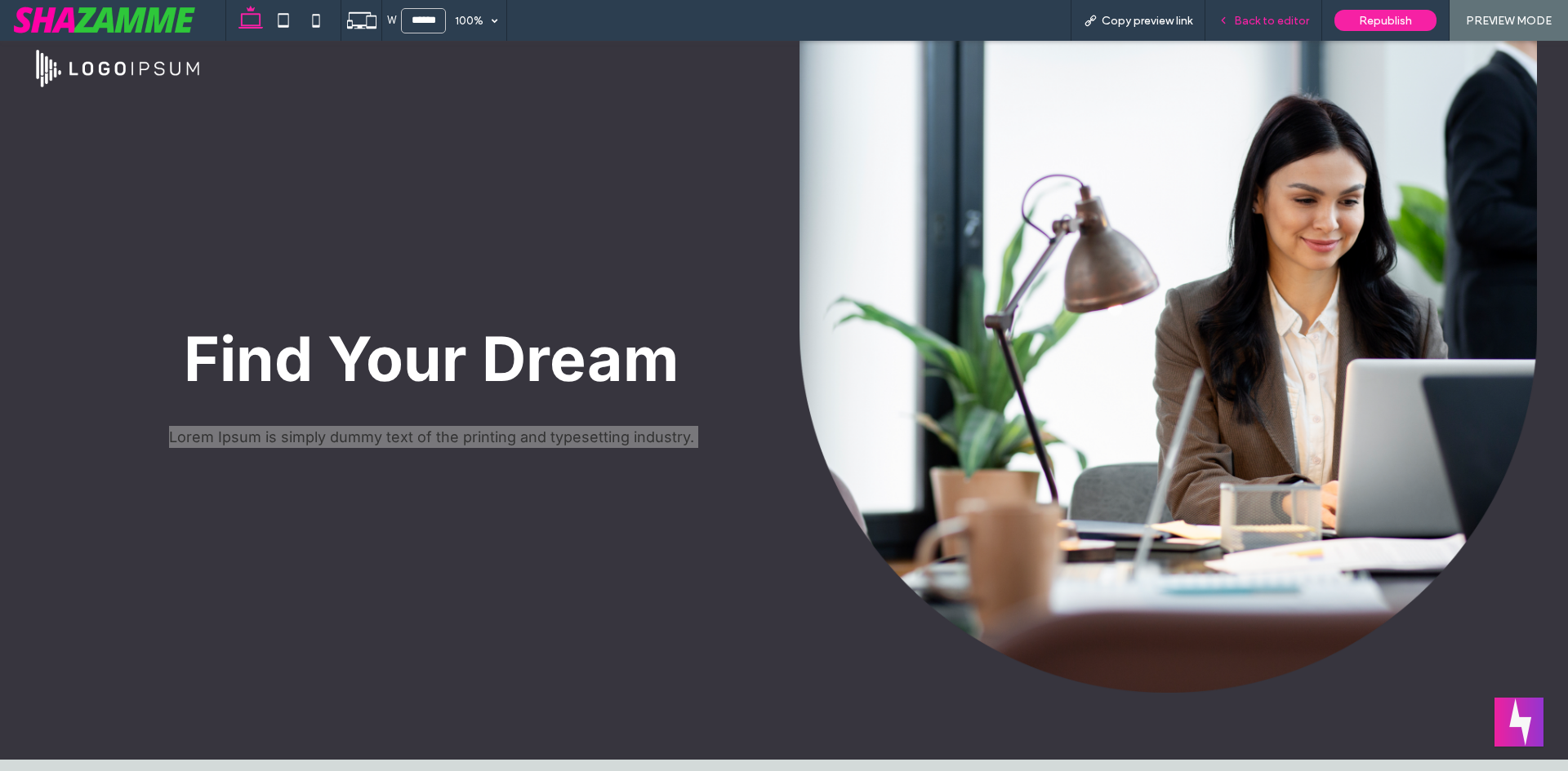
click at [1269, 21] on span "Back to editor" at bounding box center [1271, 20] width 75 height 13
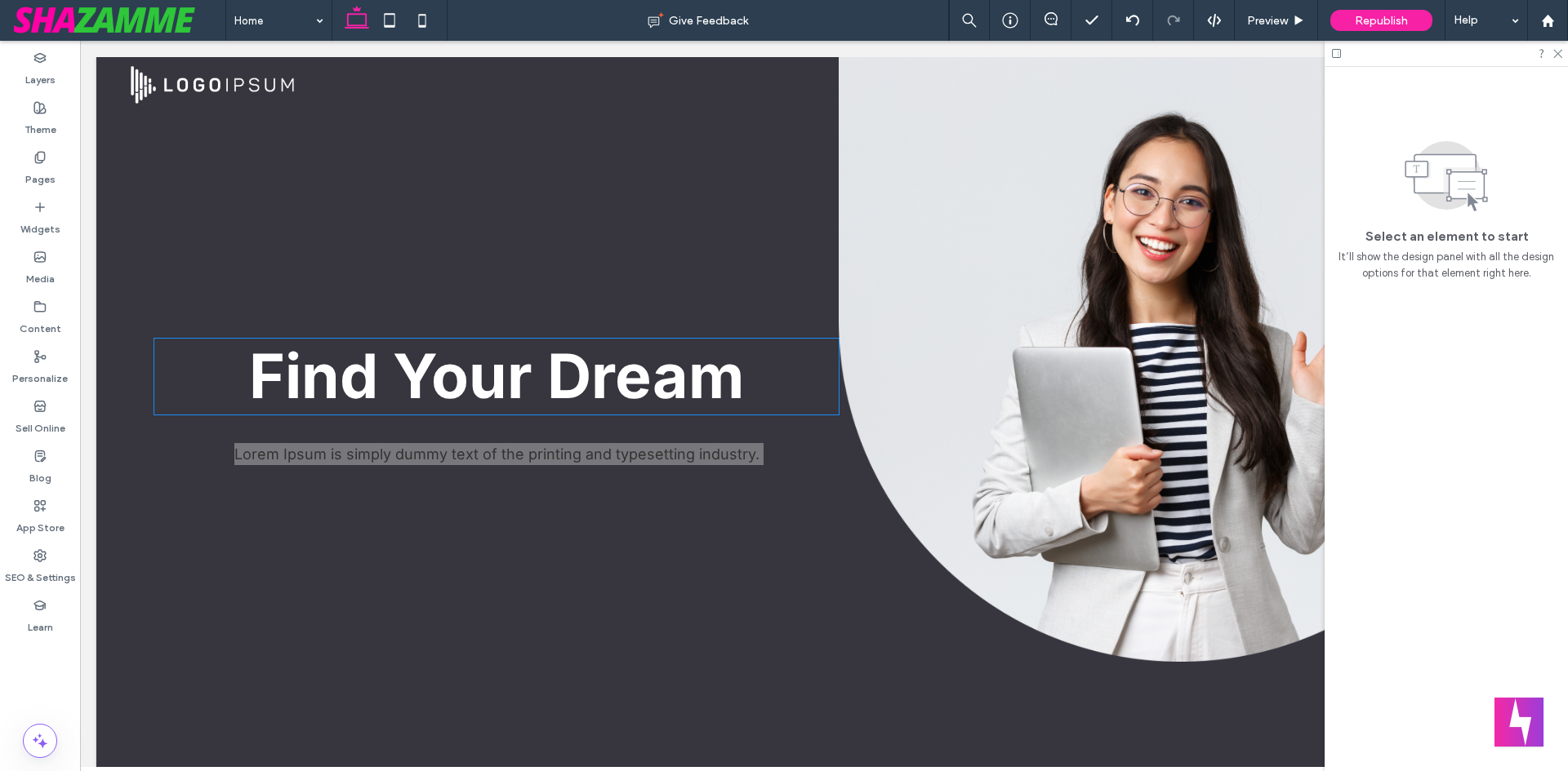
click at [777, 365] on h1 "Find Your Dream" at bounding box center [496, 377] width 684 height 76
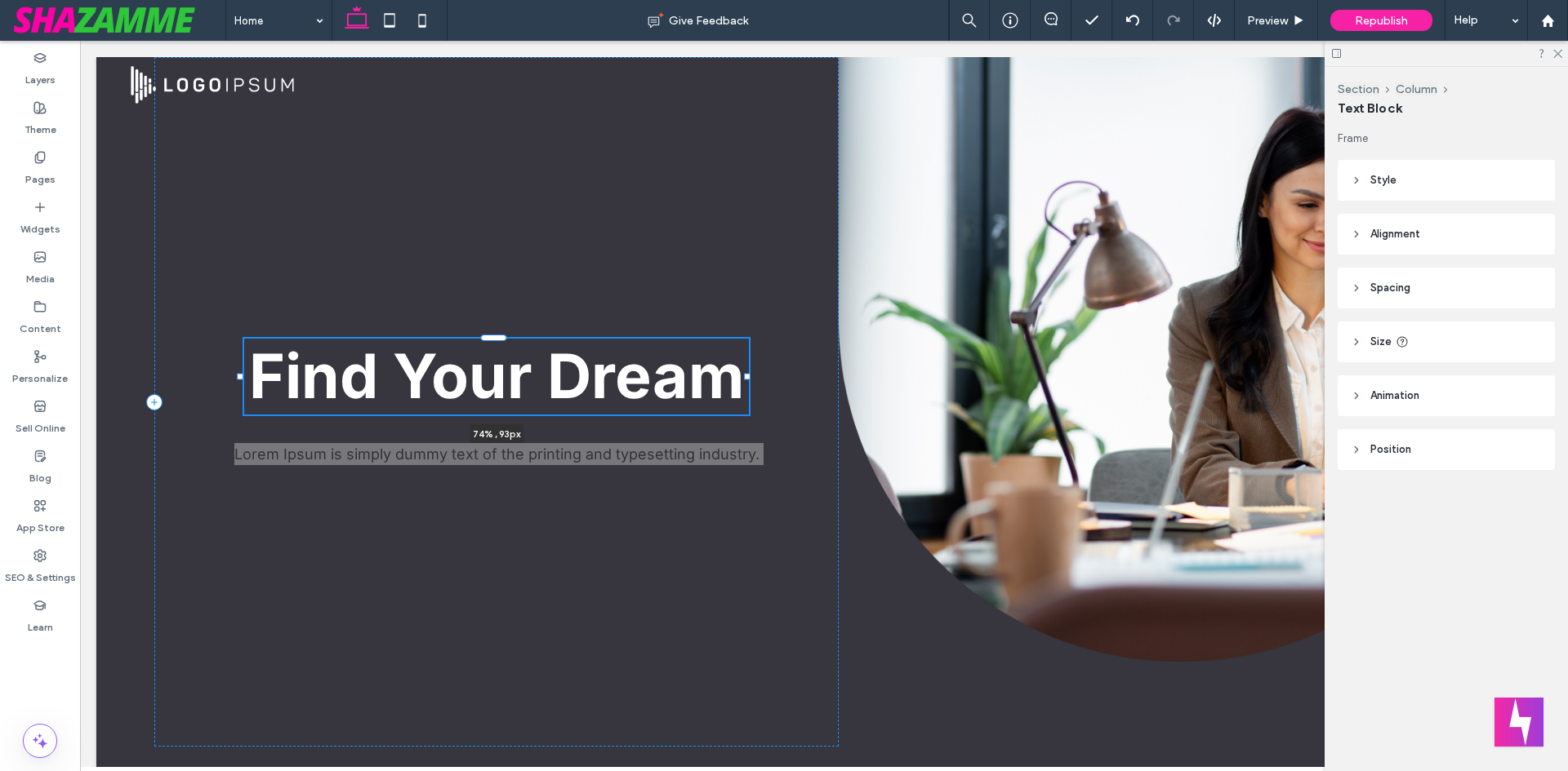
drag, startPoint x: 834, startPoint y: 376, endPoint x: 748, endPoint y: 366, distance: 86.6
click at [748, 366] on div "Find Your Dream 74% , 93px Lorem Ipsum is simply dummy text of the printing and…" at bounding box center [824, 417] width 1455 height 719
type input "**"
type input "****"
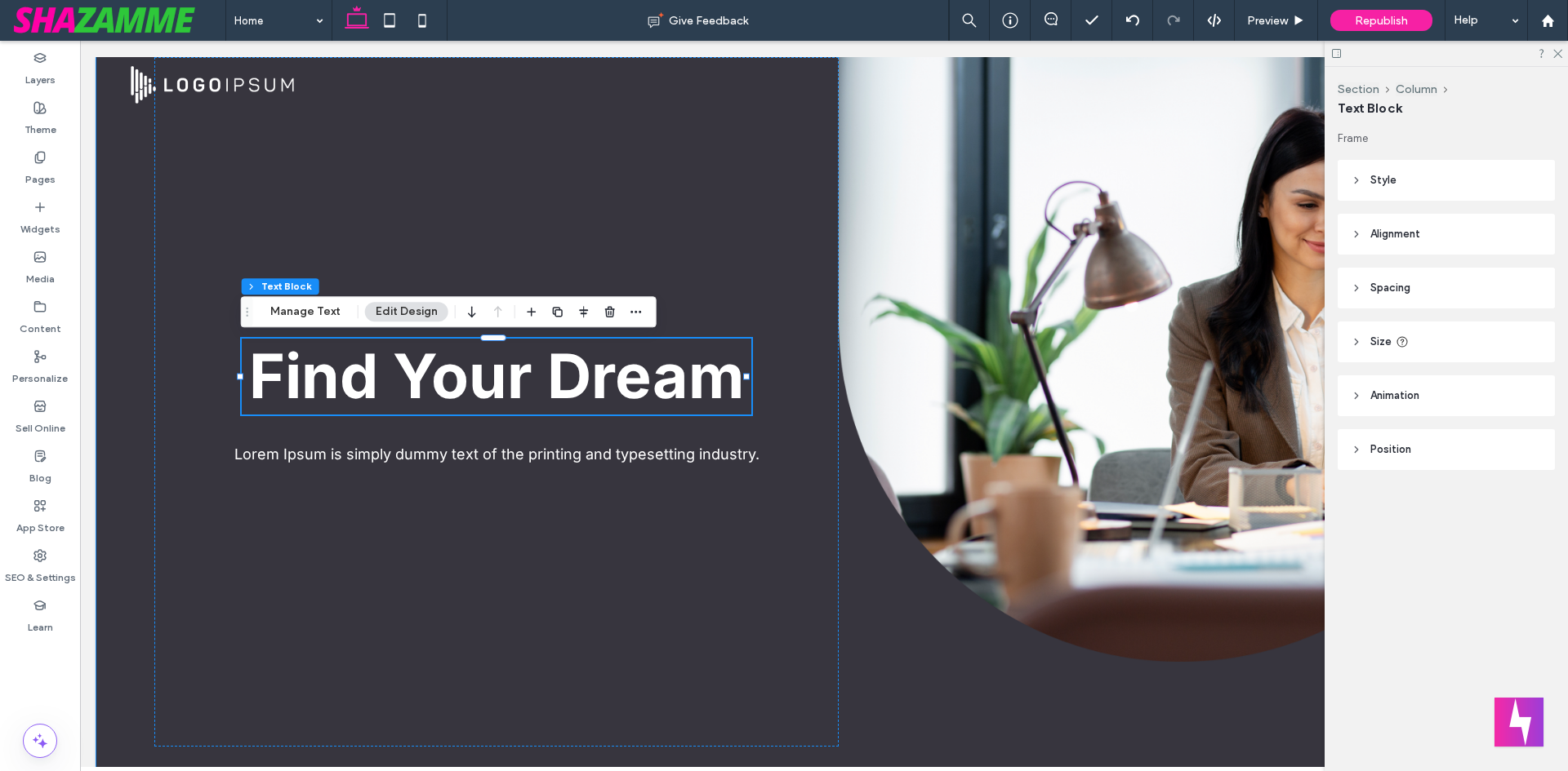
click at [116, 192] on div "Find Your Dream 74% , 93px Lorem Ipsum is simply dummy text of the printing and…" at bounding box center [824, 417] width 1455 height 719
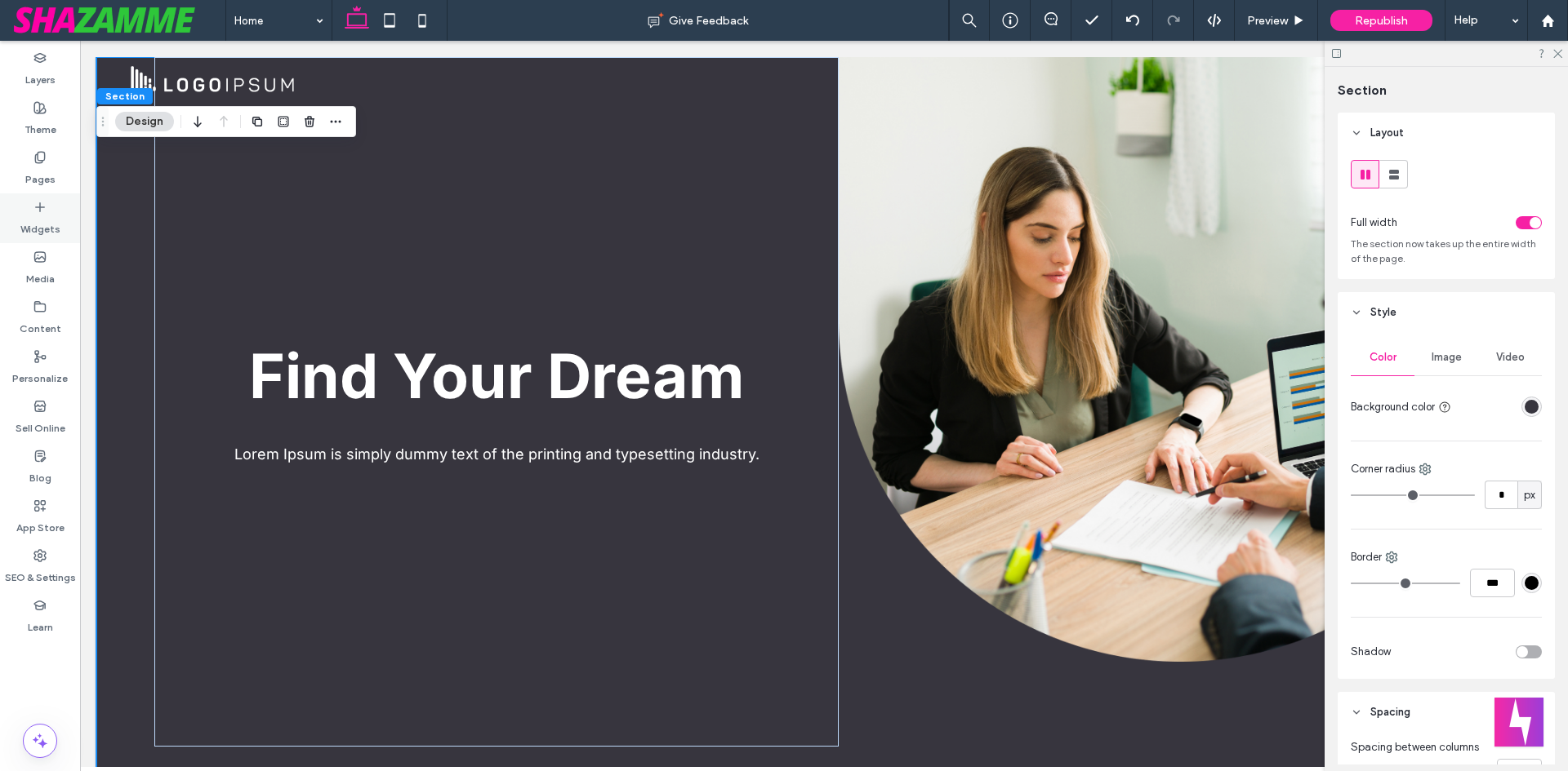
click at [30, 223] on label "Widgets" at bounding box center [41, 225] width 40 height 22
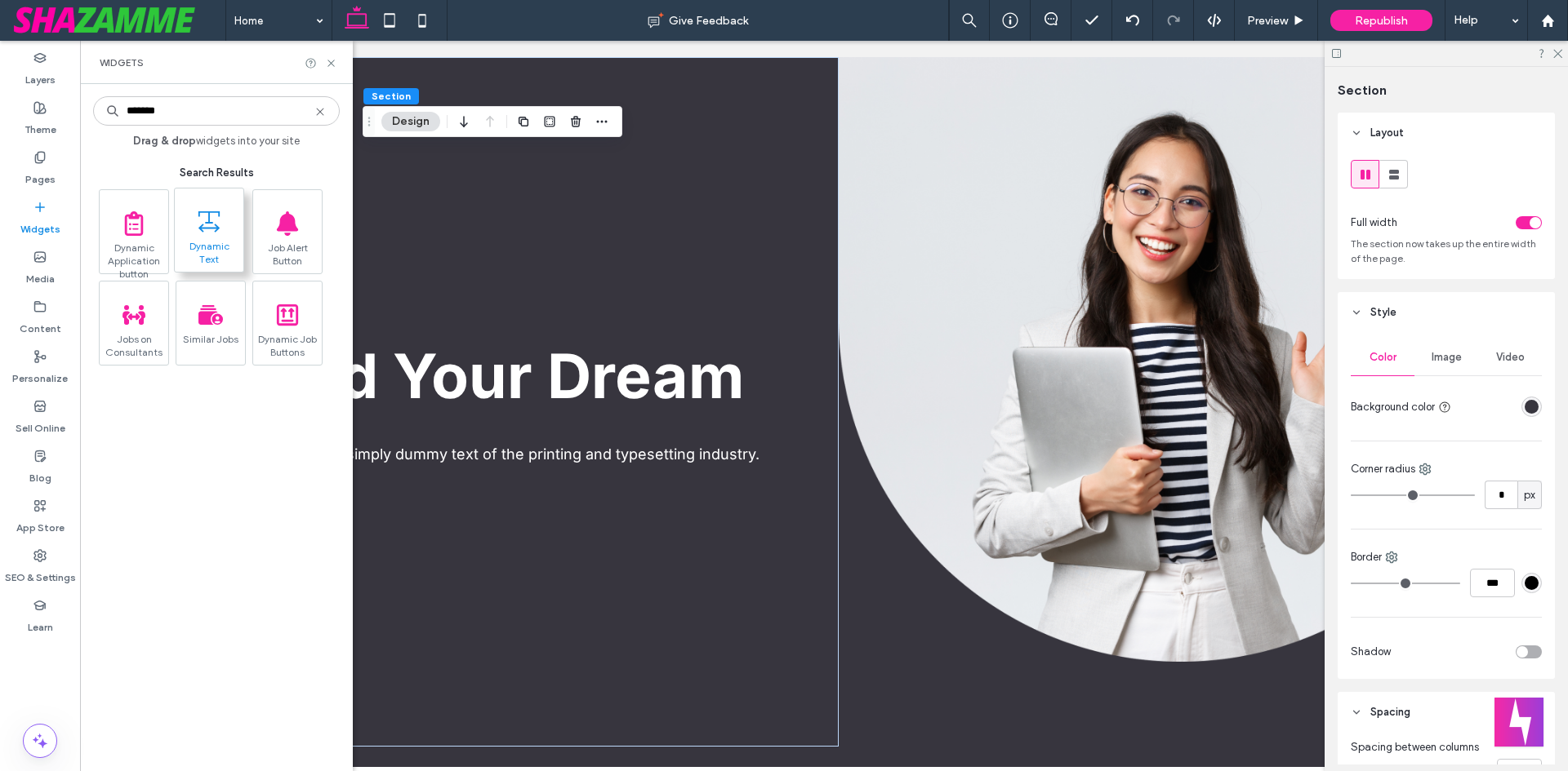
type input "*******"
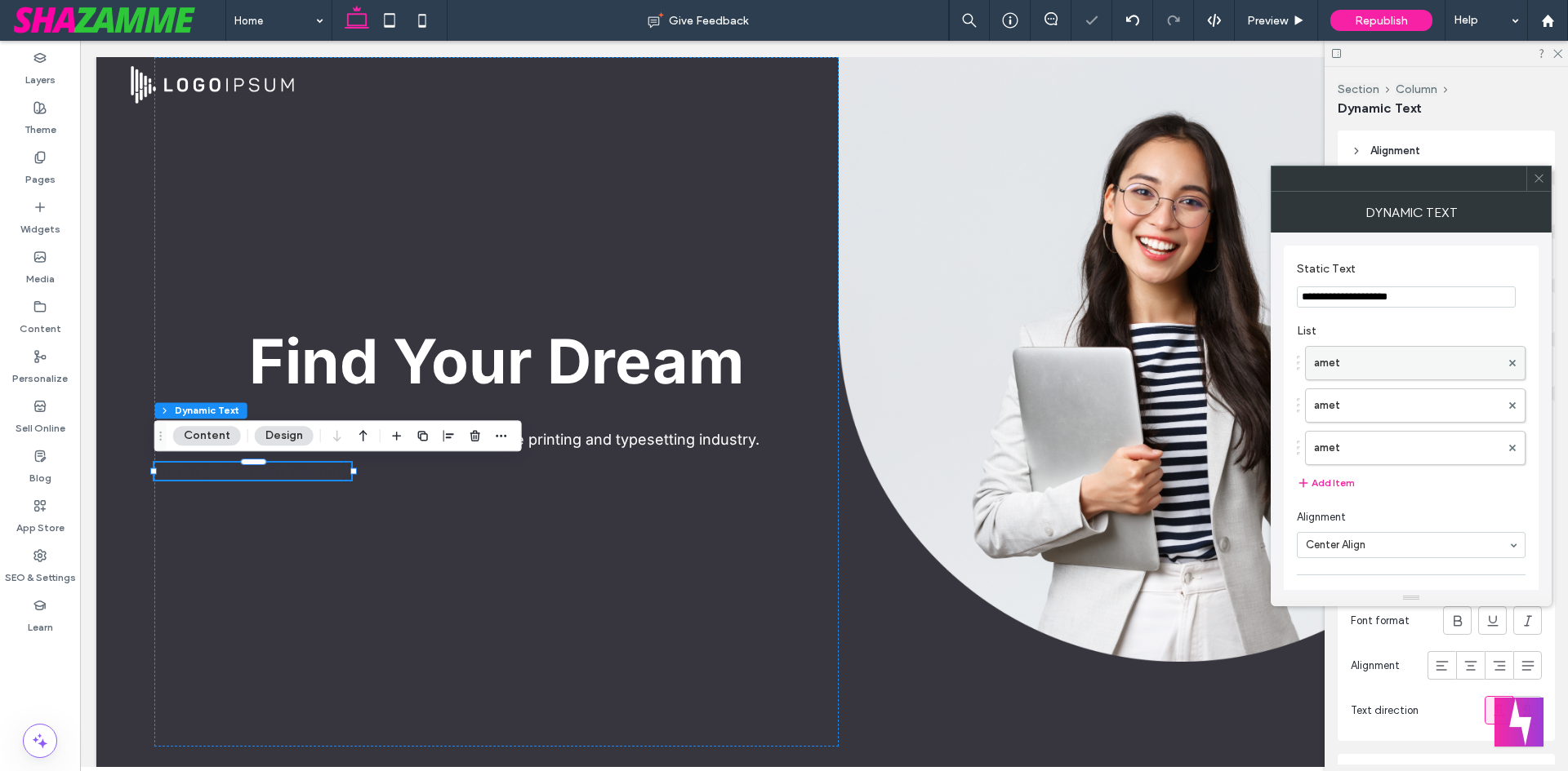
click at [1406, 354] on label "amet" at bounding box center [1407, 363] width 186 height 32
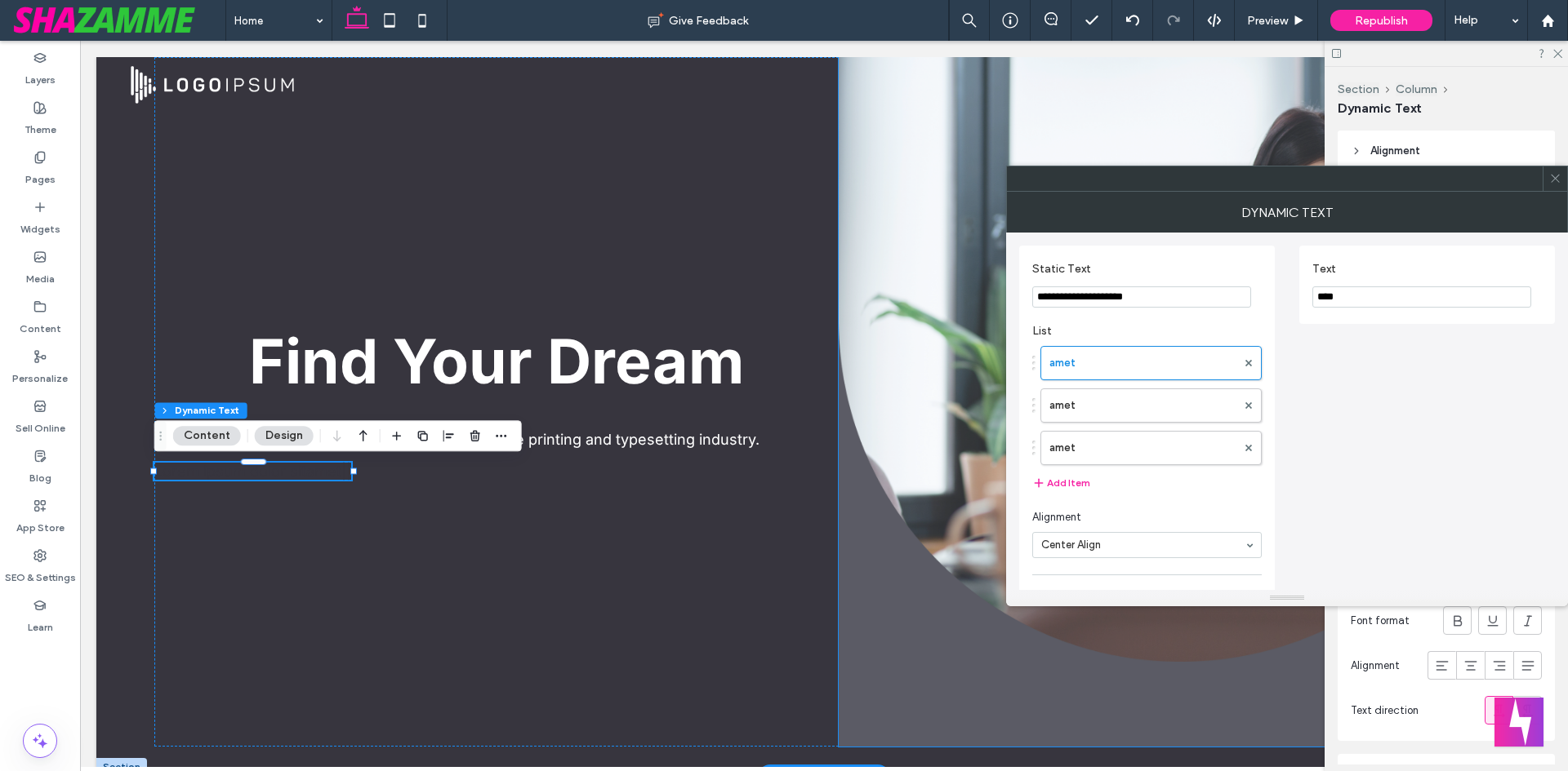
drag, startPoint x: 1245, startPoint y: 343, endPoint x: 825, endPoint y: 316, distance: 420.9
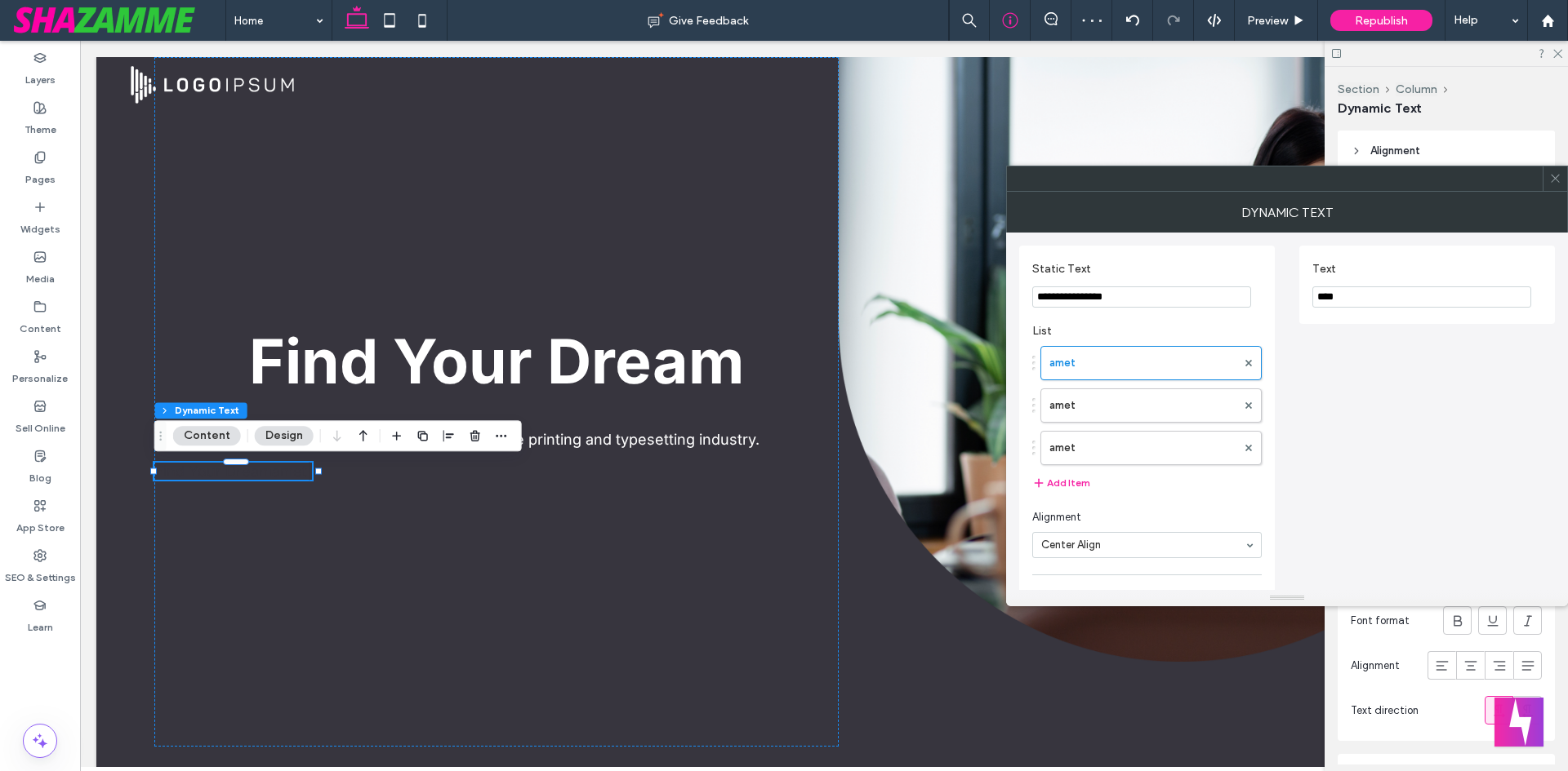
type input "**********"
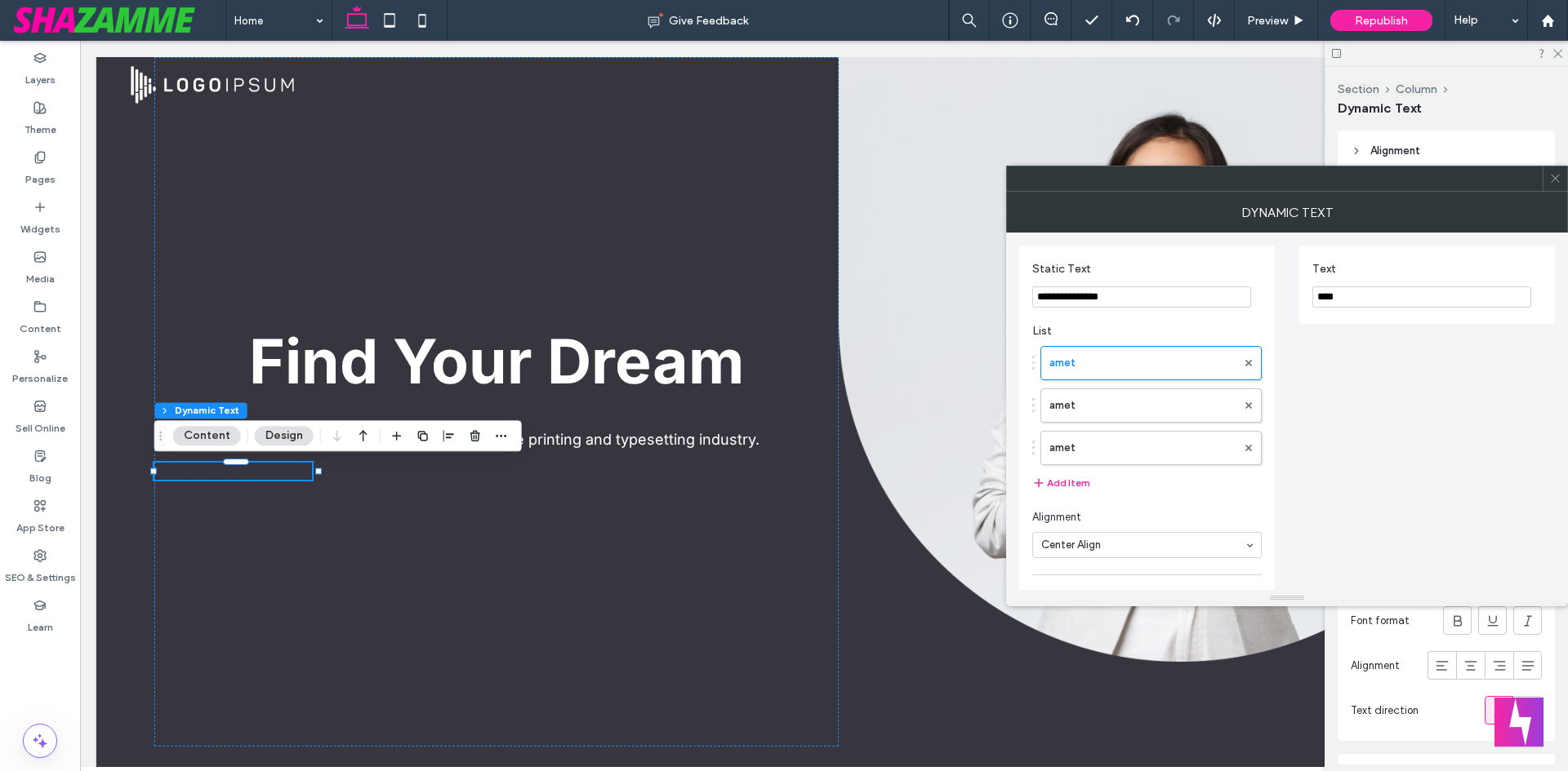
drag, startPoint x: 1356, startPoint y: 298, endPoint x: 1248, endPoint y: 304, distance: 108.2
click at [1248, 304] on div "**********" at bounding box center [1286, 648] width 536 height 829
paste input "Text"
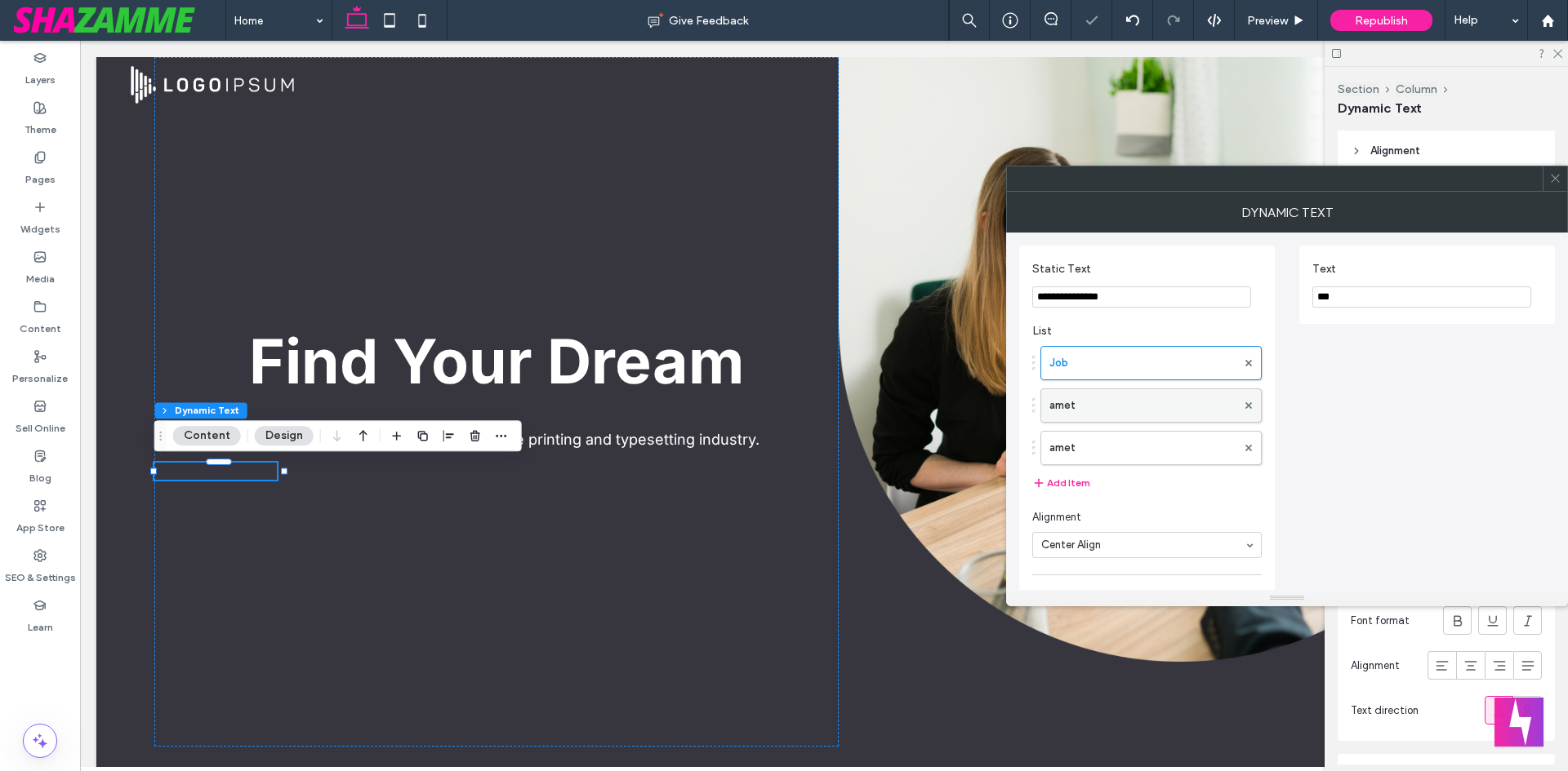
type input "***"
click at [1141, 400] on label "amet" at bounding box center [1143, 406] width 187 height 32
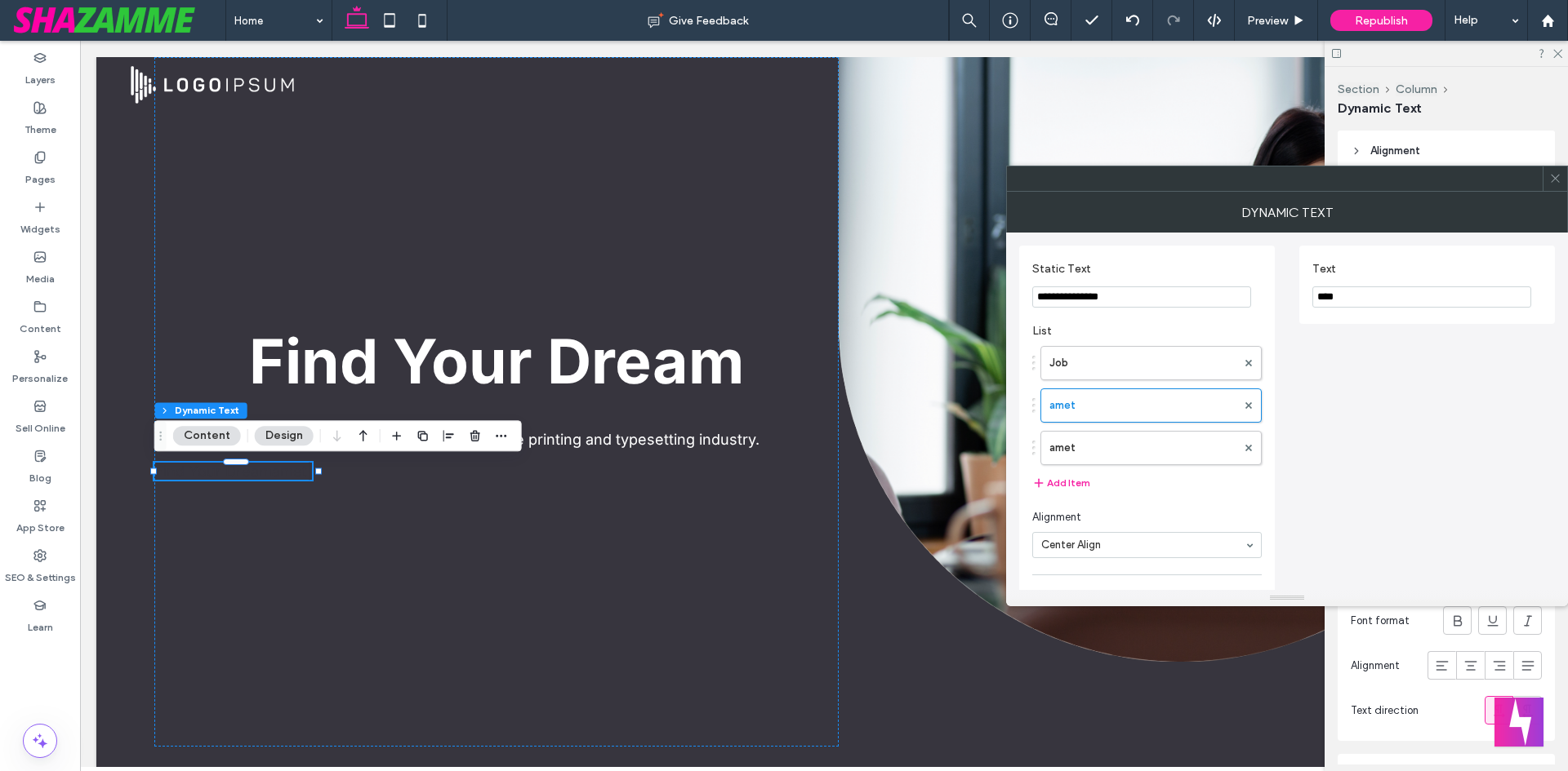
drag, startPoint x: 1357, startPoint y: 304, endPoint x: 1247, endPoint y: 316, distance: 110.7
click at [1247, 316] on div "**********" at bounding box center [1286, 648] width 536 height 829
paste input "**"
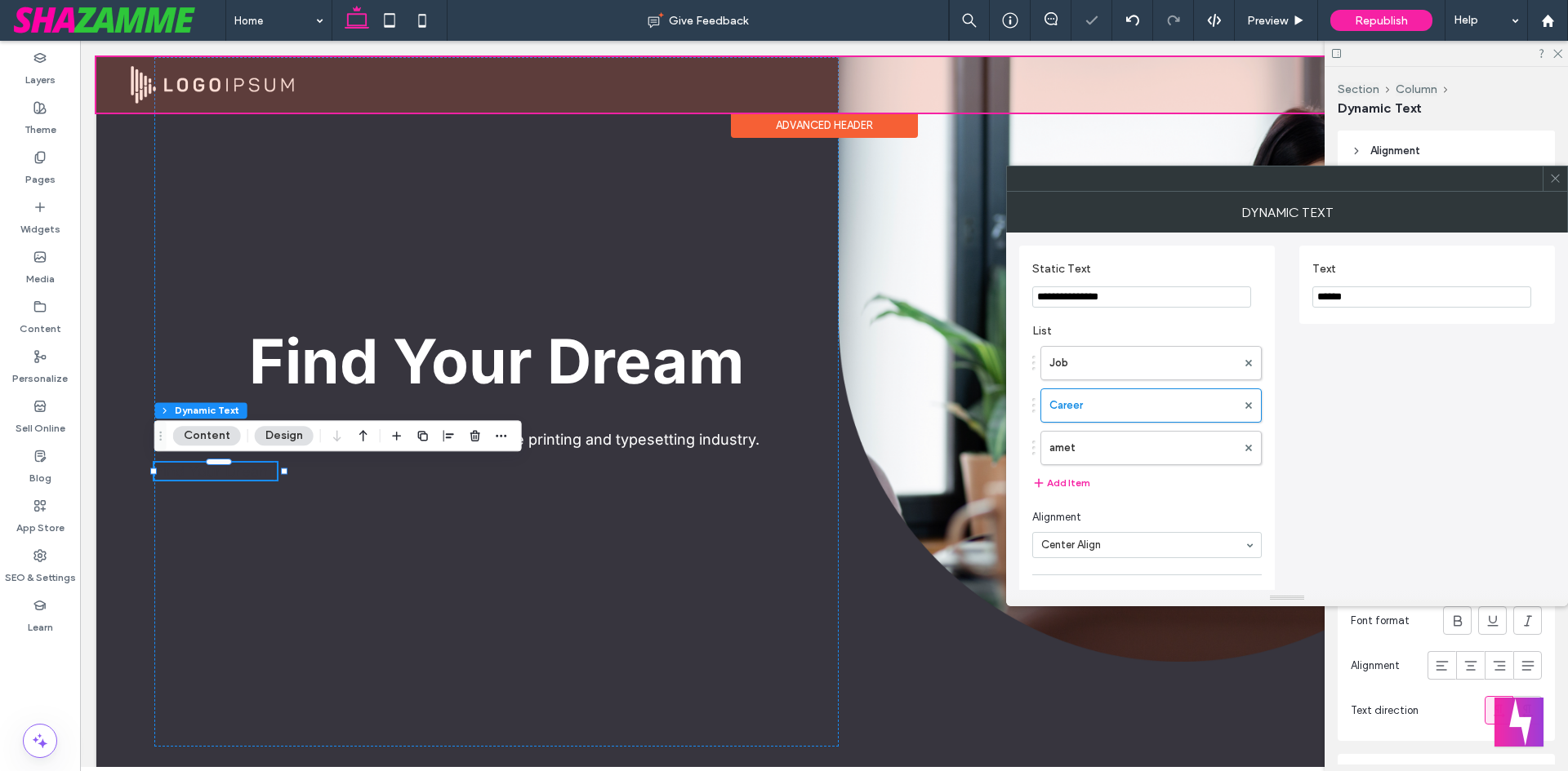
type input "******"
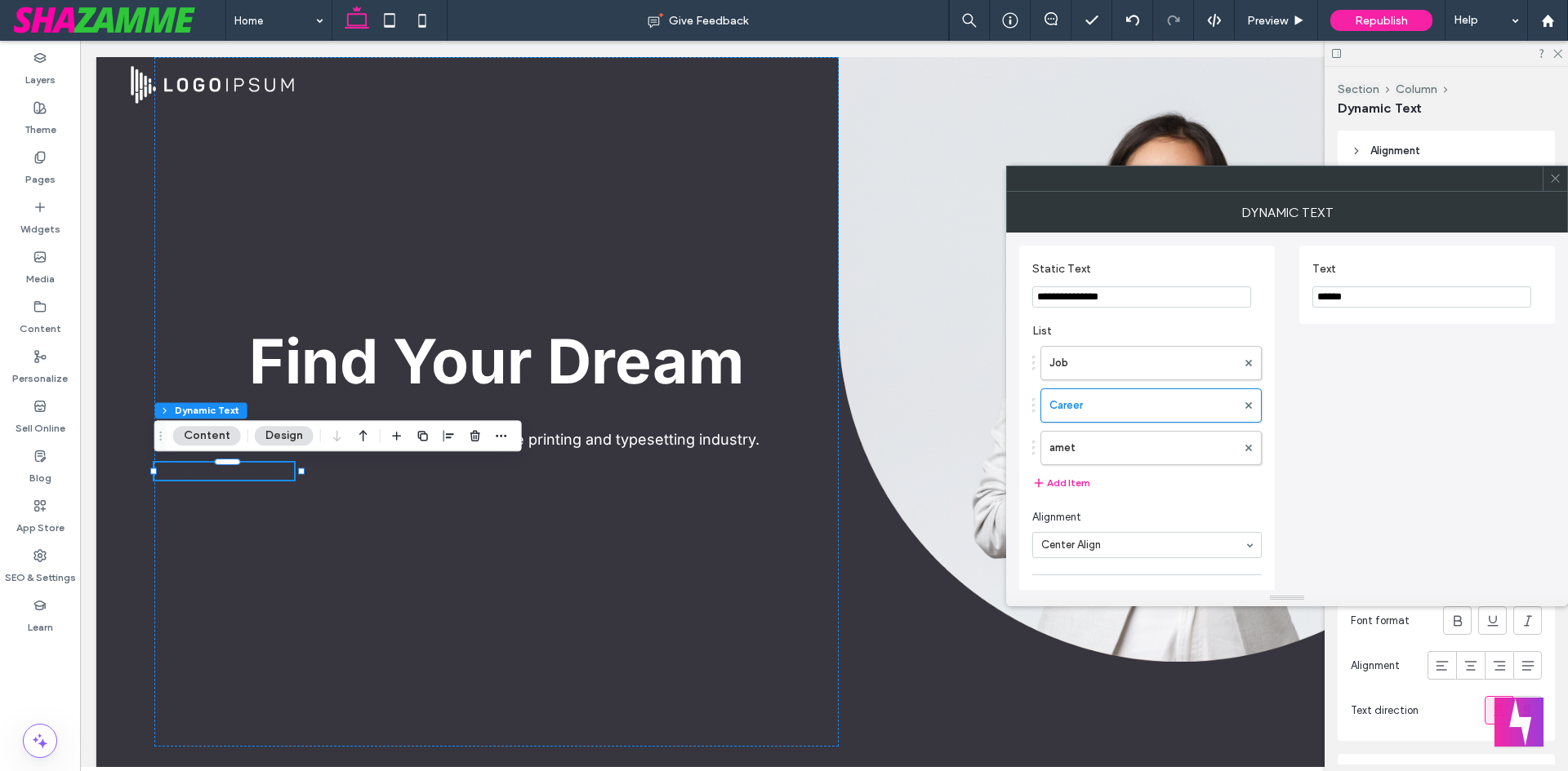
click at [1061, 457] on label "amet" at bounding box center [1143, 448] width 187 height 32
click at [1140, 313] on div "**********" at bounding box center [1286, 631] width 536 height 795
paste input "*******"
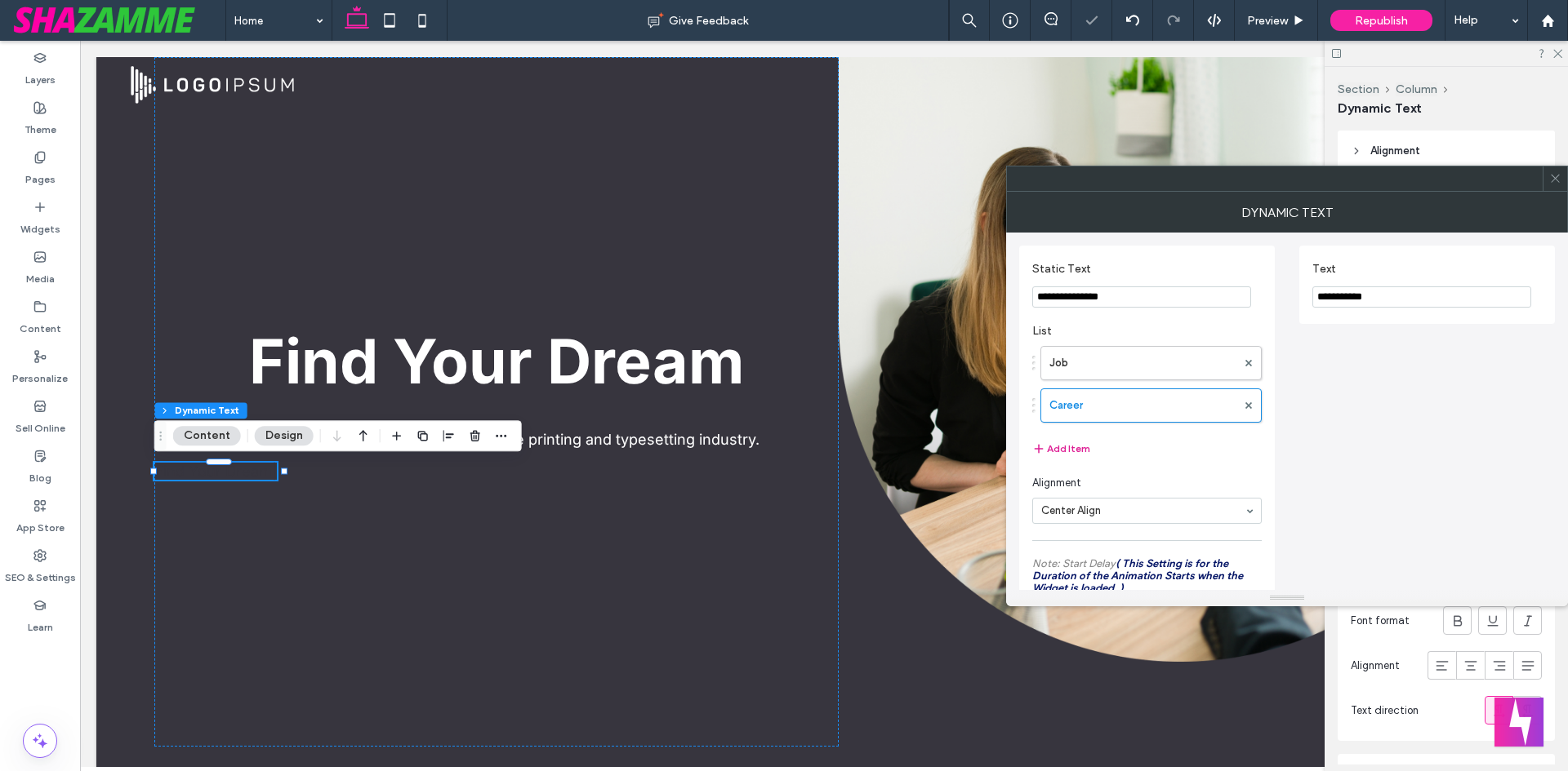
type input "**********"
click at [1058, 449] on button "Add Item" at bounding box center [1061, 449] width 58 height 20
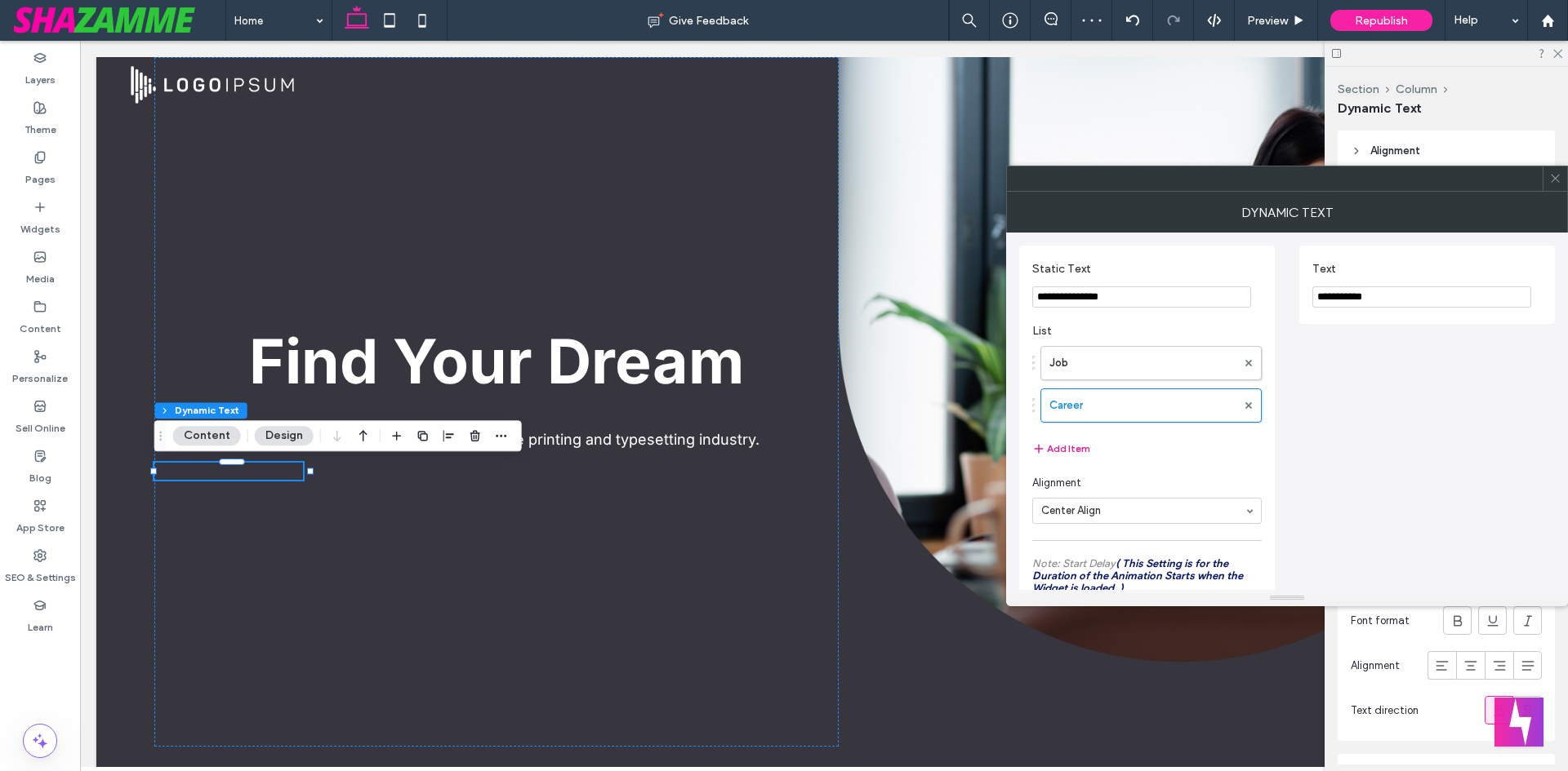
click at [1052, 450] on button "Add Item" at bounding box center [1061, 449] width 58 height 20
click at [1056, 445] on button "Add Item" at bounding box center [1061, 449] width 58 height 20
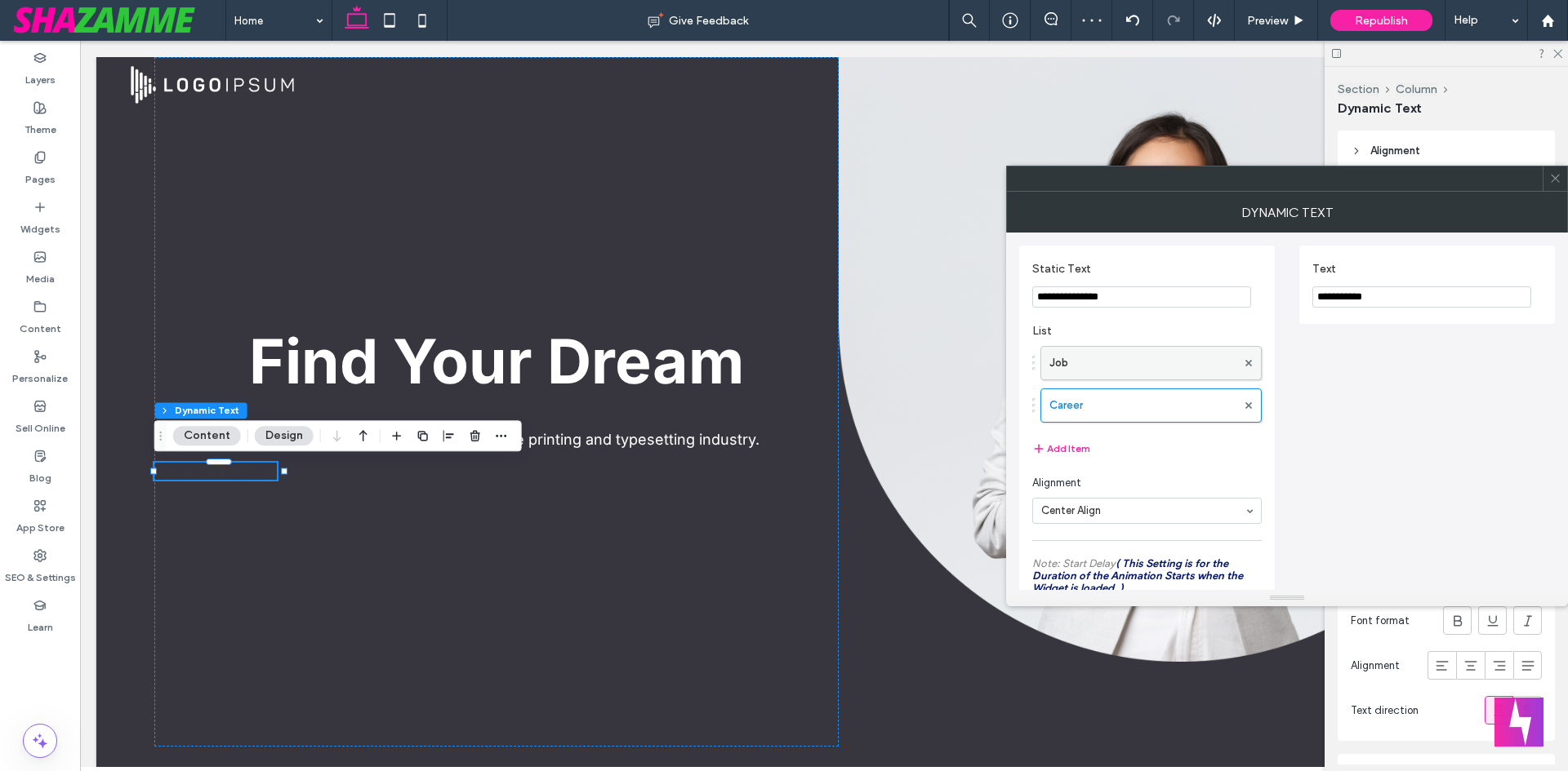
click at [1098, 356] on label "Job" at bounding box center [1143, 363] width 187 height 32
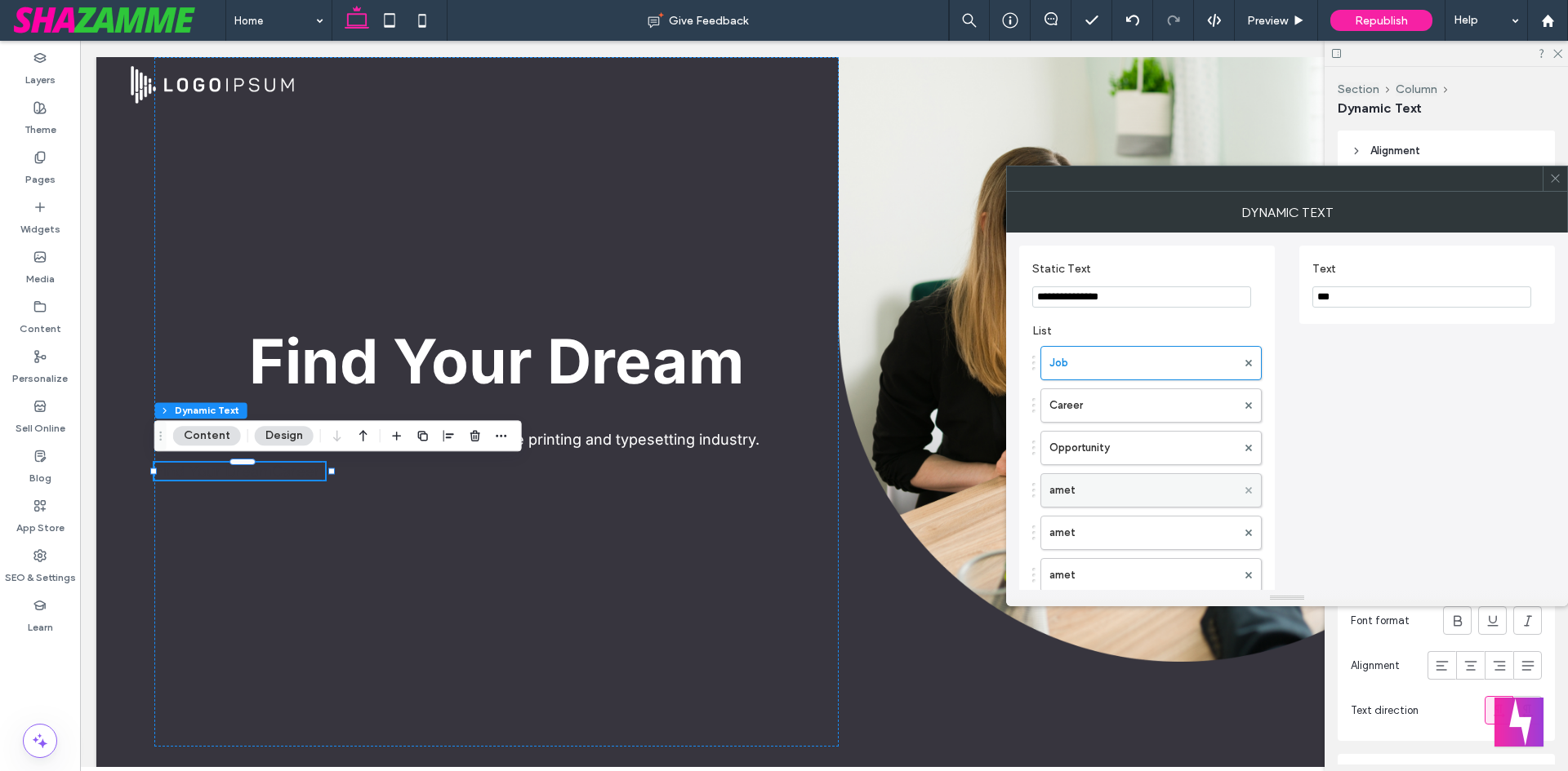
click at [1247, 489] on icon at bounding box center [1248, 490] width 6 height 6
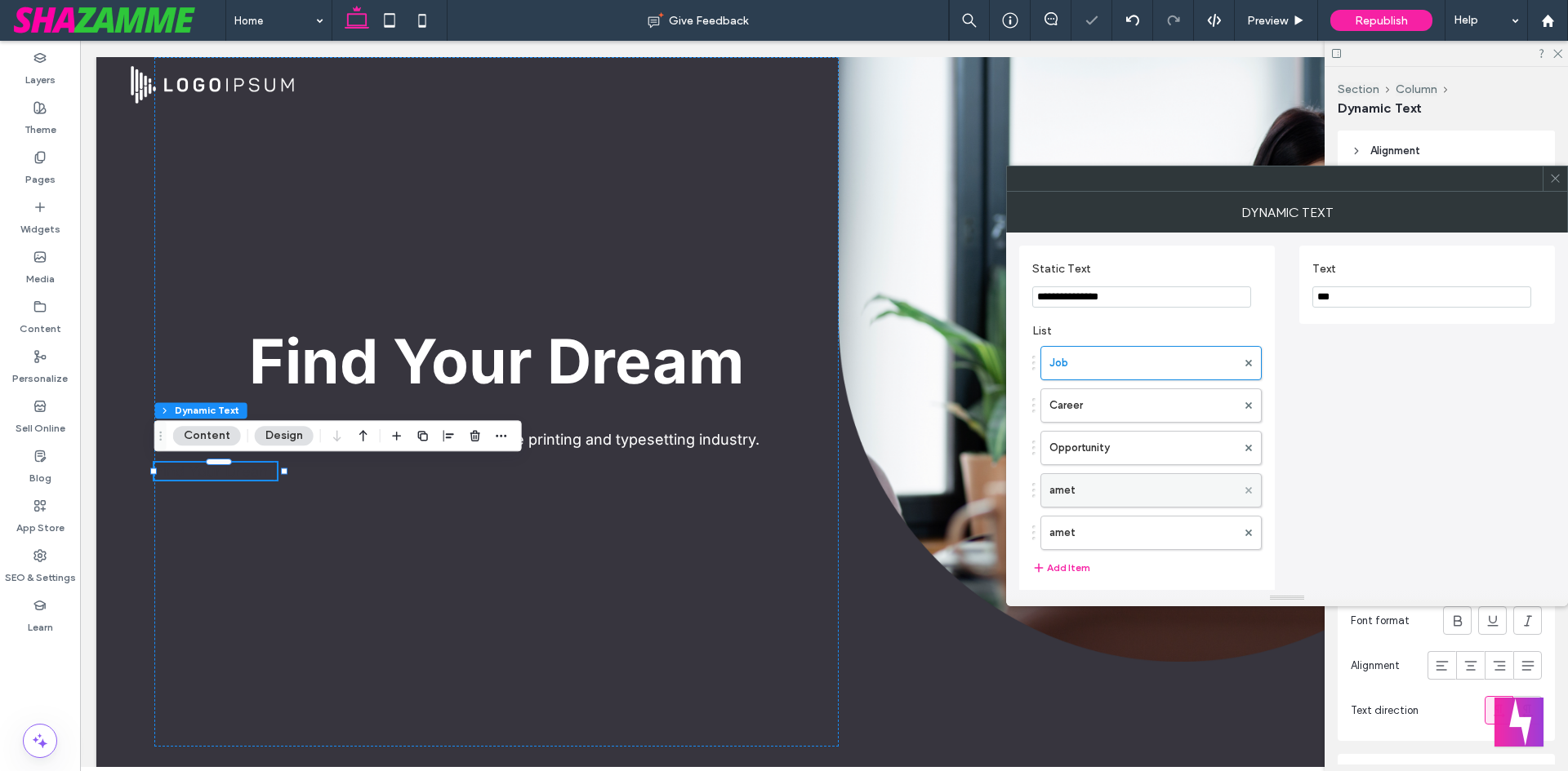
click at [1250, 491] on icon at bounding box center [1248, 490] width 6 height 6
click at [1143, 493] on label "amet" at bounding box center [1143, 490] width 187 height 32
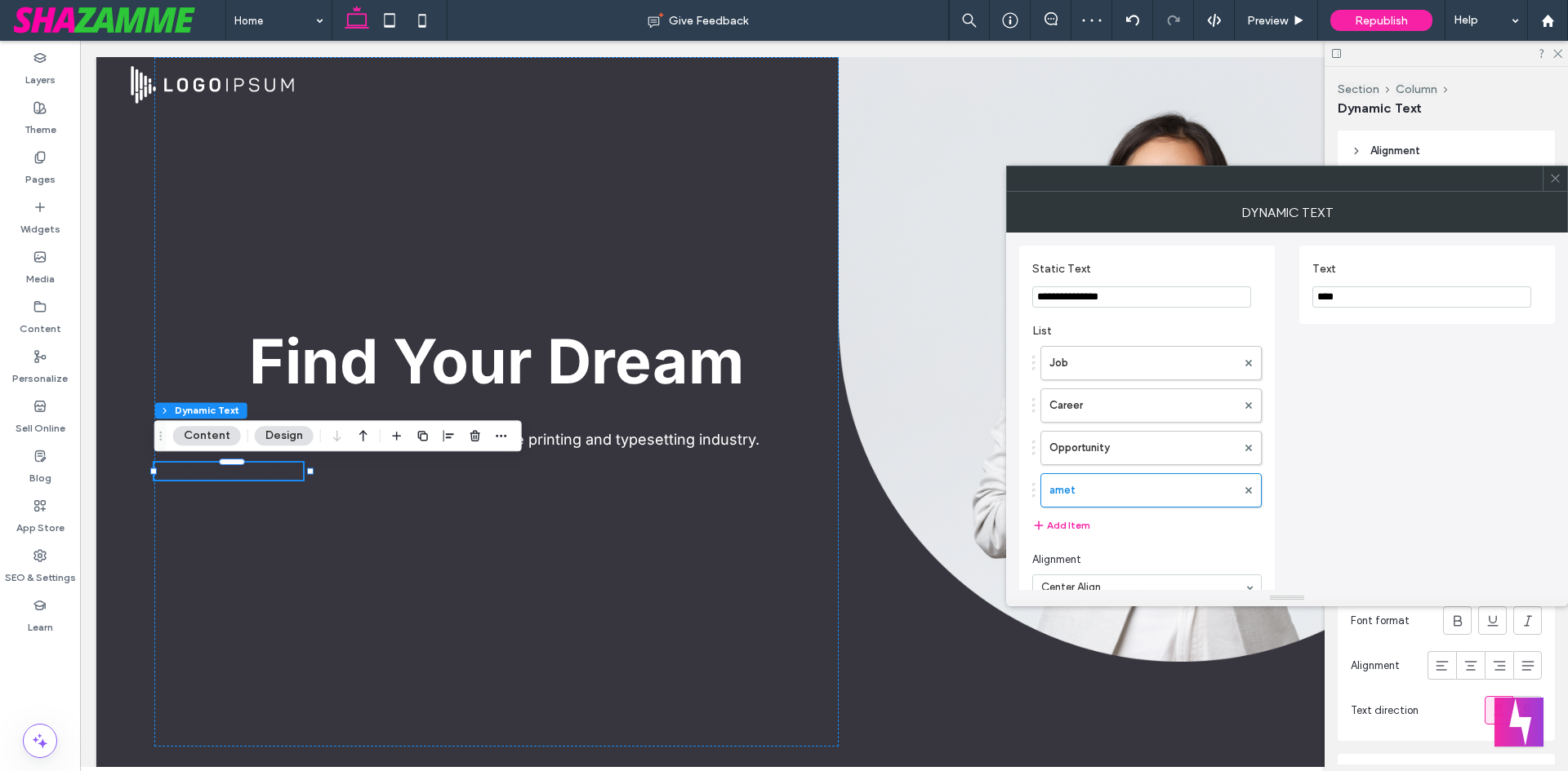
click at [1264, 299] on div "**********" at bounding box center [1286, 668] width 536 height 872
paste input "*******"
drag, startPoint x: 1294, startPoint y: 300, endPoint x: 1269, endPoint y: 306, distance: 25.7
click at [1269, 306] on div "**********" at bounding box center [1286, 668] width 536 height 872
paste input "Text"
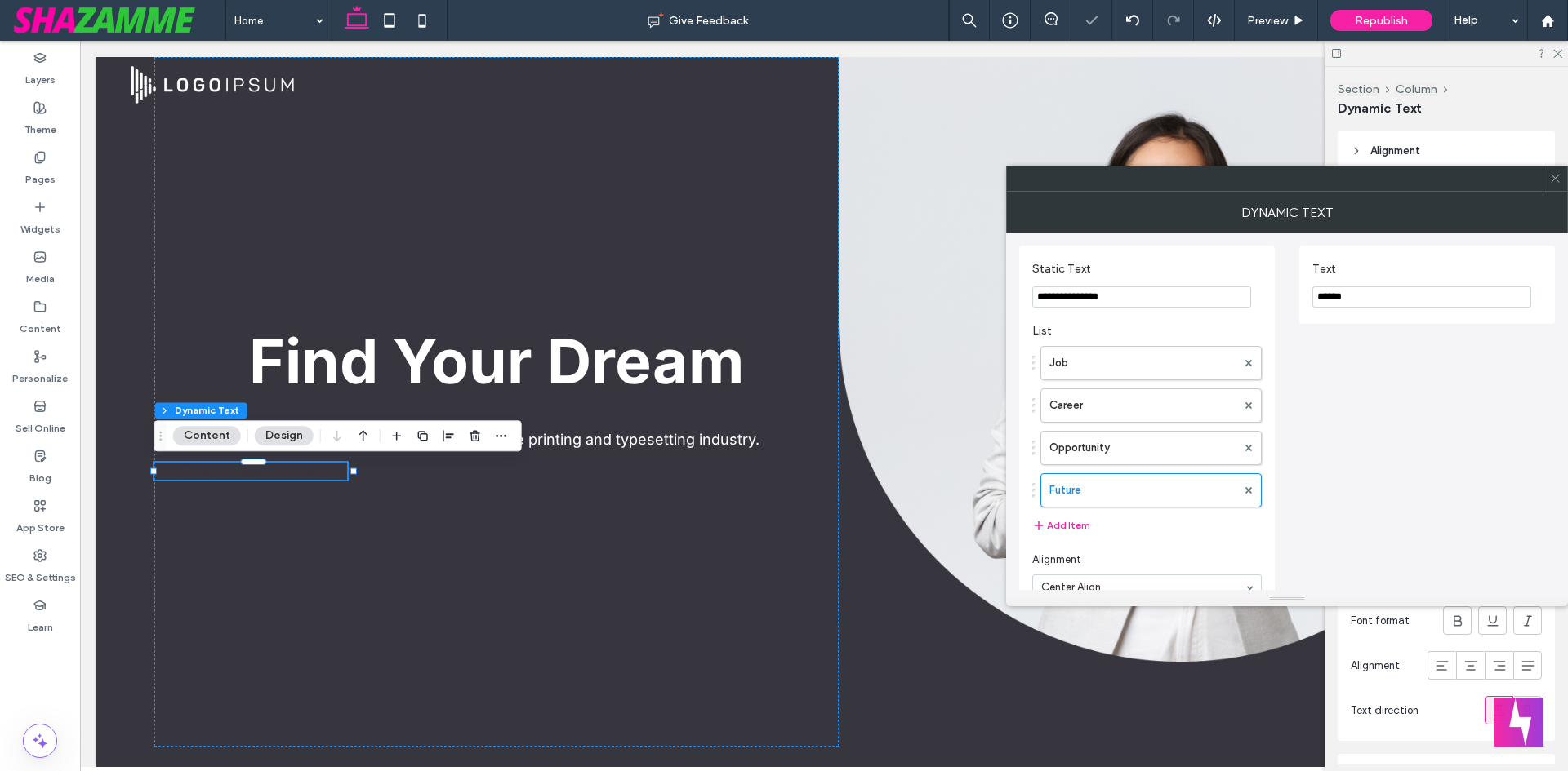
type input "******"
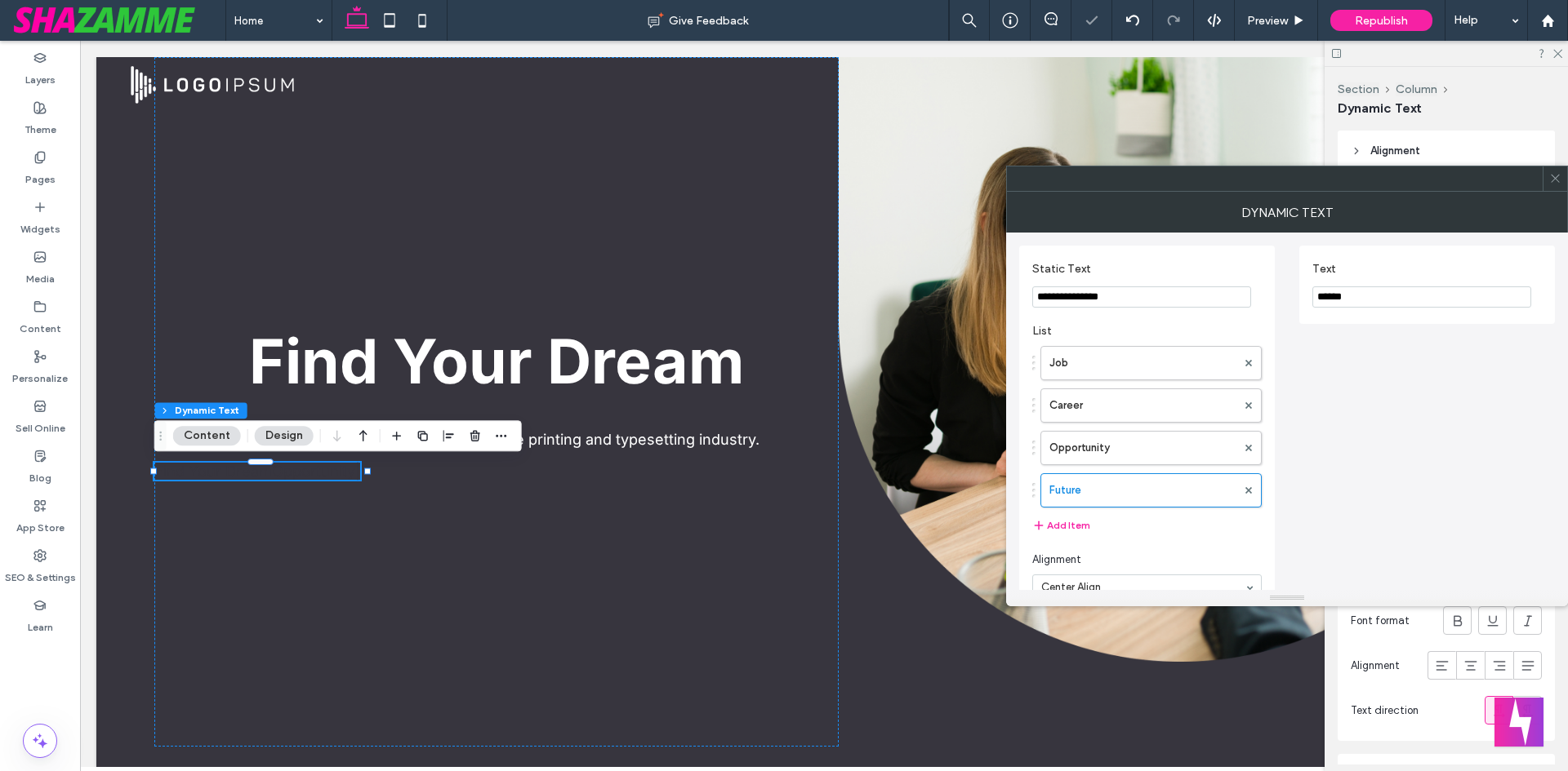
click at [1362, 348] on div "**********" at bounding box center [1286, 668] width 536 height 872
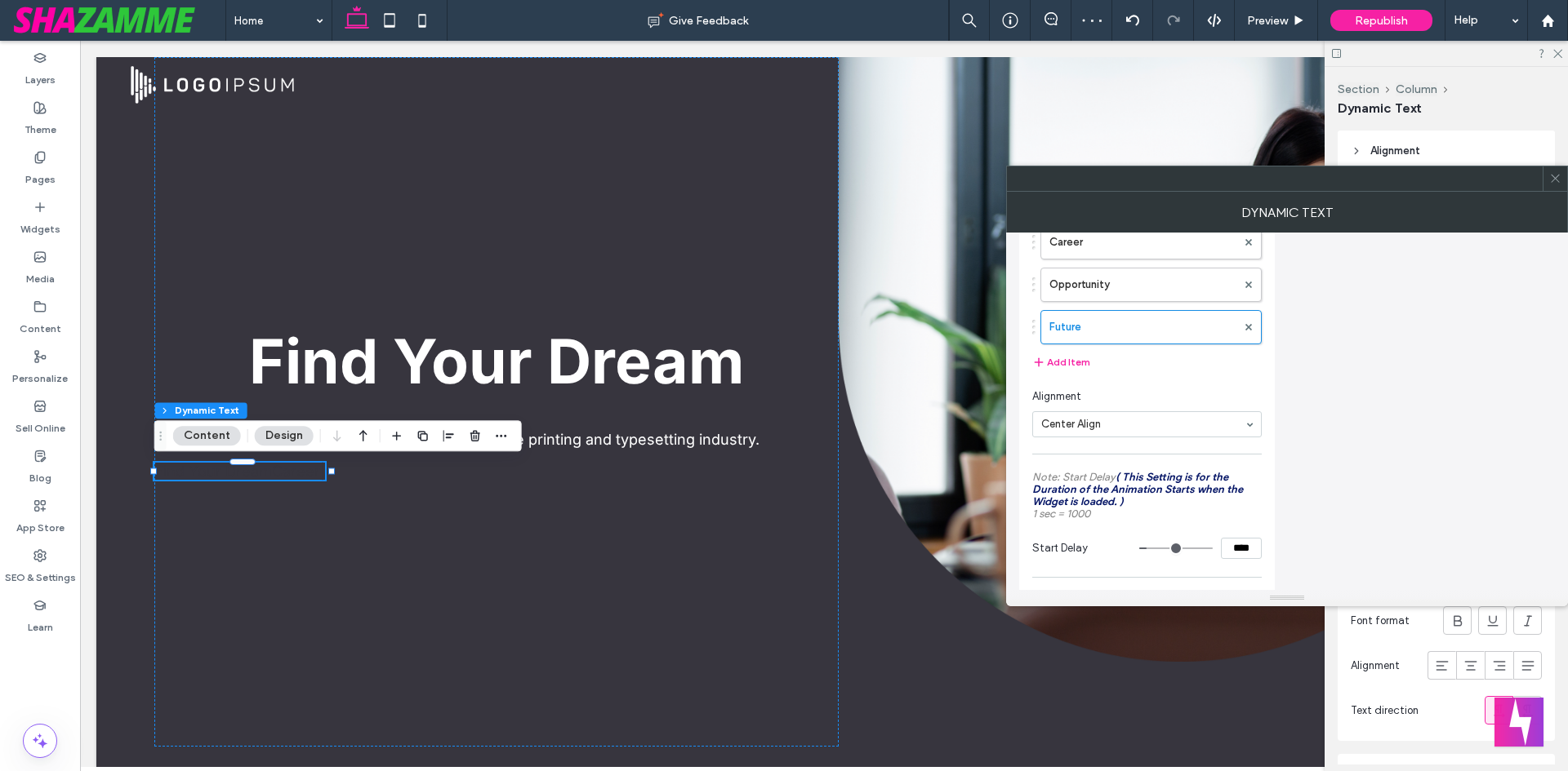
scroll to position [327, 0]
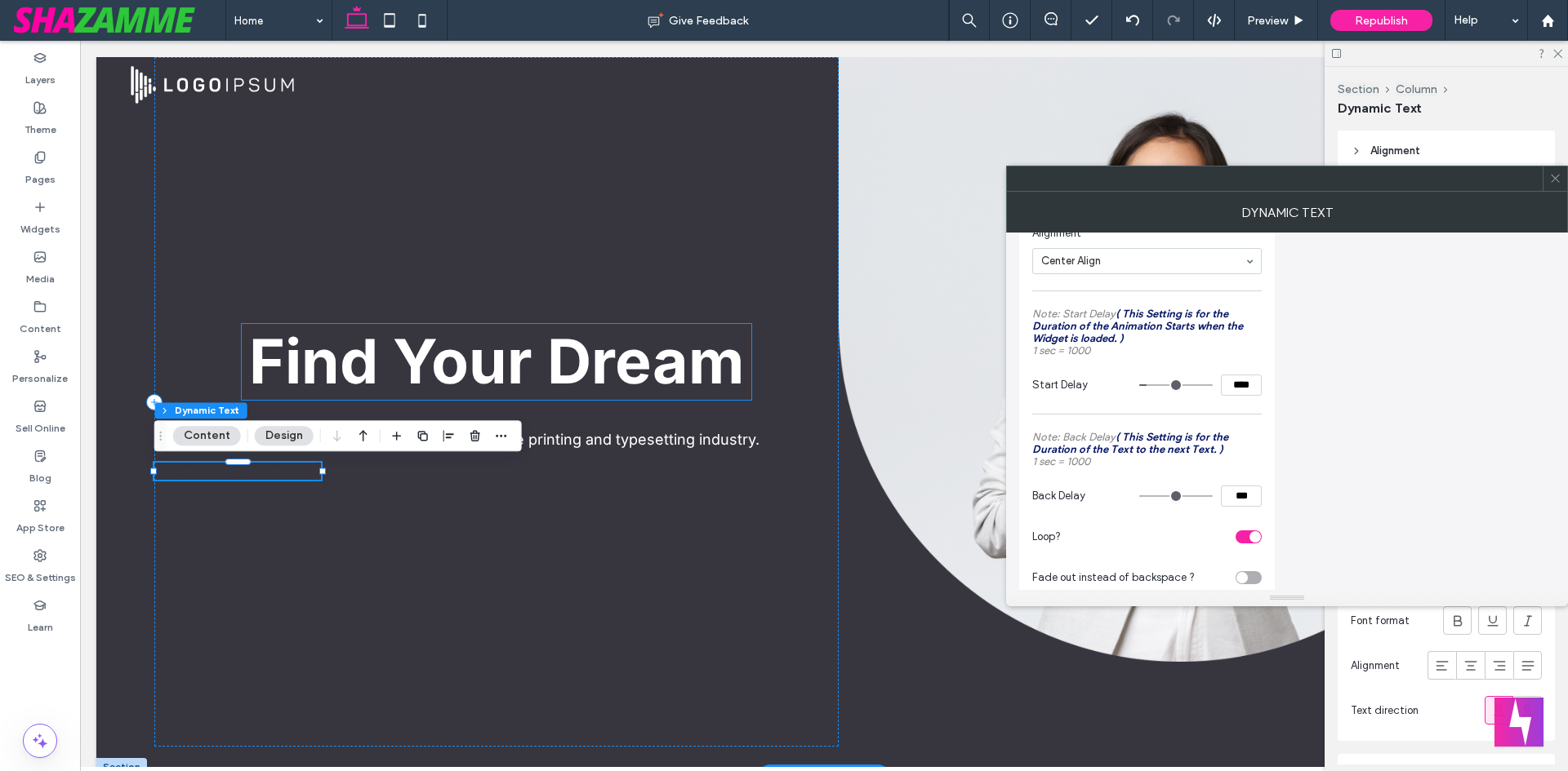
click at [571, 362] on strong "Find Your Dream" at bounding box center [497, 361] width 495 height 75
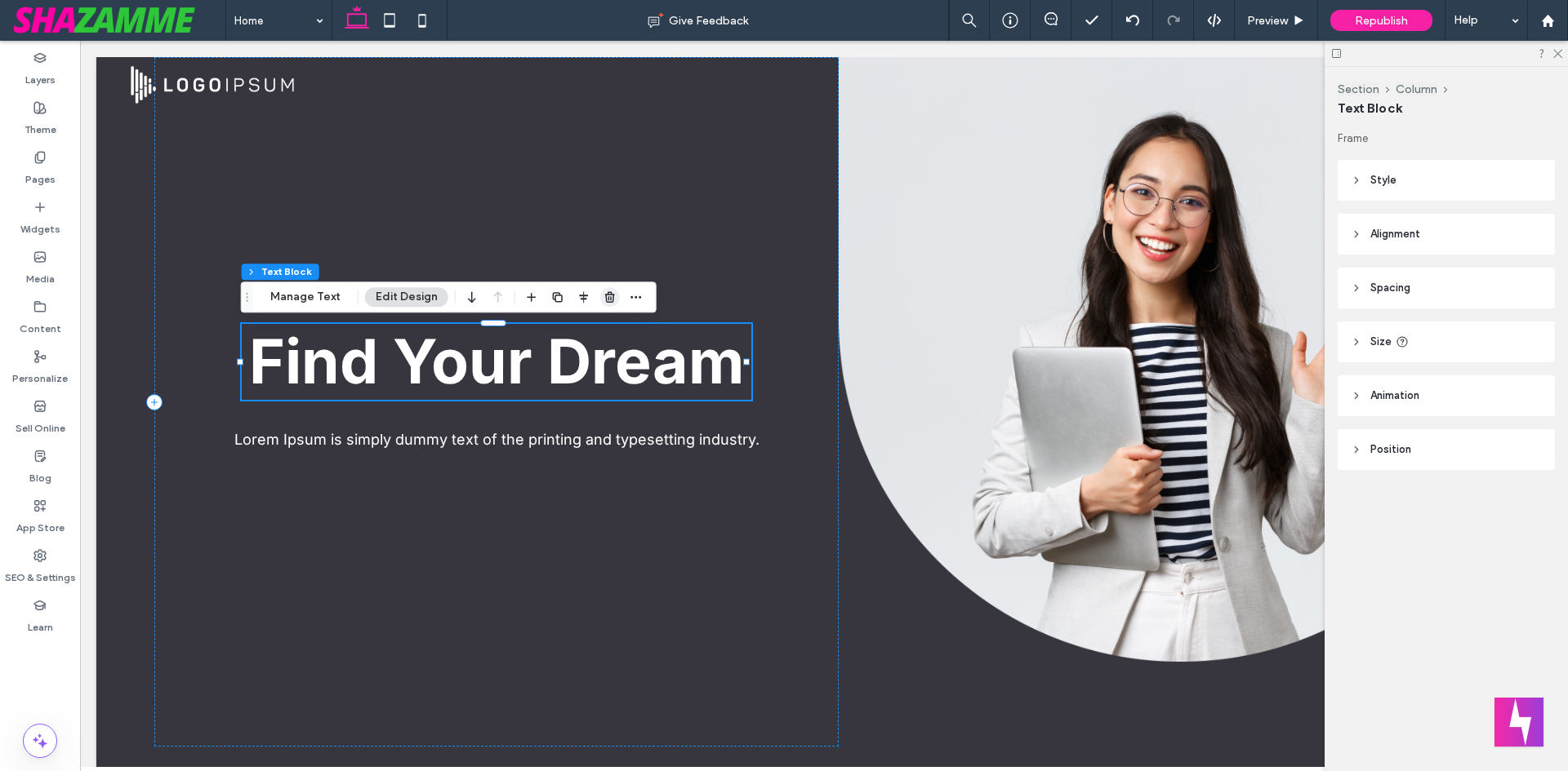
click at [604, 293] on icon "button" at bounding box center [610, 297] width 14 height 13
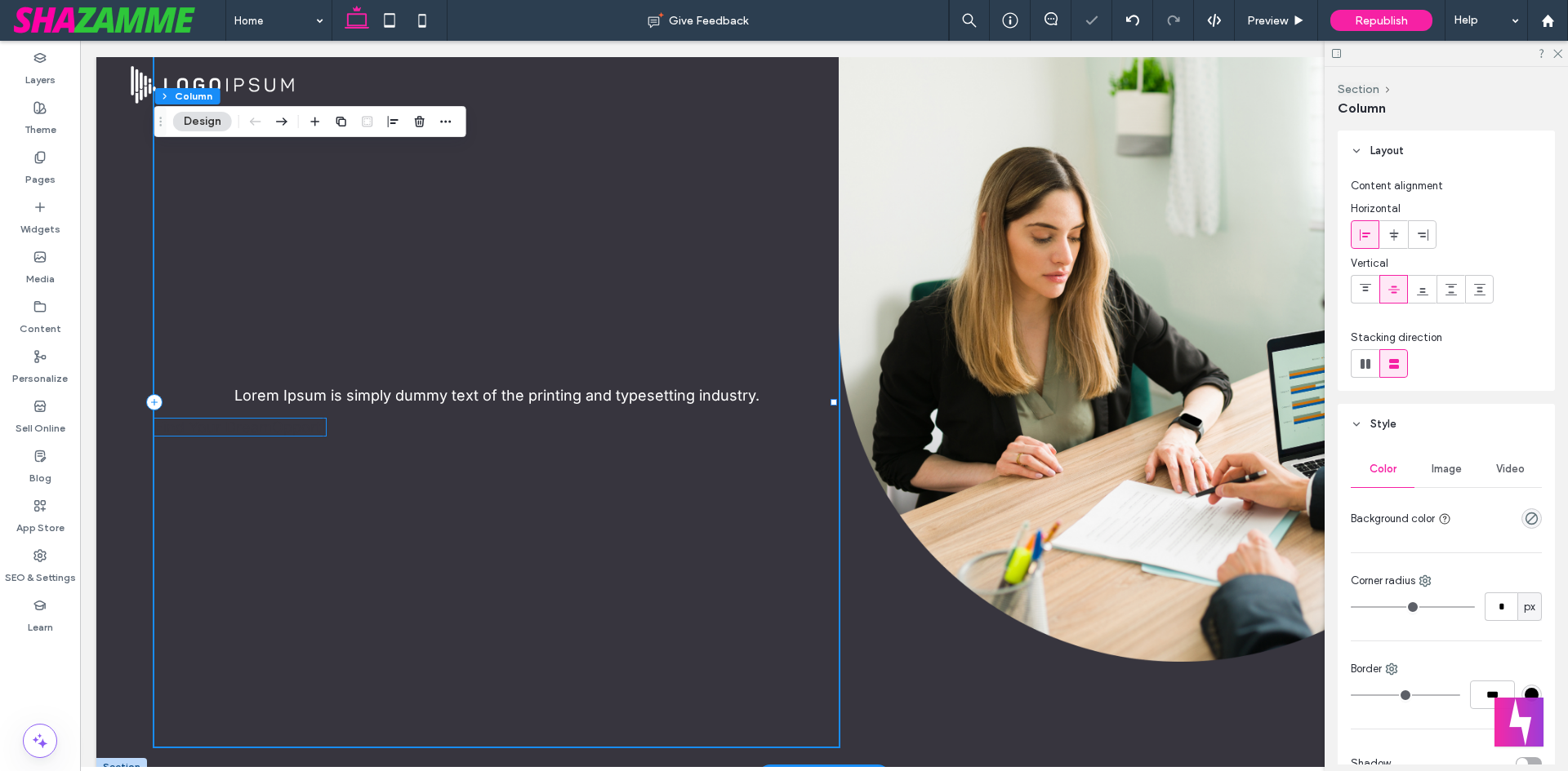
click at [253, 426] on span "Find Your Dream Job Career Opportunity Future" at bounding box center [212, 426] width 118 height 17
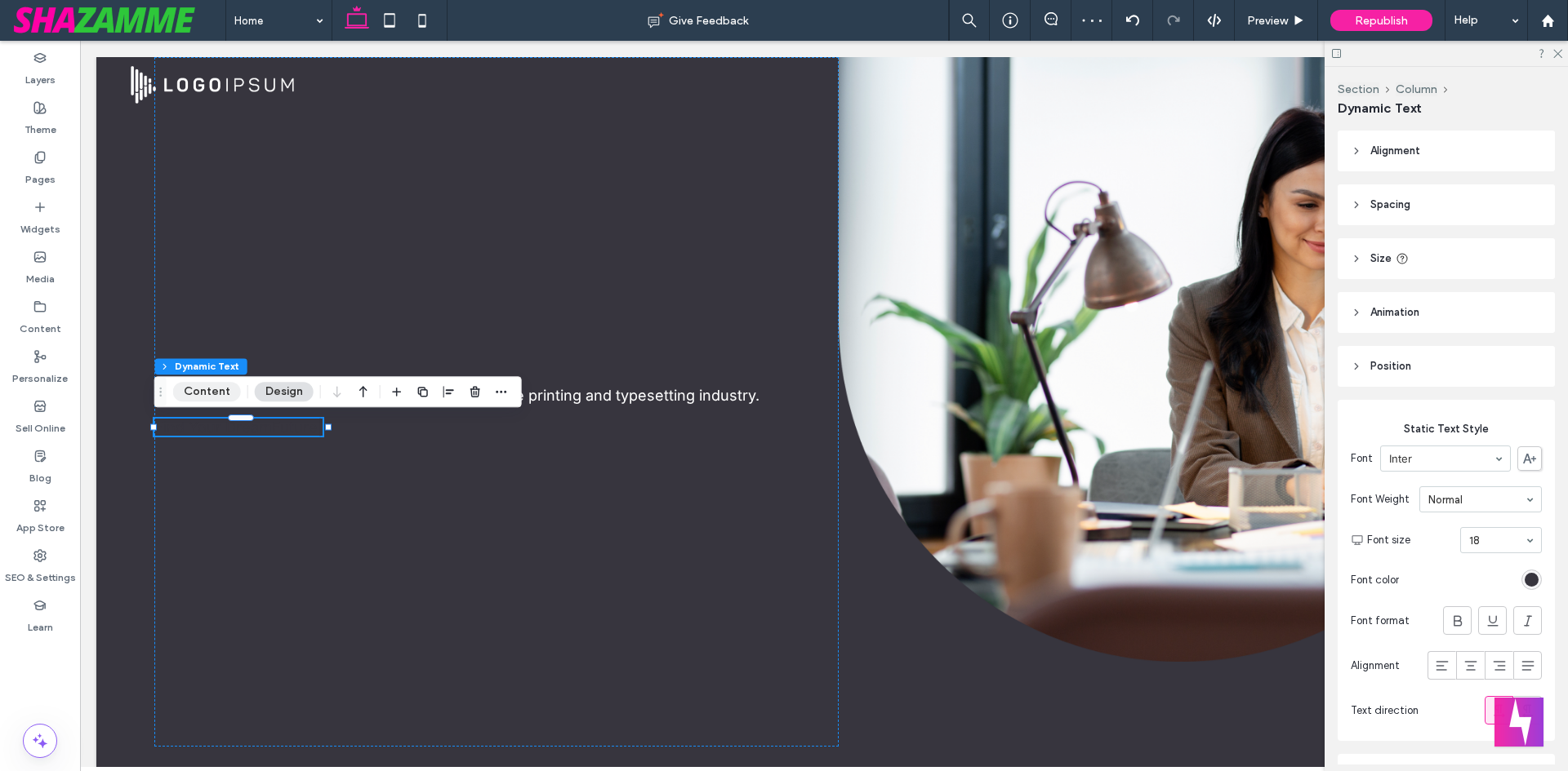
click at [203, 384] on button "Content" at bounding box center [206, 392] width 68 height 20
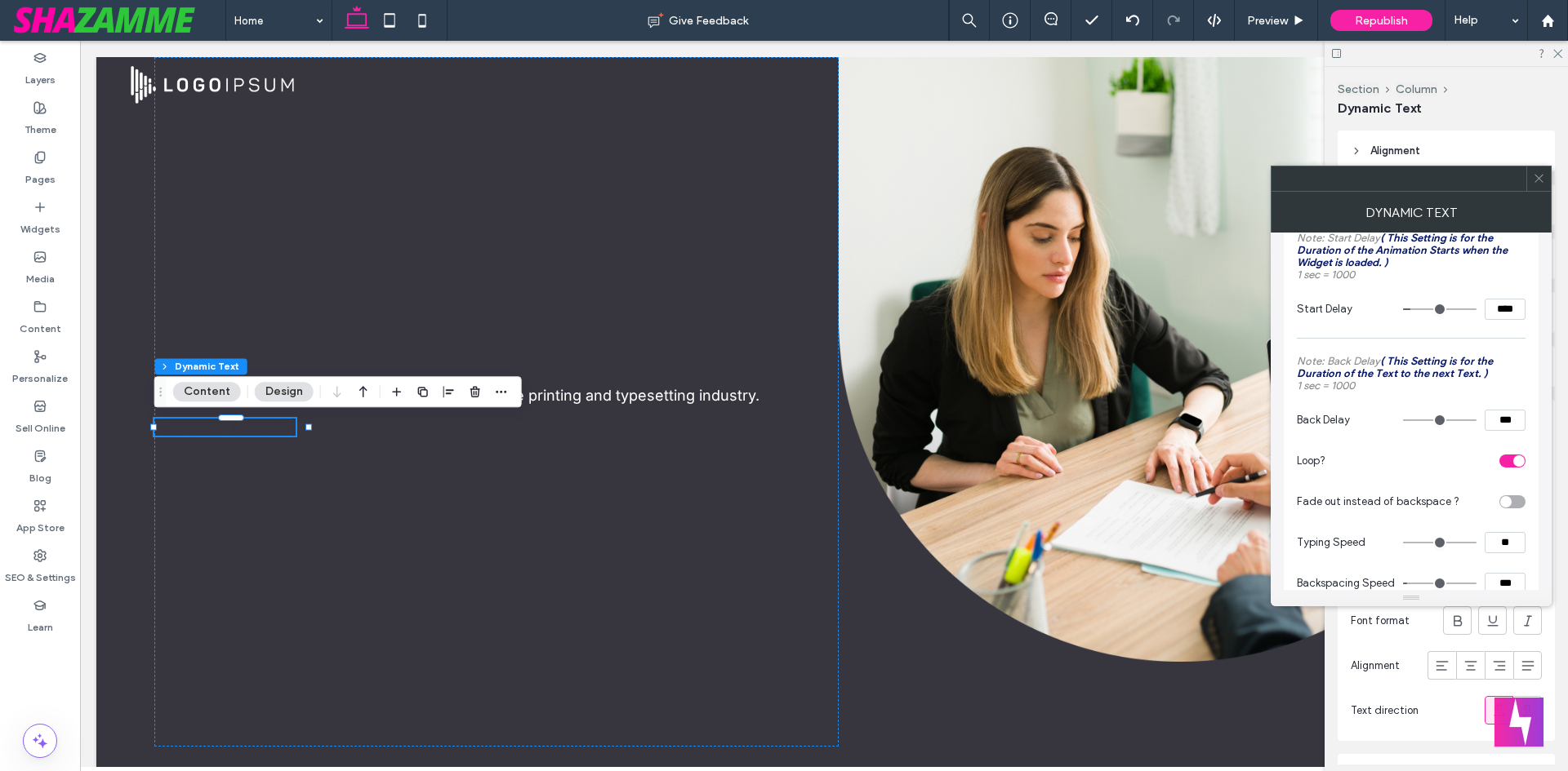
scroll to position [360, 0]
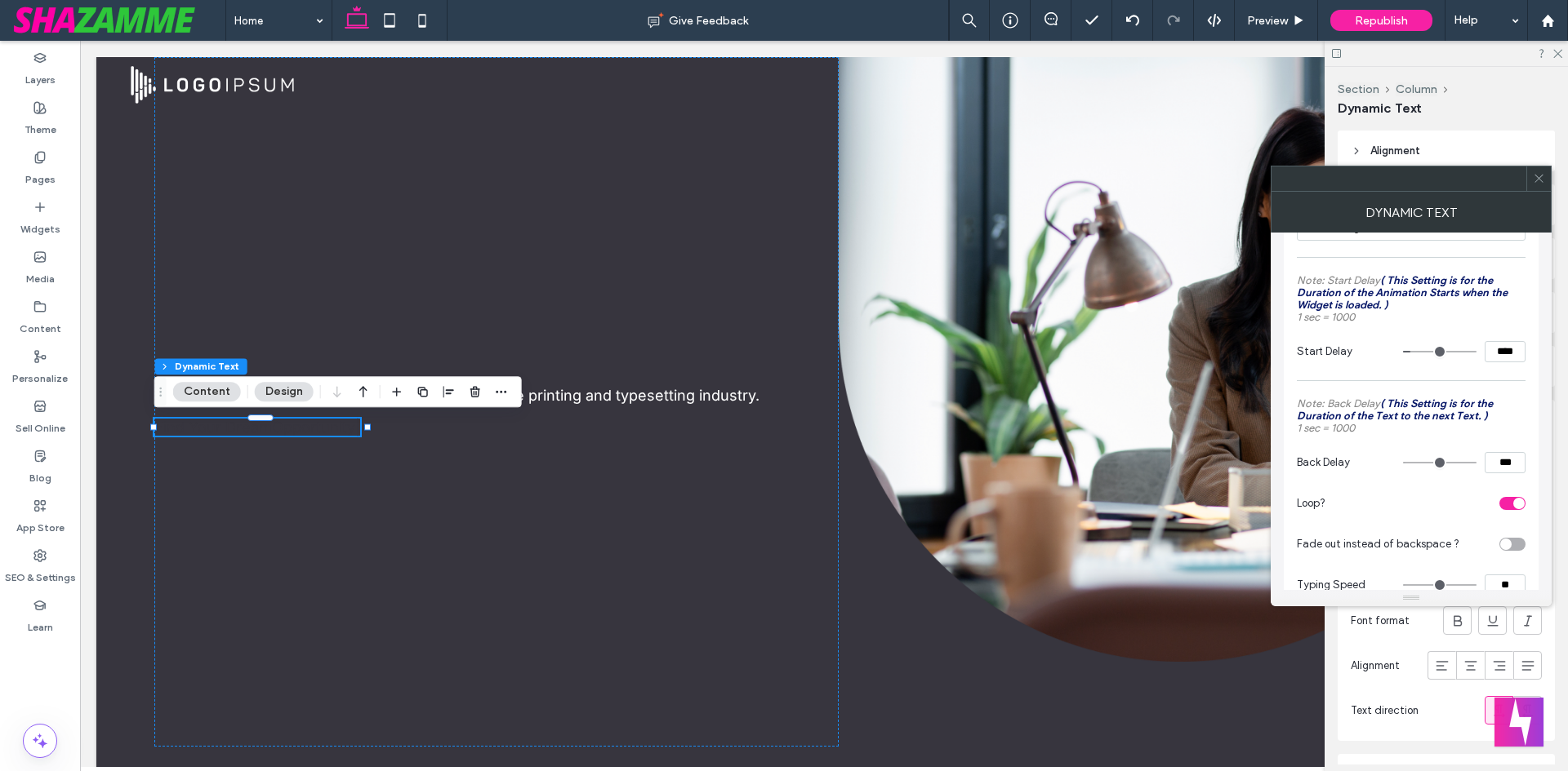
click at [1543, 183] on icon at bounding box center [1539, 178] width 13 height 13
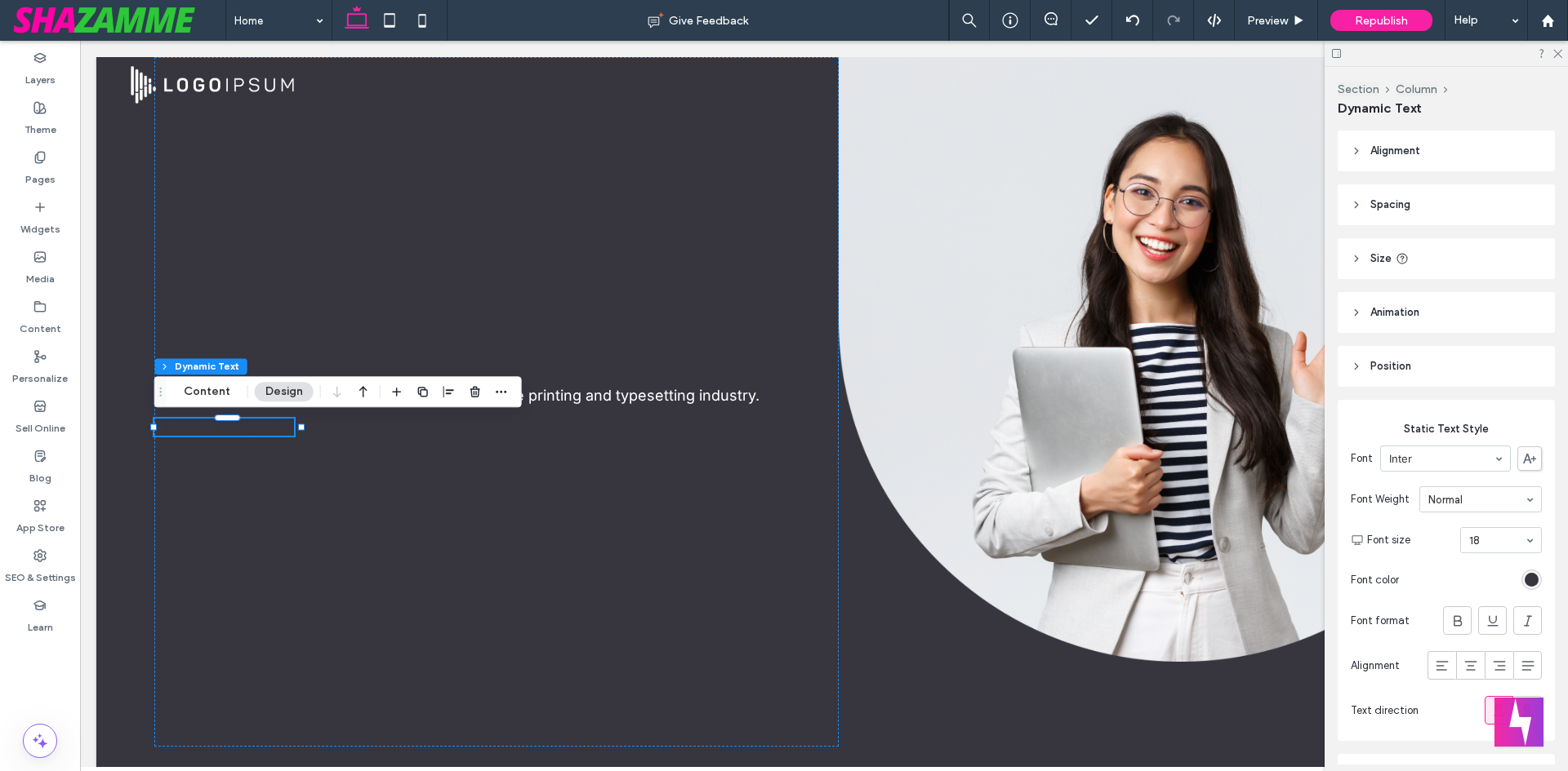
click at [1481, 522] on section "Font size 18" at bounding box center [1455, 540] width 175 height 42
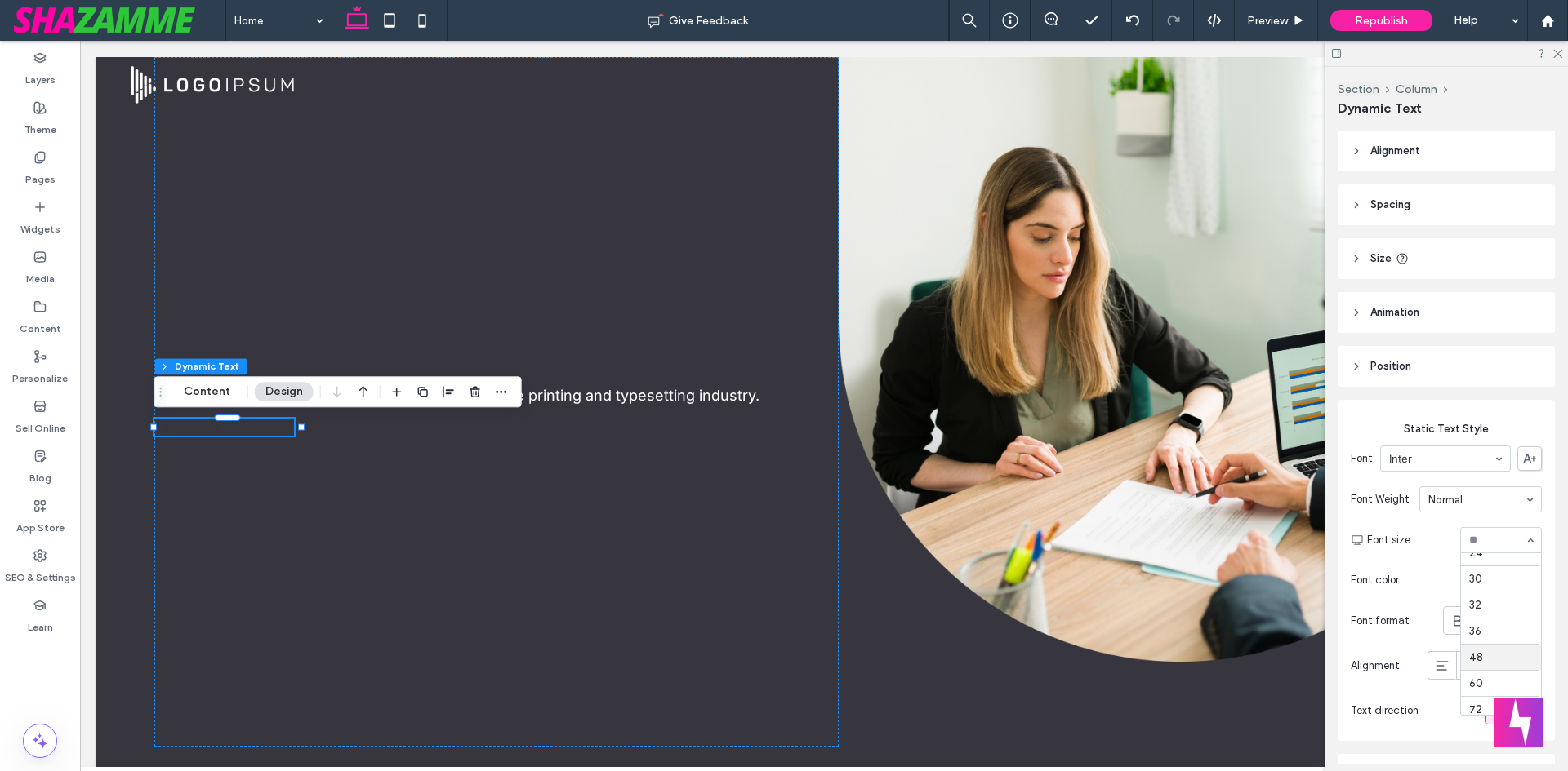
scroll to position [256, 0]
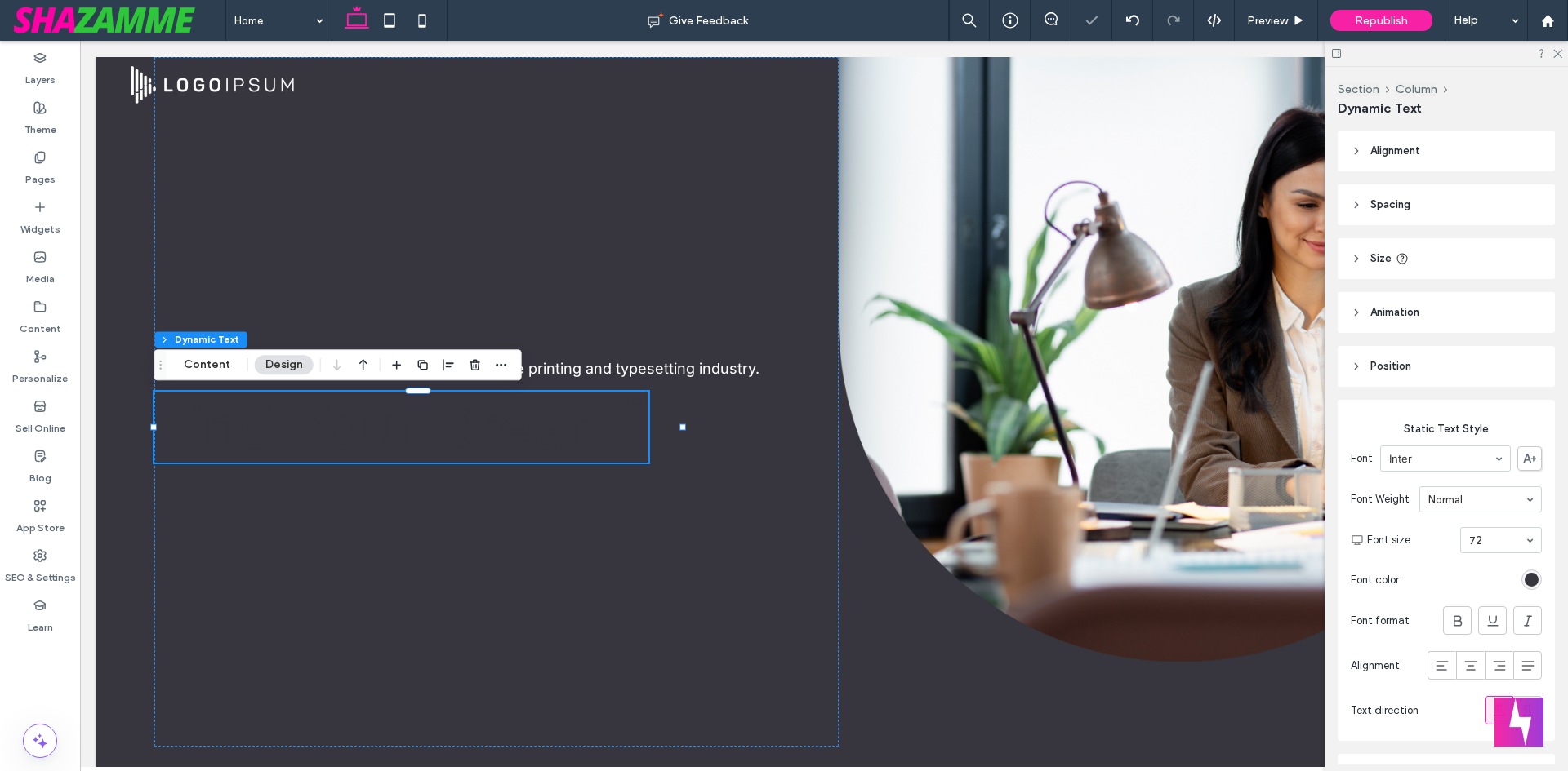
click at [1533, 587] on div "Static Text Style Font Inter Font Weight Normal Font size 72 Font color Font fo…" at bounding box center [1446, 570] width 217 height 341
click at [1527, 587] on div "rgb(55, 53, 62)" at bounding box center [1531, 579] width 21 height 21
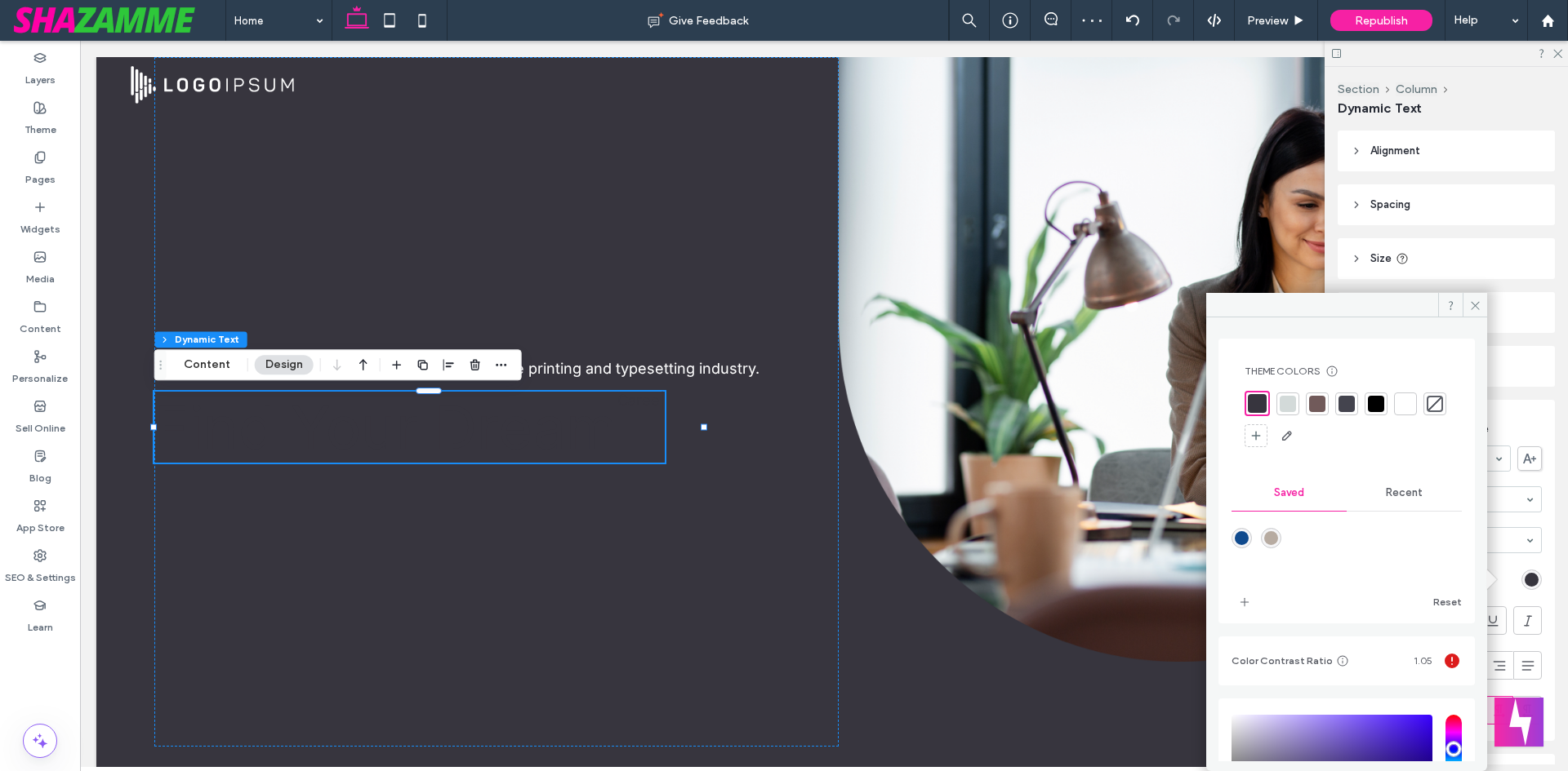
click at [1414, 408] on div at bounding box center [1405, 403] width 23 height 22
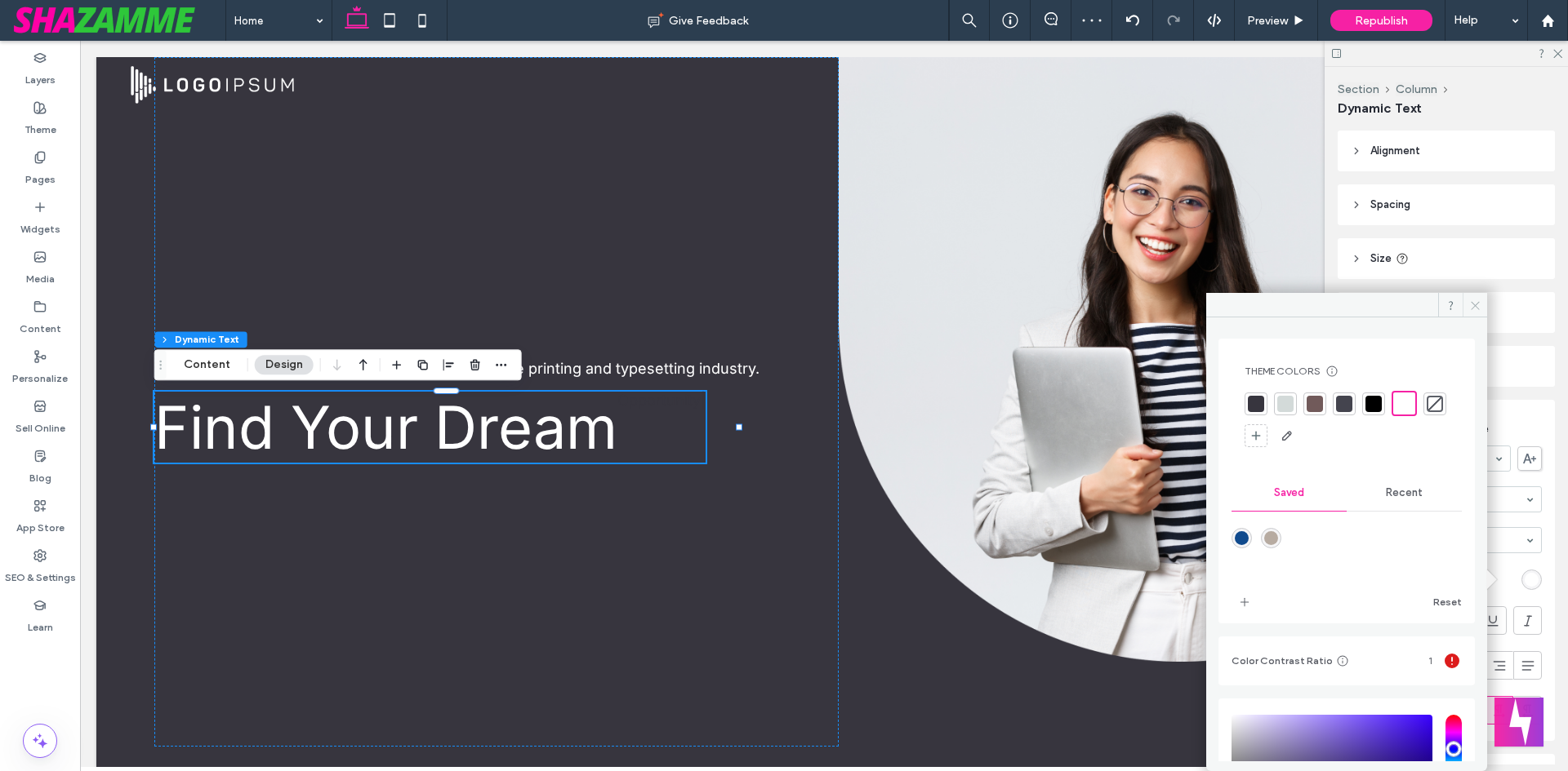
click at [1467, 302] on span at bounding box center [1474, 305] width 24 height 24
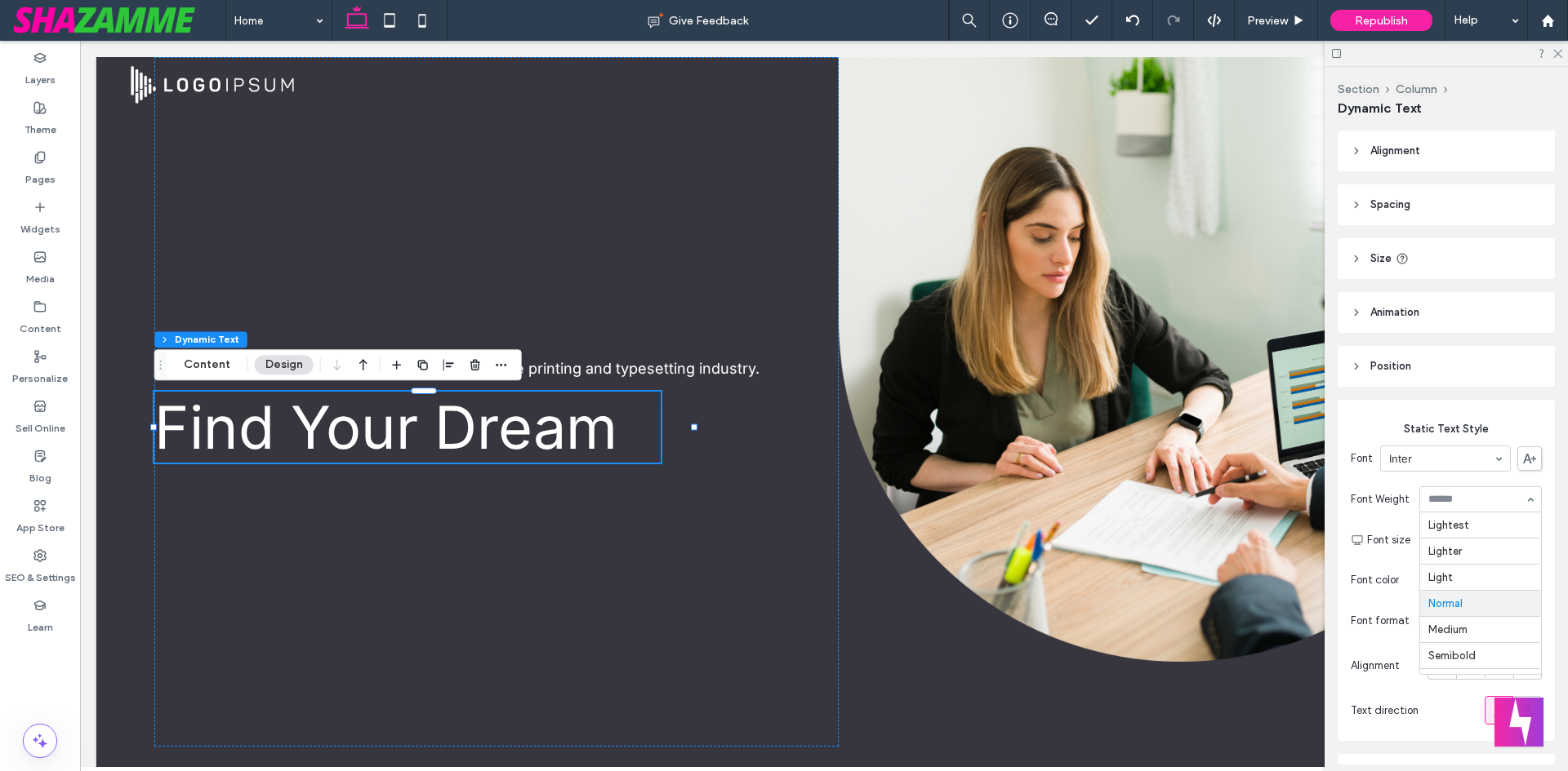
scroll to position [73, 0]
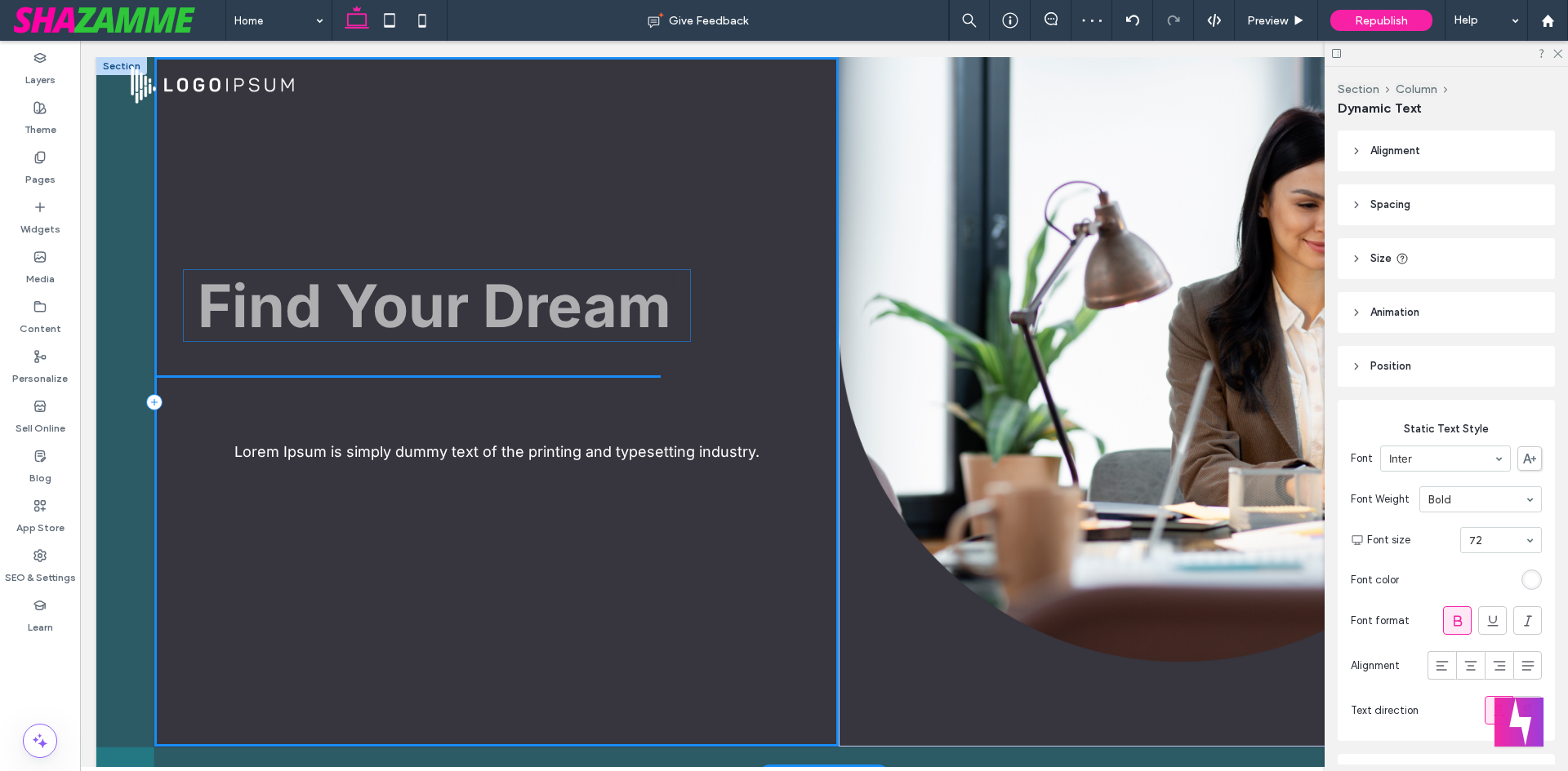
drag, startPoint x: 566, startPoint y: 425, endPoint x: 595, endPoint y: 303, distance: 125.4
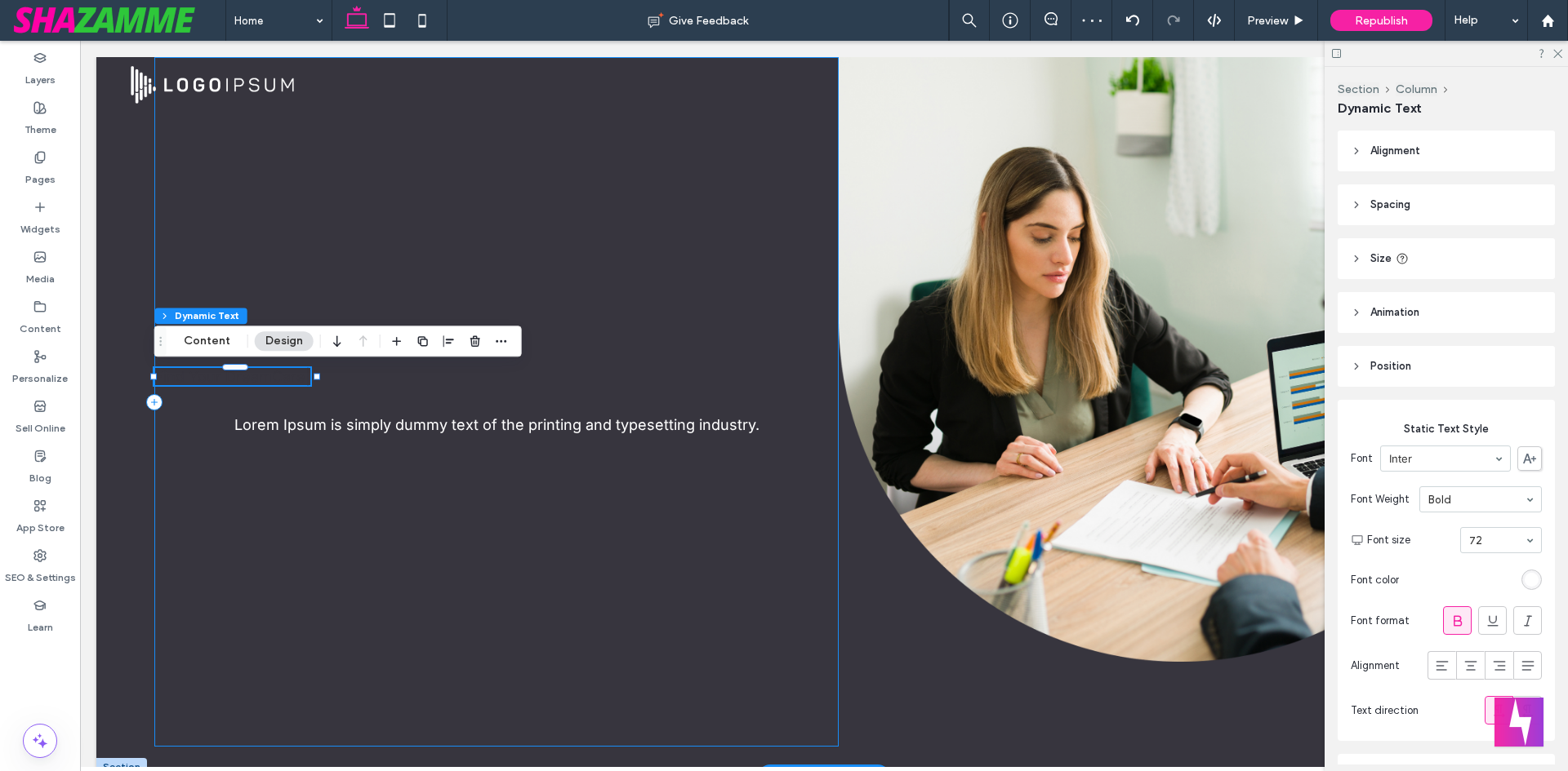
click at [618, 510] on div "Find Your Dream Job Career Opportunity Future Care | Lorem Ipsum is simply dumm…" at bounding box center [496, 402] width 684 height 690
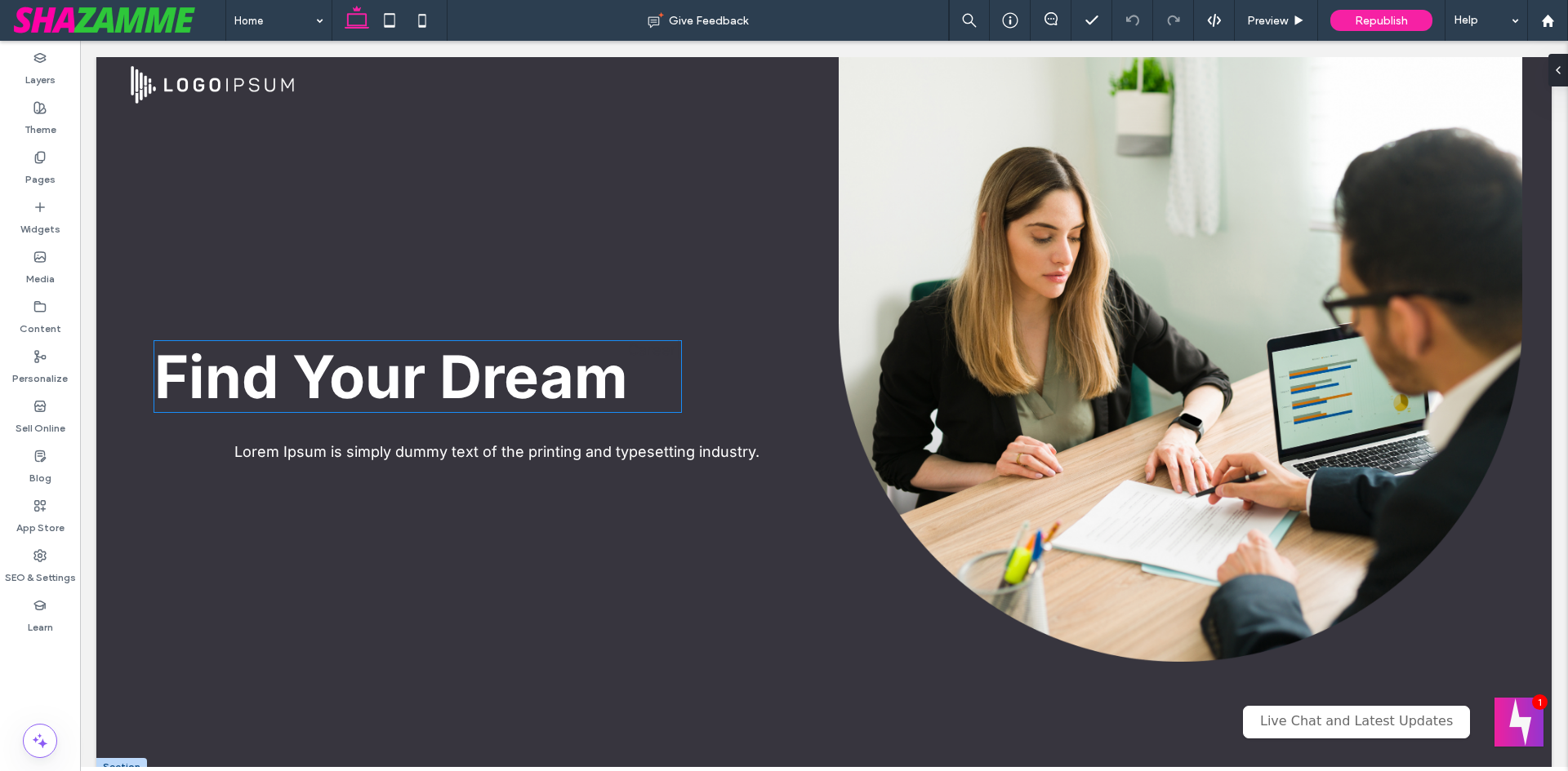
click at [421, 377] on span "Find Your Dream Job Career Opportunity Future" at bounding box center [391, 376] width 473 height 71
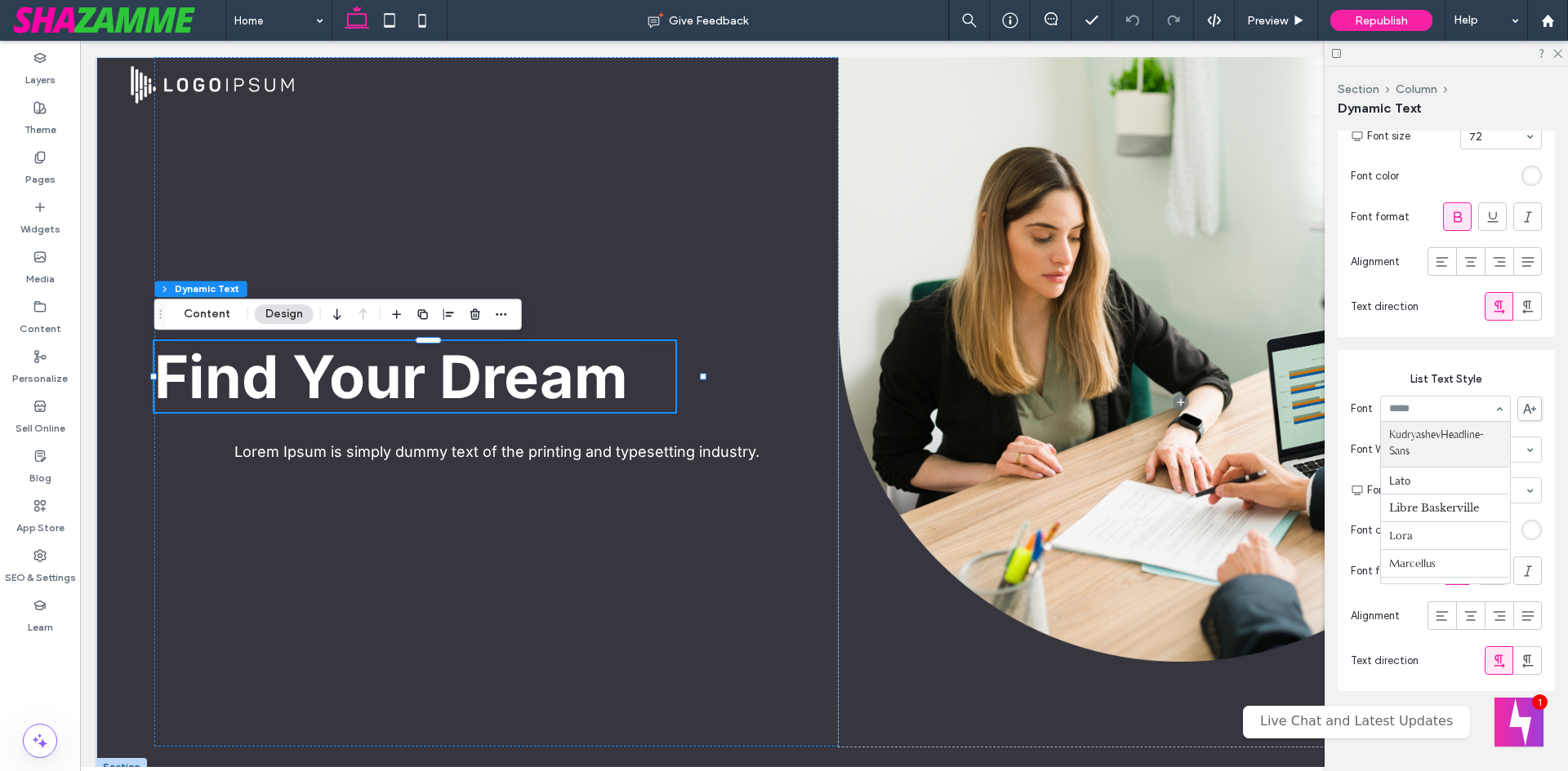
scroll to position [898, 0]
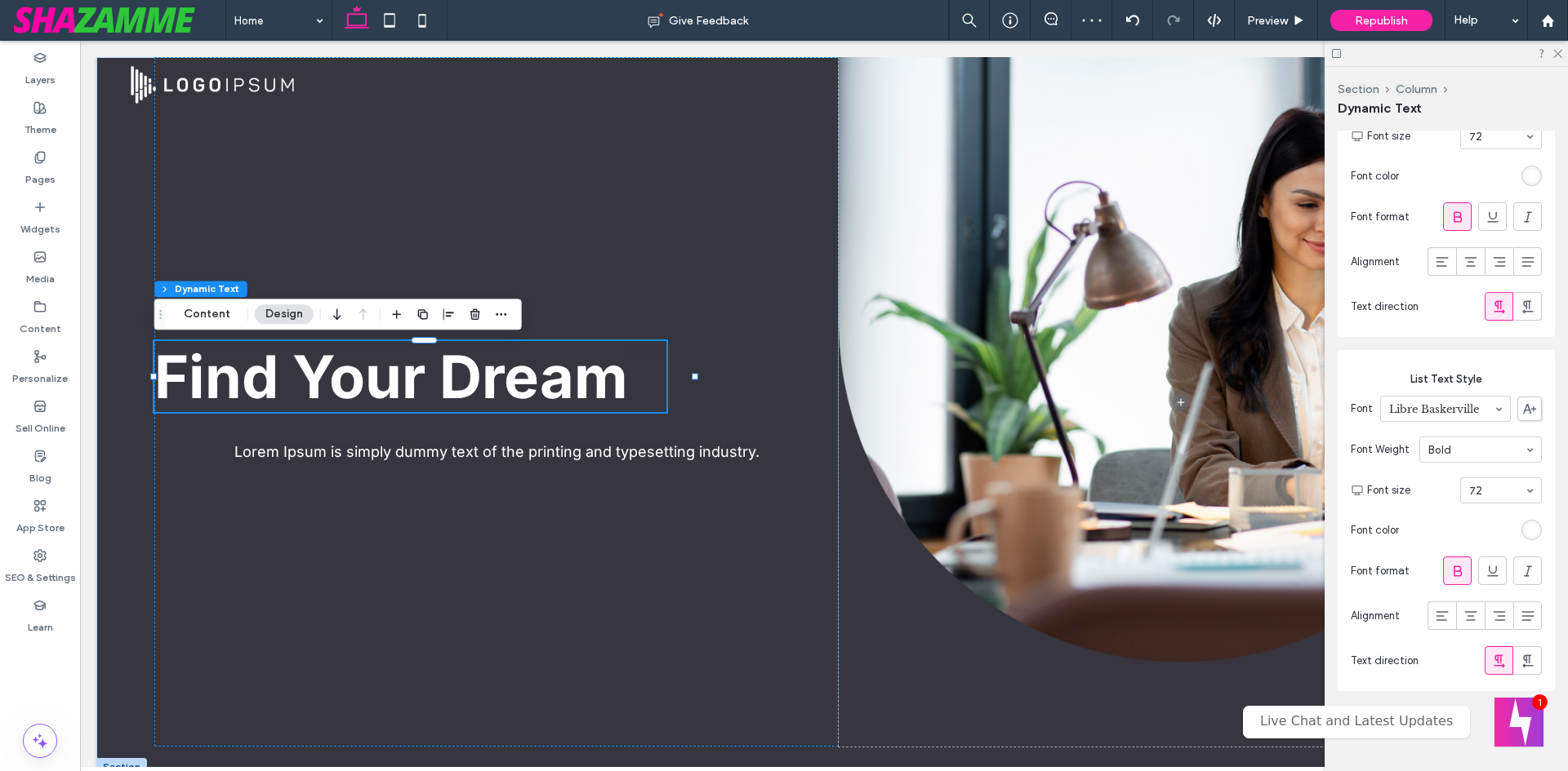
click at [1525, 526] on div "rgb(255, 255, 255)" at bounding box center [1531, 530] width 14 height 13
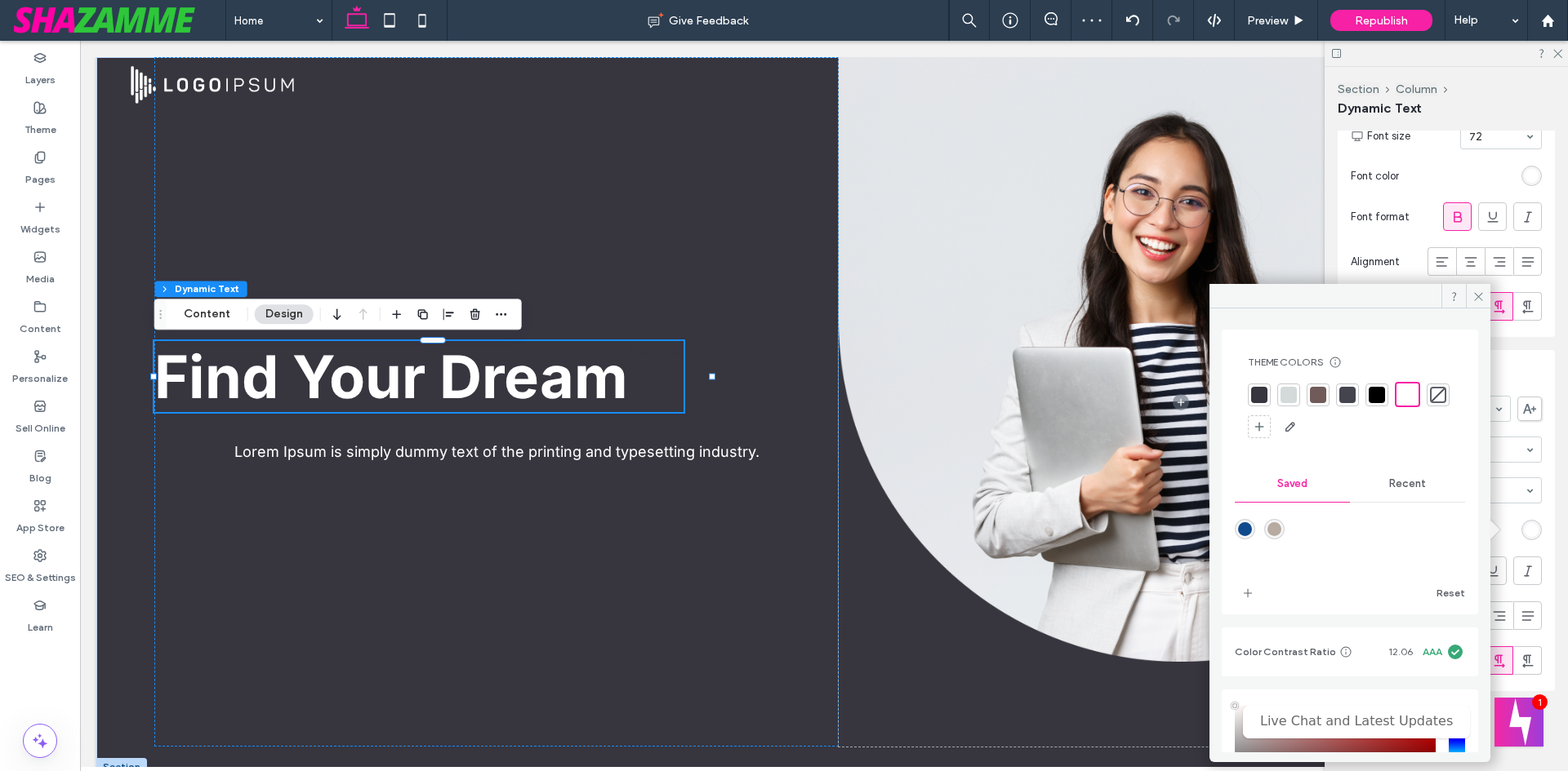
click at [1408, 391] on div at bounding box center [1407, 394] width 19 height 19
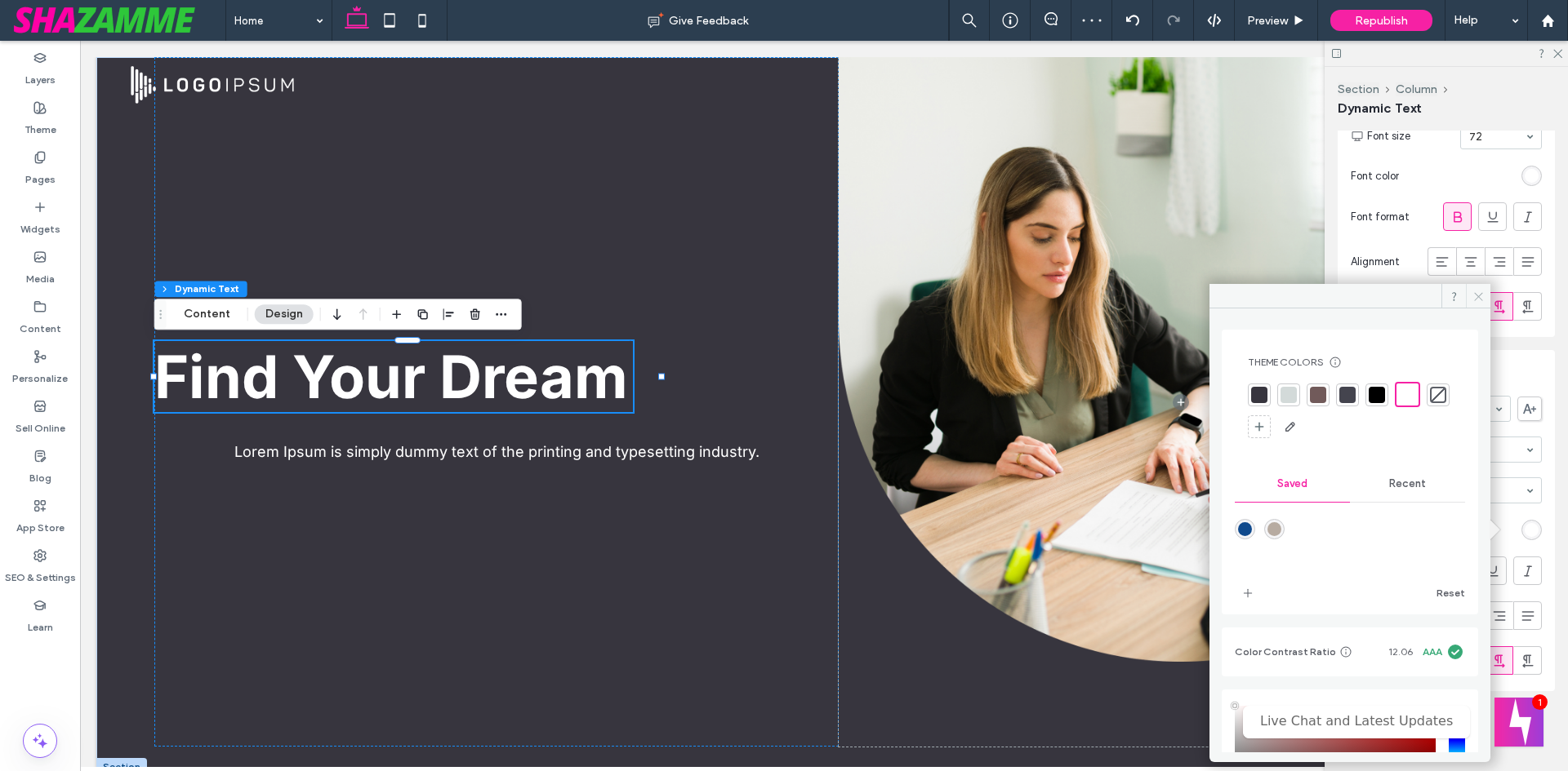
click at [1478, 298] on icon at bounding box center [1479, 297] width 13 height 13
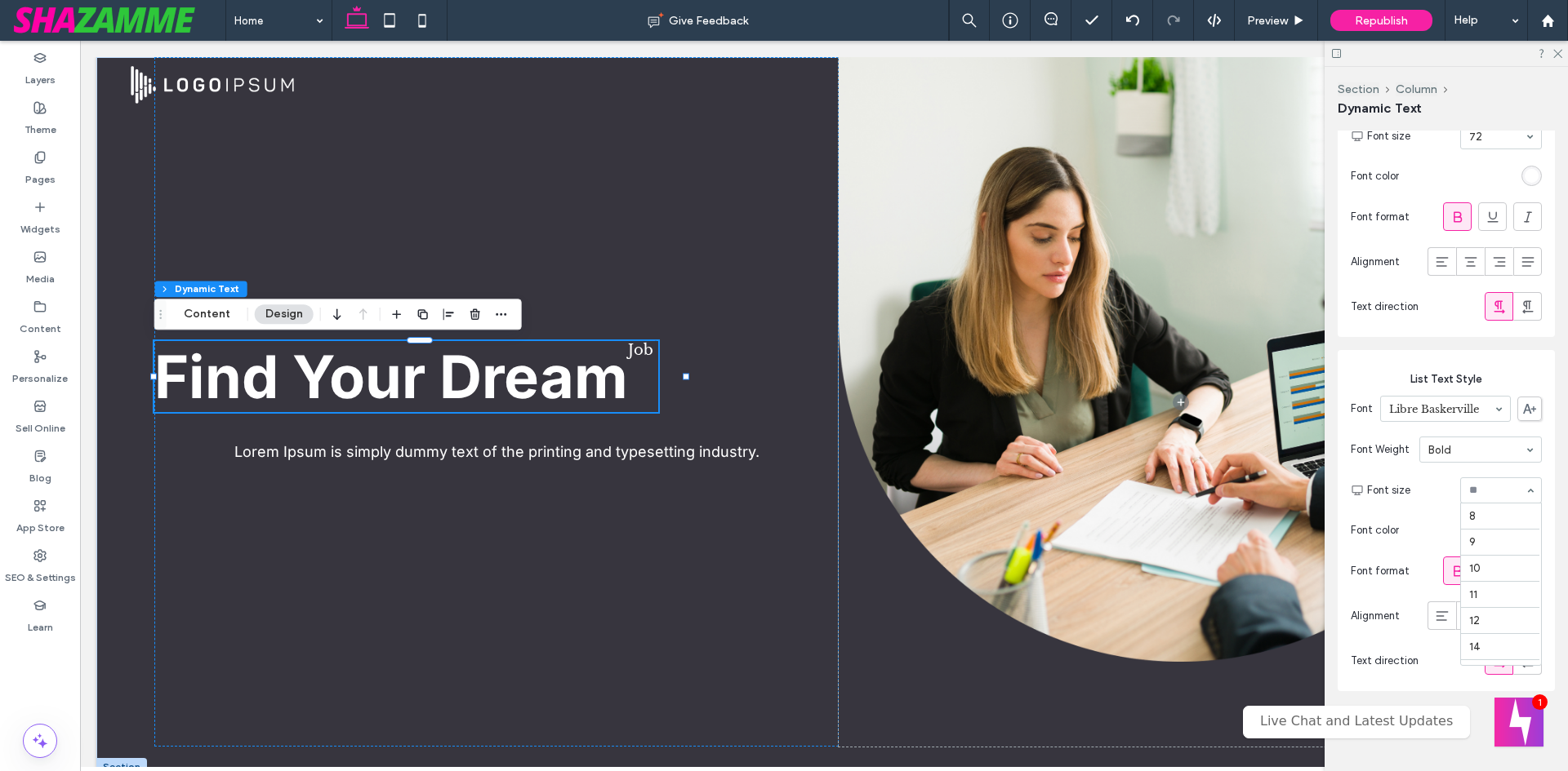
scroll to position [256, 0]
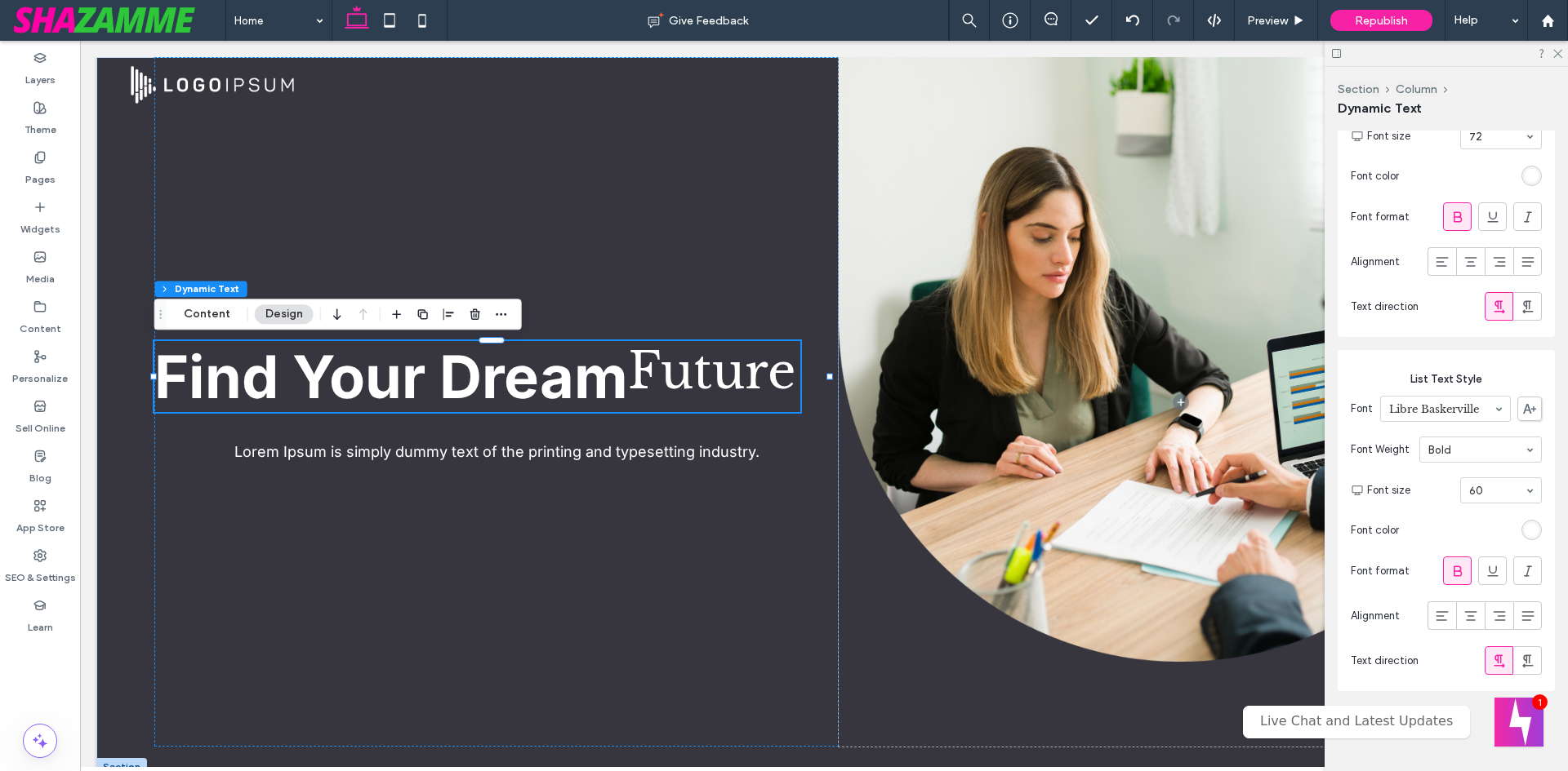
click at [1493, 498] on div at bounding box center [1500, 490] width 80 height 24
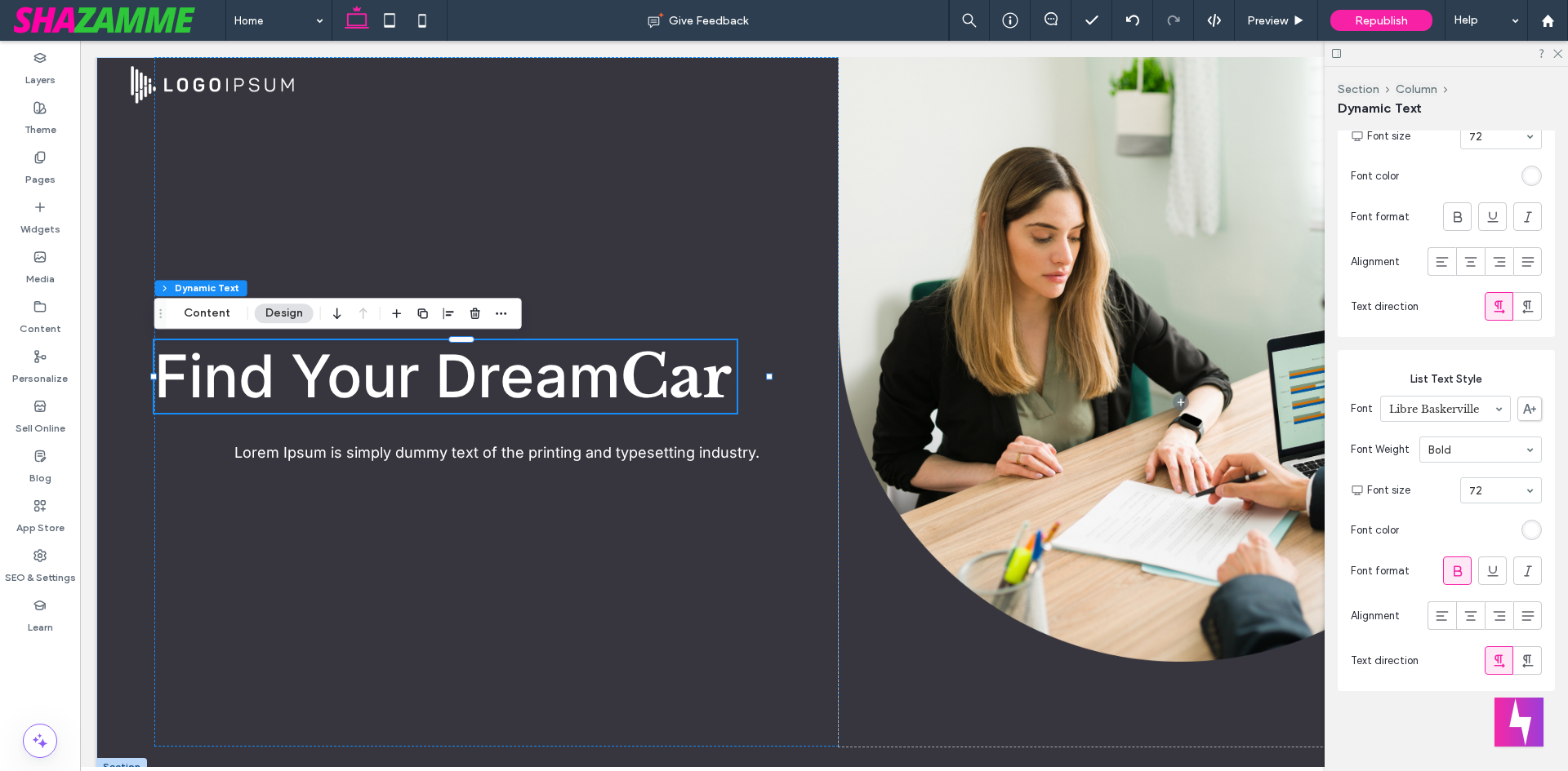
click at [1452, 563] on icon at bounding box center [1458, 571] width 16 height 16
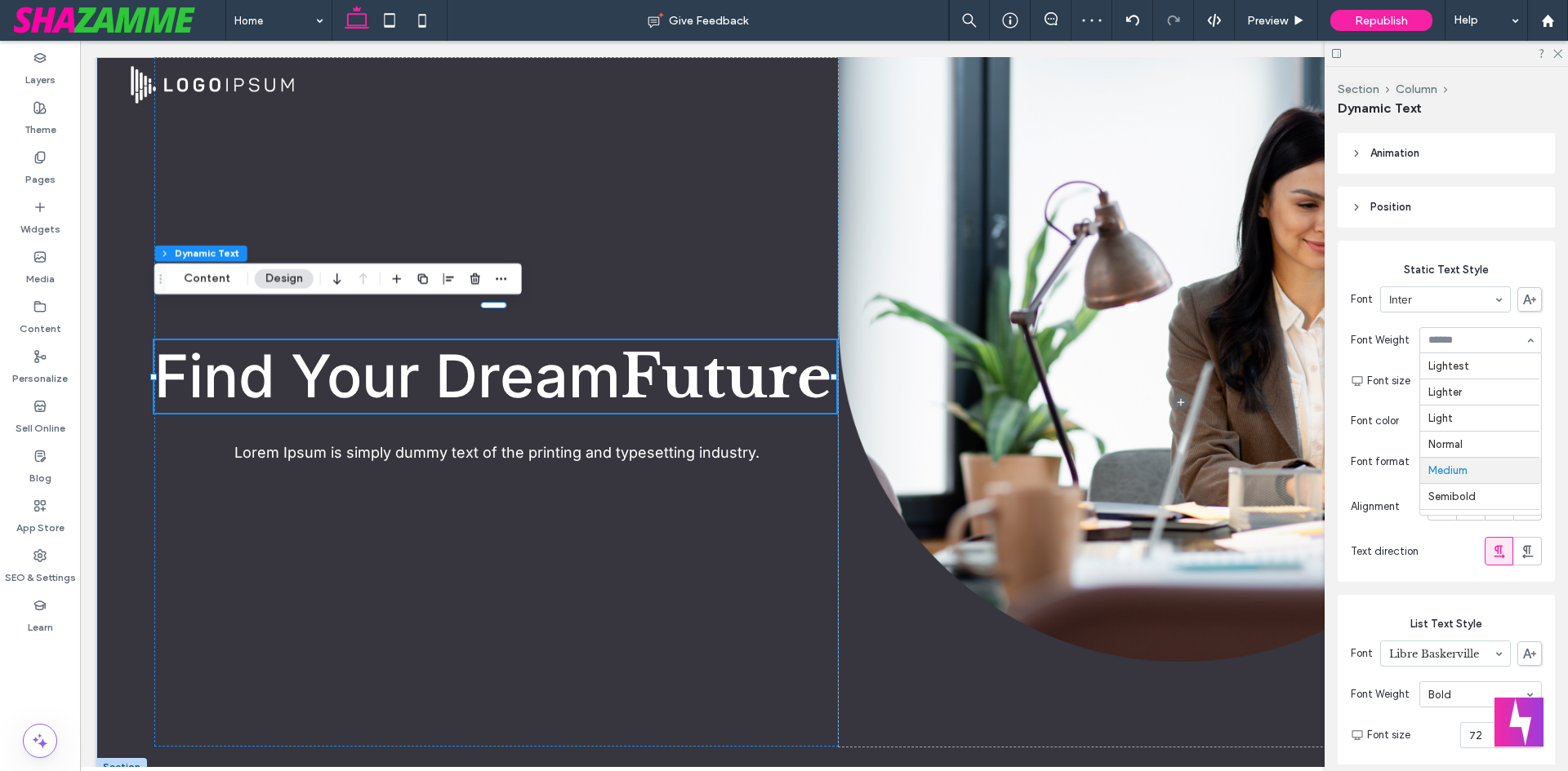
scroll to position [73, 0]
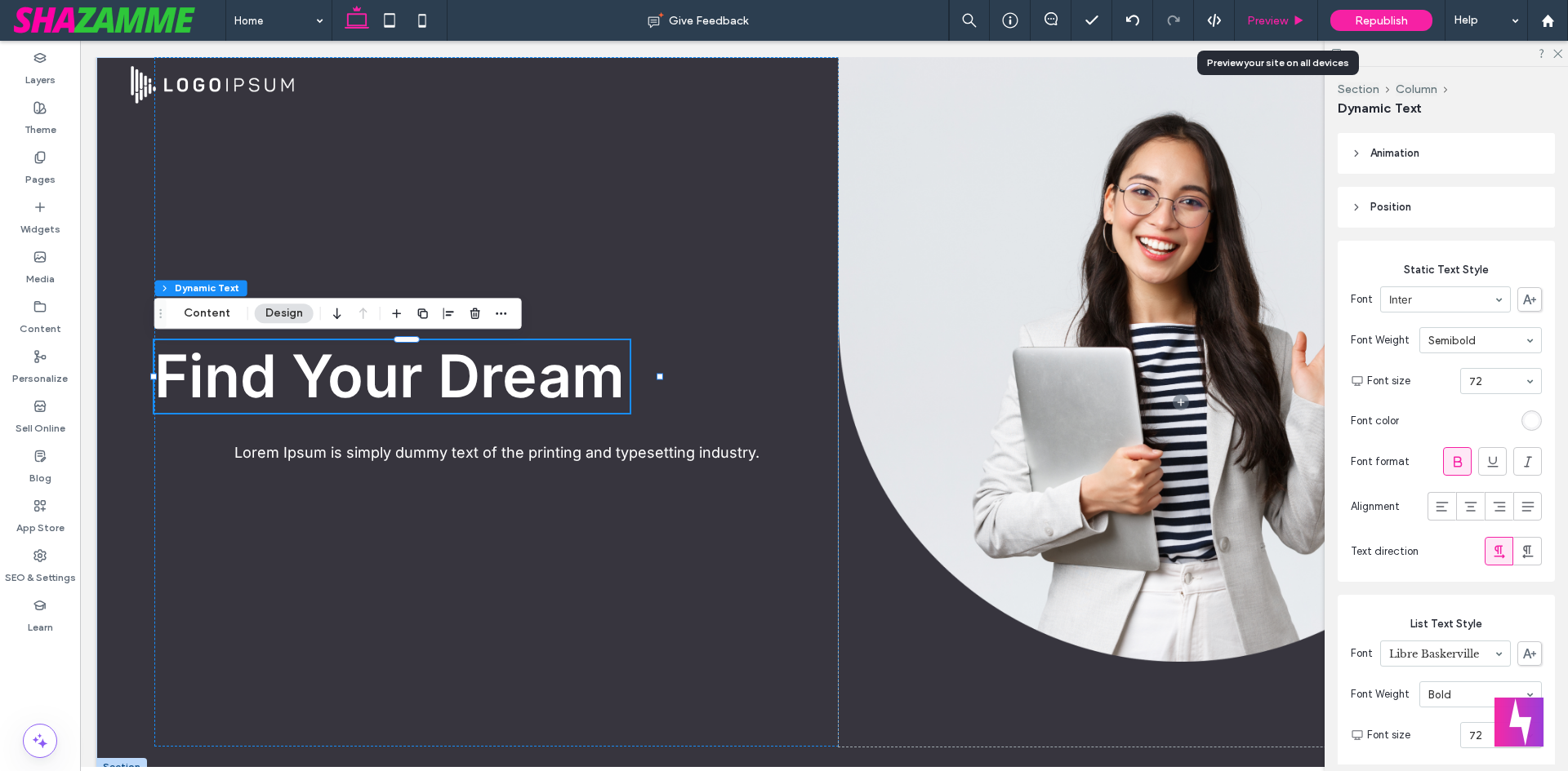
click at [1265, 22] on span "Preview" at bounding box center [1266, 20] width 41 height 13
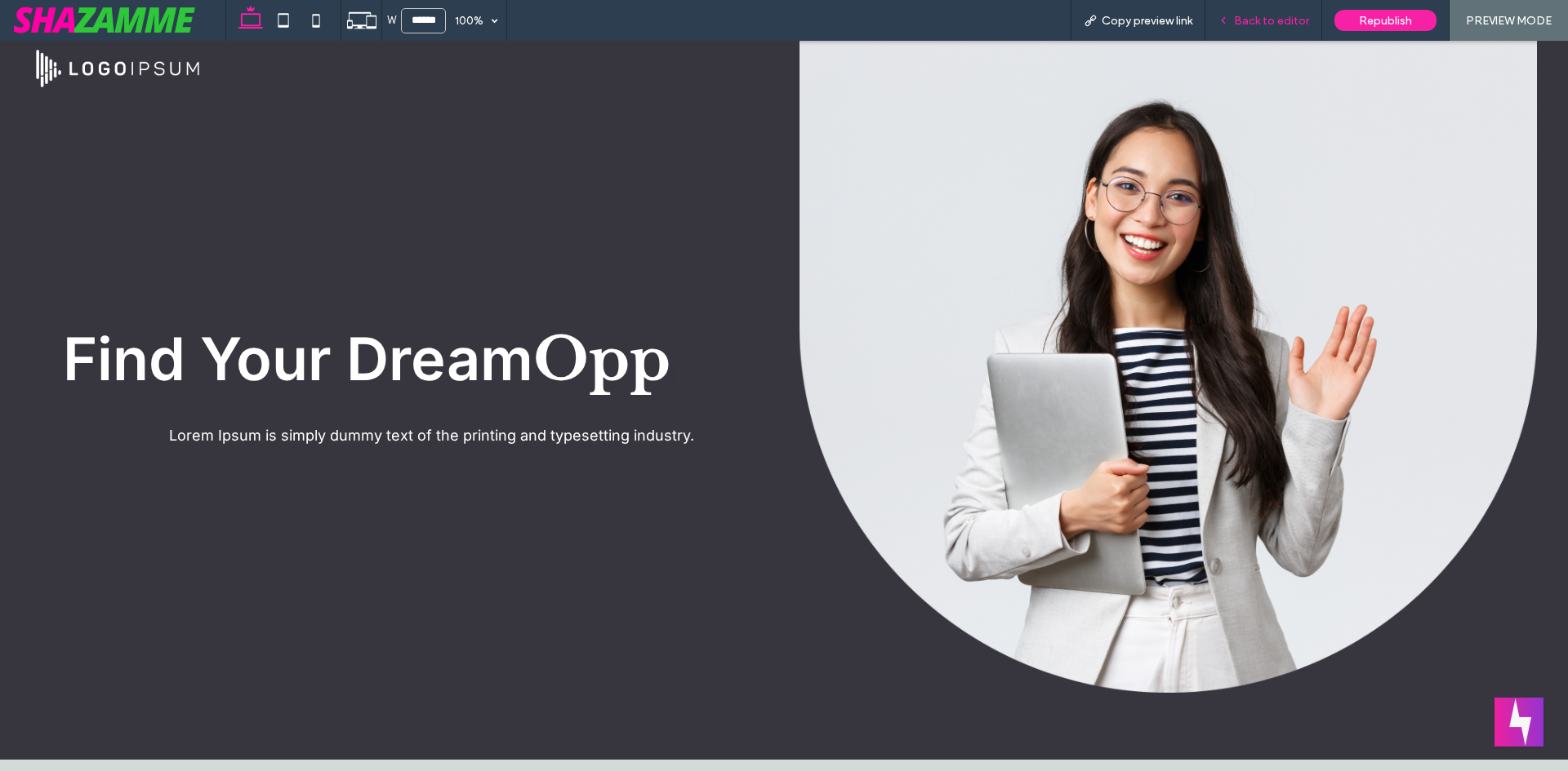
click at [1260, 30] on div "Back to editor" at bounding box center [1264, 20] width 117 height 40
click at [1260, 24] on span "Back to editor" at bounding box center [1271, 20] width 75 height 13
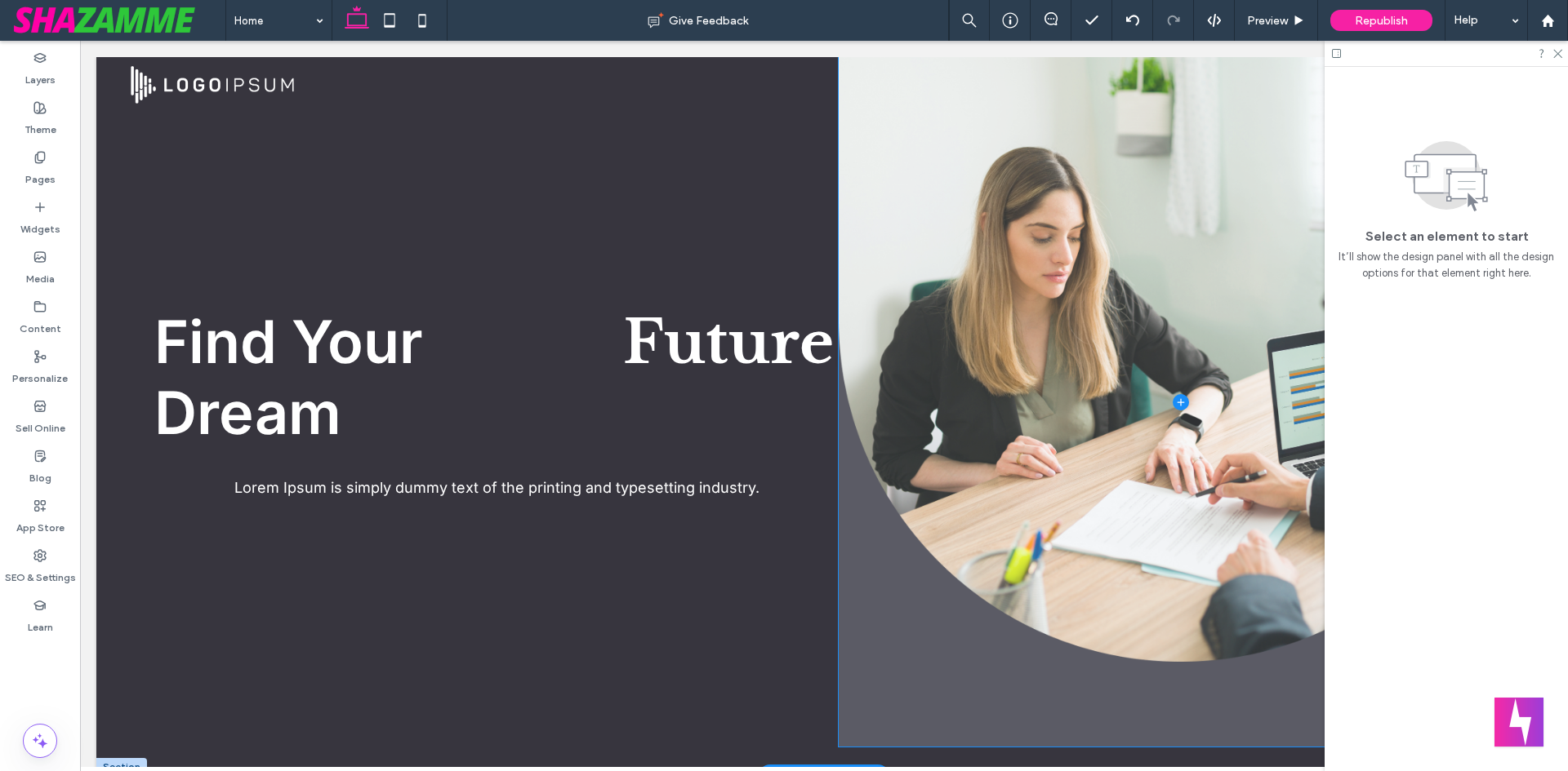
click at [917, 330] on span at bounding box center [1181, 402] width 684 height 690
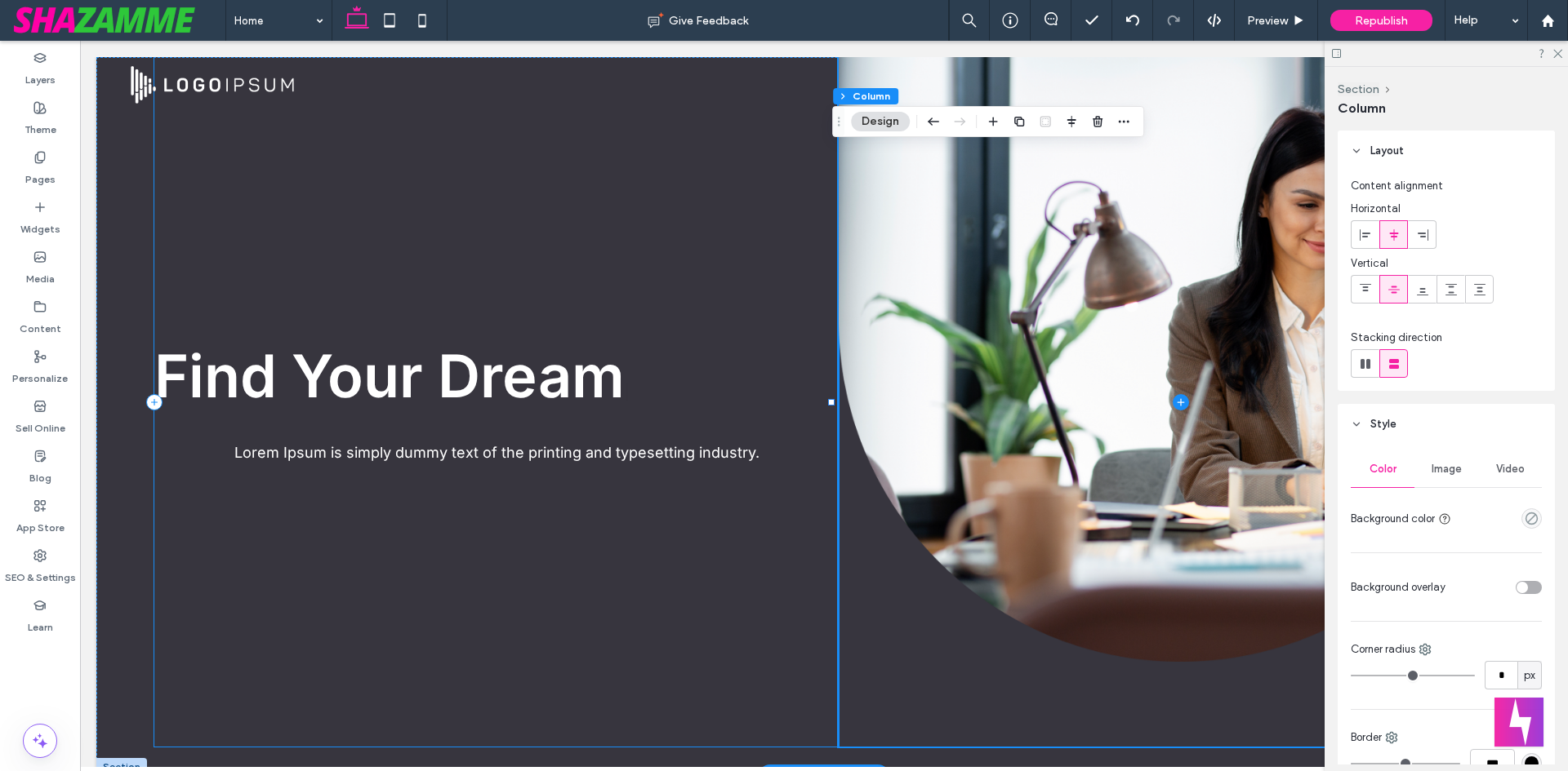
click at [410, 229] on div "Find Your Dream Job Career Opportunity Future | Lorem Ipsum is simply dummy tex…" at bounding box center [496, 402] width 684 height 690
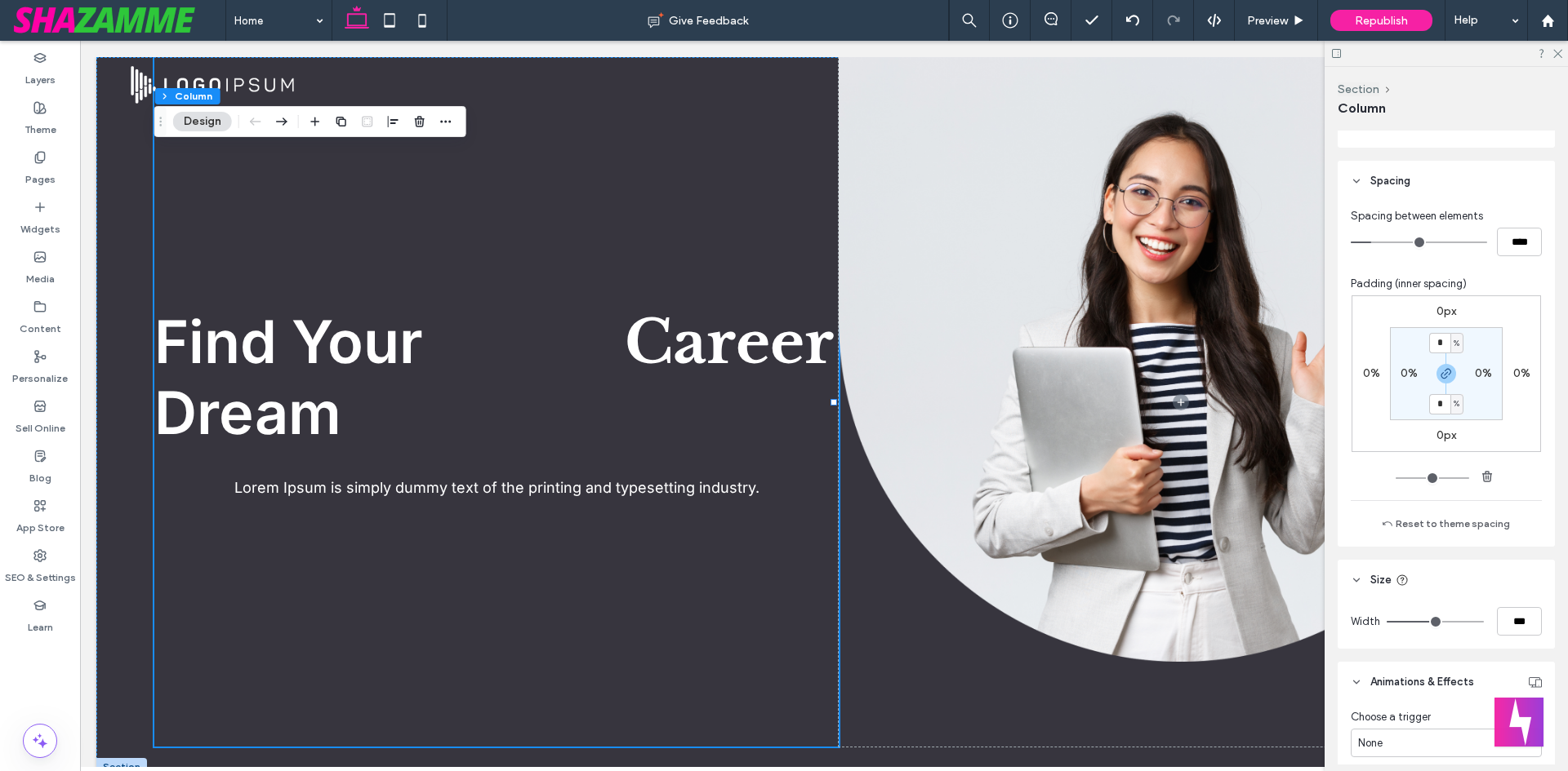
scroll to position [714, 0]
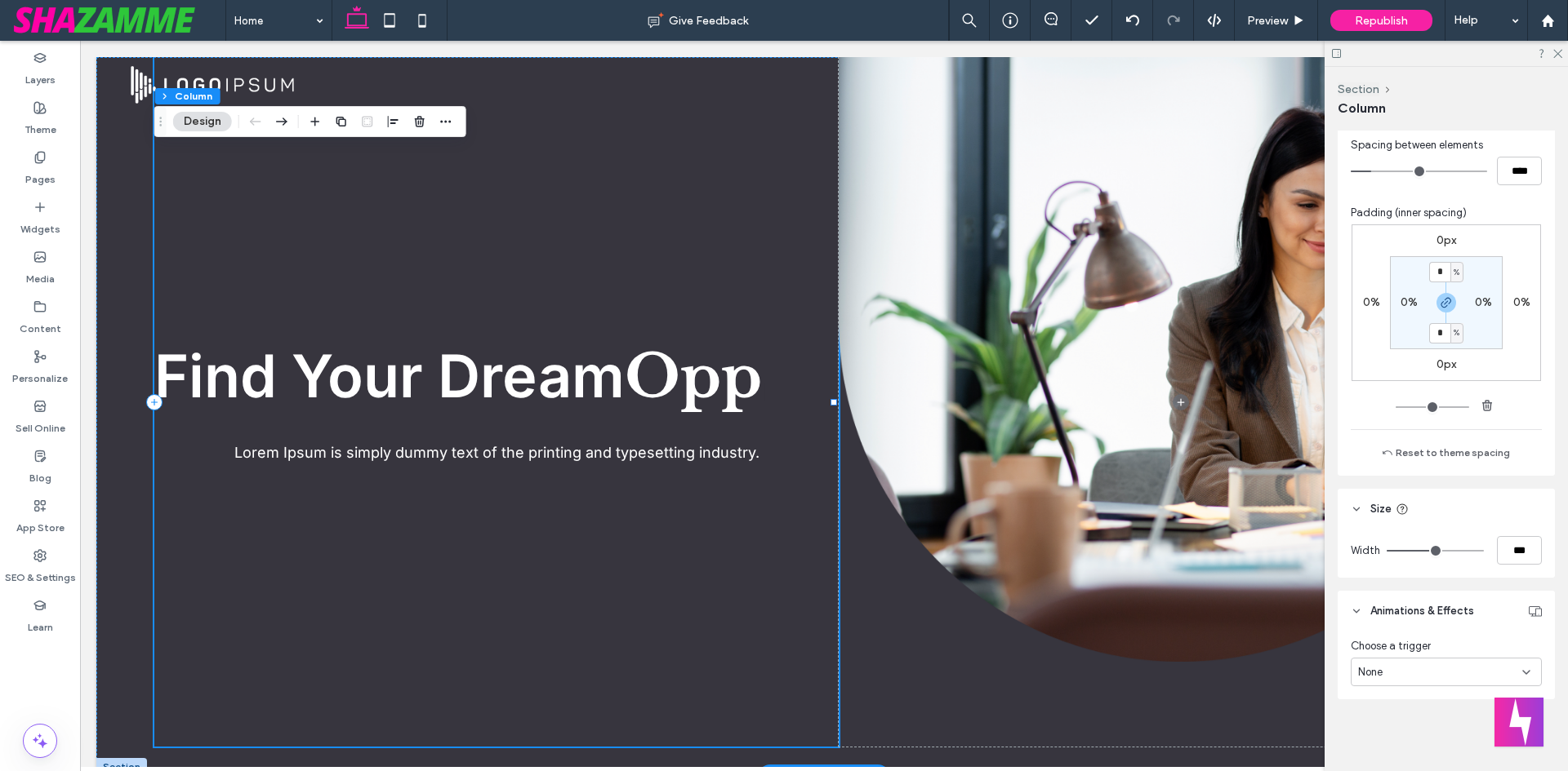
click at [407, 321] on div "Find Your Dream Job Career Opportunity Future Opp | Lorem Ipsum is simply dummy…" at bounding box center [496, 402] width 684 height 690
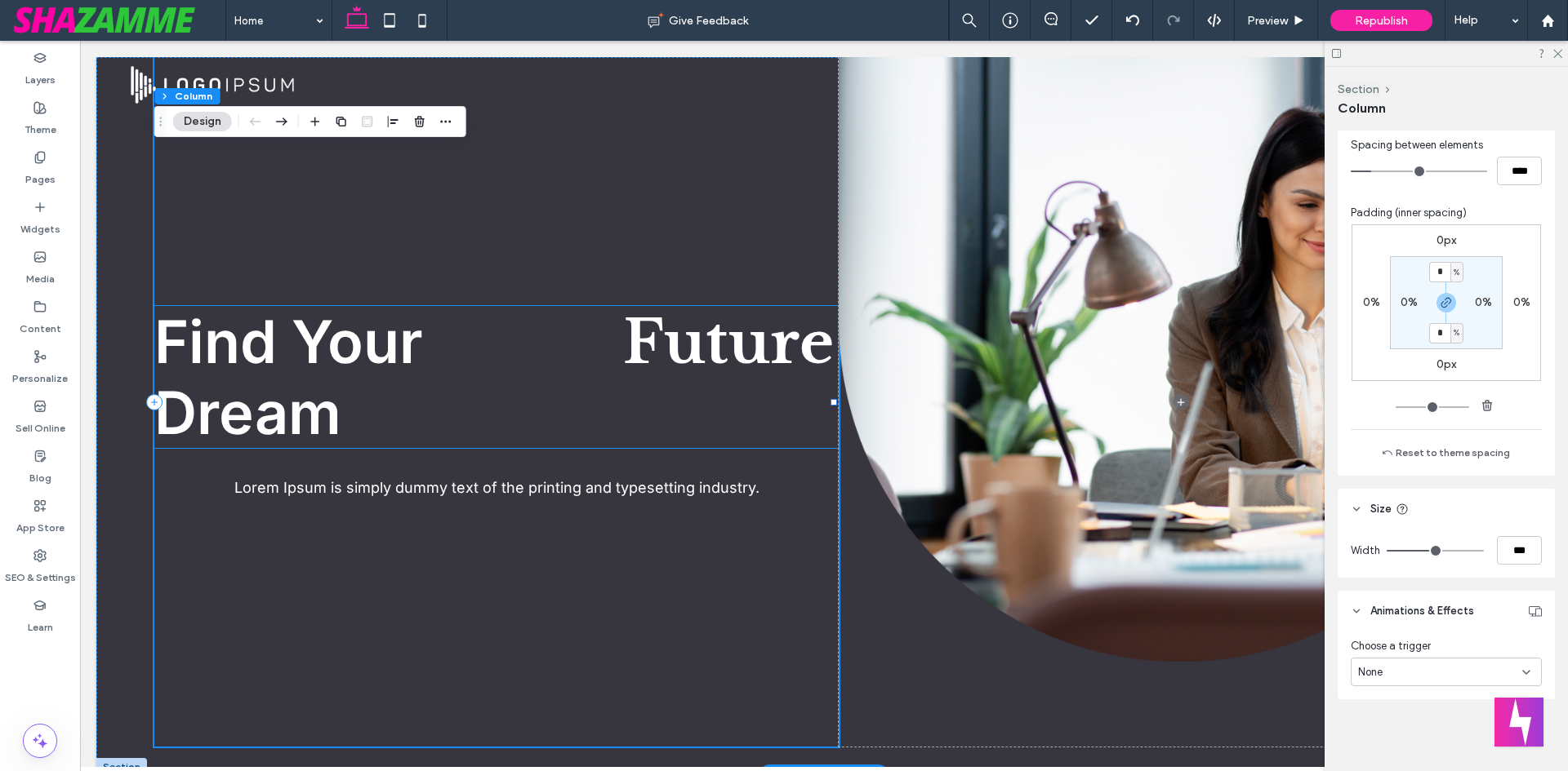
click at [374, 372] on span "Find Your Dream Job Career Opportunity Future" at bounding box center [388, 377] width 469 height 142
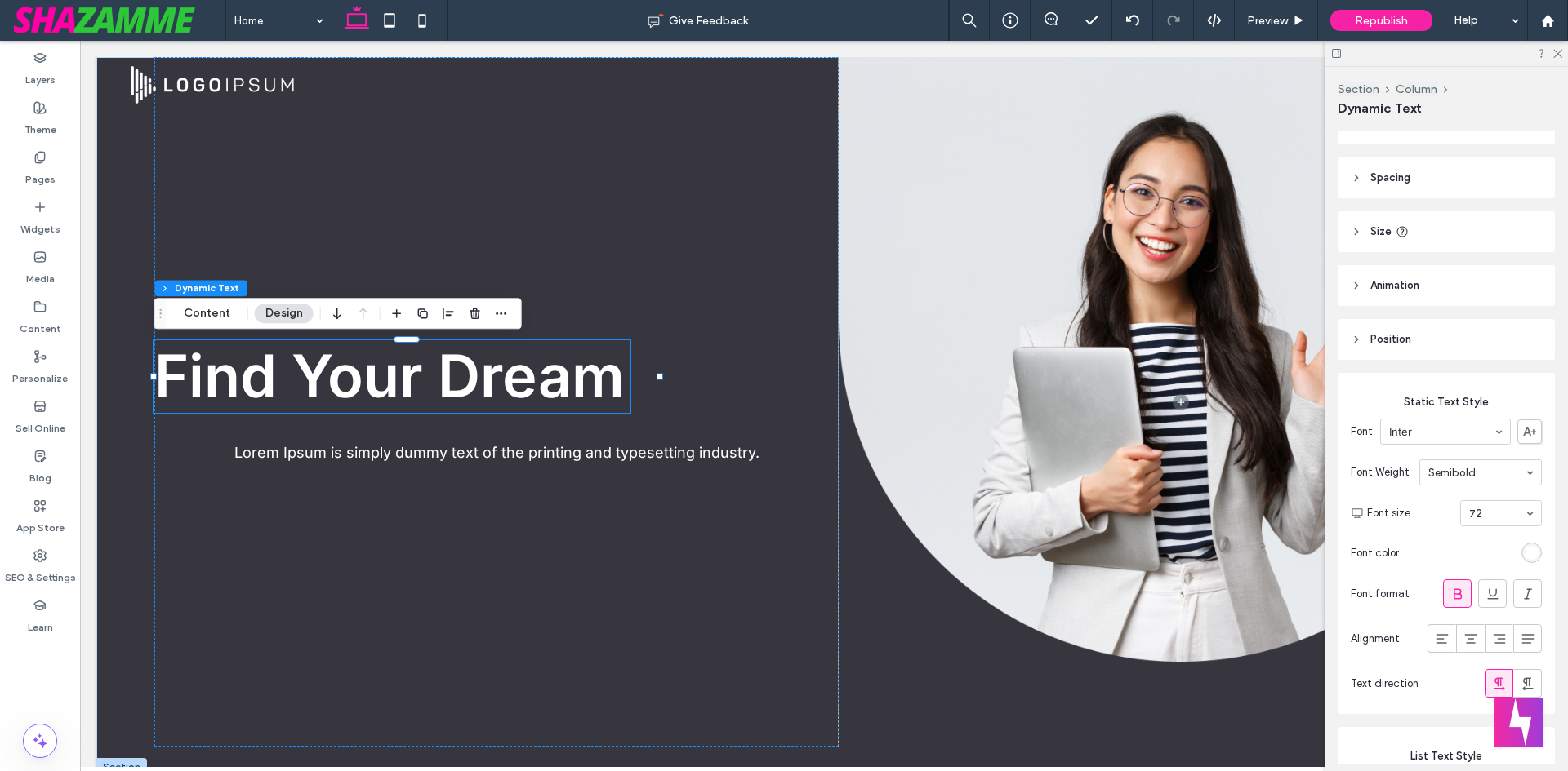
scroll to position [0, 0]
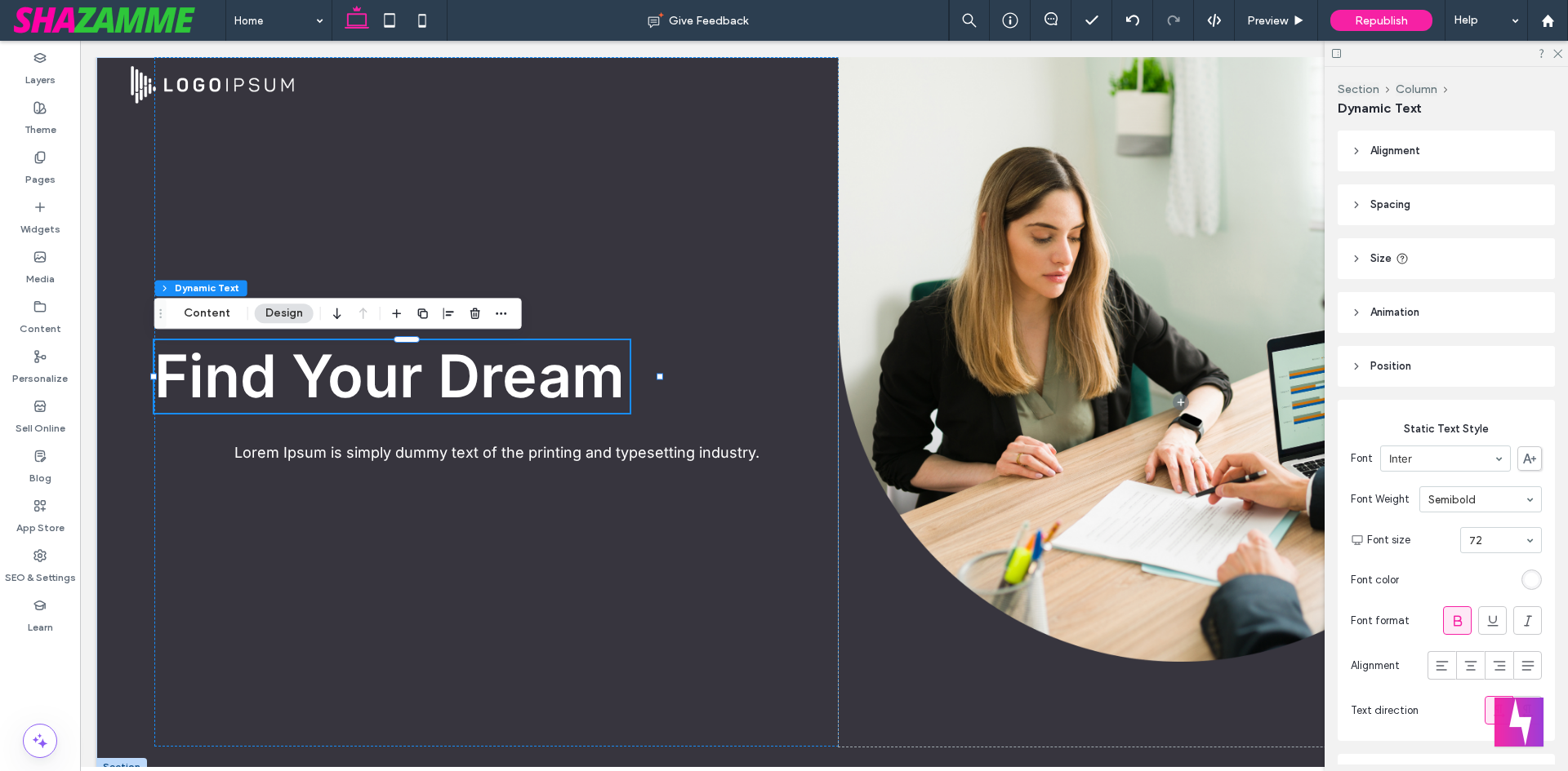
click at [1410, 188] on header "Spacing" at bounding box center [1446, 204] width 217 height 40
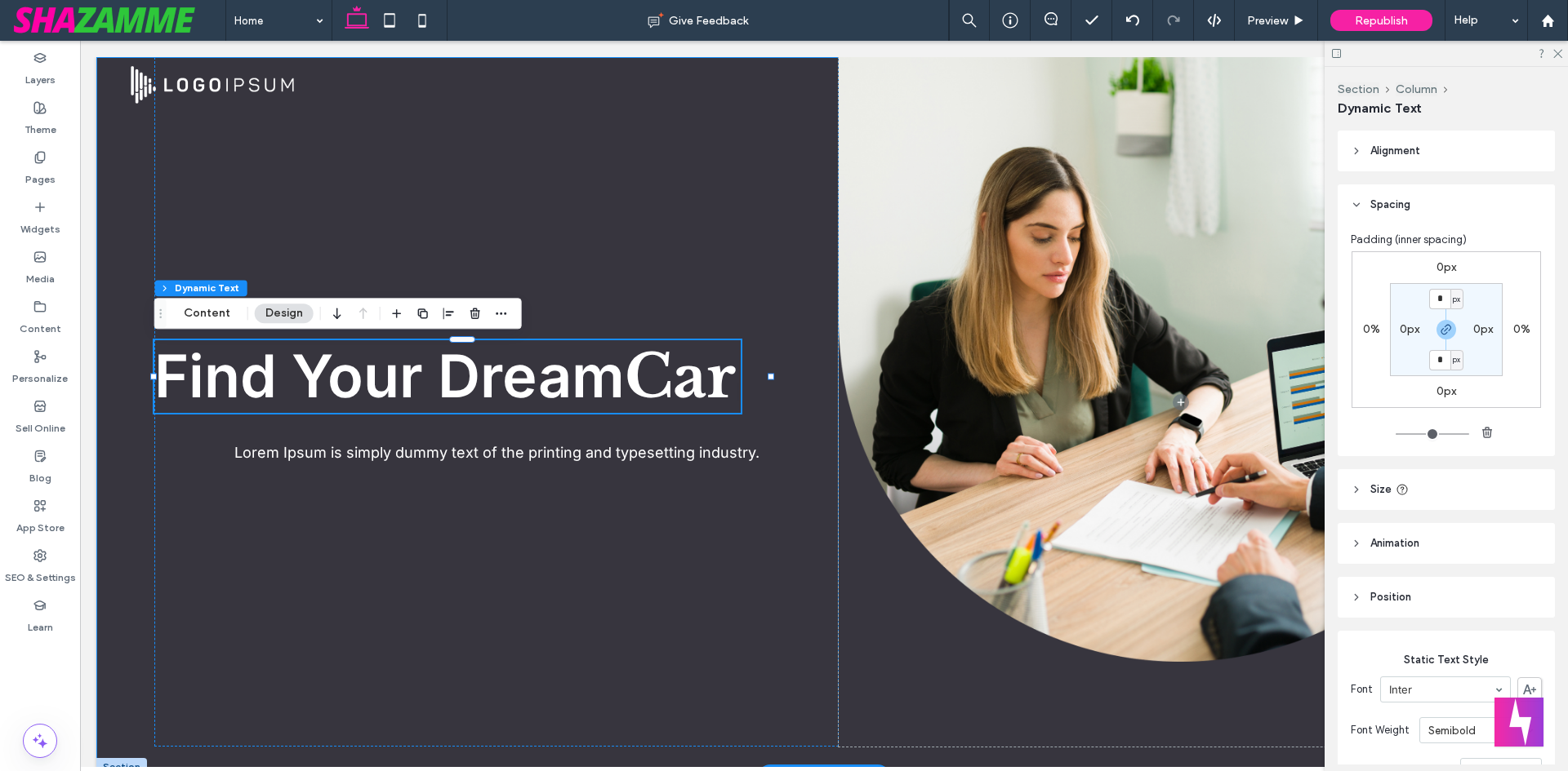
click at [137, 232] on div "Find Your Dream Job Career Opportunity Future Car | Lorem Ipsum is simply dummy…" at bounding box center [824, 417] width 1455 height 719
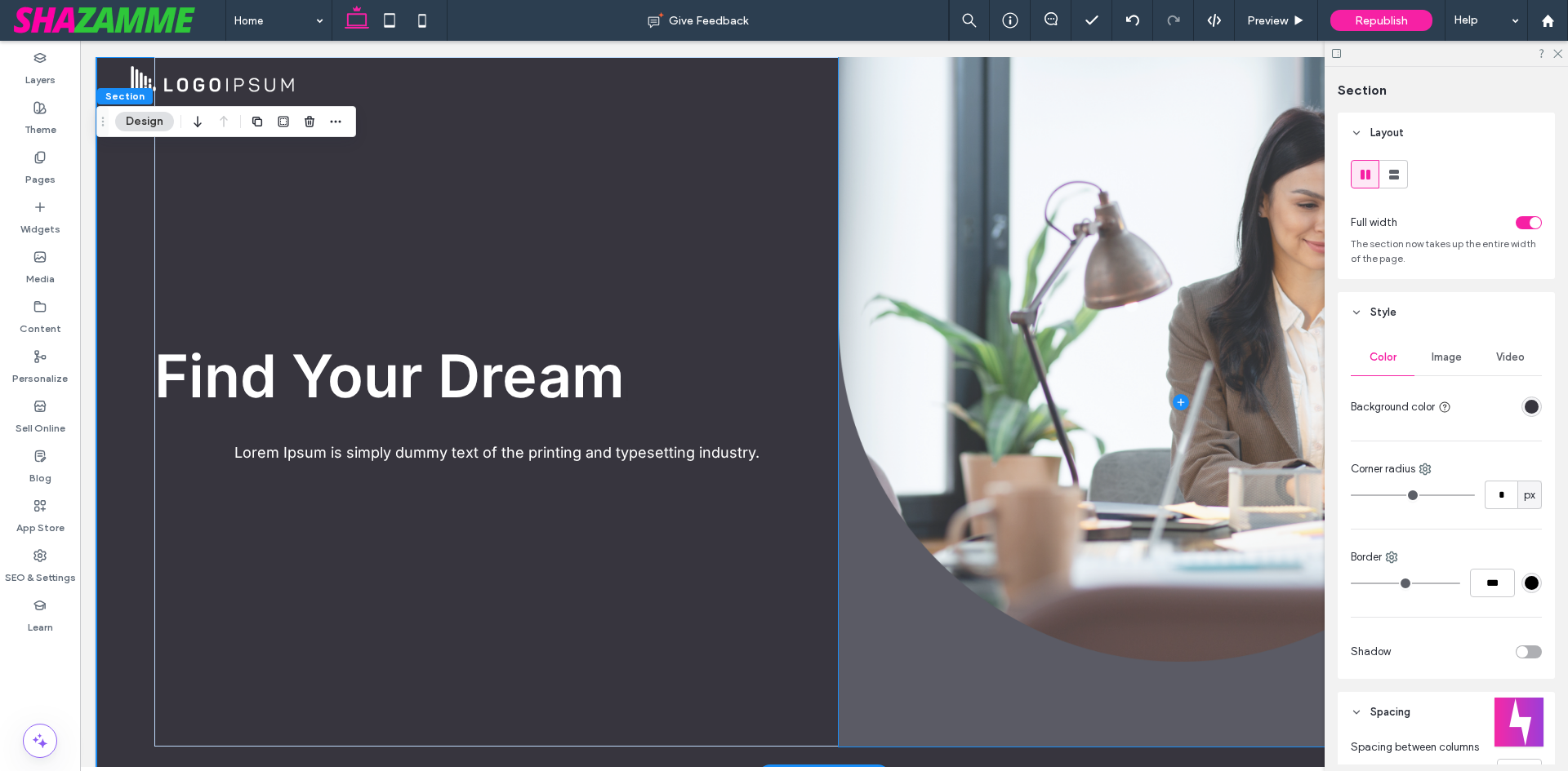
drag, startPoint x: 693, startPoint y: 370, endPoint x: 1059, endPoint y: 306, distance: 371.6
click at [1059, 306] on div "Find Your Dream Job Career Opportunity Future | Lorem Ipsum is simply dummy tex…" at bounding box center [824, 417] width 1455 height 719
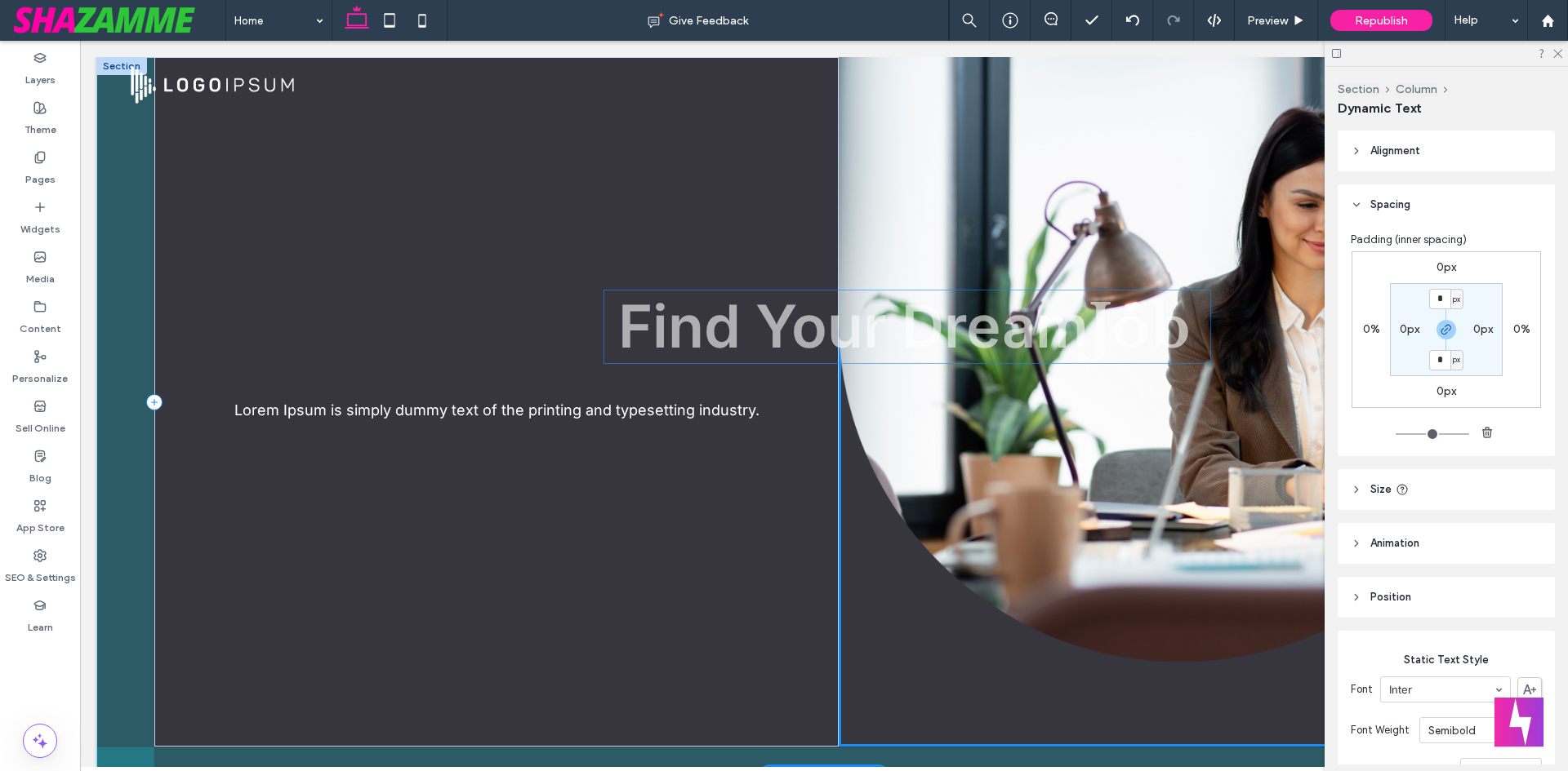
drag, startPoint x: 559, startPoint y: 383, endPoint x: 995, endPoint y: 335, distance: 438.6
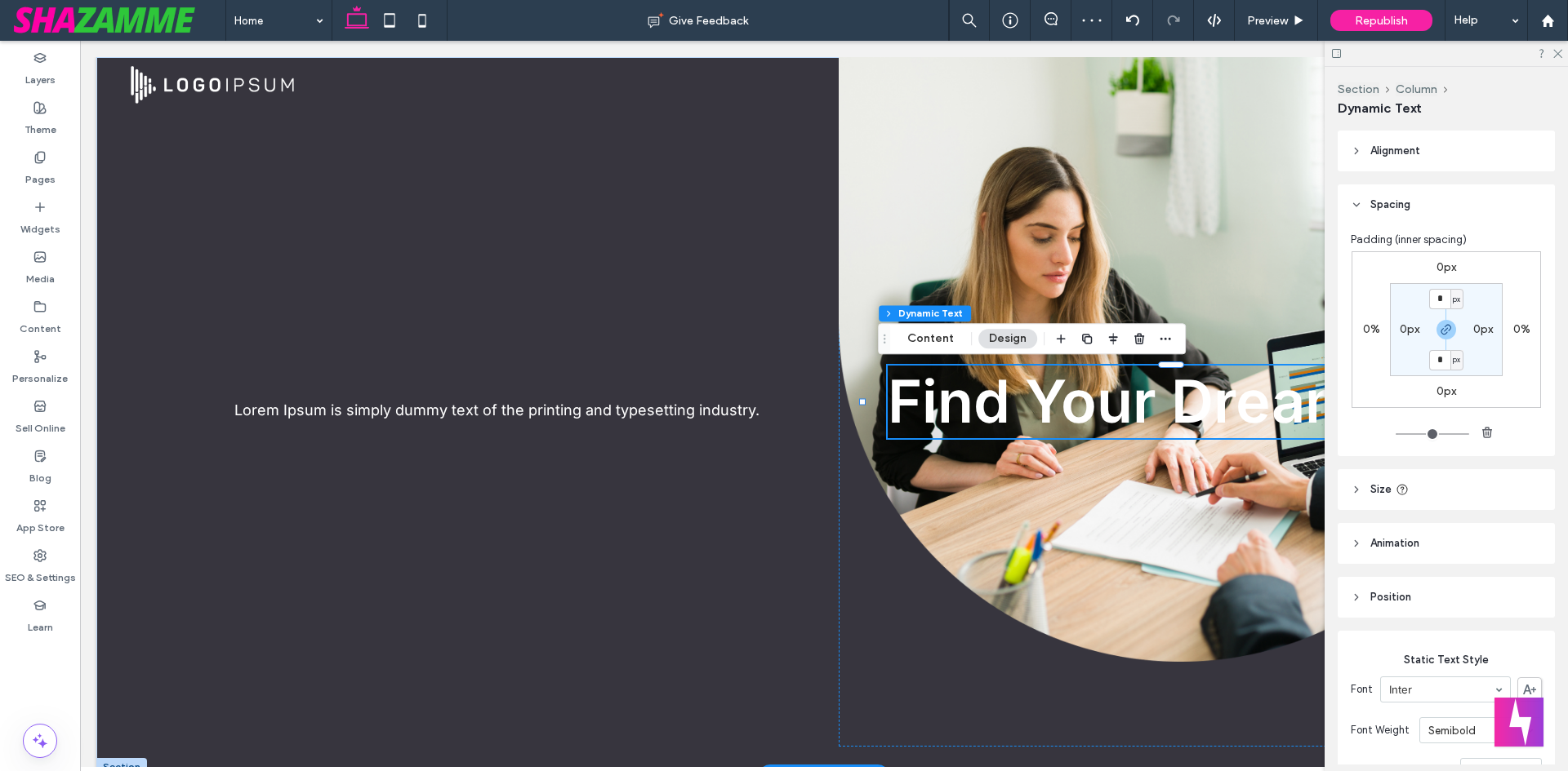
click at [1398, 161] on header "Alignment" at bounding box center [1446, 150] width 217 height 40
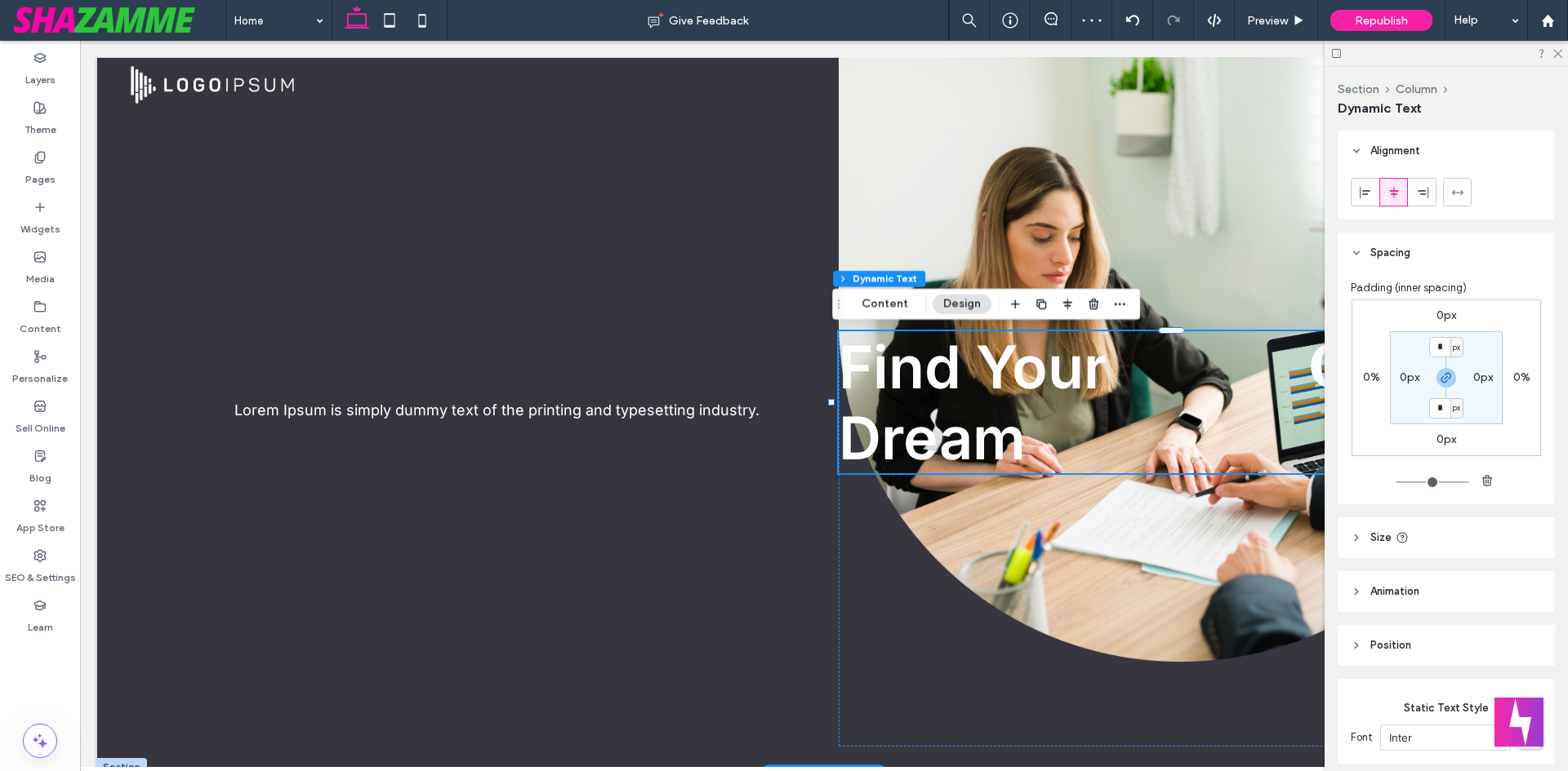
click at [1398, 159] on header "Alignment" at bounding box center [1446, 150] width 217 height 40
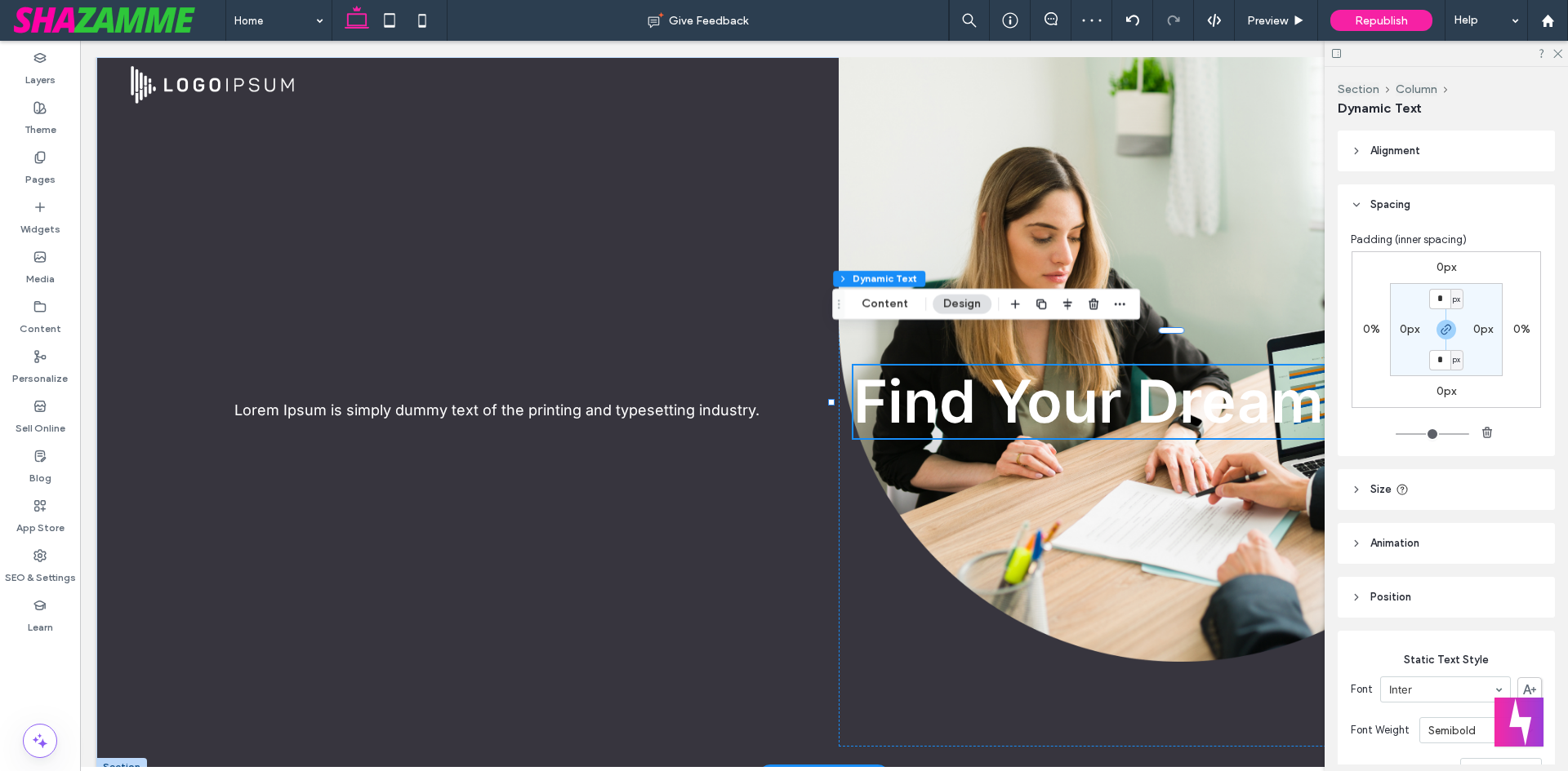
click at [1395, 125] on div "Section Column Dynamic Text" at bounding box center [1446, 98] width 217 height 64
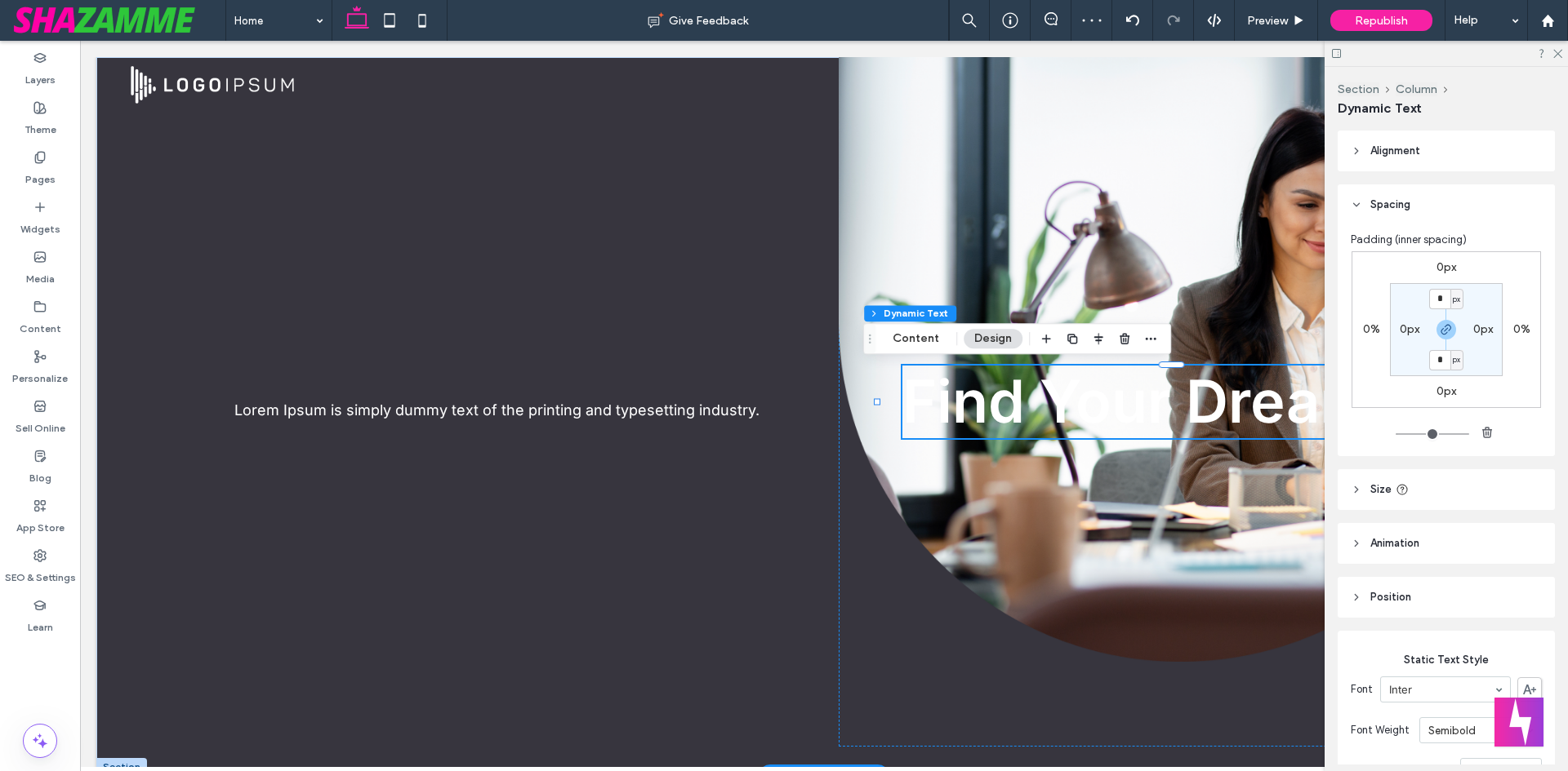
click at [1368, 147] on header "Alignment" at bounding box center [1446, 150] width 217 height 40
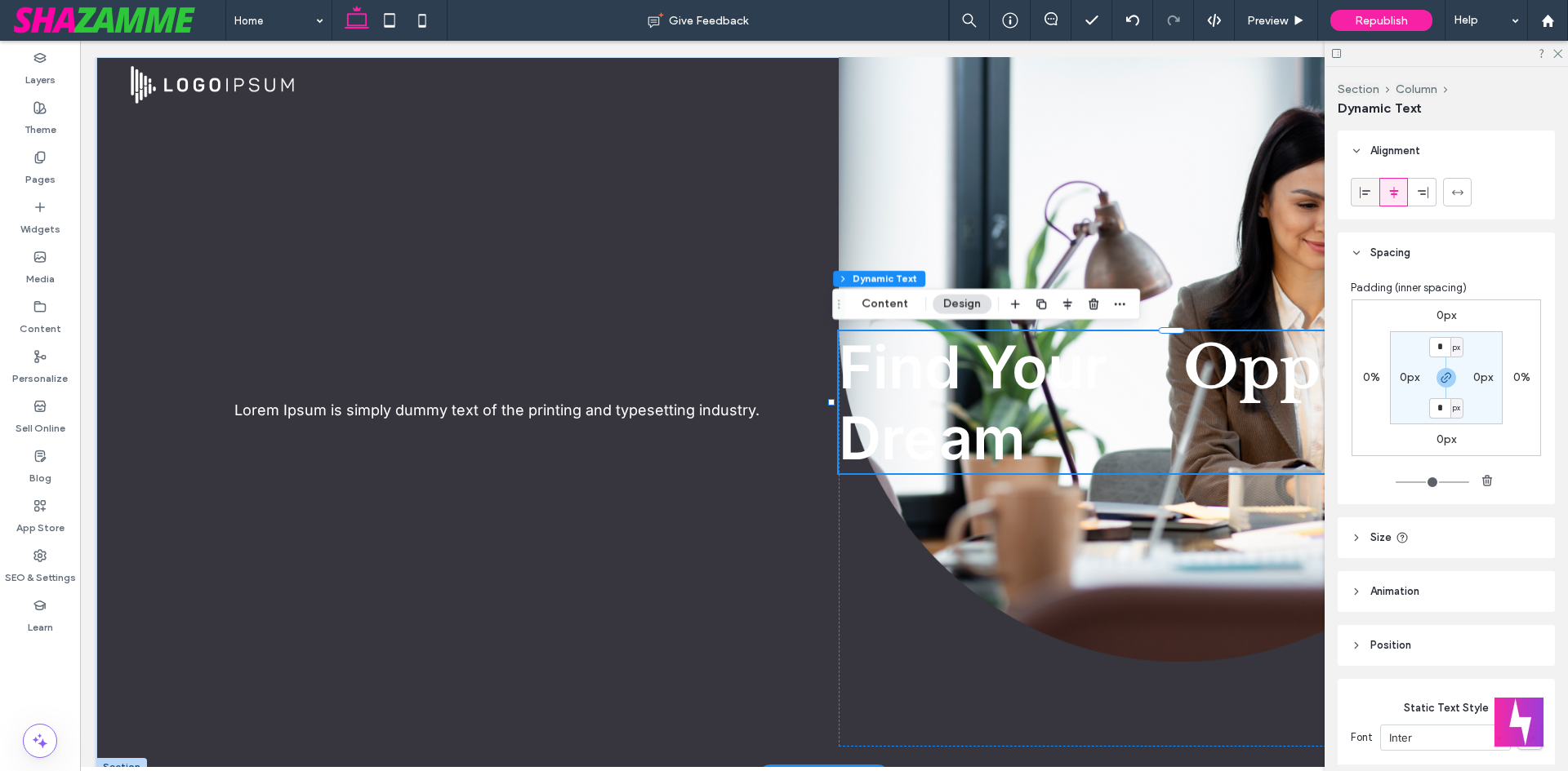
click at [1359, 196] on icon at bounding box center [1365, 193] width 14 height 13
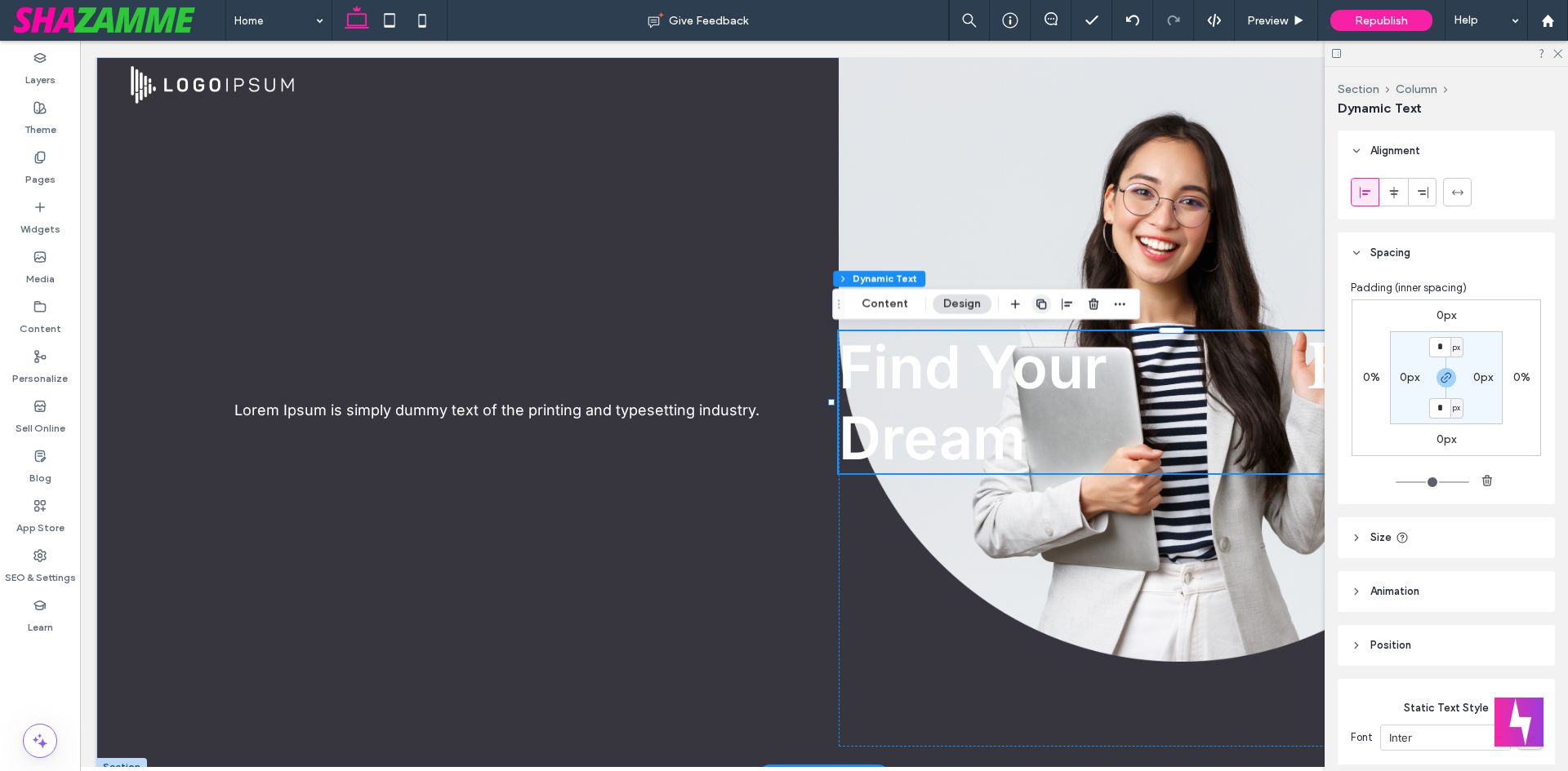
click at [1038, 335] on span "Find Your Dream Job Career Opportunity Future" at bounding box center [1073, 402] width 469 height 142
click at [1035, 303] on icon "button" at bounding box center [1041, 304] width 14 height 13
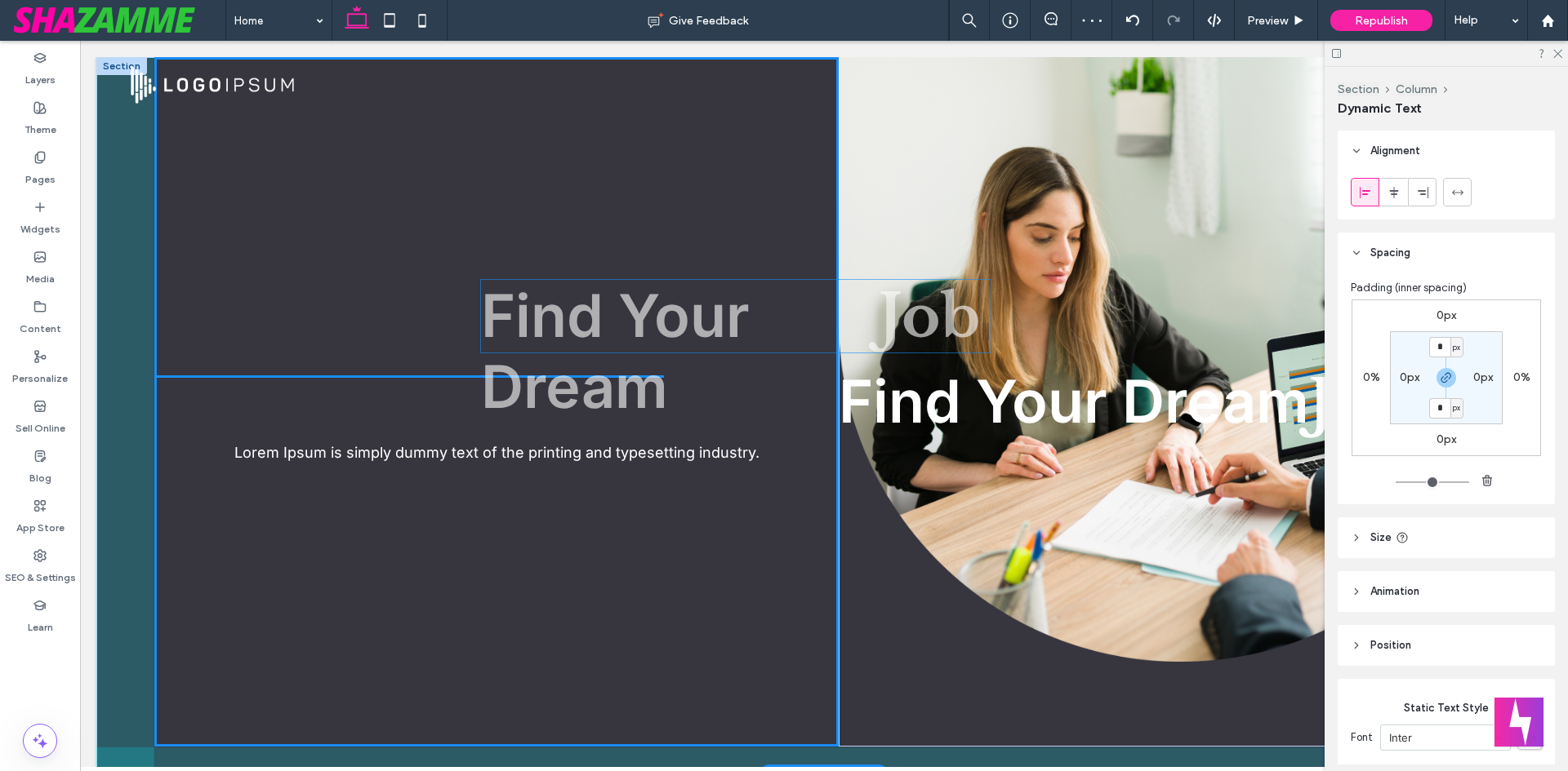
drag, startPoint x: 975, startPoint y: 438, endPoint x: 631, endPoint y: 321, distance: 363.4
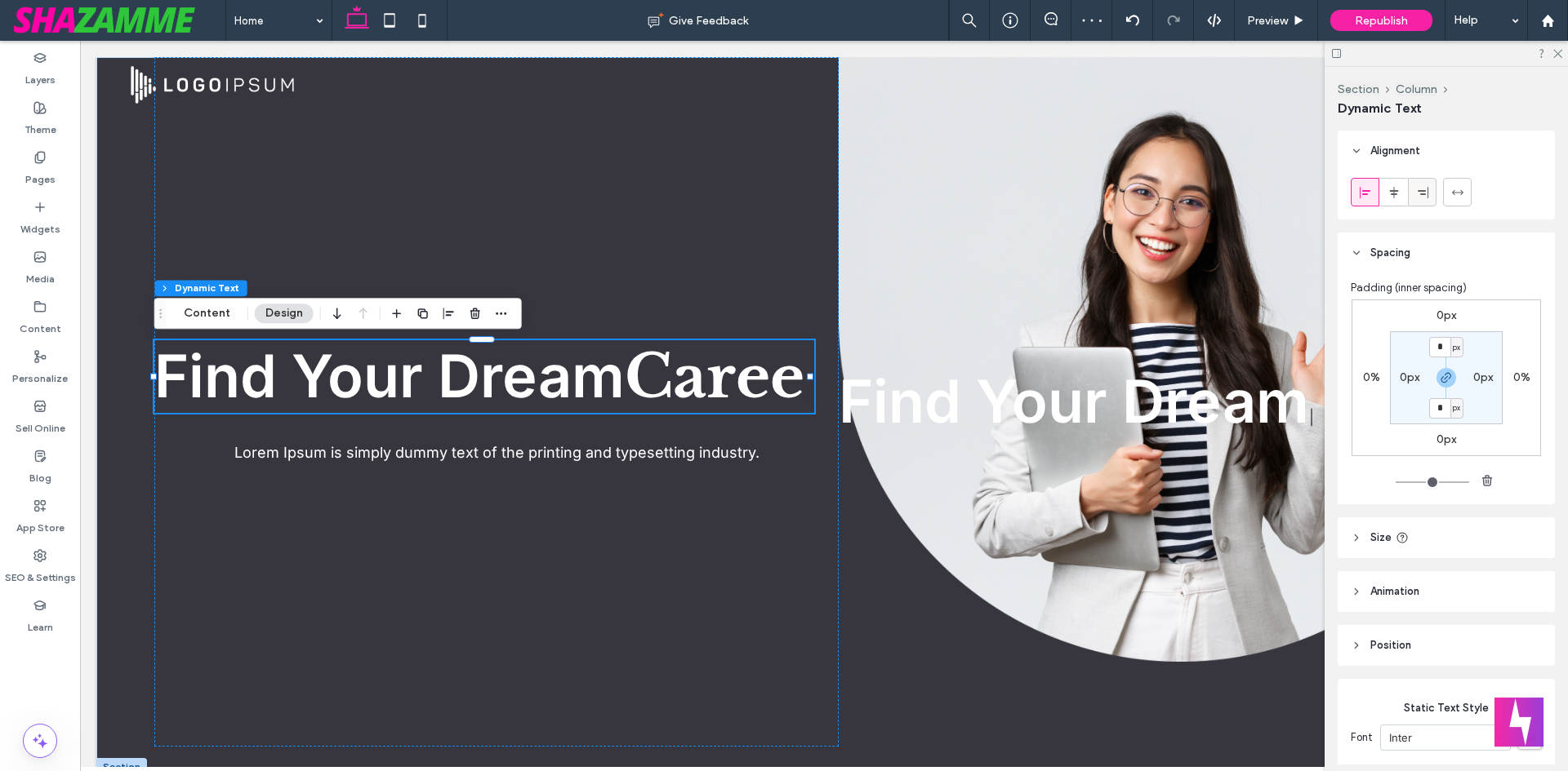
click at [1427, 193] on div at bounding box center [1422, 193] width 27 height 27
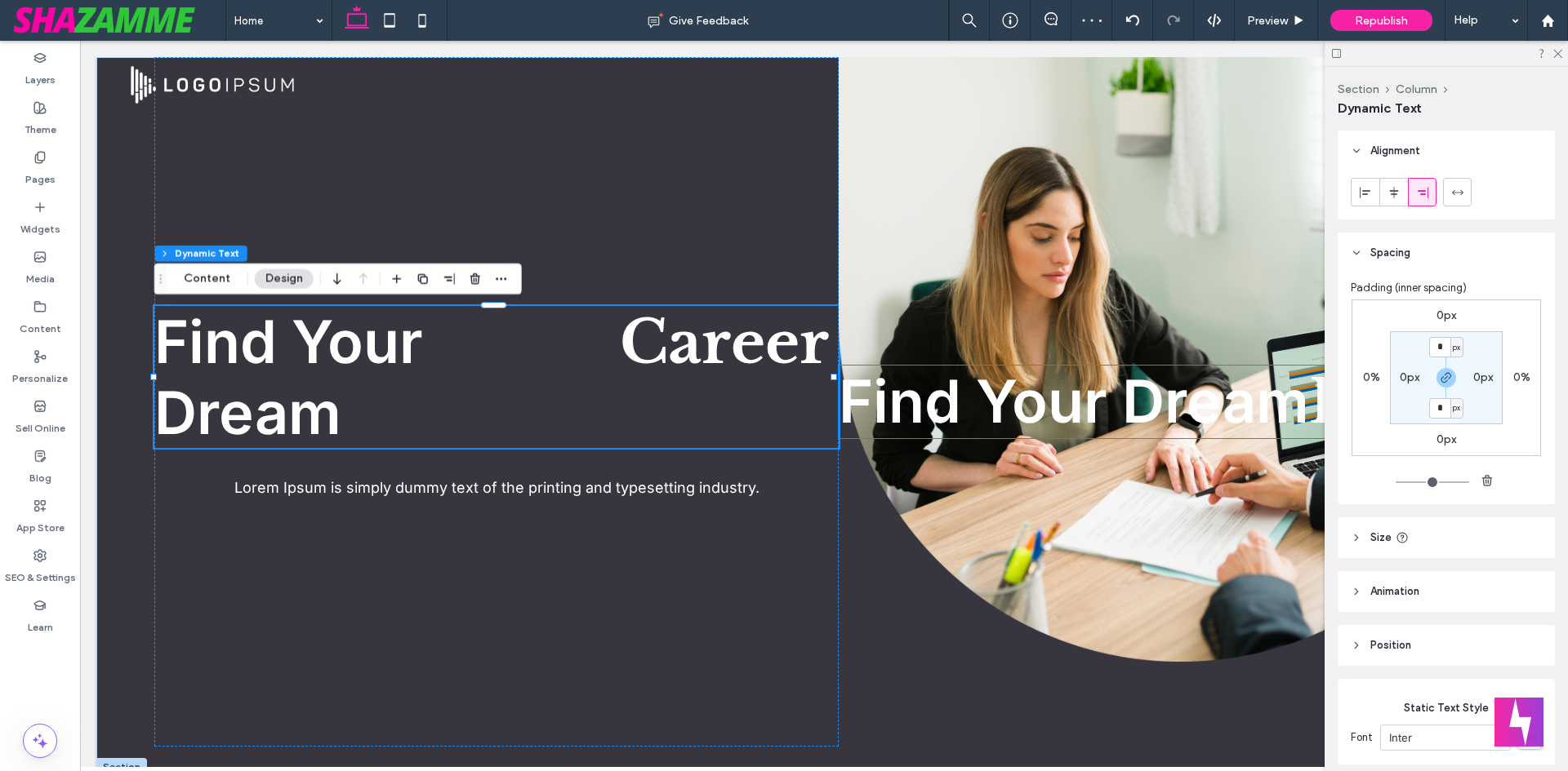
click at [1027, 392] on span "Find Your Dream Job Career Opportunity Future" at bounding box center [1074, 400] width 471 height 71
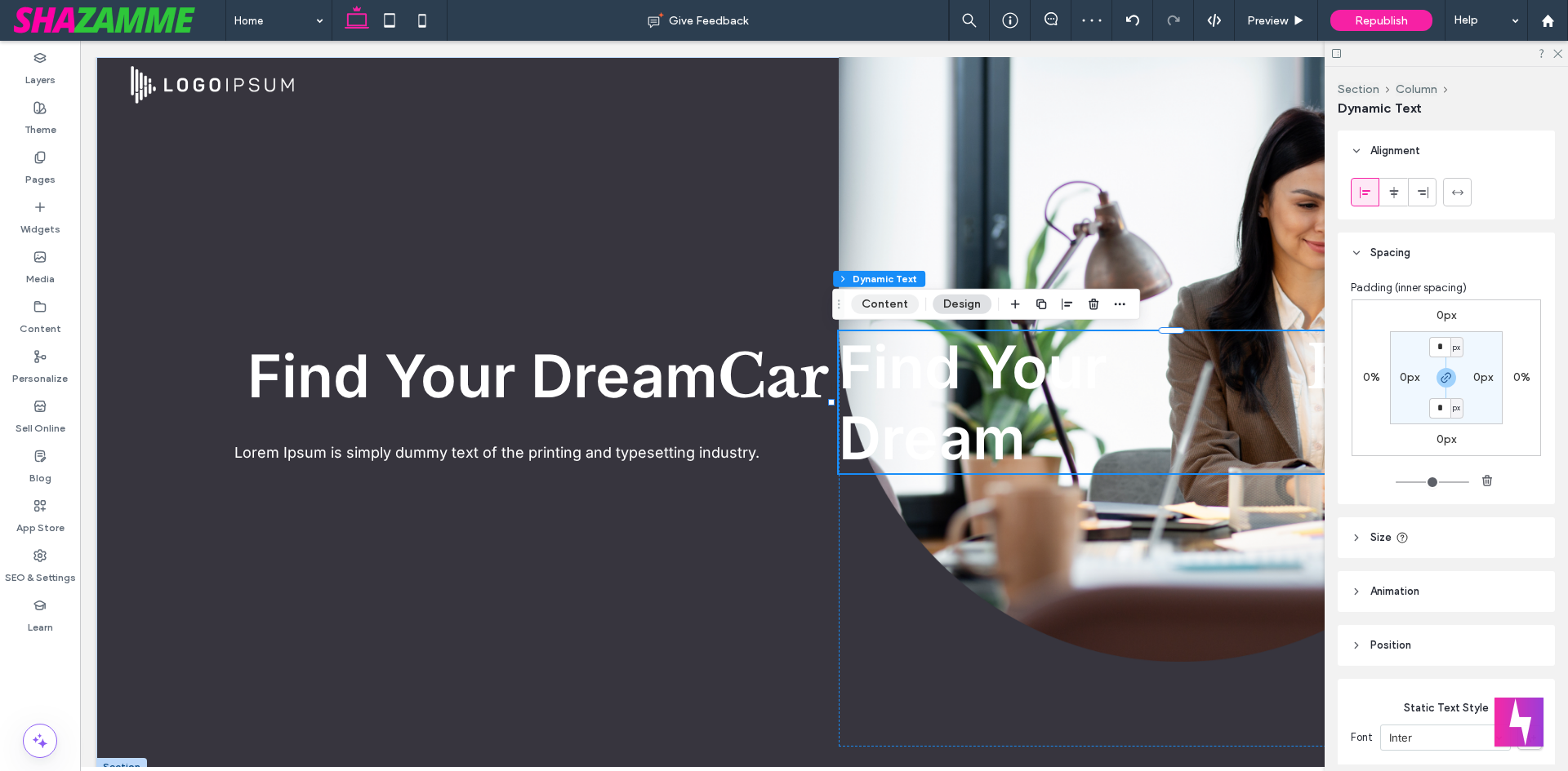
click at [879, 304] on button "Content" at bounding box center [884, 305] width 68 height 20
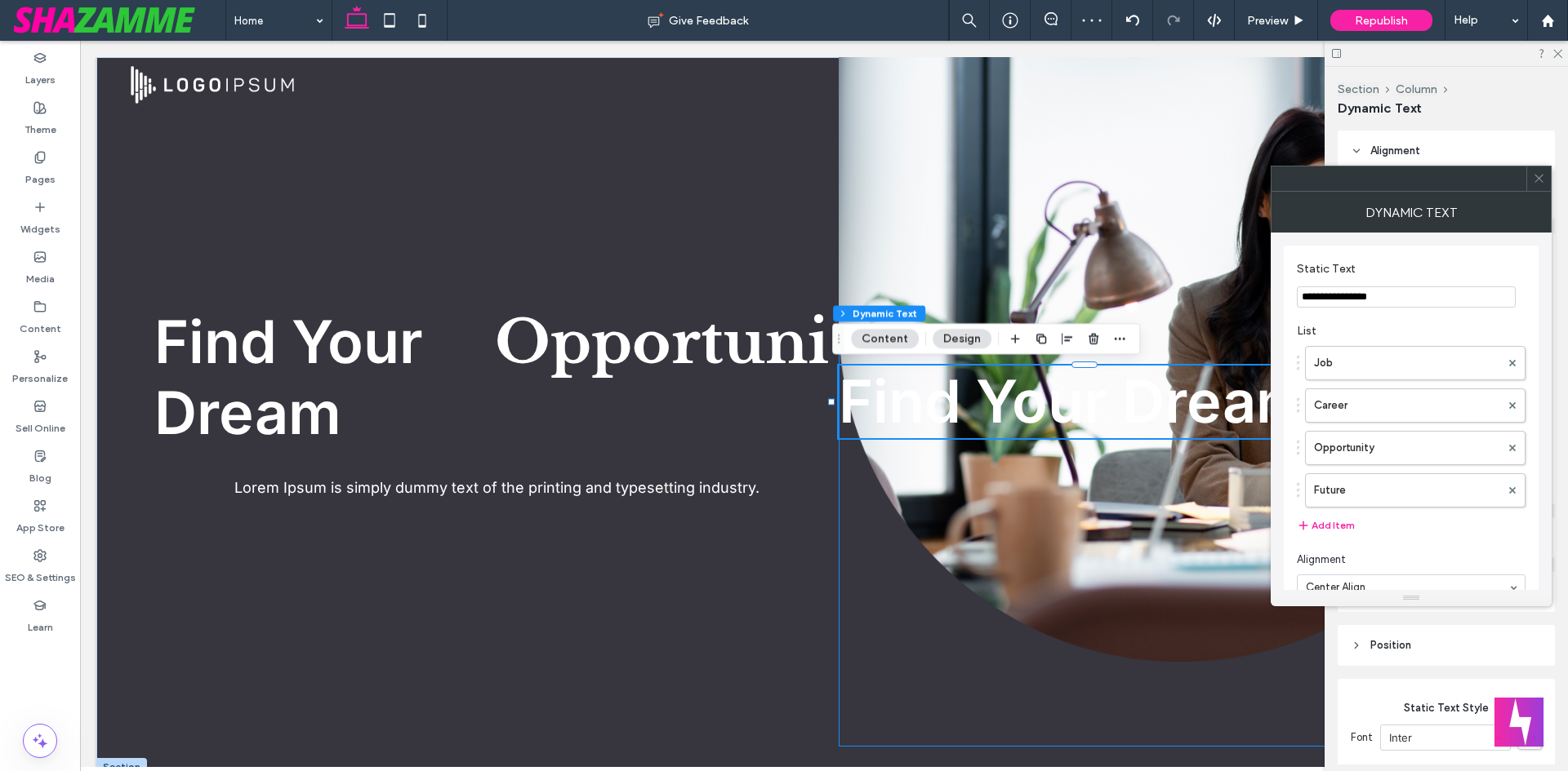
drag, startPoint x: 1371, startPoint y: 338, endPoint x: 1228, endPoint y: 302, distance: 147.5
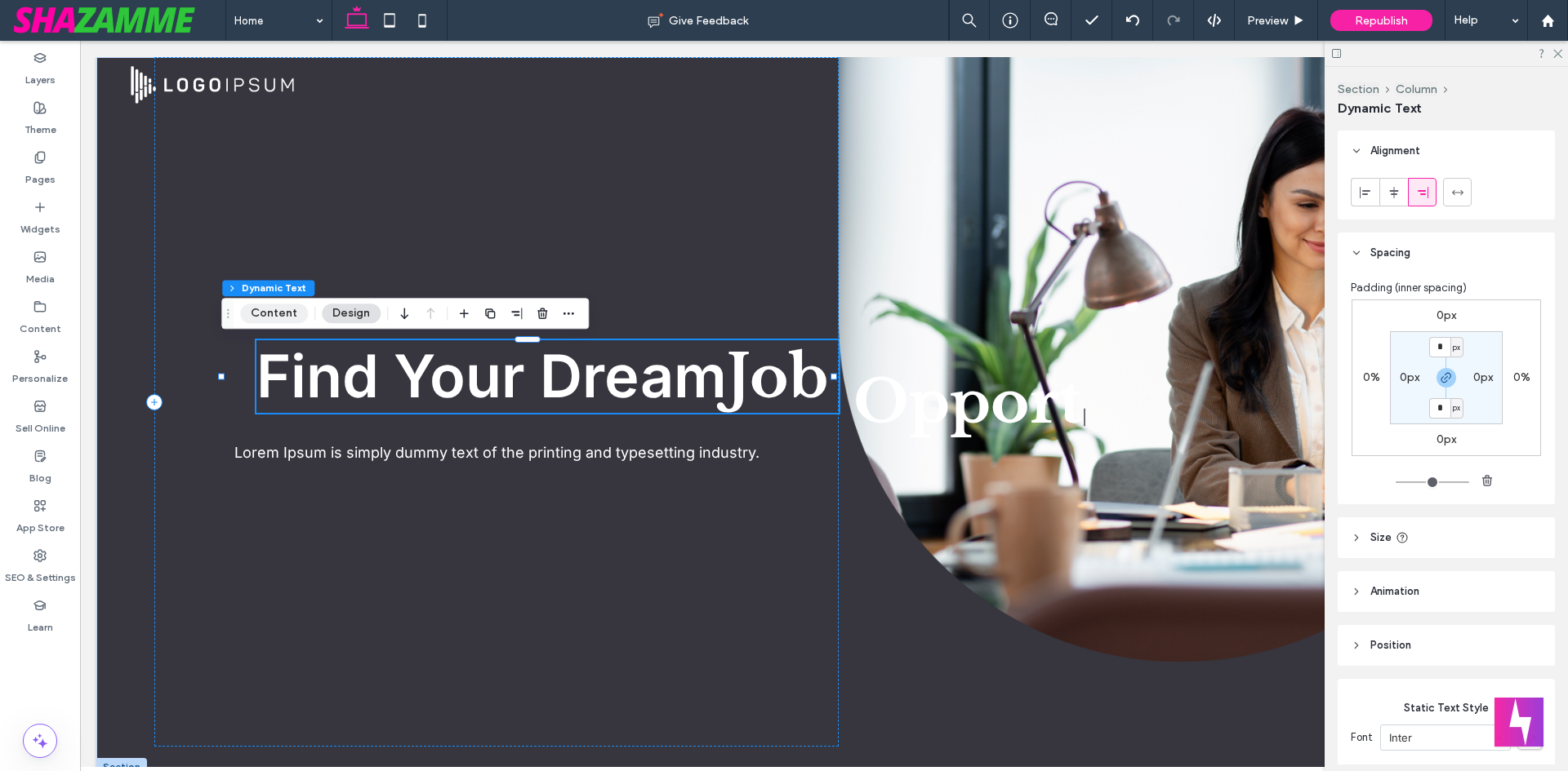
click at [280, 313] on button "Content" at bounding box center [274, 314] width 68 height 20
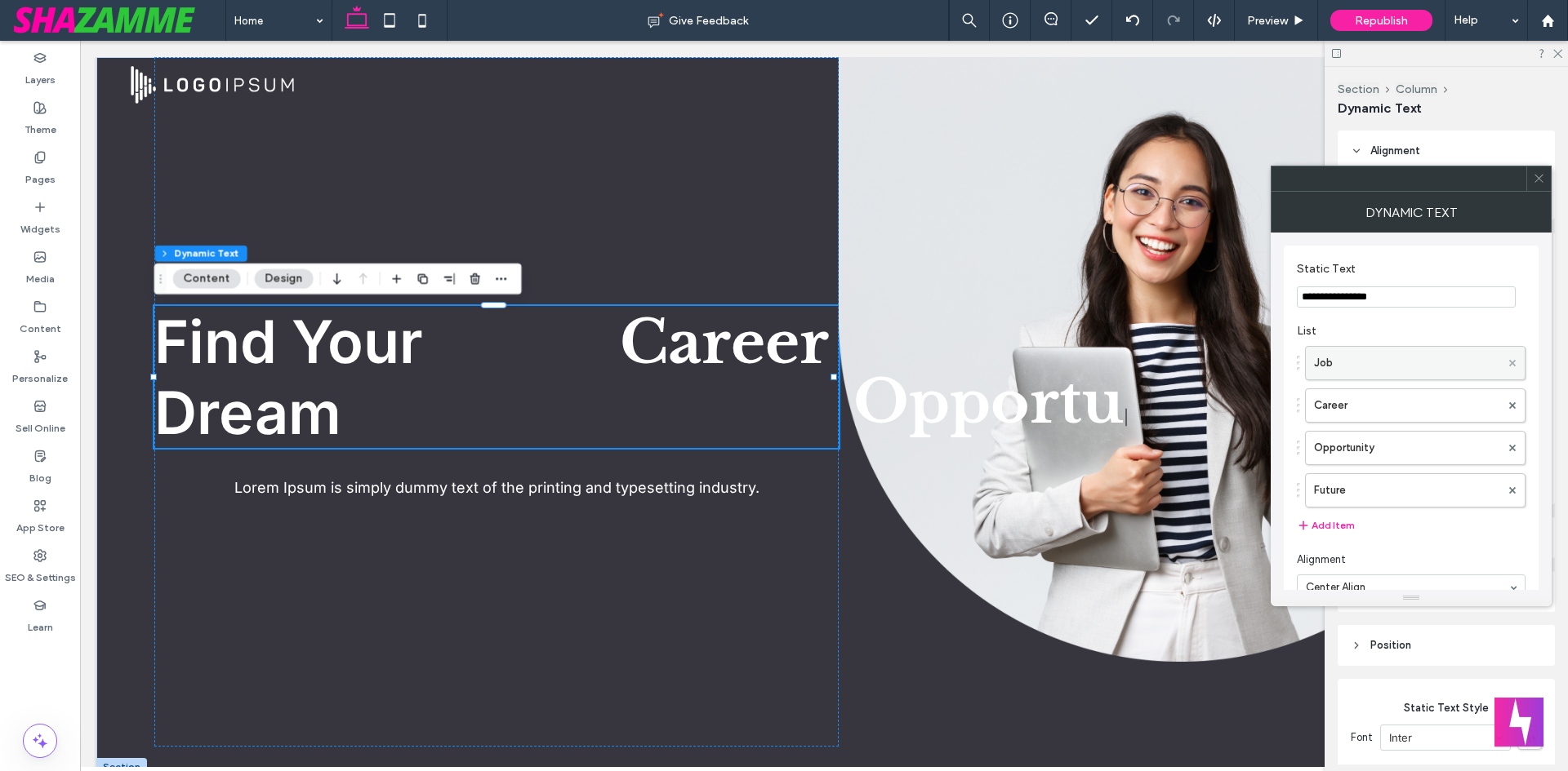
click at [1511, 365] on use at bounding box center [1512, 362] width 6 height 6
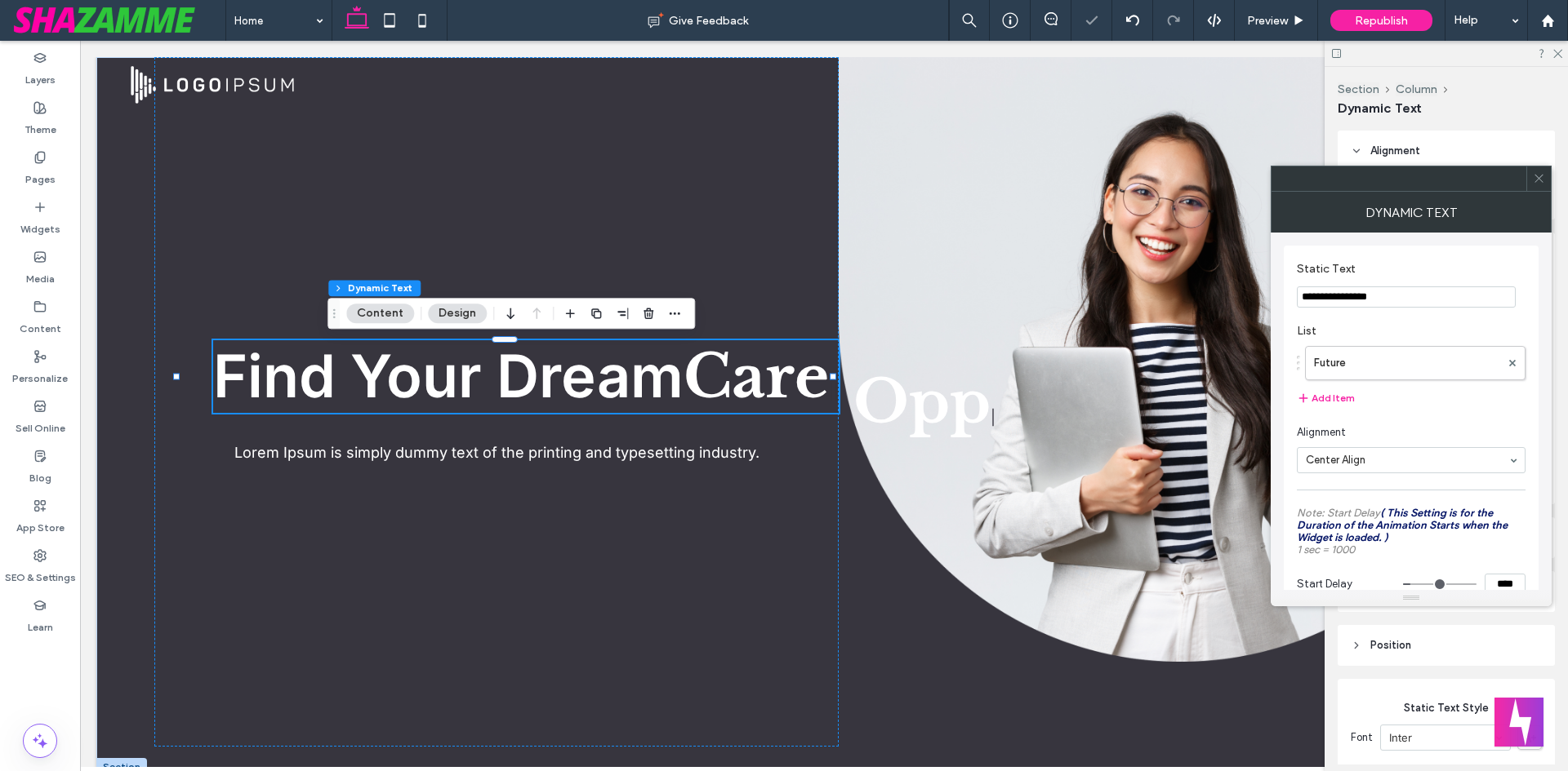
click at [1511, 365] on use at bounding box center [1512, 362] width 6 height 6
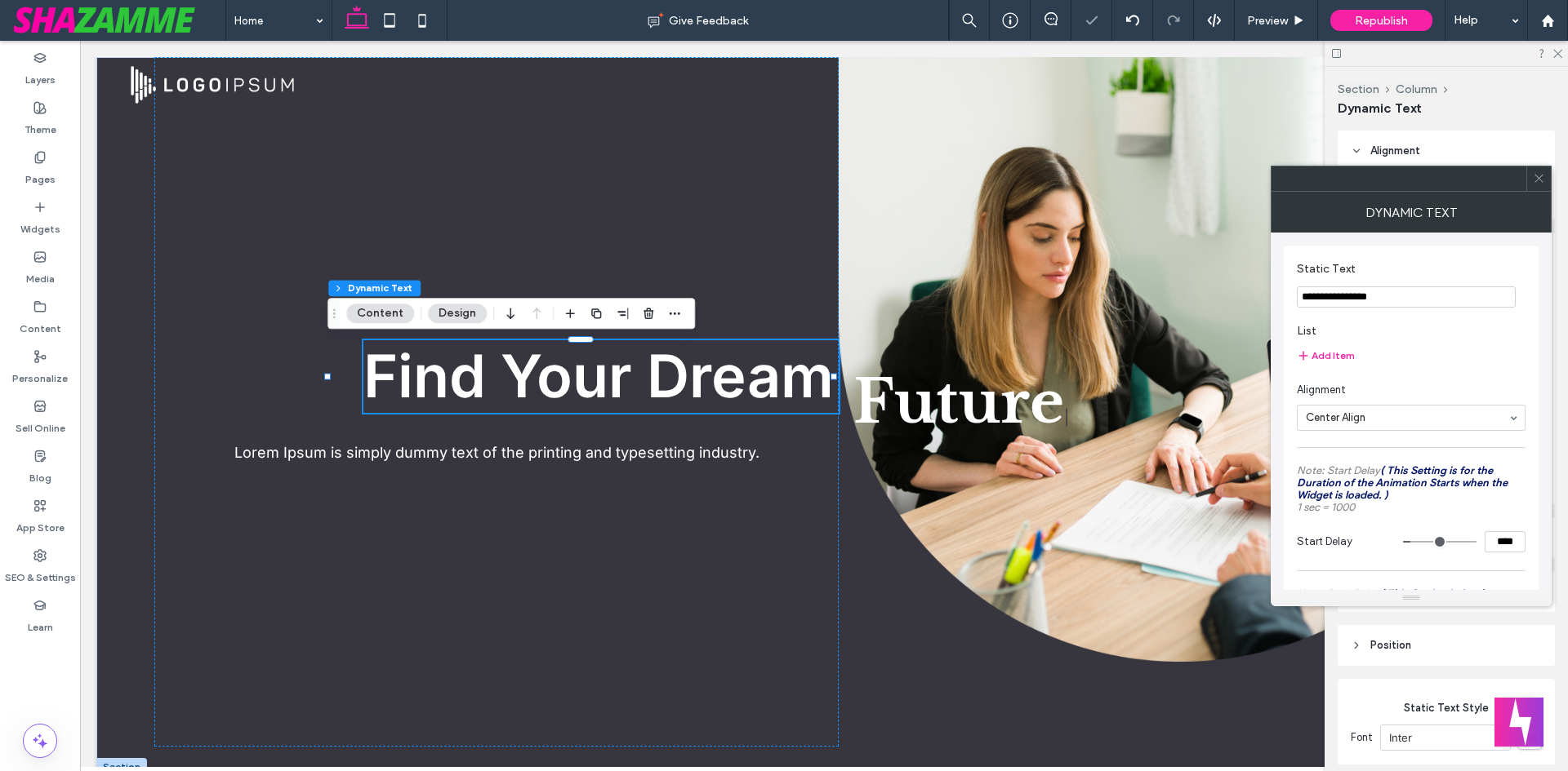
click at [1543, 179] on icon at bounding box center [1539, 178] width 13 height 13
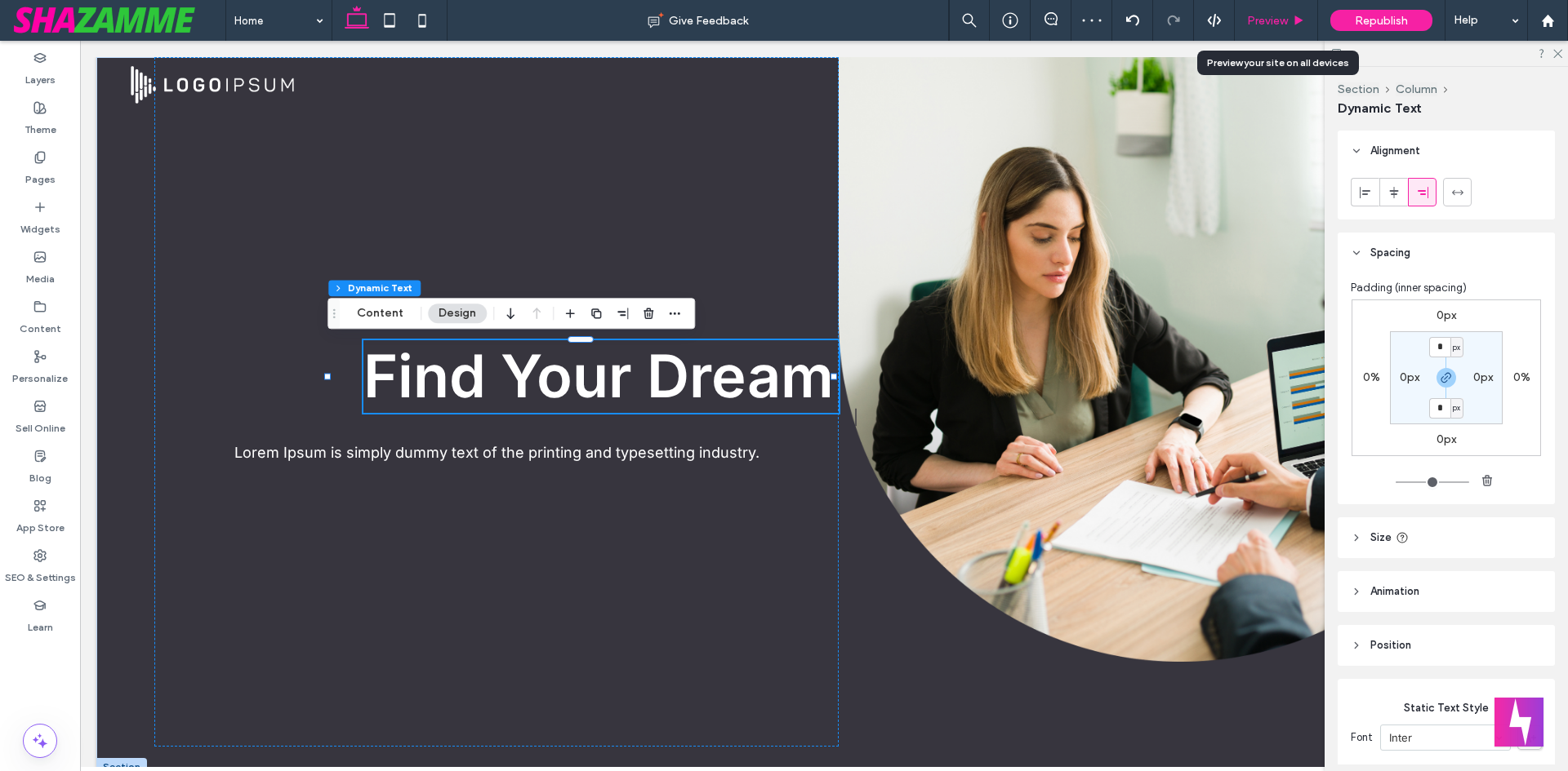
click at [1270, 13] on span "Preview" at bounding box center [1266, 20] width 41 height 13
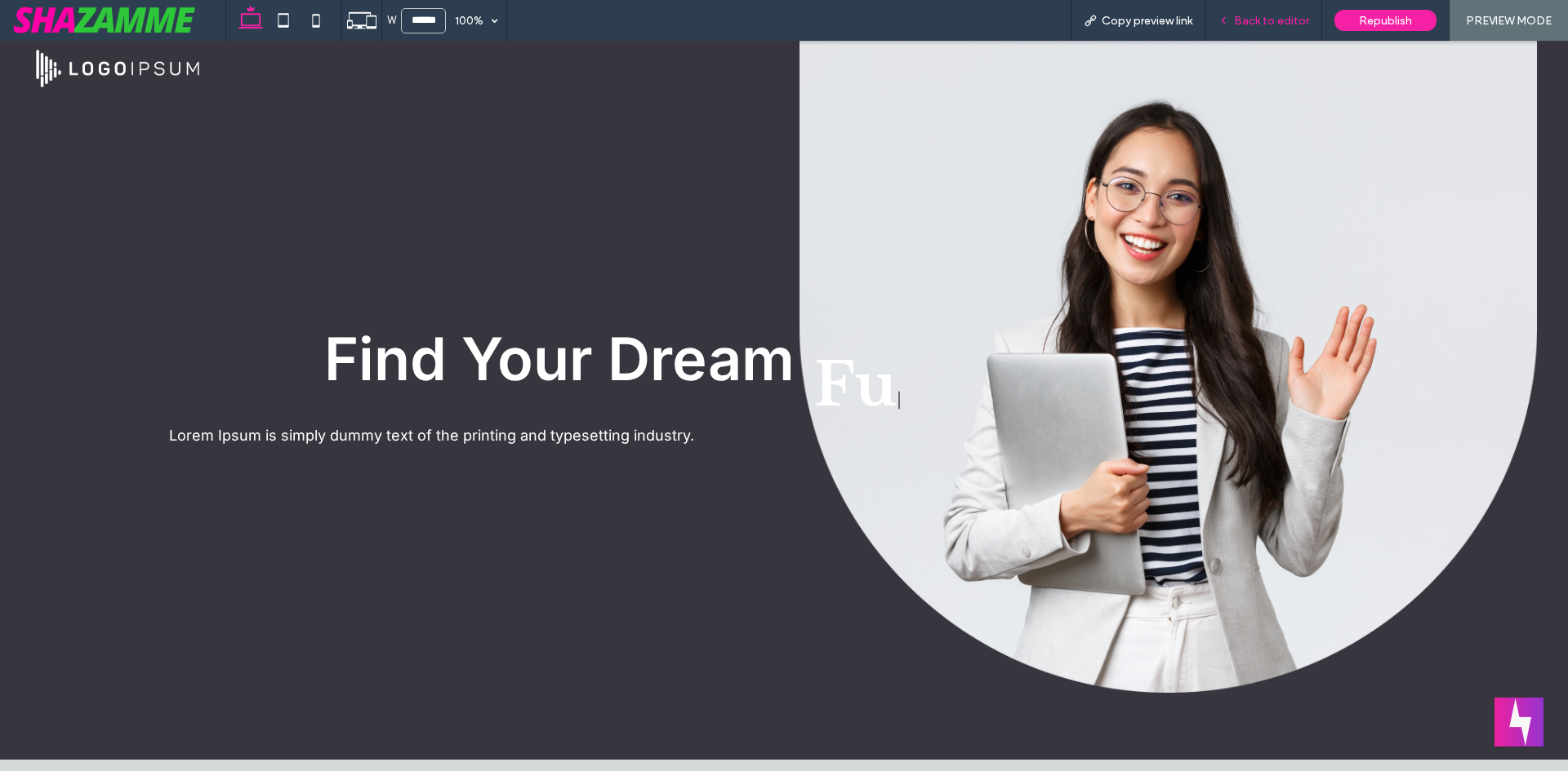
click at [1250, 21] on span "Back to editor" at bounding box center [1271, 20] width 75 height 13
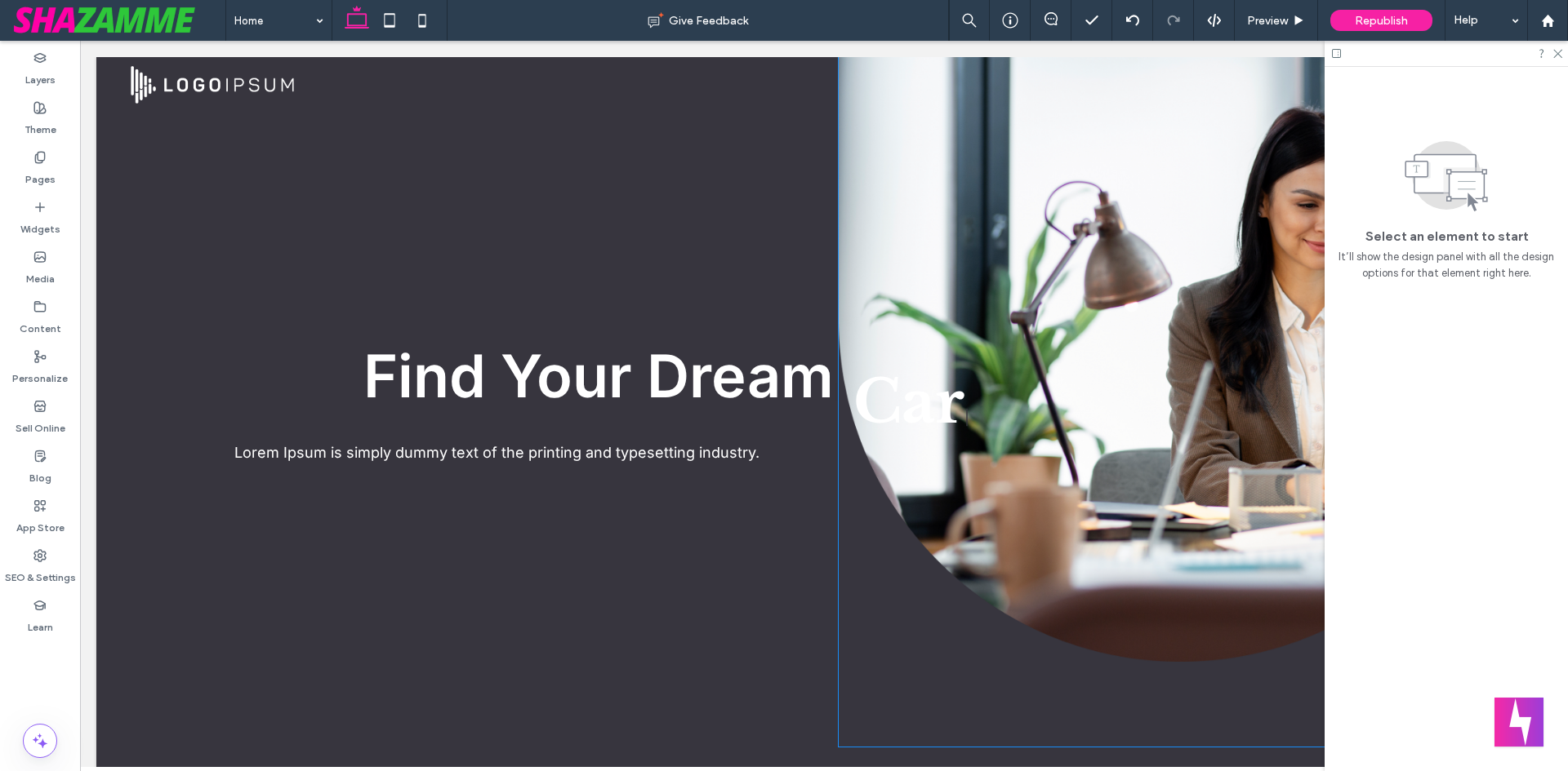
click at [856, 357] on div at bounding box center [1181, 402] width 684 height 690
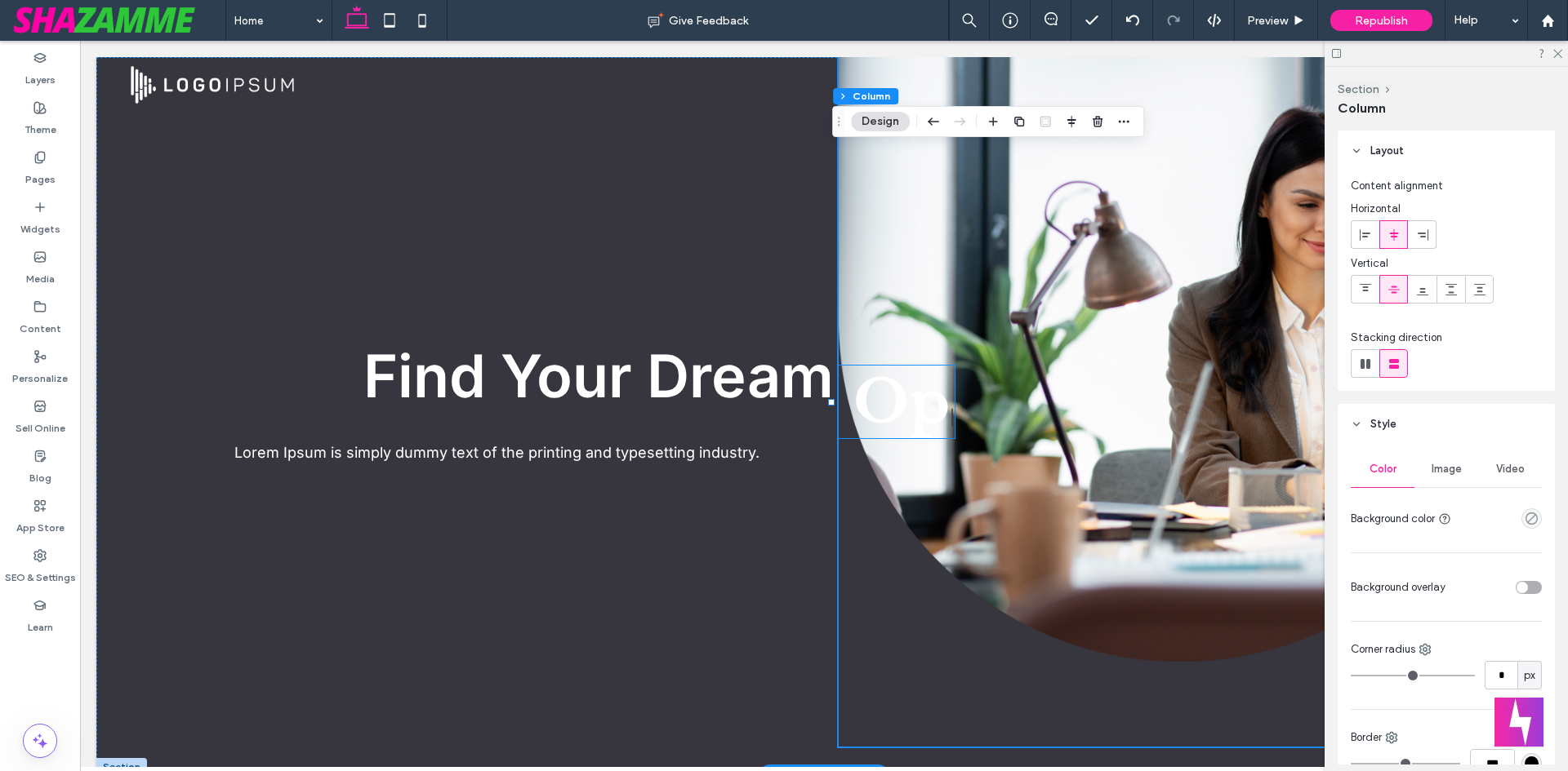
click at [870, 380] on span "Op" at bounding box center [901, 401] width 96 height 73
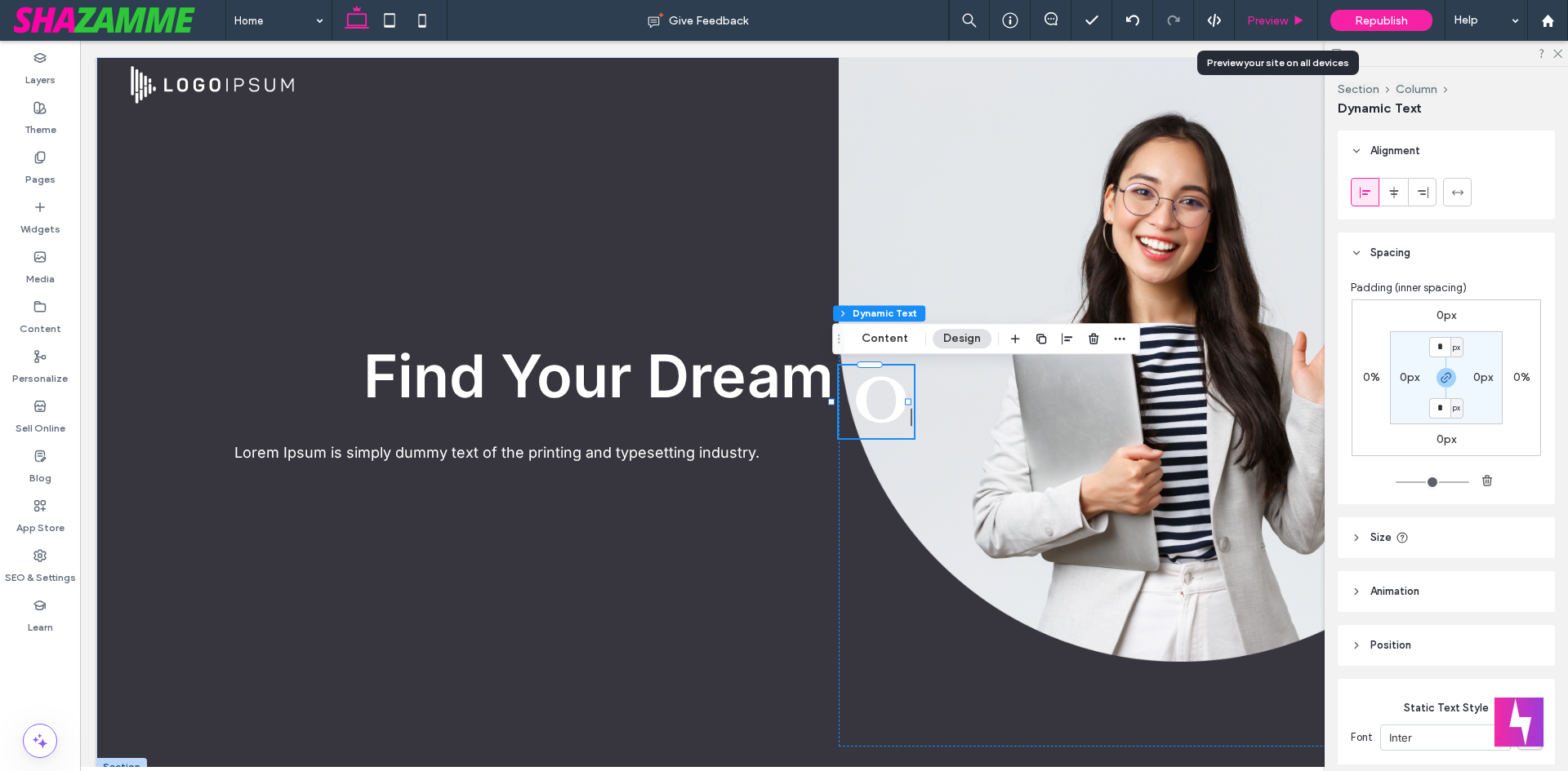
click at [1275, 15] on span "Preview" at bounding box center [1266, 20] width 41 height 13
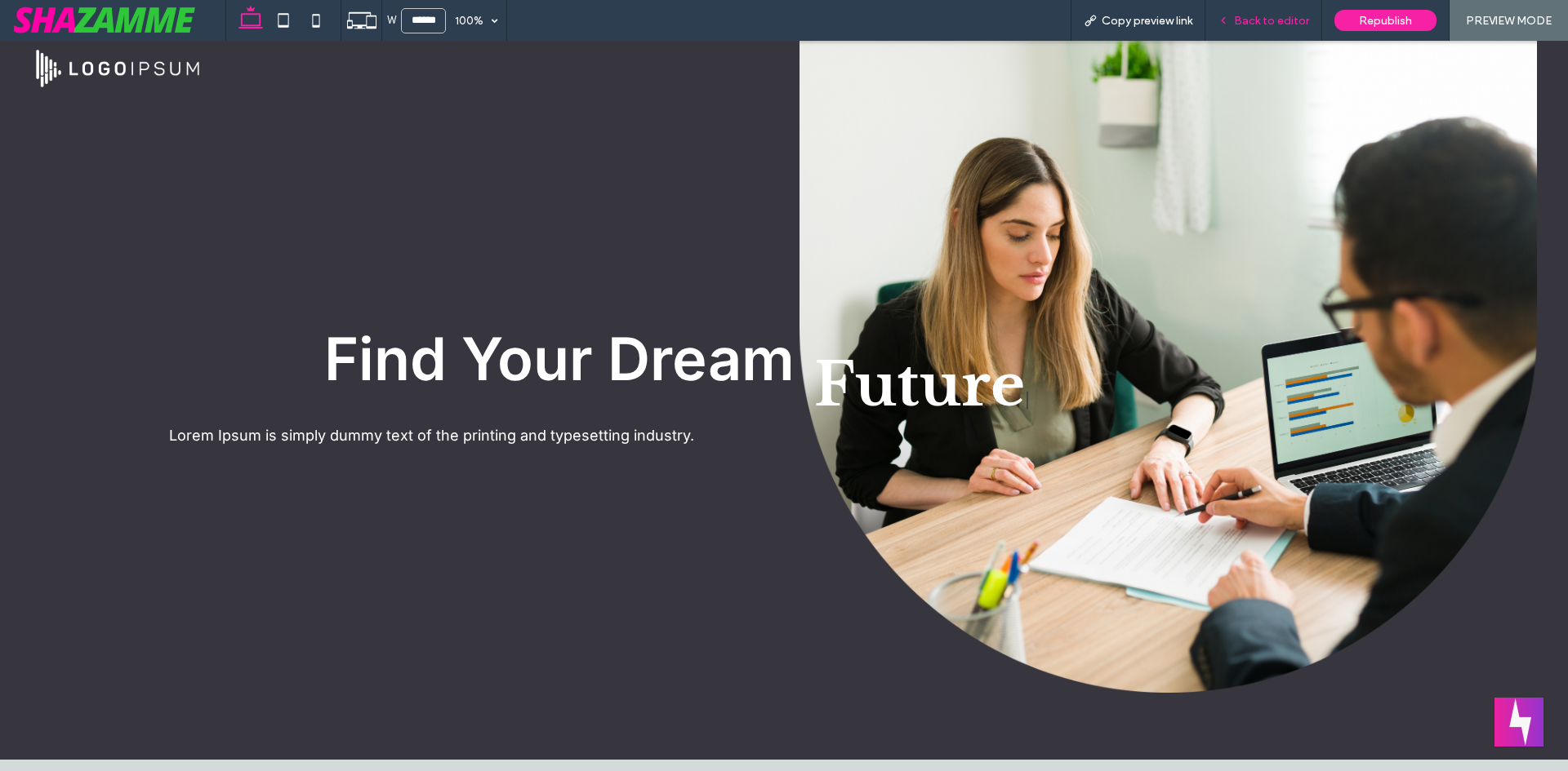
click at [1265, 24] on span "Back to editor" at bounding box center [1271, 20] width 75 height 13
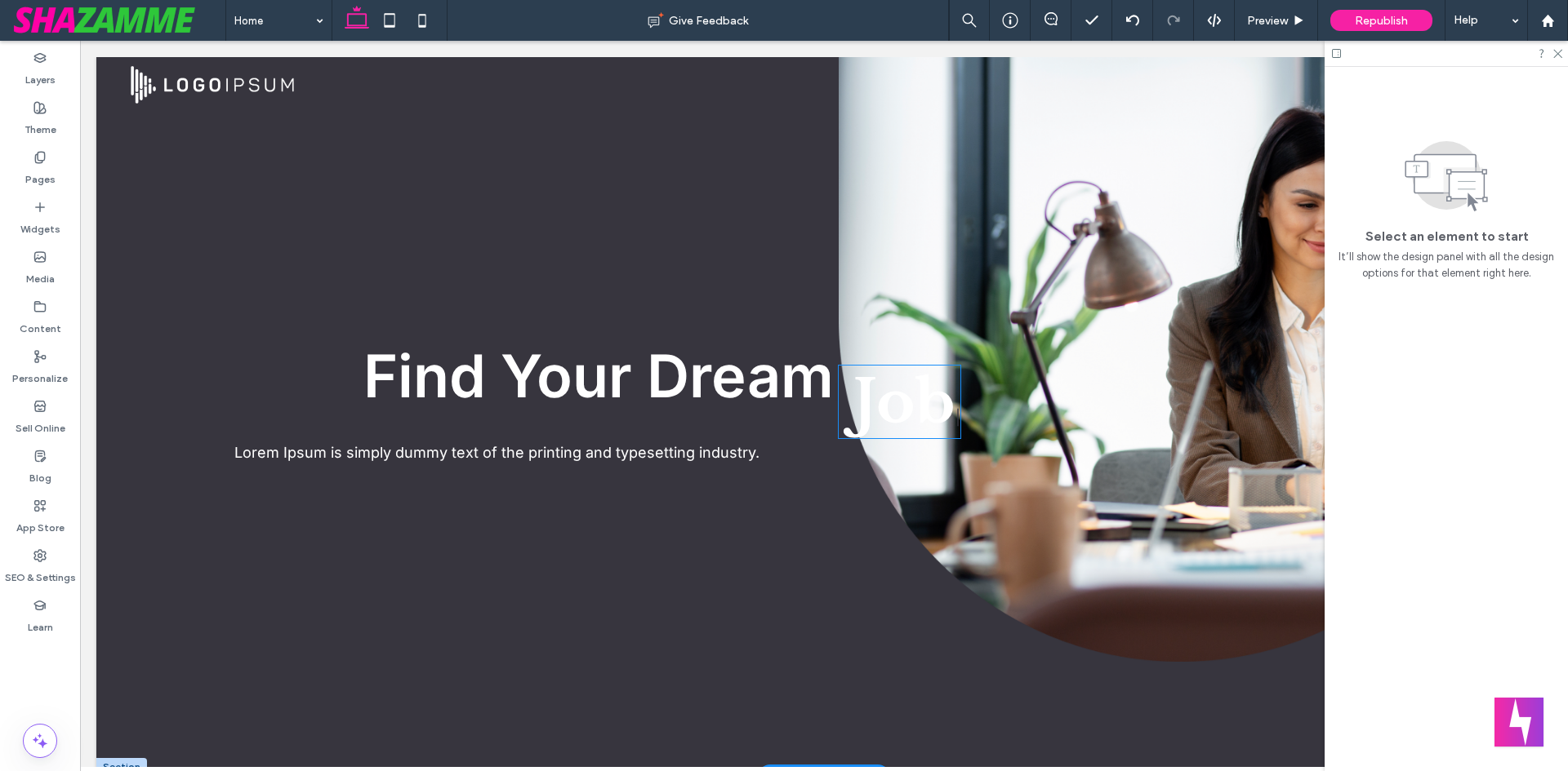
click at [888, 399] on span "Job" at bounding box center [904, 401] width 102 height 73
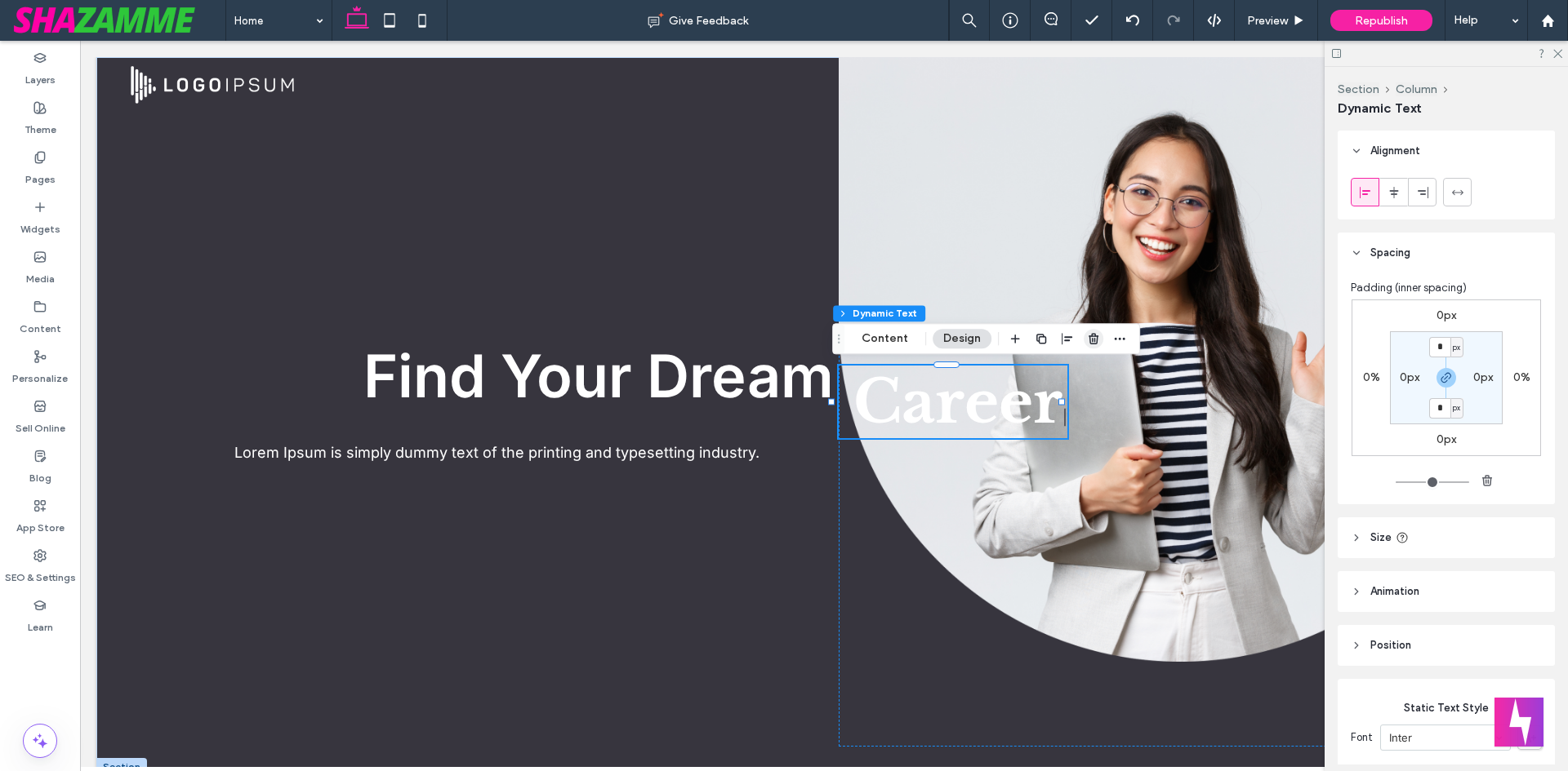
click at [1087, 336] on icon "button" at bounding box center [1094, 338] width 14 height 13
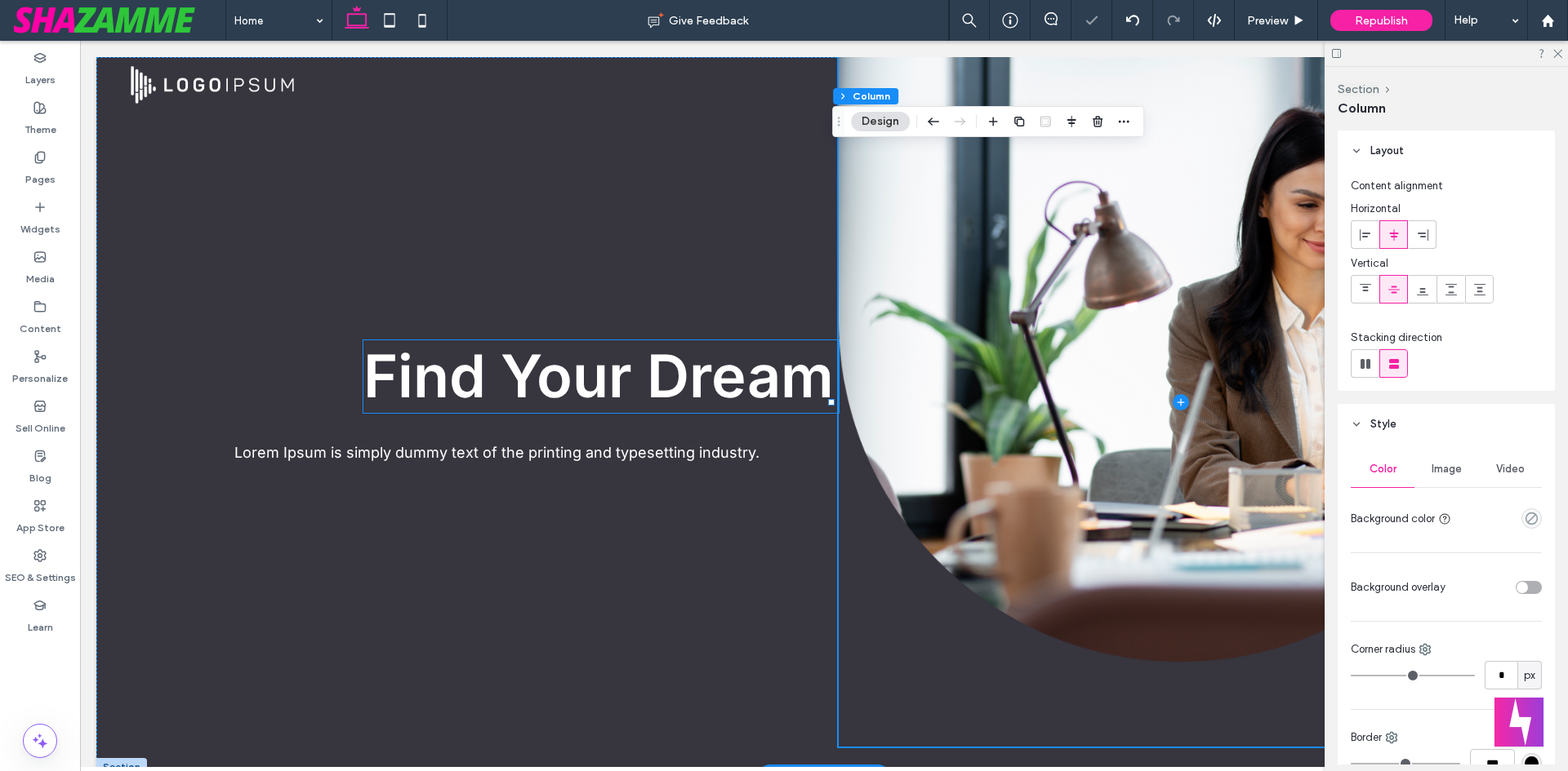
click at [674, 386] on span "Find Your Dream" at bounding box center [599, 375] width 471 height 71
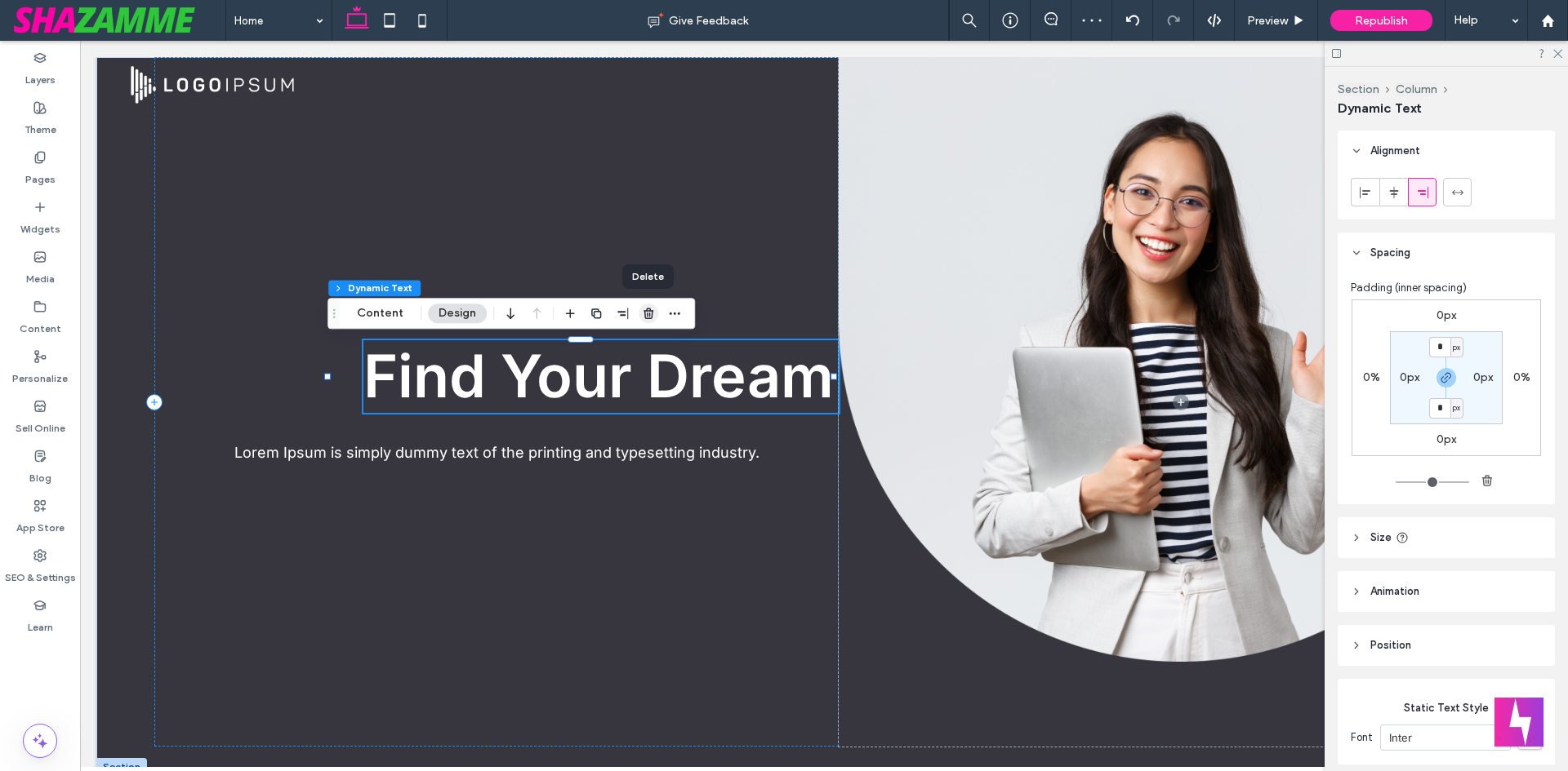
click at [648, 315] on use "button" at bounding box center [648, 314] width 10 height 11
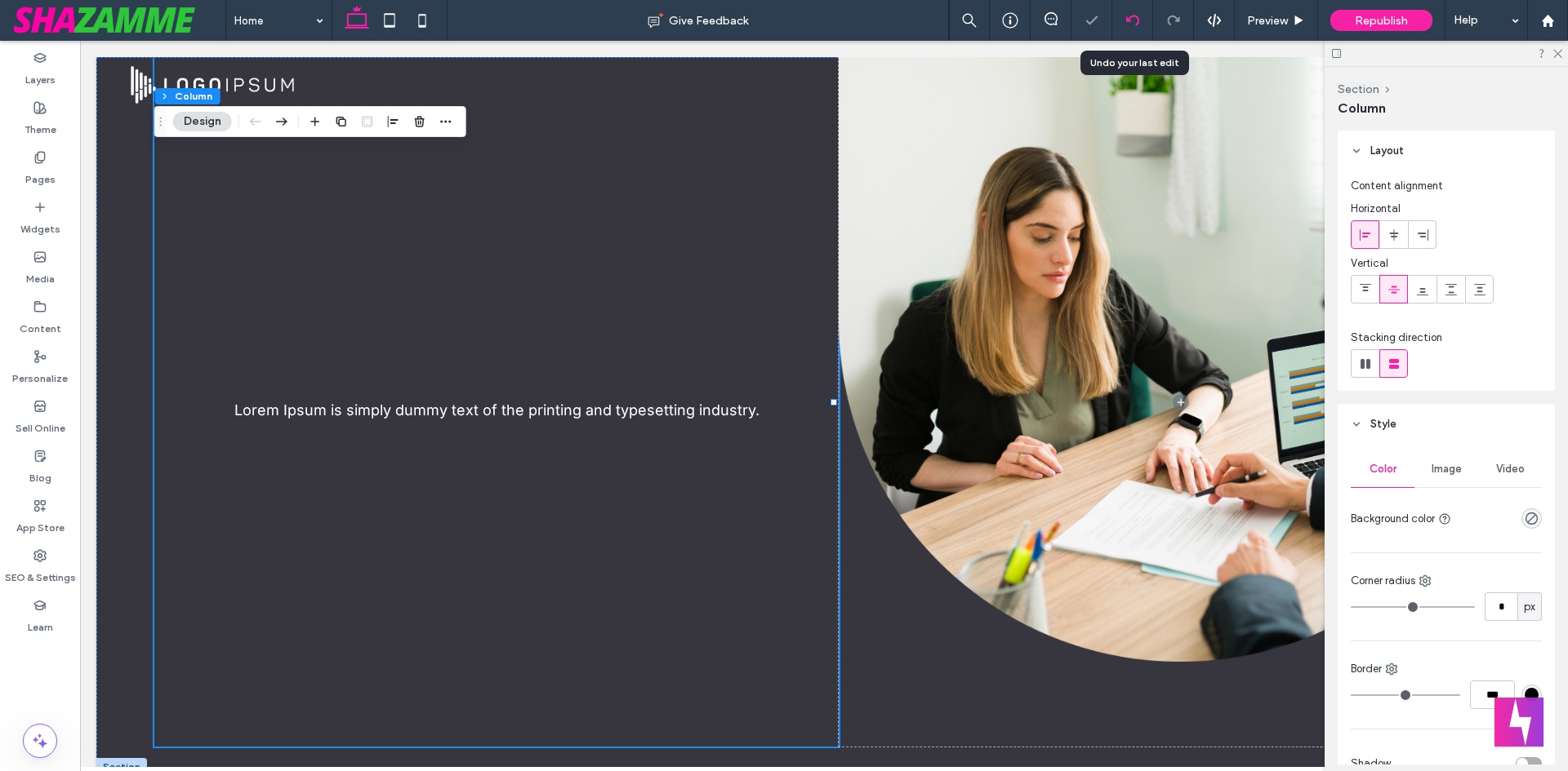
drag, startPoint x: 1114, startPoint y: 14, endPoint x: 1128, endPoint y: 10, distance: 14.6
click at [1121, 13] on div at bounding box center [1132, 20] width 41 height 40
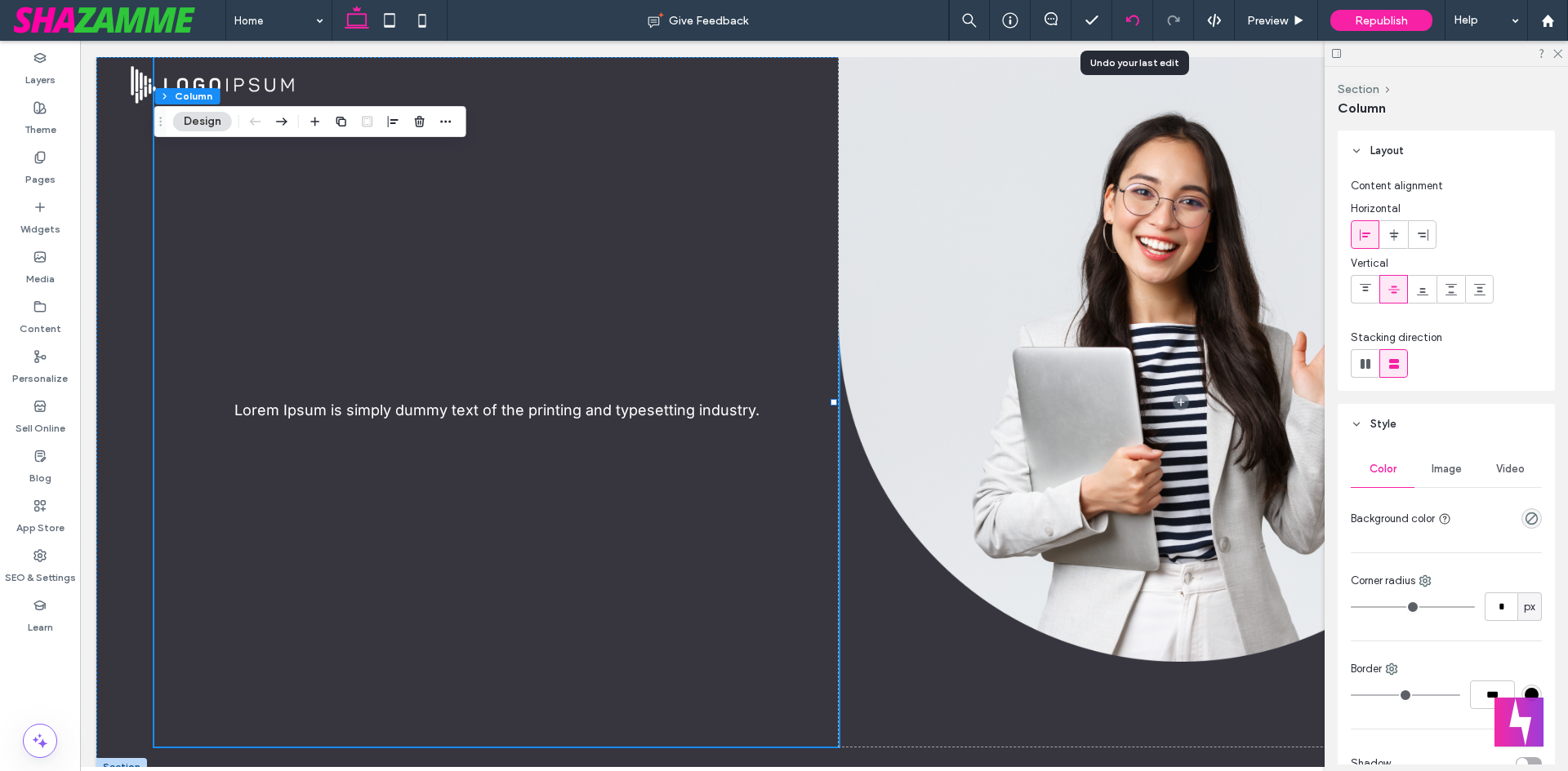
click at [1135, 18] on icon at bounding box center [1132, 20] width 14 height 13
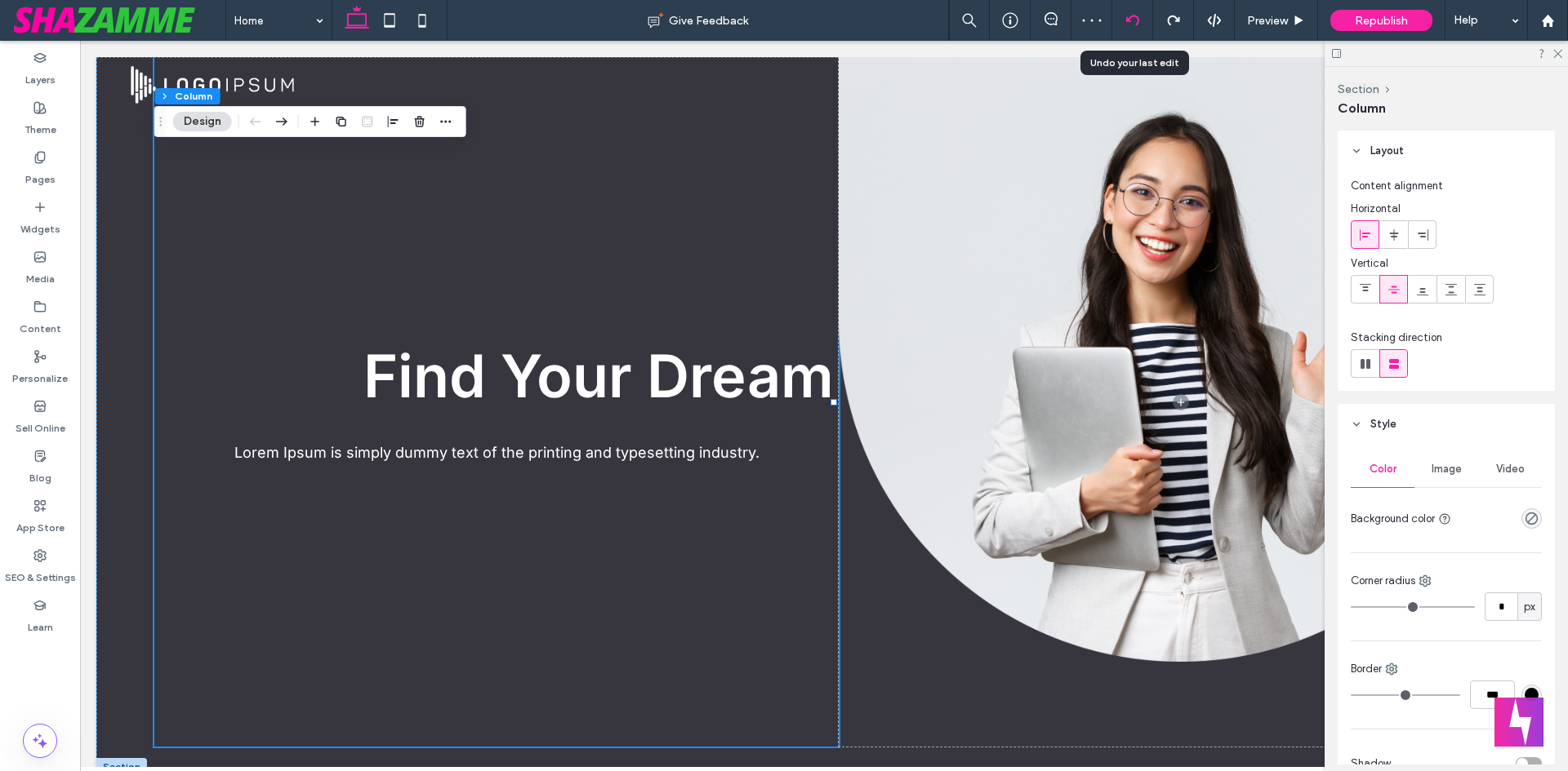
click at [1131, 21] on use at bounding box center [1131, 20] width 14 height 11
click at [864, 379] on span "Career" at bounding box center [958, 401] width 209 height 73
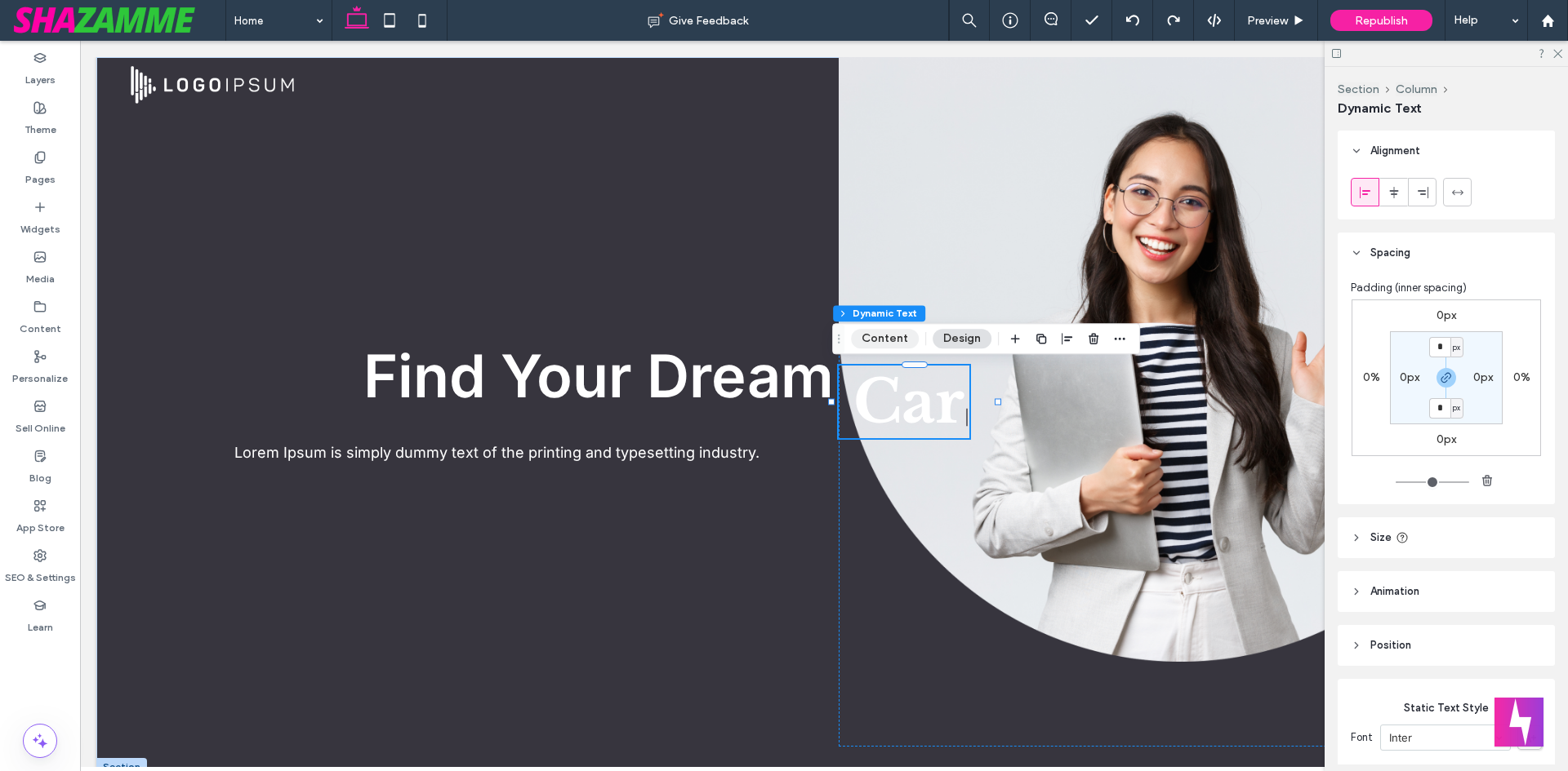
click at [886, 341] on button "Content" at bounding box center [884, 339] width 68 height 20
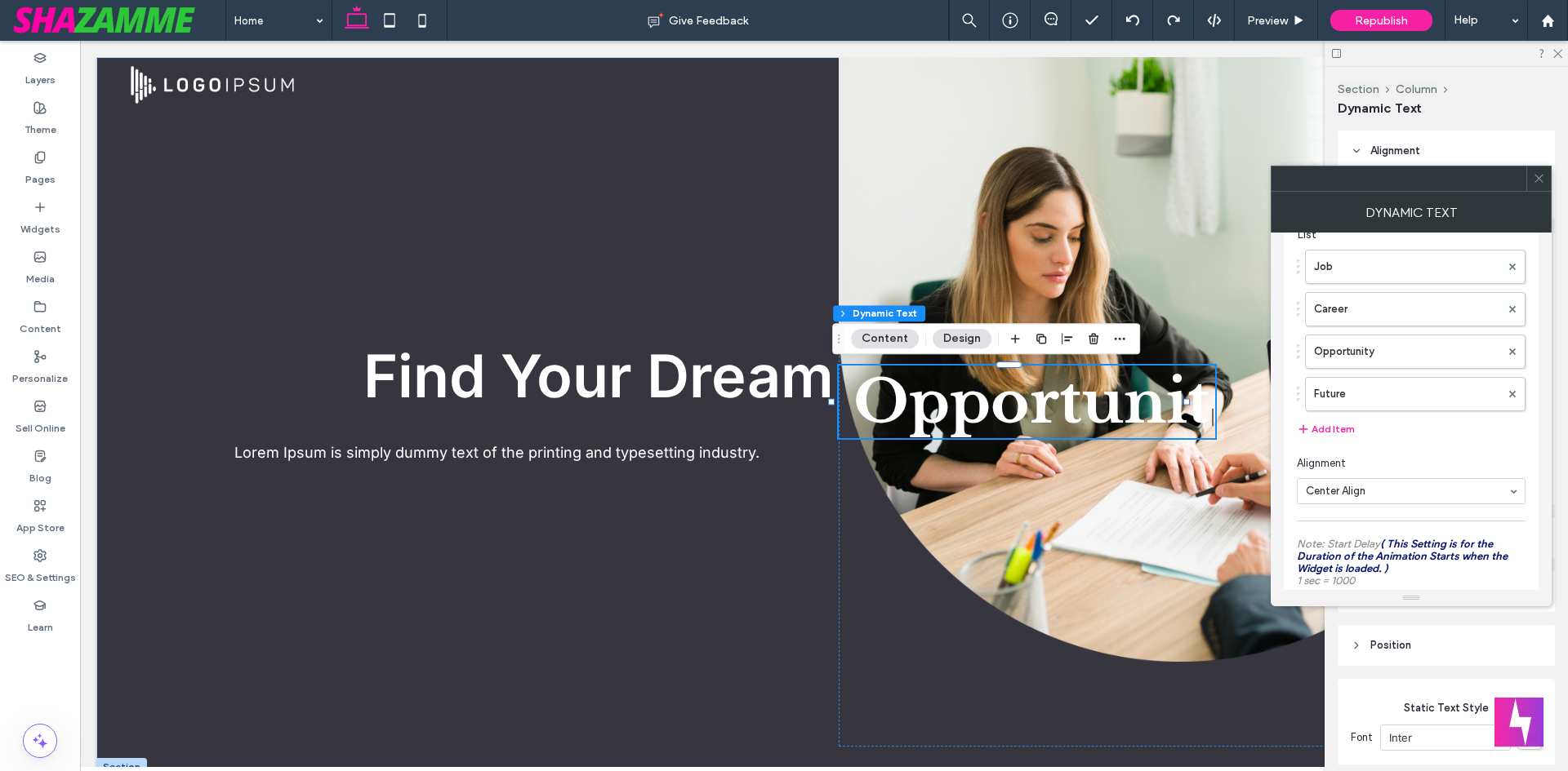
scroll to position [245, 0]
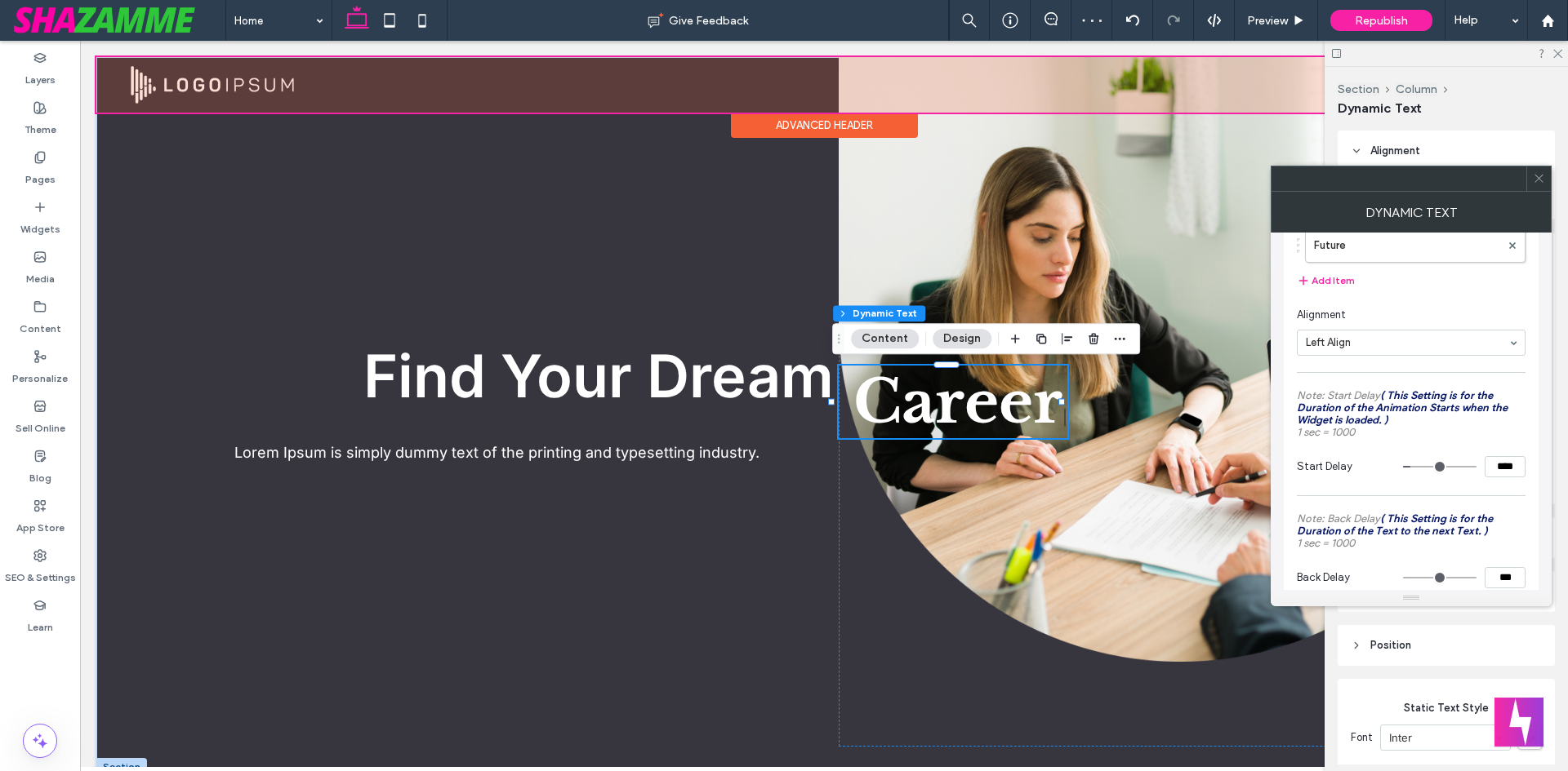
drag, startPoint x: 732, startPoint y: 107, endPoint x: 754, endPoint y: 122, distance: 26.6
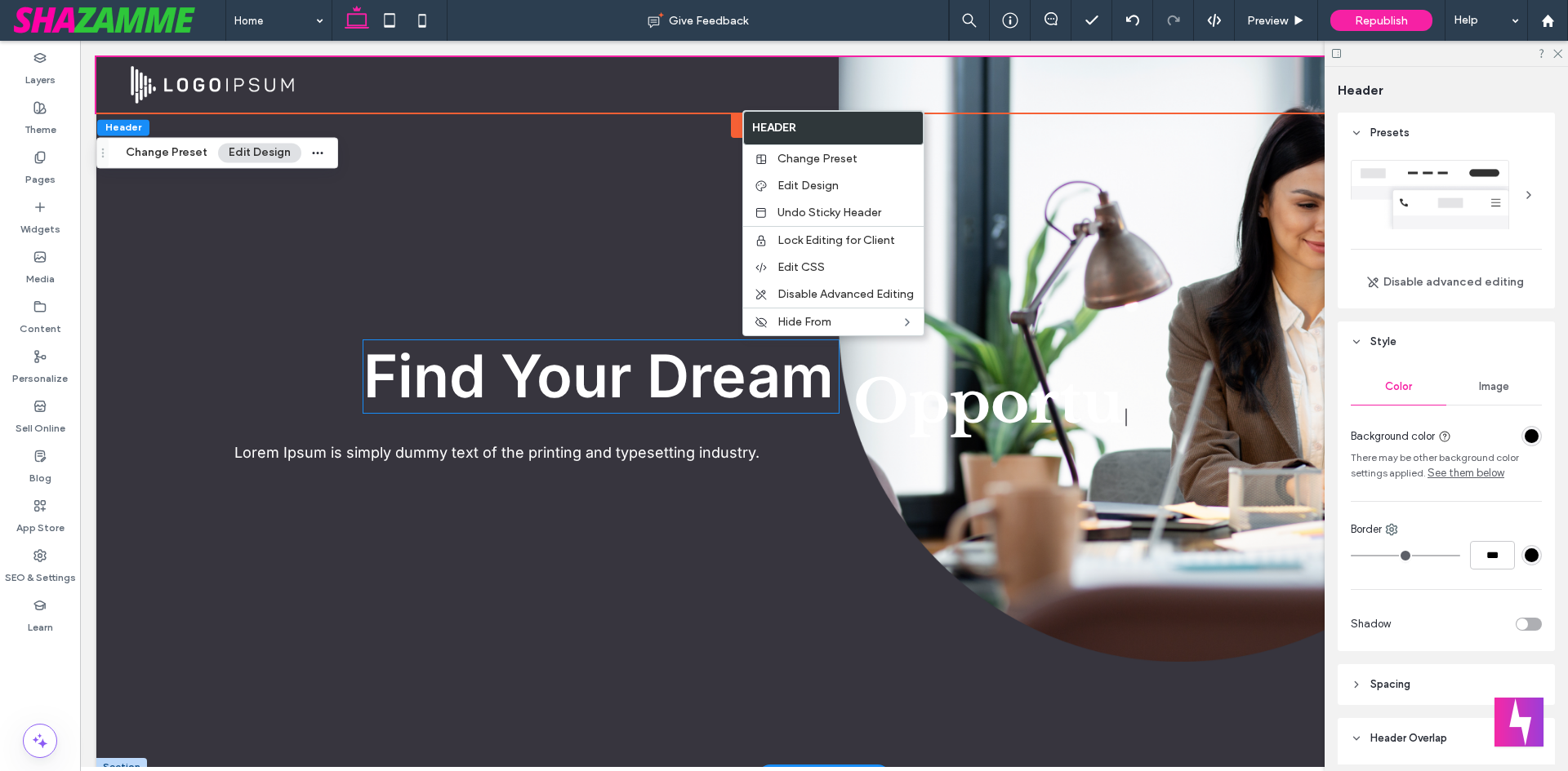
click at [804, 408] on span "Find Your Dream" at bounding box center [599, 375] width 471 height 71
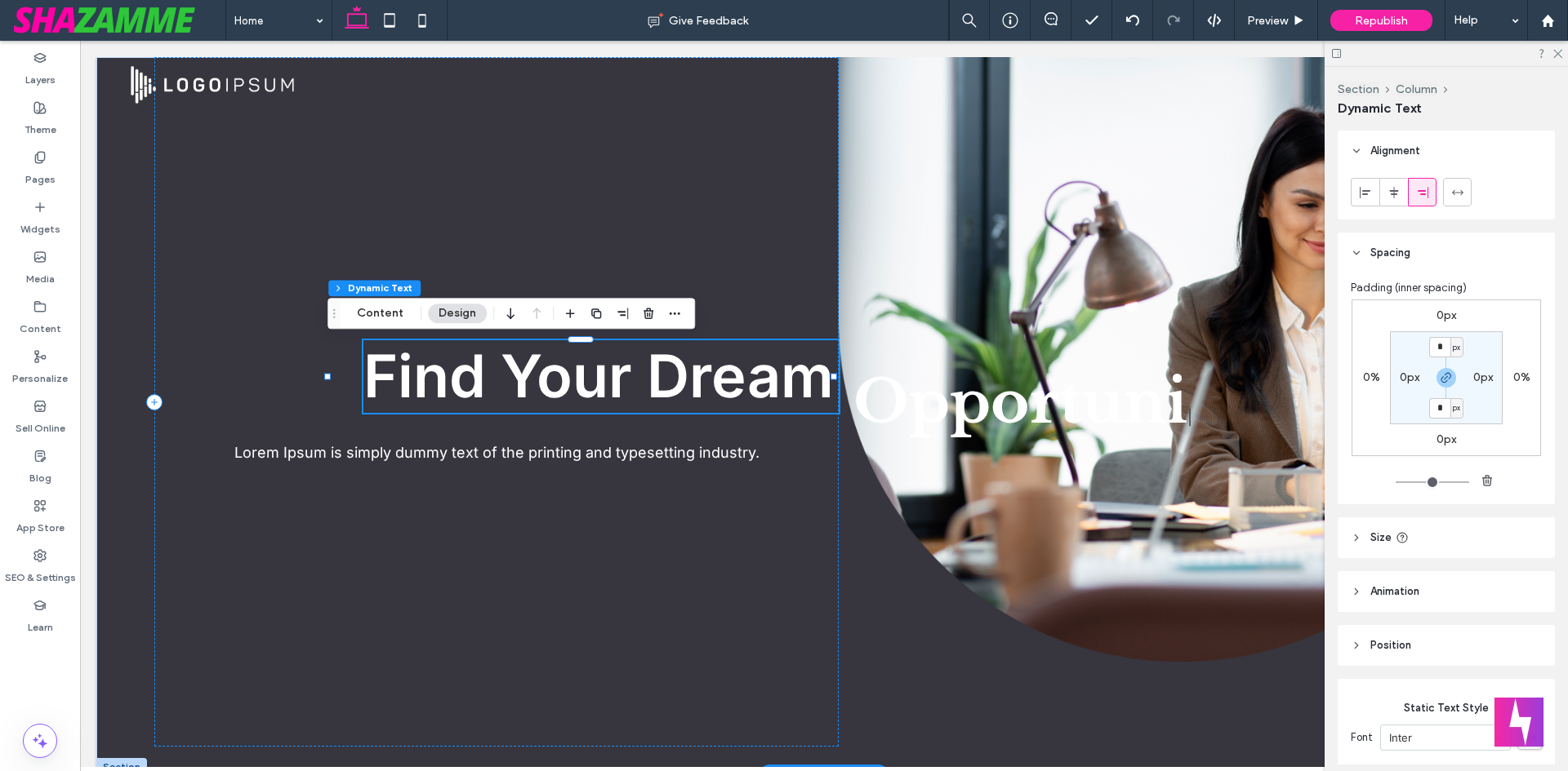
click at [804, 408] on span "Find Your Dream" at bounding box center [599, 375] width 471 height 71
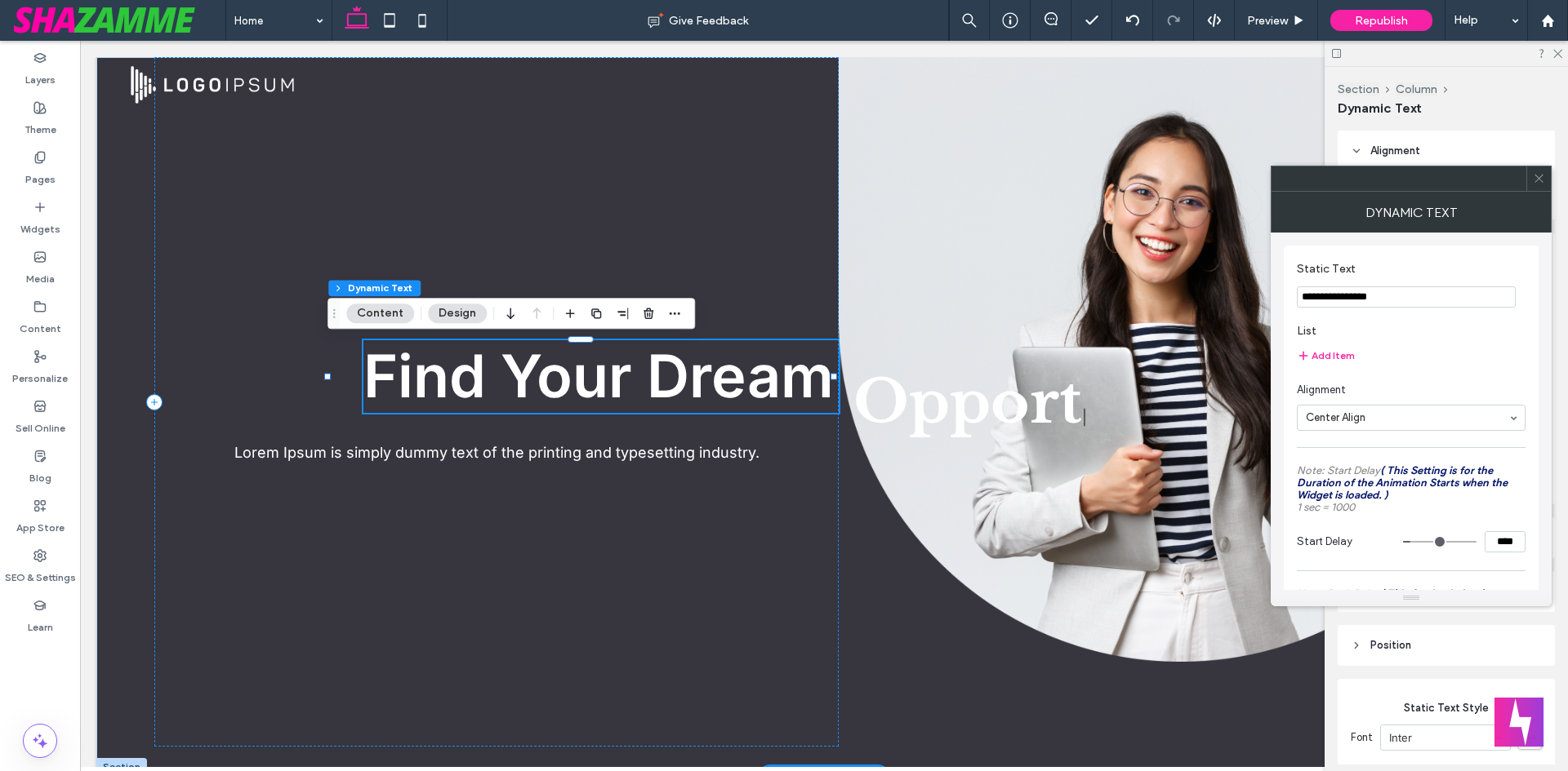
click at [734, 366] on span "Find Your Dream" at bounding box center [599, 375] width 471 height 71
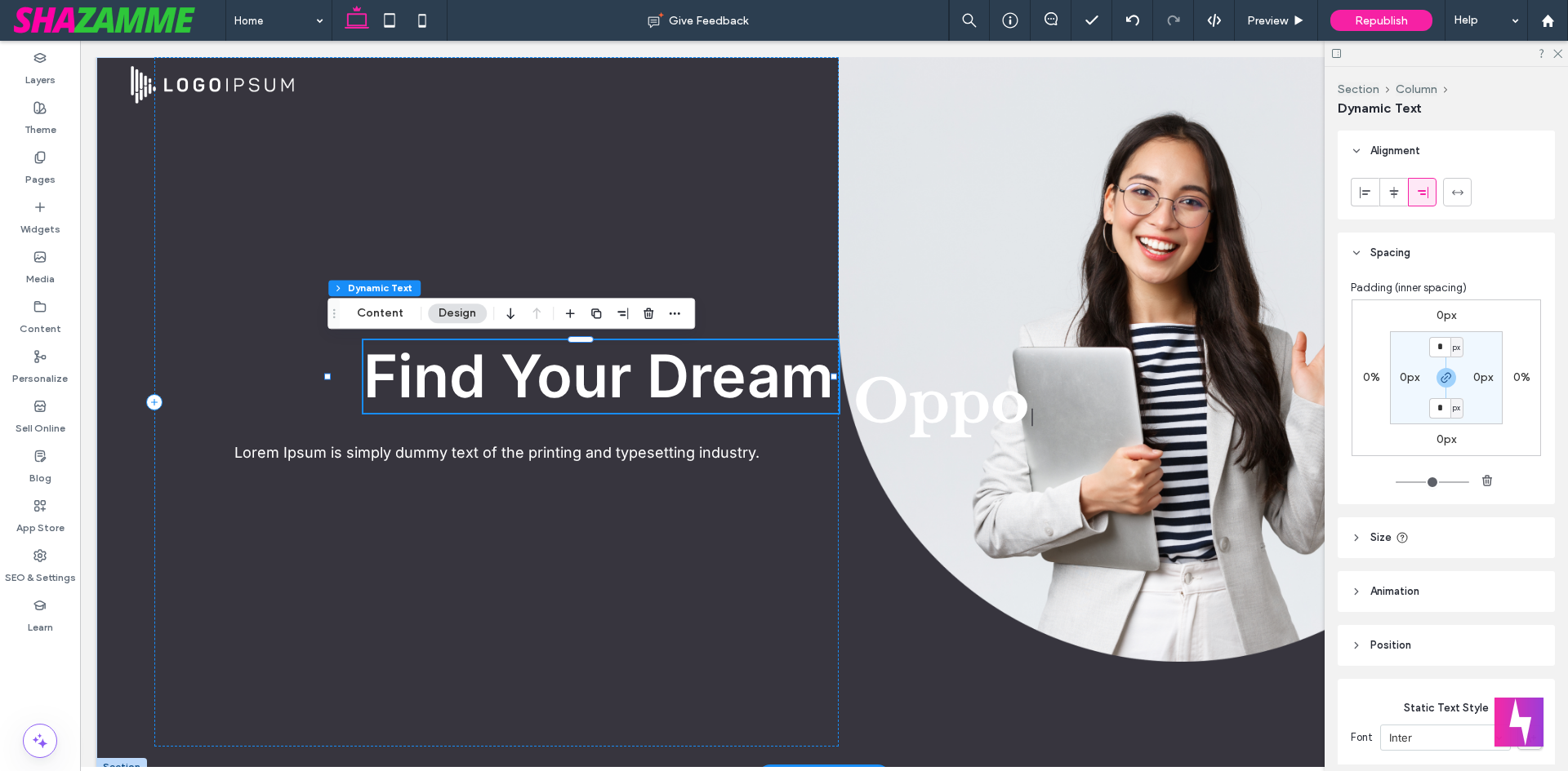
click at [734, 366] on span "Find Your Dream" at bounding box center [599, 375] width 471 height 71
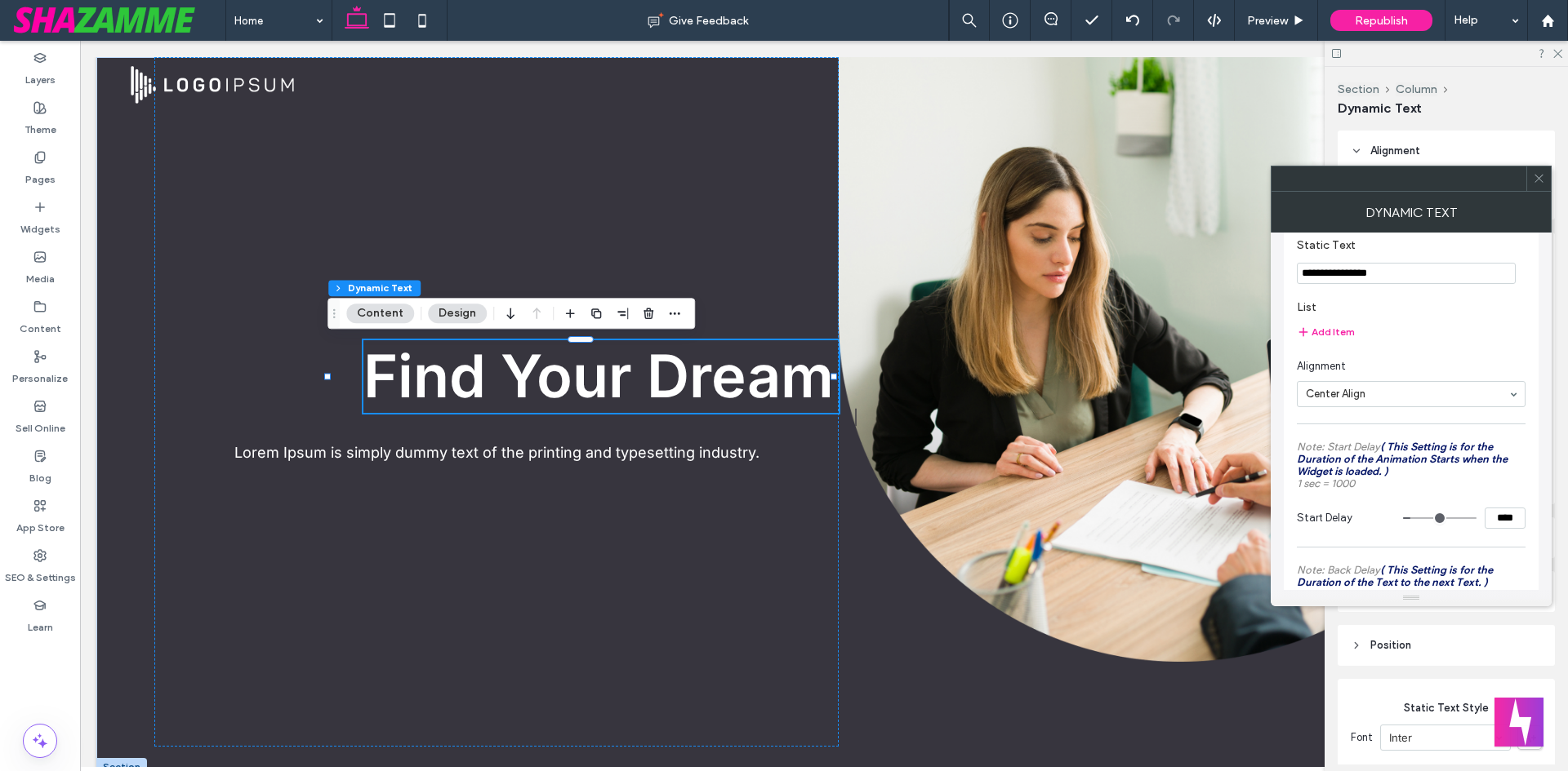
scroll to position [0, 0]
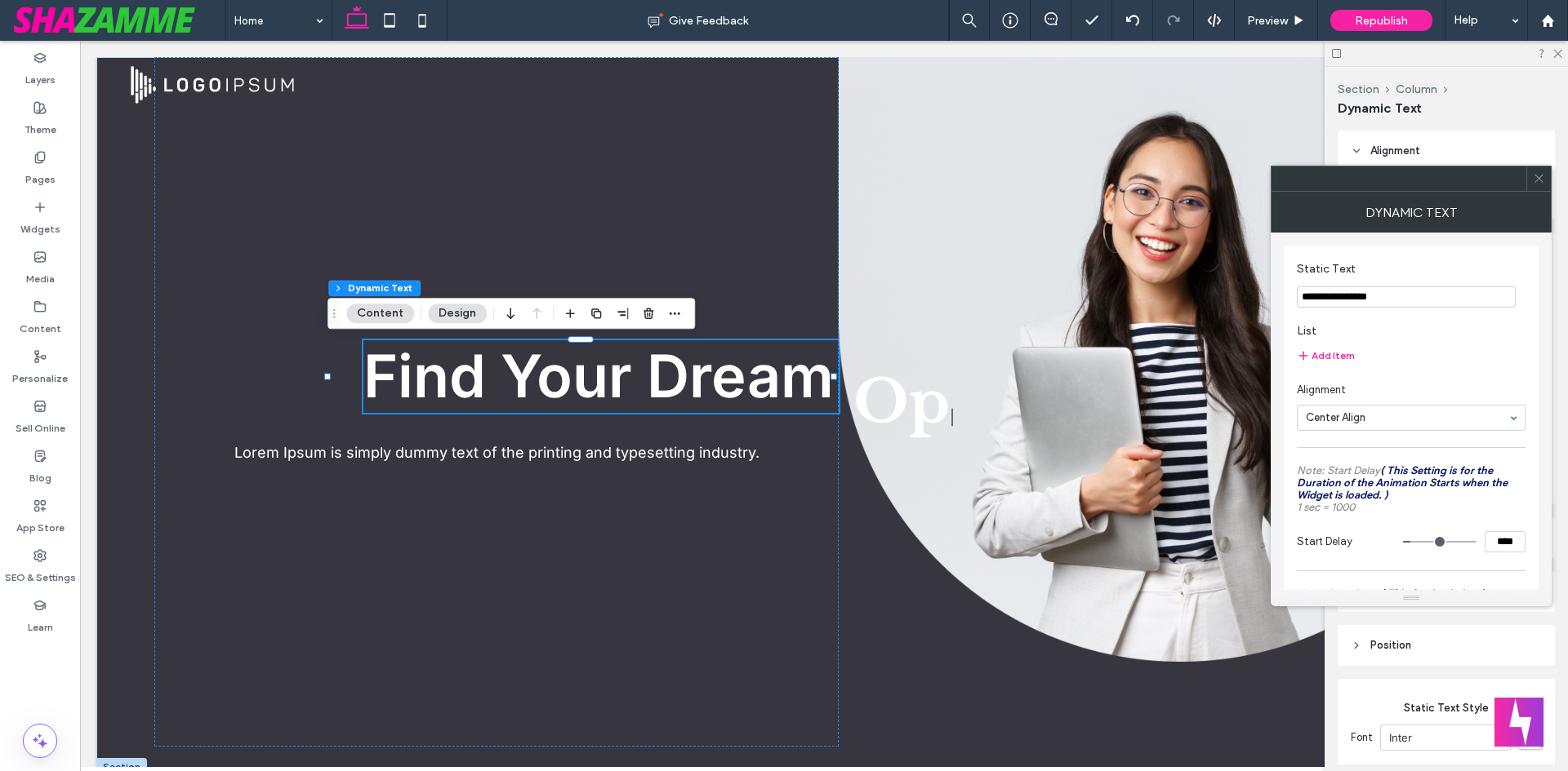
click at [1545, 174] on icon at bounding box center [1539, 178] width 13 height 13
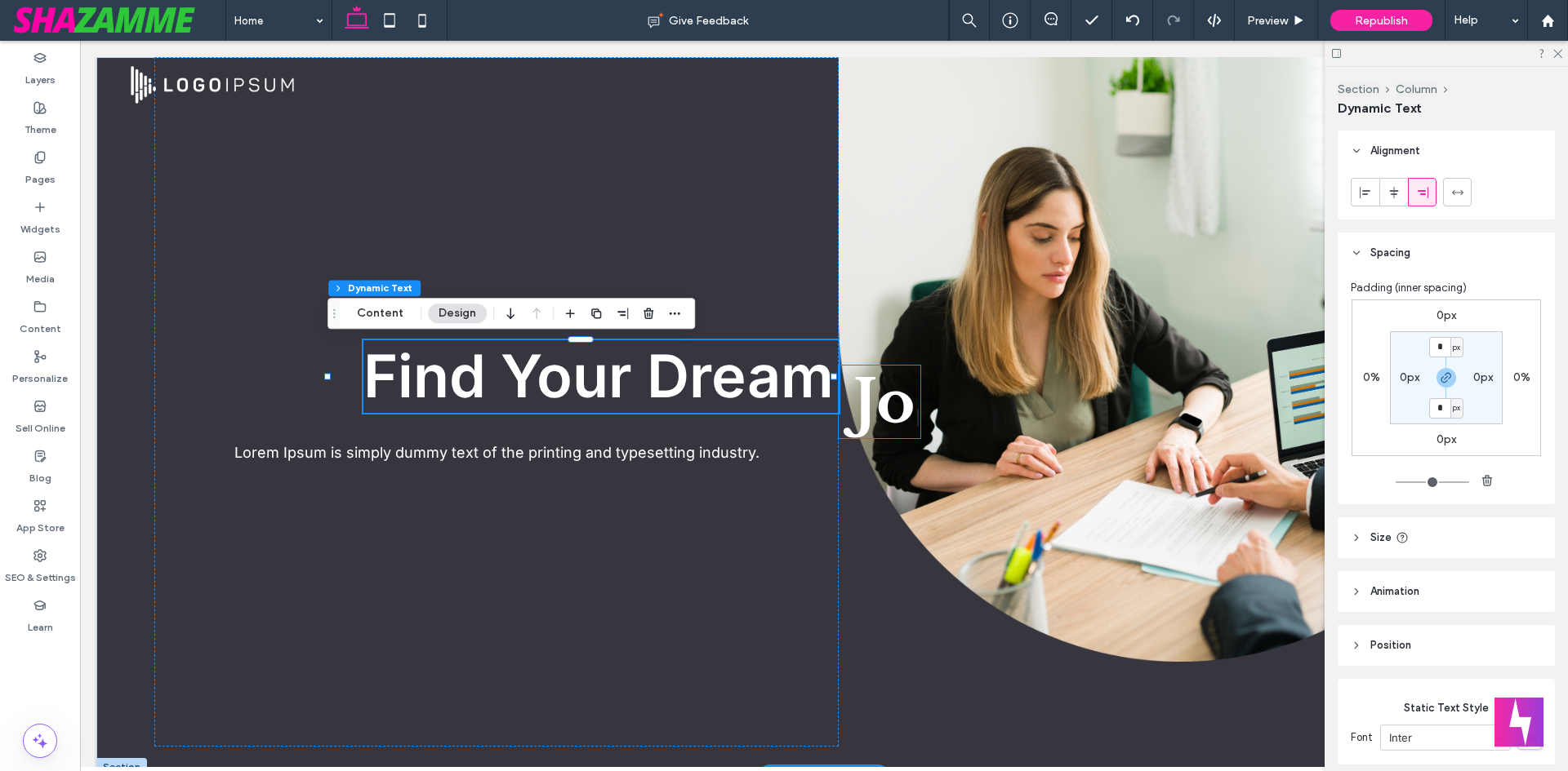
click at [853, 381] on span "Jo" at bounding box center [884, 401] width 62 height 73
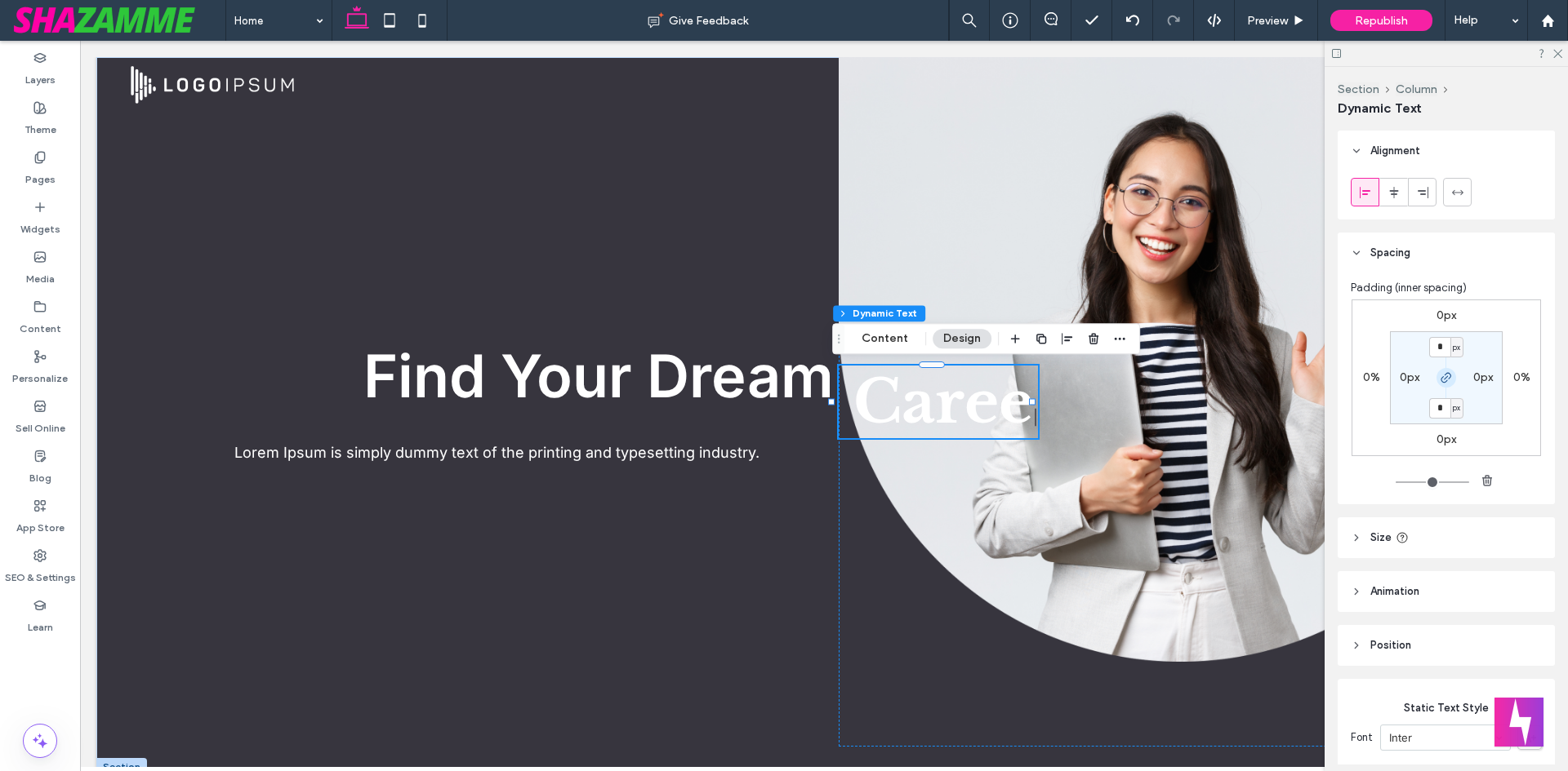
click at [1440, 372] on icon "button" at bounding box center [1446, 378] width 14 height 13
click at [1439, 314] on label "0px" at bounding box center [1446, 315] width 20 height 13
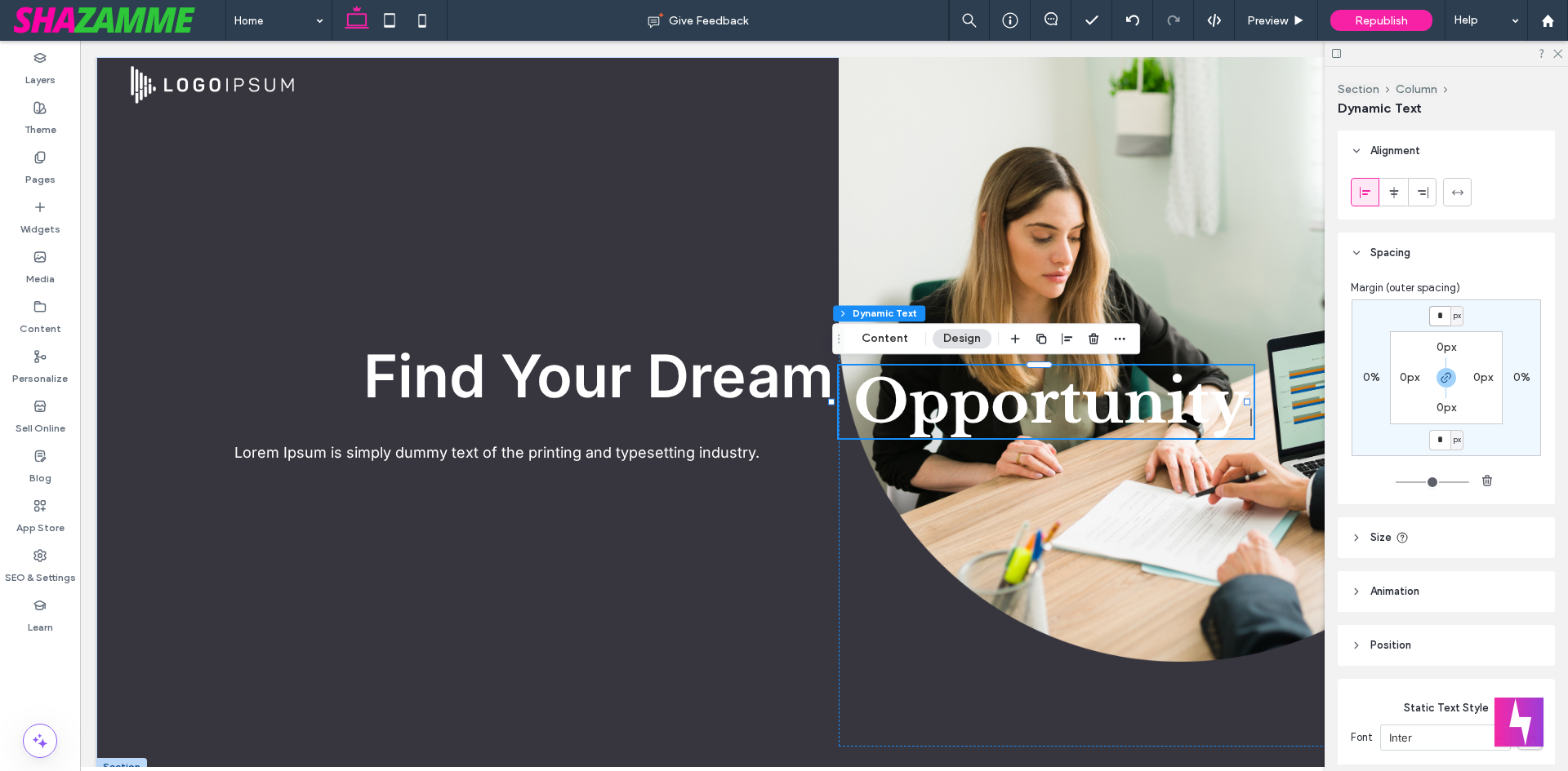
click at [1440, 313] on input "*" at bounding box center [1440, 316] width 22 height 21
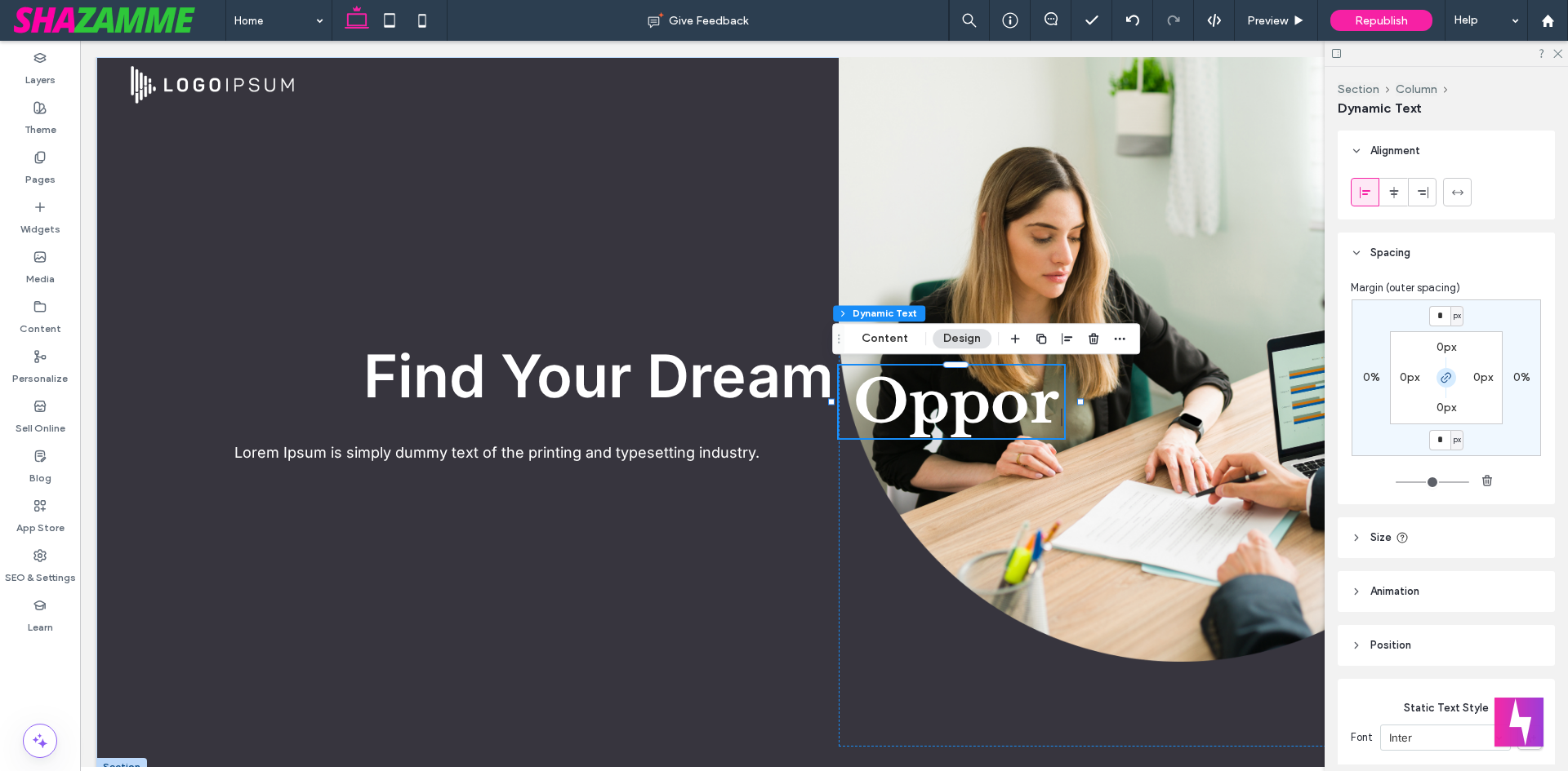
click at [1440, 381] on icon "button" at bounding box center [1446, 378] width 14 height 13
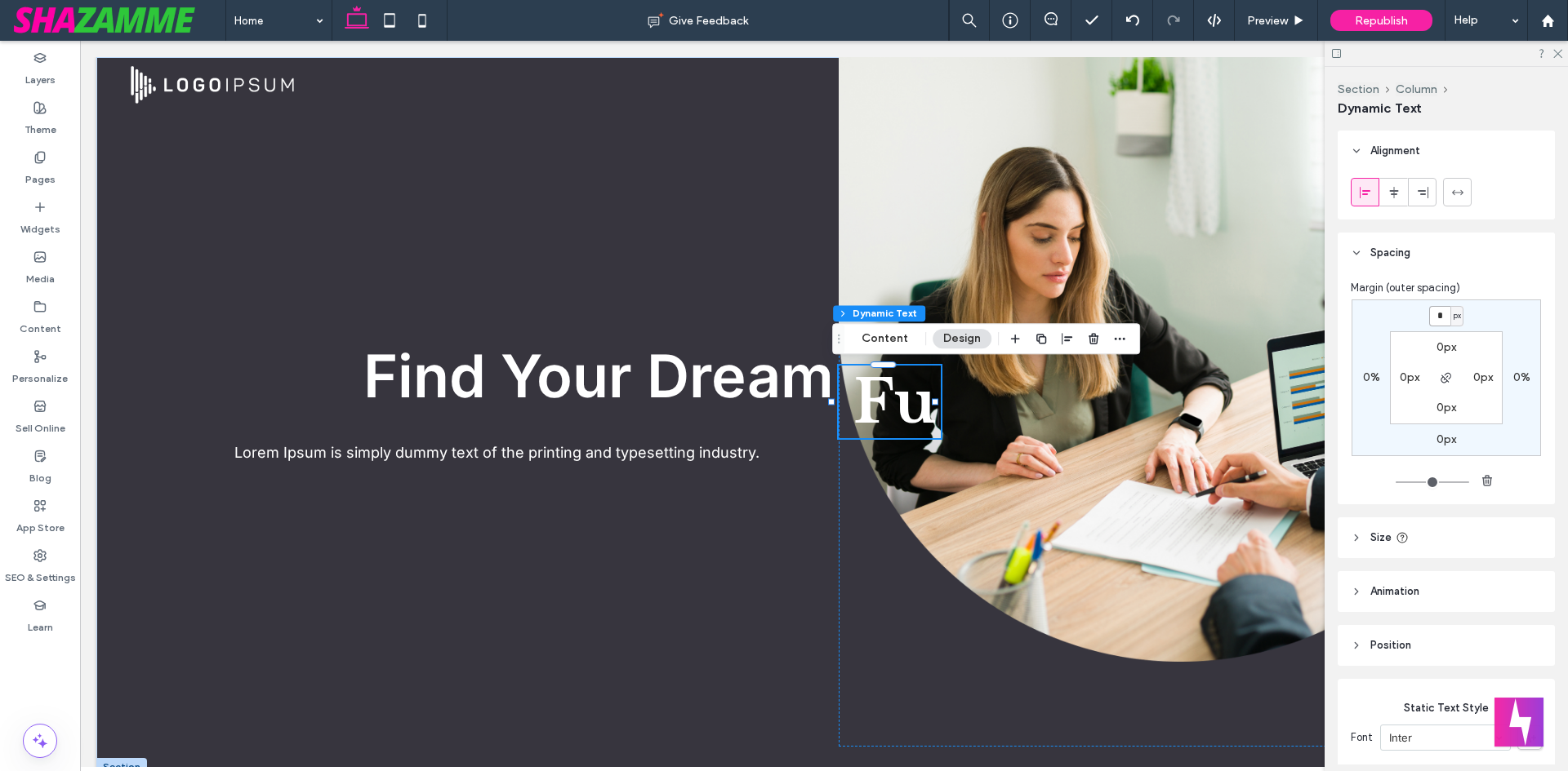
click at [1434, 317] on input "*" at bounding box center [1440, 316] width 22 height 21
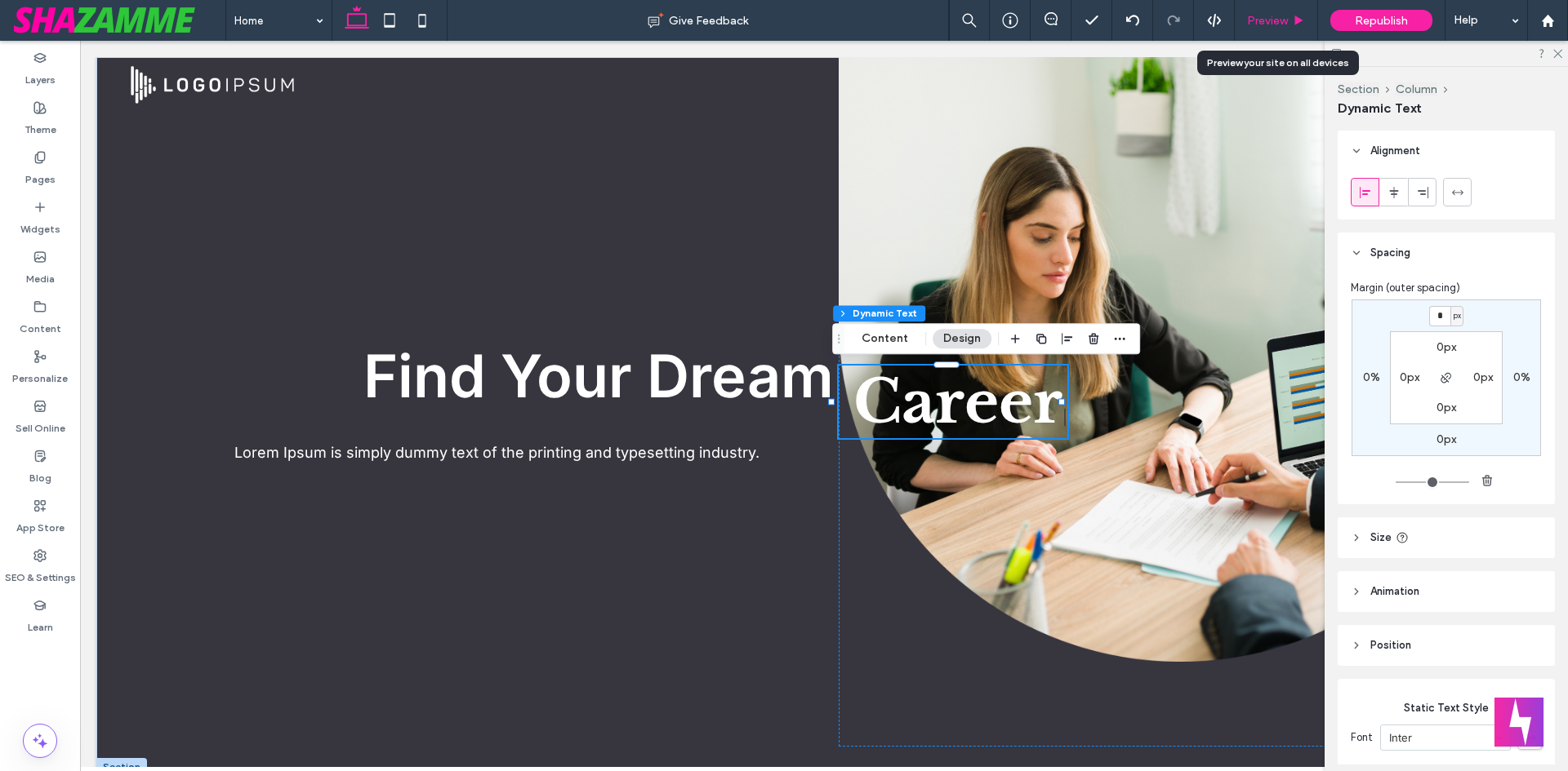
click at [1276, 4] on div "Preview" at bounding box center [1276, 20] width 84 height 40
click at [1274, 13] on span "Preview" at bounding box center [1266, 20] width 41 height 13
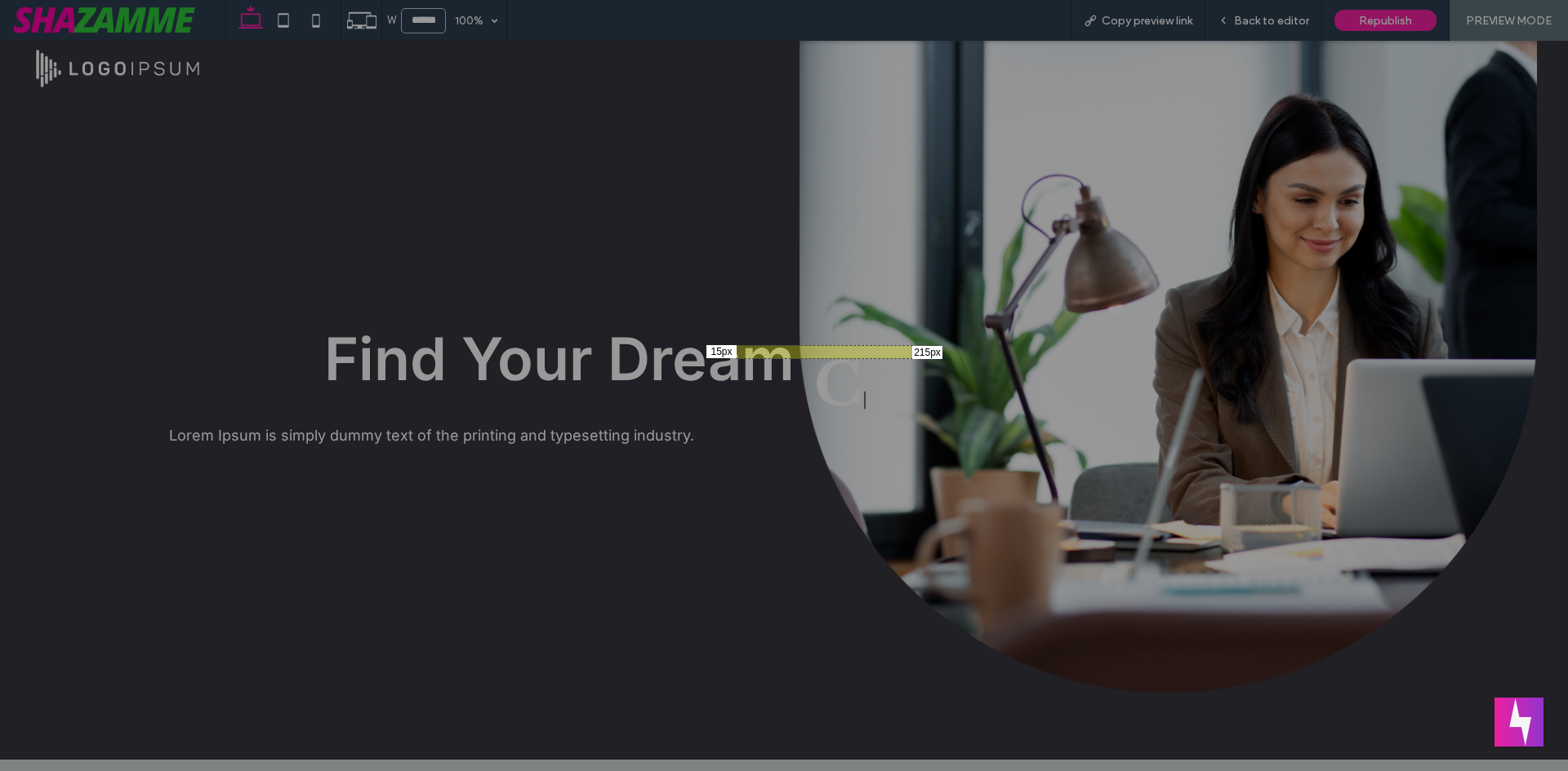
drag, startPoint x: 736, startPoint y: 345, endPoint x: 912, endPoint y: 357, distance: 176.4
click at [912, 357] on div "15px 215px" at bounding box center [784, 385] width 1568 height 771
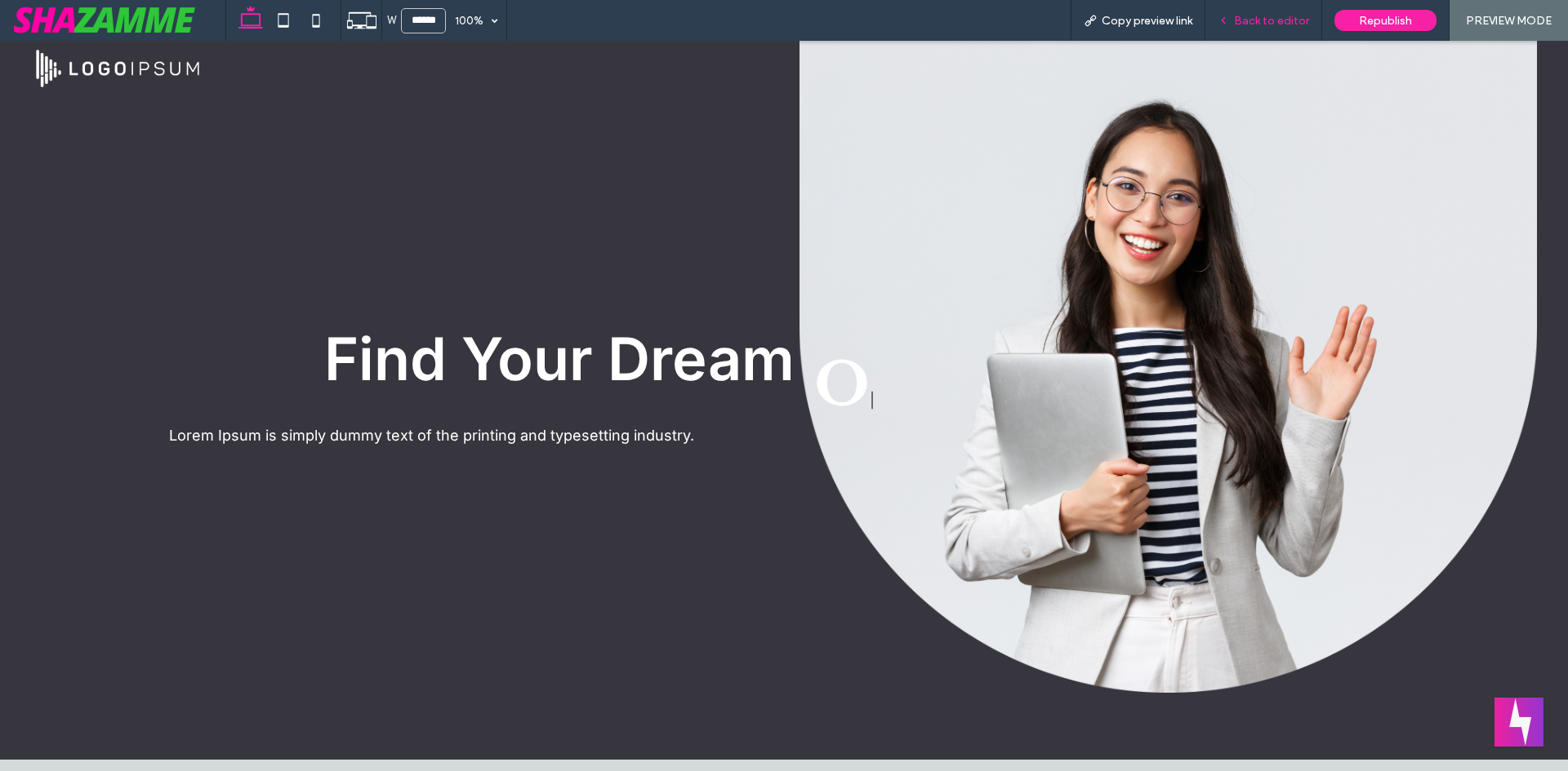
click at [1242, 21] on span "Back to editor" at bounding box center [1271, 20] width 75 height 13
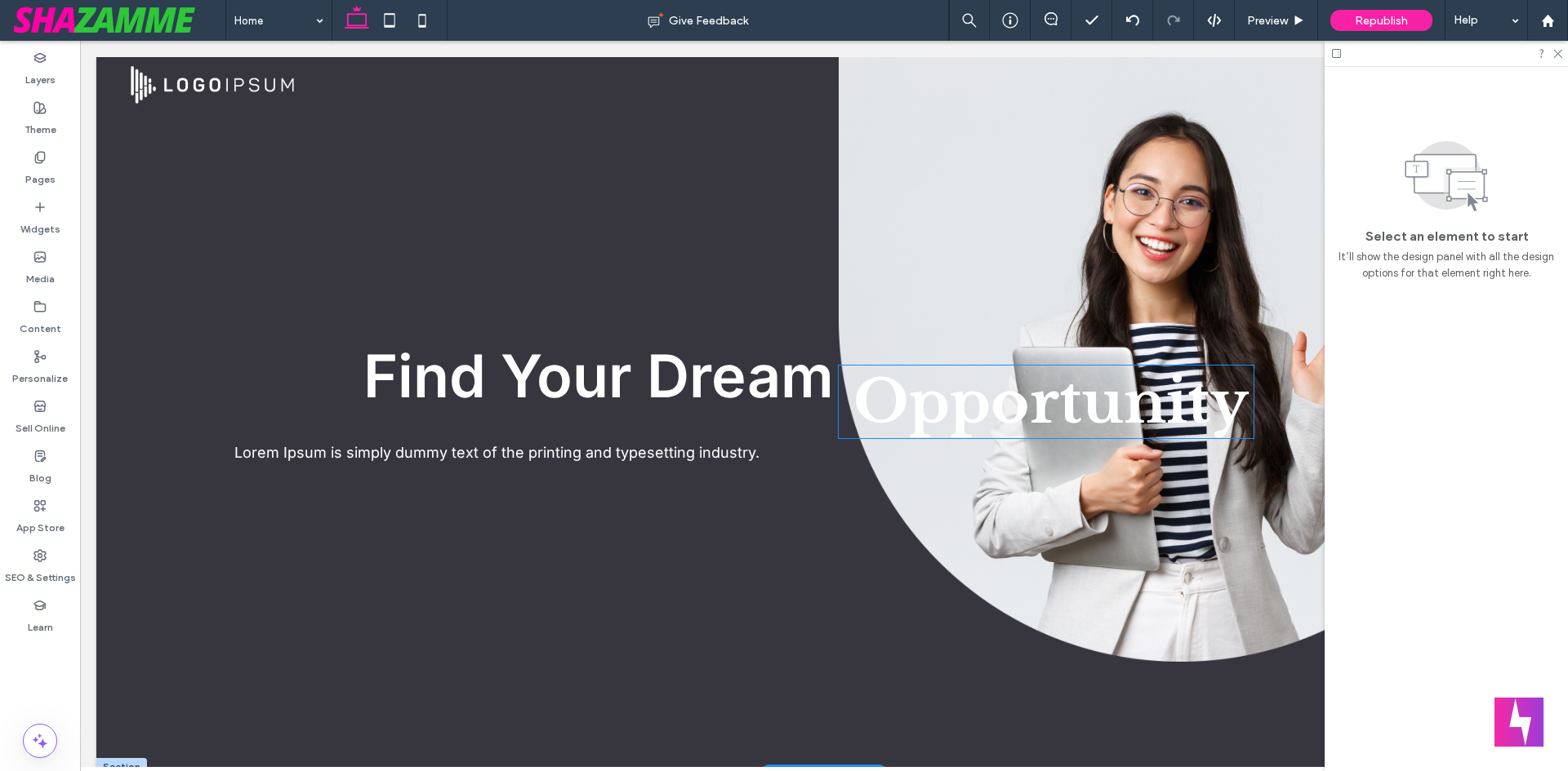
click at [858, 390] on span "Opportunity" at bounding box center [1050, 401] width 395 height 73
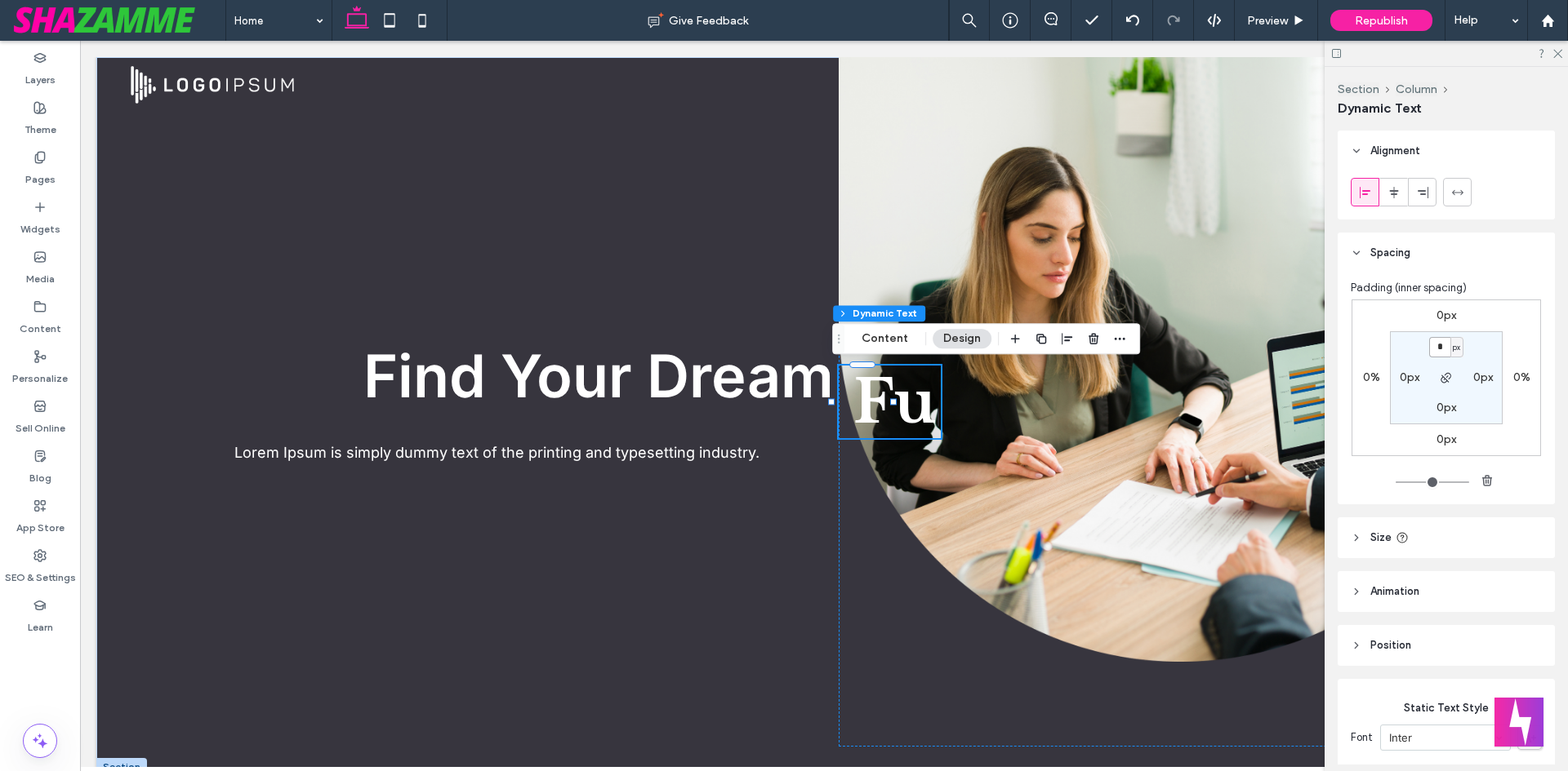
click at [1442, 349] on input "*" at bounding box center [1440, 347] width 22 height 21
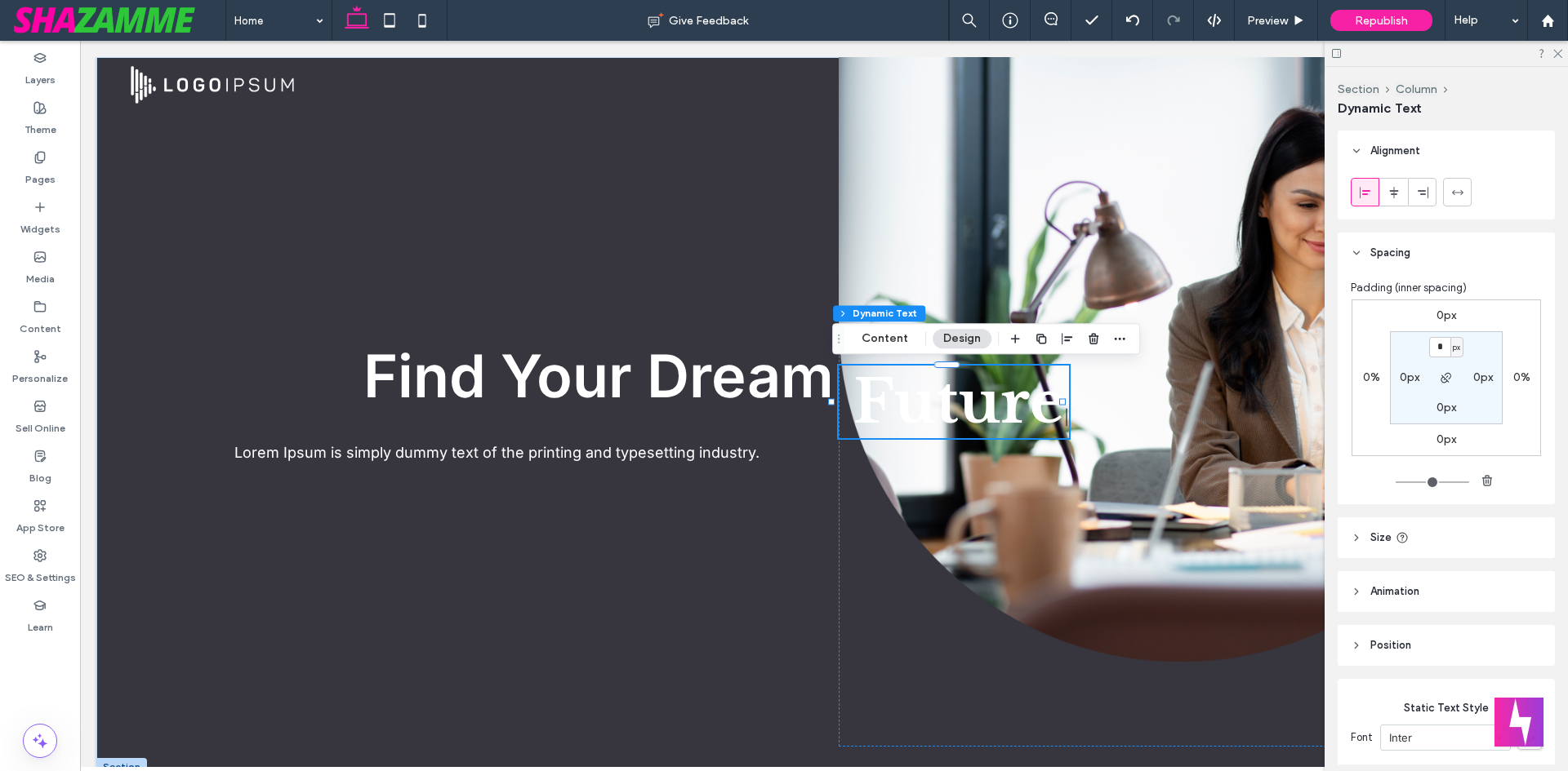
click at [1438, 322] on div "0px" at bounding box center [1446, 316] width 20 height 14
click at [1440, 313] on label "0px" at bounding box center [1446, 315] width 20 height 13
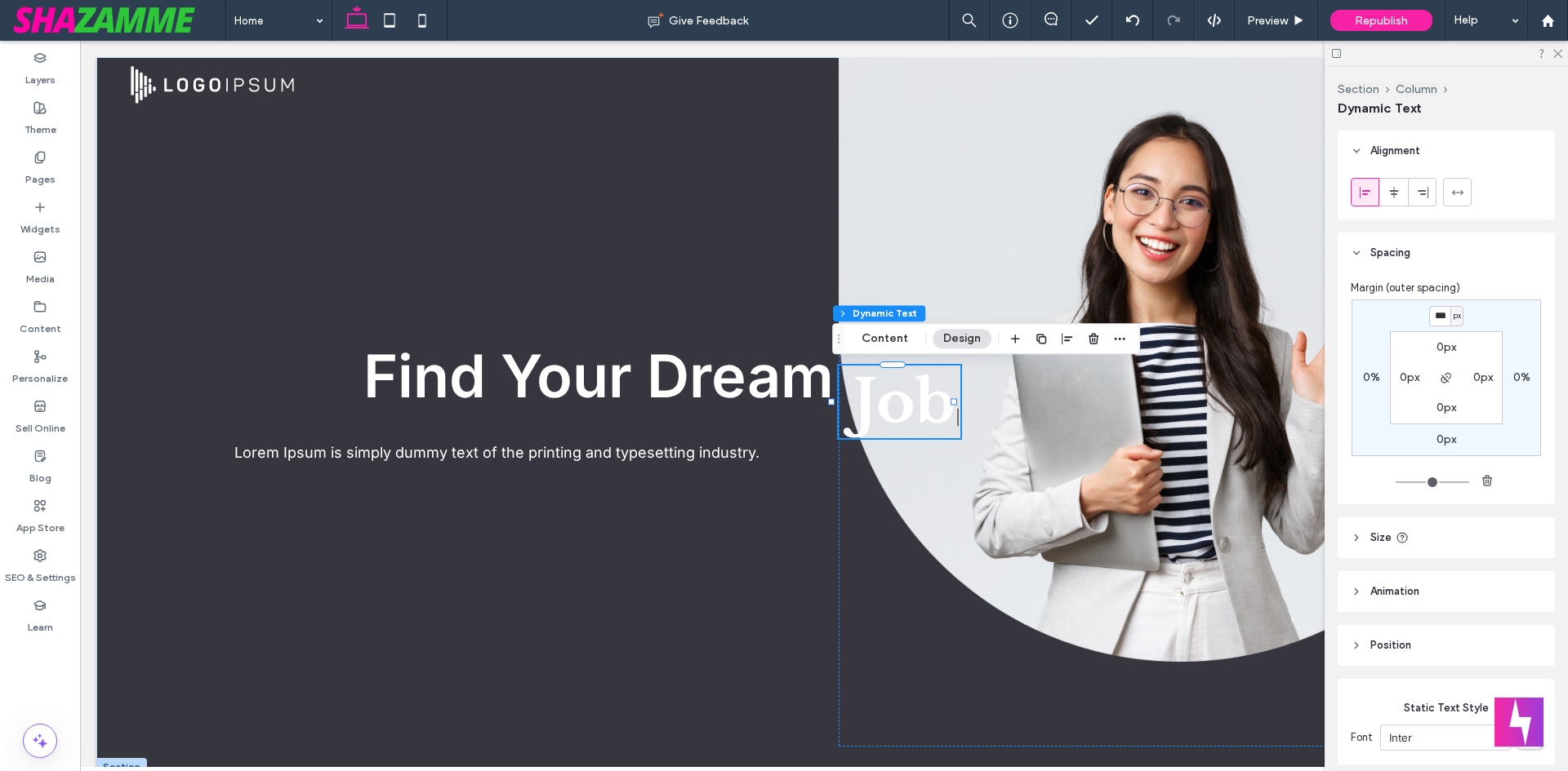
type input "***"
type input "*"
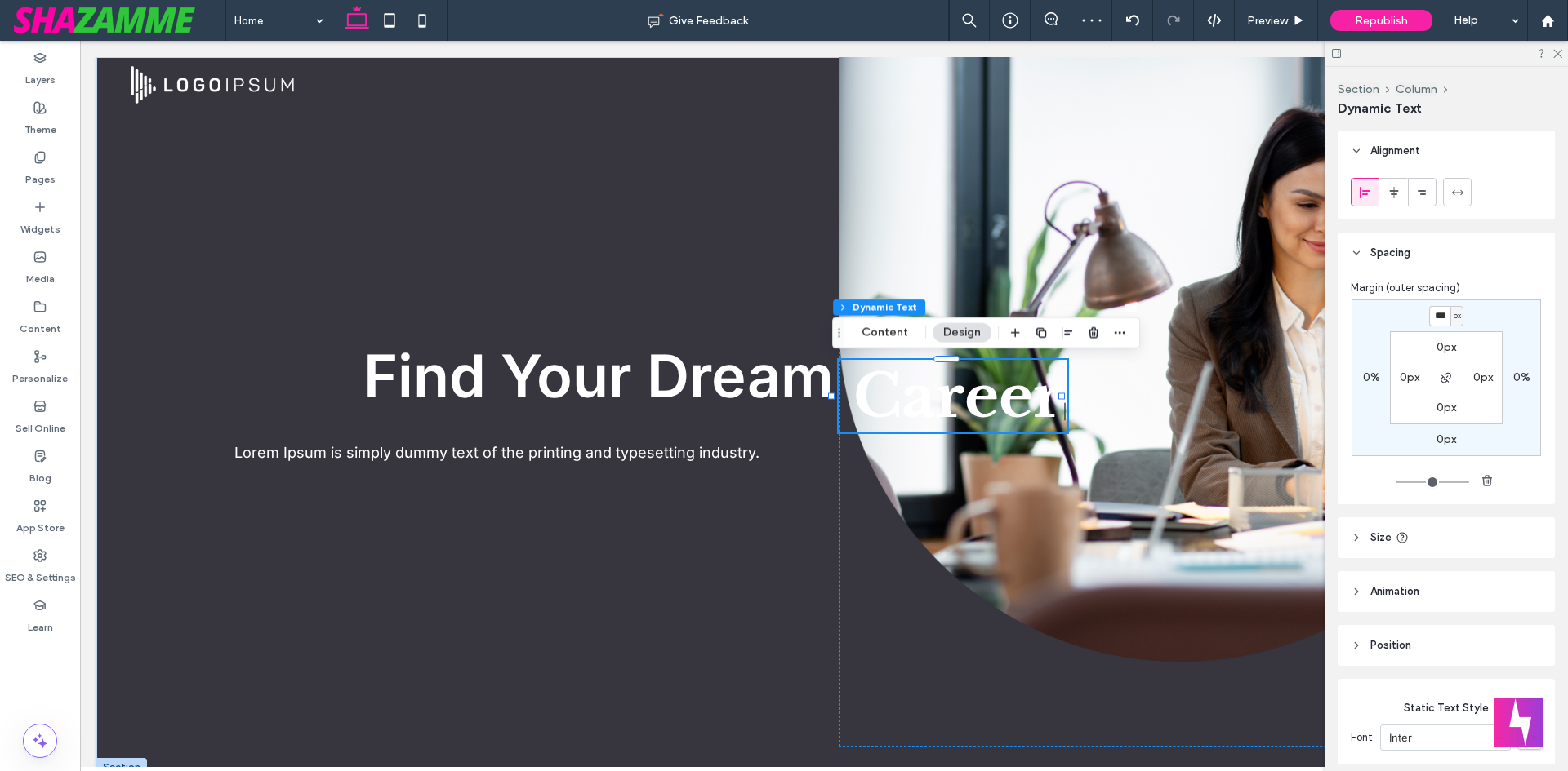
click at [1437, 315] on input "***" at bounding box center [1440, 316] width 22 height 21
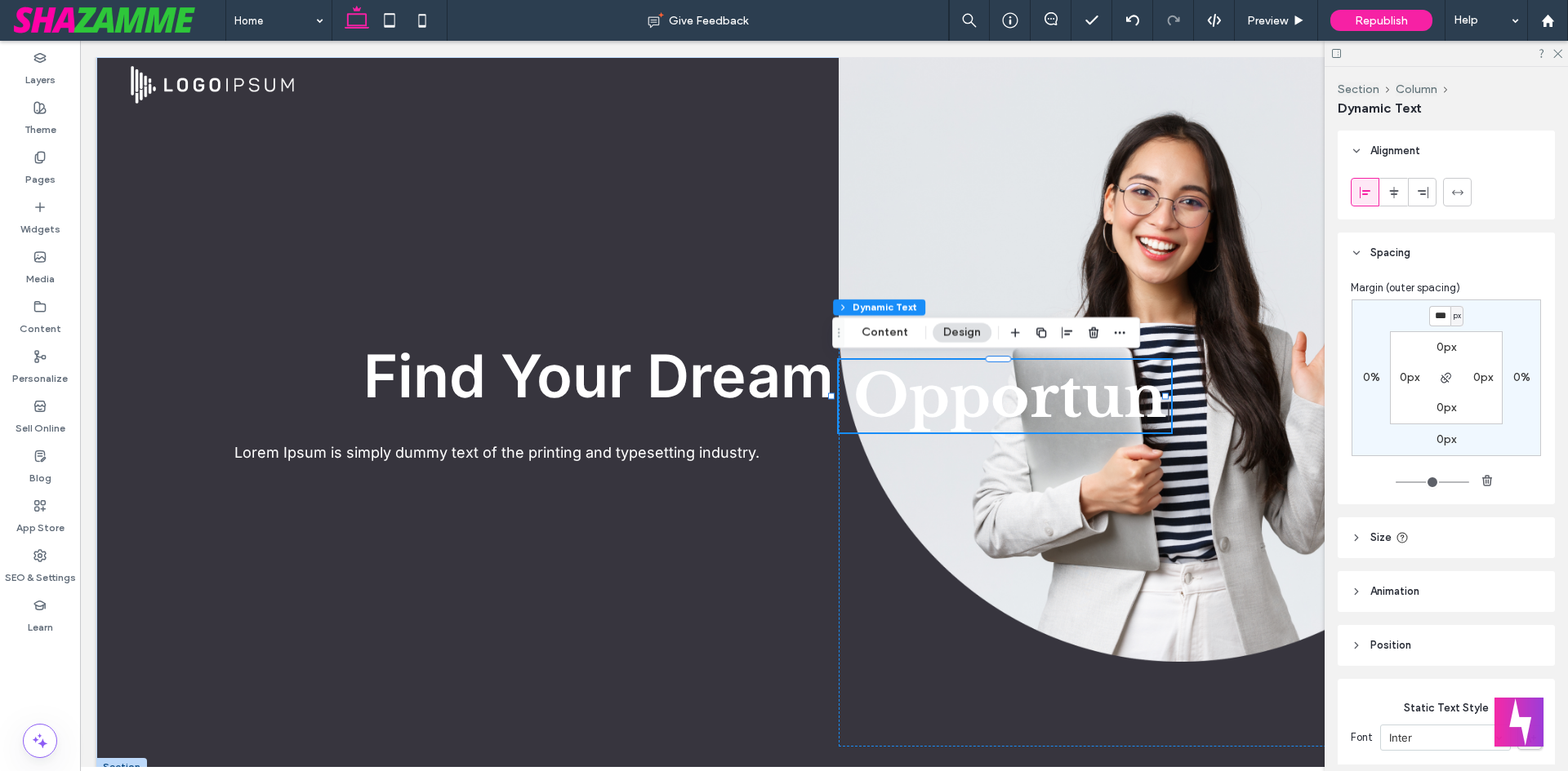
type input "***"
type input "*"
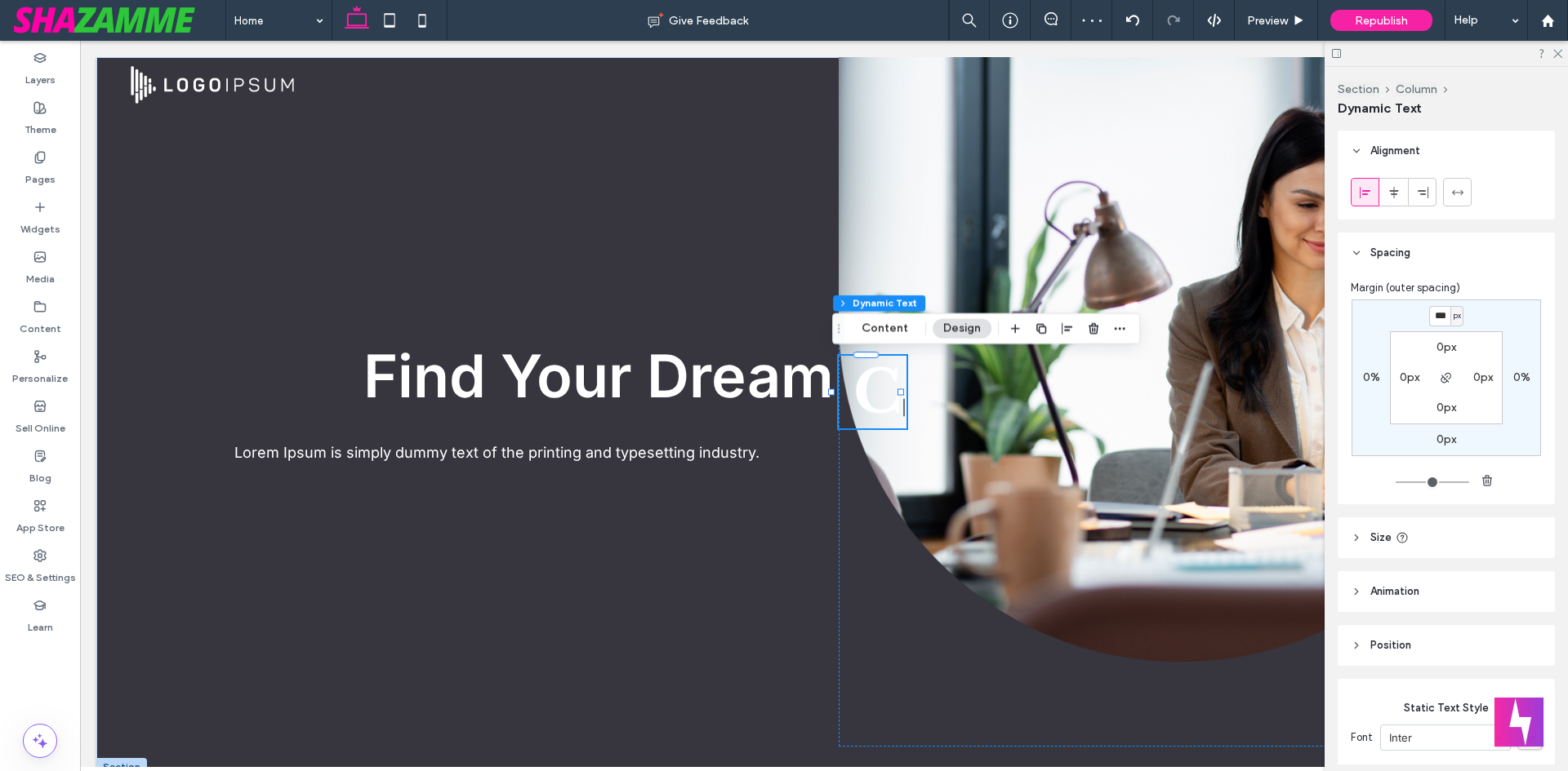
type input "***"
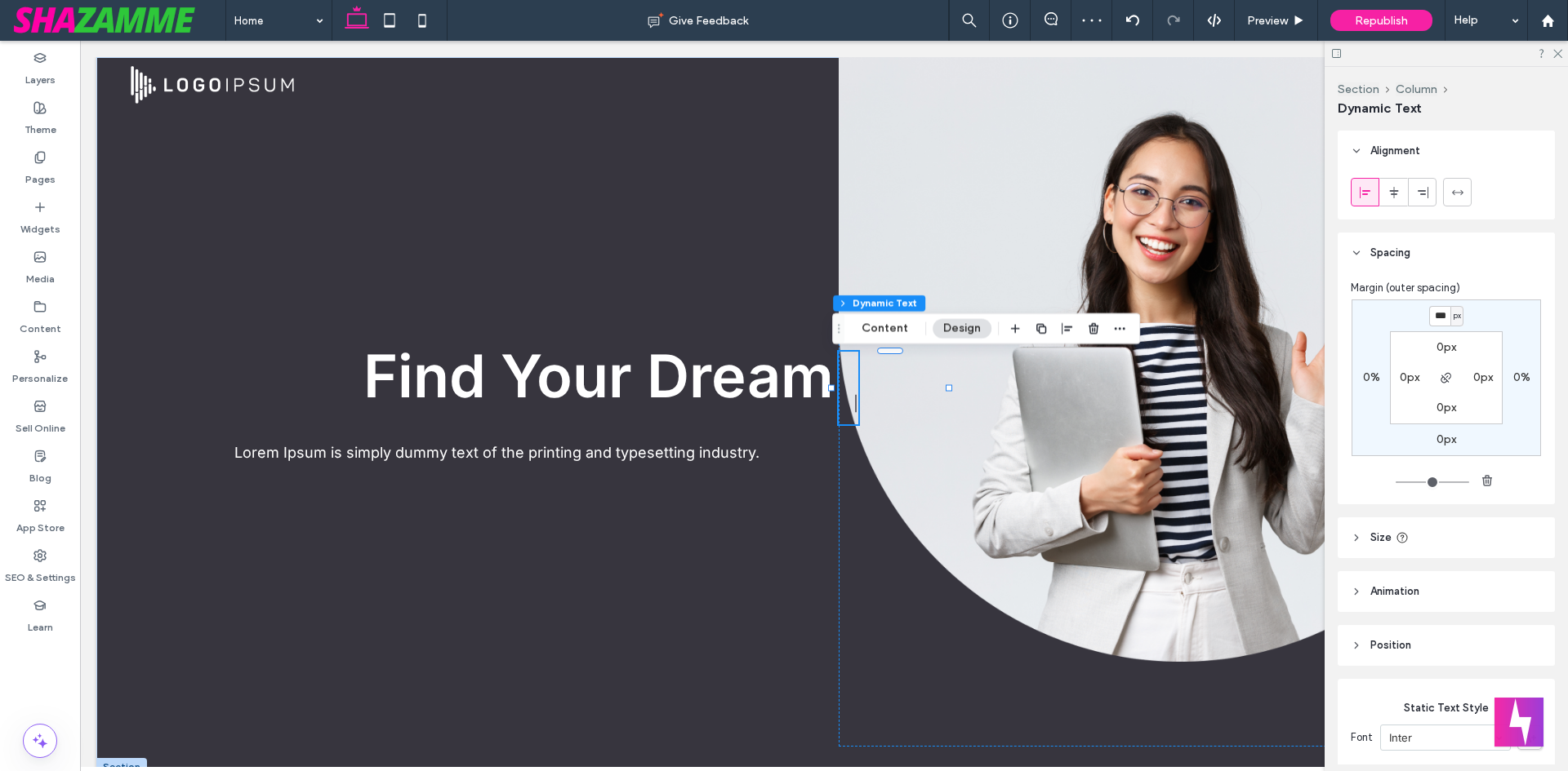
type input "*"
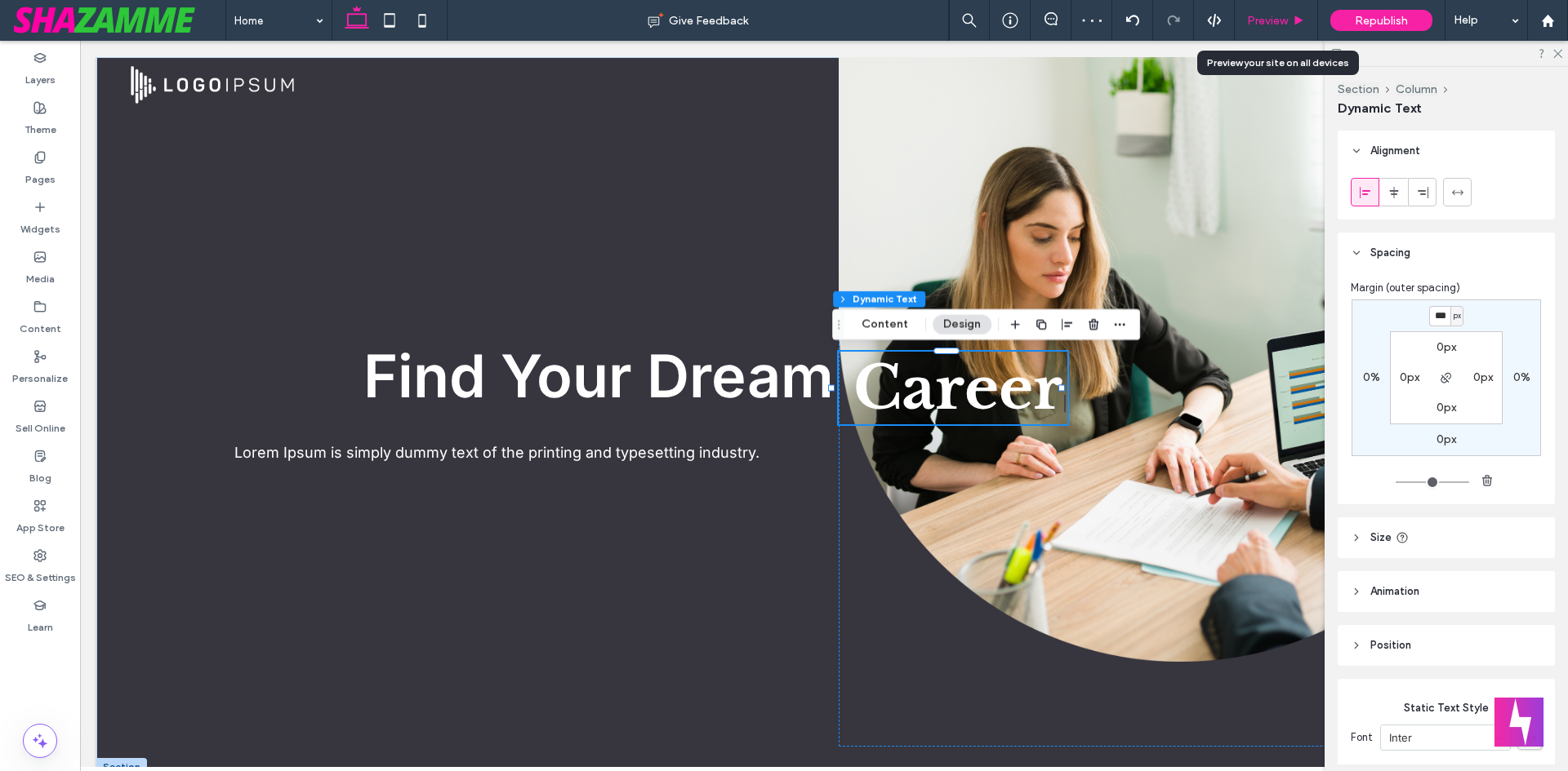
click at [1283, 24] on span "Preview" at bounding box center [1266, 20] width 41 height 13
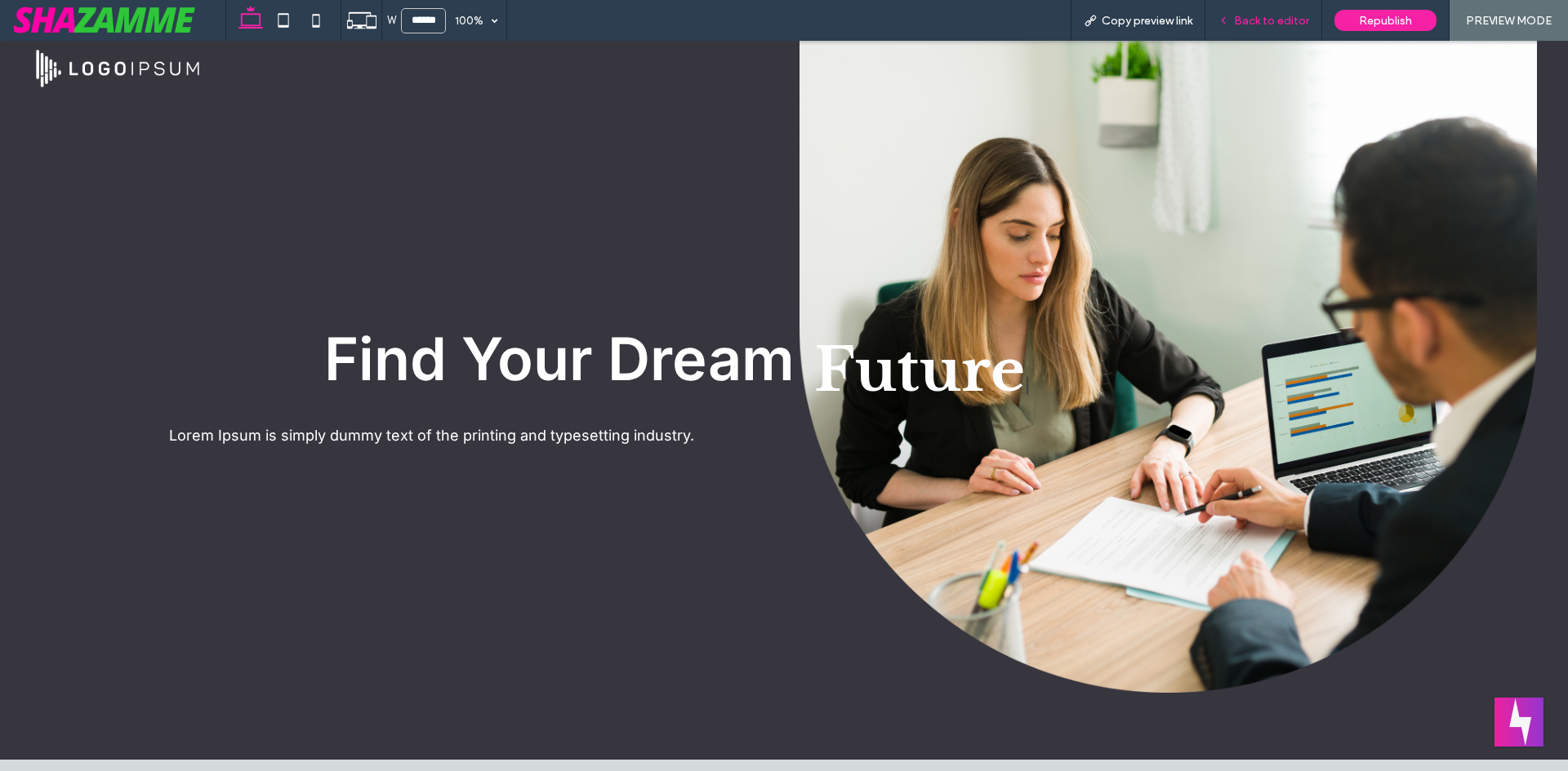
click at [1263, 11] on div "Back to editor" at bounding box center [1264, 20] width 117 height 40
click at [1259, 18] on span "Back to editor" at bounding box center [1271, 20] width 75 height 13
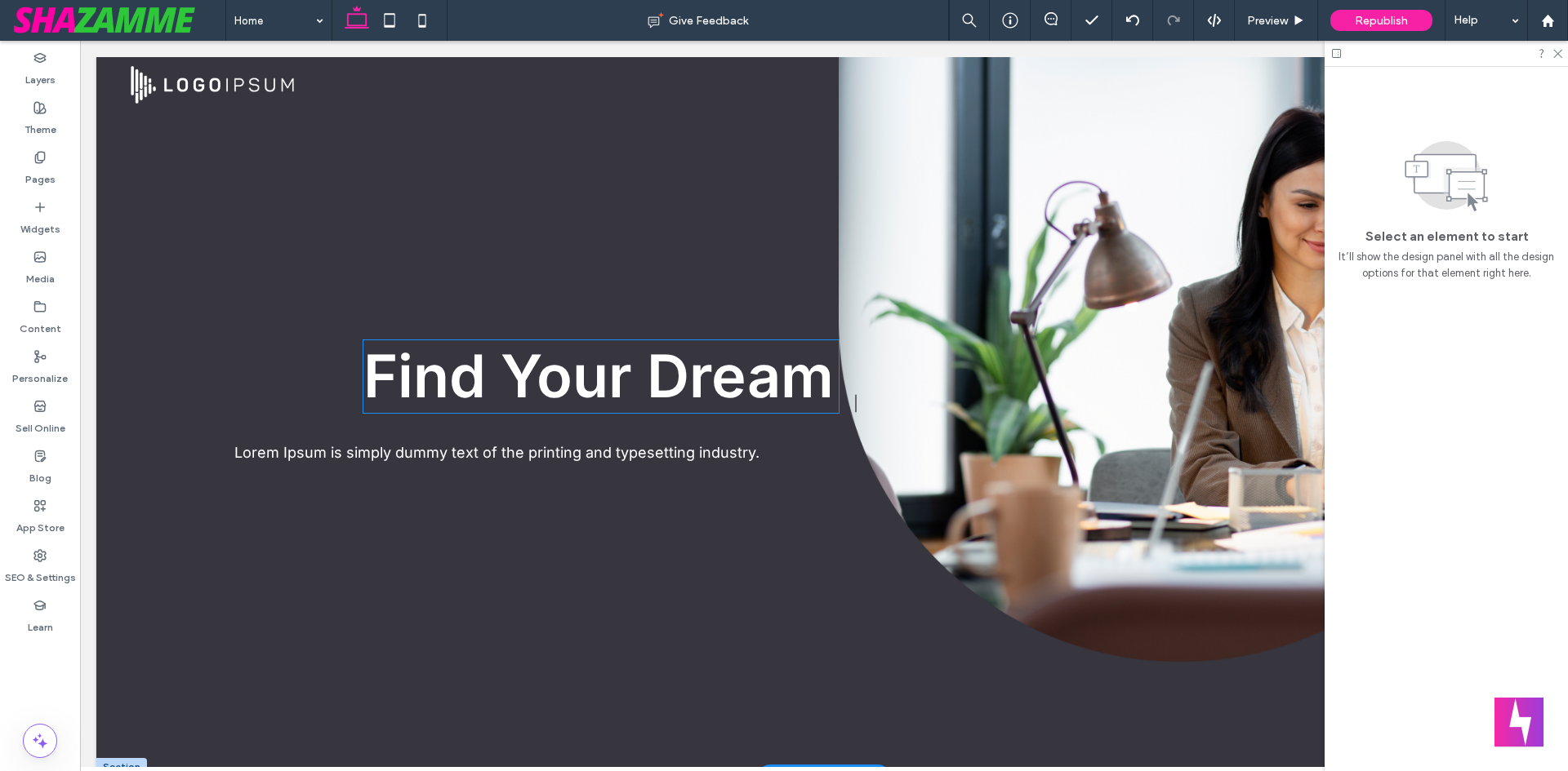
click at [700, 395] on span "Find Your Dream" at bounding box center [599, 375] width 471 height 71
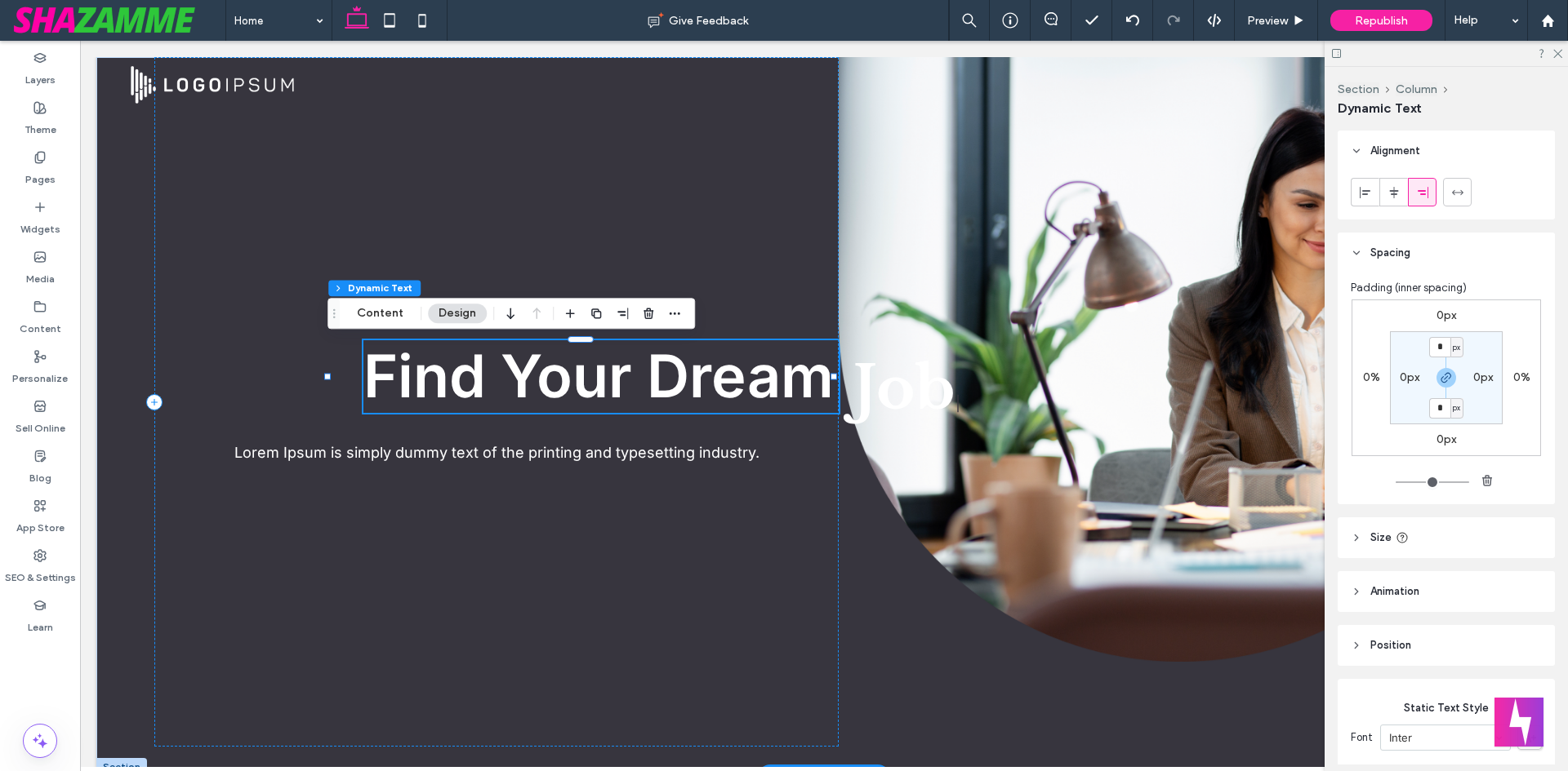
click at [700, 395] on span "Find Your Dream" at bounding box center [599, 375] width 471 height 71
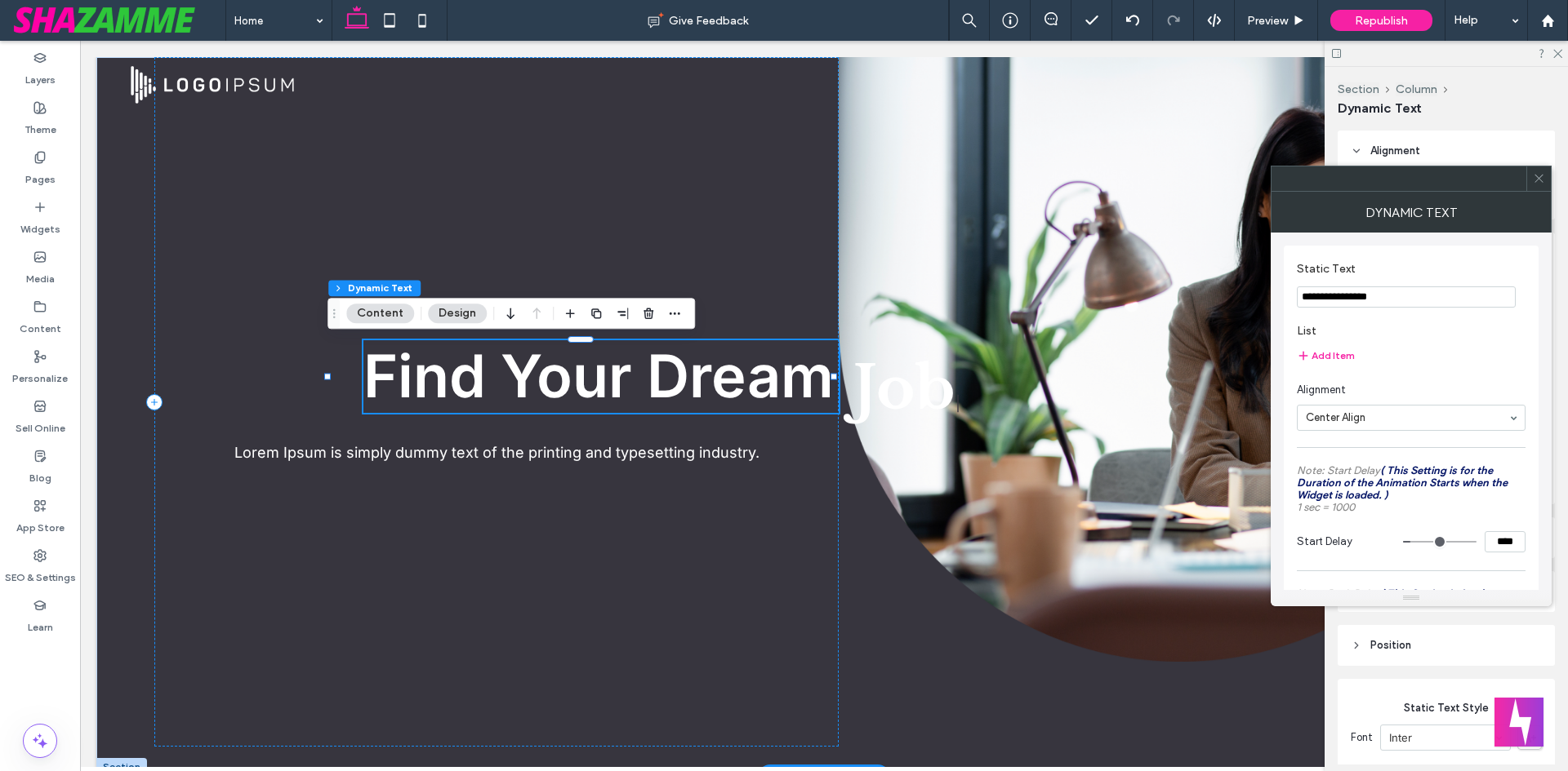
click at [700, 395] on span "Find Your Dream" at bounding box center [599, 375] width 471 height 71
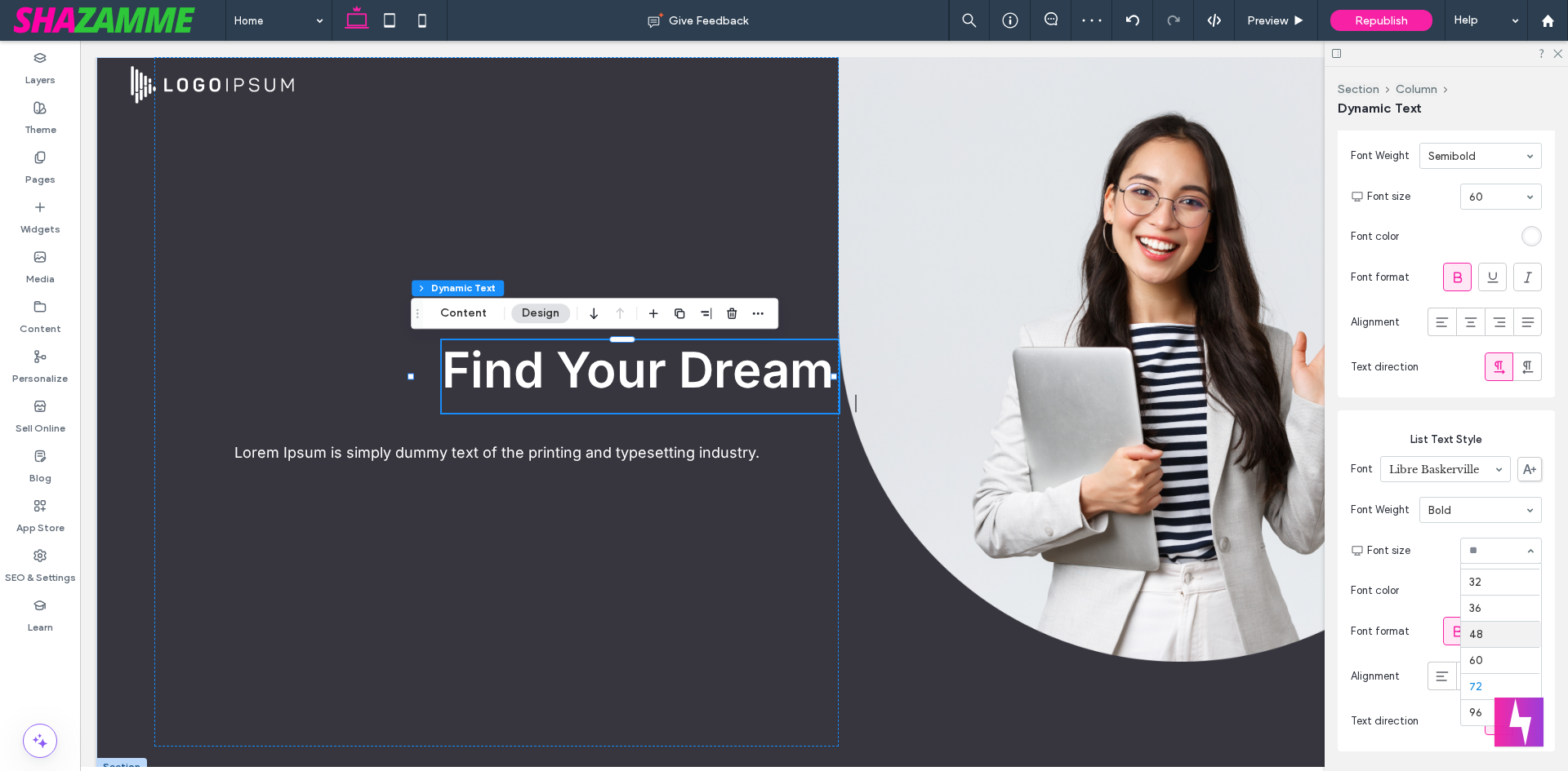
scroll to position [683, 0]
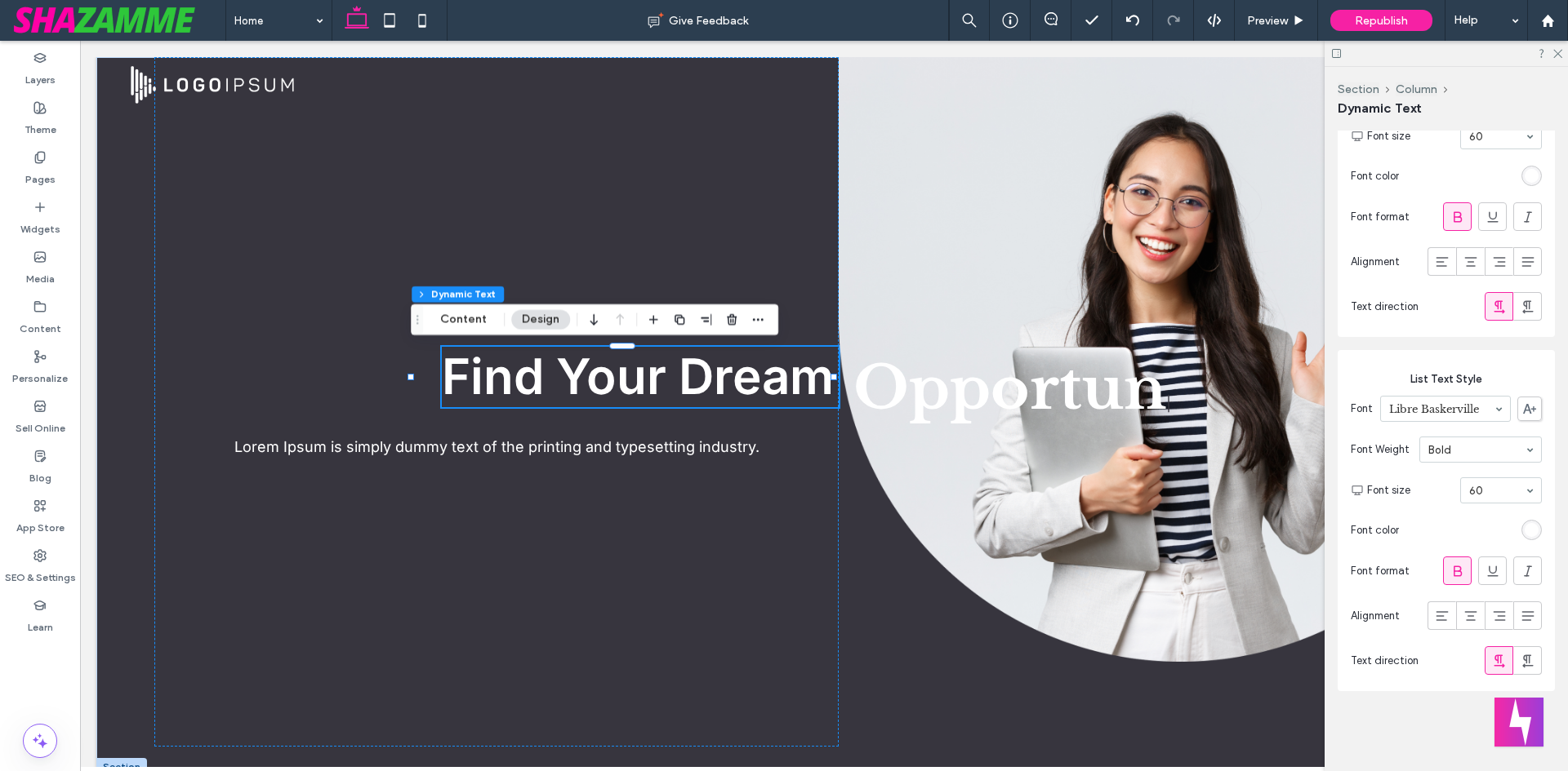
click at [1481, 492] on input at bounding box center [1497, 490] width 56 height 12
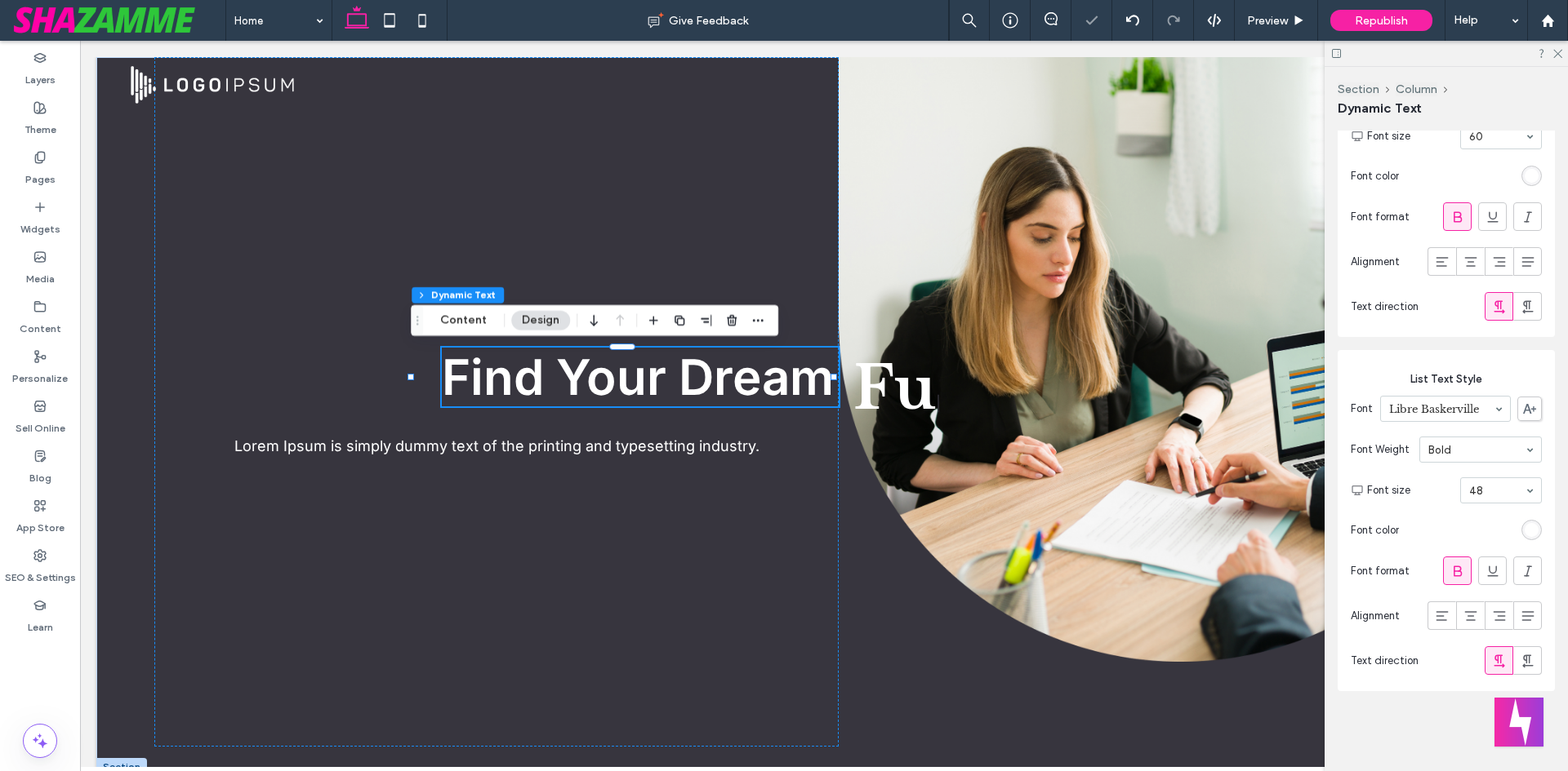
click at [1454, 576] on use at bounding box center [1457, 571] width 8 height 11
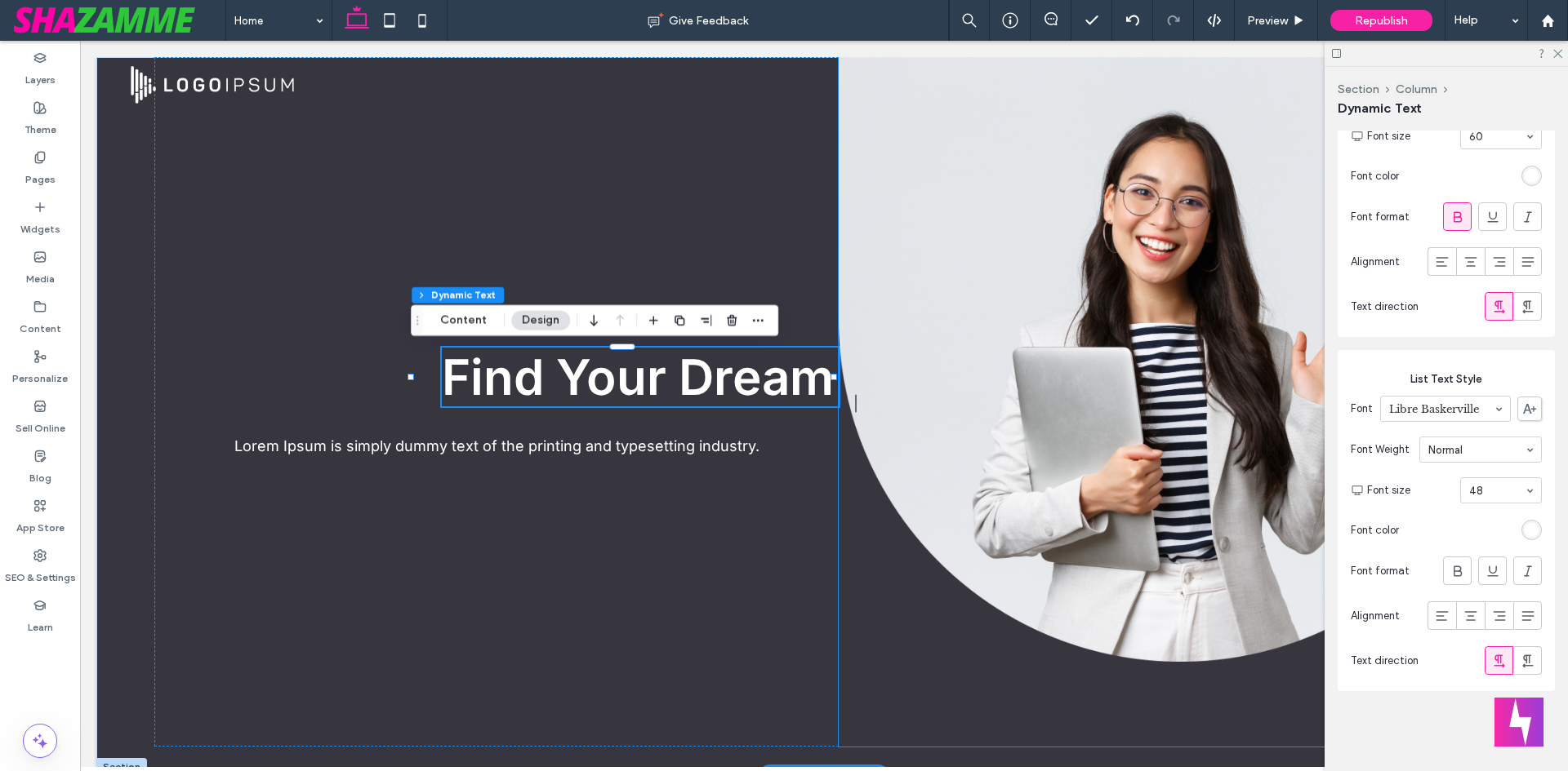
click at [917, 389] on div "Job Career Opportunity Future |" at bounding box center [1181, 402] width 684 height 690
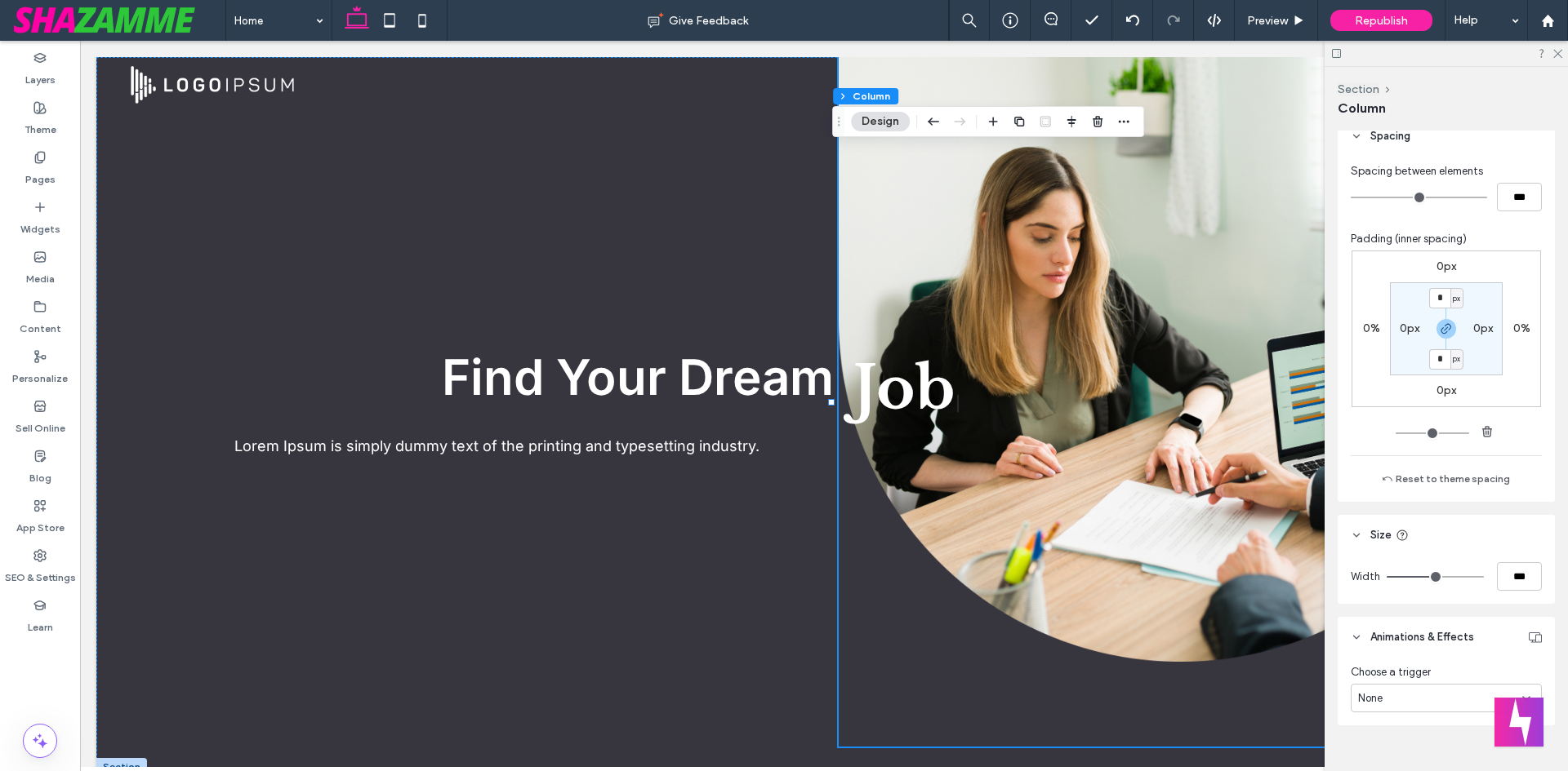
scroll to position [783, 0]
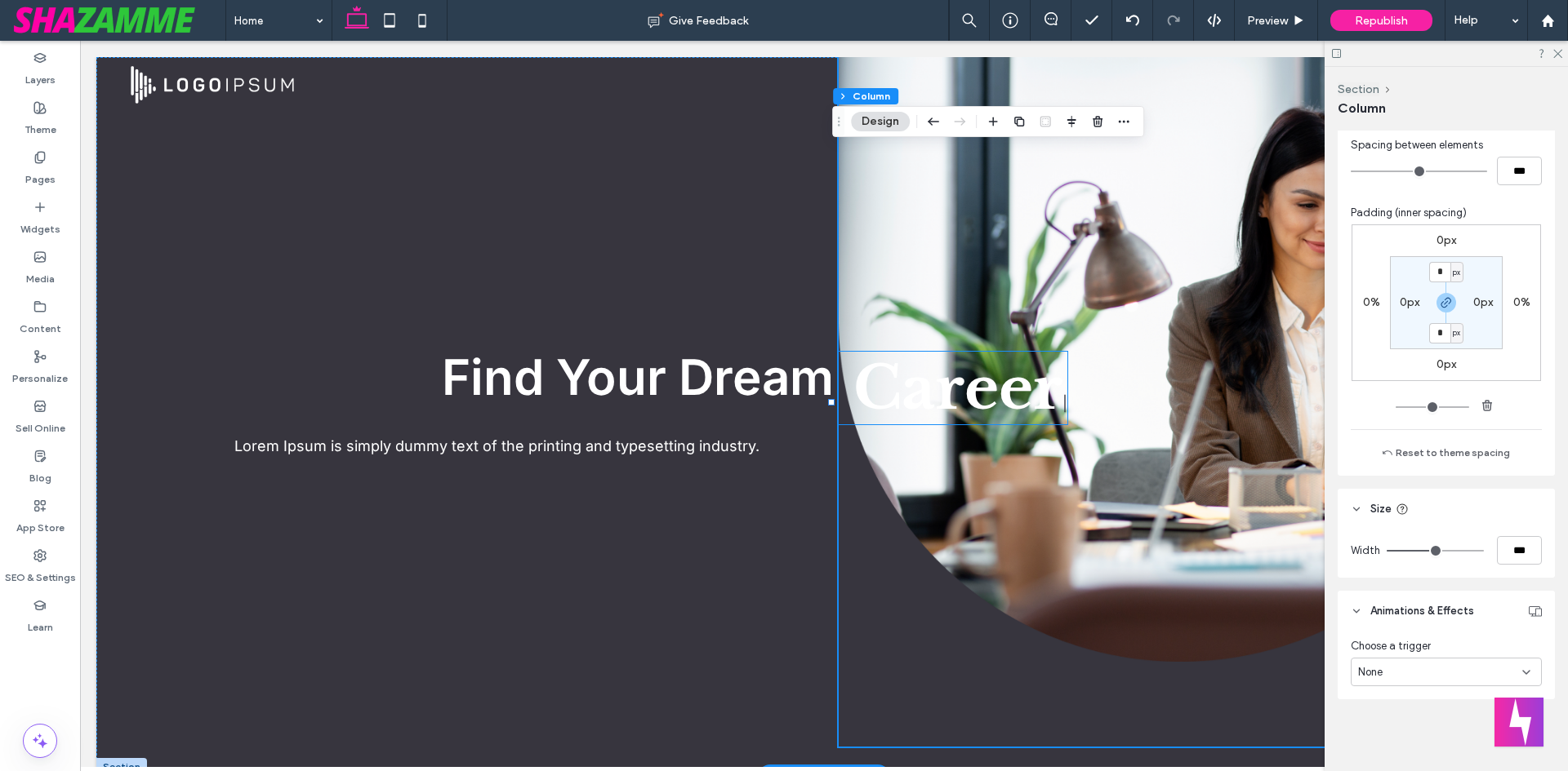
click at [891, 389] on span "Career" at bounding box center [958, 388] width 209 height 73
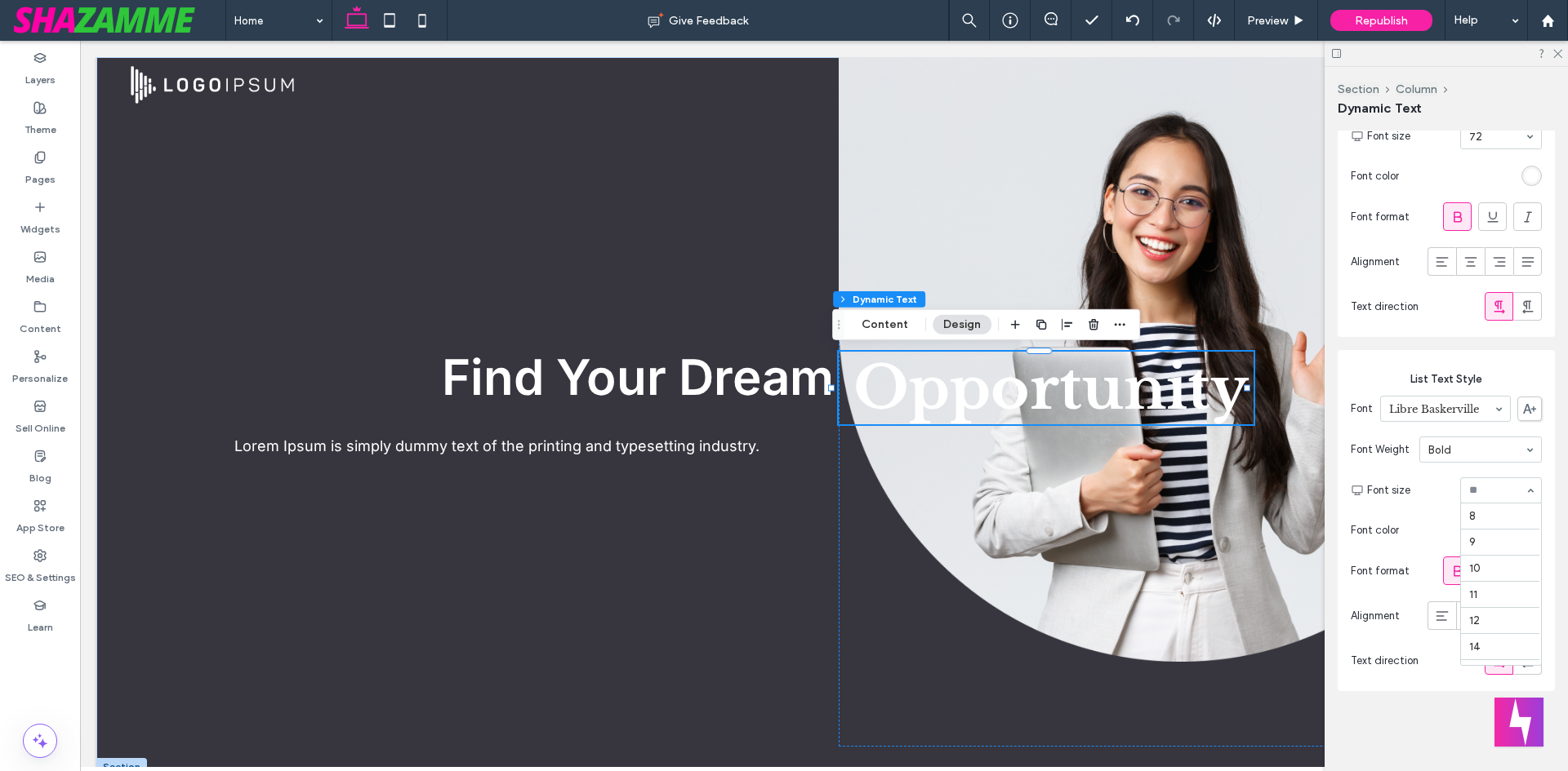
scroll to position [256, 0]
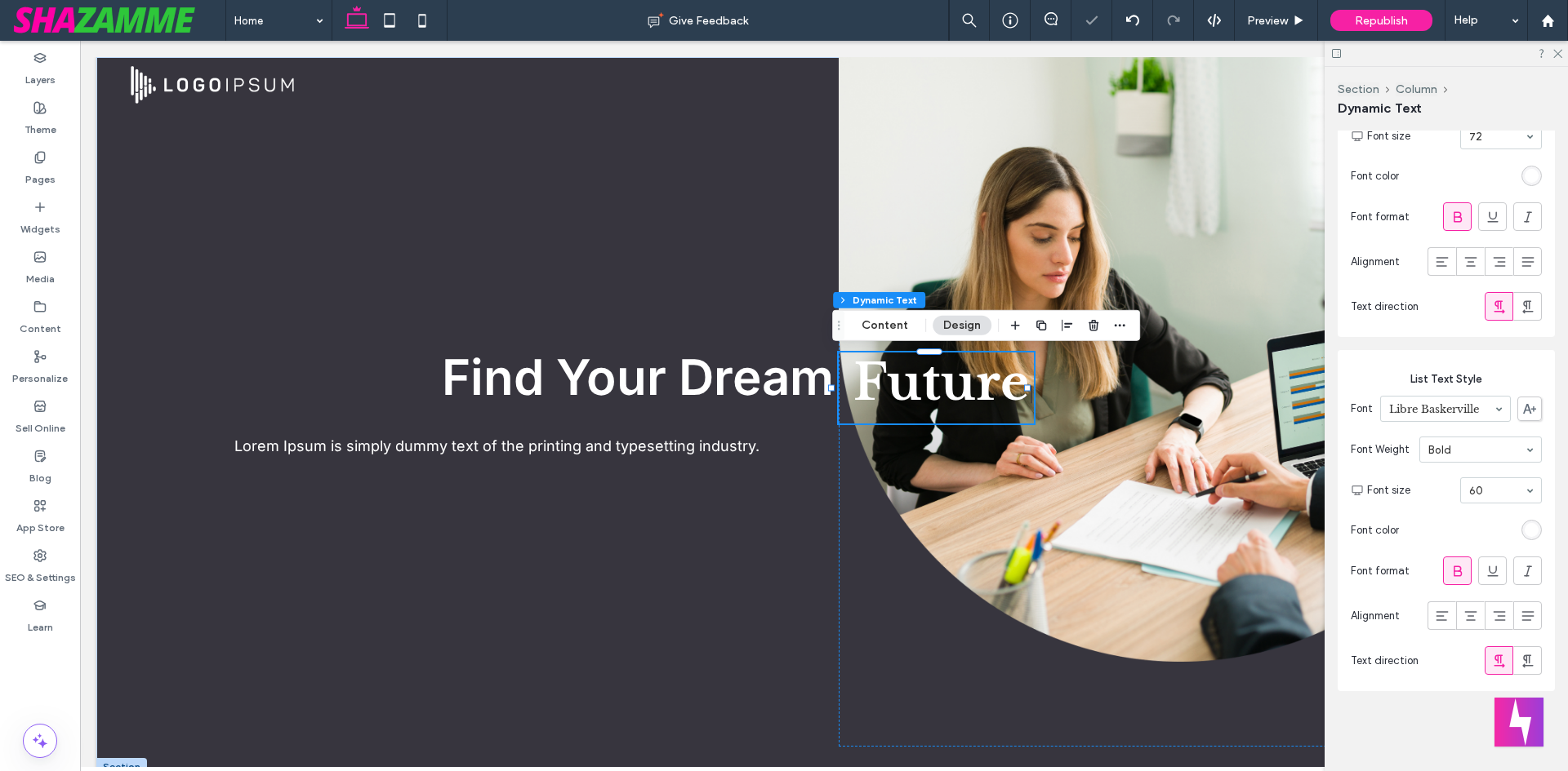
click at [1479, 492] on input at bounding box center [1497, 490] width 56 height 12
click at [815, 381] on span "Find Your Dream" at bounding box center [638, 377] width 392 height 58
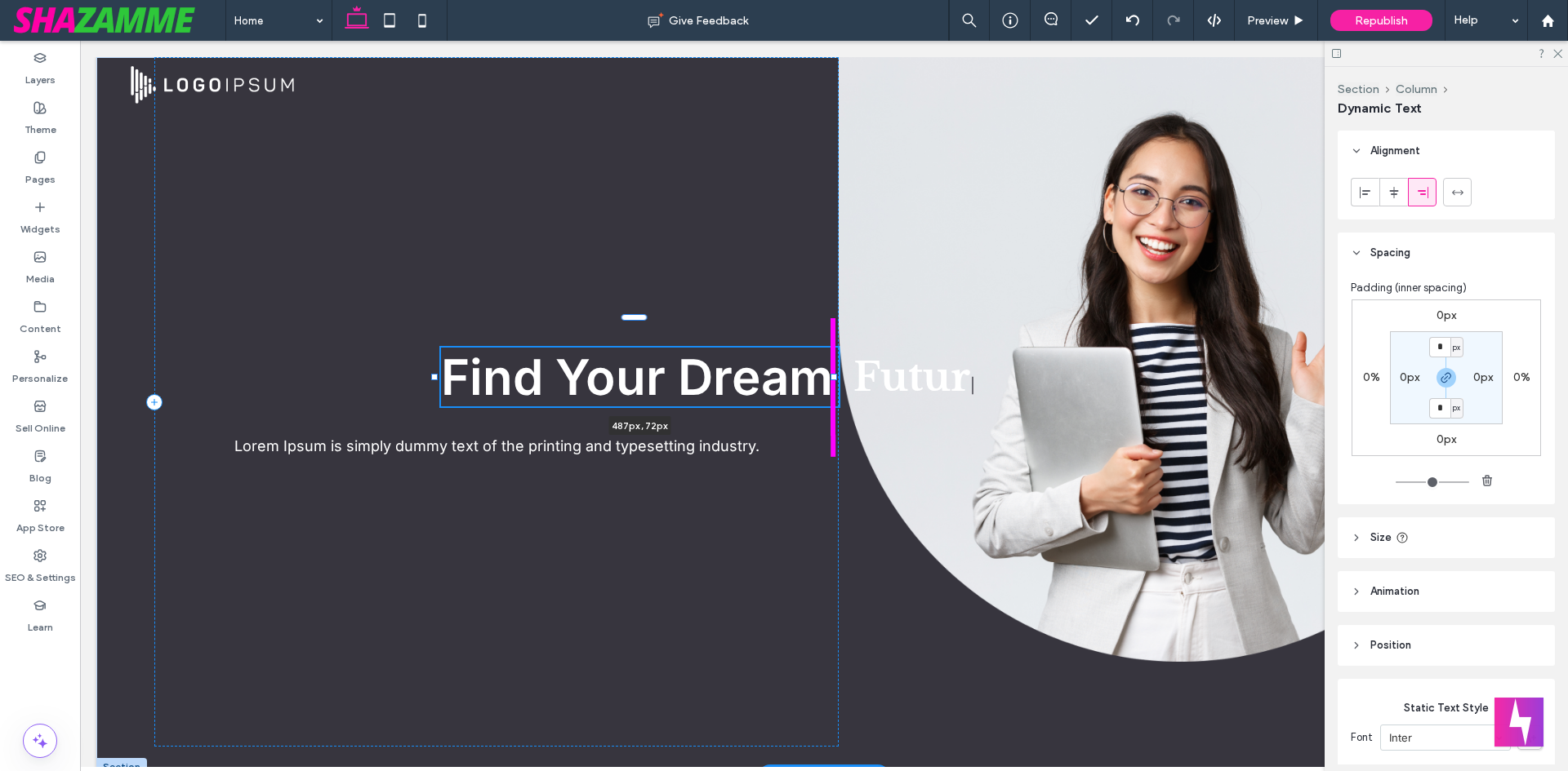
drag, startPoint x: 831, startPoint y: 380, endPoint x: 807, endPoint y: 380, distance: 24.0
click at [807, 380] on div "Find Your Dream | 487px , 72px Lorem Ipsum is simply dummy text of the printing…" at bounding box center [824, 417] width 1455 height 719
type input "***"
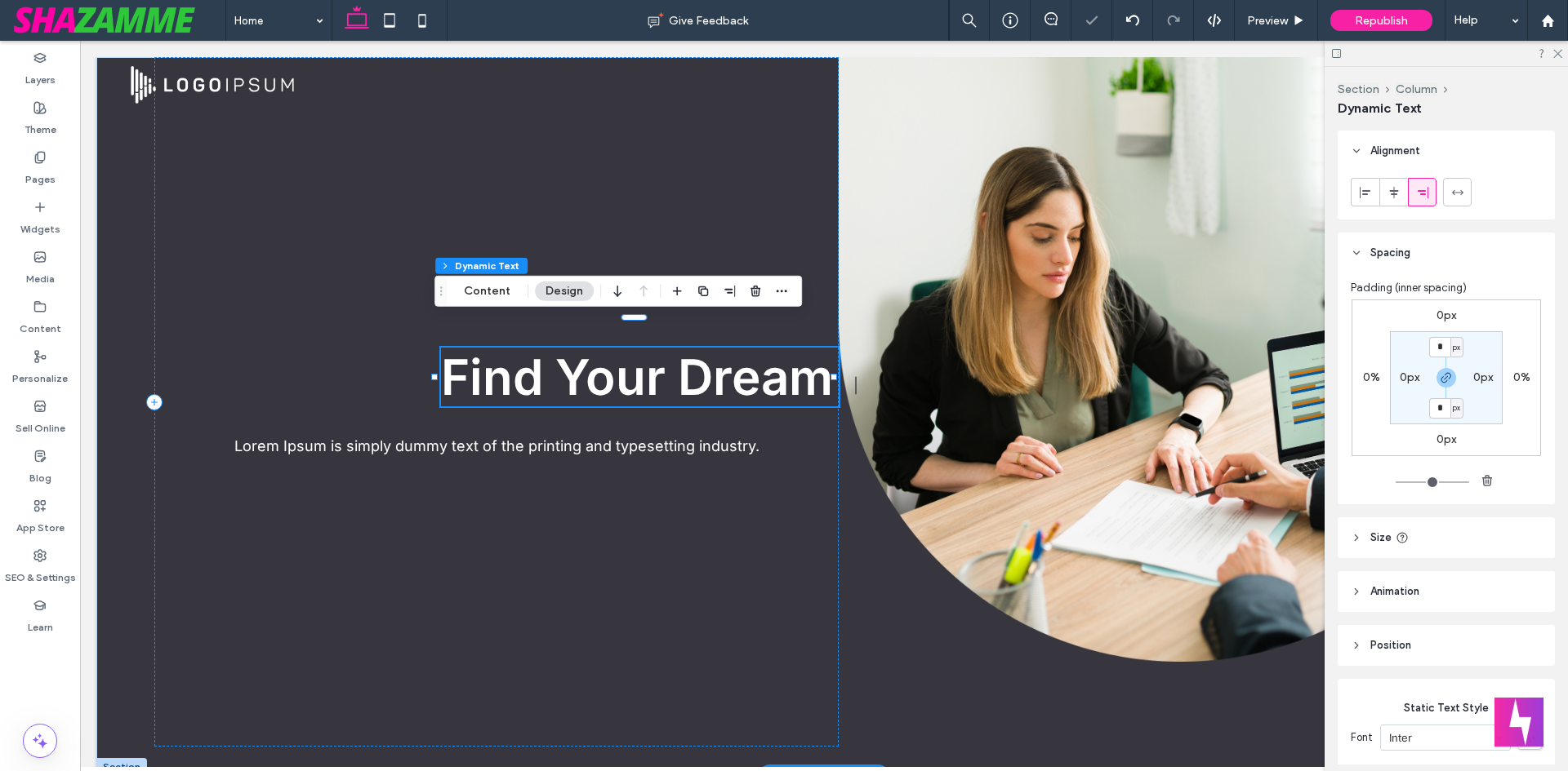
click at [823, 354] on span "Find Your Dream" at bounding box center [637, 377] width 392 height 58
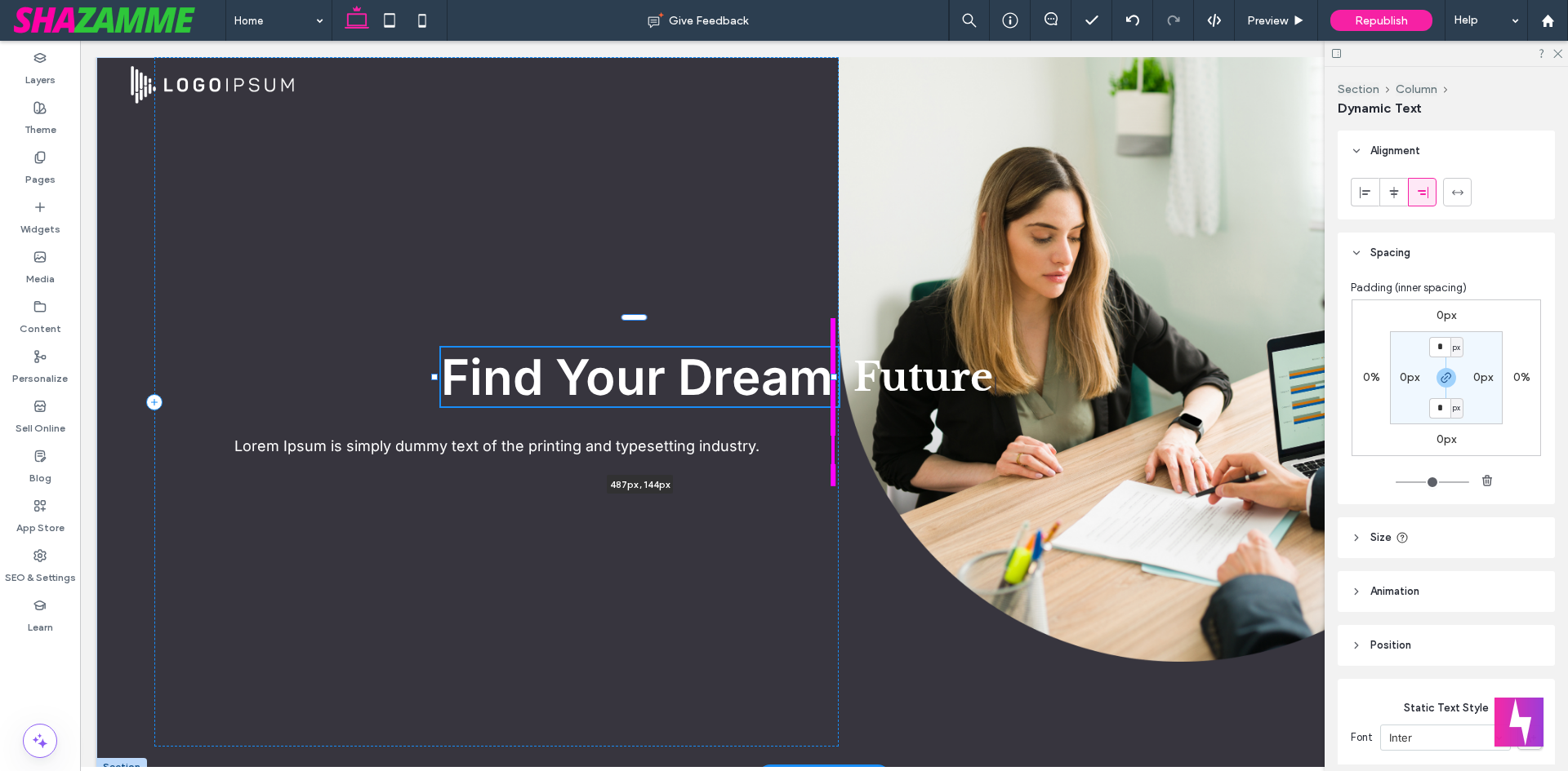
click at [835, 364] on div "Find Your Dream | 487px , 144px Lorem Ipsum is simply dummy text of the printin…" at bounding box center [824, 417] width 1455 height 719
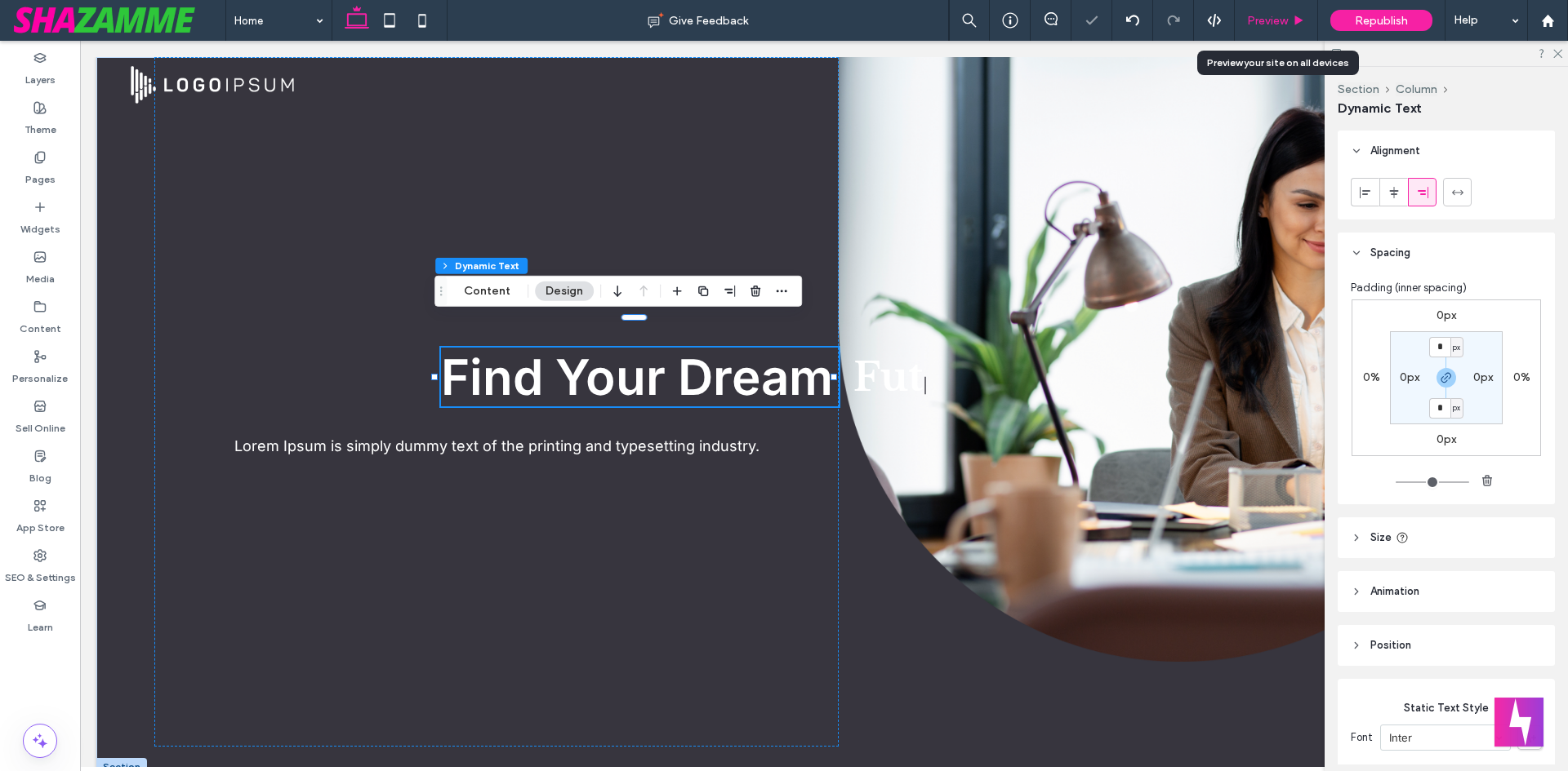
click at [1252, 21] on span "Preview" at bounding box center [1266, 20] width 41 height 13
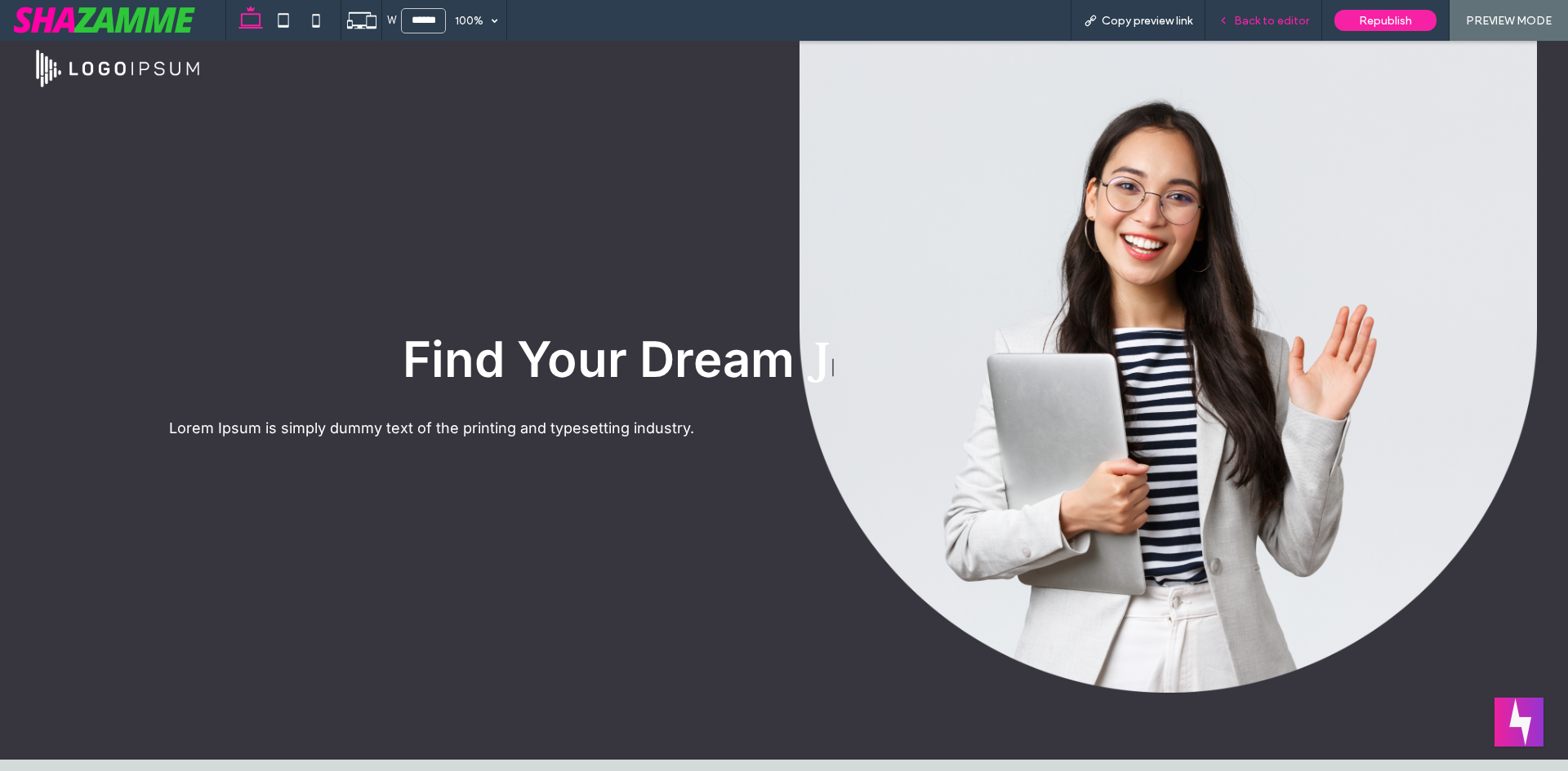
click at [1260, 20] on span "Back to editor" at bounding box center [1271, 20] width 75 height 13
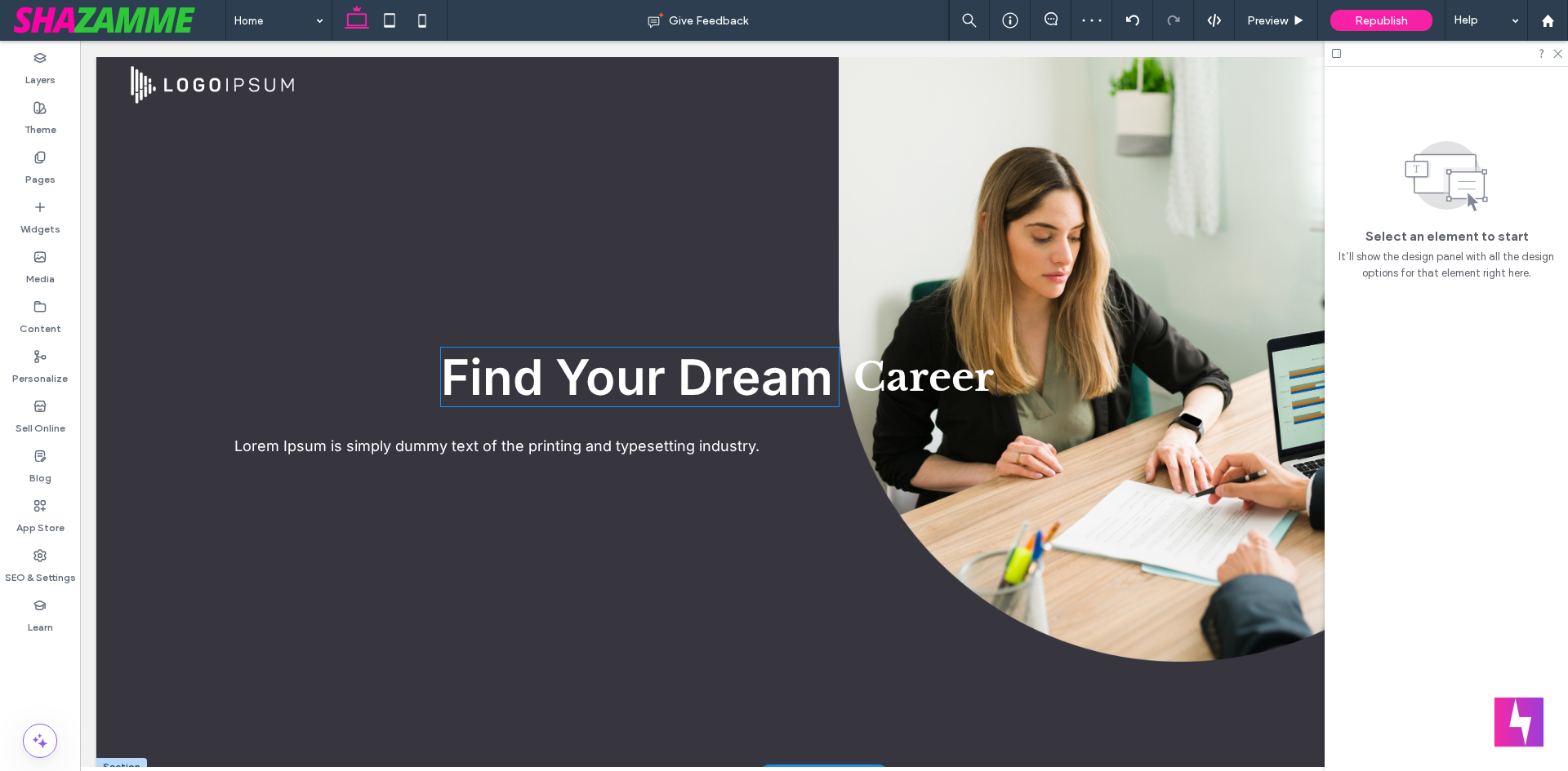
click at [662, 372] on span "Find Your Dream" at bounding box center [637, 377] width 392 height 58
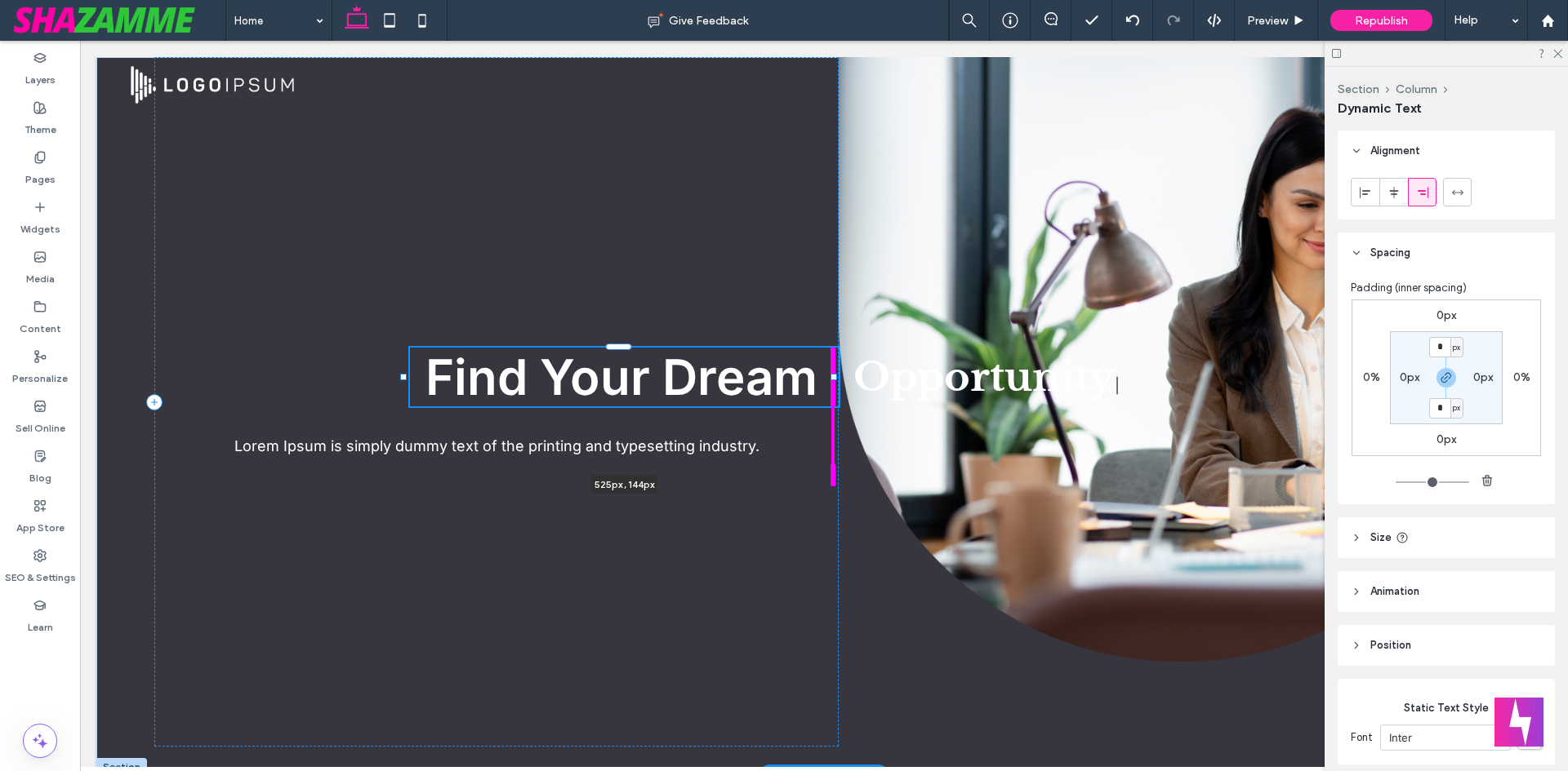
drag, startPoint x: 835, startPoint y: 375, endPoint x: 867, endPoint y: 371, distance: 32.2
click at [867, 371] on div "Find Your Dream | 525px , 144px Lorem Ipsum is simply dummy text of the printin…" at bounding box center [824, 417] width 1455 height 719
type input "***"
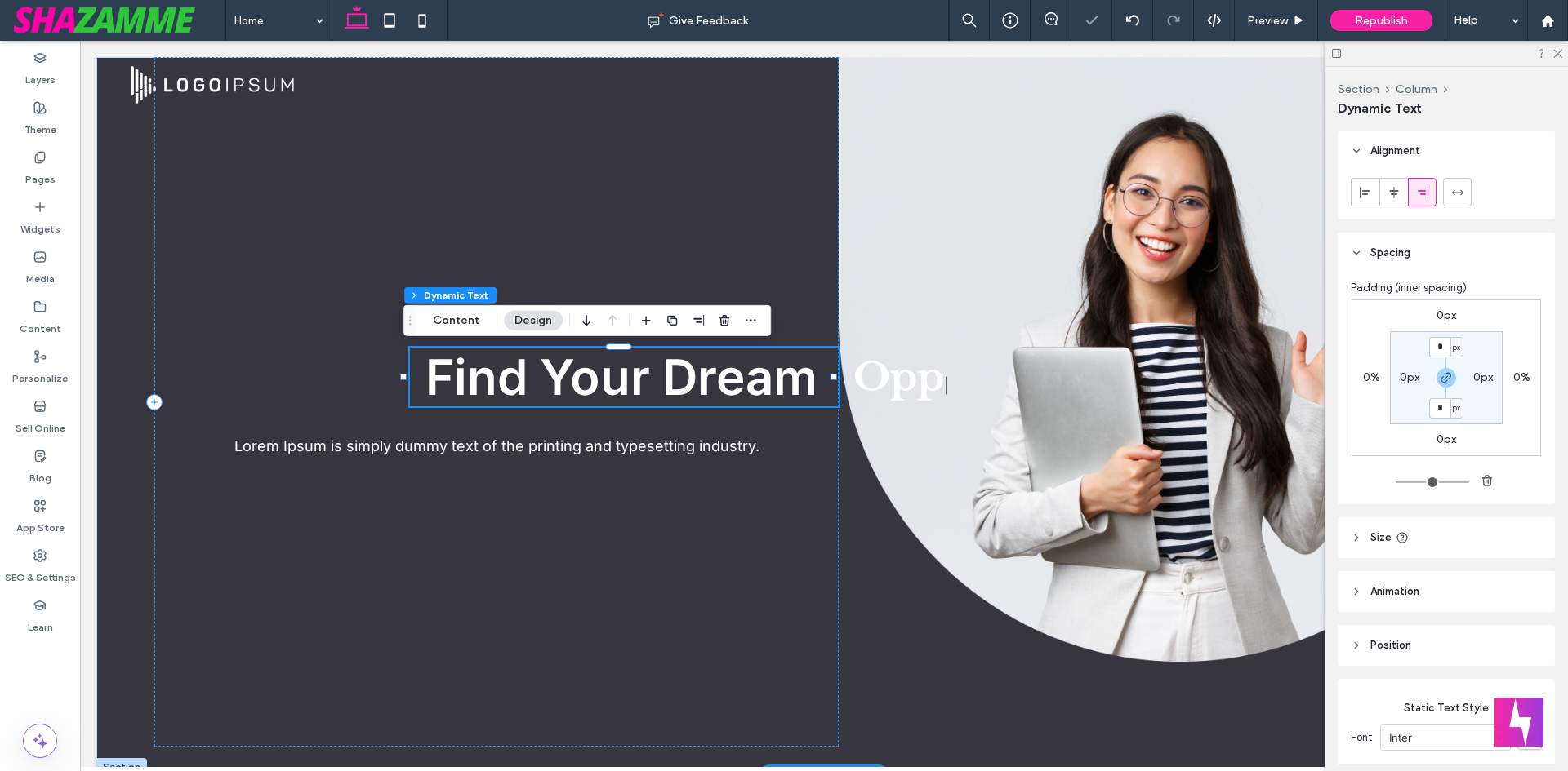
click at [799, 379] on span "Find Your Dream" at bounding box center [622, 377] width 392 height 58
click at [800, 379] on span "Find Your Dream" at bounding box center [622, 377] width 392 height 58
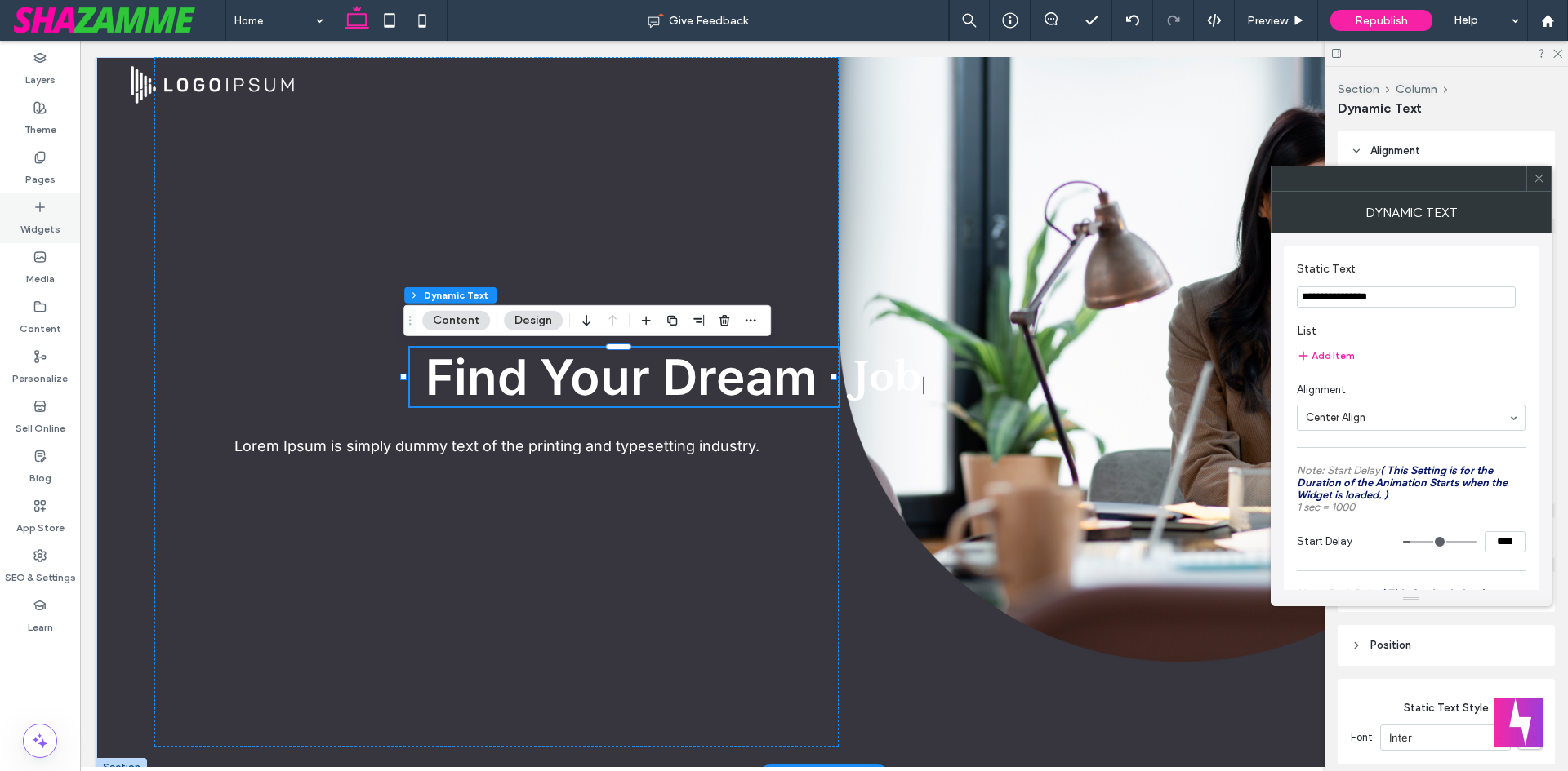
click at [47, 205] on div "Widgets" at bounding box center [40, 218] width 80 height 49
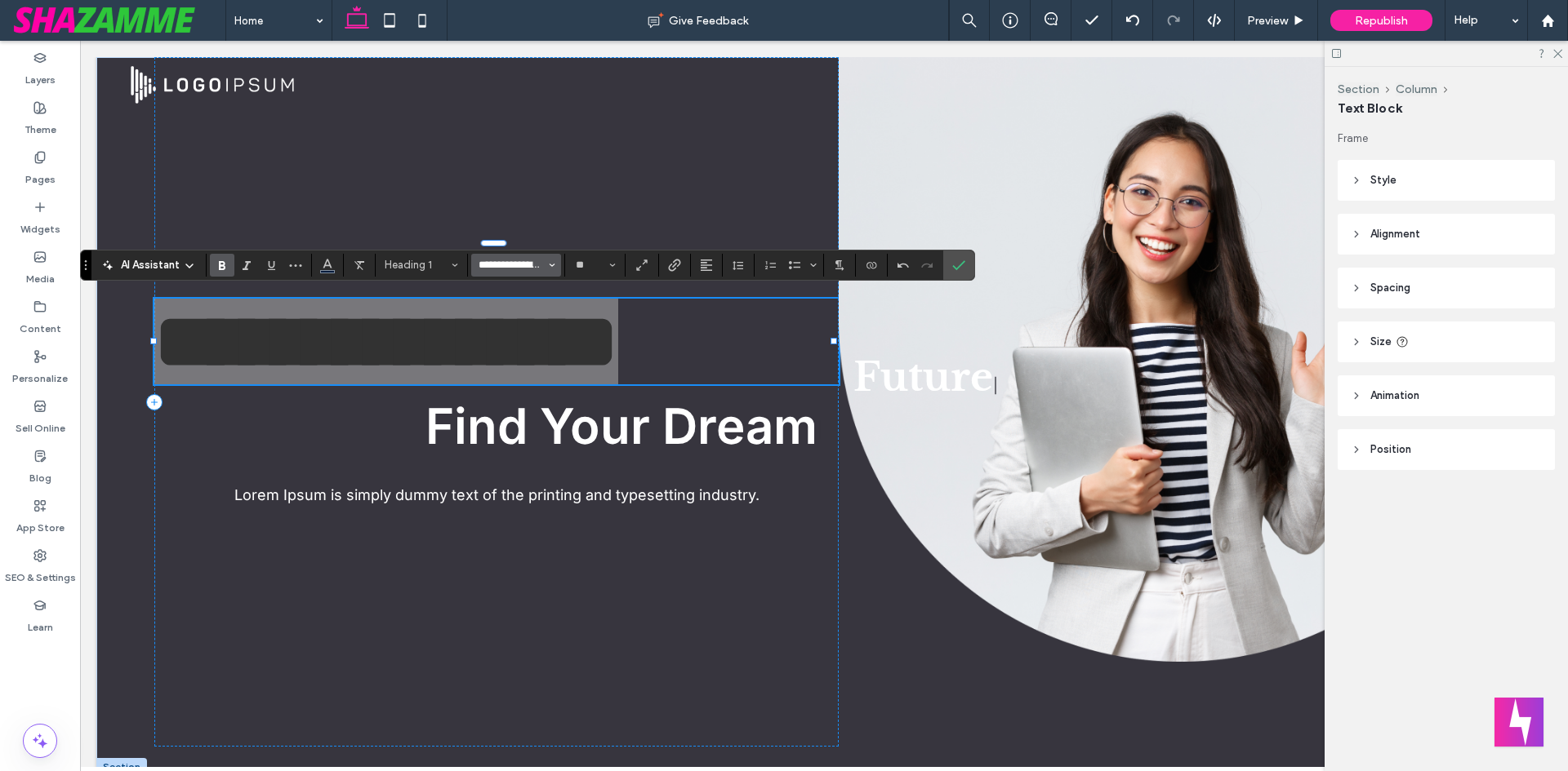
click at [524, 266] on input "**********" at bounding box center [511, 265] width 69 height 13
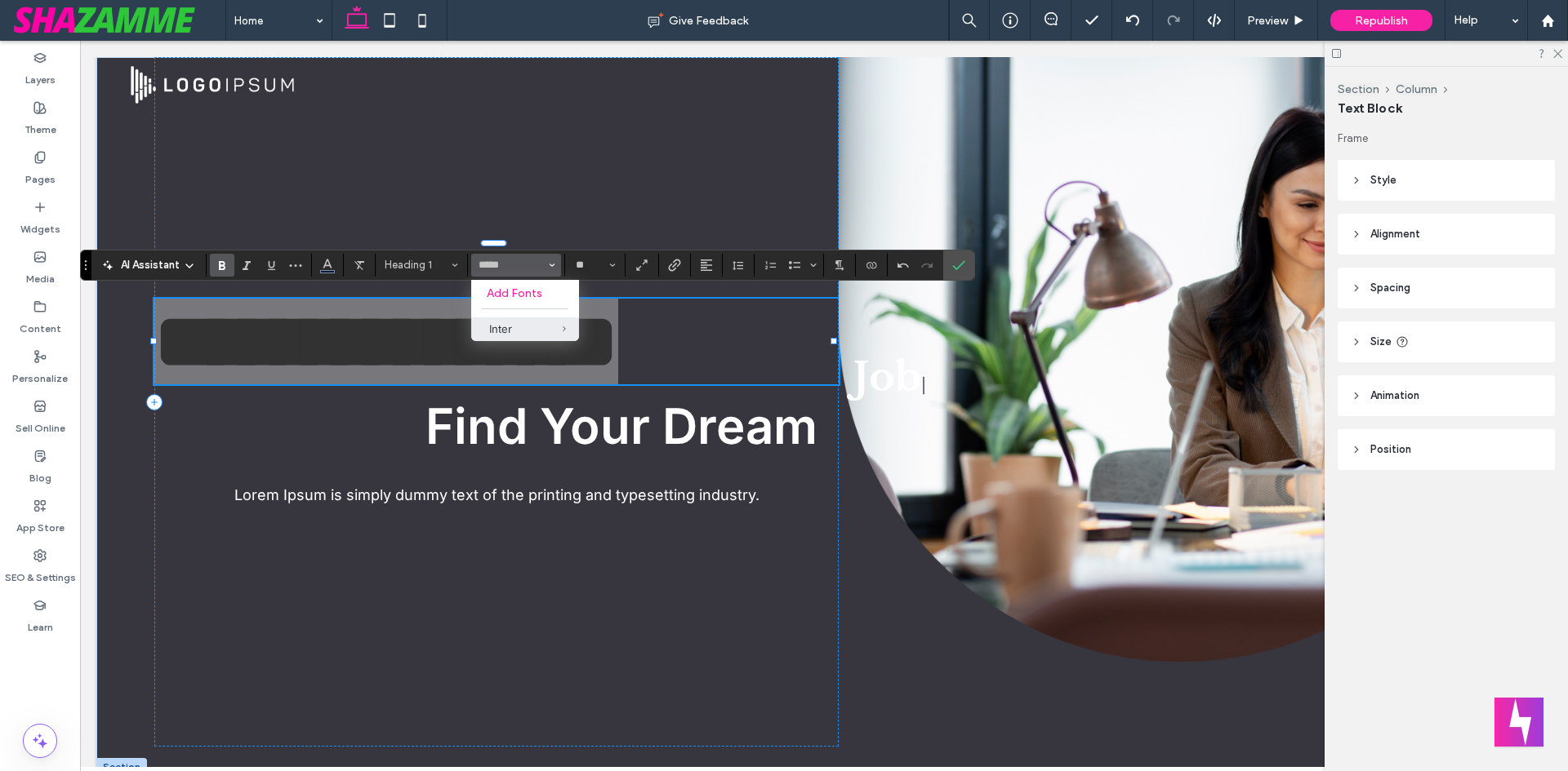
click at [517, 336] on div "Inter" at bounding box center [525, 328] width 72 height 13
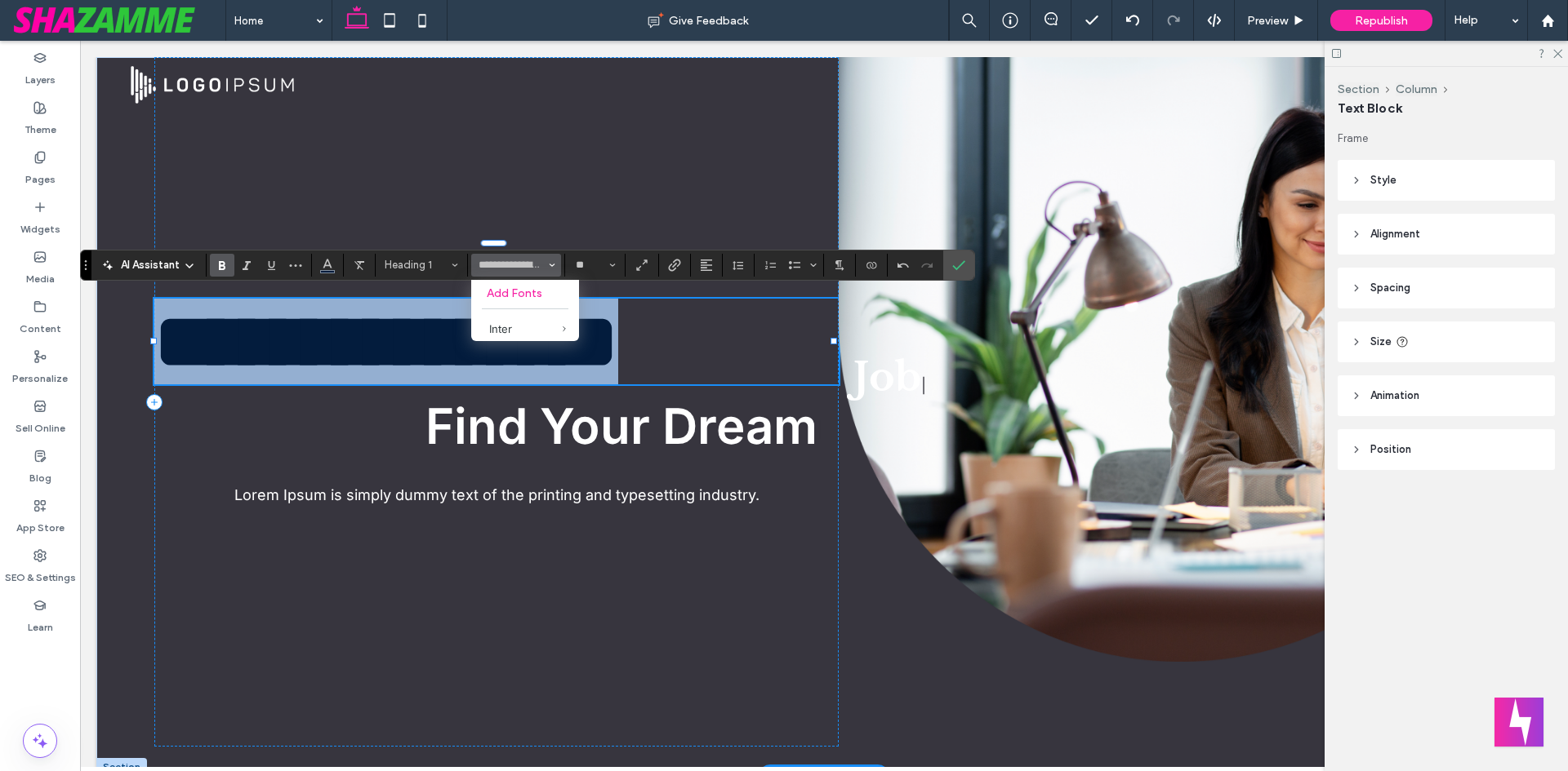
type input "*****"
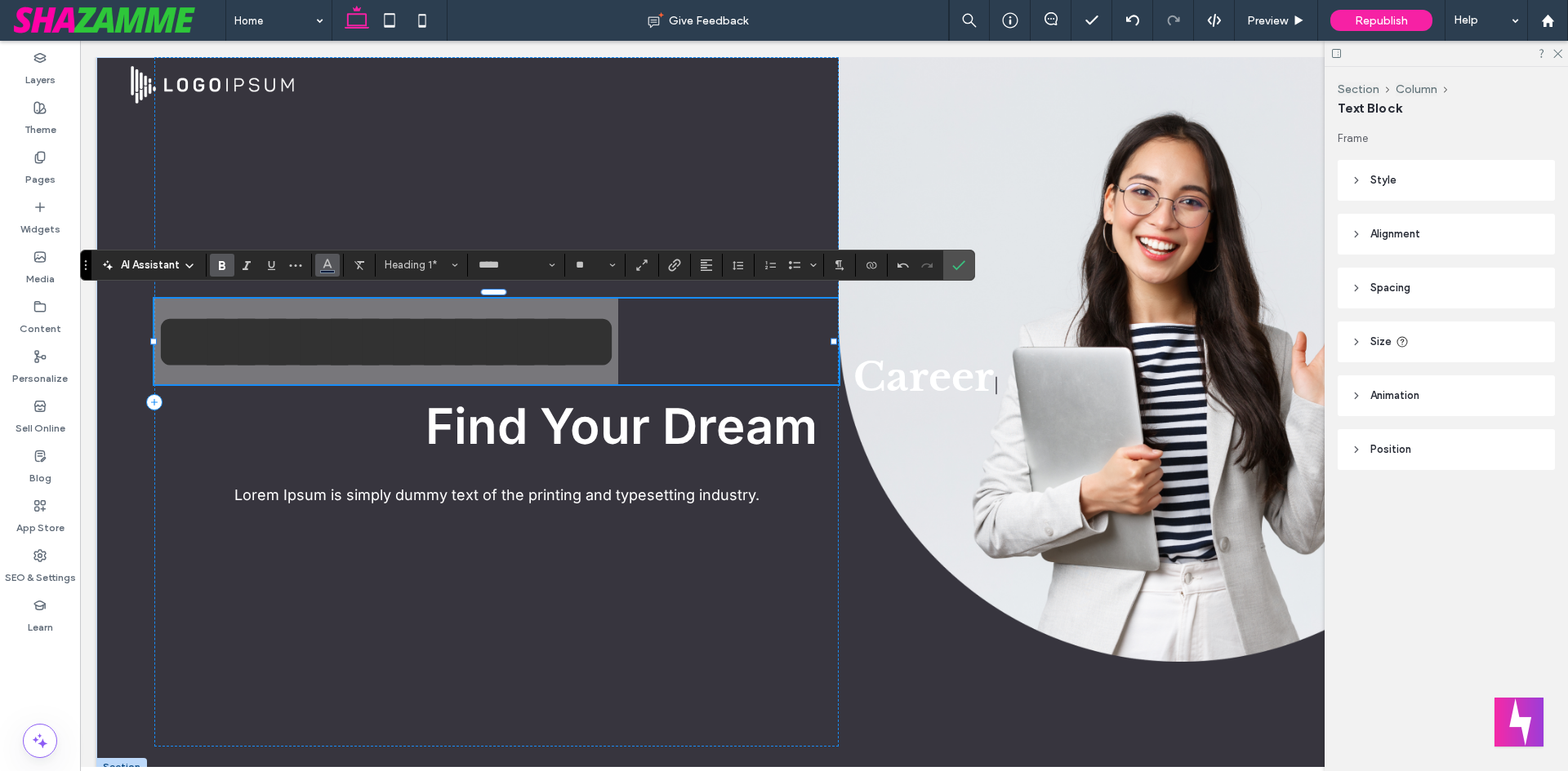
click at [330, 269] on icon "Color" at bounding box center [328, 264] width 14 height 13
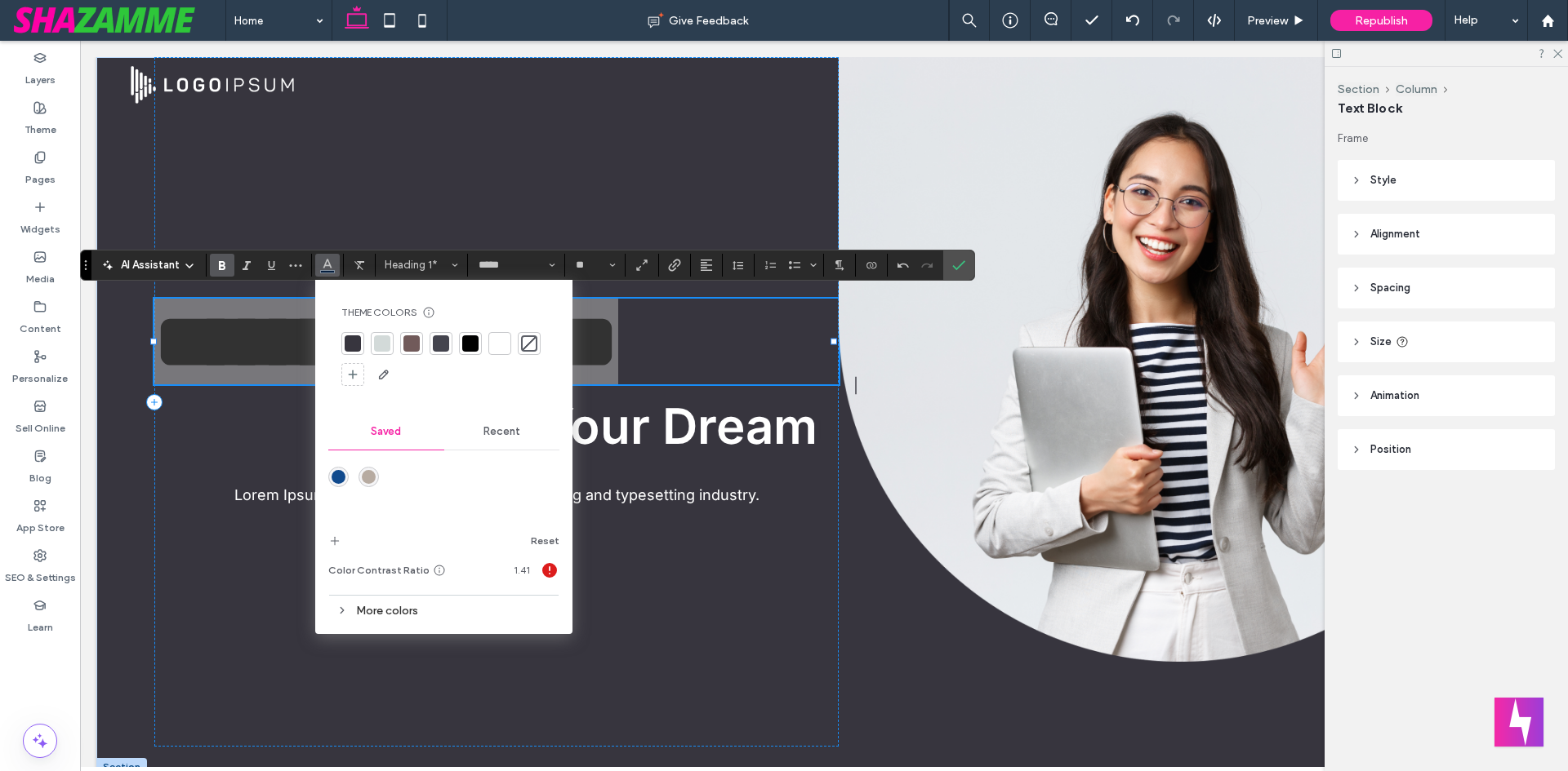
click at [356, 348] on div at bounding box center [353, 344] width 16 height 16
click at [509, 348] on div at bounding box center [500, 343] width 23 height 22
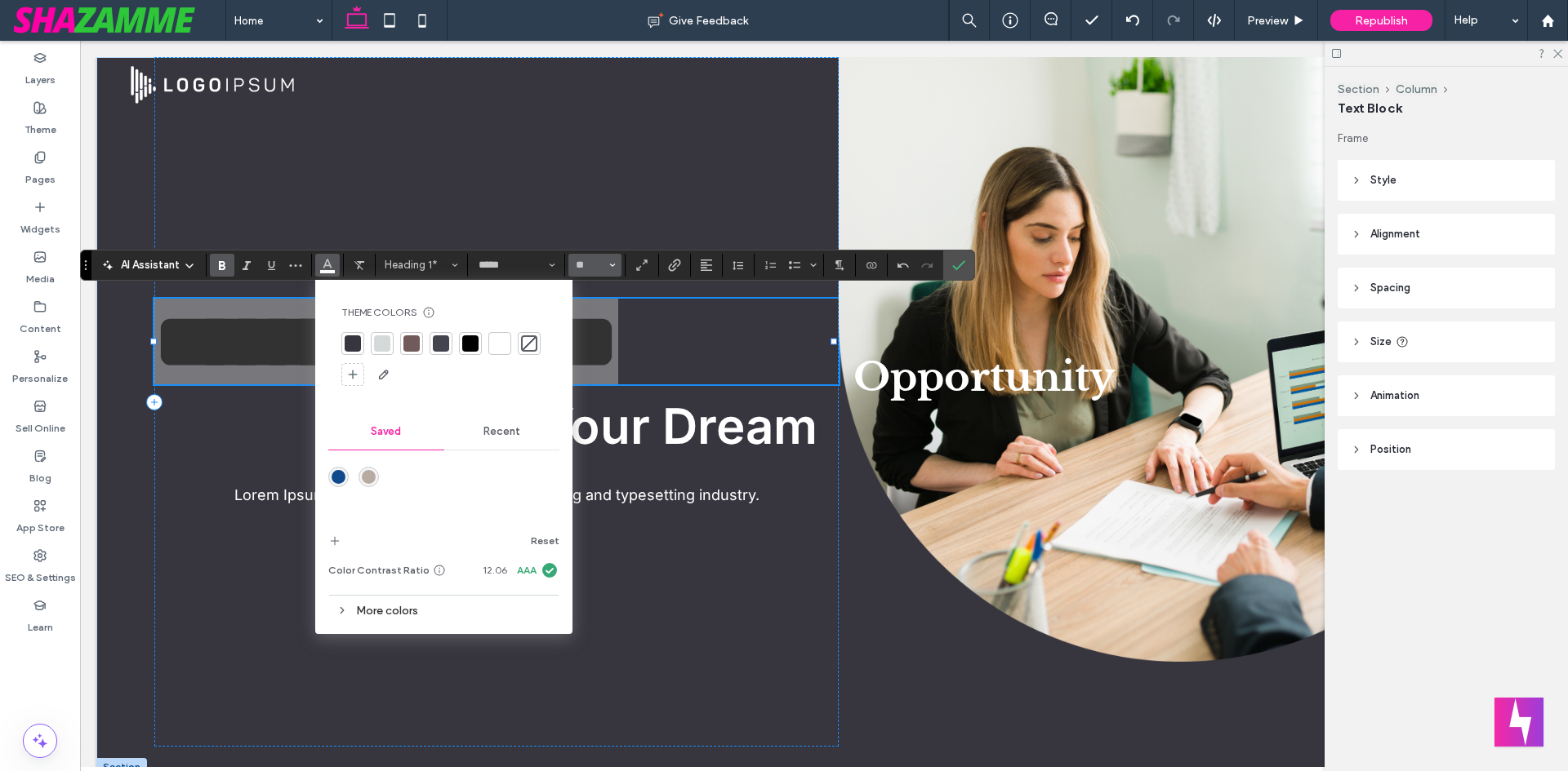
click at [585, 272] on button "**" at bounding box center [595, 264] width 53 height 22
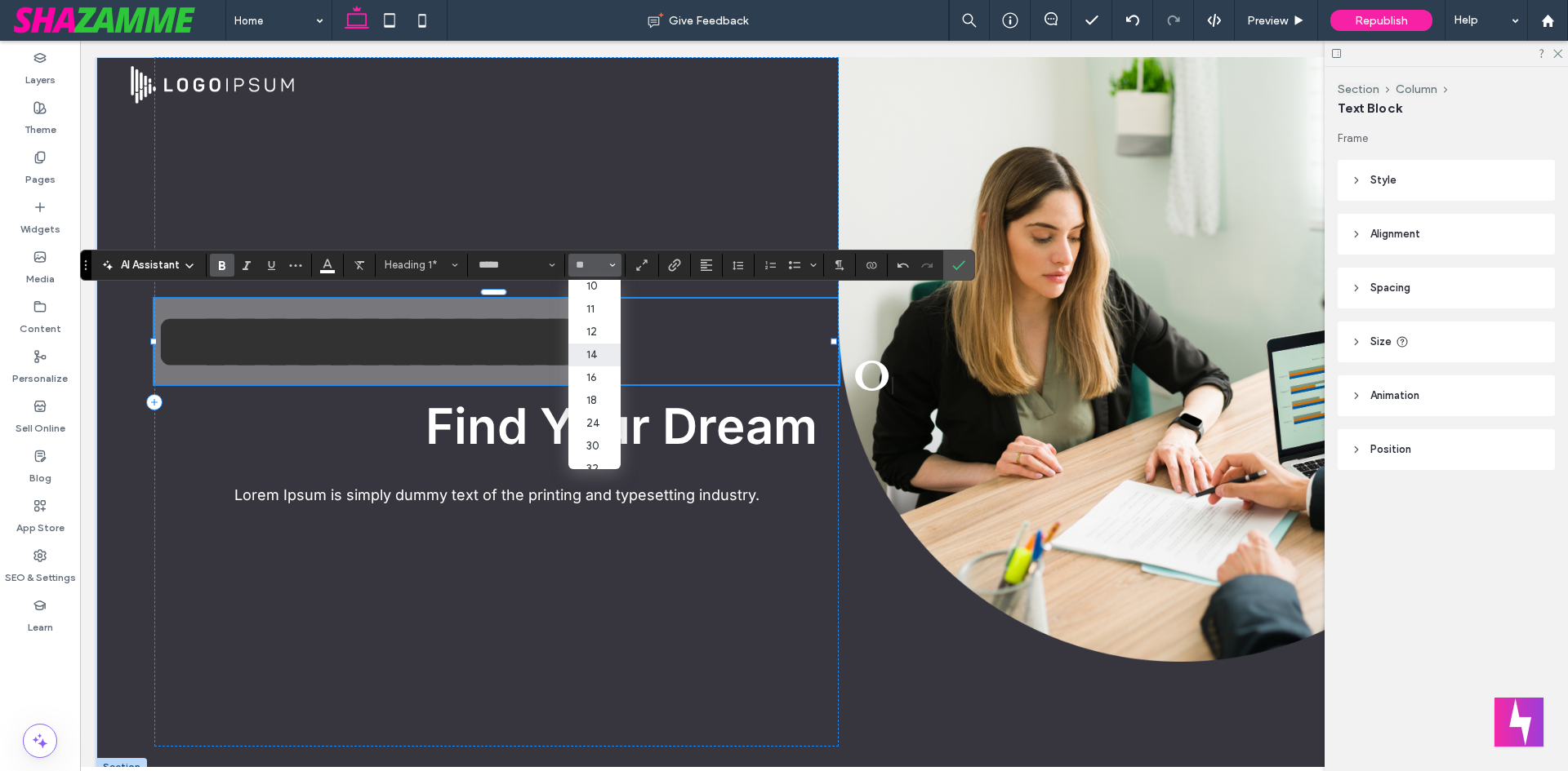
scroll to position [163, 0]
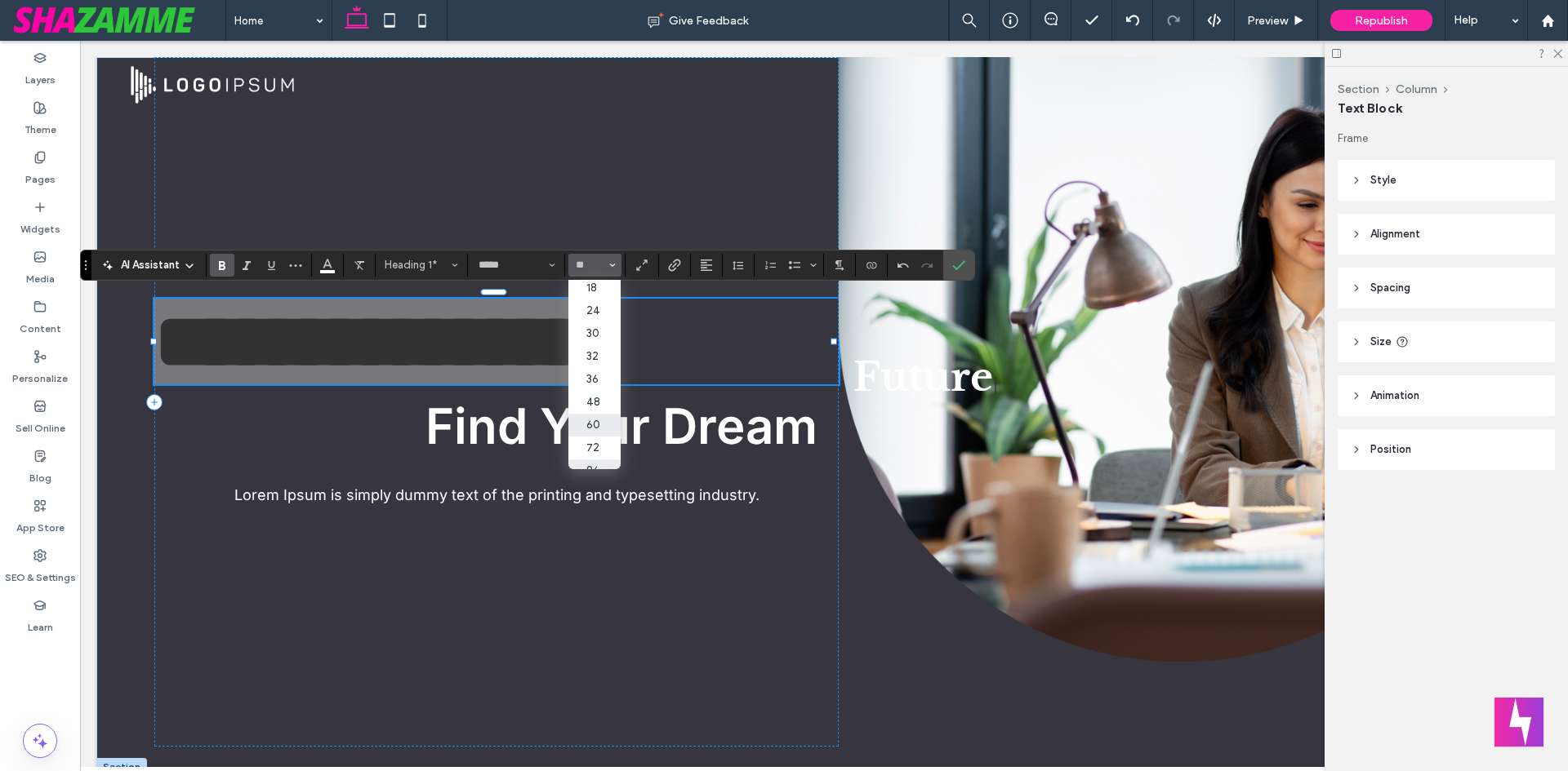
drag, startPoint x: 594, startPoint y: 417, endPoint x: 514, endPoint y: 377, distance: 89.4
click at [594, 417] on label "60" at bounding box center [595, 425] width 52 height 22
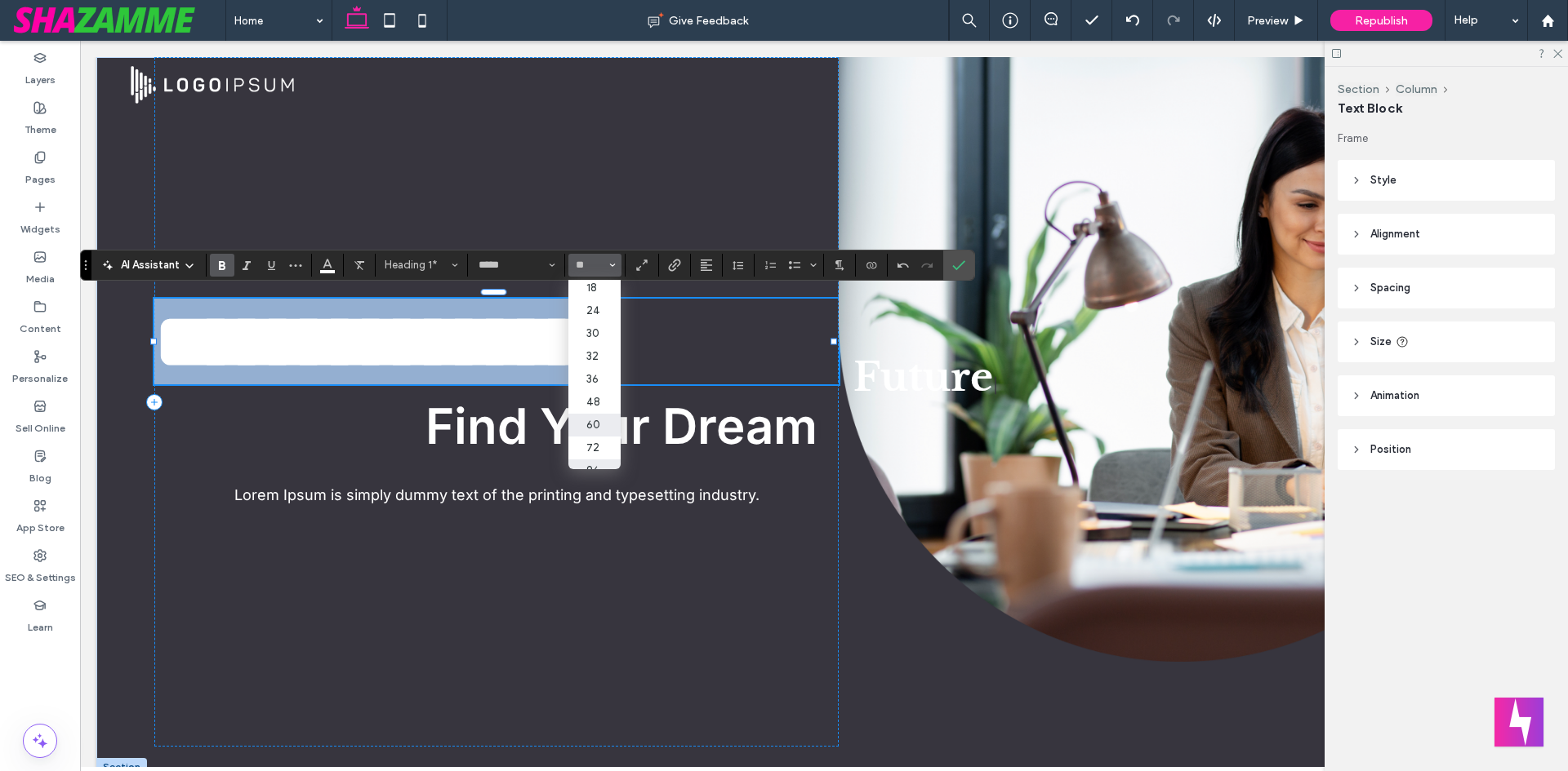
type input "**"
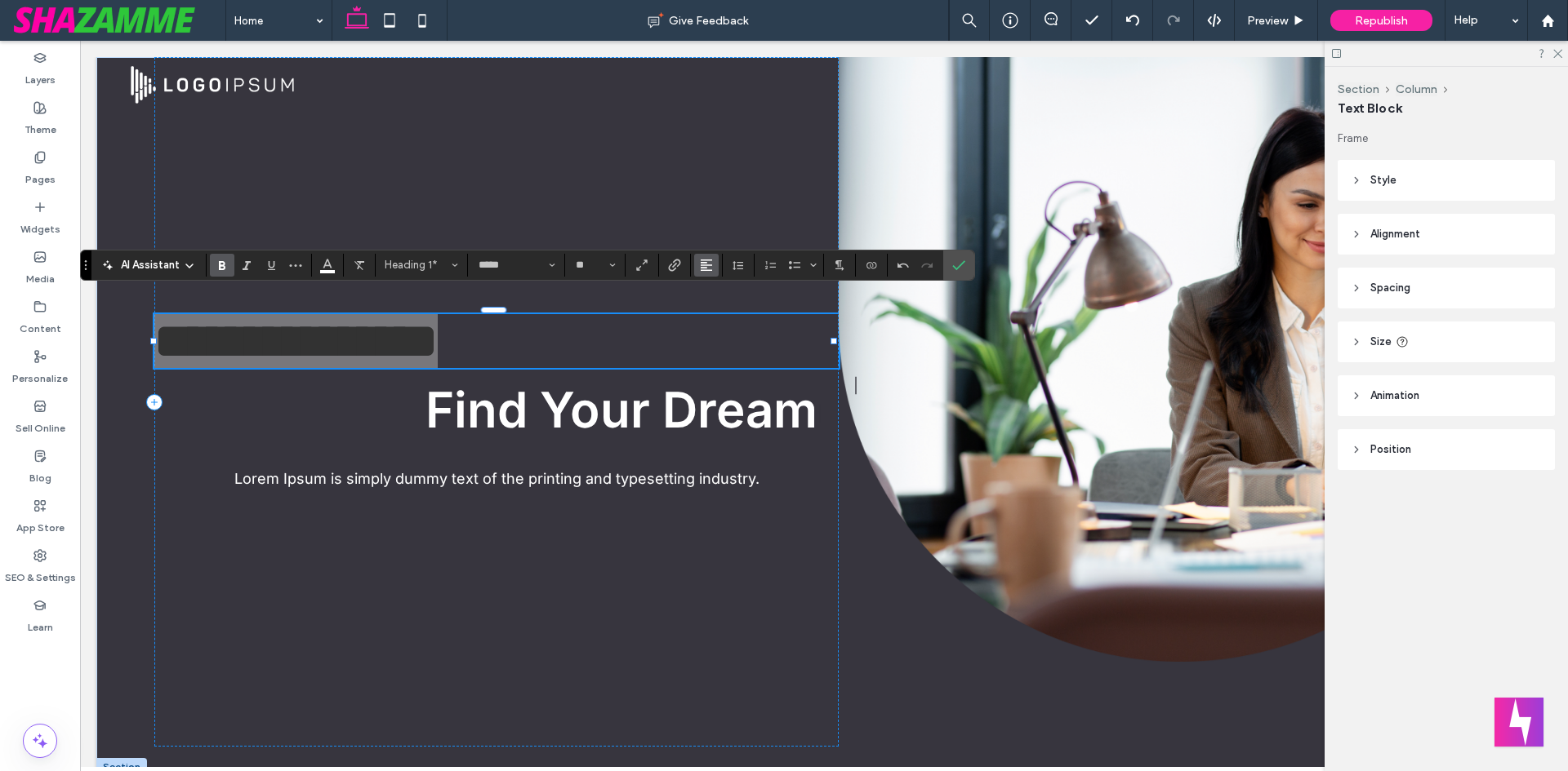
click at [714, 268] on button "Alignment" at bounding box center [706, 264] width 24 height 22
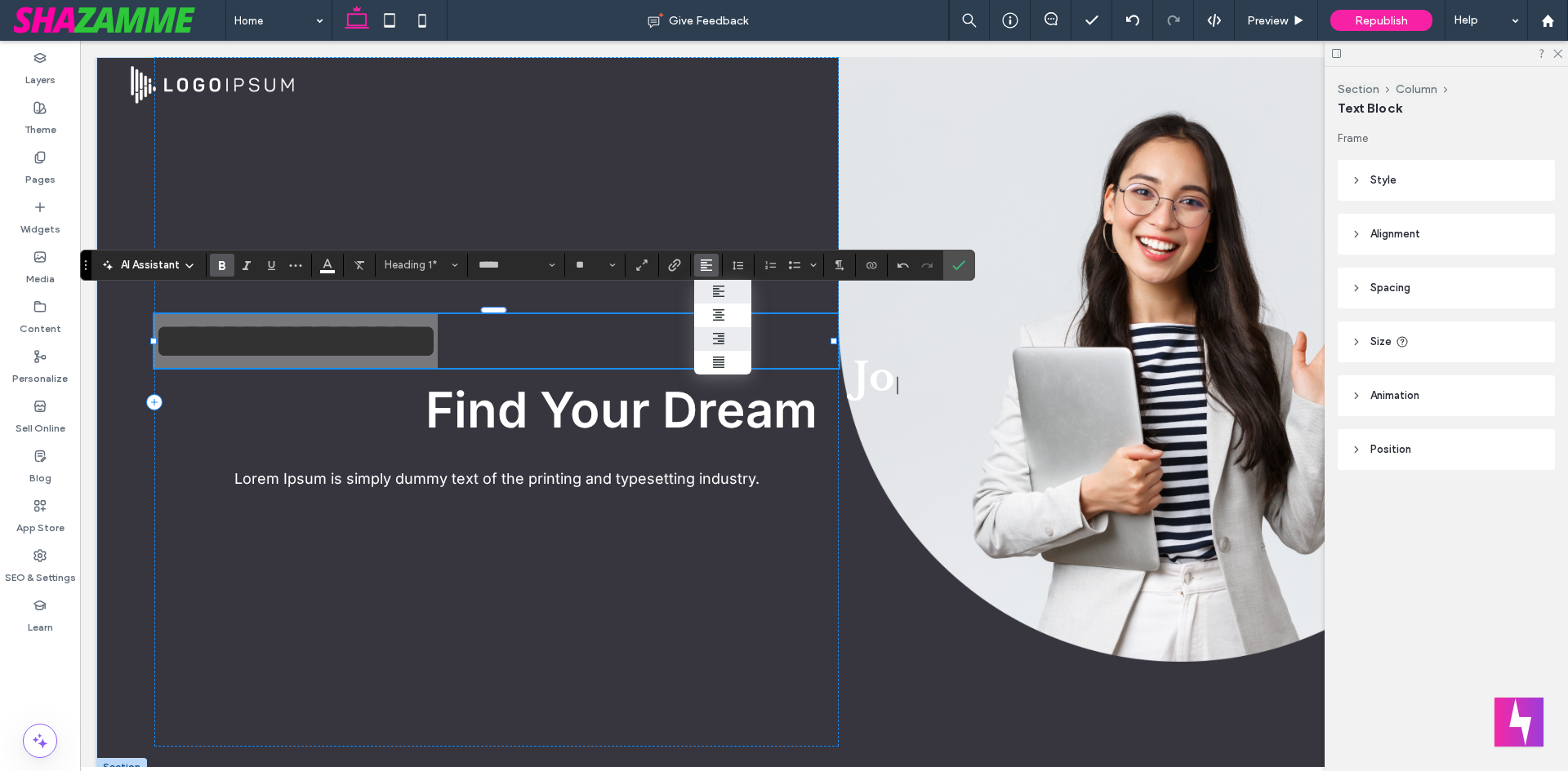
drag, startPoint x: 731, startPoint y: 336, endPoint x: 651, endPoint y: 296, distance: 89.4
click at [731, 336] on div "ui.textEditor.alignment.right" at bounding box center [723, 338] width 22 height 13
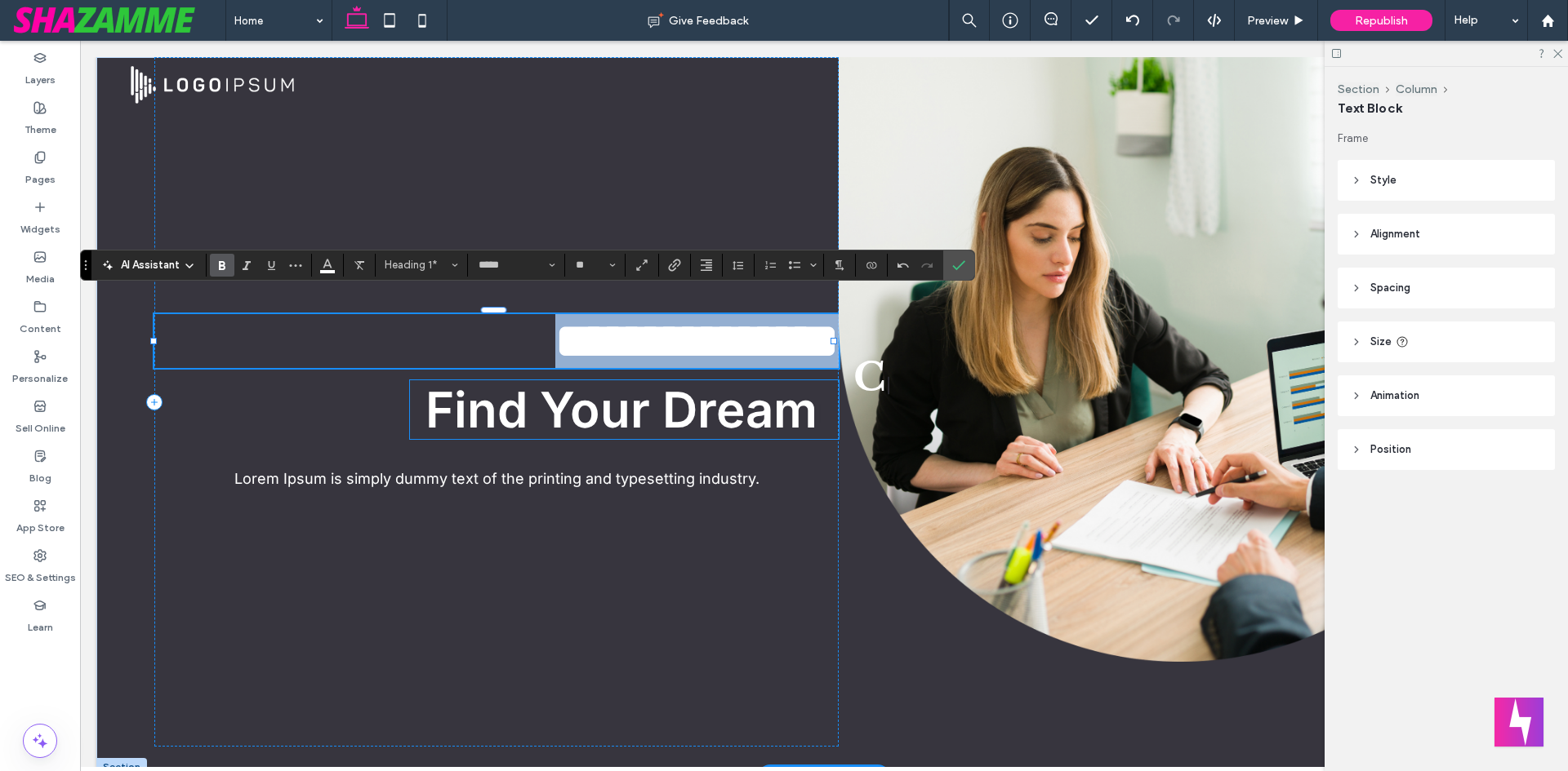
click at [709, 436] on span "Find Your Dream" at bounding box center [622, 409] width 392 height 58
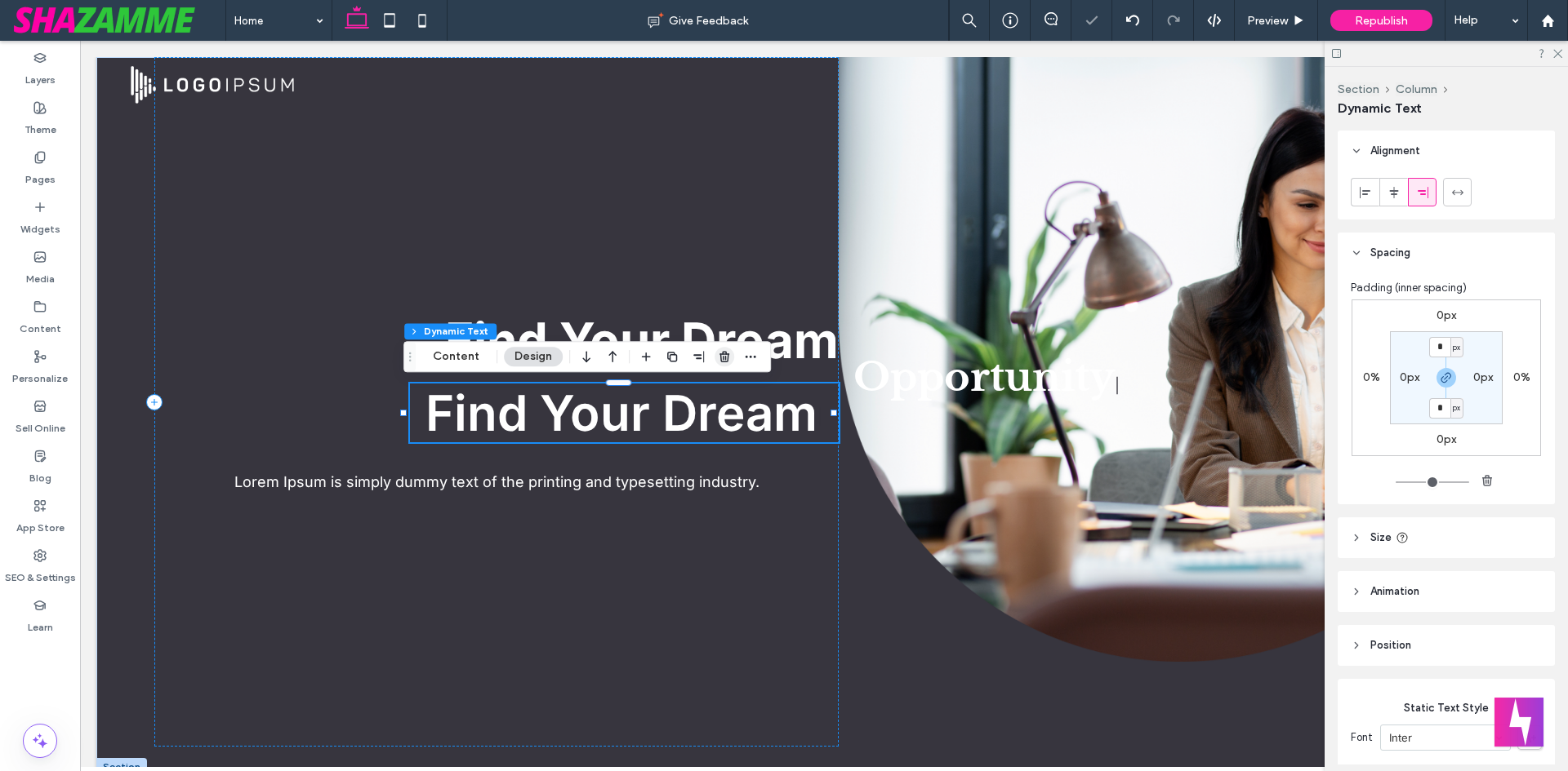
click at [723, 349] on span "button" at bounding box center [725, 357] width 20 height 20
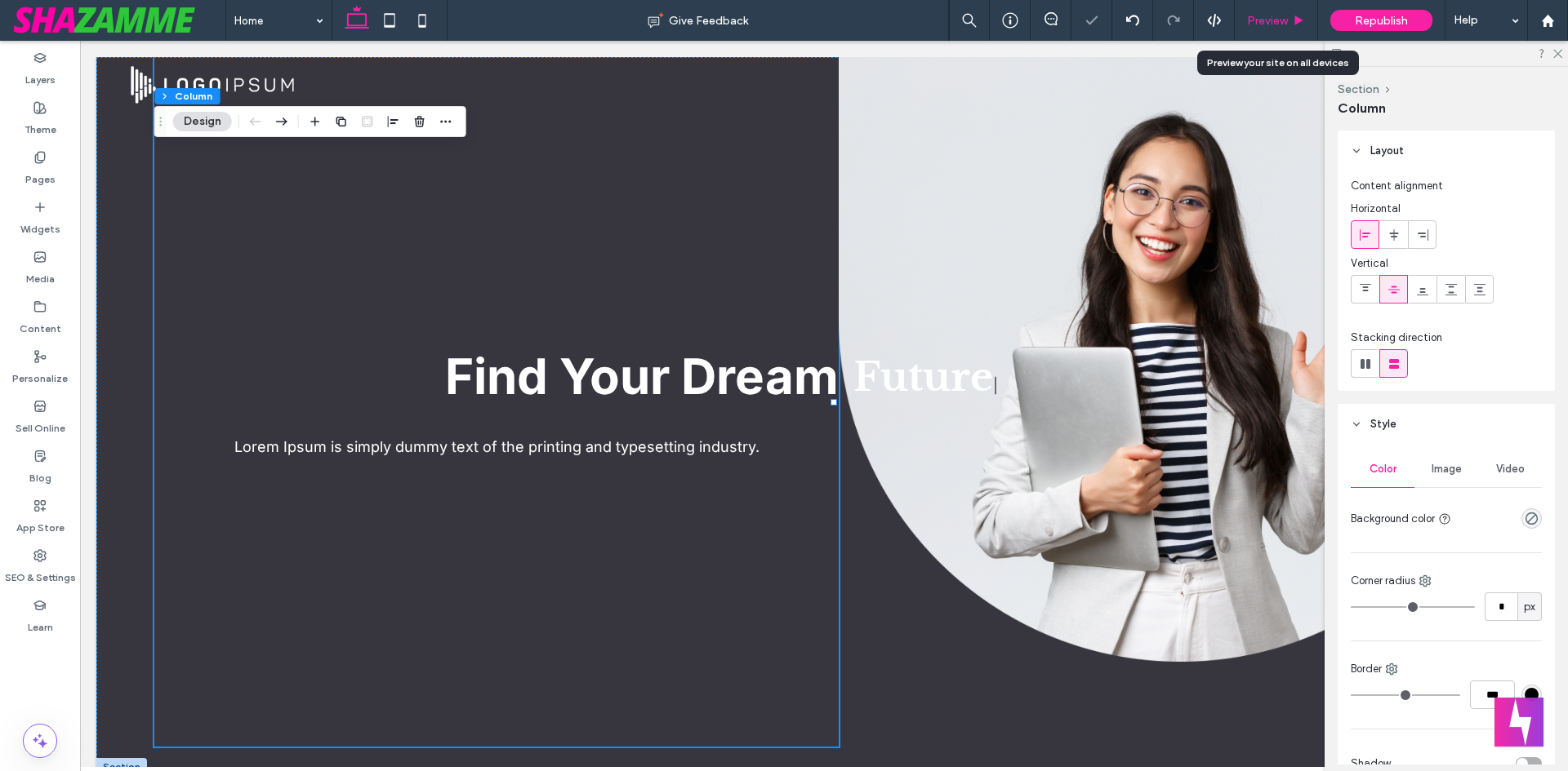
click at [1273, 22] on span "Preview" at bounding box center [1266, 20] width 41 height 13
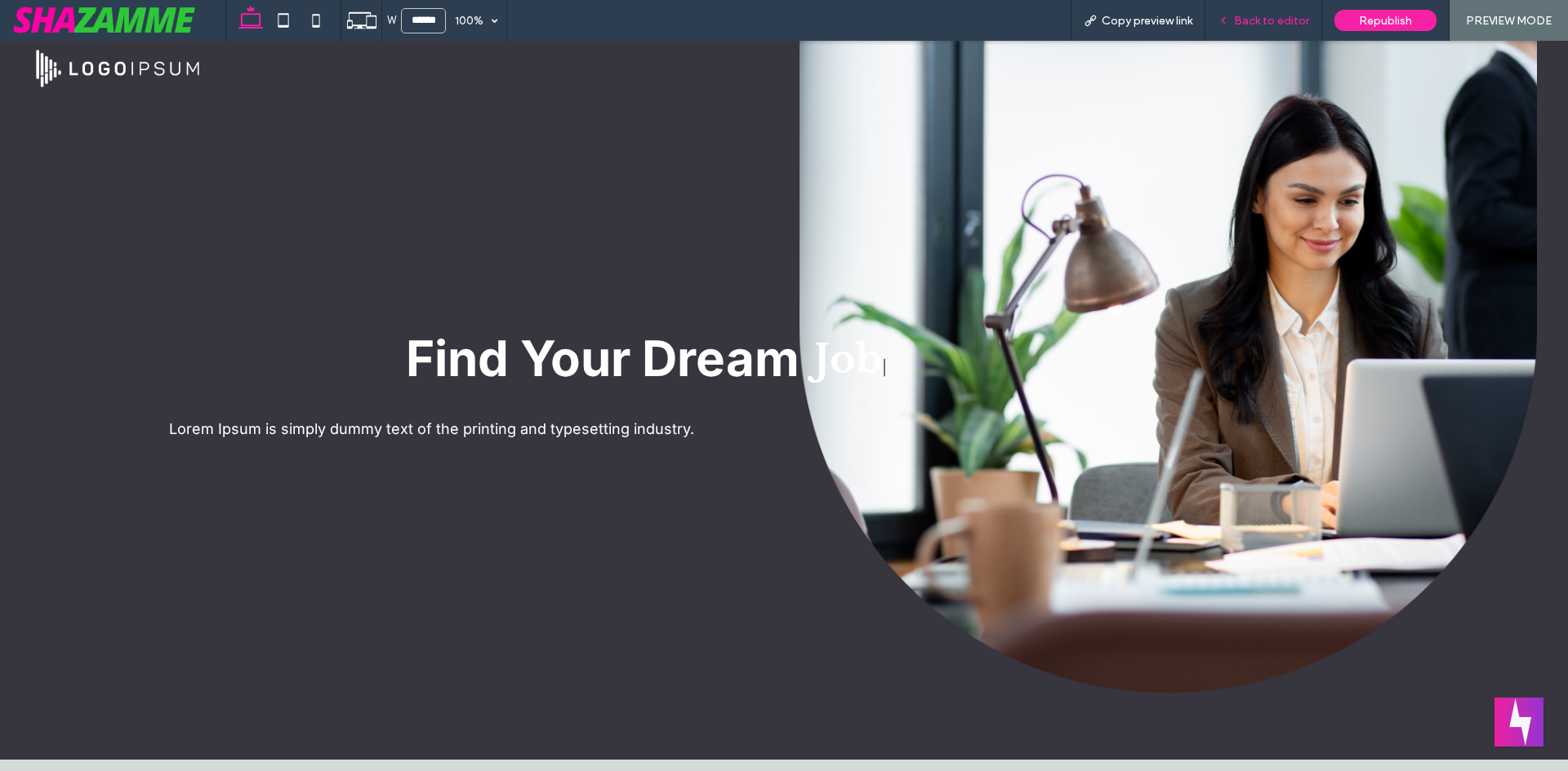
click at [1257, 7] on div "Back to editor" at bounding box center [1264, 20] width 117 height 40
click at [859, 365] on span "Future" at bounding box center [884, 359] width 140 height 49
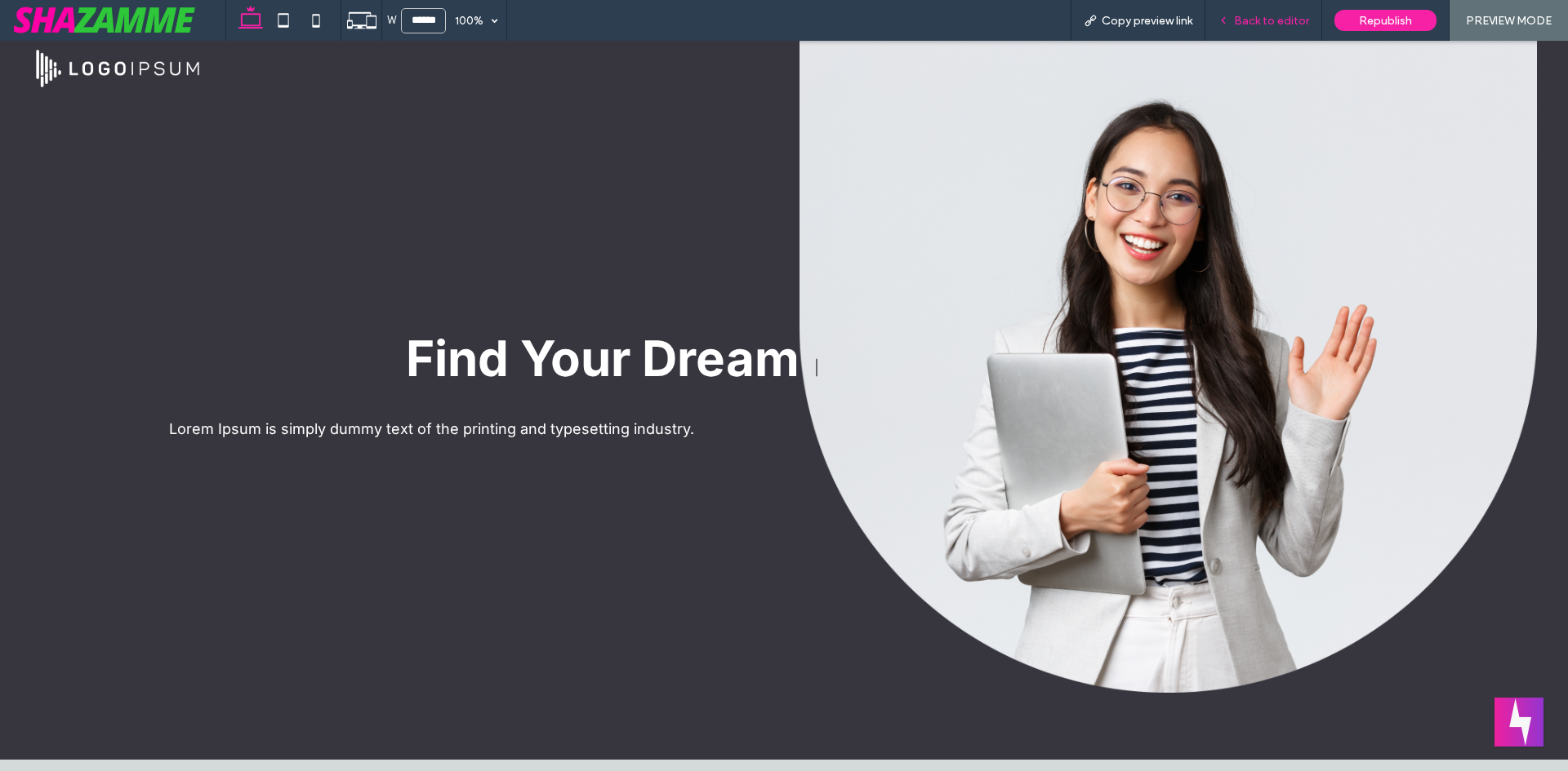
click at [1247, 22] on span "Back to editor" at bounding box center [1271, 20] width 75 height 13
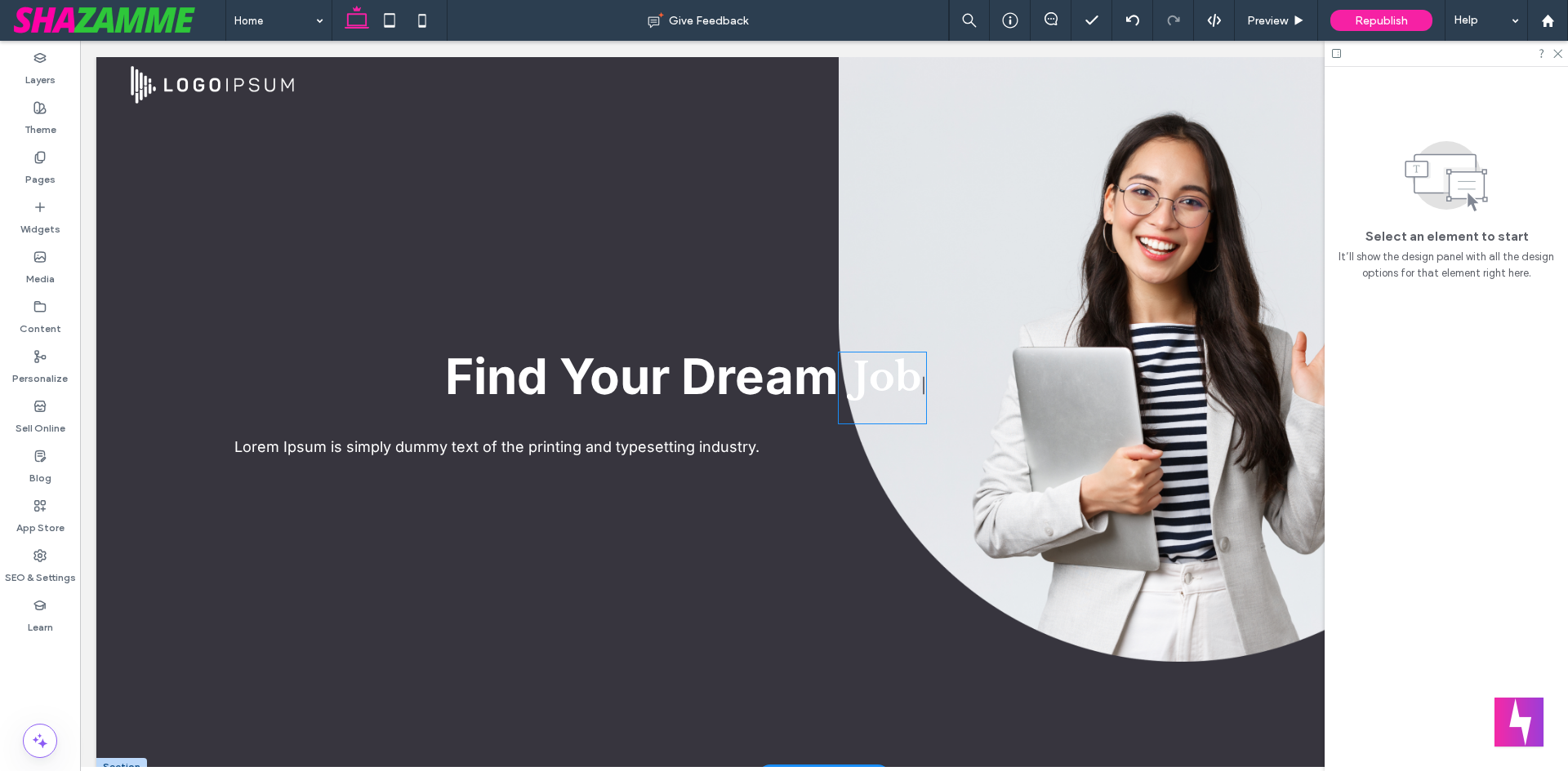
click at [853, 383] on span "Job" at bounding box center [887, 377] width 68 height 49
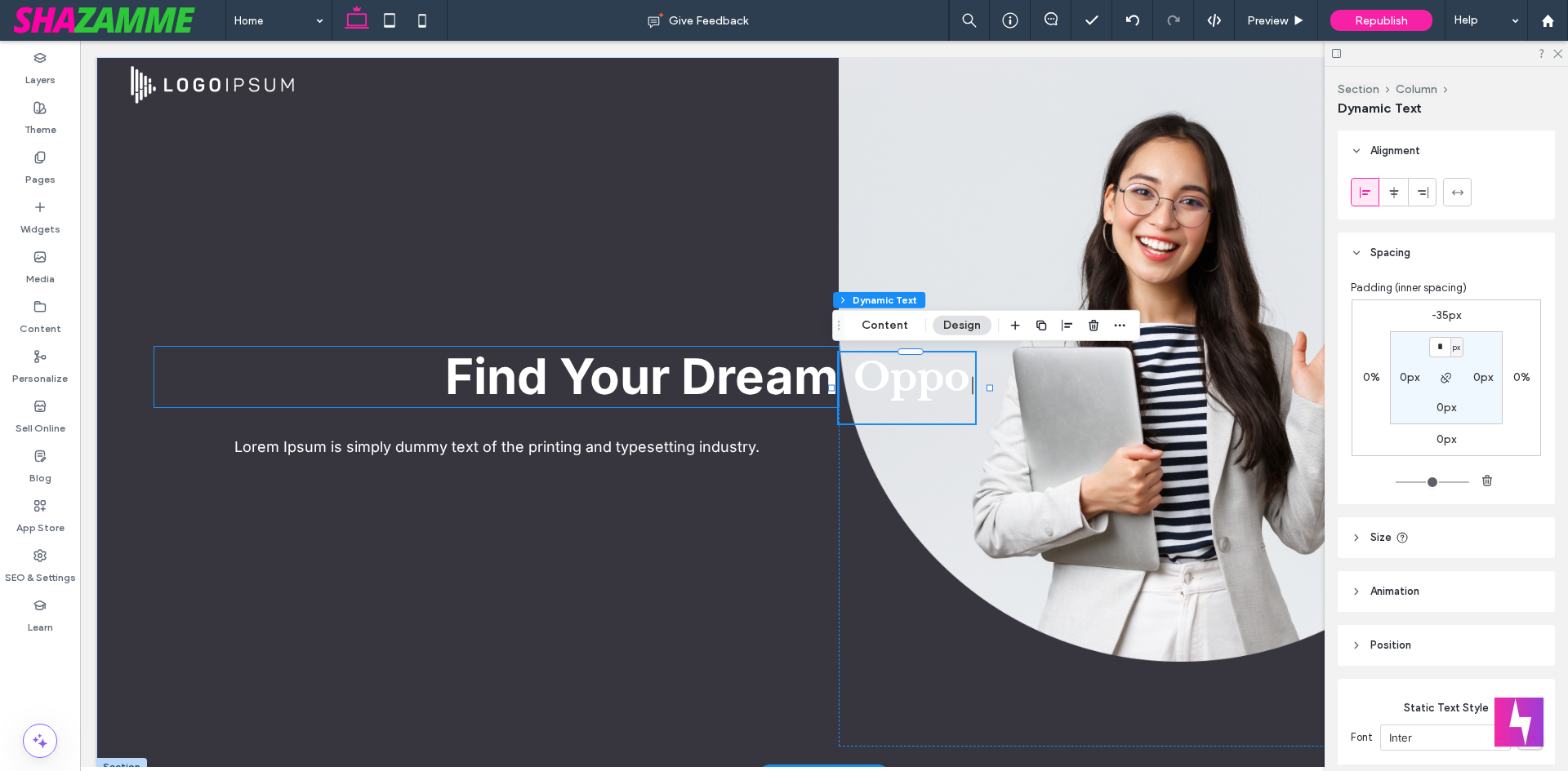
click at [807, 397] on span "Find Your Dream" at bounding box center [641, 376] width 393 height 58
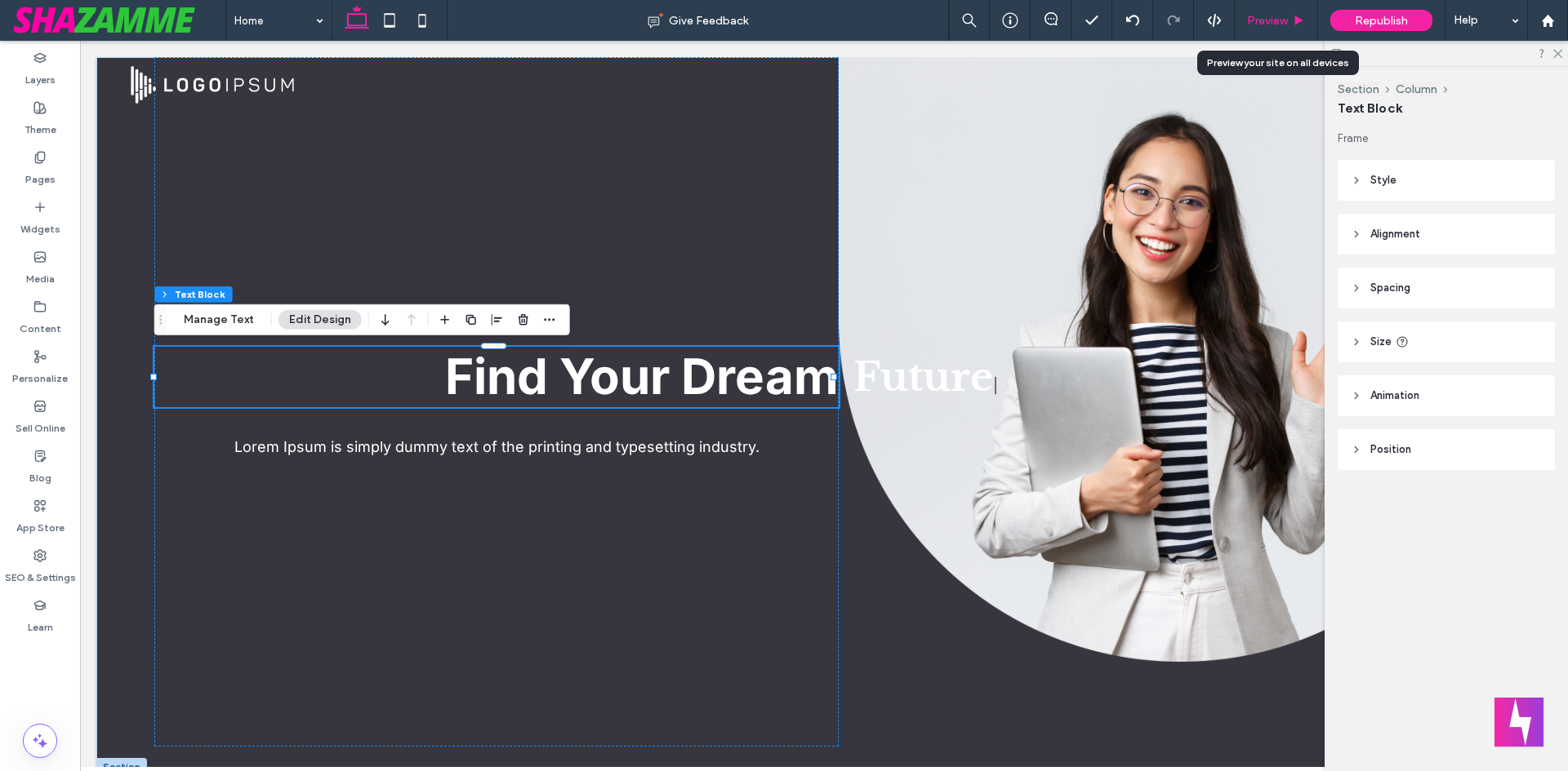
click at [1274, 24] on span "Preview" at bounding box center [1266, 20] width 41 height 13
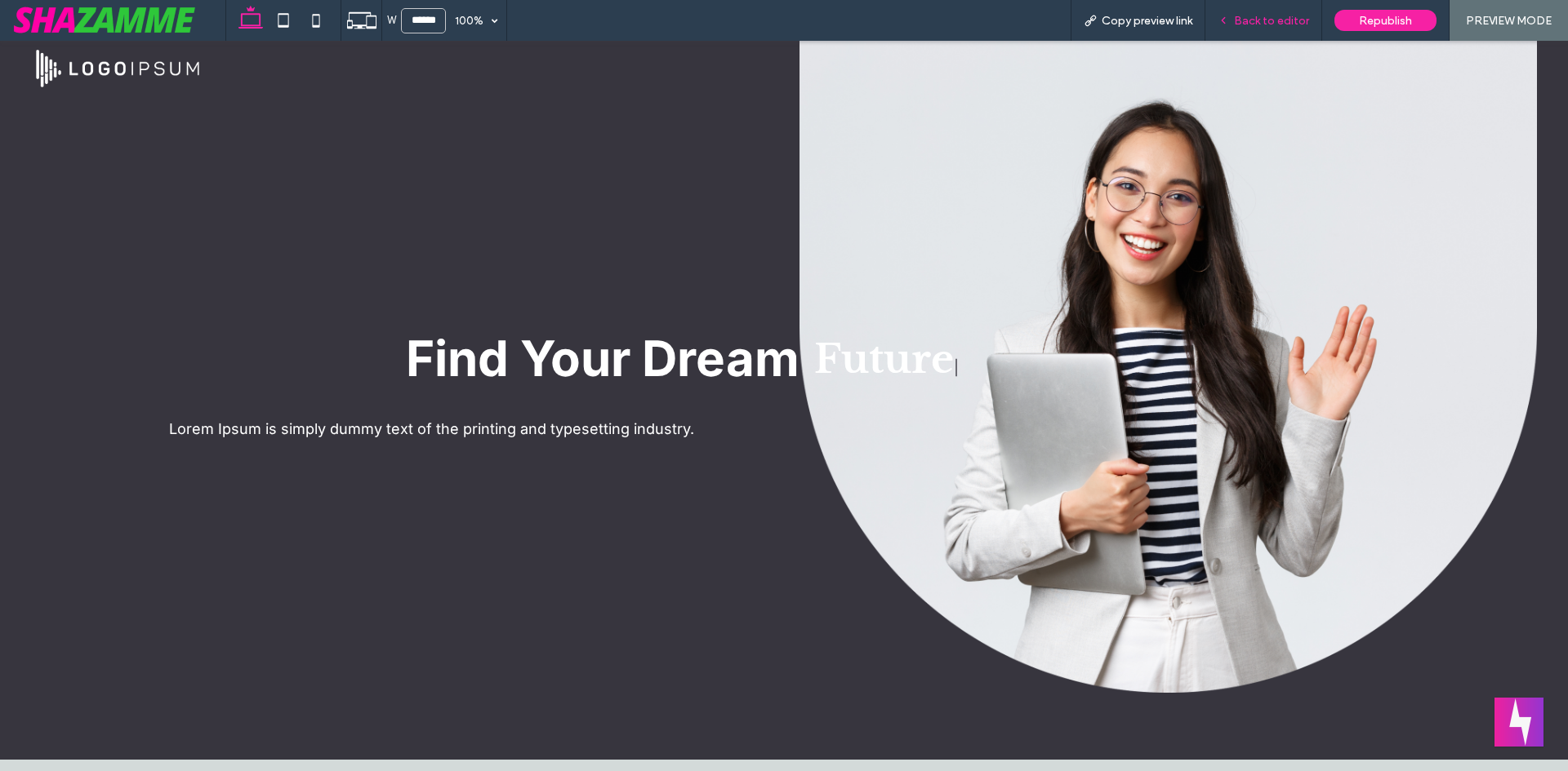
click at [1273, 25] on span "Back to editor" at bounding box center [1271, 20] width 75 height 13
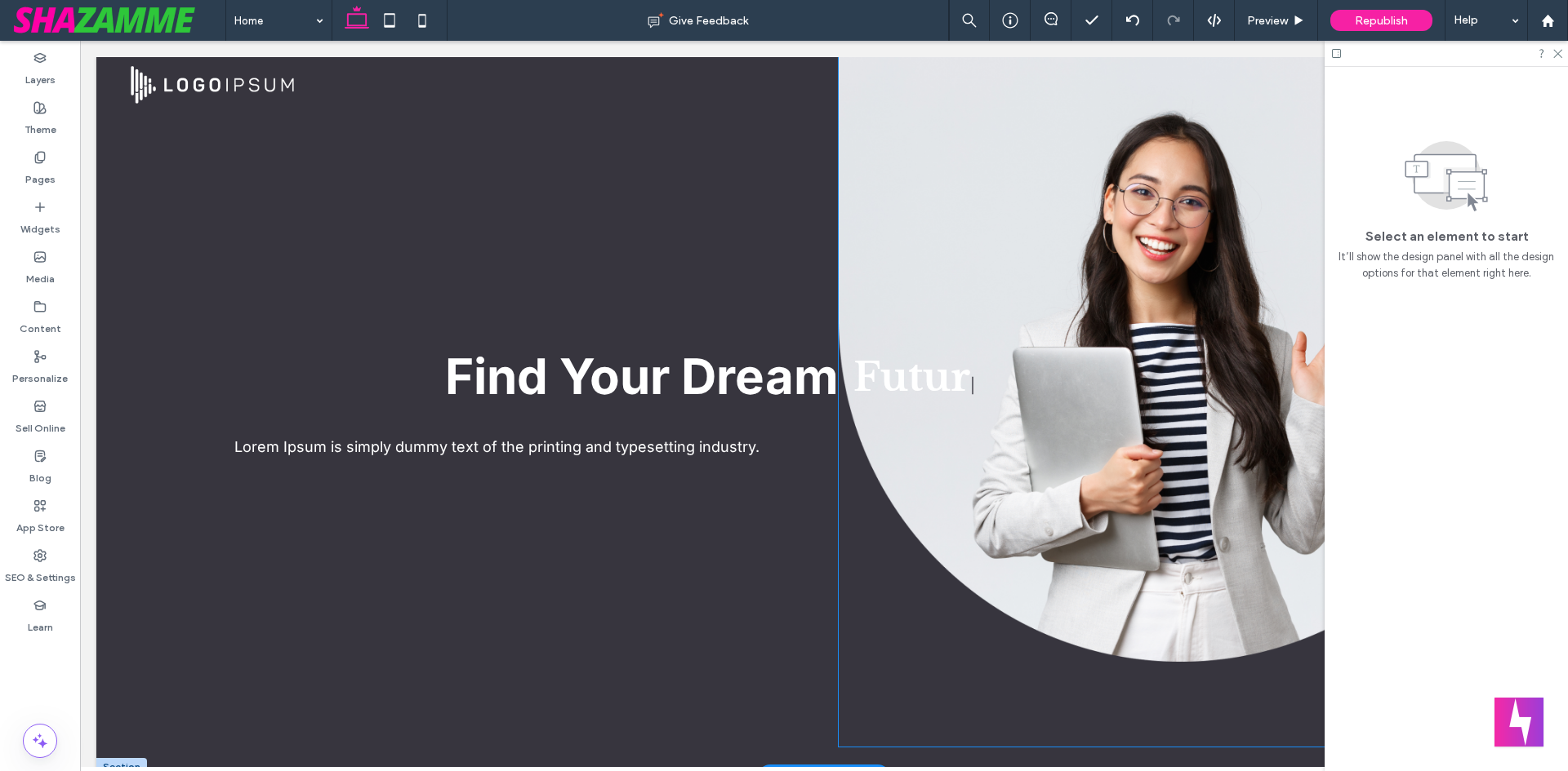
click at [1056, 128] on div at bounding box center [1181, 402] width 684 height 690
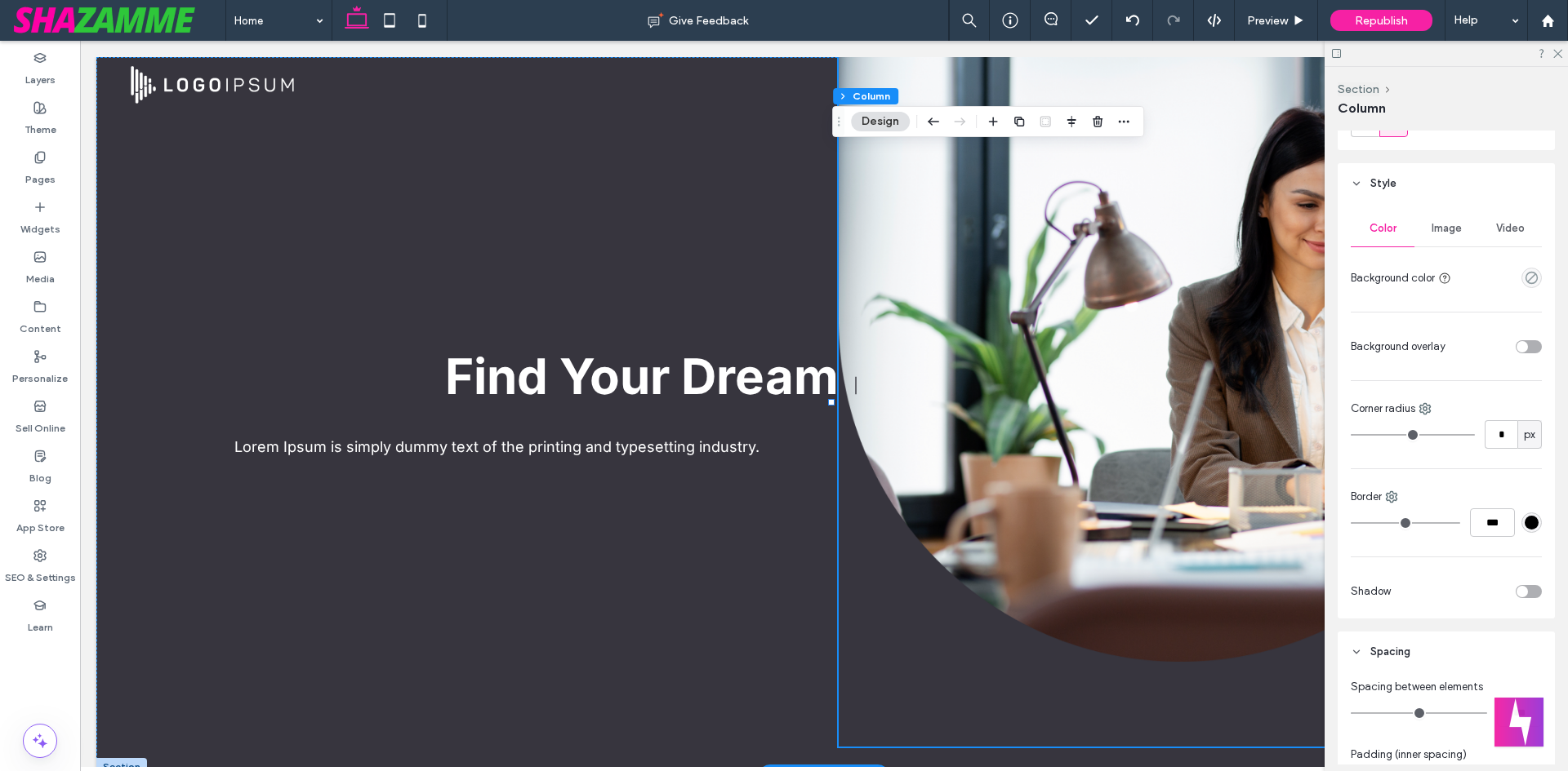
scroll to position [245, 0]
click at [1518, 339] on div "toggle" at bounding box center [1522, 343] width 12 height 12
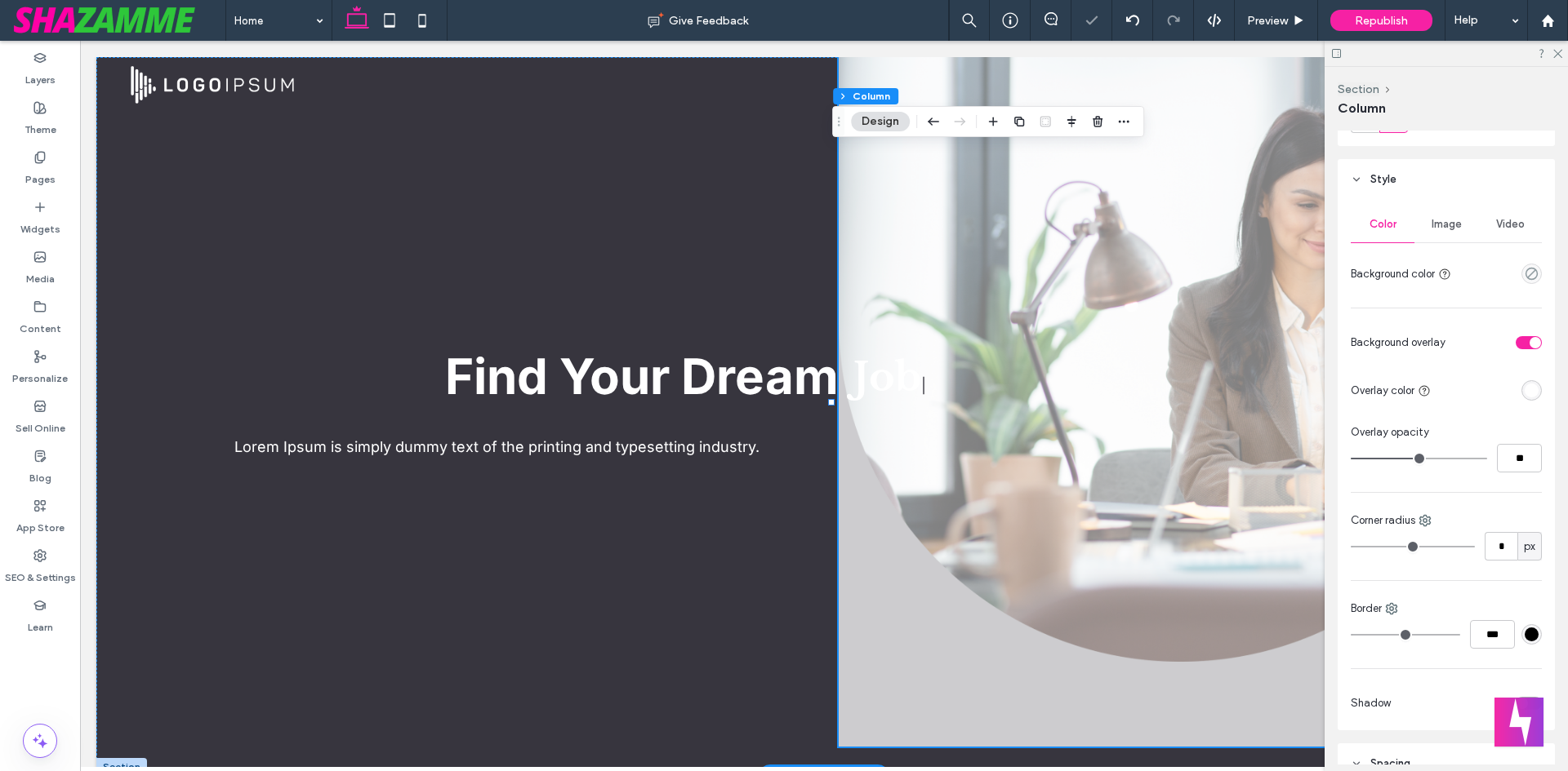
click at [1527, 392] on div "rgba(255, 255, 255, 1)" at bounding box center [1531, 390] width 14 height 13
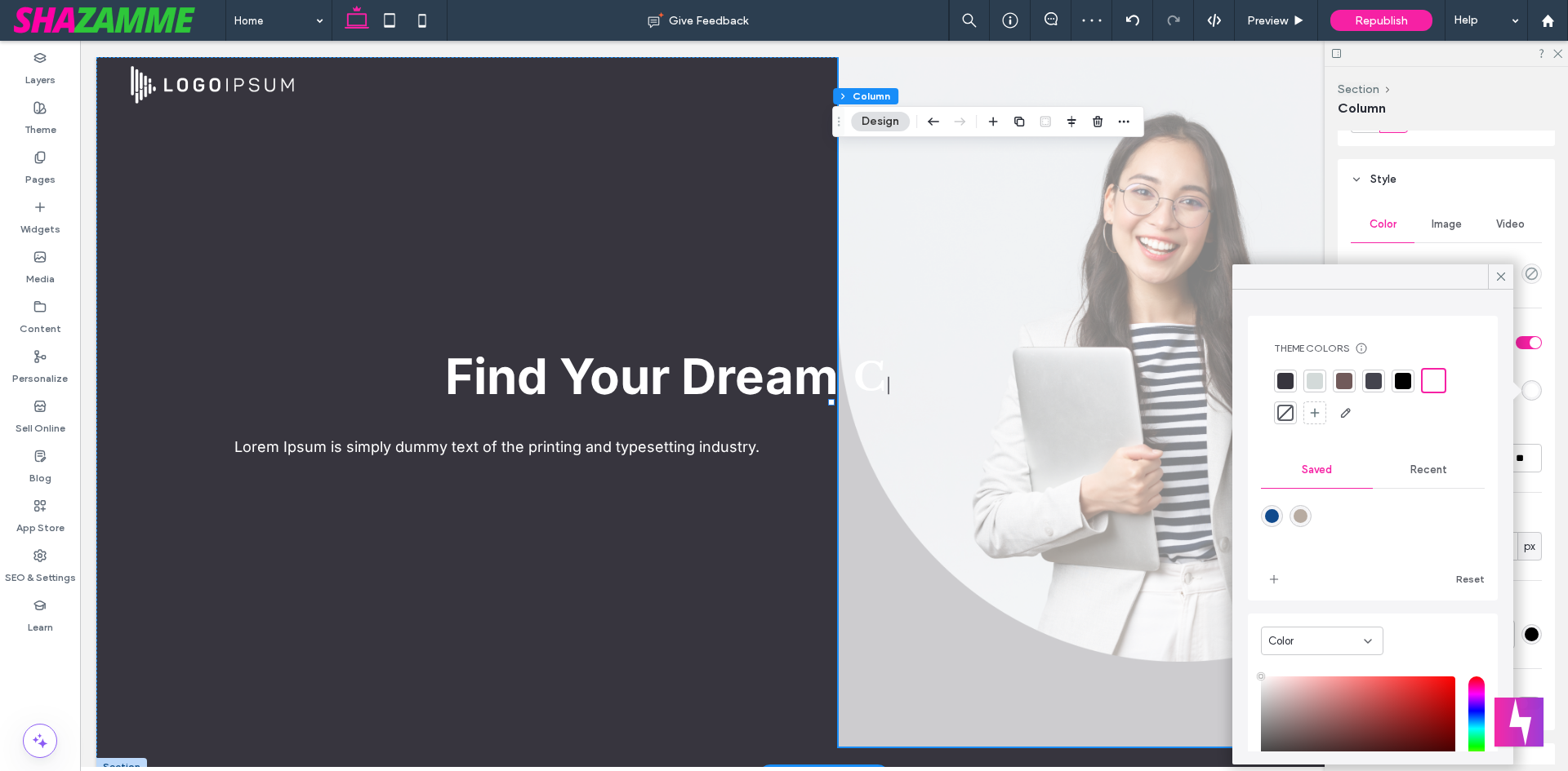
click at [1276, 389] on div at bounding box center [1284, 381] width 23 height 22
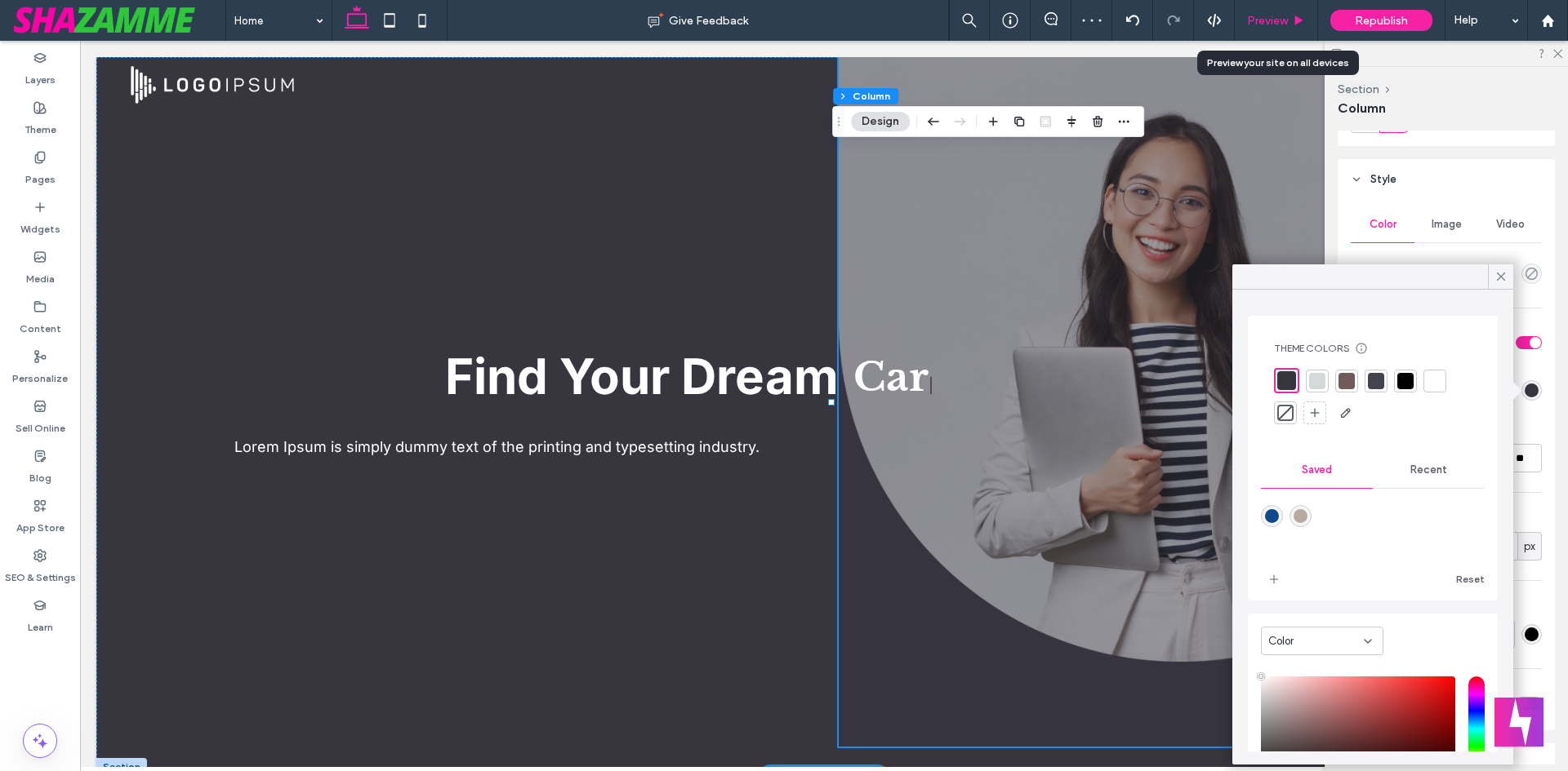
click at [1270, 16] on span "Preview" at bounding box center [1266, 20] width 41 height 13
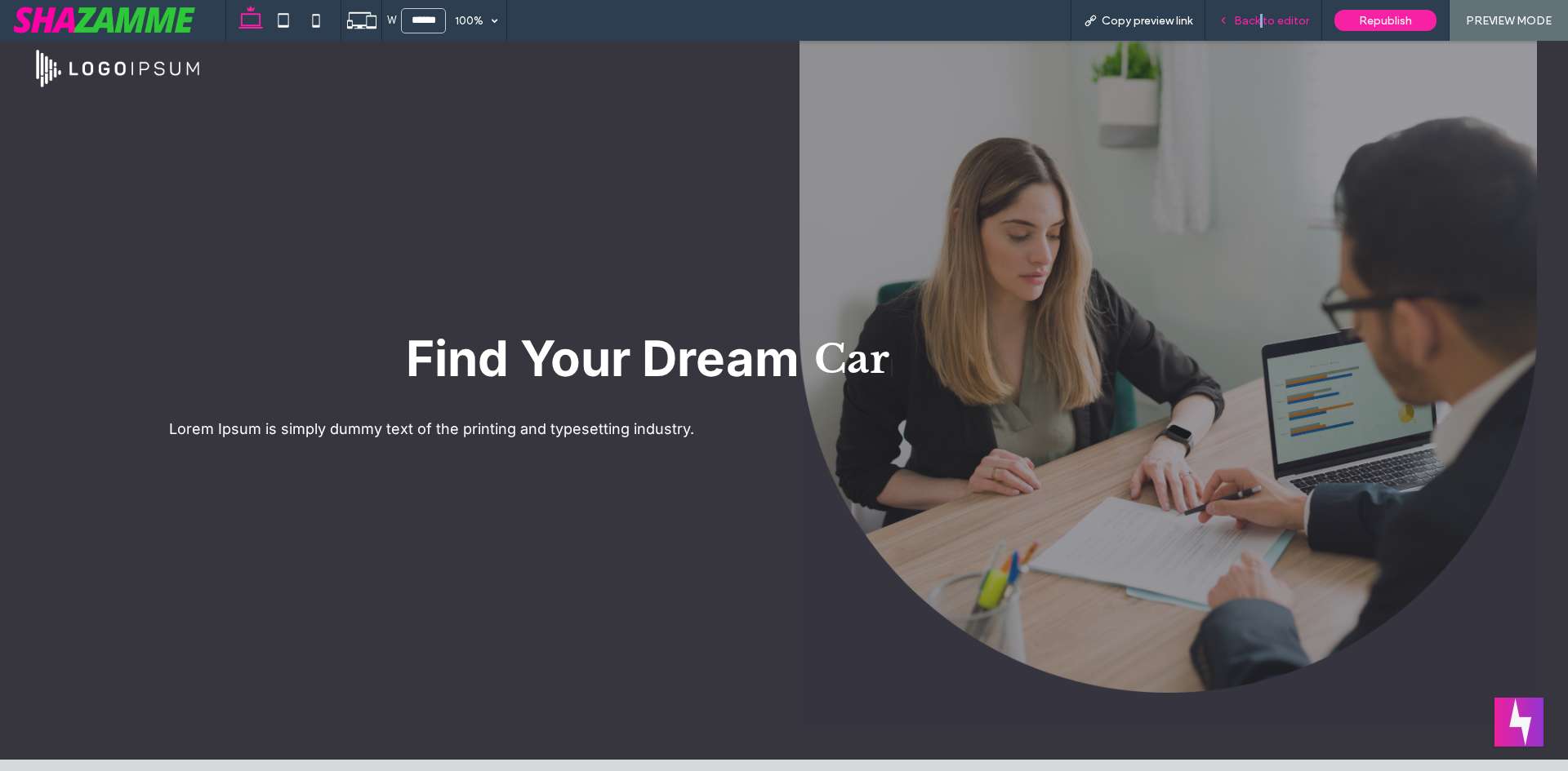
click at [1265, 22] on span "Back to editor" at bounding box center [1271, 20] width 75 height 13
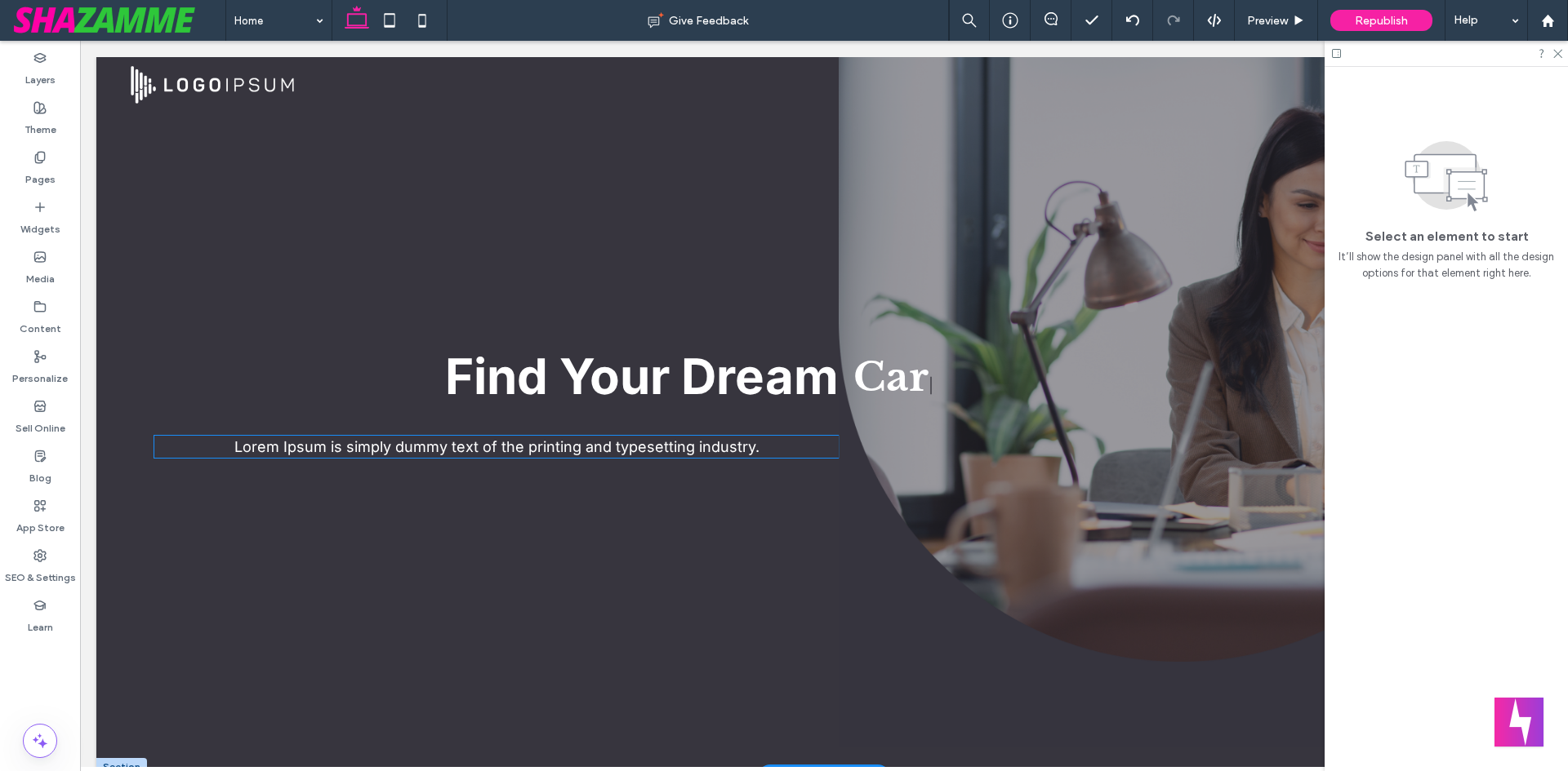
click at [518, 451] on span "Lorem Ipsum is simply dummy text of the printing and typesetting industry." at bounding box center [496, 446] width 525 height 17
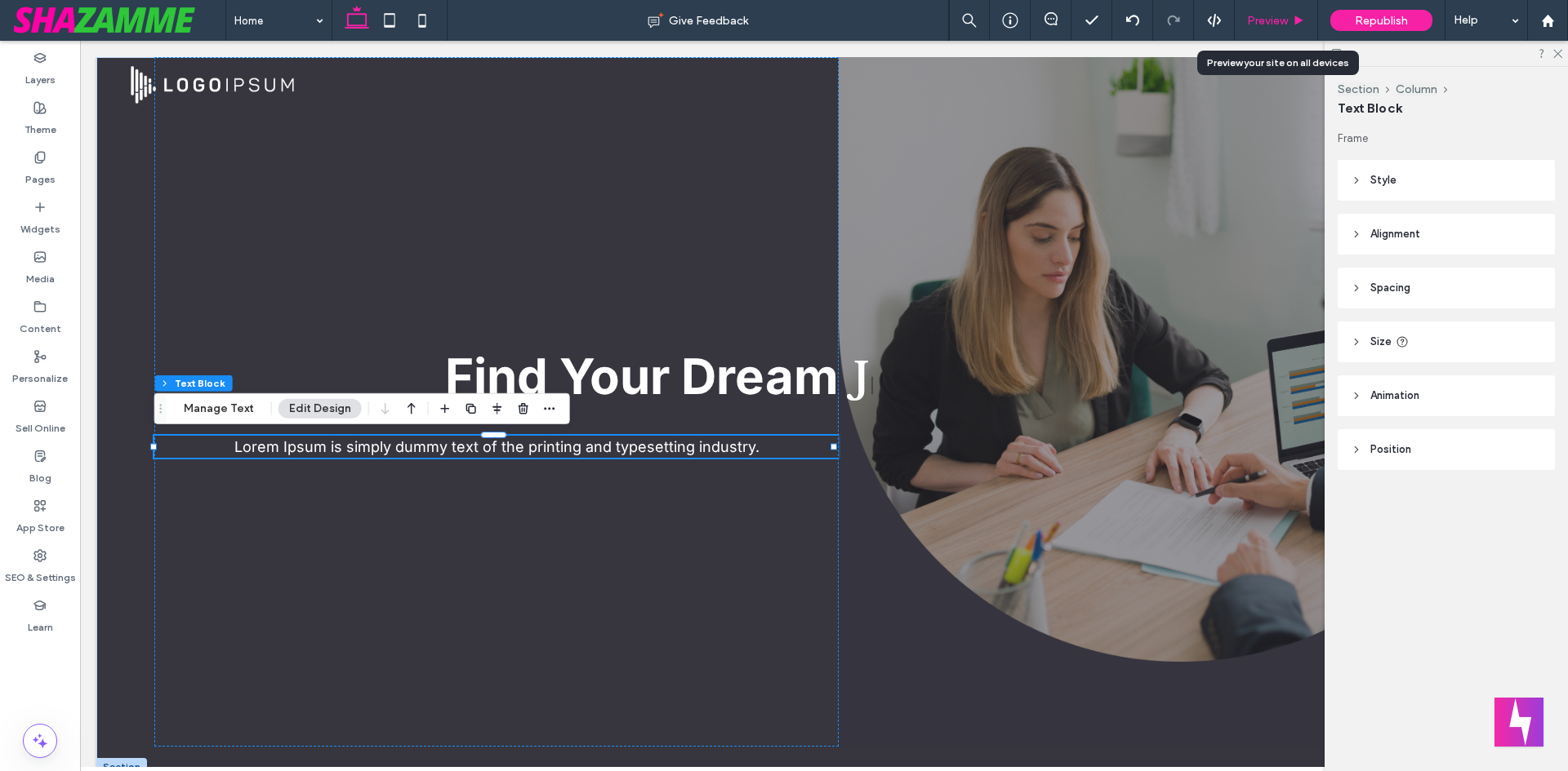
click at [1290, 28] on div "Preview" at bounding box center [1276, 20] width 84 height 40
click at [1287, 21] on span "Preview" at bounding box center [1266, 20] width 41 height 13
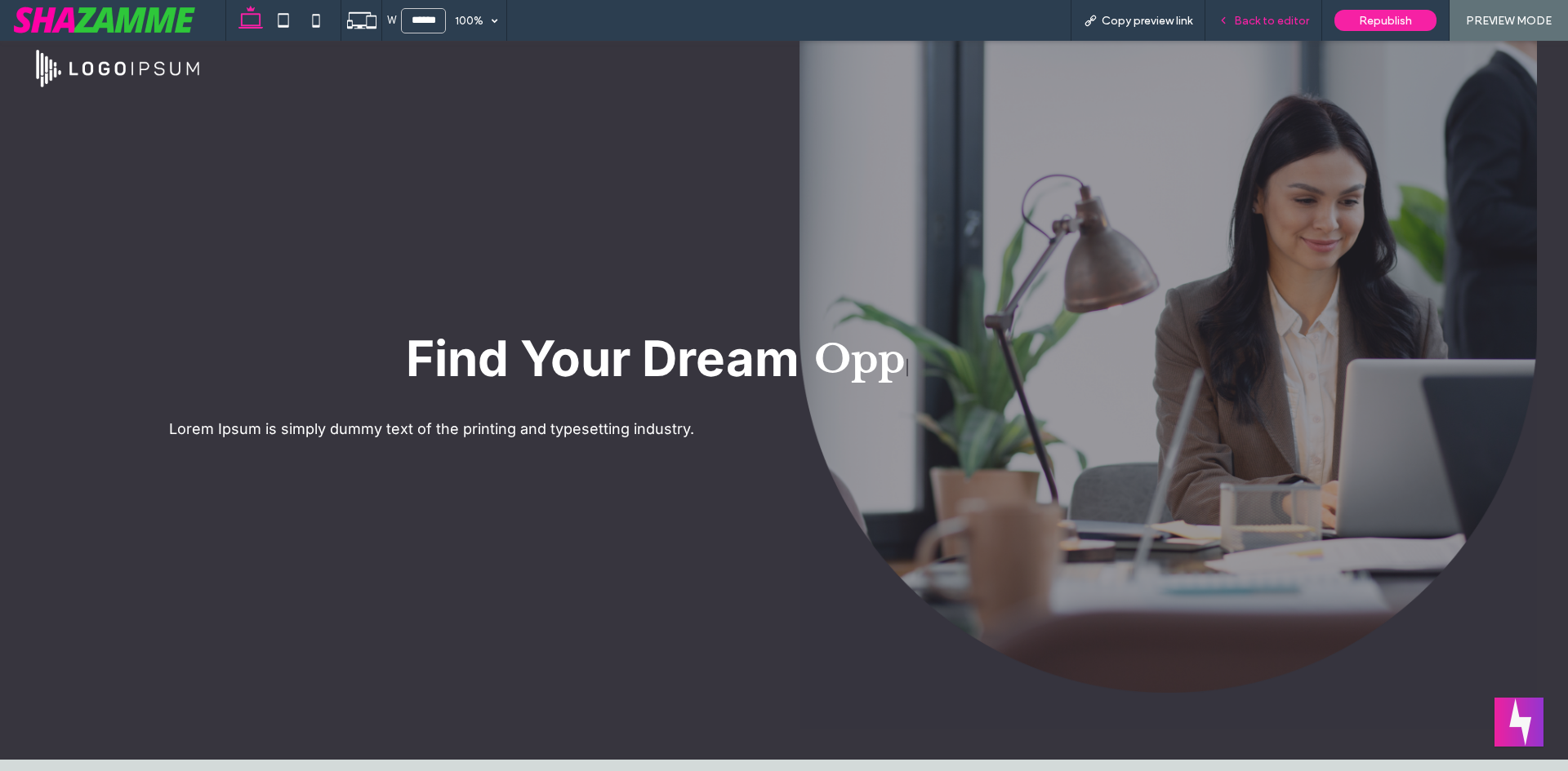
click at [1248, 30] on div "Back to editor" at bounding box center [1264, 20] width 117 height 40
click at [1248, 29] on div "Back to editor" at bounding box center [1264, 20] width 117 height 40
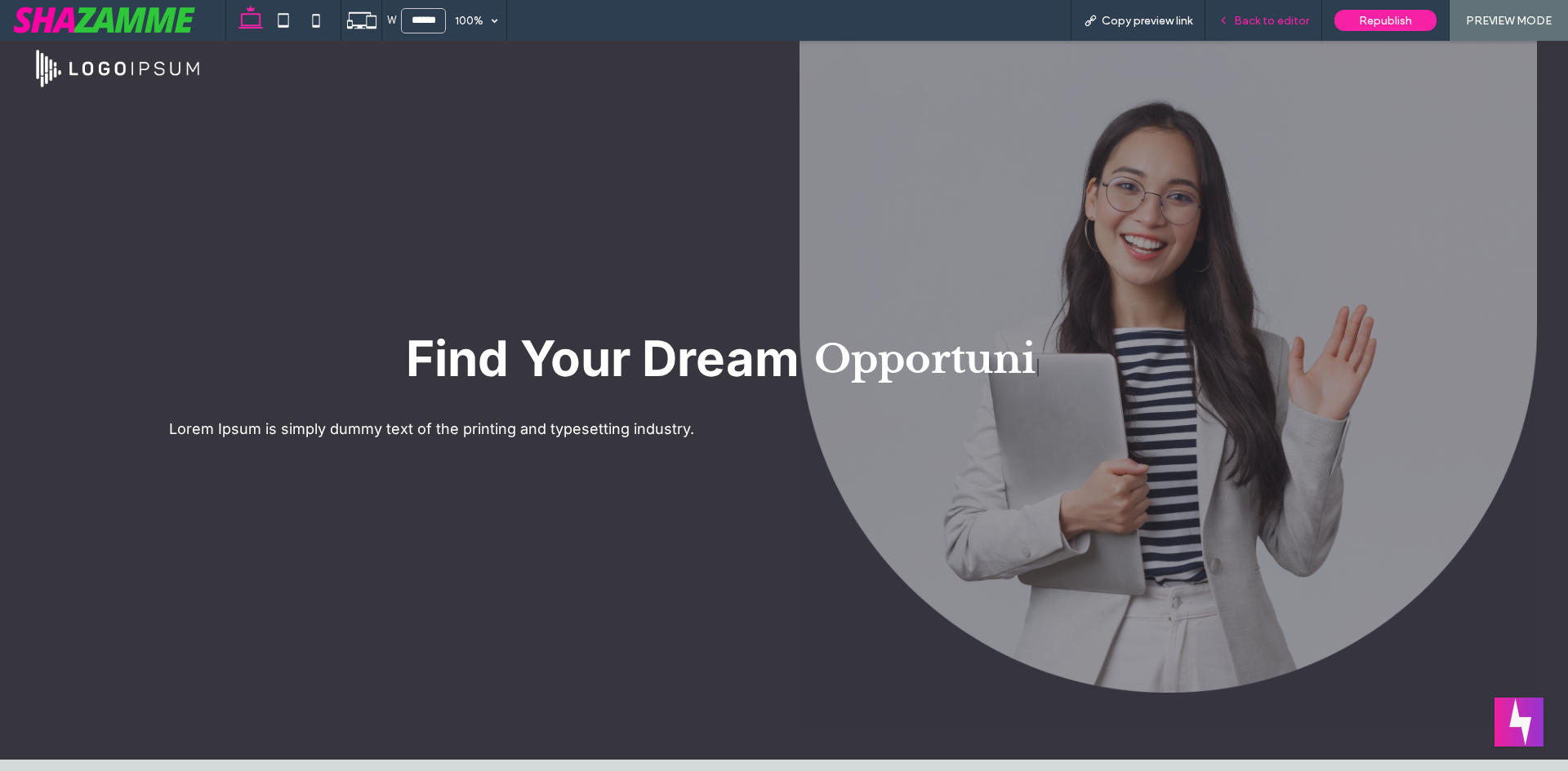
click at [1260, 22] on span "Back to editor" at bounding box center [1271, 20] width 75 height 13
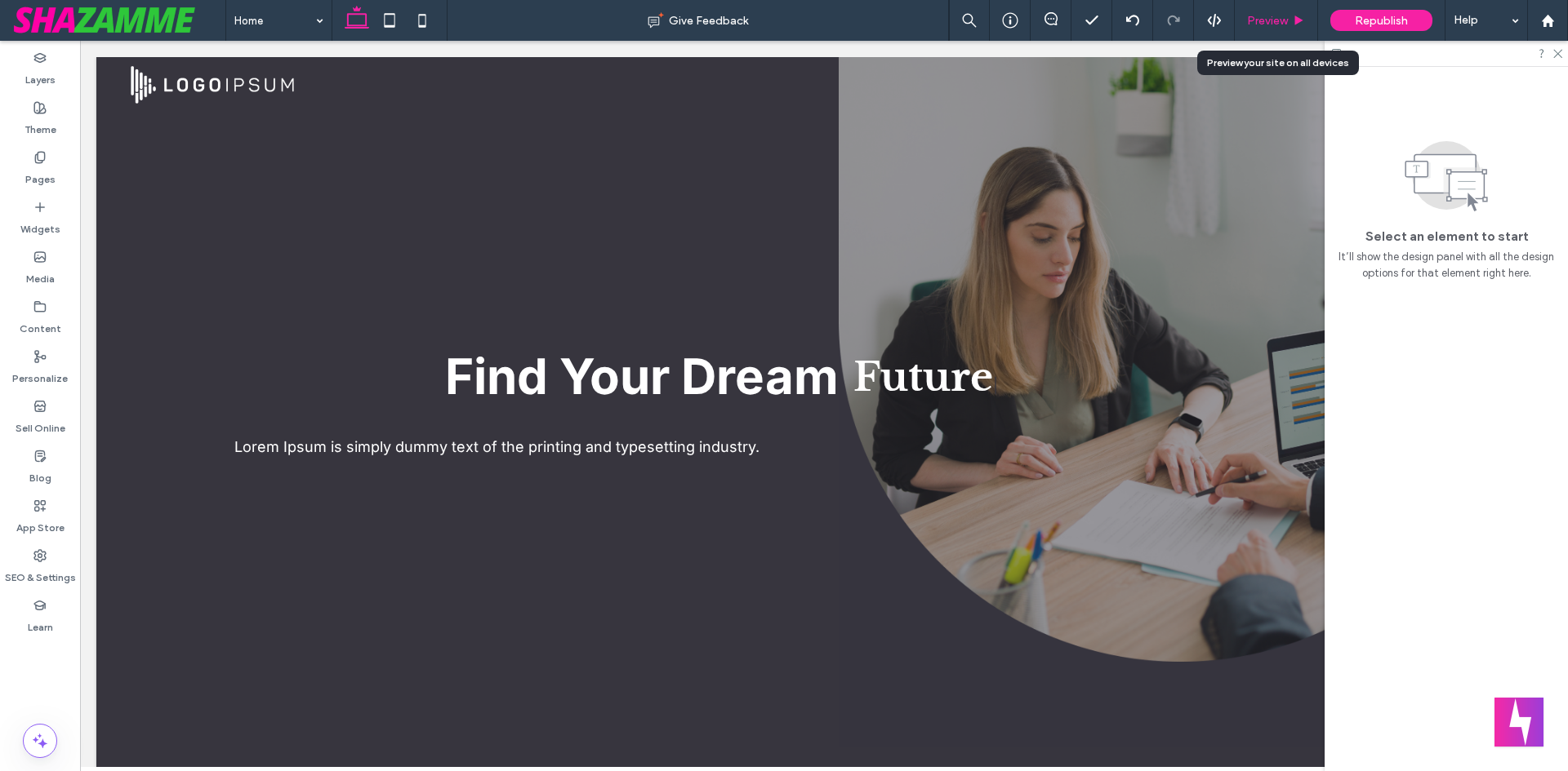
click at [1280, 25] on span "Preview" at bounding box center [1266, 20] width 41 height 13
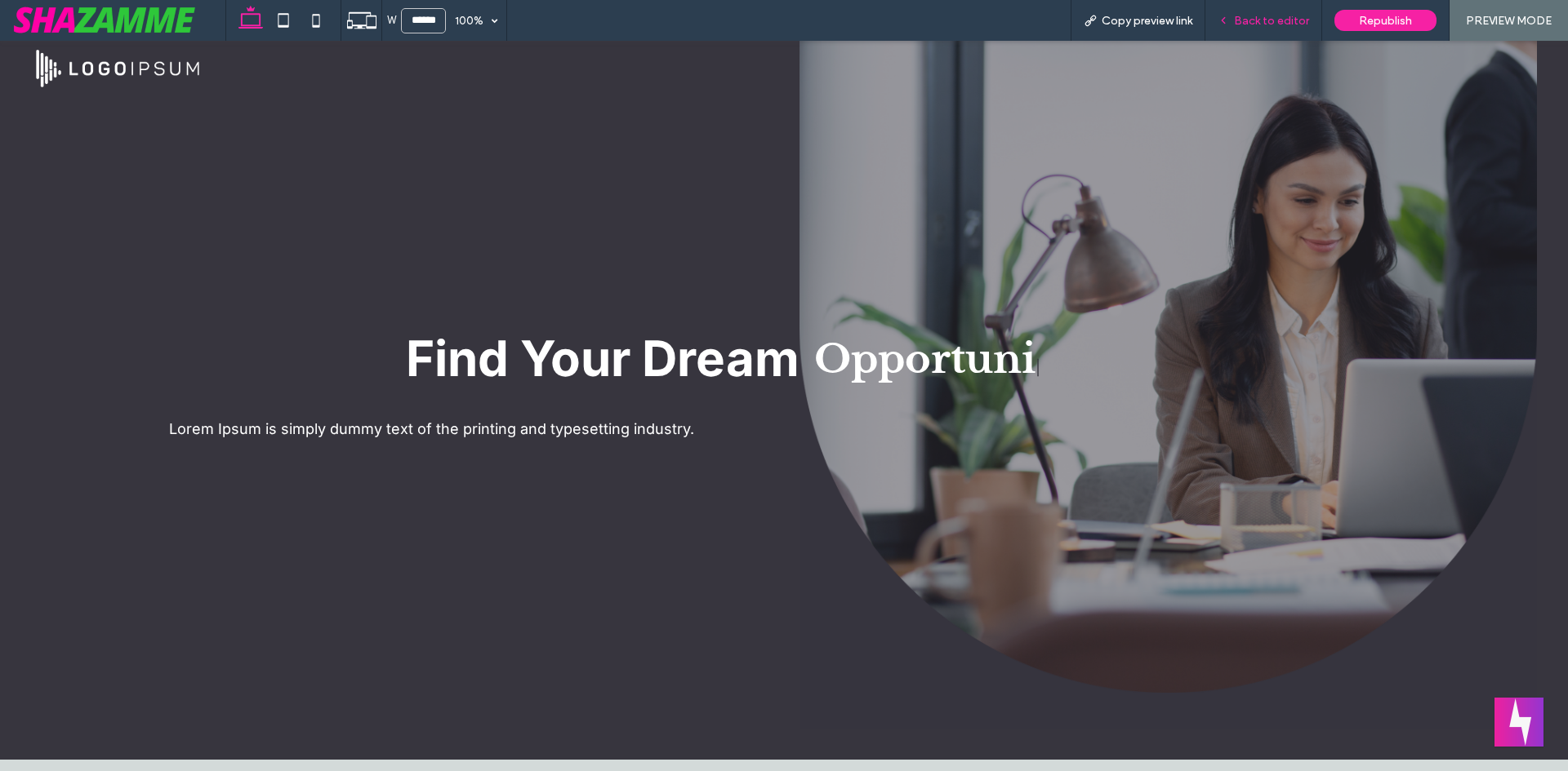
click at [1262, 15] on span "Back to editor" at bounding box center [1271, 20] width 75 height 13
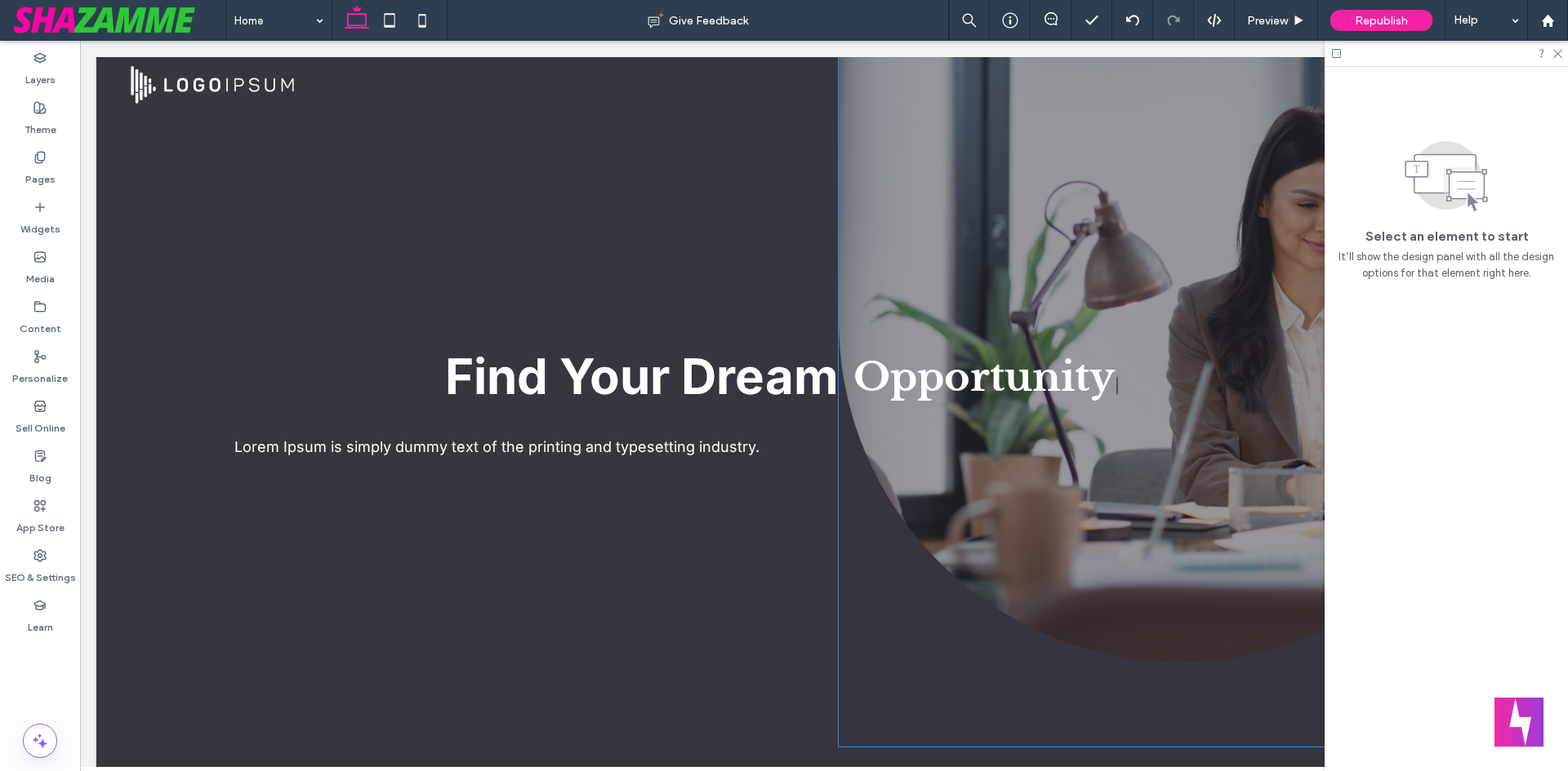
click at [1068, 523] on div at bounding box center [1181, 402] width 684 height 690
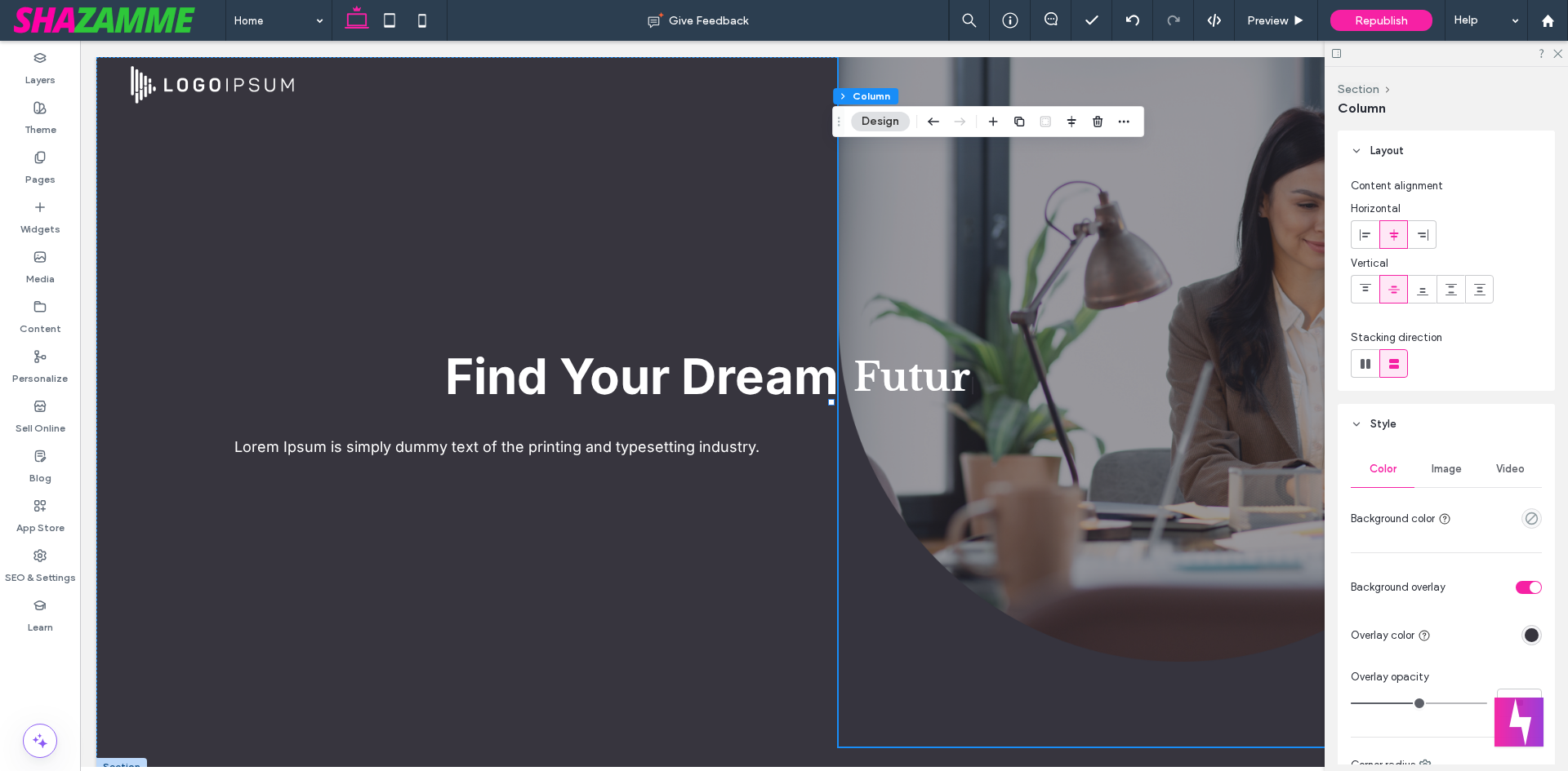
click at [1452, 480] on div "Image" at bounding box center [1446, 470] width 64 height 36
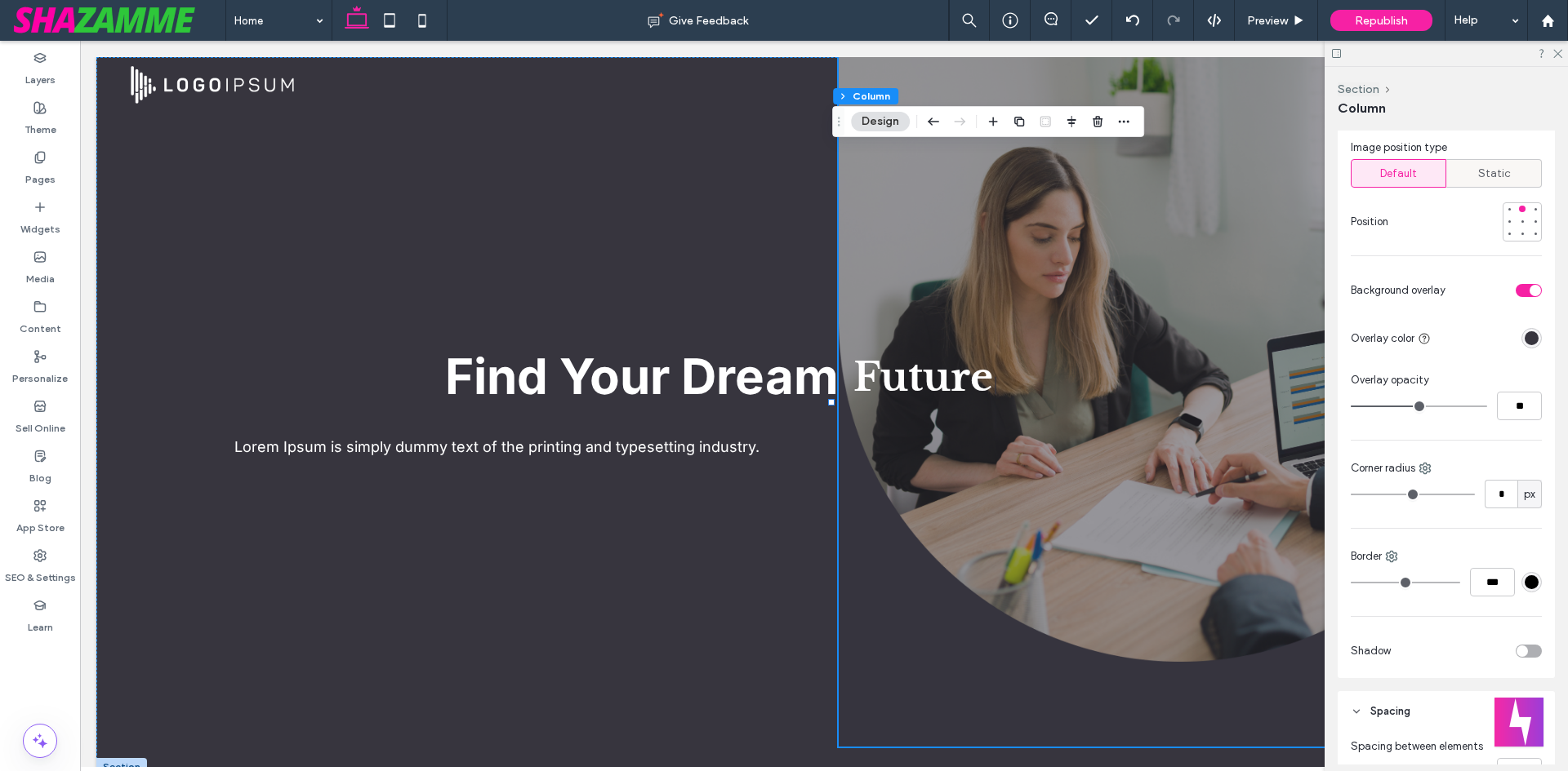
scroll to position [816, 0]
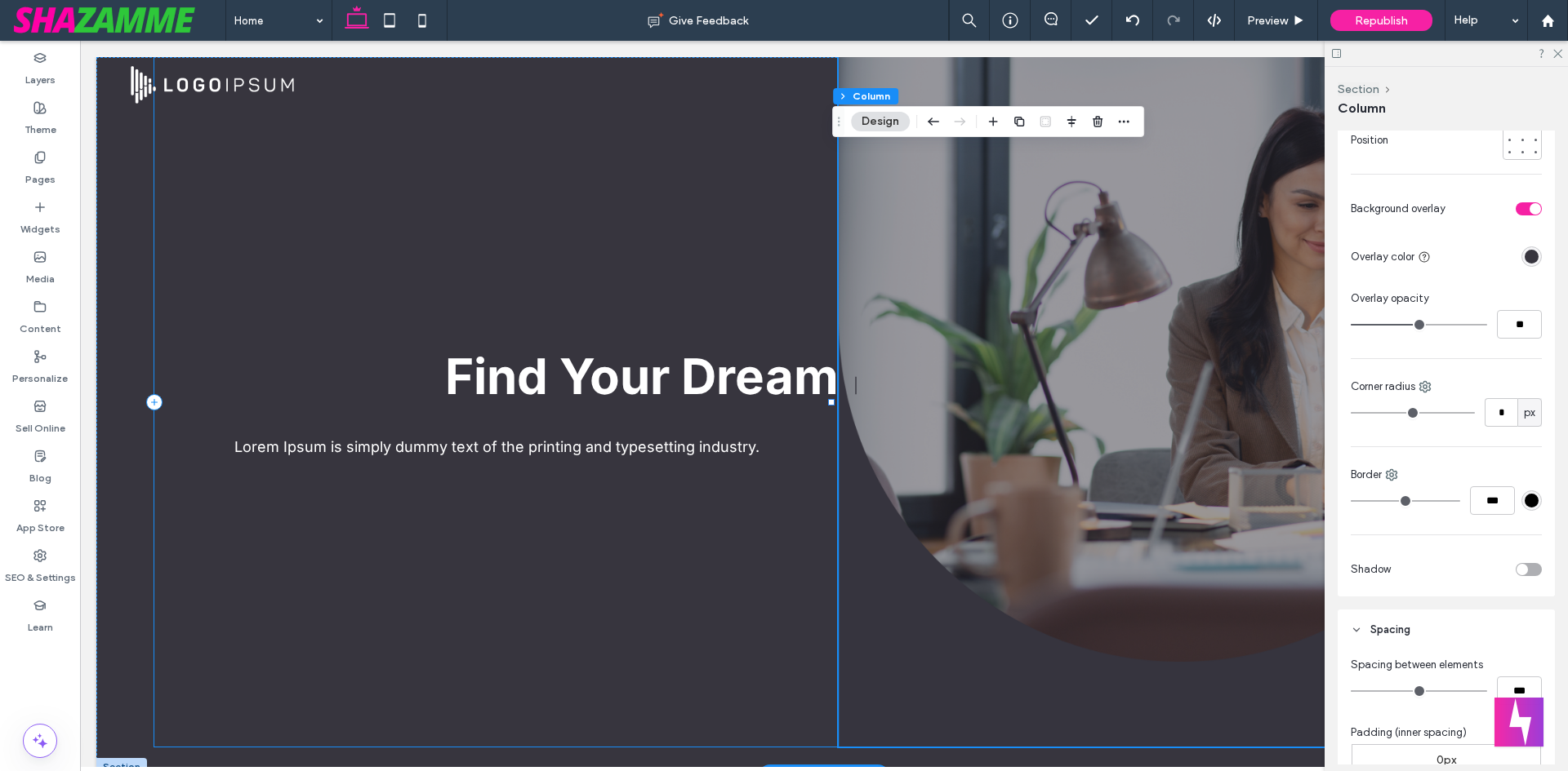
click at [468, 570] on div "Find Your Dream Lorem Ipsum is simply dummy text of the printing and typesettin…" at bounding box center [496, 402] width 684 height 690
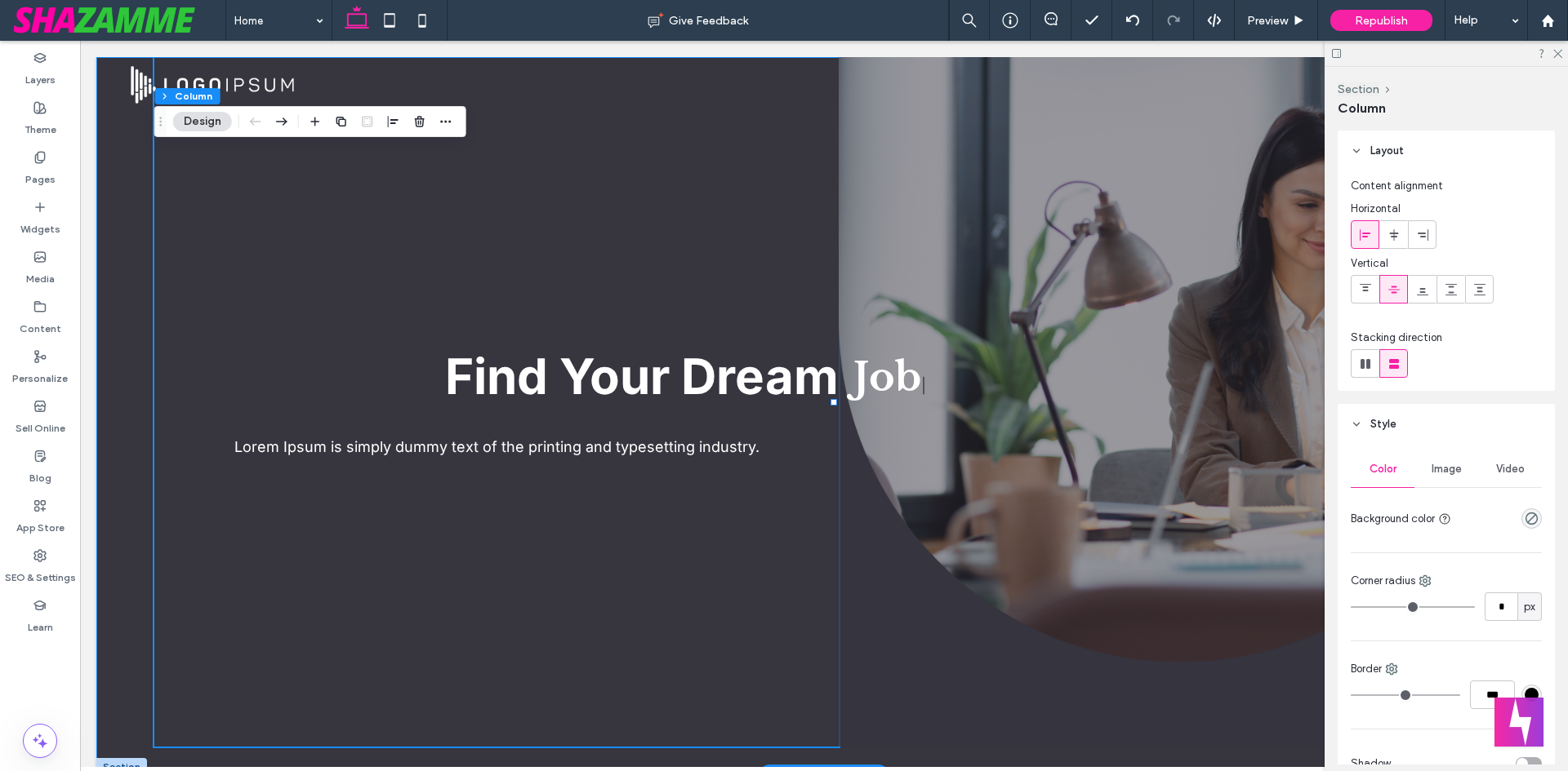
click at [114, 455] on div "Find Your Dream Lorem Ipsum is simply dummy text of the printing and typesettin…" at bounding box center [824, 417] width 1455 height 719
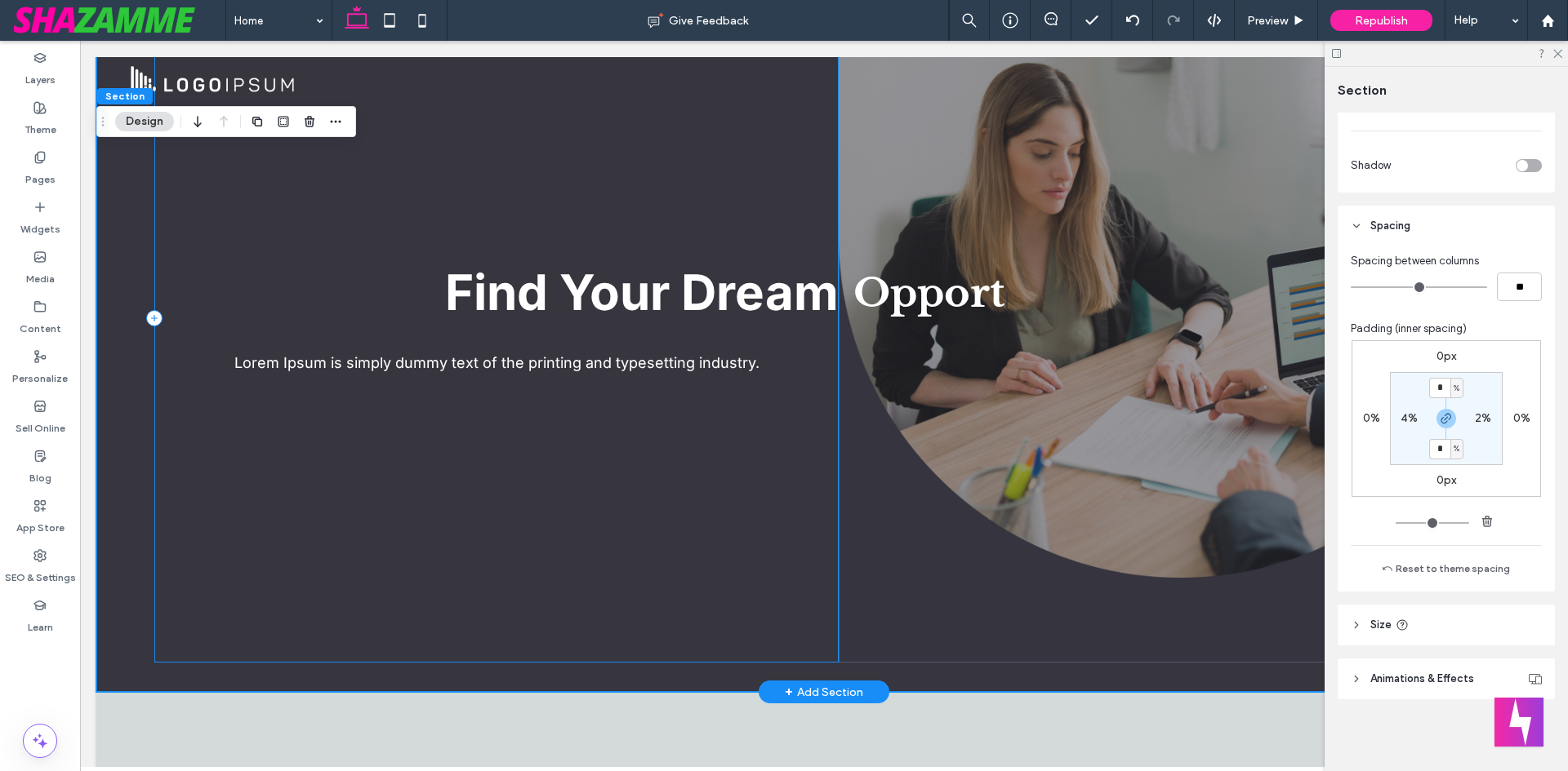
scroll to position [163, 0]
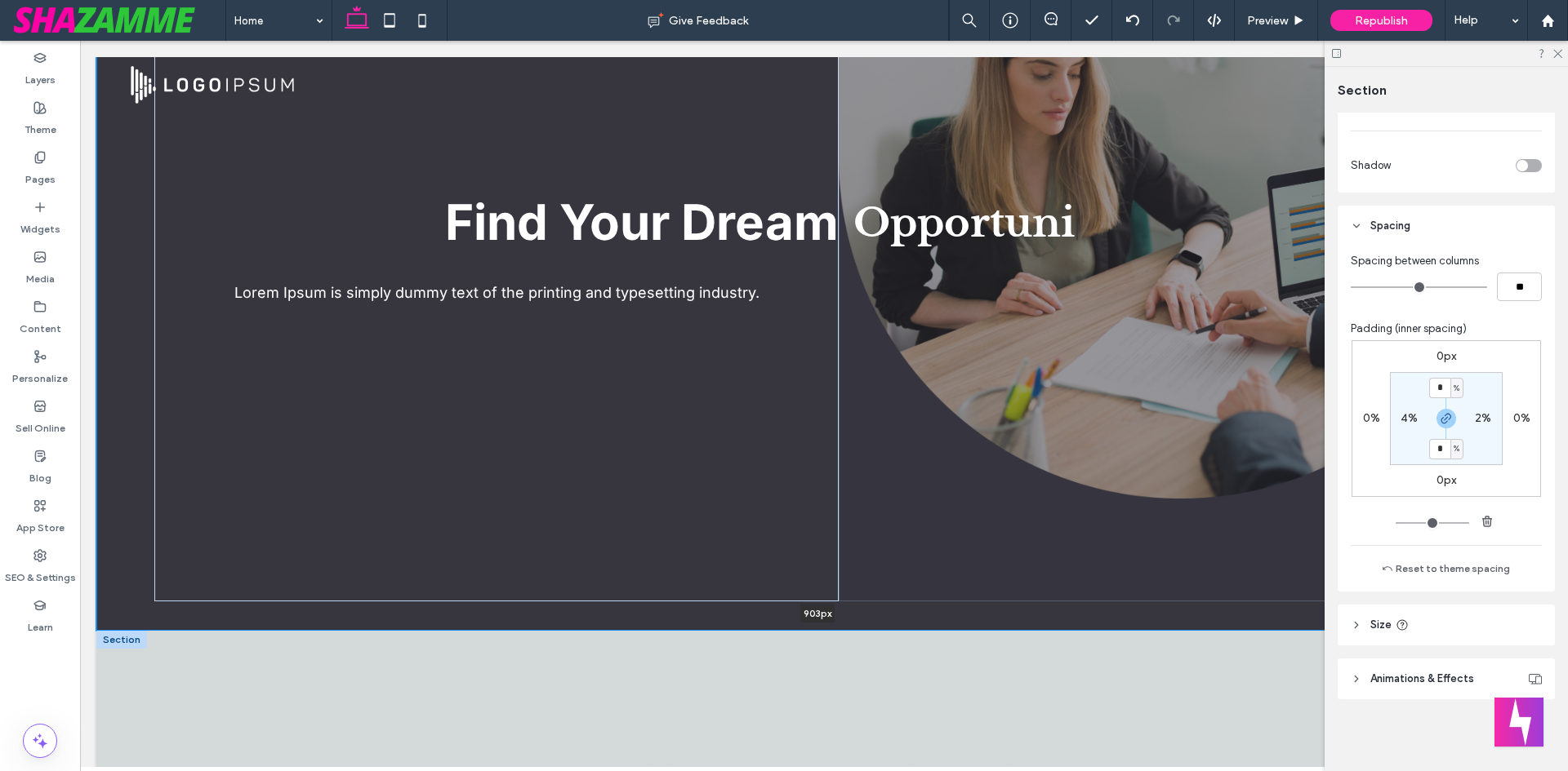
drag, startPoint x: 727, startPoint y: 616, endPoint x: 754, endPoint y: 634, distance: 32.4
type input "***"
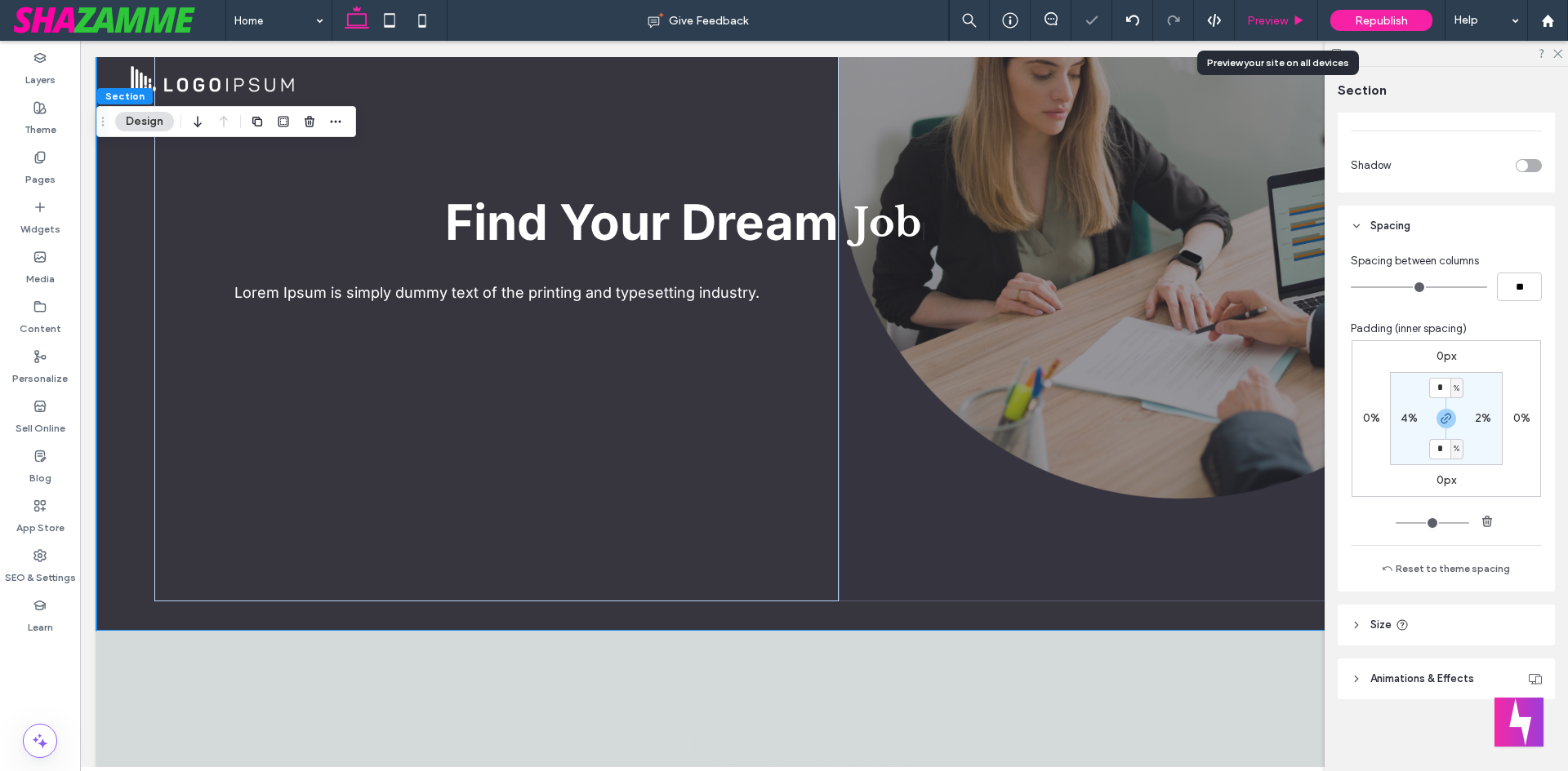
click at [1272, 23] on span "Preview" at bounding box center [1266, 20] width 41 height 13
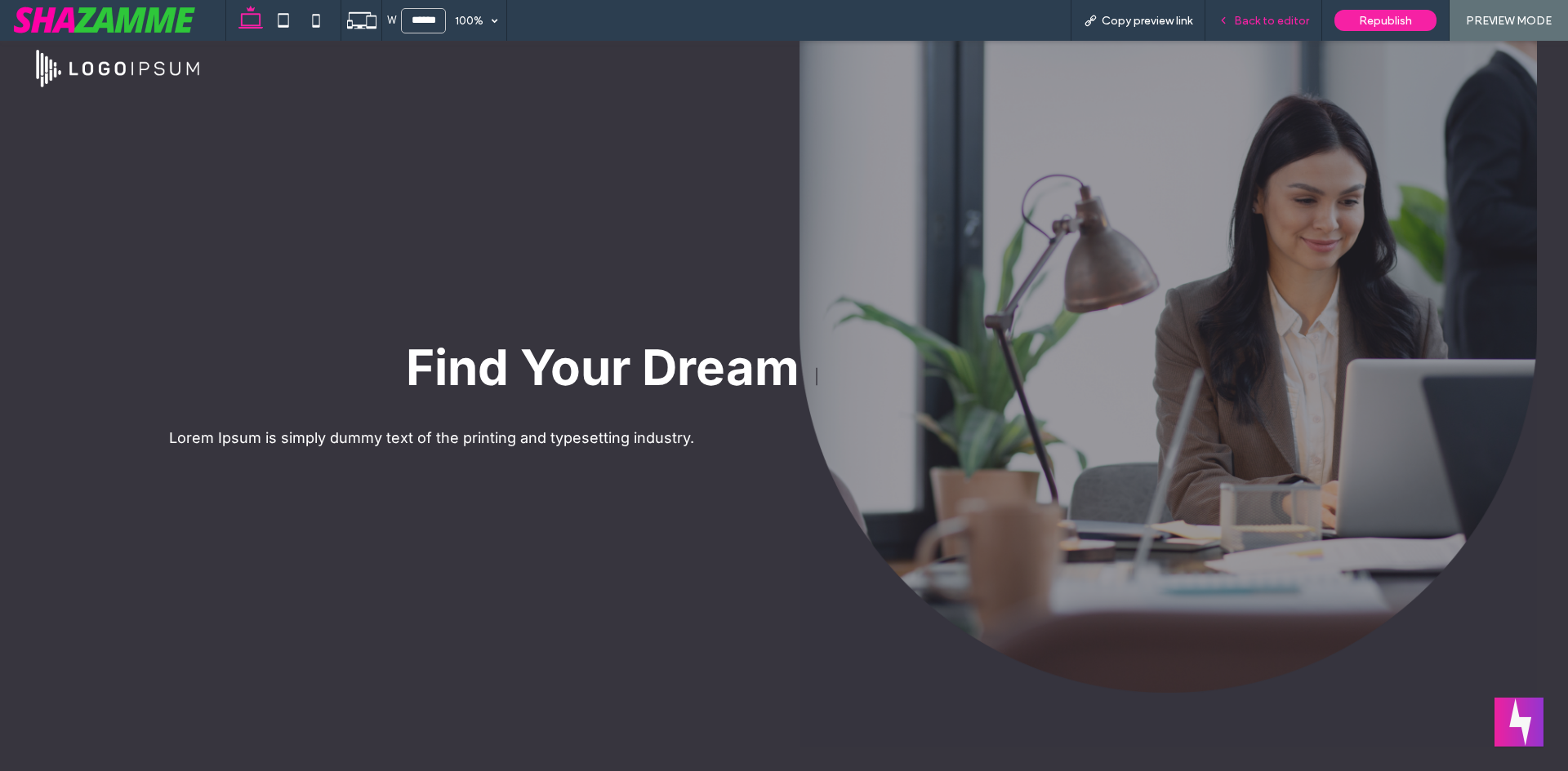
click at [1273, 26] on span "Back to editor" at bounding box center [1271, 20] width 75 height 13
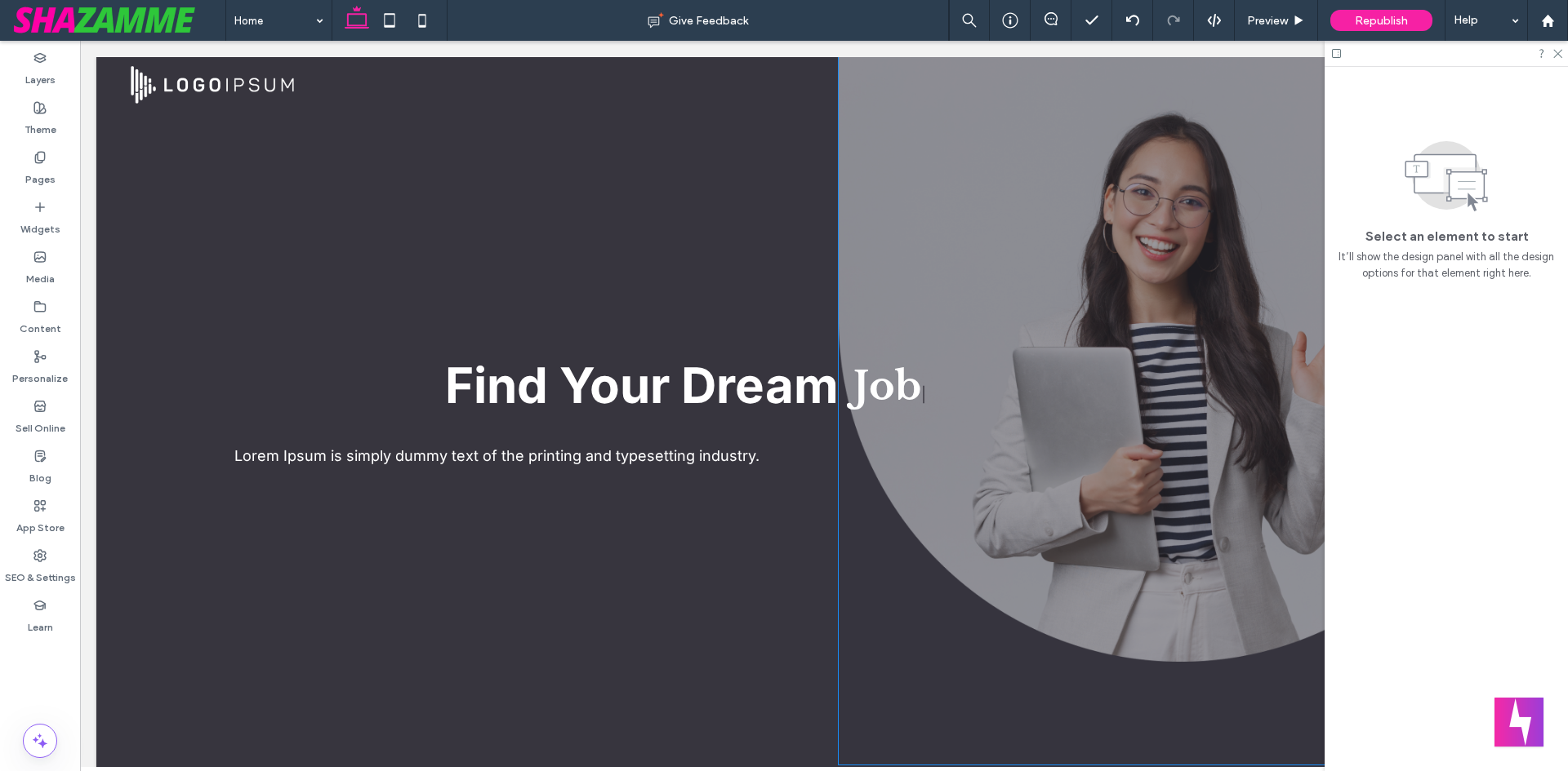
click at [930, 153] on div at bounding box center [1181, 411] width 684 height 708
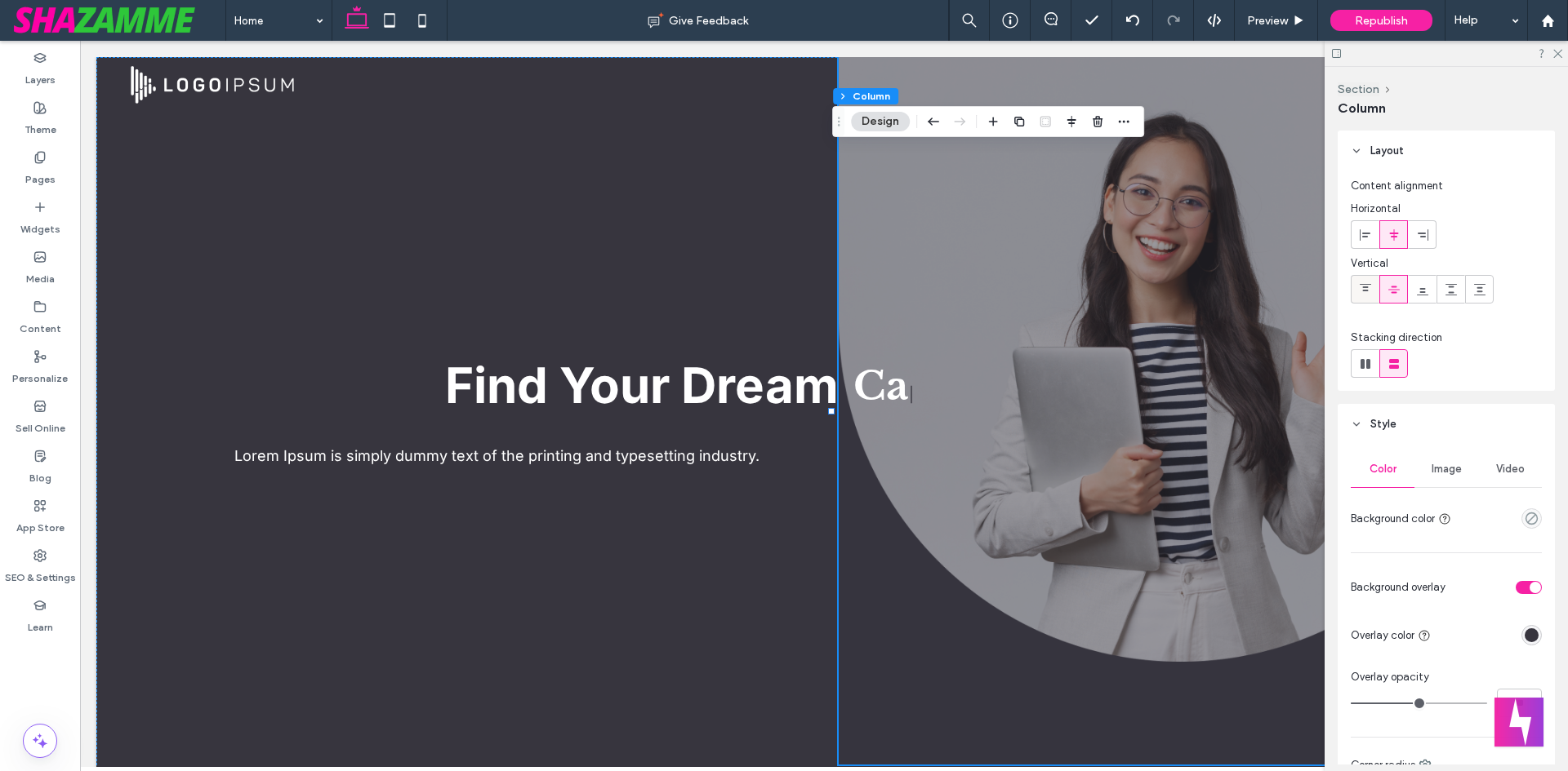
click at [1367, 286] on use at bounding box center [1365, 288] width 12 height 7
click at [1395, 291] on use at bounding box center [1393, 290] width 12 height 7
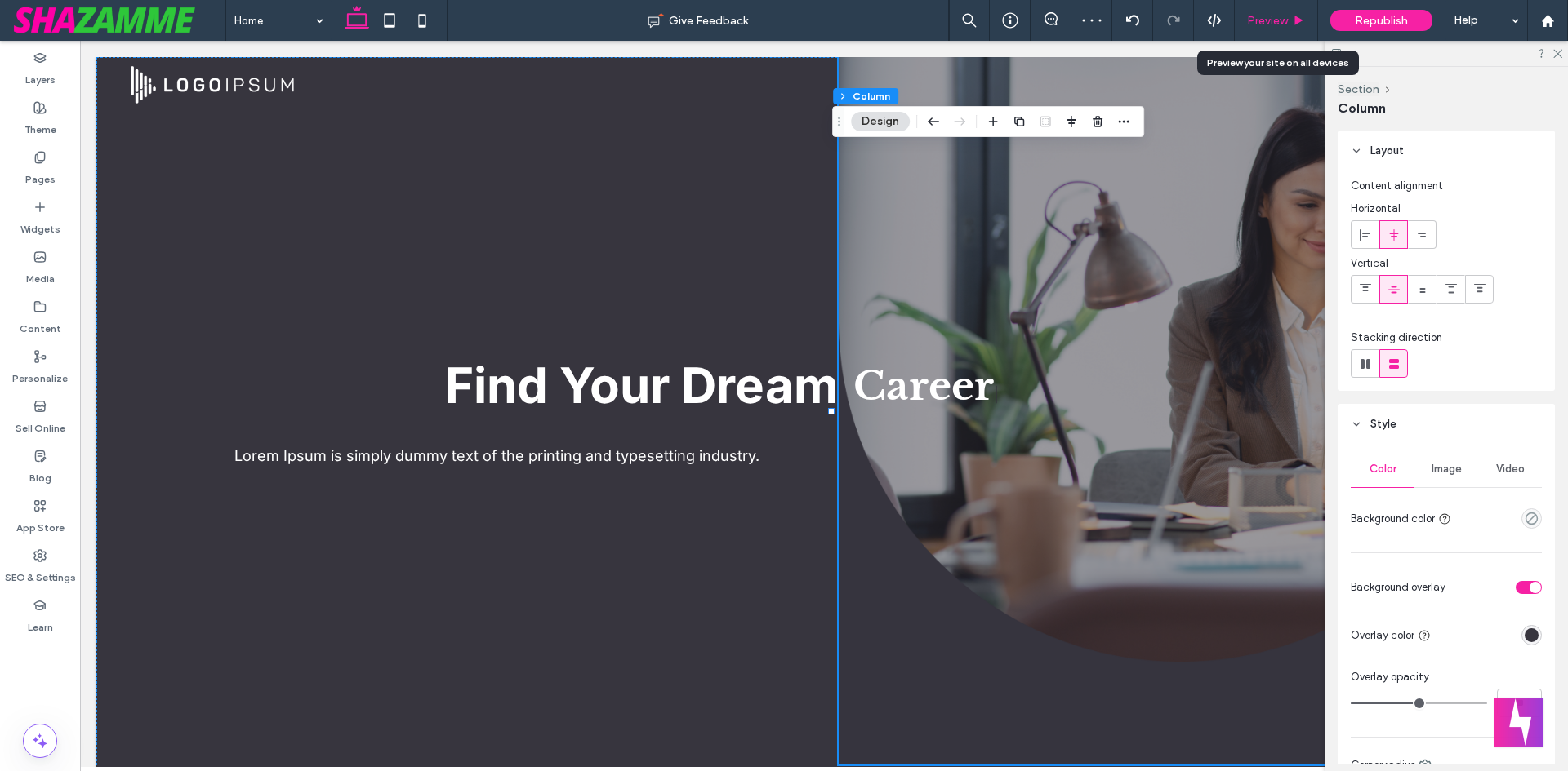
click at [1266, 18] on span "Preview" at bounding box center [1266, 20] width 41 height 13
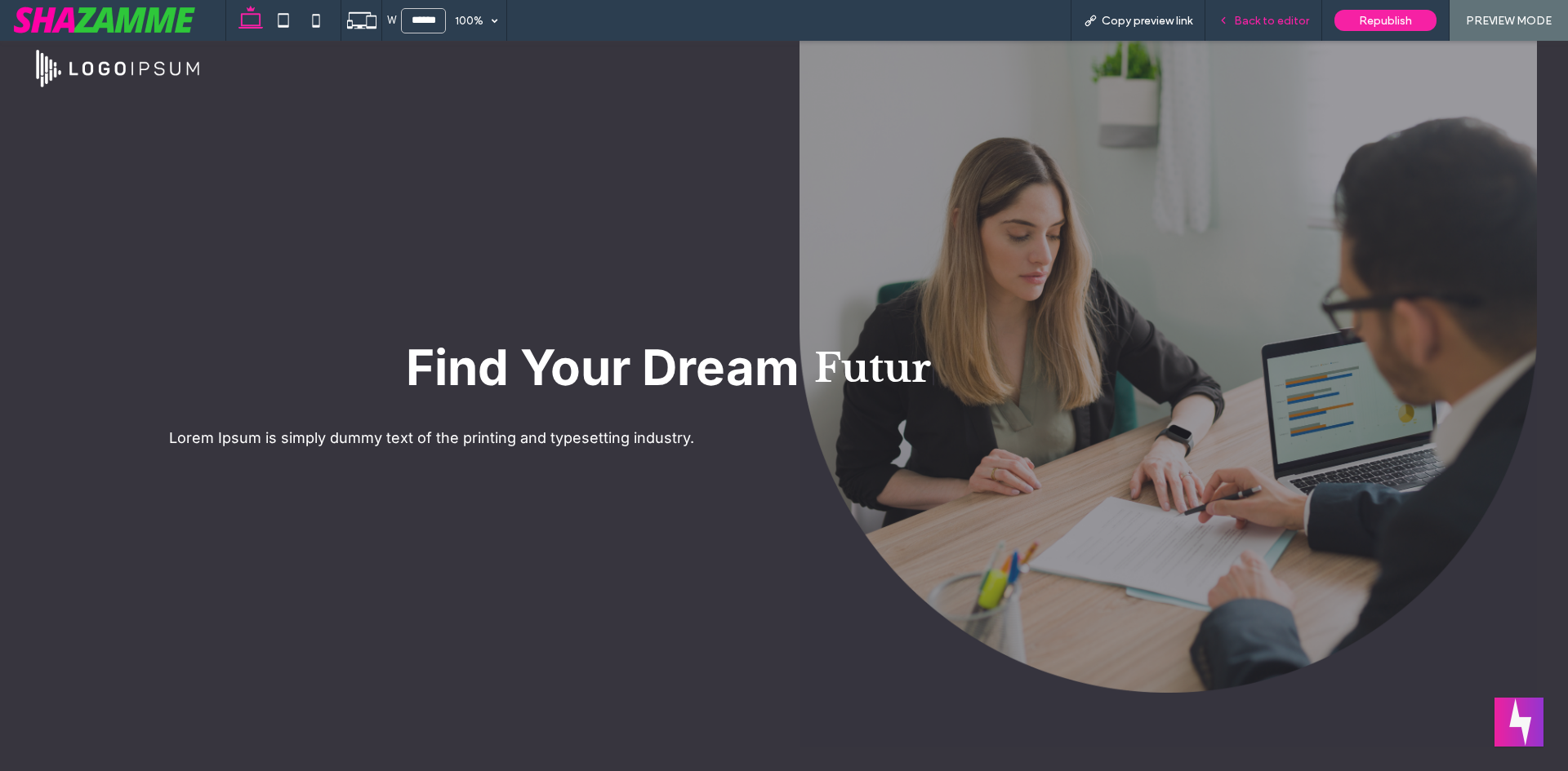
click at [1262, 5] on div "Back to editor" at bounding box center [1264, 20] width 117 height 40
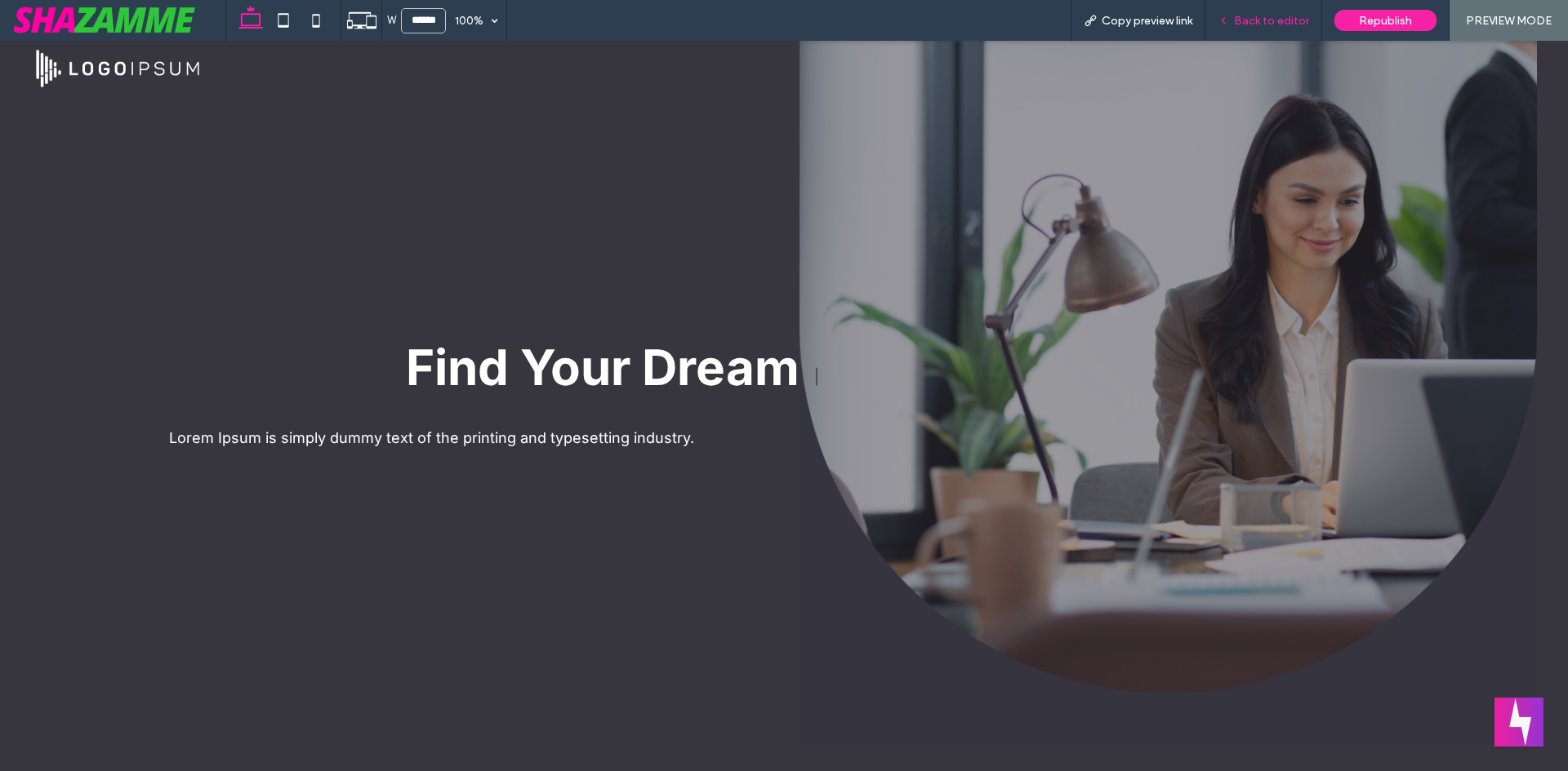
click at [1255, 24] on span "Back to editor" at bounding box center [1271, 20] width 75 height 13
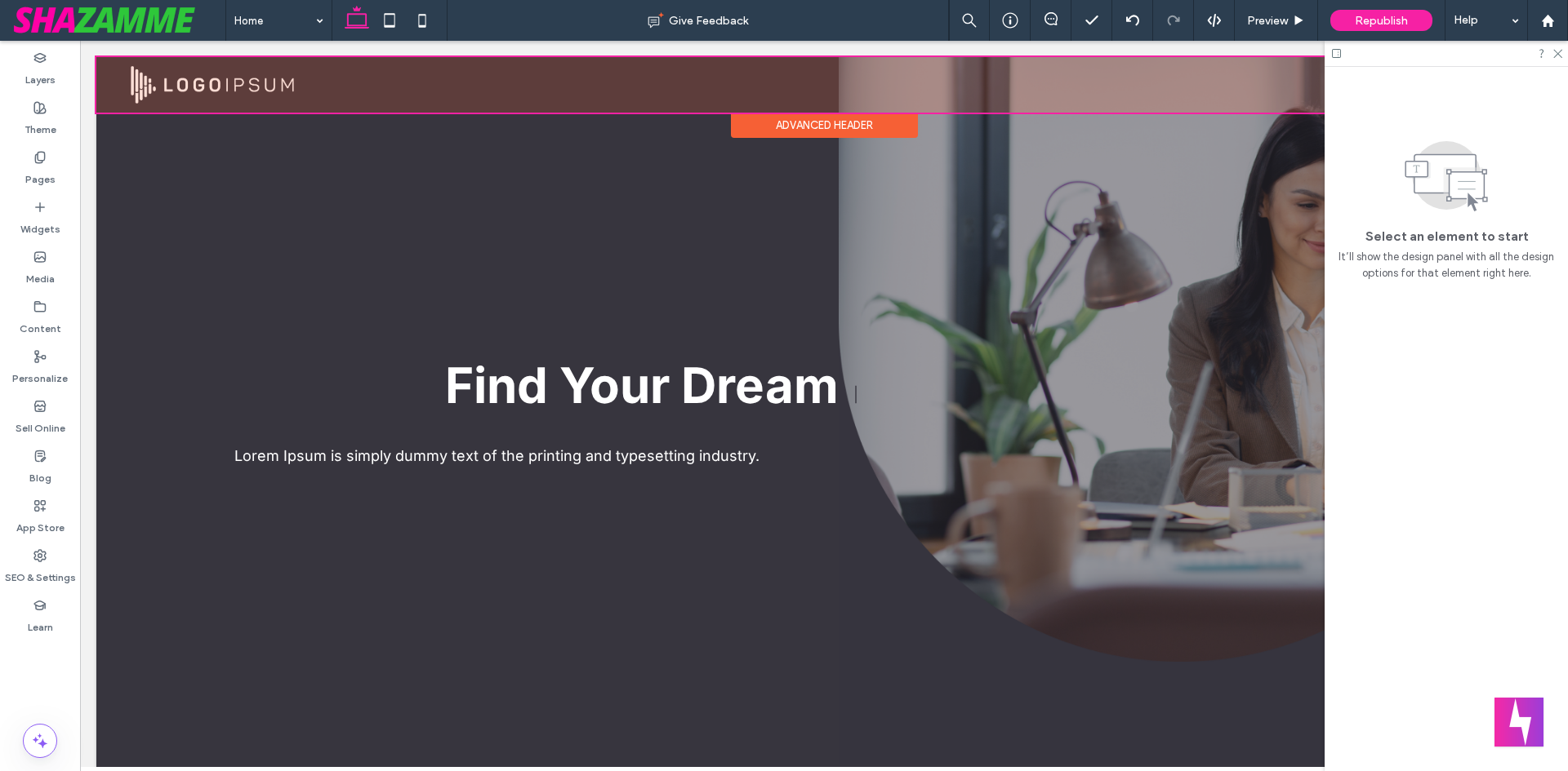
click at [1154, 87] on div at bounding box center [824, 85] width 1455 height 56
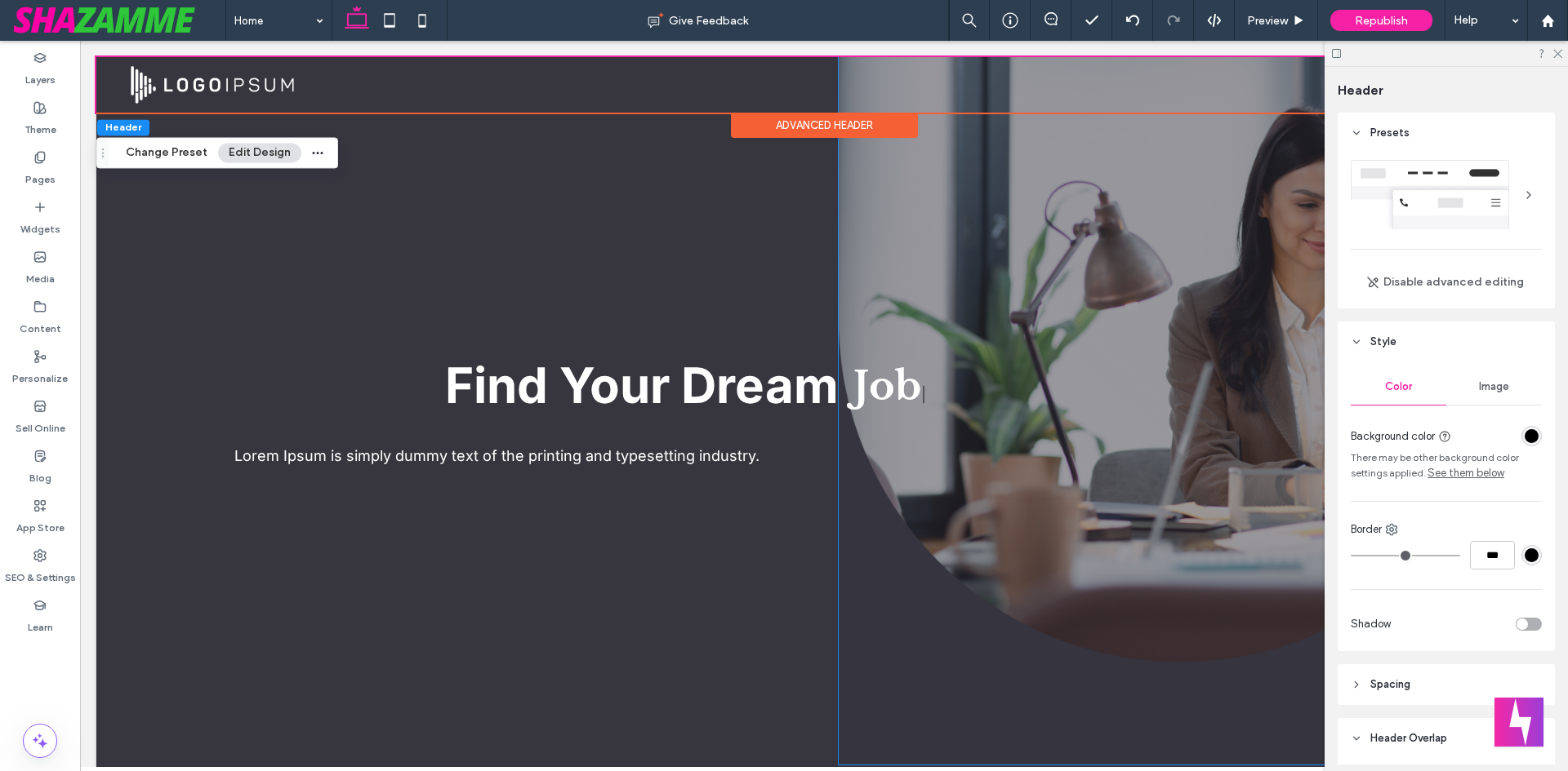
click at [1083, 194] on div at bounding box center [1181, 411] width 684 height 708
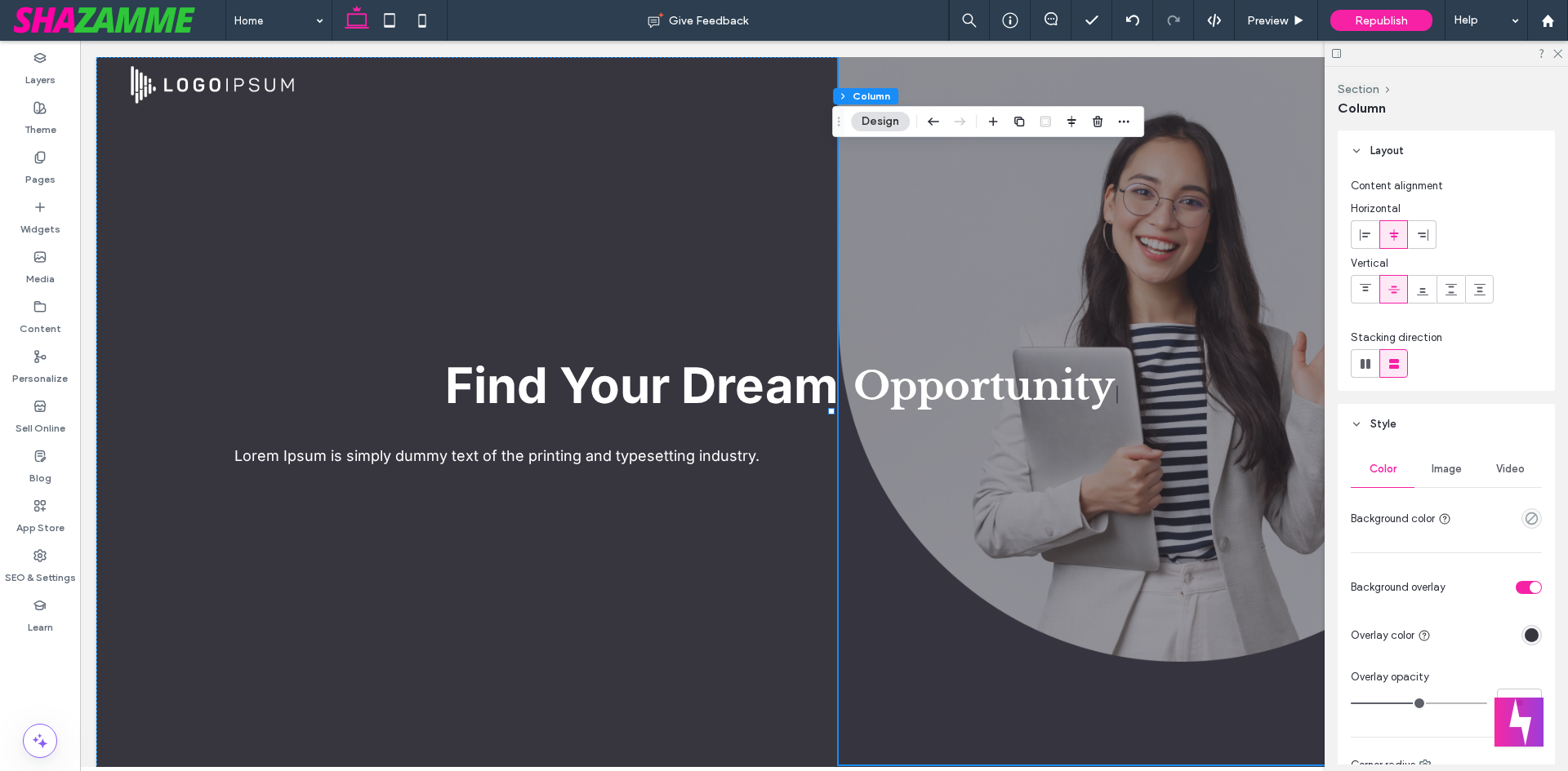
click at [1446, 473] on span "Image" at bounding box center [1447, 469] width 31 height 13
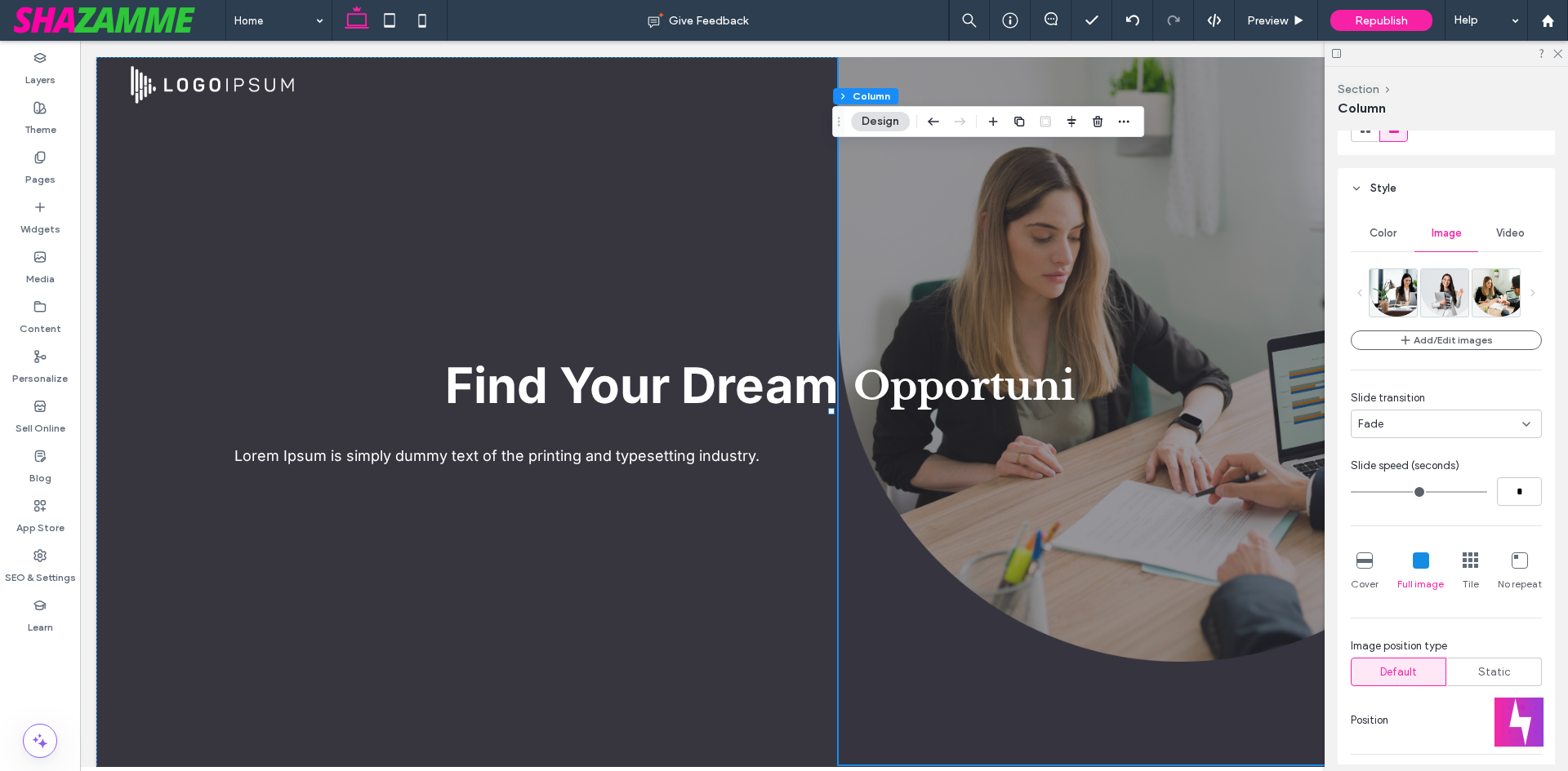
scroll to position [245, 0]
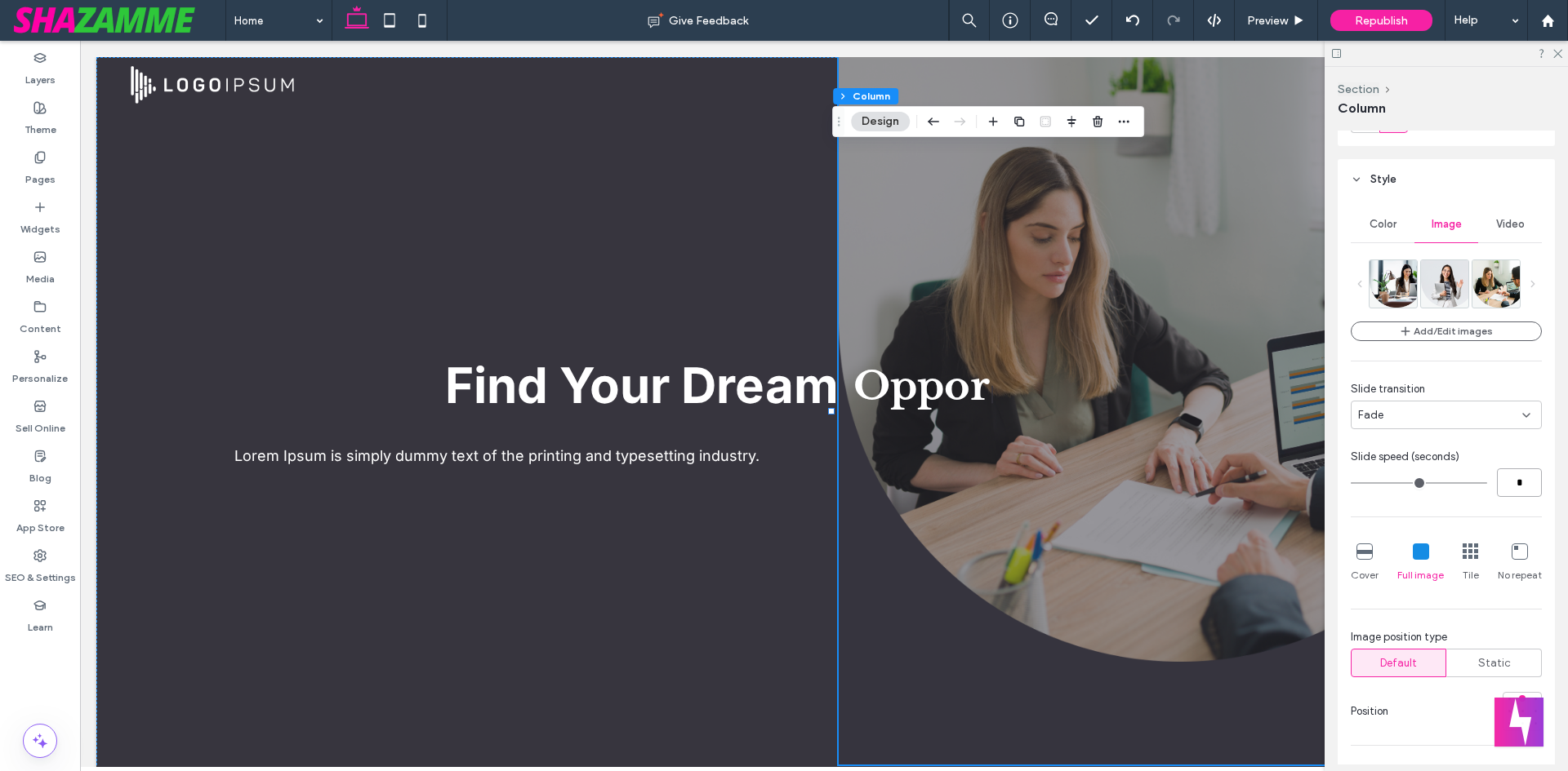
click at [1511, 480] on input "*" at bounding box center [1519, 483] width 45 height 29
type input "*"
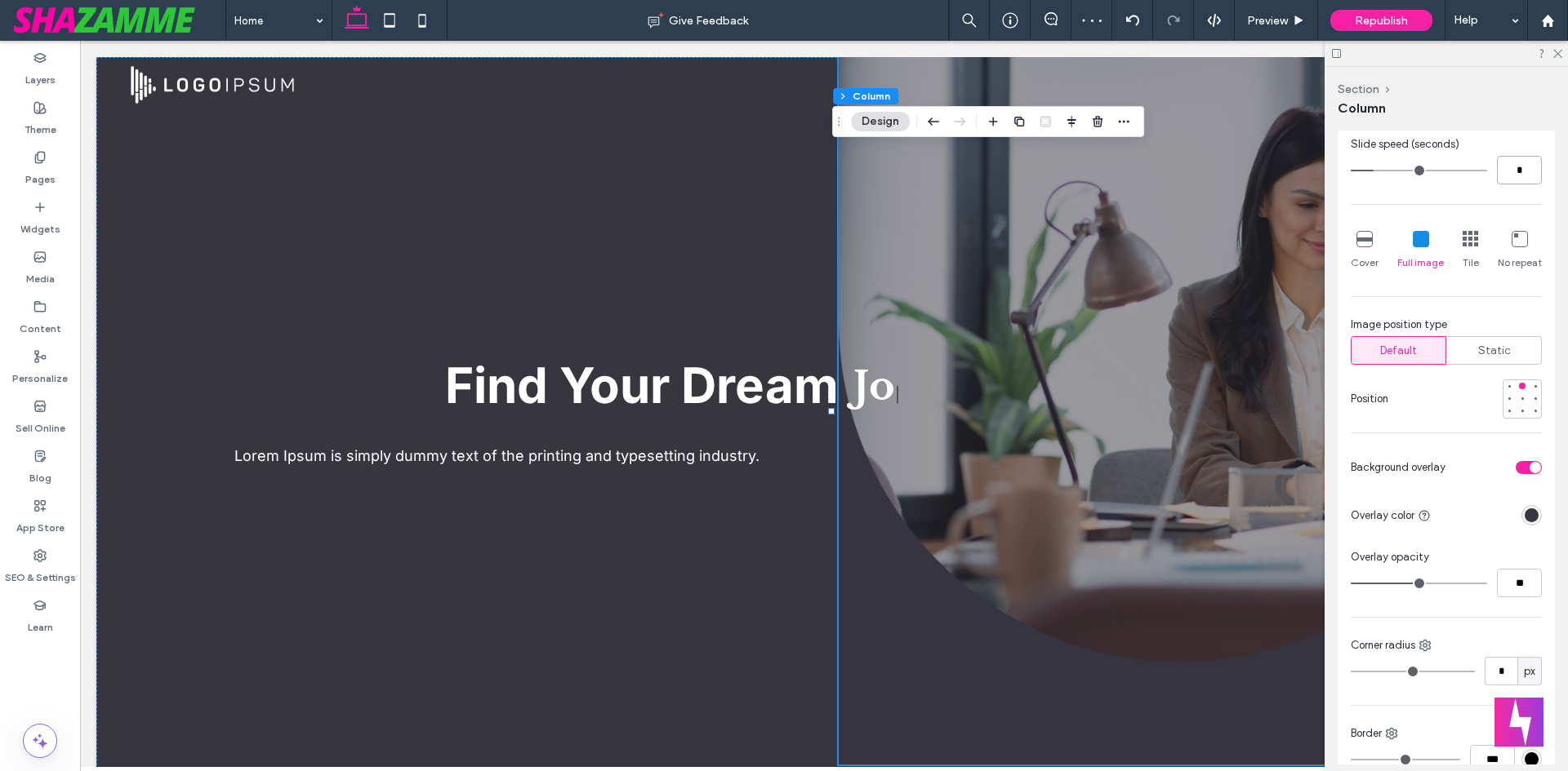
scroll to position [571, 0]
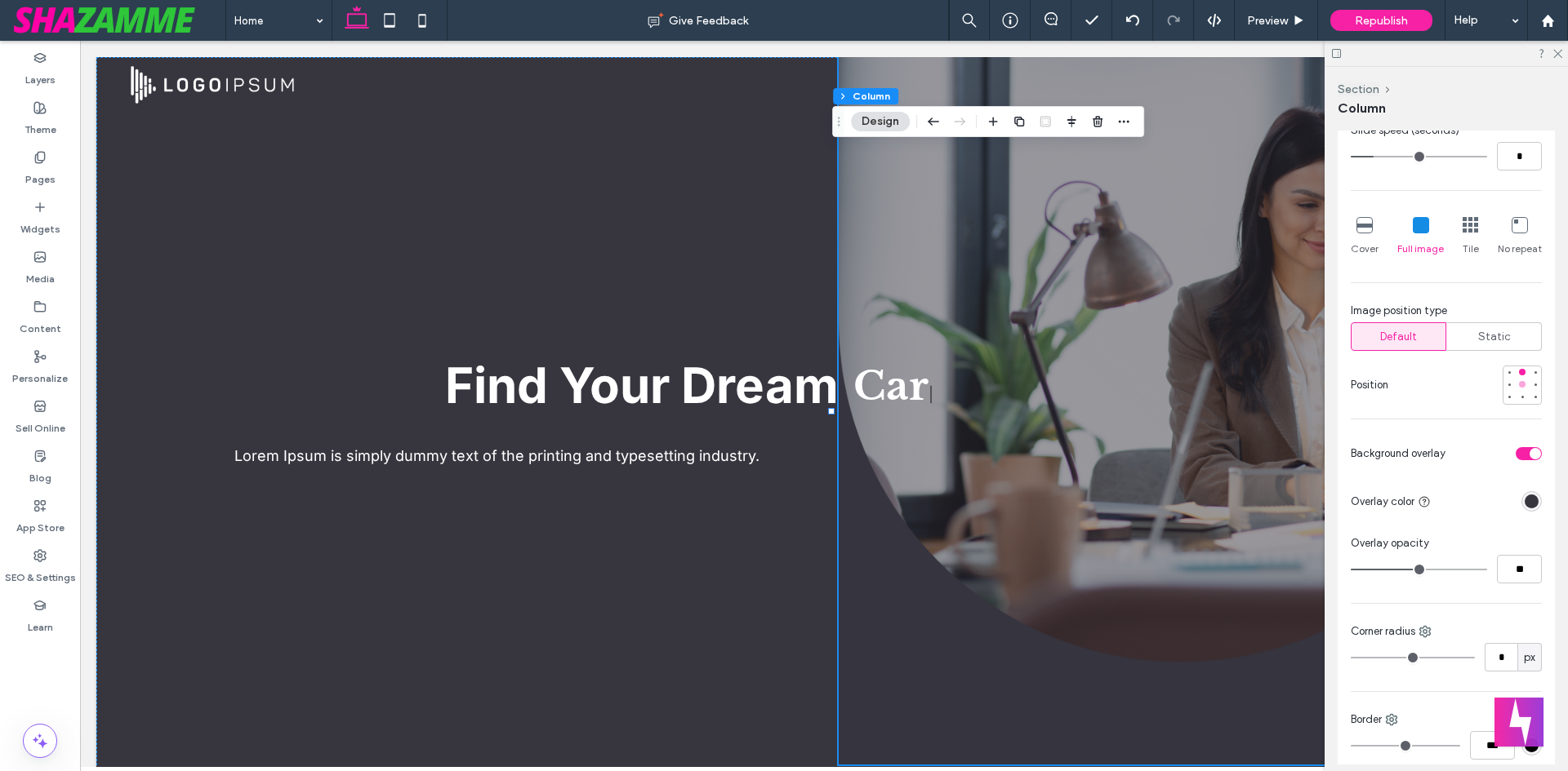
click at [1519, 383] on div at bounding box center [1522, 384] width 6 height 6
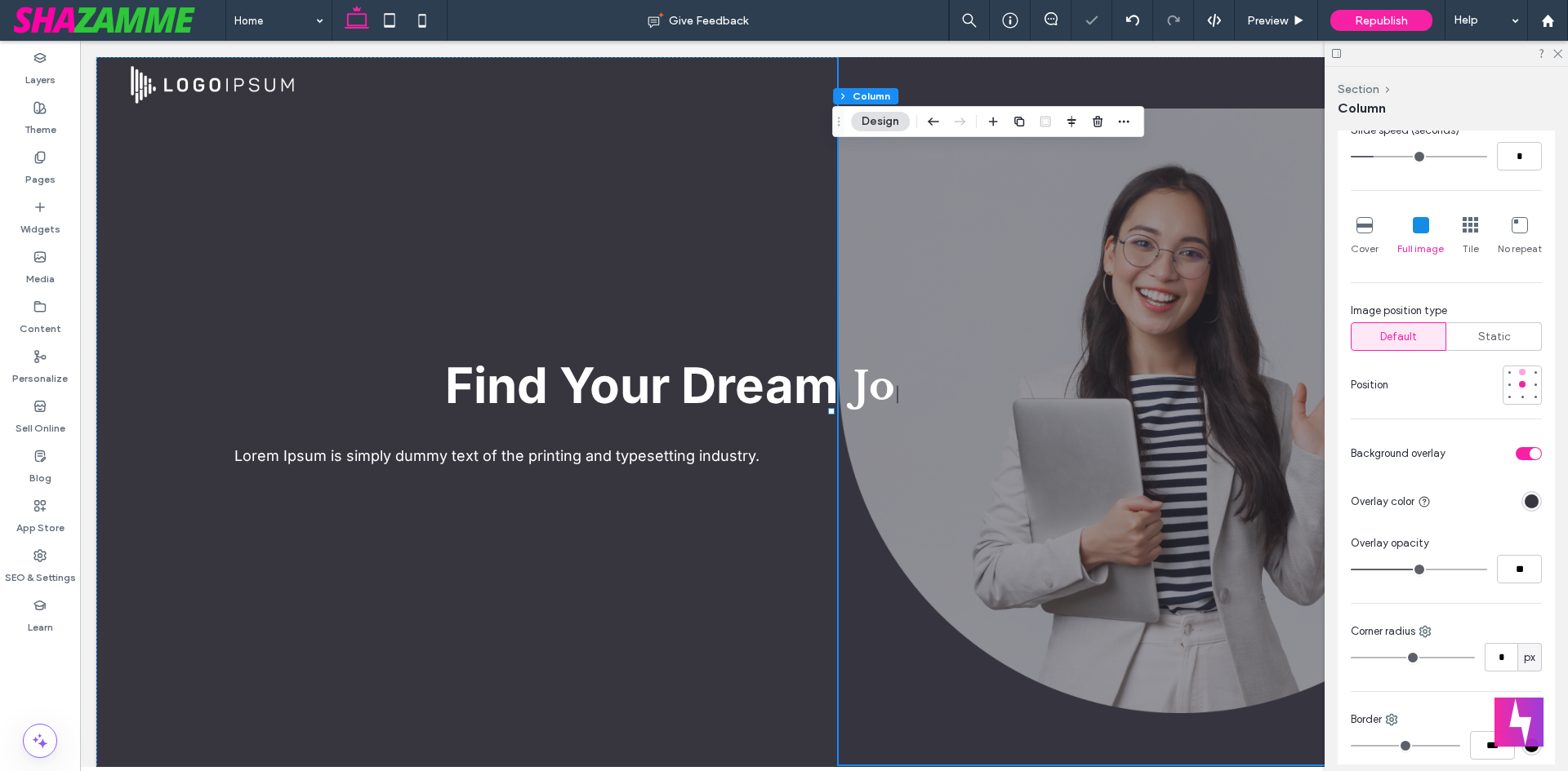
click at [1518, 372] on div at bounding box center [1522, 372] width 12 height 12
click at [1291, 27] on div "Preview" at bounding box center [1276, 20] width 83 height 13
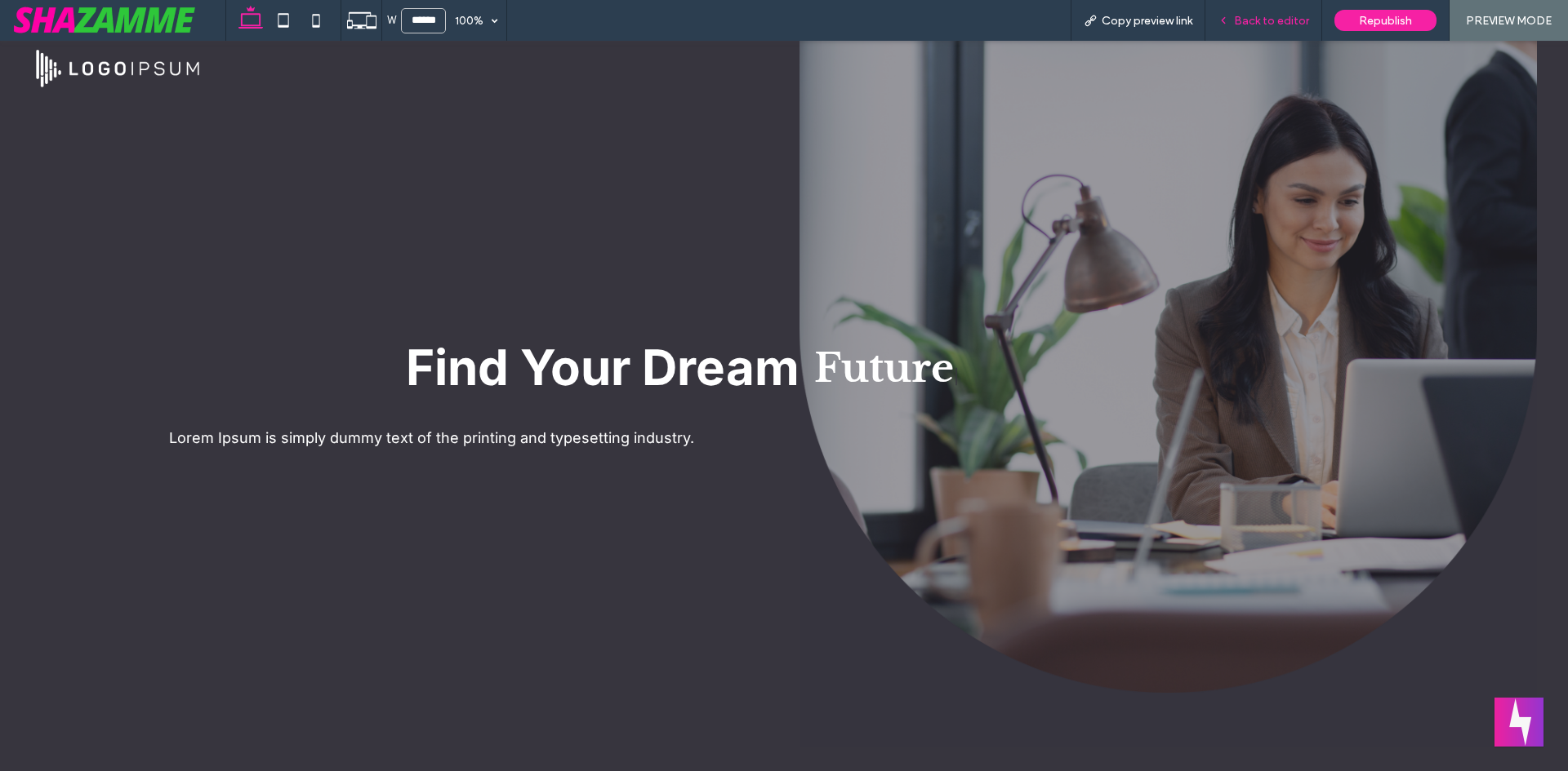
click at [1259, 22] on span "Back to editor" at bounding box center [1271, 20] width 75 height 13
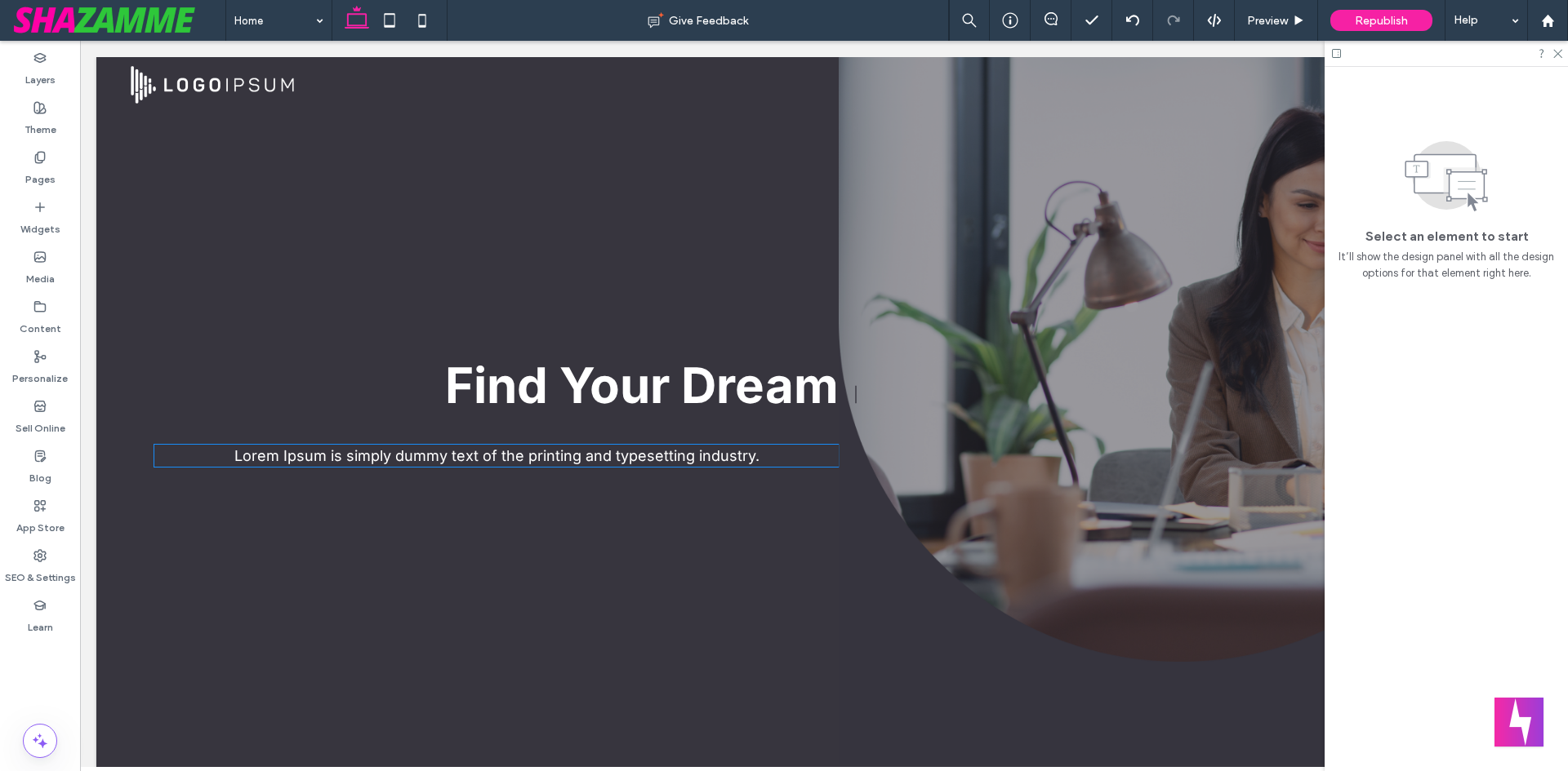
click at [740, 456] on span "Lorem Ipsum is simply dummy text of the printing and typesetting industry." at bounding box center [496, 455] width 525 height 17
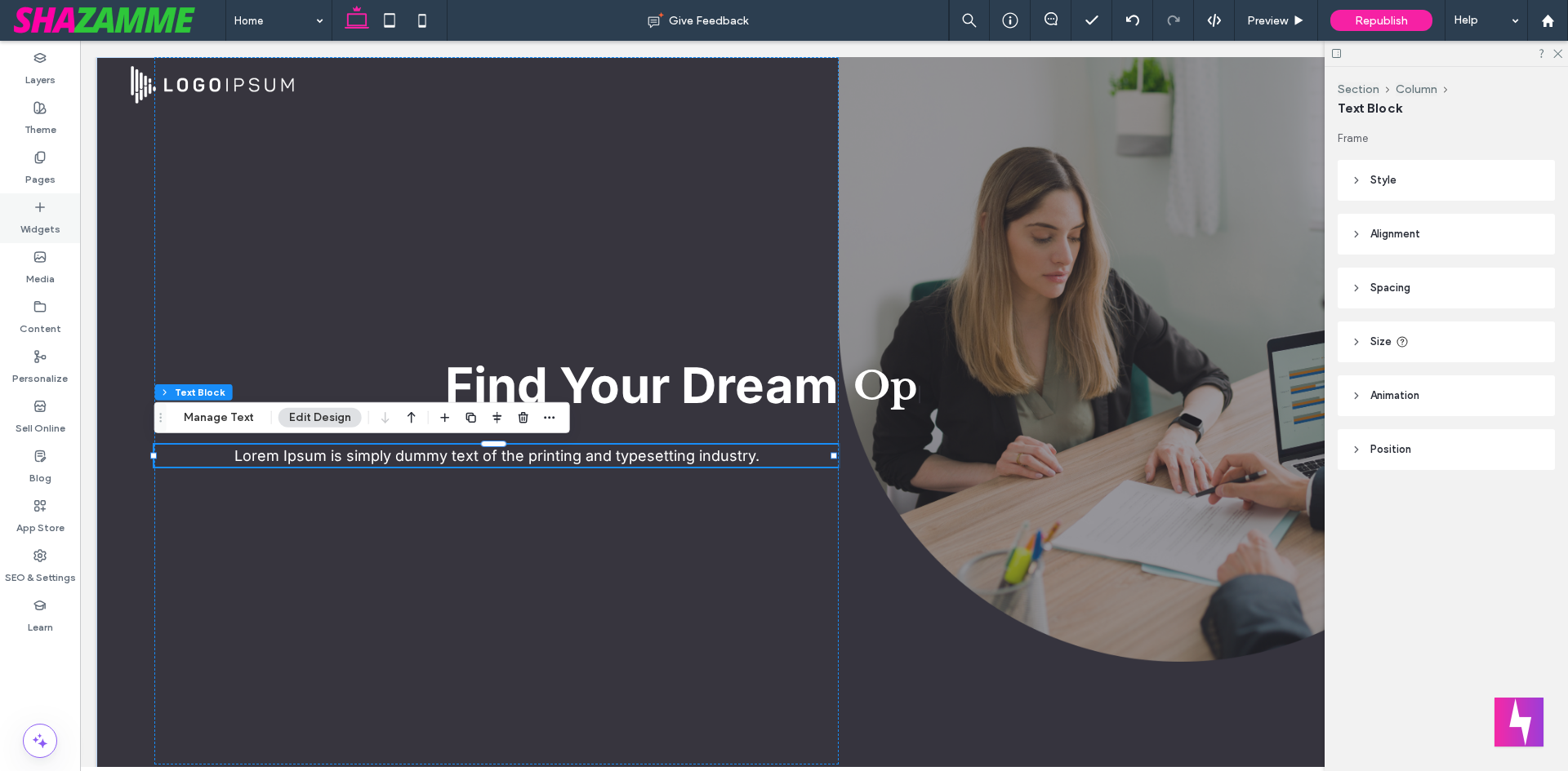
click at [30, 234] on label "Widgets" at bounding box center [41, 225] width 40 height 22
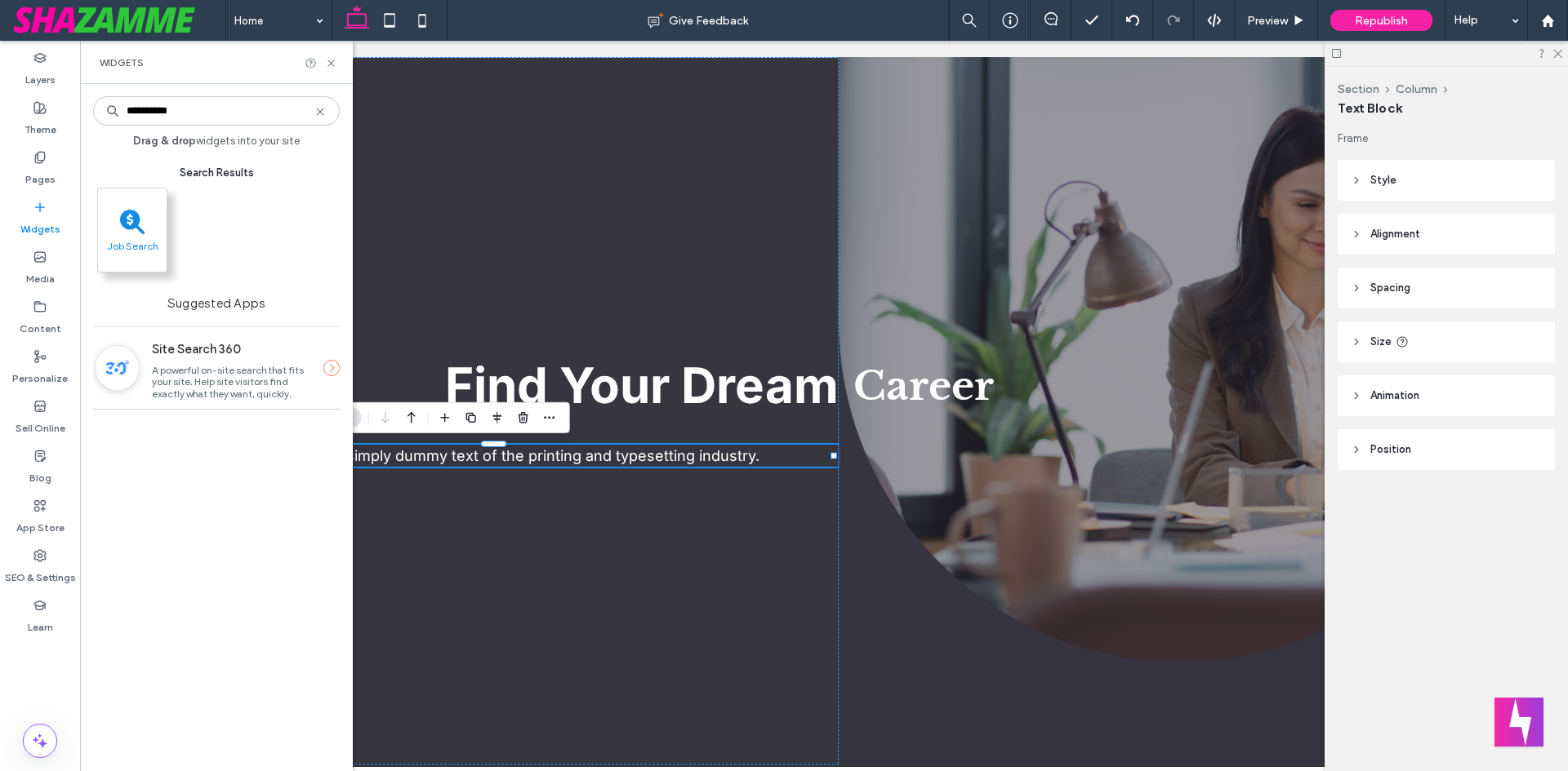
type input "**********"
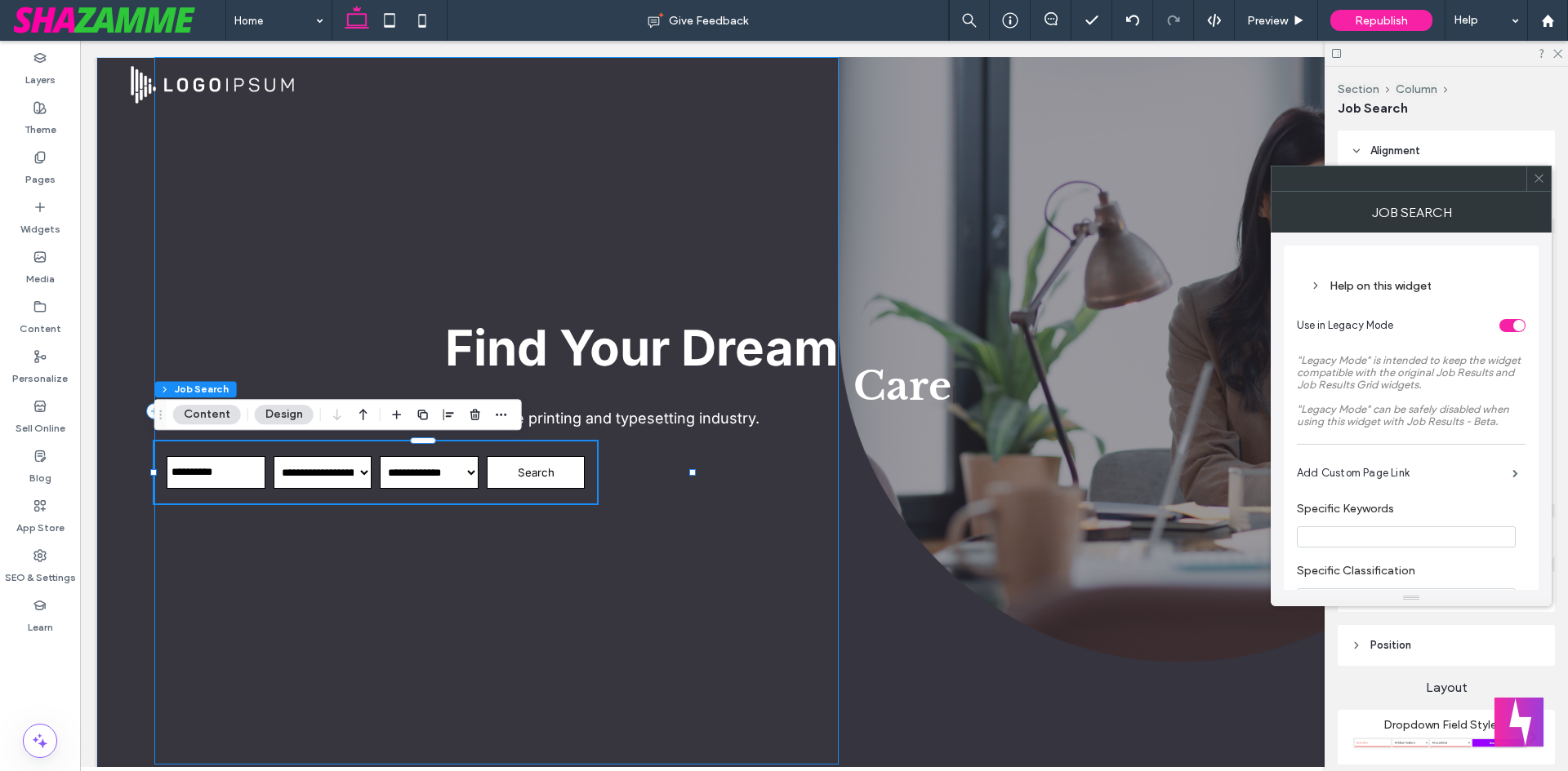
click at [195, 425] on button "Content" at bounding box center [206, 415] width 68 height 20
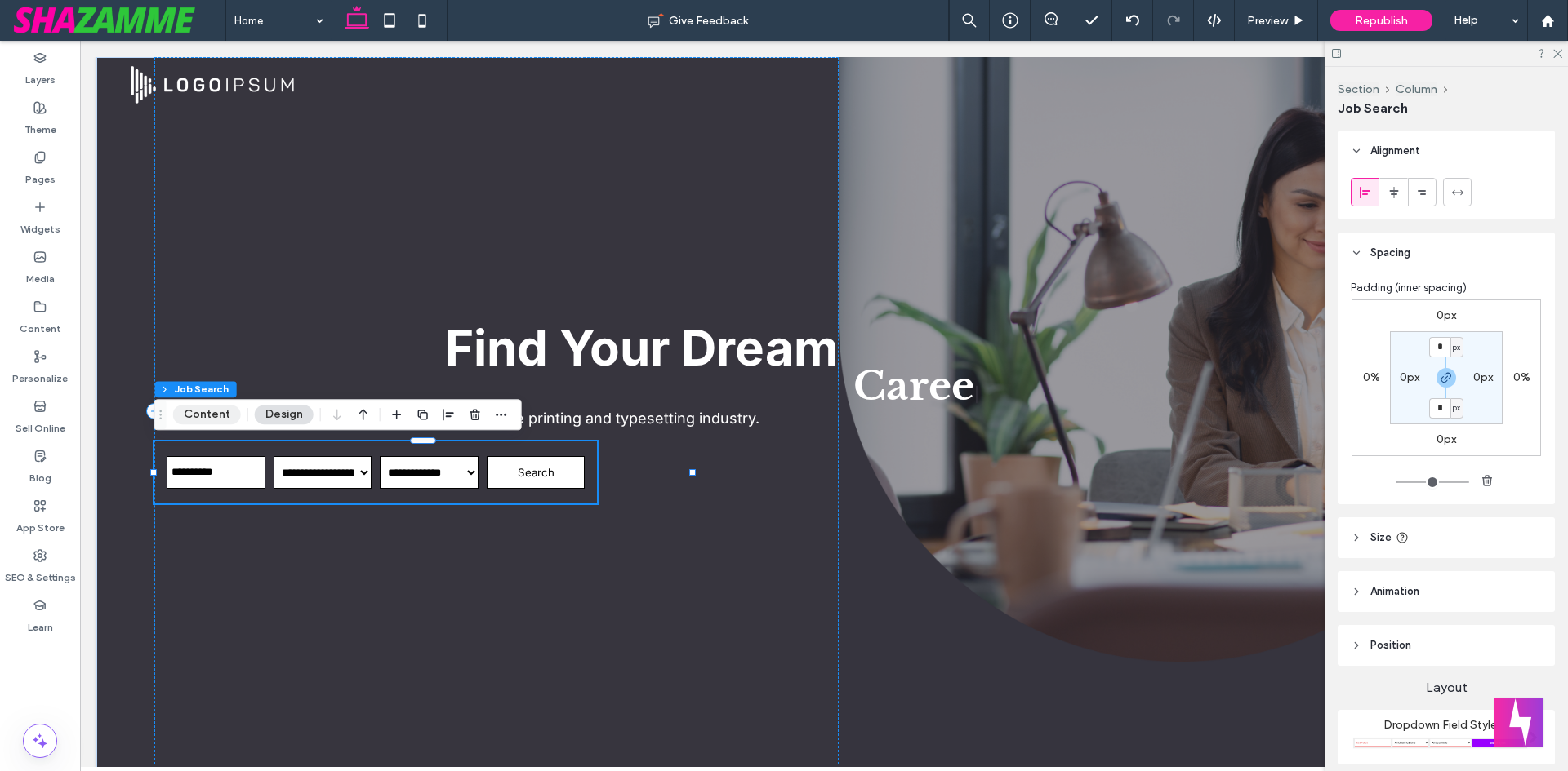
click at [207, 416] on button "Content" at bounding box center [206, 415] width 68 height 20
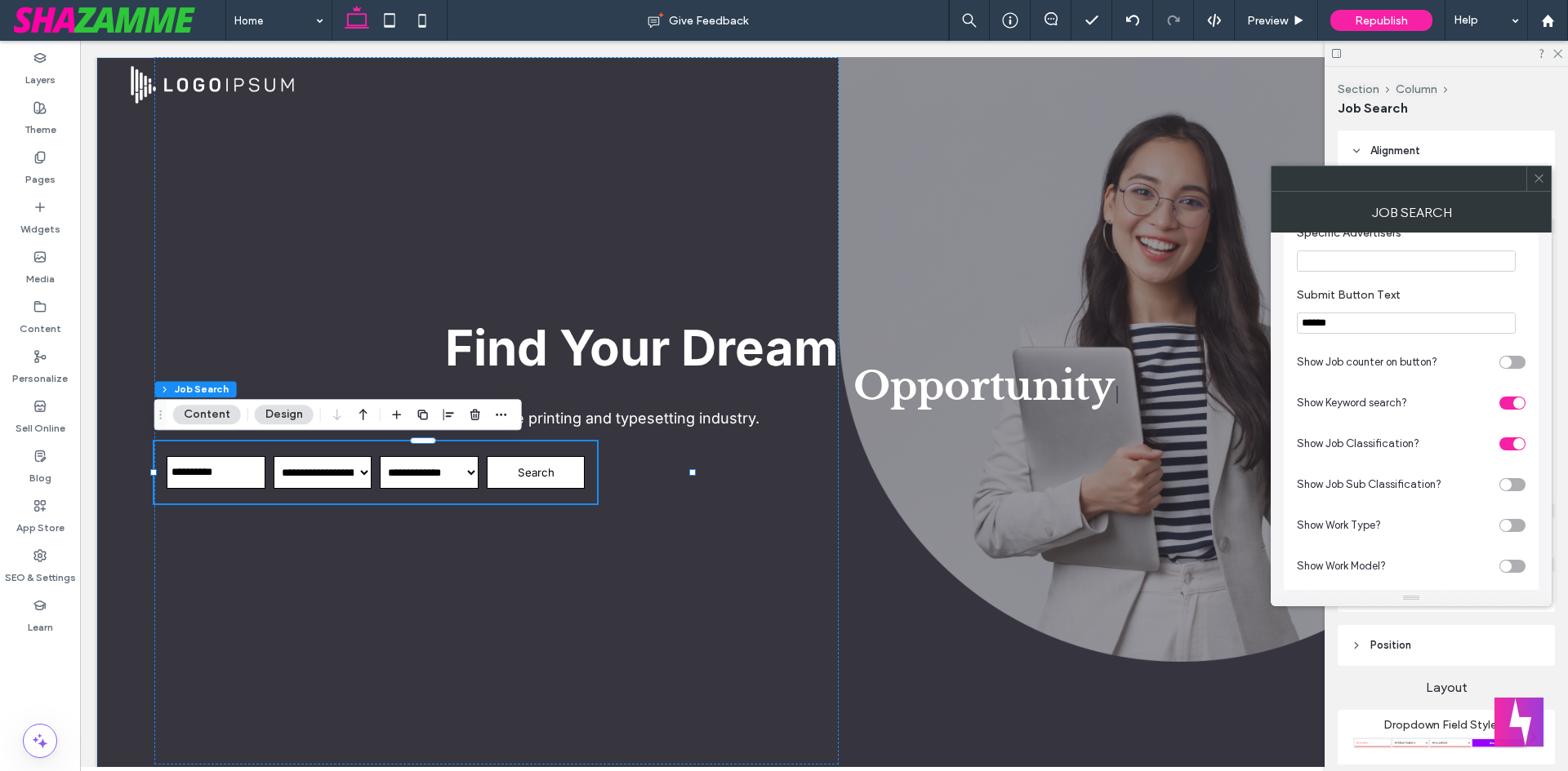
scroll to position [735, 0]
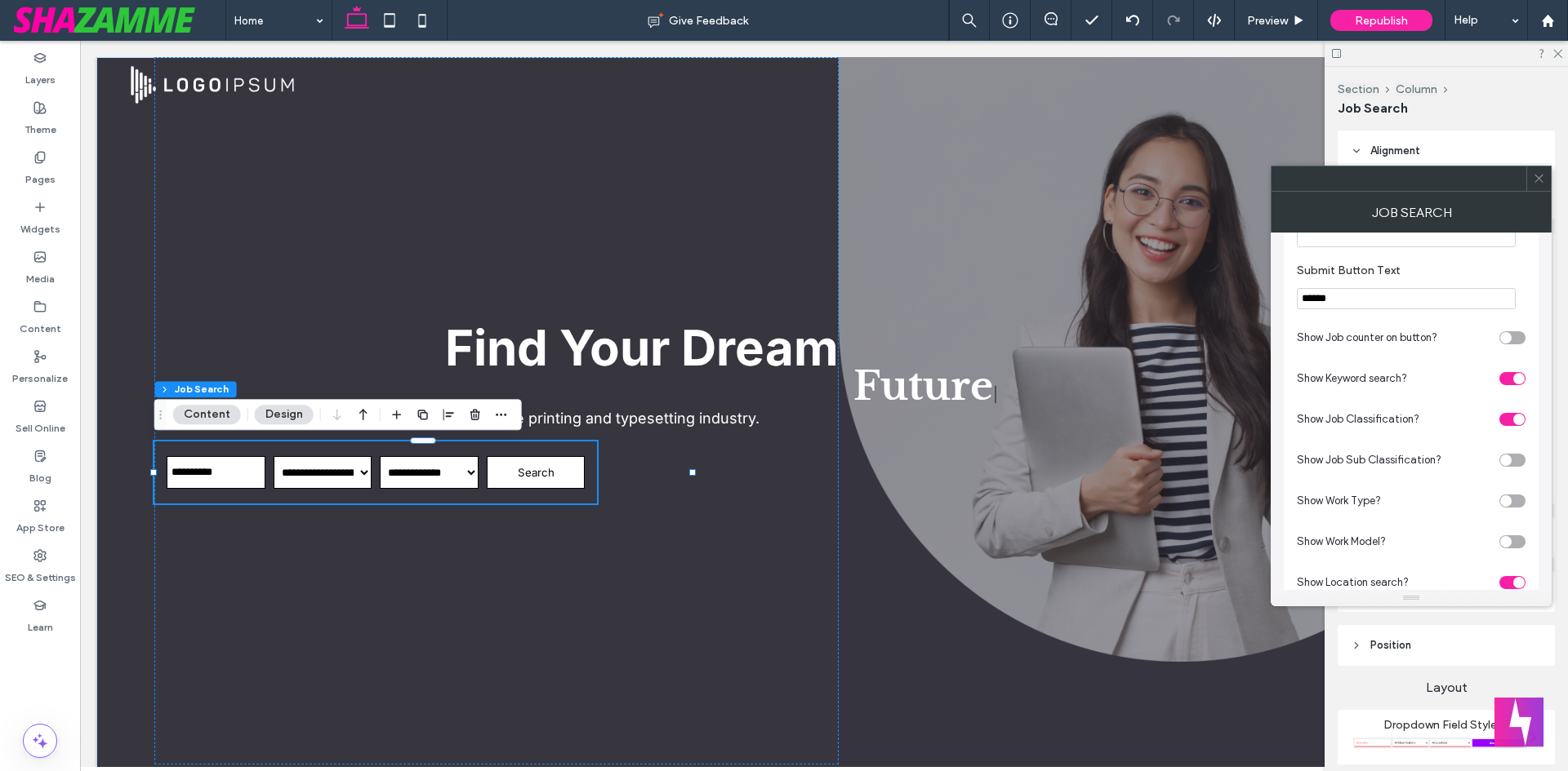
click at [1509, 422] on div "toggle" at bounding box center [1512, 419] width 26 height 13
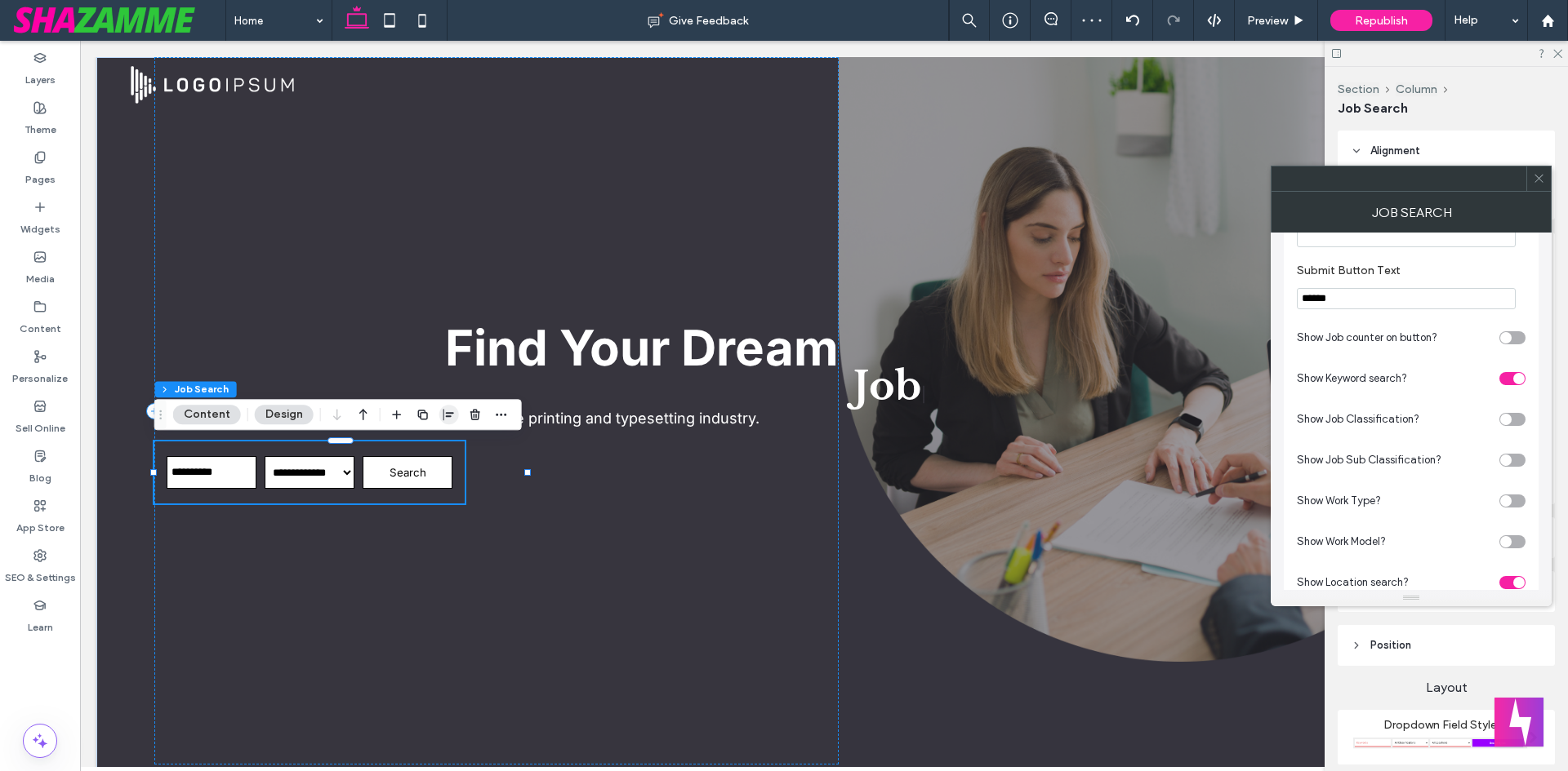
click at [443, 409] on icon "button" at bounding box center [449, 415] width 14 height 13
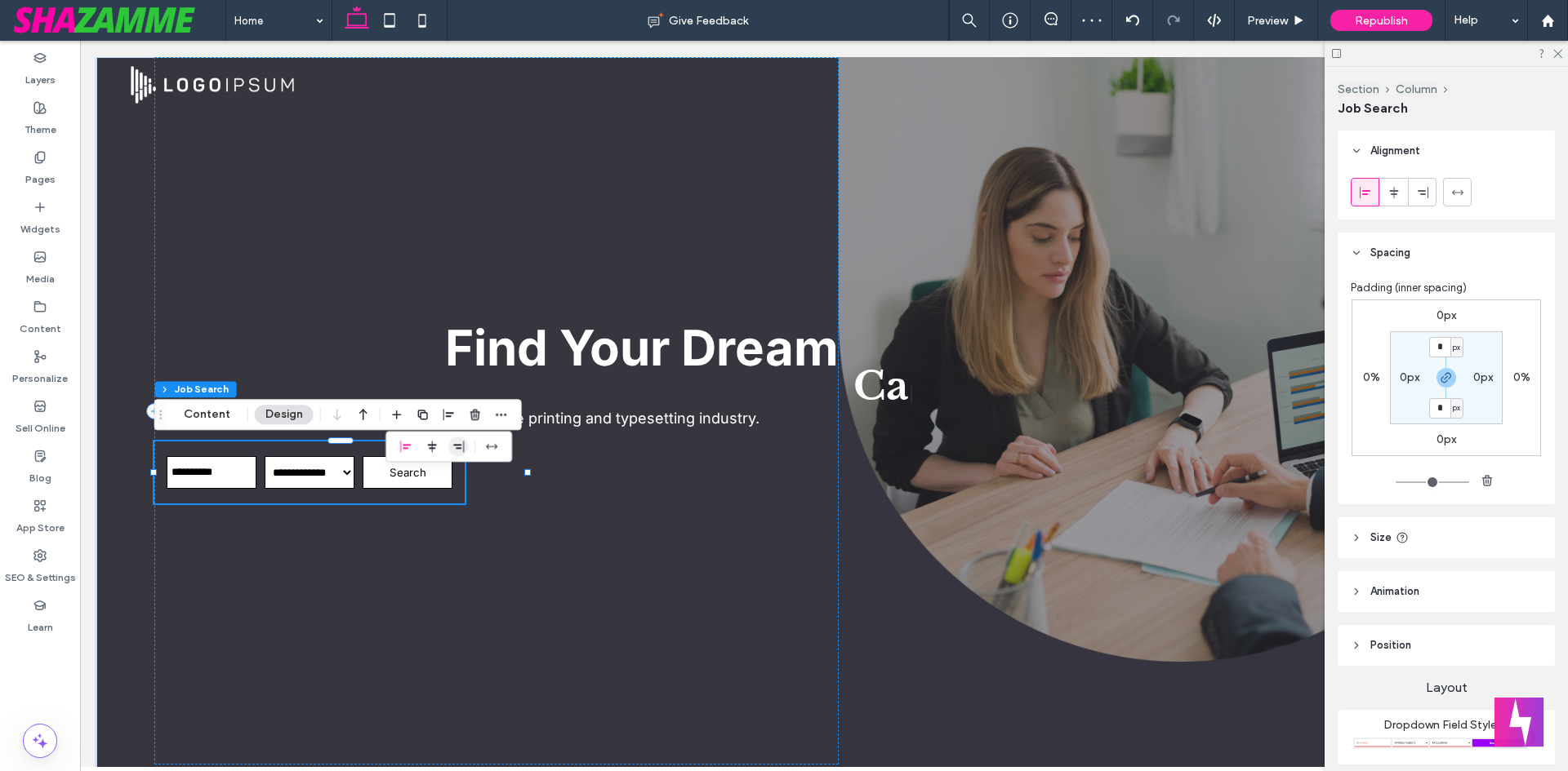
click at [454, 446] on icon "flex-end" at bounding box center [458, 446] width 14 height 13
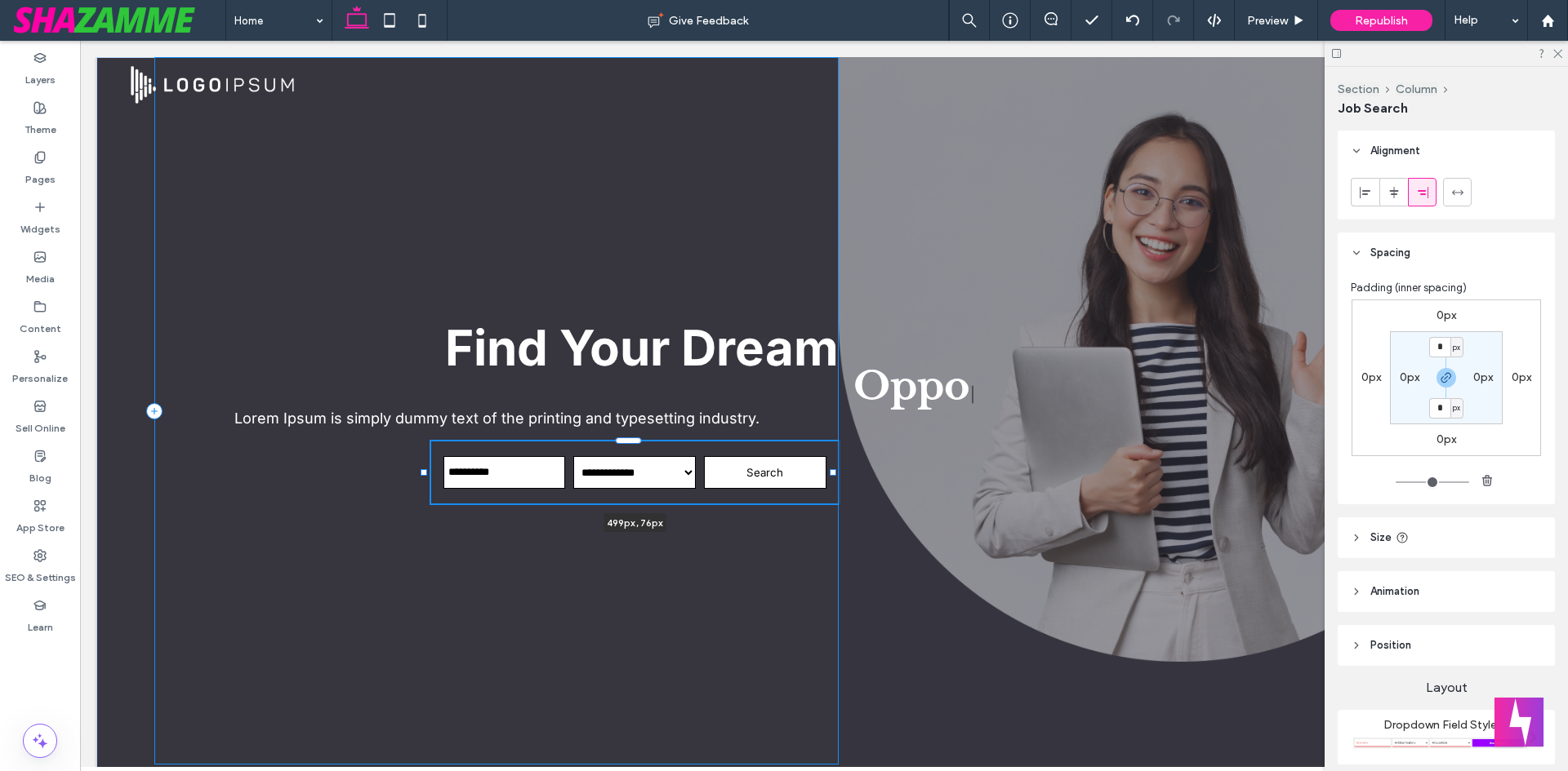
drag, startPoint x: 460, startPoint y: 471, endPoint x: 425, endPoint y: 459, distance: 37.0
click at [425, 443] on div at bounding box center [425, 442] width 1 height 1
type input "***"
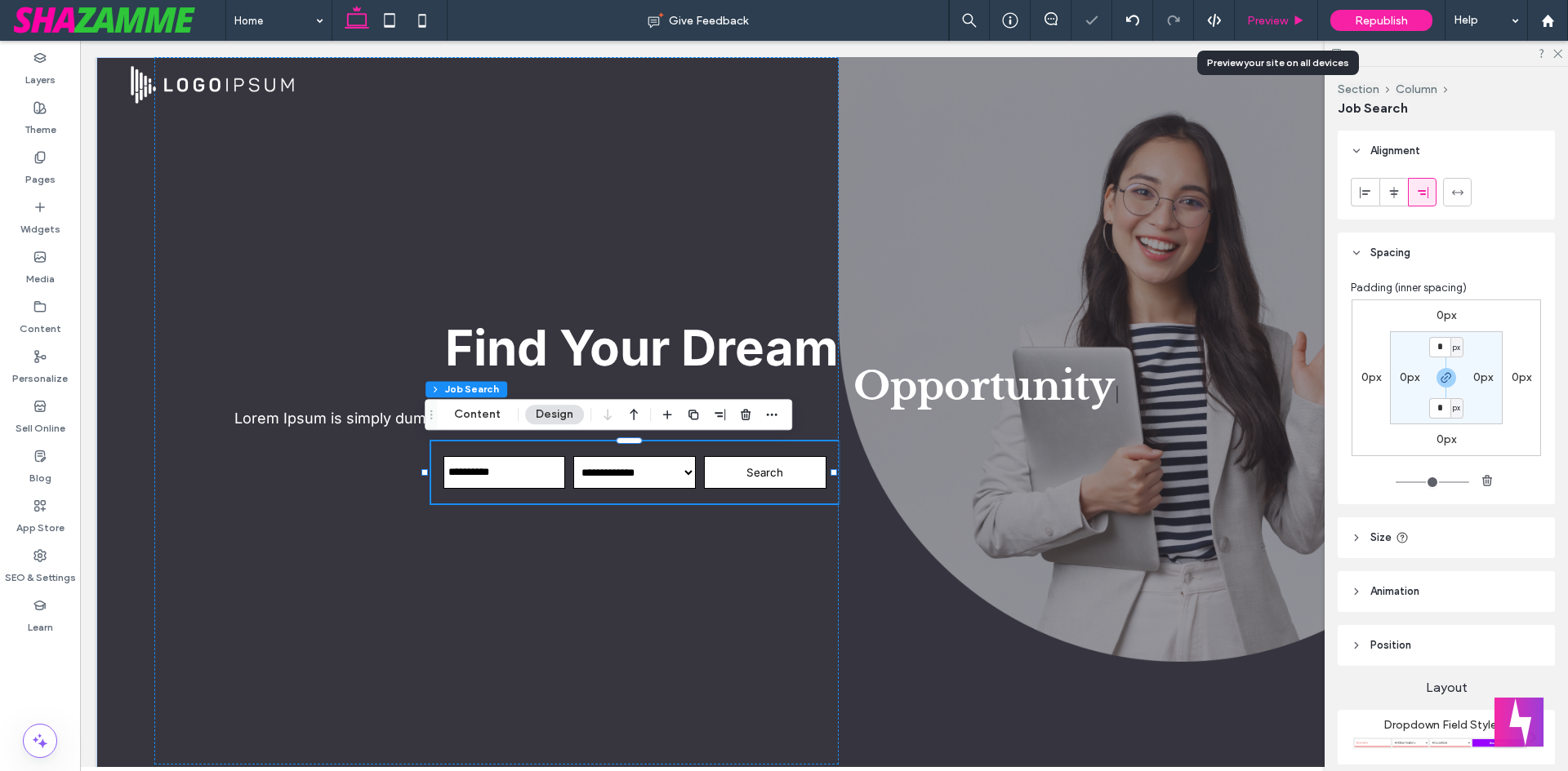
click at [1277, 13] on span "Preview" at bounding box center [1266, 20] width 41 height 13
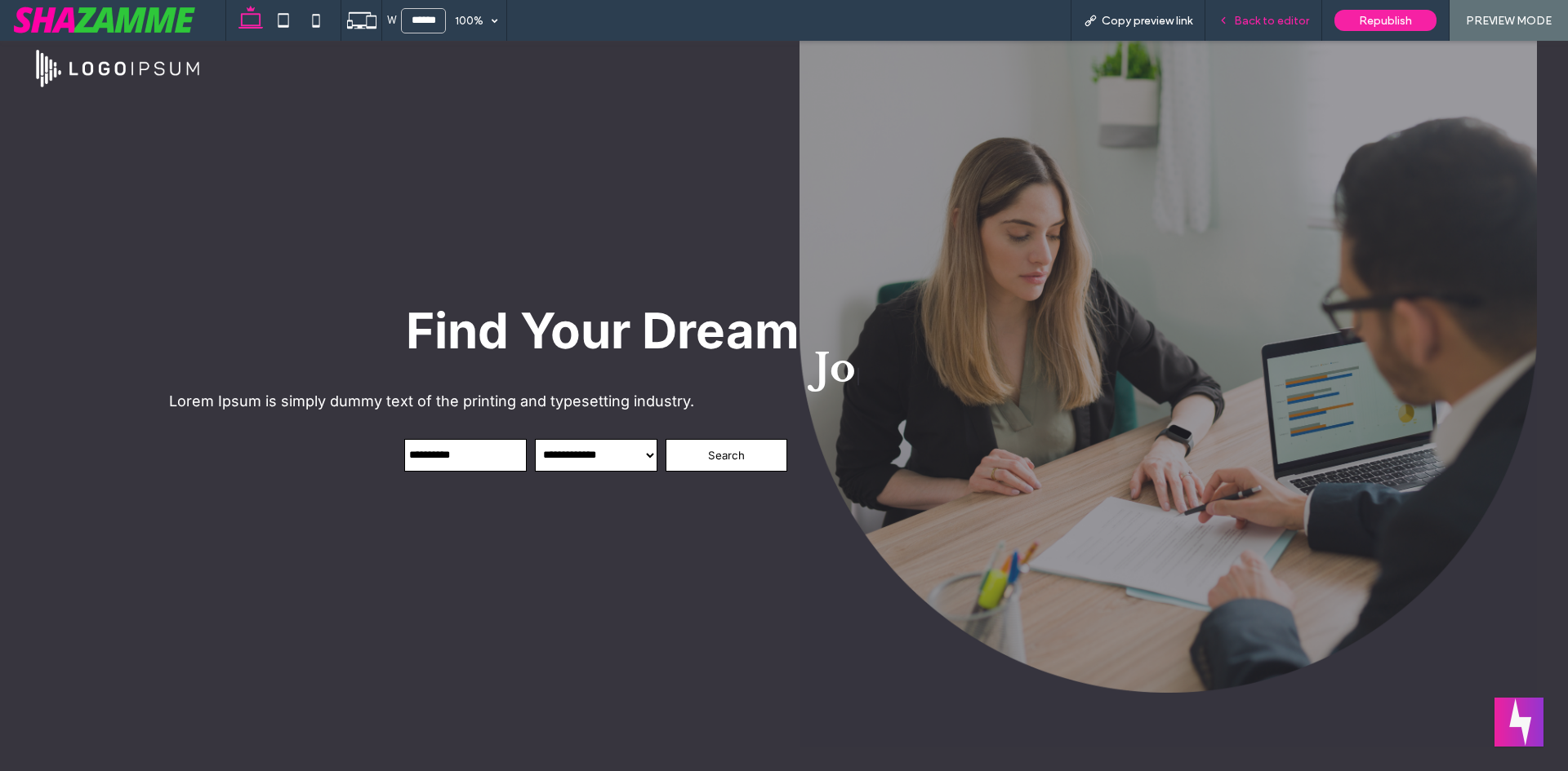
click at [1278, 22] on span "Back to editor" at bounding box center [1271, 20] width 75 height 13
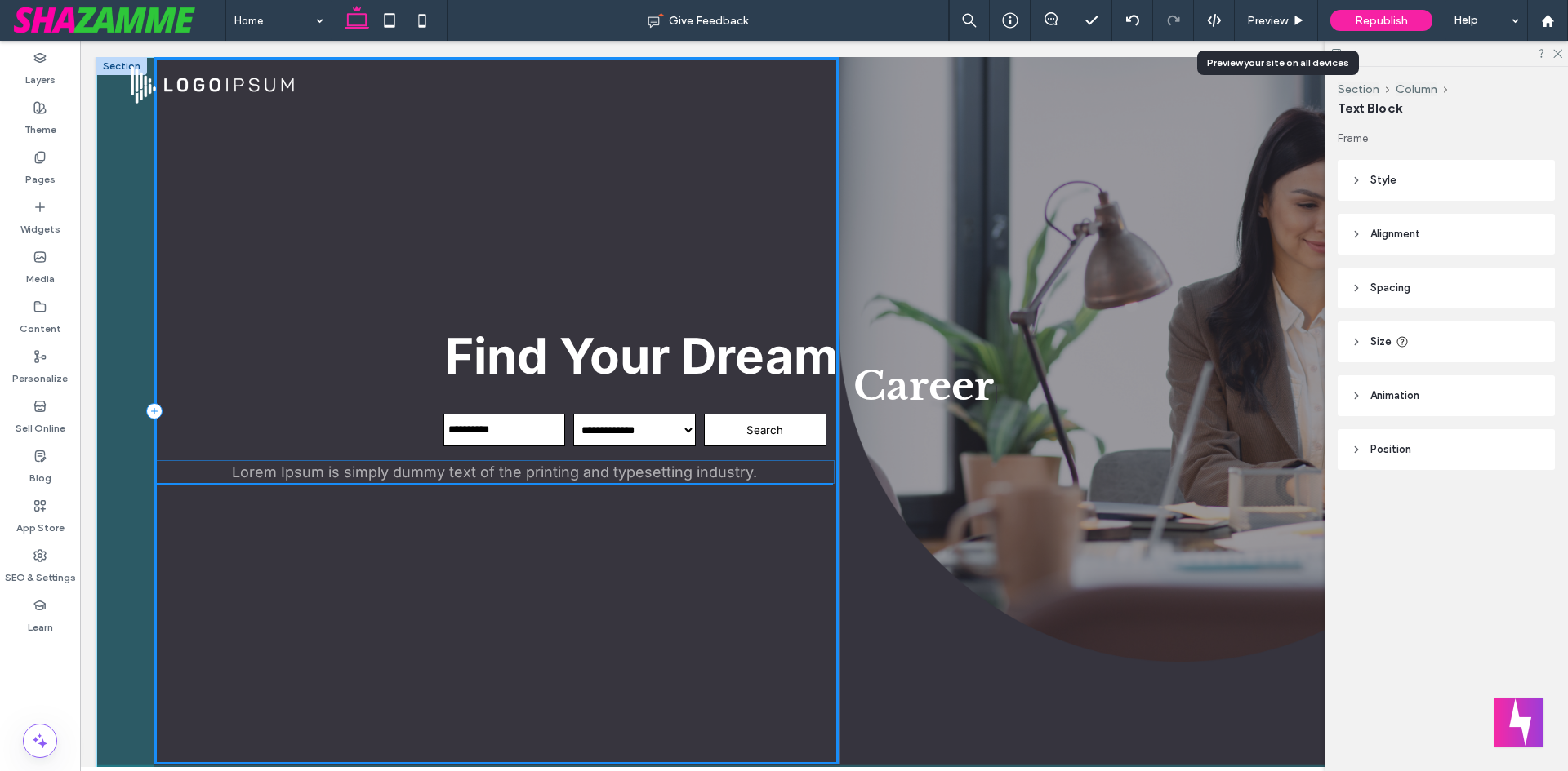
drag, startPoint x: 725, startPoint y: 427, endPoint x: 726, endPoint y: 481, distance: 54.0
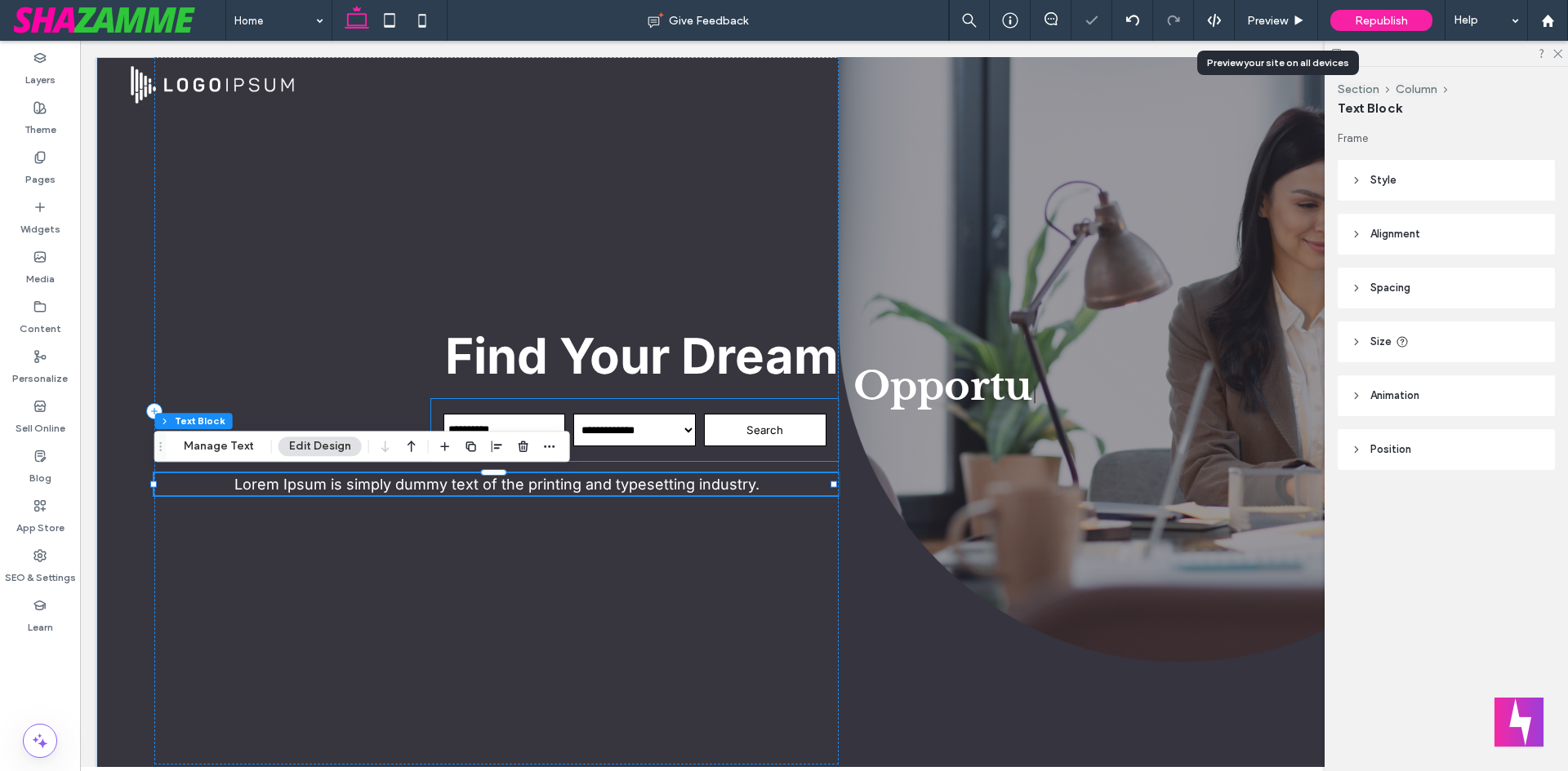
click at [521, 414] on input "text" at bounding box center [505, 430] width 122 height 32
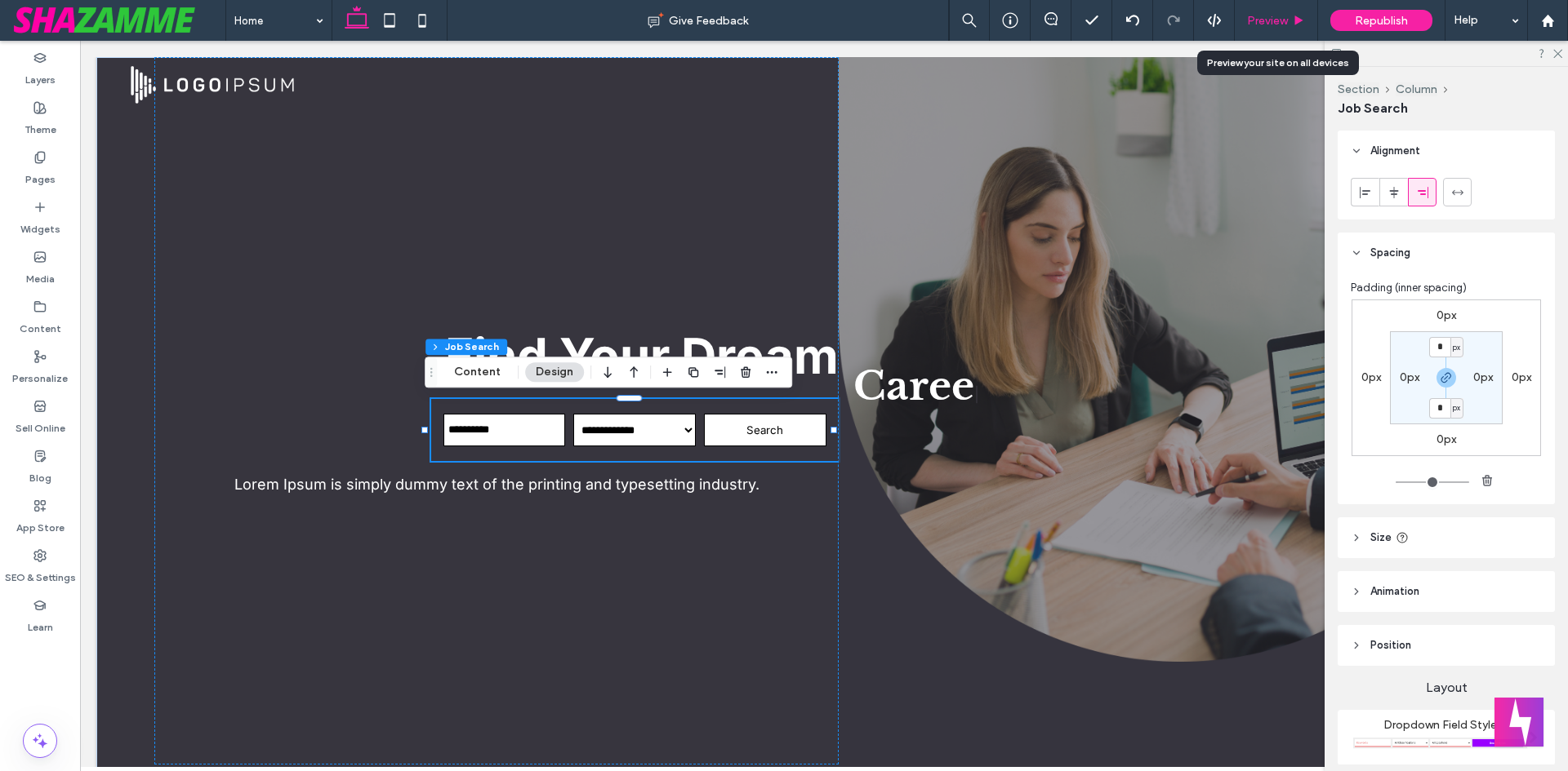
click at [1275, 23] on span "Preview" at bounding box center [1266, 20] width 41 height 13
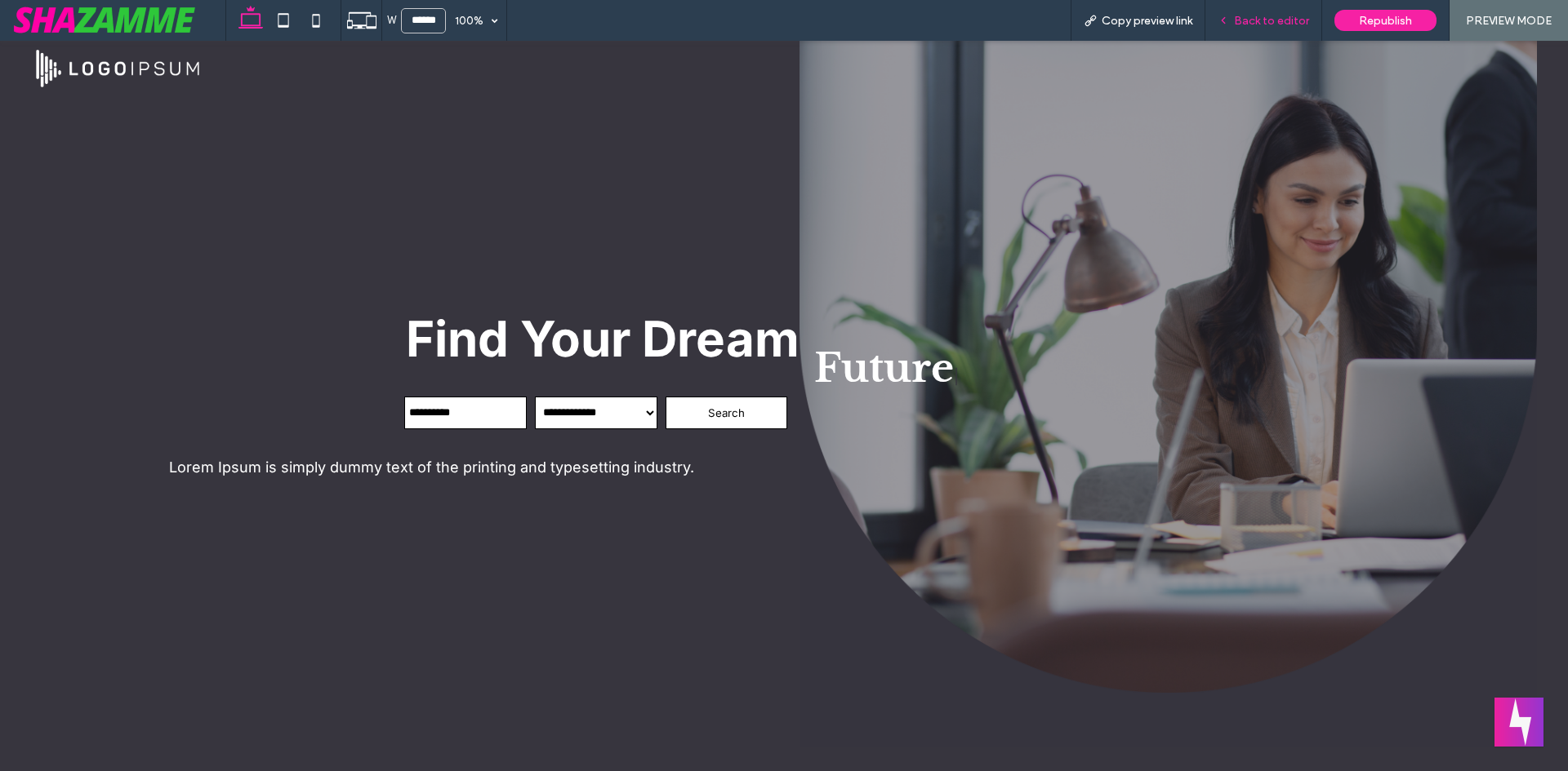
click at [1293, 16] on span "Back to editor" at bounding box center [1271, 20] width 75 height 13
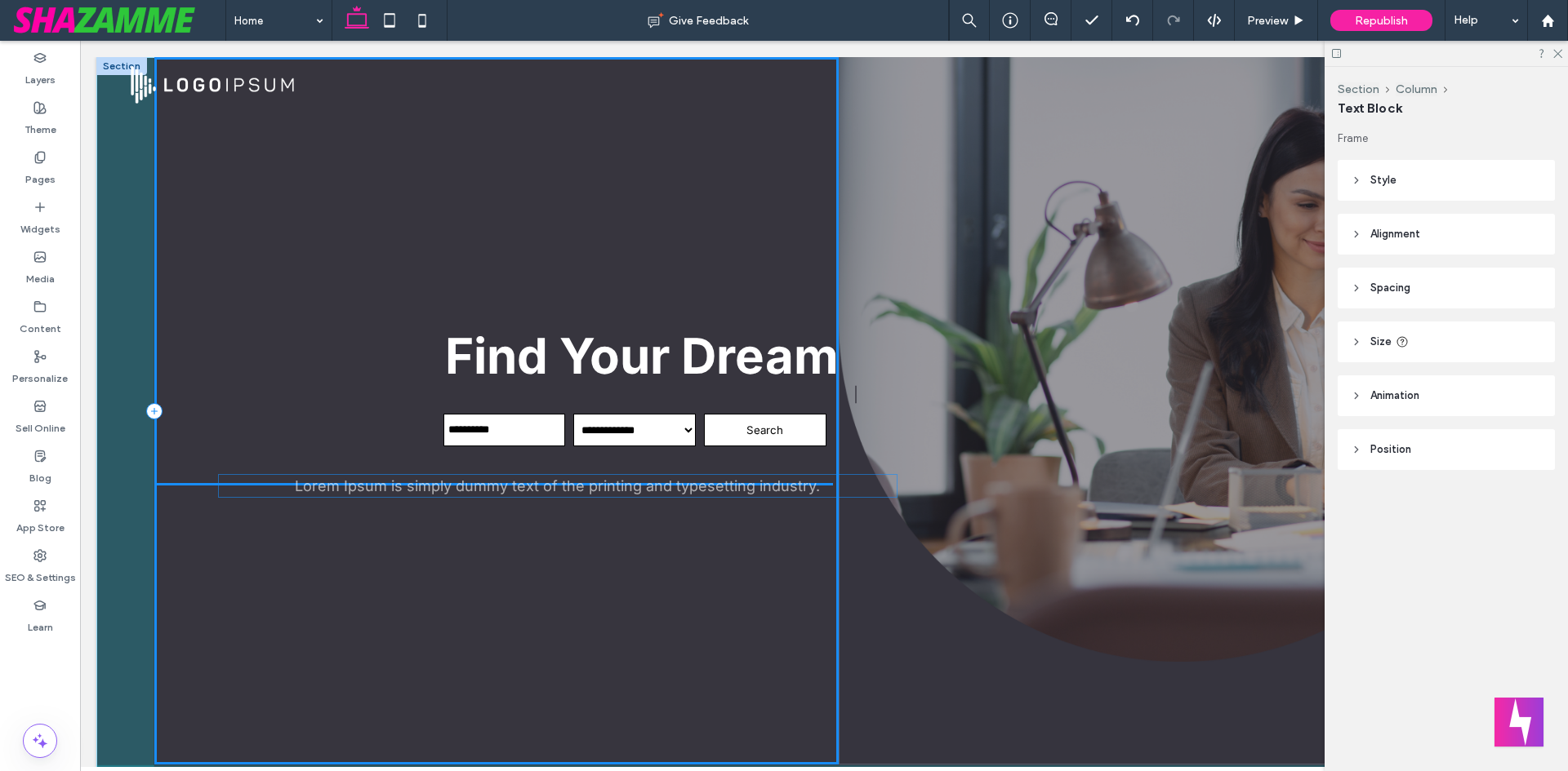
drag, startPoint x: 541, startPoint y: 492, endPoint x: 604, endPoint y: 495, distance: 63.1
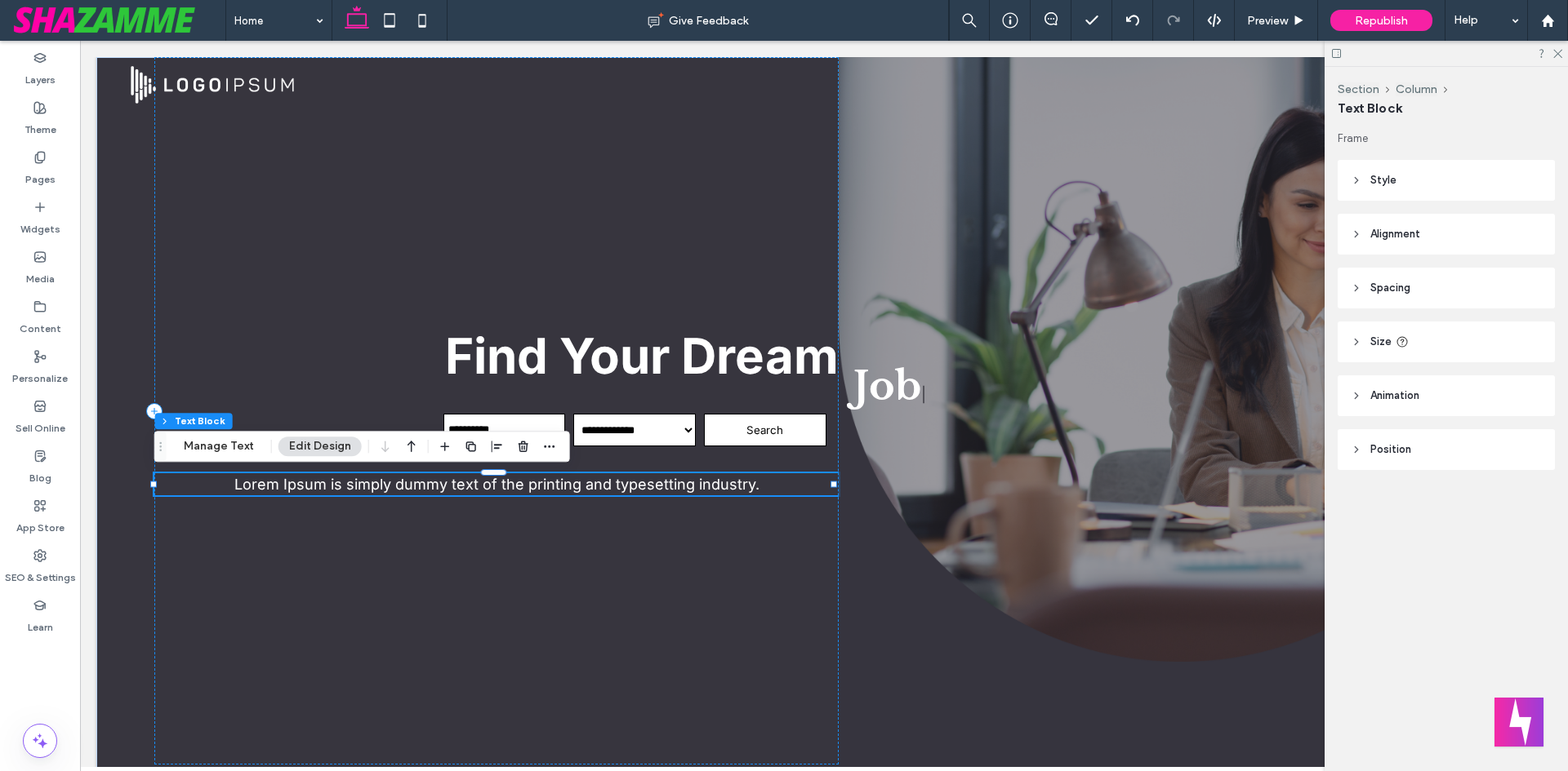
click at [698, 486] on span "Lorem Ipsum is simply dummy text of the printing and typesetting industry." at bounding box center [496, 484] width 525 height 17
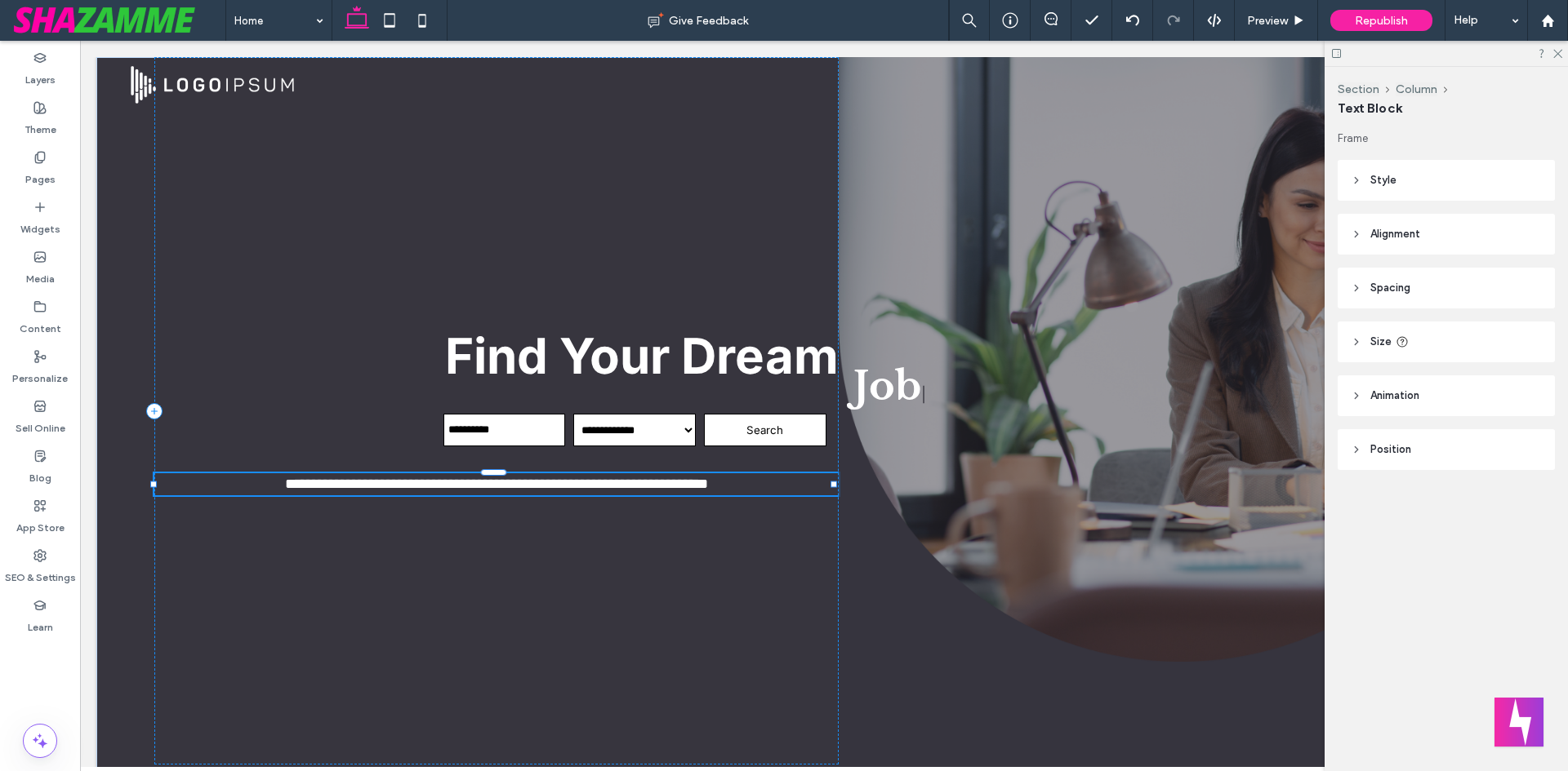
type input "*****"
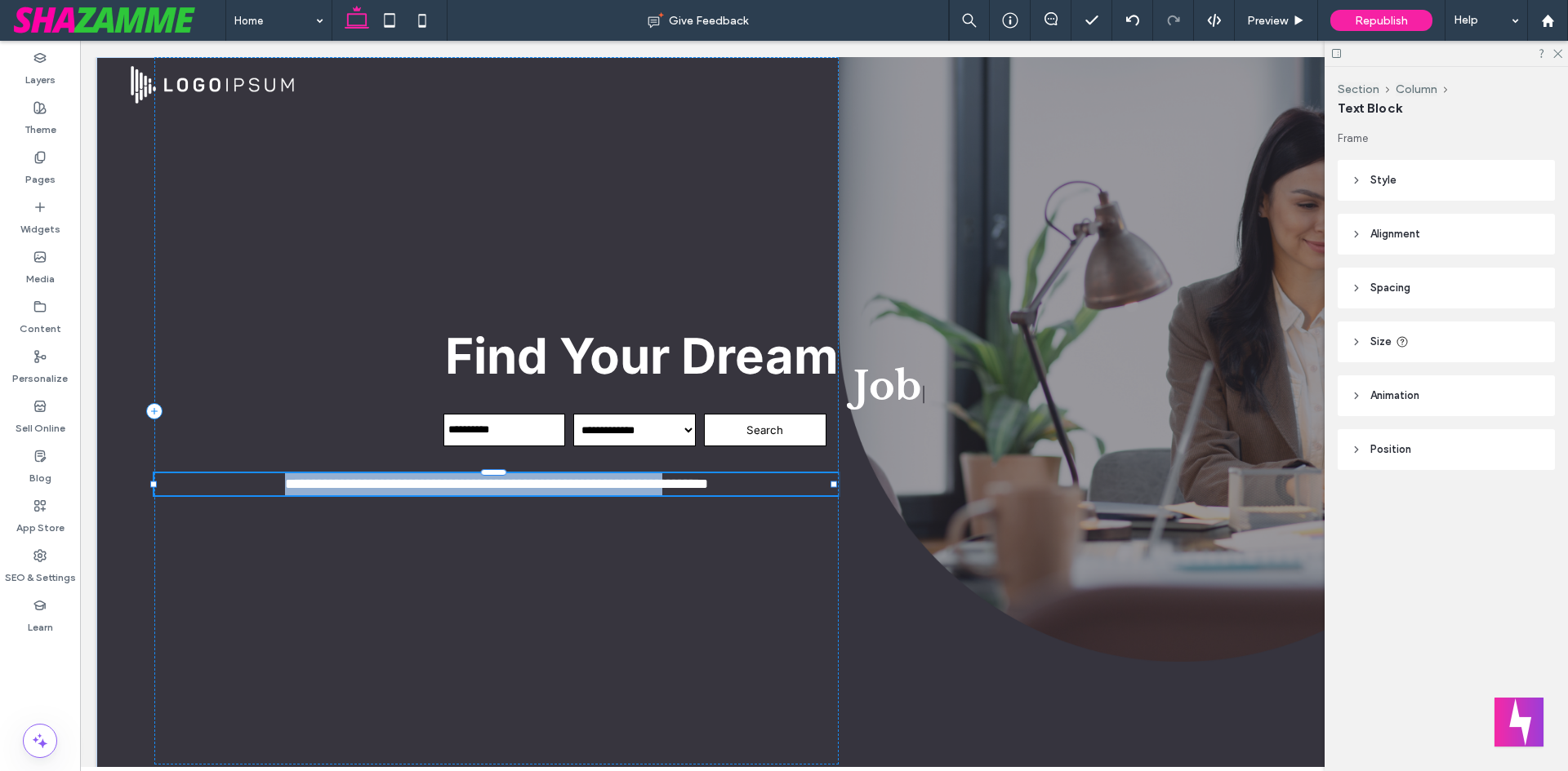
click at [700, 486] on span "**********" at bounding box center [497, 484] width 423 height 14
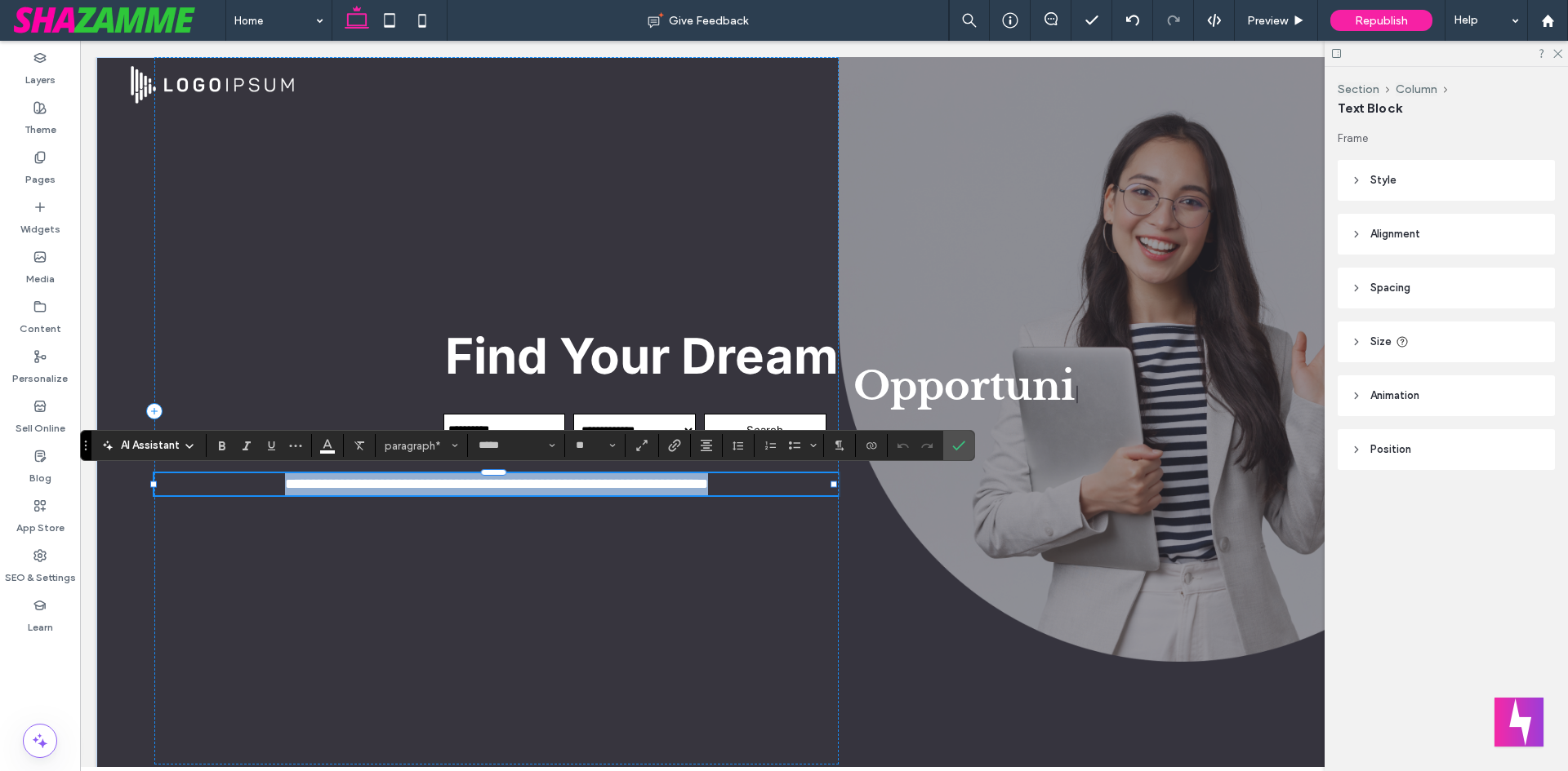
drag, startPoint x: 753, startPoint y: 486, endPoint x: 320, endPoint y: 468, distance: 433.4
click at [202, 488] on p "**********" at bounding box center [496, 484] width 684 height 22
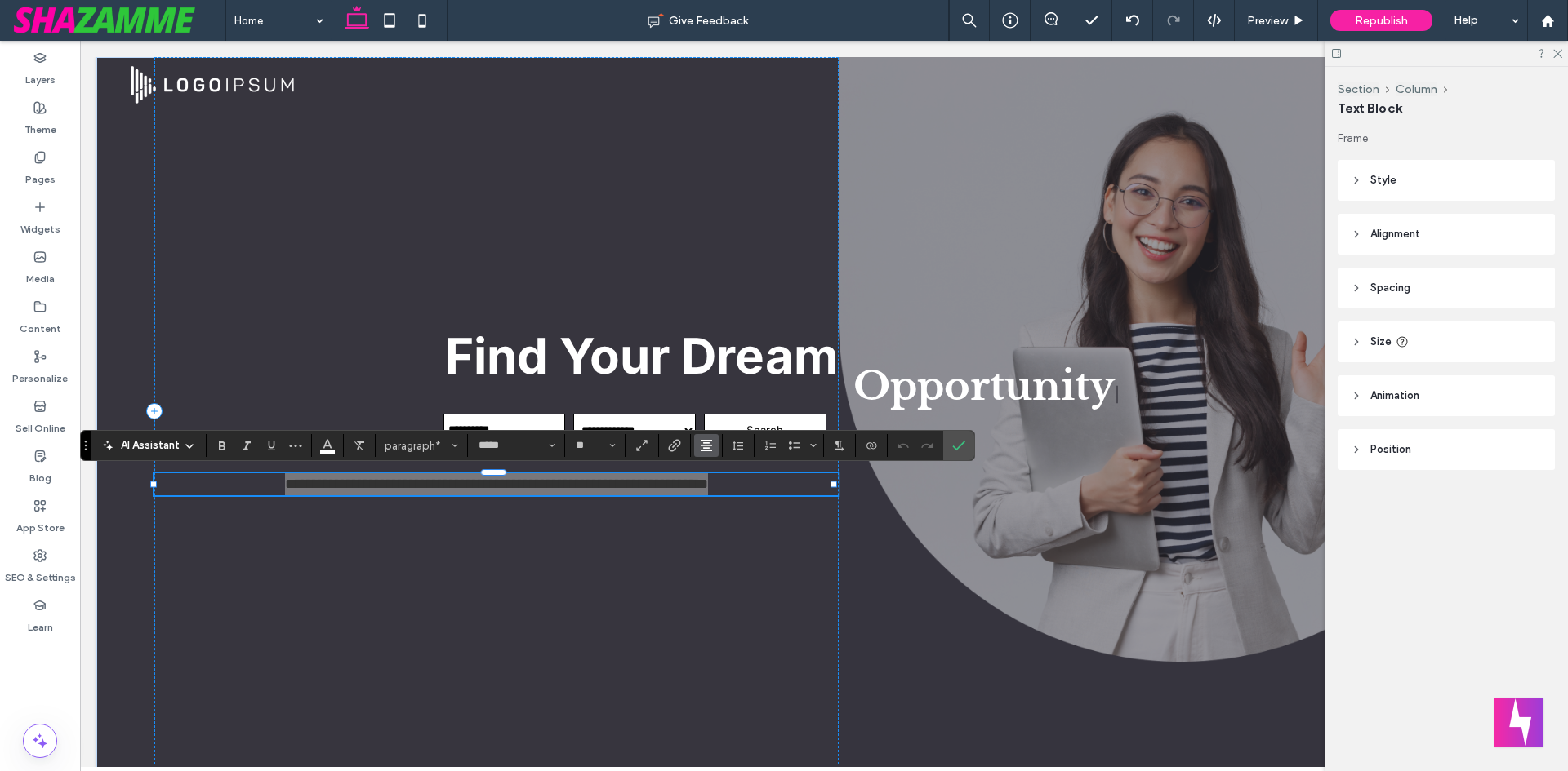
click at [702, 440] on icon "Alignment" at bounding box center [707, 445] width 14 height 13
click at [716, 521] on icon "ui.textEditor.alignment.right" at bounding box center [718, 520] width 14 height 13
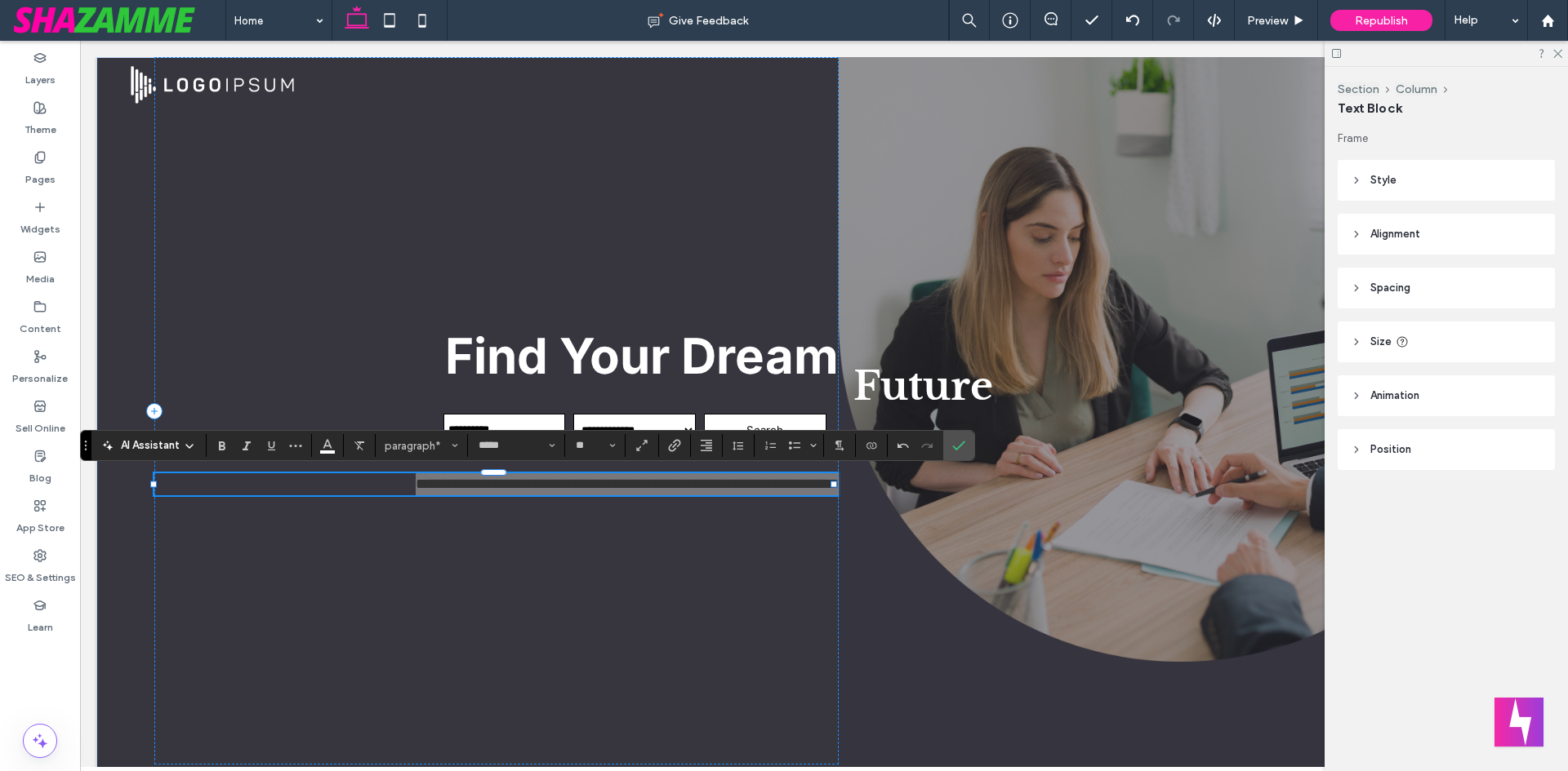
click at [608, 434] on div "AI Assistant paragraph* ***** **" at bounding box center [527, 445] width 895 height 31
click at [607, 452] on button "**" at bounding box center [595, 445] width 53 height 22
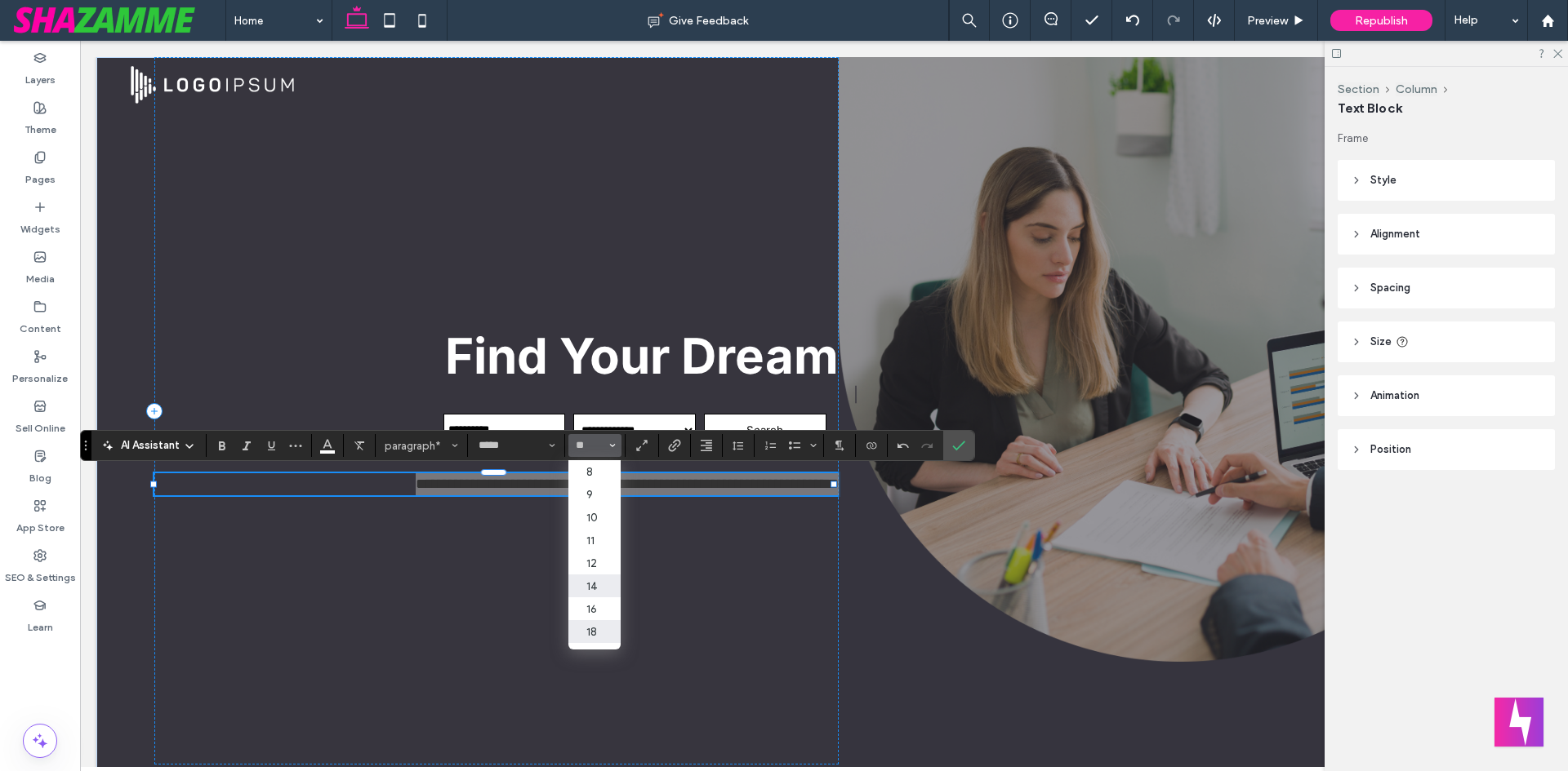
drag, startPoint x: 593, startPoint y: 586, endPoint x: 525, endPoint y: 551, distance: 76.5
click at [593, 586] on label "14" at bounding box center [595, 586] width 52 height 22
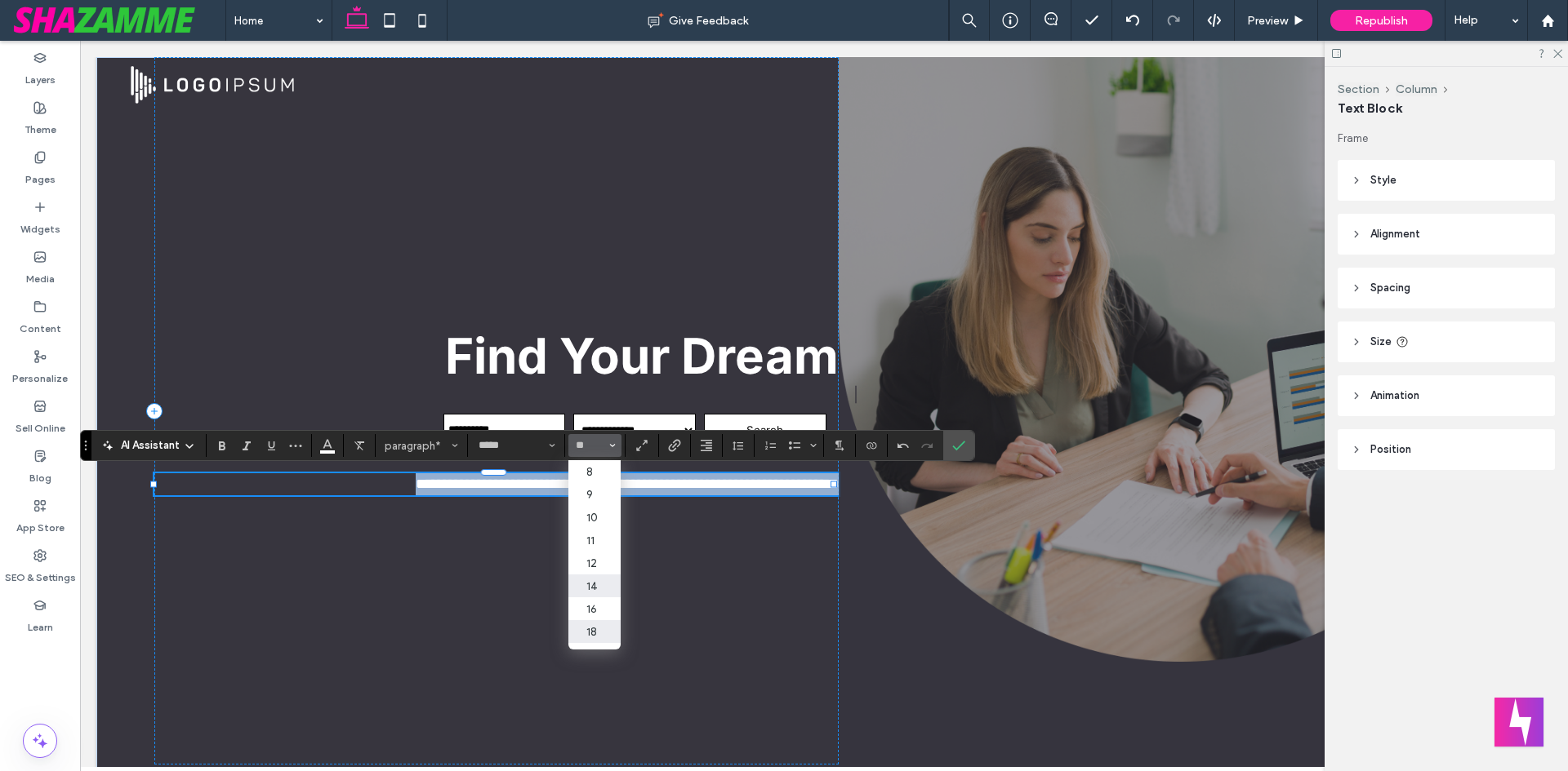
type input "**"
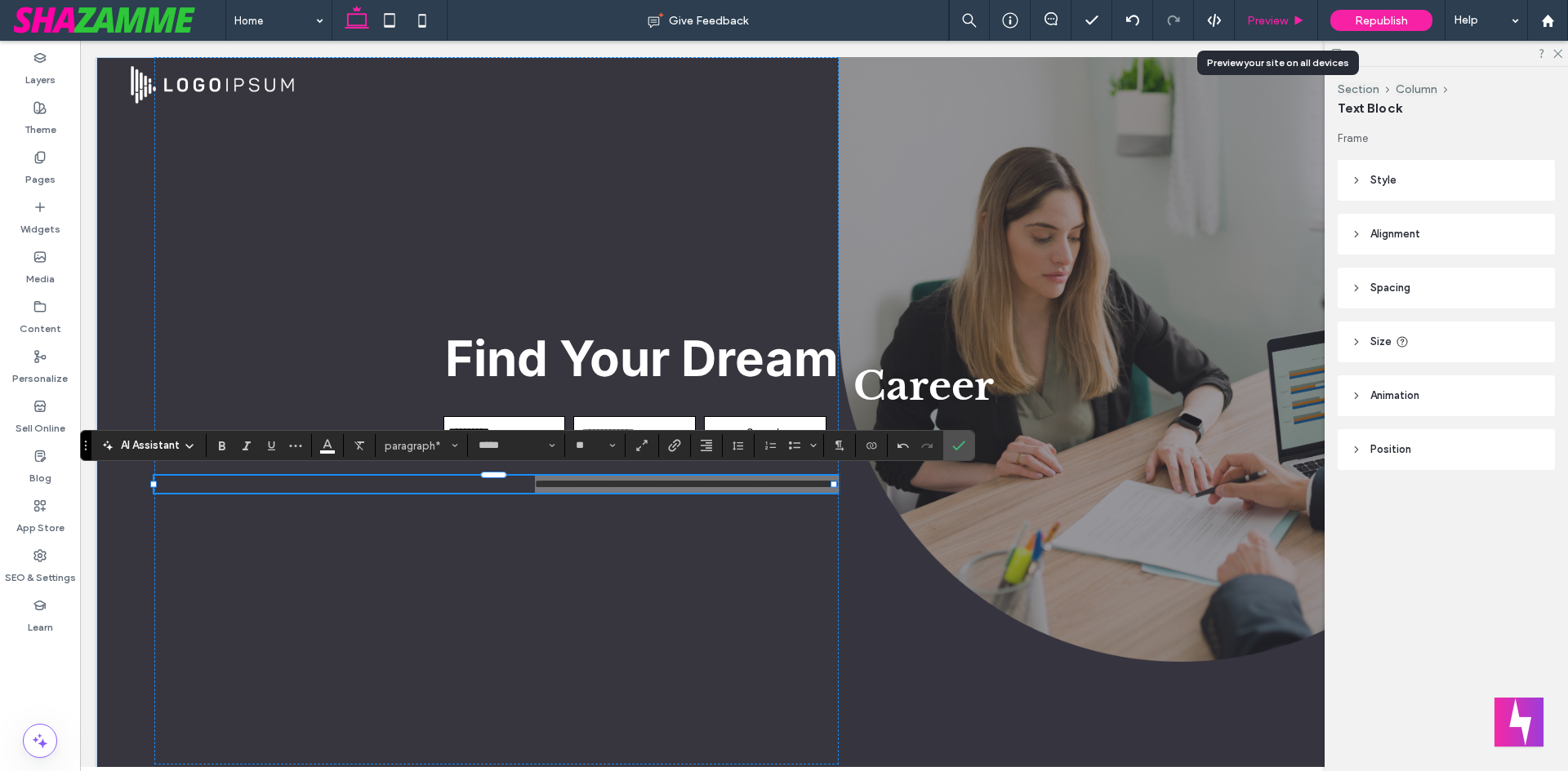
click at [1274, 19] on span "Preview" at bounding box center [1266, 20] width 41 height 13
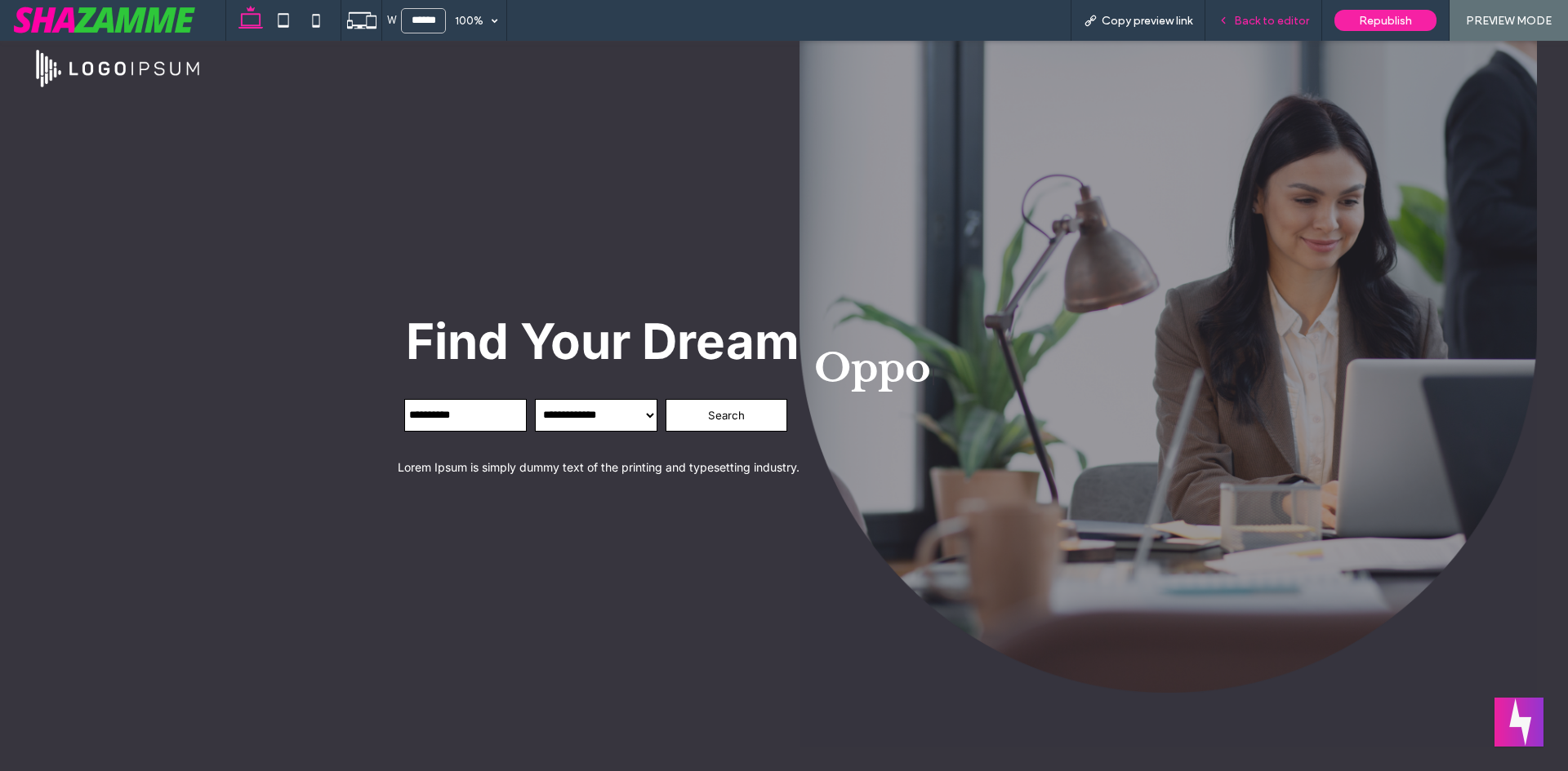
click at [1274, 15] on span "Back to editor" at bounding box center [1271, 20] width 75 height 13
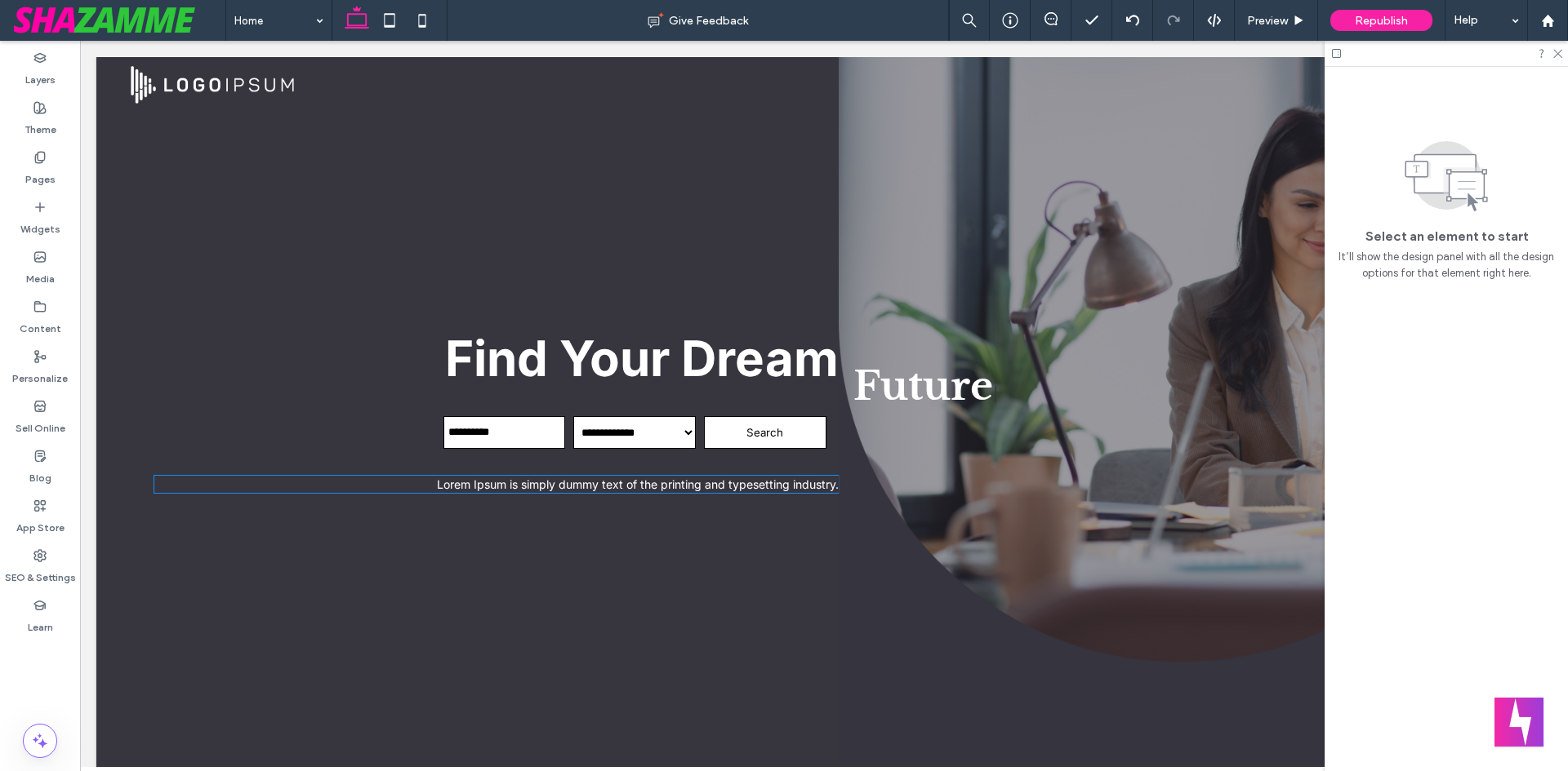
click at [617, 489] on span "Lorem Ipsum is simply dummy text of the printing and typesetting industry." at bounding box center [637, 484] width 401 height 13
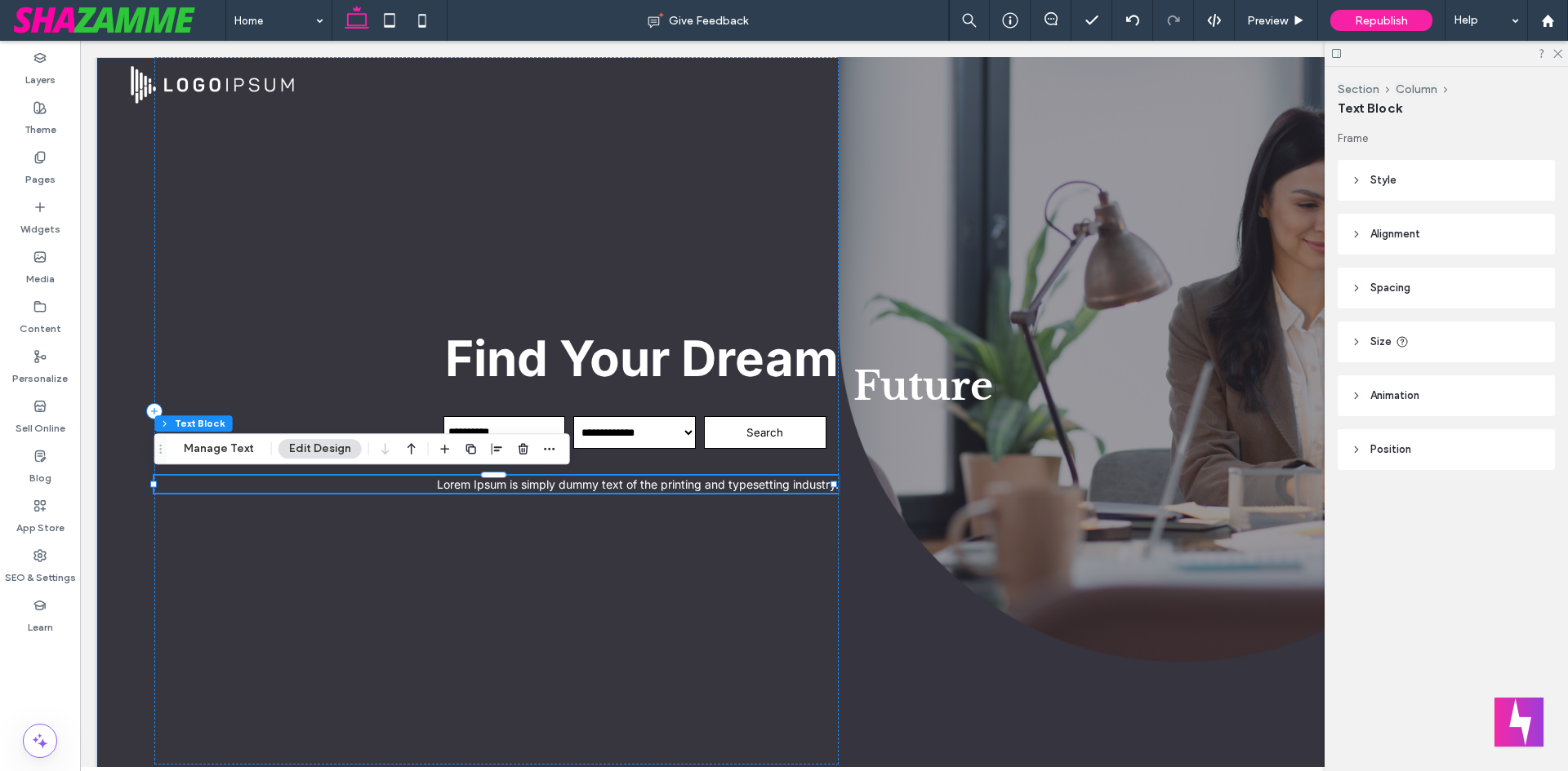
click at [662, 489] on span "Lorem Ipsum is simply dummy text of the printing and typesetting industry." at bounding box center [637, 484] width 401 height 13
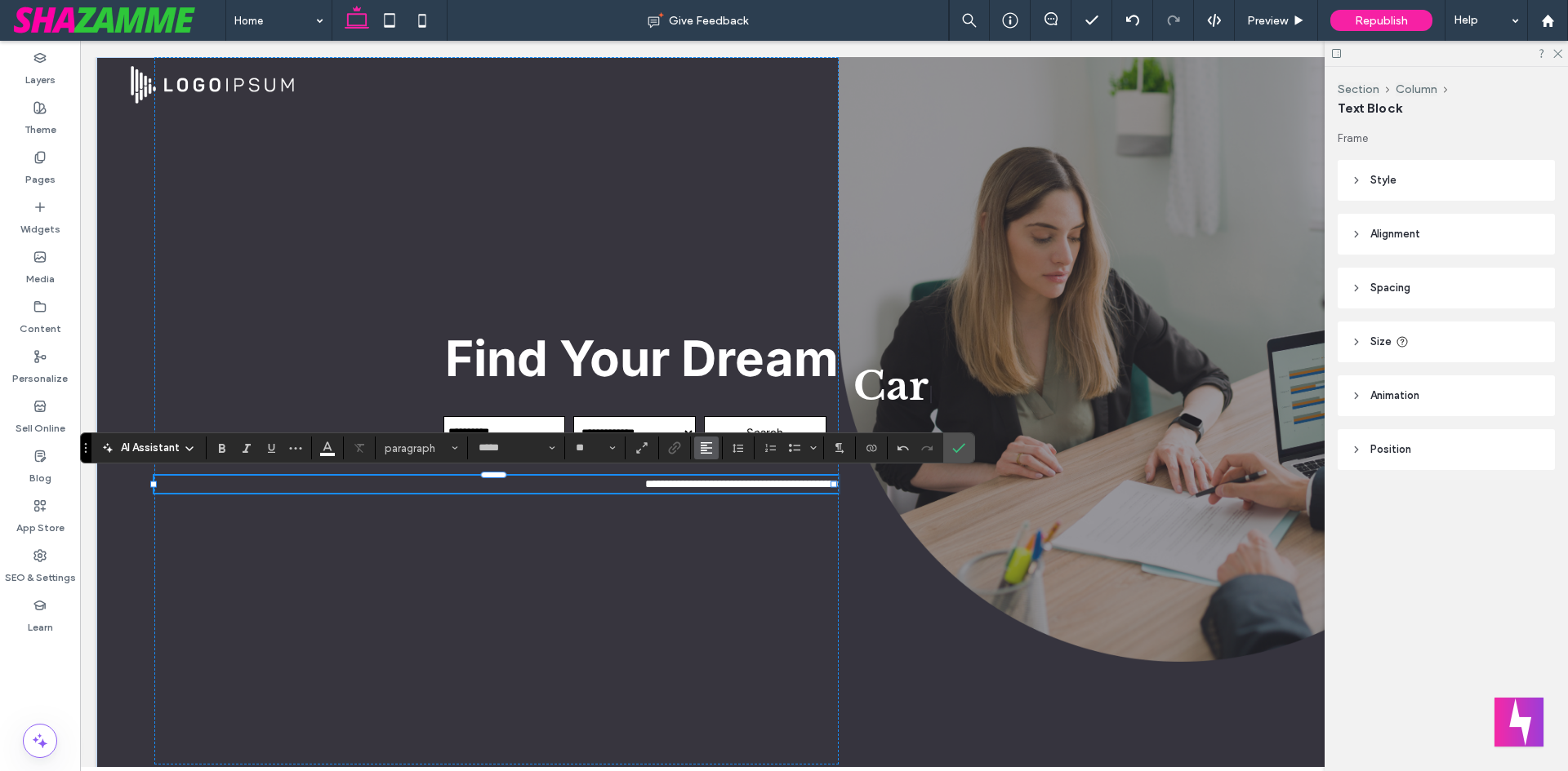
click at [709, 453] on use "Alignment" at bounding box center [706, 448] width 12 height 12
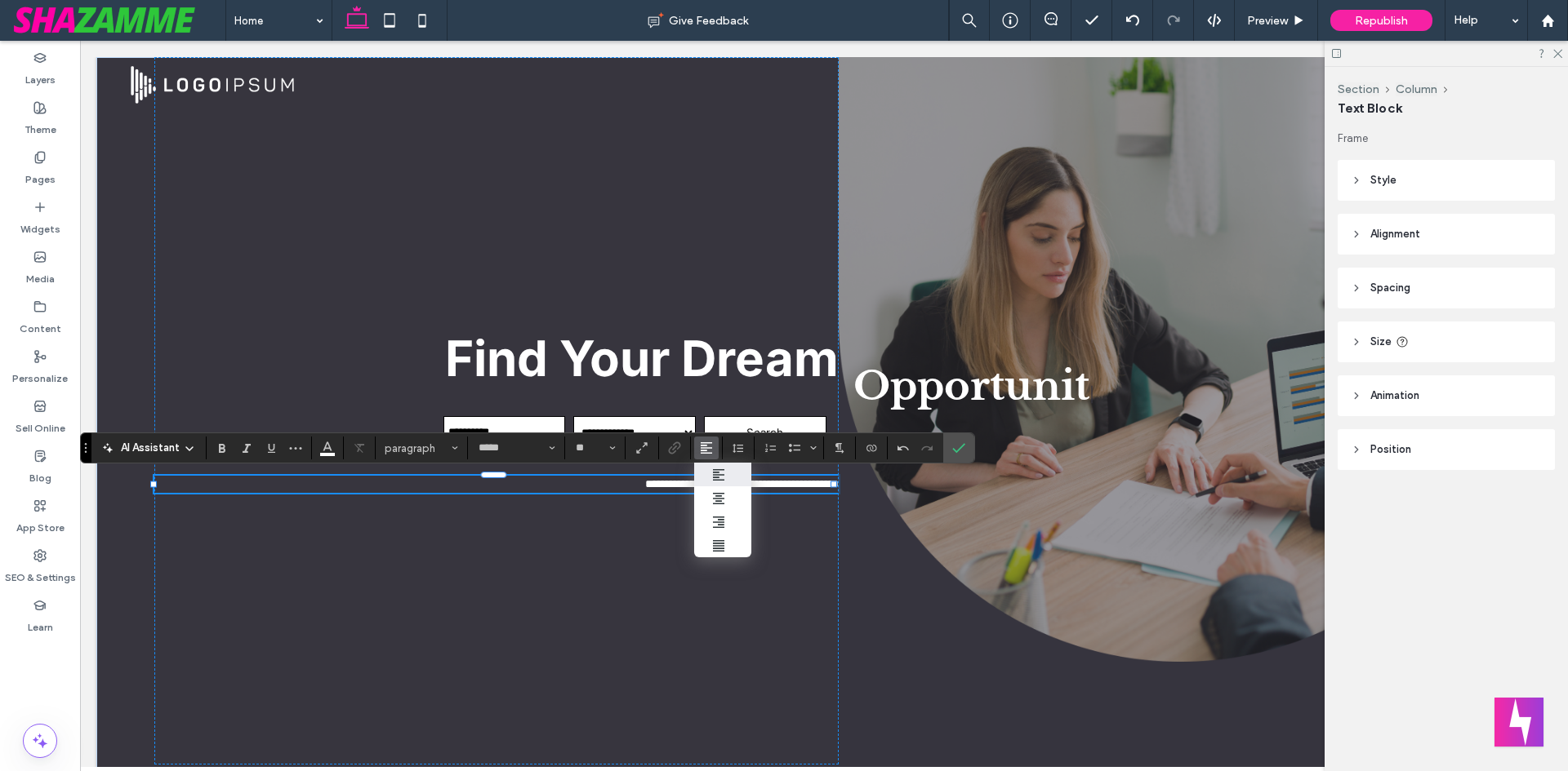
click at [709, 479] on label "ui.textEditor.alignment.left" at bounding box center [723, 474] width 58 height 23
type input "**"
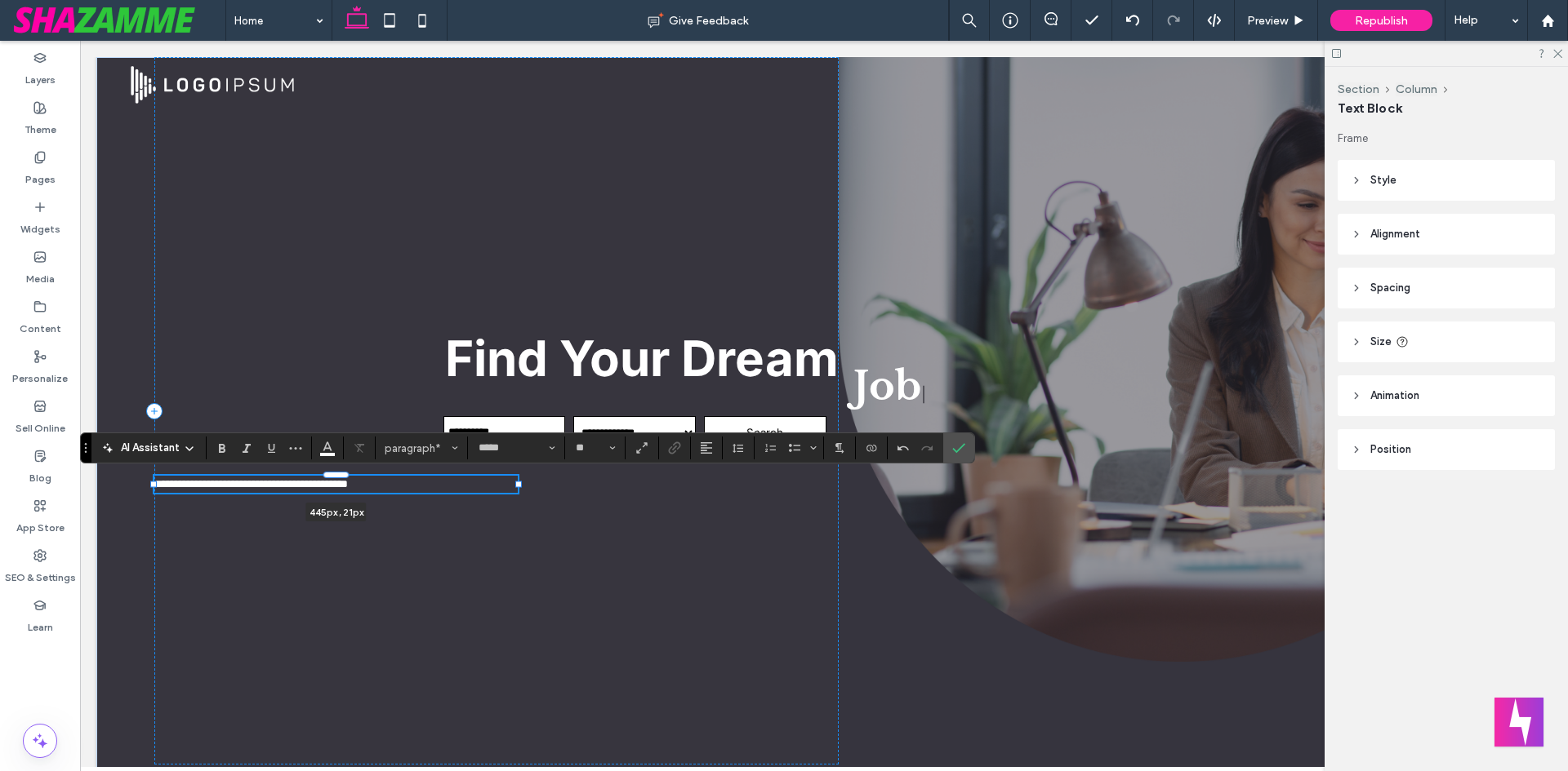
drag, startPoint x: 832, startPoint y: 483, endPoint x: 516, endPoint y: 471, distance: 316.2
click at [516, 471] on div "**********" at bounding box center [824, 426] width 1455 height 737
type input "***"
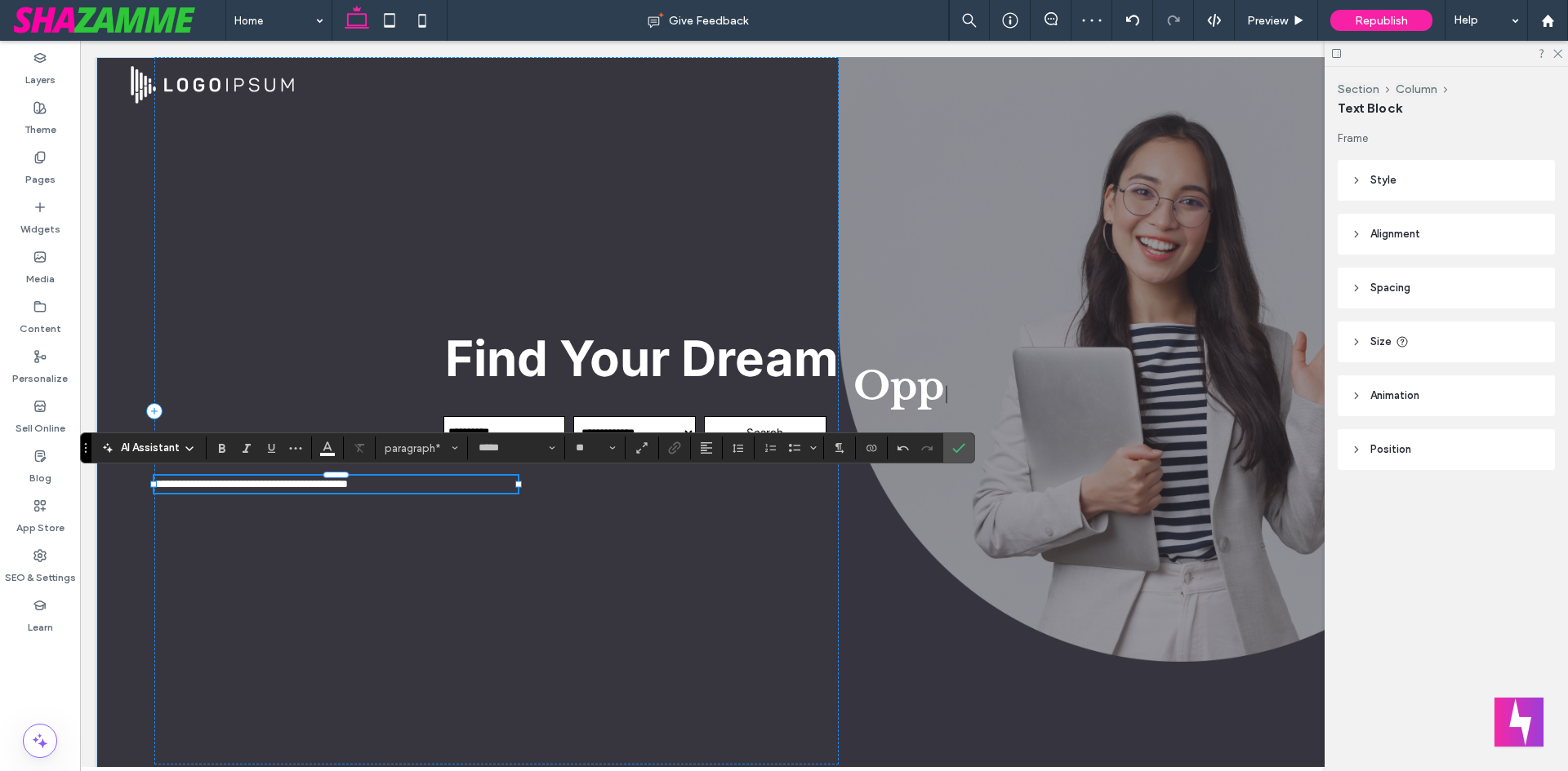
click at [409, 481] on p "**********" at bounding box center [336, 484] width 364 height 17
click at [455, 542] on div "**********" at bounding box center [496, 411] width 684 height 708
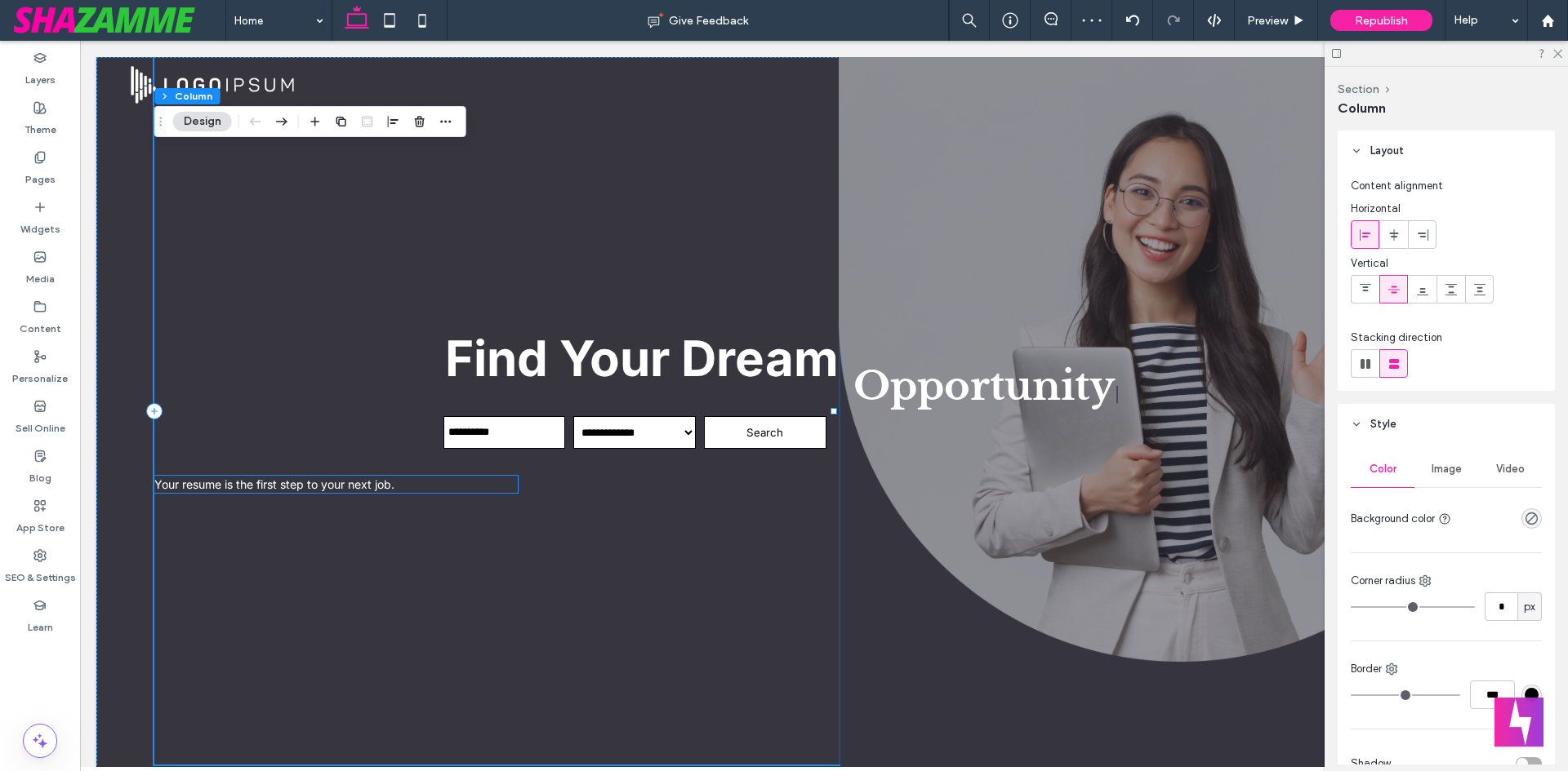
click at [419, 493] on p "Your resume is the first step to your next job." at bounding box center [336, 484] width 364 height 17
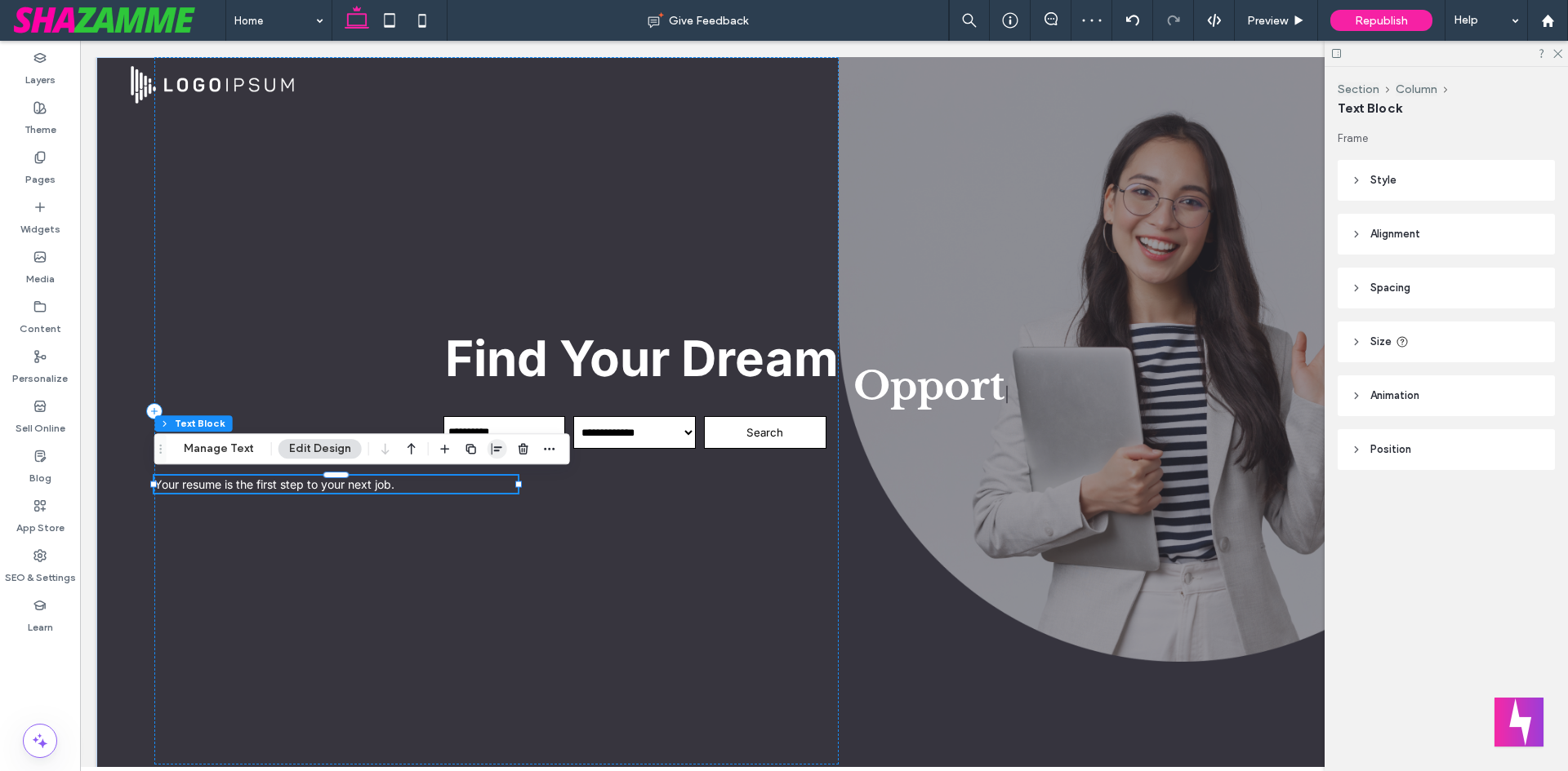
click at [491, 449] on icon "button" at bounding box center [497, 449] width 14 height 13
click at [503, 480] on icon "flex-end" at bounding box center [506, 480] width 14 height 13
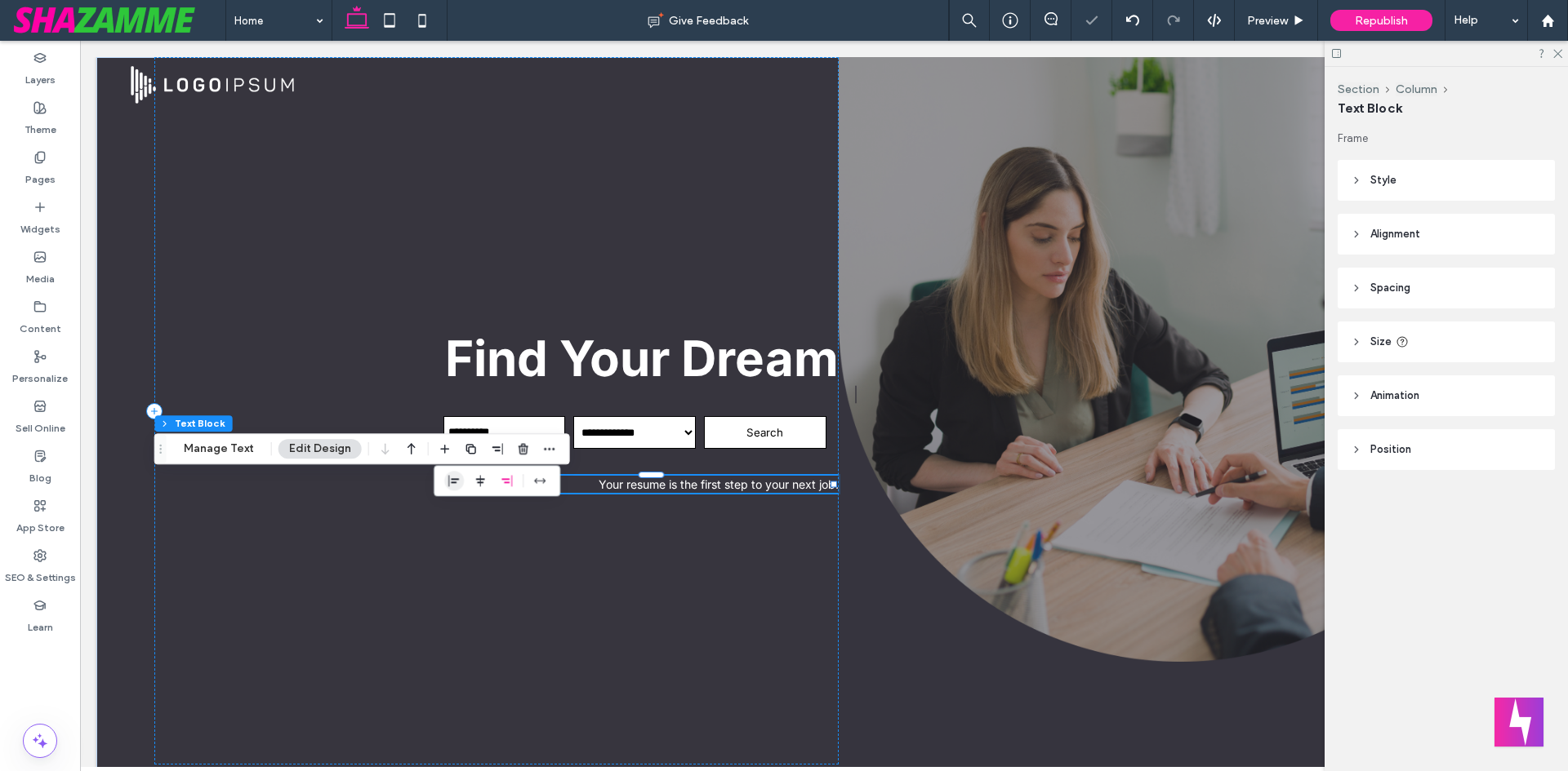
click at [450, 482] on use "flex-start" at bounding box center [454, 480] width 11 height 12
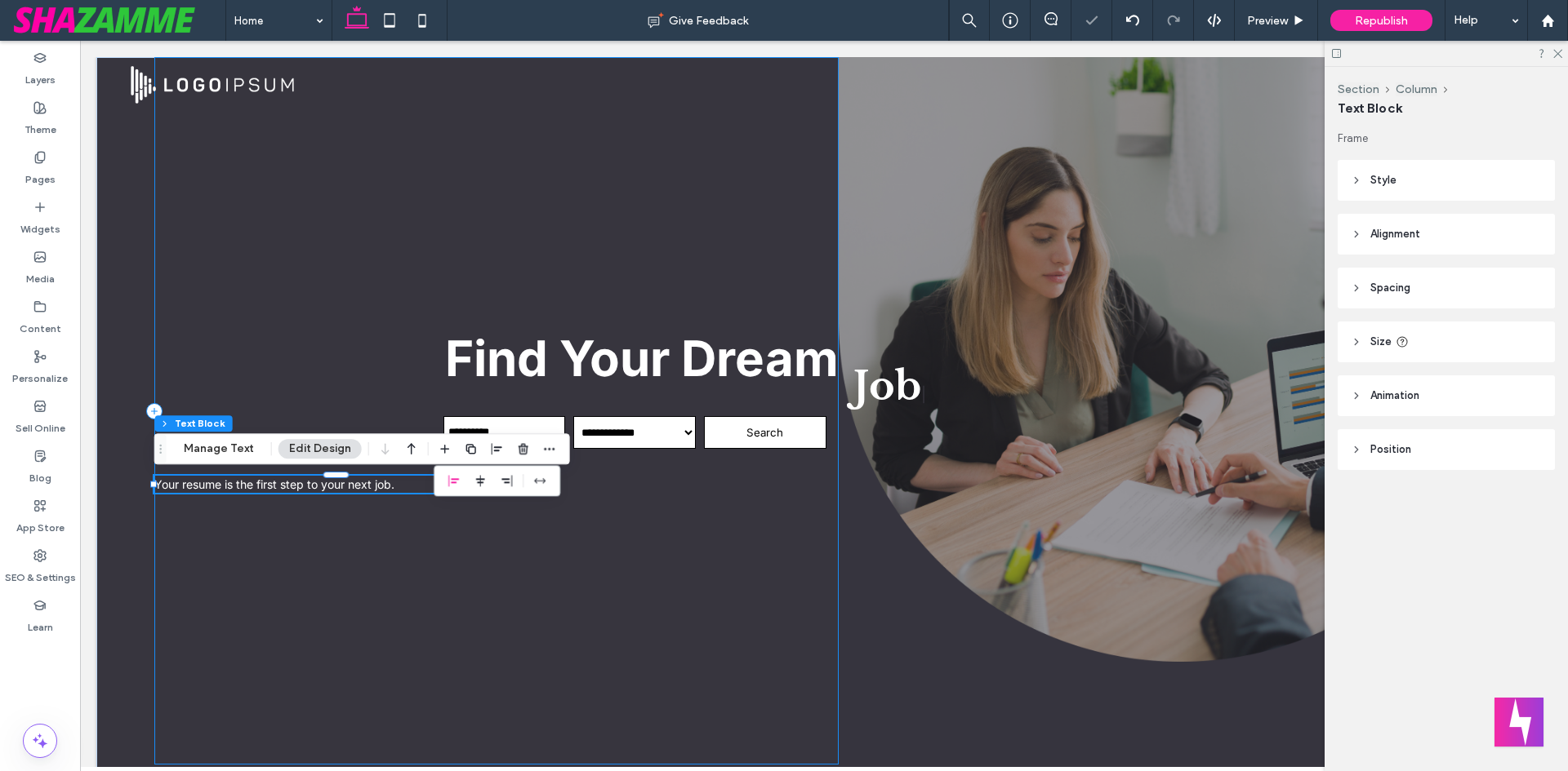
click at [358, 560] on div "**********" at bounding box center [496, 411] width 684 height 708
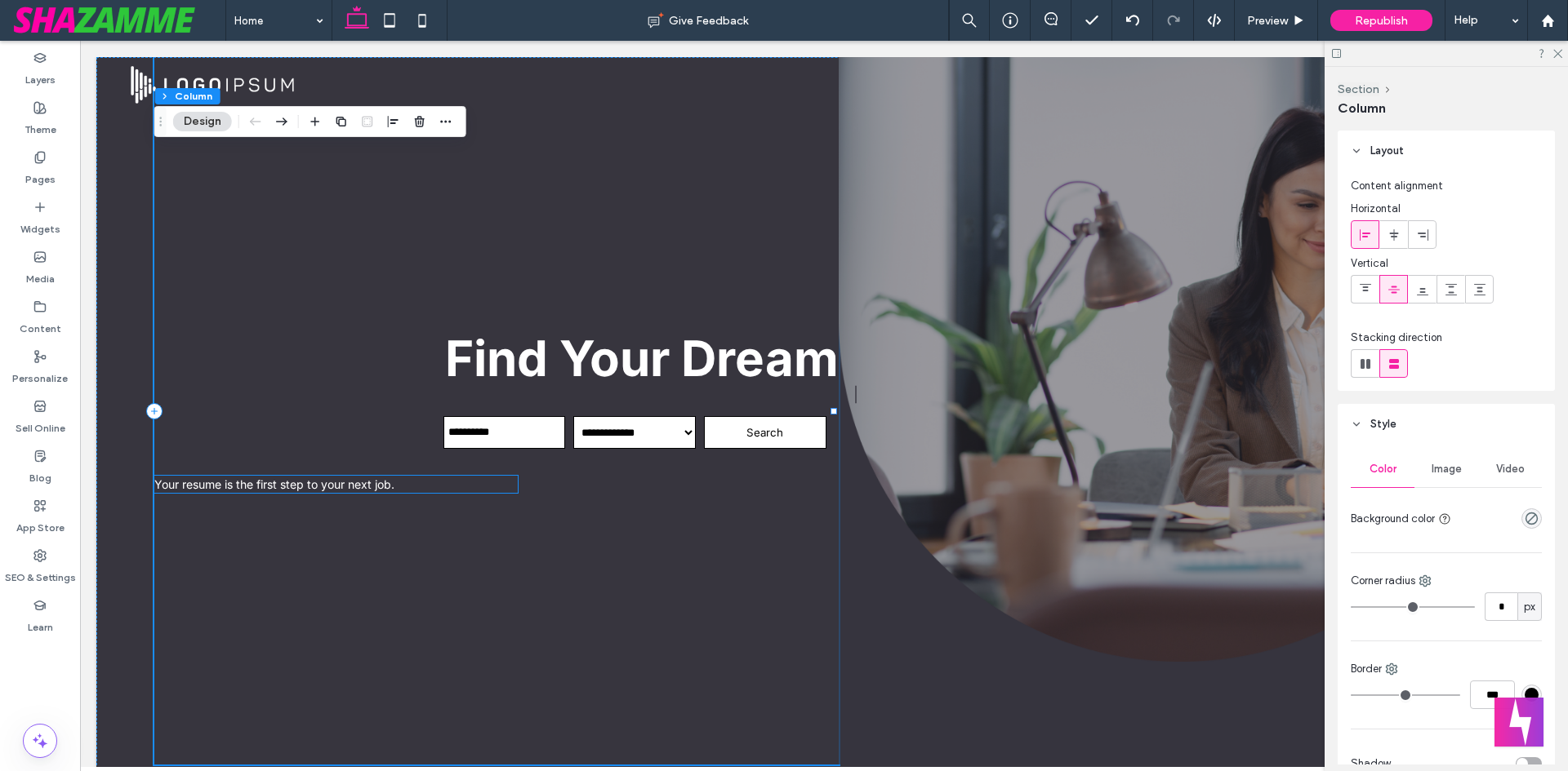
click at [370, 484] on span "Your resume is the first step to your next job." at bounding box center [274, 484] width 240 height 13
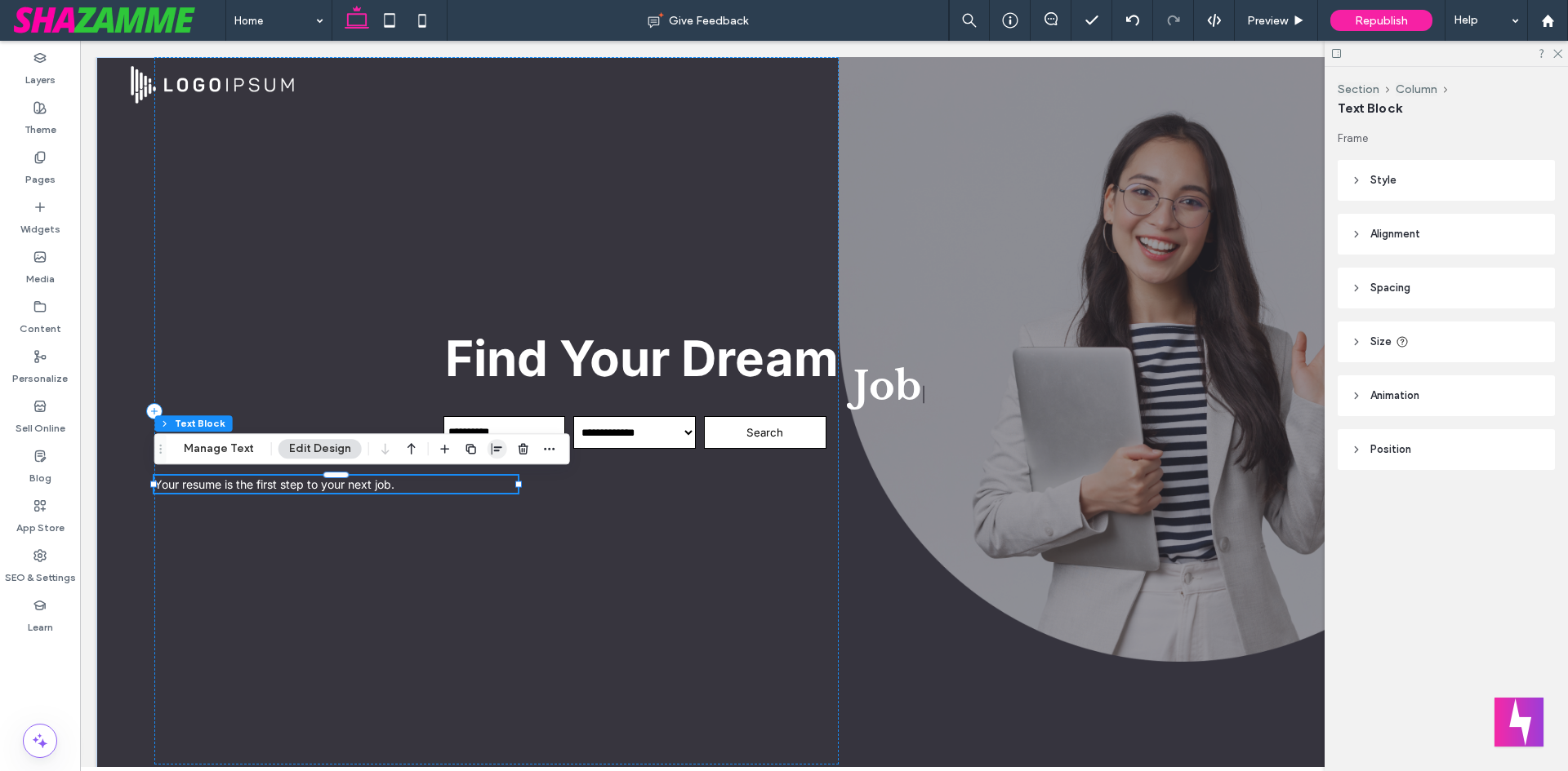
click at [491, 444] on icon "button" at bounding box center [497, 449] width 14 height 13
click at [475, 480] on icon "center" at bounding box center [480, 480] width 14 height 13
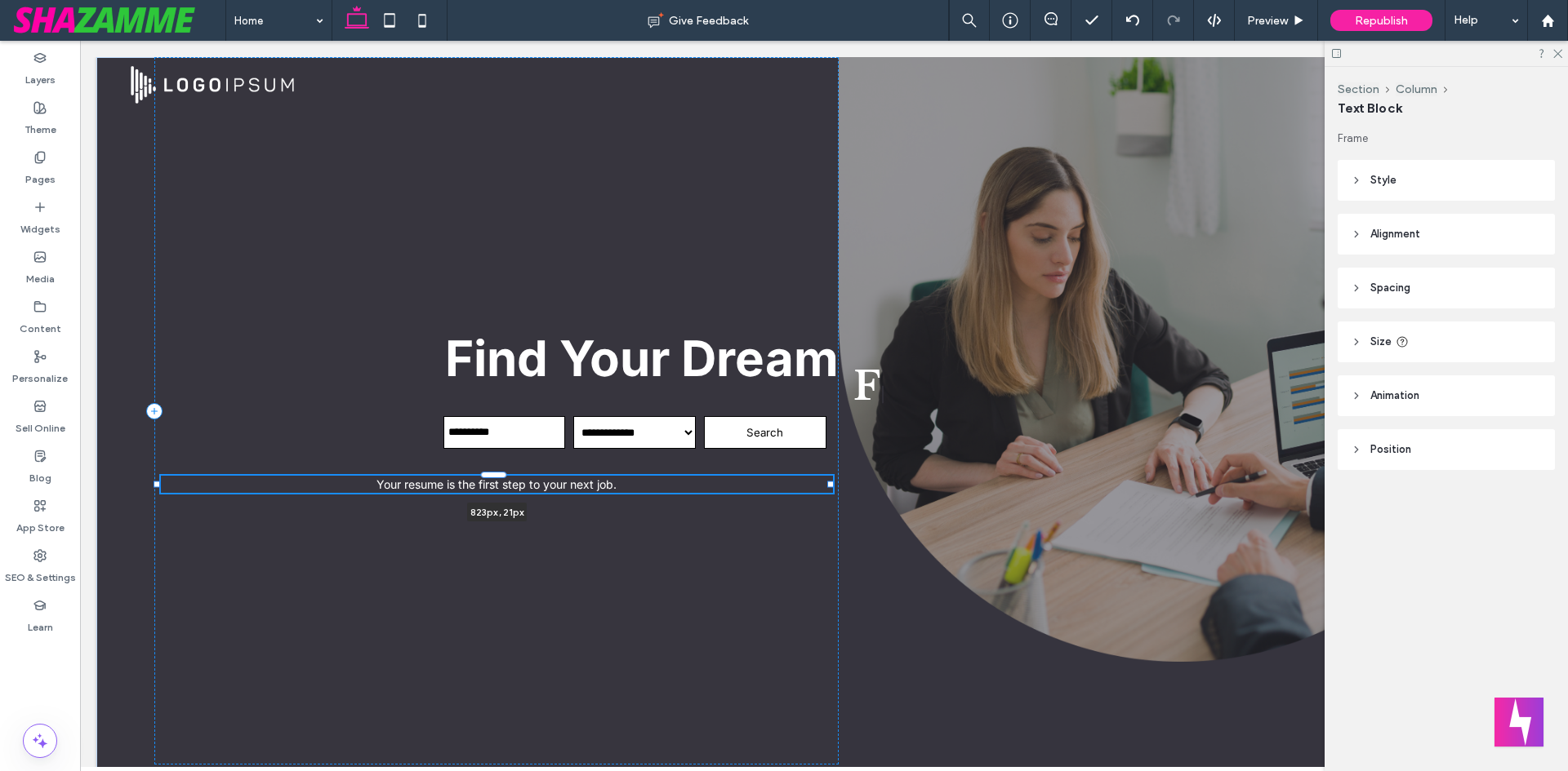
drag, startPoint x: 675, startPoint y: 484, endPoint x: 830, endPoint y: 479, distance: 155.1
click at [158, 477] on div at bounding box center [158, 476] width 1 height 1
type input "***"
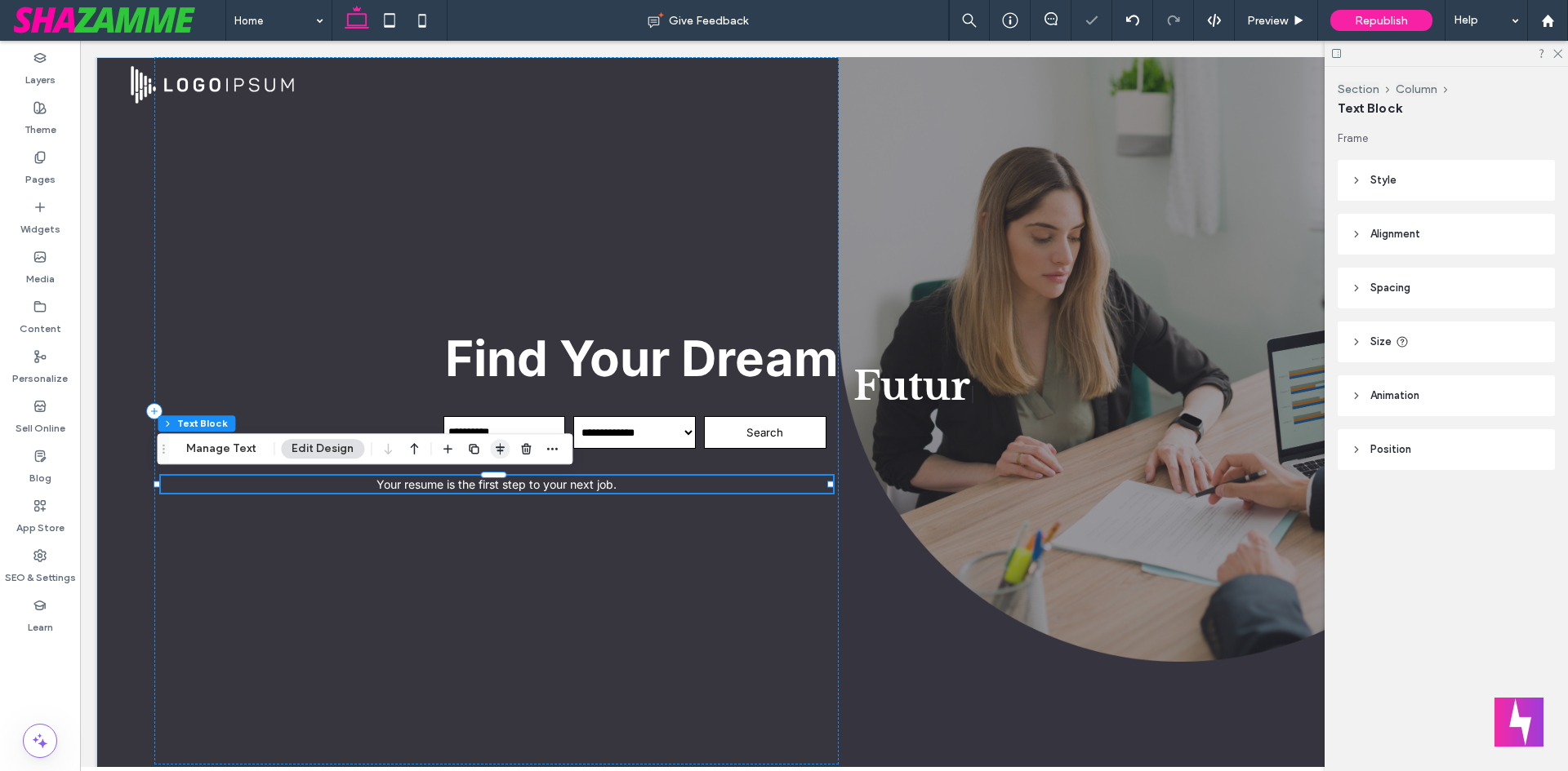
click at [499, 453] on icon "button" at bounding box center [500, 449] width 14 height 13
click at [503, 477] on icon "flex-end" at bounding box center [509, 480] width 14 height 13
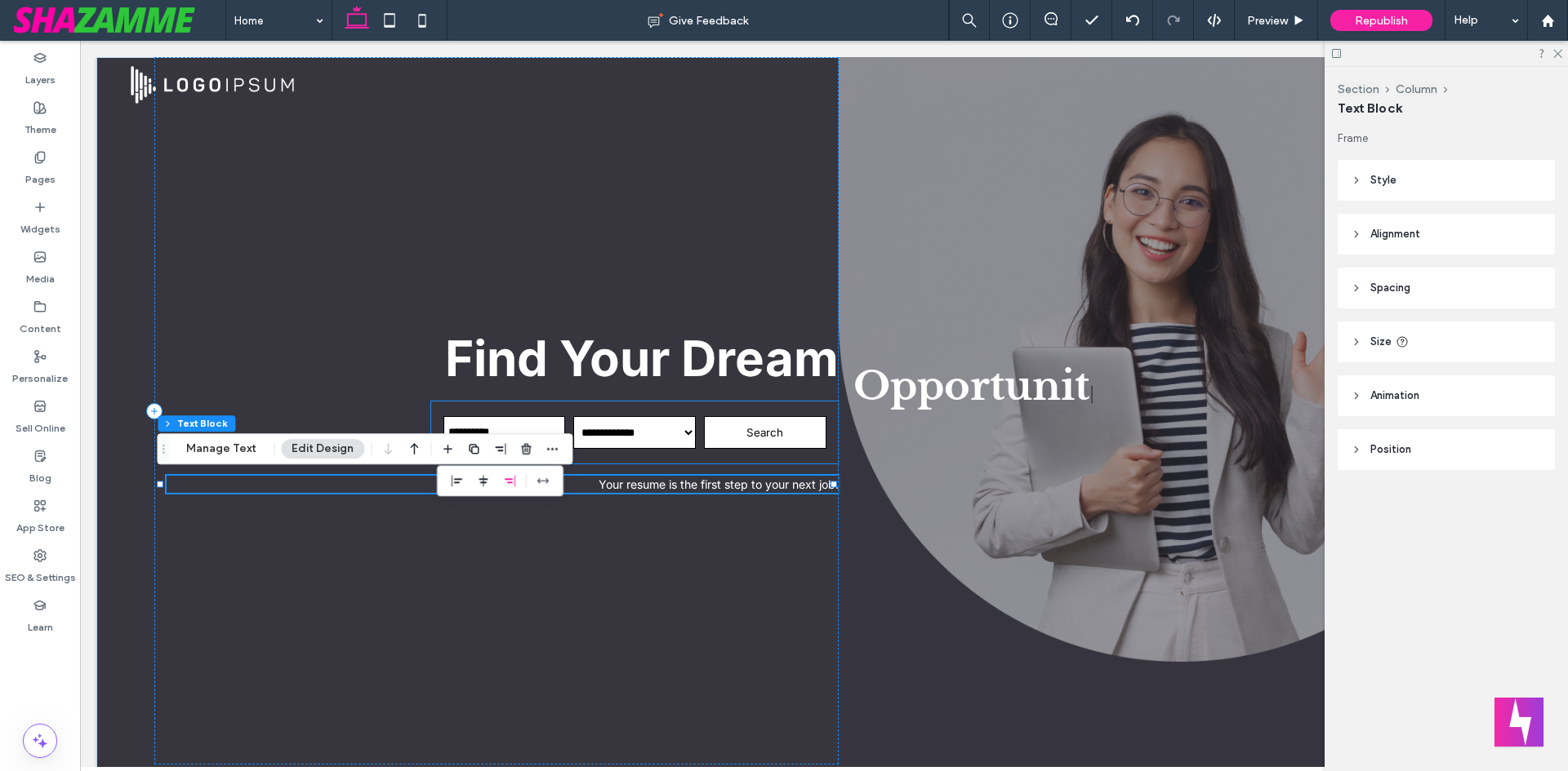
click at [582, 408] on div "**********" at bounding box center [635, 432] width 408 height 62
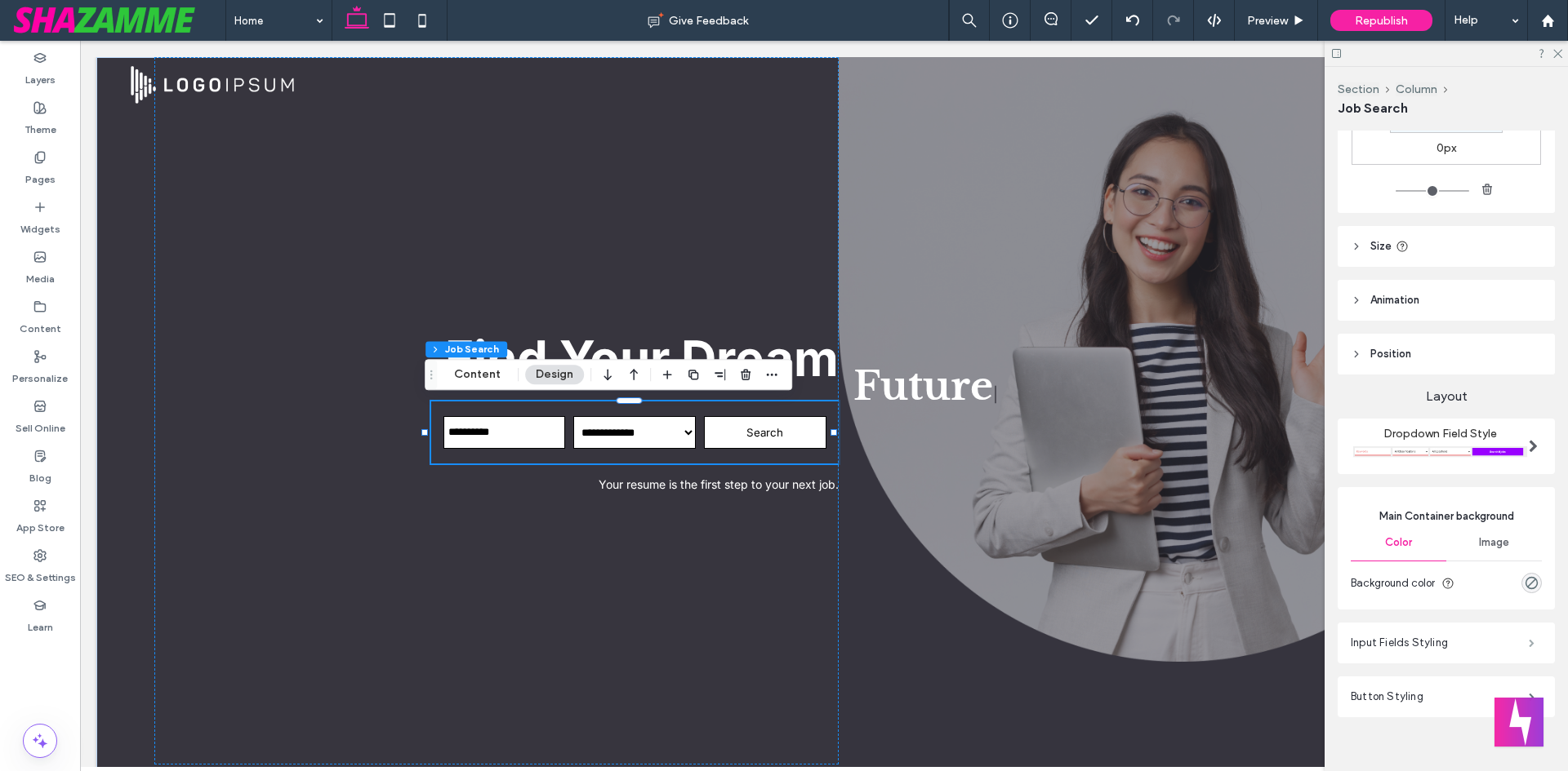
scroll to position [317, 0]
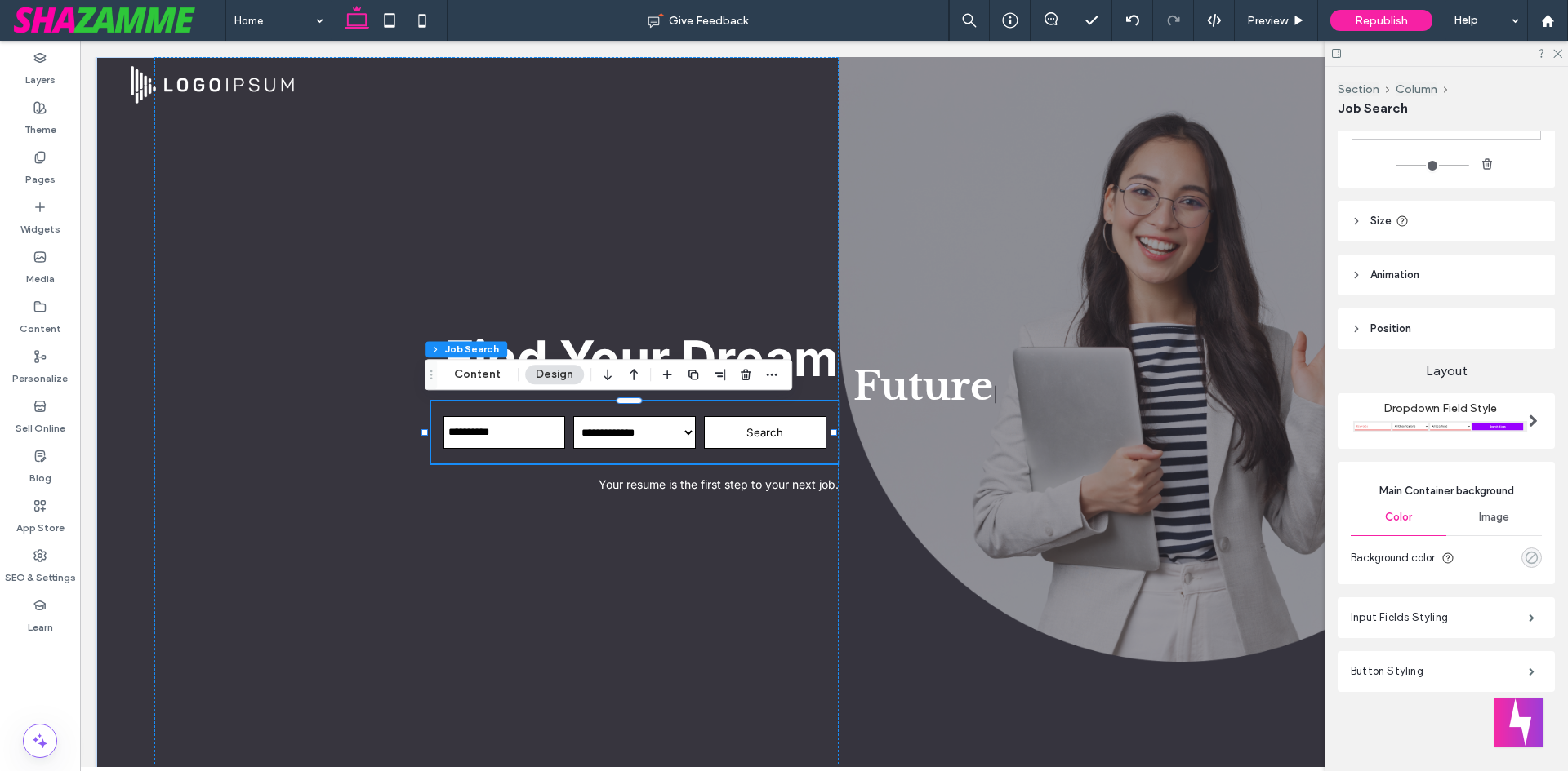
click at [1527, 554] on div "rgba(0, 0, 0, 0)" at bounding box center [1531, 557] width 14 height 13
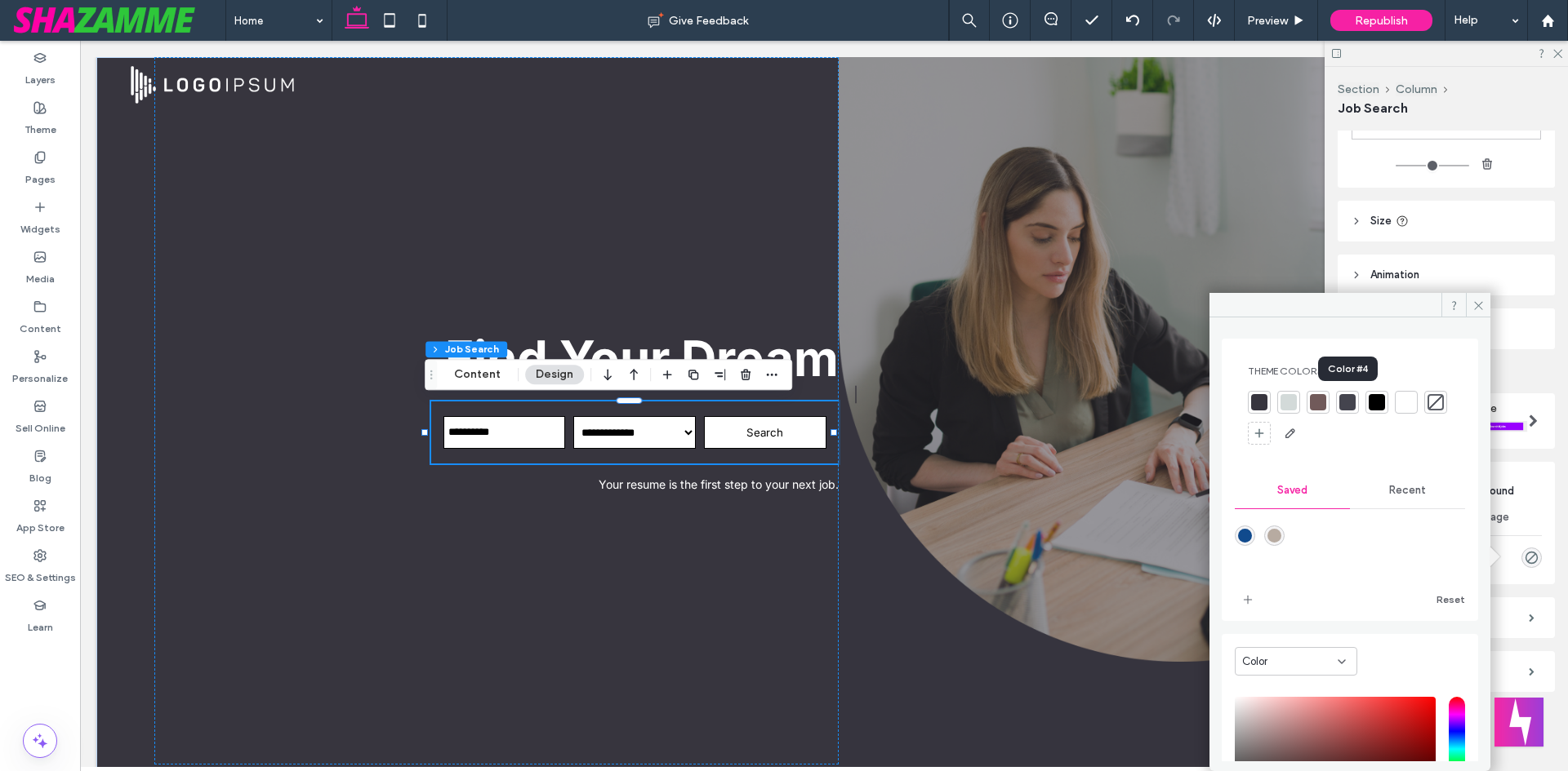
click at [1353, 403] on div at bounding box center [1347, 402] width 16 height 16
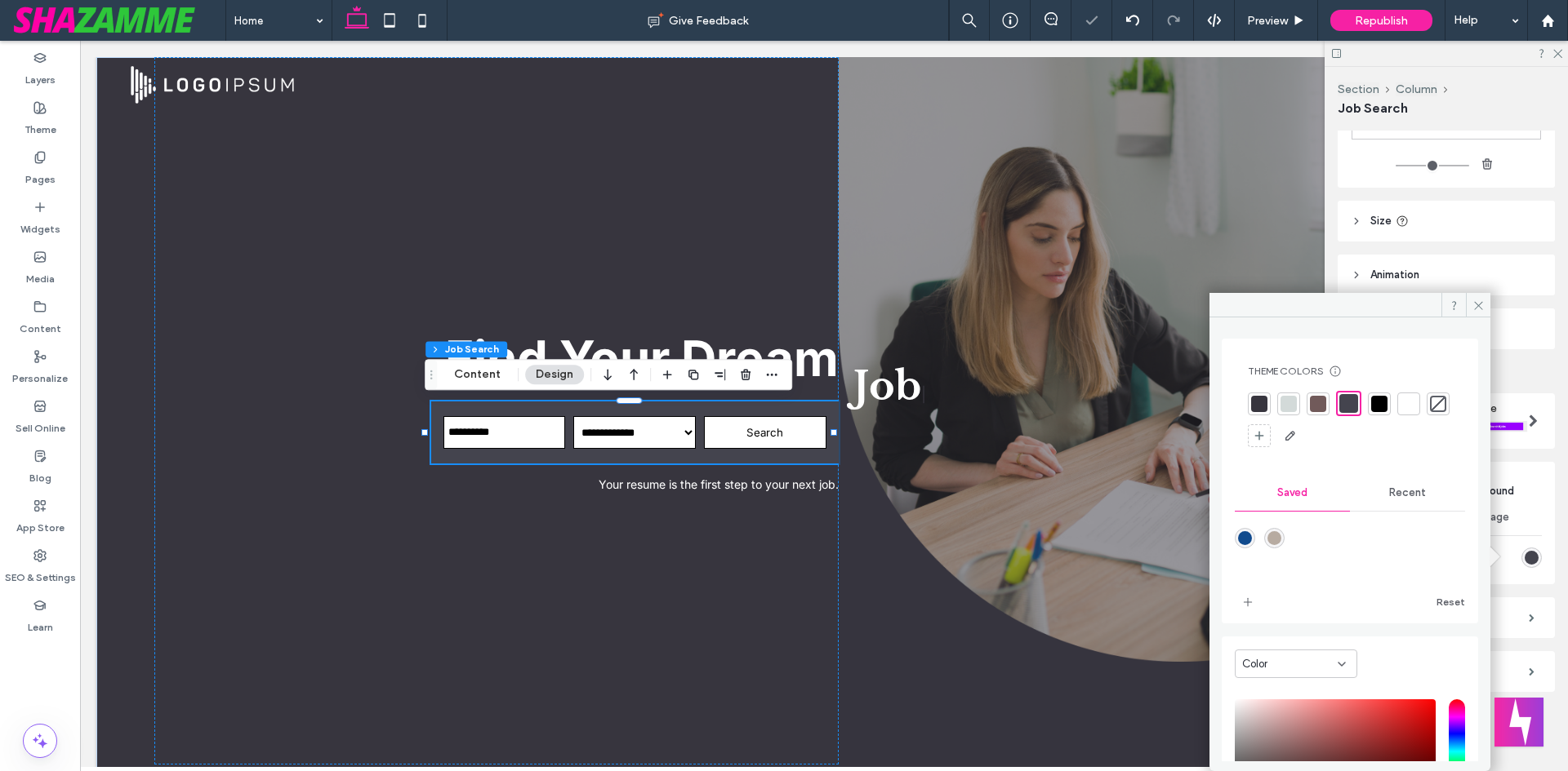
click at [1382, 400] on div at bounding box center [1379, 404] width 16 height 16
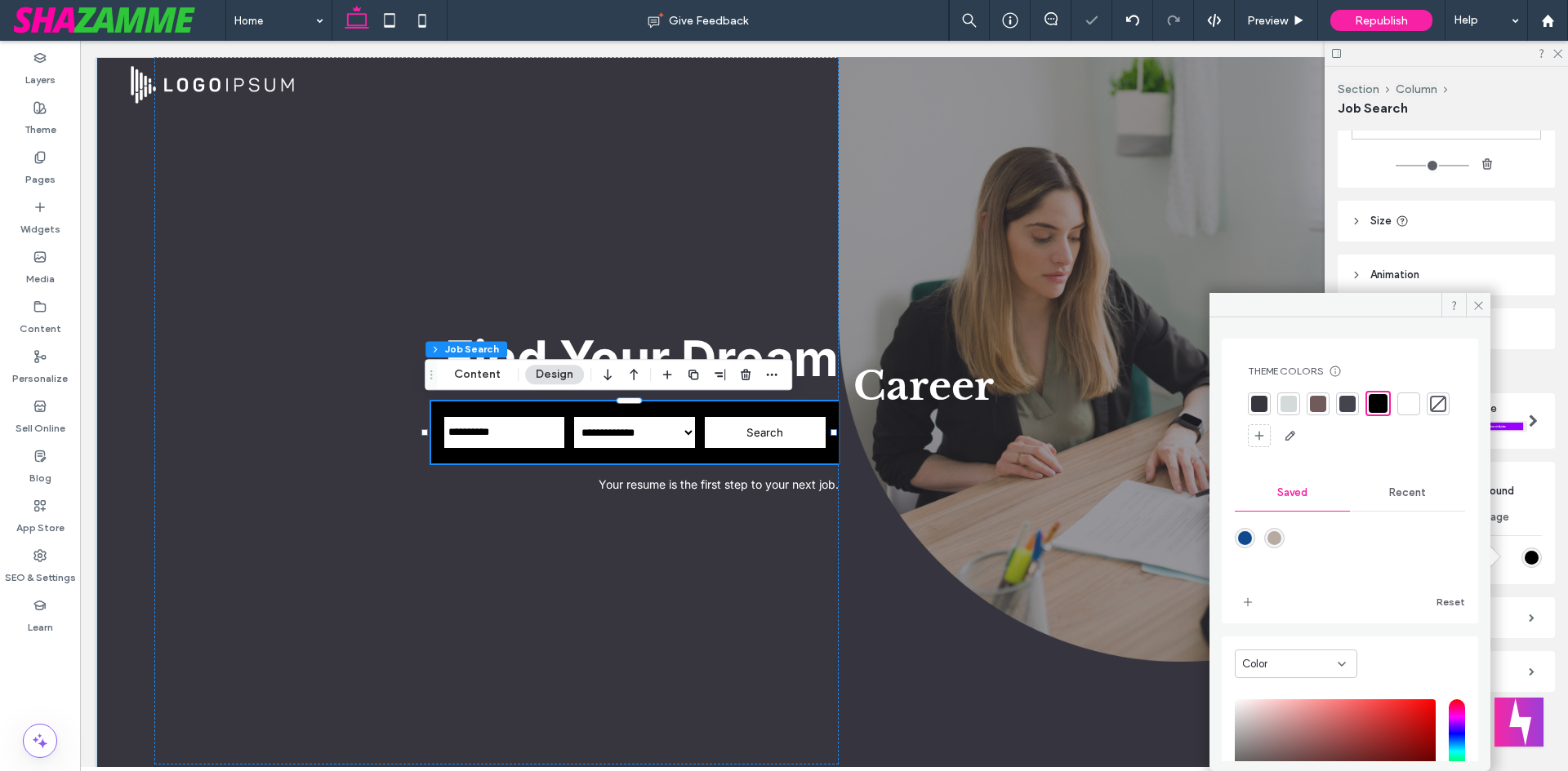
click at [1261, 408] on div at bounding box center [1259, 404] width 16 height 16
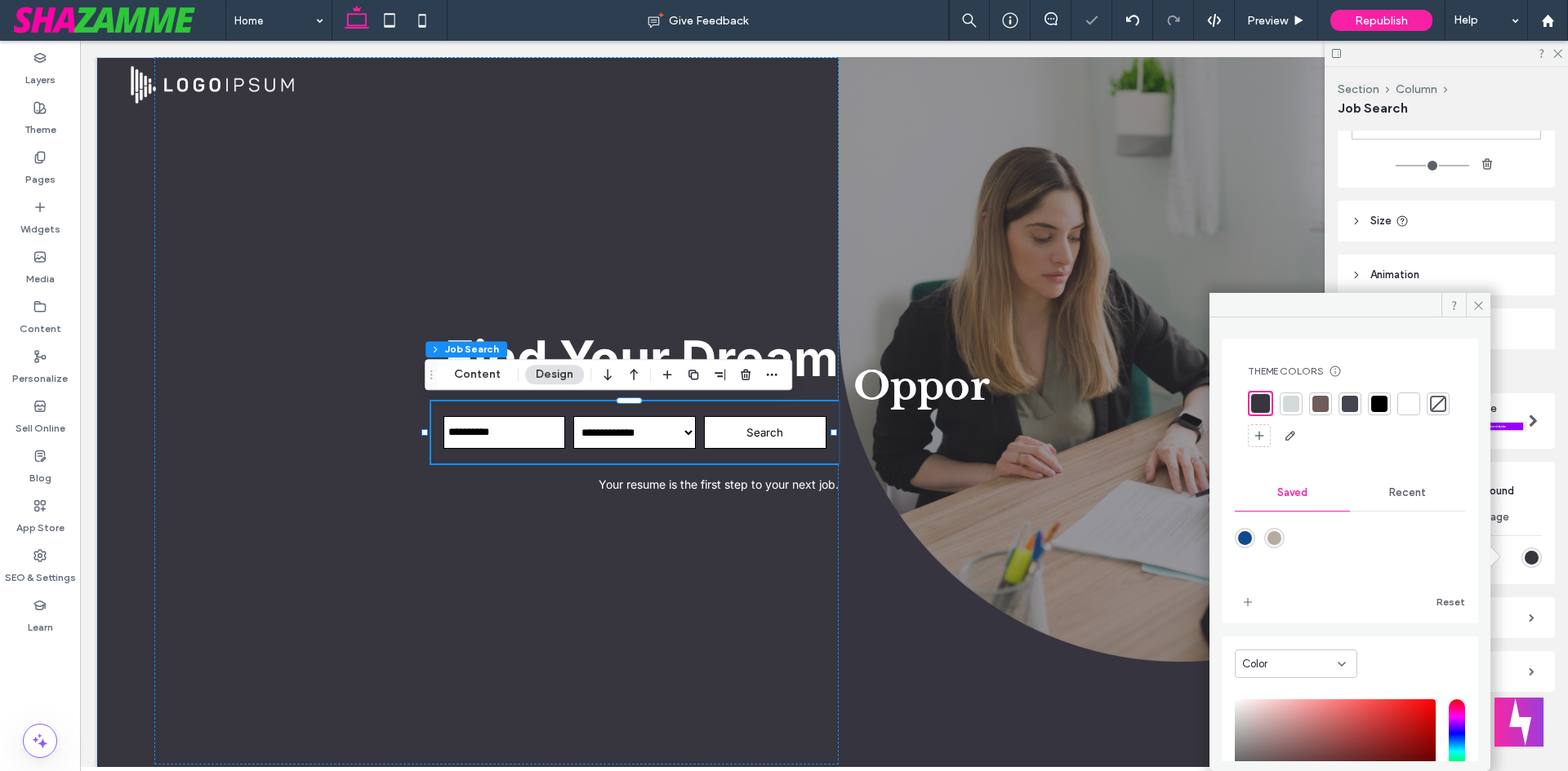
click at [1295, 404] on div at bounding box center [1291, 404] width 16 height 16
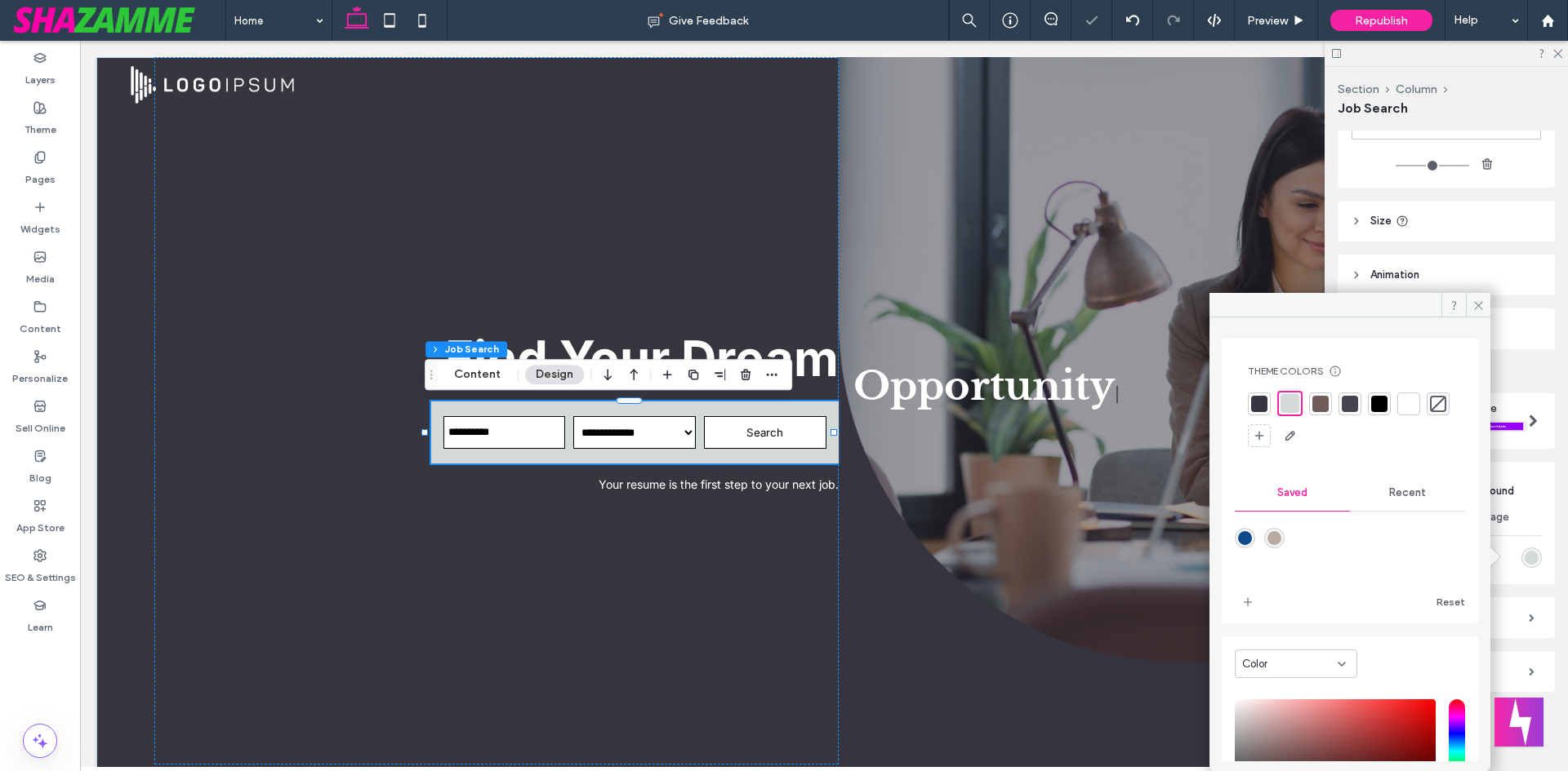
click at [1324, 406] on div at bounding box center [1320, 404] width 16 height 16
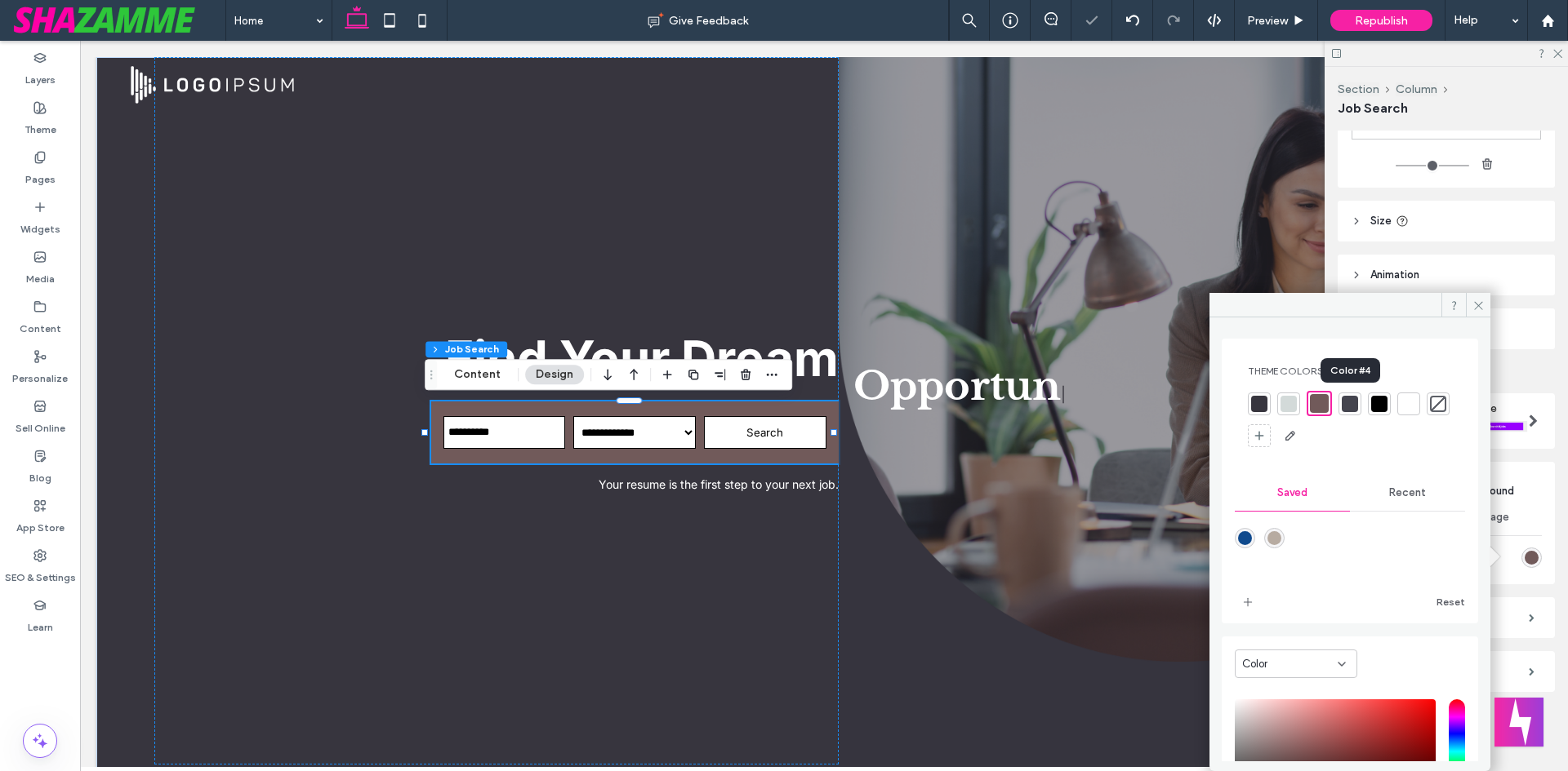
click at [1351, 405] on div at bounding box center [1350, 404] width 16 height 16
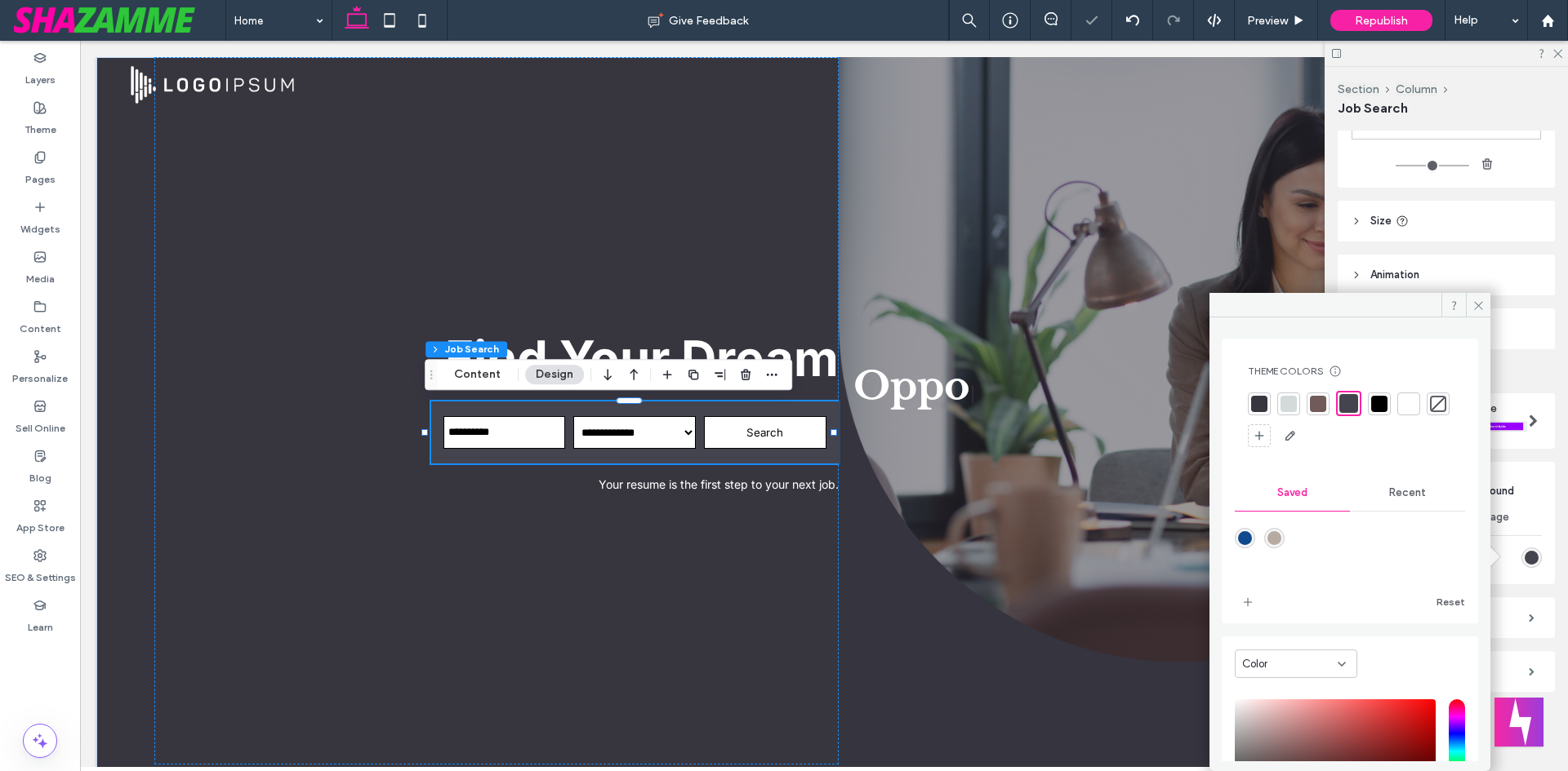
click at [1408, 400] on div at bounding box center [1409, 404] width 16 height 16
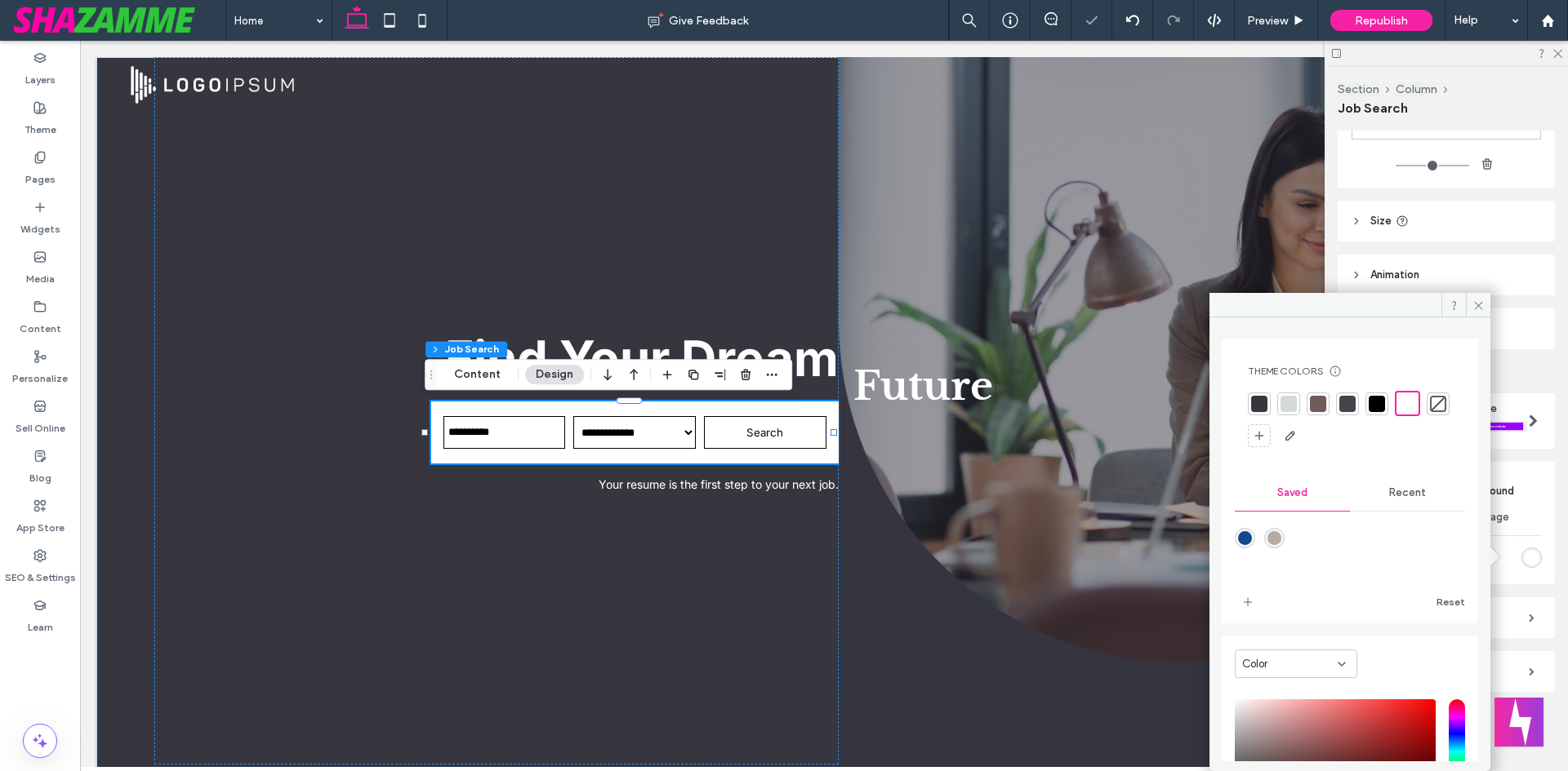
click at [1381, 407] on div at bounding box center [1377, 404] width 16 height 16
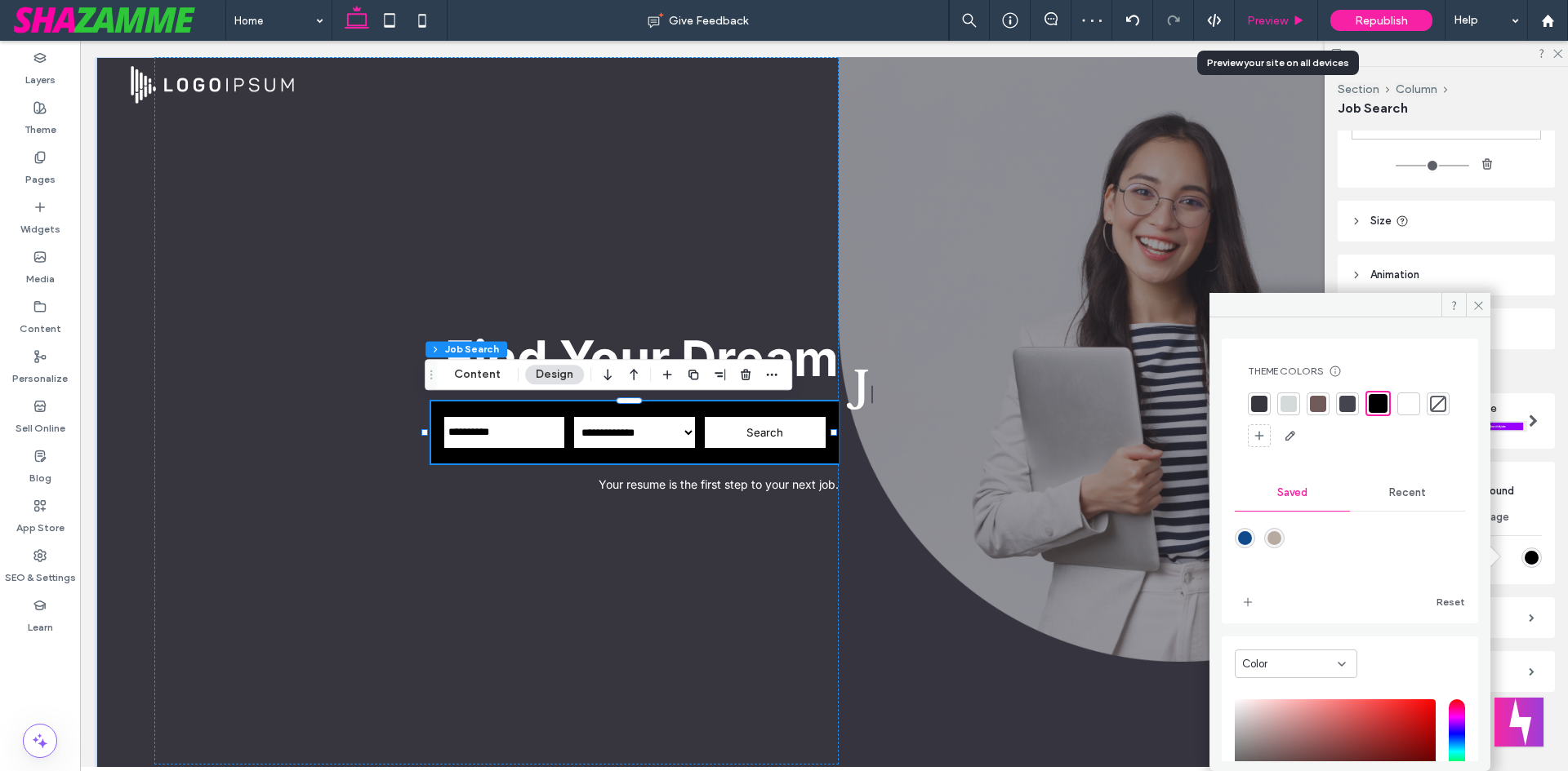
click at [1266, 22] on span "Preview" at bounding box center [1266, 20] width 41 height 13
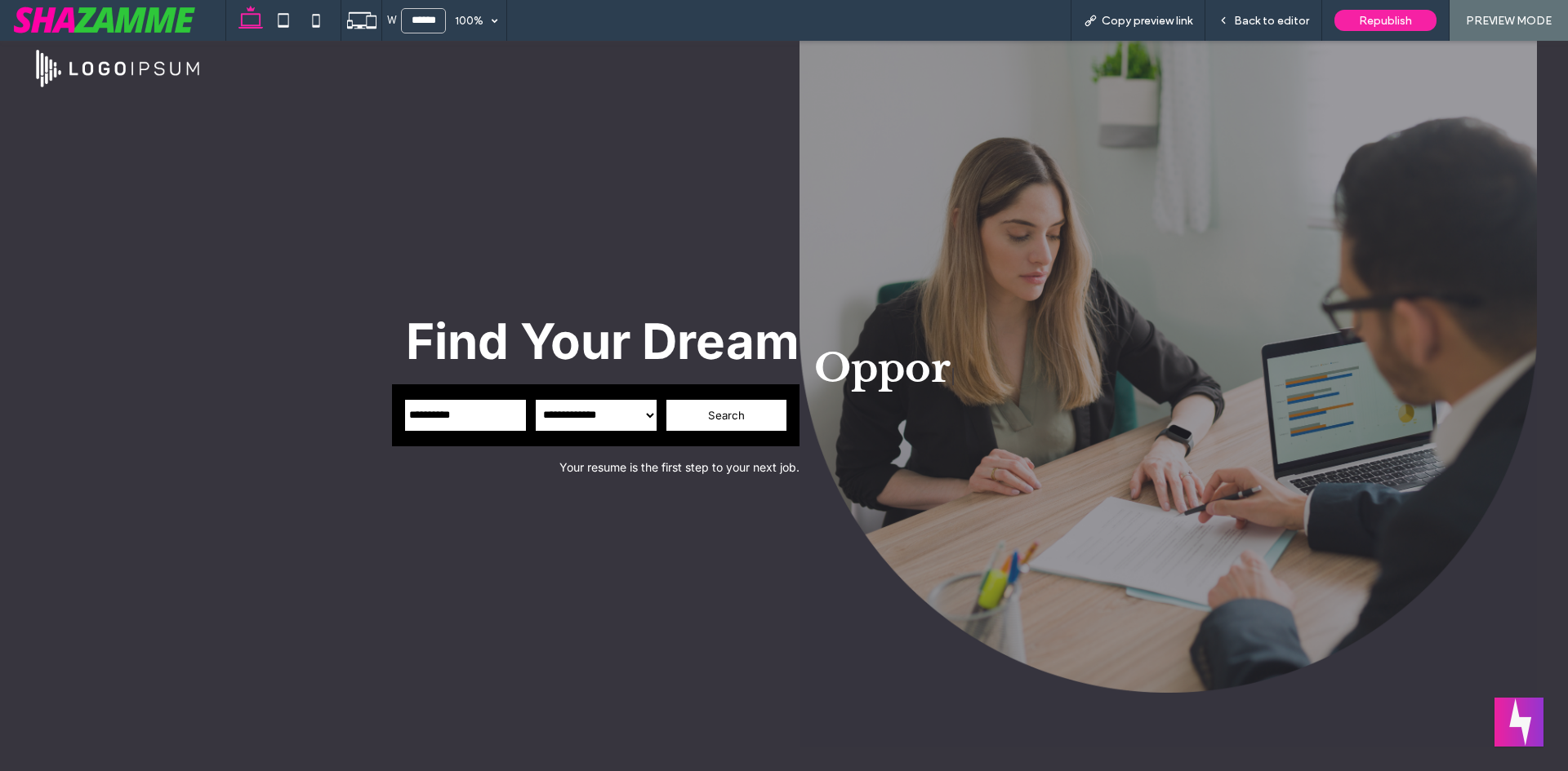
click at [1266, 22] on span "Back to editor" at bounding box center [1271, 20] width 75 height 13
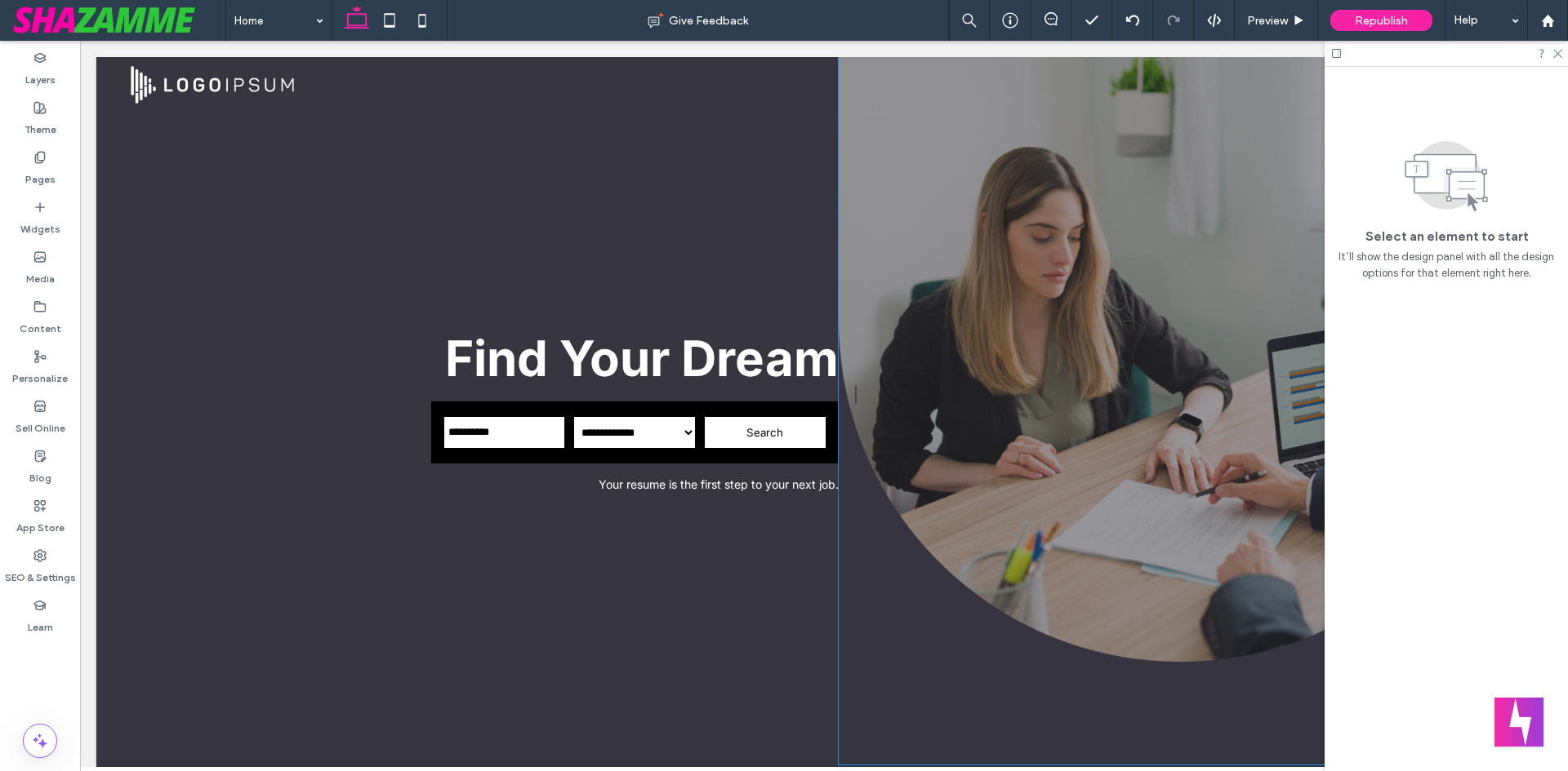
click at [891, 357] on div at bounding box center [1181, 411] width 684 height 708
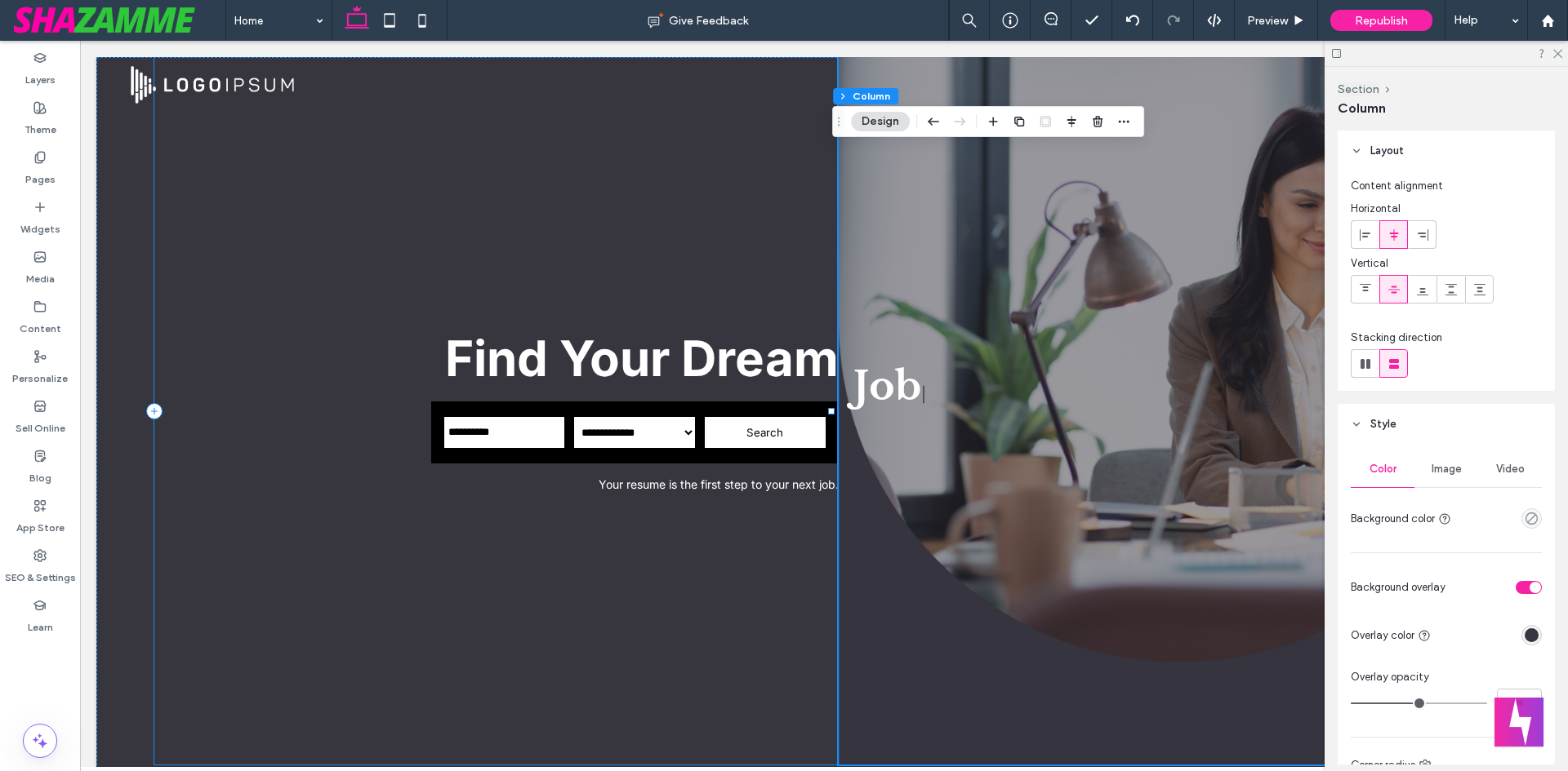
click at [662, 273] on div "**********" at bounding box center [496, 411] width 684 height 708
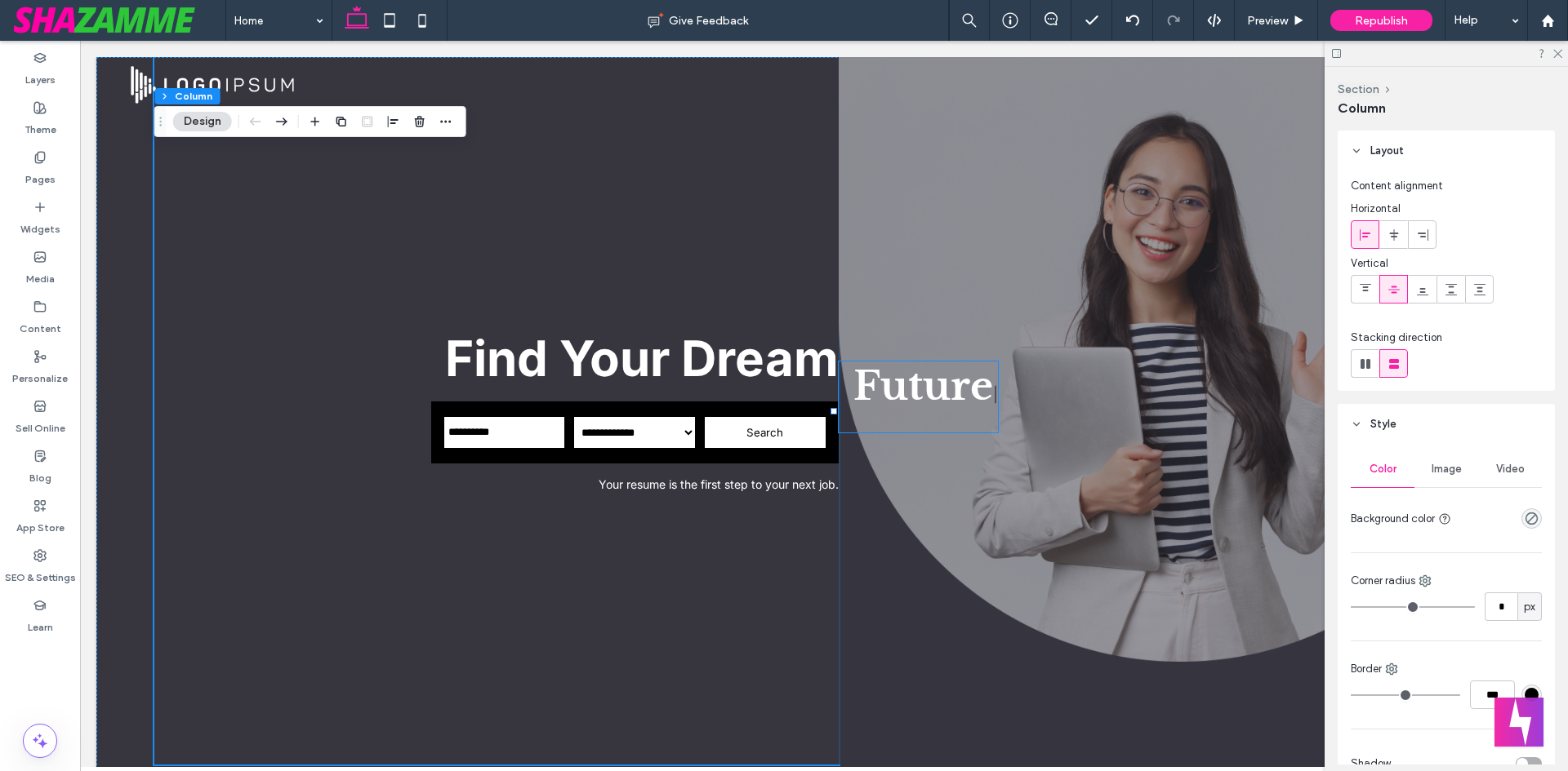
click at [887, 371] on span "Future" at bounding box center [923, 386] width 140 height 49
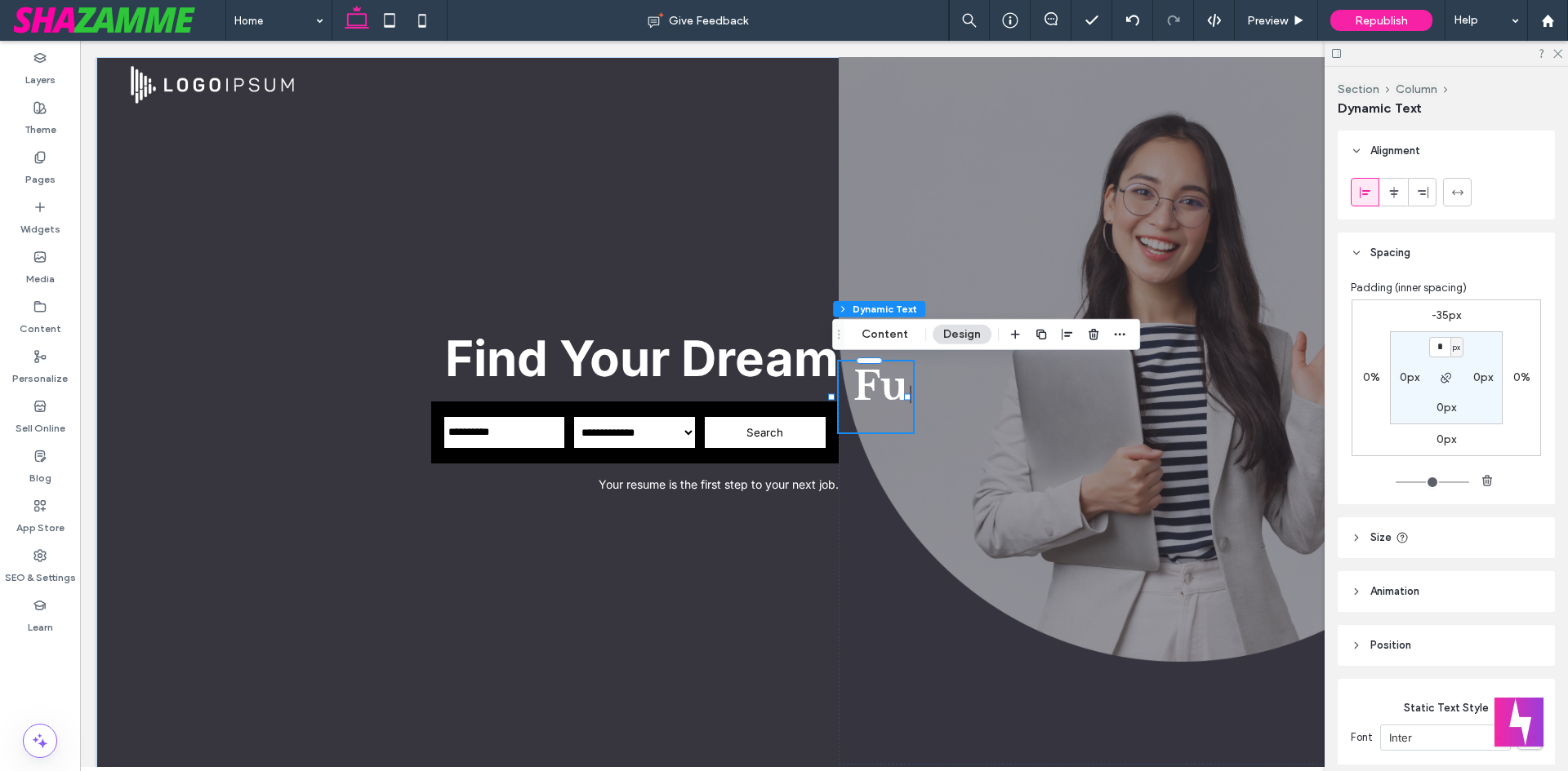
click at [1440, 316] on label "-35px" at bounding box center [1446, 315] width 30 height 13
type input "*"
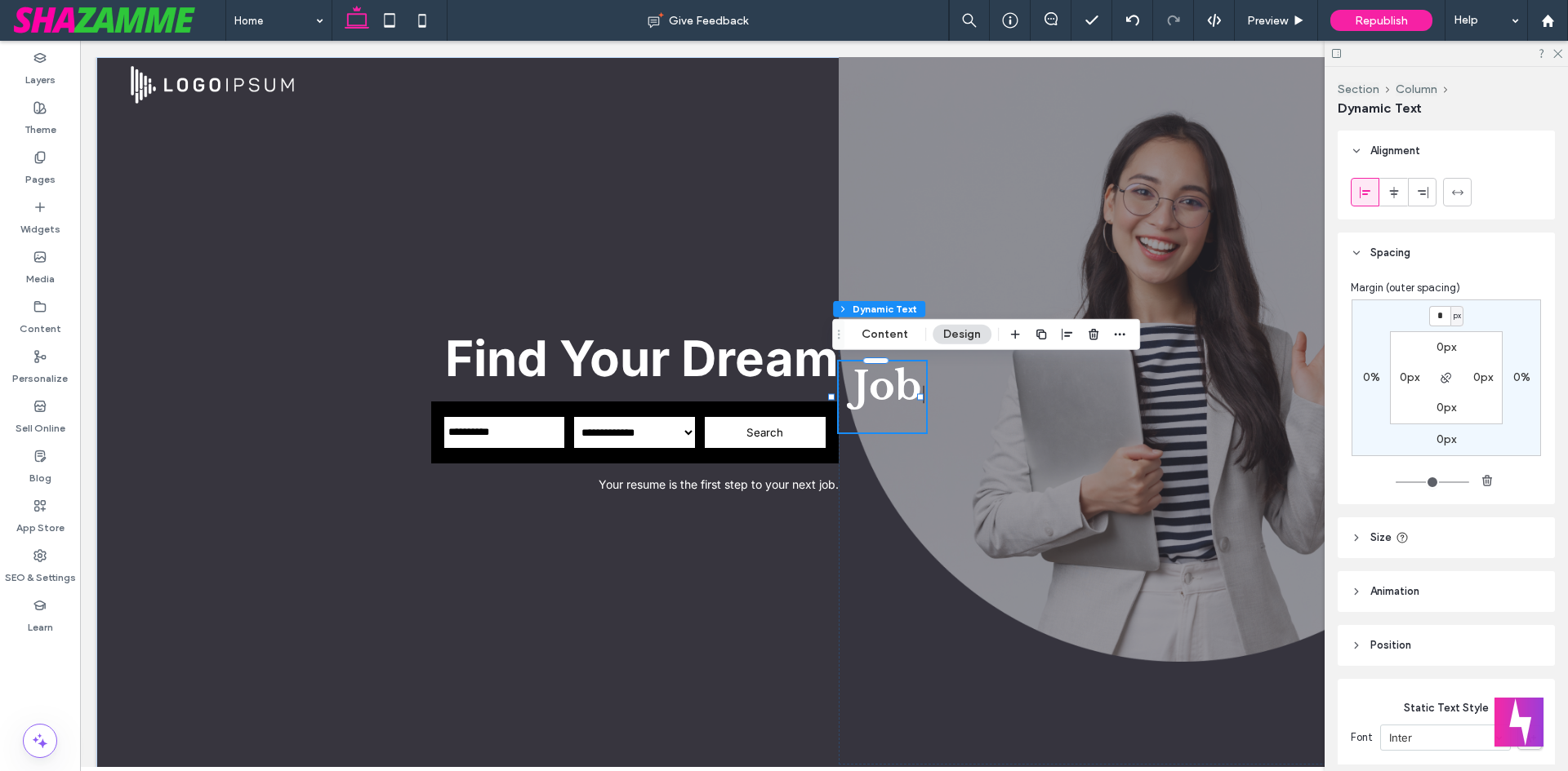
type input "*"
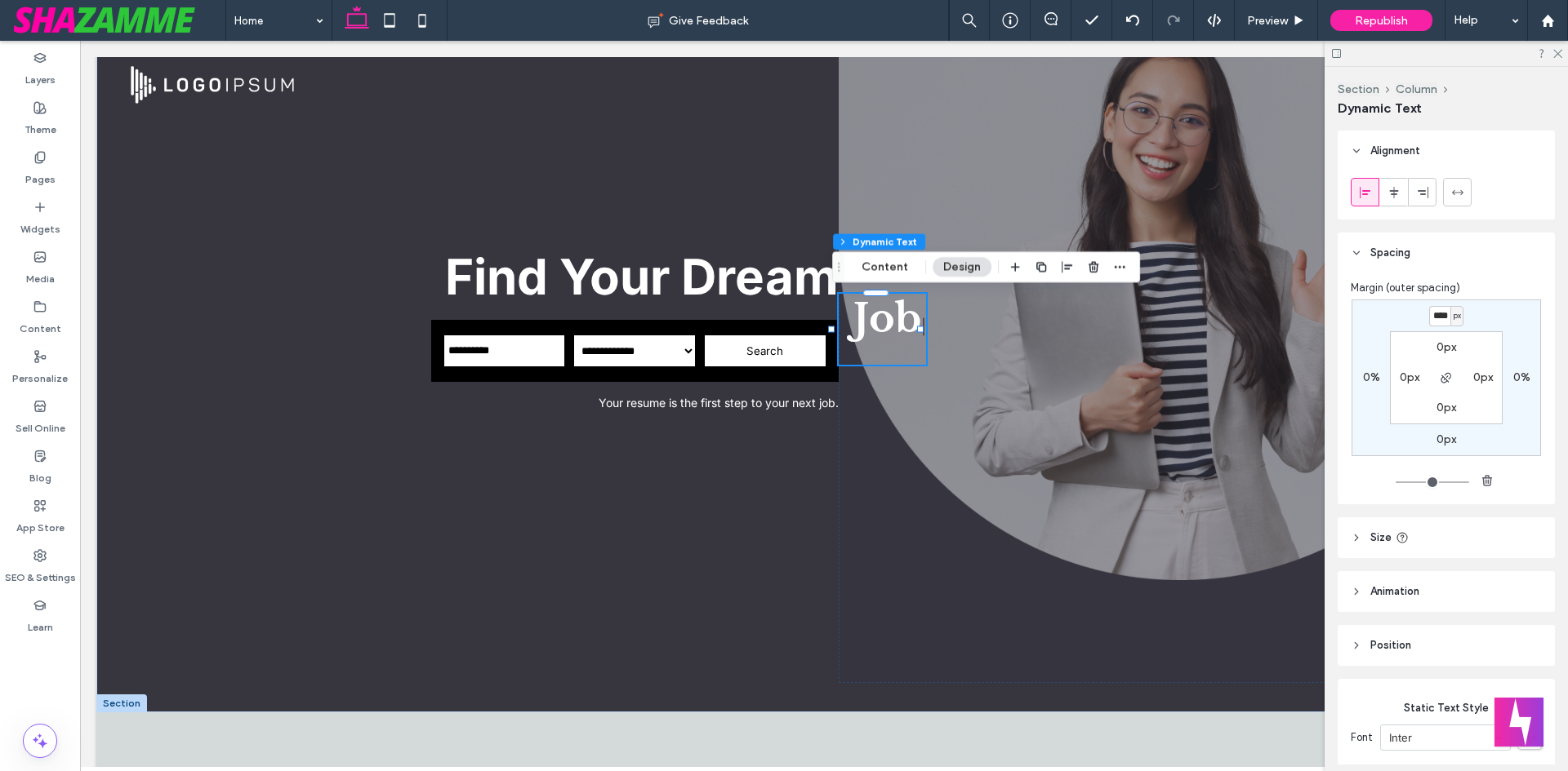
scroll to position [0, 2]
click at [1518, 314] on div "**** px 0% 0px 0% 0px 0px 0px 0px" at bounding box center [1446, 378] width 190 height 157
drag, startPoint x: 1432, startPoint y: 314, endPoint x: 1376, endPoint y: 317, distance: 56.1
click at [1376, 317] on div "**** px 0% 0px 0% 0px 0px 0px 0px" at bounding box center [1446, 378] width 190 height 157
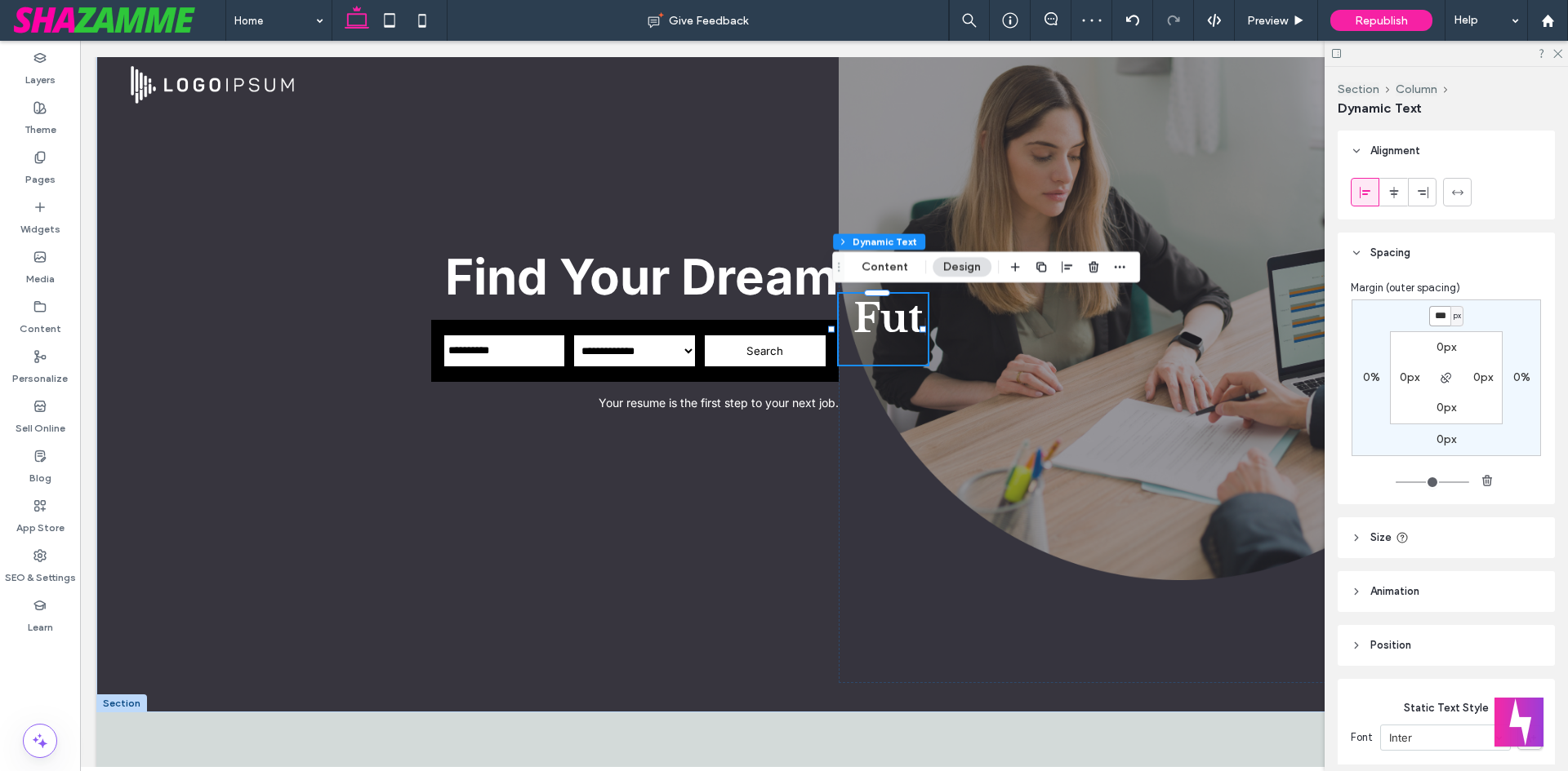
type input "***"
type input "*"
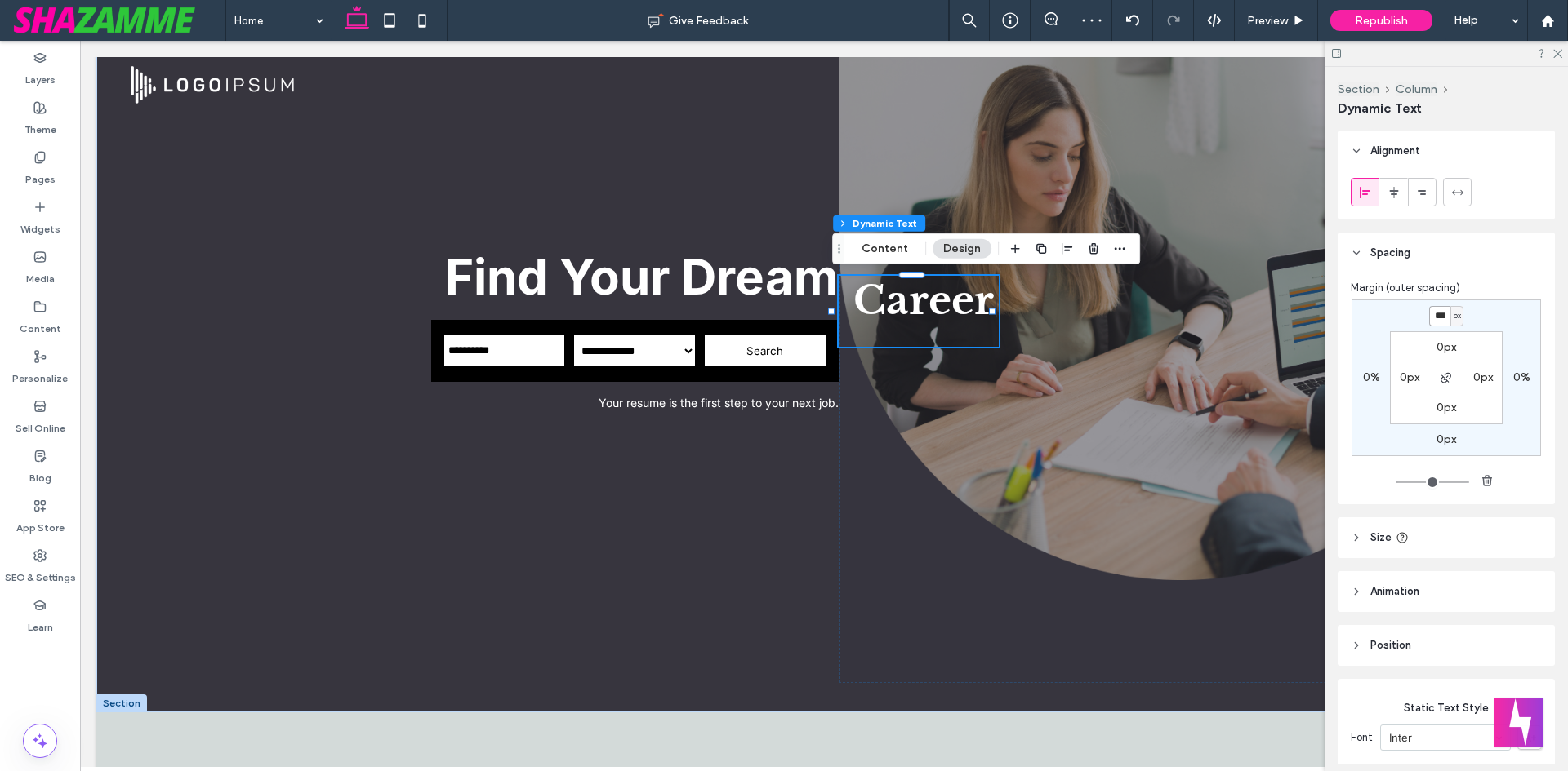
drag, startPoint x: 1441, startPoint y: 313, endPoint x: 1403, endPoint y: 298, distance: 40.9
click at [1434, 316] on input "***" at bounding box center [1440, 316] width 22 height 21
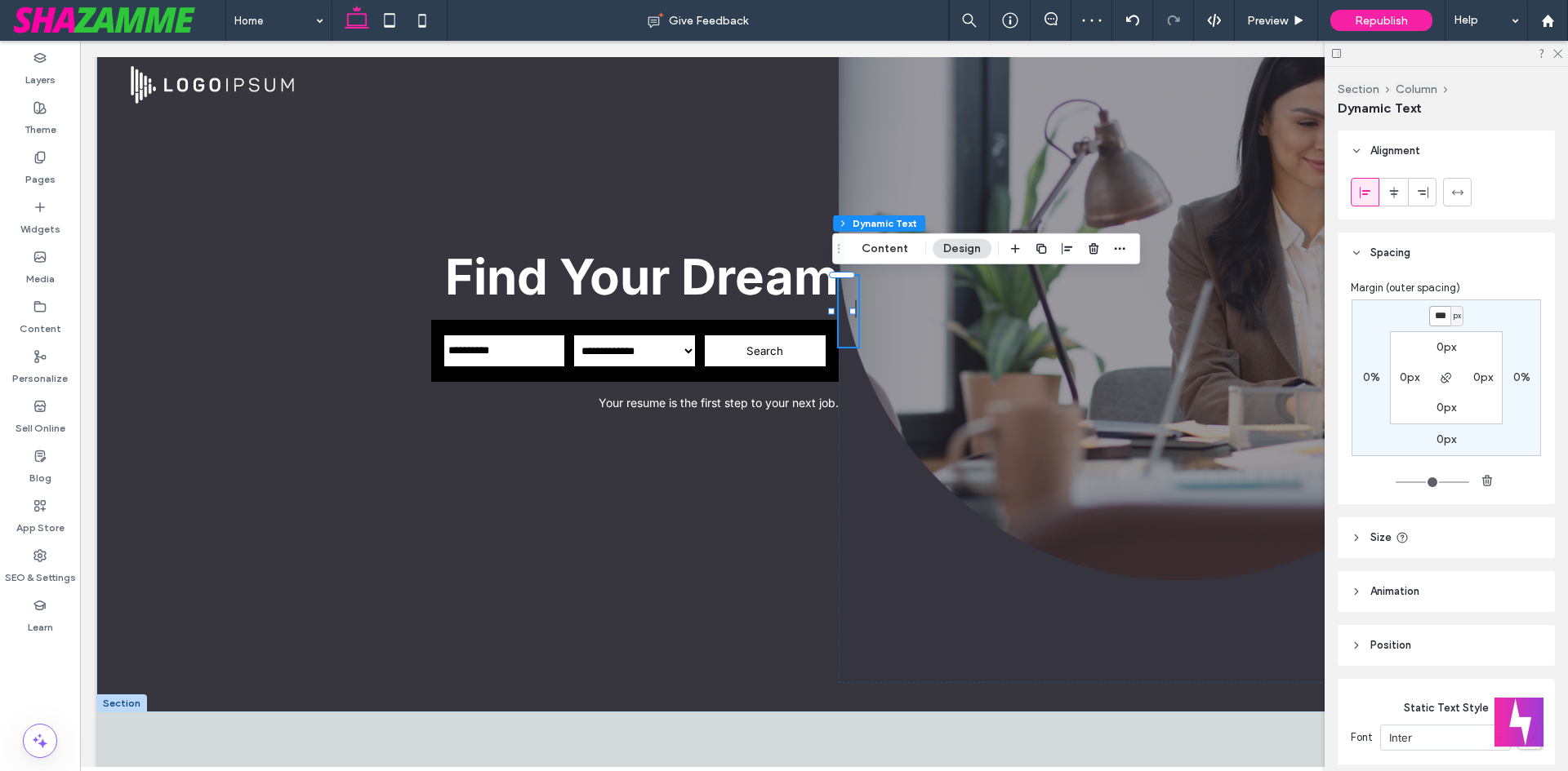
type input "***"
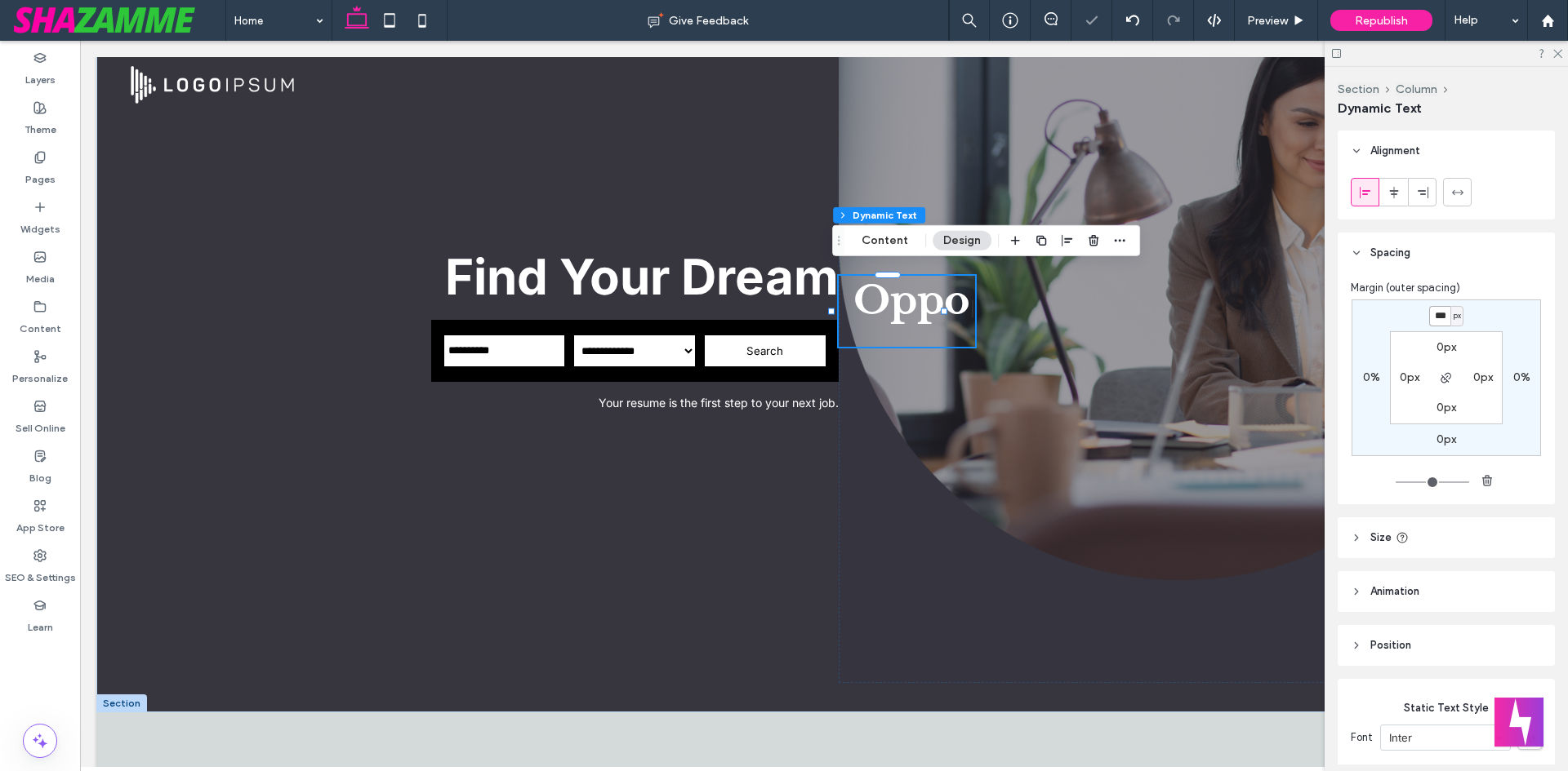
type input "*"
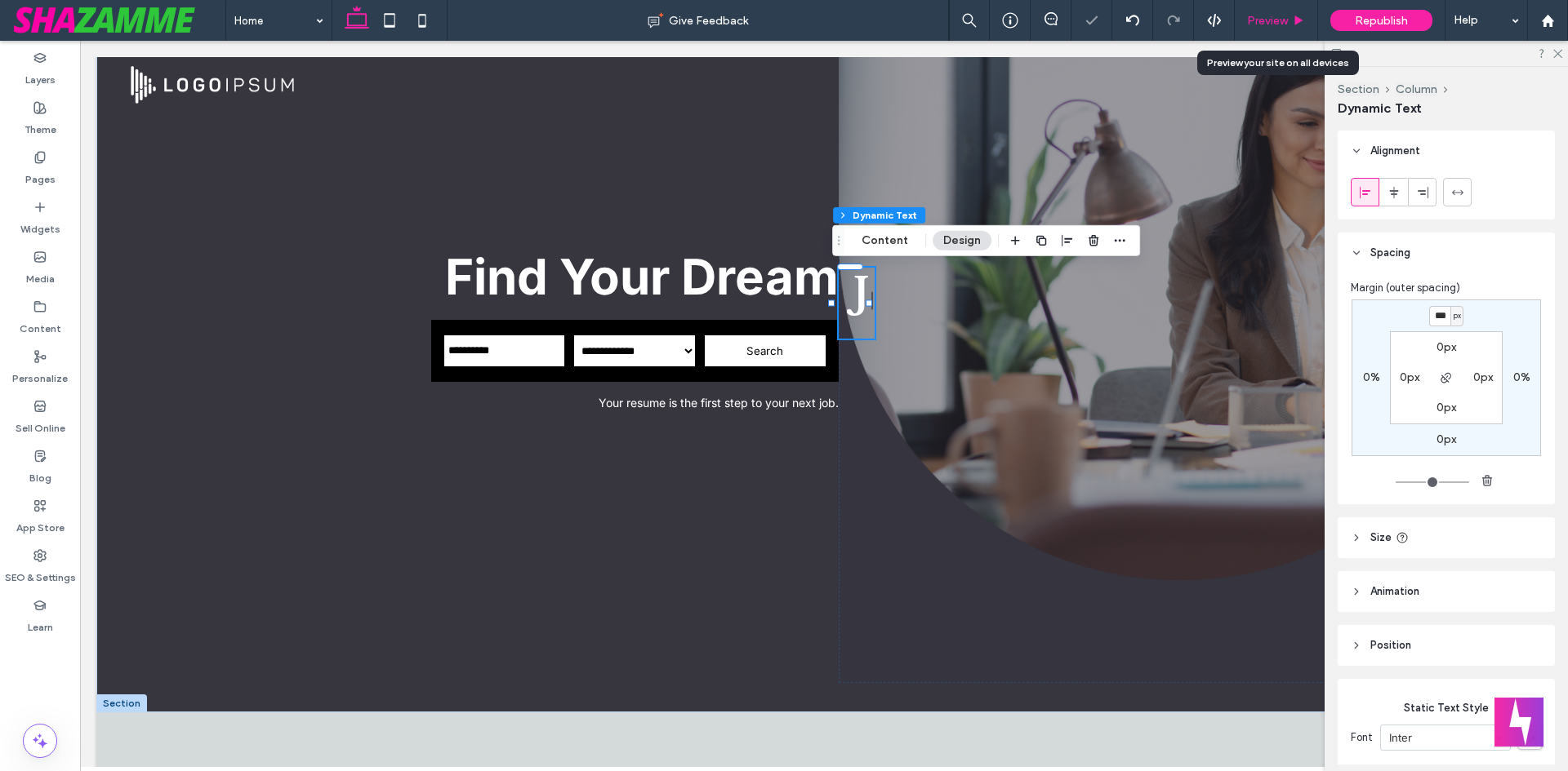
click at [1279, 22] on span "Preview" at bounding box center [1266, 20] width 41 height 13
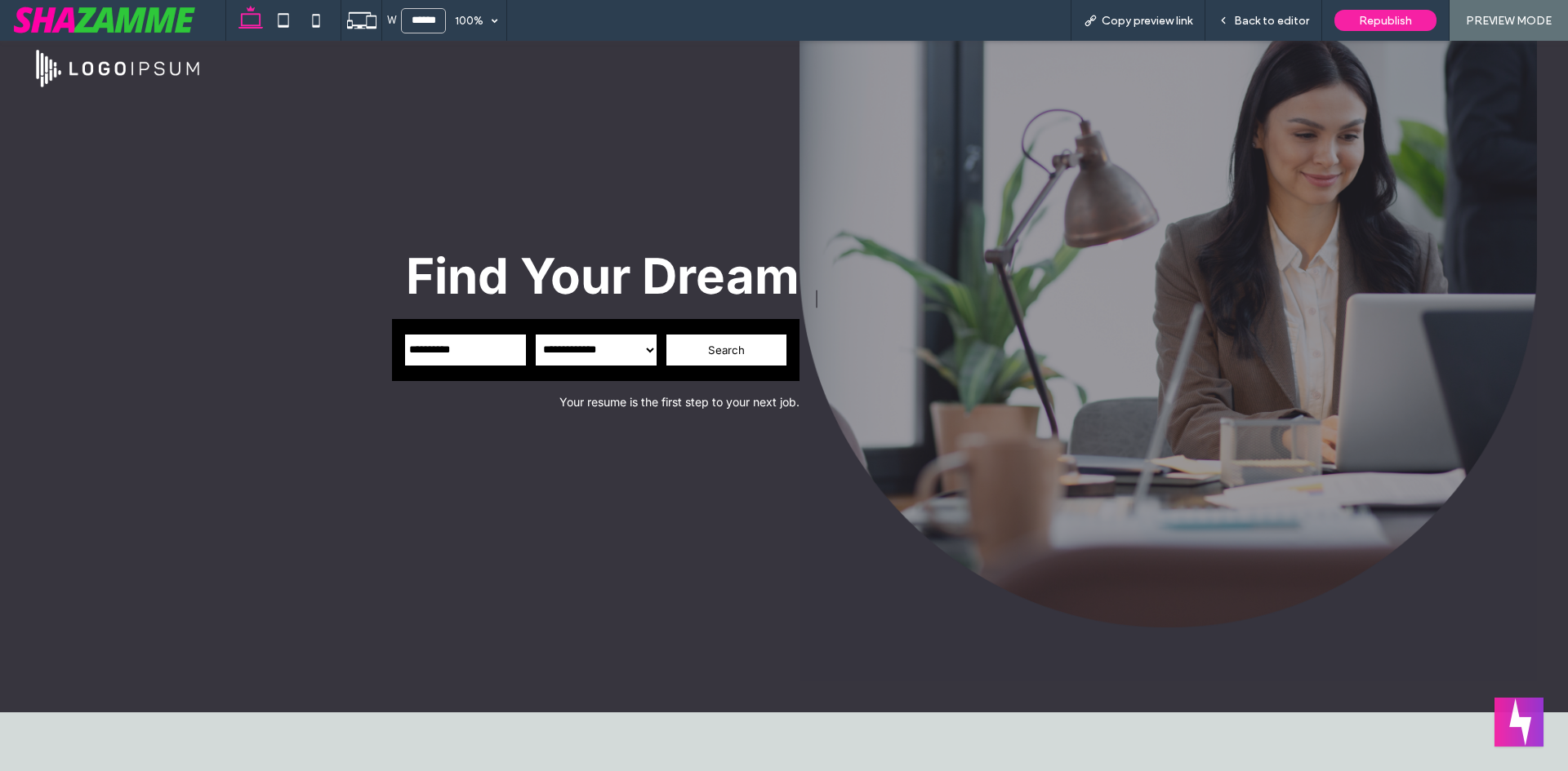
scroll to position [65, 0]
click at [1279, 2] on div "Back to editor" at bounding box center [1264, 20] width 117 height 40
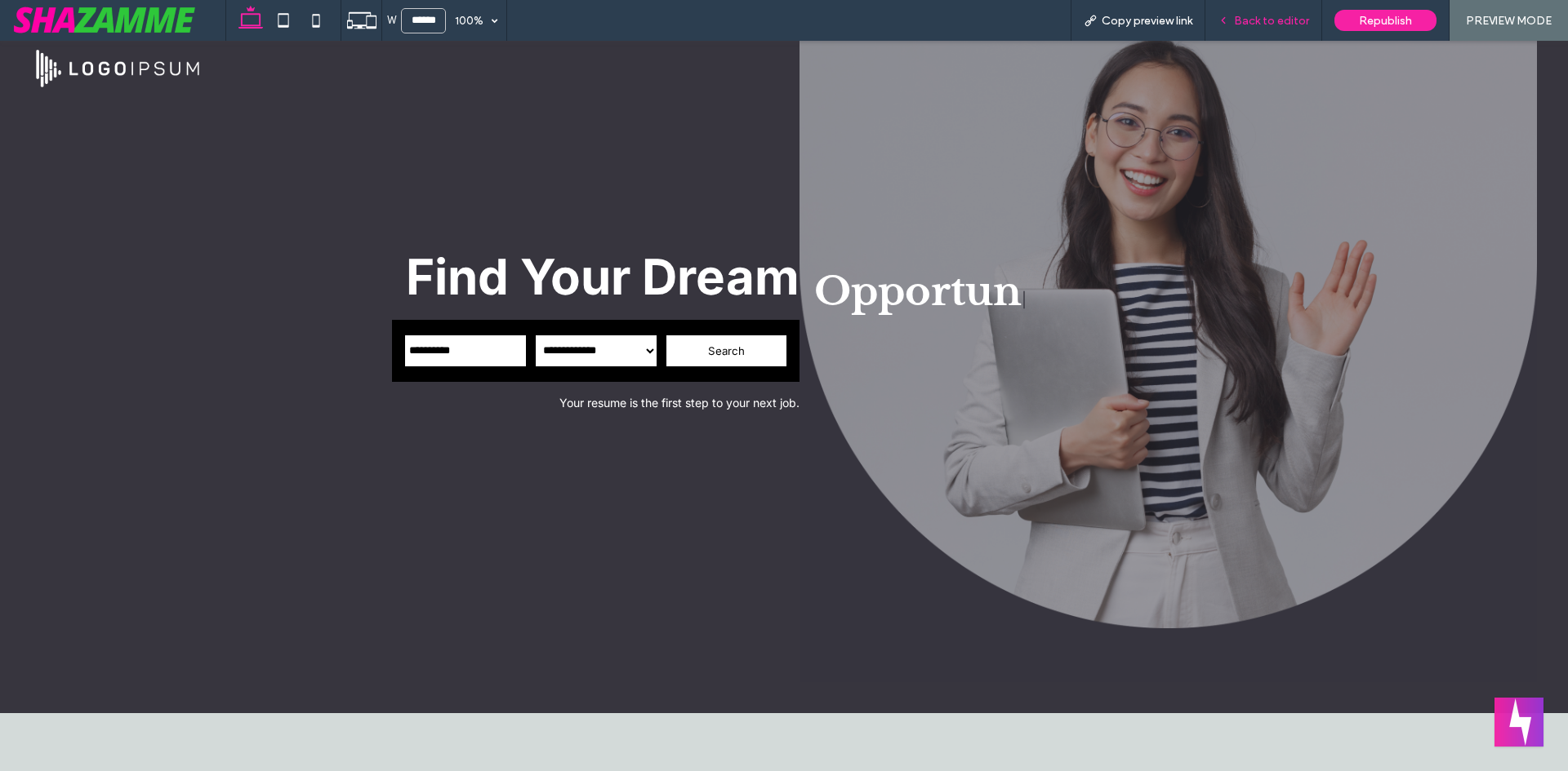
click at [1266, 22] on span "Back to editor" at bounding box center [1271, 20] width 75 height 13
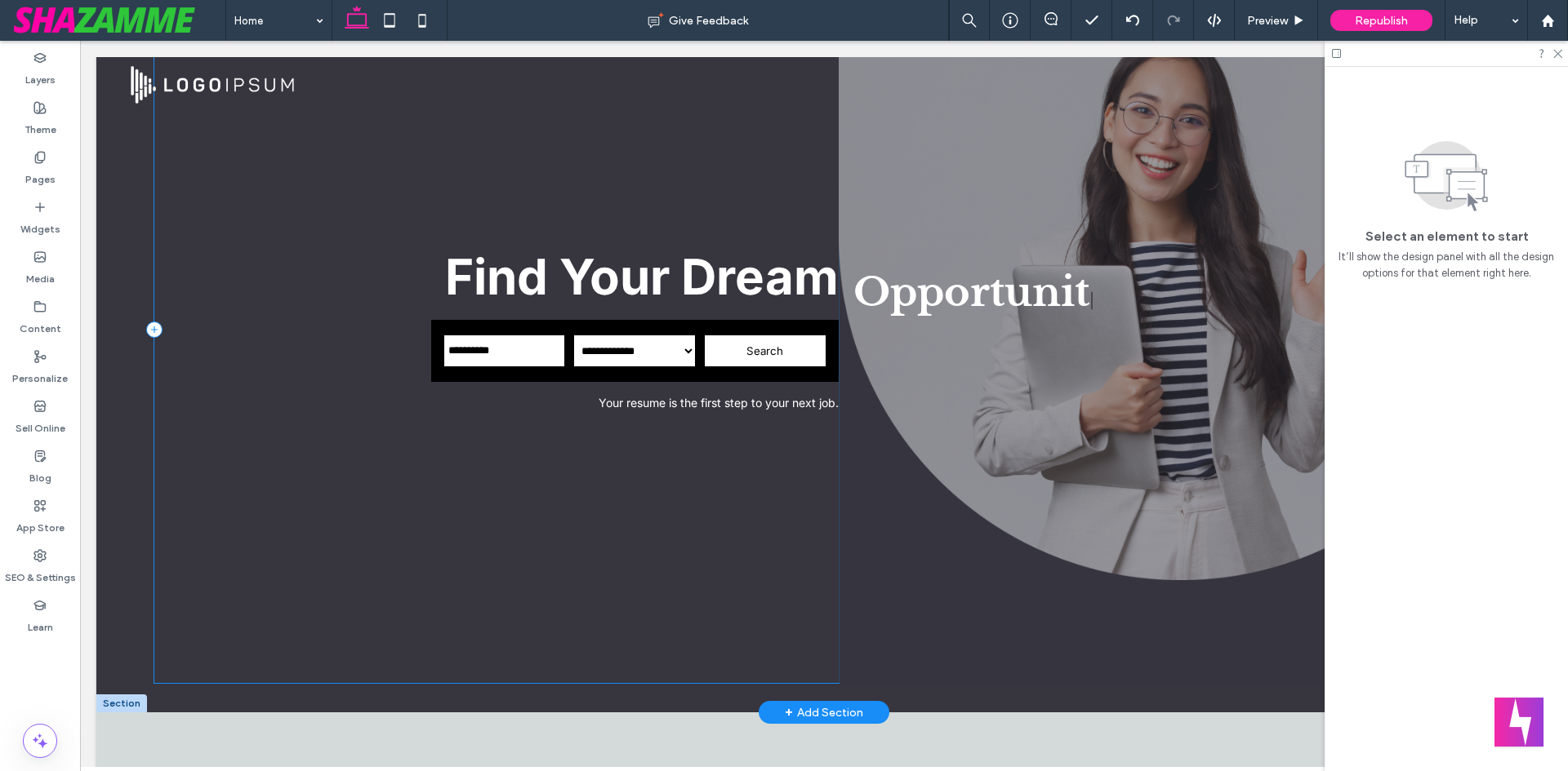
click at [789, 211] on div "**********" at bounding box center [496, 329] width 684 height 708
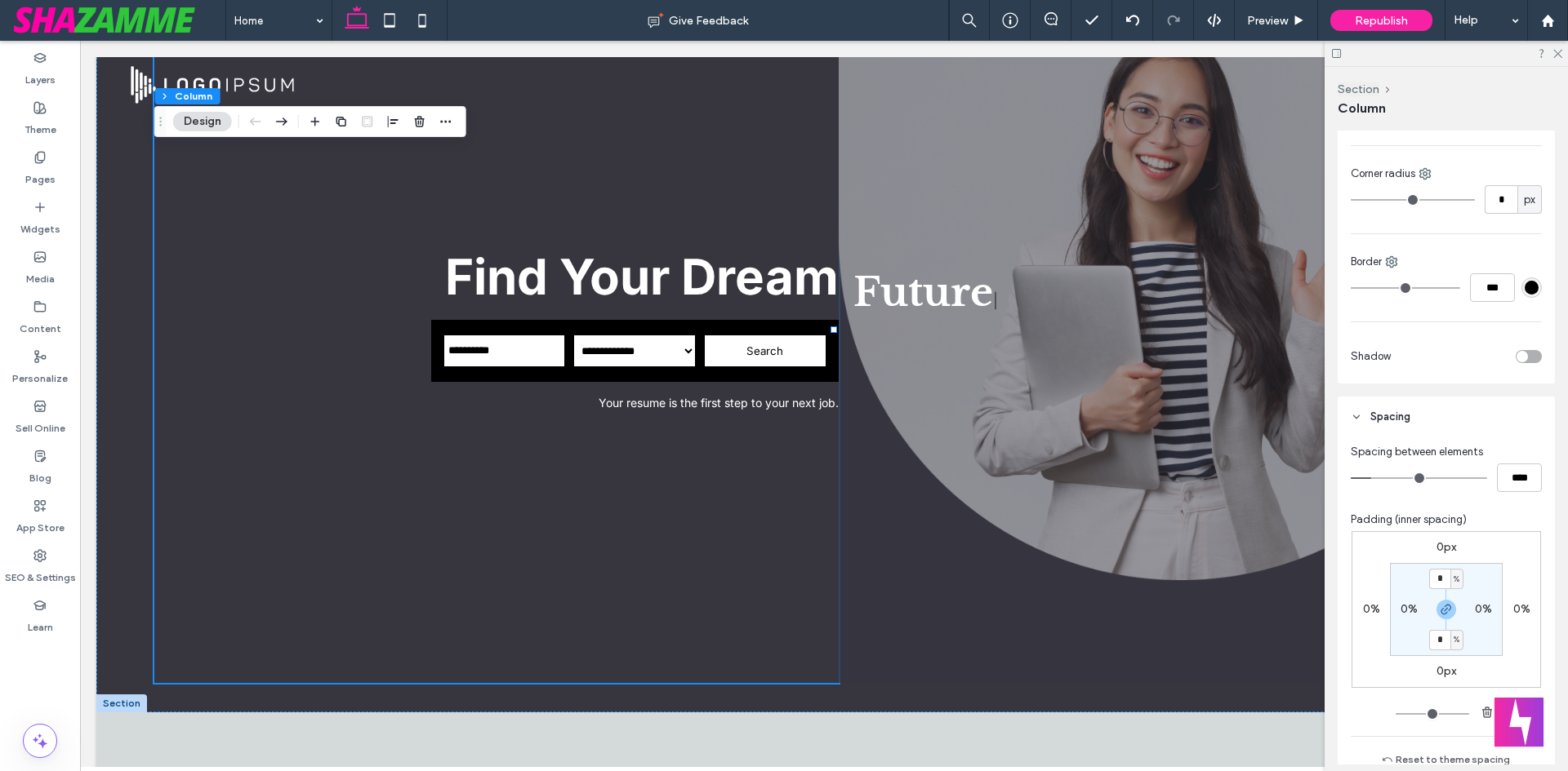
scroll to position [408, 0]
click at [1476, 614] on label "0%" at bounding box center [1483, 608] width 17 height 13
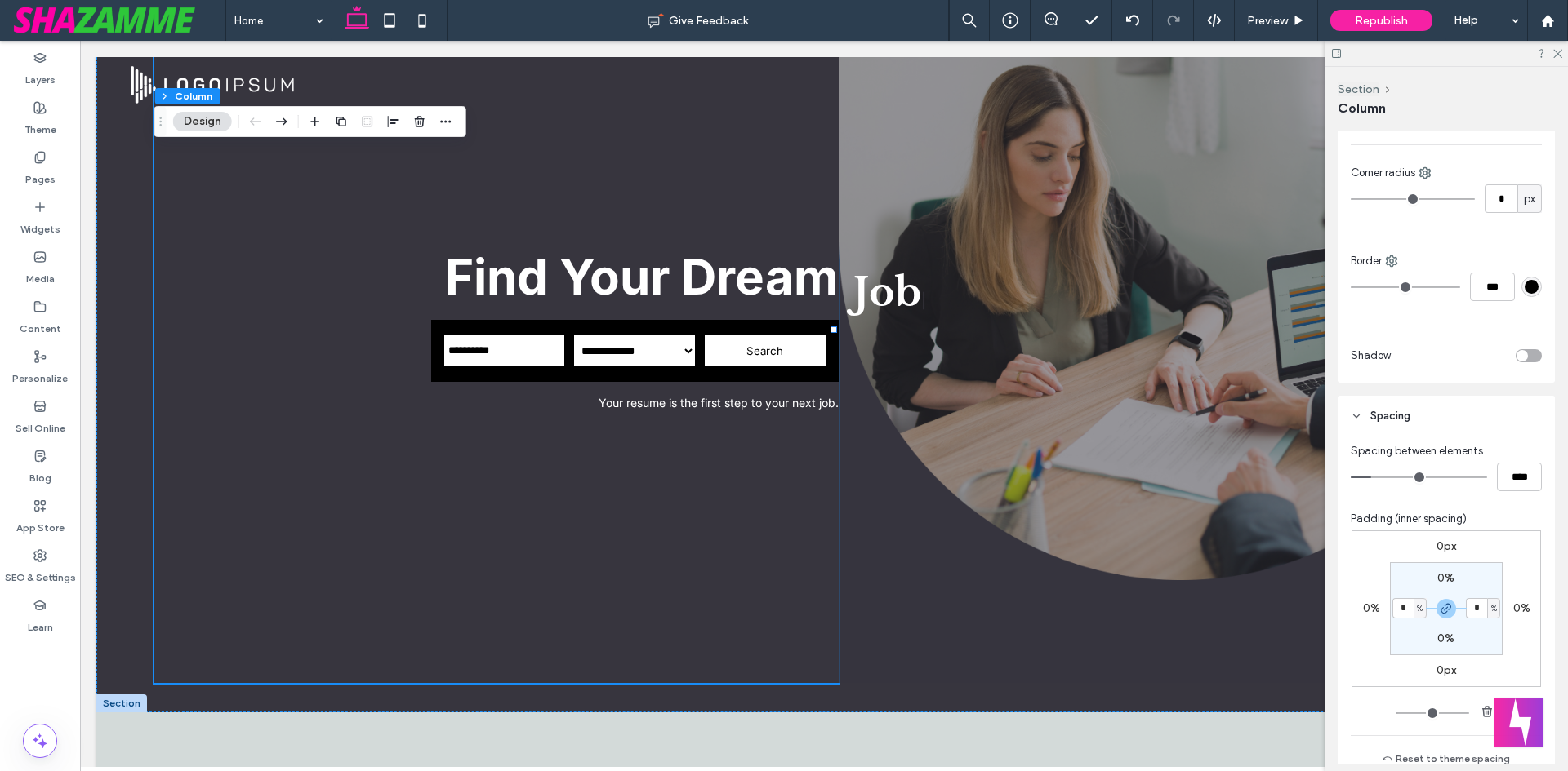
type input "*"
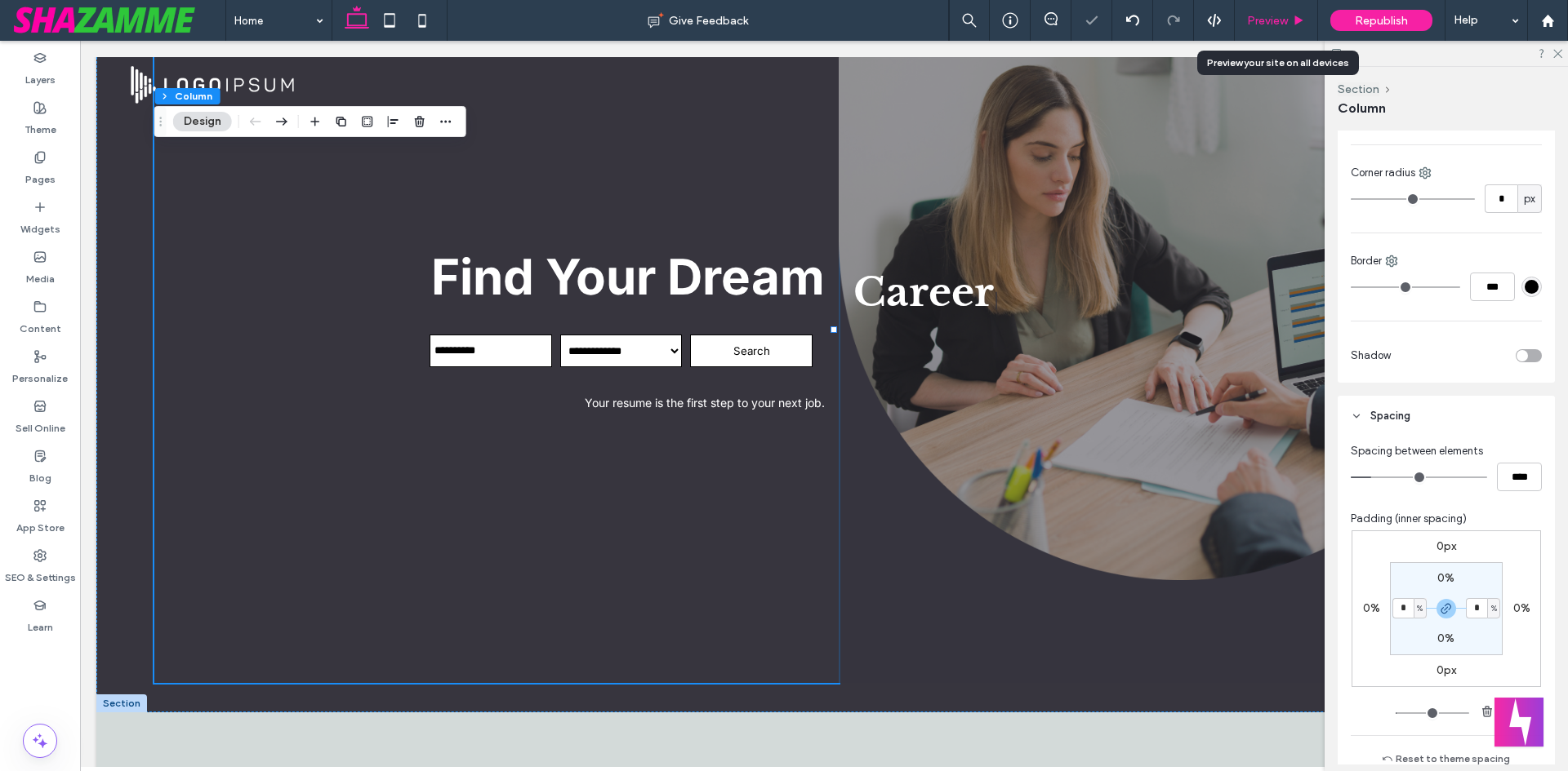
click at [1278, 13] on span "Preview" at bounding box center [1266, 20] width 41 height 13
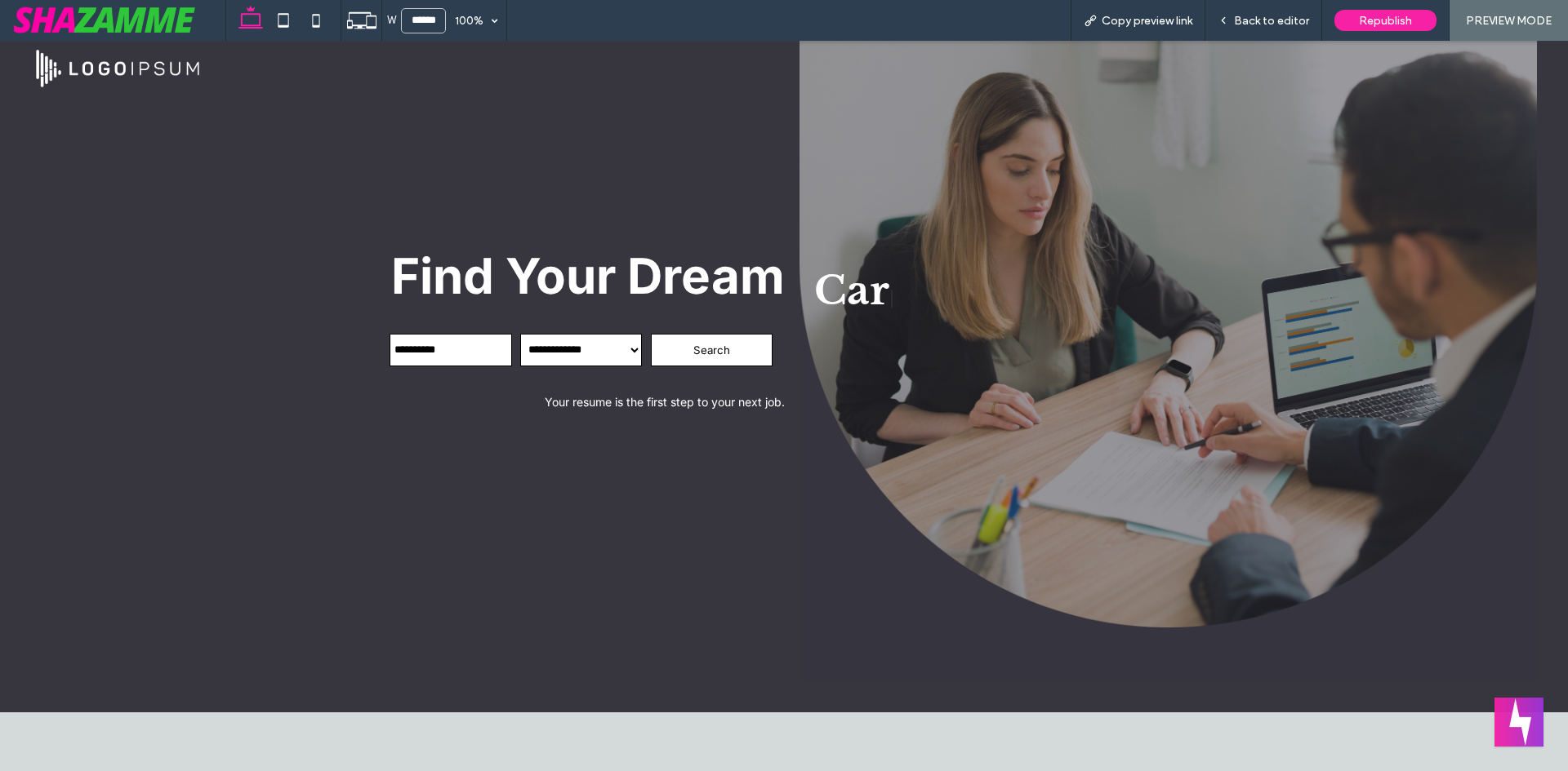
scroll to position [65, 0]
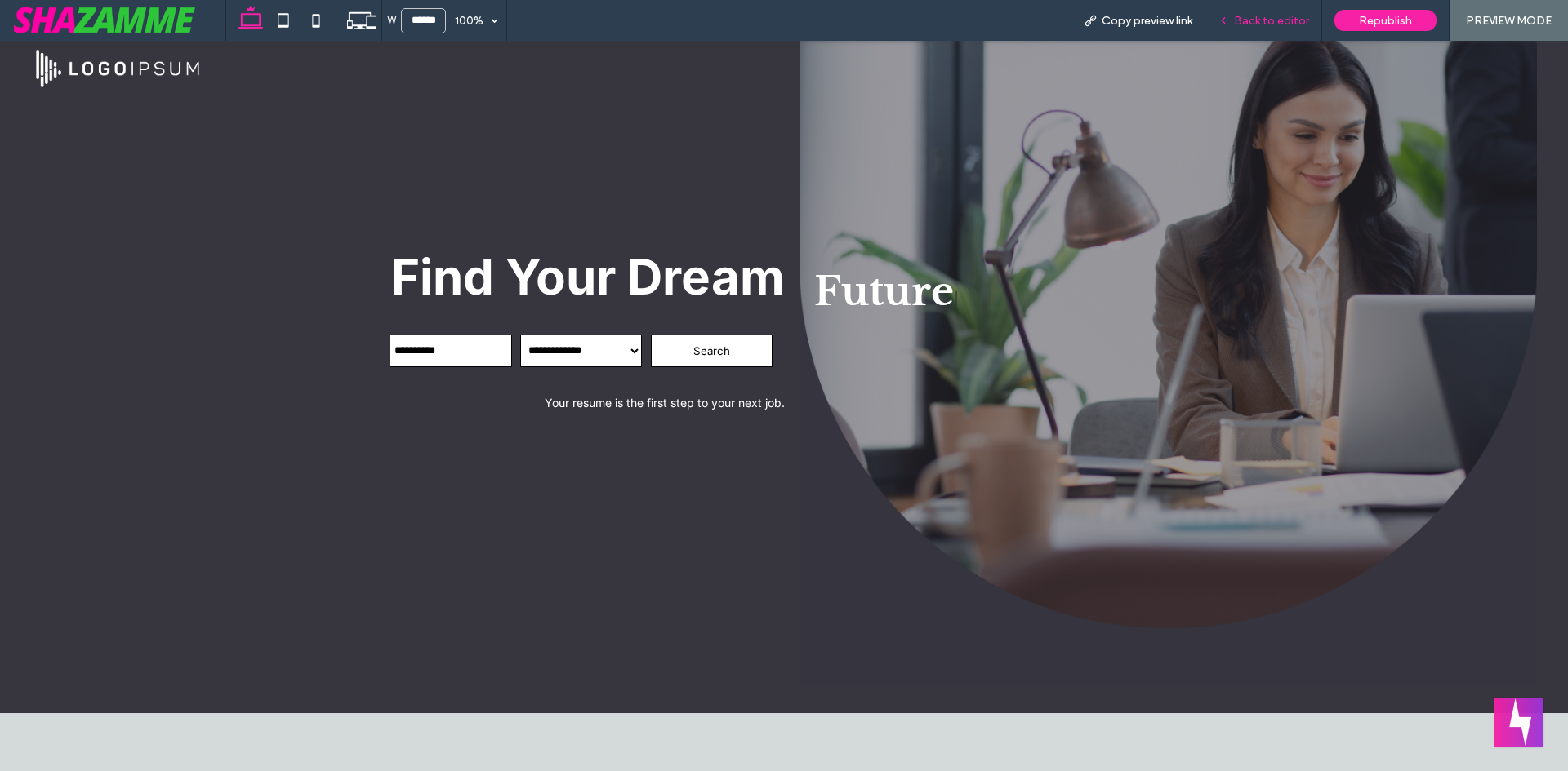
click at [1250, 22] on span "Back to editor" at bounding box center [1271, 20] width 75 height 13
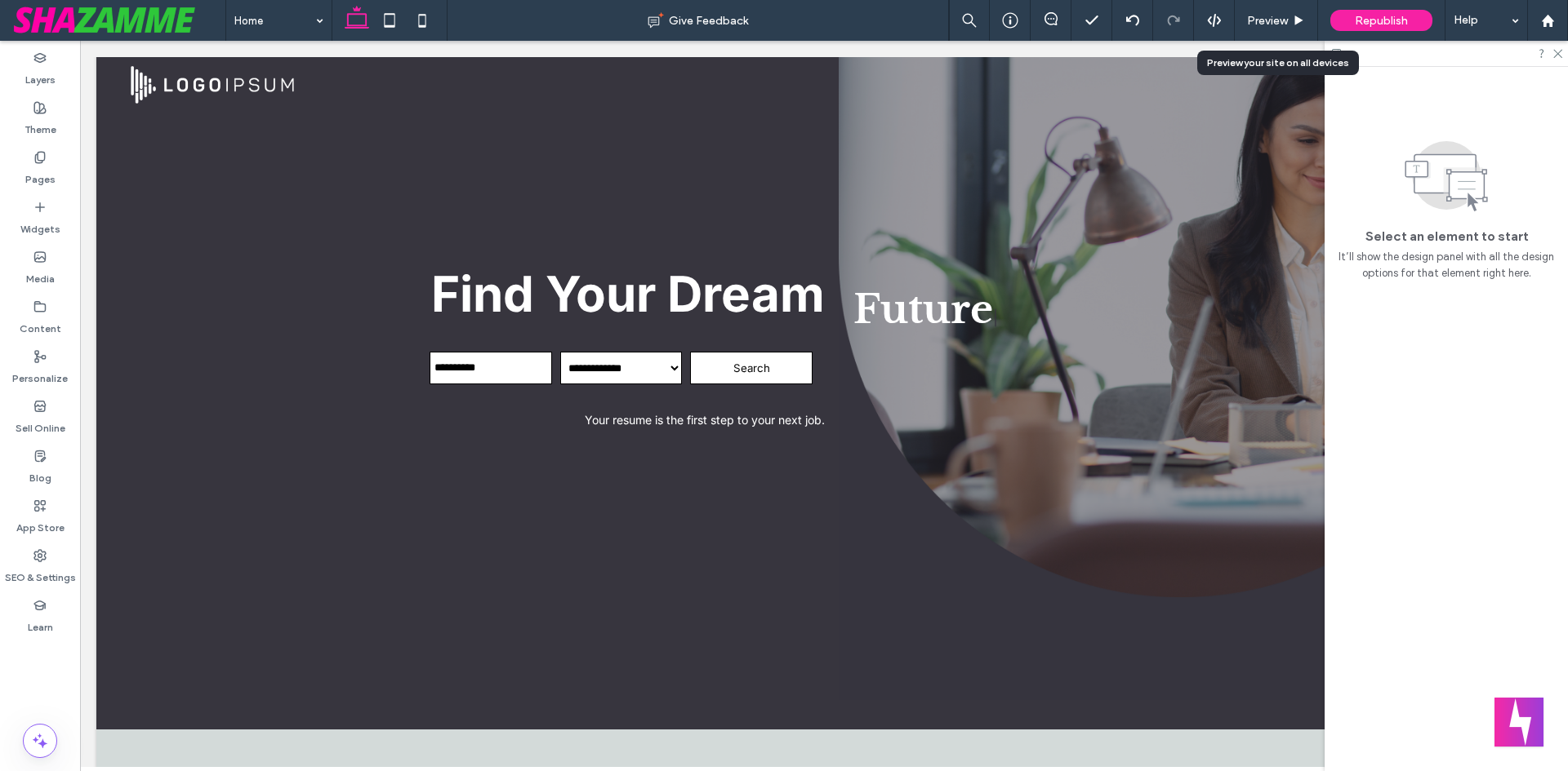
scroll to position [82, 0]
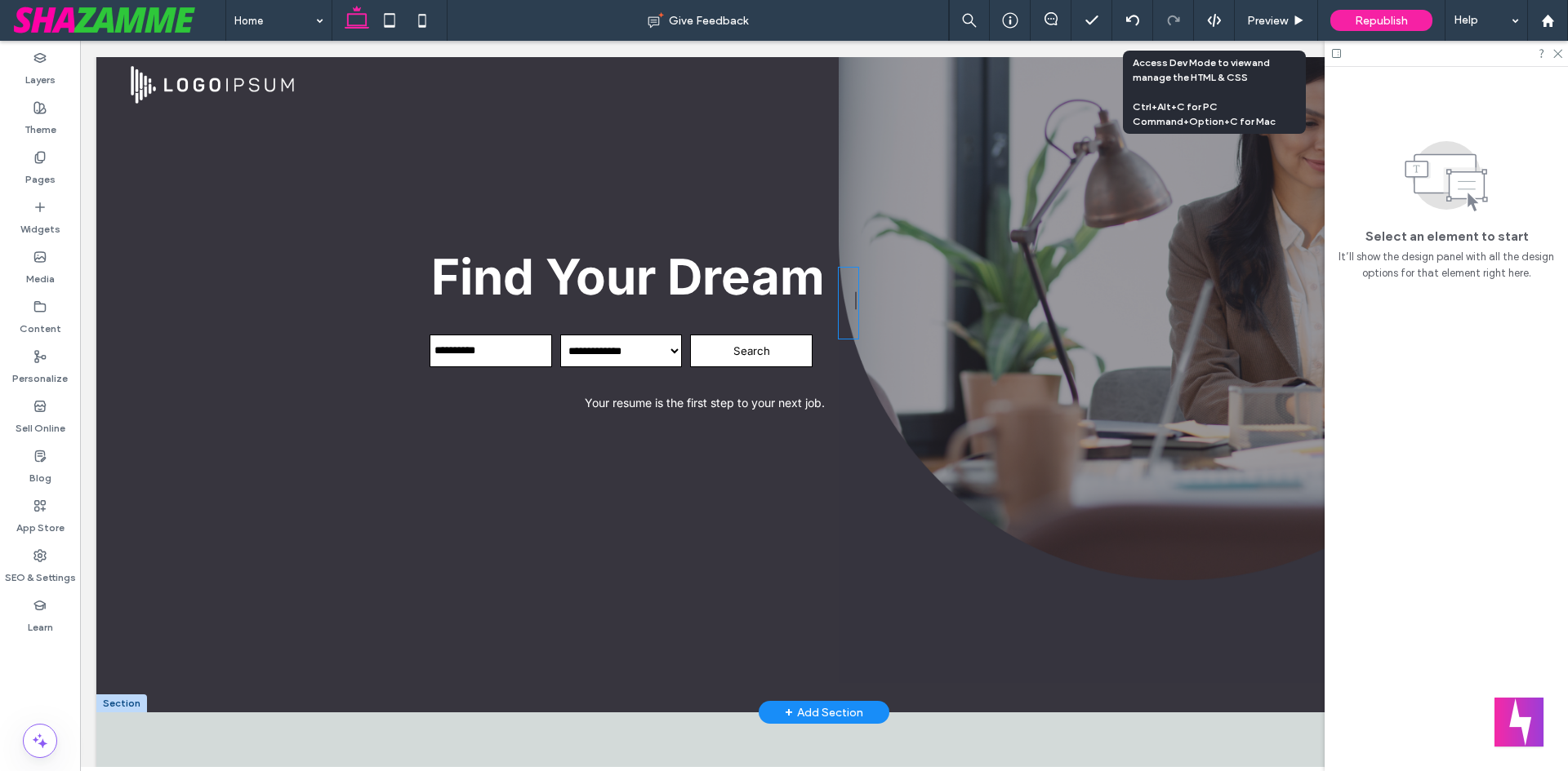
click at [853, 277] on div "|" at bounding box center [855, 292] width 5 height 49
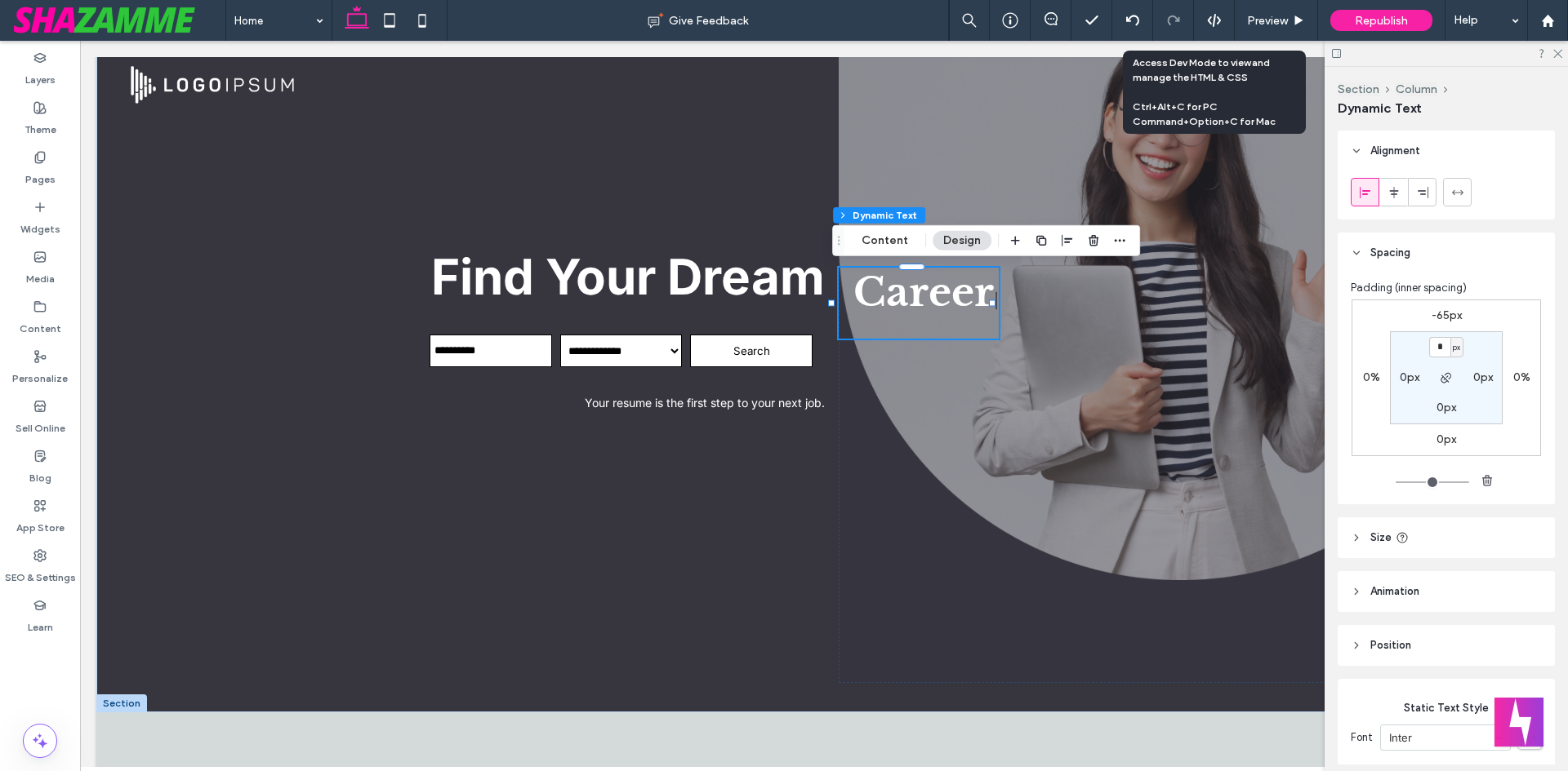
click at [1442, 312] on label "-65px" at bounding box center [1447, 315] width 31 height 13
type input "*"
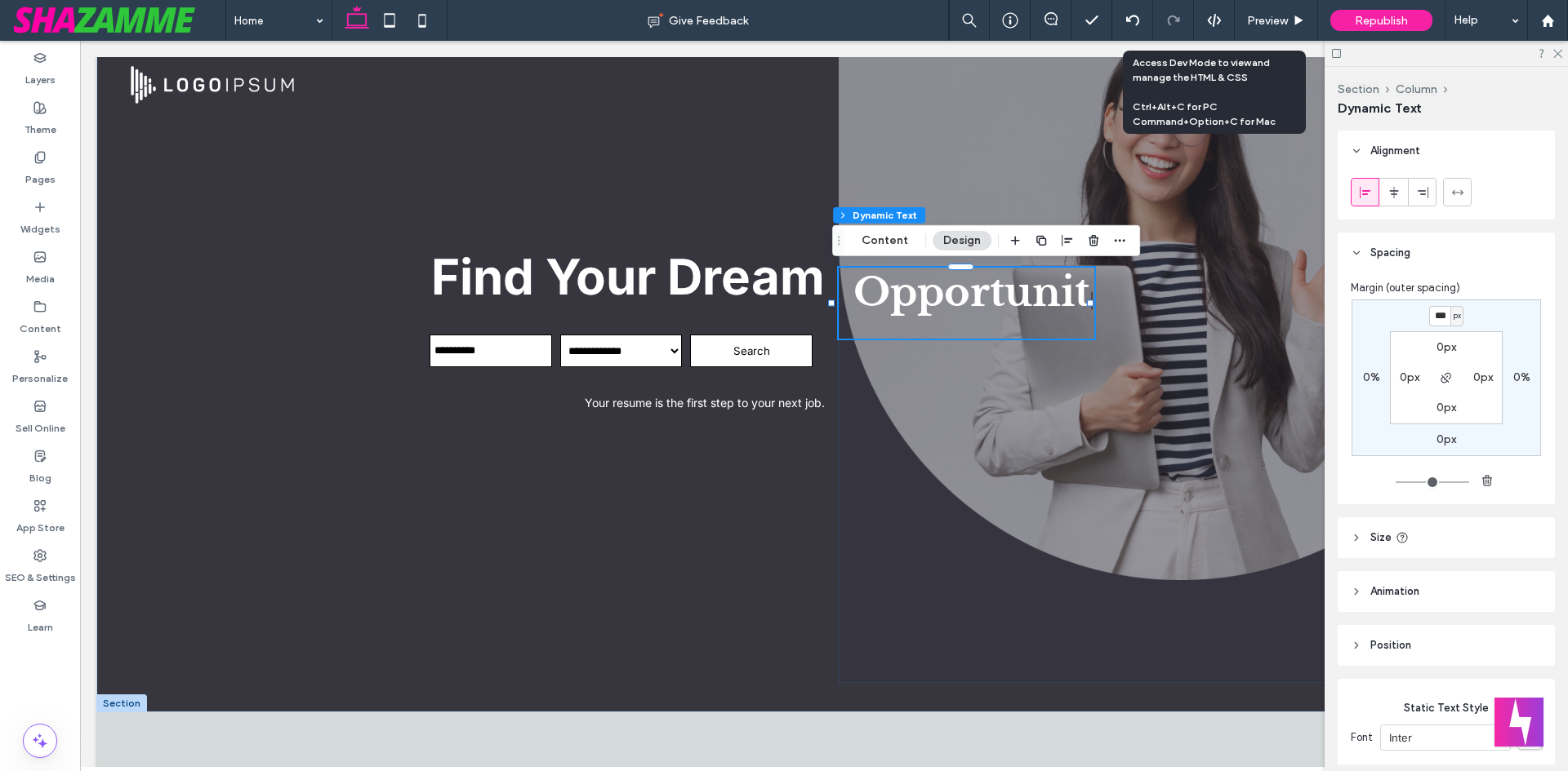
type input "***"
type input "*"
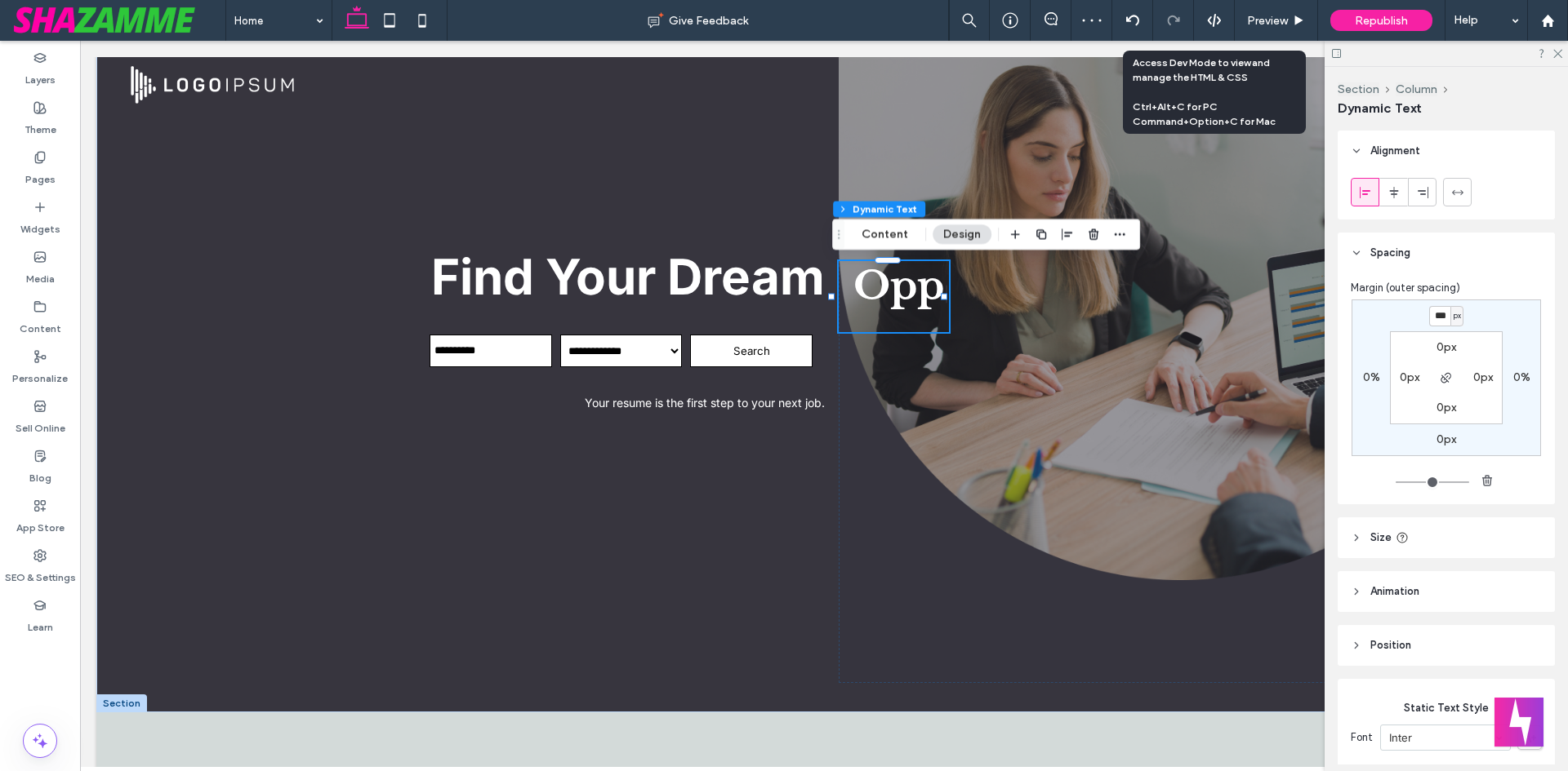
type input "***"
type input "*"
type input "***"
type input "*"
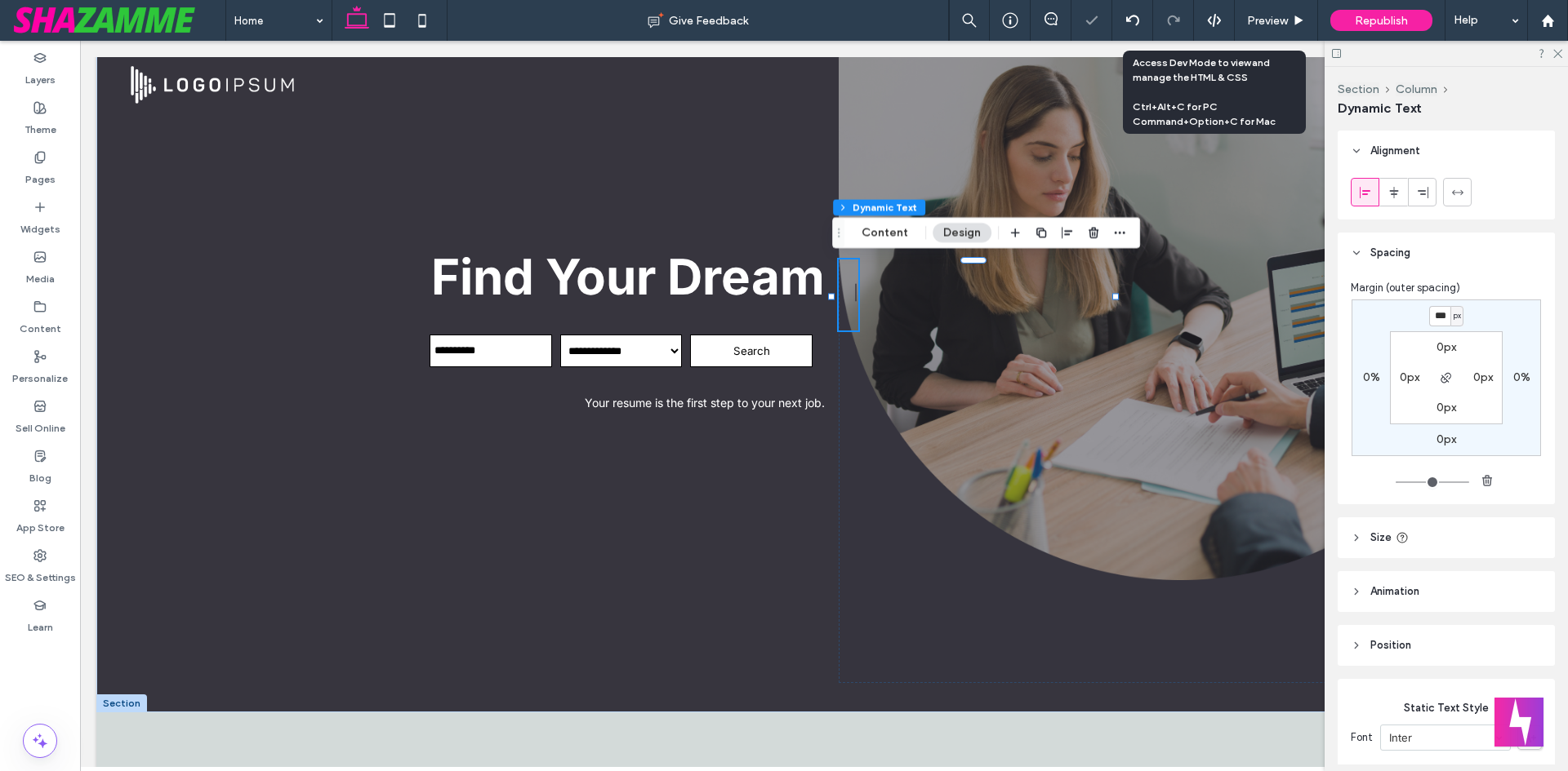
type input "***"
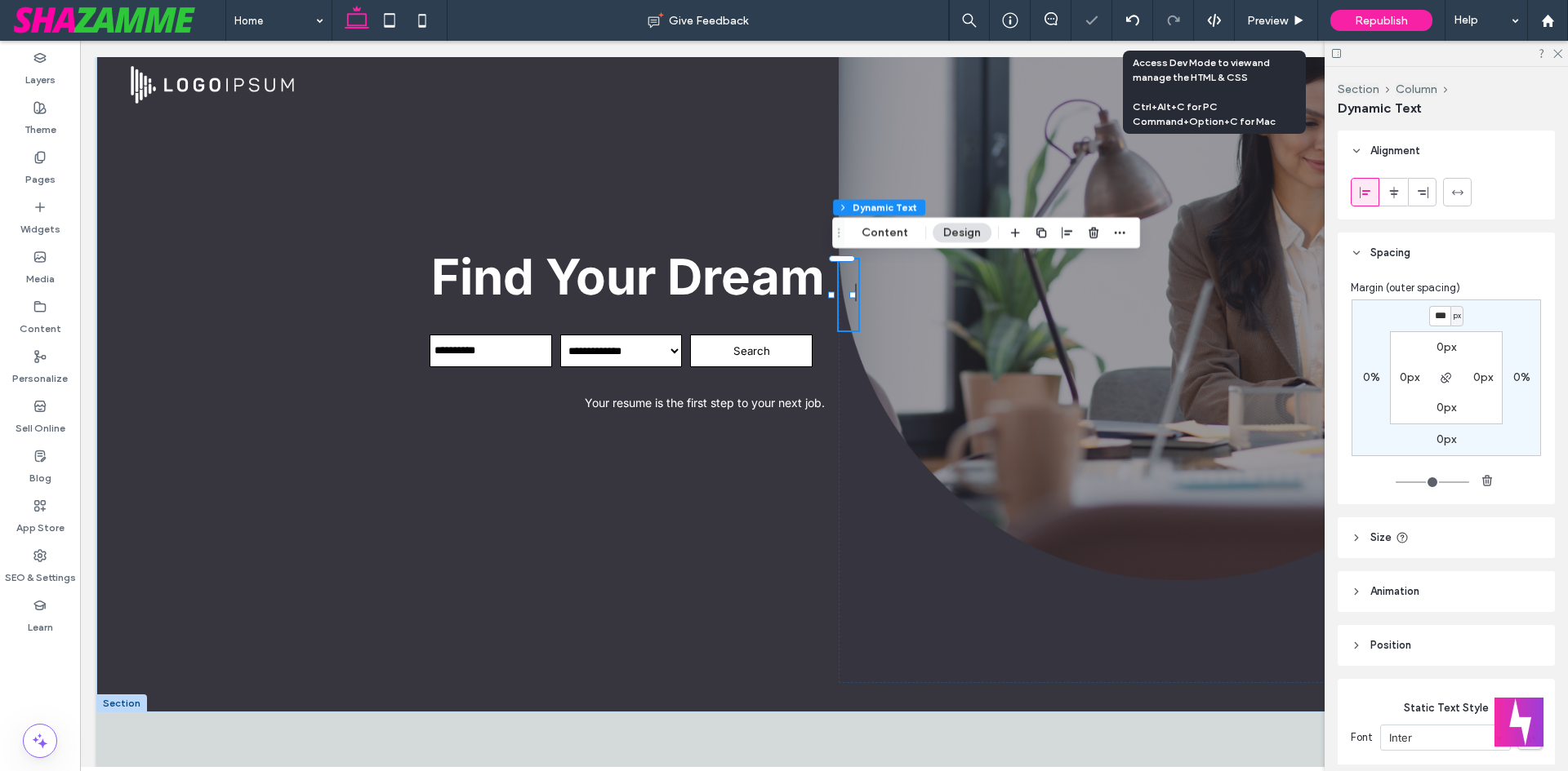
type input "*"
type input "***"
type input "*"
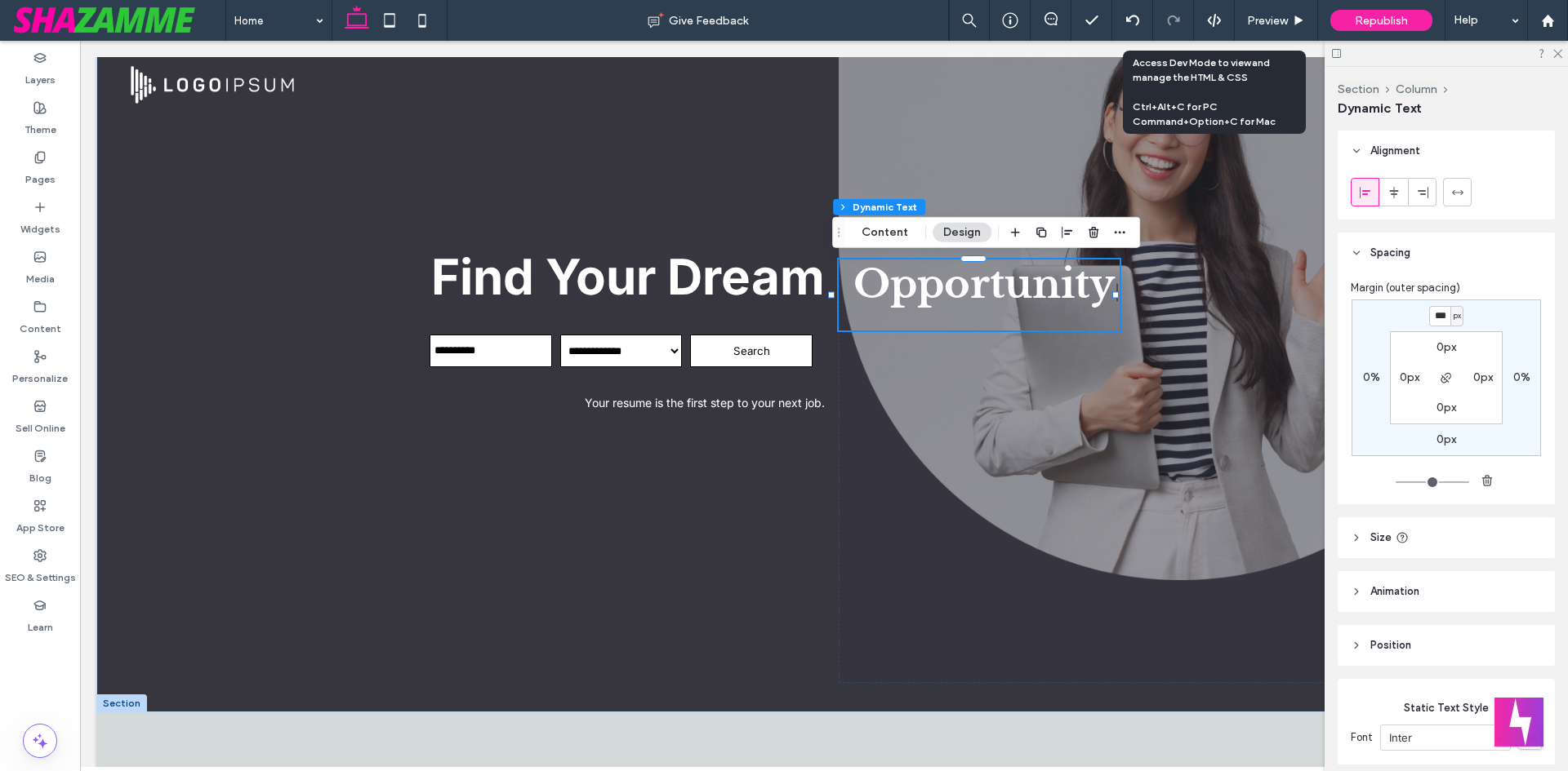
type input "***"
type input "*"
type input "***"
type input "*"
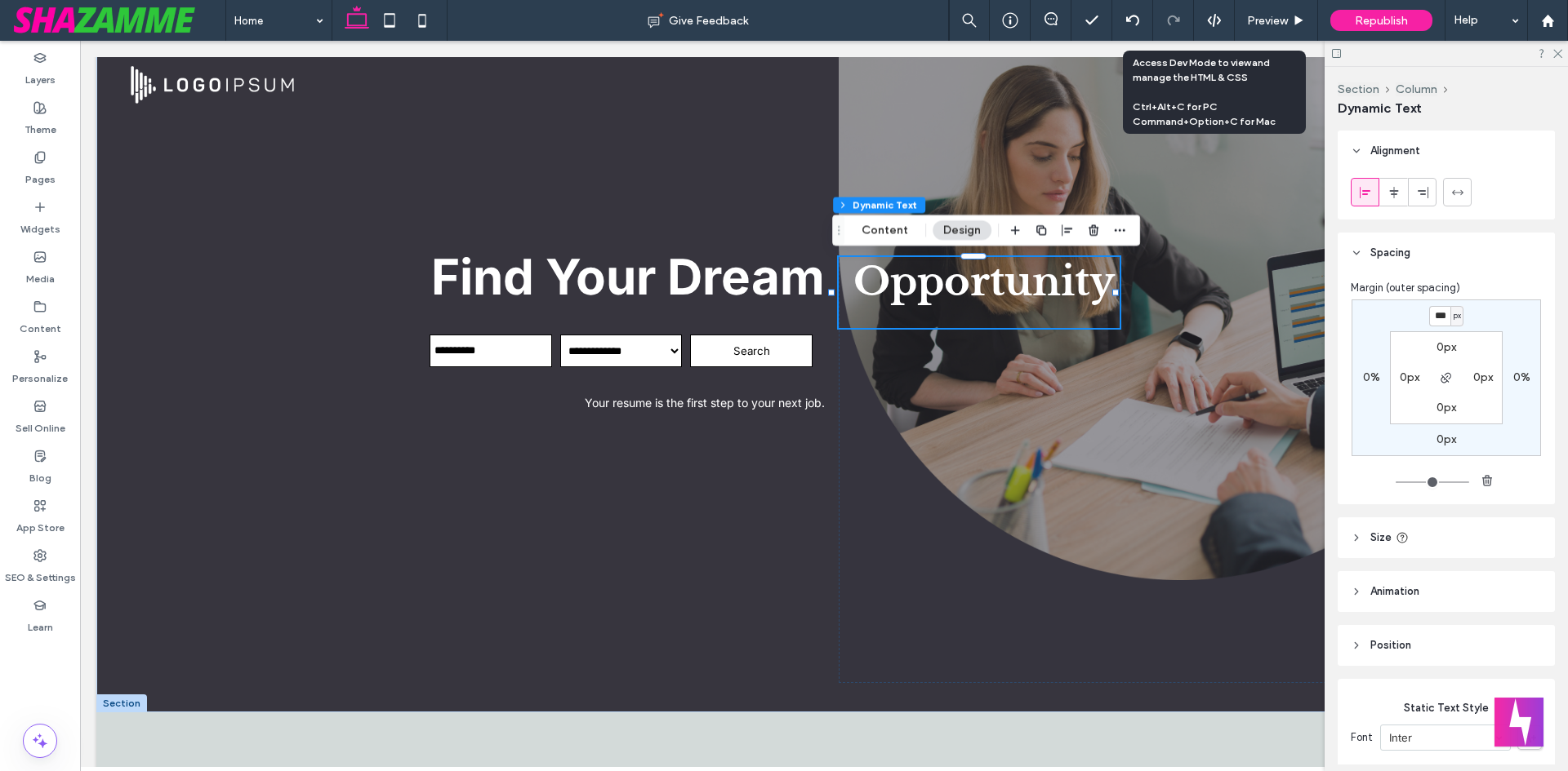
type input "****"
type input "*"
type input "****"
type input "*"
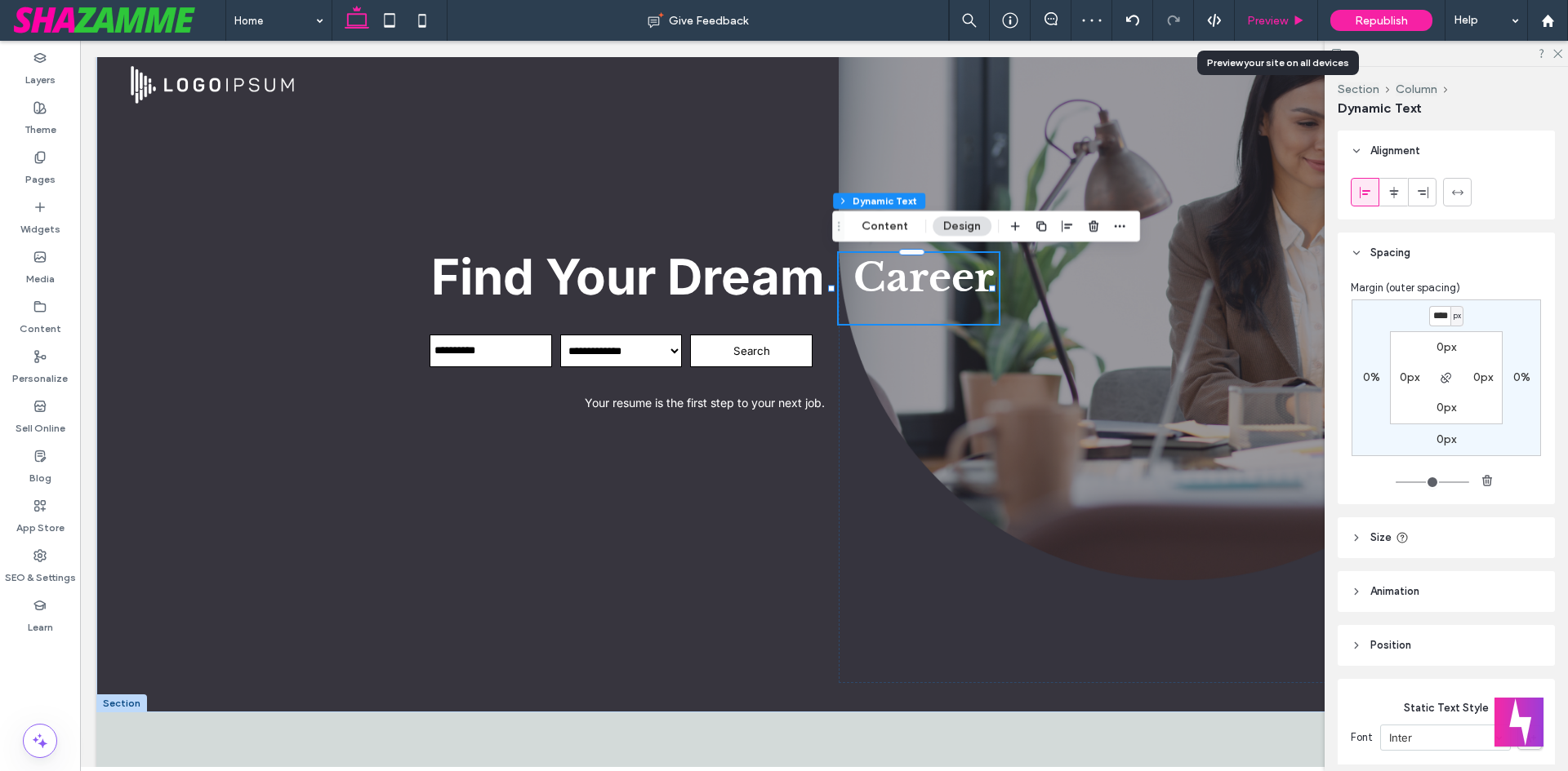
click at [1271, 22] on span "Preview" at bounding box center [1266, 20] width 41 height 13
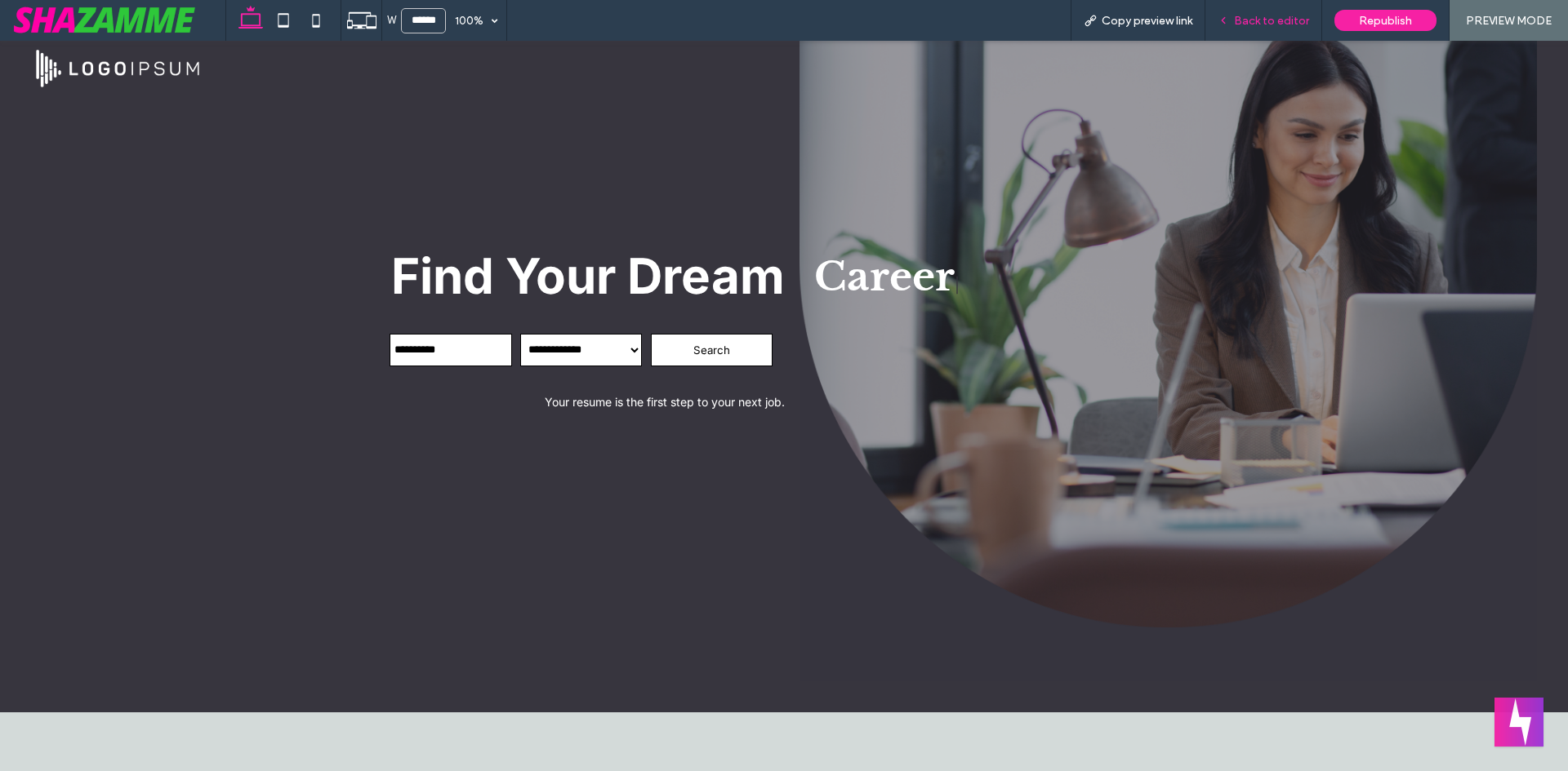
scroll to position [65, 0]
click at [1275, 13] on div "Back to editor" at bounding box center [1264, 20] width 117 height 40
click at [1274, 18] on span "Back to editor" at bounding box center [1271, 20] width 75 height 13
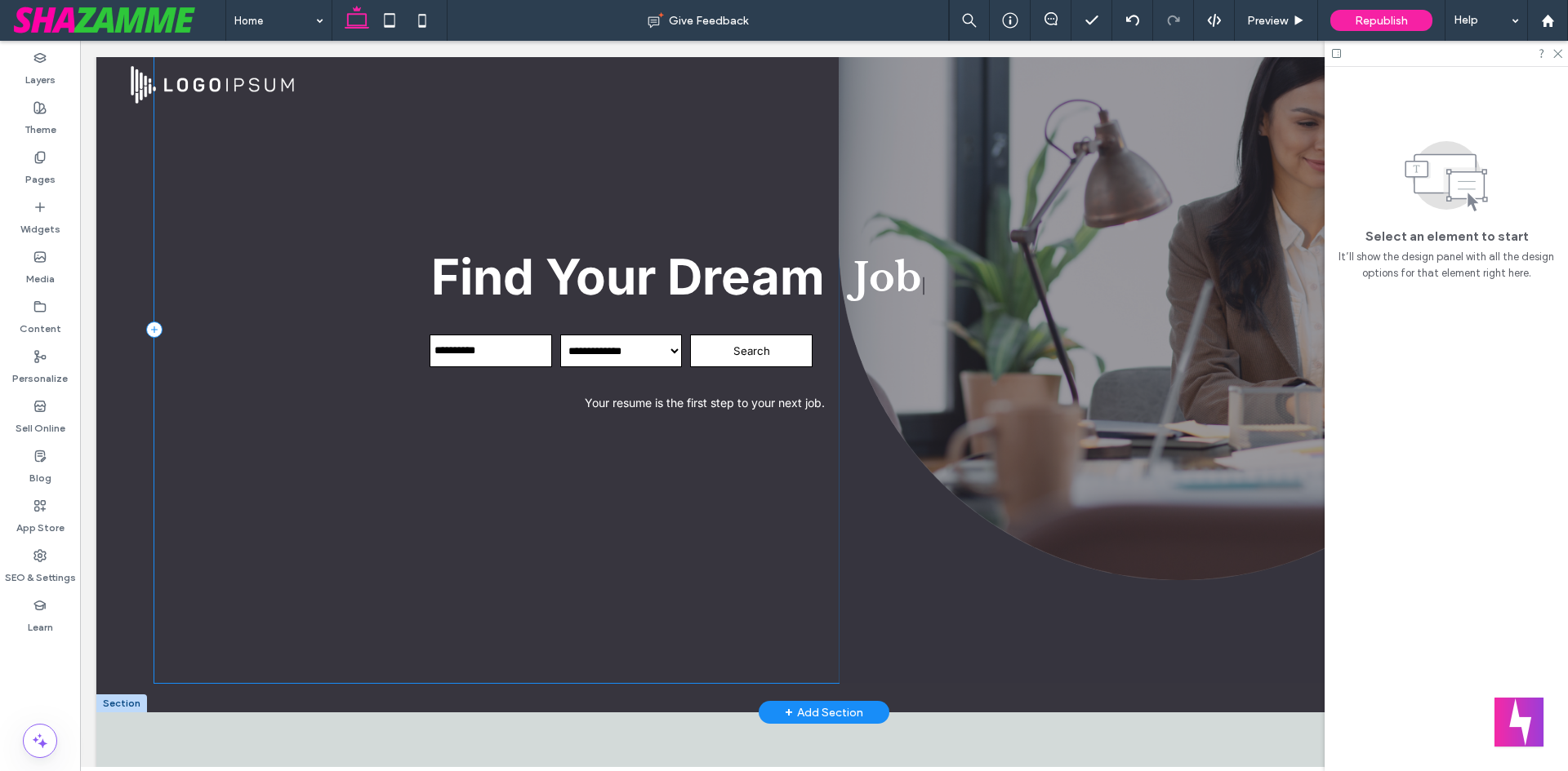
click at [429, 227] on div "**********" at bounding box center [496, 329] width 684 height 708
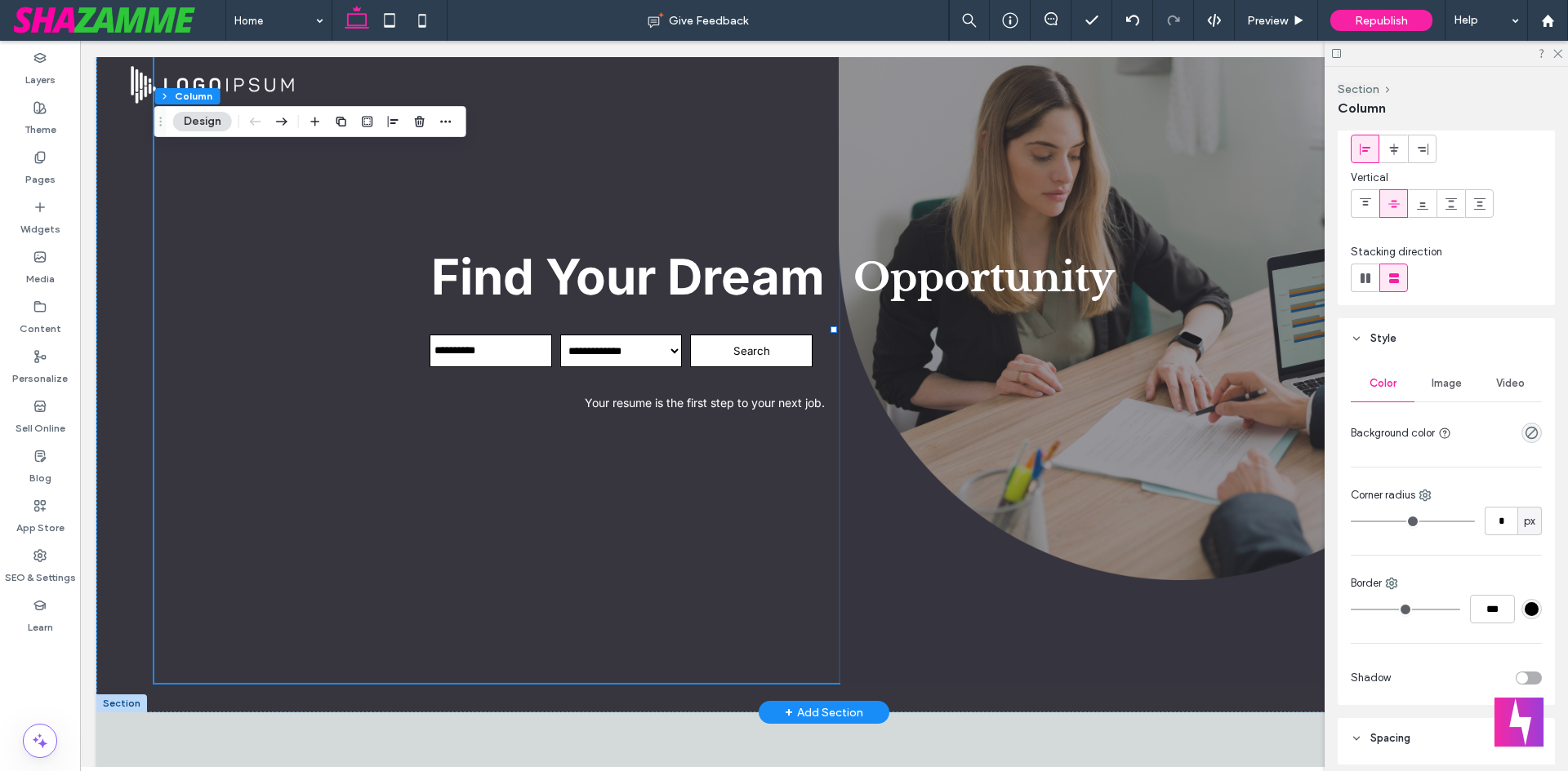
scroll to position [163, 0]
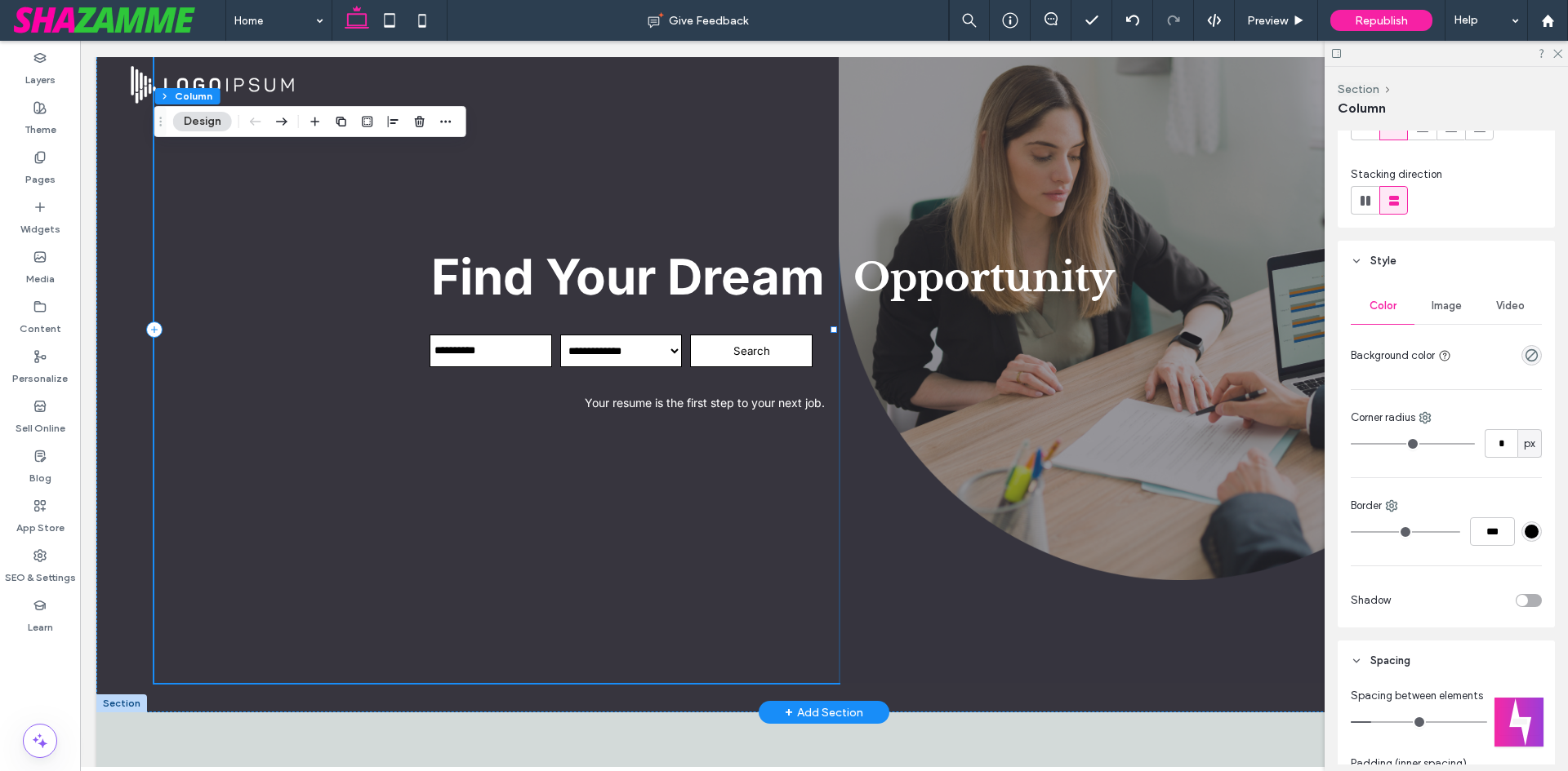
click at [559, 293] on span "Find Your Dream" at bounding box center [627, 276] width 393 height 58
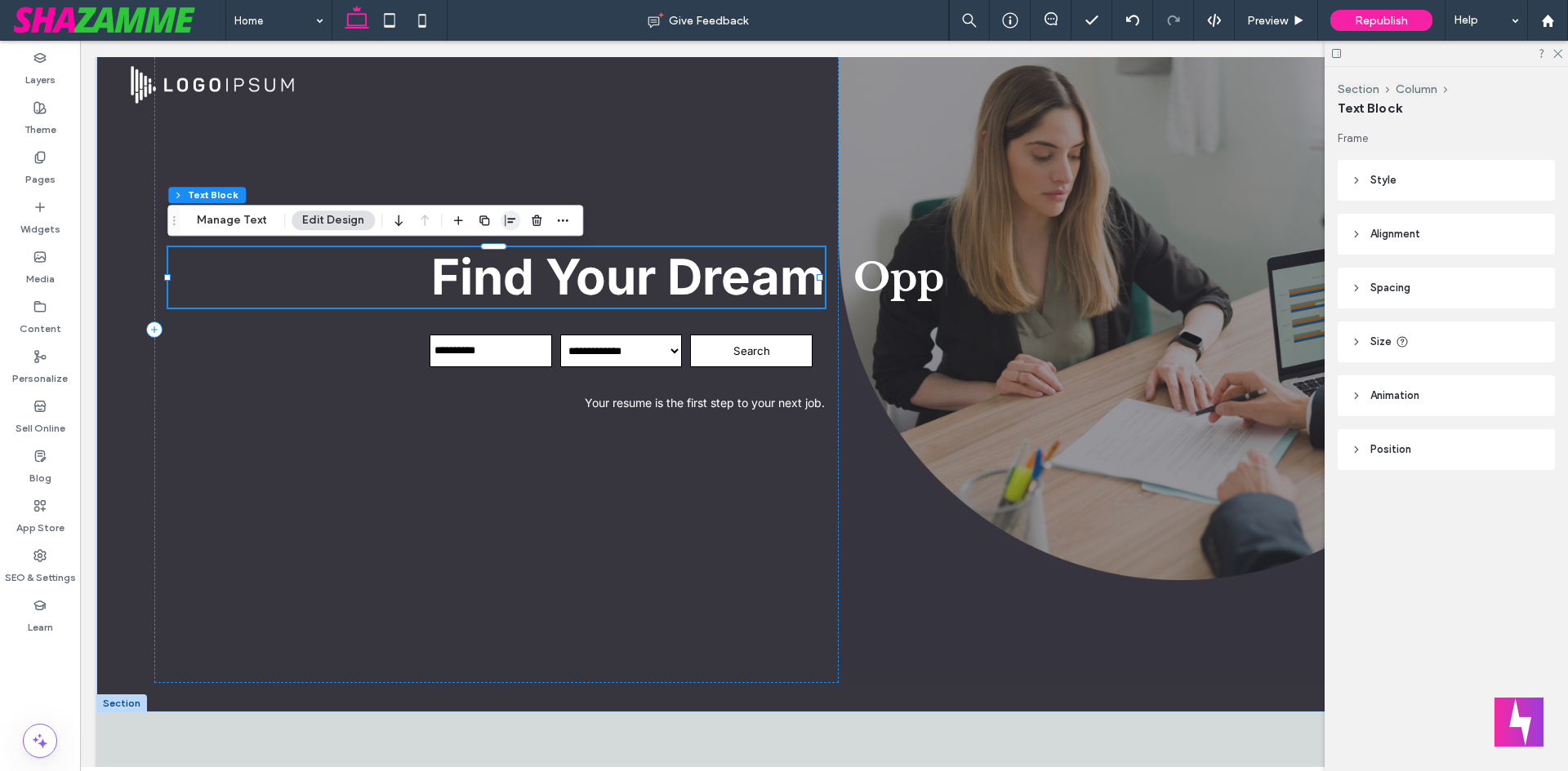
click at [506, 220] on use "button" at bounding box center [510, 220] width 11 height 12
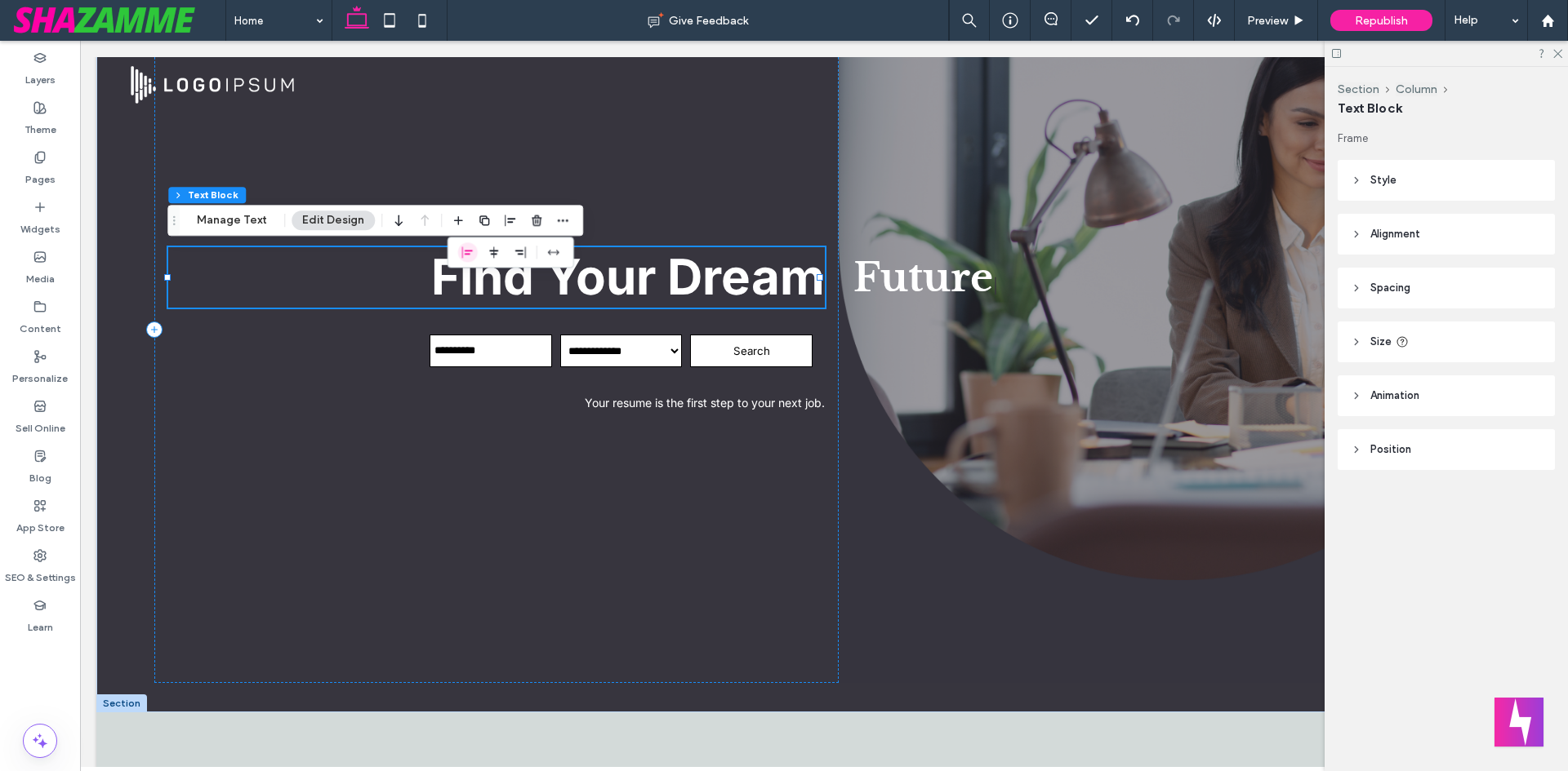
click at [458, 252] on span "flex-start" at bounding box center [468, 252] width 20 height 20
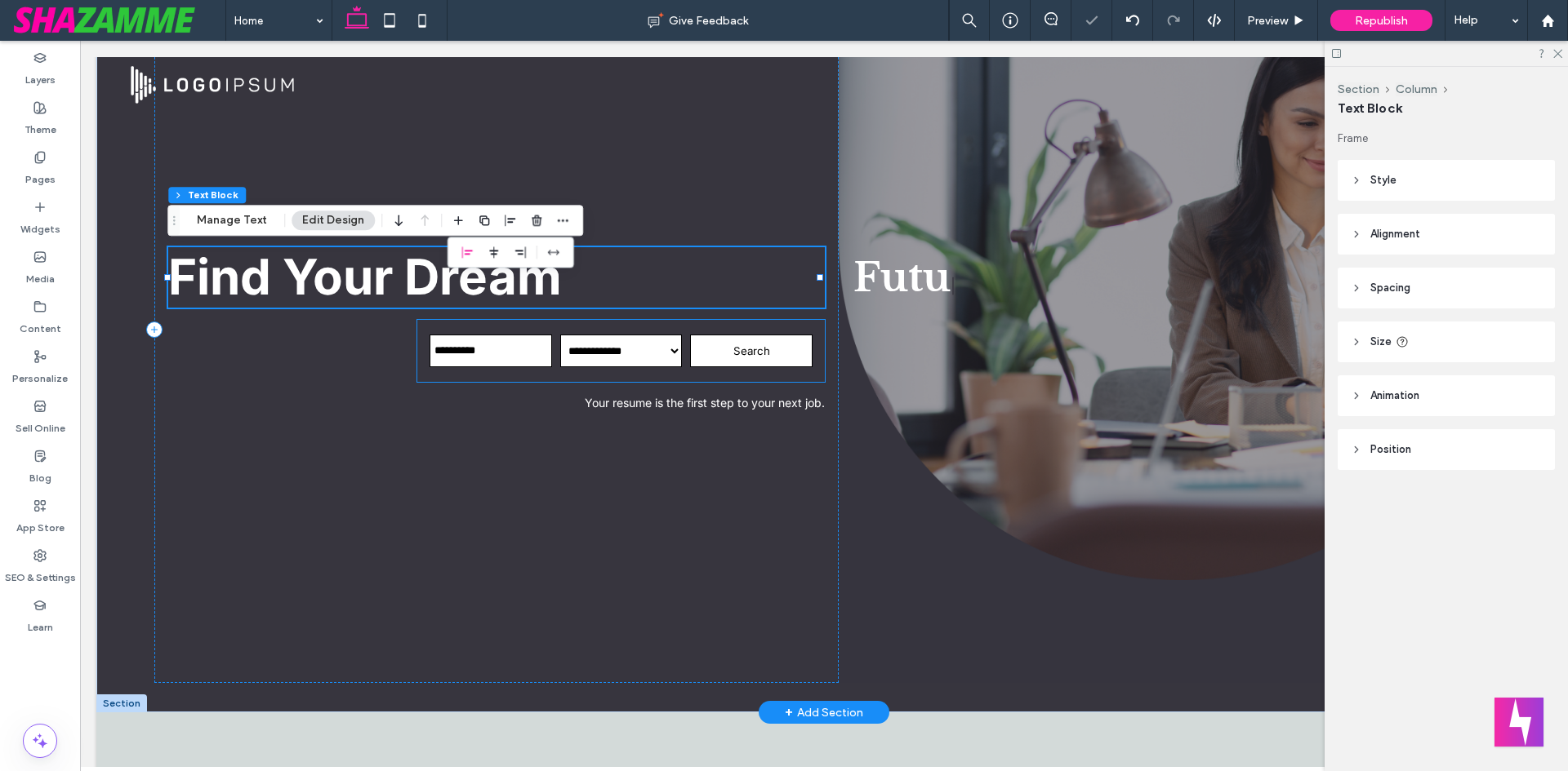
click at [577, 354] on select "**********" at bounding box center [621, 351] width 122 height 32
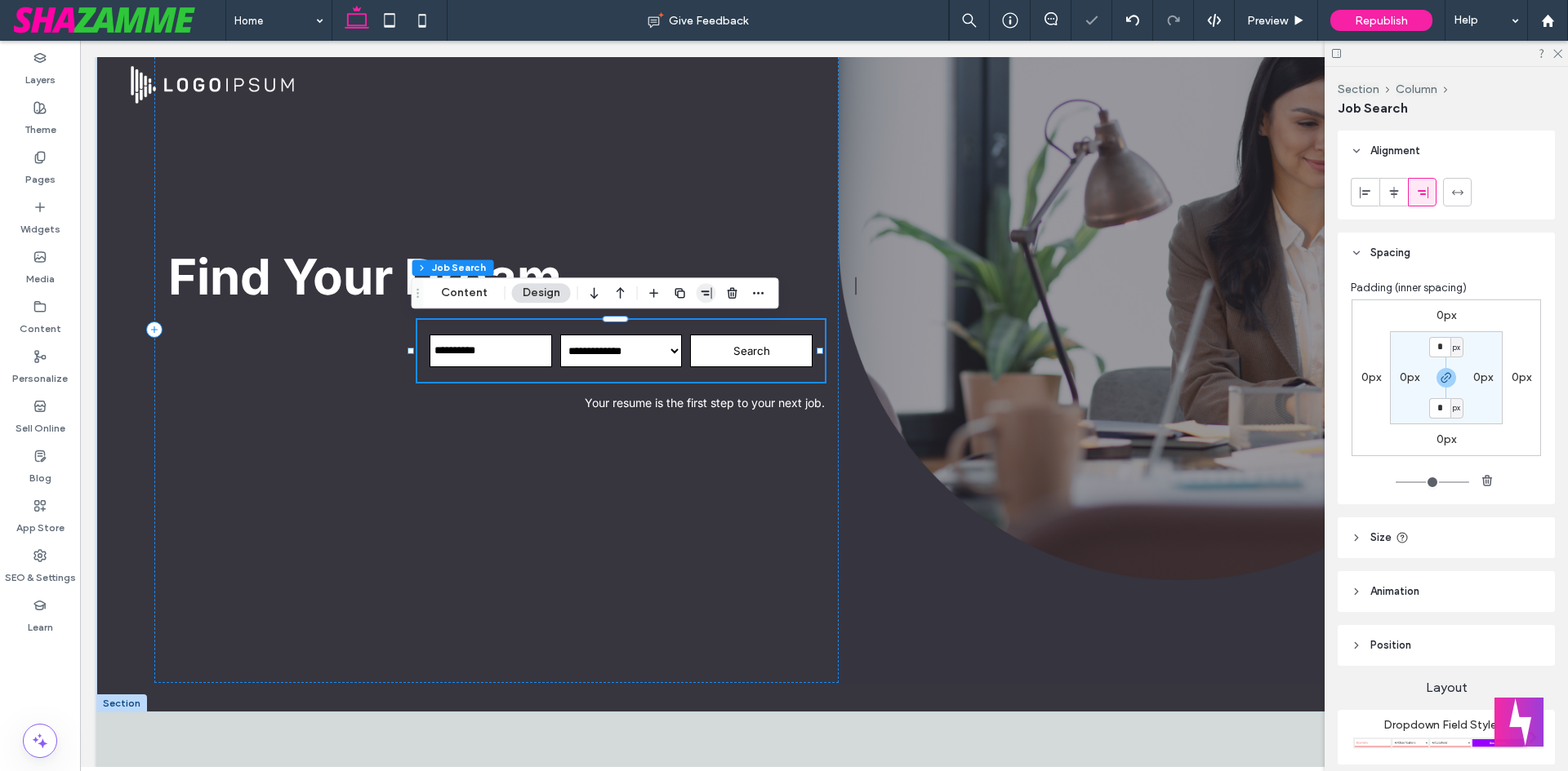
click at [712, 293] on span "button" at bounding box center [707, 293] width 20 height 20
click at [658, 325] on icon "flex-start" at bounding box center [662, 325] width 14 height 13
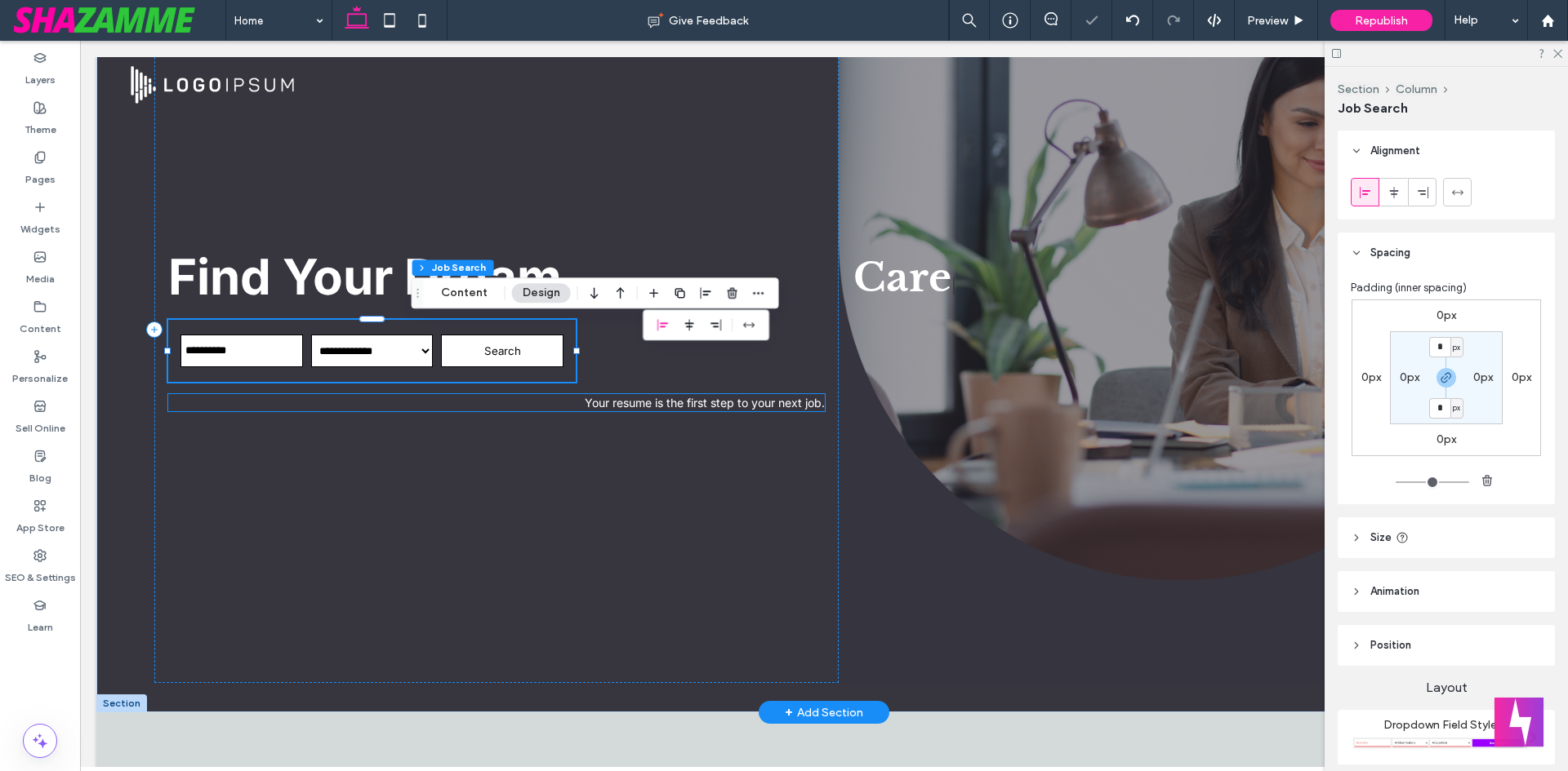
click at [712, 398] on span "Your resume is the first step to your next job." at bounding box center [705, 402] width 240 height 13
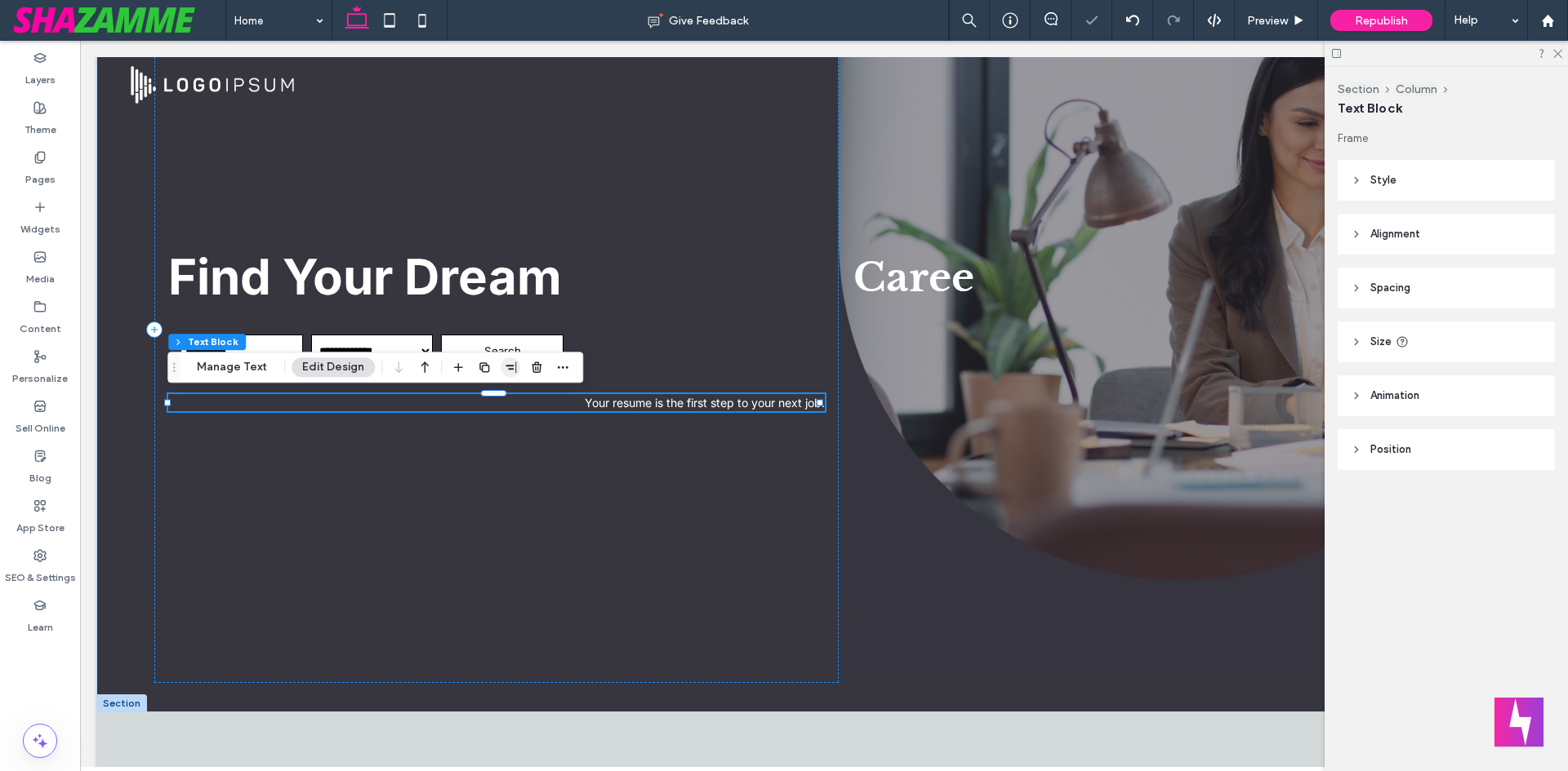
drag, startPoint x: 524, startPoint y: 359, endPoint x: 515, endPoint y: 364, distance: 10.3
click at [523, 359] on div at bounding box center [510, 367] width 124 height 30
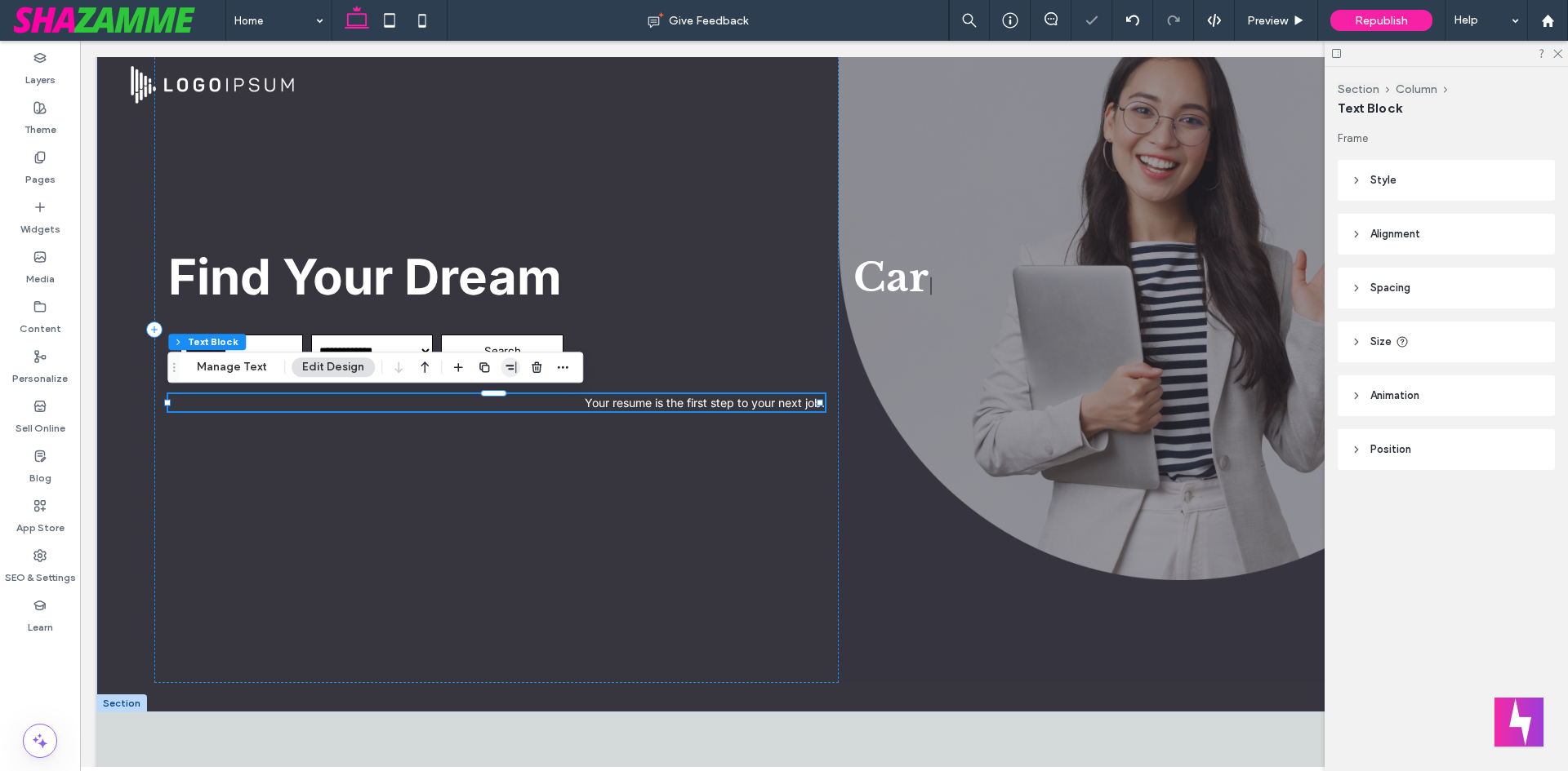
click at [513, 365] on use "button" at bounding box center [511, 367] width 11 height 12
click at [462, 400] on icon "flex-start" at bounding box center [468, 399] width 14 height 13
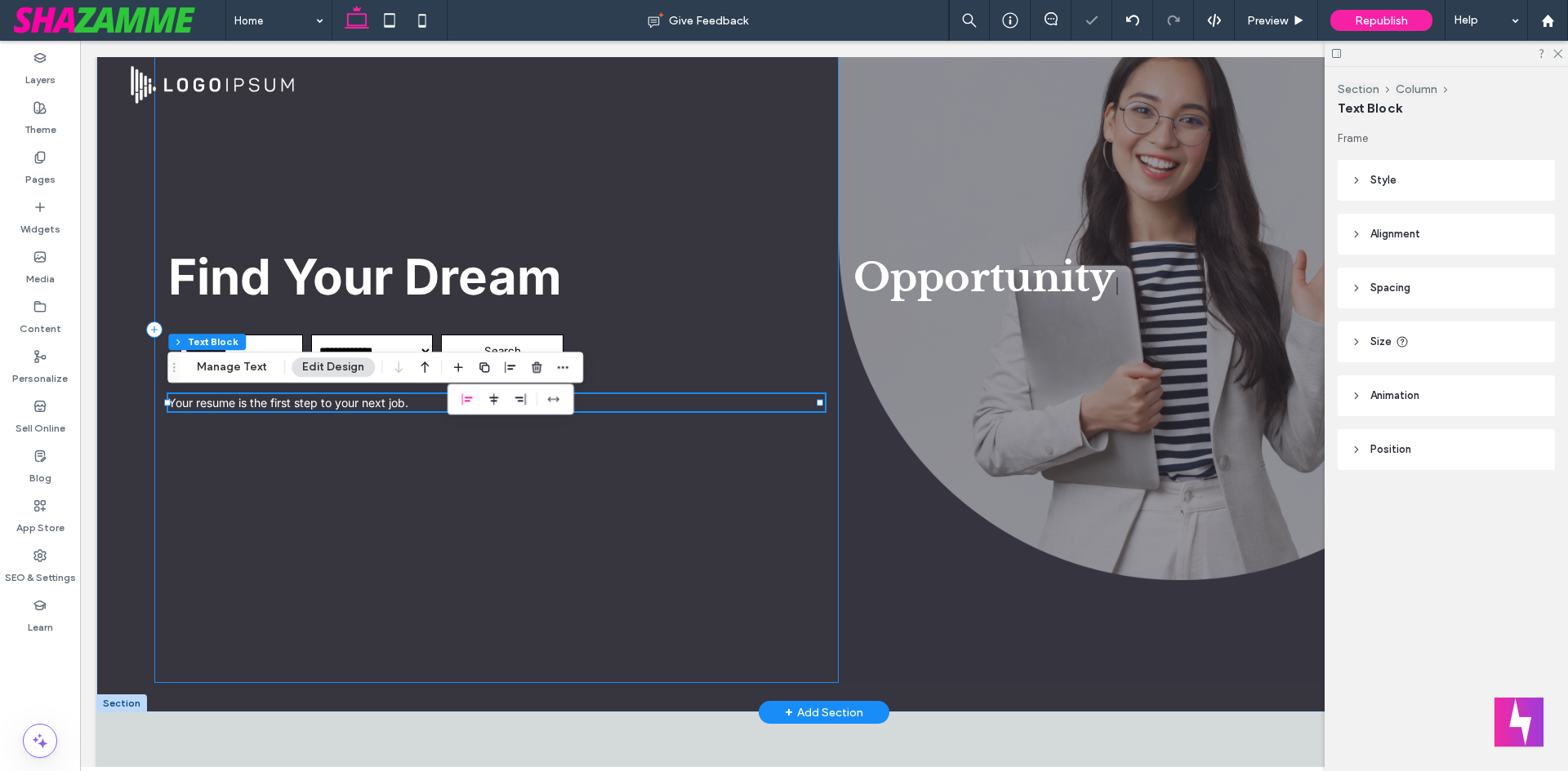
click at [339, 206] on div "**********" at bounding box center [496, 329] width 684 height 708
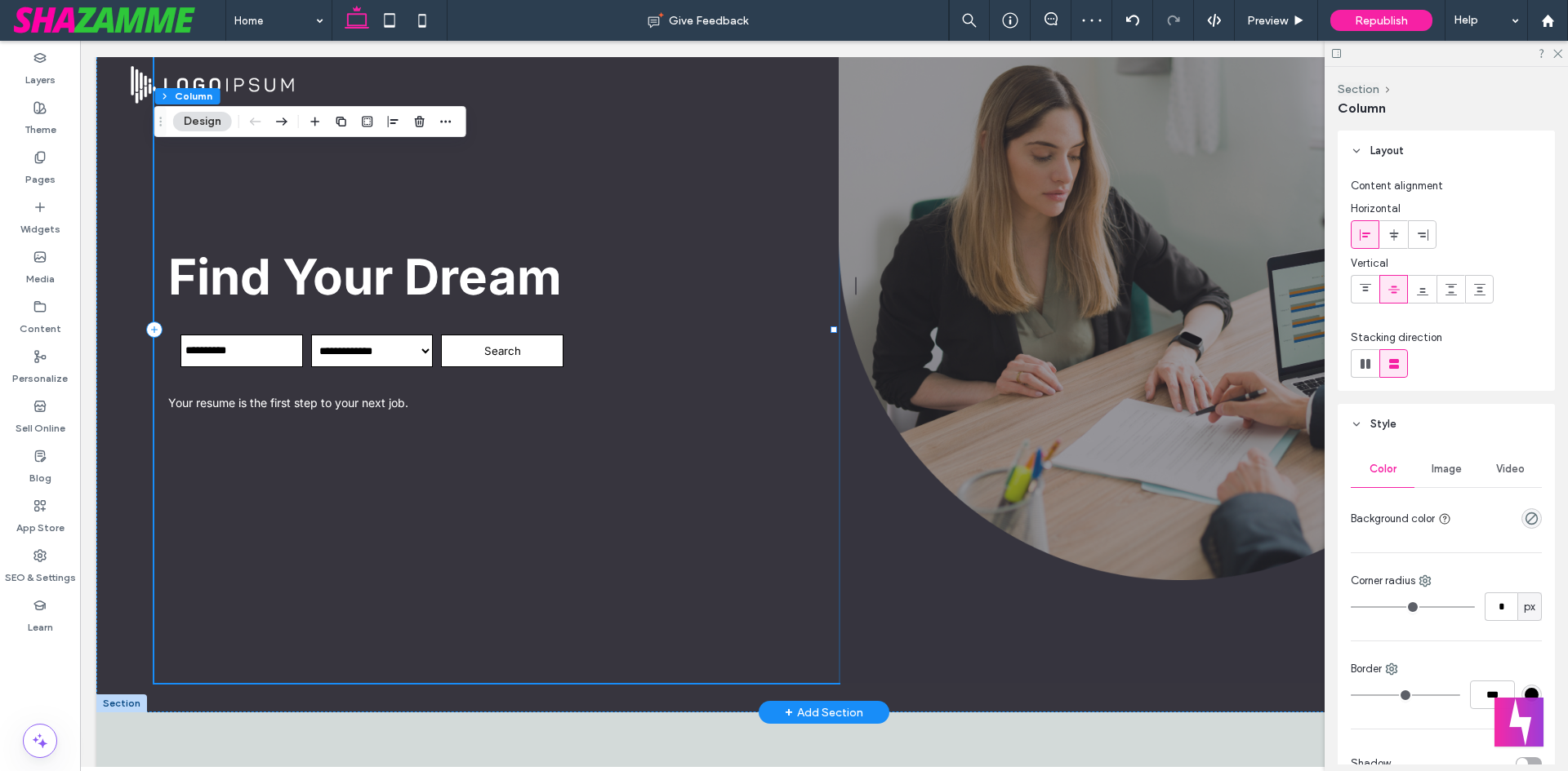
click at [709, 327] on div "**********" at bounding box center [496, 329] width 684 height 708
click at [185, 225] on div "**********" at bounding box center [496, 329] width 684 height 708
click at [1419, 234] on icon at bounding box center [1422, 235] width 14 height 13
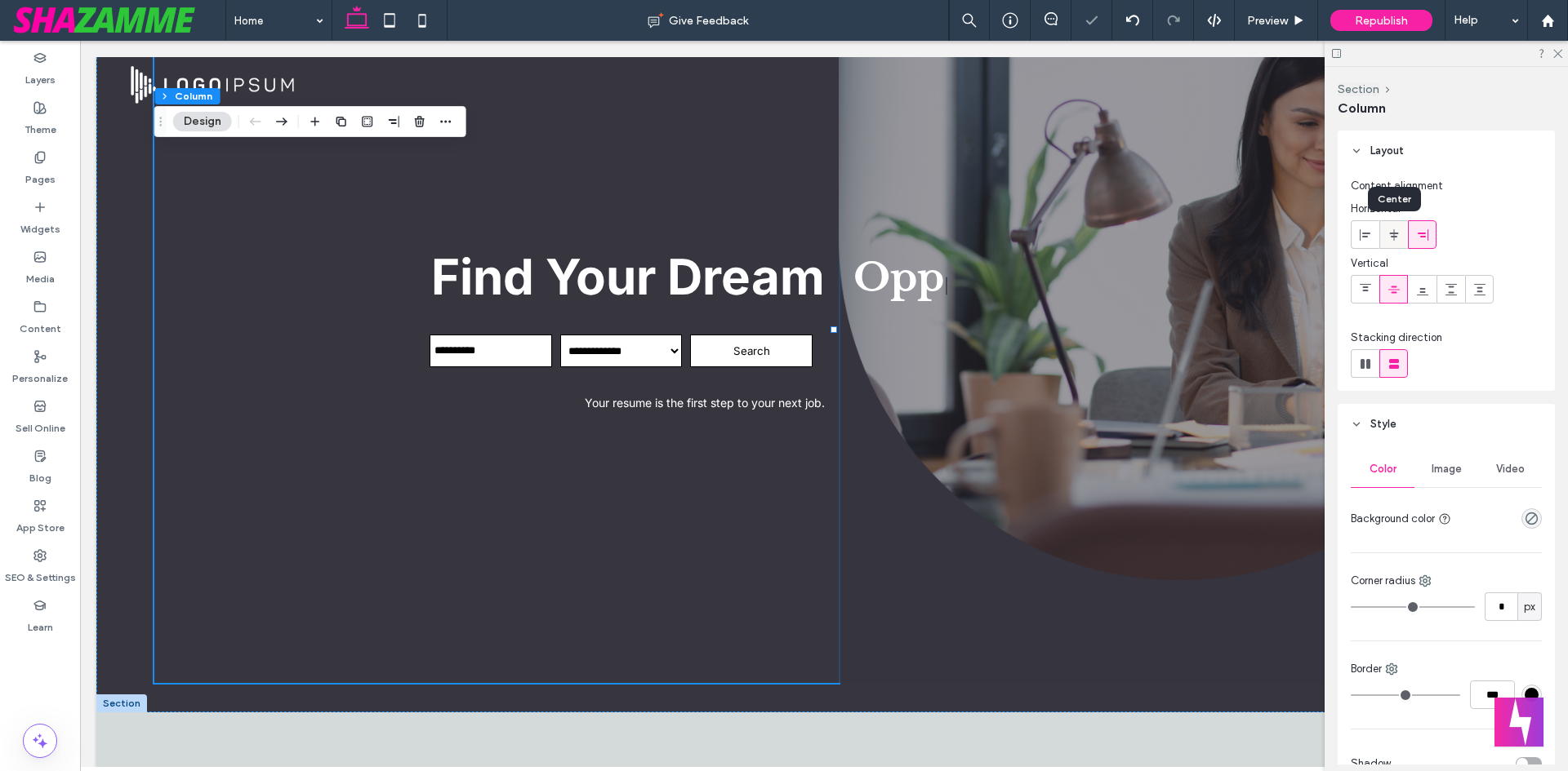
click at [1392, 237] on use at bounding box center [1393, 234] width 9 height 12
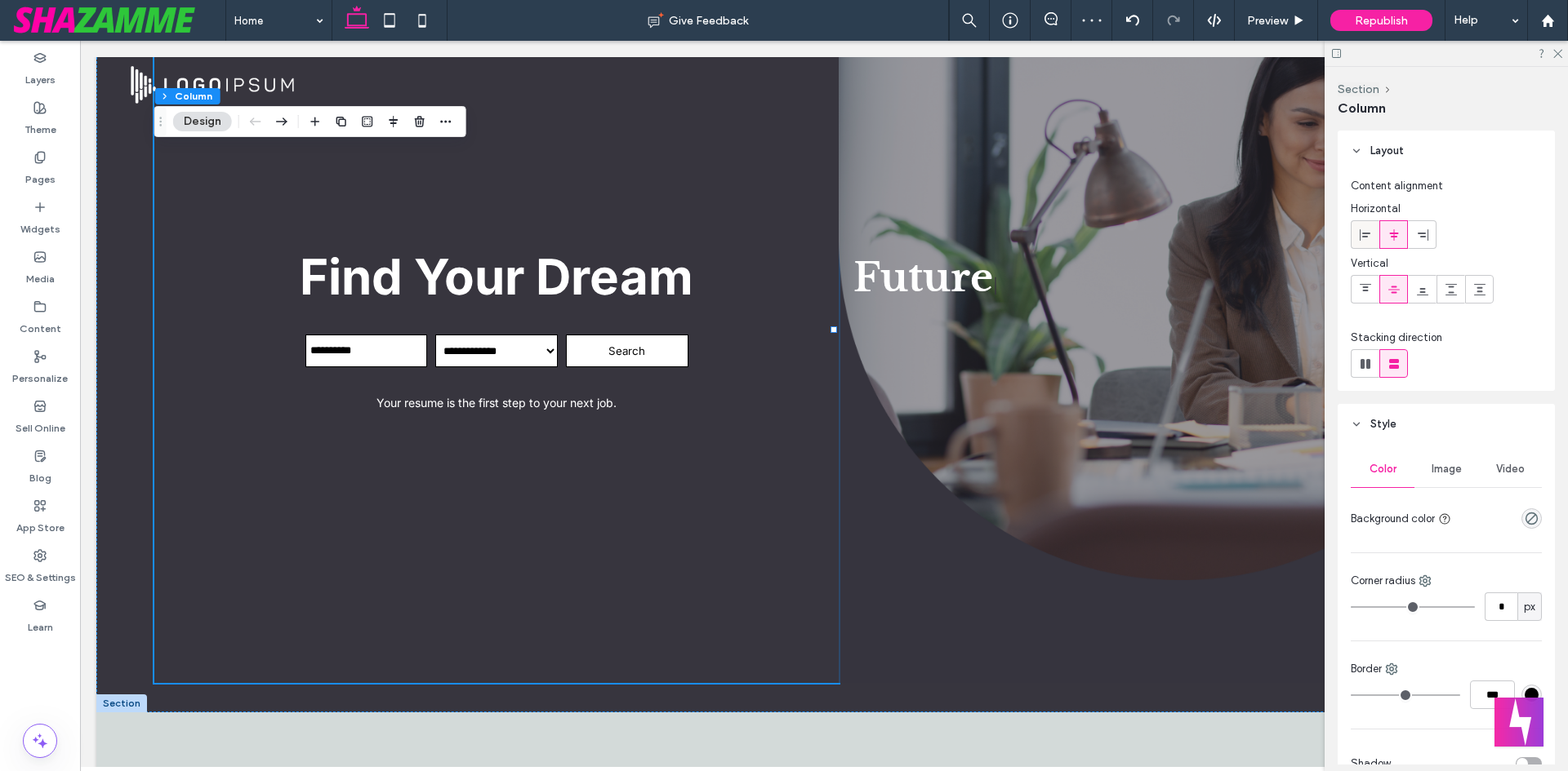
click at [1363, 241] on icon at bounding box center [1365, 235] width 14 height 13
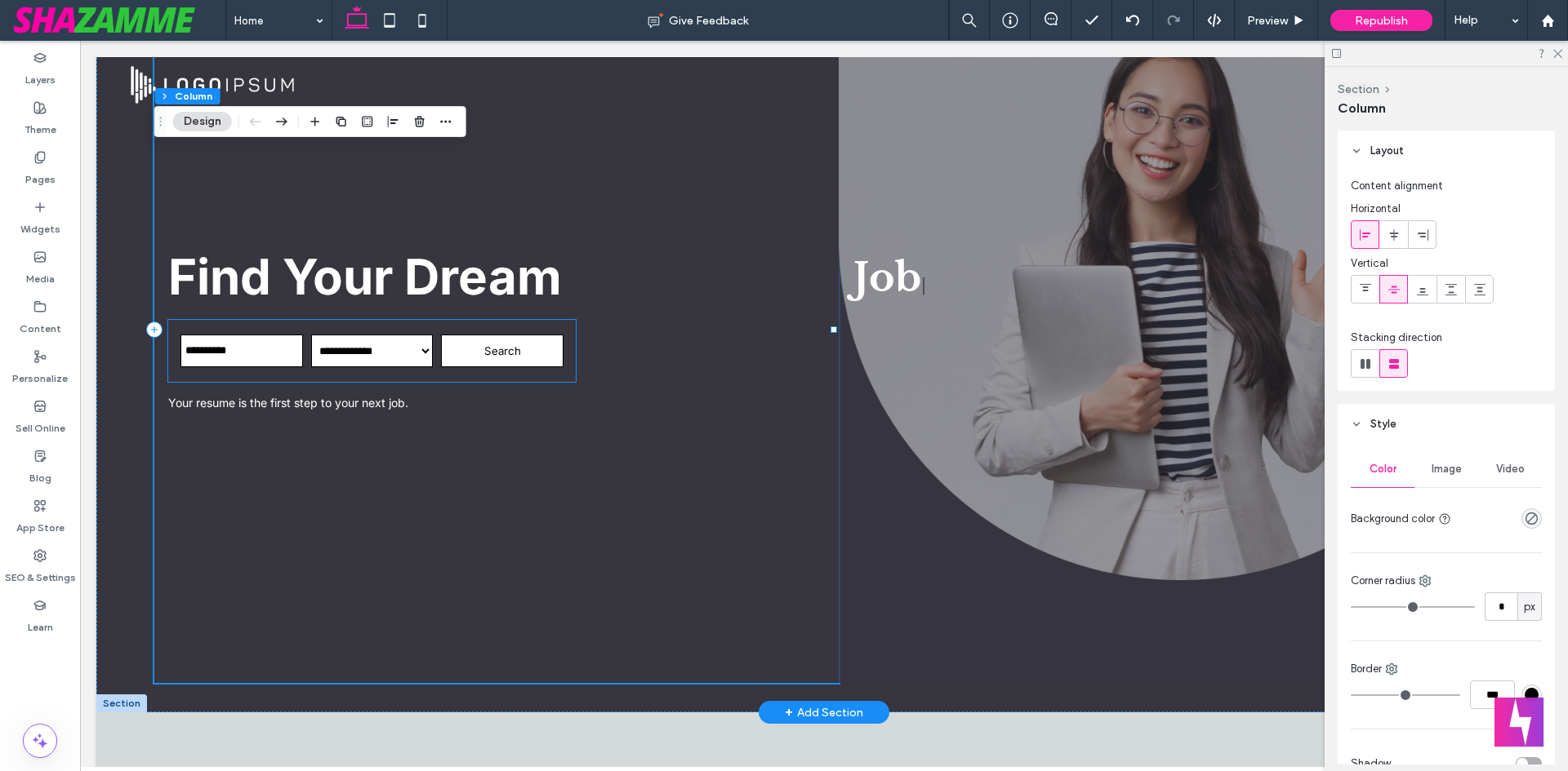
click at [178, 335] on div "**********" at bounding box center [372, 351] width 408 height 62
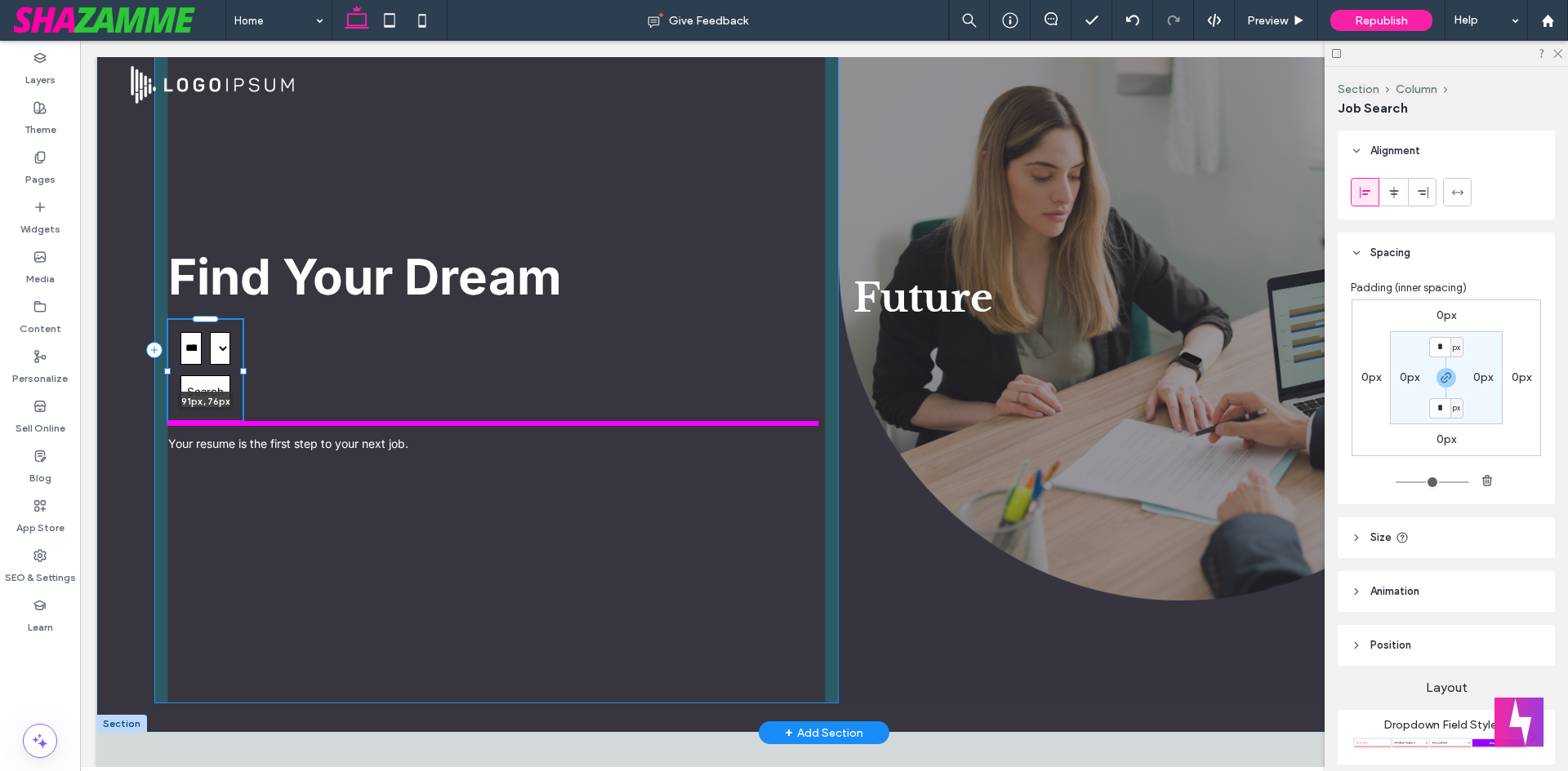
scroll to position [82, 0]
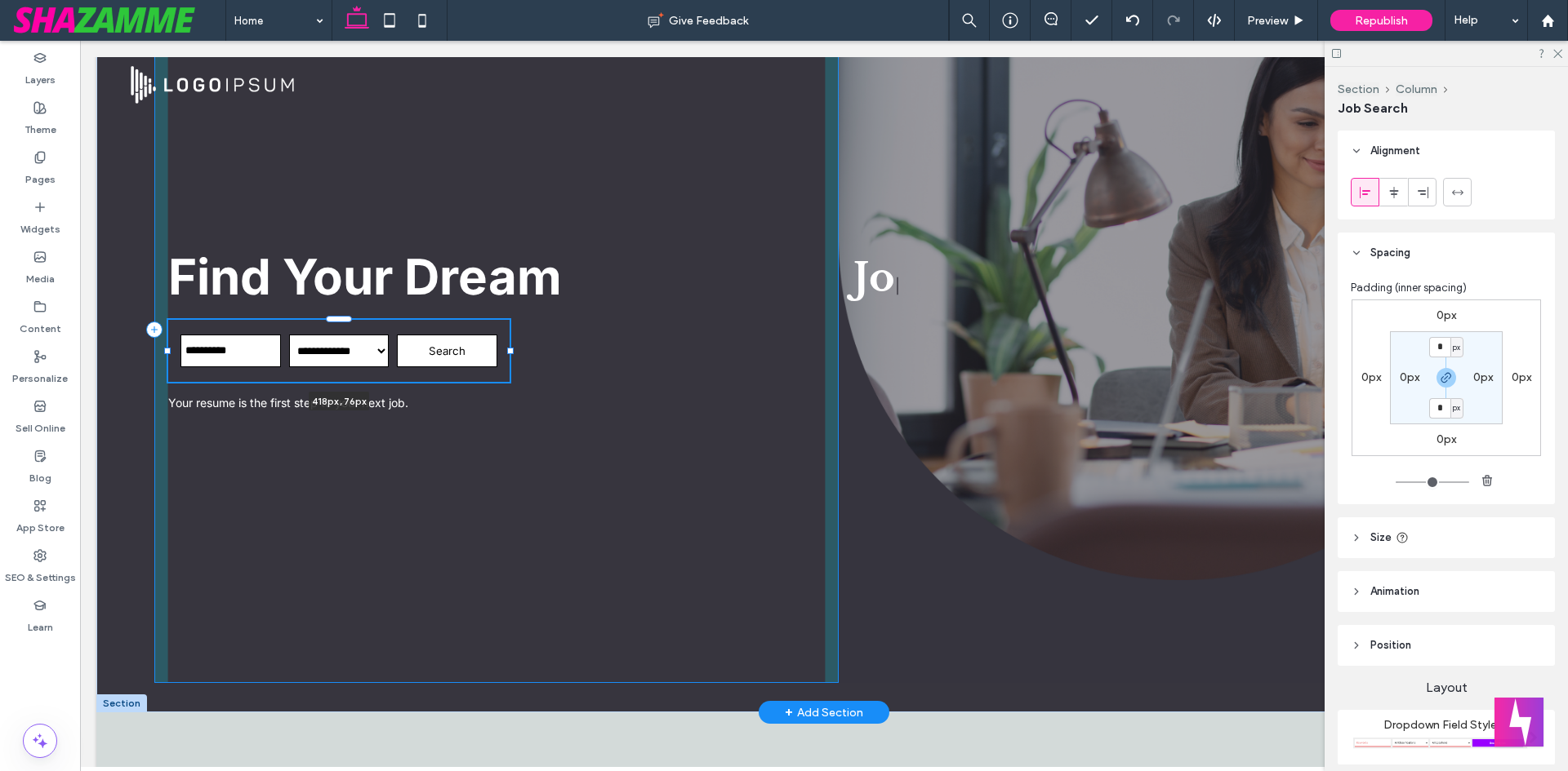
drag, startPoint x: 575, startPoint y: 348, endPoint x: 509, endPoint y: 328, distance: 69.0
click at [169, 321] on div at bounding box center [168, 320] width 1 height 1
type input "***"
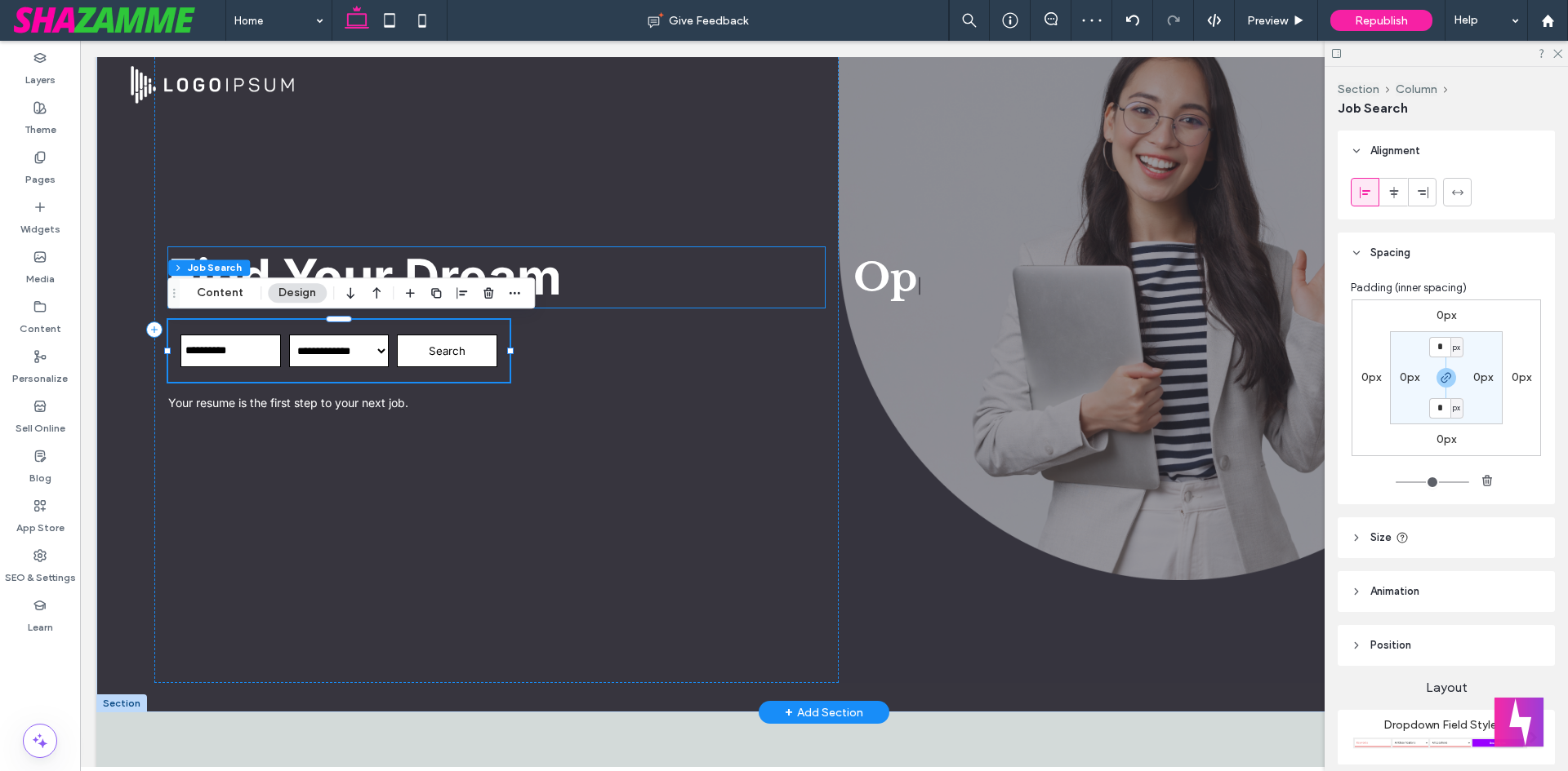
click at [554, 280] on span "Find Your Dream" at bounding box center [365, 276] width 393 height 58
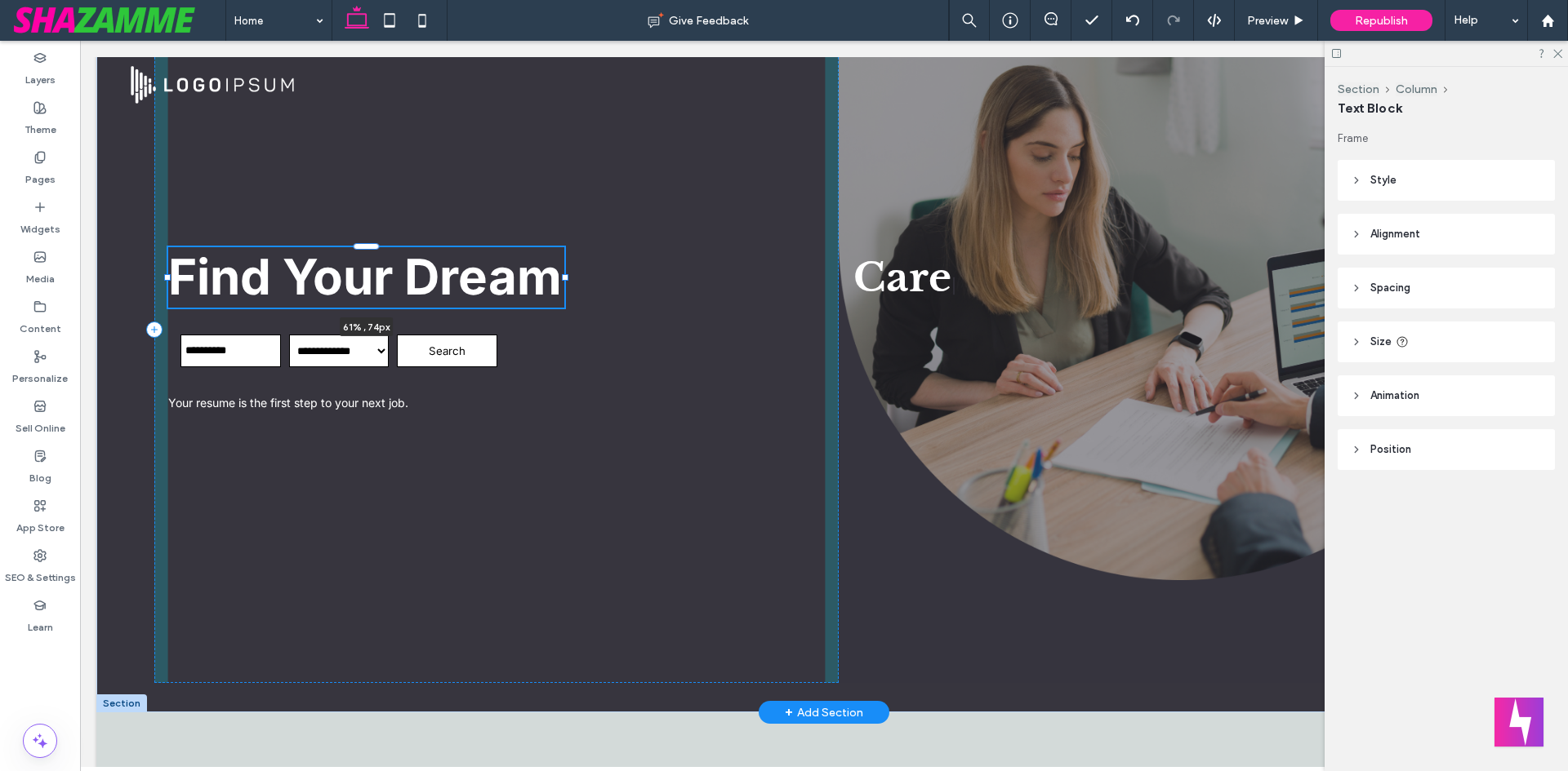
drag, startPoint x: 816, startPoint y: 277, endPoint x: 563, endPoint y: 277, distance: 253.0
click at [563, 277] on div at bounding box center [564, 277] width 6 height 6
type input "**"
type input "****"
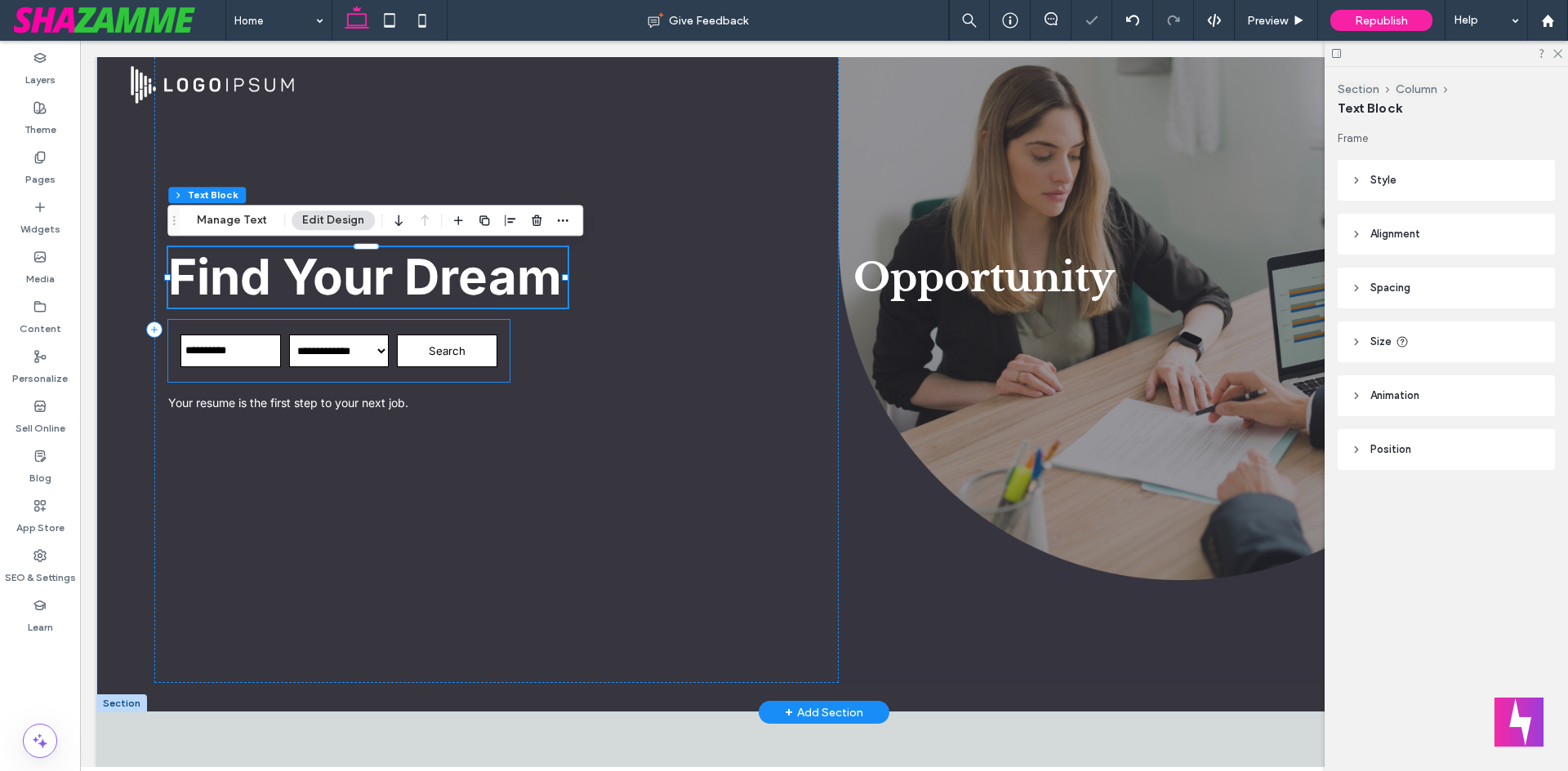
click at [495, 357] on button "Search" at bounding box center [447, 351] width 101 height 32
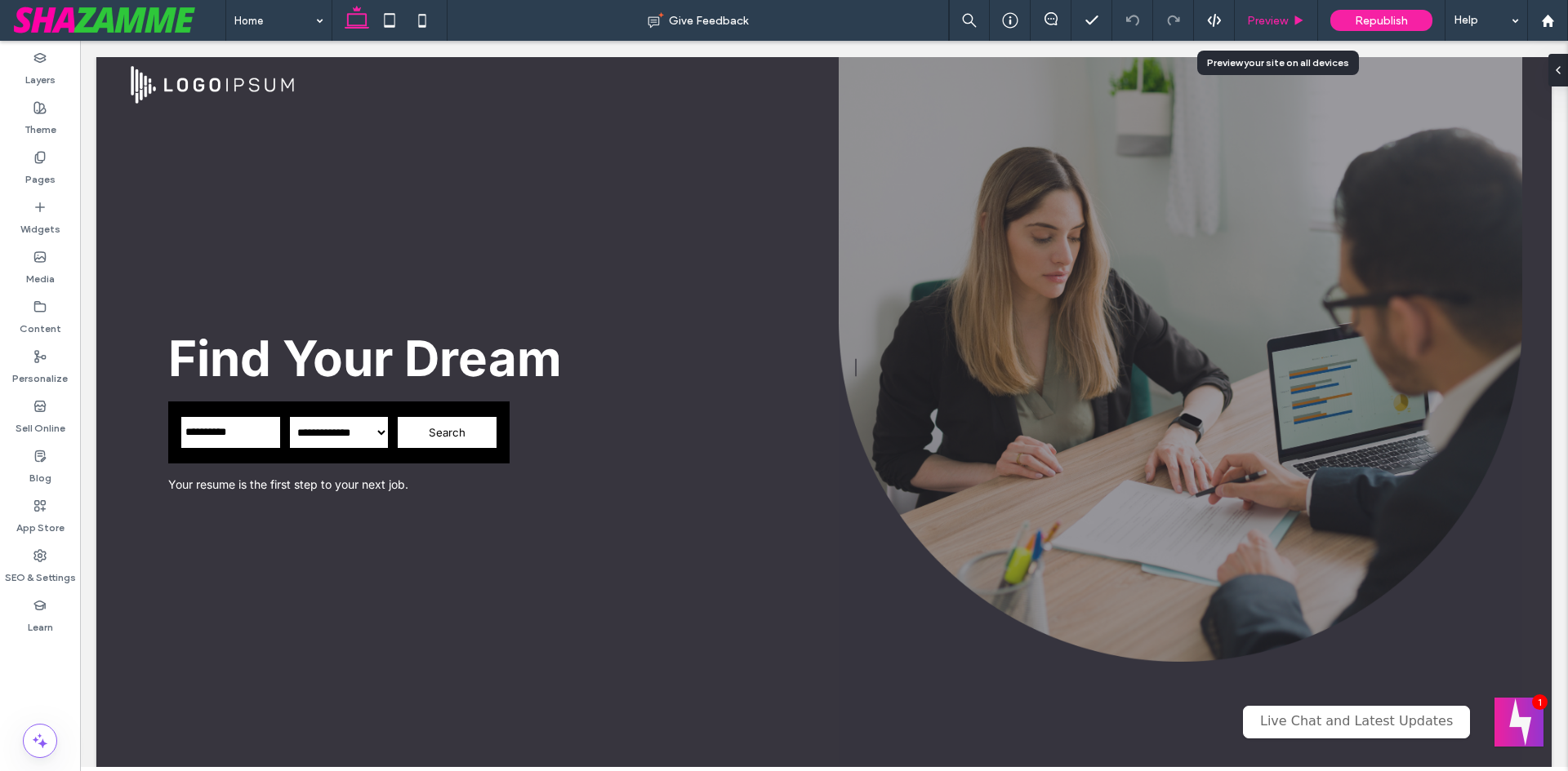
click at [1266, 19] on span "Preview" at bounding box center [1266, 20] width 41 height 13
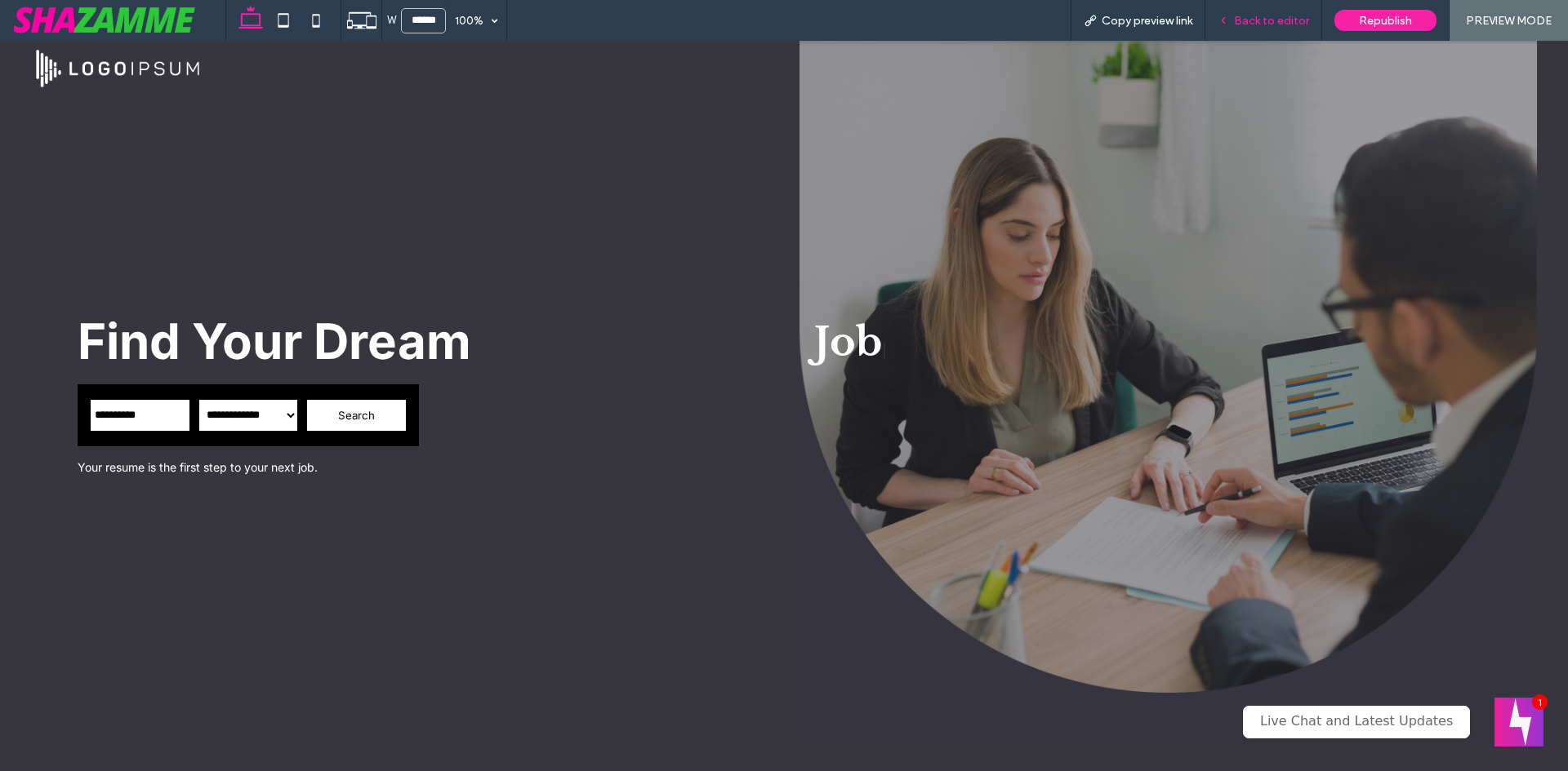
click at [1253, 19] on span "Back to editor" at bounding box center [1271, 20] width 75 height 13
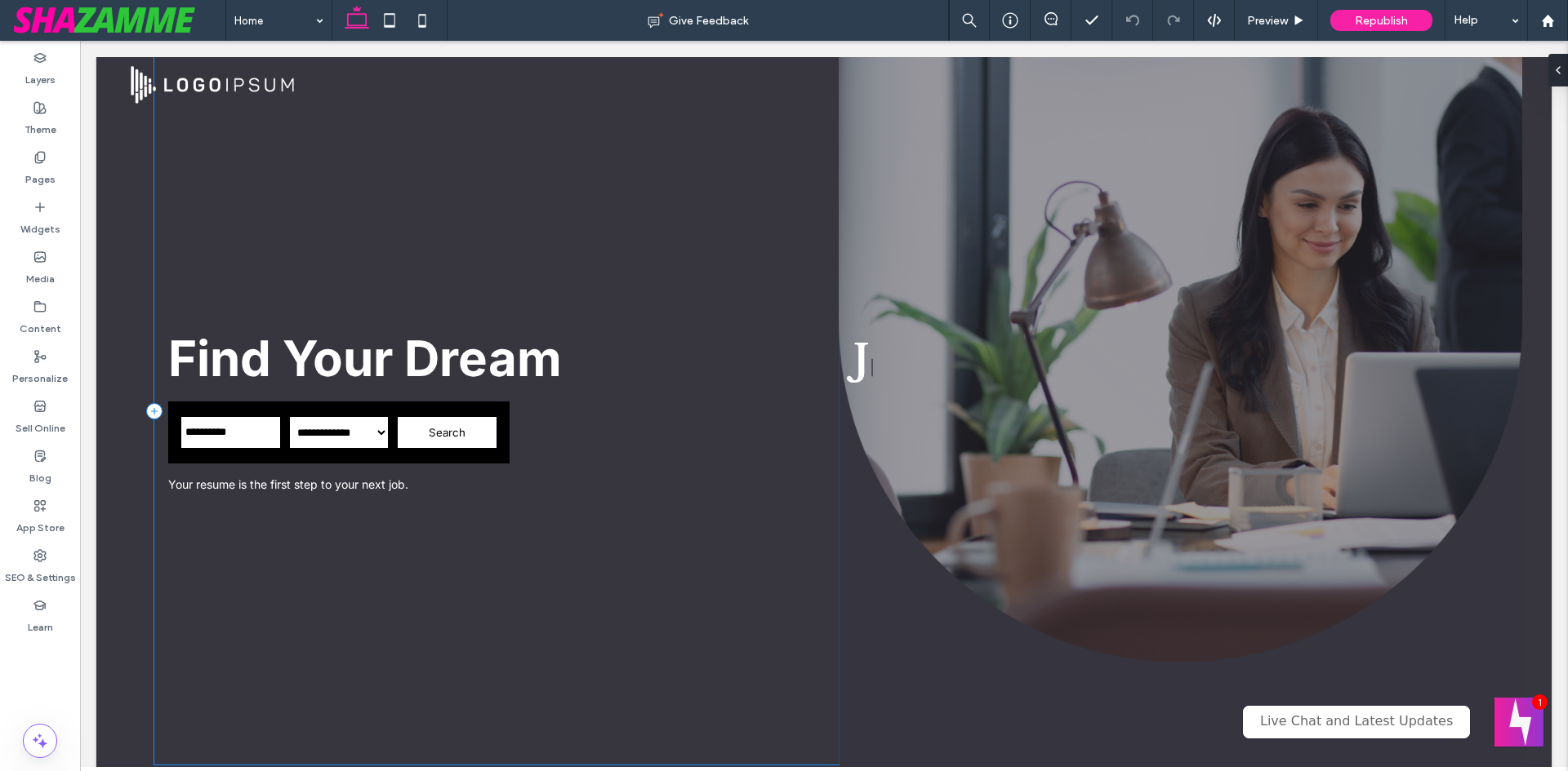
type input "**********"
click at [489, 299] on div "**********" at bounding box center [496, 411] width 684 height 708
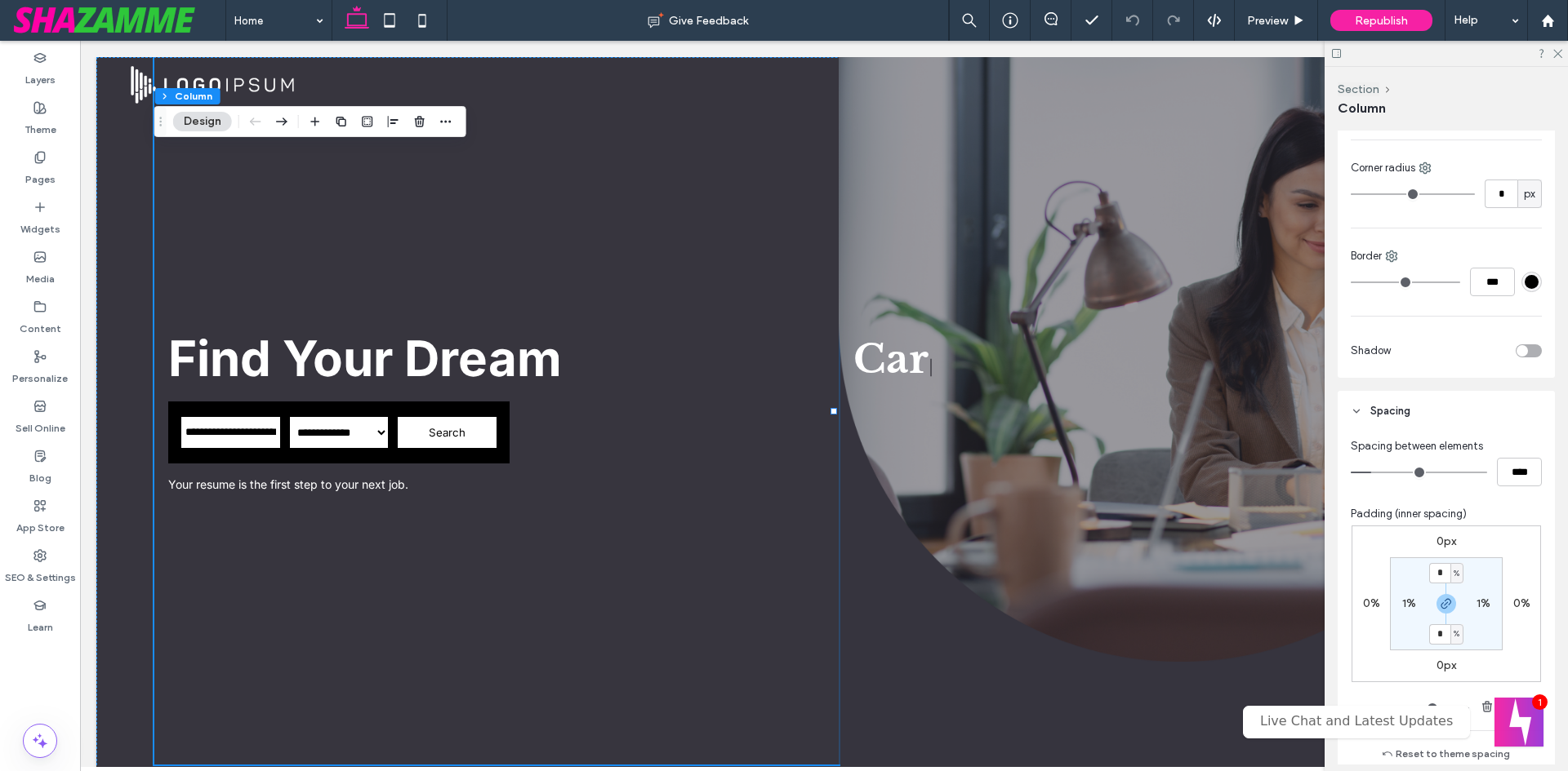
scroll to position [489, 0]
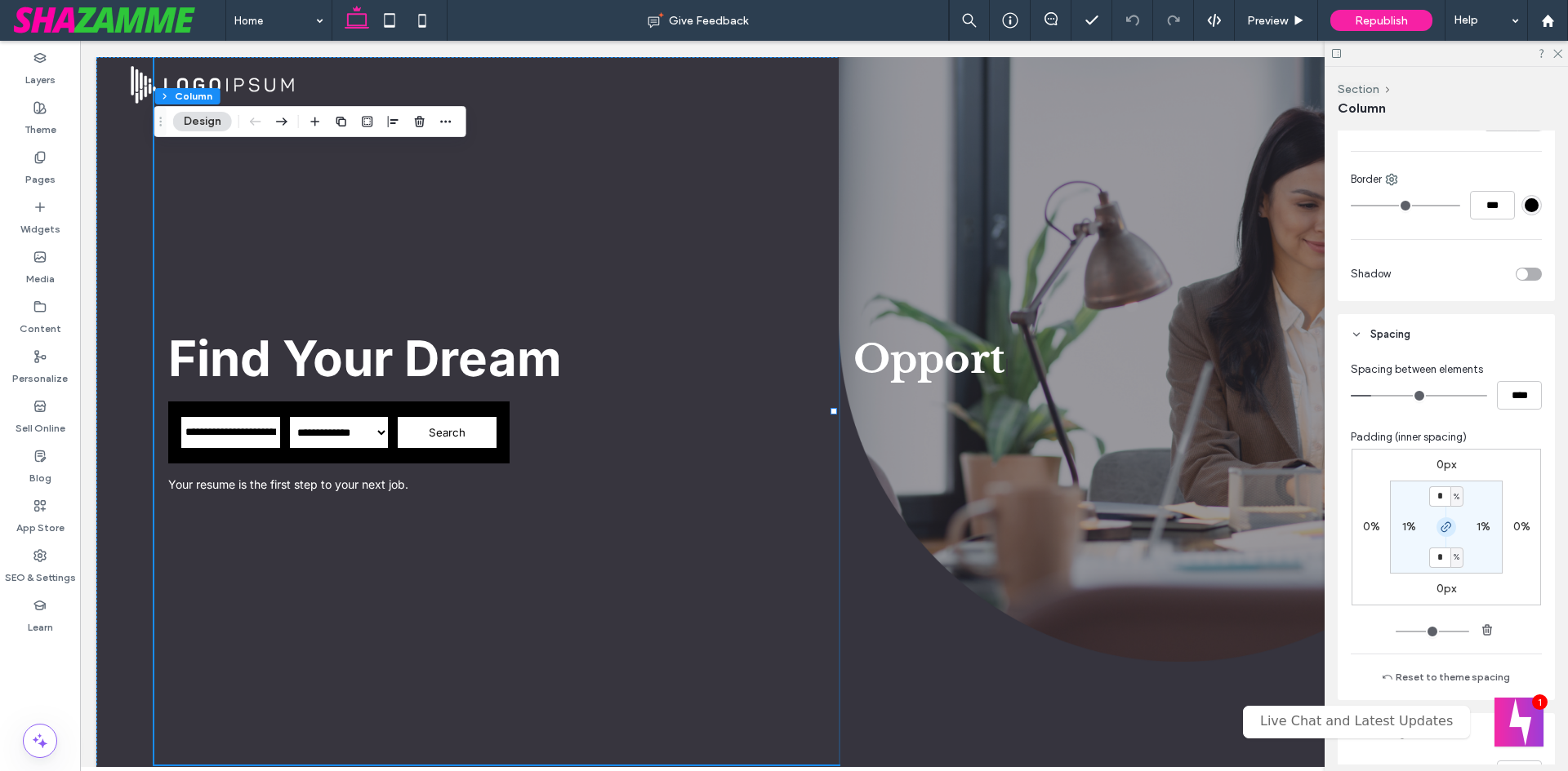
click at [1437, 529] on span "button" at bounding box center [1446, 527] width 20 height 20
click at [1402, 523] on label "1%" at bounding box center [1409, 526] width 14 height 13
type input "*"
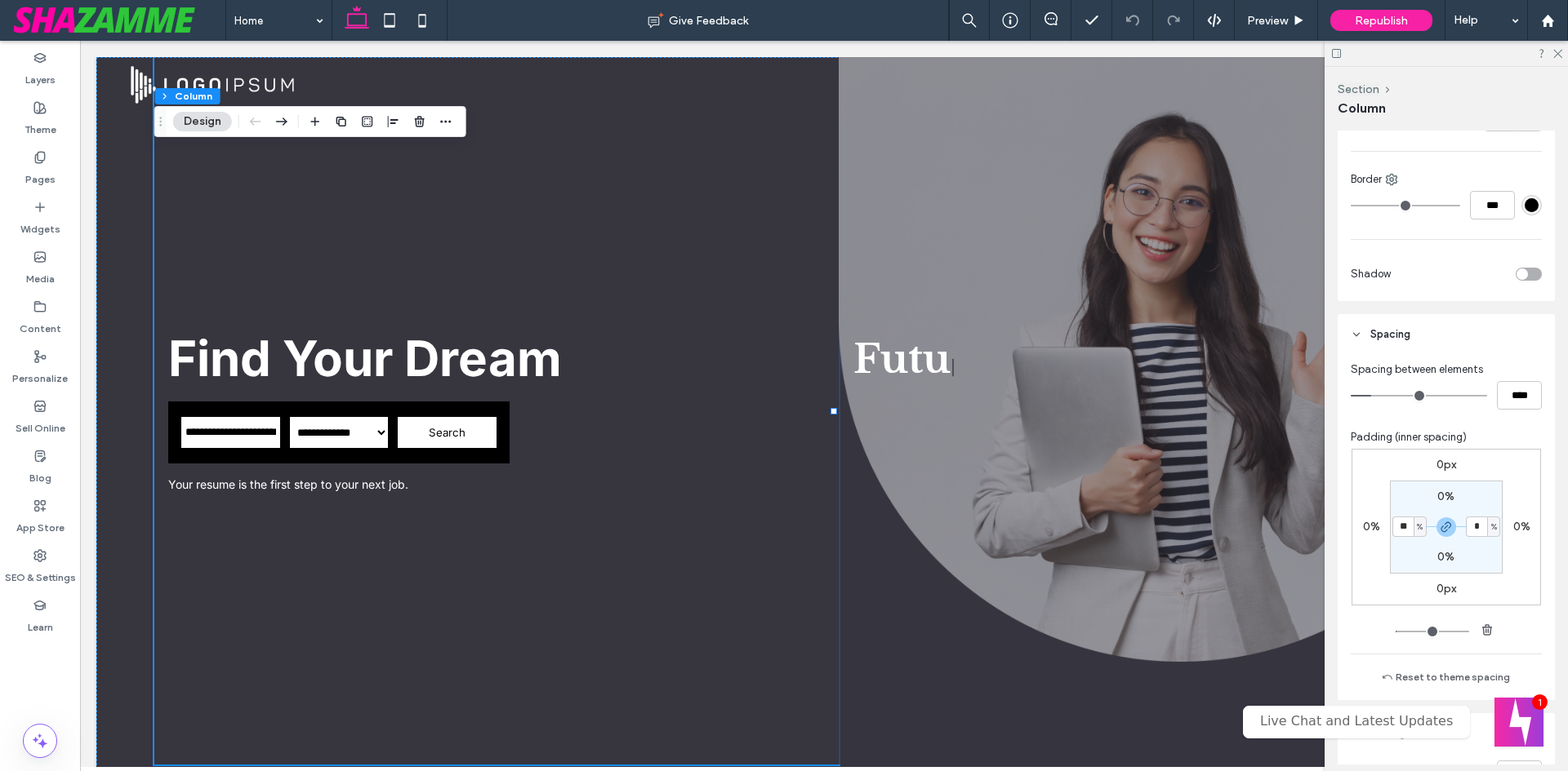
type input "**"
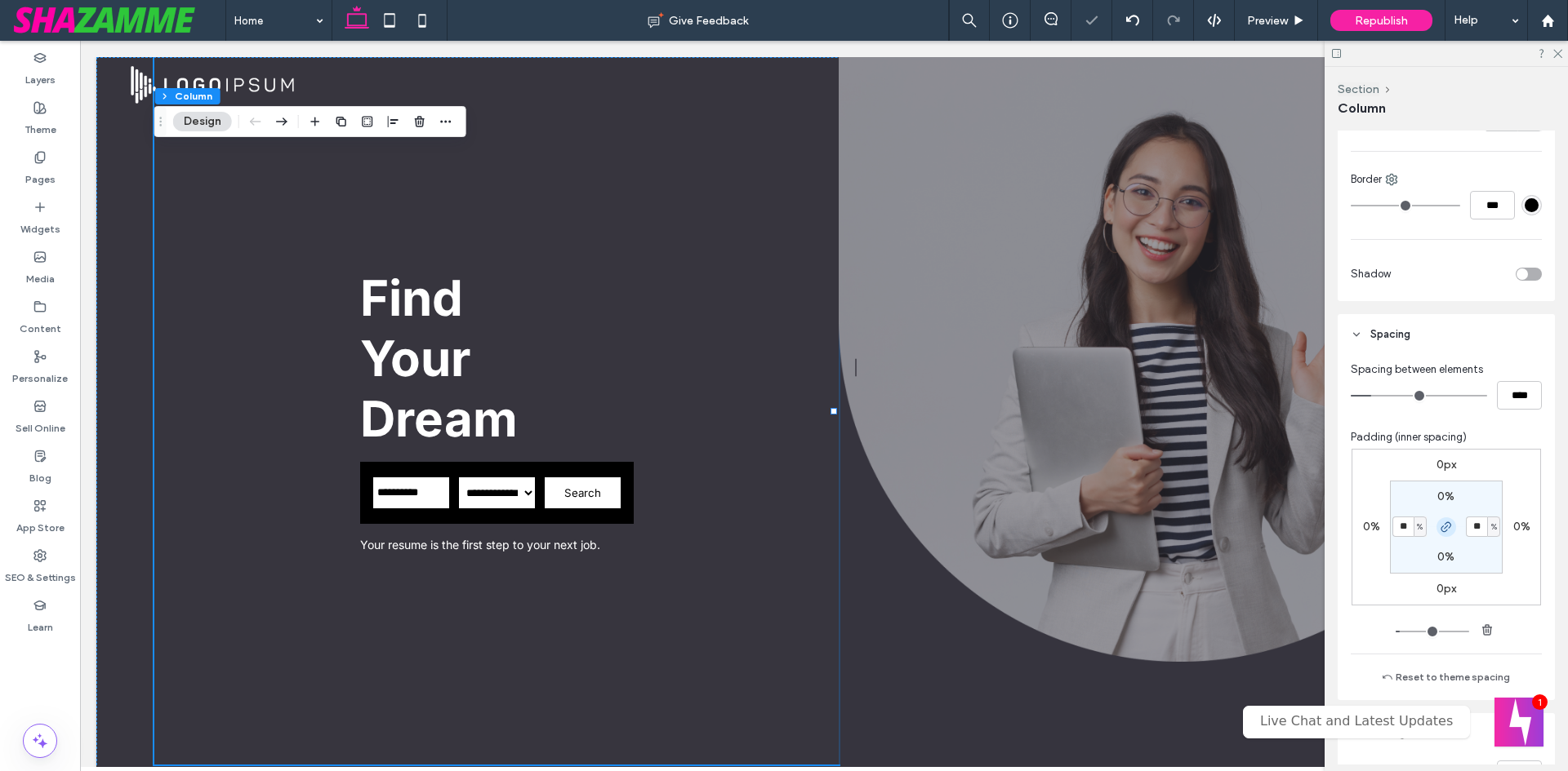
click at [1437, 533] on span "button" at bounding box center [1446, 527] width 20 height 20
click at [1440, 529] on icon "button" at bounding box center [1446, 527] width 14 height 13
click at [1473, 524] on label "15%" at bounding box center [1483, 526] width 21 height 13
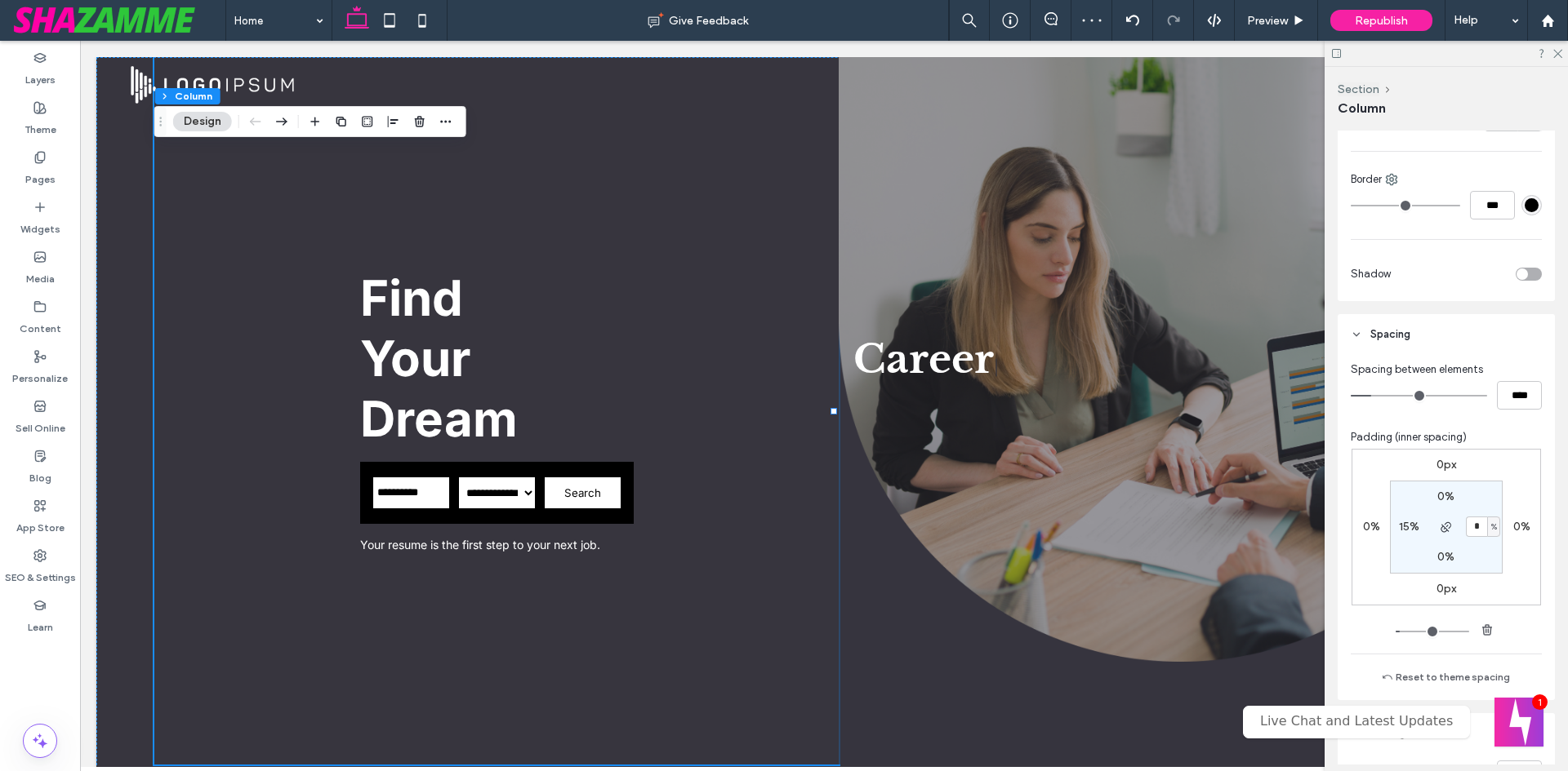
type input "*"
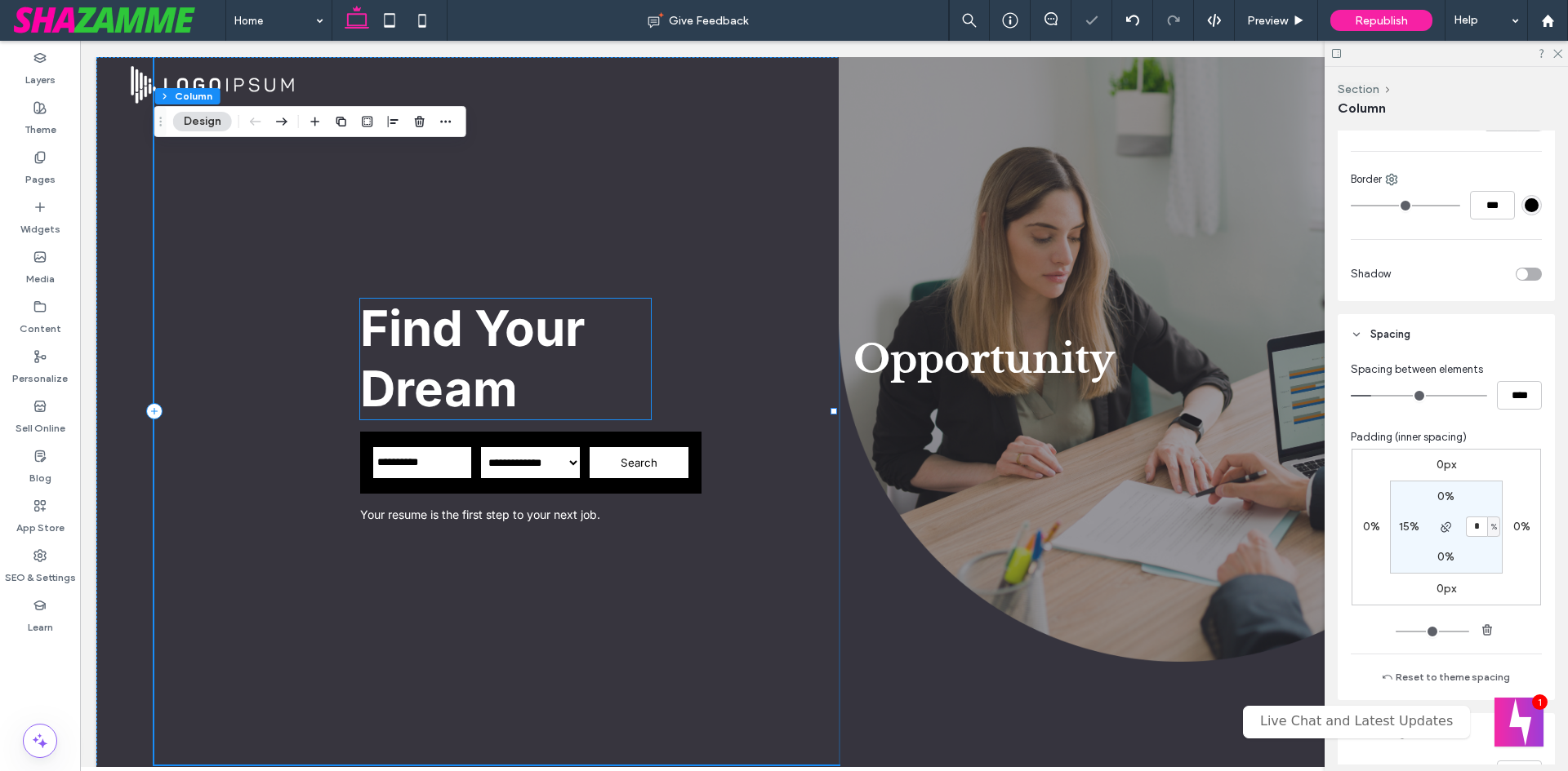
click at [516, 356] on span "Find Your Dream" at bounding box center [473, 358] width 225 height 119
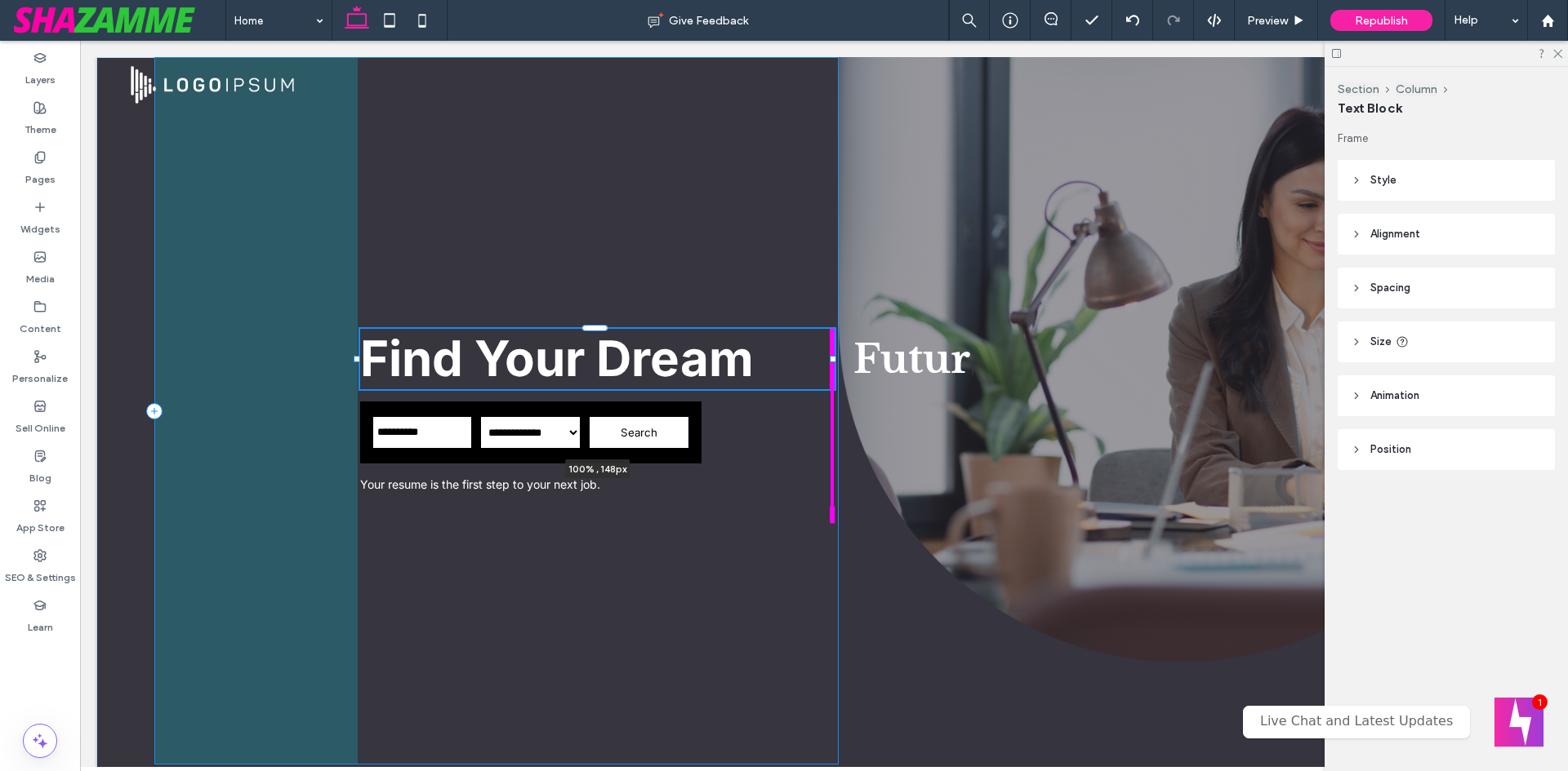
drag, startPoint x: 648, startPoint y: 360, endPoint x: 832, endPoint y: 354, distance: 184.1
click at [358, 330] on div at bounding box center [357, 329] width 1 height 1
type input "***"
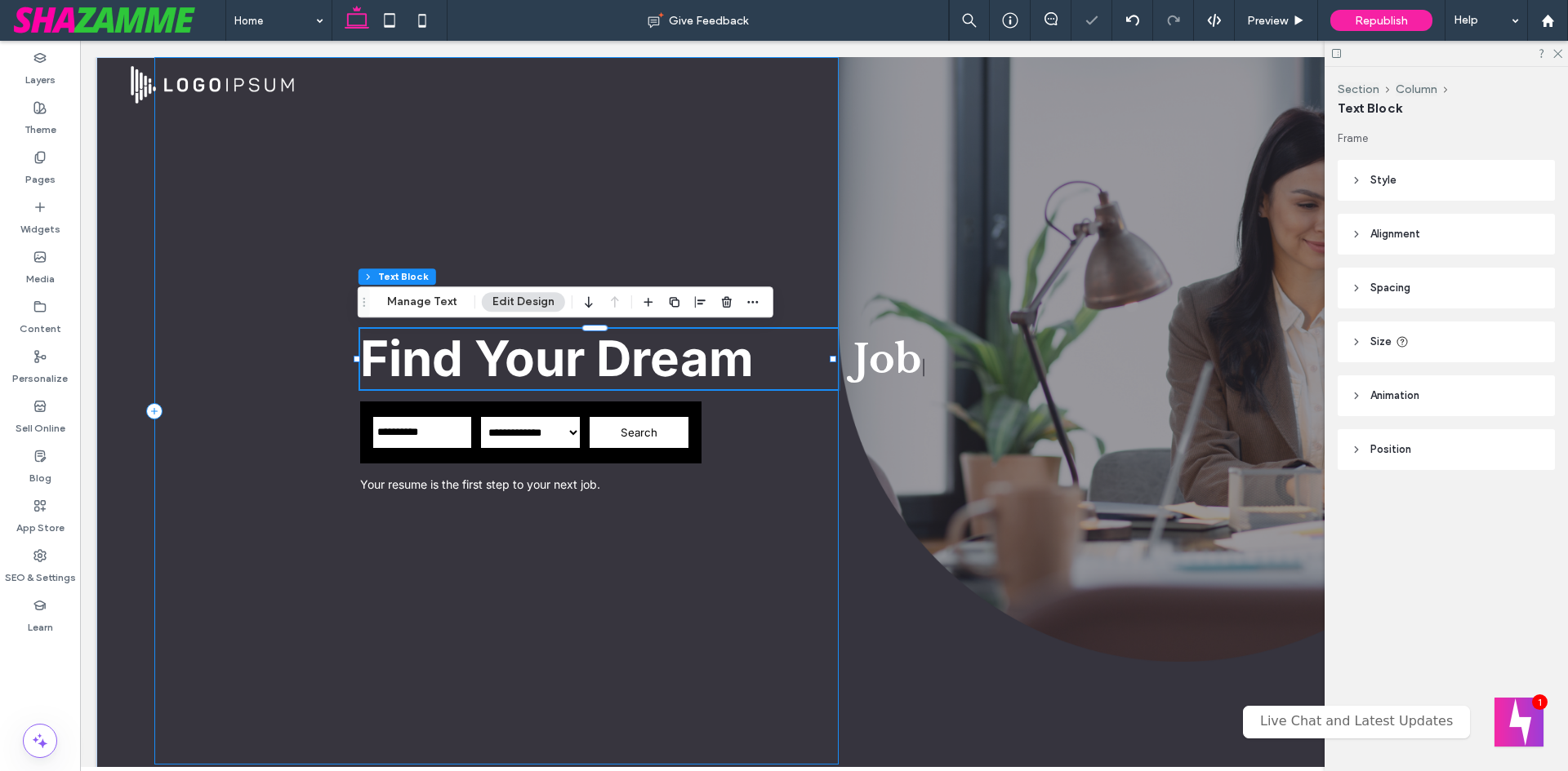
click at [274, 225] on div "**********" at bounding box center [496, 411] width 684 height 708
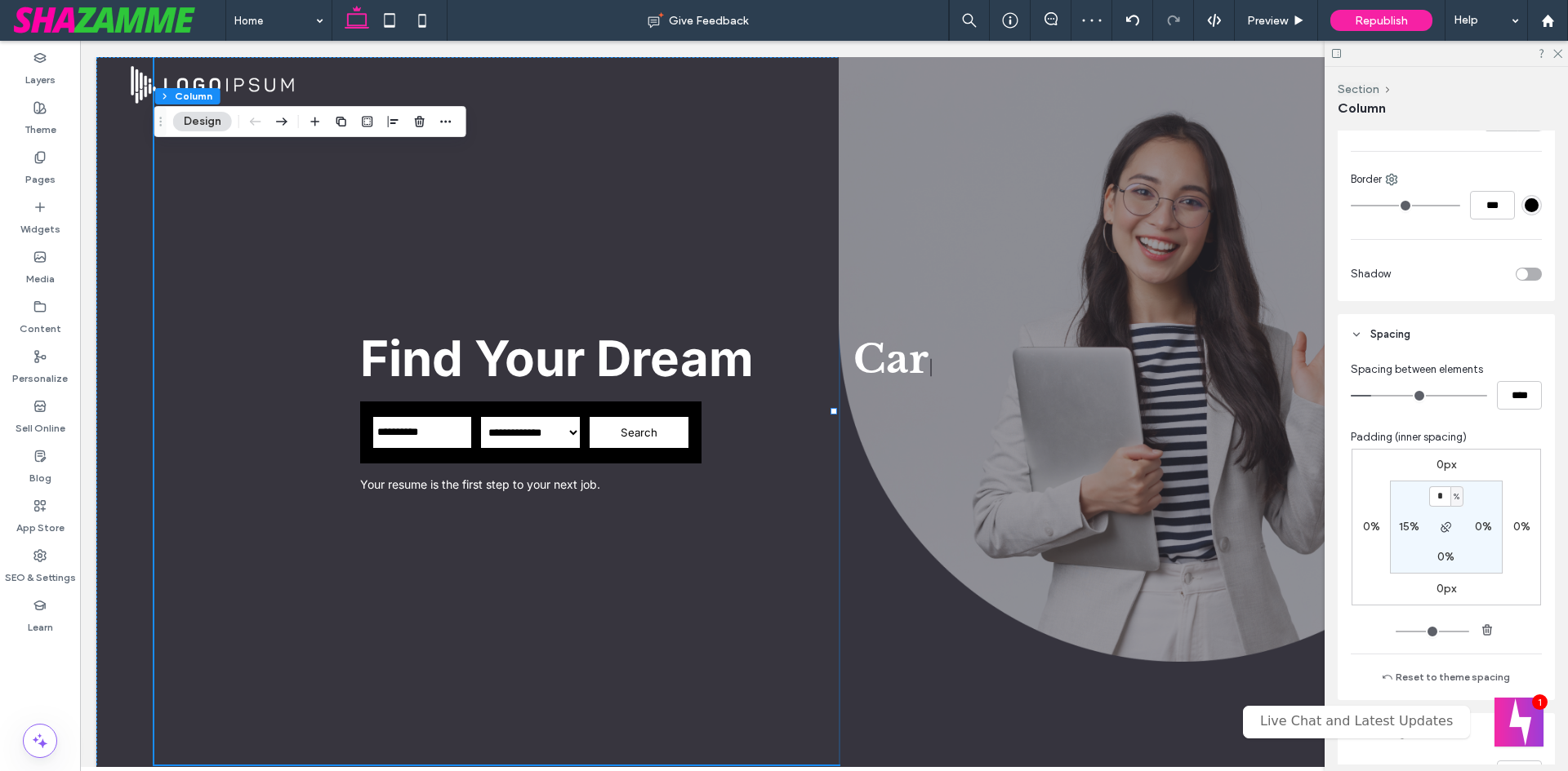
click at [1402, 524] on label "15%" at bounding box center [1409, 526] width 21 height 13
type input "**"
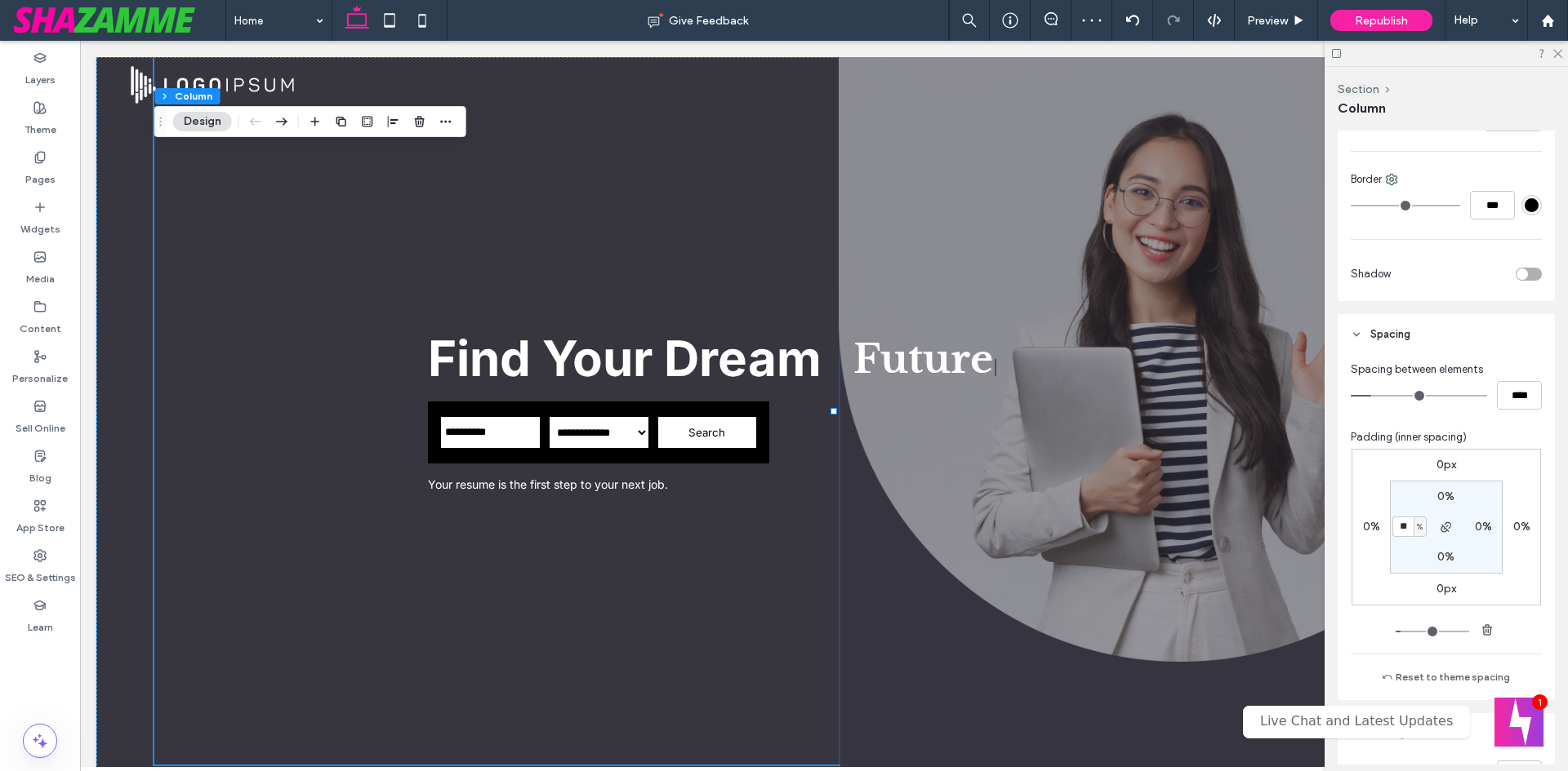
click at [1405, 525] on input "**" at bounding box center [1403, 526] width 22 height 21
type input "**"
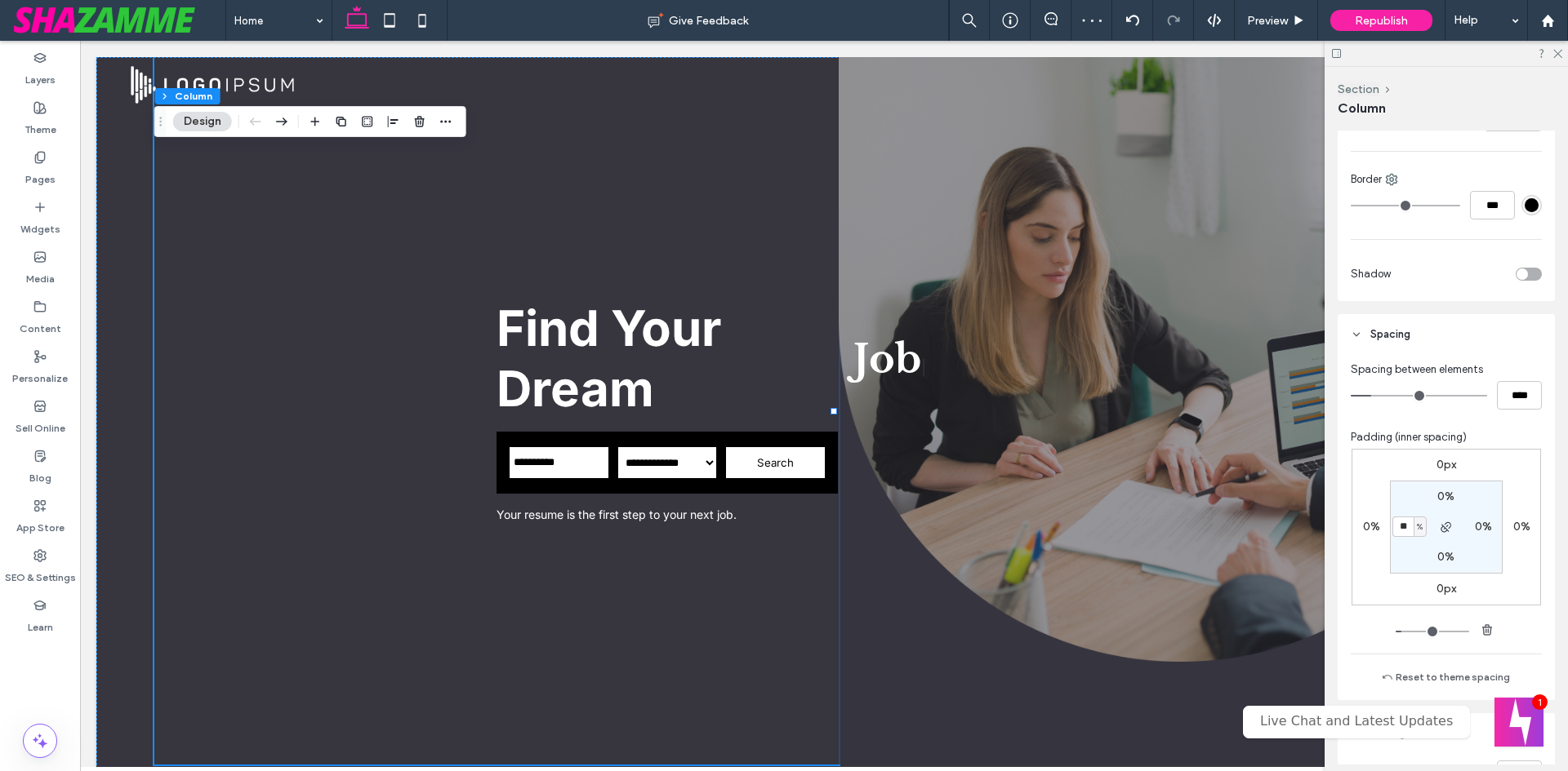
type input "**"
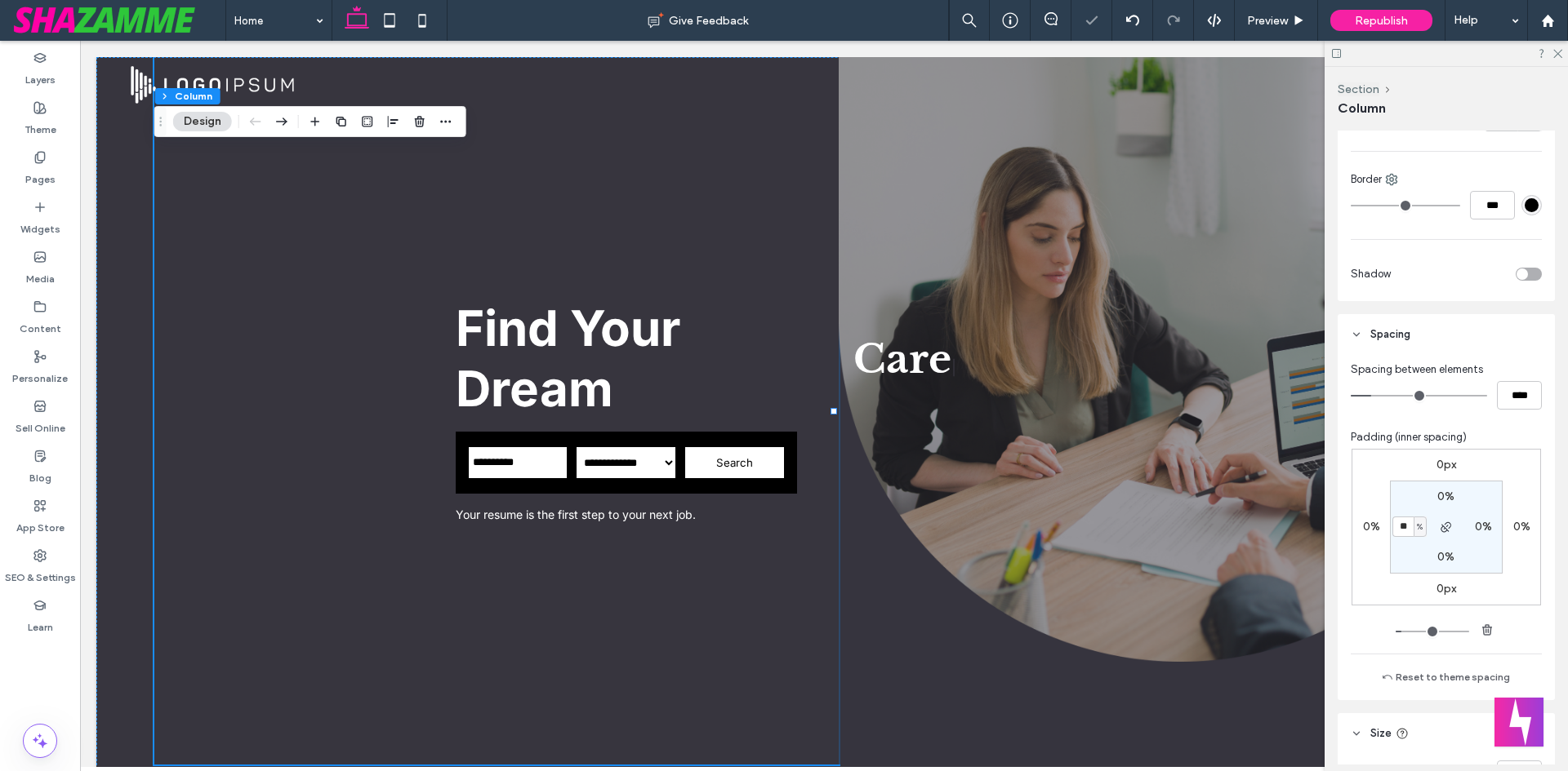
type input "**"
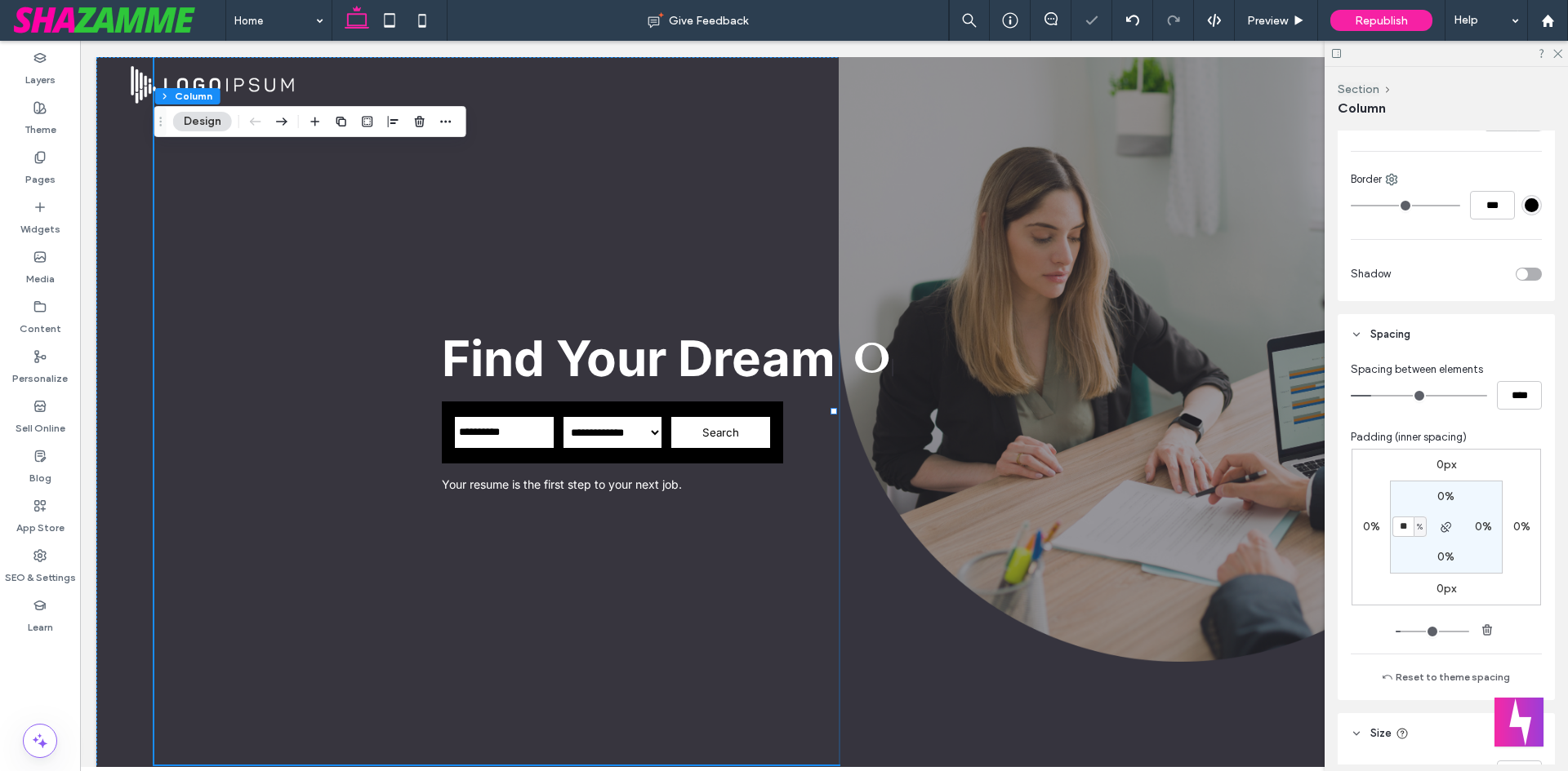
type input "**"
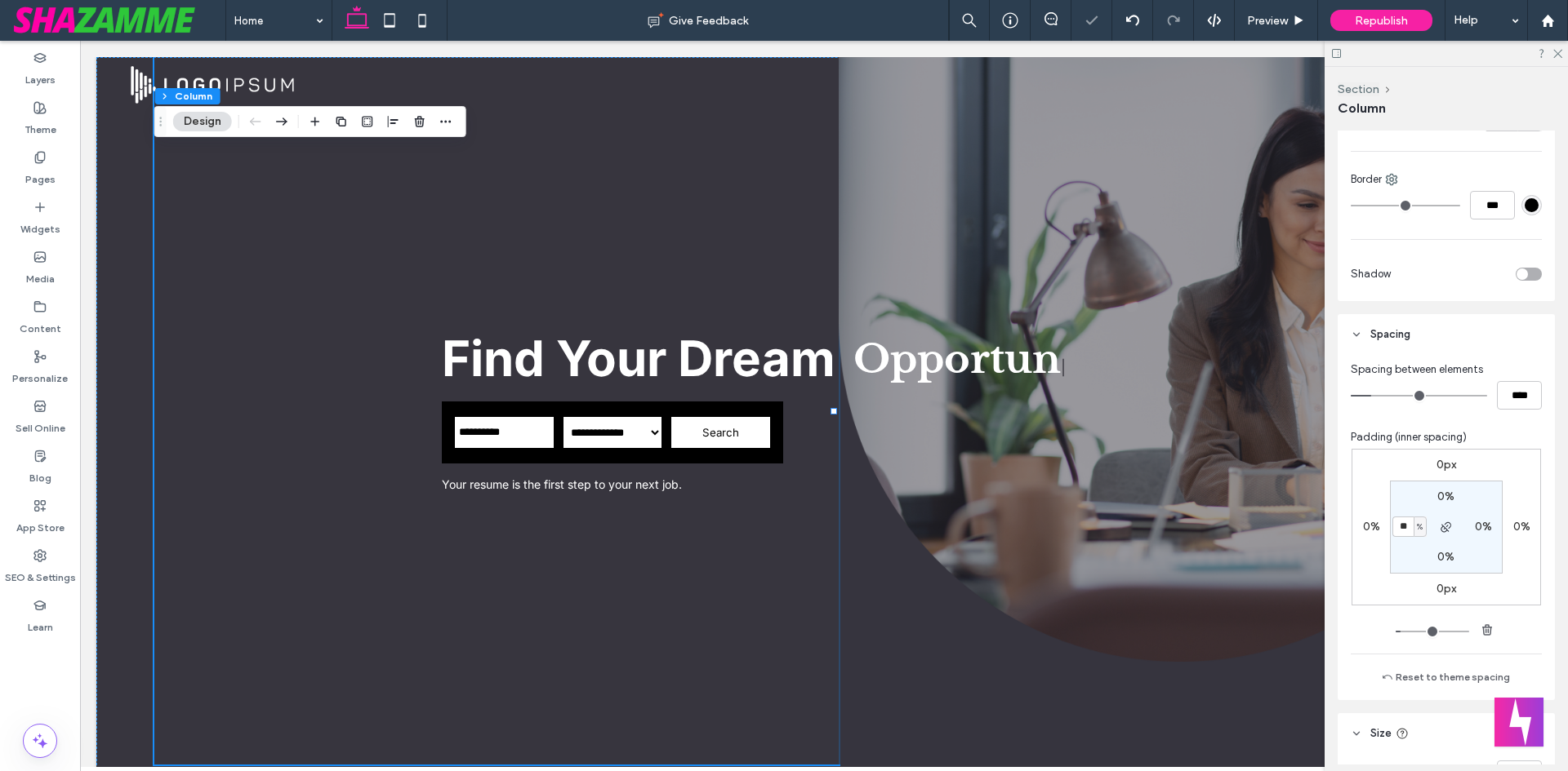
type input "**"
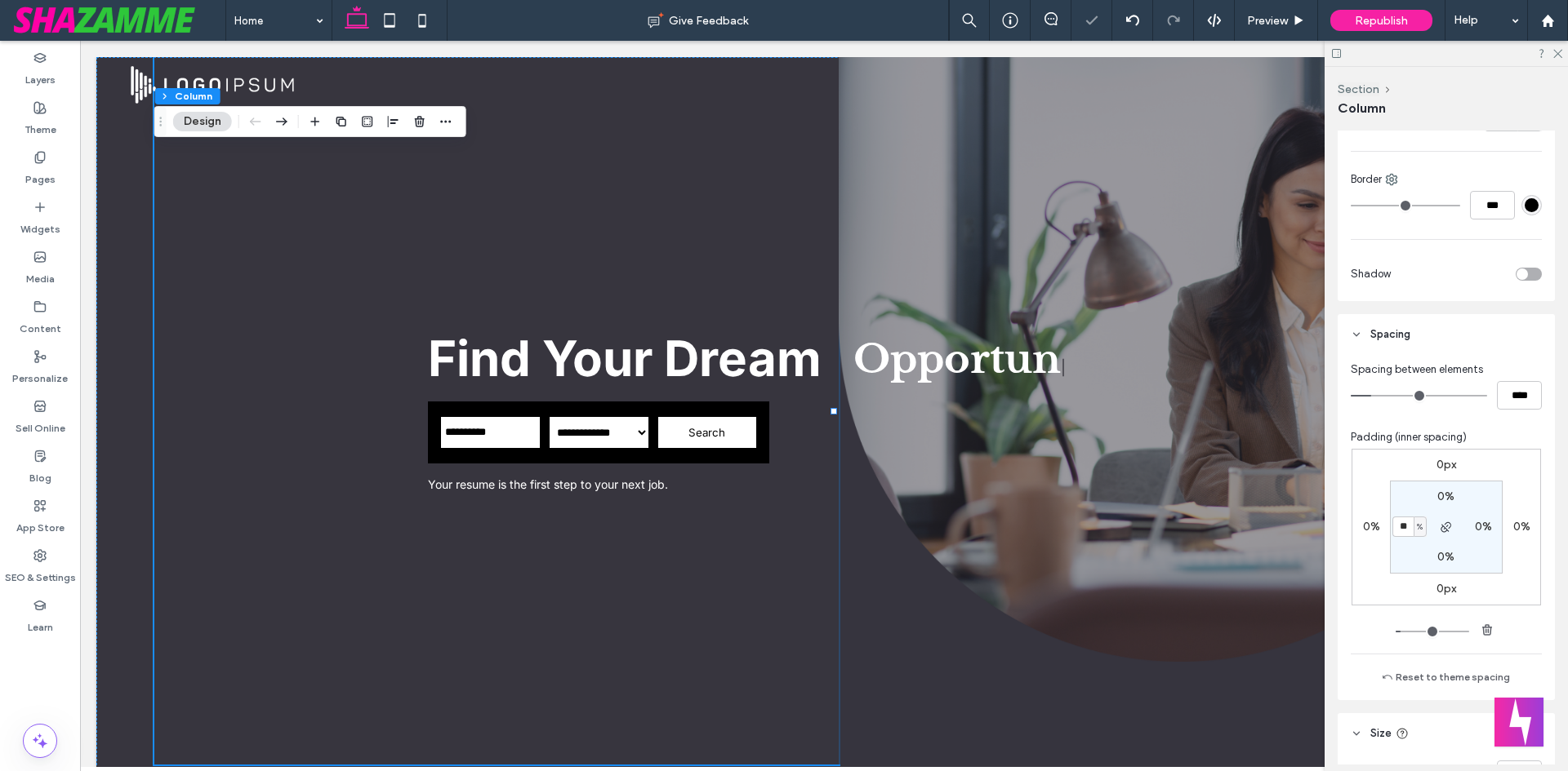
type input "**"
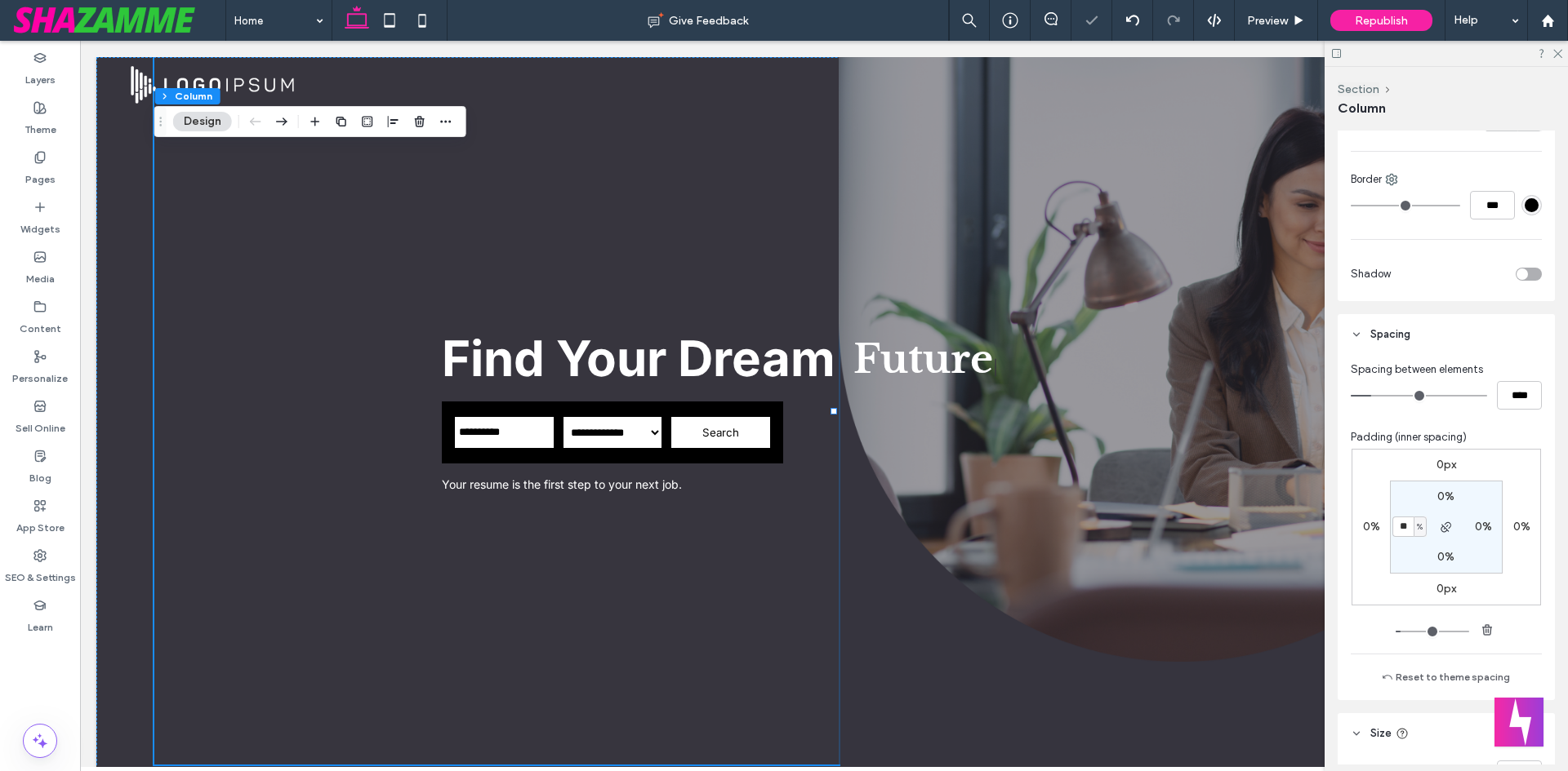
type input "**"
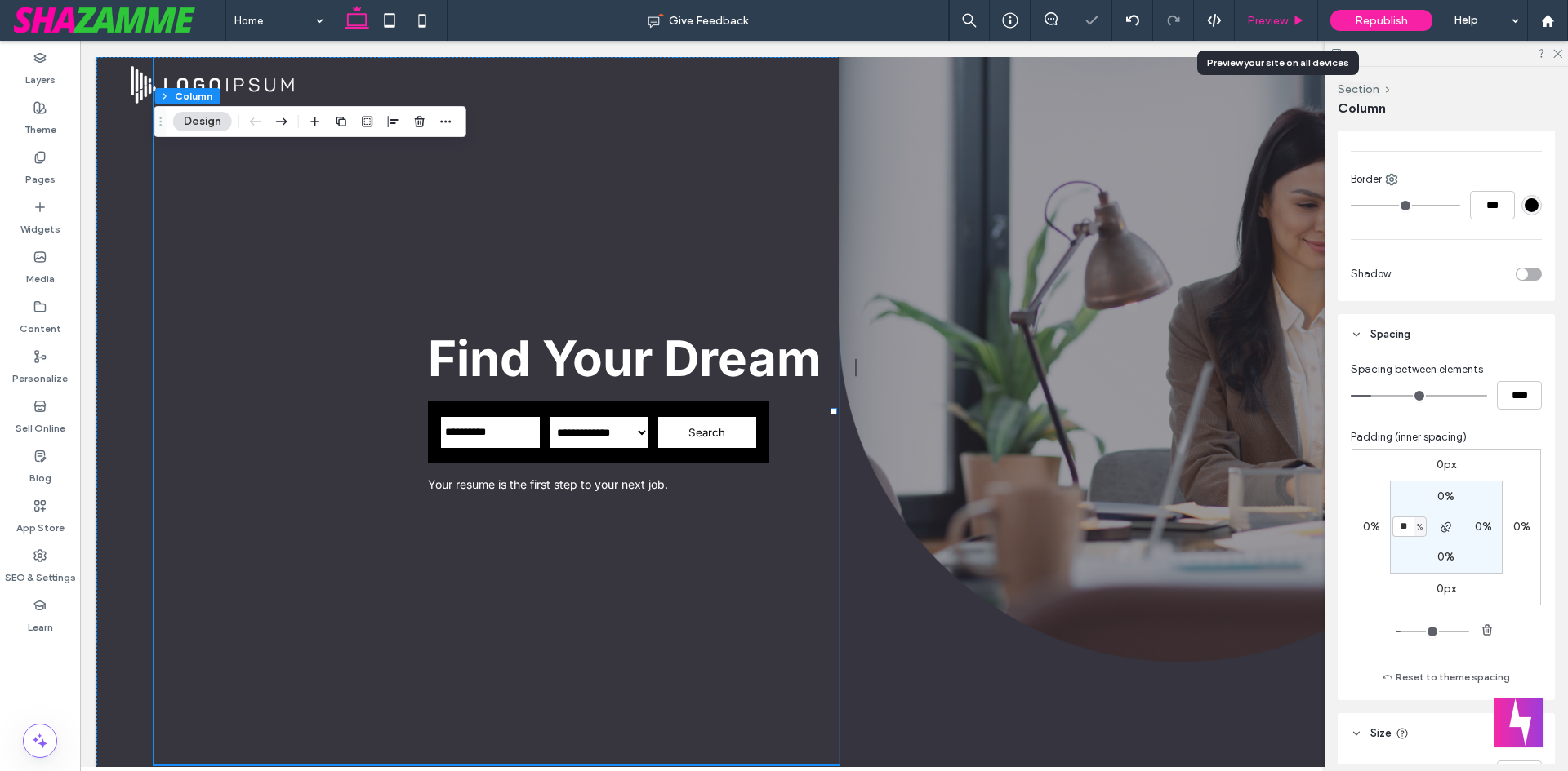
click at [1258, 13] on span "Preview" at bounding box center [1266, 20] width 41 height 13
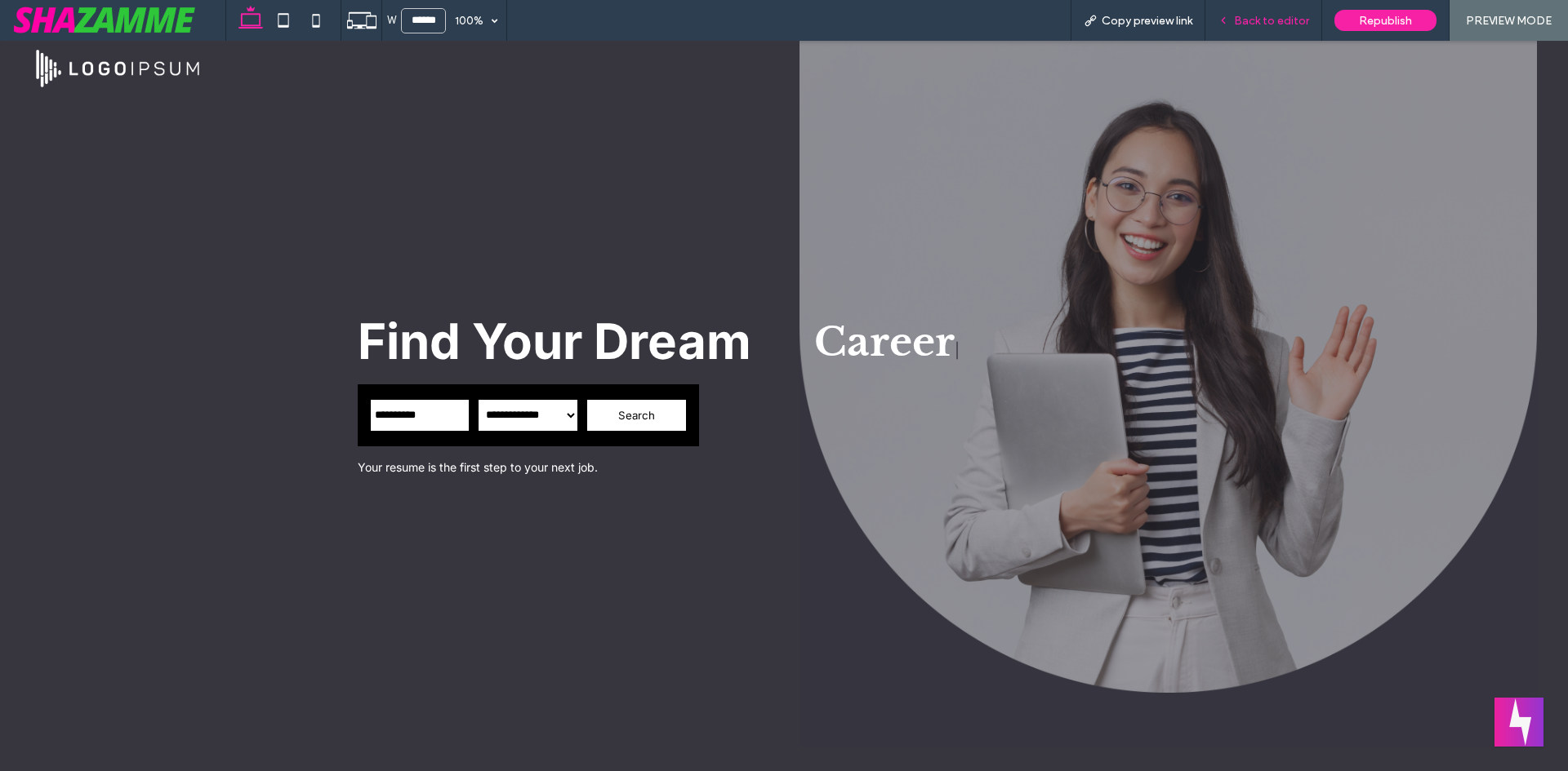
click at [1268, 17] on span "Back to editor" at bounding box center [1271, 20] width 75 height 13
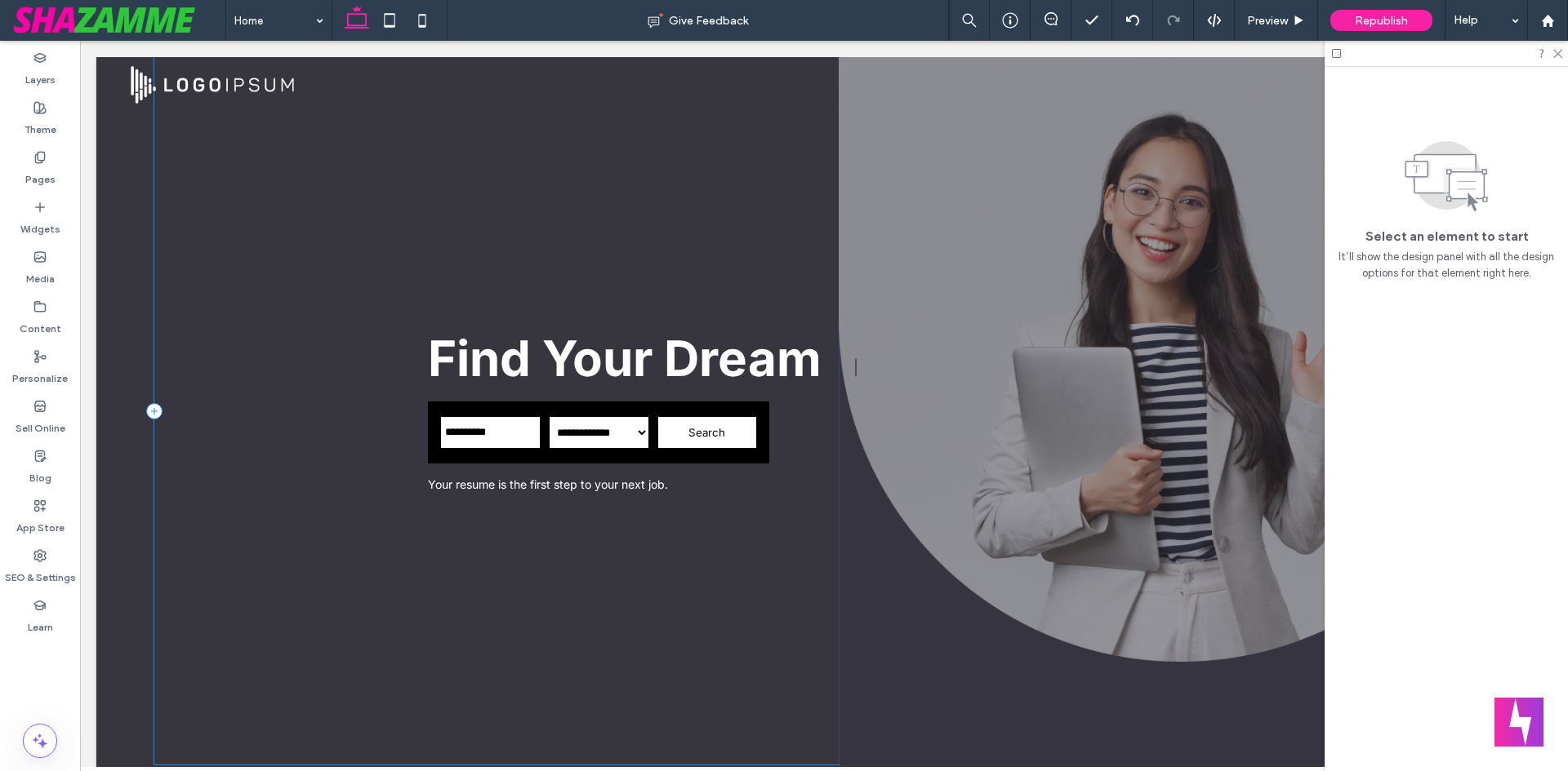
click at [487, 307] on div "**********" at bounding box center [496, 411] width 684 height 708
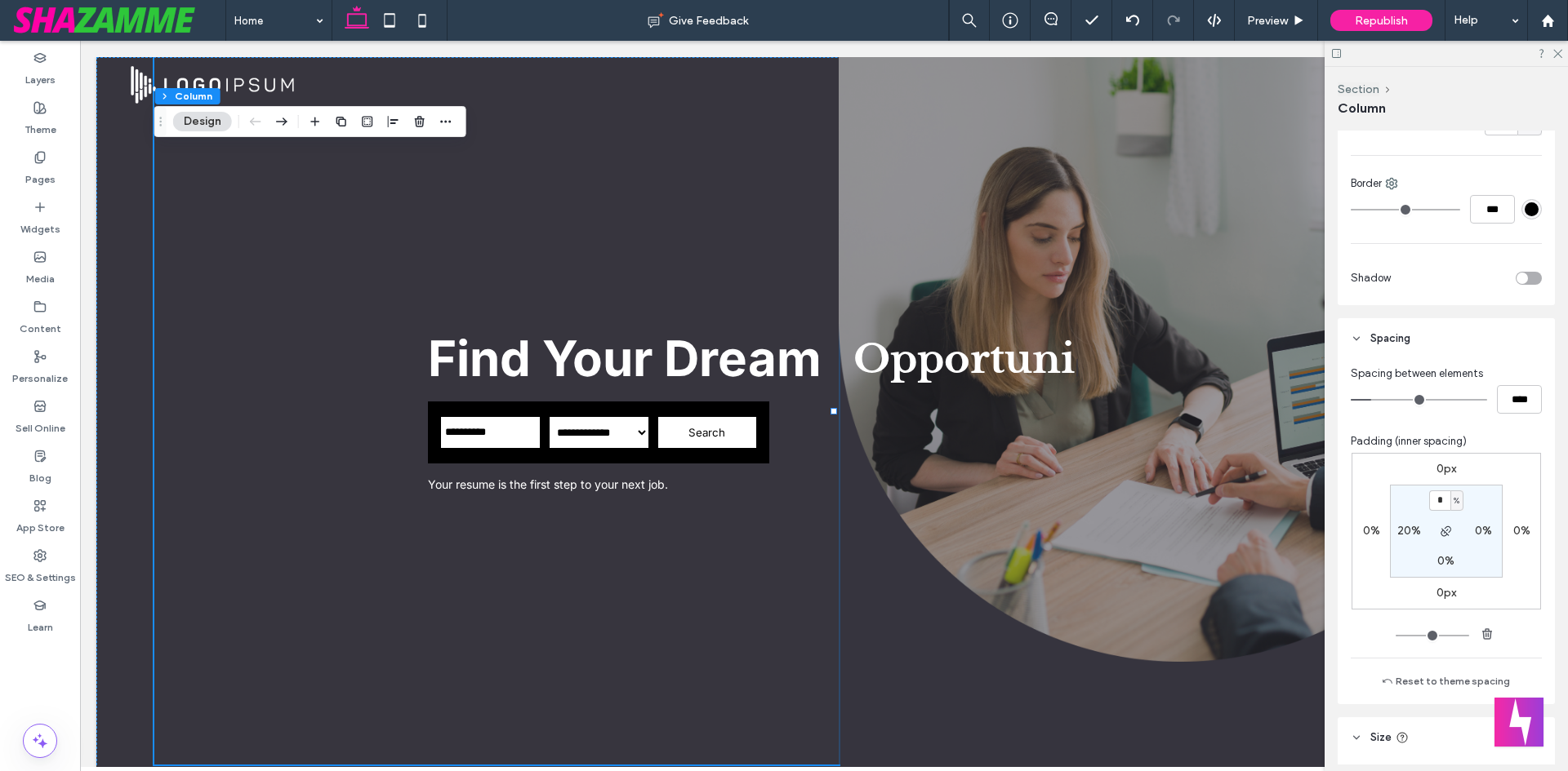
scroll to position [489, 0]
click at [1410, 515] on section "* % 0% 0% 20%" at bounding box center [1446, 526] width 113 height 93
click at [1401, 524] on label "20%" at bounding box center [1409, 526] width 23 height 13
type input "**"
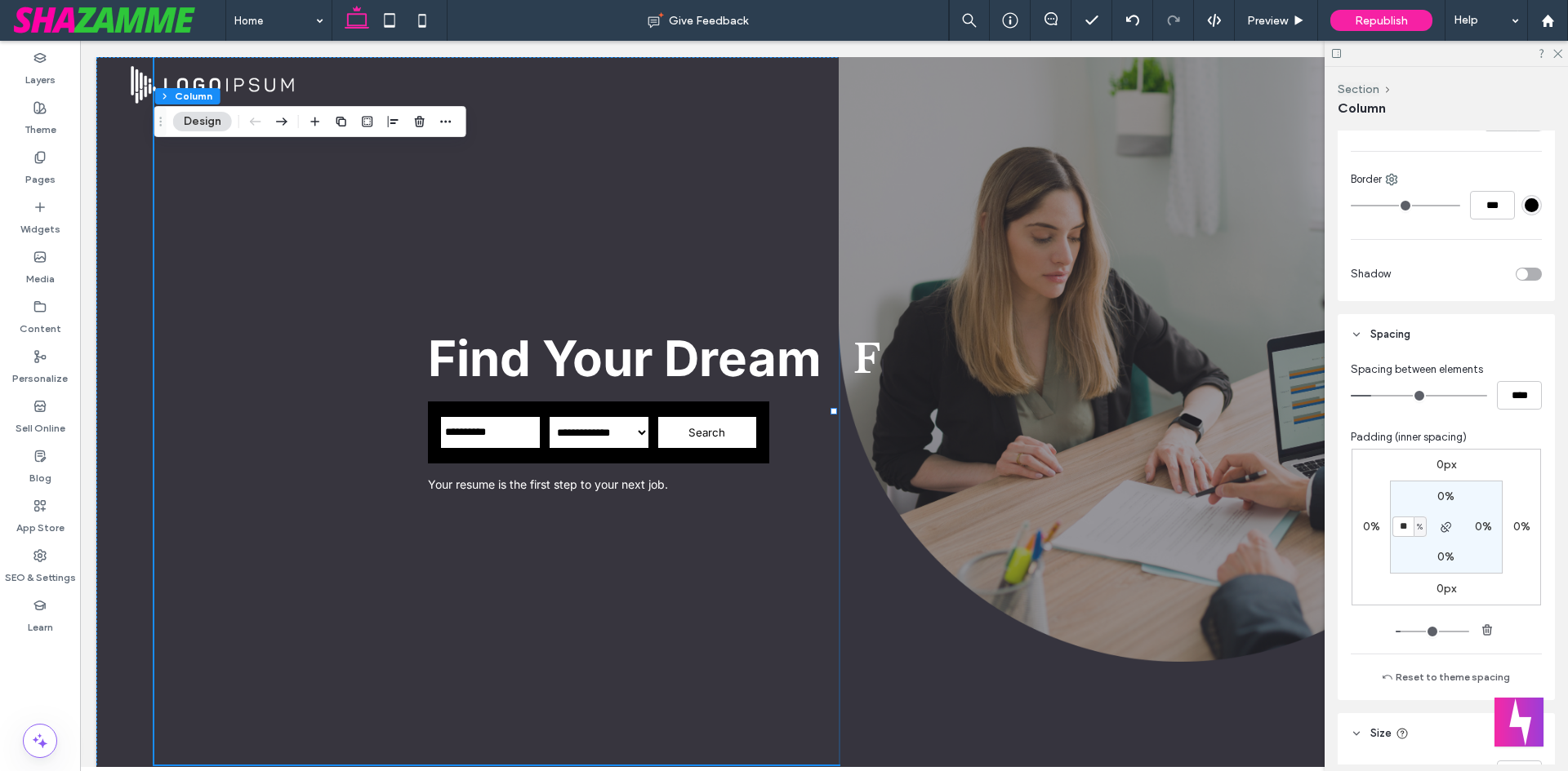
type input "**"
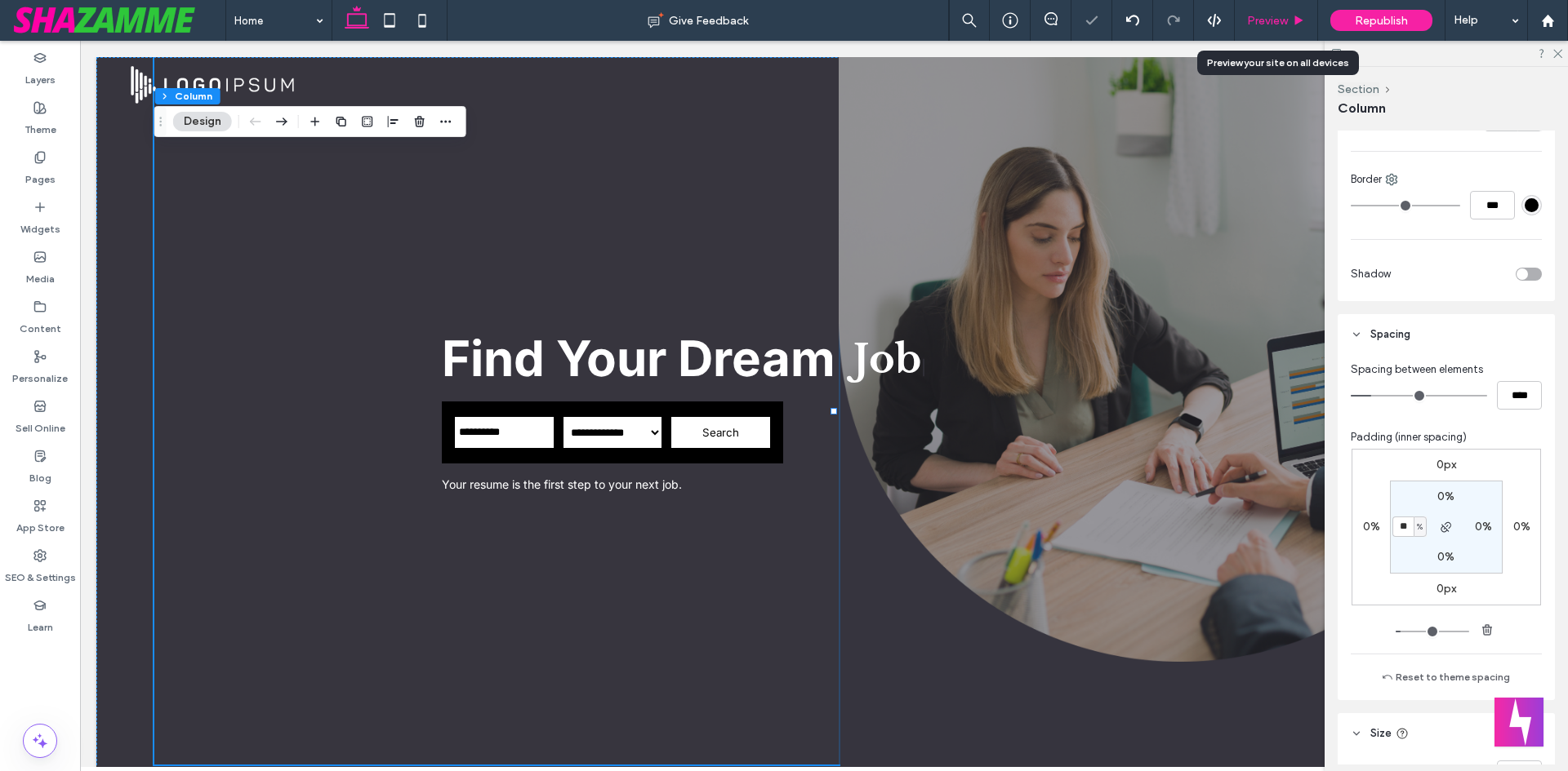
click at [1275, 25] on span "Preview" at bounding box center [1266, 20] width 41 height 13
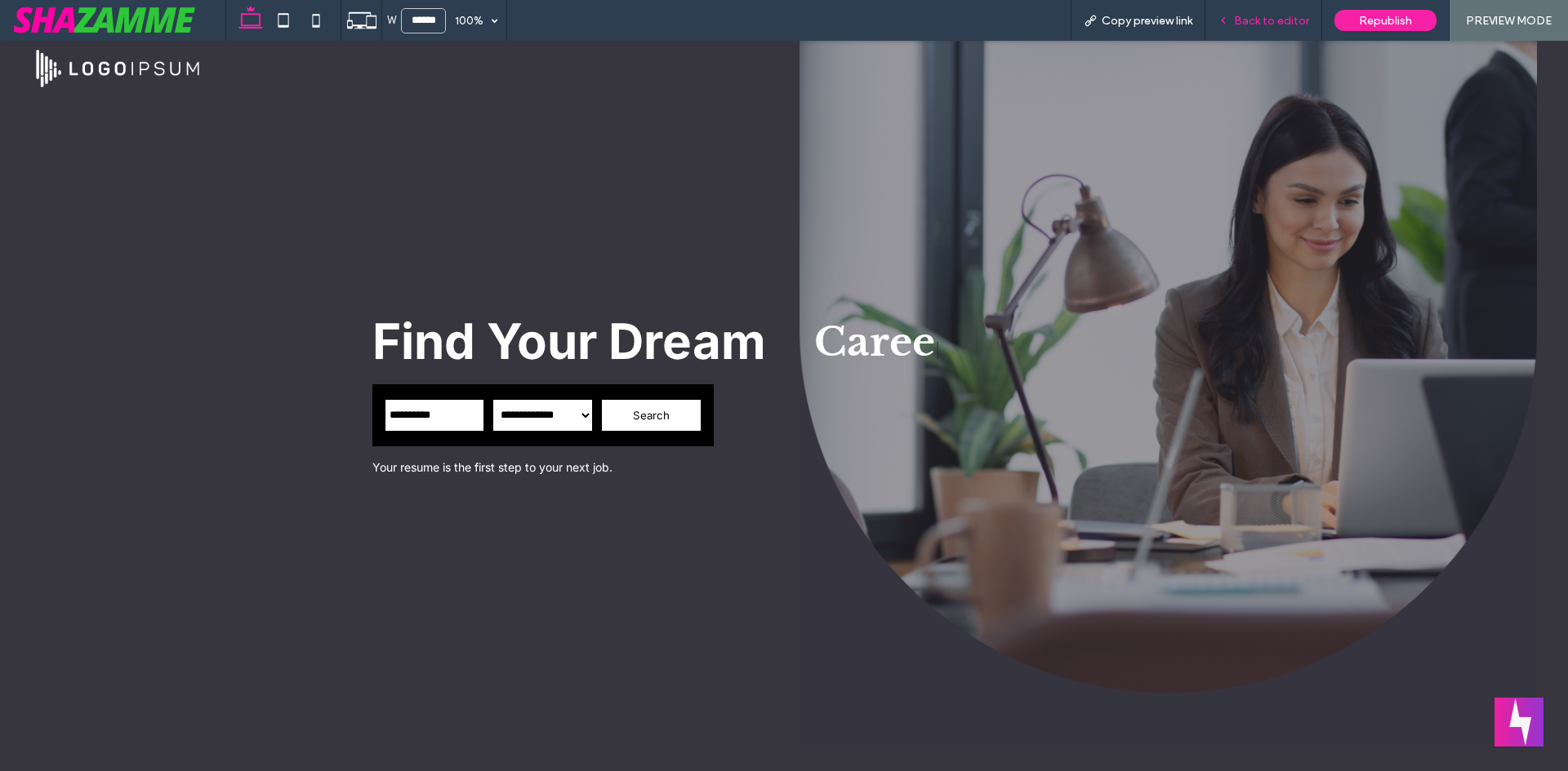
click at [1269, 22] on span "Back to editor" at bounding box center [1271, 20] width 75 height 13
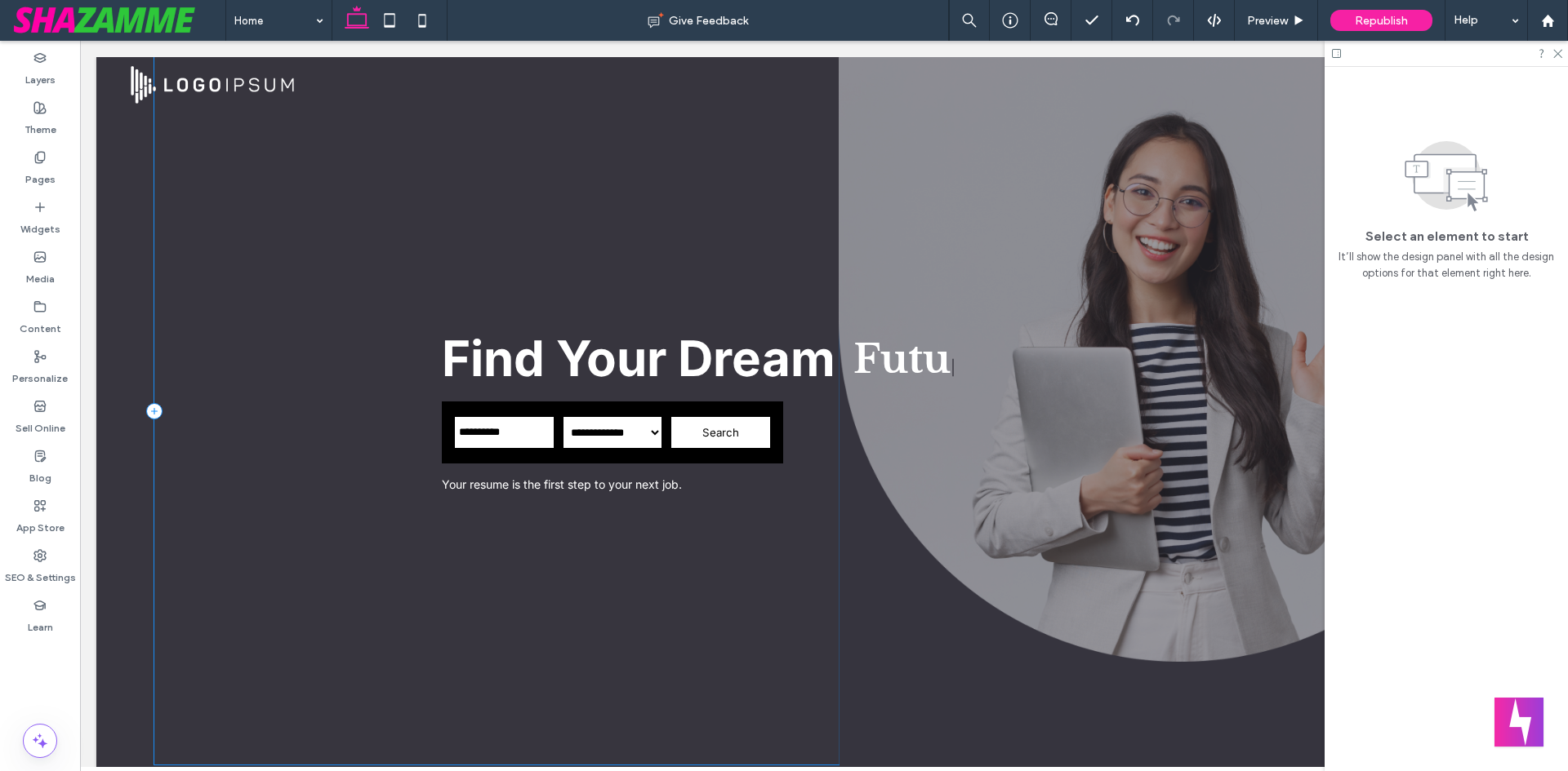
click at [579, 248] on div "**********" at bounding box center [496, 411] width 684 height 708
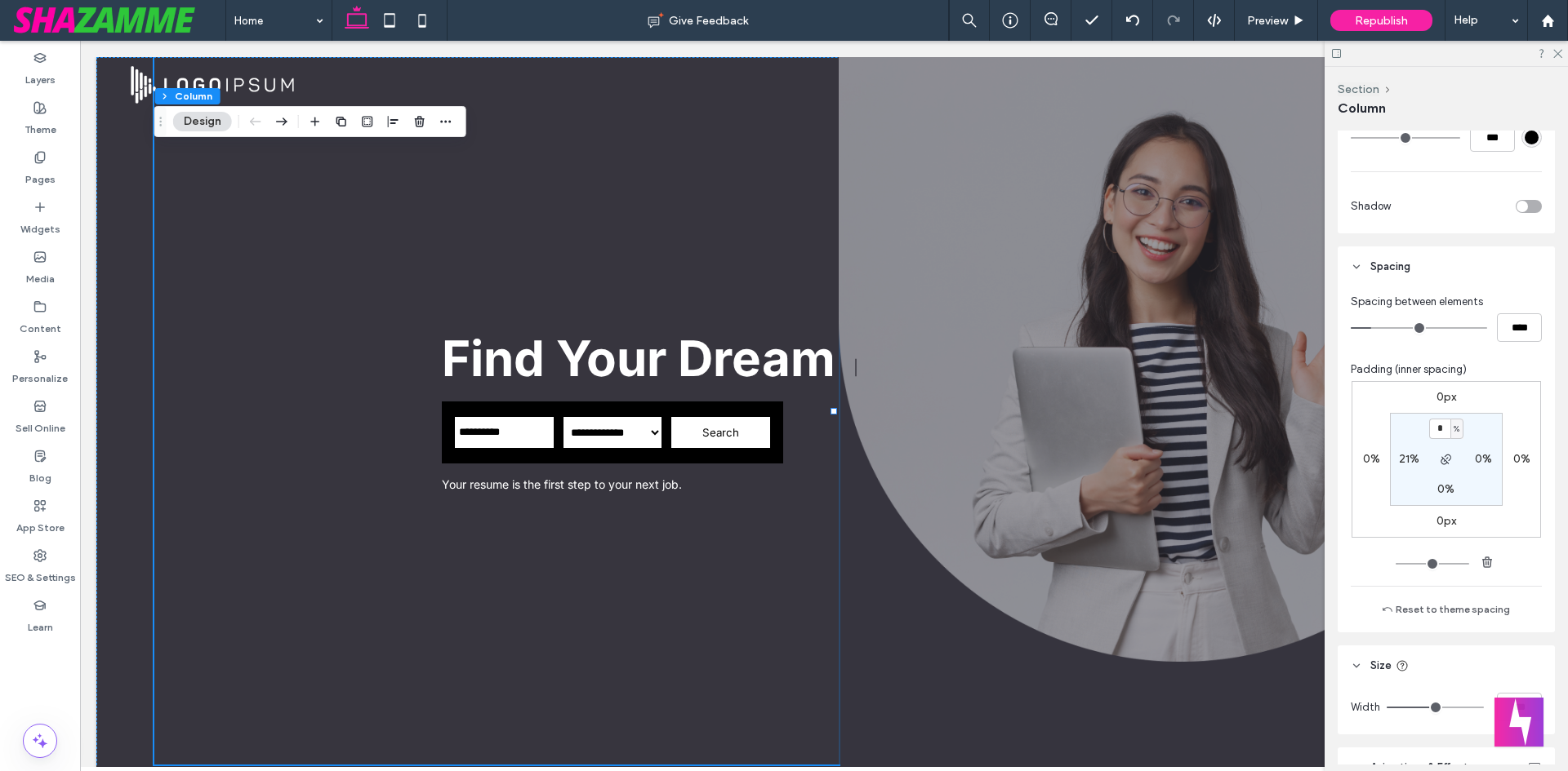
scroll to position [653, 0]
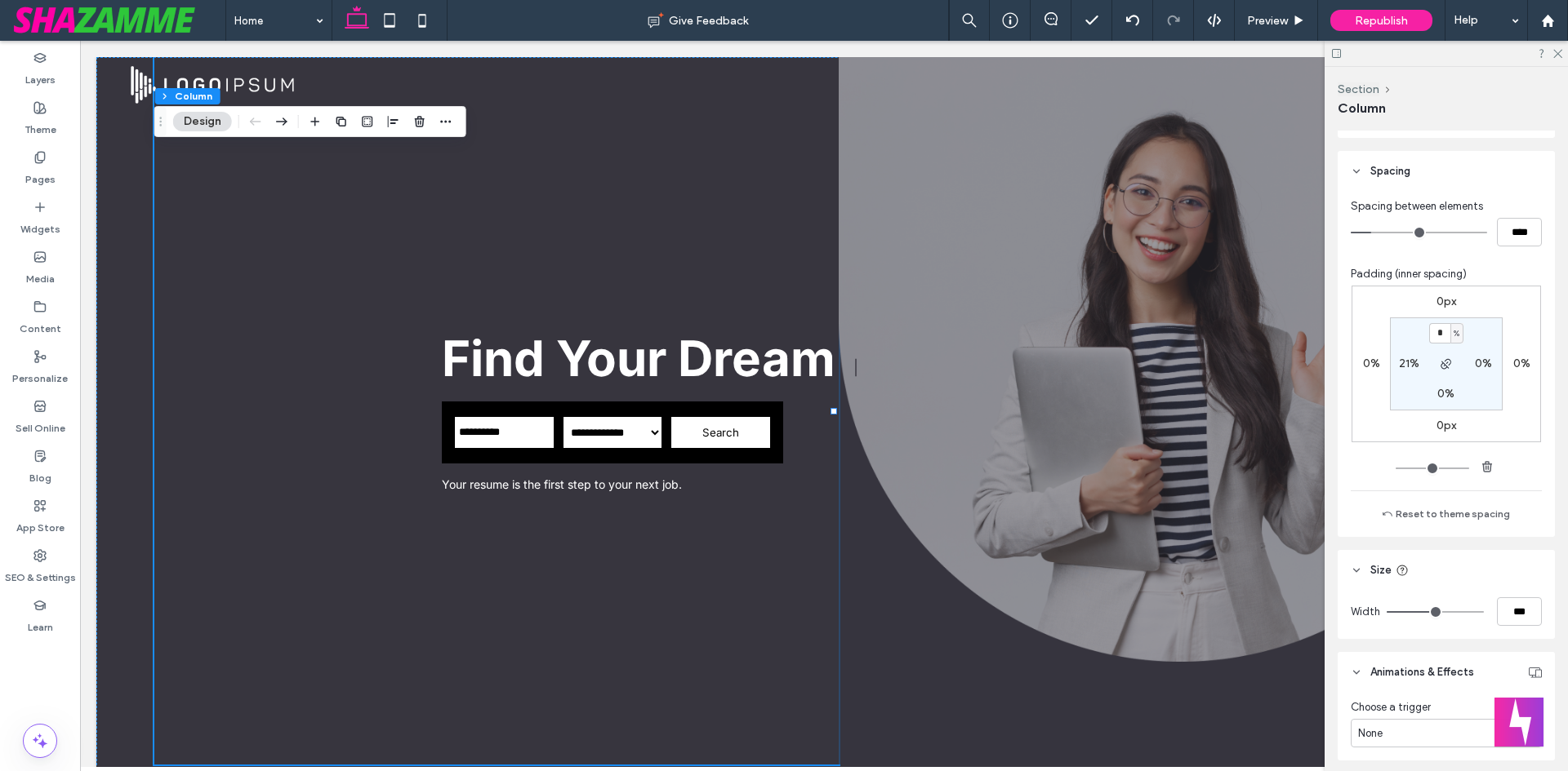
click at [1402, 361] on label "21%" at bounding box center [1409, 363] width 21 height 13
type input "**"
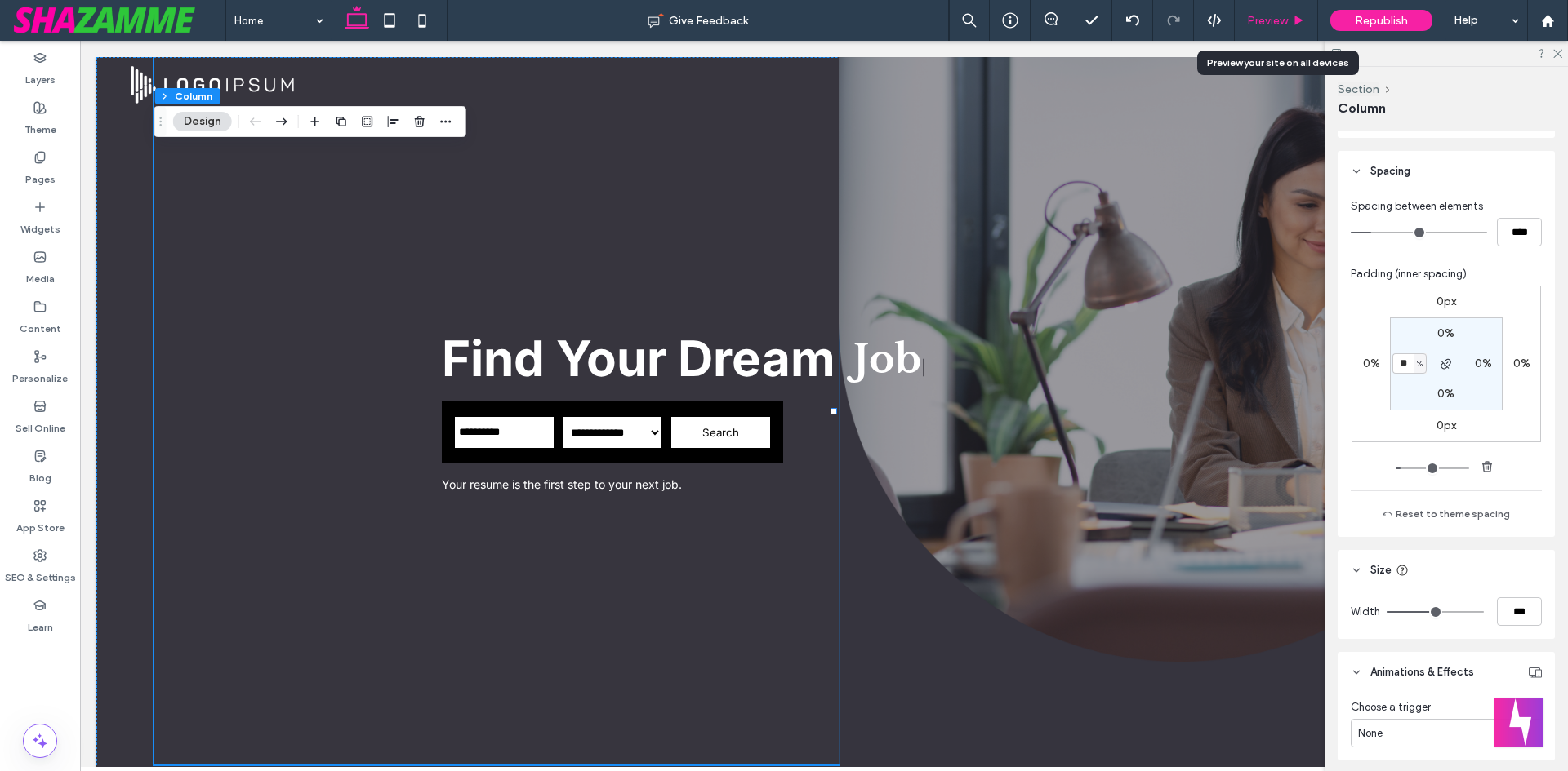
click at [1260, 19] on span "Preview" at bounding box center [1266, 20] width 41 height 13
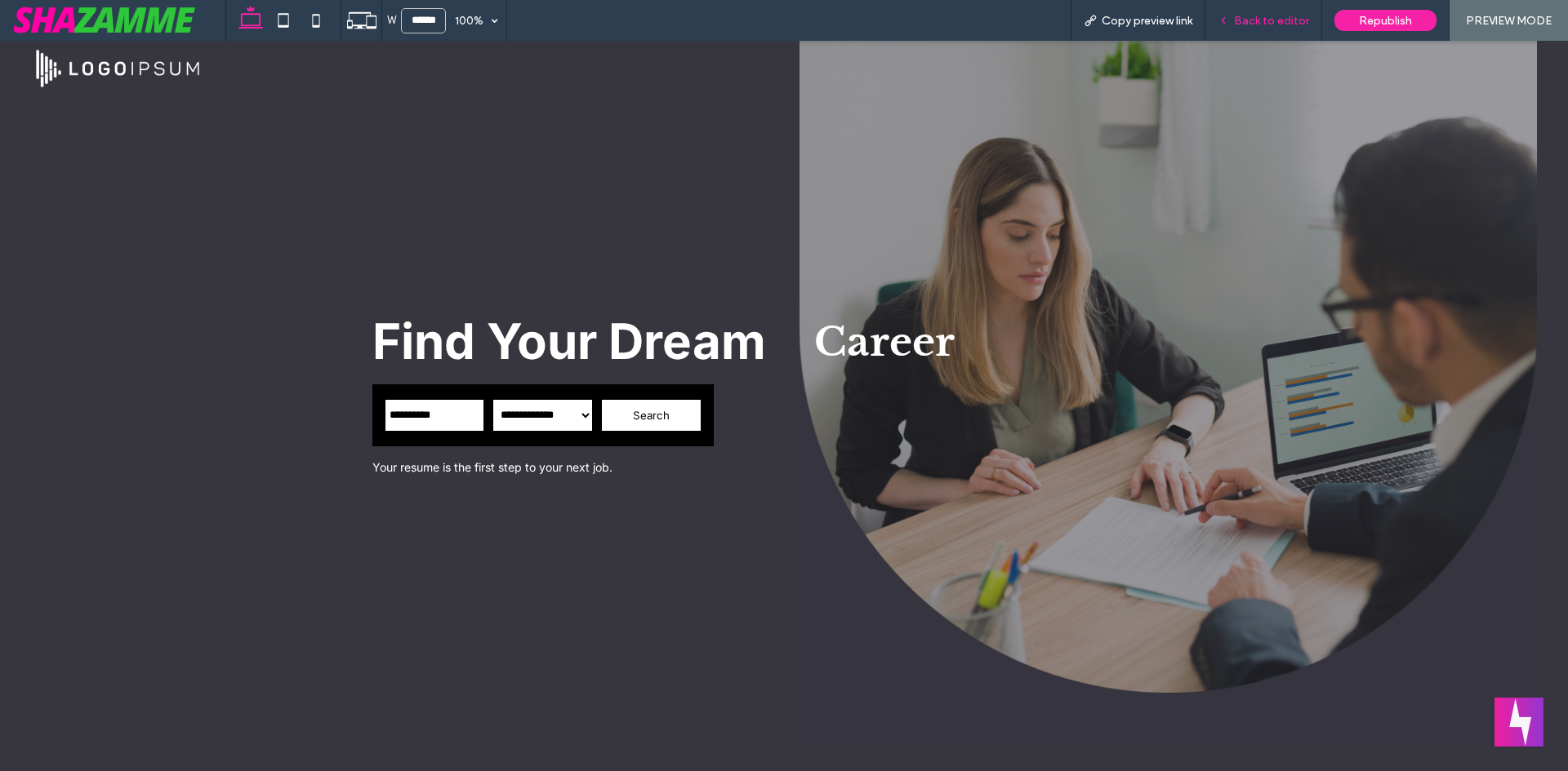
click at [1257, 21] on span "Back to editor" at bounding box center [1271, 20] width 75 height 13
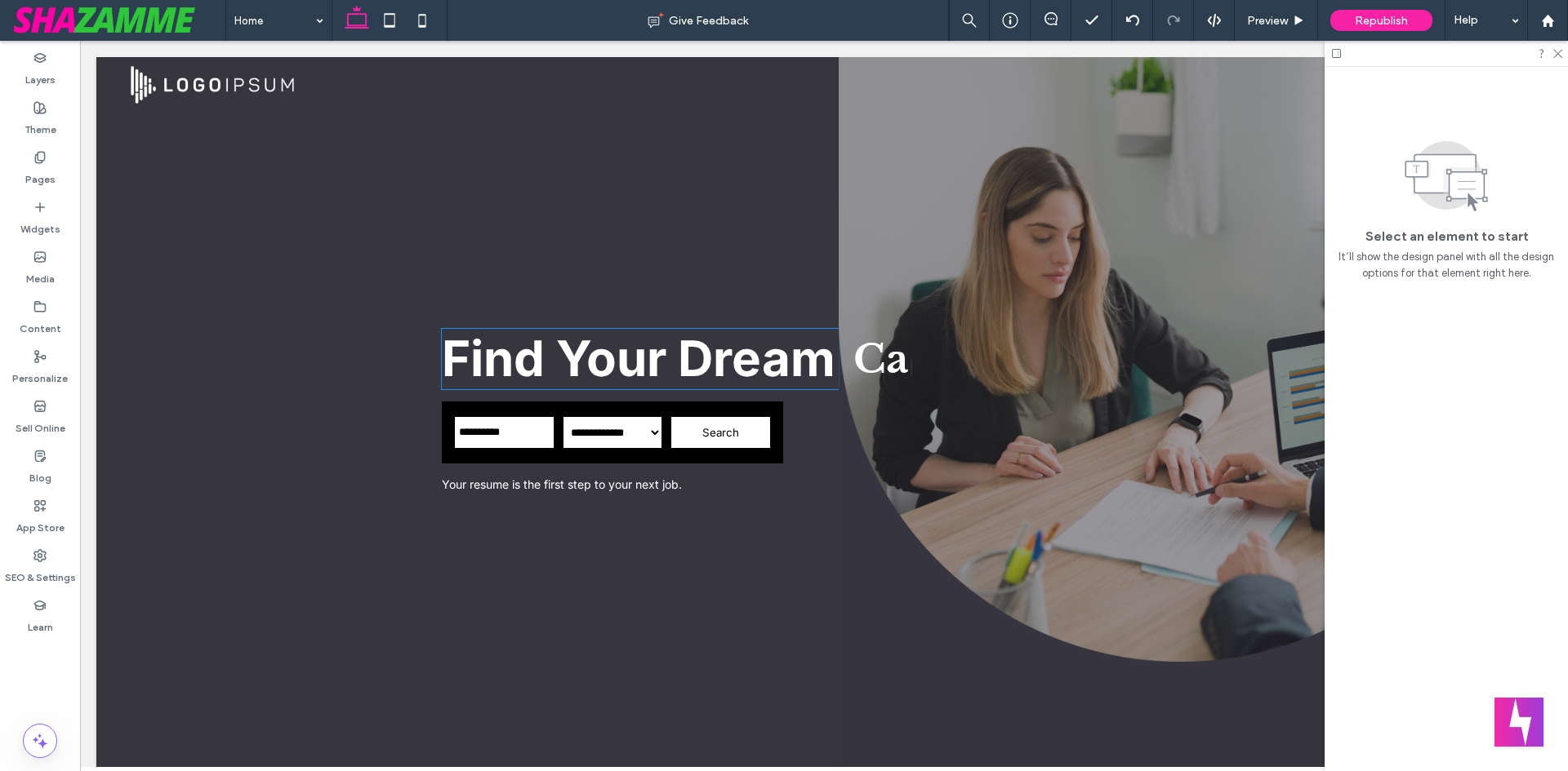
click at [758, 381] on h1 "Find Your Dream" at bounding box center [640, 359] width 397 height 60
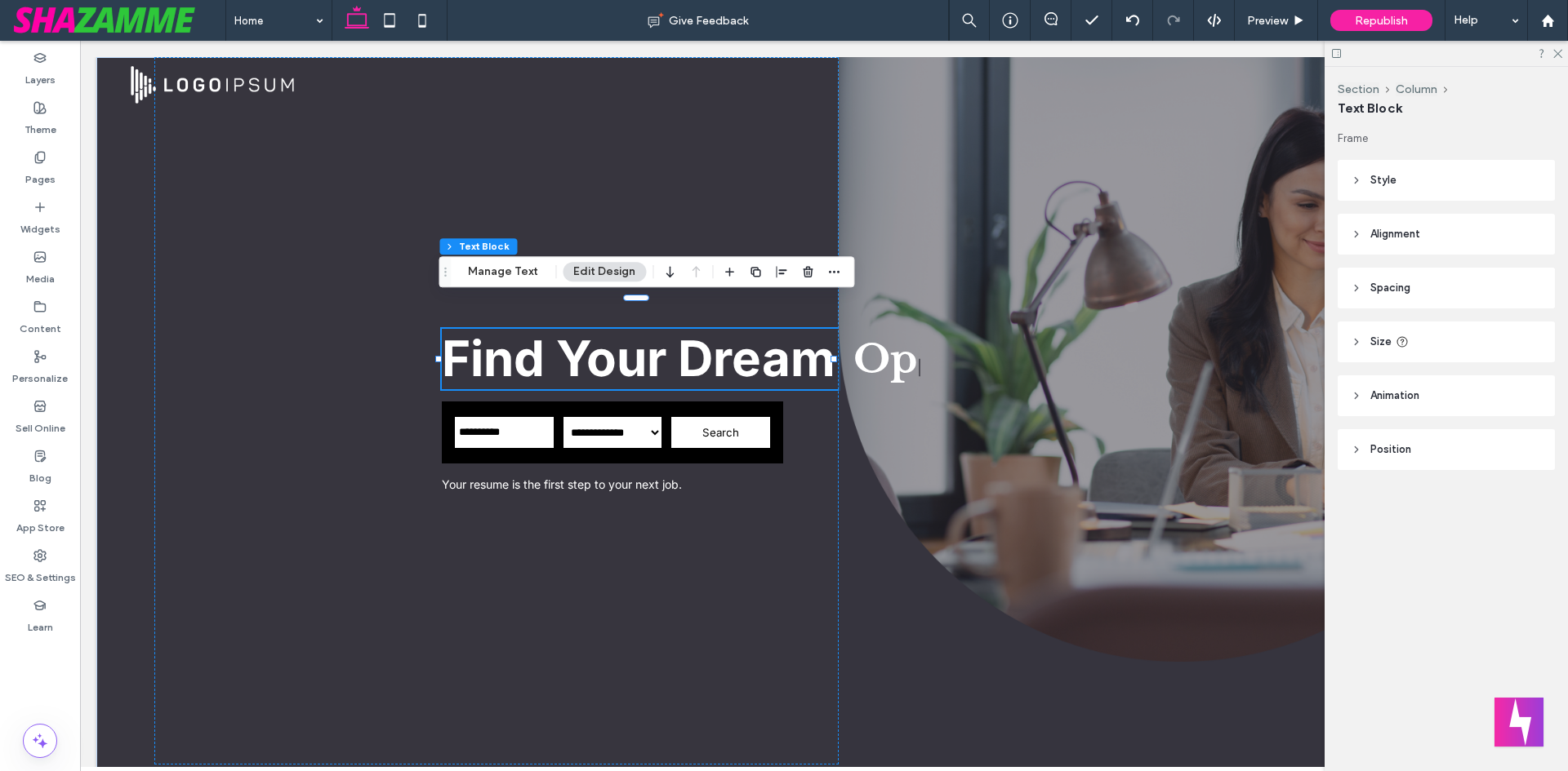
click at [1441, 285] on header "Spacing" at bounding box center [1446, 288] width 217 height 40
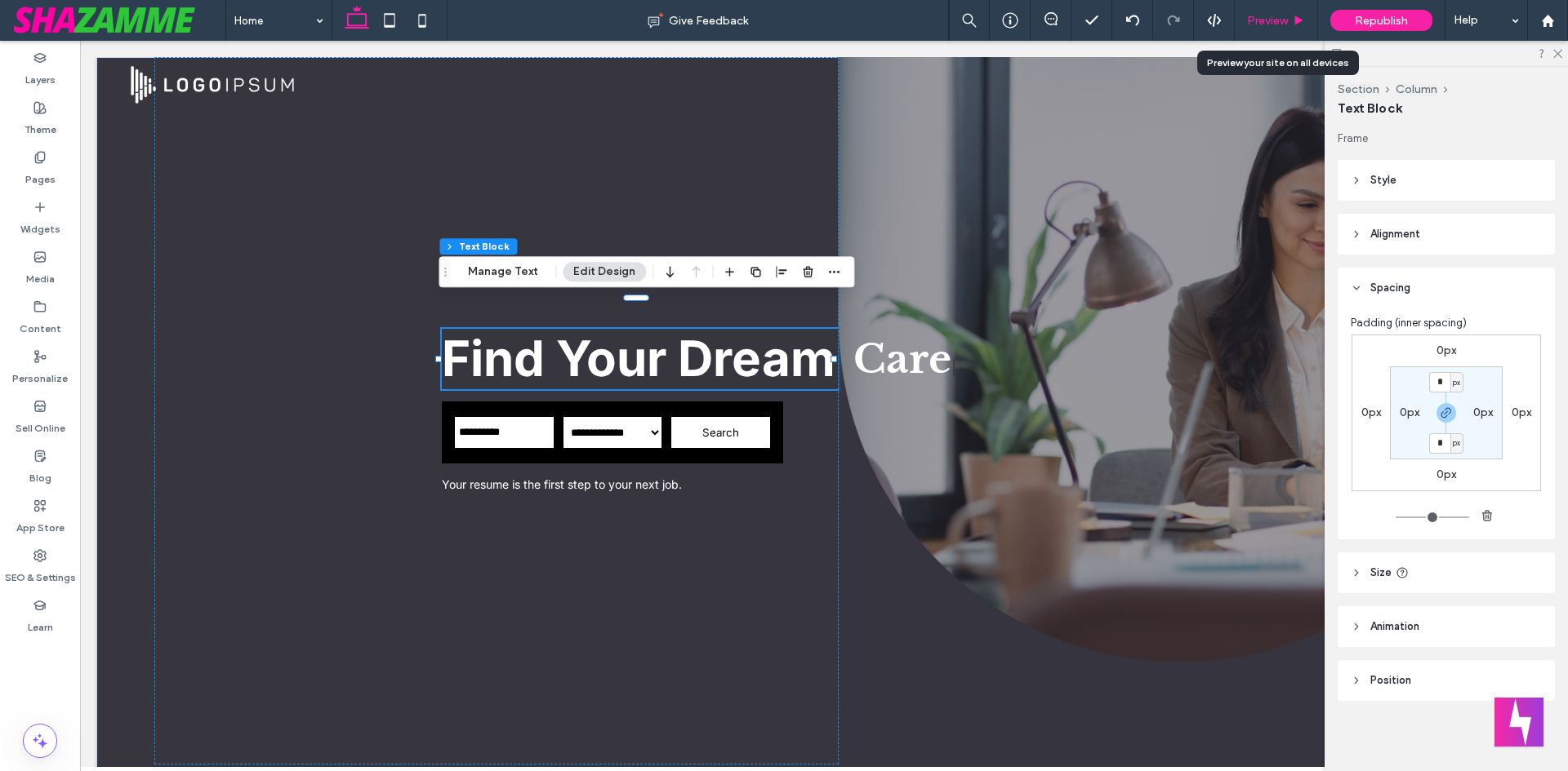
click at [1276, 27] on span "Preview" at bounding box center [1266, 20] width 41 height 13
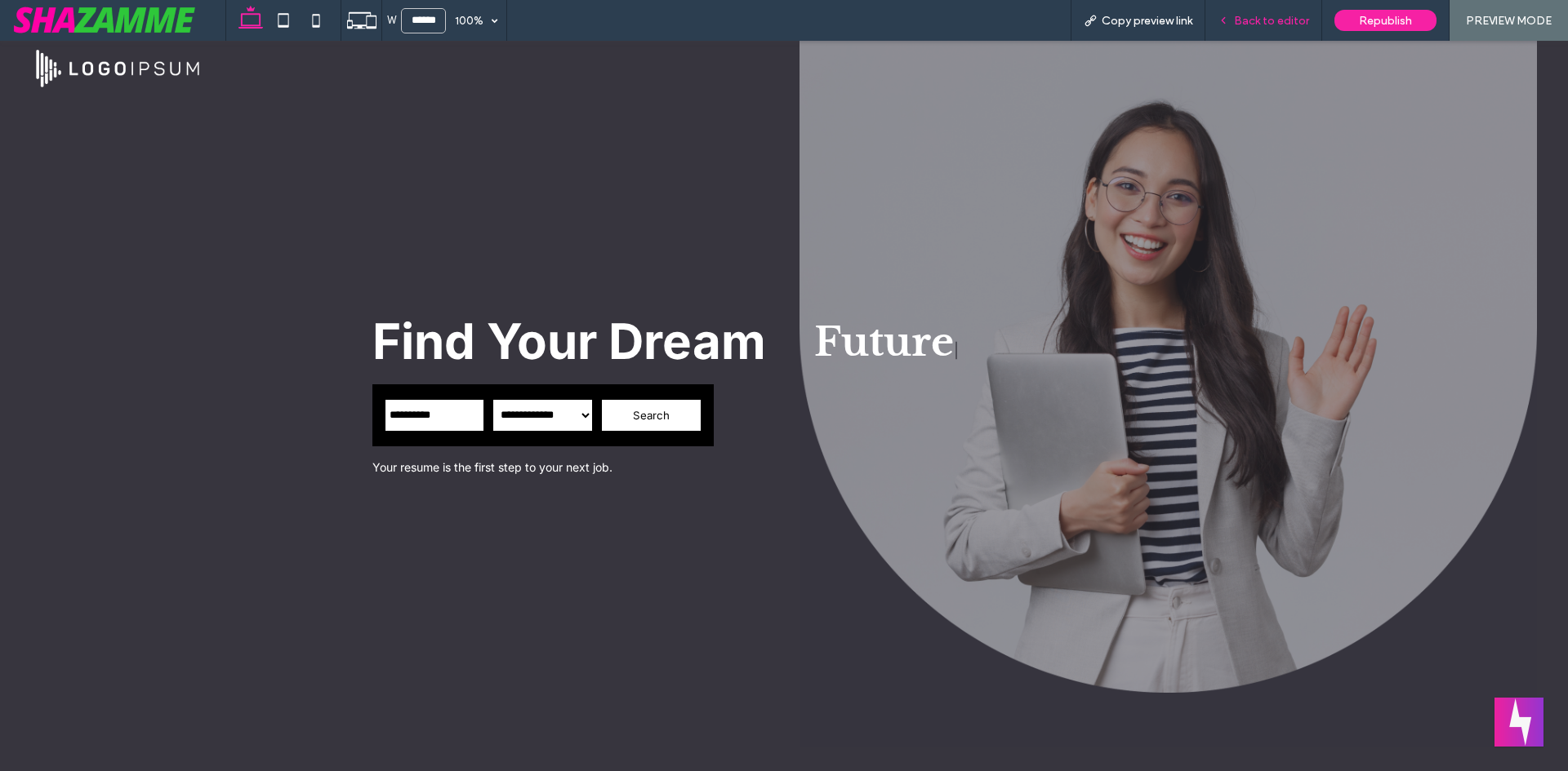
click at [1284, 31] on div "Back to editor" at bounding box center [1264, 20] width 117 height 40
click at [1275, 22] on span "Back to editor" at bounding box center [1271, 20] width 75 height 13
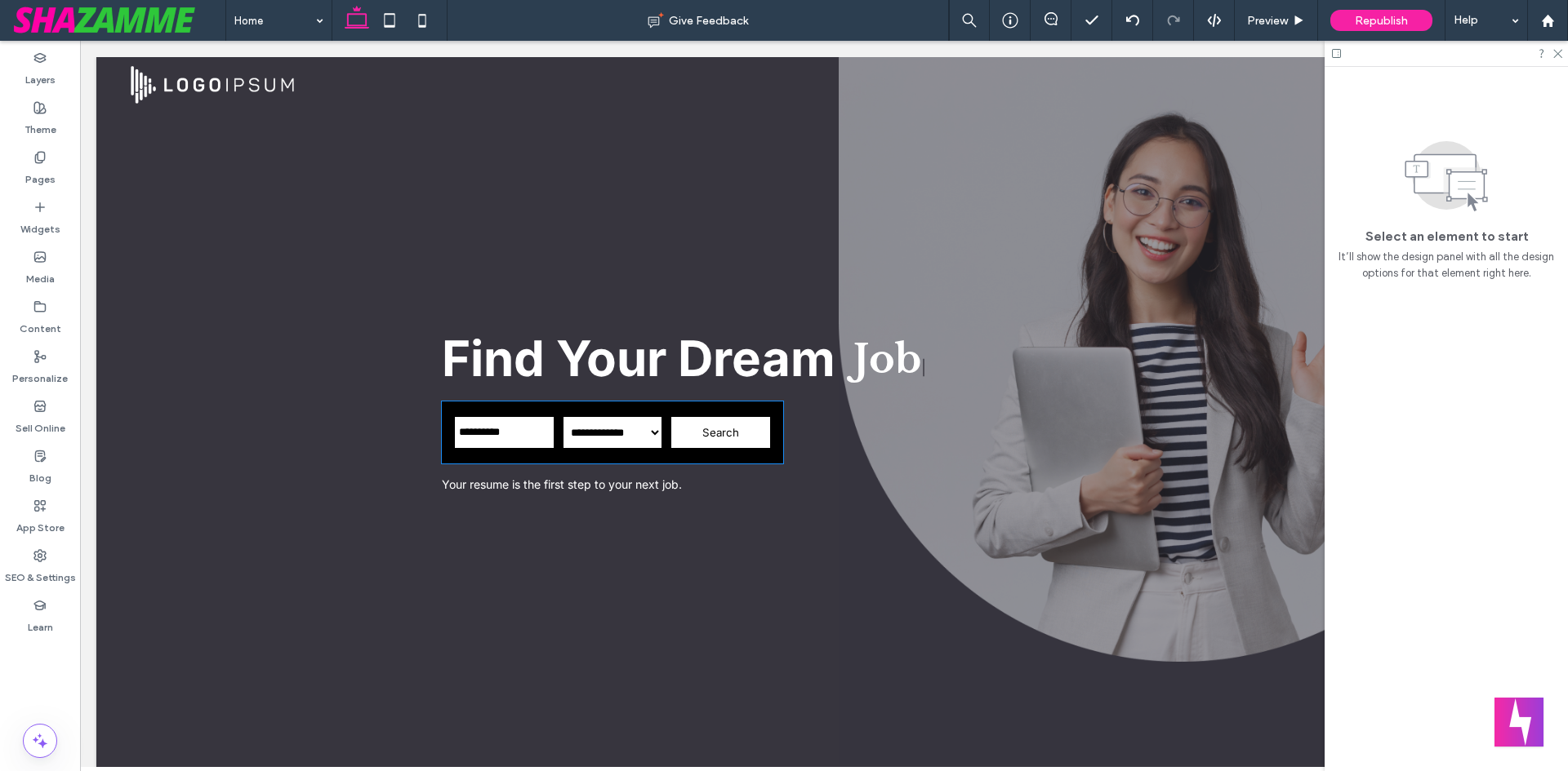
click at [703, 443] on div "**********" at bounding box center [612, 432] width 341 height 62
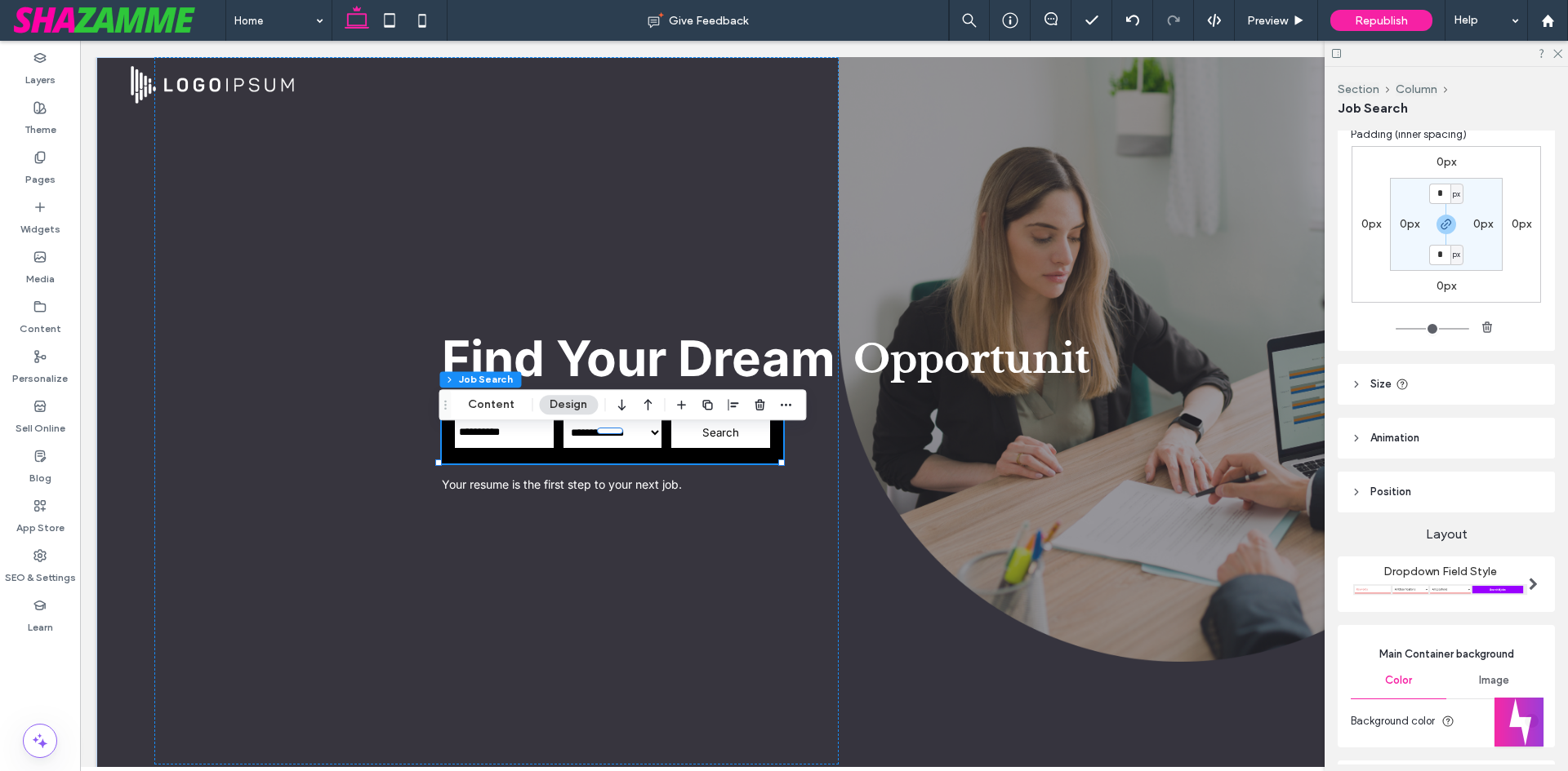
click at [1526, 648] on span "Main Container background" at bounding box center [1446, 655] width 191 height 16
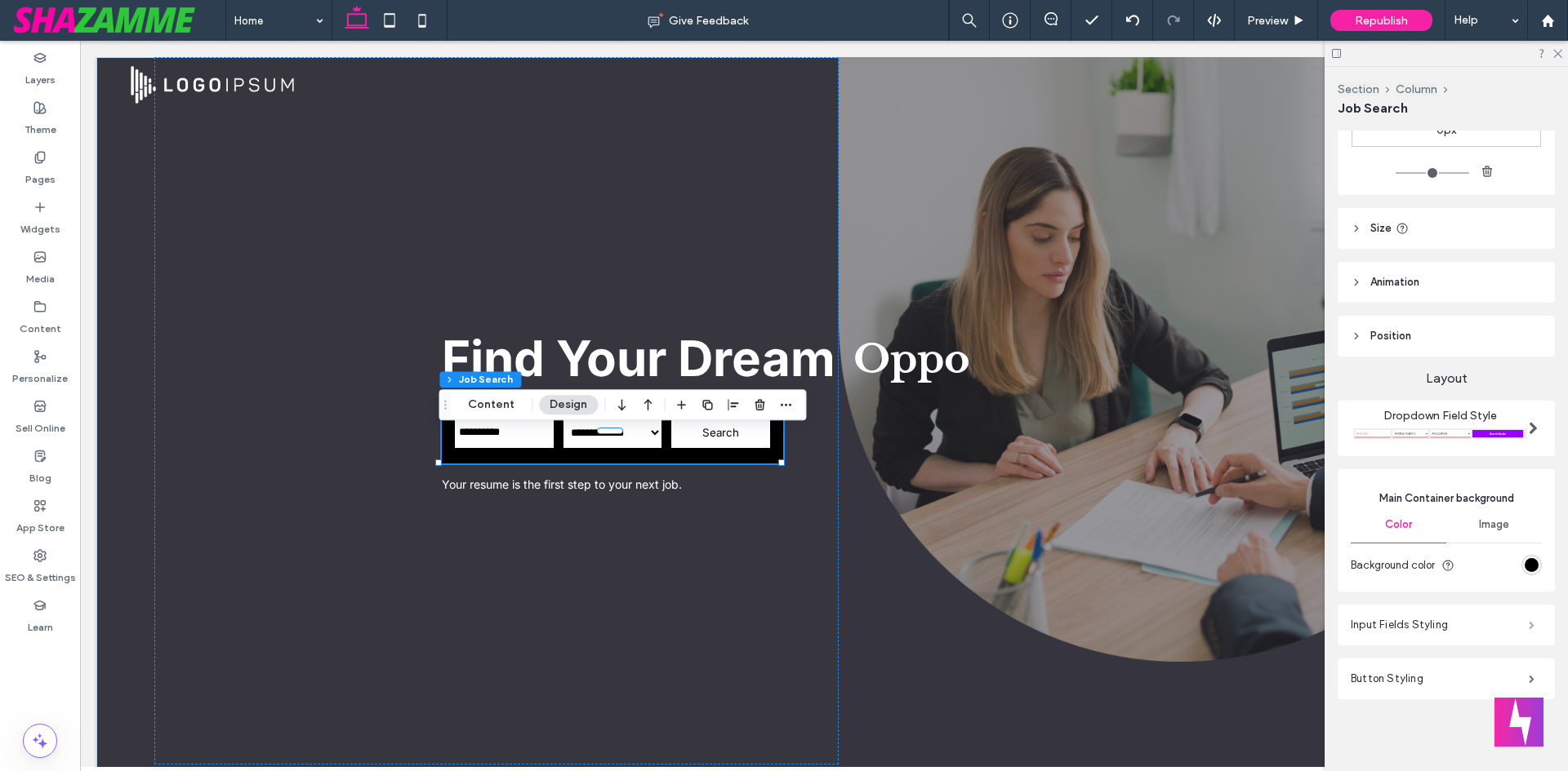
scroll to position [317, 0]
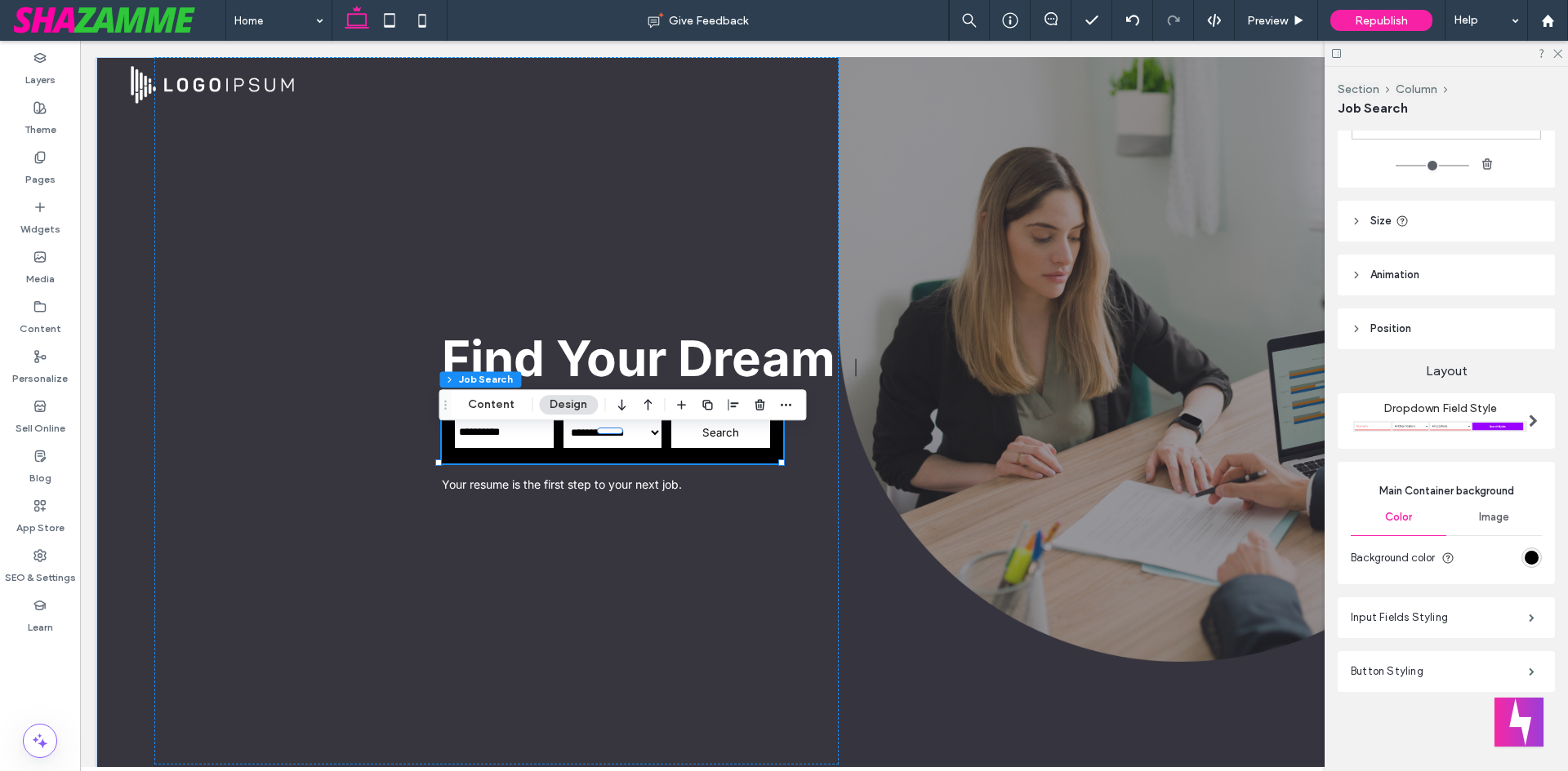
click at [1525, 564] on div "rgb(0, 0, 0)" at bounding box center [1531, 557] width 14 height 13
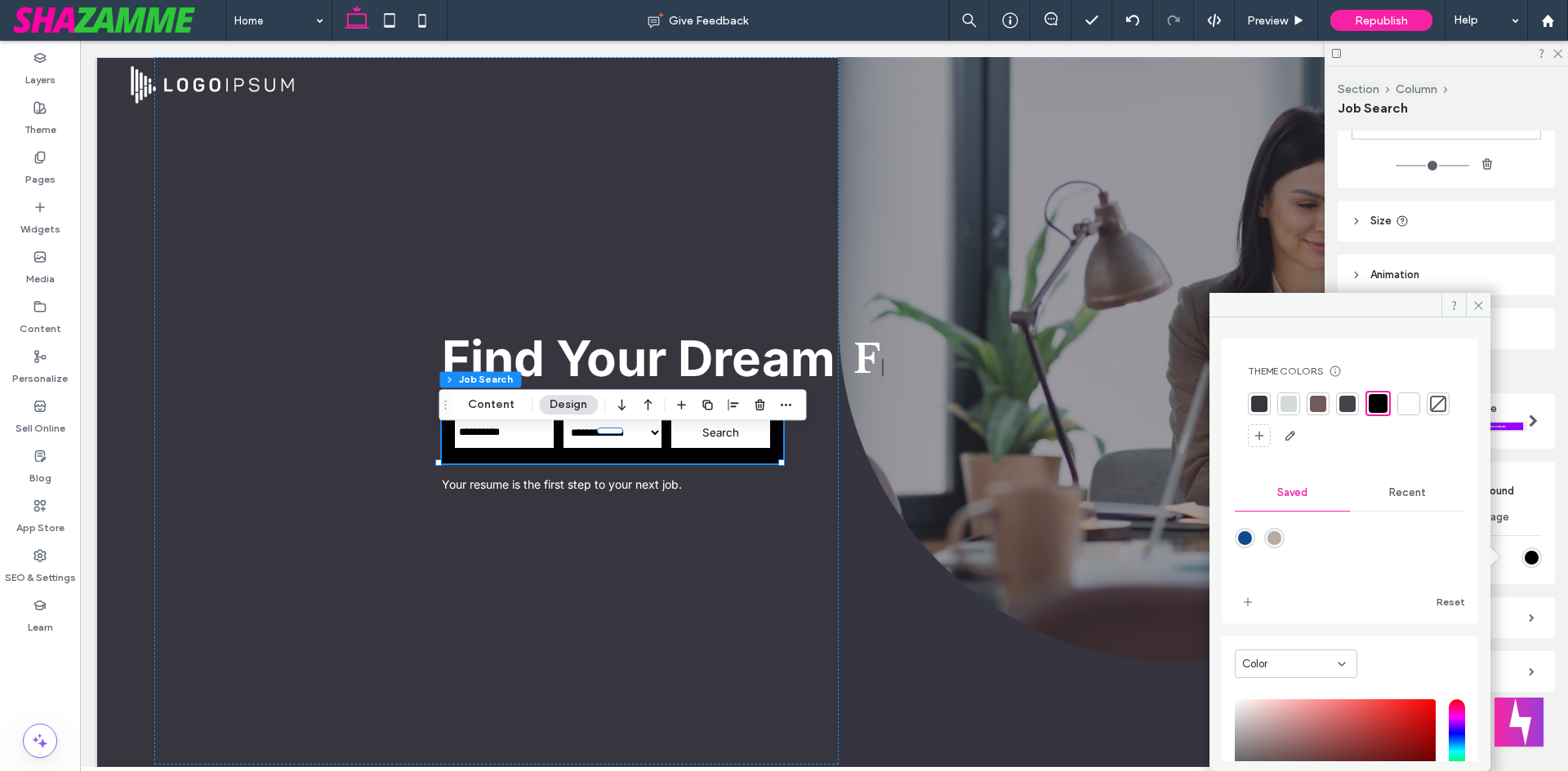
click at [1314, 398] on div at bounding box center [1318, 404] width 16 height 16
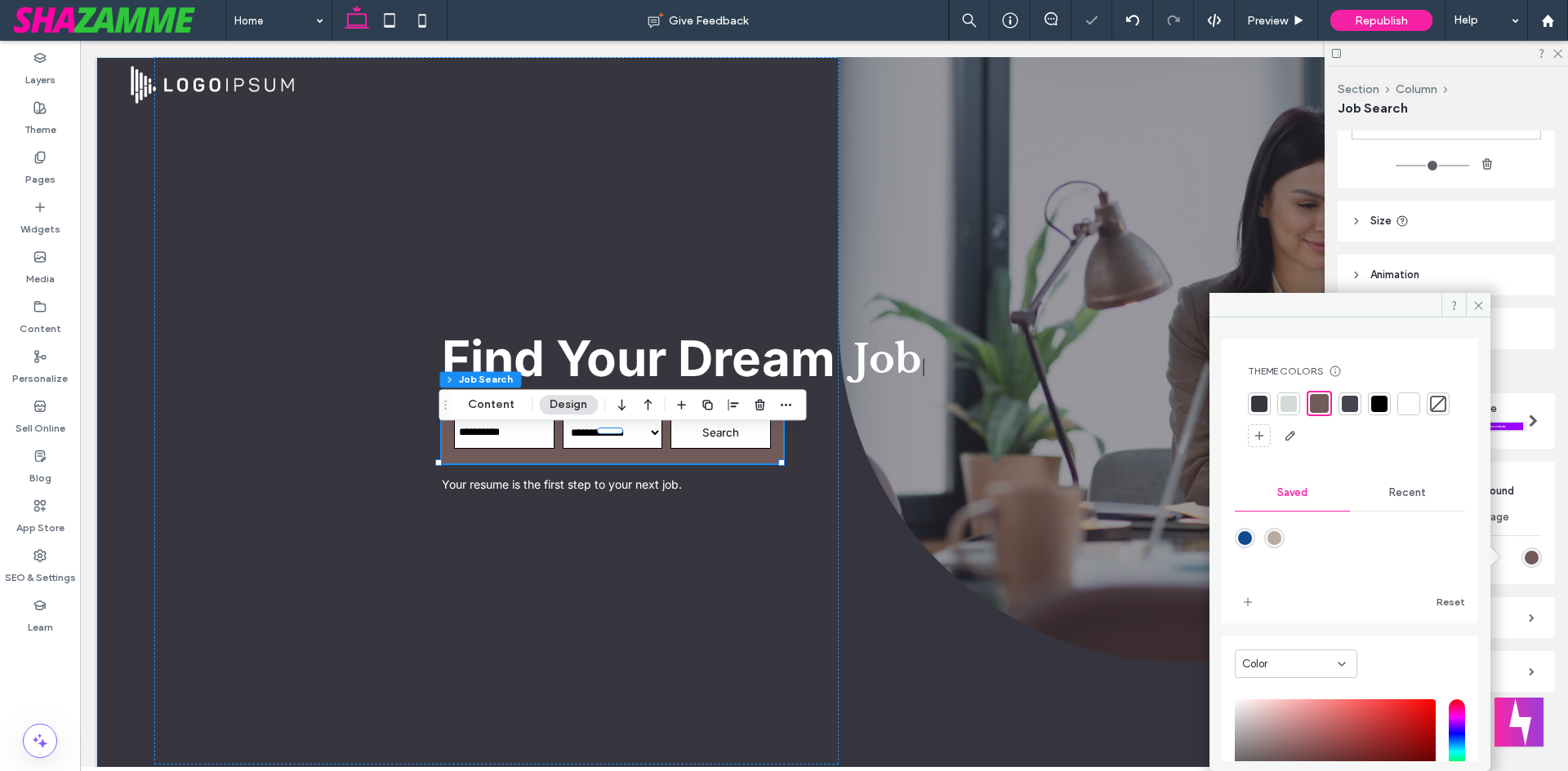
click at [1379, 405] on div at bounding box center [1379, 404] width 16 height 16
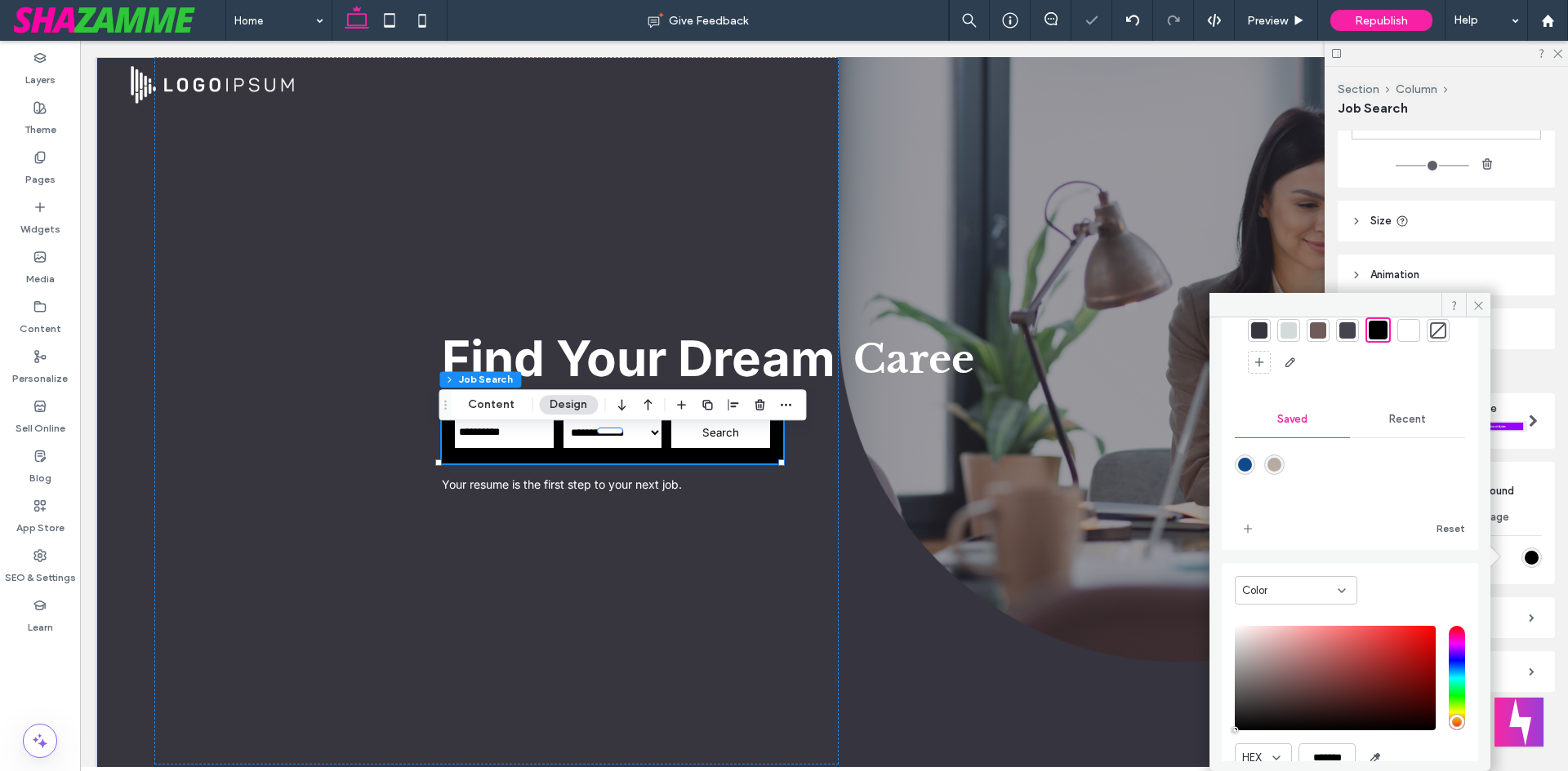
scroll to position [146, 0]
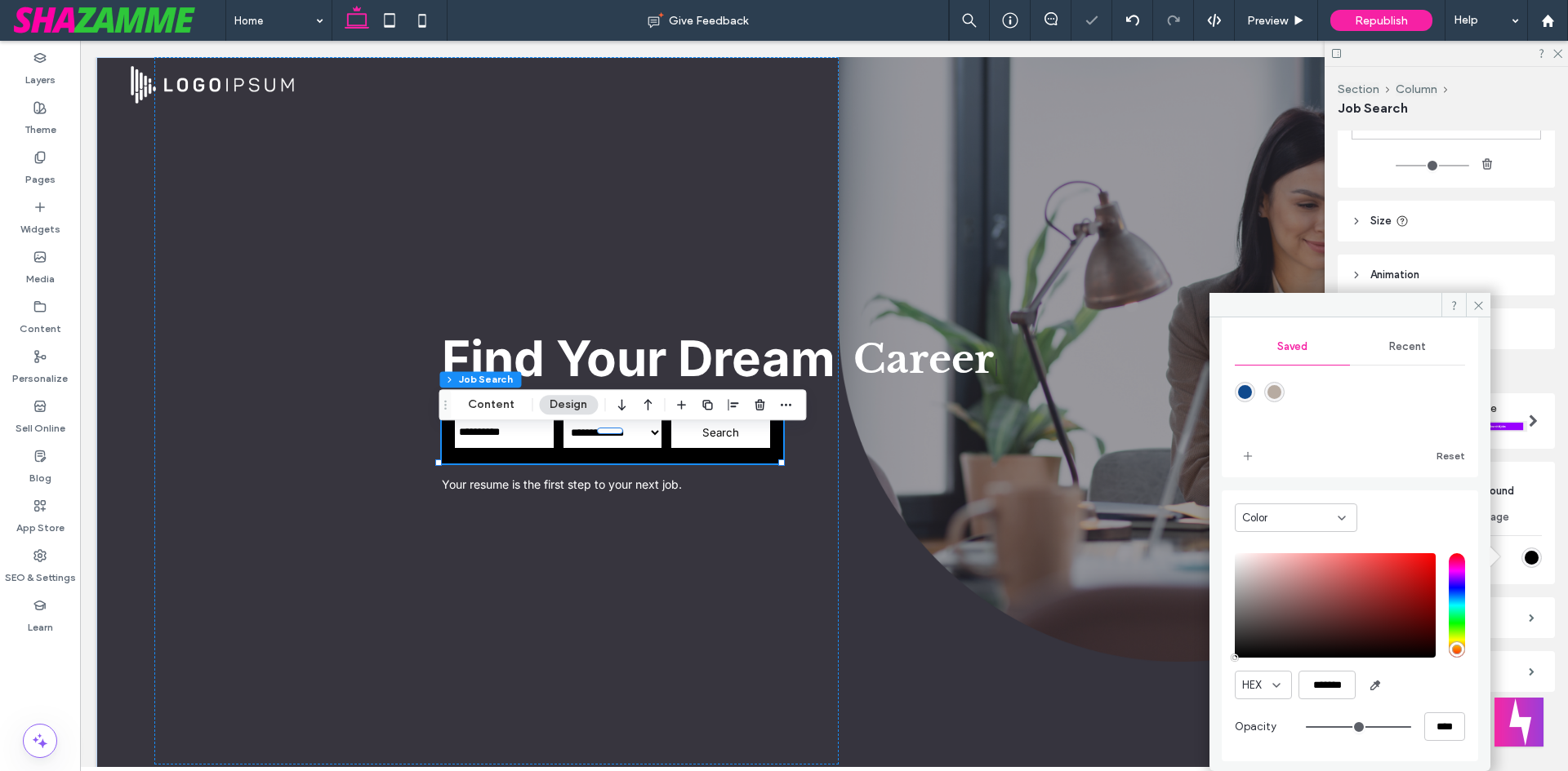
click at [1478, 303] on icon at bounding box center [1479, 306] width 13 height 13
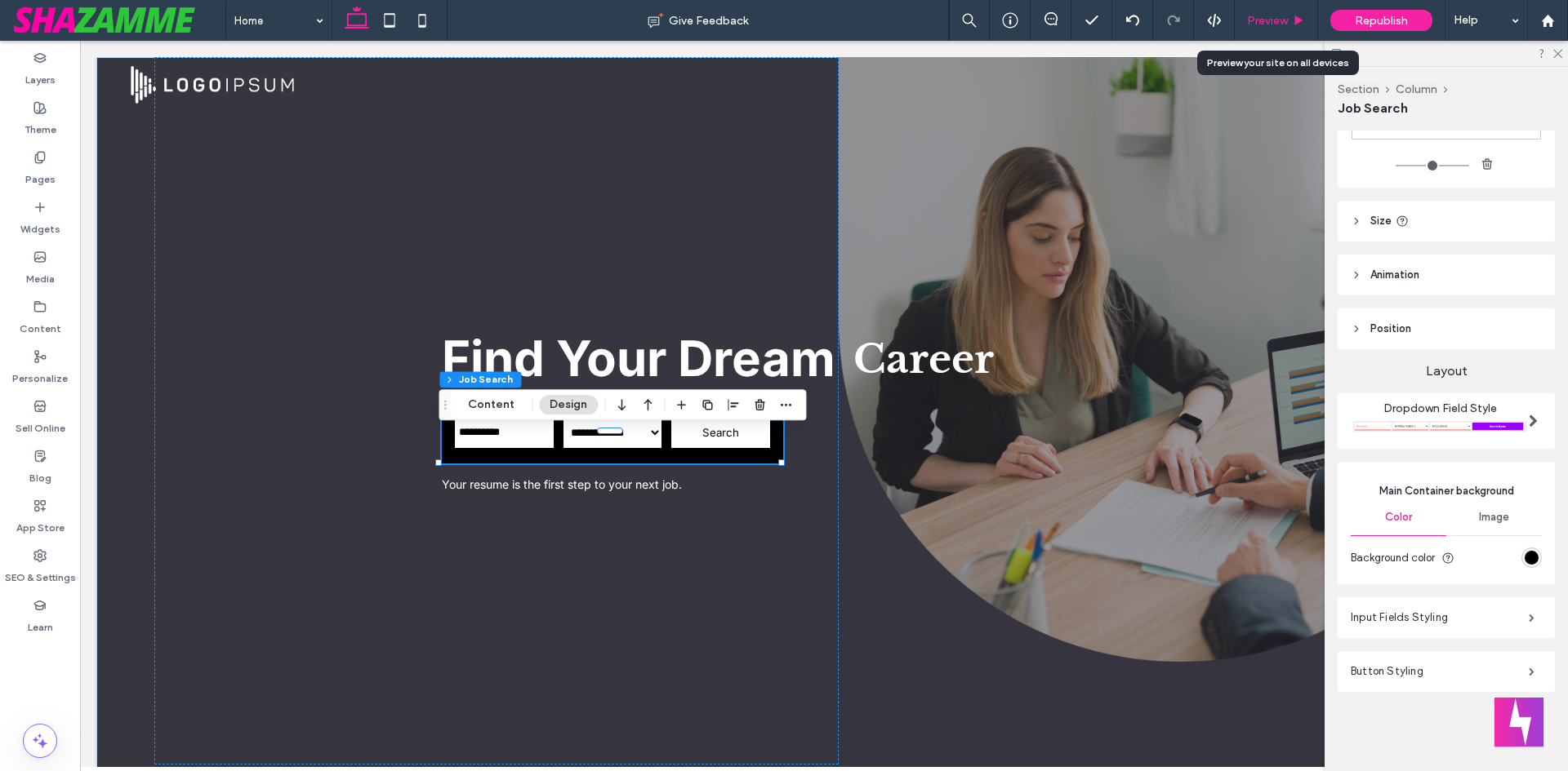
click at [1295, 31] on div "Preview" at bounding box center [1276, 20] width 84 height 40
click at [1287, 18] on span "Preview" at bounding box center [1266, 20] width 41 height 13
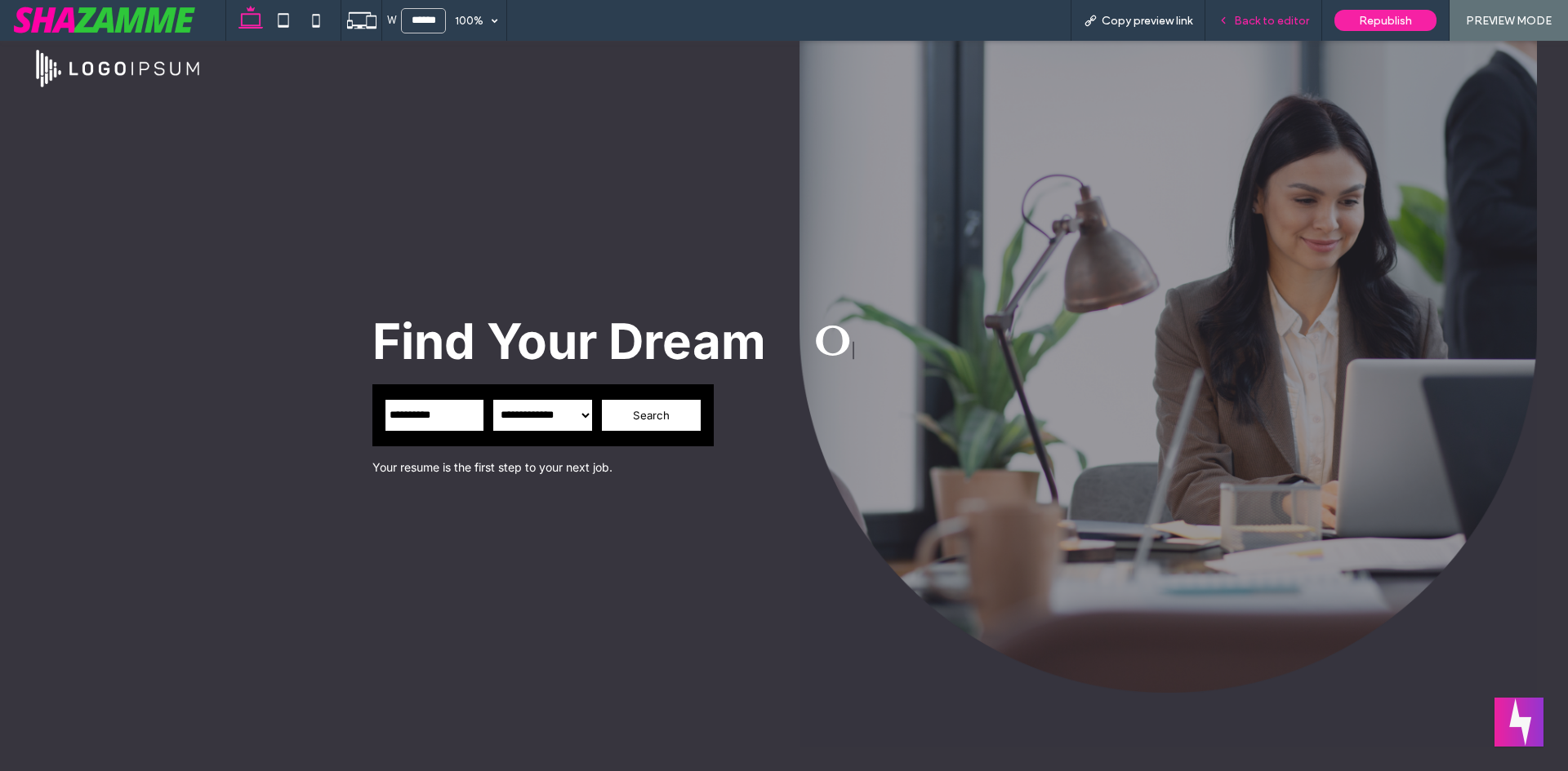
click at [1265, 22] on span "Back to editor" at bounding box center [1271, 20] width 75 height 13
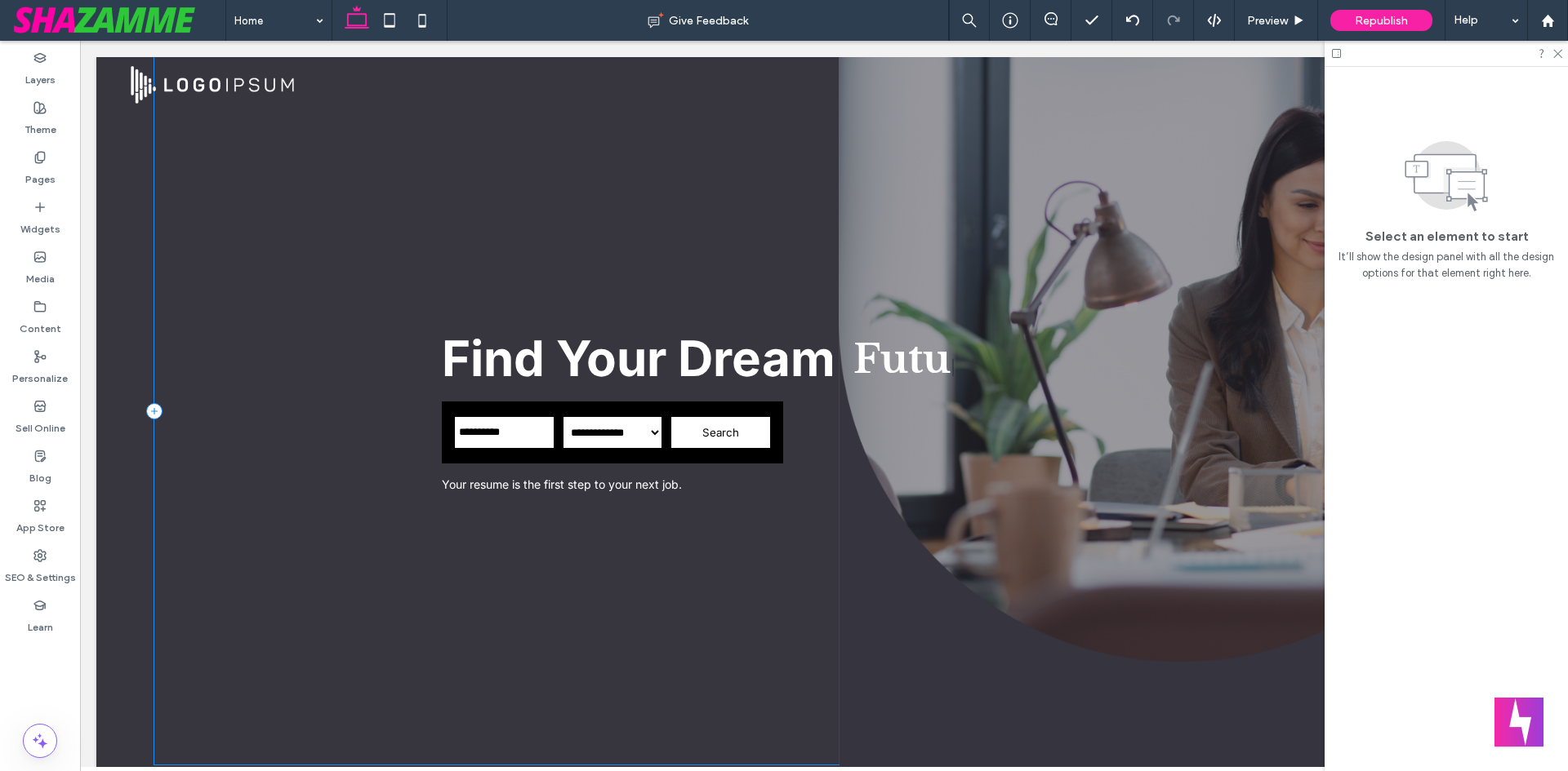
click at [330, 371] on div "**********" at bounding box center [496, 411] width 684 height 708
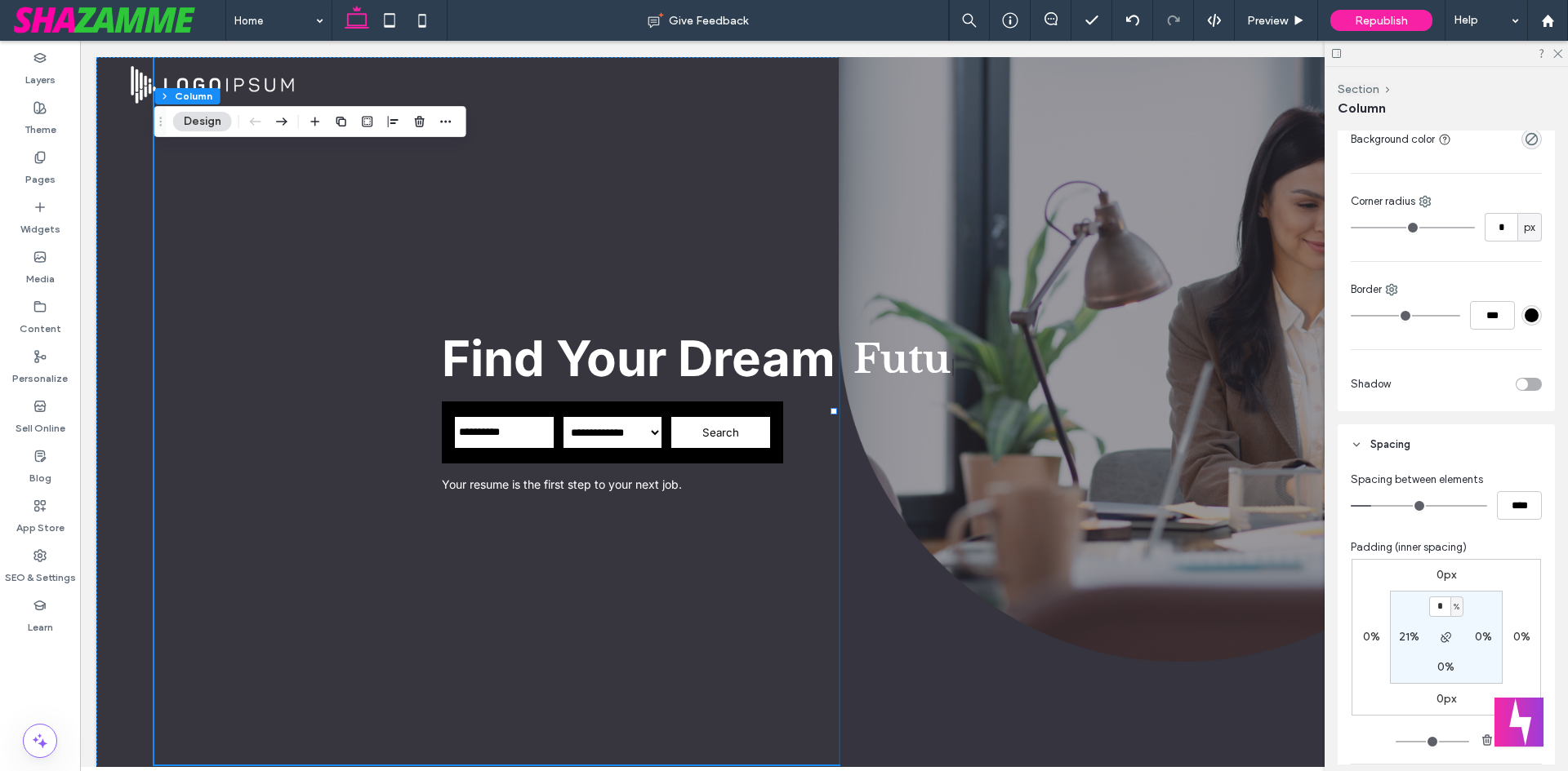
scroll to position [408, 0]
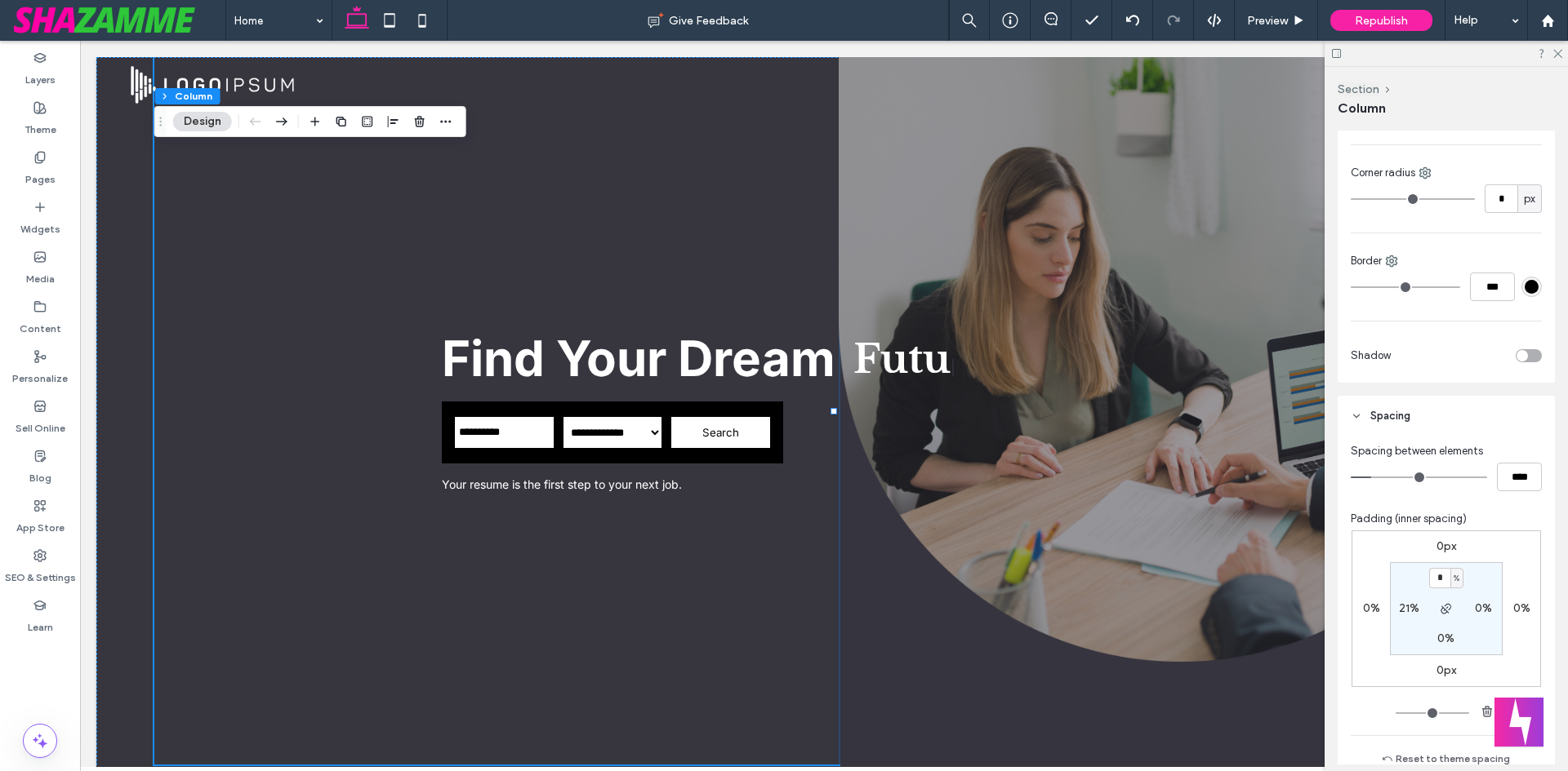
click at [1407, 612] on label "21%" at bounding box center [1409, 608] width 21 height 13
type input "**"
type input "*"
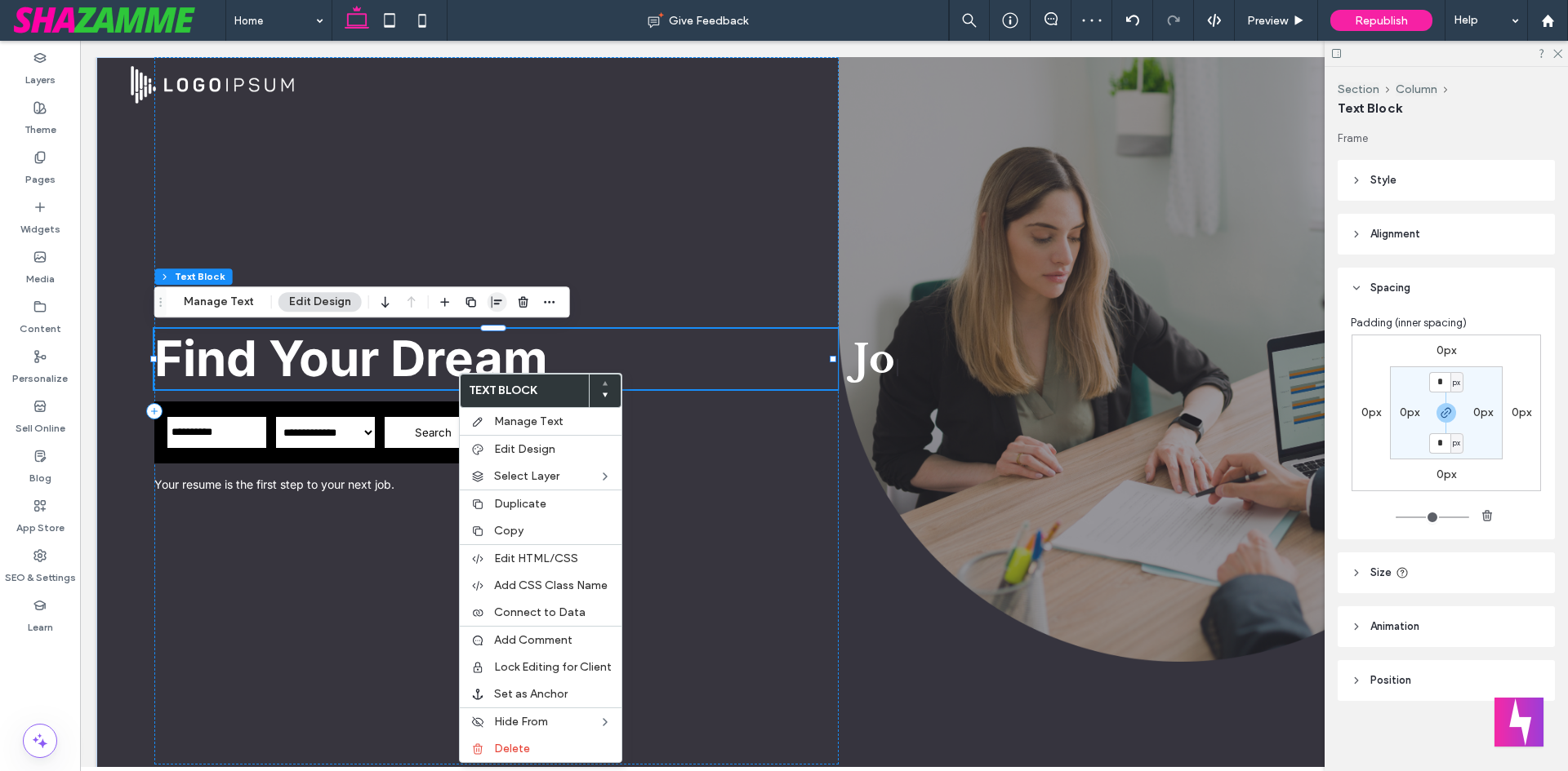
click at [489, 293] on span "button" at bounding box center [498, 302] width 20 height 20
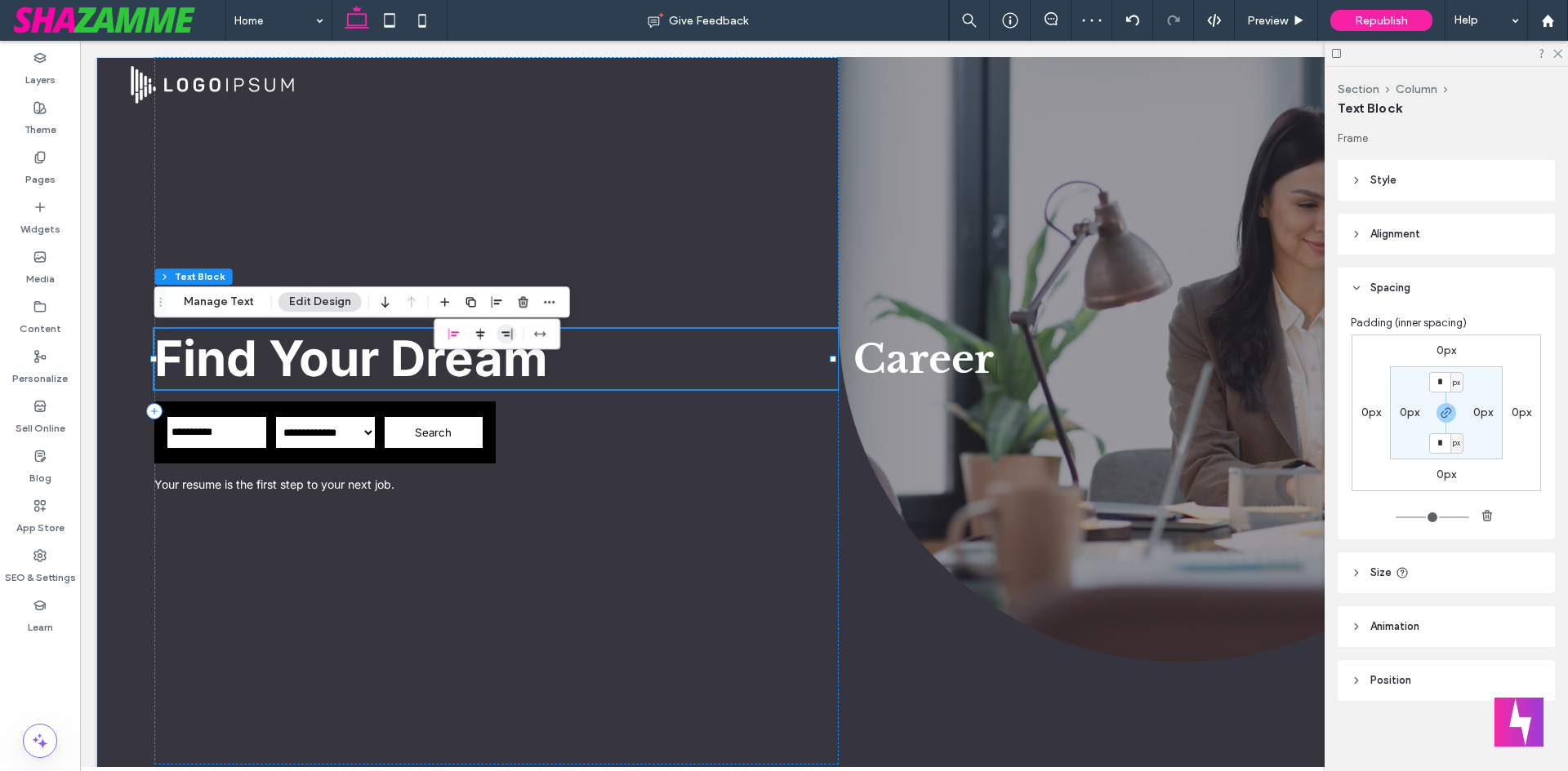
click at [508, 330] on icon "flex-end" at bounding box center [506, 334] width 14 height 13
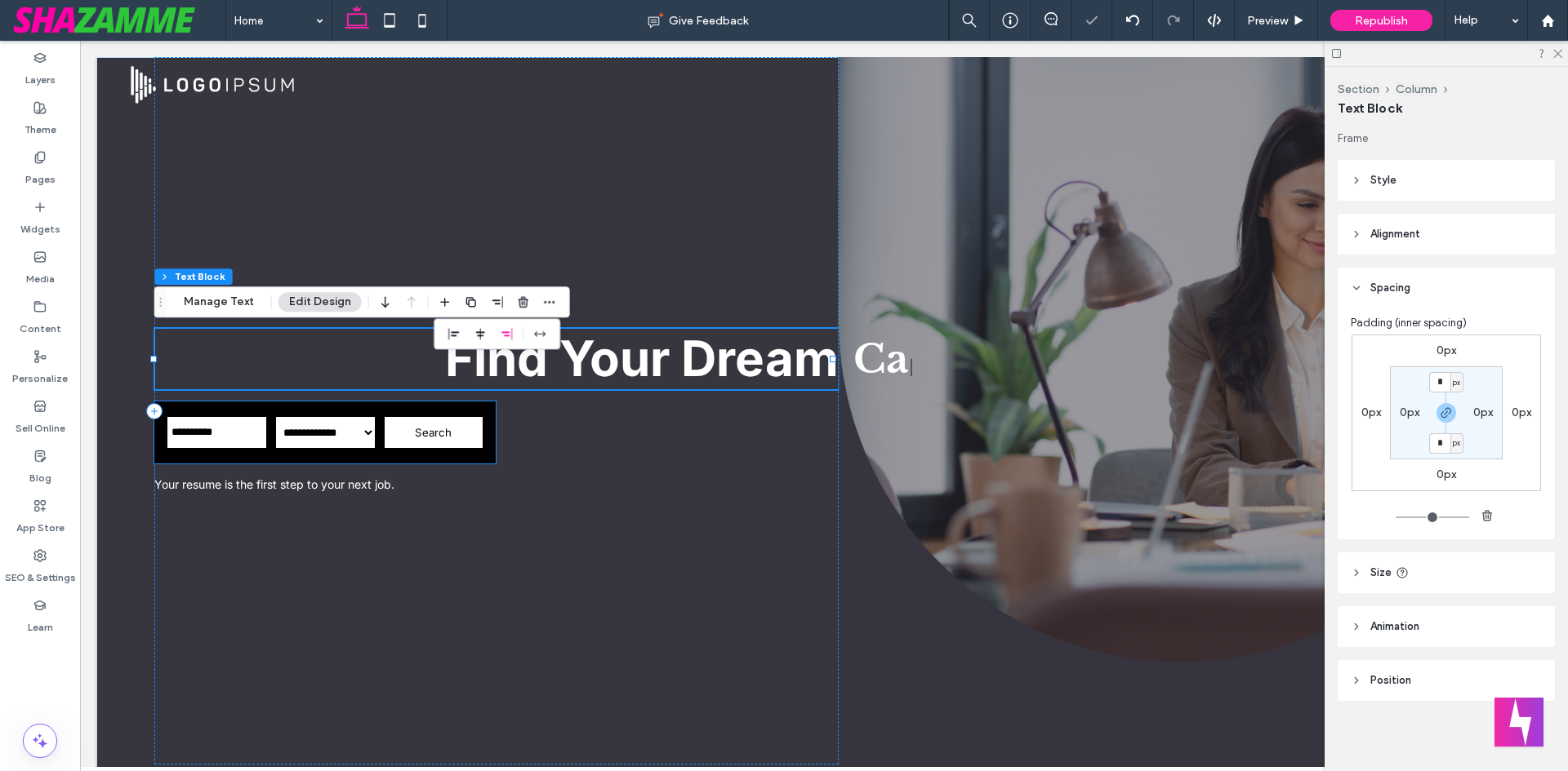
click at [469, 420] on button "Search" at bounding box center [434, 433] width 101 height 32
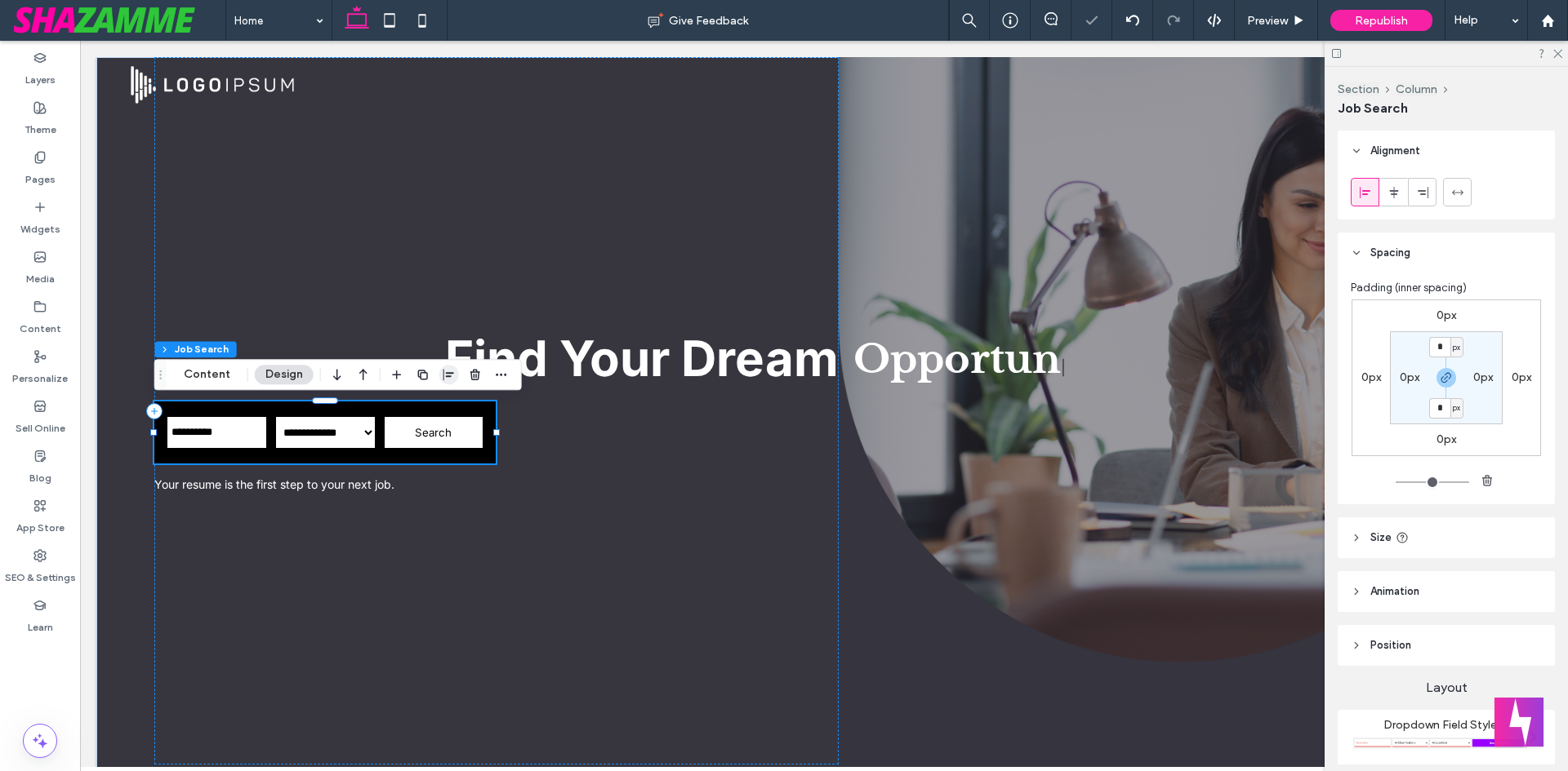
click at [446, 367] on span "button" at bounding box center [449, 375] width 20 height 20
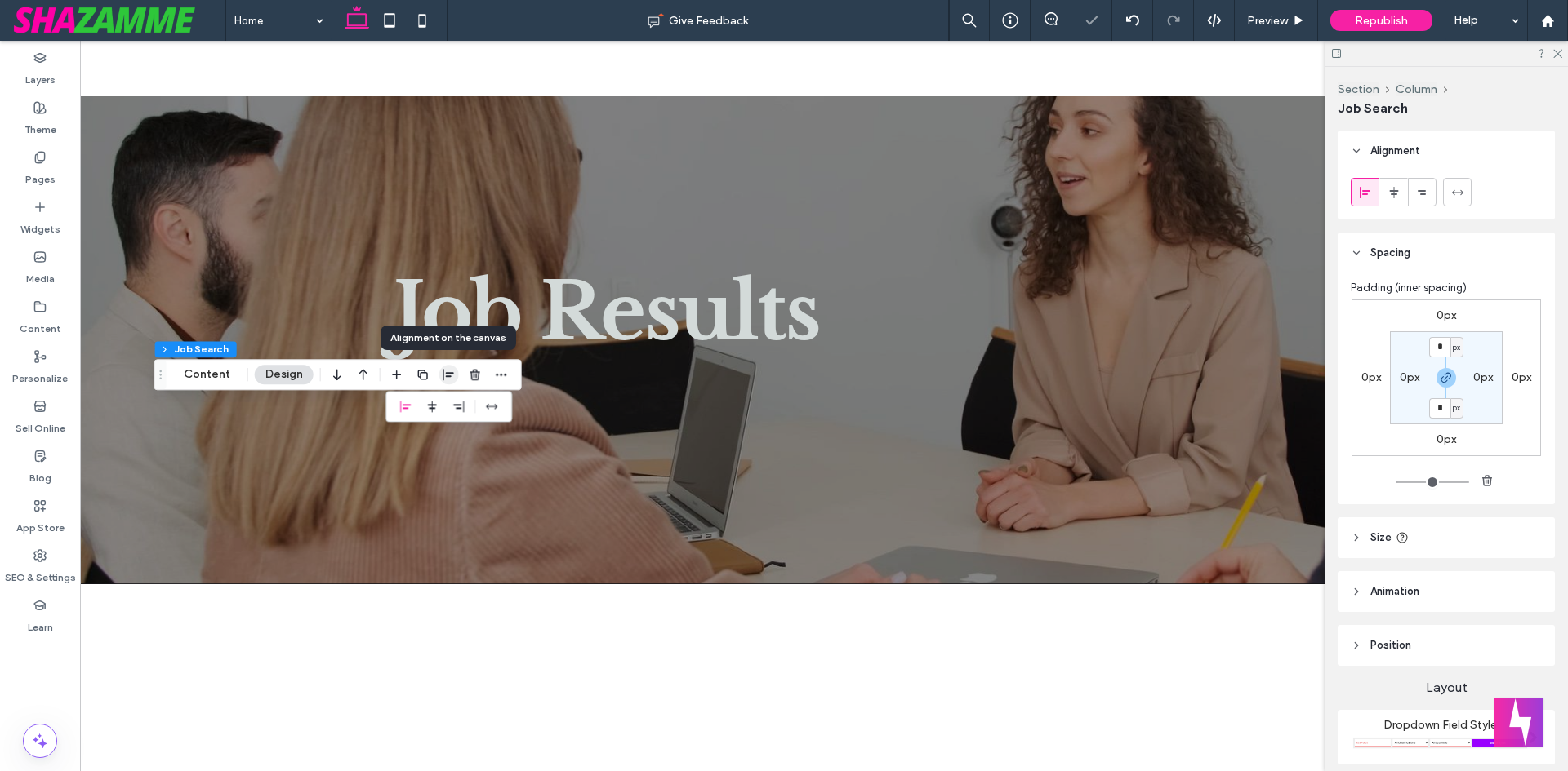
scroll to position [0, 0]
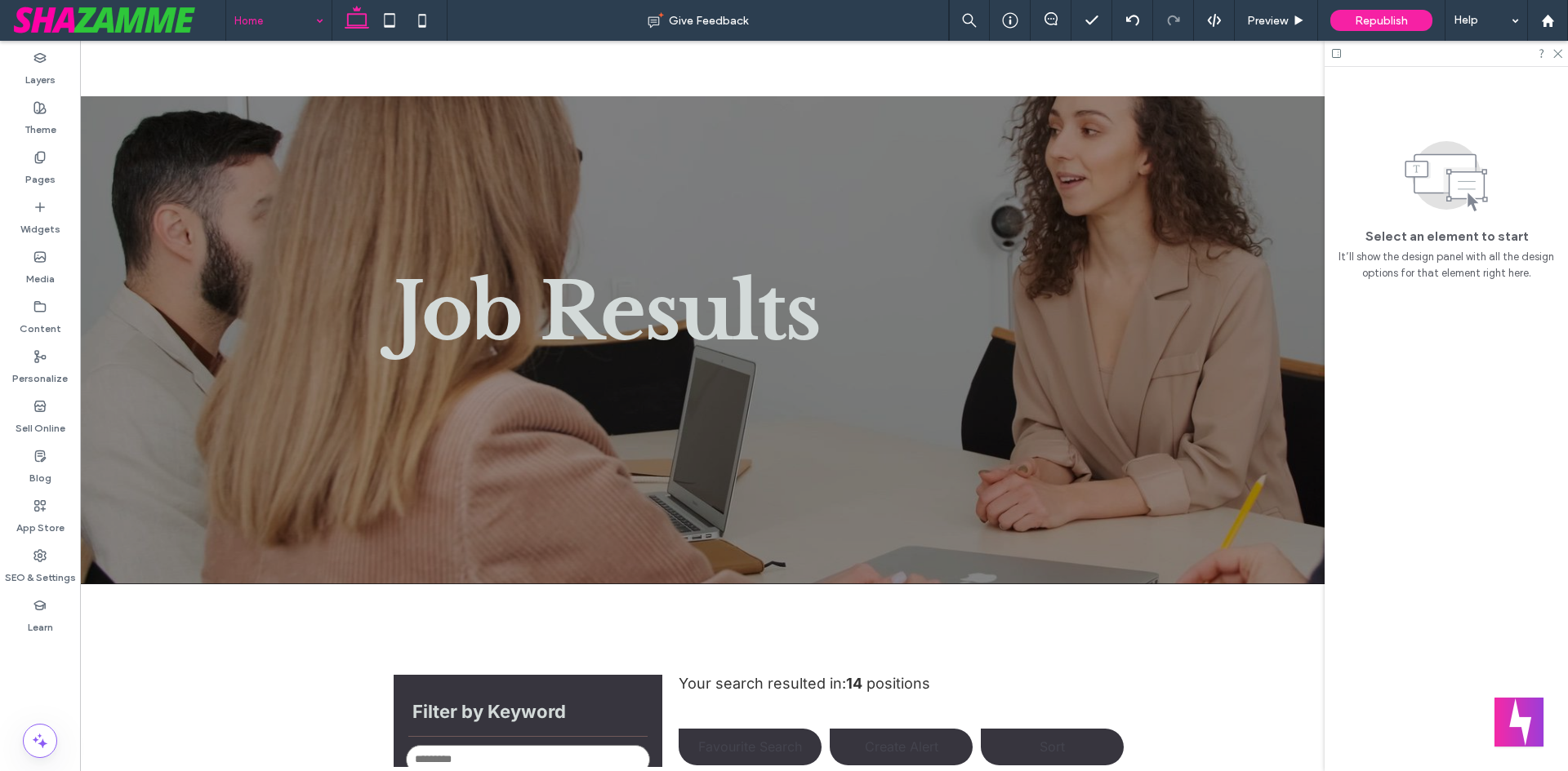
click at [49, 175] on div at bounding box center [784, 385] width 1568 height 771
click at [288, 27] on div at bounding box center [784, 385] width 1568 height 771
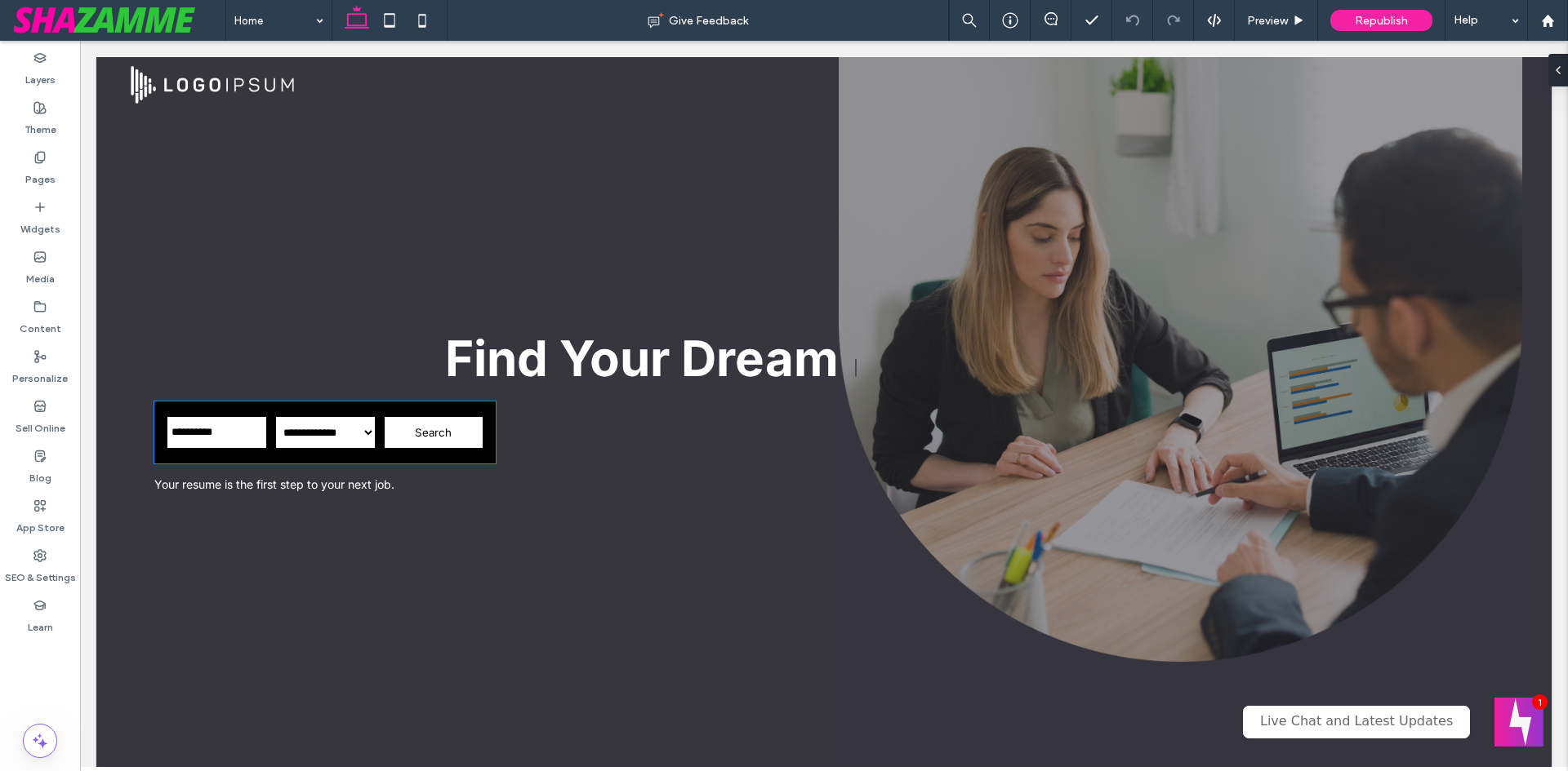
type input "**********"
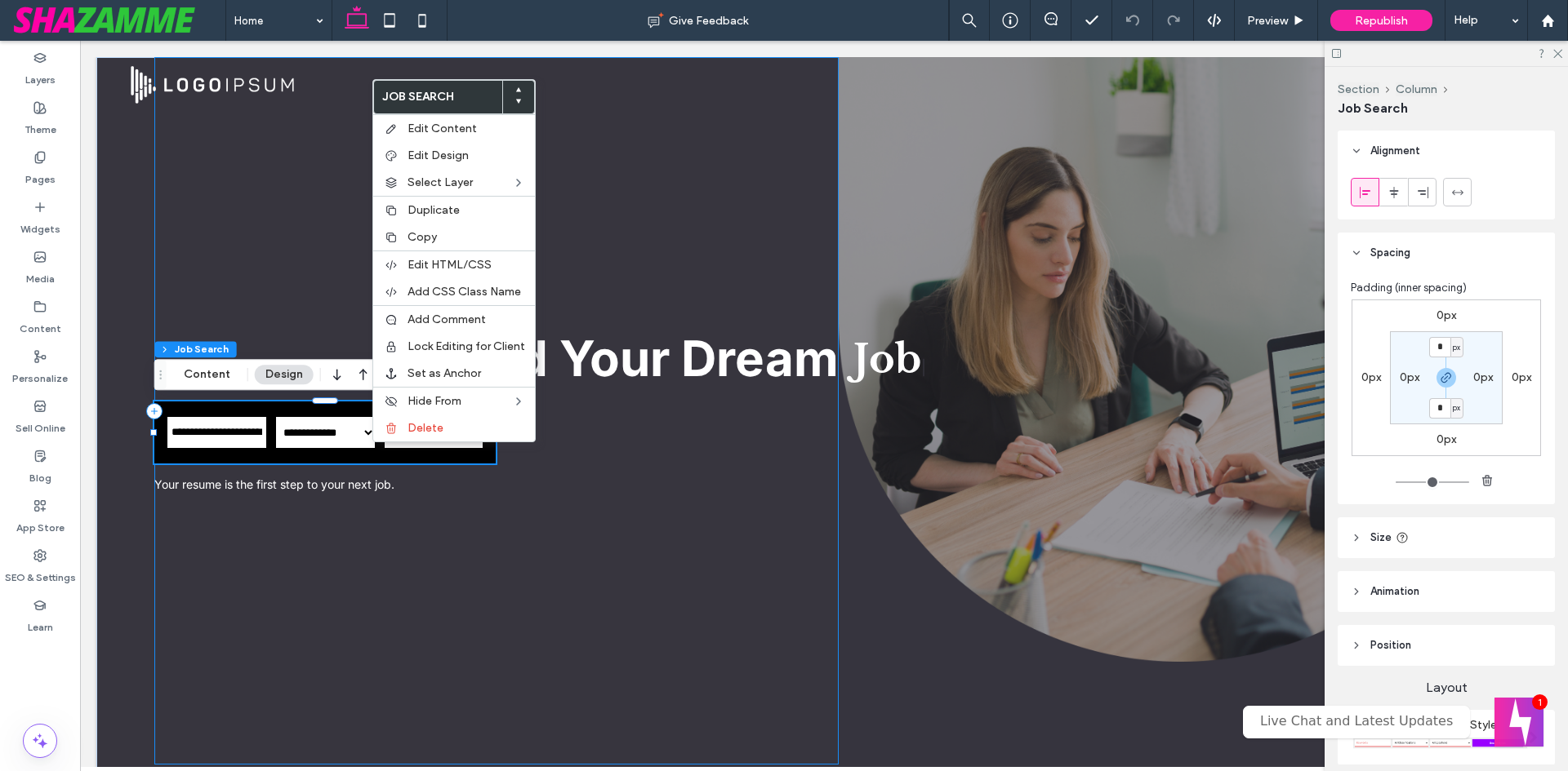
click at [302, 304] on div "**********" at bounding box center [496, 411] width 684 height 708
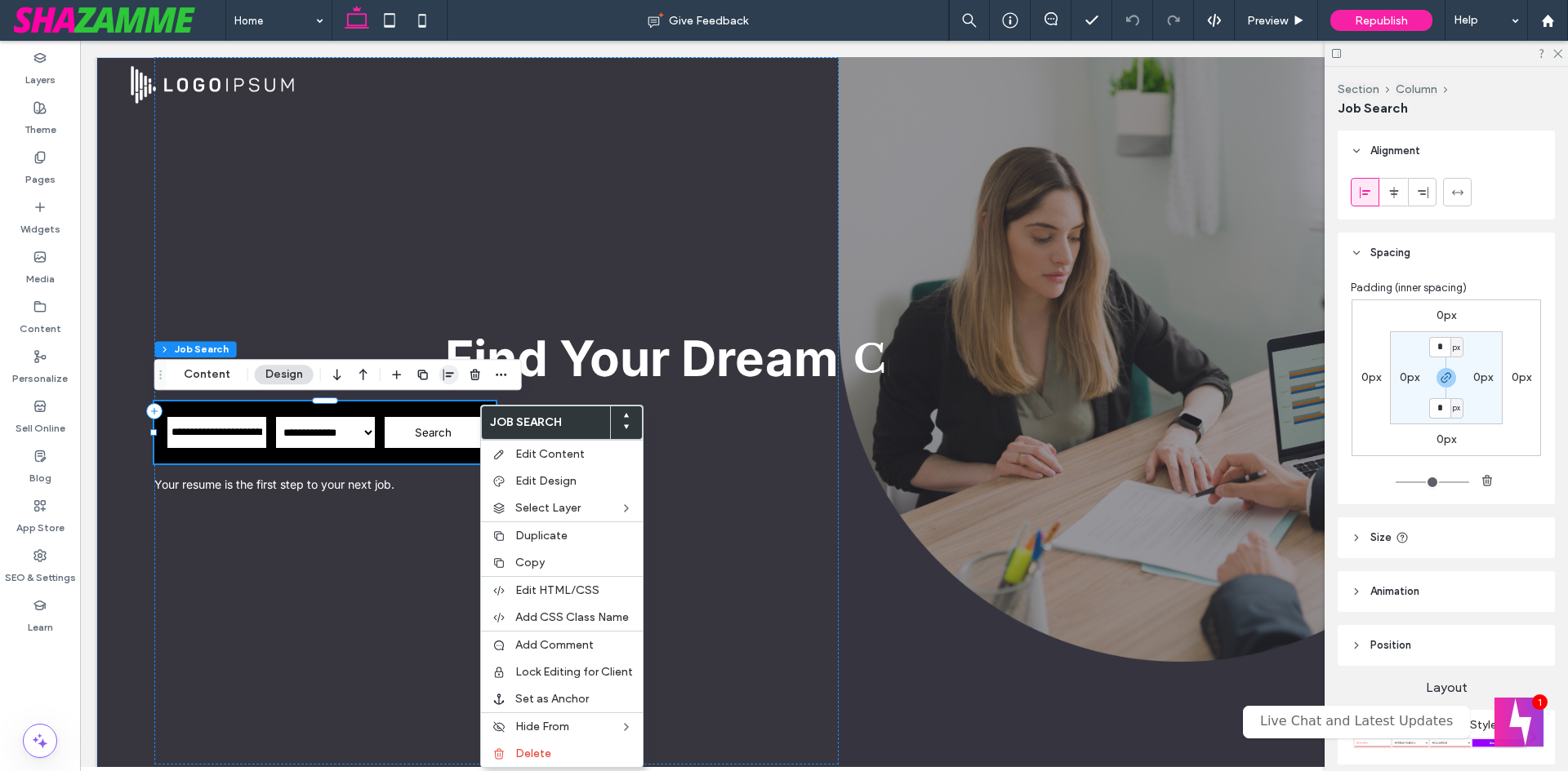
click at [439, 363] on div at bounding box center [449, 374] width 20 height 30
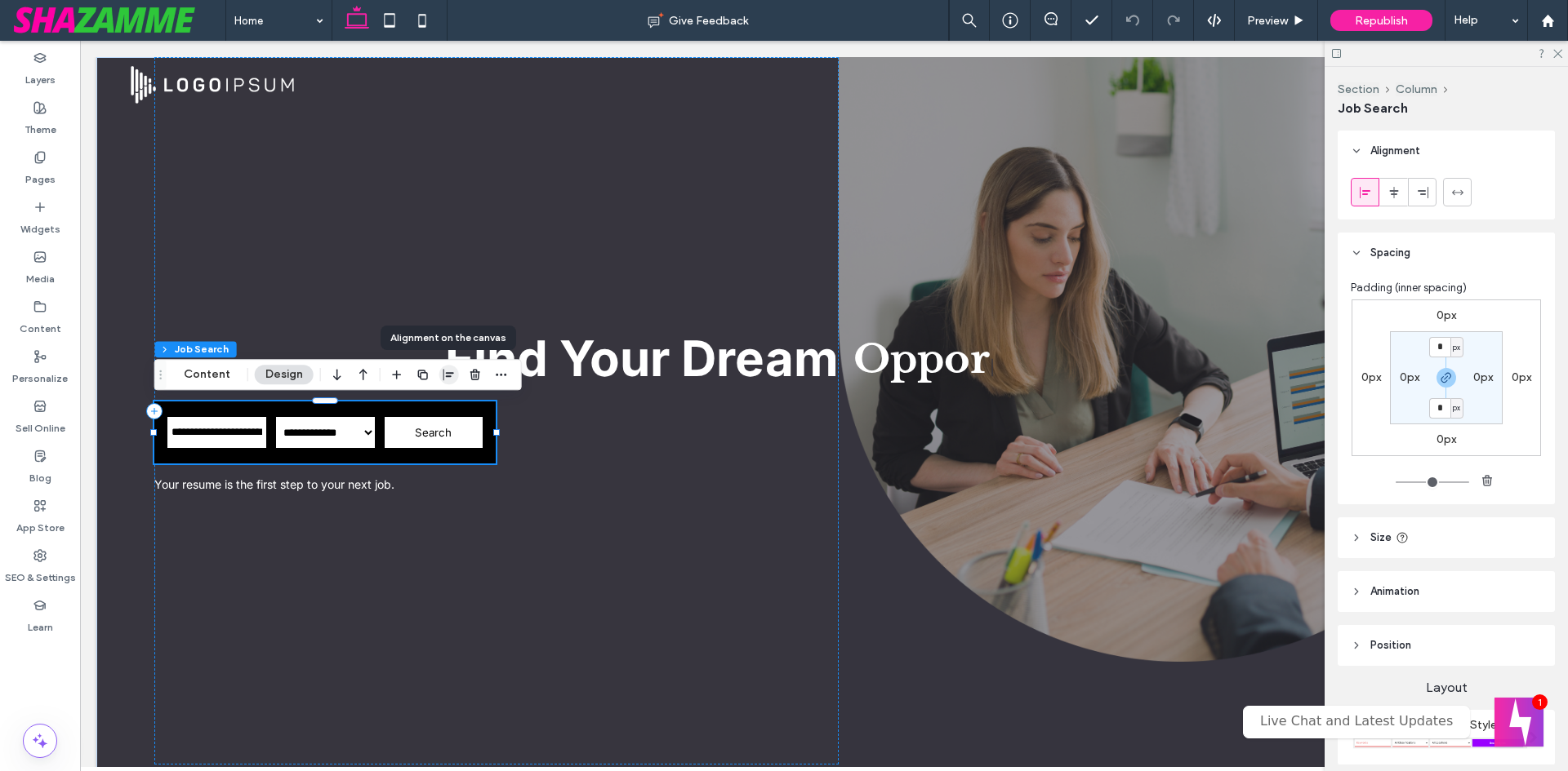
click at [445, 372] on icon "button" at bounding box center [449, 374] width 14 height 13
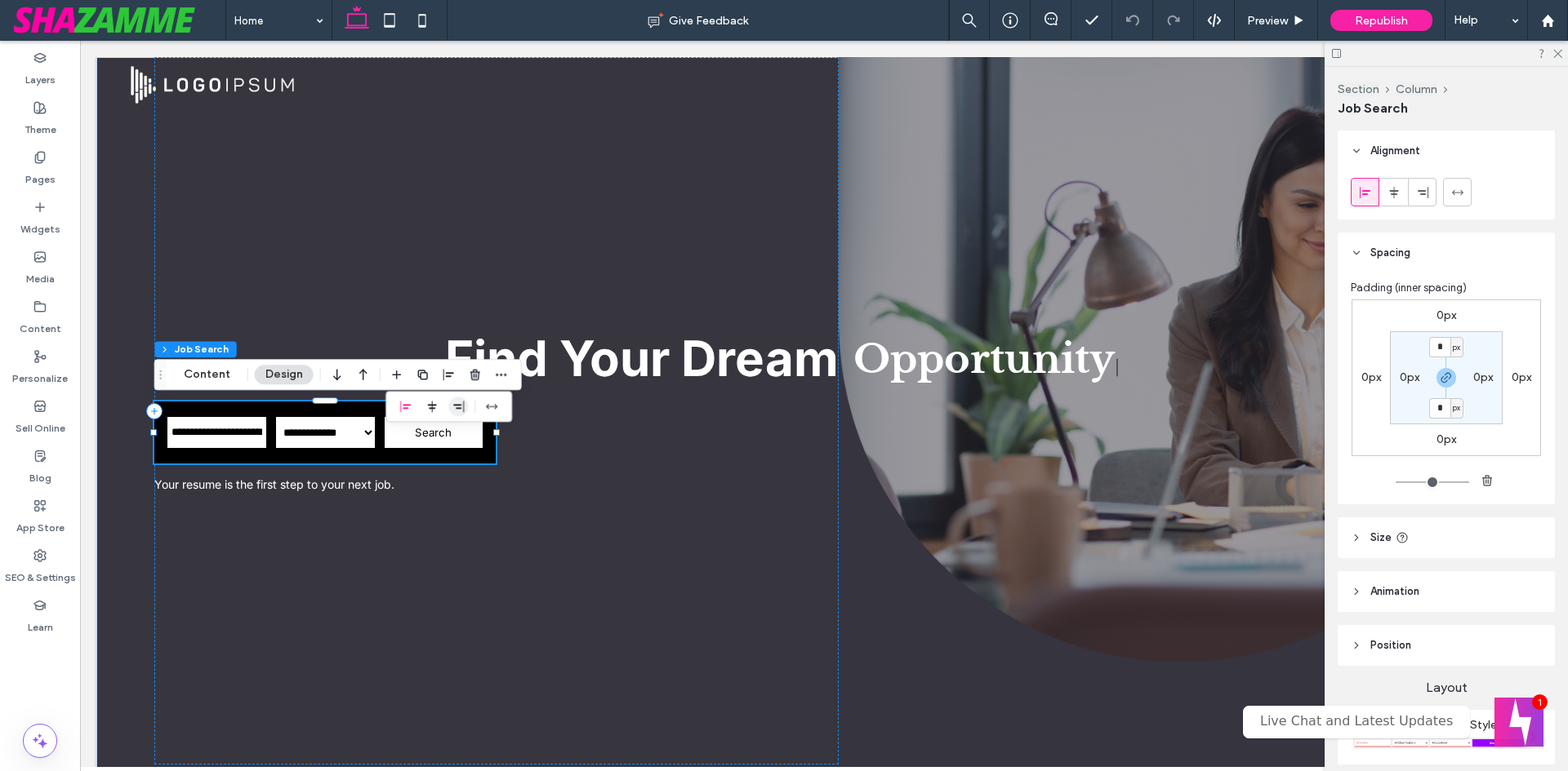
click at [463, 408] on icon "flex-end" at bounding box center [458, 407] width 14 height 13
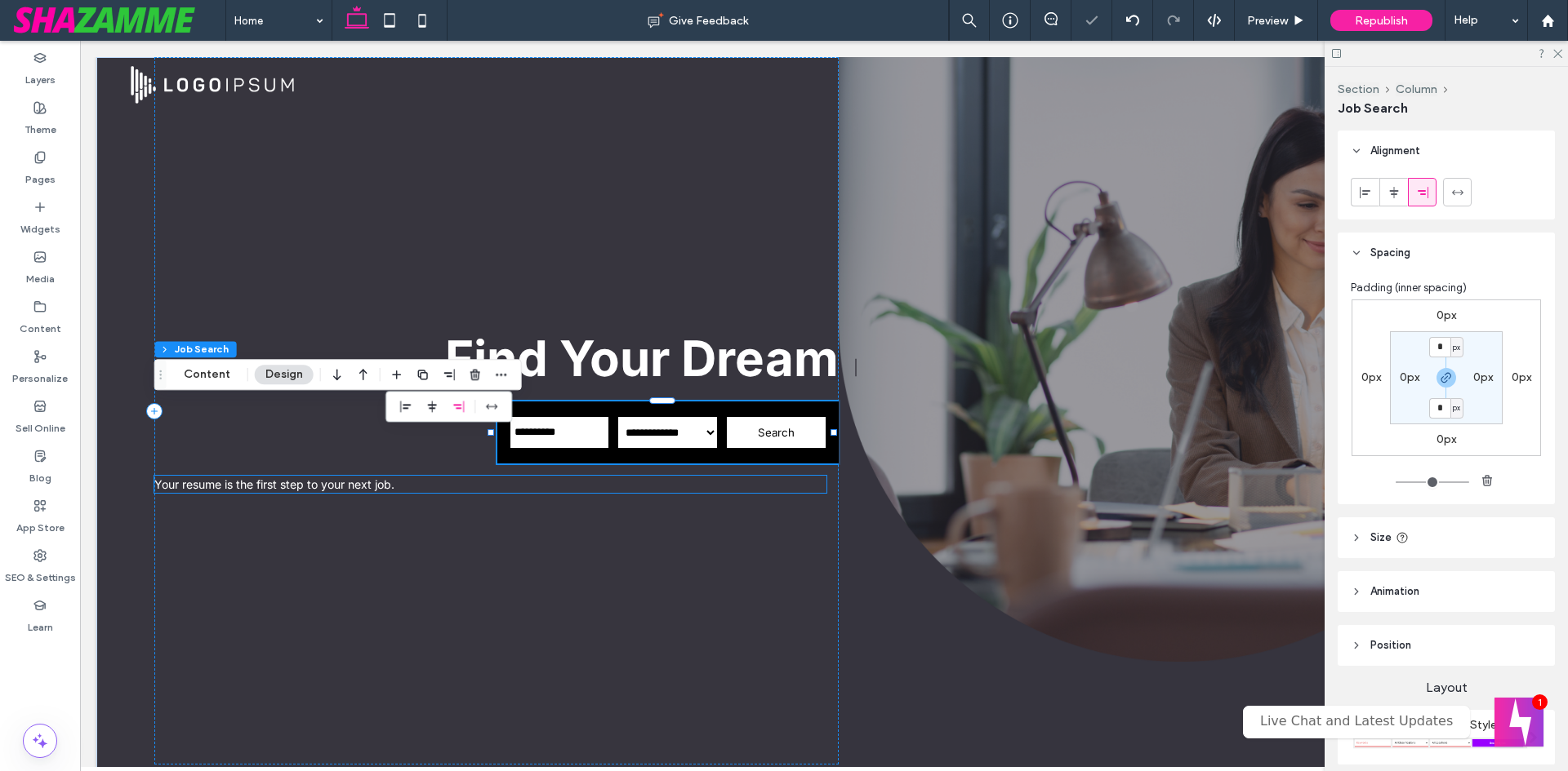
click at [337, 482] on span "Your resume is the first step to your next job." at bounding box center [274, 484] width 240 height 13
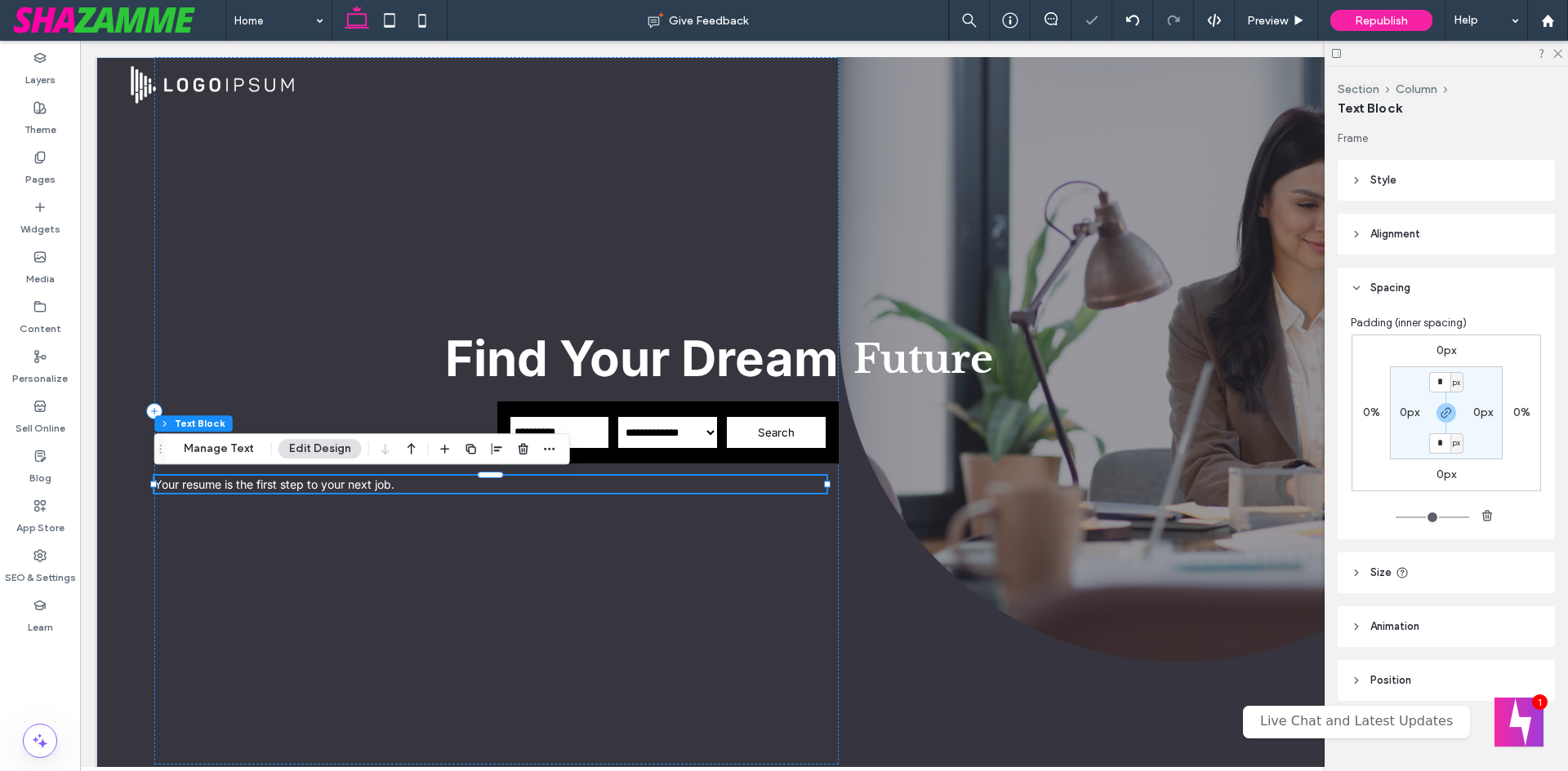
click at [337, 482] on span "Your resume is the first step to your next job." at bounding box center [274, 484] width 240 height 13
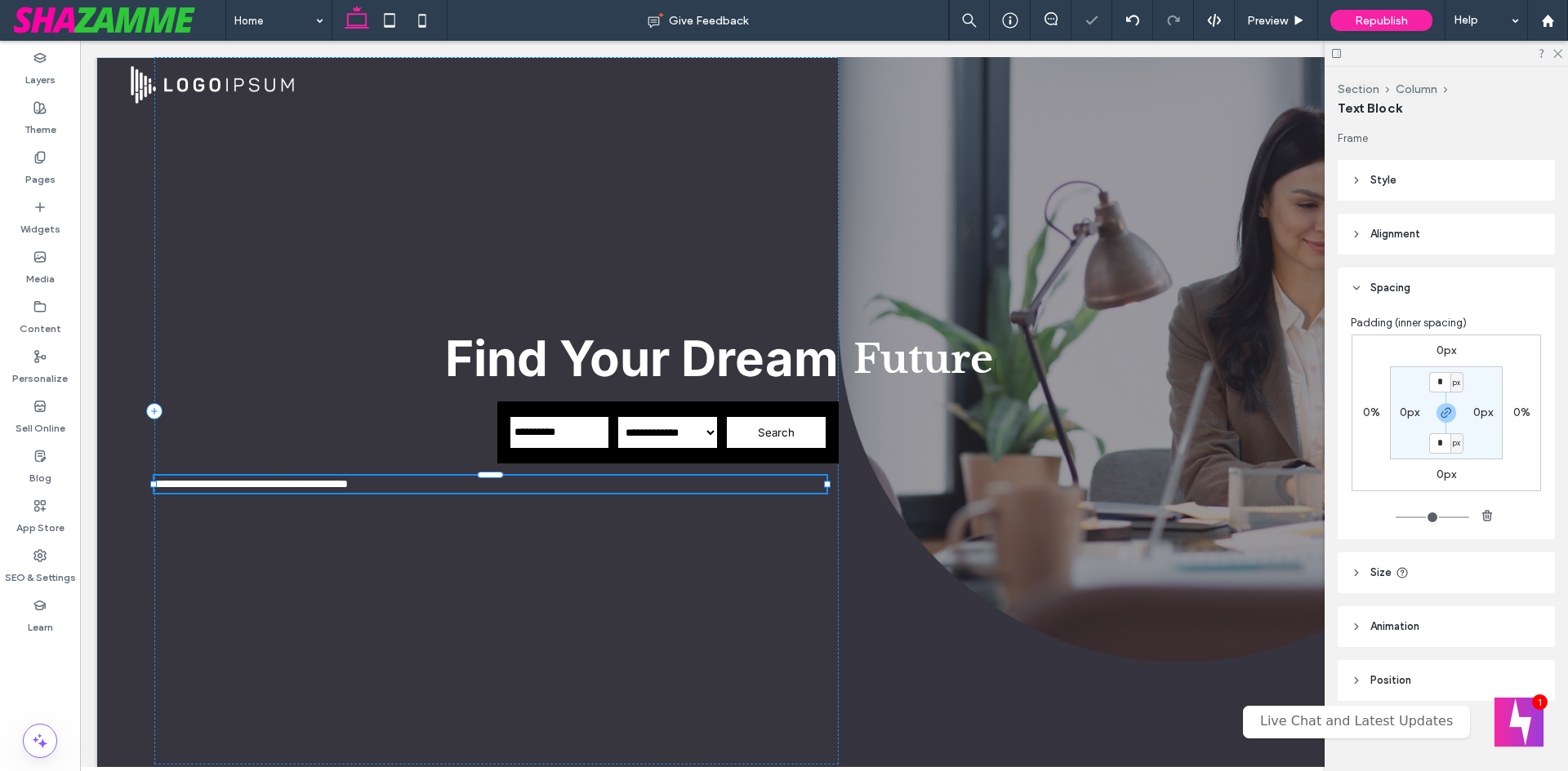
type input "*****"
type input "**"
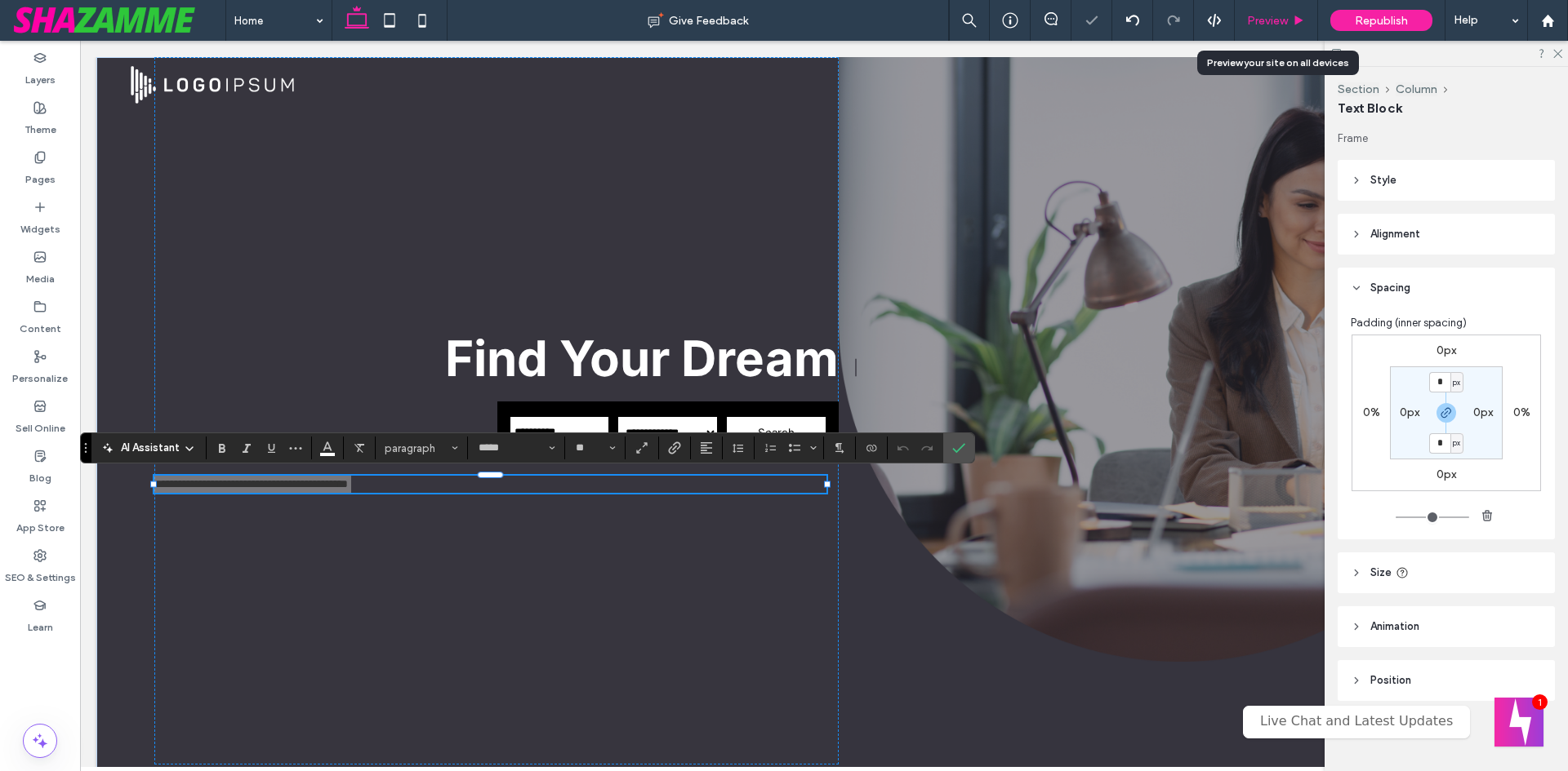
click at [1288, 29] on div "Preview" at bounding box center [1276, 20] width 84 height 40
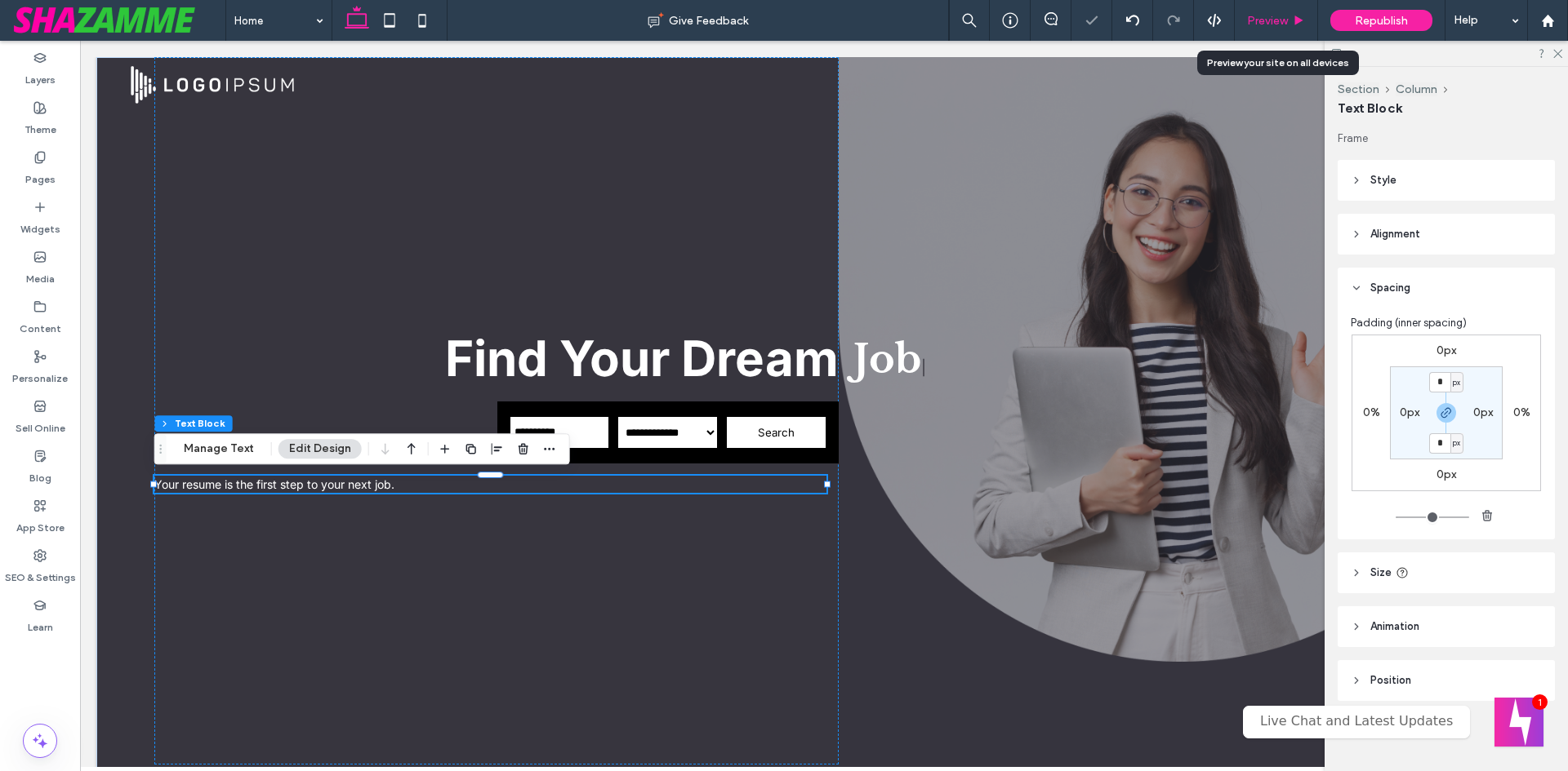
click at [1285, 28] on div "Preview" at bounding box center [1276, 20] width 84 height 40
click at [1273, 16] on span "Preview" at bounding box center [1266, 20] width 41 height 13
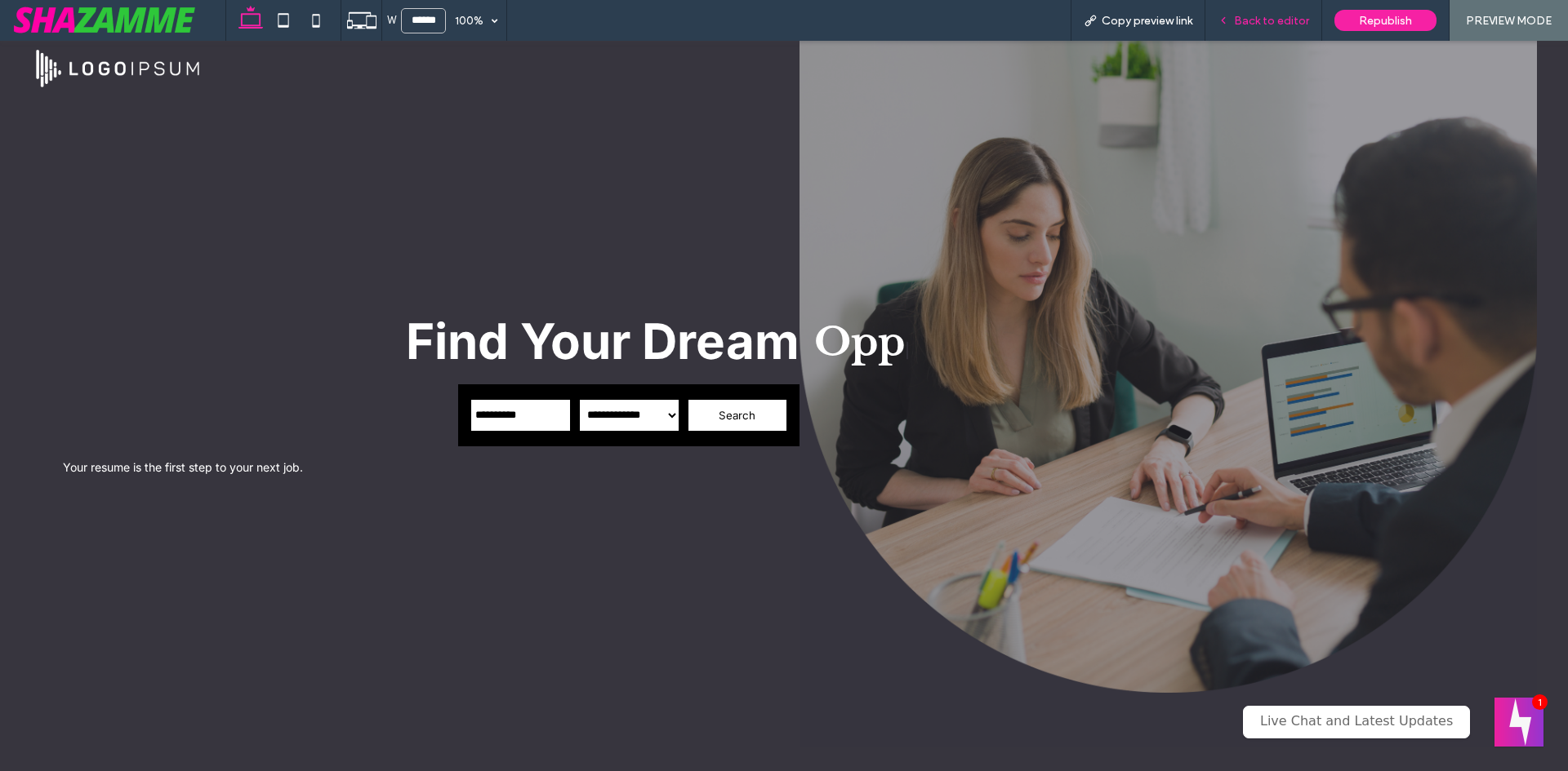
click at [1255, 25] on span "Back to editor" at bounding box center [1271, 20] width 75 height 13
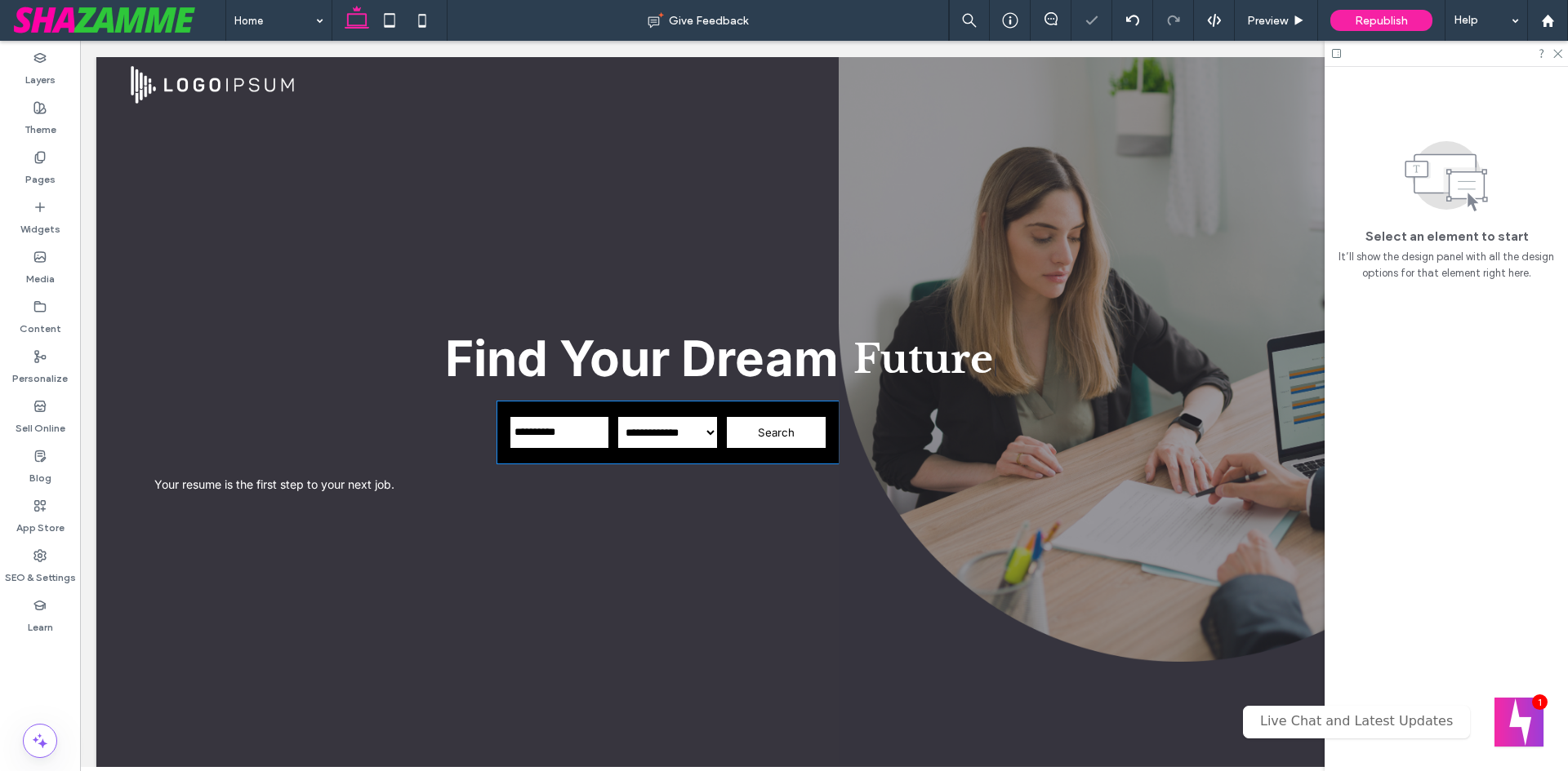
click at [753, 404] on div "**********" at bounding box center [668, 432] width 341 height 62
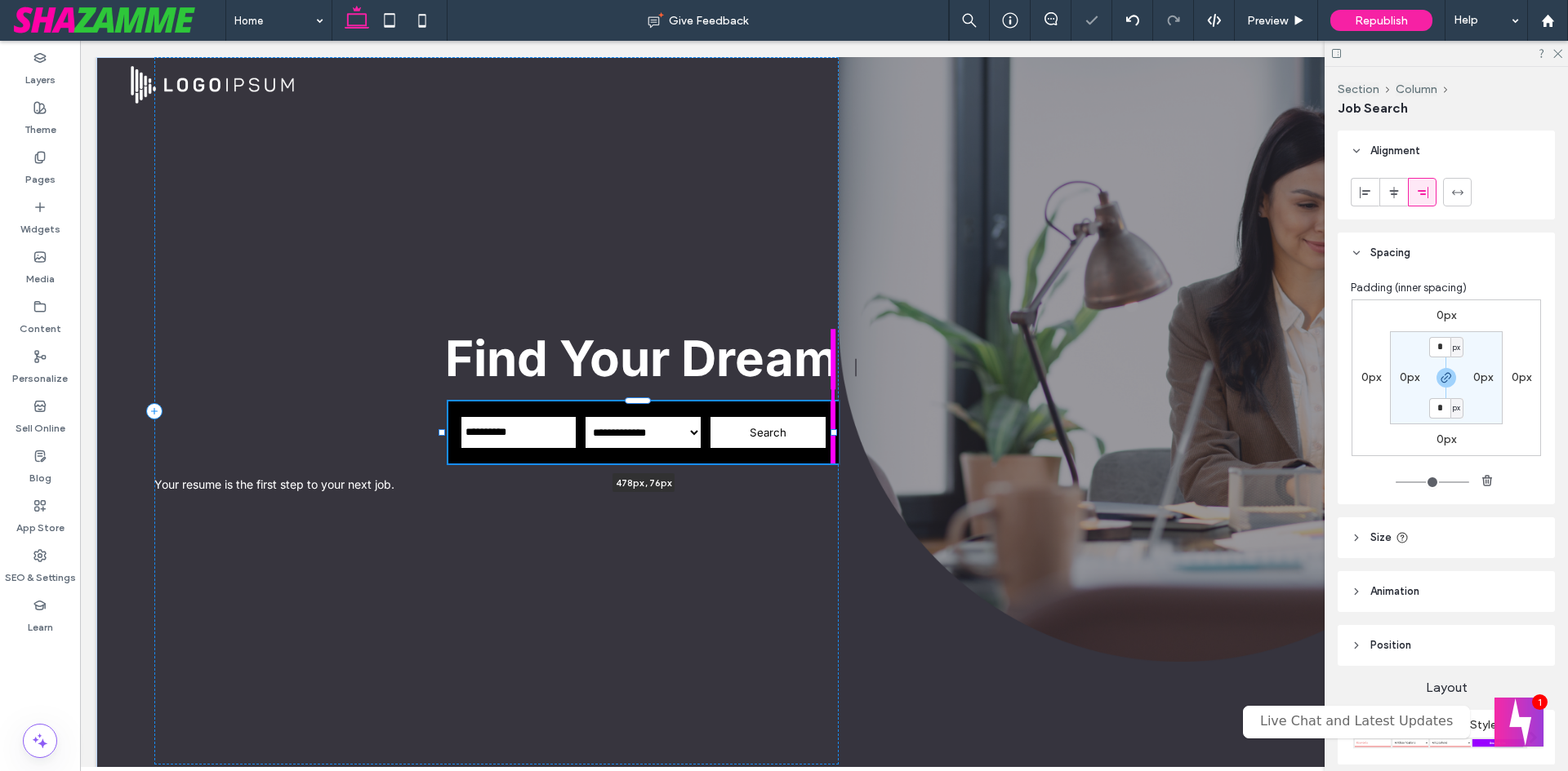
drag, startPoint x: 833, startPoint y: 432, endPoint x: 882, endPoint y: 430, distance: 49.0
click at [882, 430] on div "**********" at bounding box center [824, 426] width 1455 height 737
type input "***"
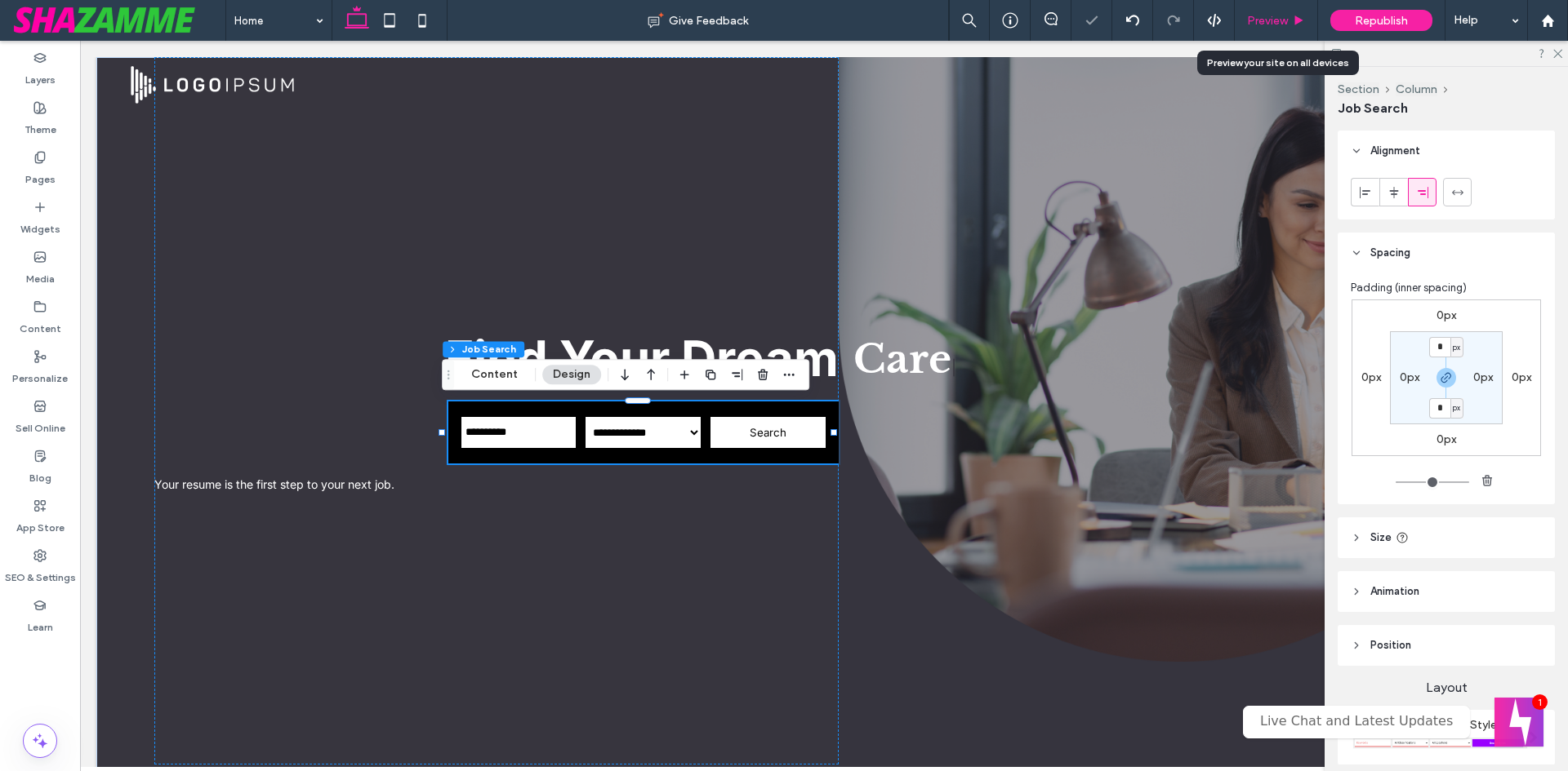
click at [1289, 26] on div "Preview" at bounding box center [1276, 20] width 83 height 13
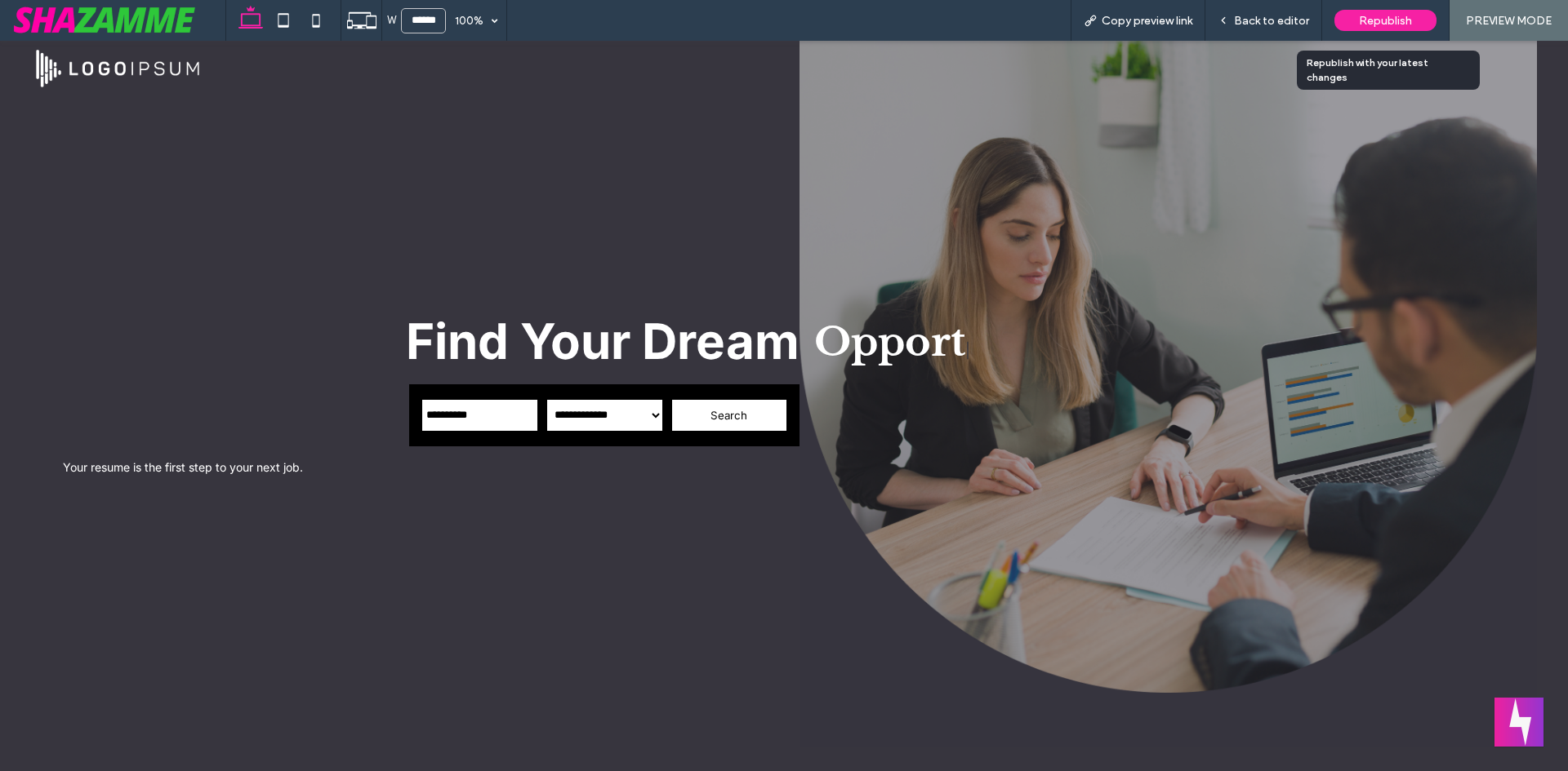
click at [1365, 26] on span "Republish" at bounding box center [1385, 20] width 53 height 13
